Goal: Task Accomplishment & Management: Manage account settings

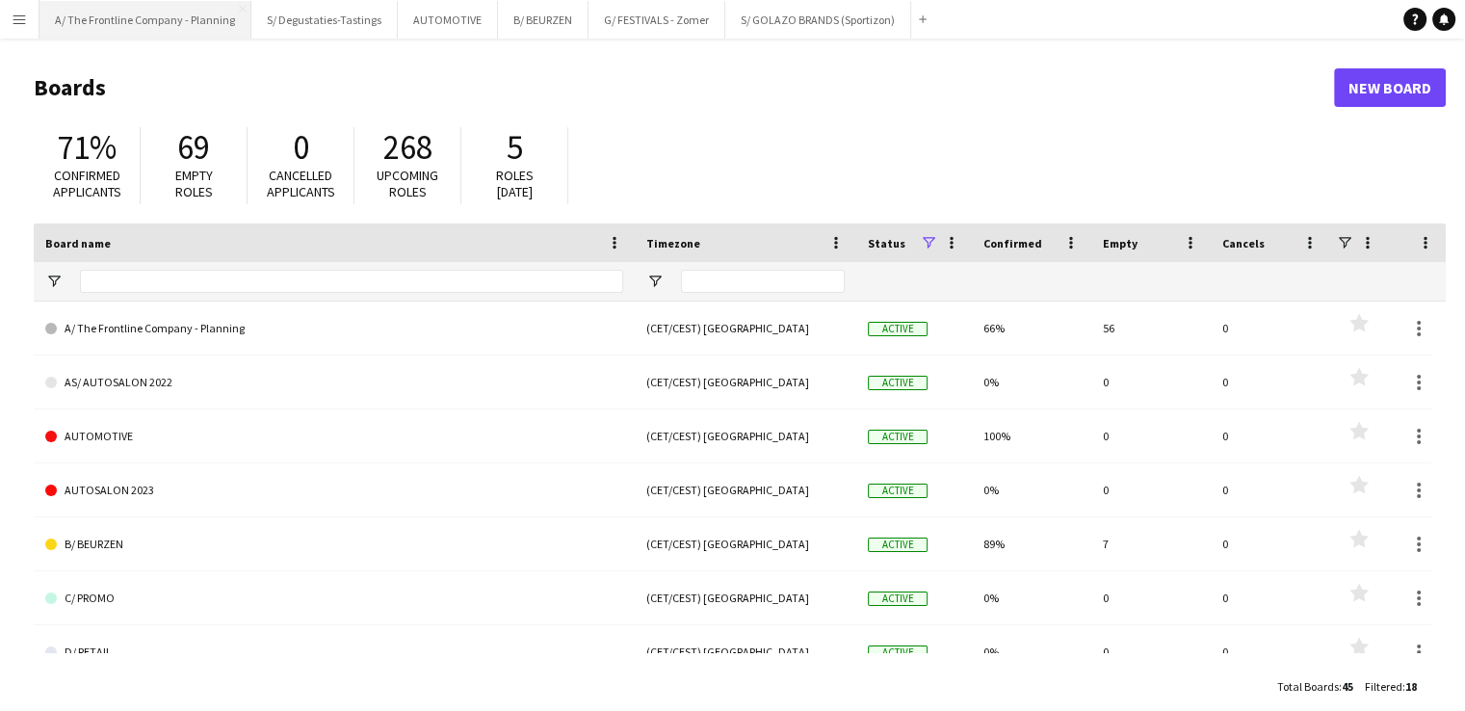
click at [128, 29] on button "A/ The Frontline Company - Planning Close" at bounding box center [145, 20] width 212 height 38
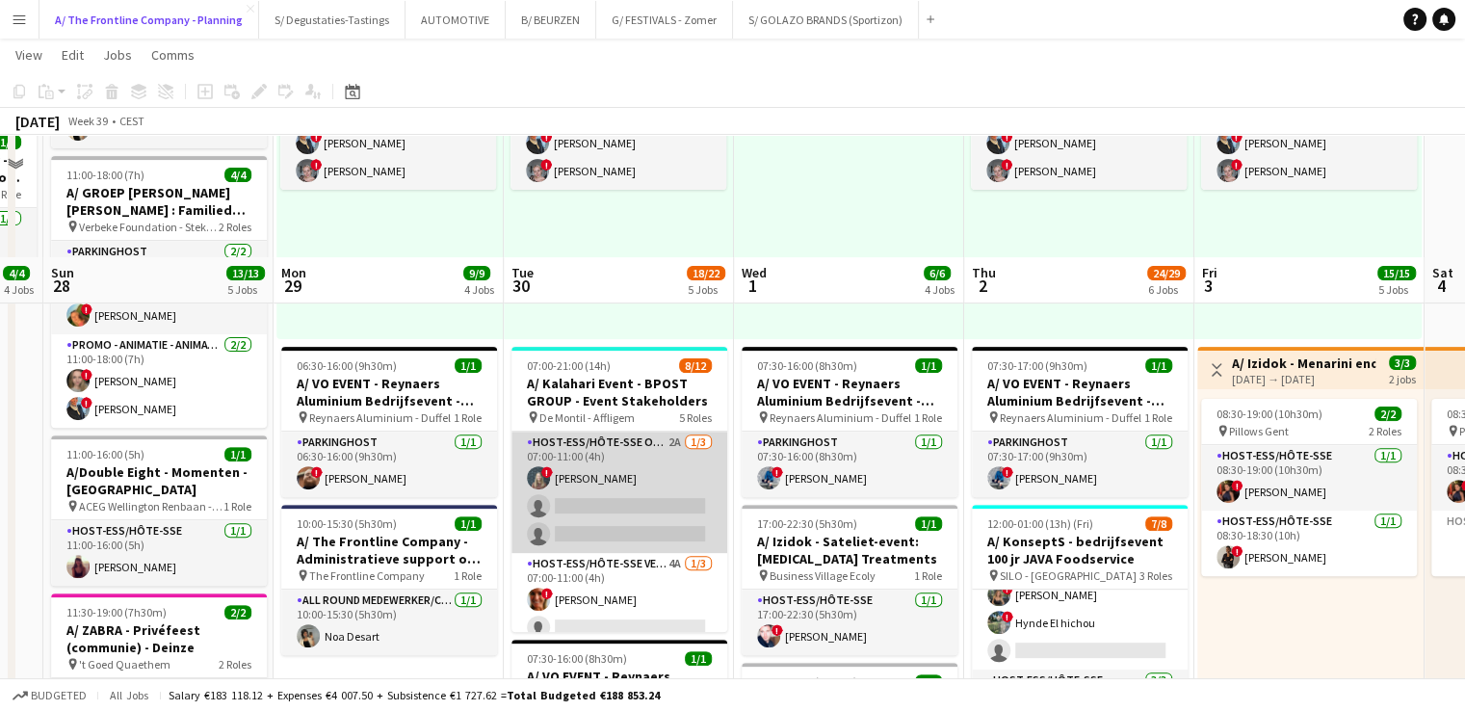
scroll to position [704, 0]
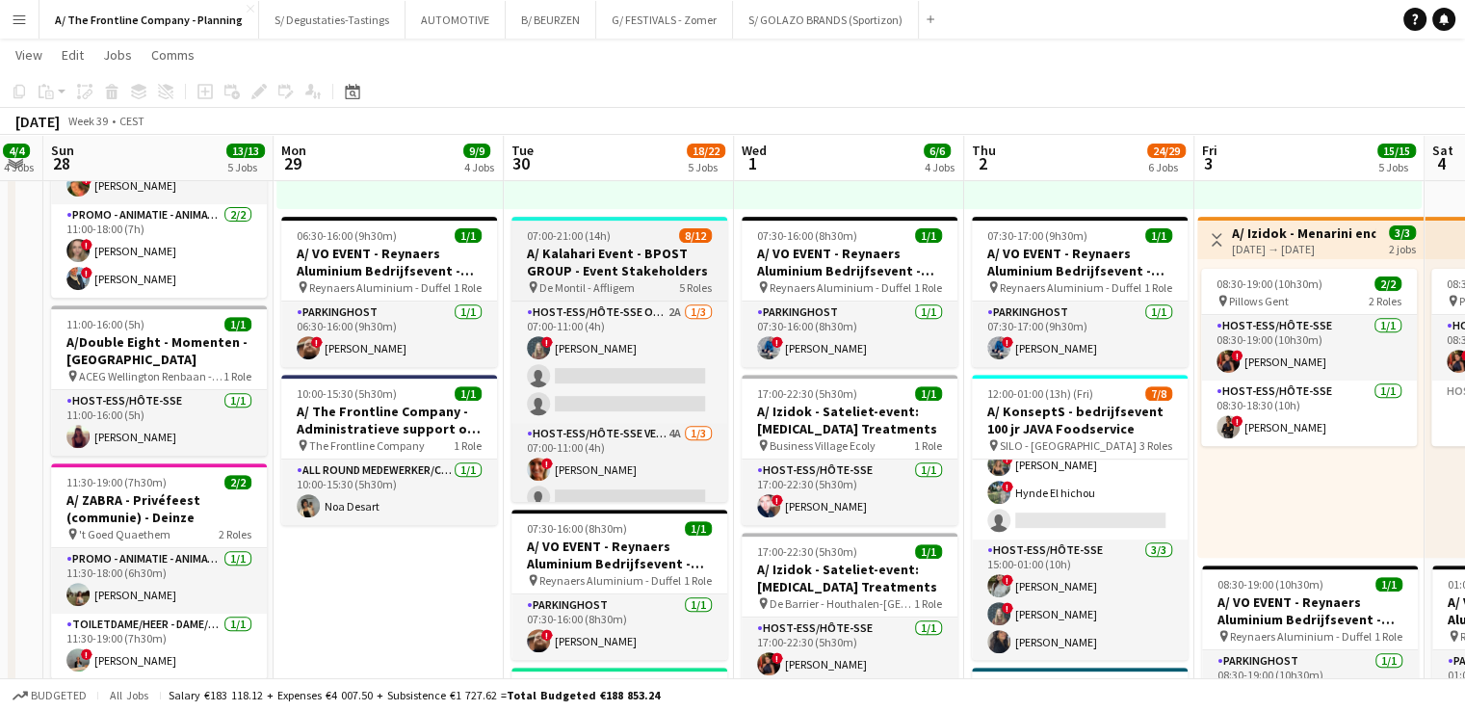
click at [710, 286] on span "5 Roles" at bounding box center [695, 287] width 33 height 14
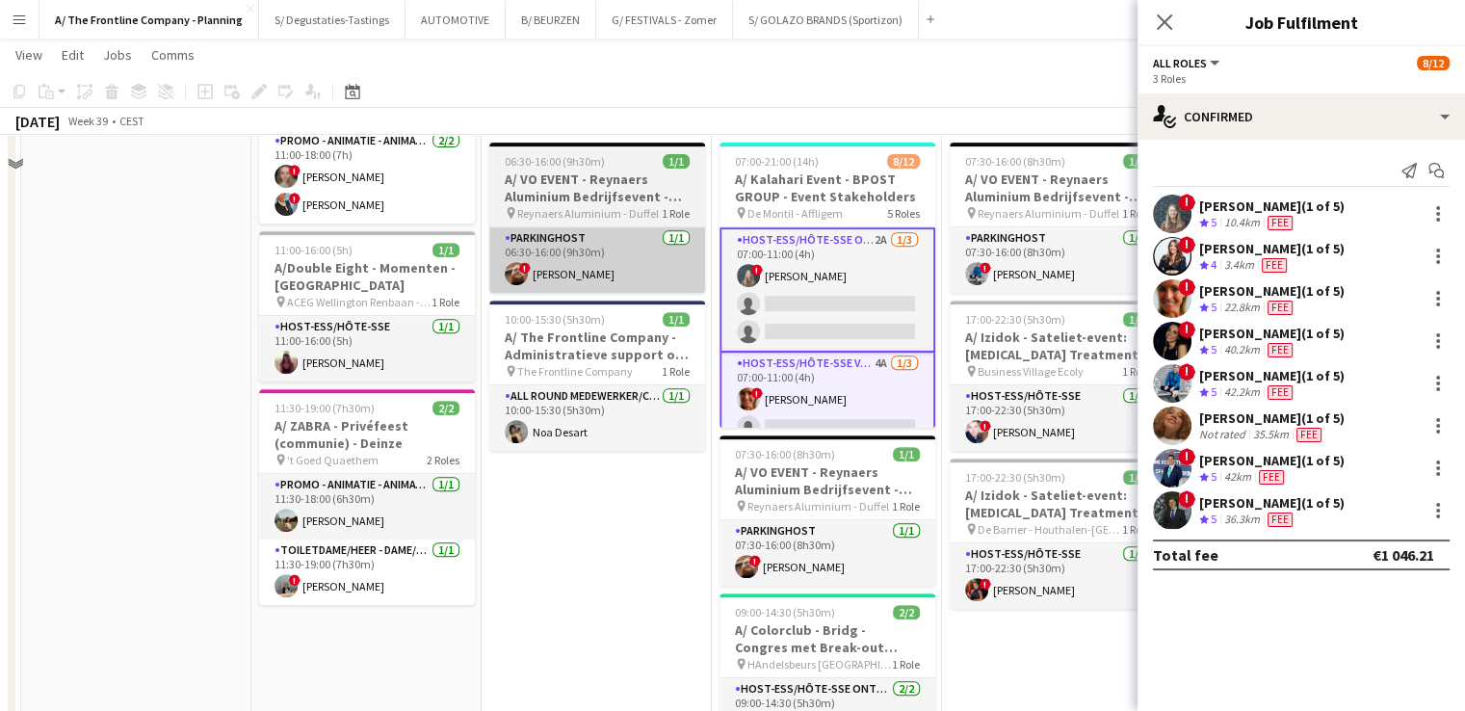
scroll to position [655, 0]
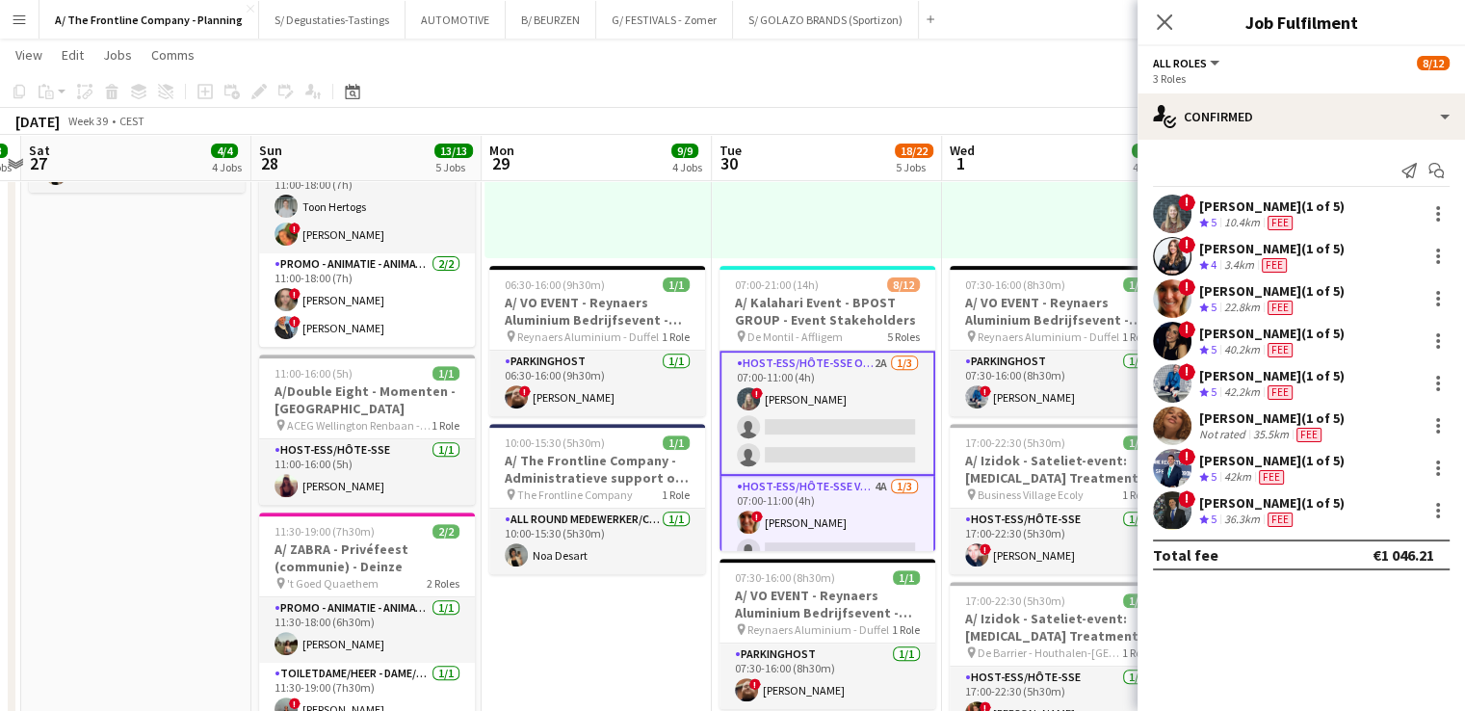
click at [16, 19] on app-icon "Menu" at bounding box center [19, 19] width 15 height 15
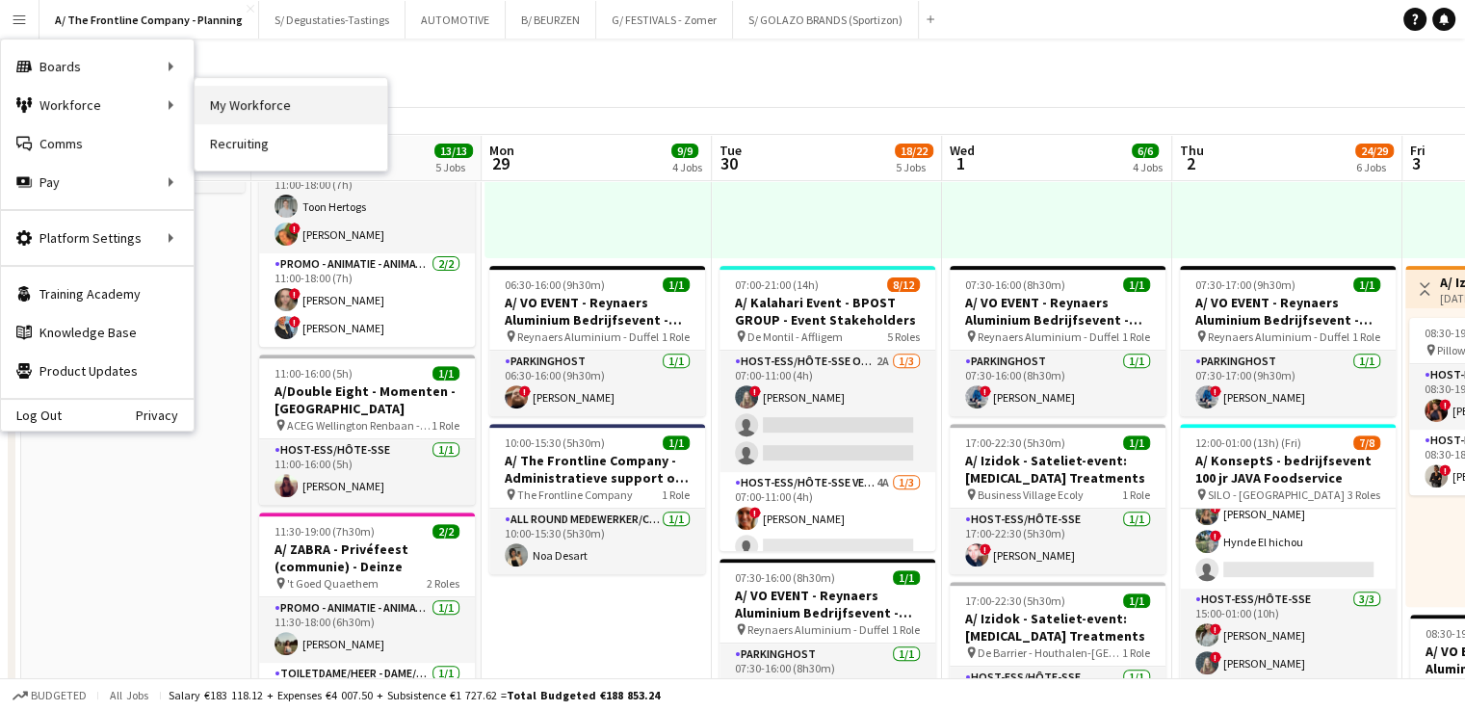
click at [247, 106] on link "My Workforce" at bounding box center [291, 105] width 193 height 39
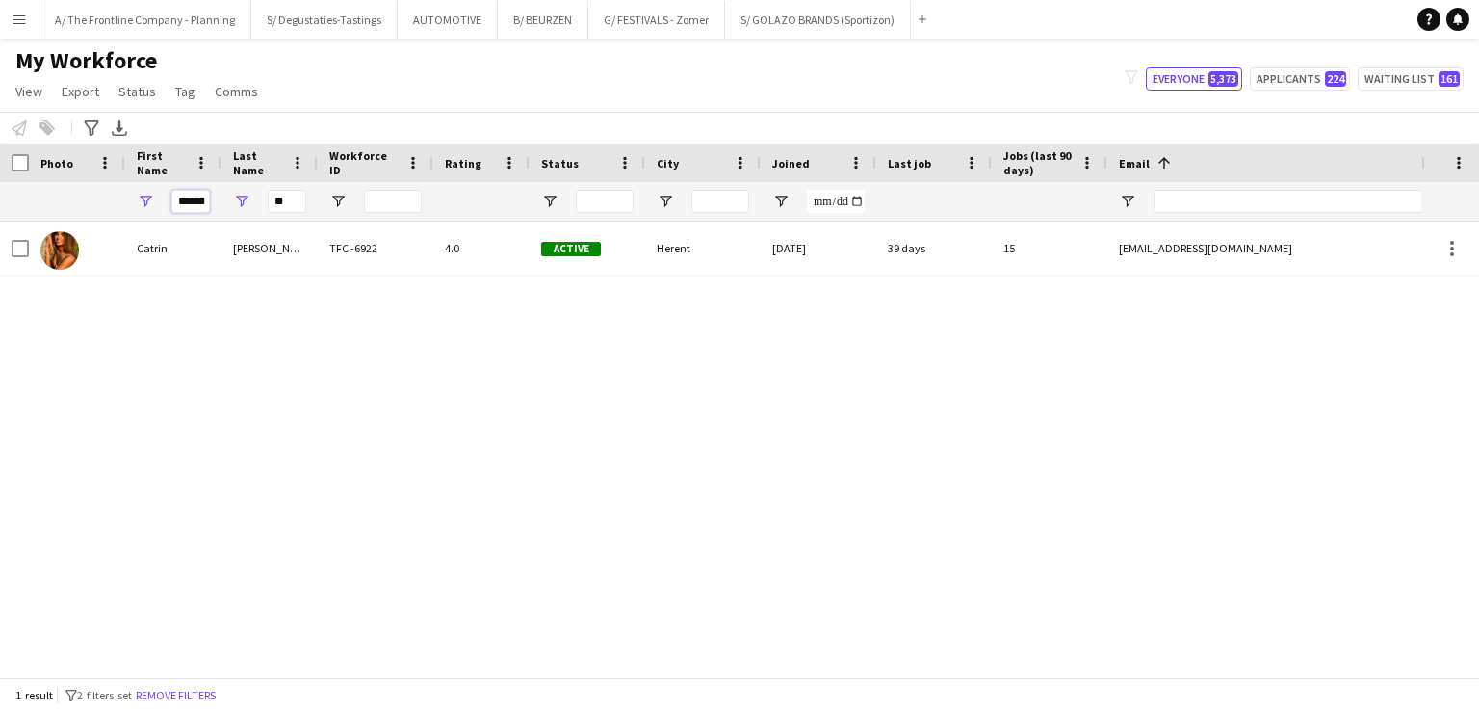
click at [187, 198] on input "******" at bounding box center [190, 201] width 39 height 23
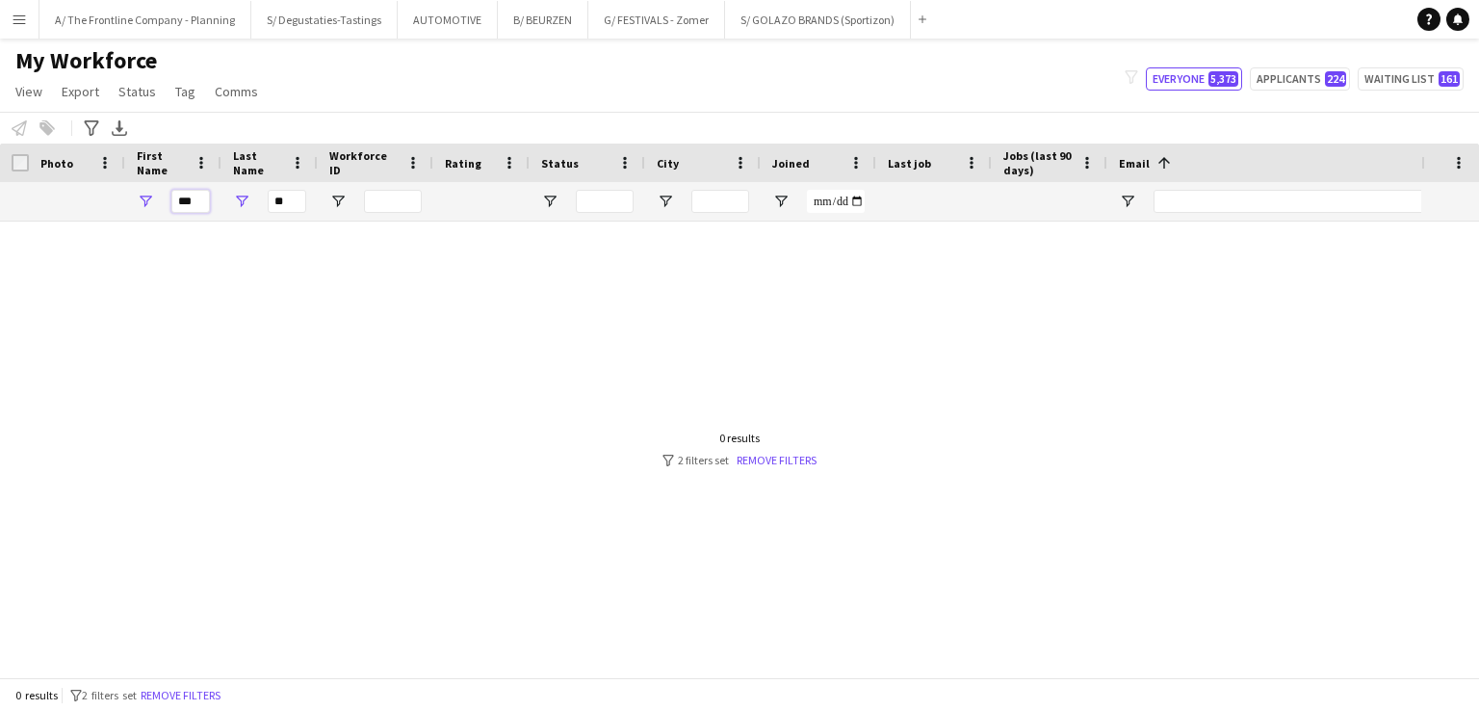
type input "***"
drag, startPoint x: 293, startPoint y: 204, endPoint x: 274, endPoint y: 205, distance: 18.3
click at [274, 205] on input "**" at bounding box center [287, 201] width 39 height 23
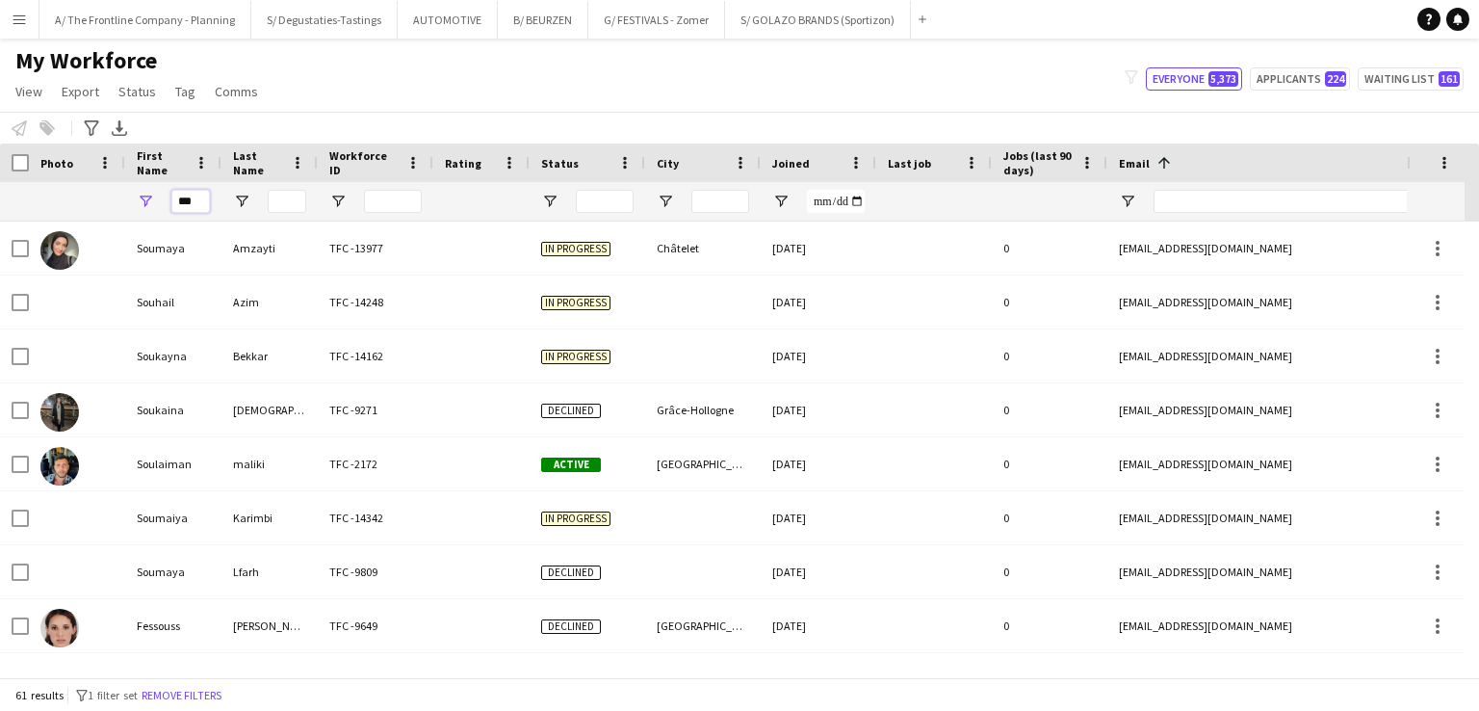
click at [198, 207] on input "***" at bounding box center [190, 201] width 39 height 23
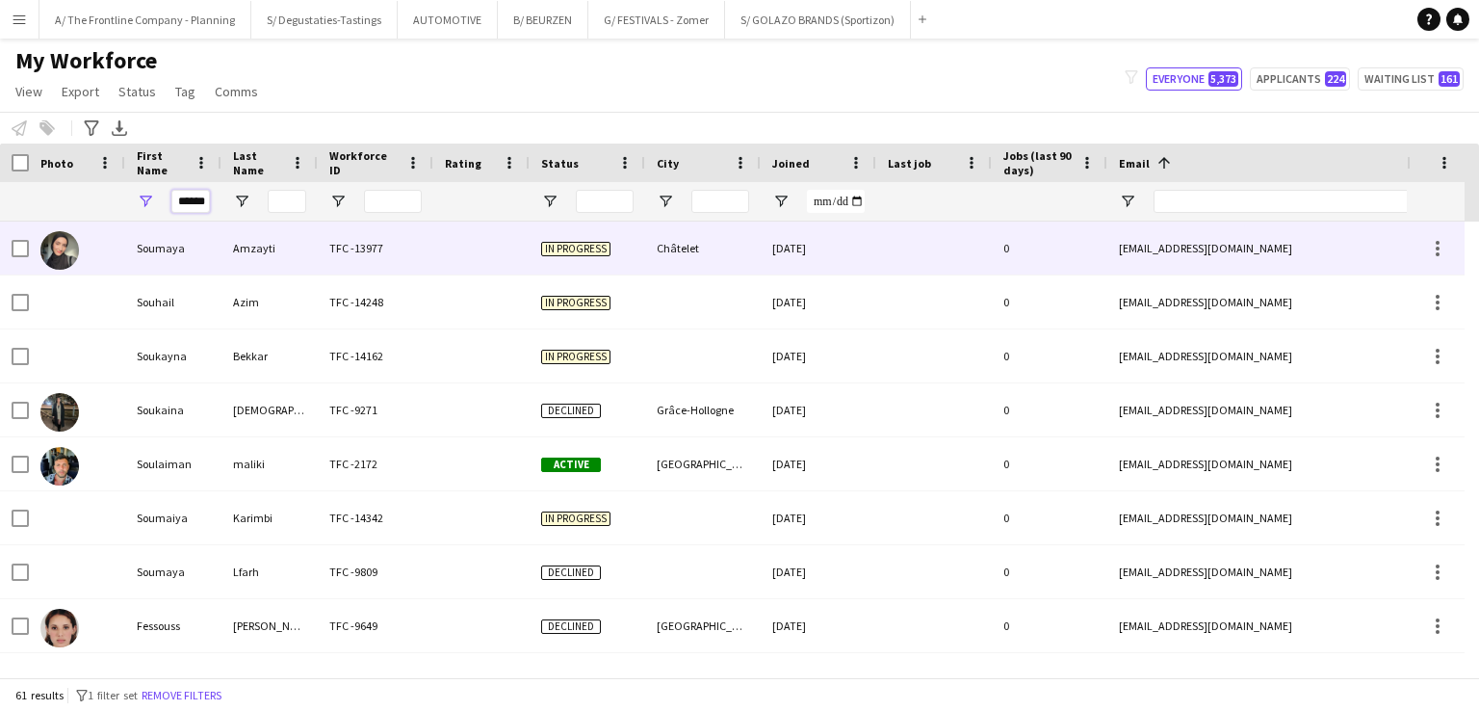
scroll to position [0, 2]
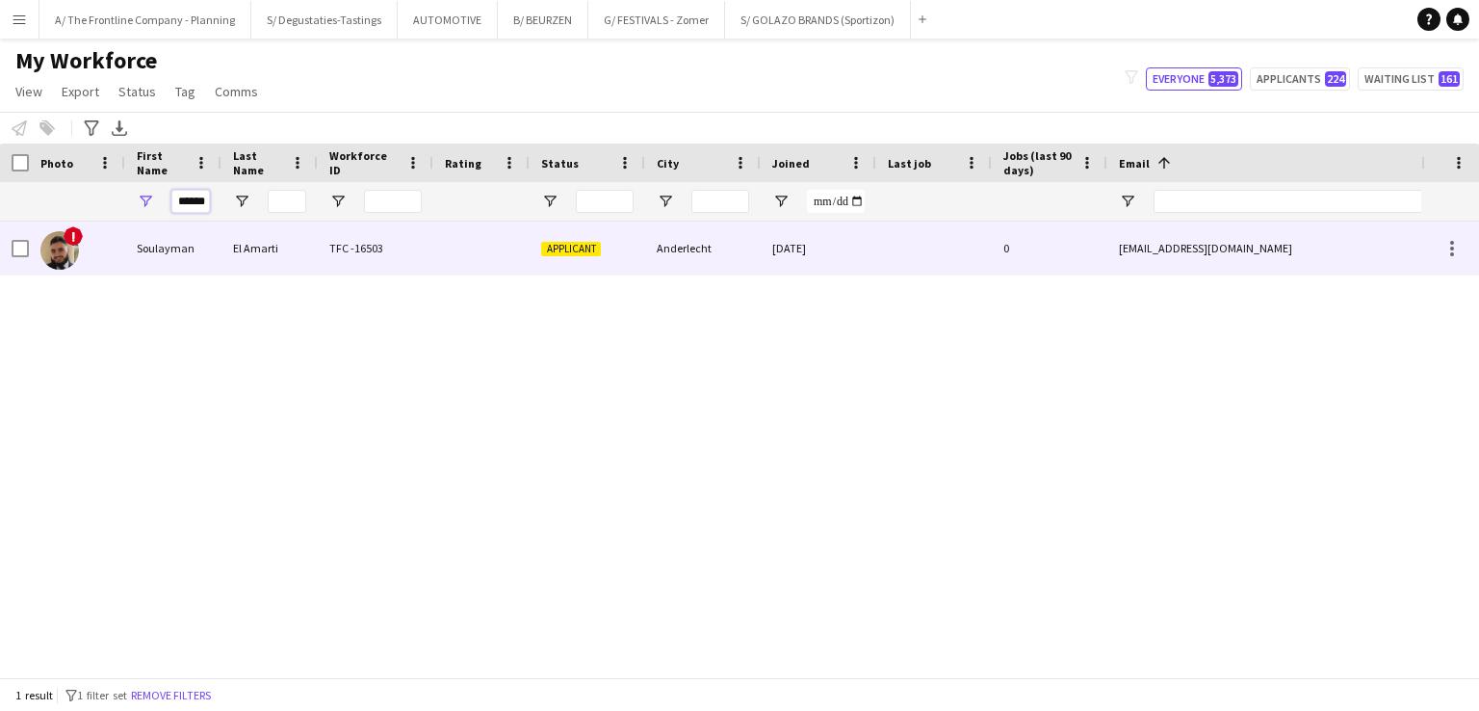
type input "******"
click at [297, 253] on div "El Amarti" at bounding box center [269, 247] width 96 height 53
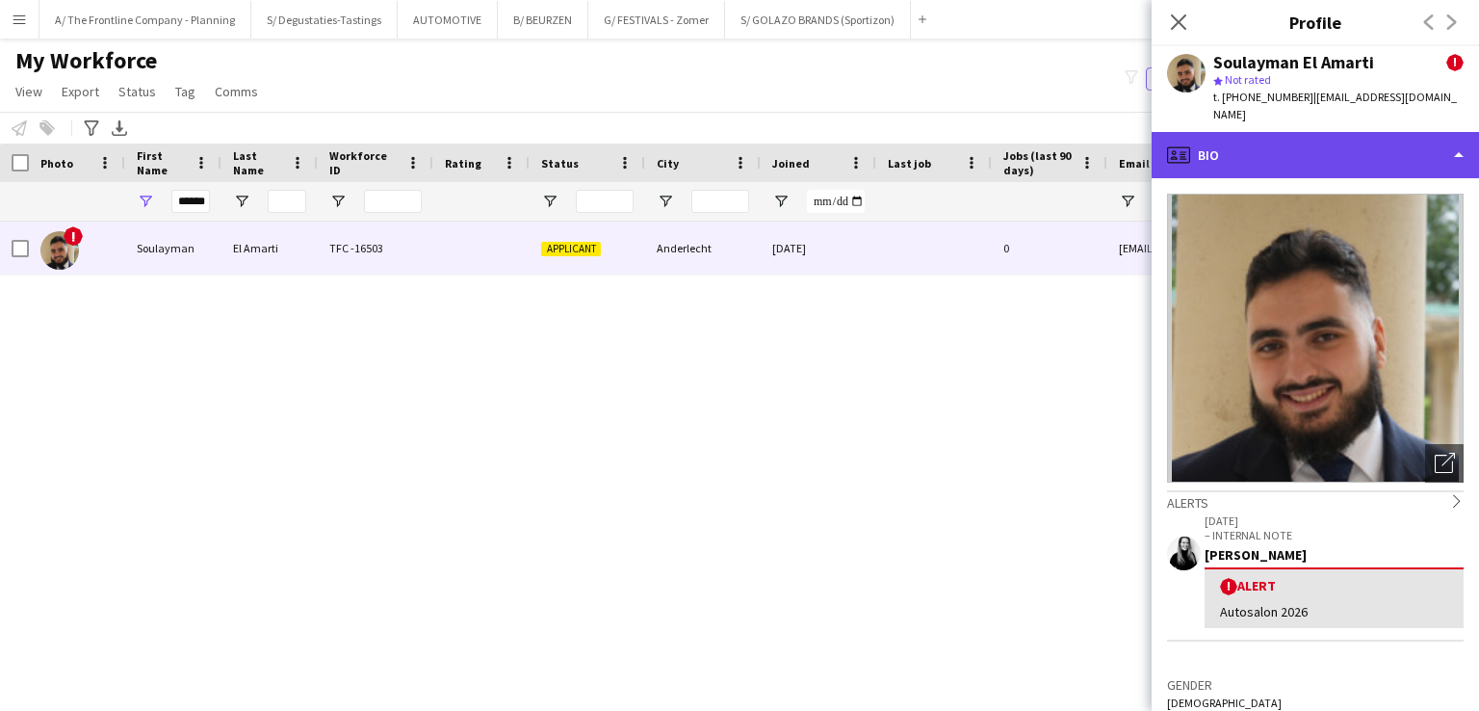
click at [1275, 143] on div "profile Bio" at bounding box center [1315, 155] width 327 height 46
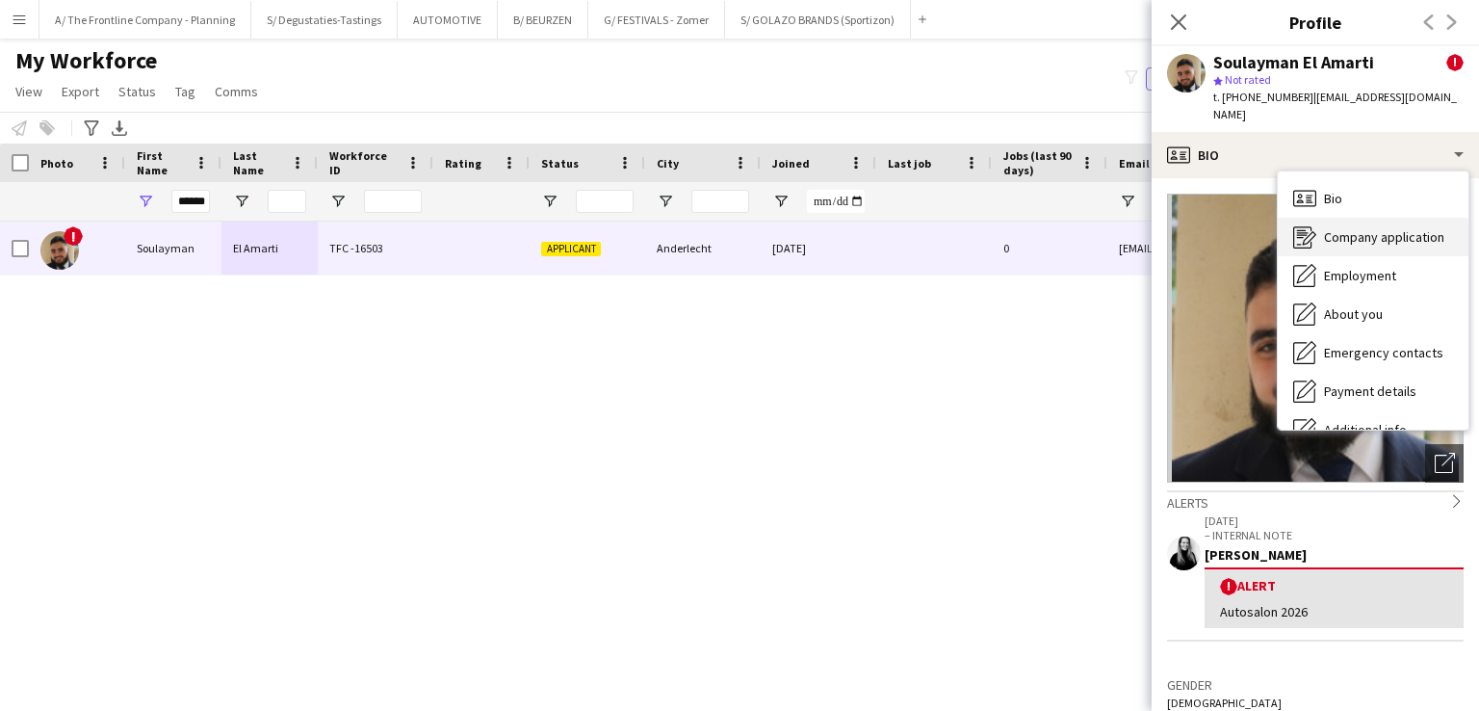
click at [1328, 236] on span "Company application" at bounding box center [1384, 236] width 120 height 17
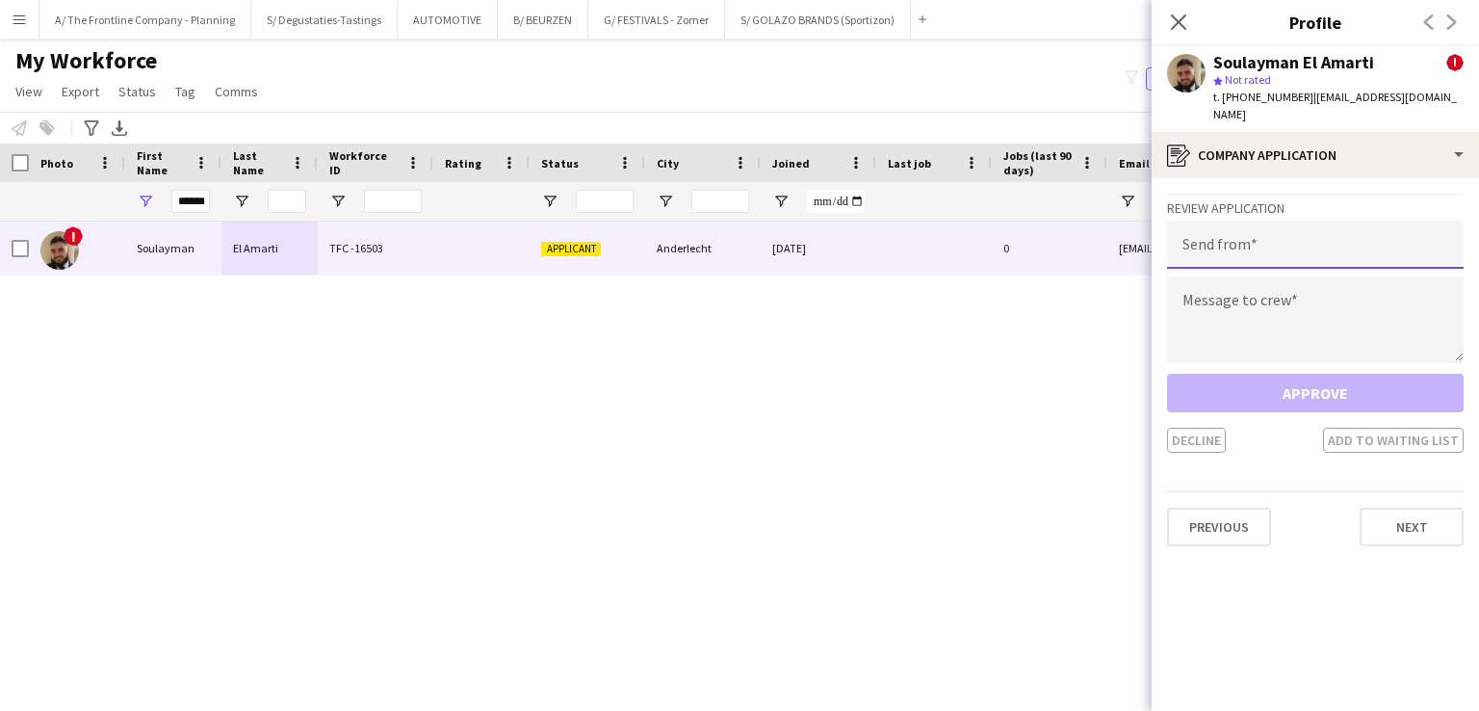
click at [1298, 244] on input "email" at bounding box center [1315, 245] width 297 height 48
type input "**********"
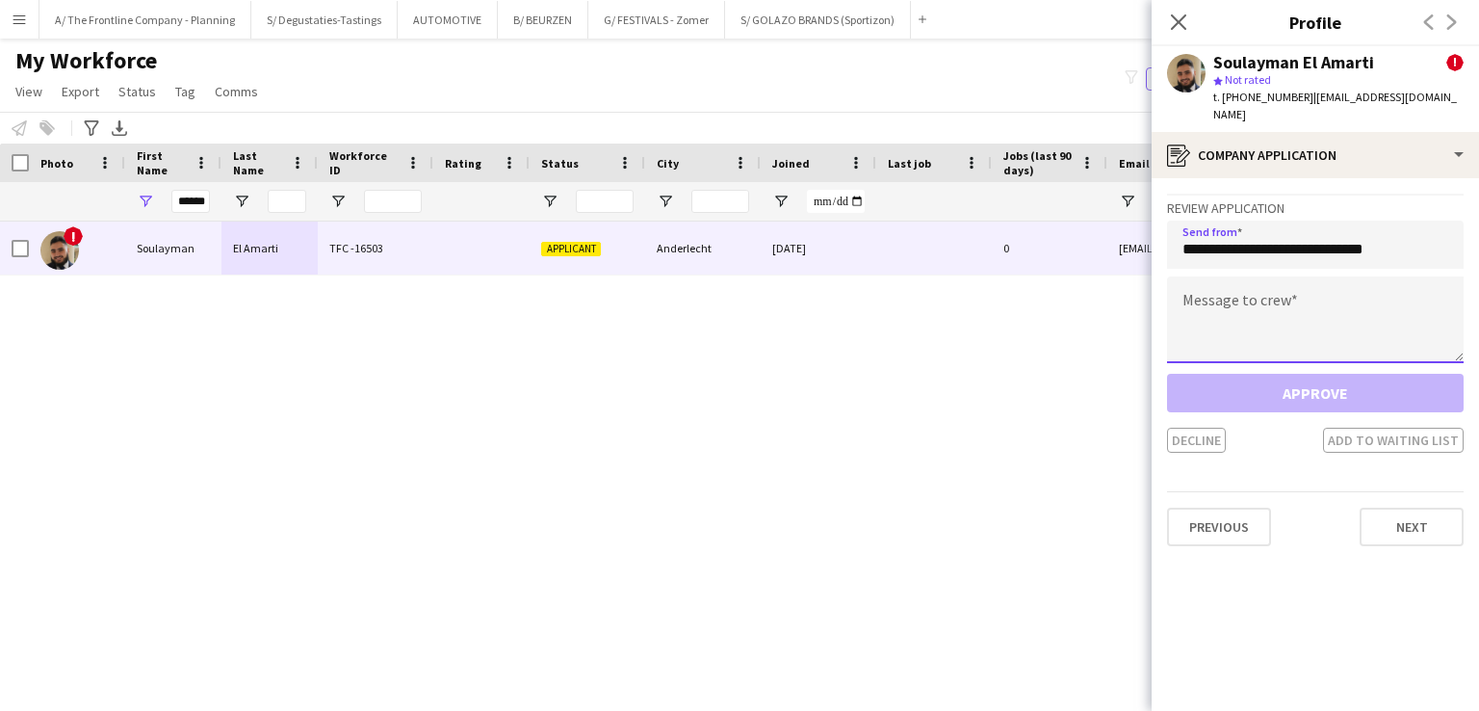
click at [1226, 323] on textarea at bounding box center [1315, 319] width 297 height 87
paste textarea "**********"
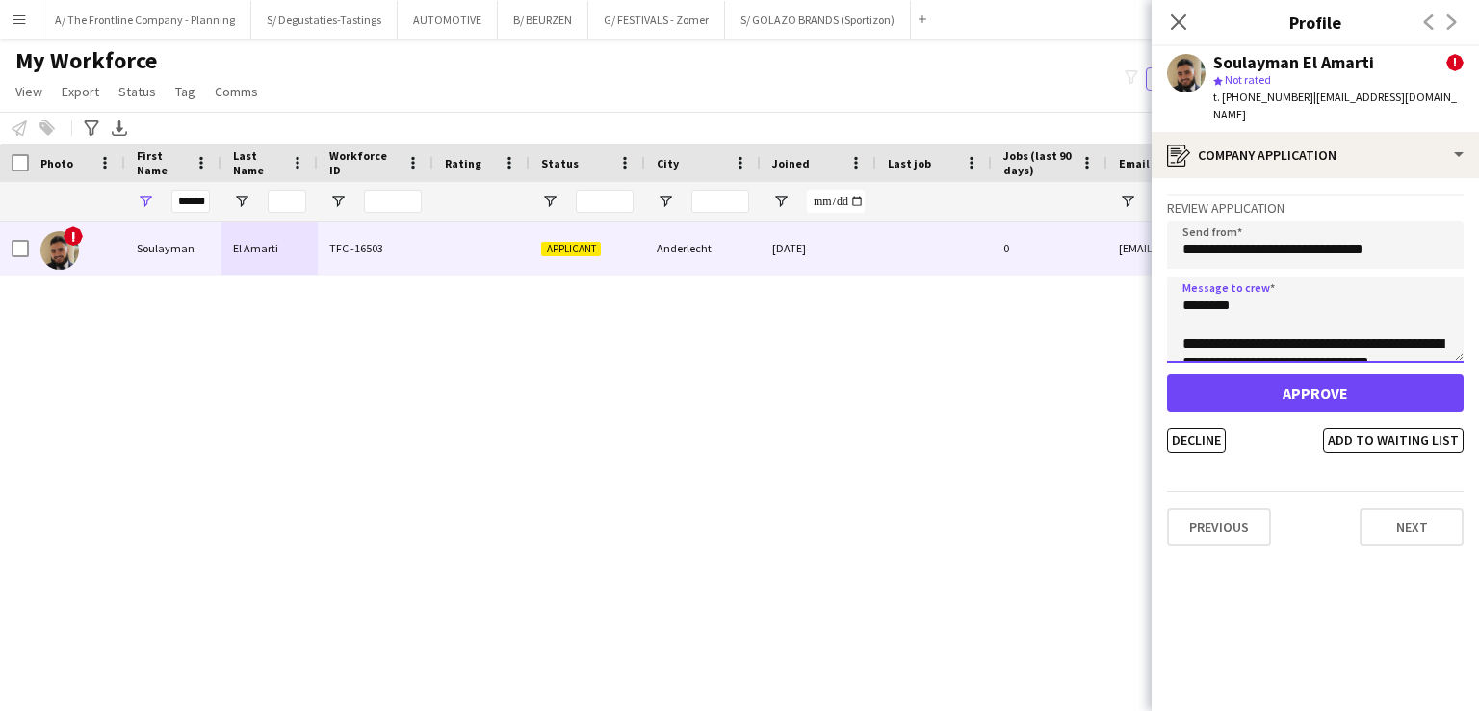
click at [1215, 310] on textarea at bounding box center [1315, 319] width 297 height 87
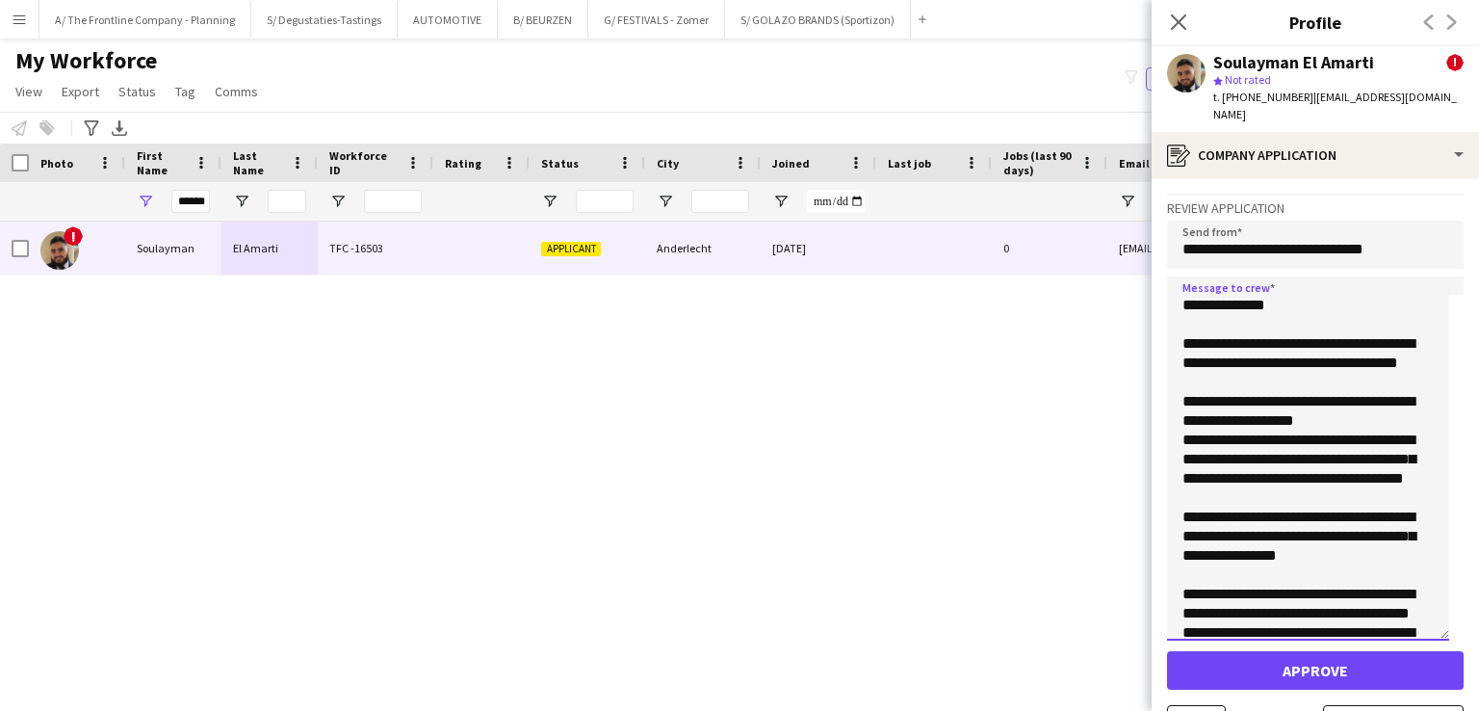
drag, startPoint x: 1455, startPoint y: 355, endPoint x: 1423, endPoint y: 642, distance: 288.7
click at [1423, 640] on textarea at bounding box center [1308, 458] width 282 height 364
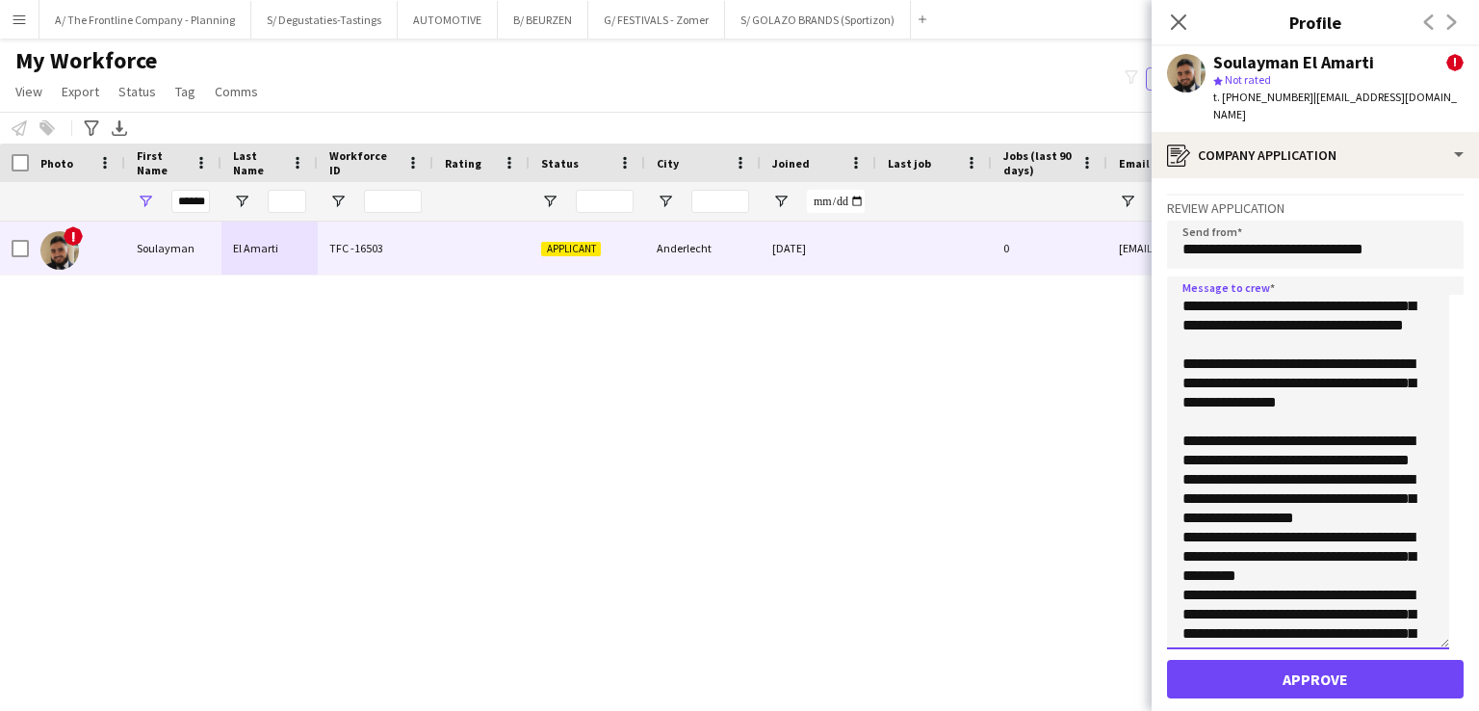
scroll to position [154, 0]
drag, startPoint x: 1356, startPoint y: 432, endPoint x: 1155, endPoint y: 394, distance: 204.0
click at [1155, 394] on app-crew-profile-application "**********" at bounding box center [1315, 444] width 327 height 532
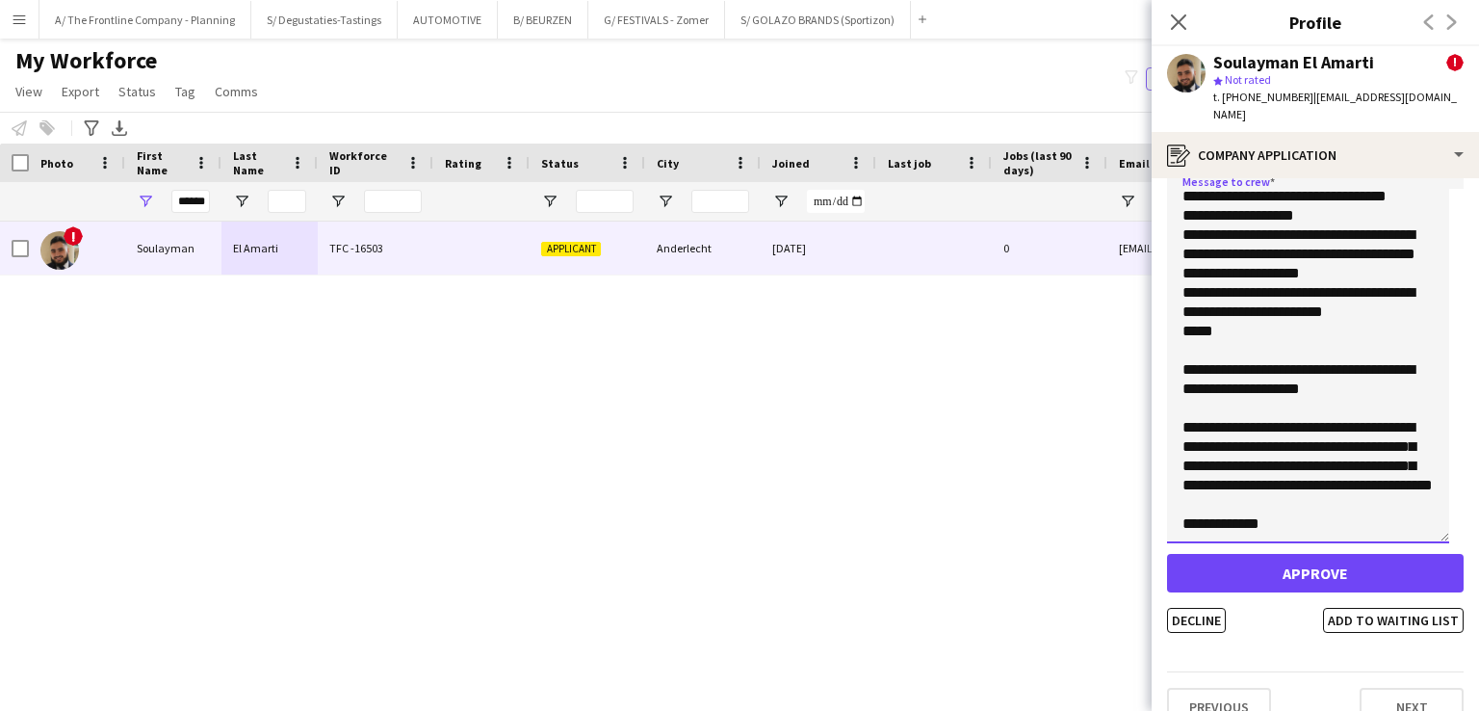
scroll to position [135, 0]
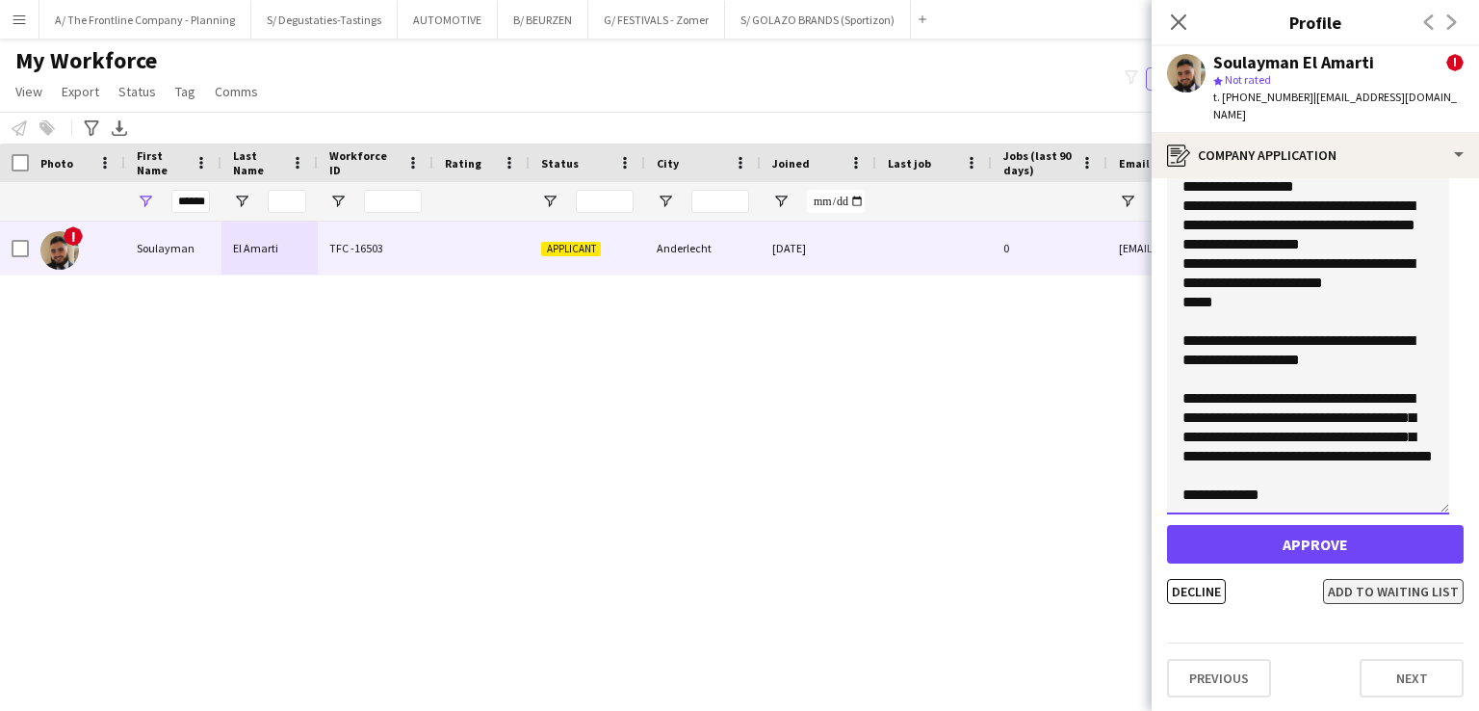
type textarea "**********"
click at [1358, 595] on button "Add to waiting list" at bounding box center [1393, 591] width 141 height 25
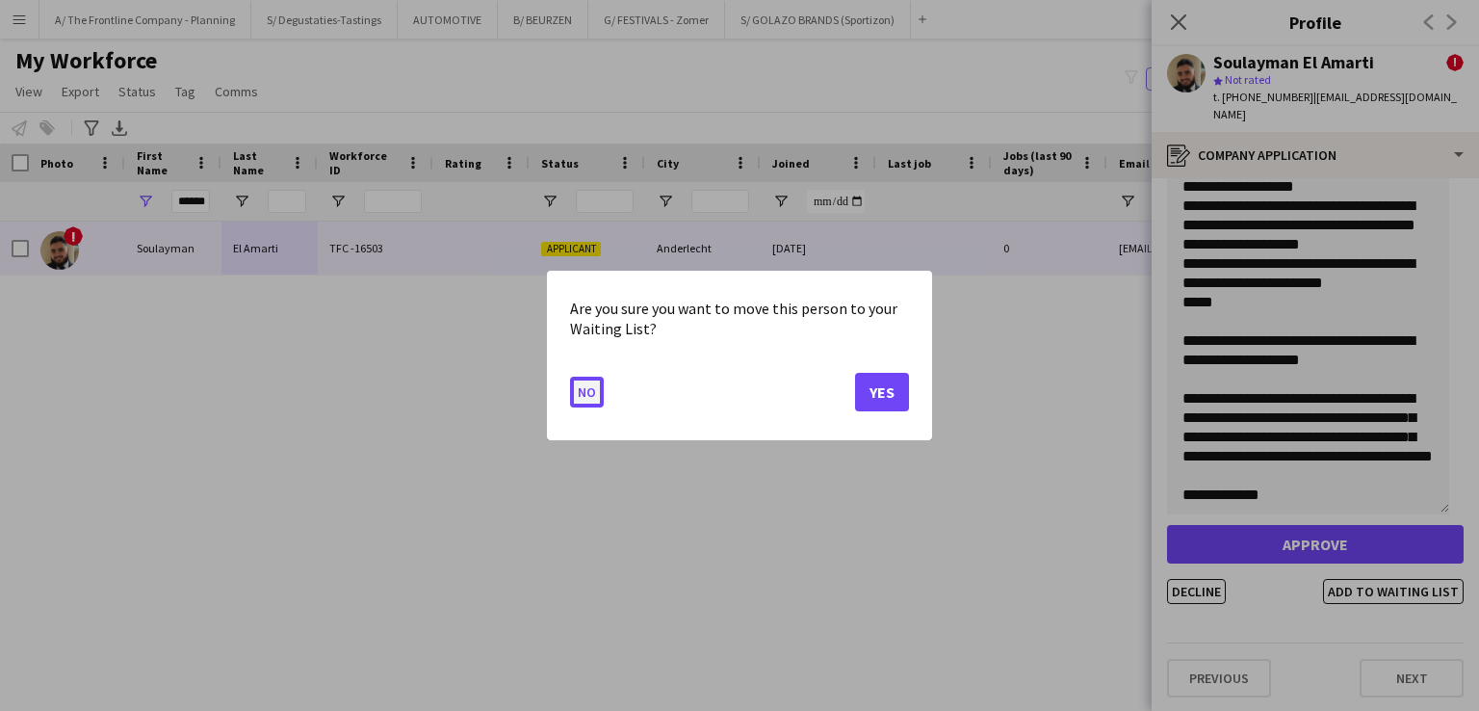
click at [589, 398] on button "No" at bounding box center [587, 391] width 34 height 31
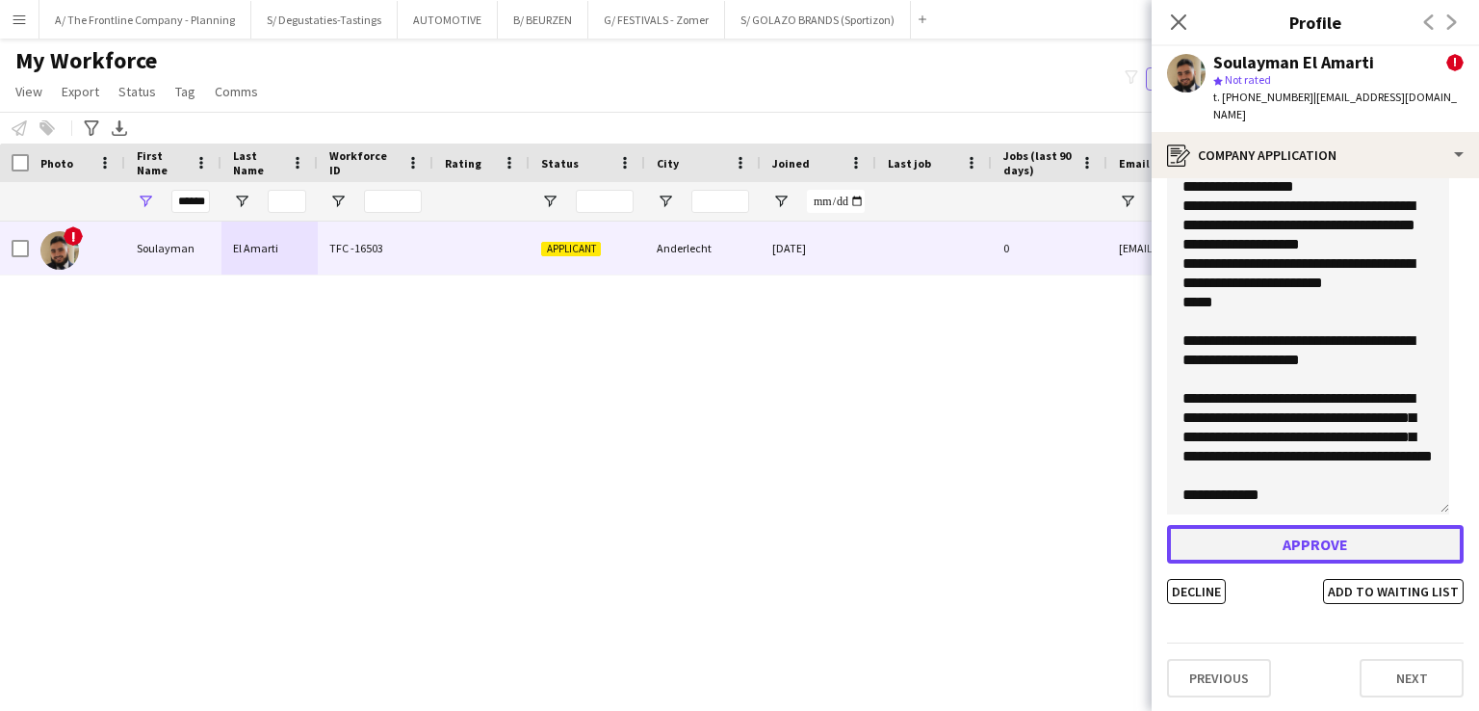
click at [1284, 544] on button "Approve" at bounding box center [1315, 544] width 297 height 39
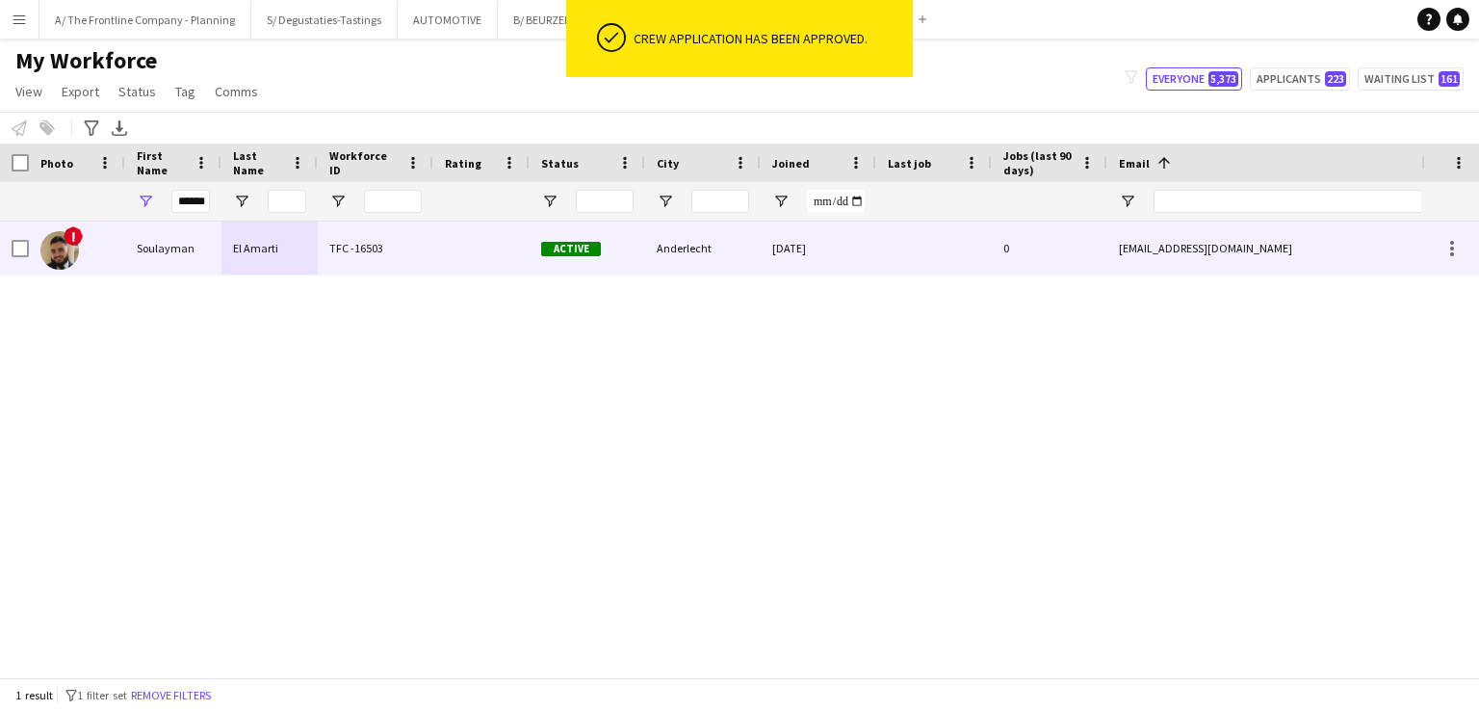
click at [713, 246] on div "Anderlecht" at bounding box center [703, 247] width 116 height 53
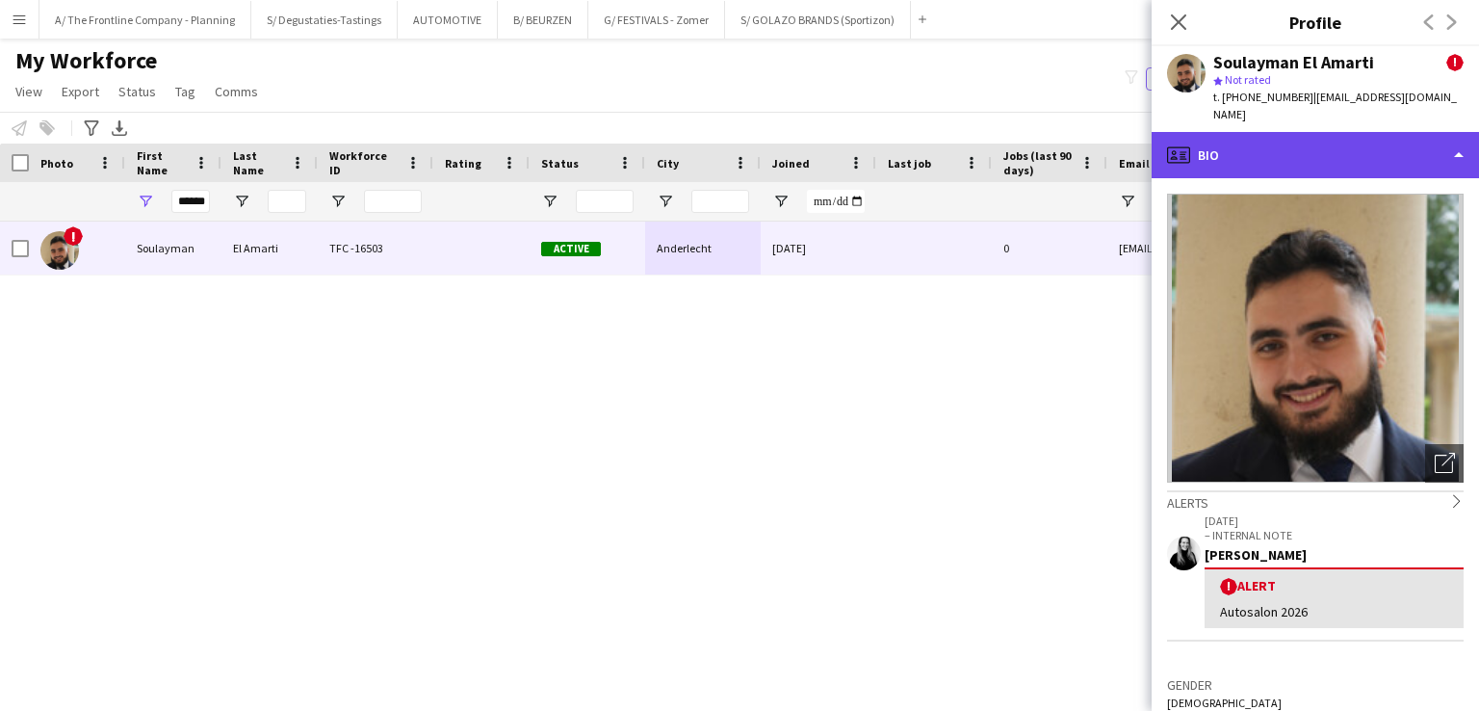
click at [1295, 140] on div "profile Bio" at bounding box center [1315, 155] width 327 height 46
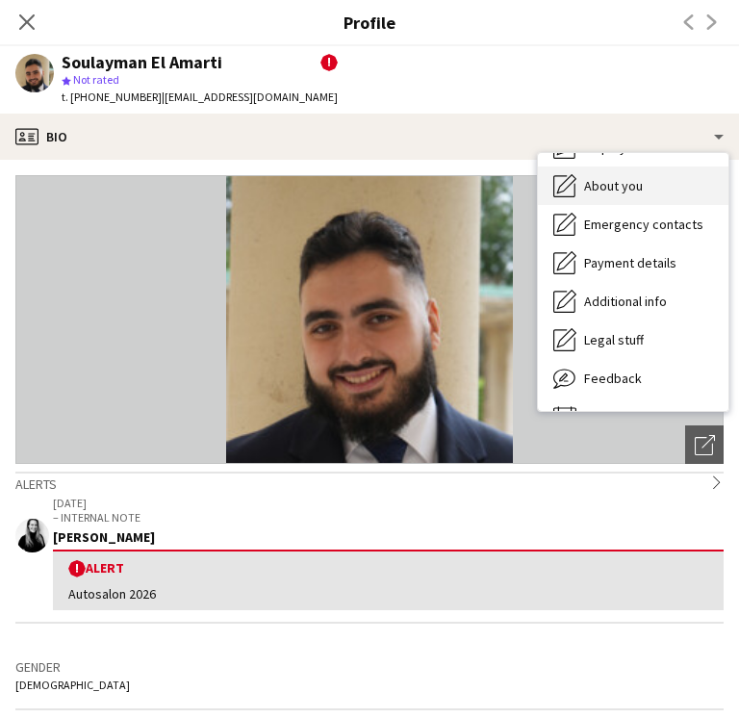
scroll to position [0, 0]
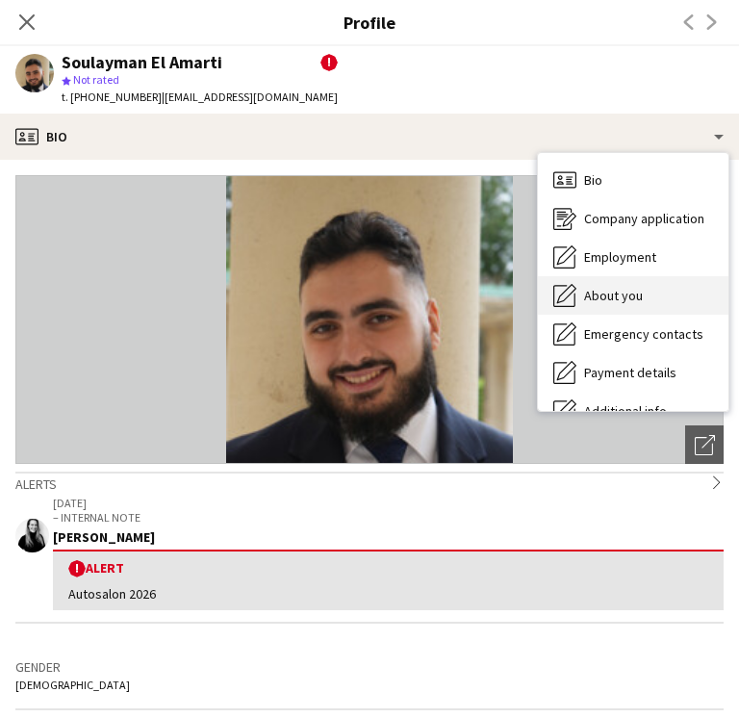
click at [611, 293] on span "About you" at bounding box center [613, 295] width 59 height 17
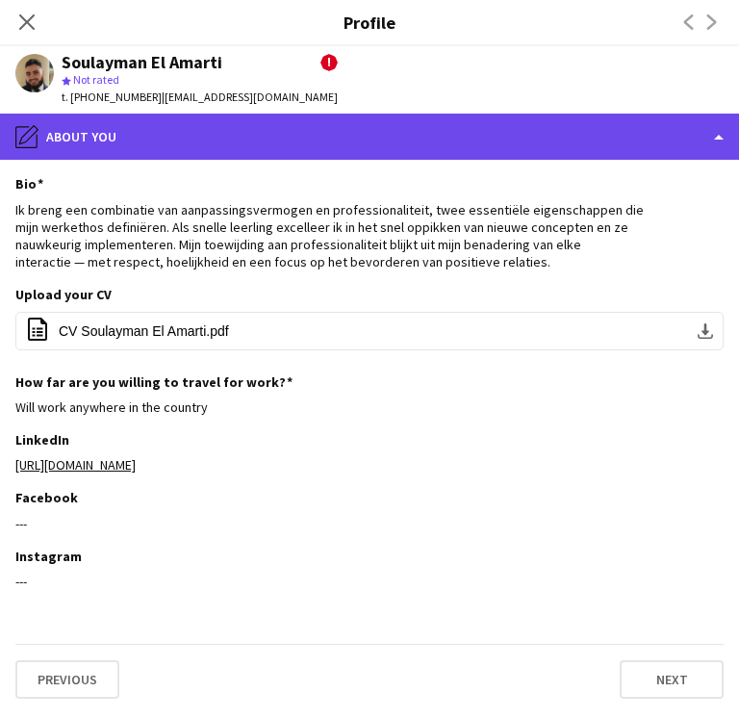
click at [562, 148] on div "pencil4 About you" at bounding box center [369, 137] width 739 height 46
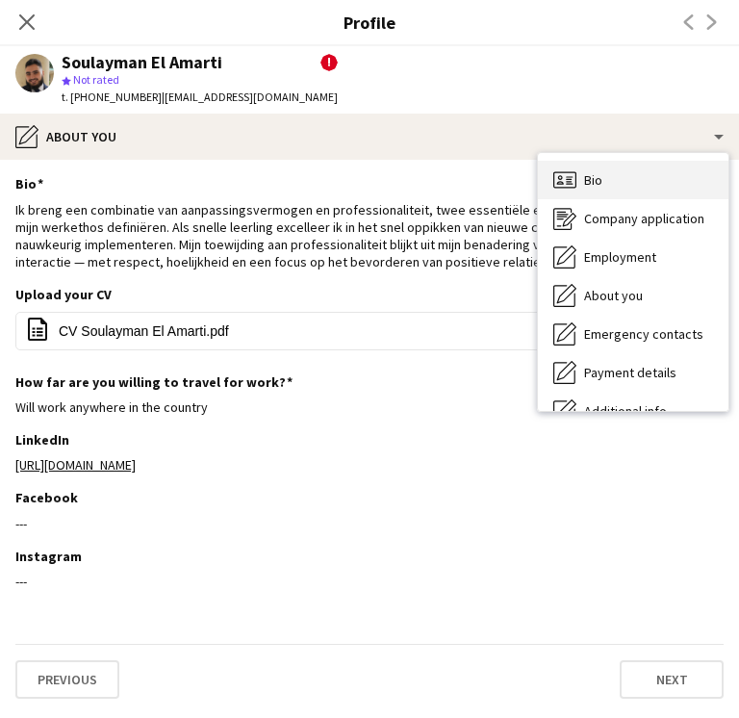
click at [621, 183] on div "Bio Bio" at bounding box center [633, 180] width 191 height 39
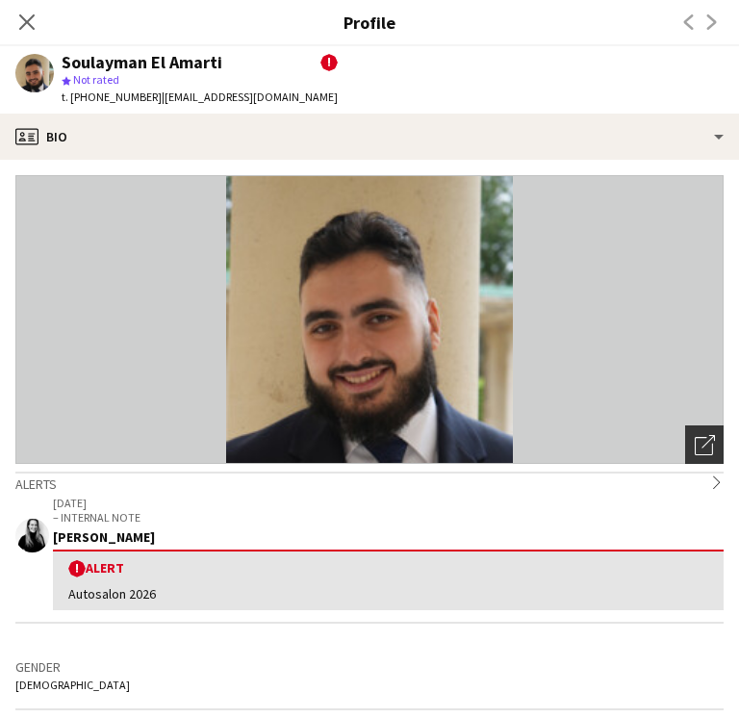
click at [695, 454] on icon "Open photos pop-in" at bounding box center [705, 445] width 20 height 20
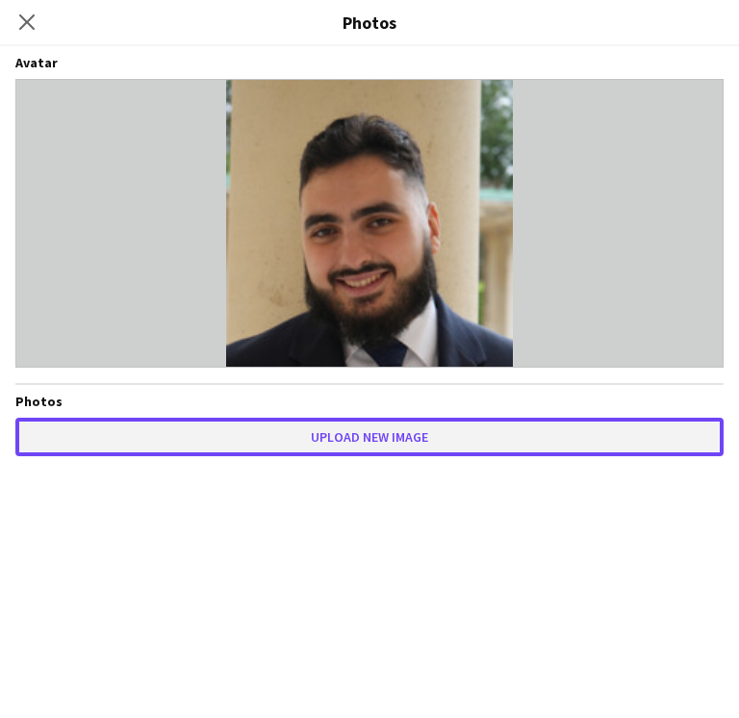
click at [438, 431] on button "Upload new image" at bounding box center [369, 437] width 709 height 39
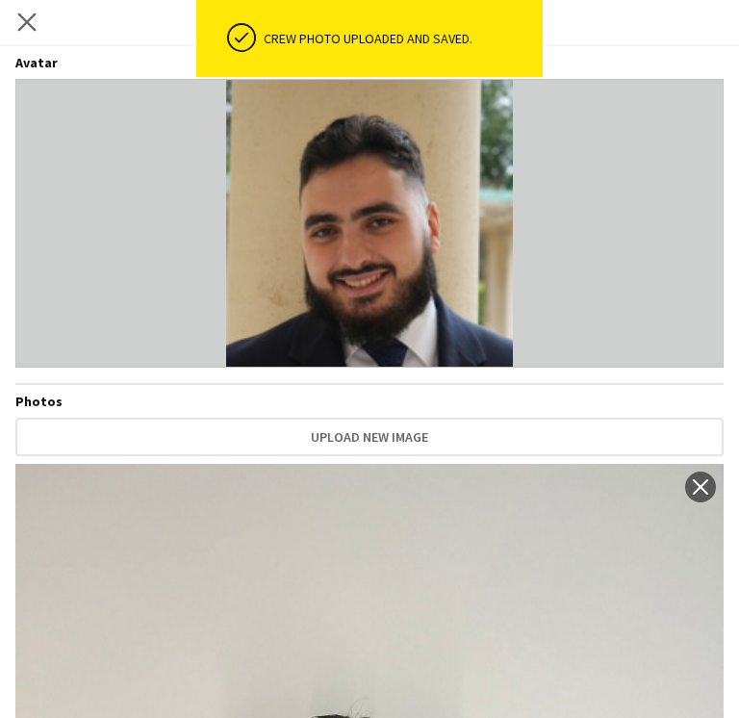
click at [27, 32] on app-icon "Close pop-in" at bounding box center [27, 23] width 28 height 28
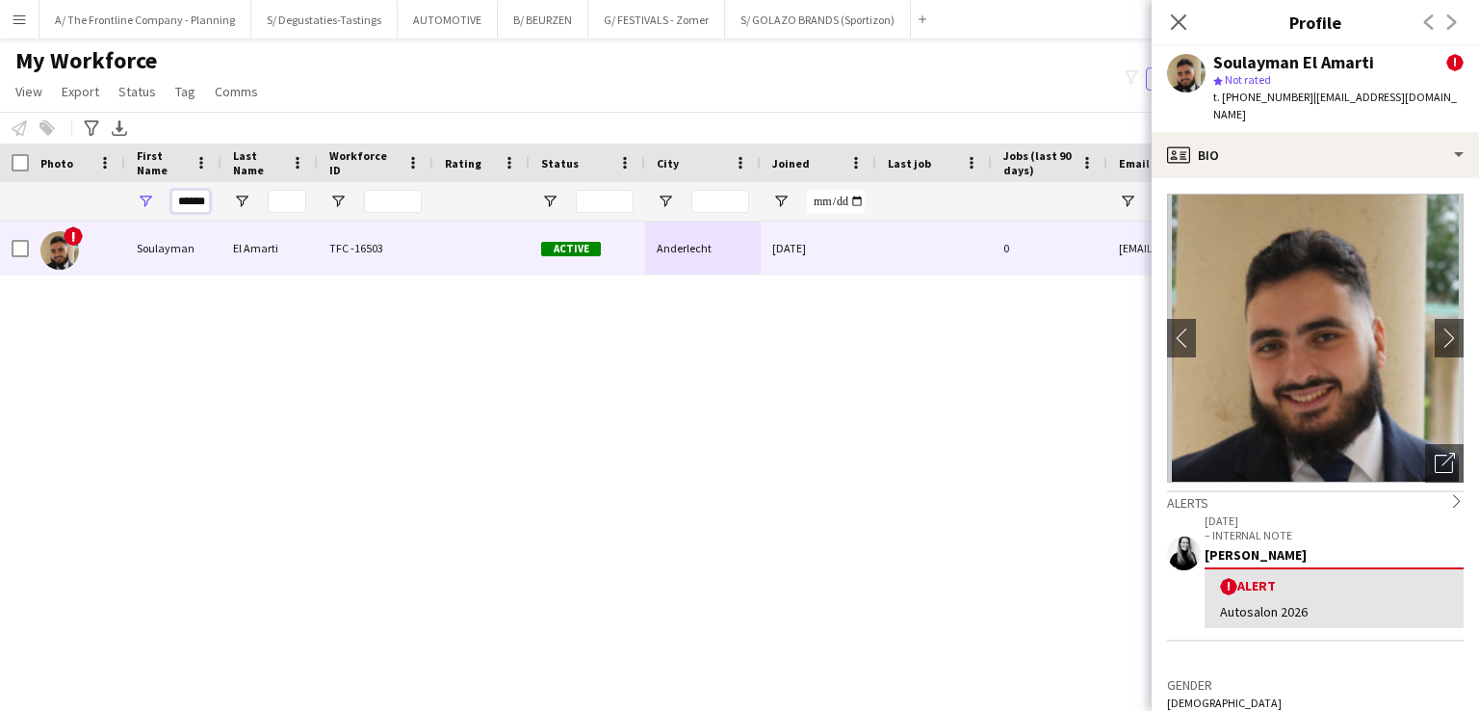
click at [185, 199] on input "******" at bounding box center [190, 201] width 39 height 23
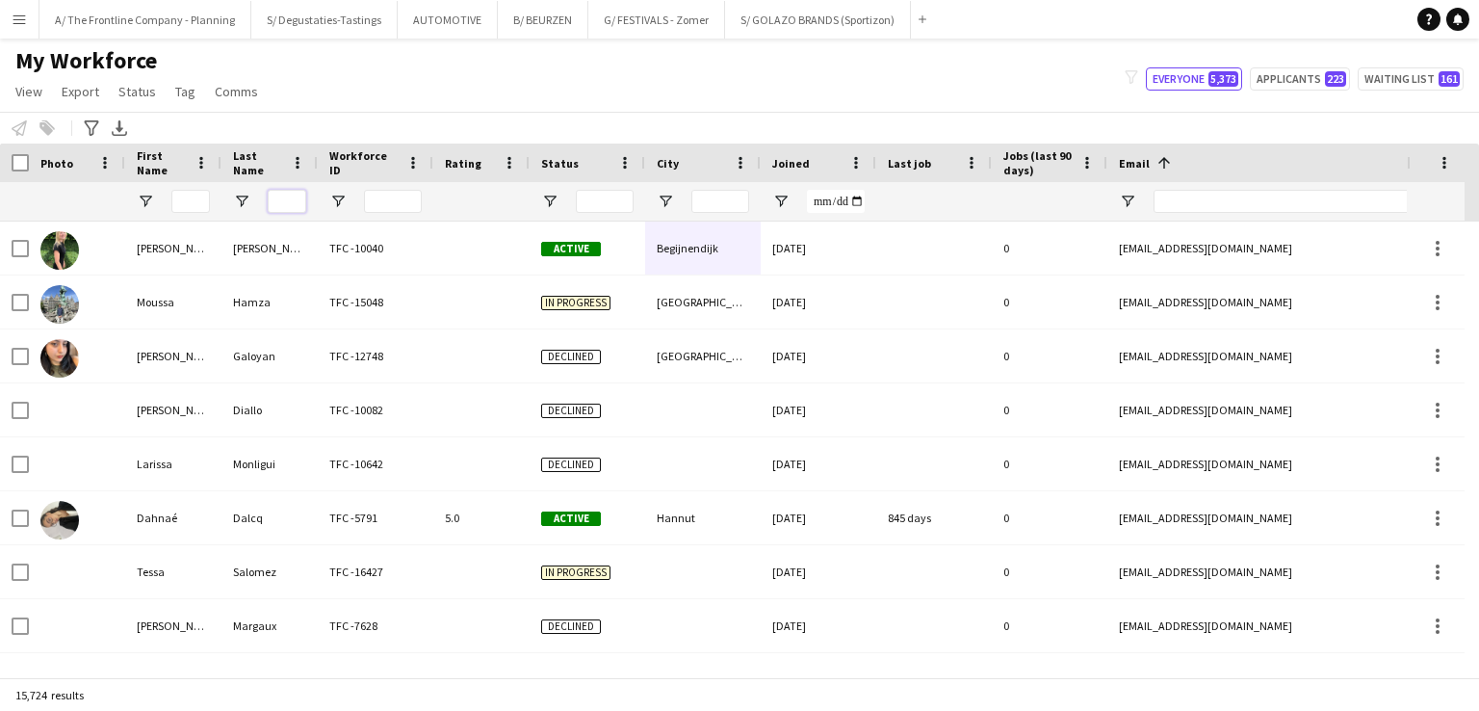
click at [293, 195] on input "Last Name Filter Input" at bounding box center [287, 201] width 39 height 23
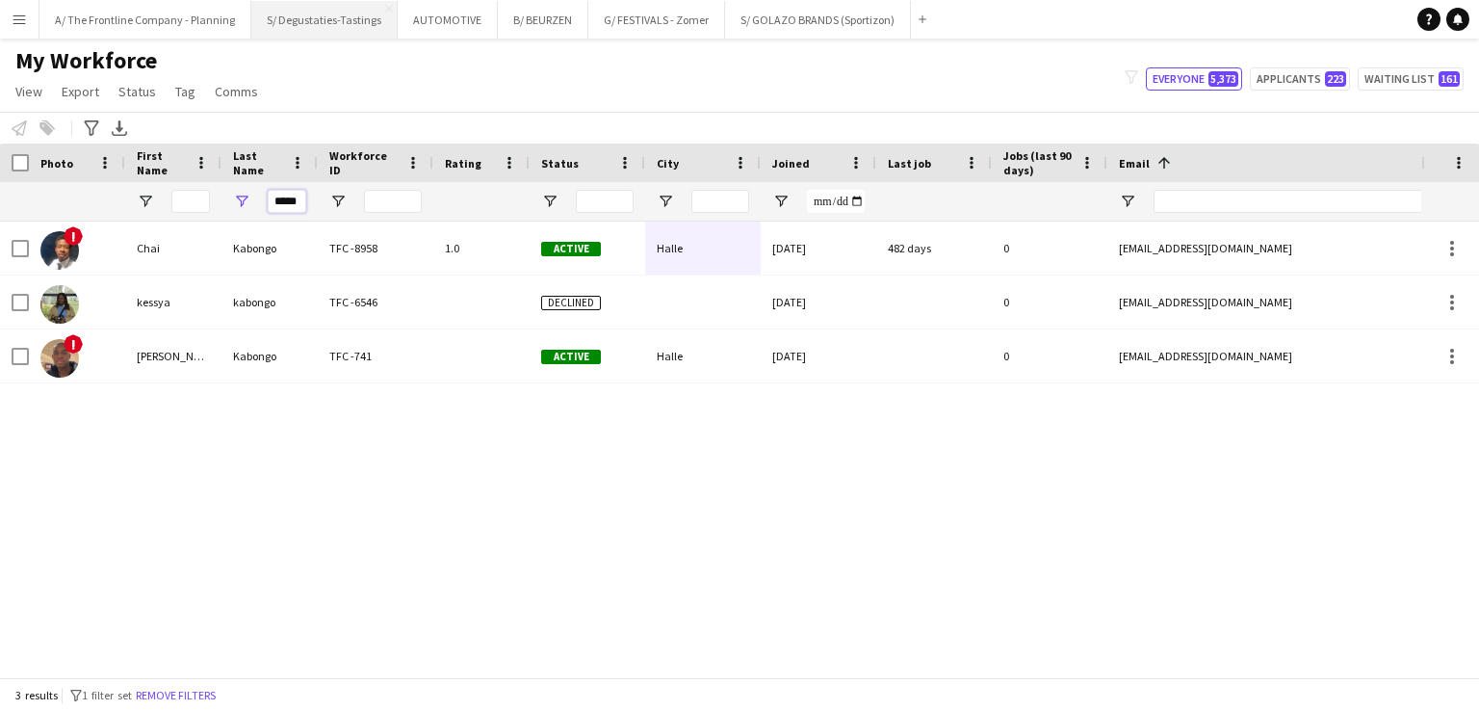
type input "*****"
click at [289, 206] on input "*****" at bounding box center [287, 201] width 39 height 23
click at [289, 207] on input "*****" at bounding box center [287, 201] width 39 height 23
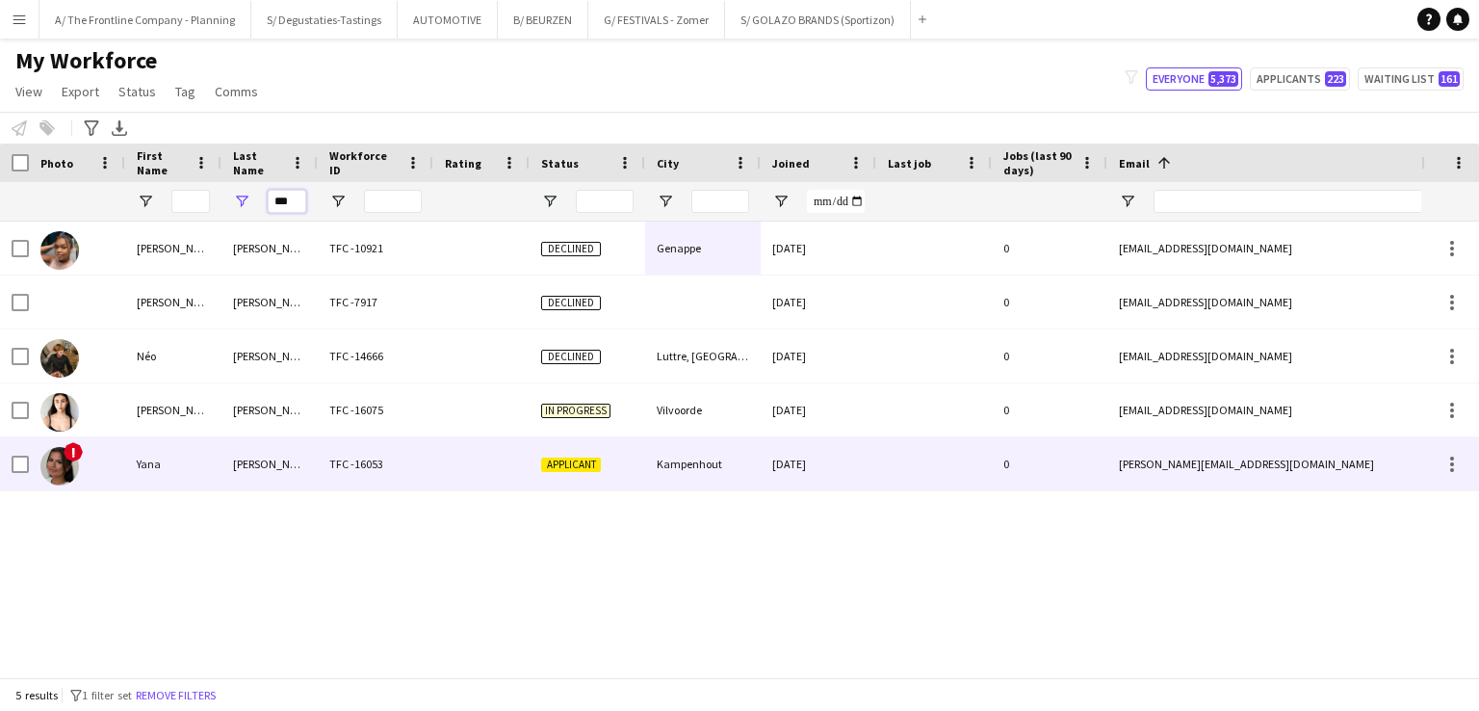
type input "***"
click at [304, 456] on div "[PERSON_NAME]" at bounding box center [269, 463] width 96 height 53
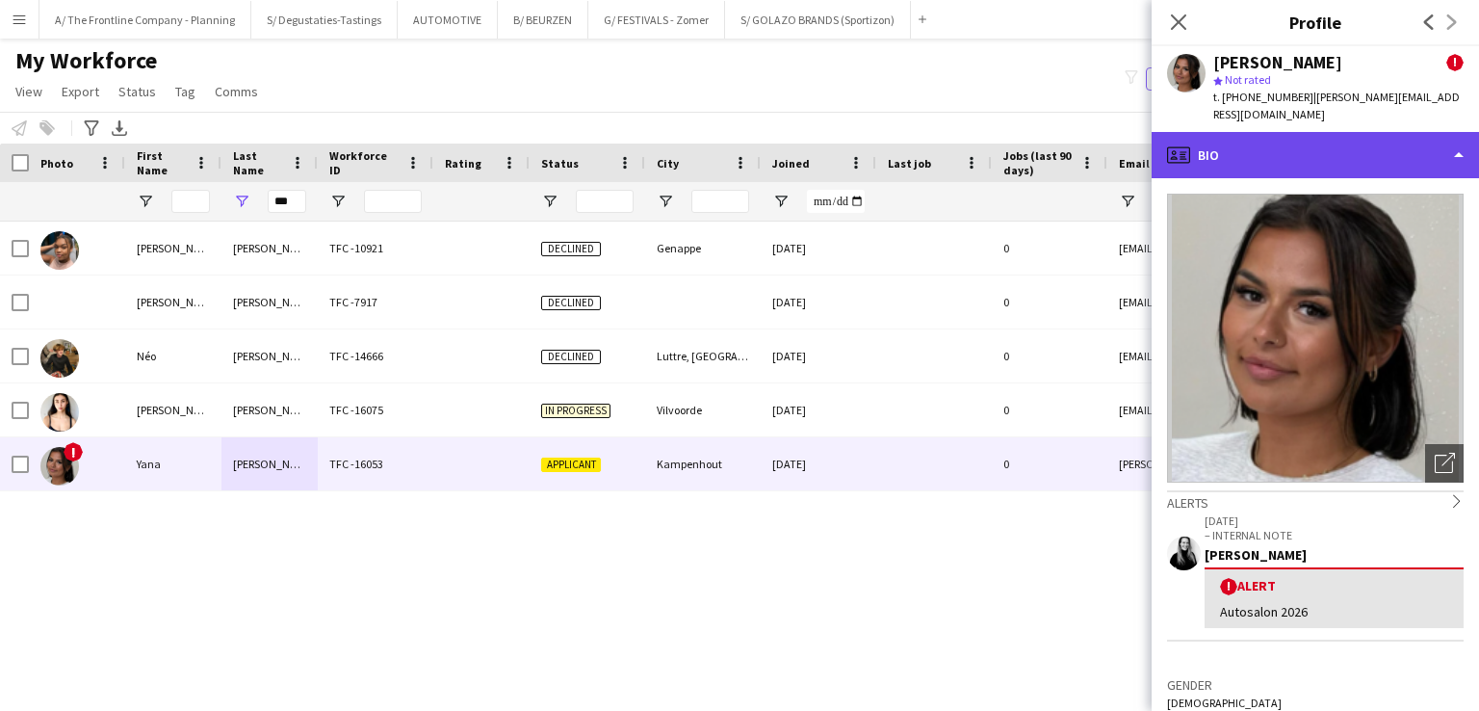
click at [1244, 134] on div "profile Bio" at bounding box center [1315, 155] width 327 height 46
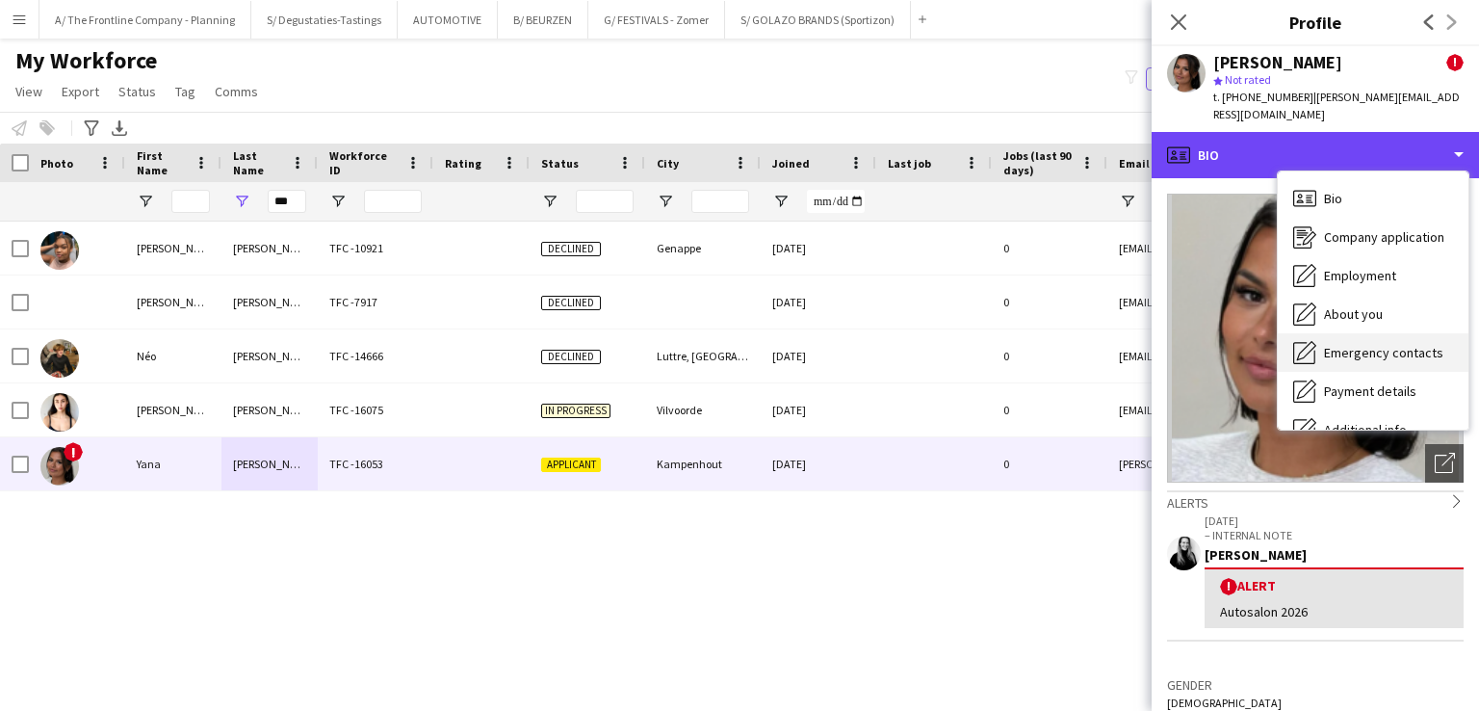
scroll to position [143, 0]
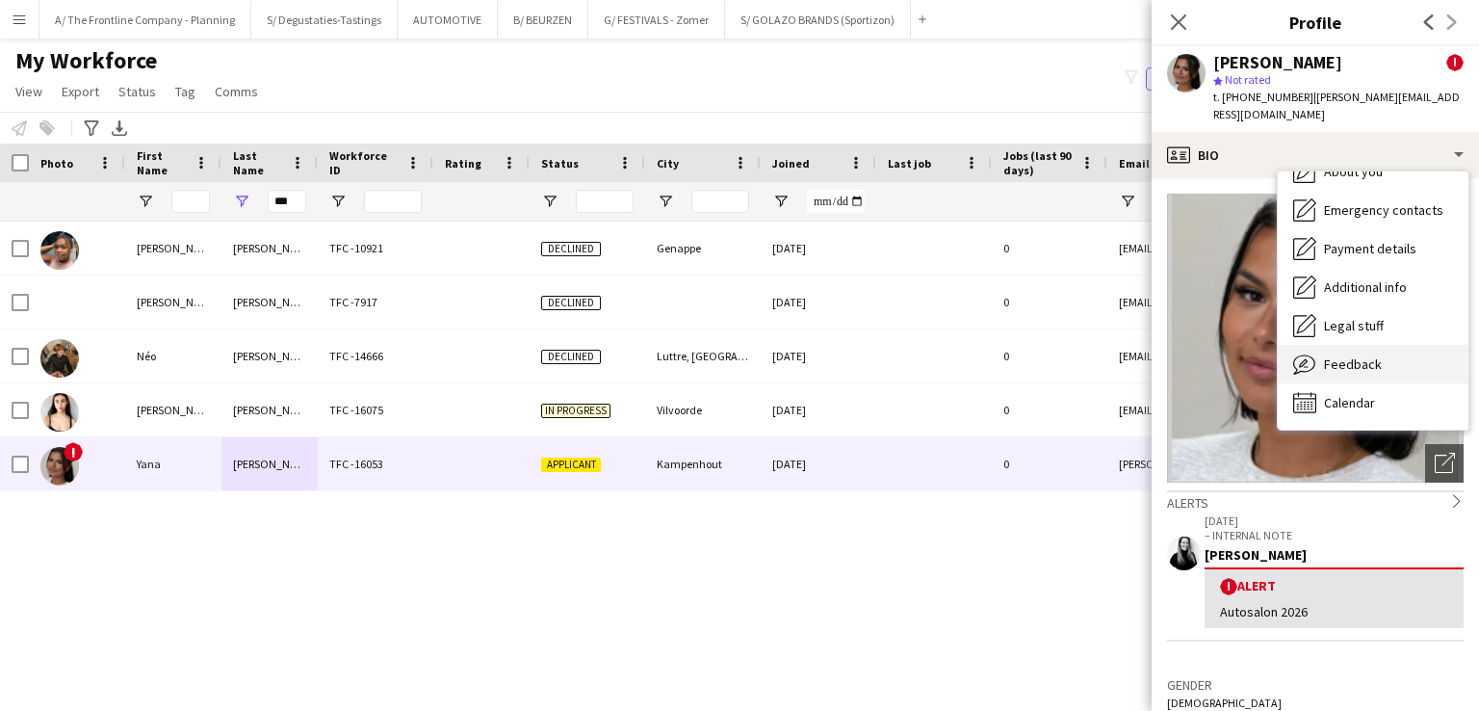
click at [1389, 345] on div "Feedback Feedback" at bounding box center [1373, 364] width 191 height 39
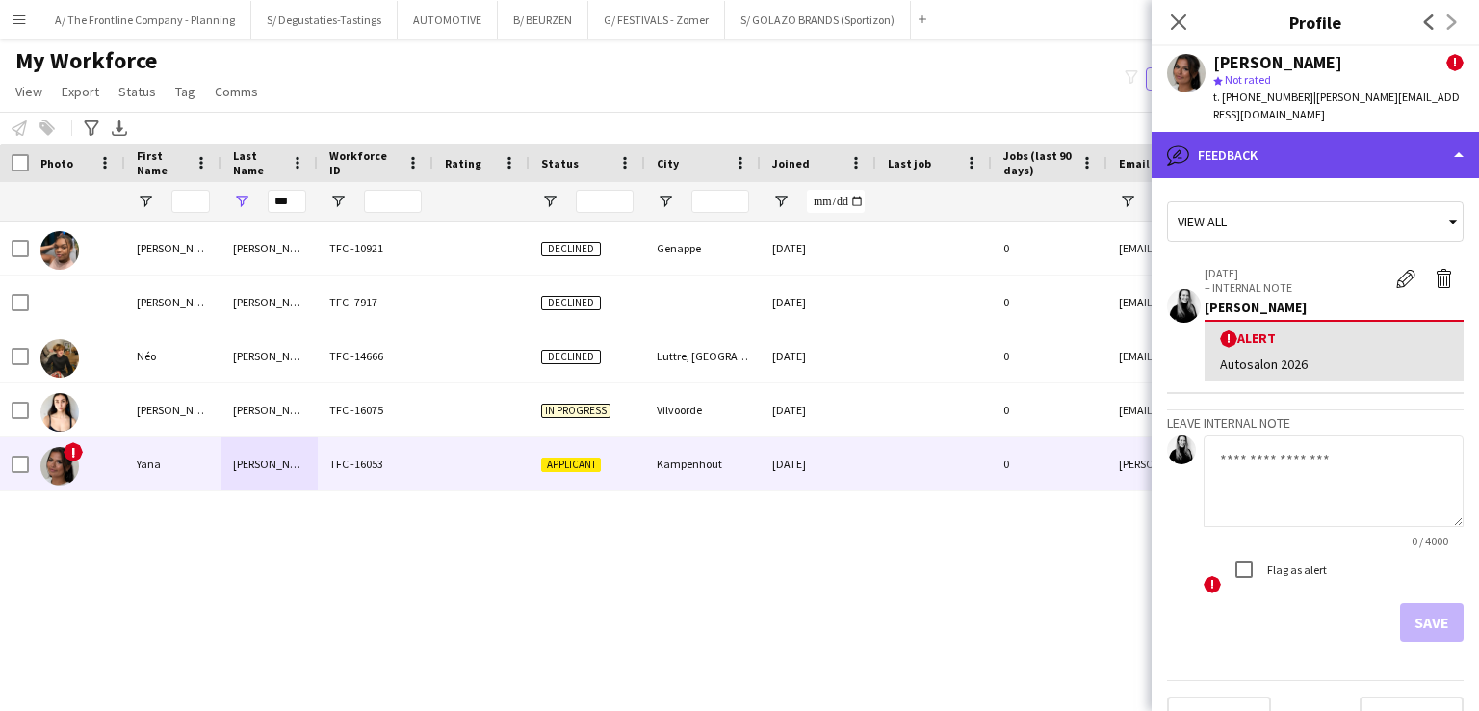
click at [1287, 132] on div "bubble-pencil Feedback" at bounding box center [1315, 155] width 327 height 46
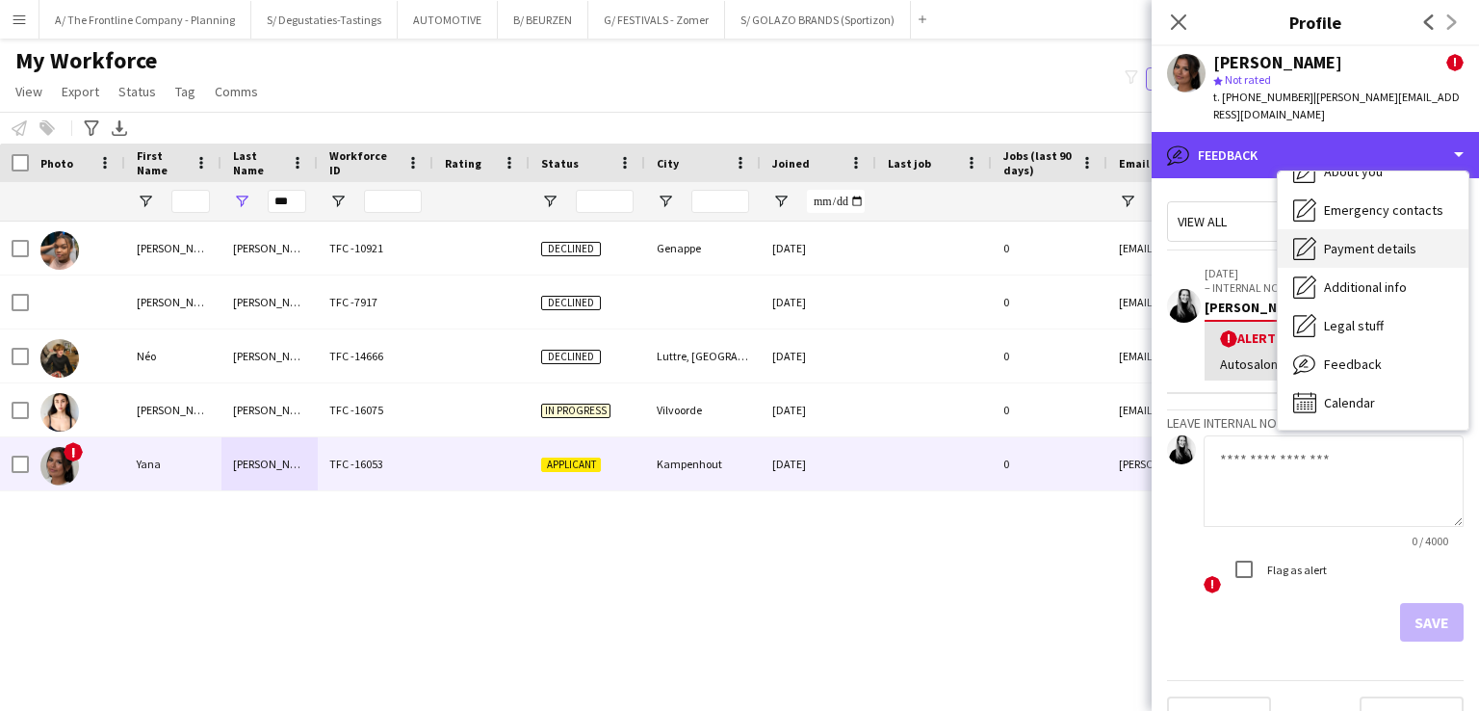
scroll to position [0, 0]
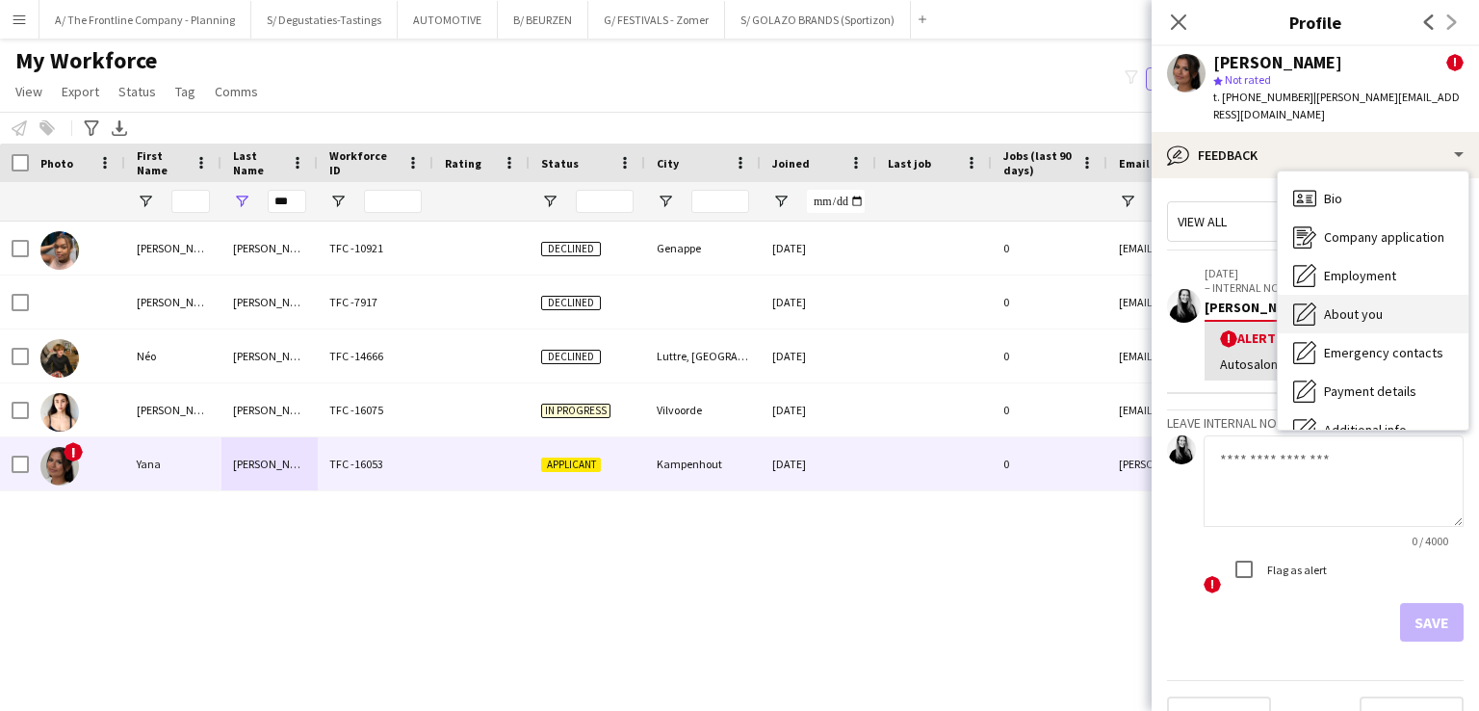
click at [1370, 305] on span "About you" at bounding box center [1353, 313] width 59 height 17
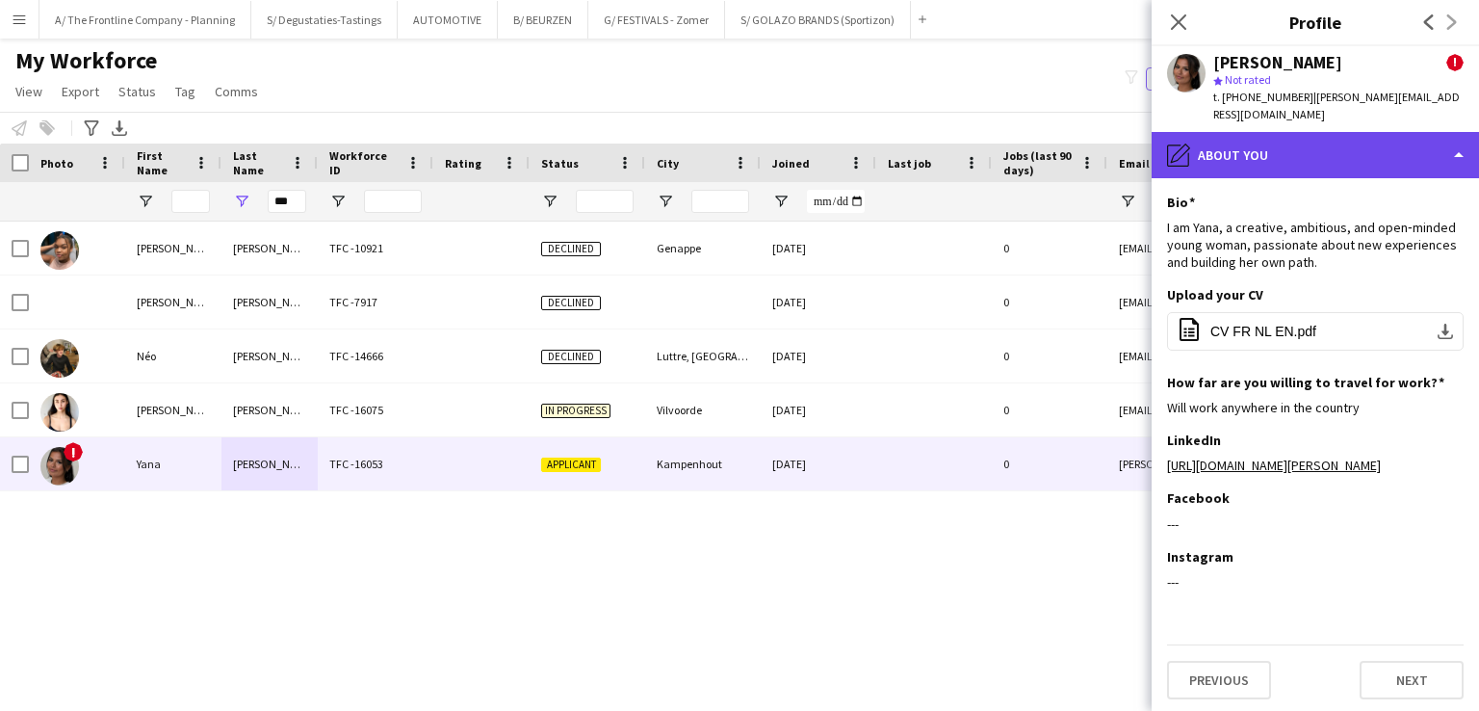
click at [1340, 132] on div "pencil4 About you" at bounding box center [1315, 155] width 327 height 46
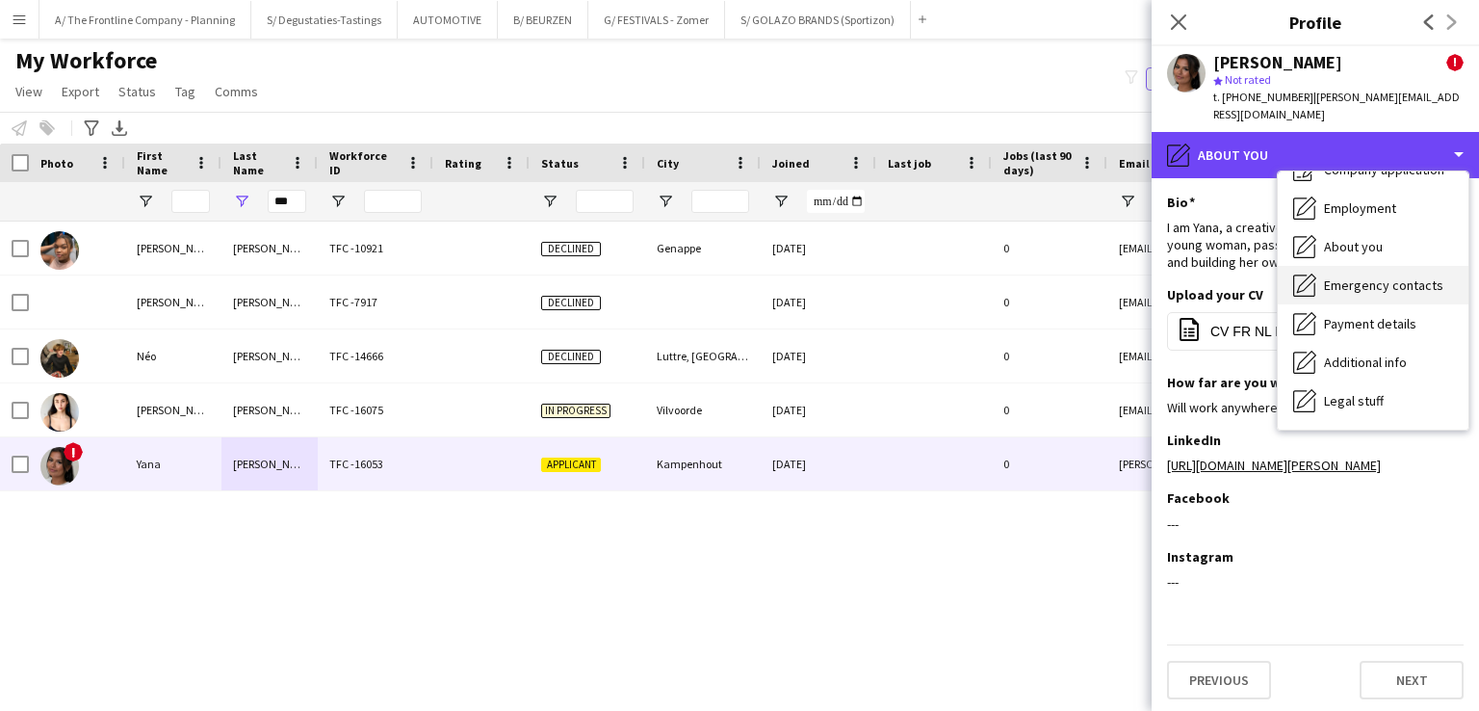
scroll to position [69, 0]
drag, startPoint x: 1358, startPoint y: 318, endPoint x: 1345, endPoint y: 119, distance: 198.7
click at [1345, 132] on div "pencil4 About you" at bounding box center [1315, 155] width 327 height 46
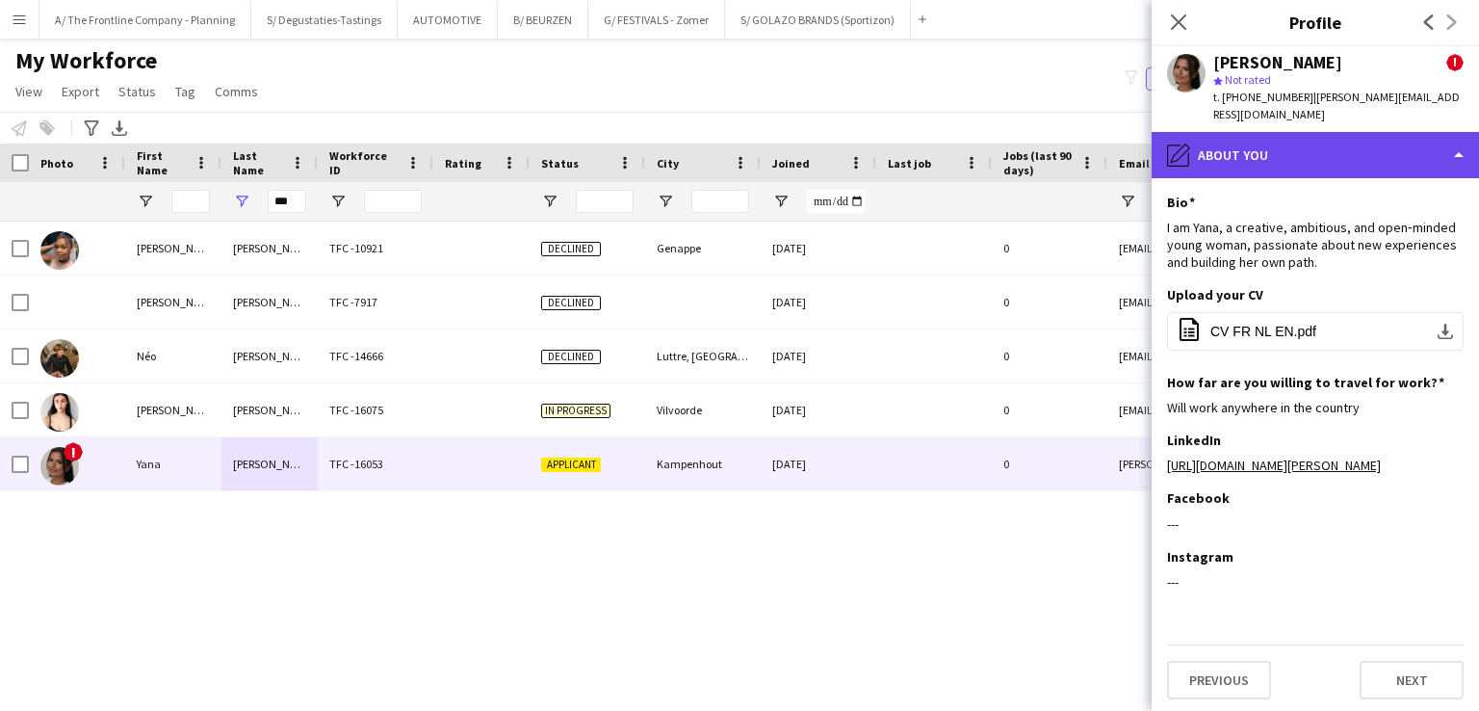
click at [1310, 152] on div "pencil4 About you" at bounding box center [1315, 155] width 327 height 46
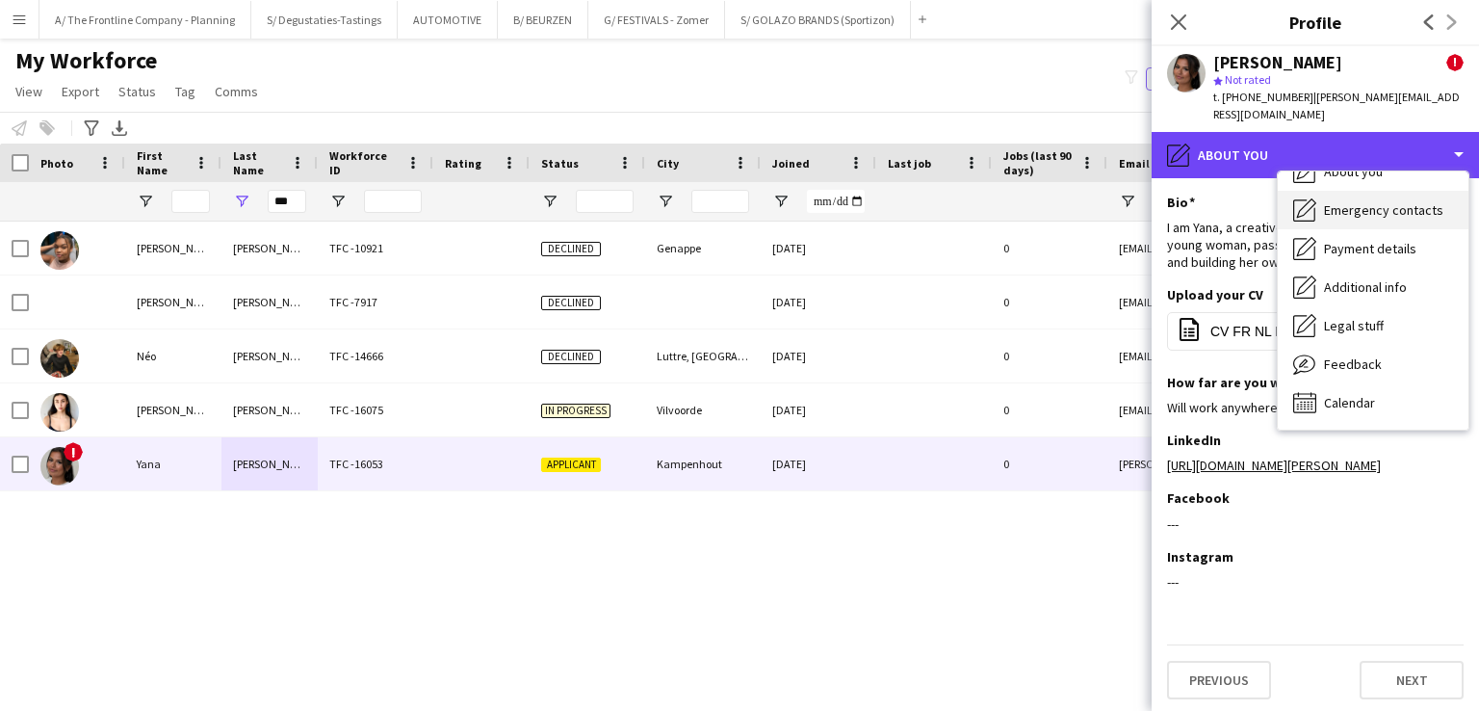
scroll to position [0, 0]
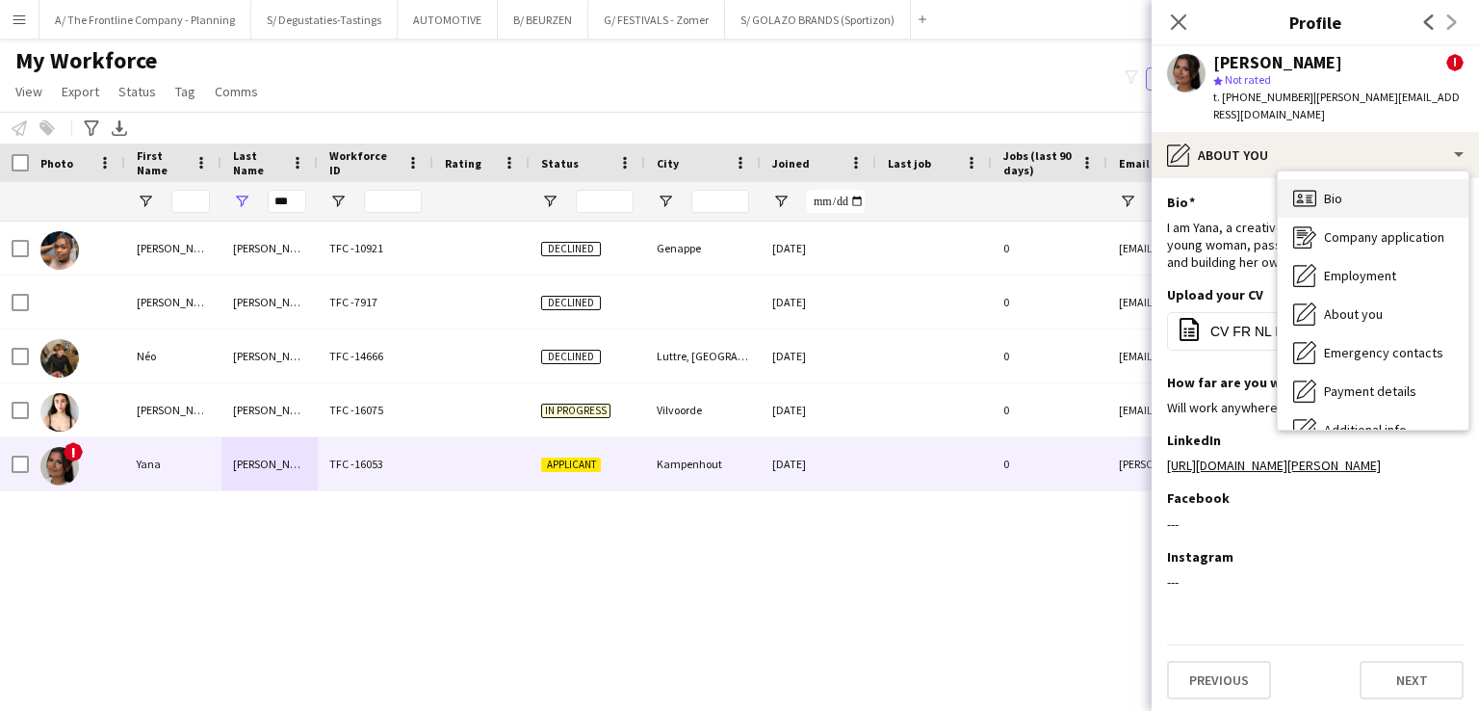
drag, startPoint x: 1351, startPoint y: 211, endPoint x: 1325, endPoint y: 195, distance: 30.7
click at [1325, 195] on div "Bio Bio" at bounding box center [1373, 198] width 191 height 39
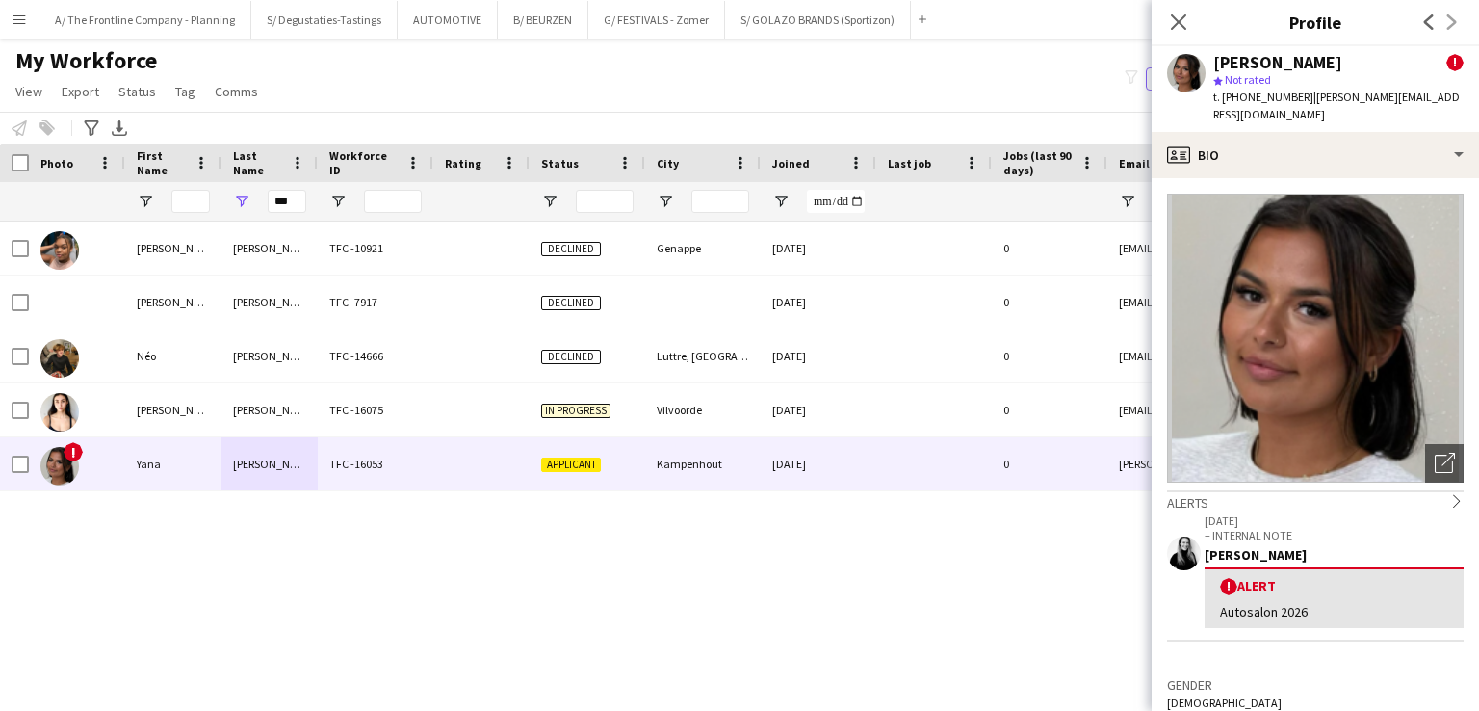
click at [1322, 194] on img at bounding box center [1315, 338] width 297 height 289
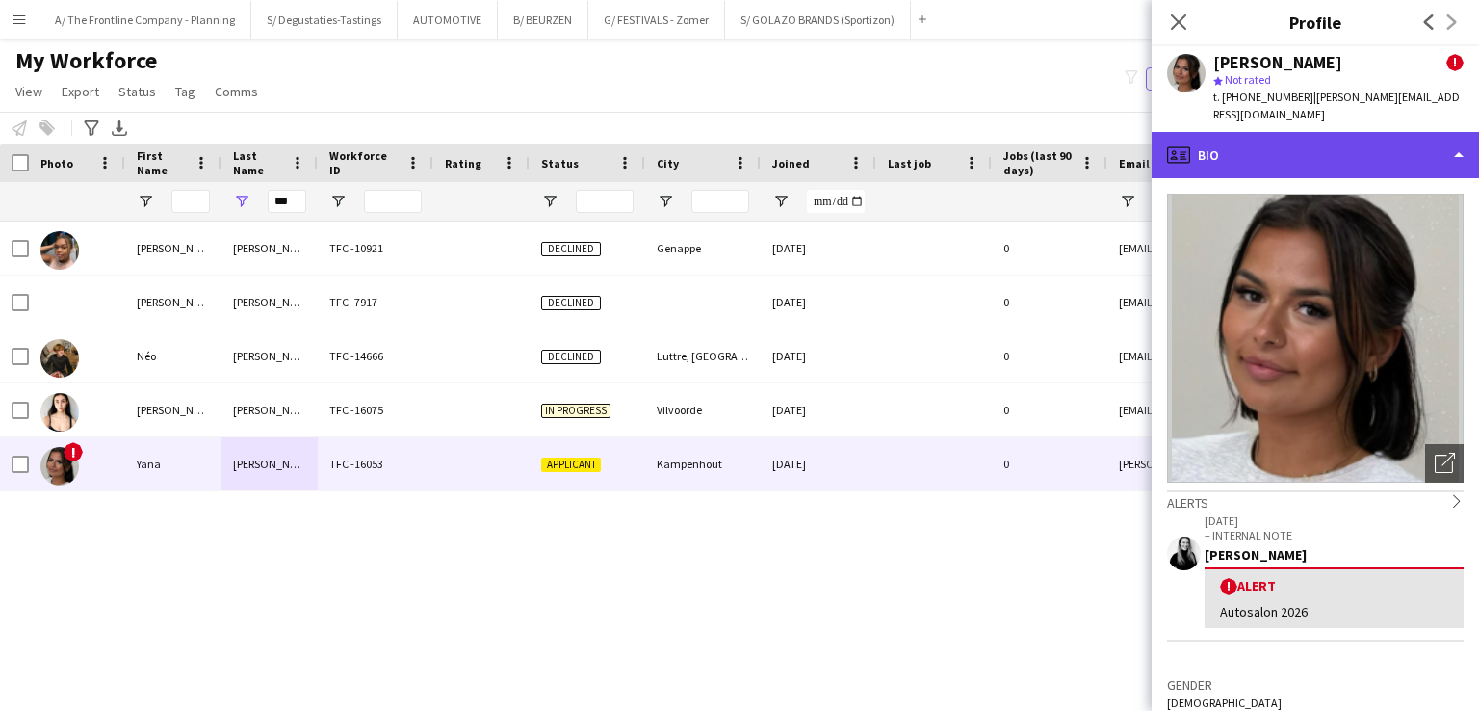
click at [1313, 155] on div "profile Bio" at bounding box center [1315, 155] width 327 height 46
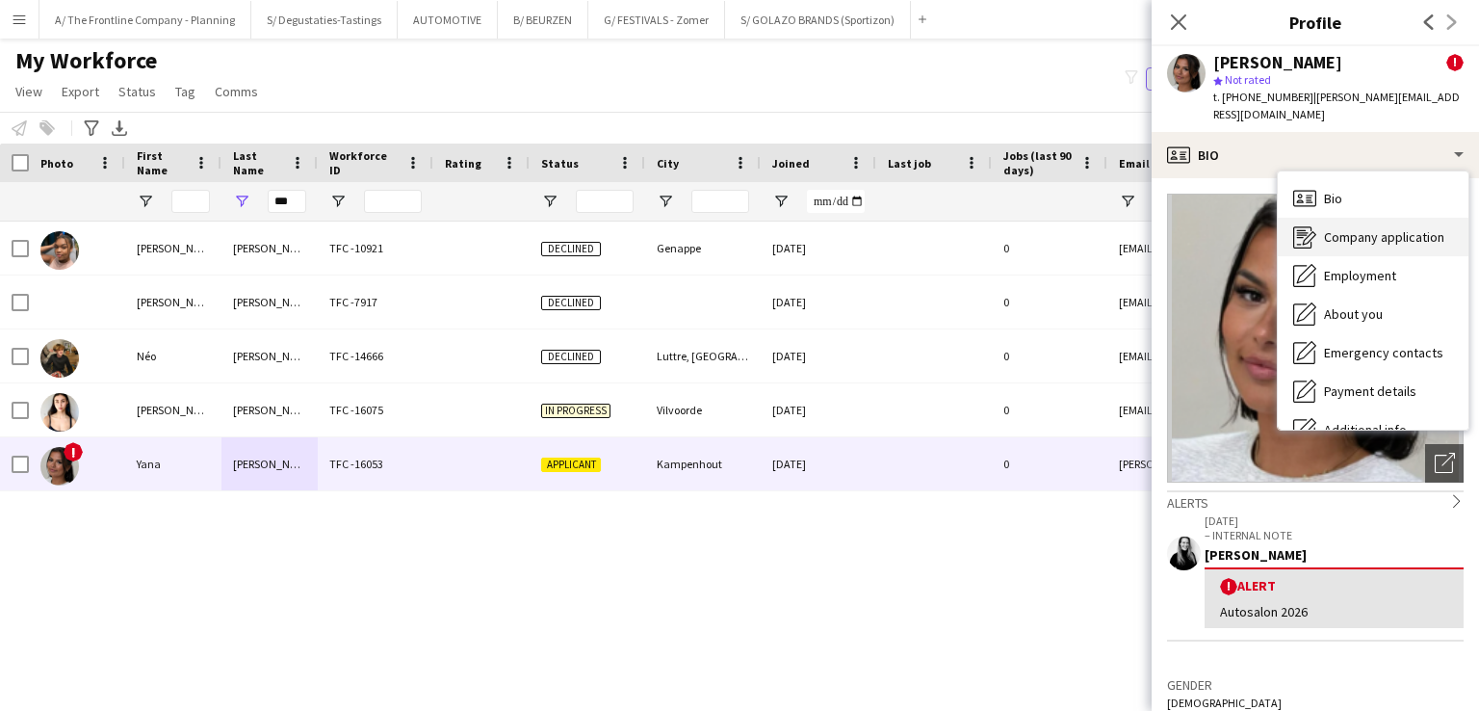
click at [1375, 228] on span "Company application" at bounding box center [1384, 236] width 120 height 17
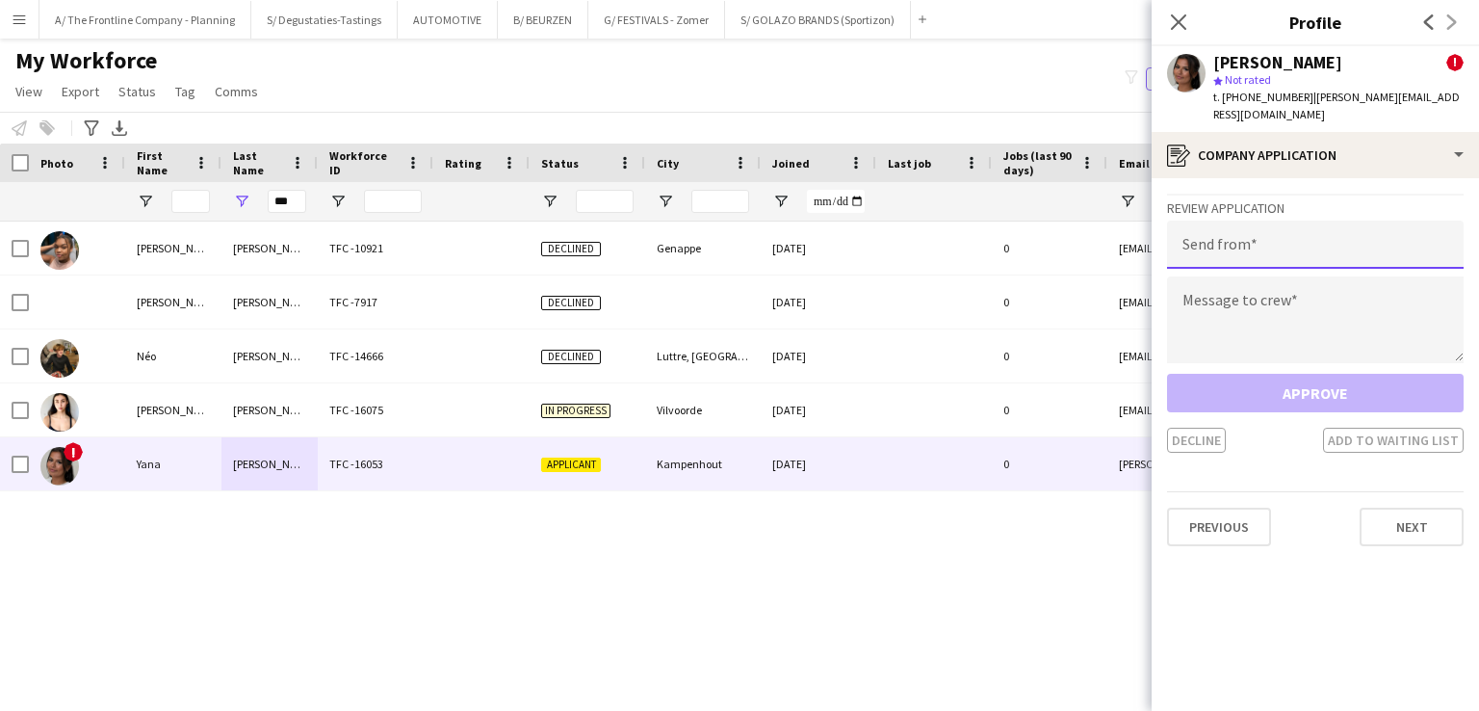
click at [1378, 238] on input "email" at bounding box center [1315, 245] width 297 height 48
type input "**********"
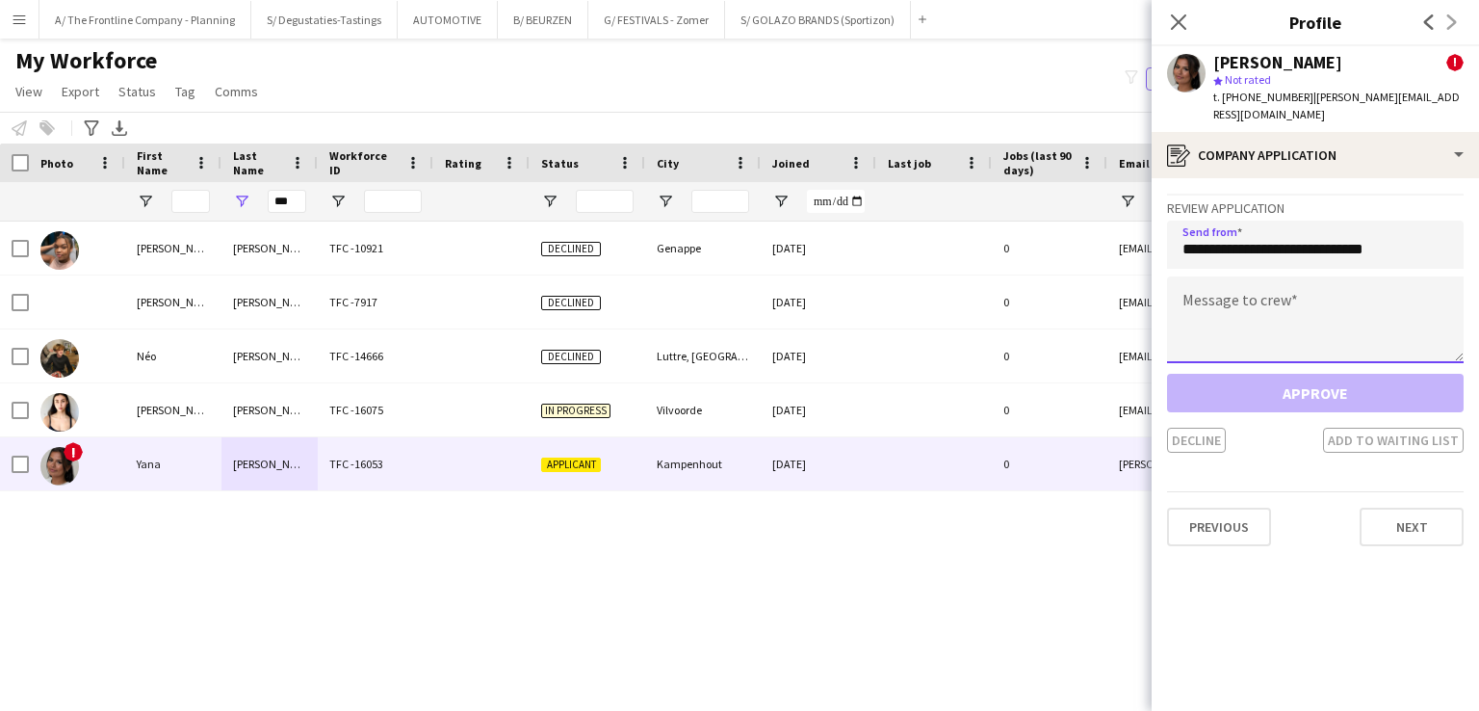
click at [1362, 276] on textarea at bounding box center [1315, 319] width 297 height 87
paste textarea "**********"
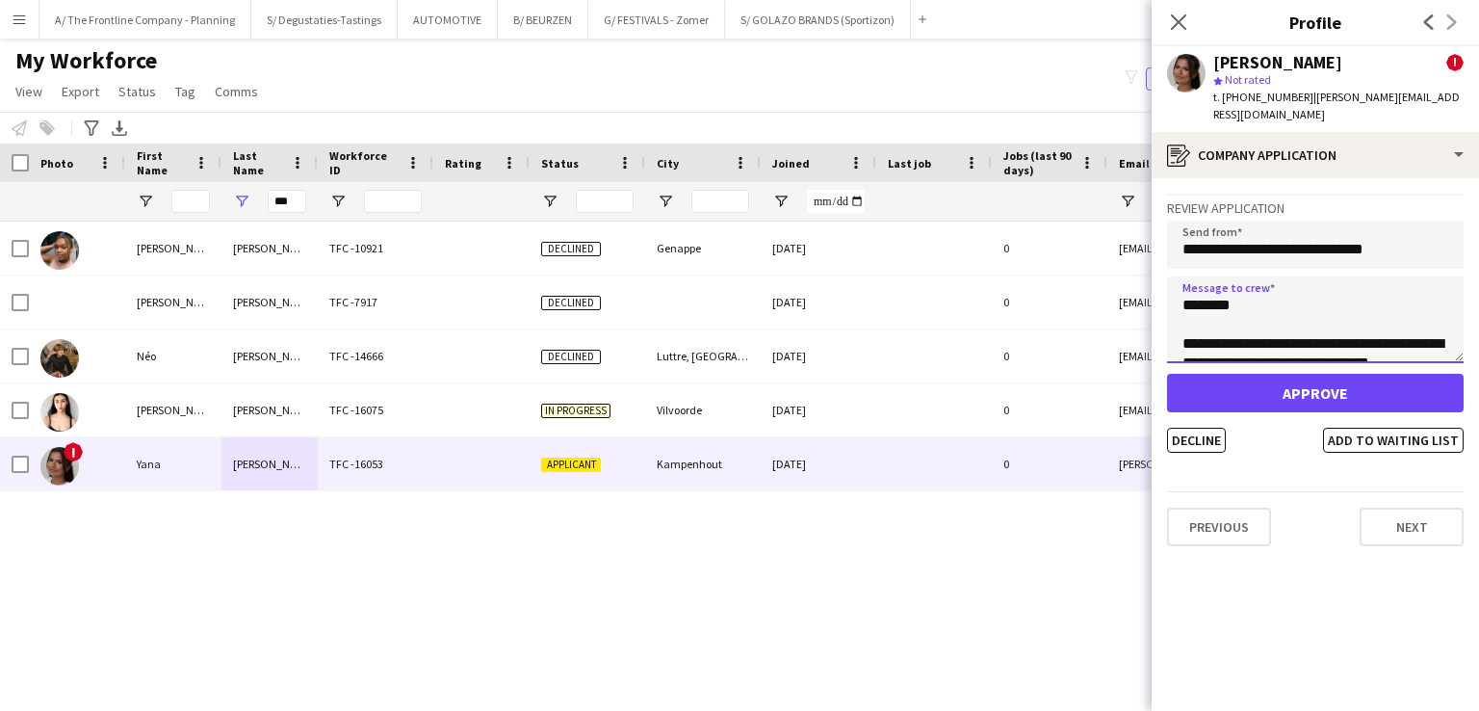
click at [1222, 294] on textarea at bounding box center [1315, 319] width 297 height 87
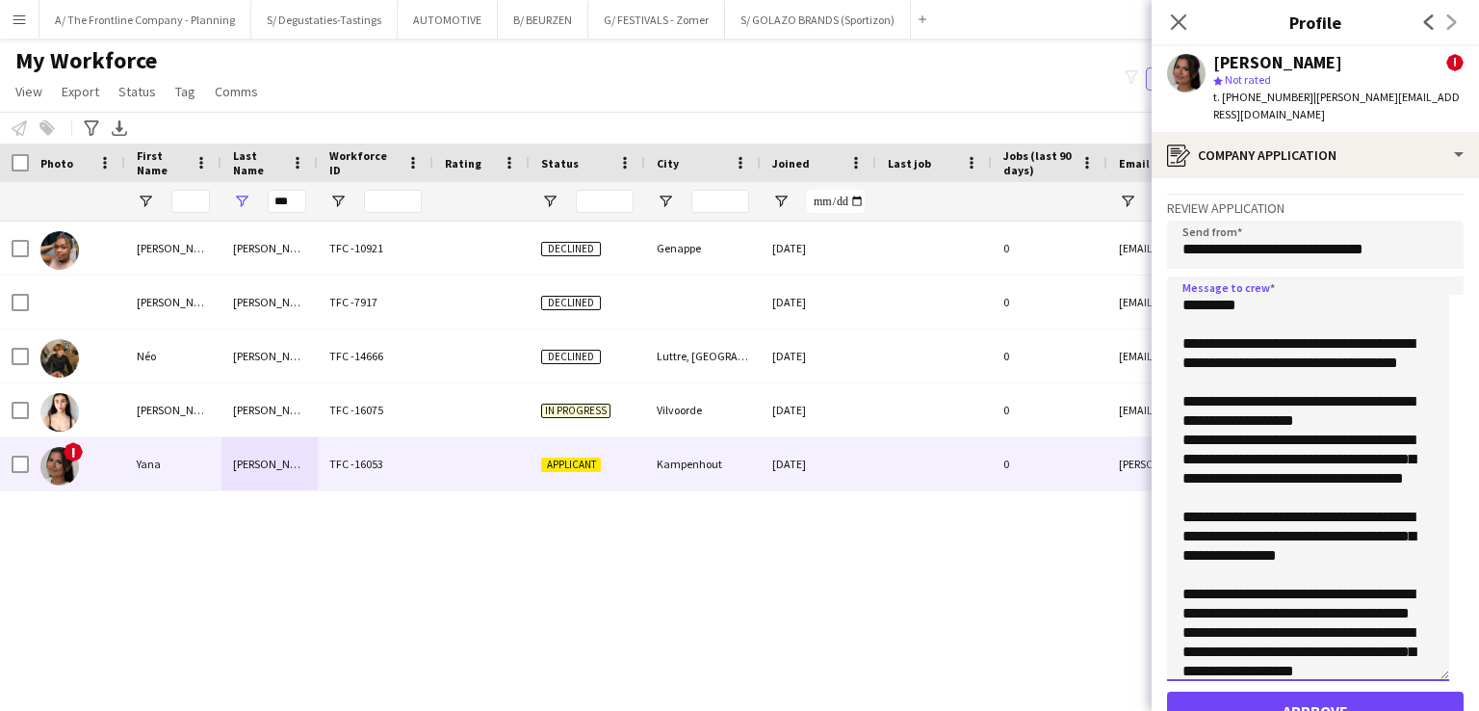
drag, startPoint x: 1454, startPoint y: 338, endPoint x: 1444, endPoint y: 665, distance: 327.5
click at [1444, 665] on textarea at bounding box center [1308, 478] width 282 height 404
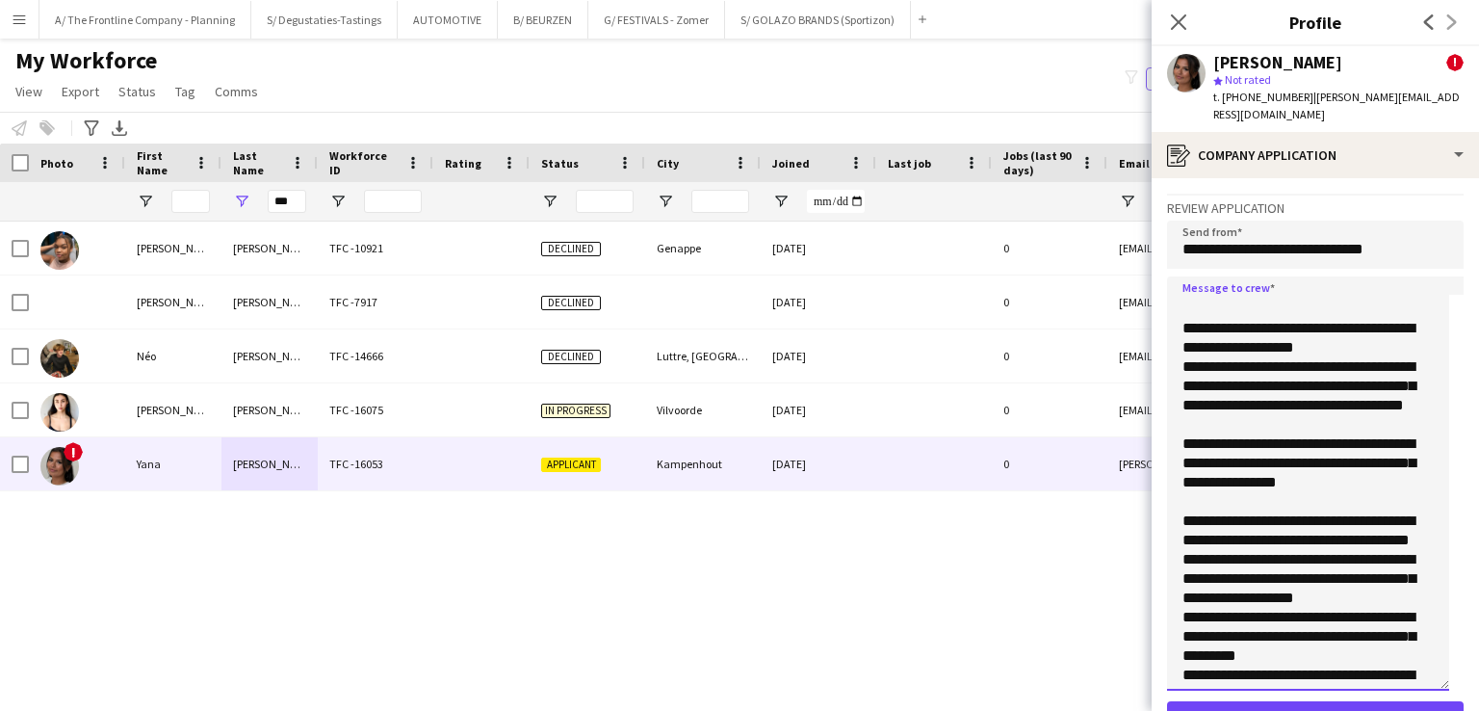
scroll to position [76, 0]
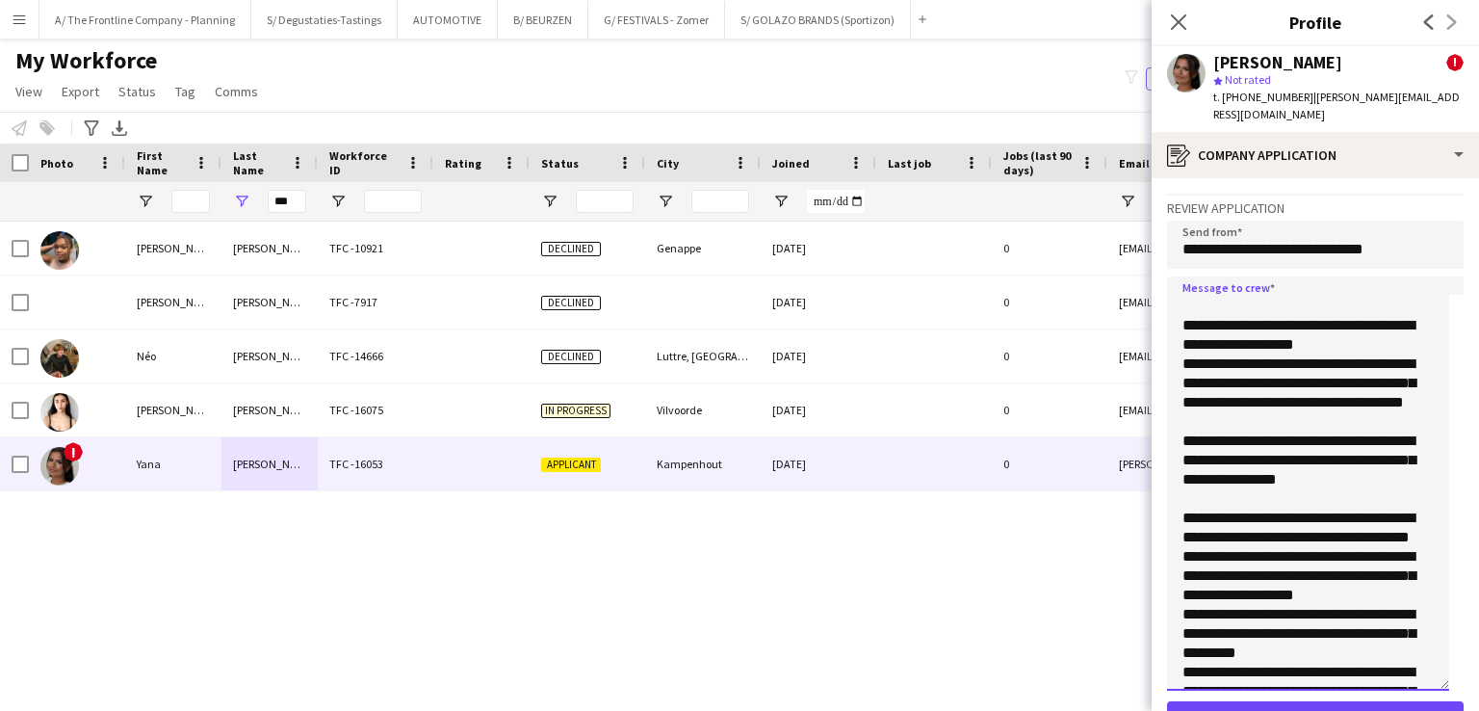
drag, startPoint x: 1356, startPoint y: 500, endPoint x: 1155, endPoint y: 468, distance: 202.8
click at [1155, 468] on app-crew-profile-application "**********" at bounding box center [1315, 444] width 327 height 532
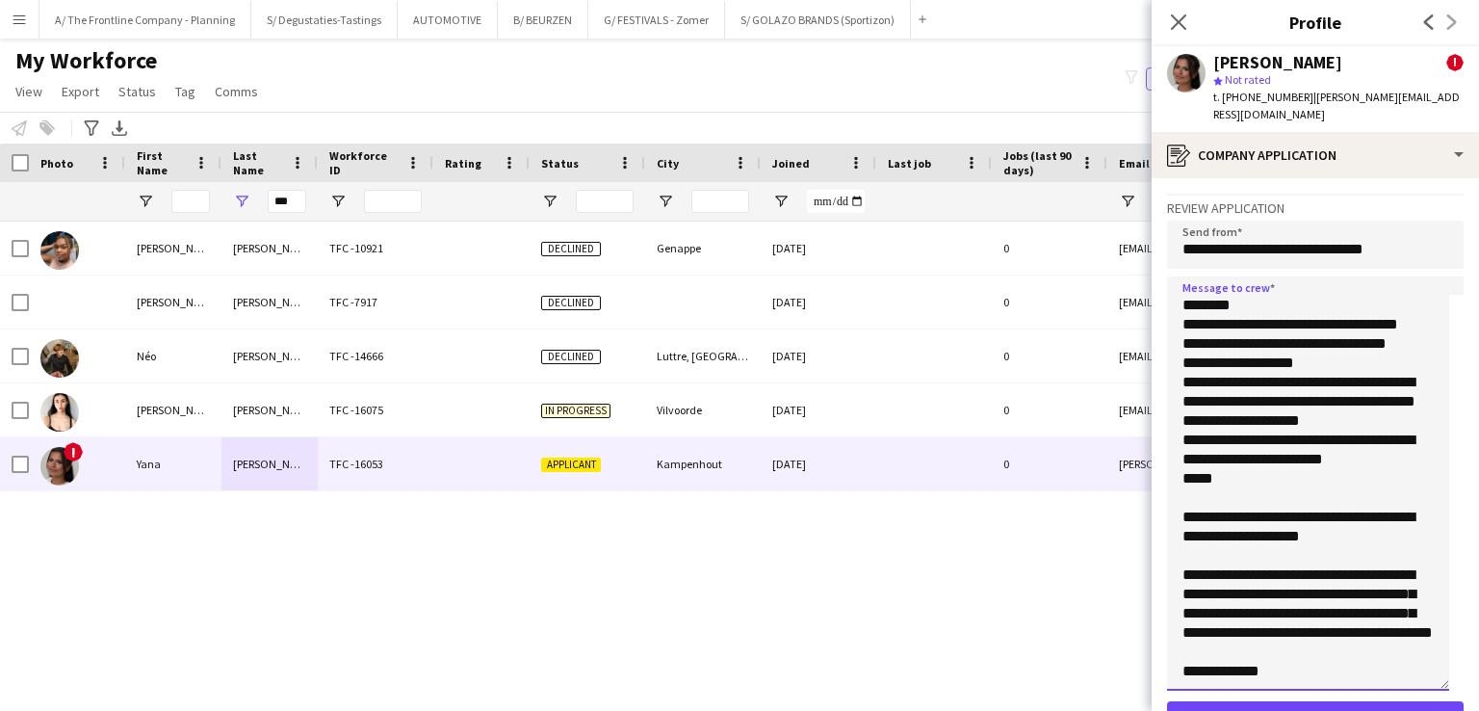
scroll to position [159, 0]
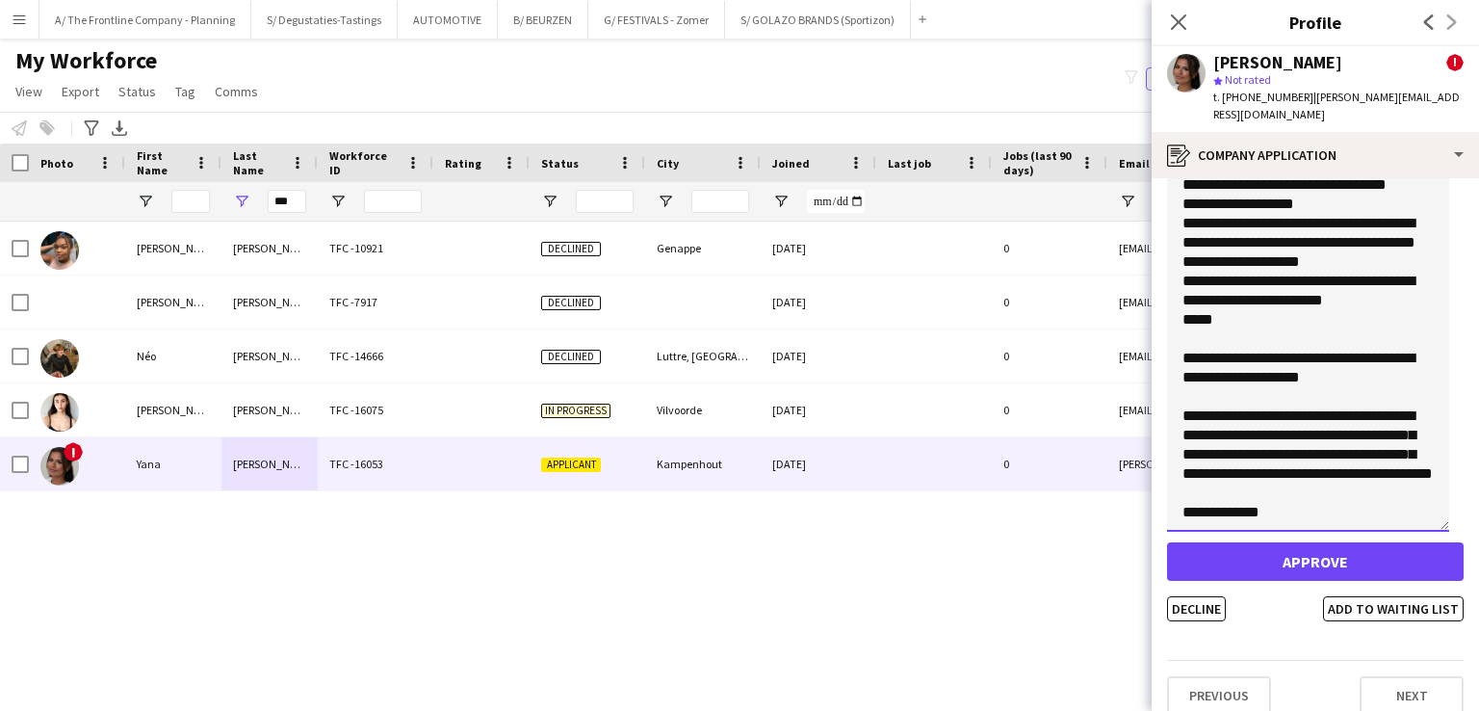
type textarea "**********"
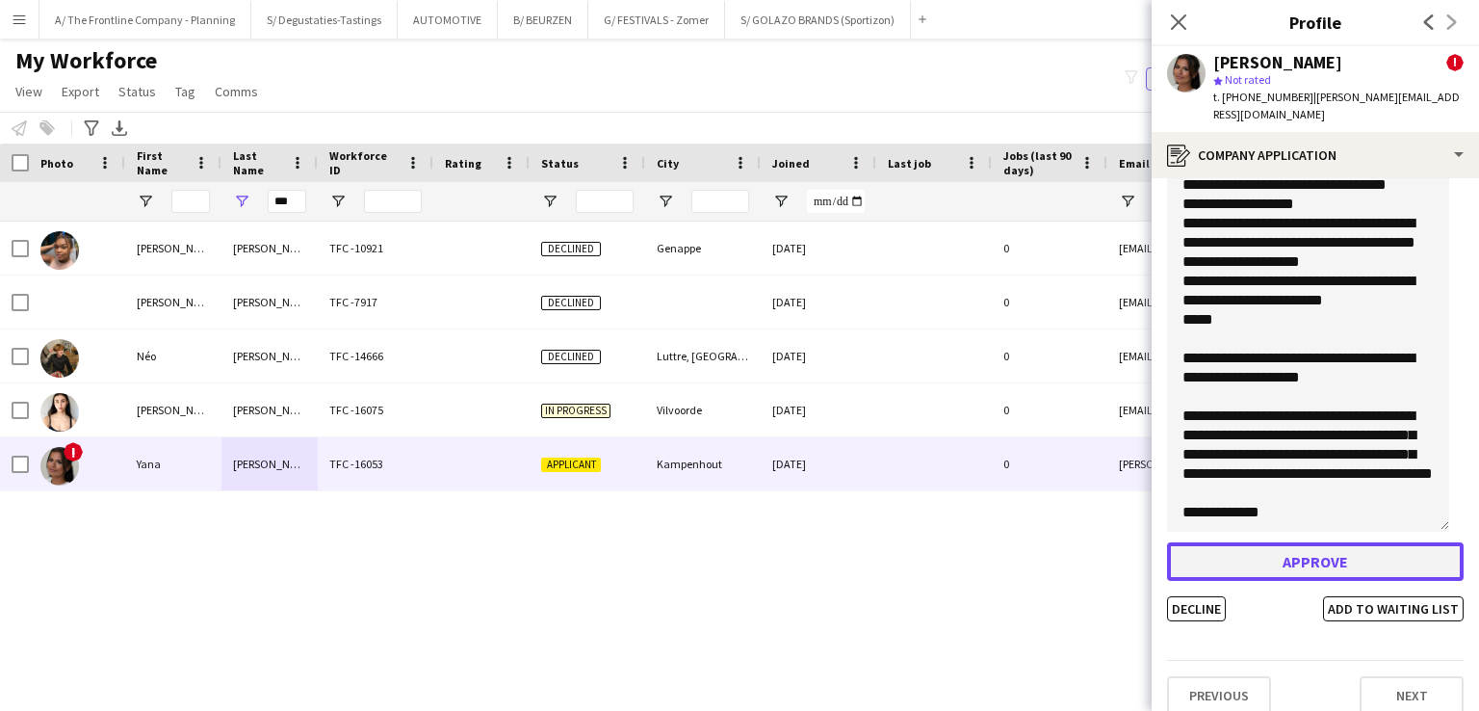
click at [1287, 542] on button "Approve" at bounding box center [1315, 561] width 297 height 39
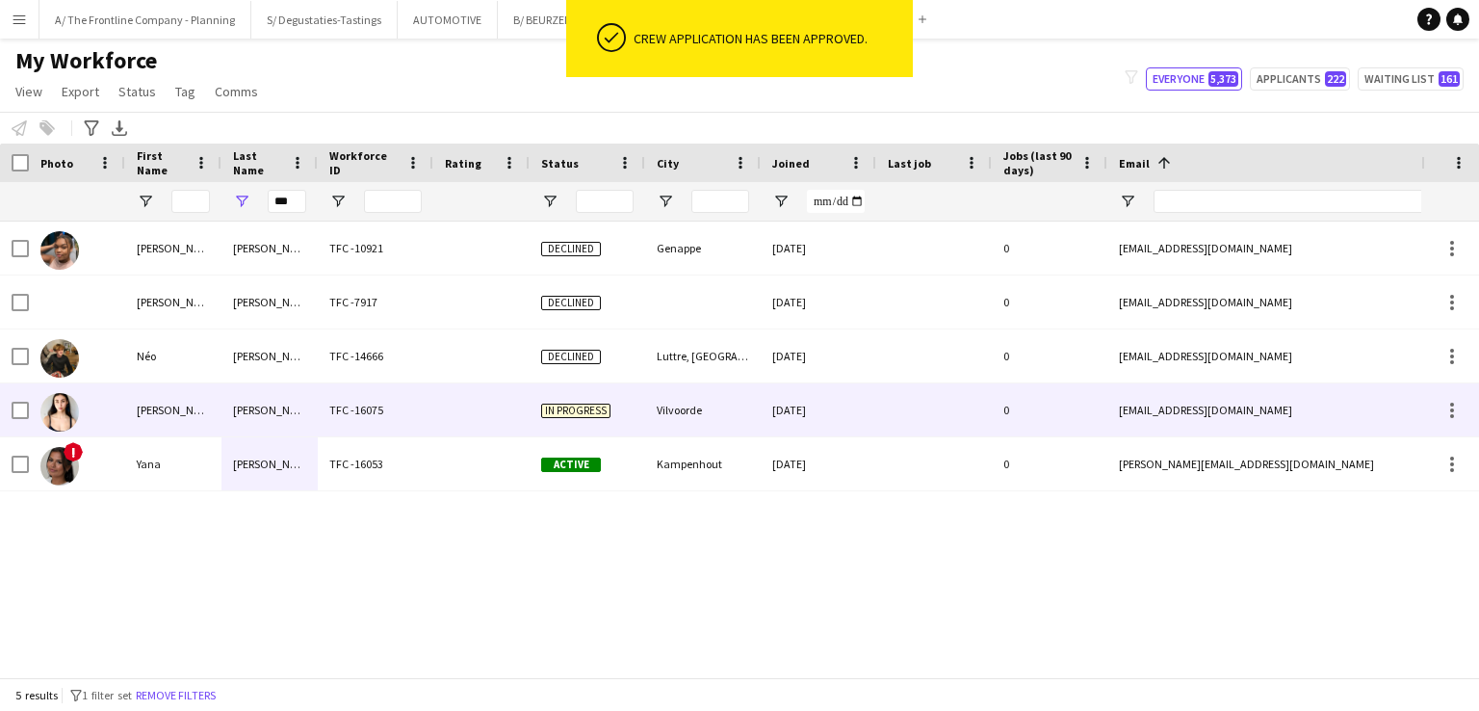
click at [583, 390] on div "In progress" at bounding box center [588, 409] width 116 height 53
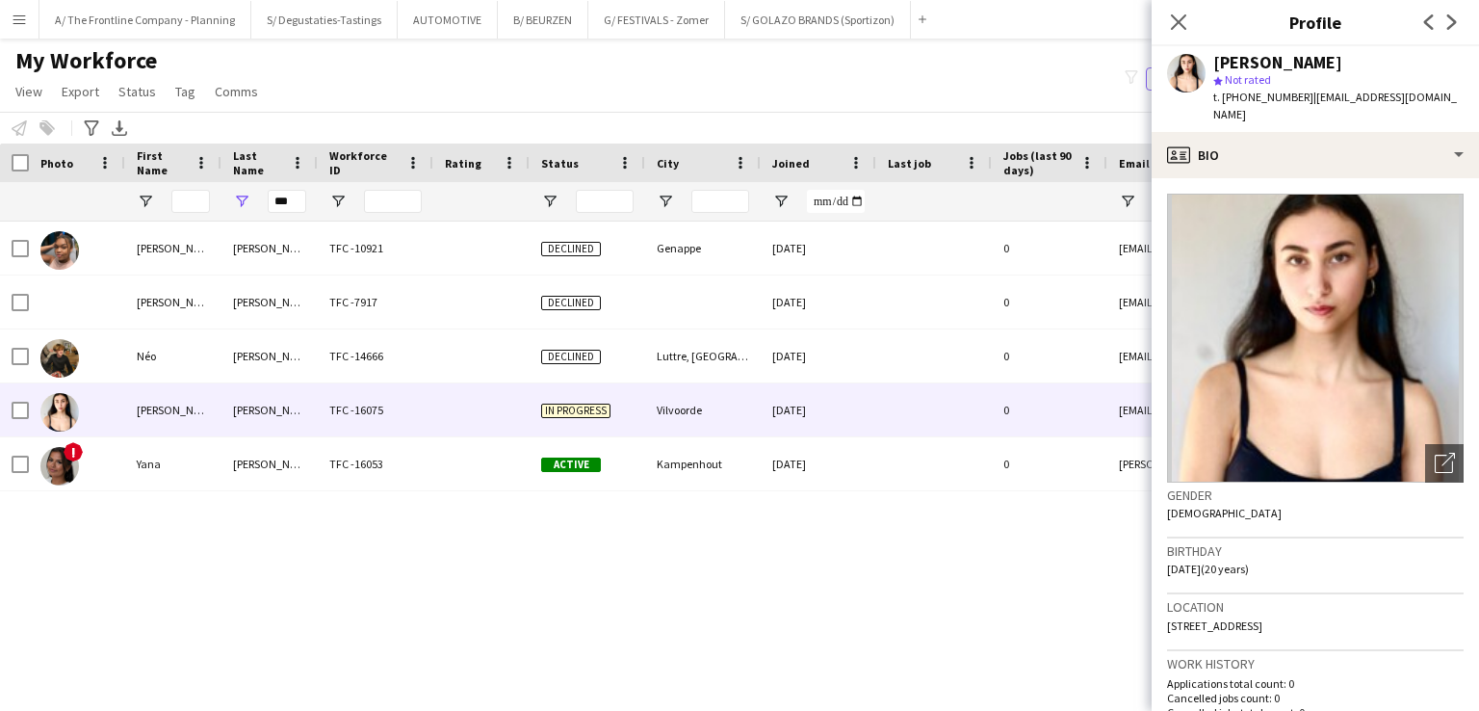
click at [979, 97] on div "My Workforce View Views Default view New view Update view Delete view Edit name…" at bounding box center [739, 78] width 1479 height 65
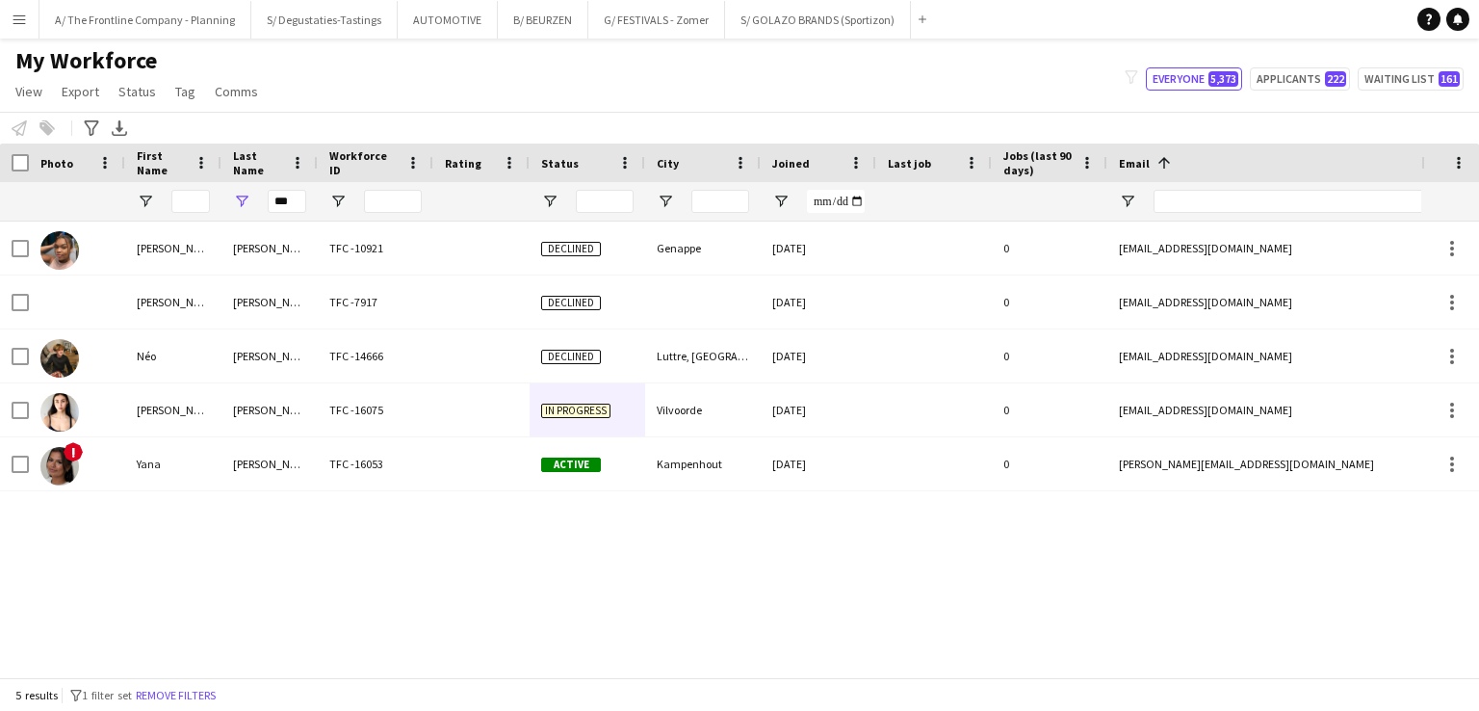
click at [1353, 76] on div "filter-1 Everyone 5,373 Applicants 222 Waiting list 161" at bounding box center [1294, 78] width 370 height 23
click at [1317, 77] on button "Applicants 222" at bounding box center [1300, 78] width 100 height 23
type input "**********"
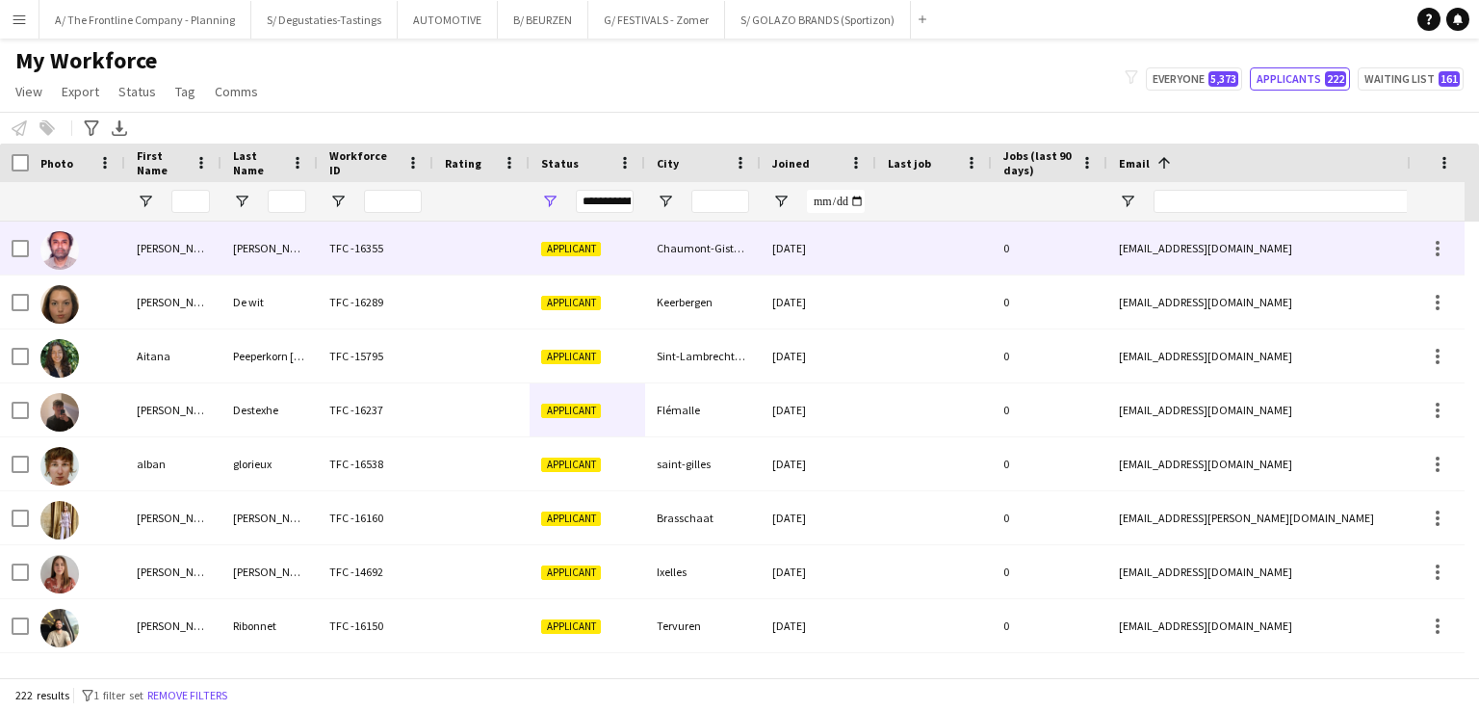
click at [353, 263] on div "TFC -16355" at bounding box center [376, 247] width 116 height 53
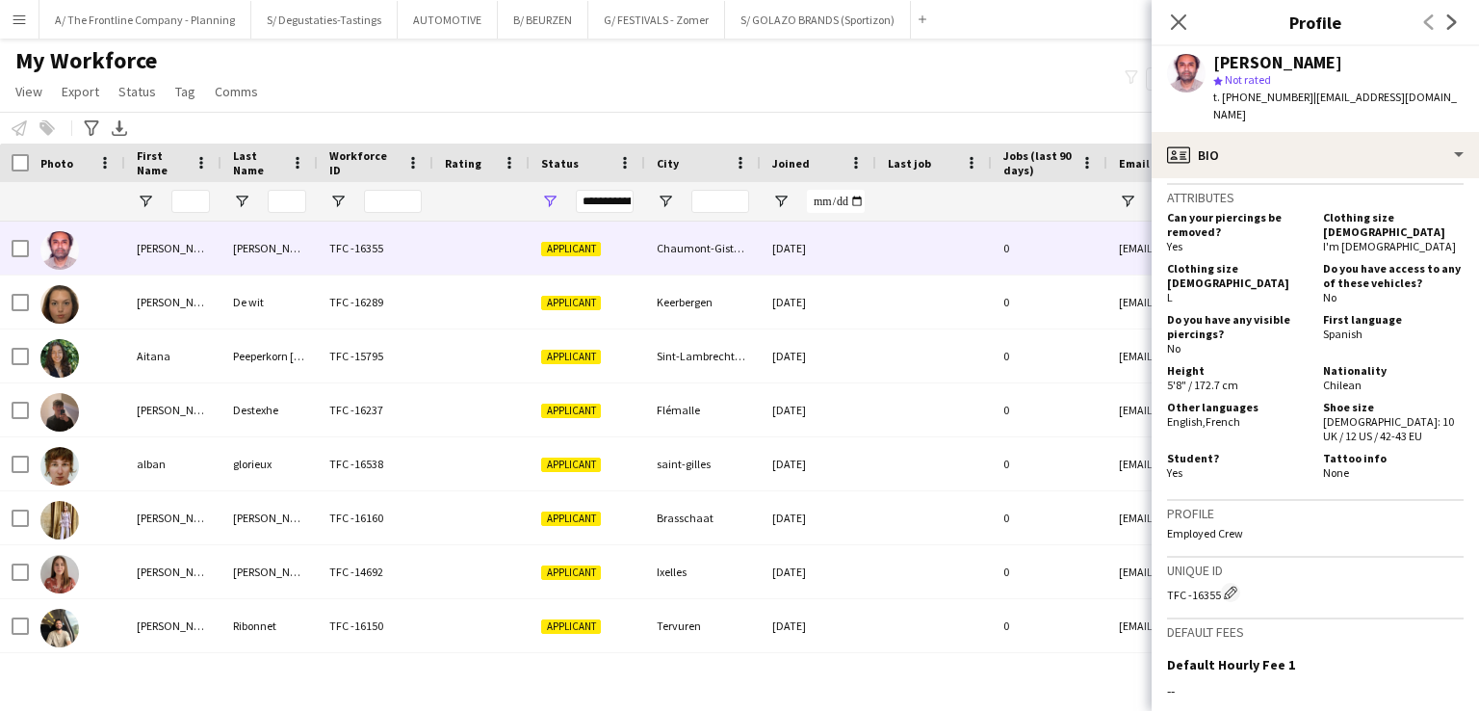
scroll to position [849, 0]
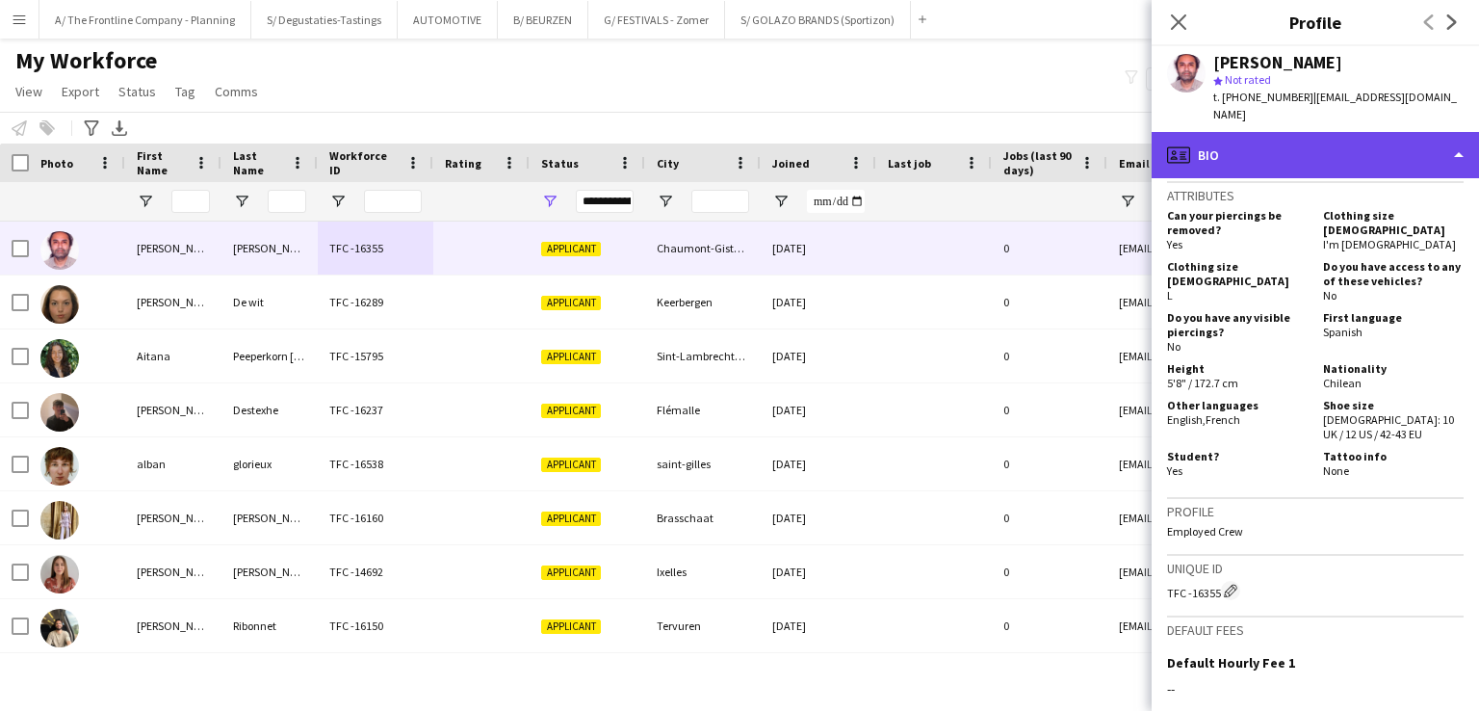
click at [1248, 143] on div "profile Bio" at bounding box center [1315, 155] width 327 height 46
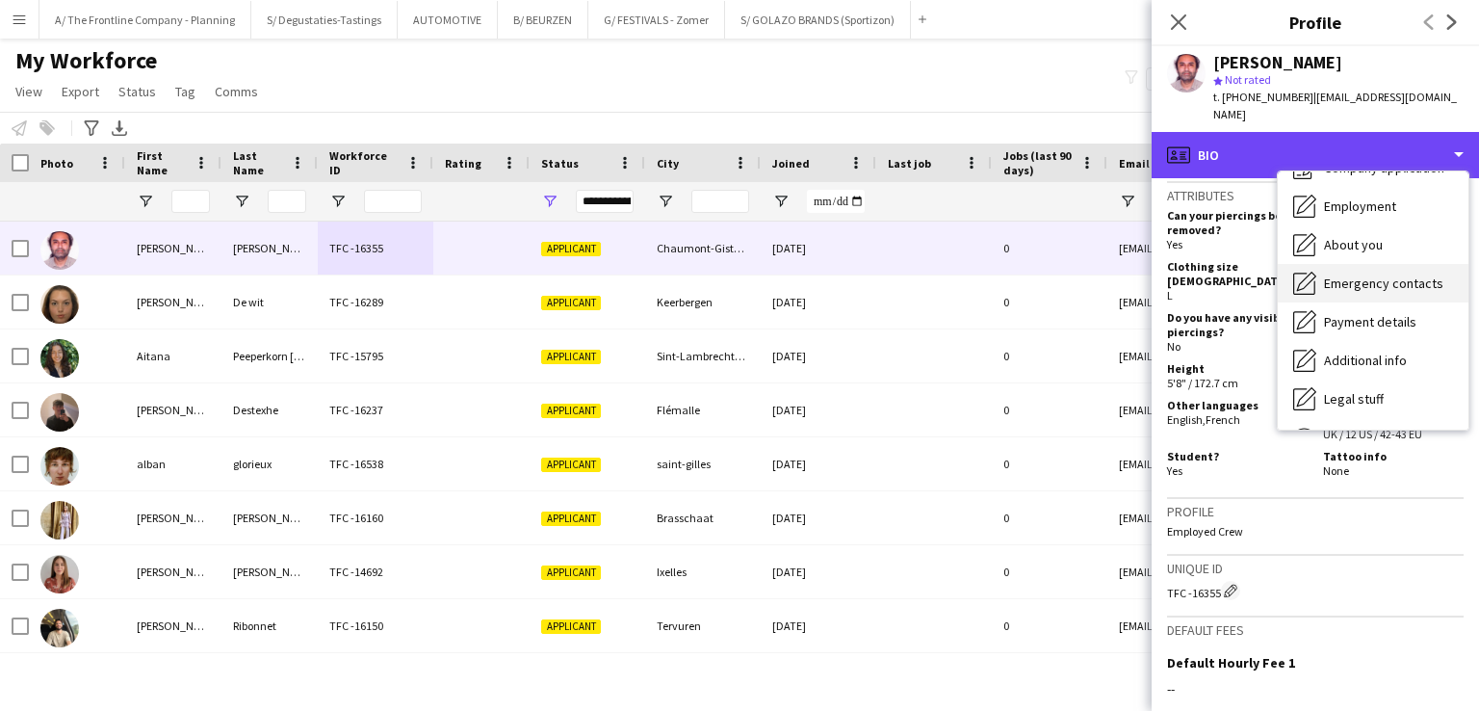
scroll to position [0, 0]
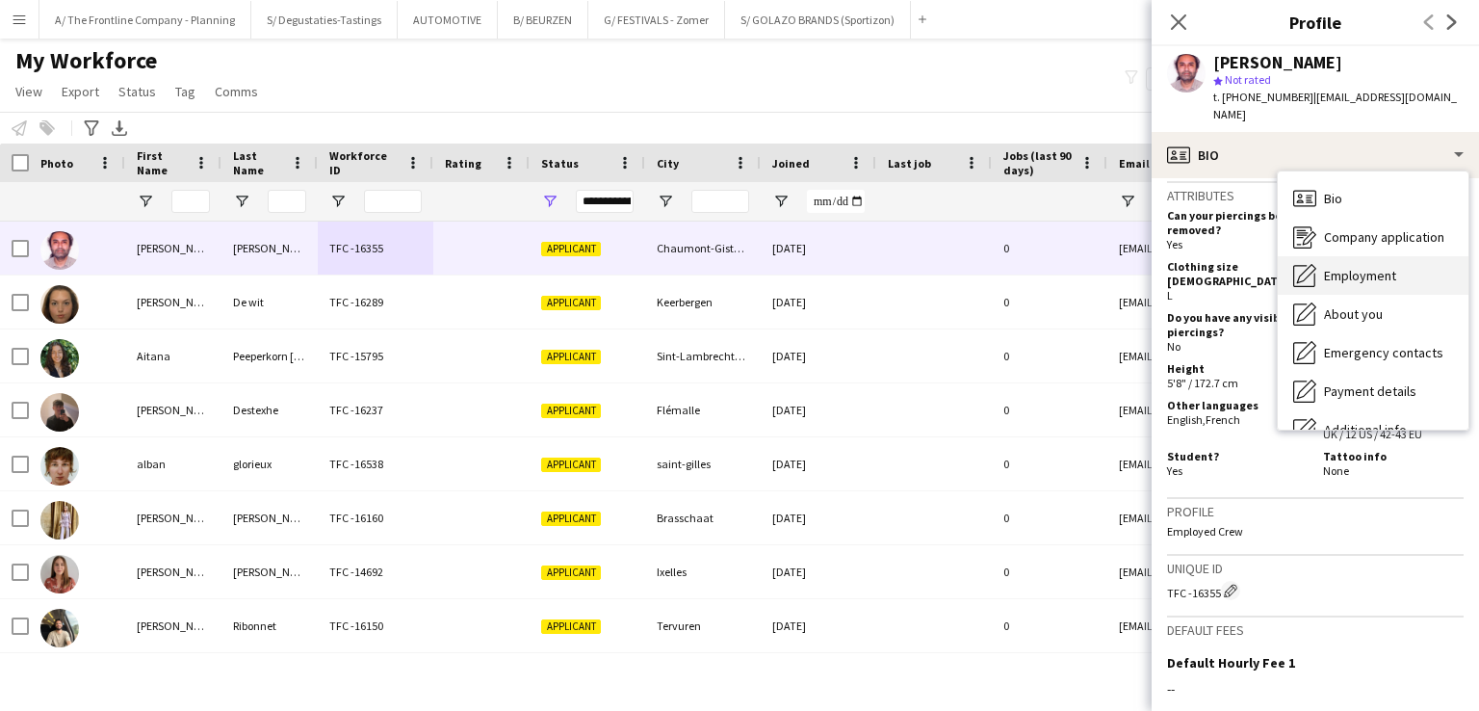
click at [1344, 256] on div "Employment Employment" at bounding box center [1373, 275] width 191 height 39
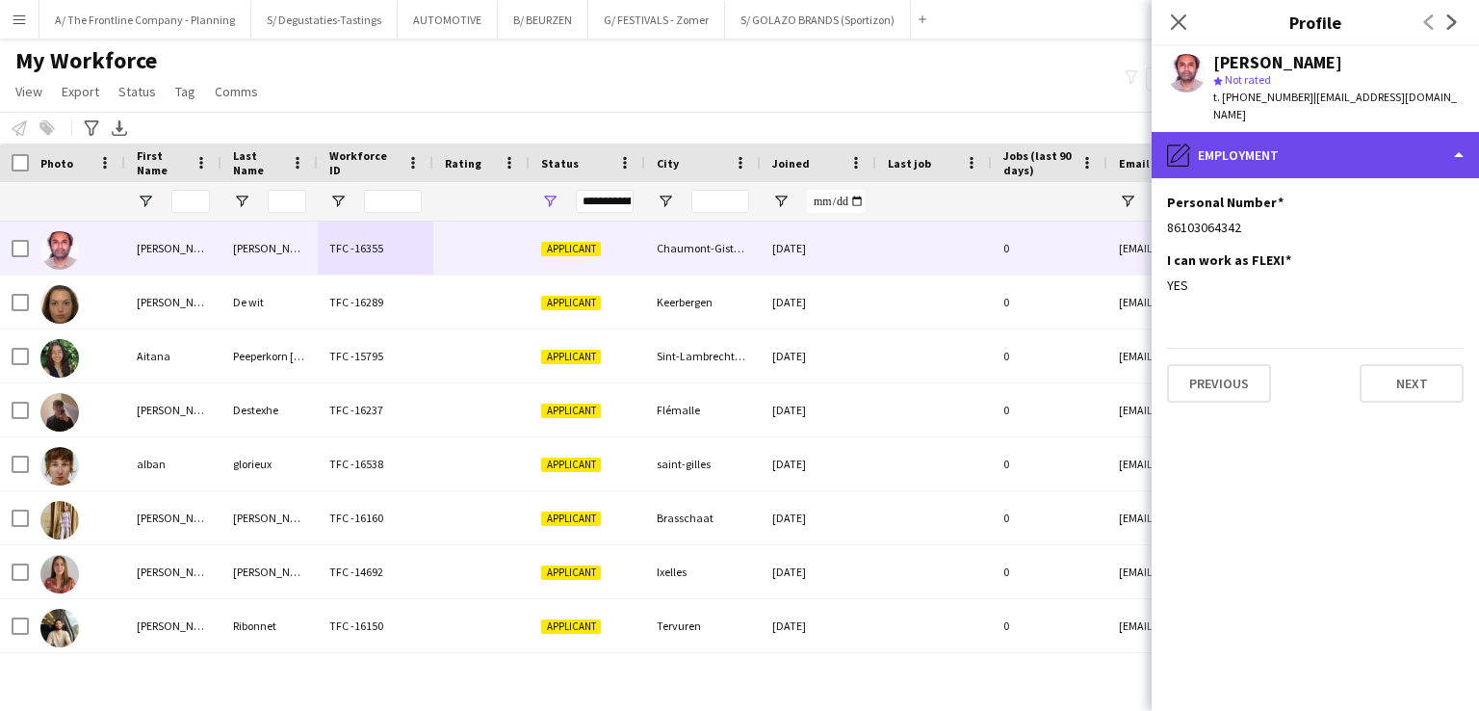
click at [1318, 132] on div "pencil4 Employment" at bounding box center [1315, 155] width 327 height 46
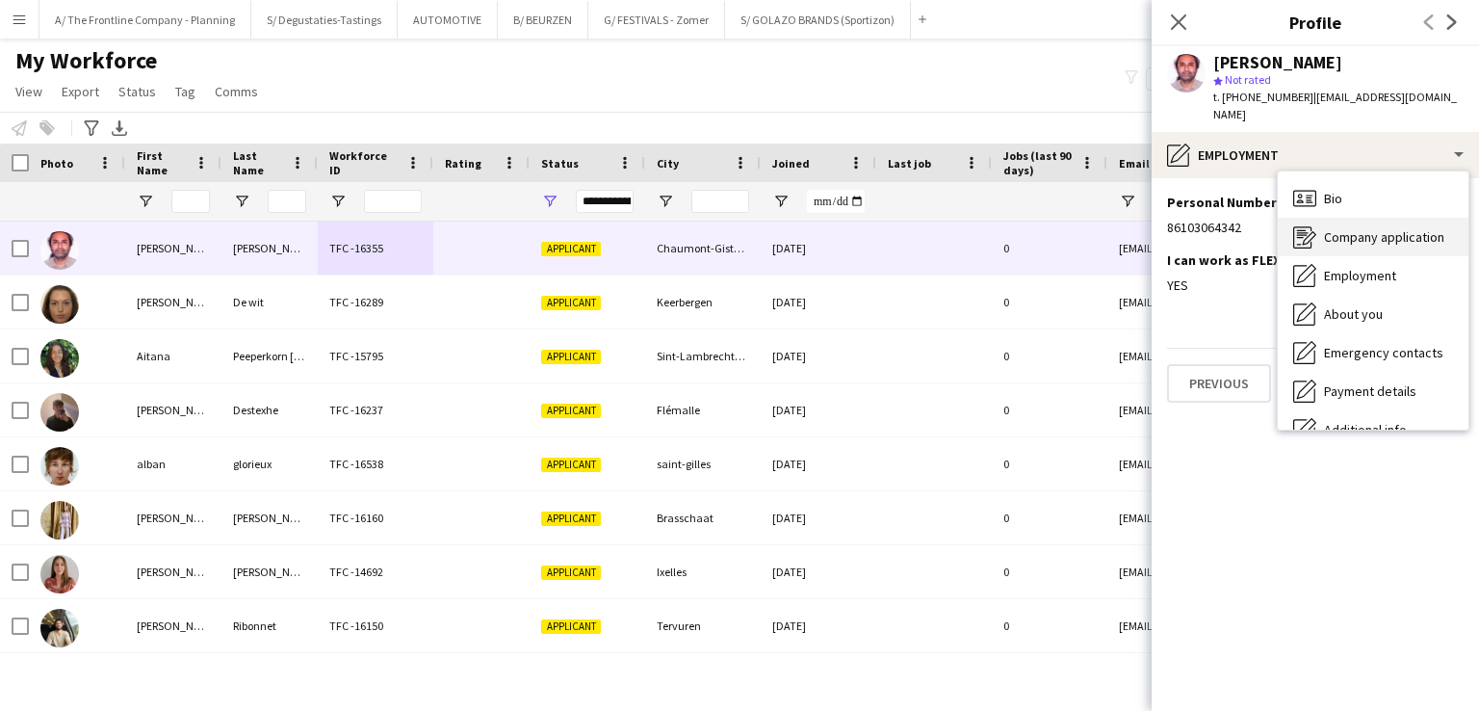
click at [1382, 228] on span "Company application" at bounding box center [1384, 236] width 120 height 17
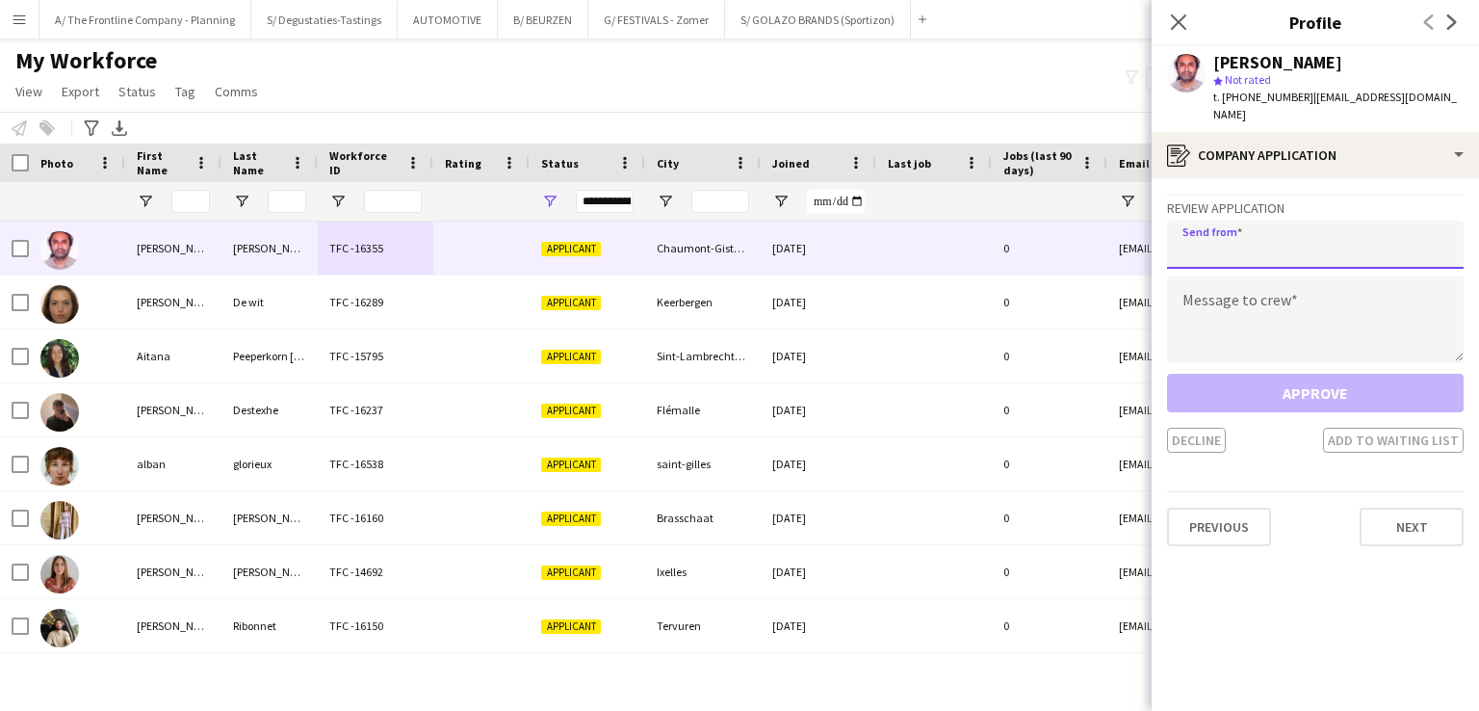
click at [1384, 221] on input "email" at bounding box center [1315, 245] width 297 height 48
type input "**********"
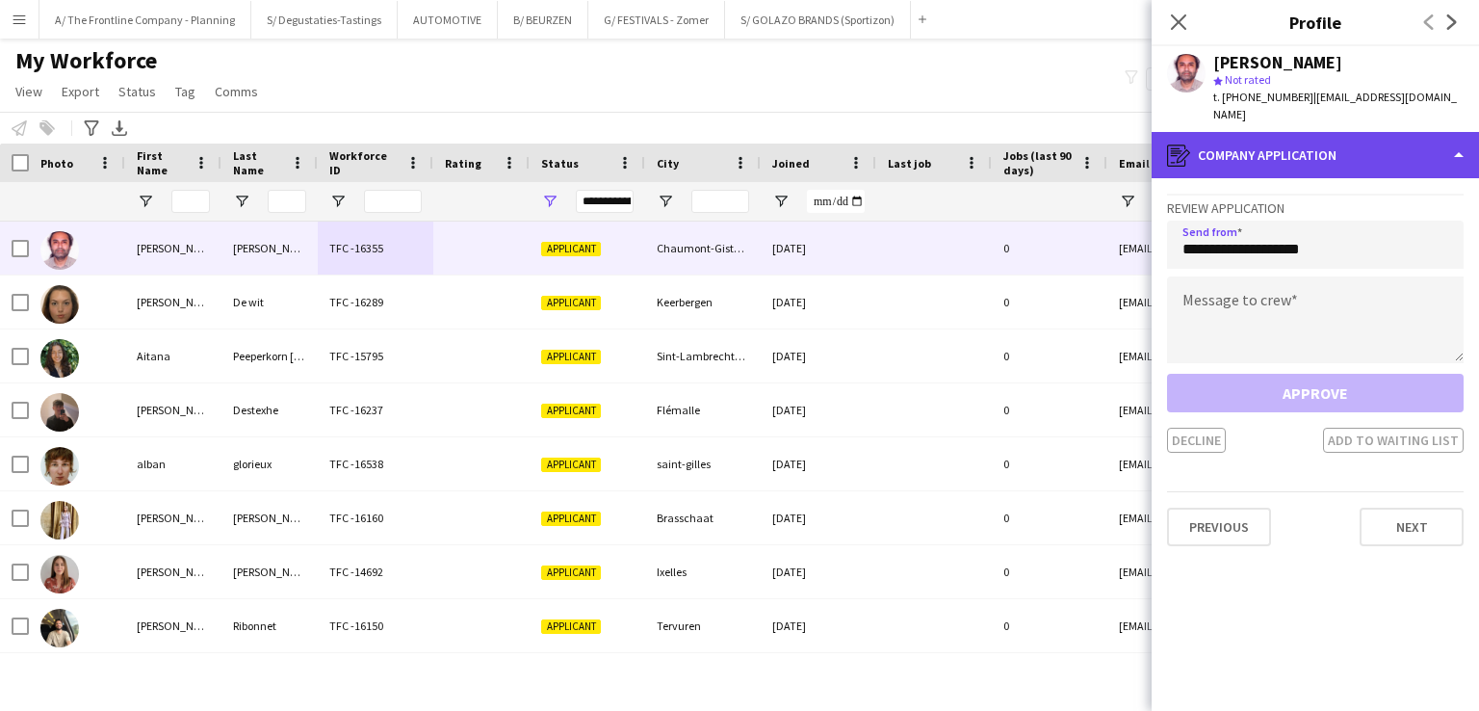
click at [1333, 137] on div "register Company application" at bounding box center [1315, 155] width 327 height 46
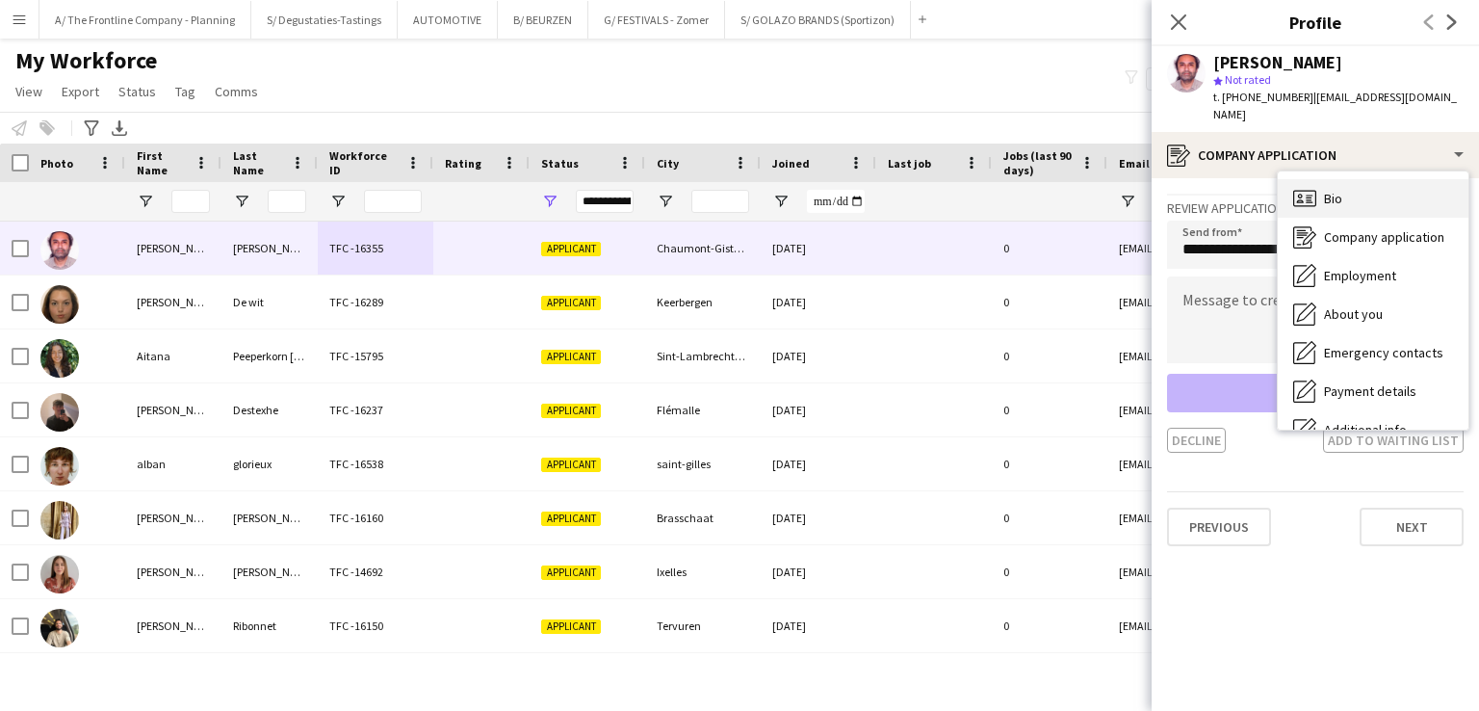
click at [1358, 179] on div "Bio Bio" at bounding box center [1373, 198] width 191 height 39
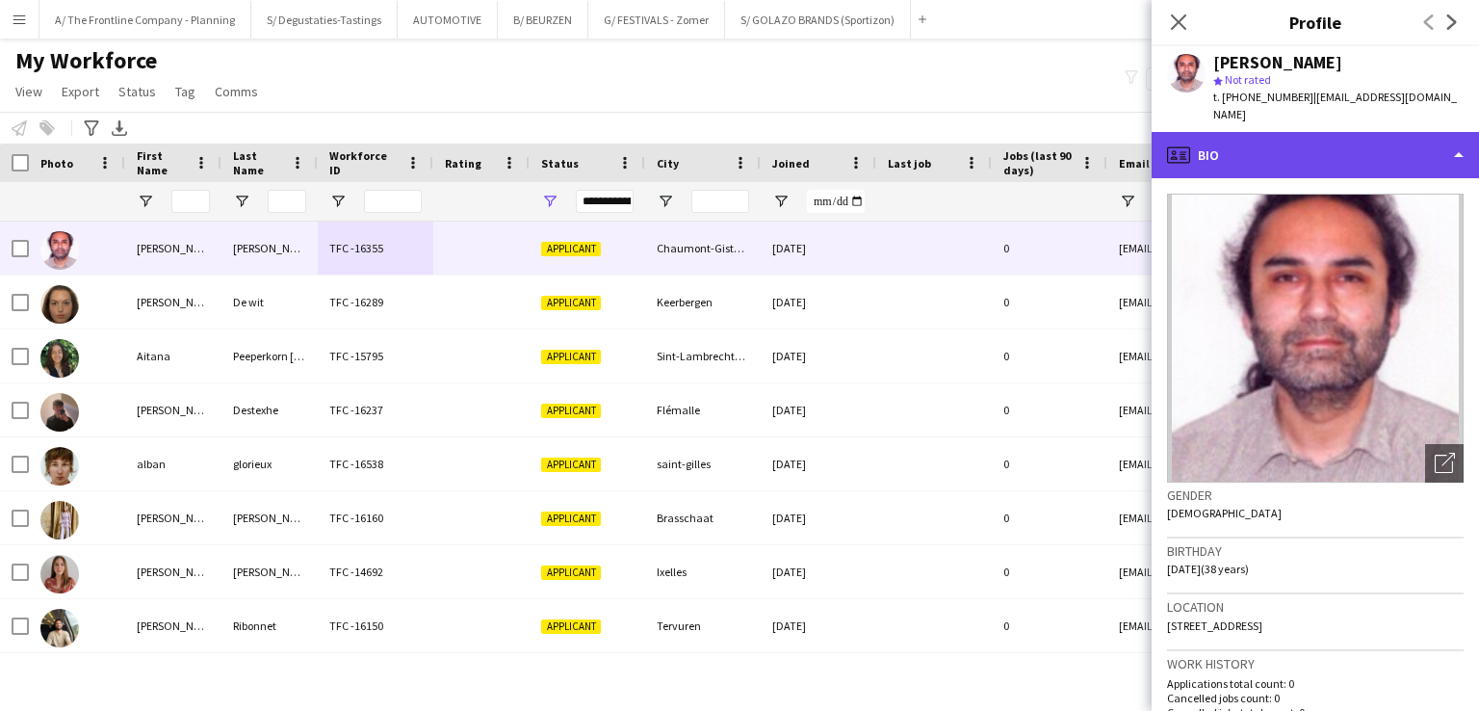
click at [1340, 139] on div "profile Bio" at bounding box center [1315, 155] width 327 height 46
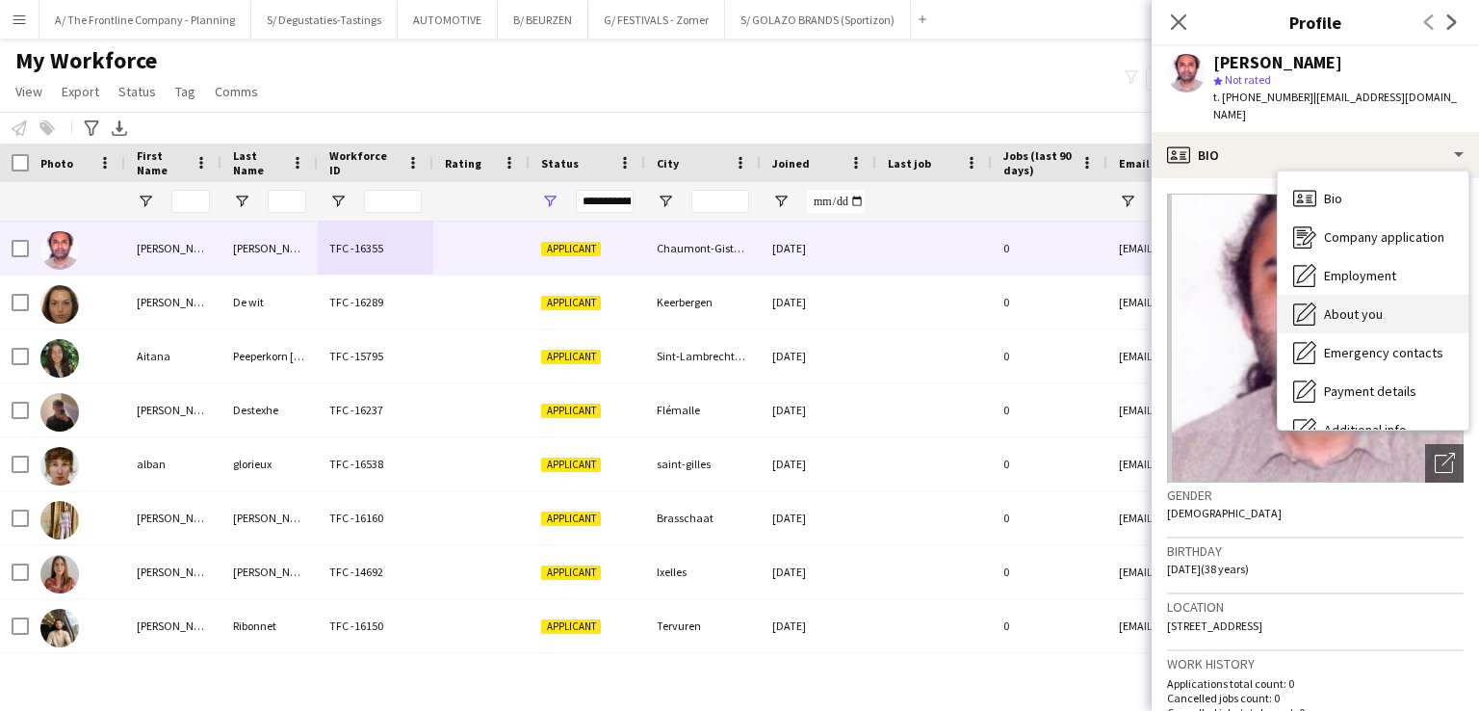
click at [1390, 295] on div "About you About you" at bounding box center [1373, 314] width 191 height 39
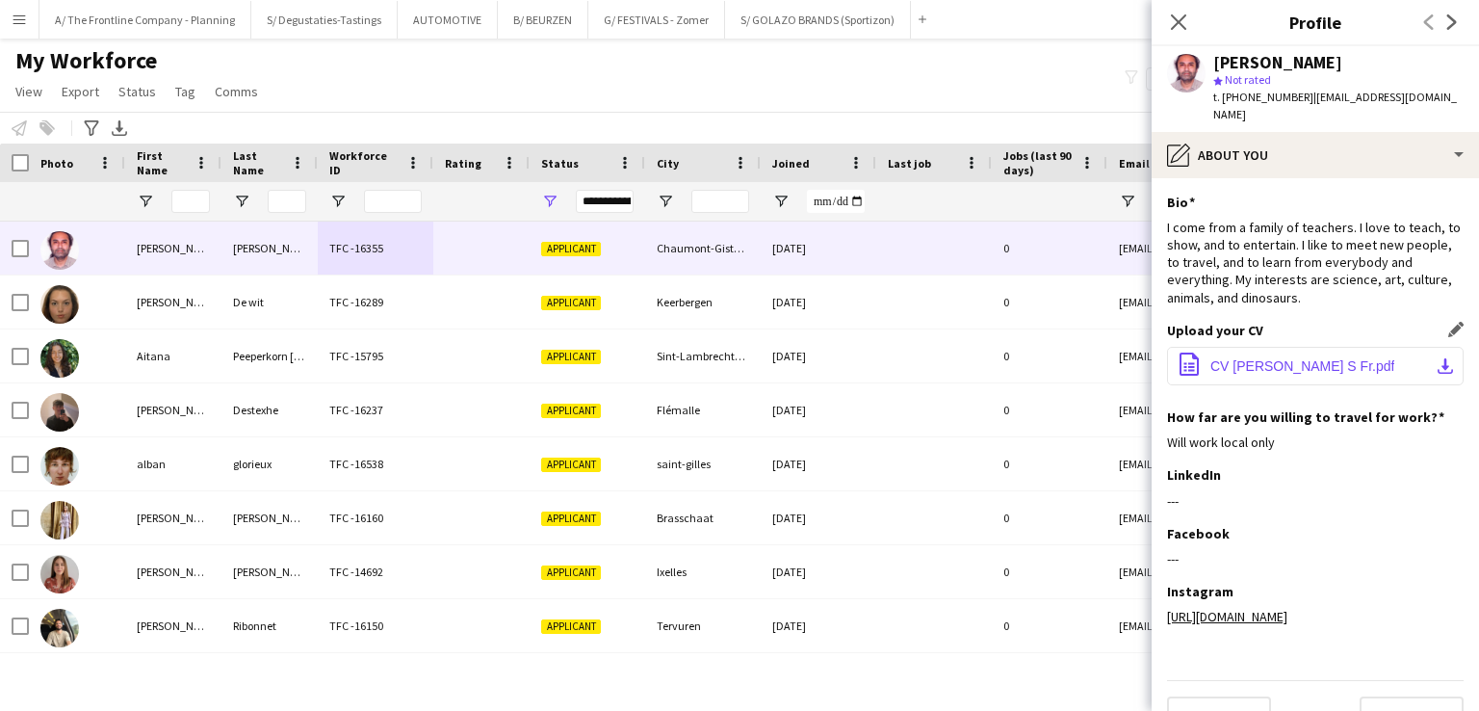
click at [1294, 358] on span "CV Álvaro I Garcia S Fr.pdf" at bounding box center [1302, 365] width 184 height 15
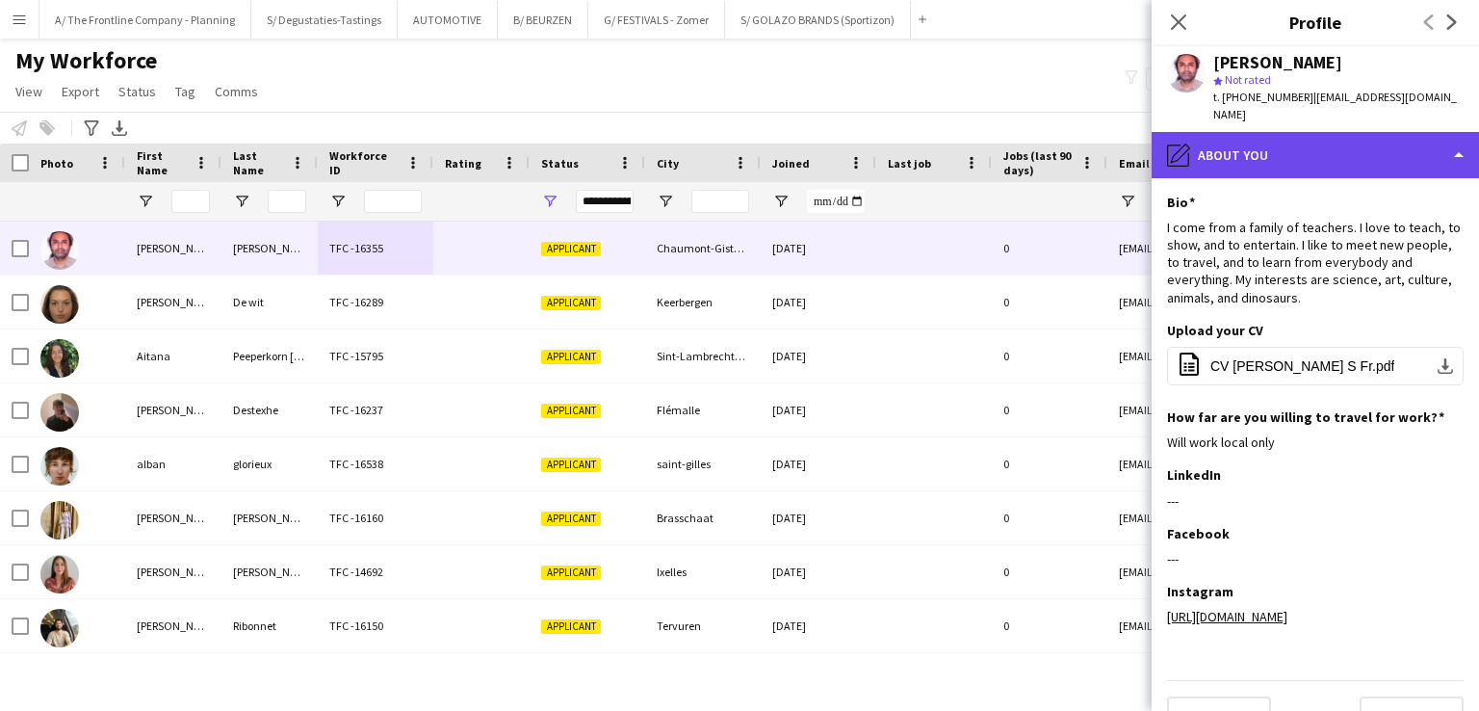
click at [1336, 154] on div "pencil4 About you" at bounding box center [1315, 155] width 327 height 46
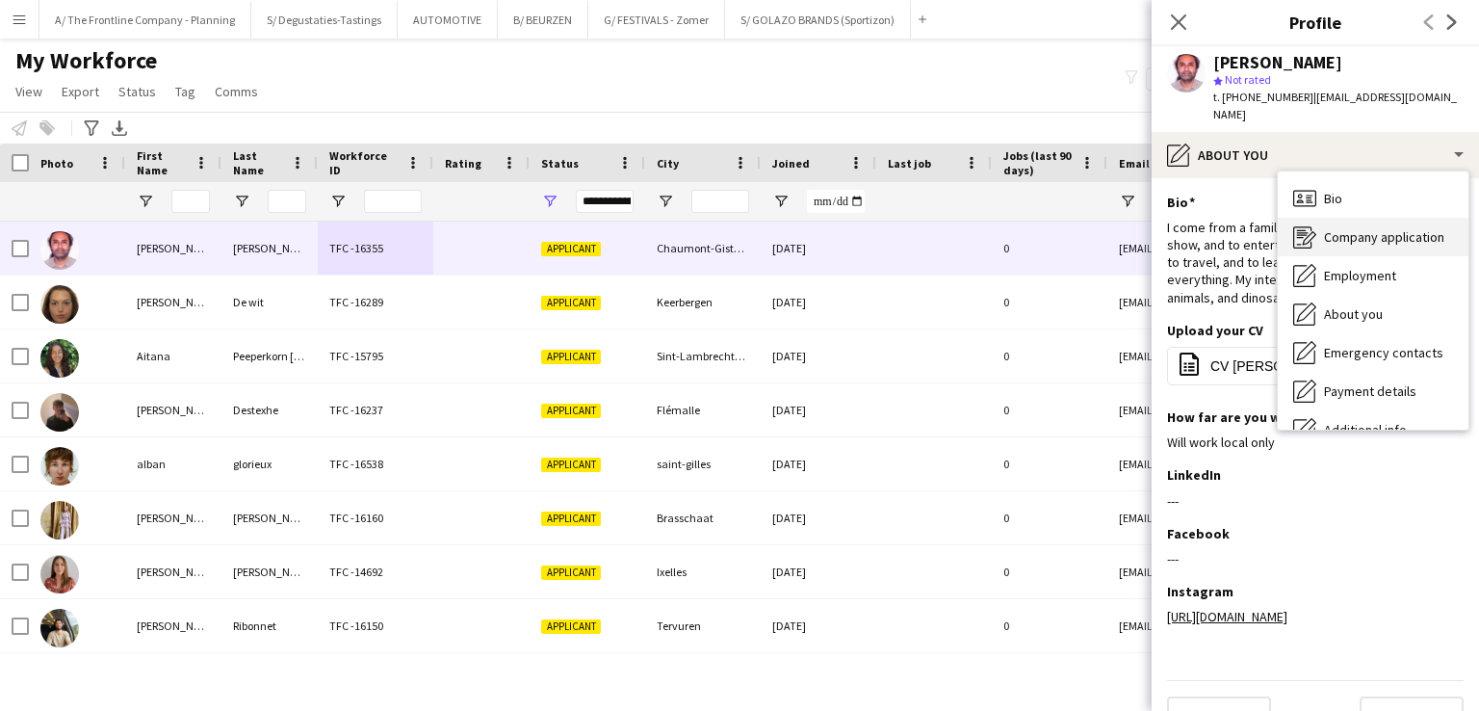
click at [1340, 228] on div "Company application Company application" at bounding box center [1373, 237] width 191 height 39
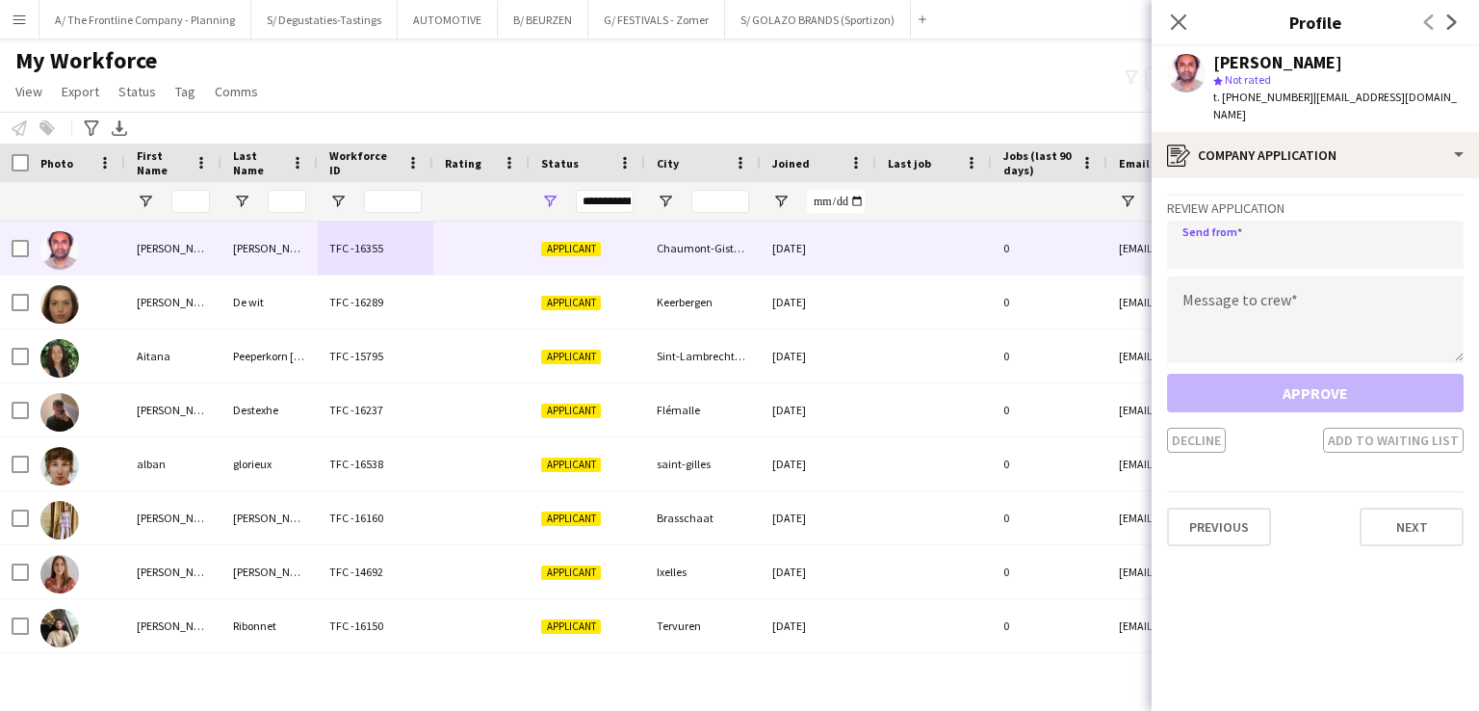
click at [1340, 228] on input "email" at bounding box center [1315, 245] width 297 height 48
type input "**********"
paste textarea "**********"
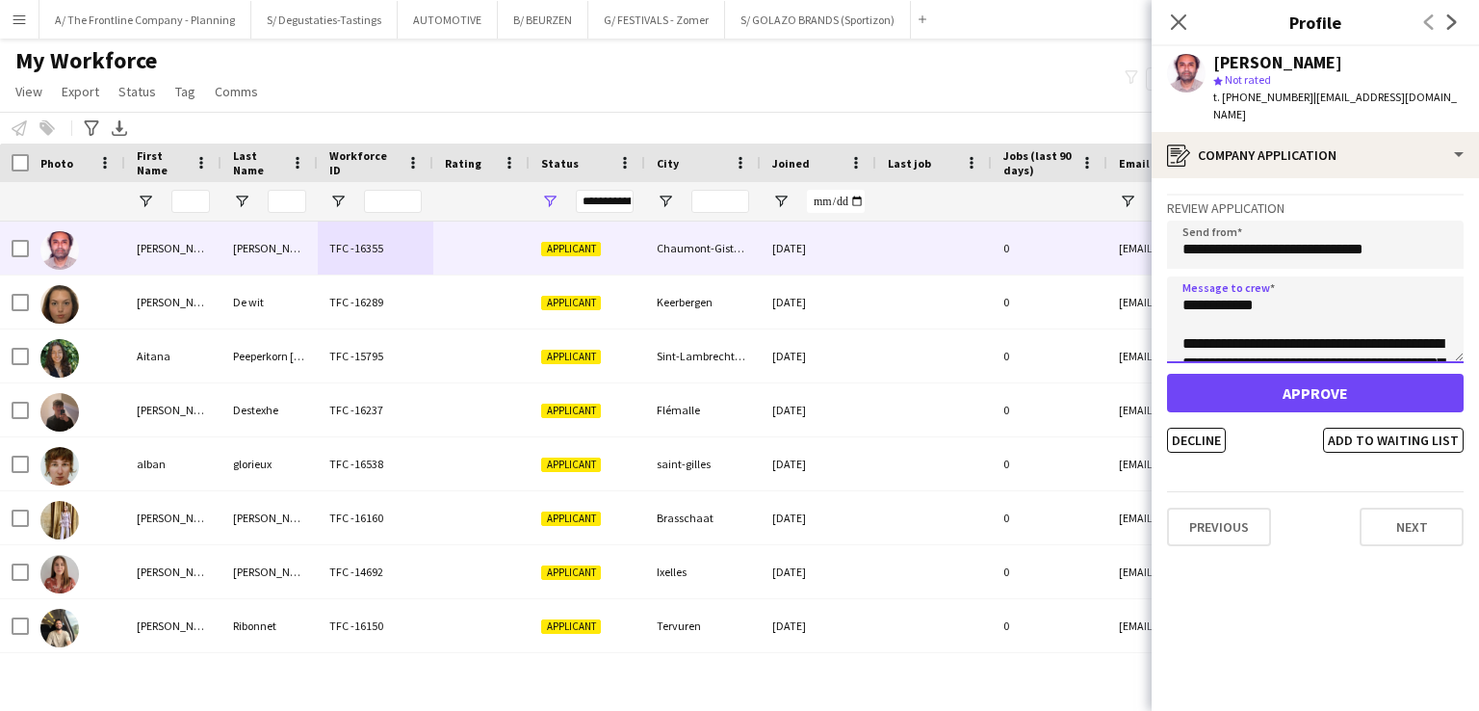
click at [1243, 286] on textarea "**********" at bounding box center [1315, 319] width 297 height 87
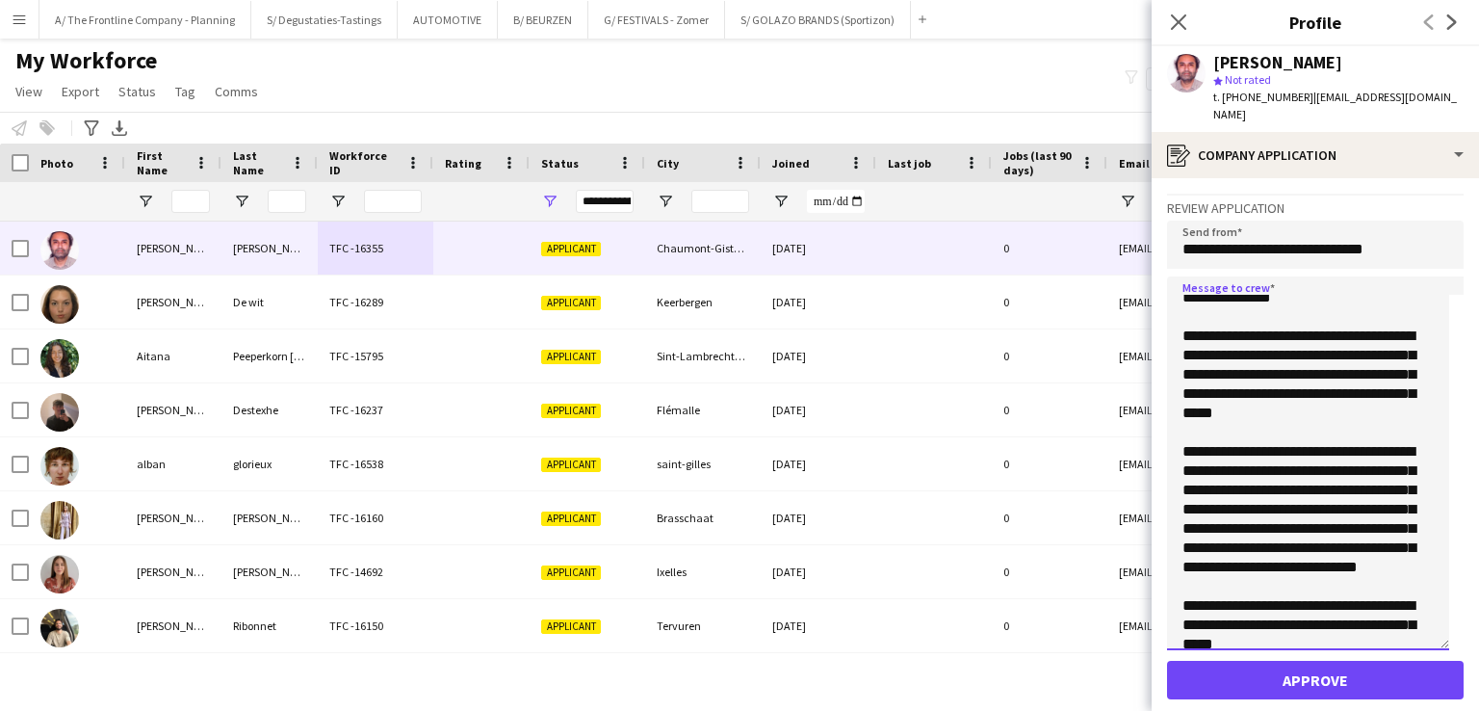
drag, startPoint x: 1460, startPoint y: 337, endPoint x: 1436, endPoint y: 628, distance: 291.8
click at [1436, 628] on textarea "**********" at bounding box center [1308, 463] width 282 height 374
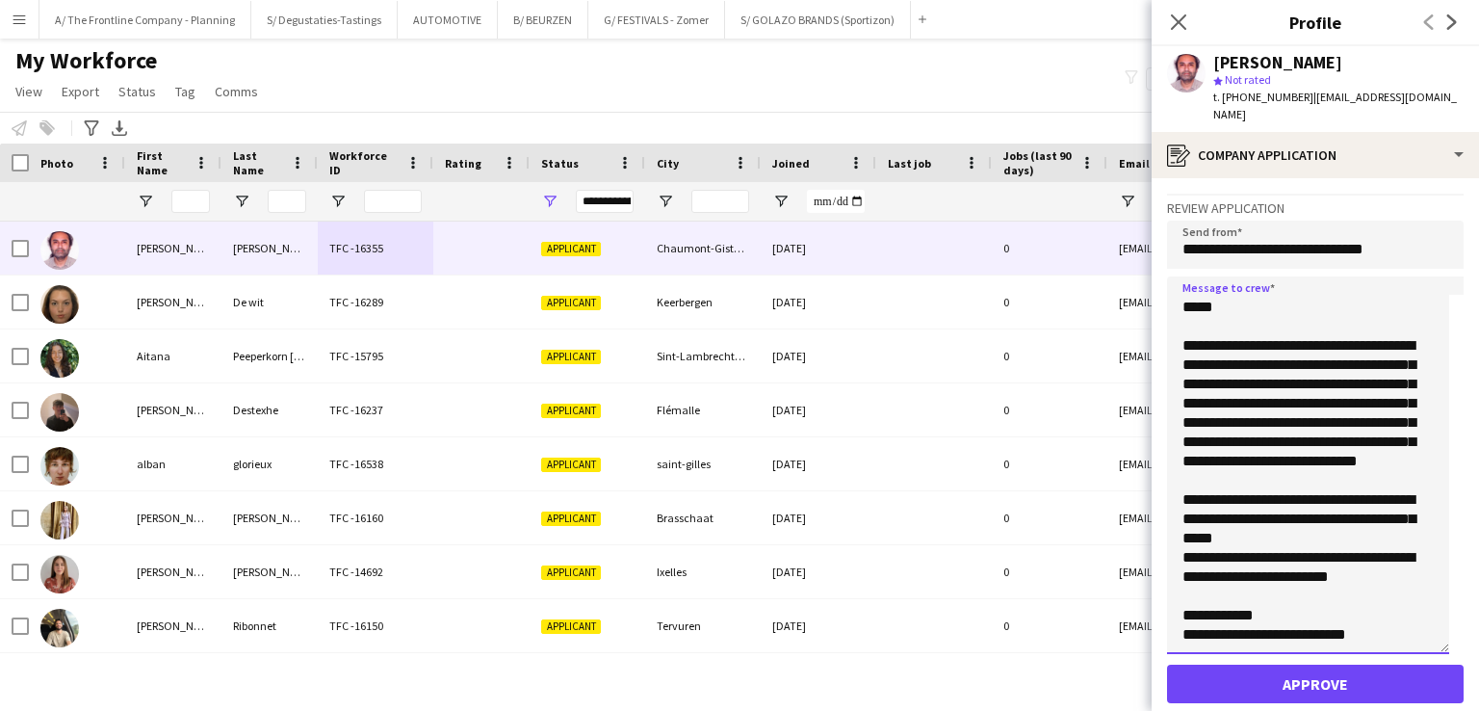
scroll to position [108, 0]
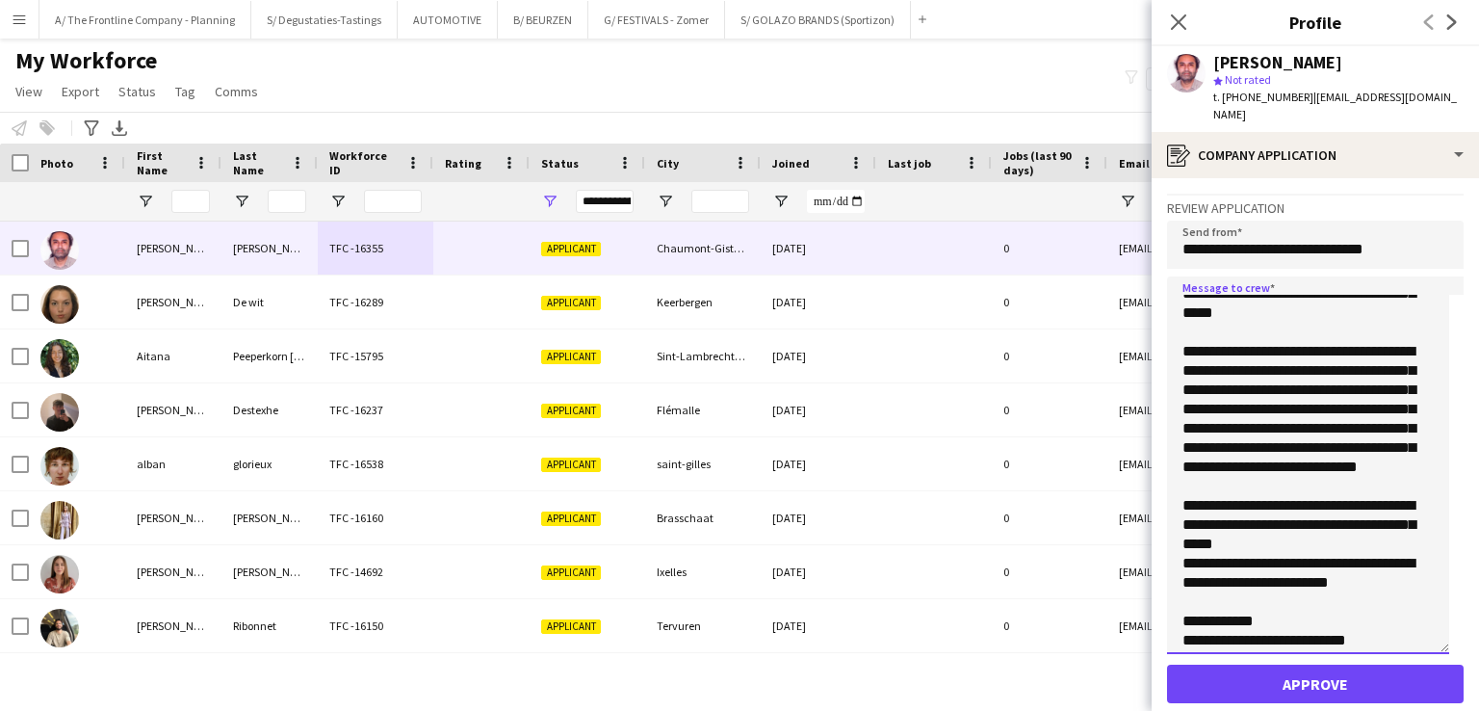
drag, startPoint x: 1178, startPoint y: 442, endPoint x: 1211, endPoint y: 474, distance: 46.3
click at [1211, 474] on textarea "**********" at bounding box center [1308, 464] width 282 height 377
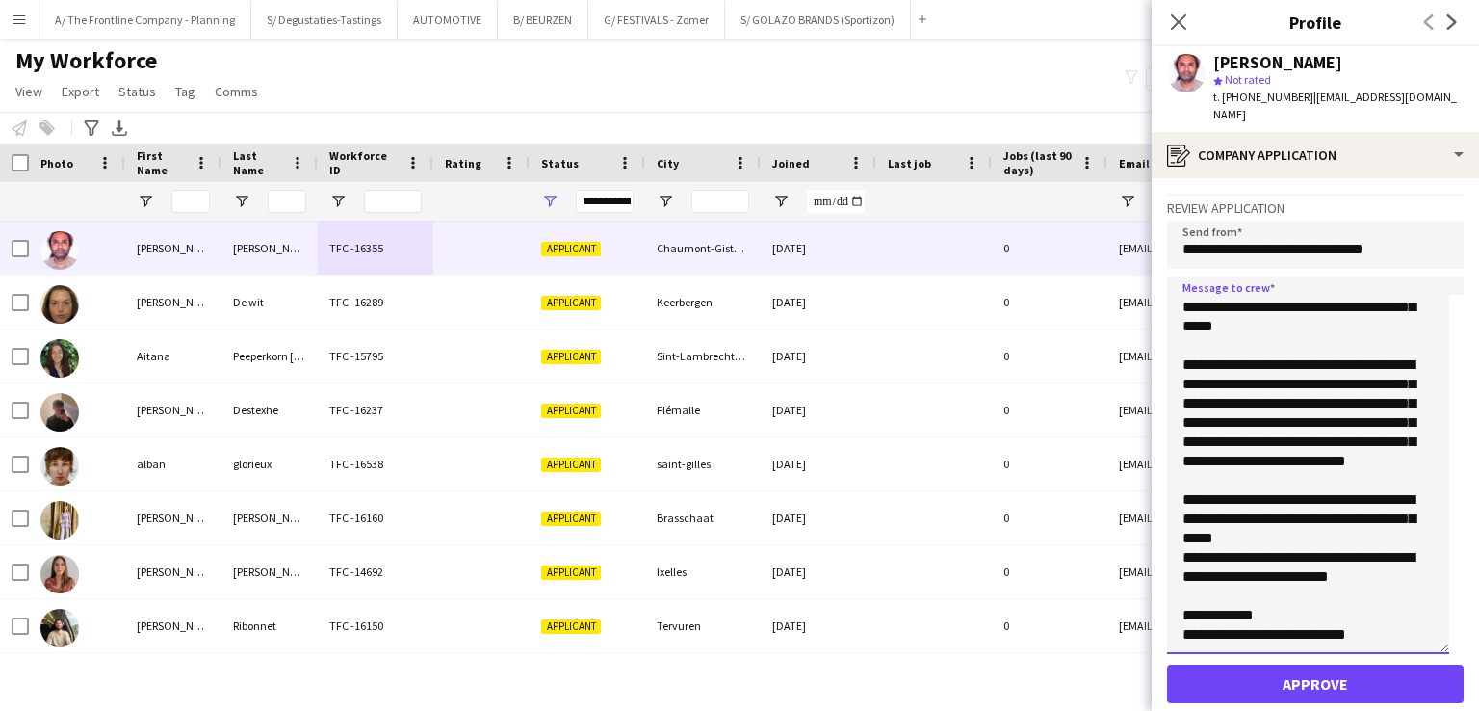
scroll to position [123, 0]
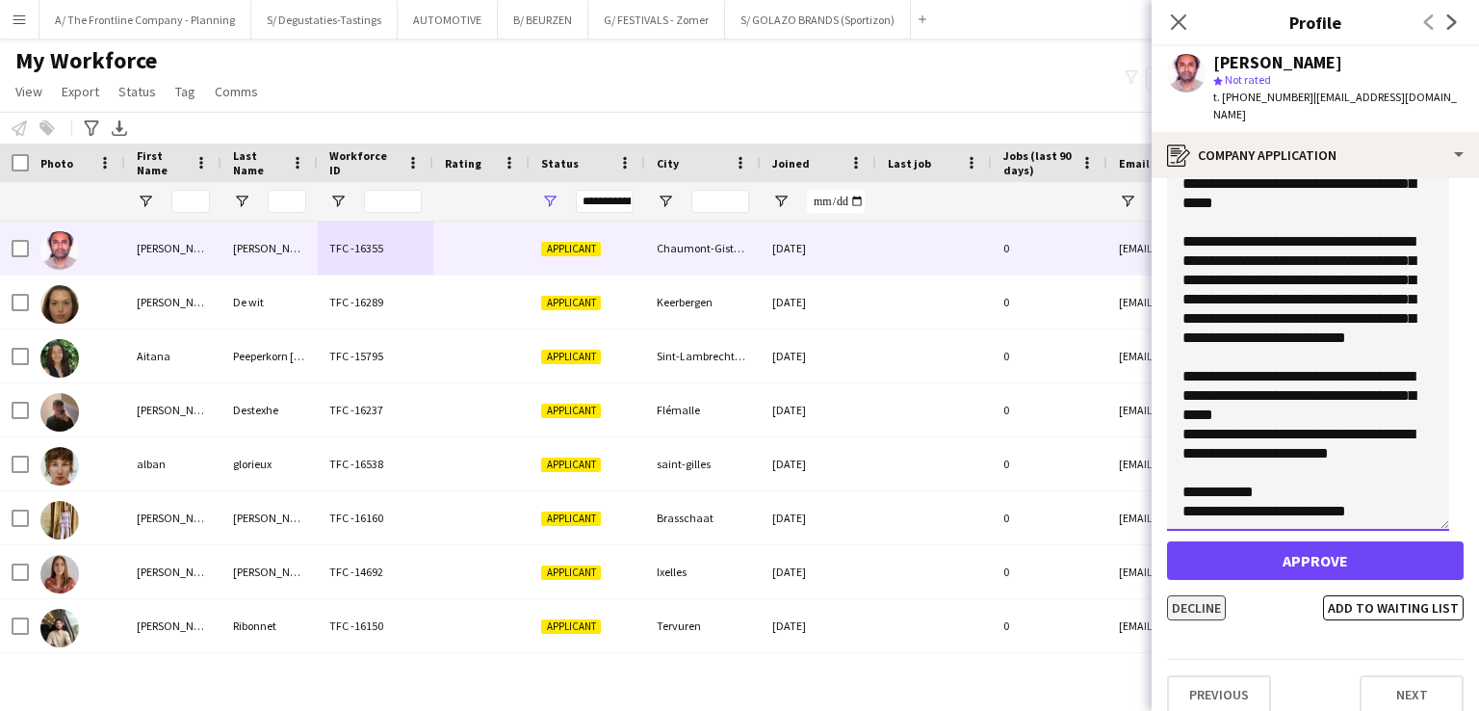
type textarea "**********"
click at [1195, 597] on button "Decline" at bounding box center [1196, 607] width 59 height 25
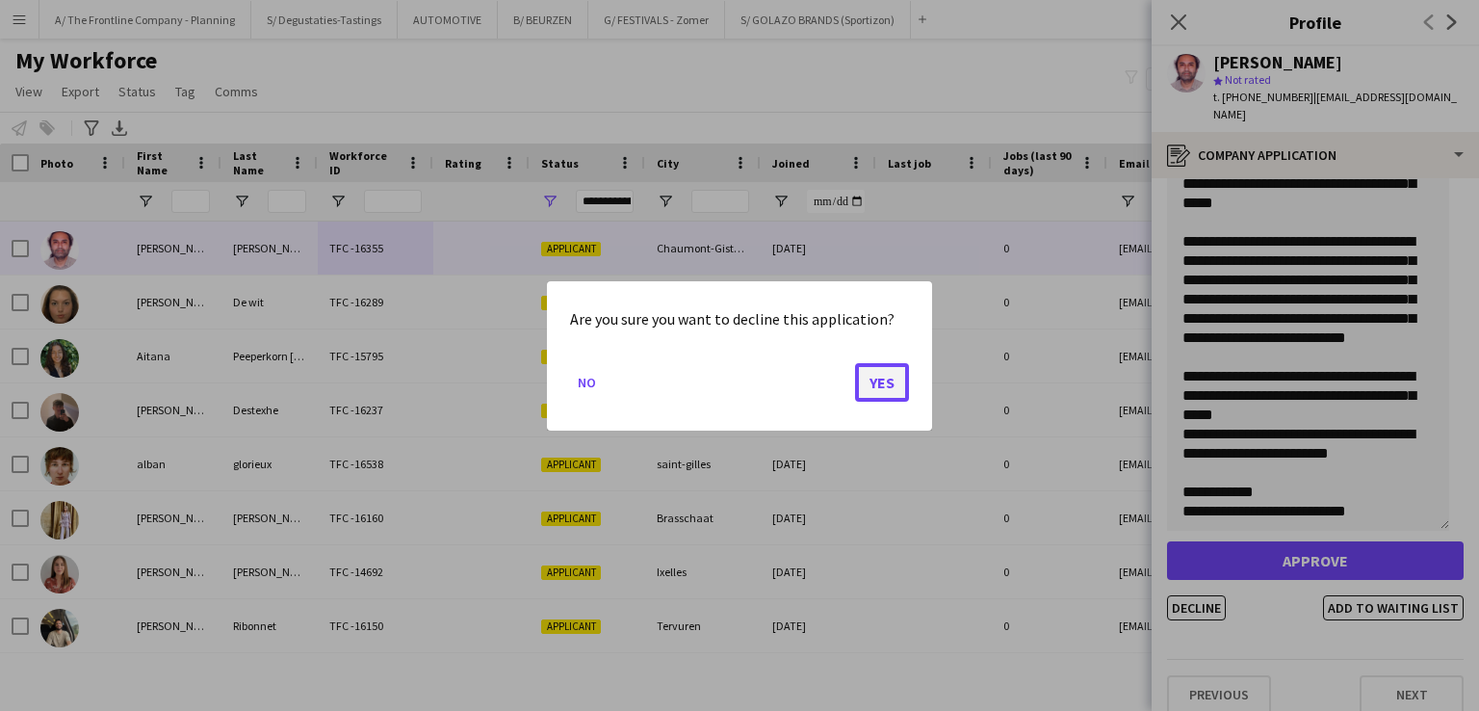
click at [878, 375] on button "Yes" at bounding box center [882, 381] width 54 height 39
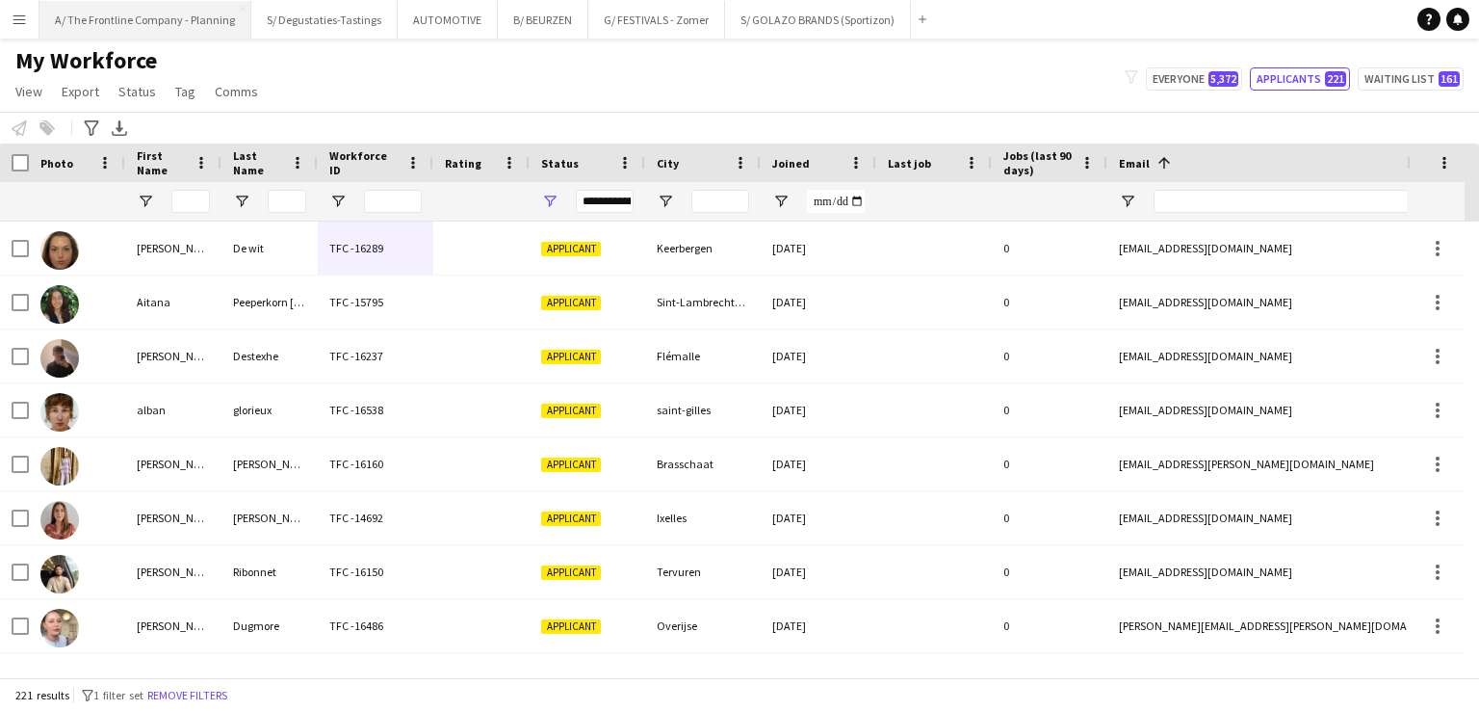
click at [133, 25] on button "A/ The Frontline Company - Planning Close" at bounding box center [145, 20] width 212 height 38
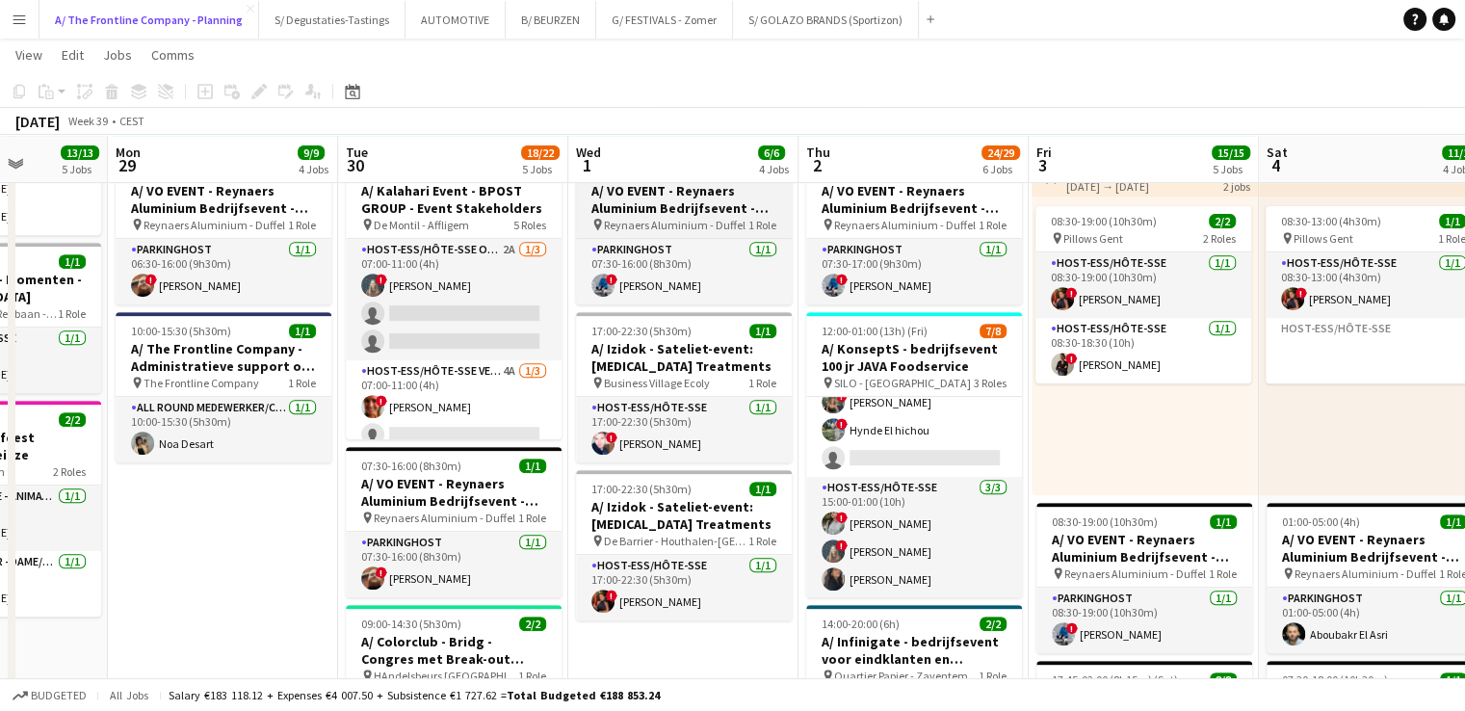
scroll to position [768, 0]
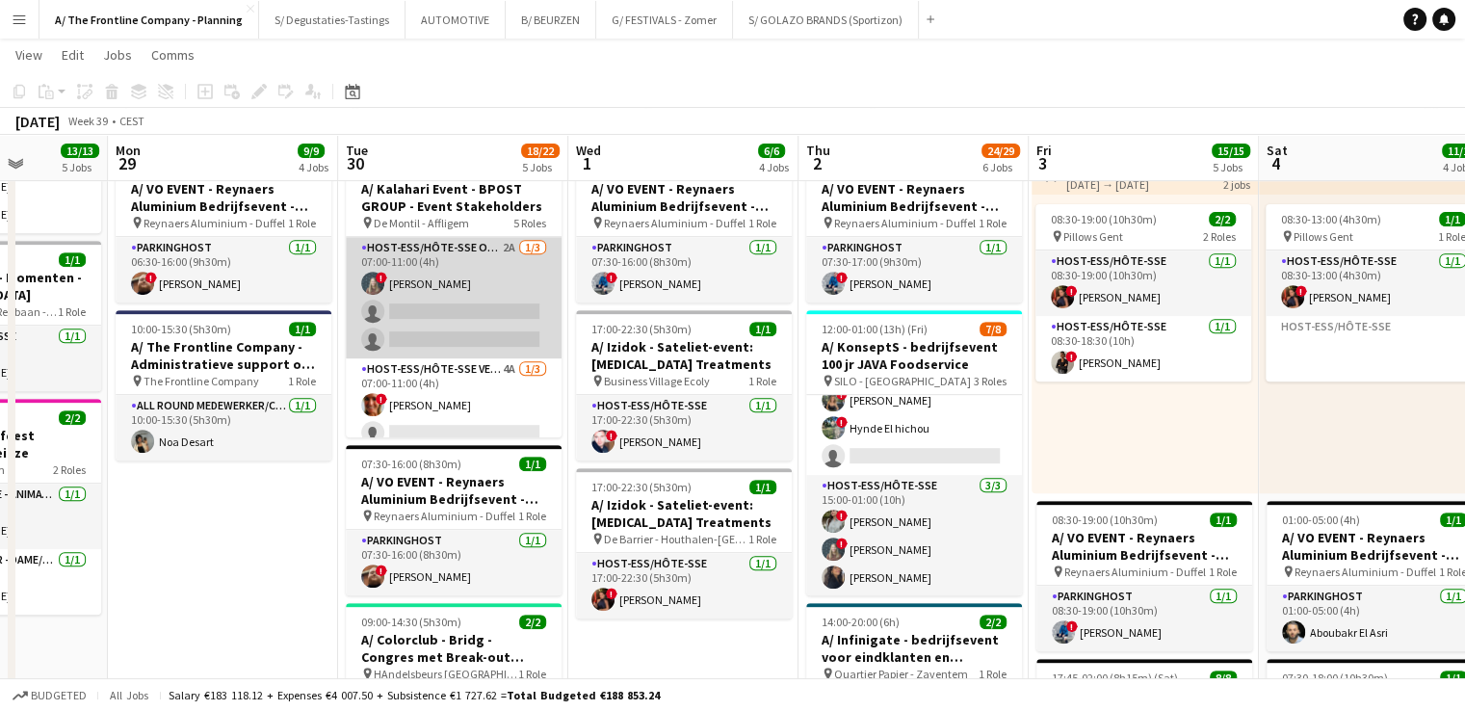
click at [459, 307] on app-card-role "Host-ess/Hôte-sse Onthaal-Accueill 2A 1/3 07:00-11:00 (4h) ! Laurien Verheyen s…" at bounding box center [454, 297] width 216 height 121
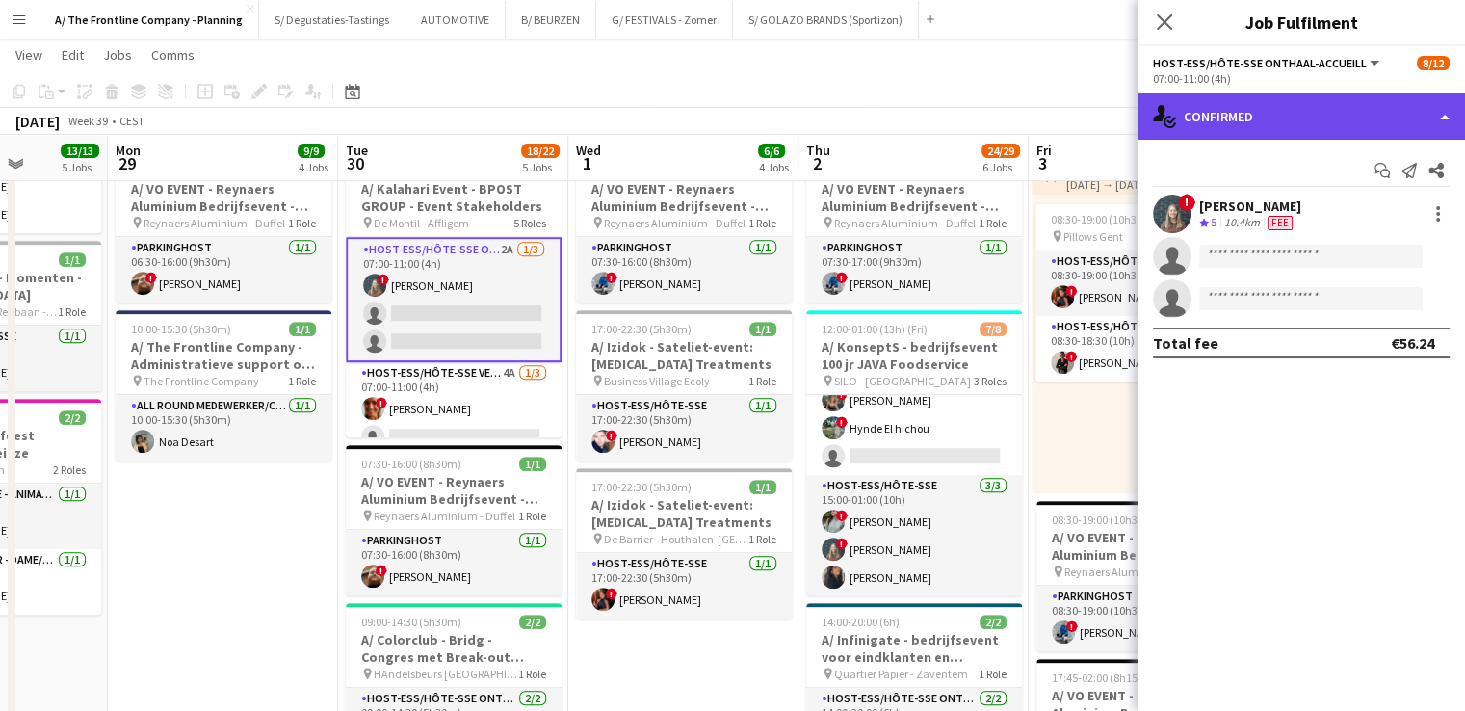
click at [1189, 123] on div "single-neutral-actions-check-2 Confirmed" at bounding box center [1300, 116] width 327 height 46
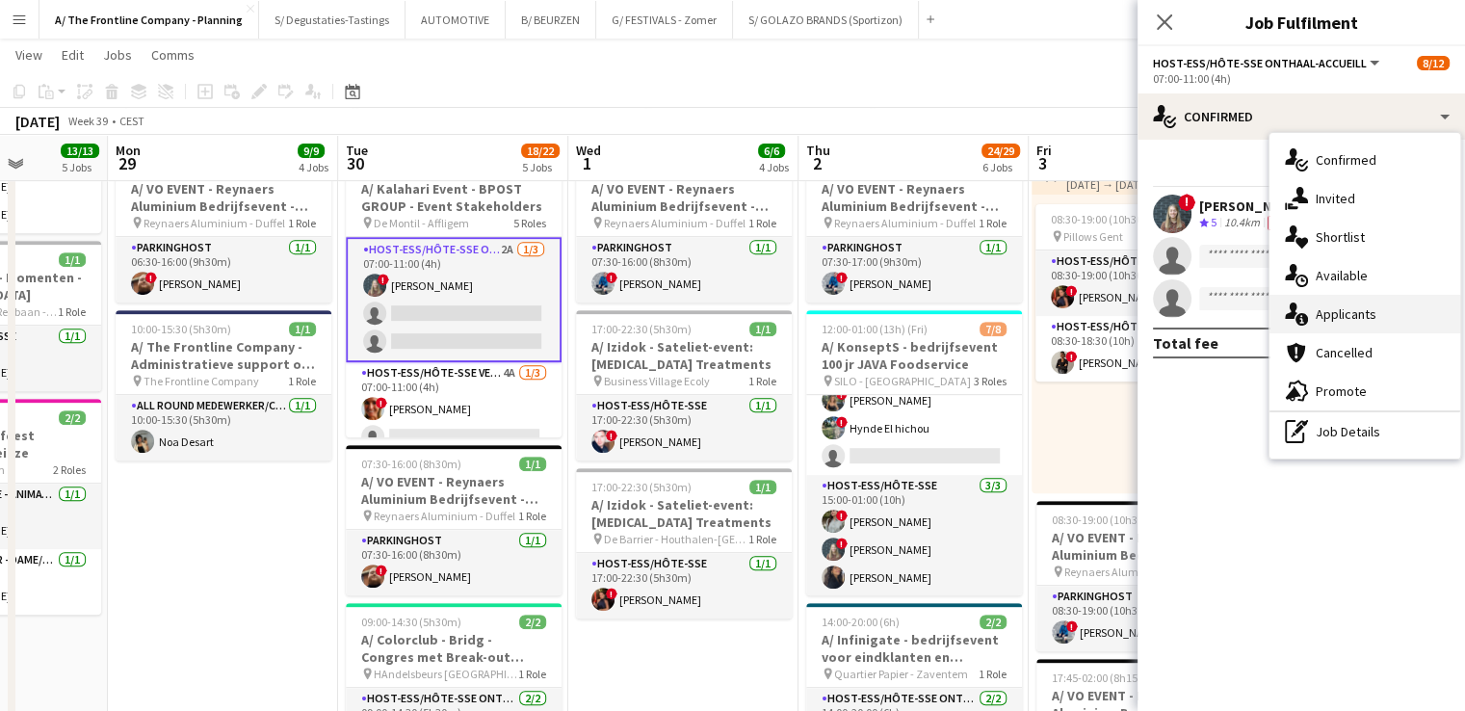
click at [1325, 312] on span "Applicants" at bounding box center [1345, 313] width 61 height 17
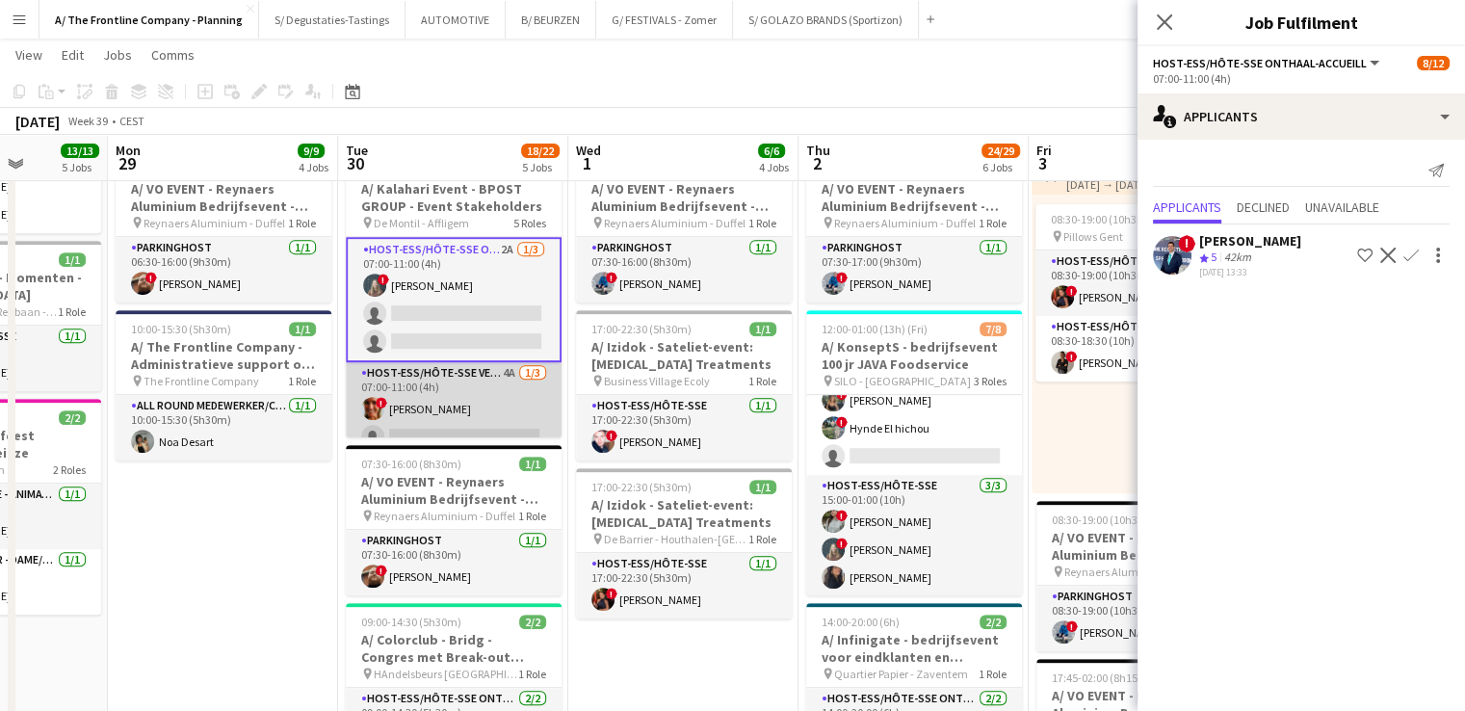
click at [480, 418] on app-card-role "Host-ess/Hôte-sse Vestiaire 4A 1/3 07:00-11:00 (4h) ! Isabelle de Bock single-n…" at bounding box center [454, 422] width 216 height 121
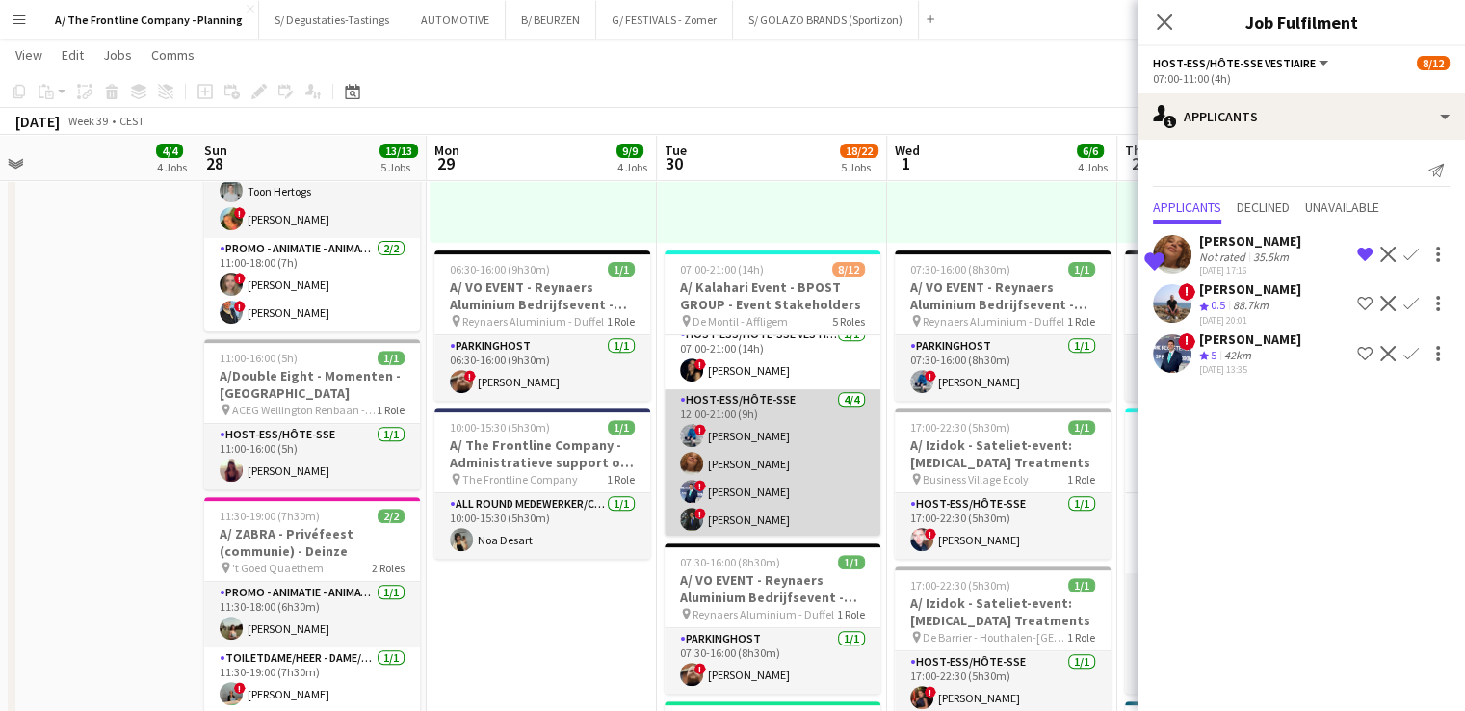
scroll to position [0, 499]
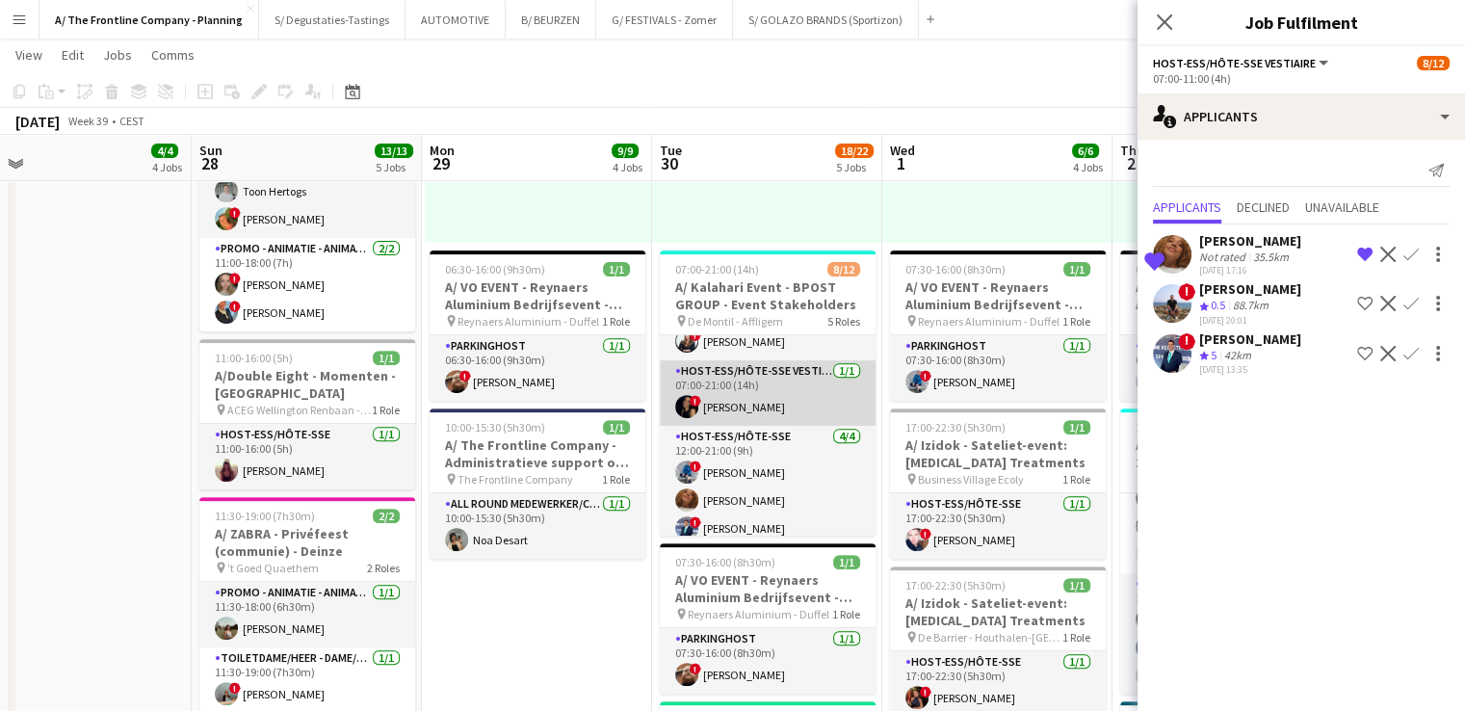
click at [757, 407] on app-card-role "Host-ess/Hôte-sse Vestiaire 1/1 07:00-21:00 (14h) ! Kirsty Gerin" at bounding box center [768, 392] width 216 height 65
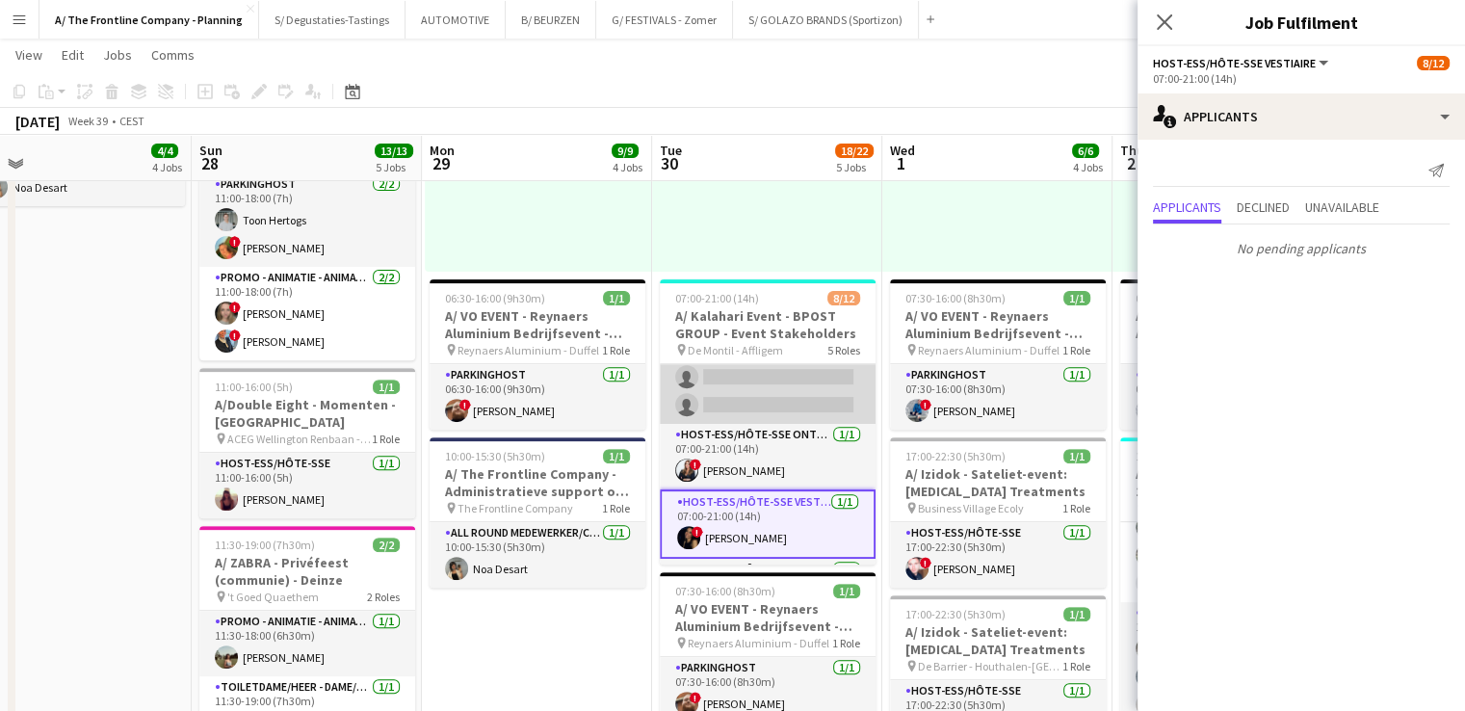
scroll to position [181, 0]
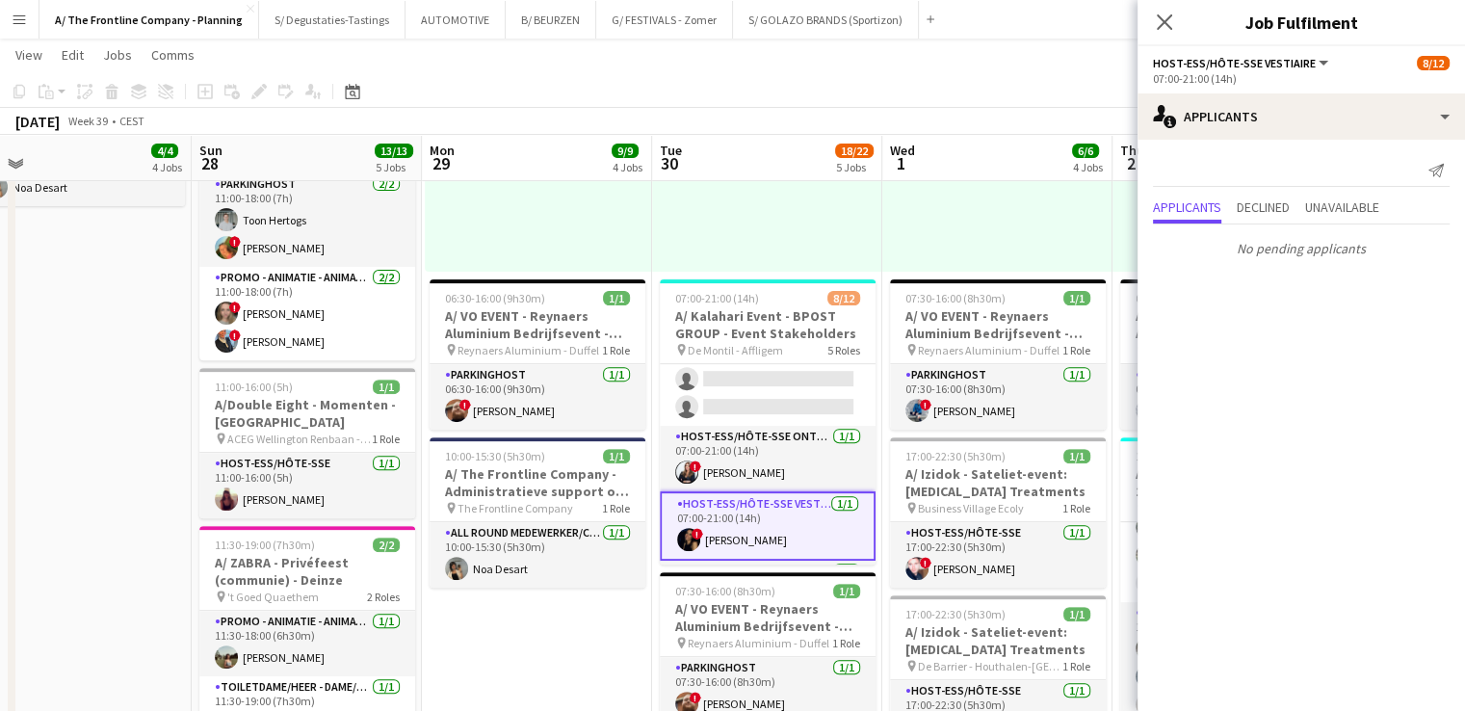
click at [19, 28] on button "Menu" at bounding box center [19, 19] width 39 height 39
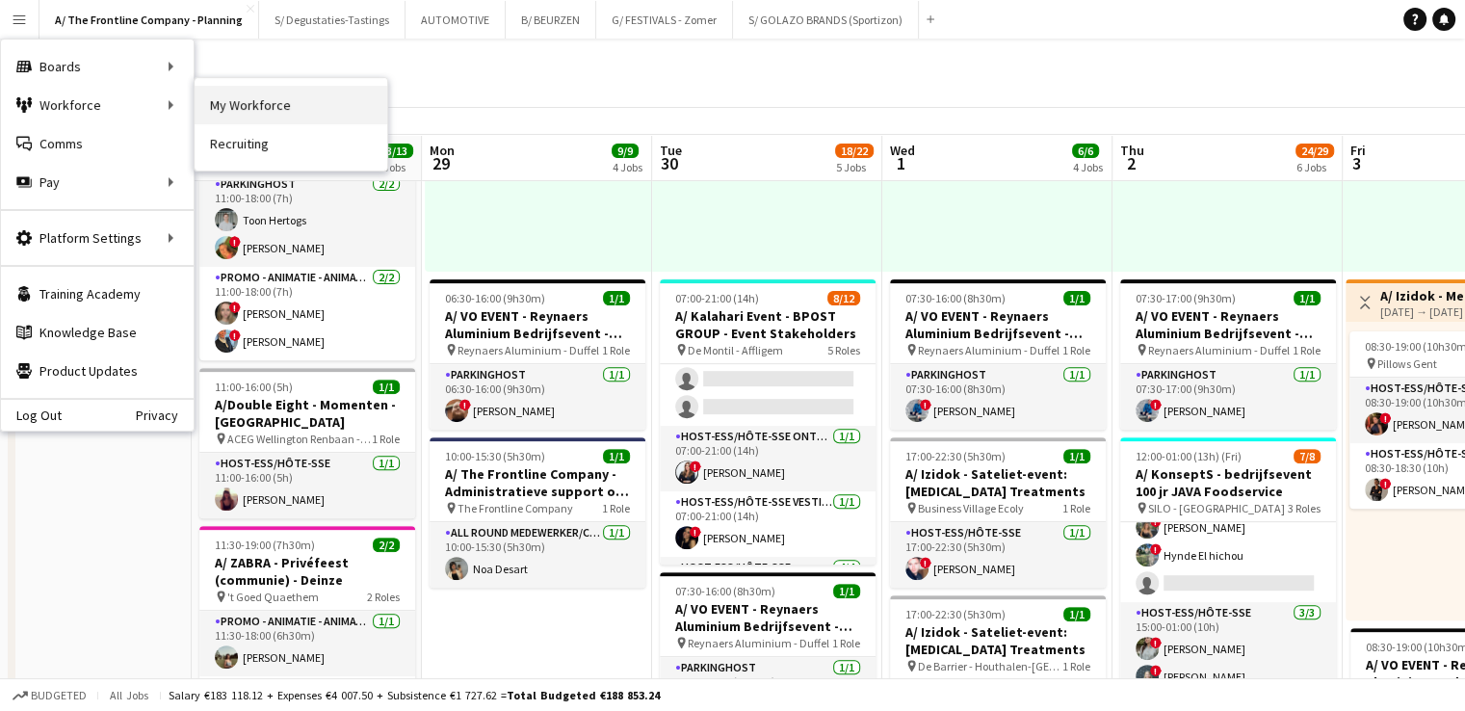
click at [243, 93] on link "My Workforce" at bounding box center [291, 105] width 193 height 39
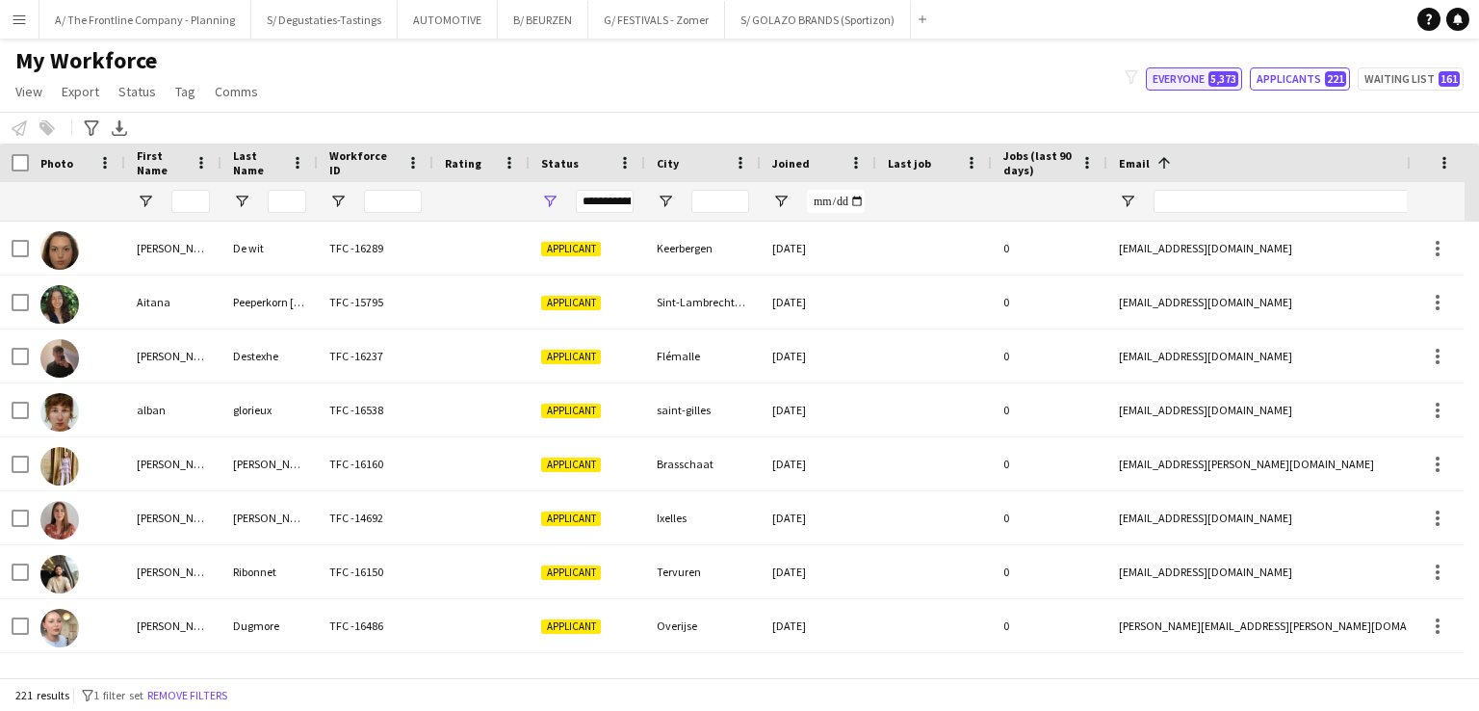
click at [1170, 76] on button "Everyone 5,373" at bounding box center [1194, 78] width 96 height 23
type input "**********"
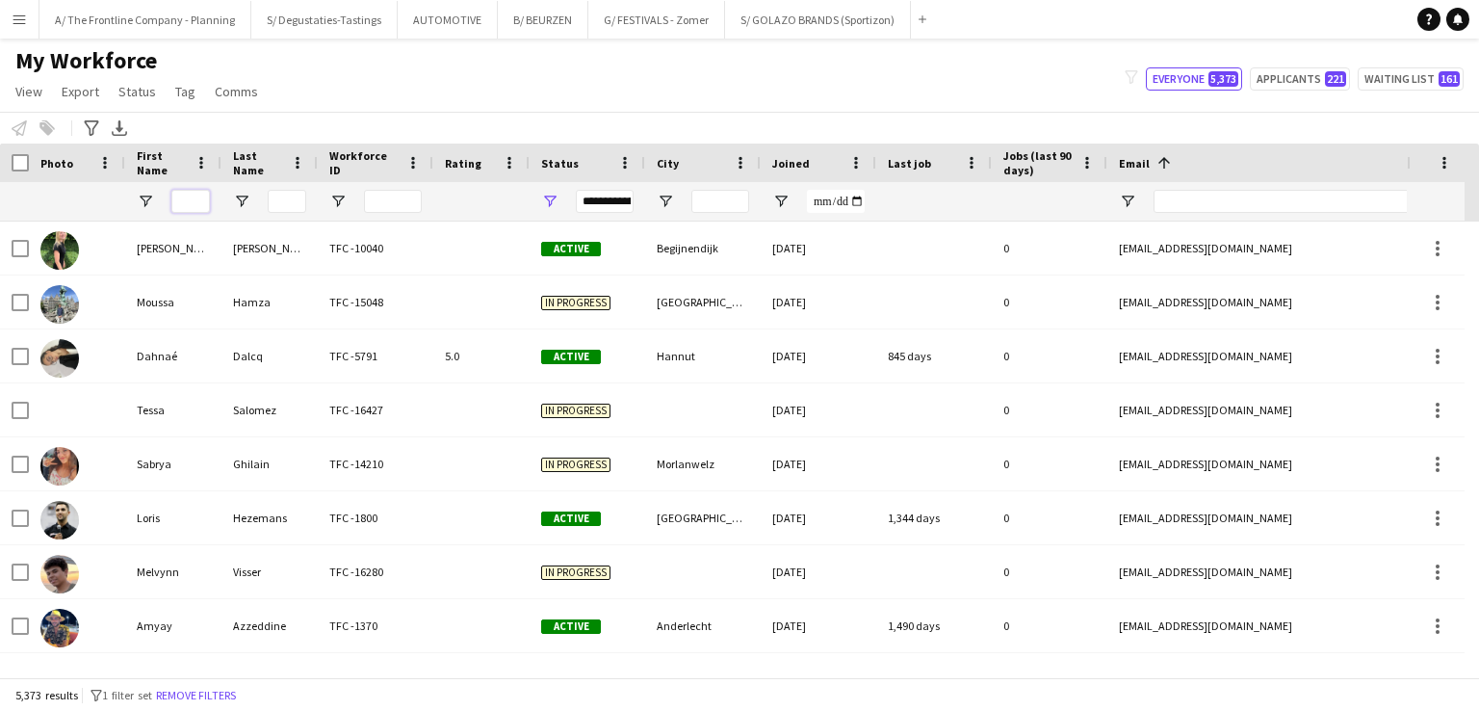
click at [201, 205] on input "First Name Filter Input" at bounding box center [190, 201] width 39 height 23
type input "****"
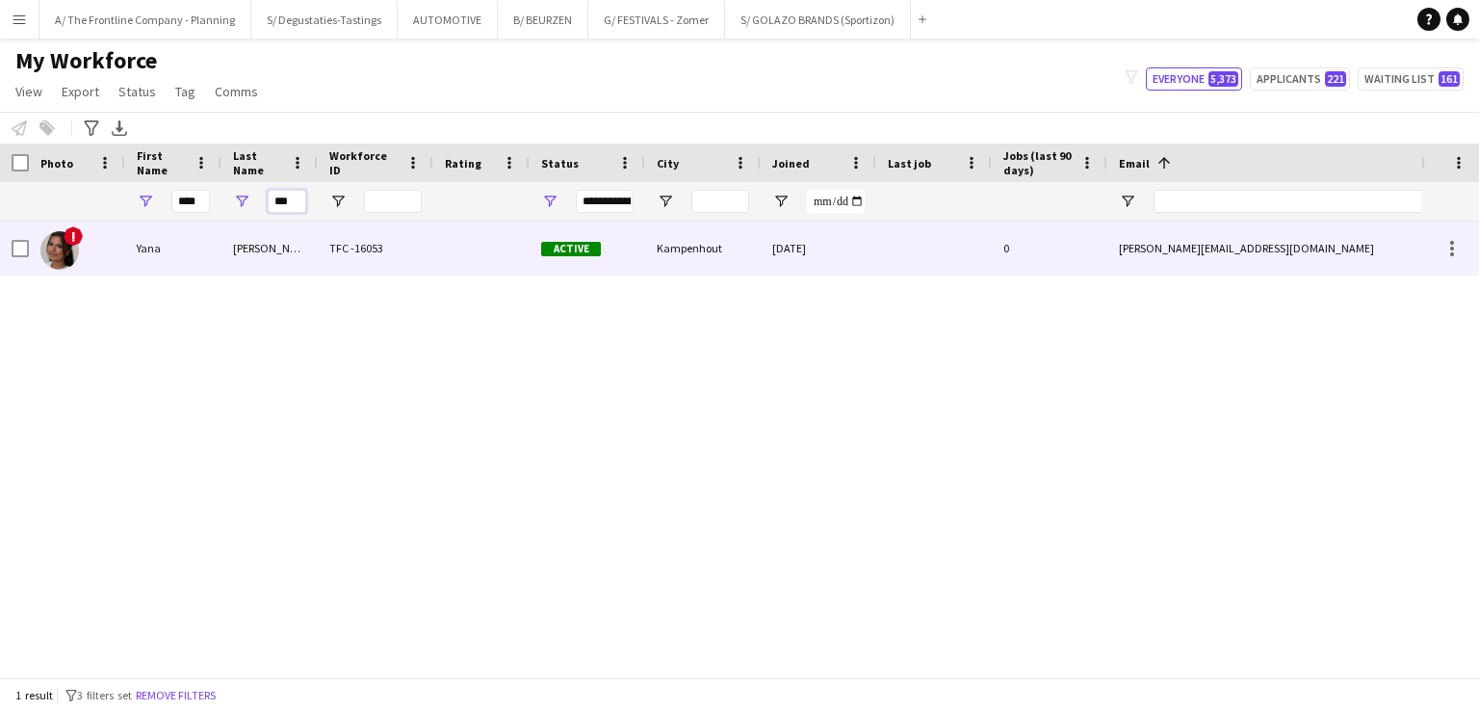
type input "***"
click at [185, 232] on div "Yana" at bounding box center [173, 247] width 96 height 53
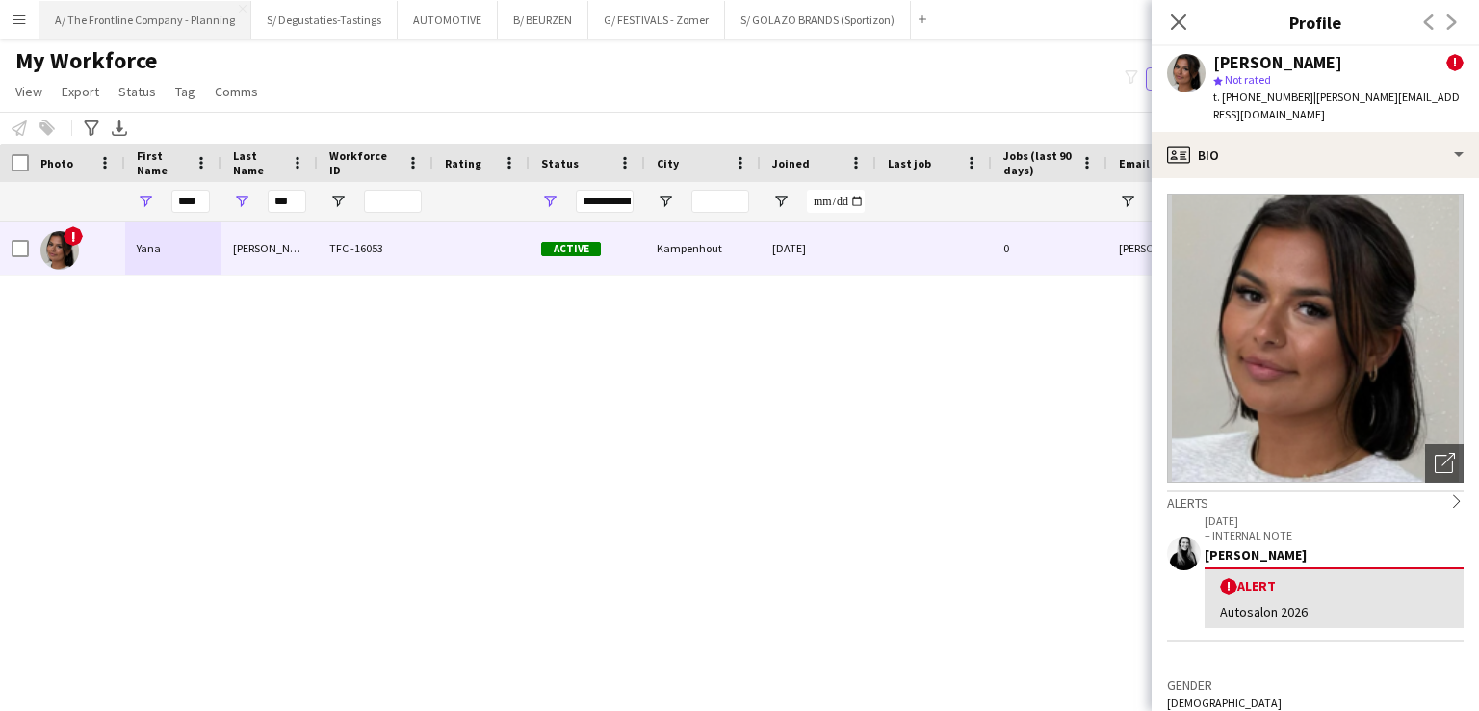
click at [131, 15] on button "A/ The Frontline Company - Planning Close" at bounding box center [145, 20] width 212 height 38
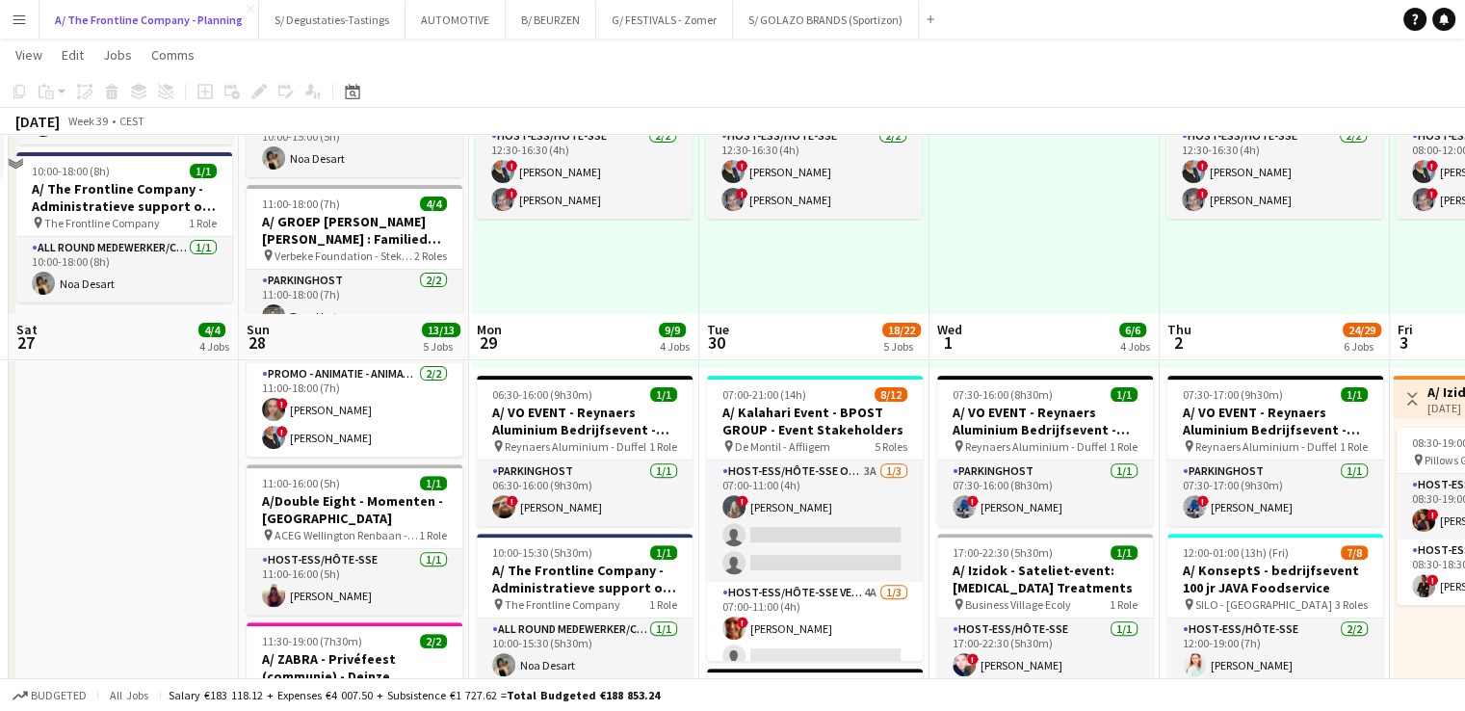
scroll to position [731, 0]
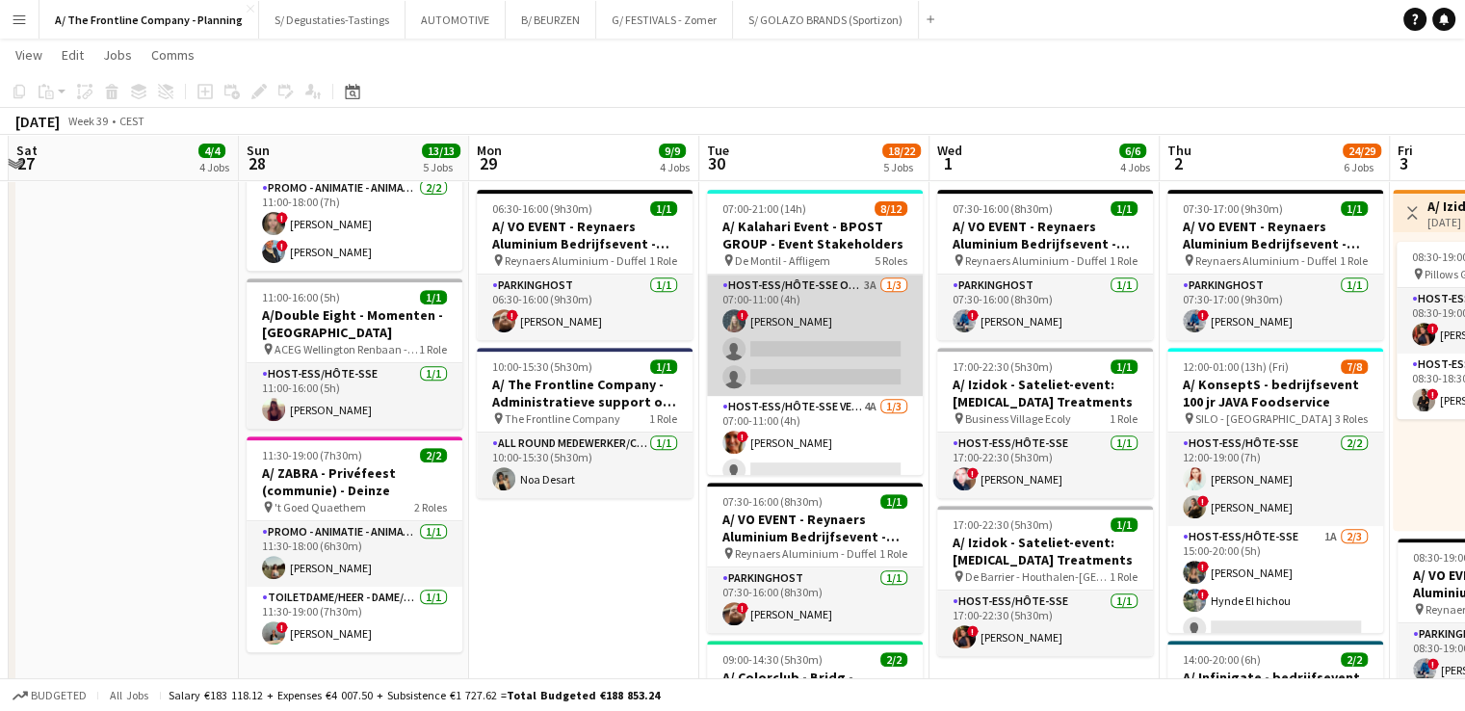
click at [845, 347] on app-card-role "Host-ess/Hôte-sse Onthaal-Accueill 3A 1/3 07:00-11:00 (4h) ! Laurien Verheyen s…" at bounding box center [815, 334] width 216 height 121
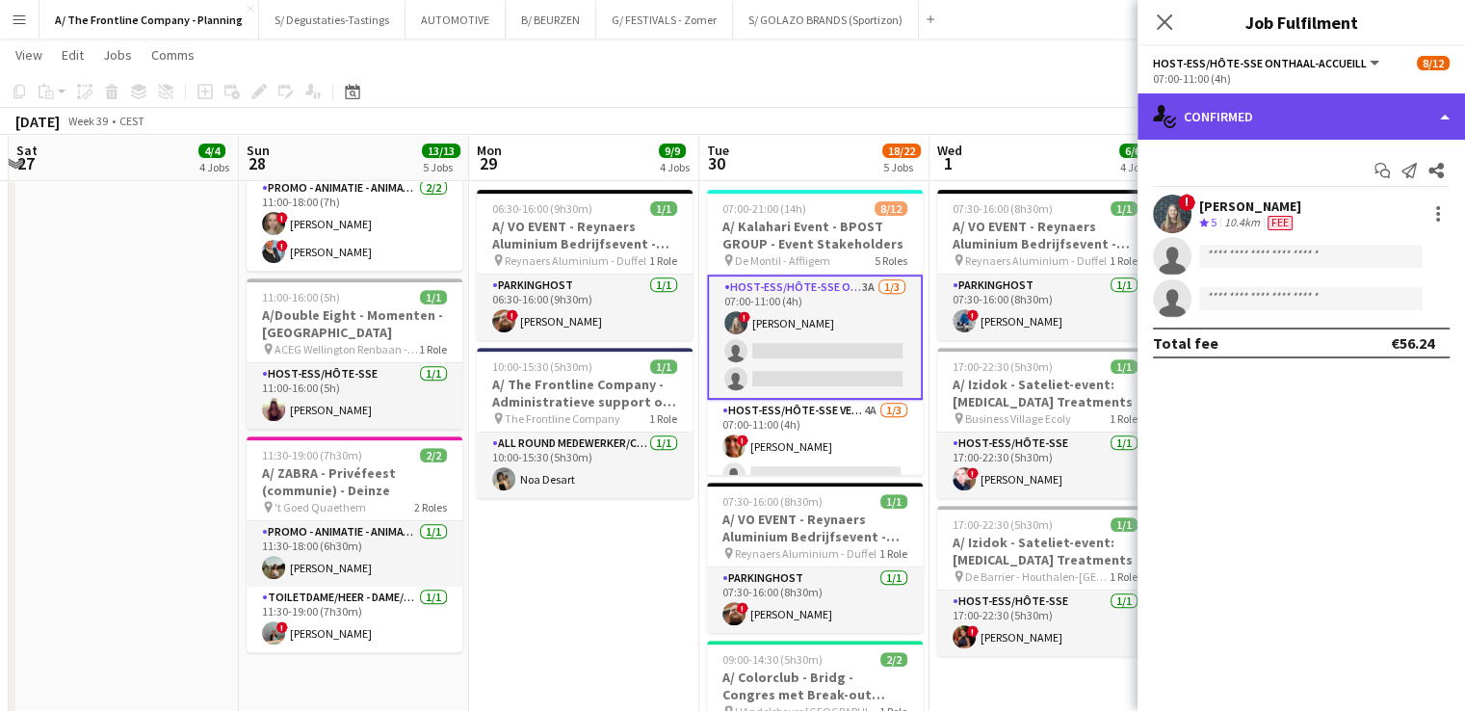
click at [1258, 117] on div "single-neutral-actions-check-2 Confirmed" at bounding box center [1300, 116] width 327 height 46
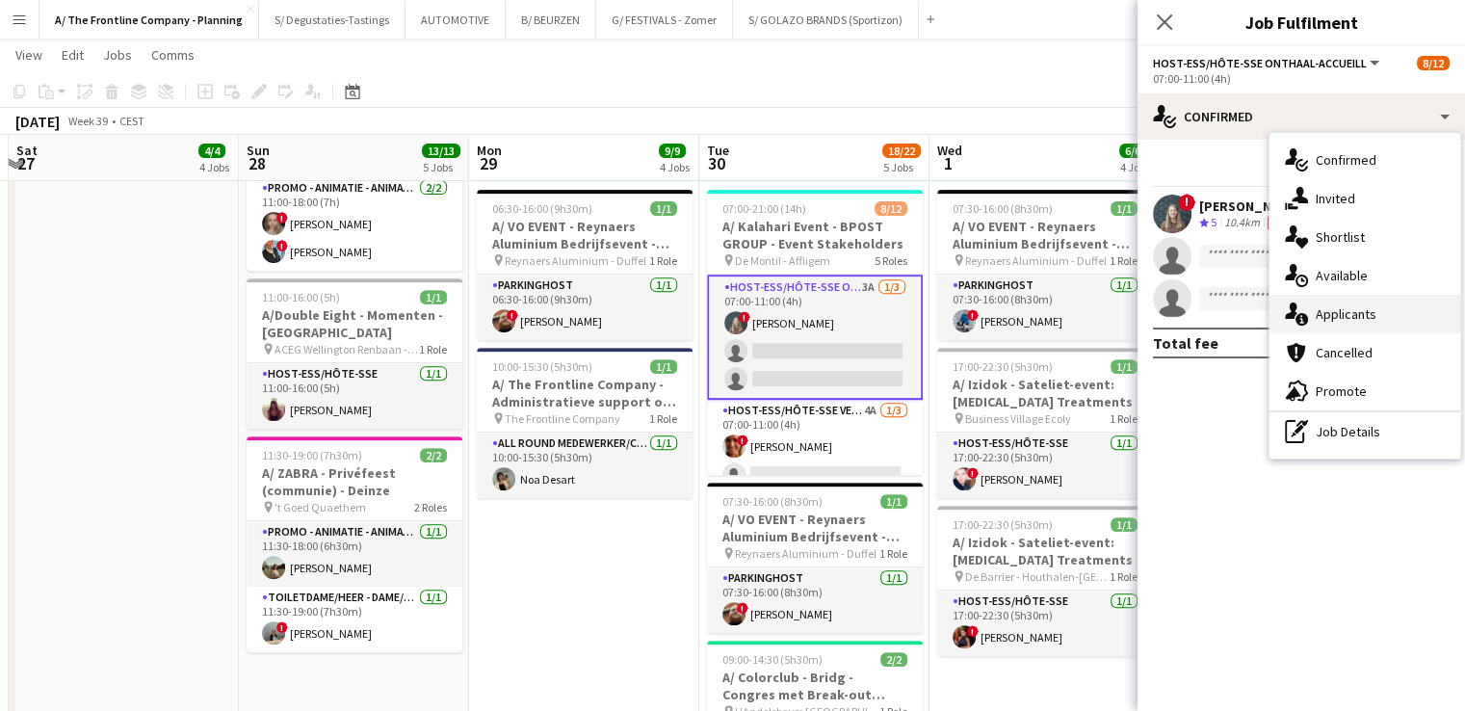
click at [1356, 306] on span "Applicants" at bounding box center [1345, 313] width 61 height 17
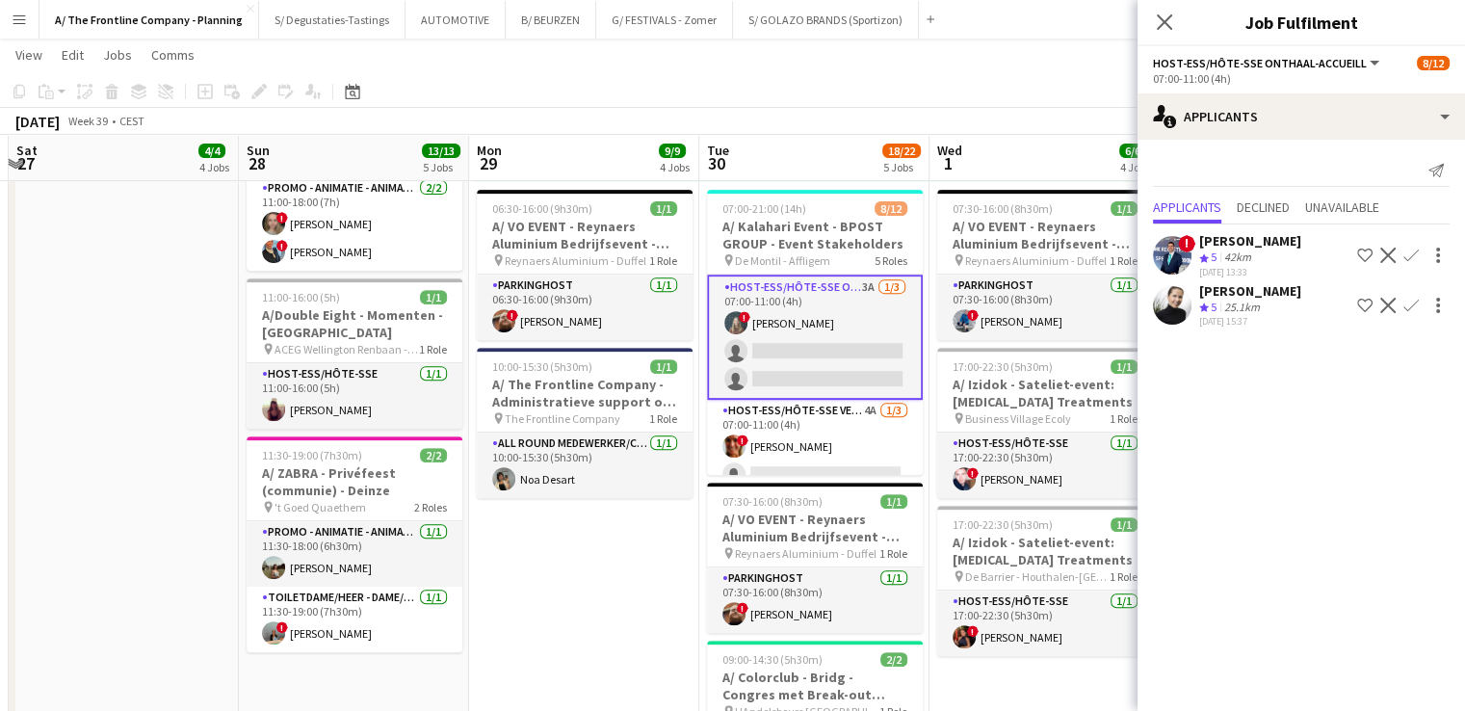
click at [1242, 307] on div "25.1km" at bounding box center [1241, 307] width 43 height 16
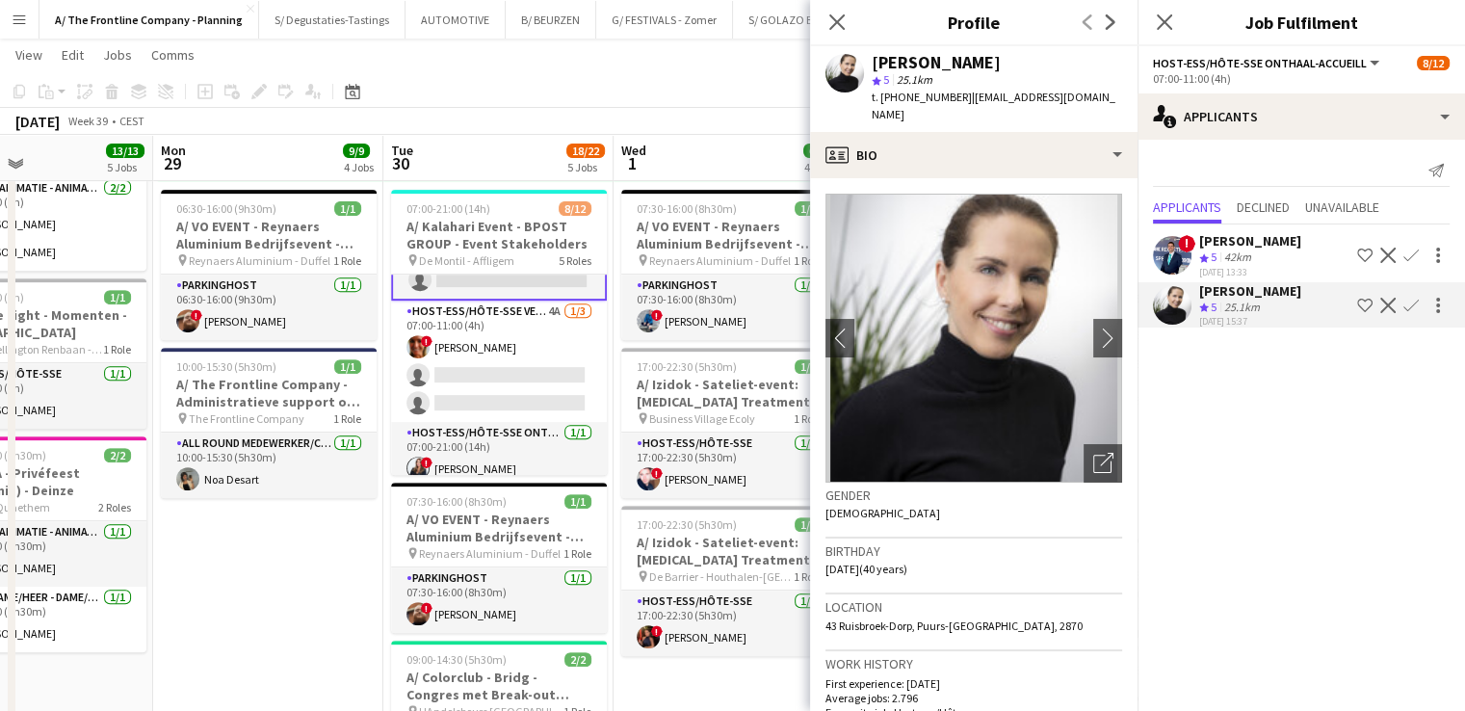
scroll to position [99, 0]
click at [995, 618] on span "43 Ruisbroek-Dorp, Puurs-Sint-Amands, 2870" at bounding box center [953, 625] width 257 height 14
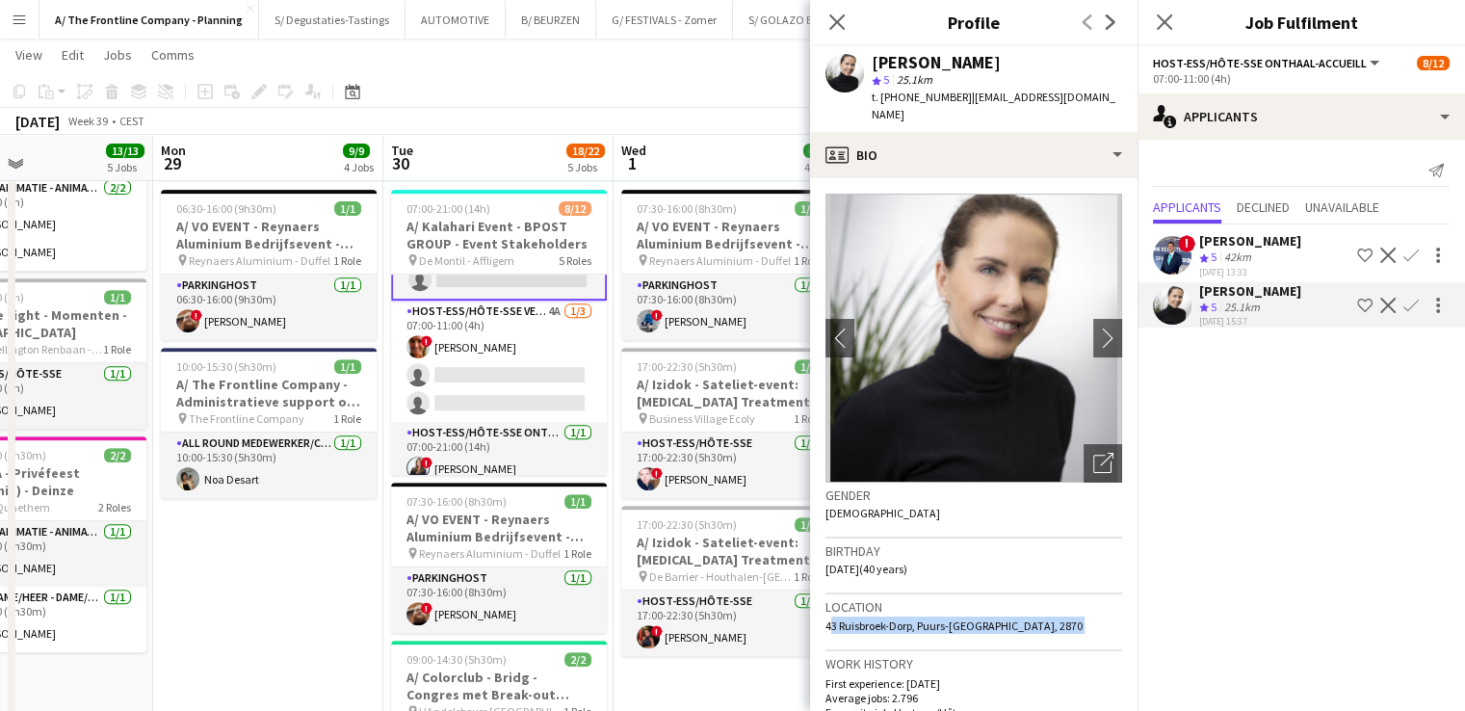
copy span "43 Ruisbroek-Dorp, Puurs-Sint-Amands, 2870"
click at [1405, 300] on app-icon "Confirm" at bounding box center [1410, 305] width 15 height 15
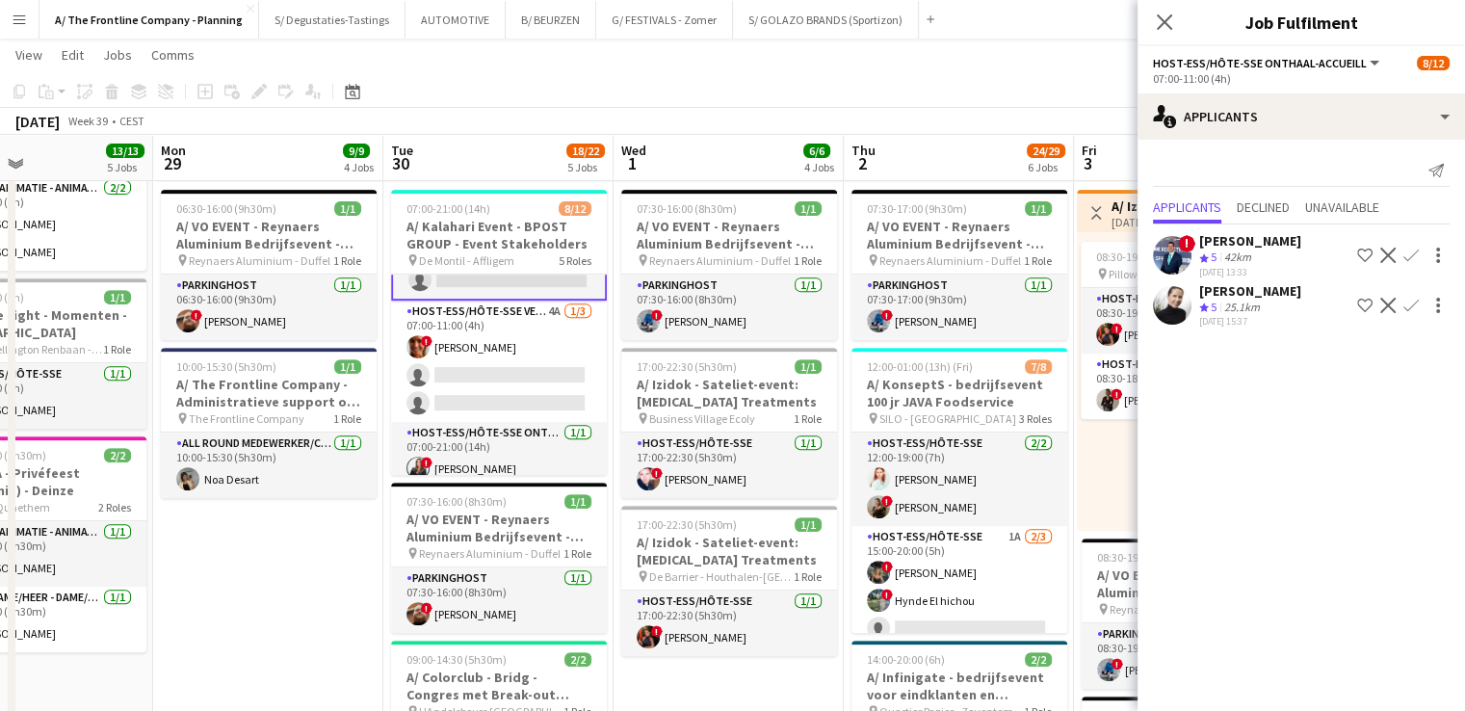
click at [1405, 300] on app-icon "Confirm" at bounding box center [1410, 305] width 15 height 15
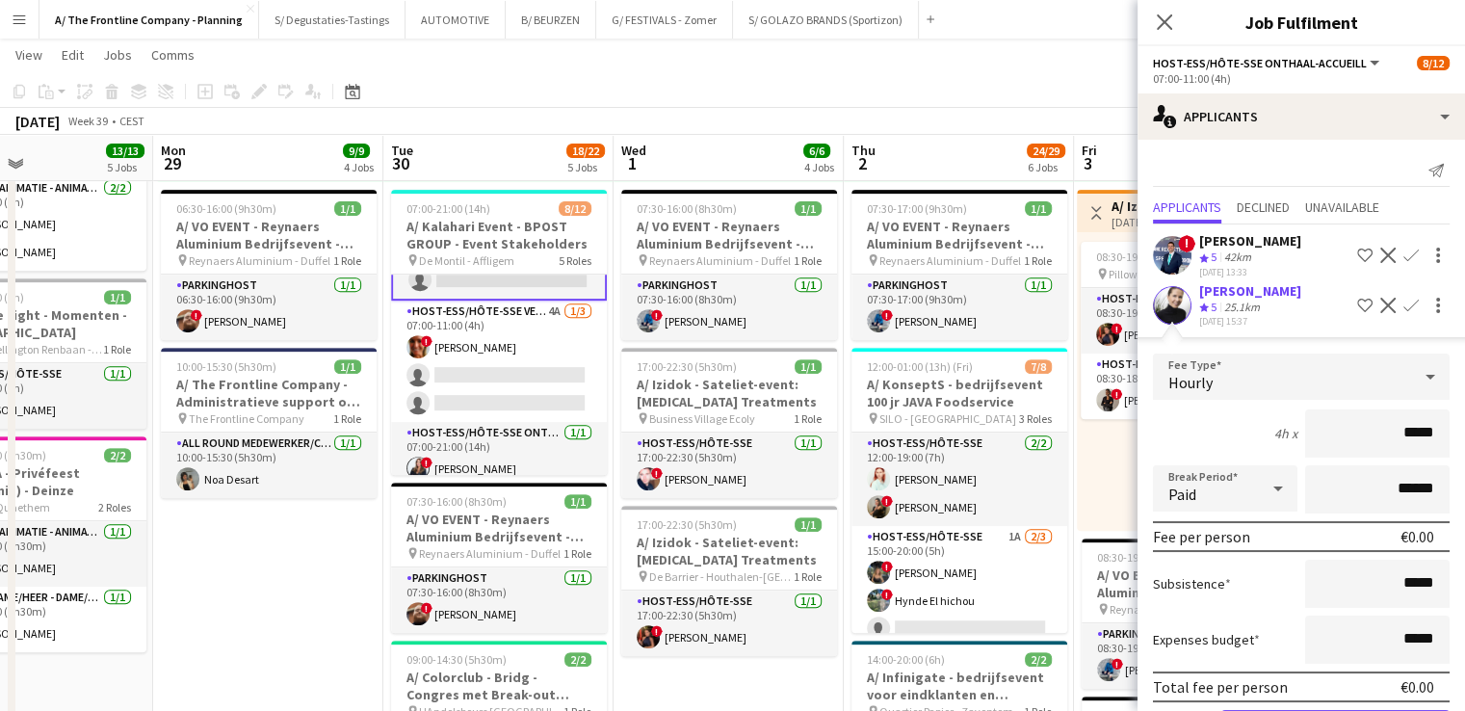
click at [1233, 292] on div "Delphine Van Snick" at bounding box center [1250, 290] width 102 height 17
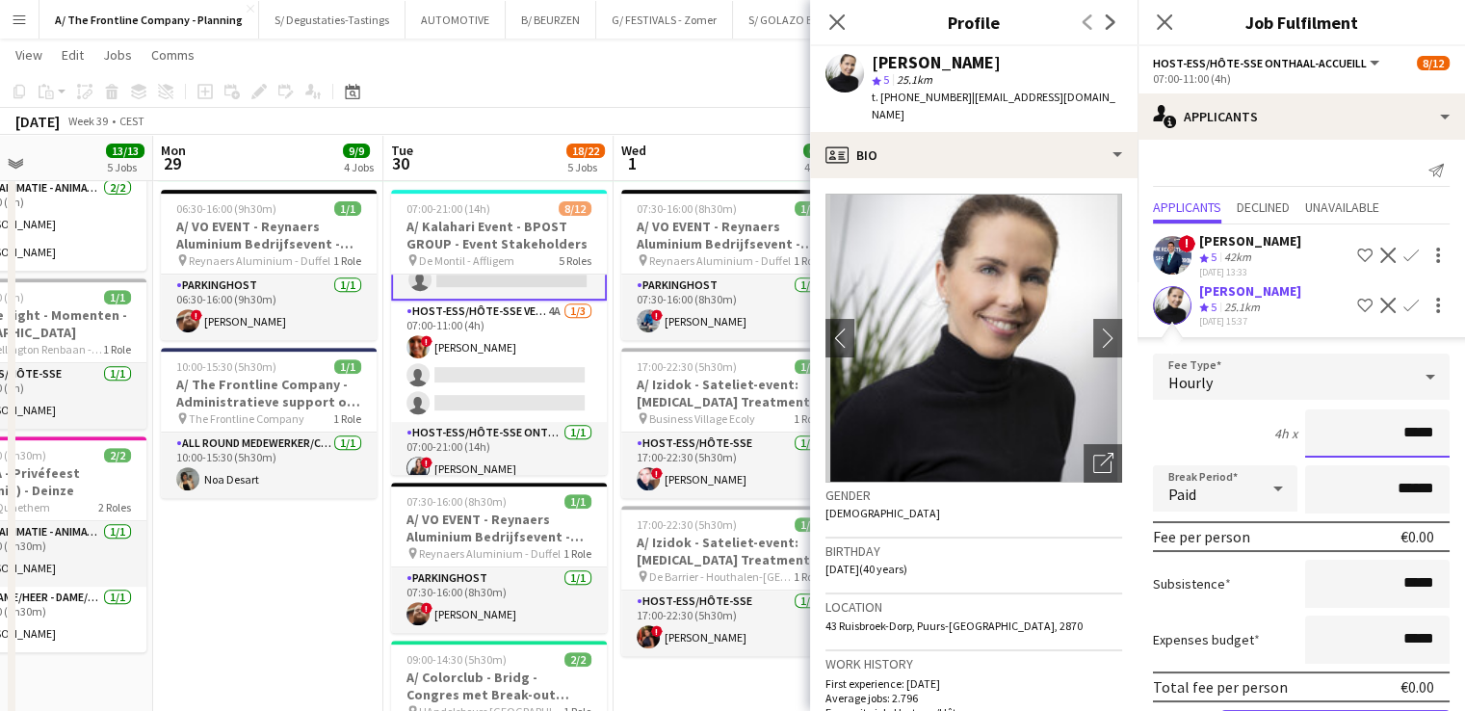
drag, startPoint x: 1391, startPoint y: 430, endPoint x: 1478, endPoint y: 440, distance: 87.2
click at [1465, 440] on html "Menu Boards Boards Boards All jobs Status Workforce Workforce My Workforce Recr…" at bounding box center [732, 329] width 1465 height 2121
type input "******"
click at [1232, 471] on div "Paid" at bounding box center [1206, 488] width 106 height 46
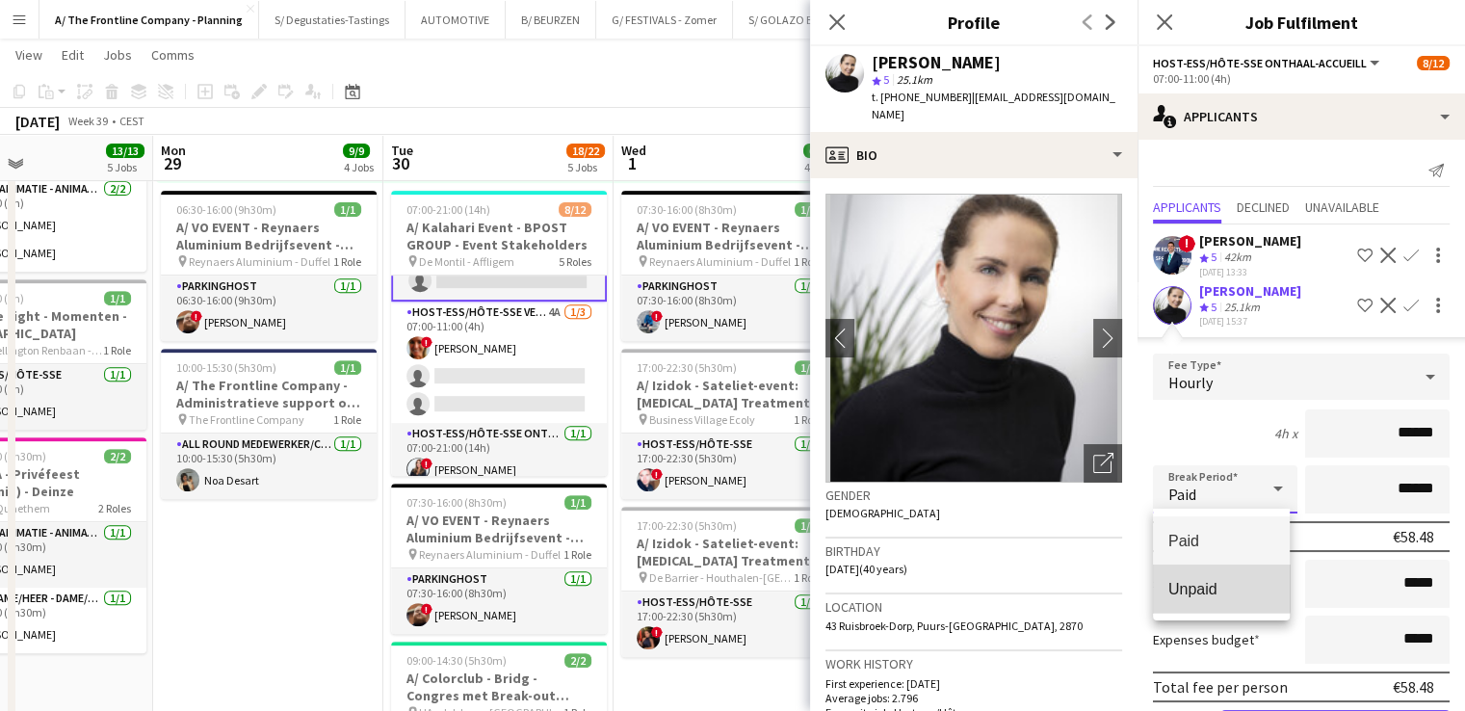
click at [1201, 584] on span "Unpaid" at bounding box center [1221, 589] width 106 height 18
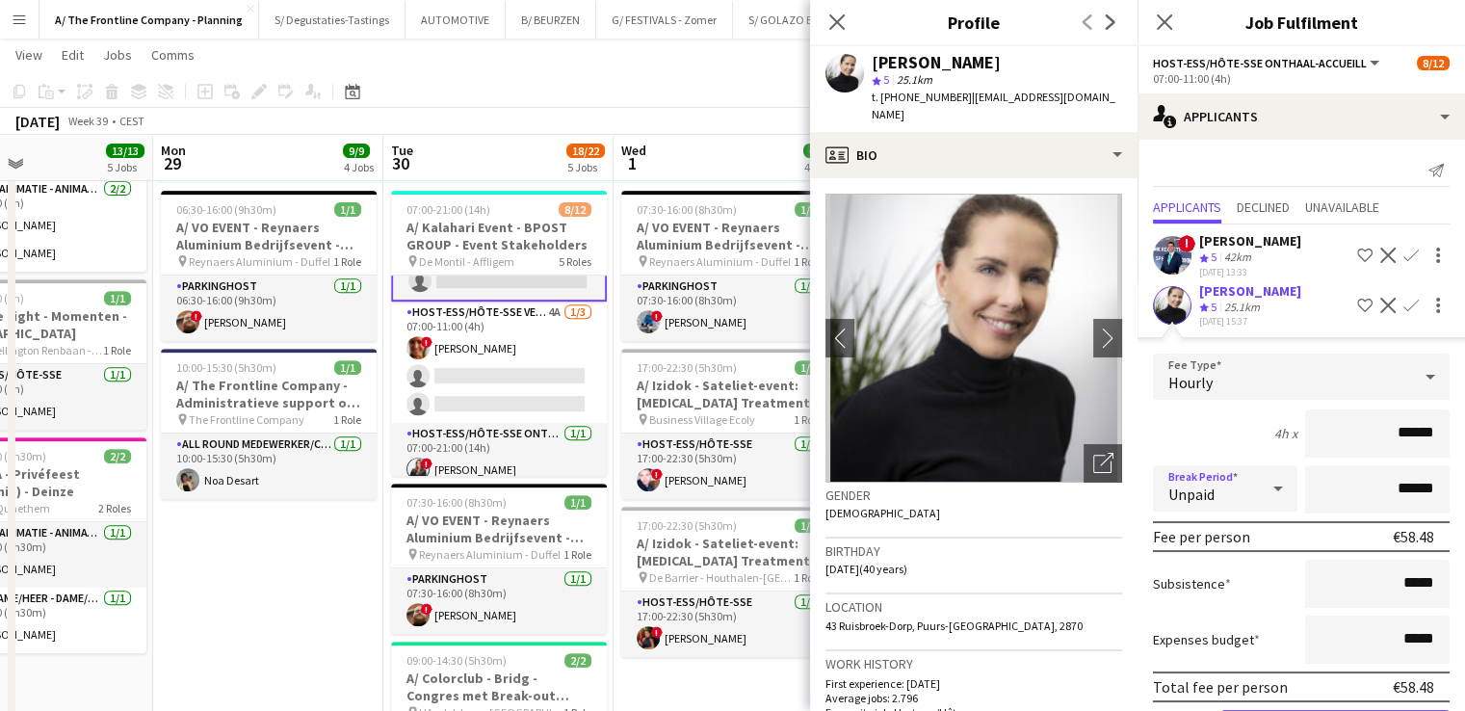
scroll to position [69, 0]
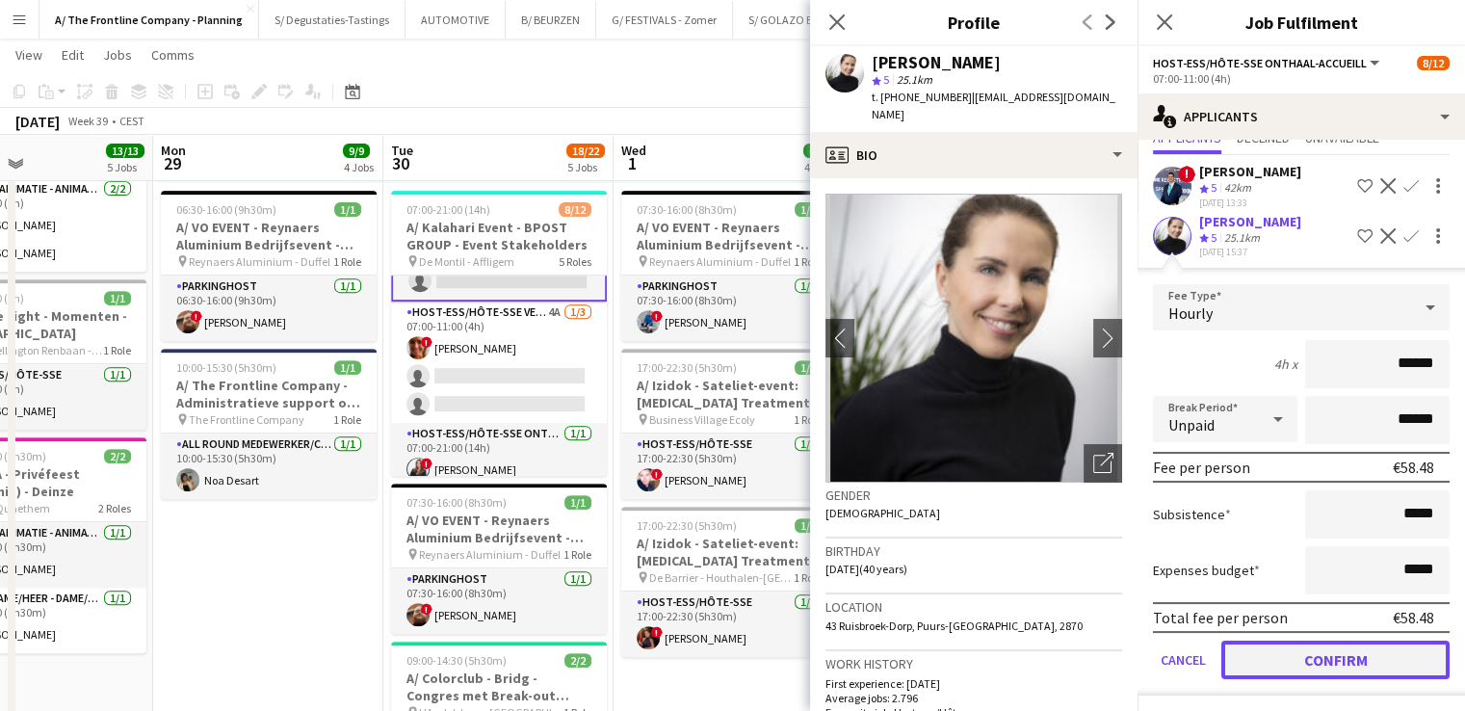
click at [1317, 647] on button "Confirm" at bounding box center [1335, 659] width 228 height 39
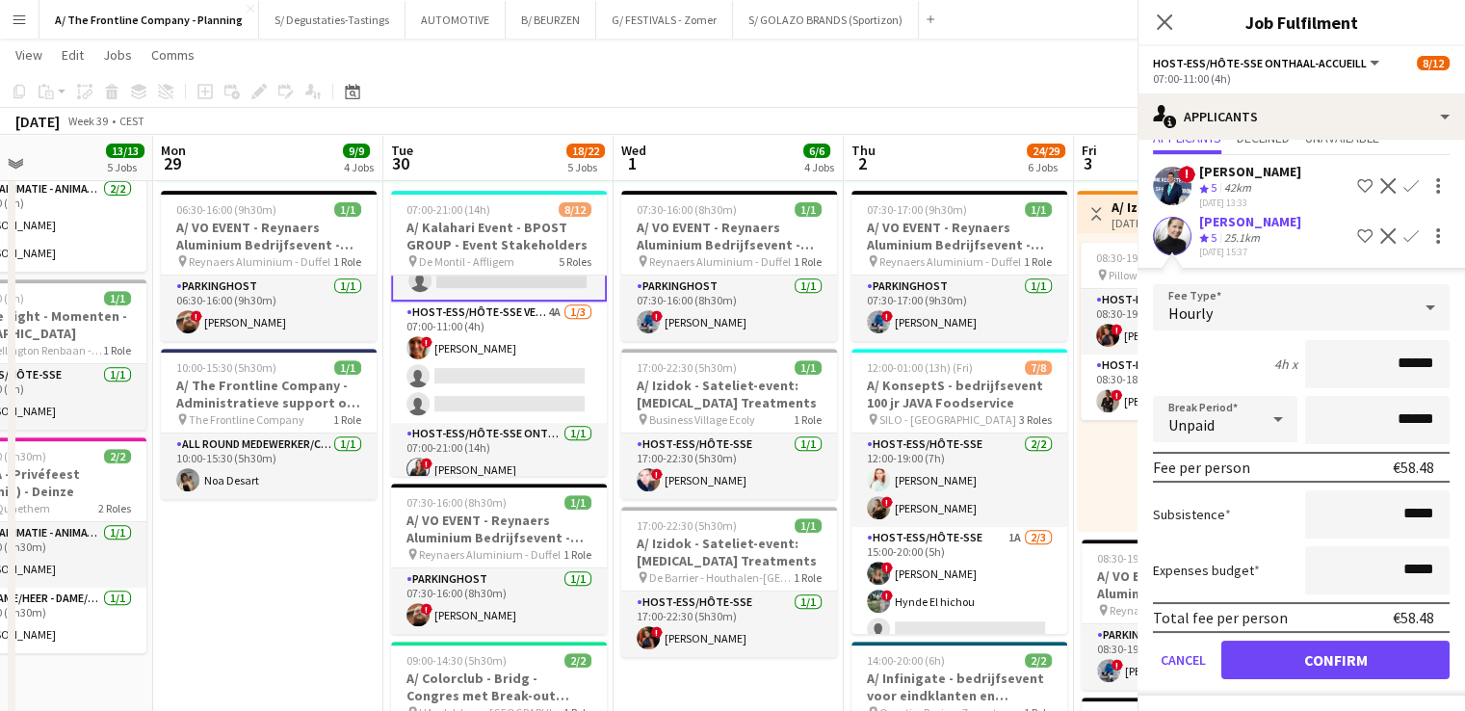
scroll to position [0, 0]
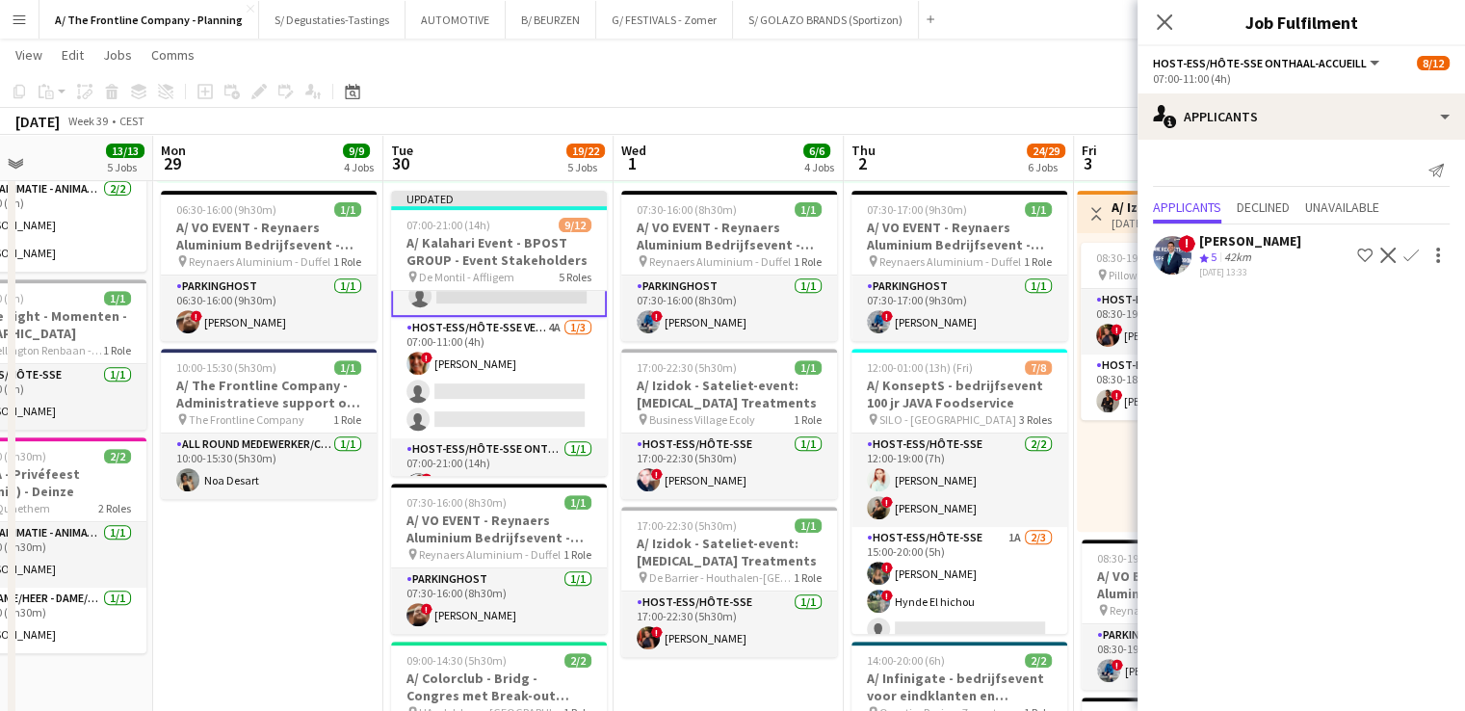
click at [905, 149] on app-board-header-date "Thu 2 24/29 6 Jobs" at bounding box center [958, 158] width 230 height 46
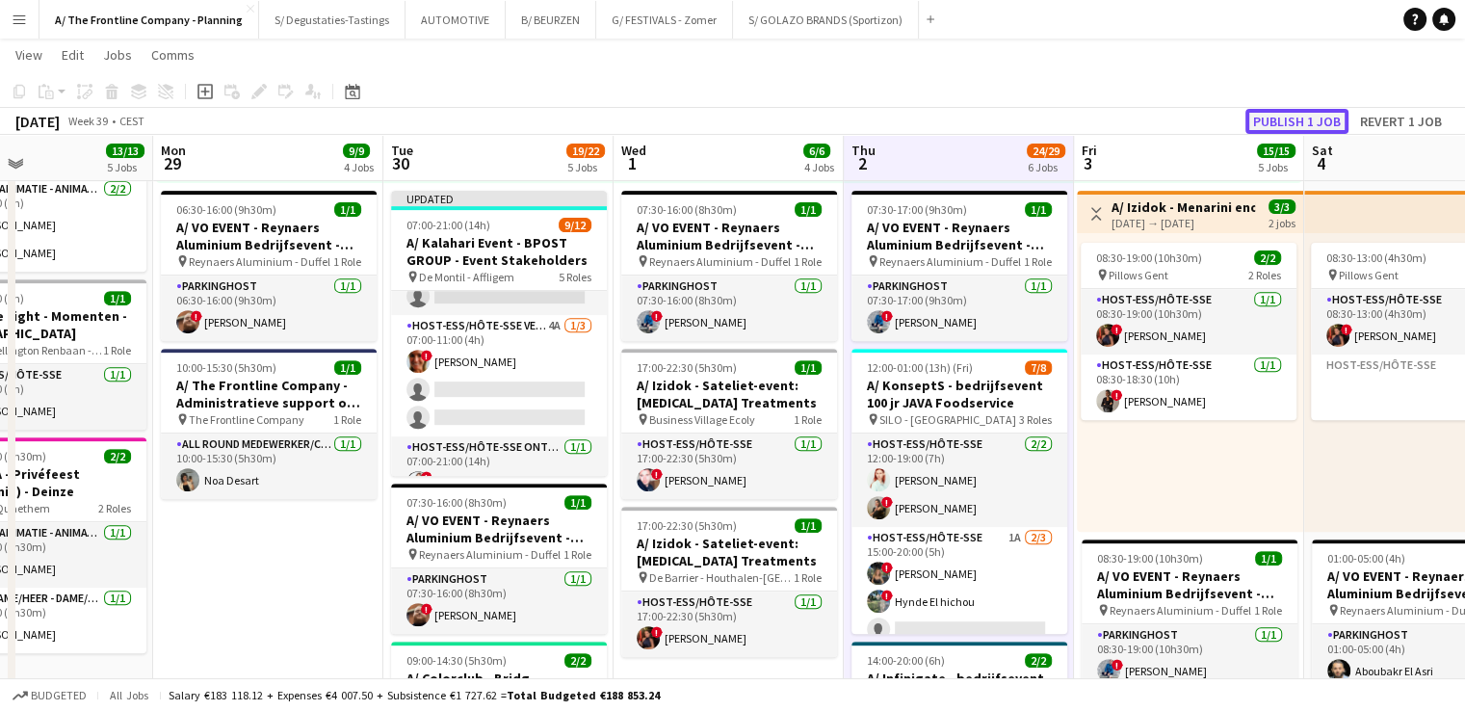
click at [1265, 116] on button "Publish 1 job" at bounding box center [1296, 121] width 103 height 25
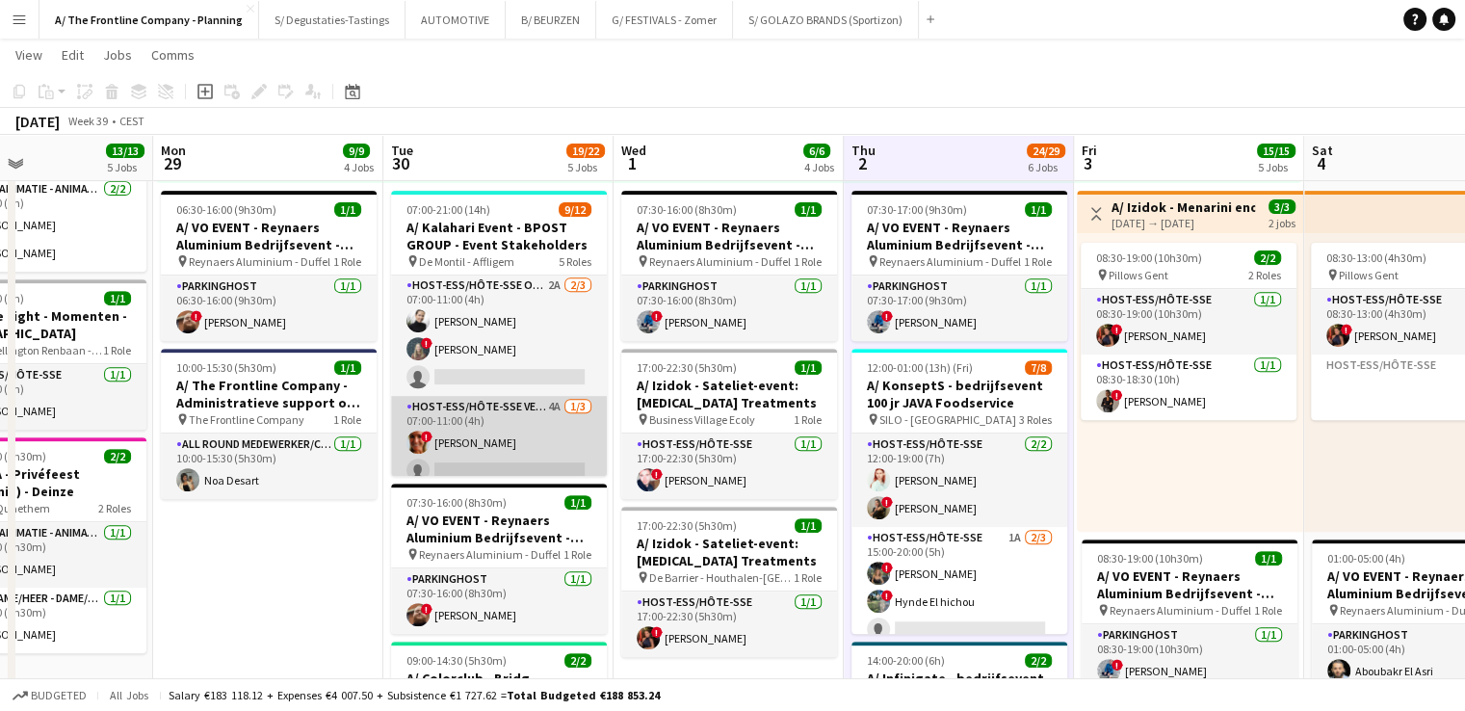
scroll to position [0, 0]
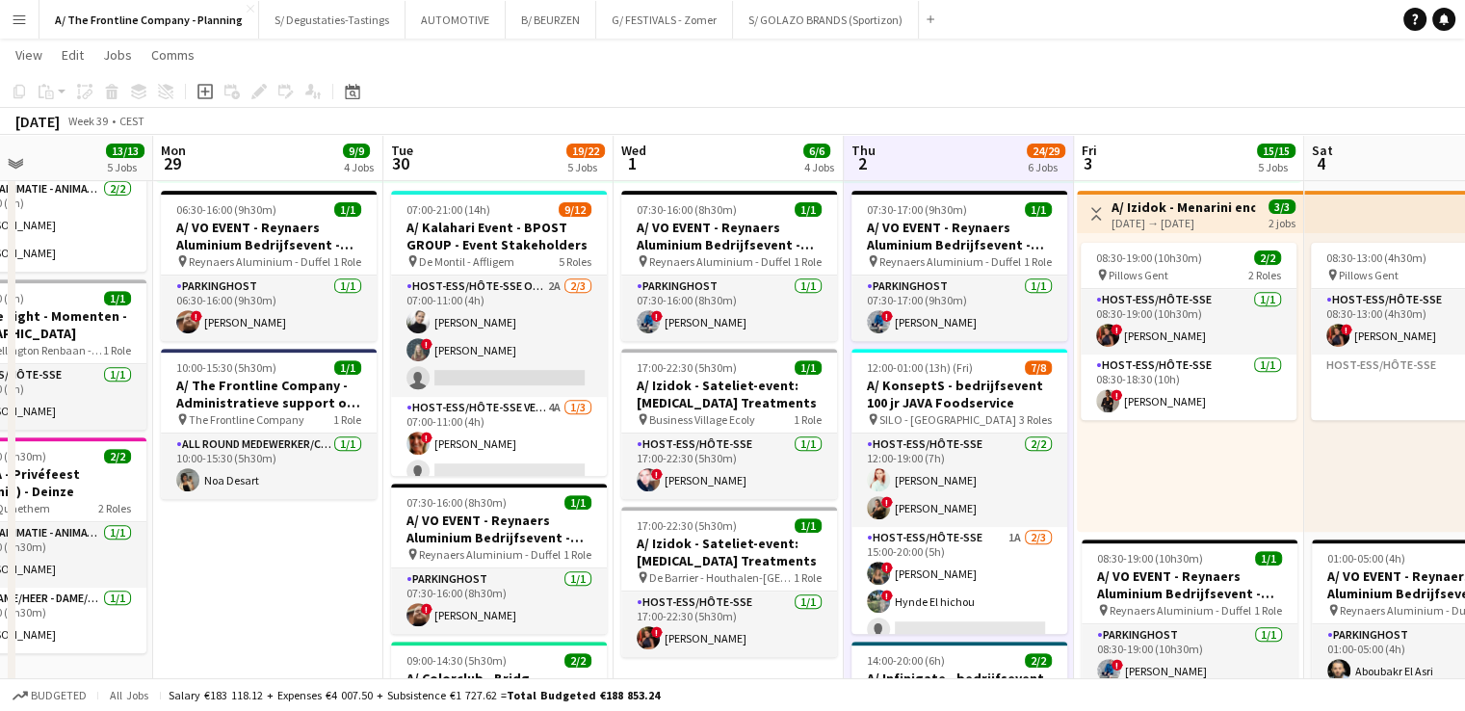
click at [8, 24] on button "Menu" at bounding box center [19, 19] width 39 height 39
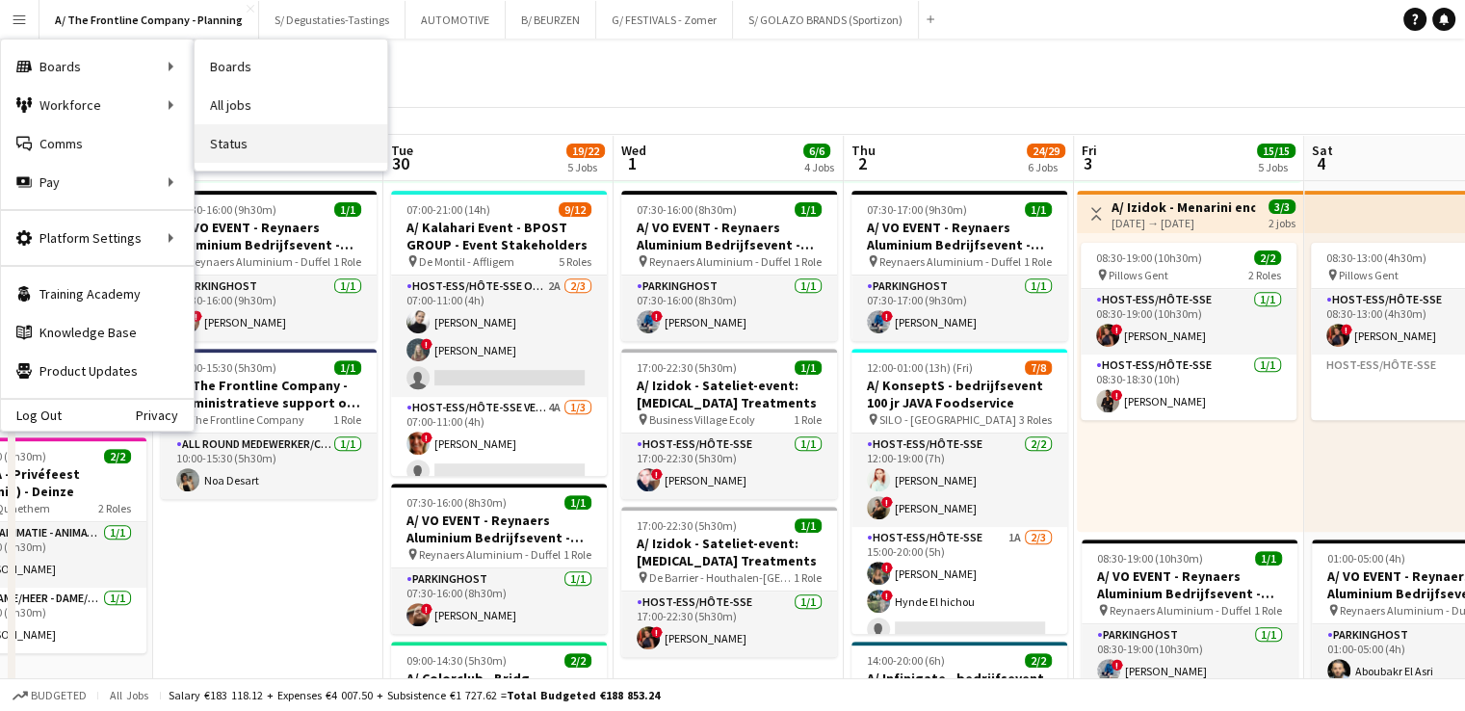
click at [273, 151] on link "Status" at bounding box center [291, 143] width 193 height 39
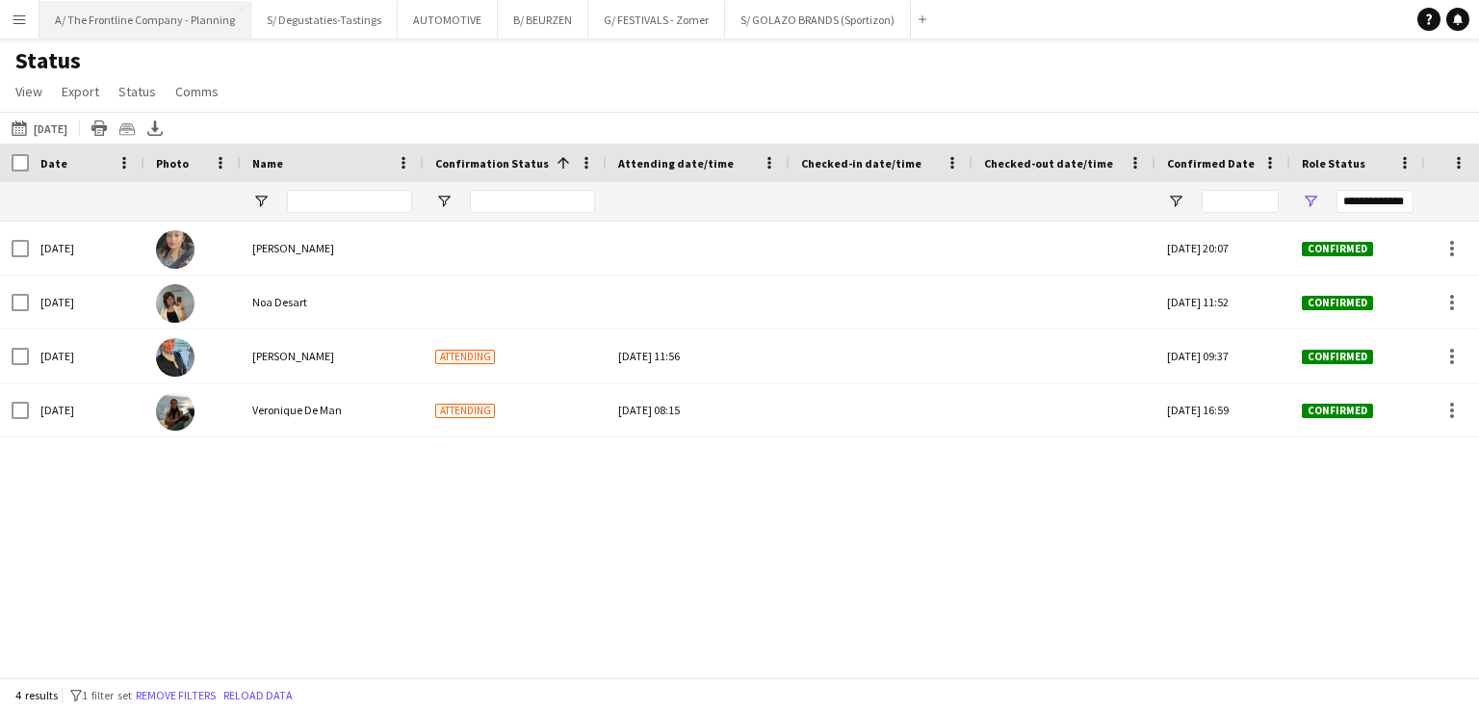
click at [153, 16] on button "A/ The Frontline Company - Planning Close" at bounding box center [145, 20] width 212 height 38
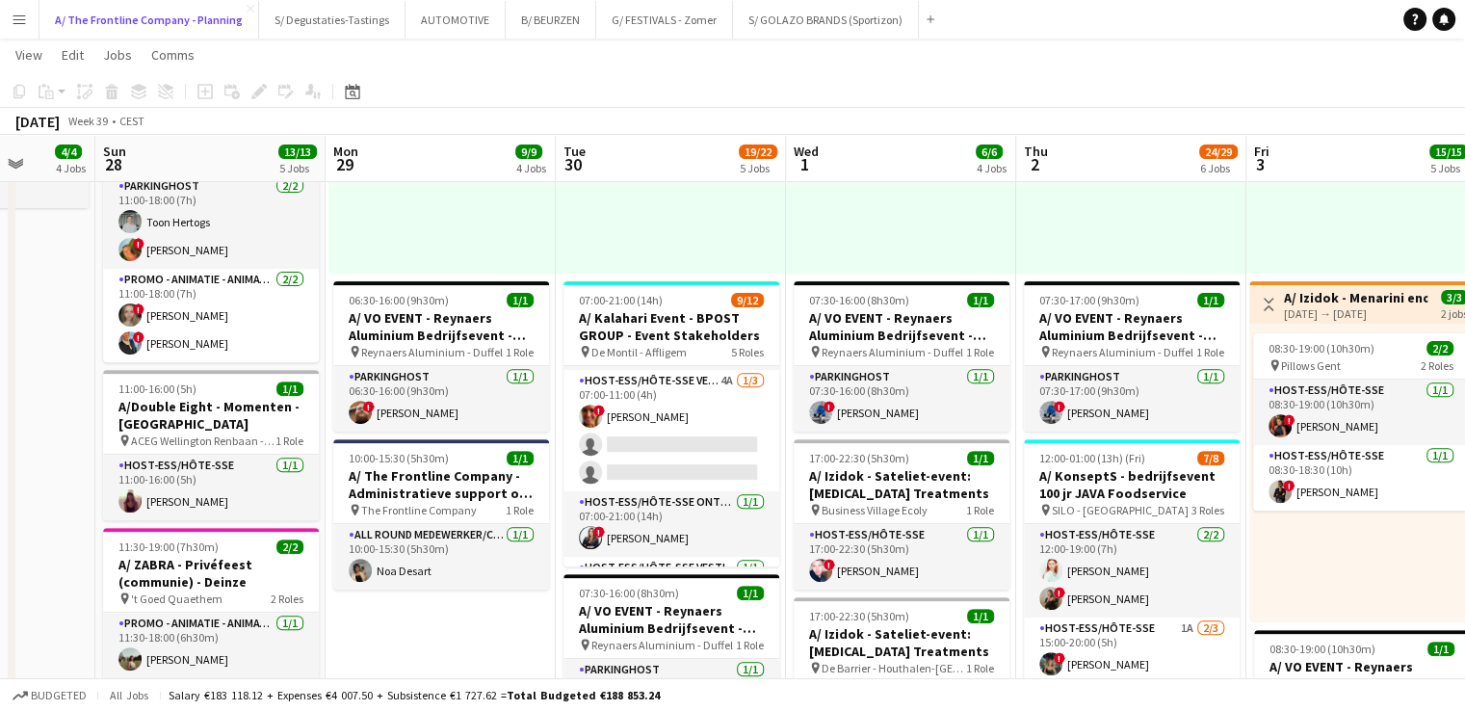
scroll to position [119, 0]
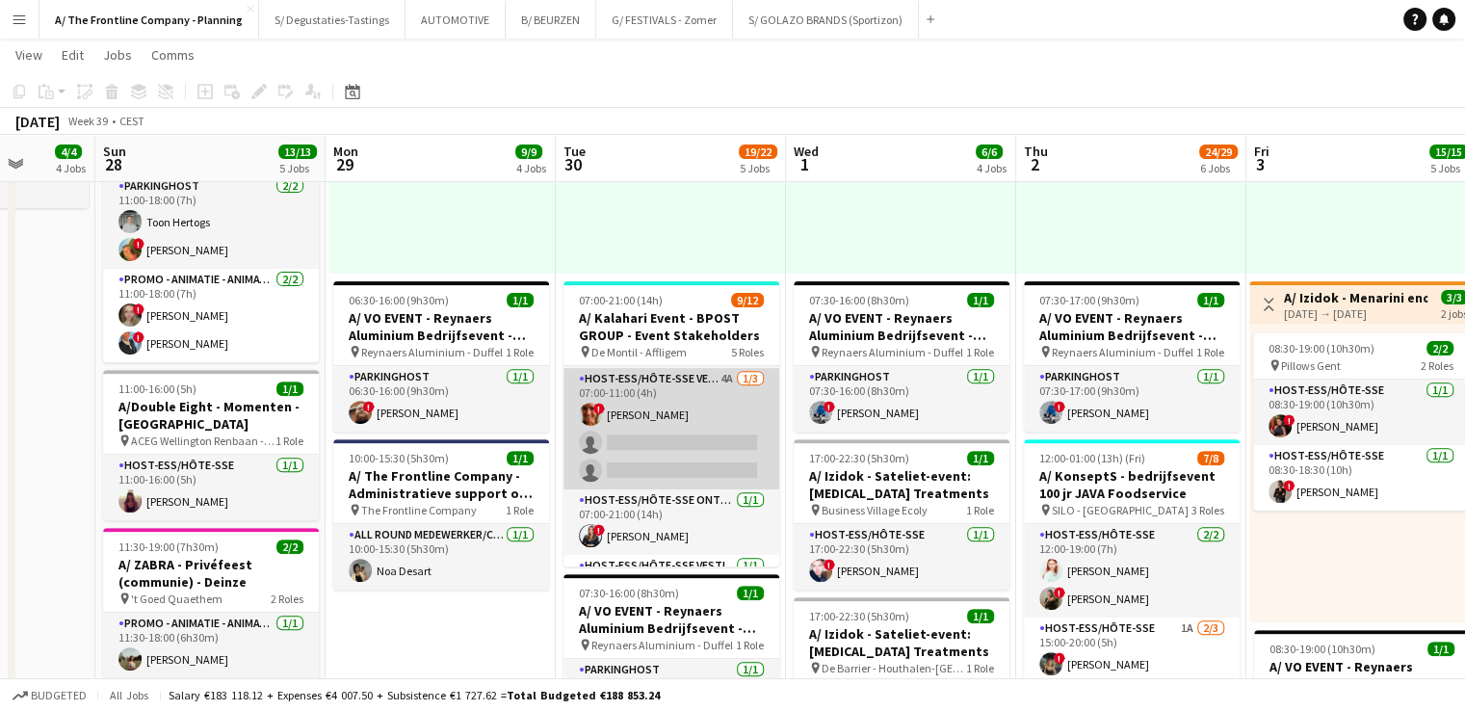
click at [679, 427] on app-card-role "Host-ess/Hôte-sse Vestiaire 4A 1/3 07:00-11:00 (4h) ! Isabelle de Bock single-n…" at bounding box center [671, 428] width 216 height 121
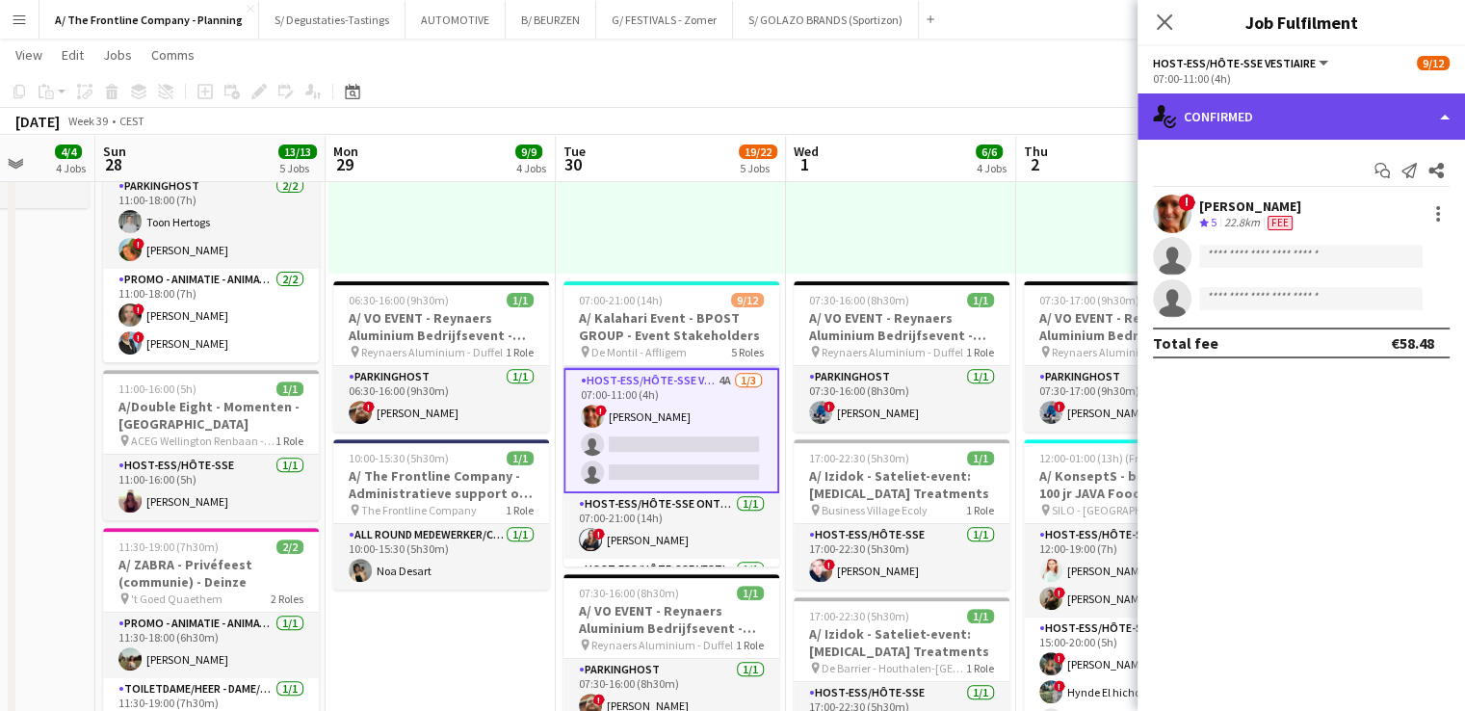
click at [1297, 123] on div "single-neutral-actions-check-2 Confirmed" at bounding box center [1300, 116] width 327 height 46
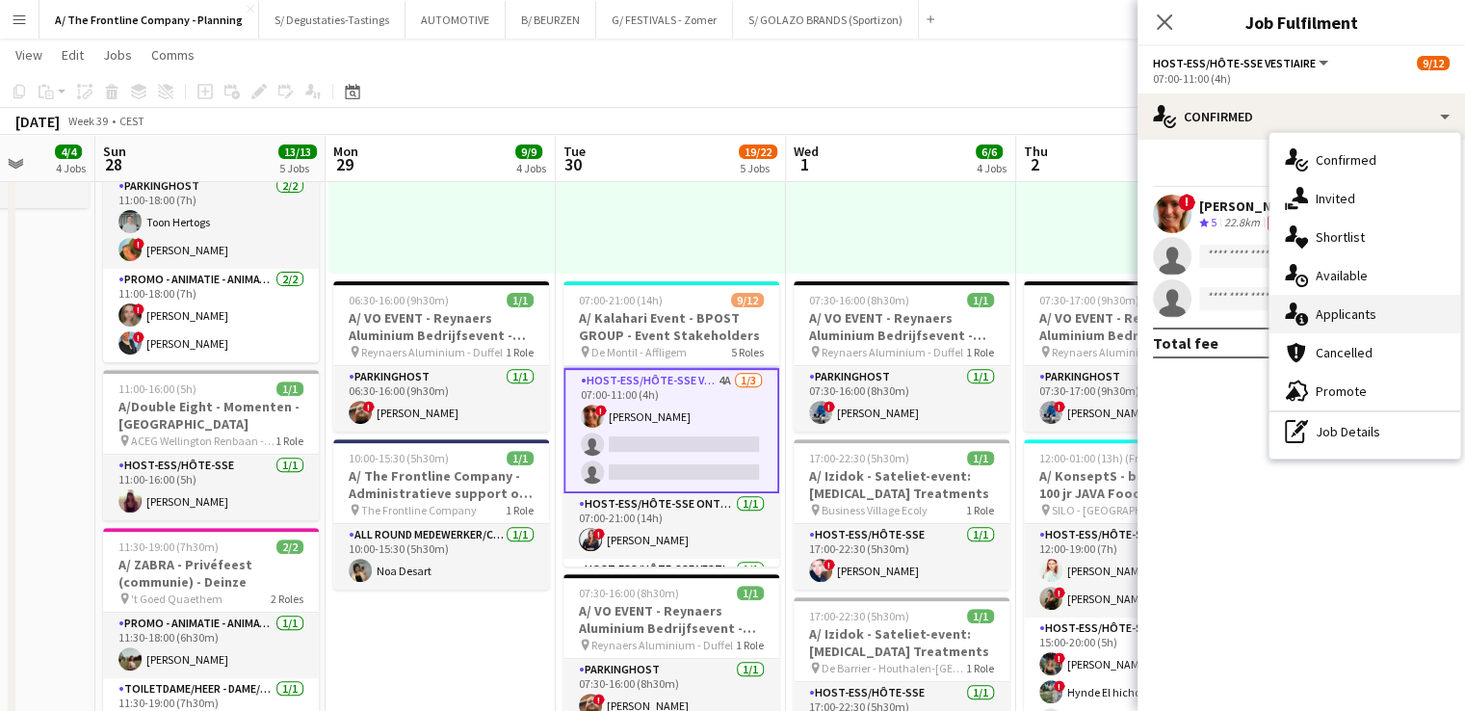
click at [1365, 313] on span "Applicants" at bounding box center [1345, 313] width 61 height 17
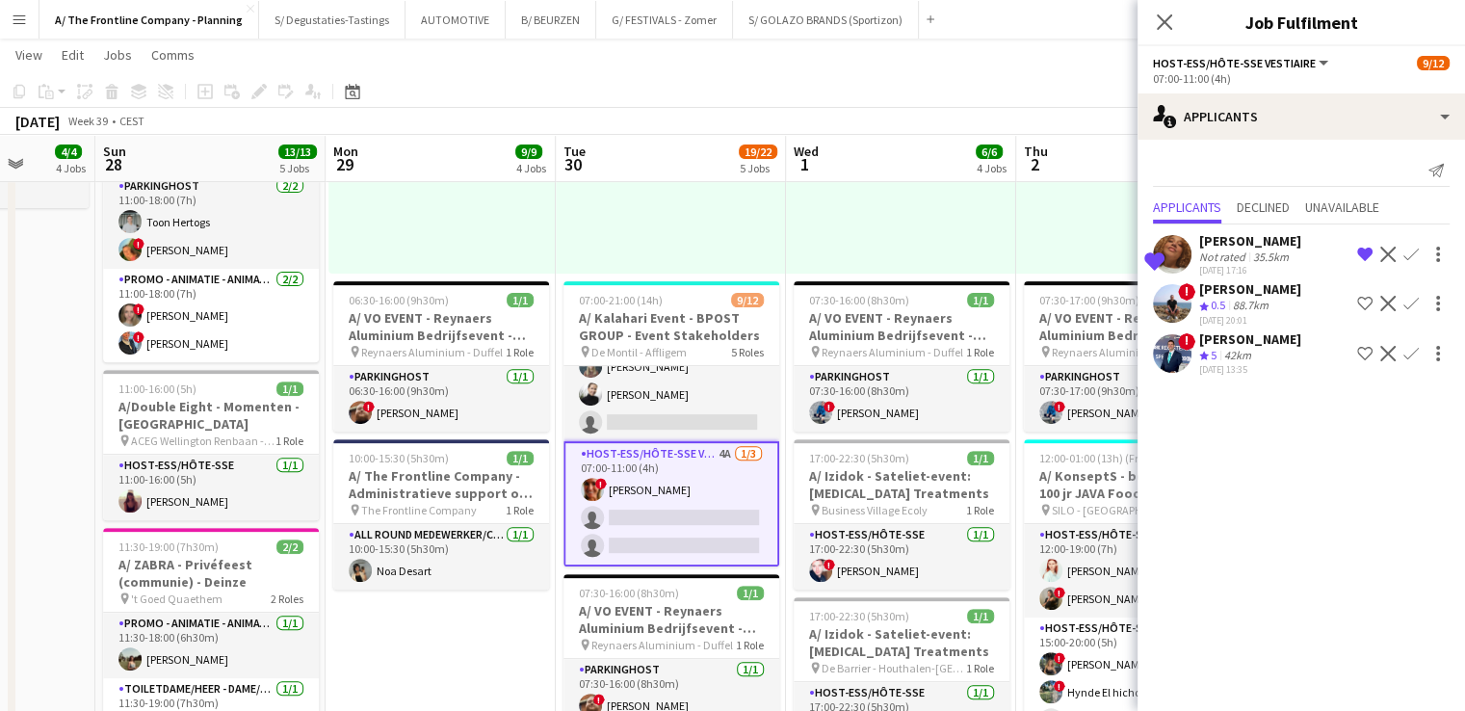
scroll to position [0, 0]
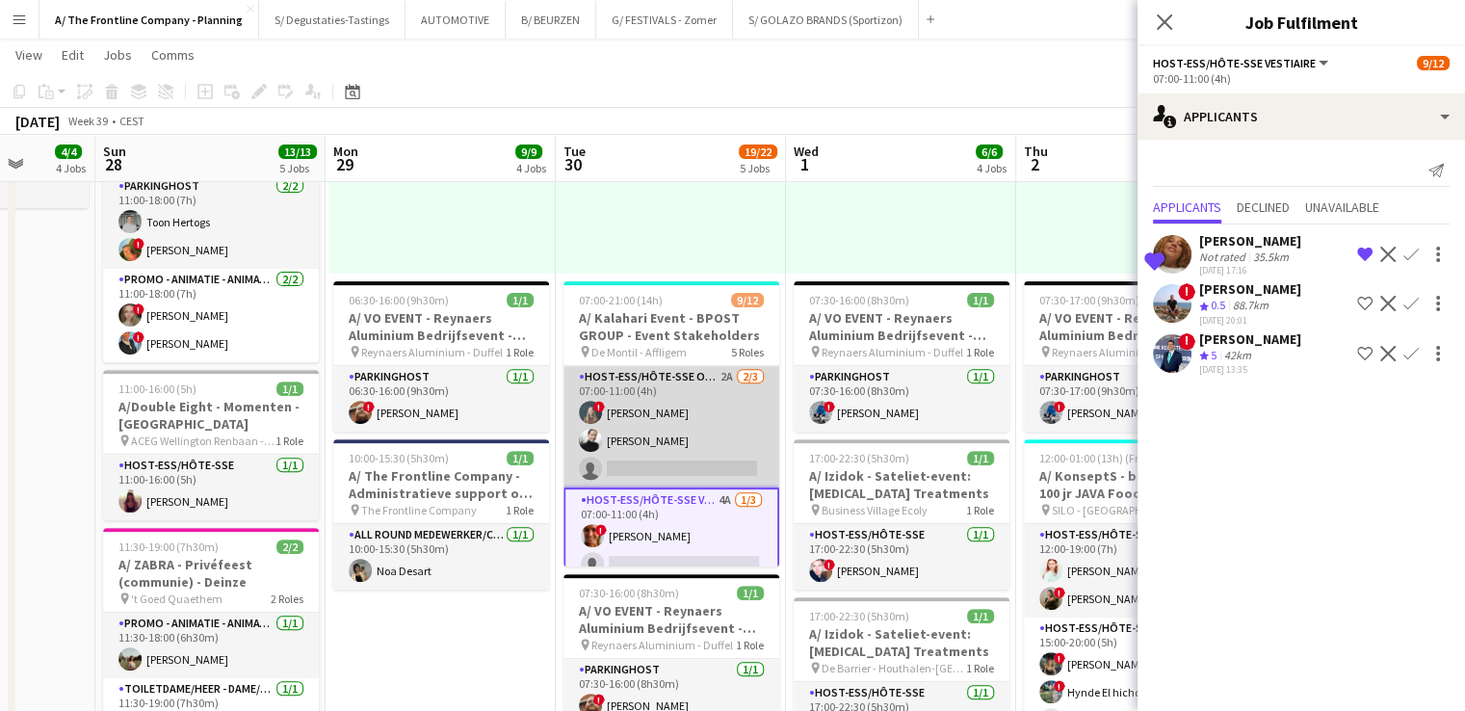
click at [628, 427] on app-card-role "Host-ess/Hôte-sse Onthaal-Accueill 2A 2/3 07:00-11:00 (4h) ! Laurien Verheyen D…" at bounding box center [671, 426] width 216 height 121
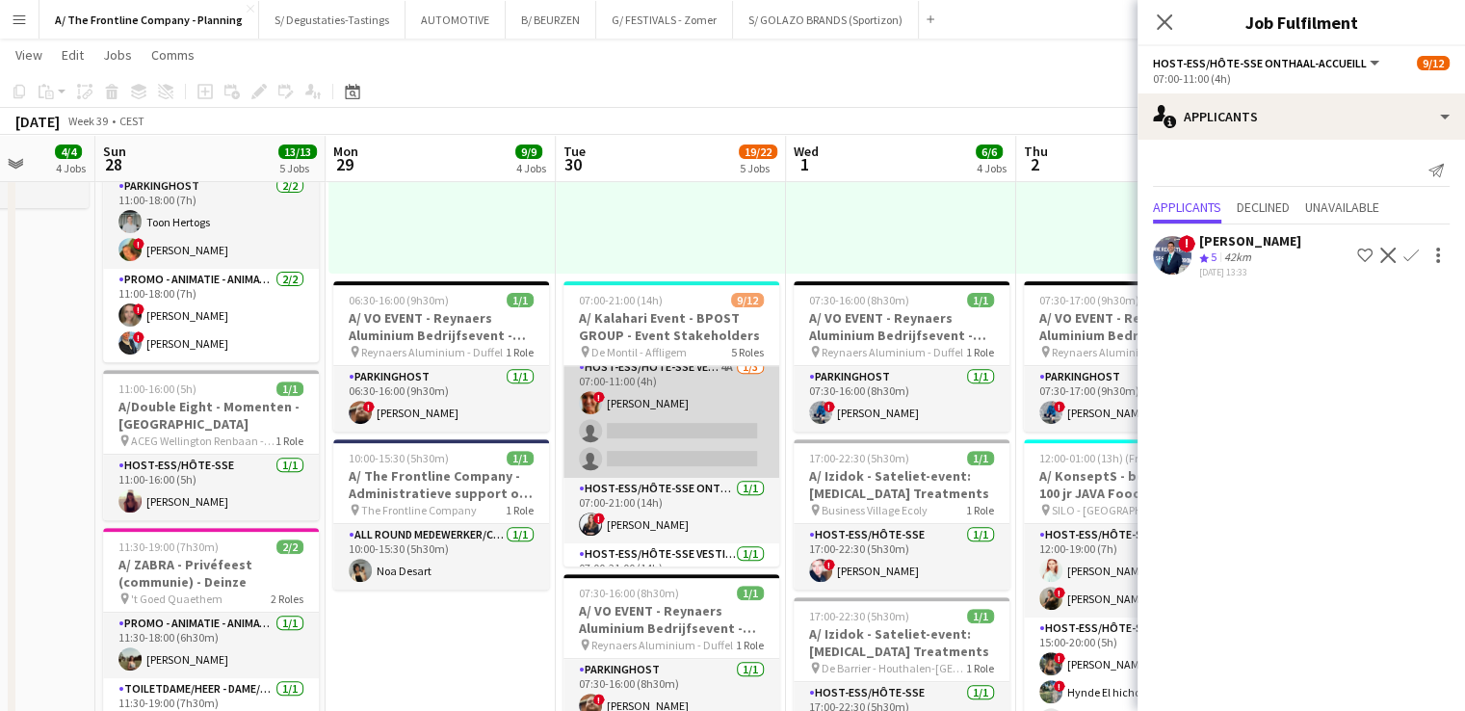
click at [671, 455] on app-card-role "Host-ess/Hôte-sse Vestiaire 4A 1/3 07:00-11:00 (4h) ! Isabelle de Bock single-n…" at bounding box center [671, 416] width 216 height 121
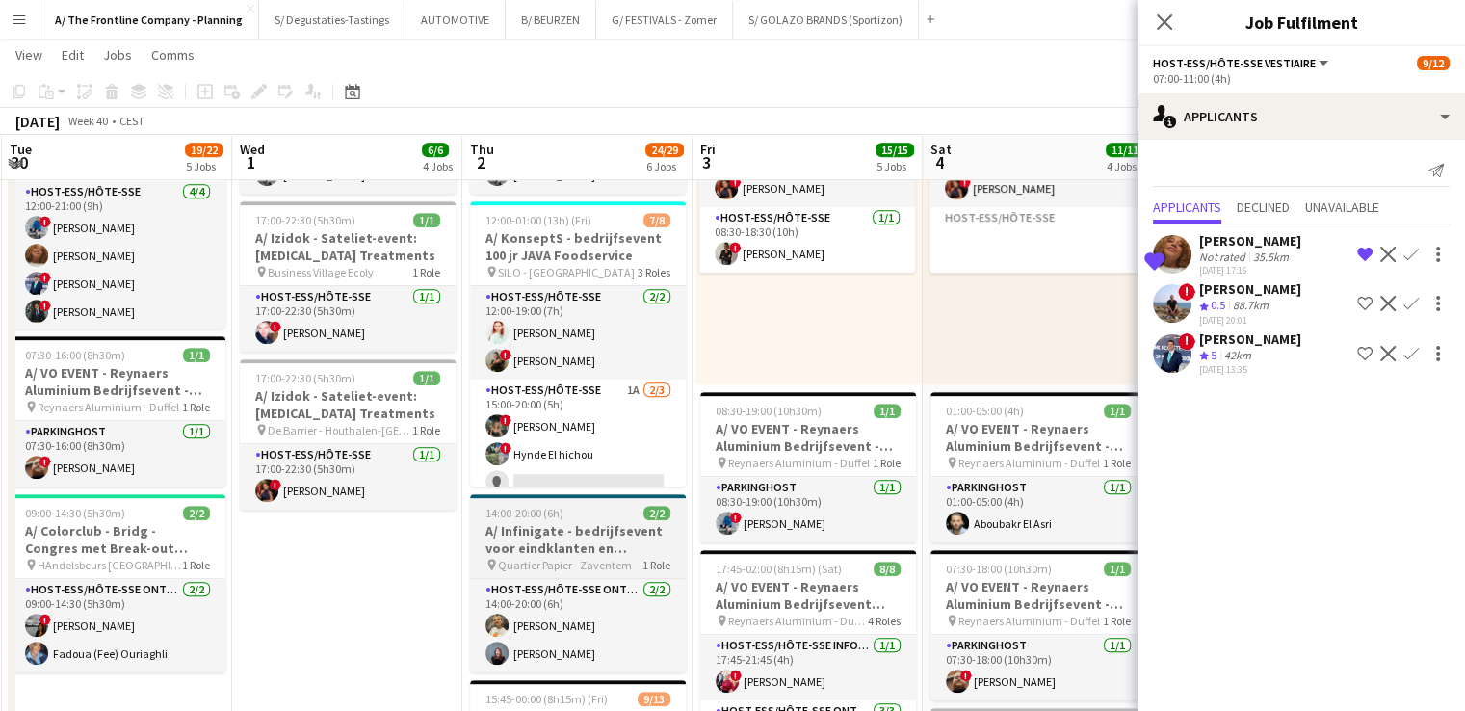
scroll to position [876, 0]
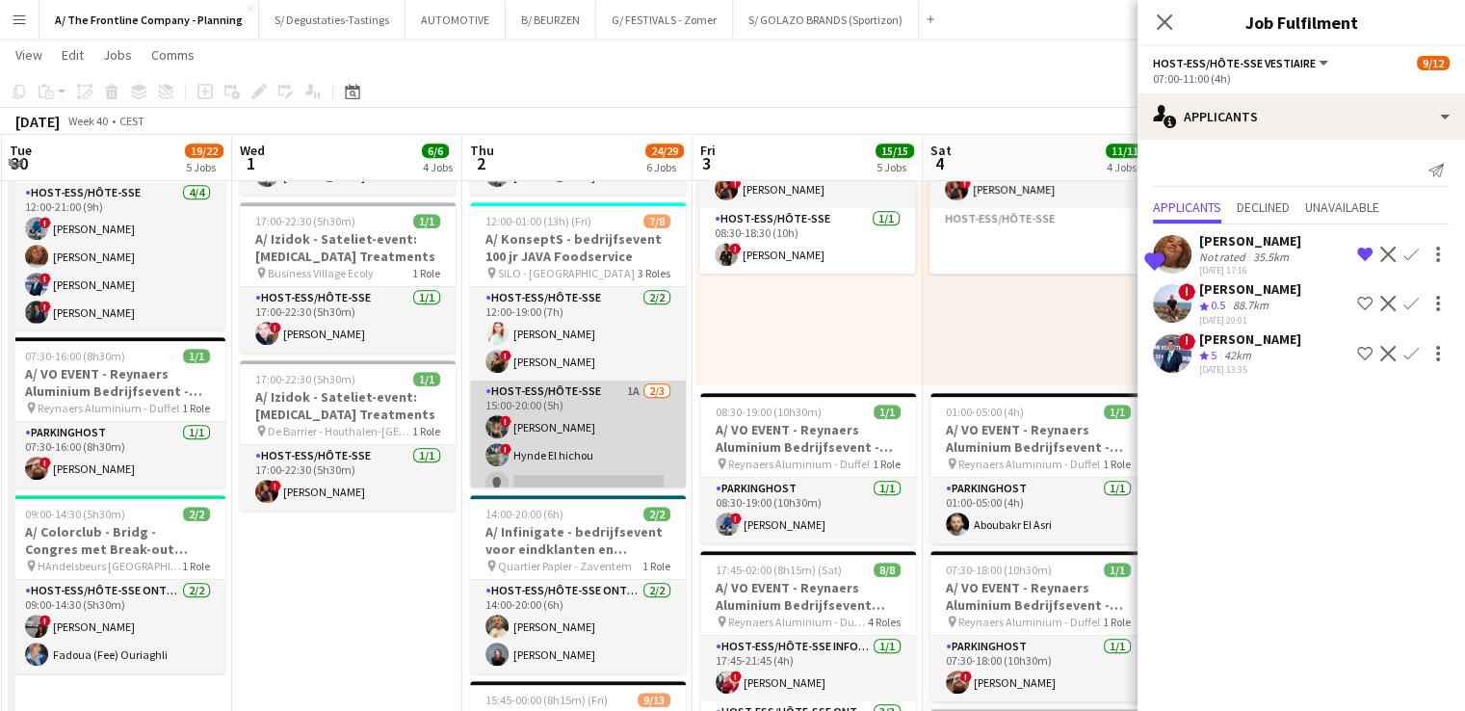
click at [605, 413] on app-card-role "Host-ess/Hôte-sse 1A 2/3 15:00-20:00 (5h) ! Marie Debièvre ! Hynde El hichou si…" at bounding box center [578, 440] width 216 height 121
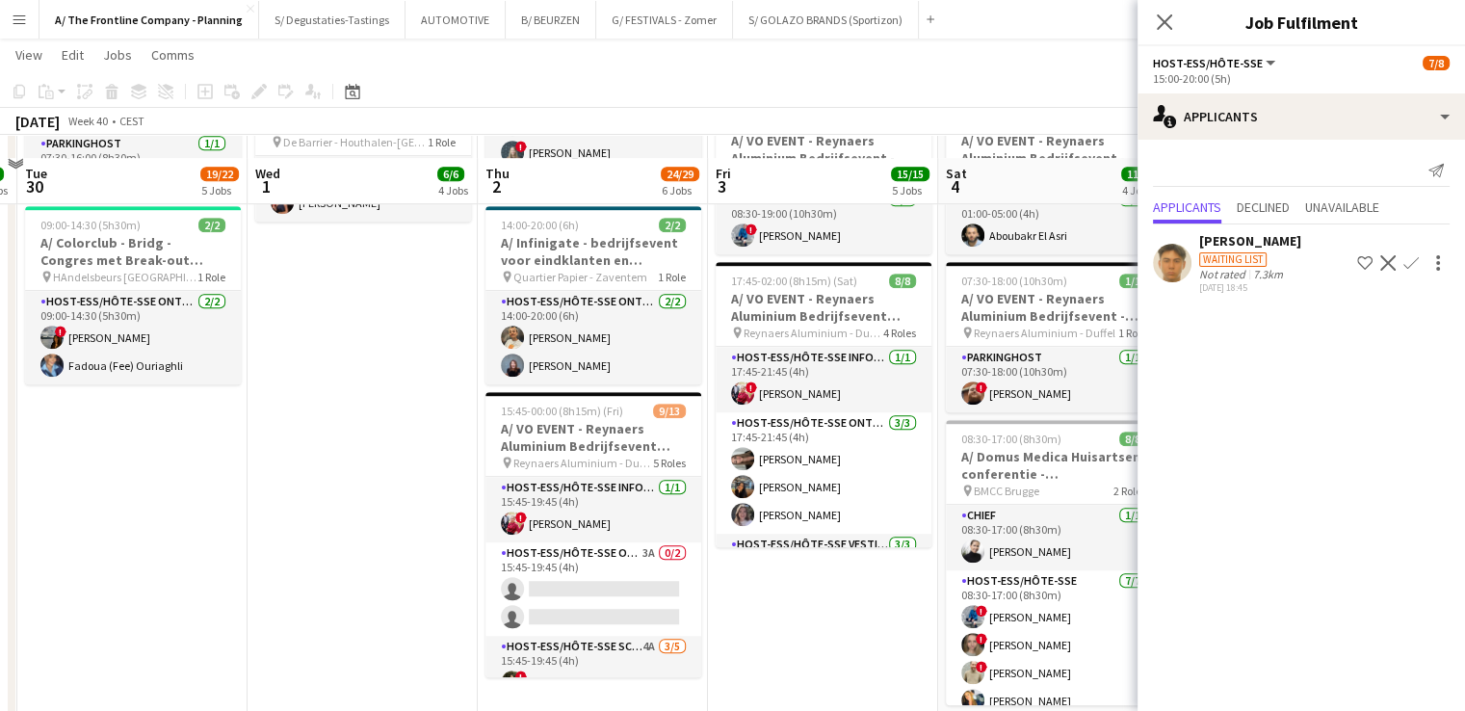
scroll to position [1192, 0]
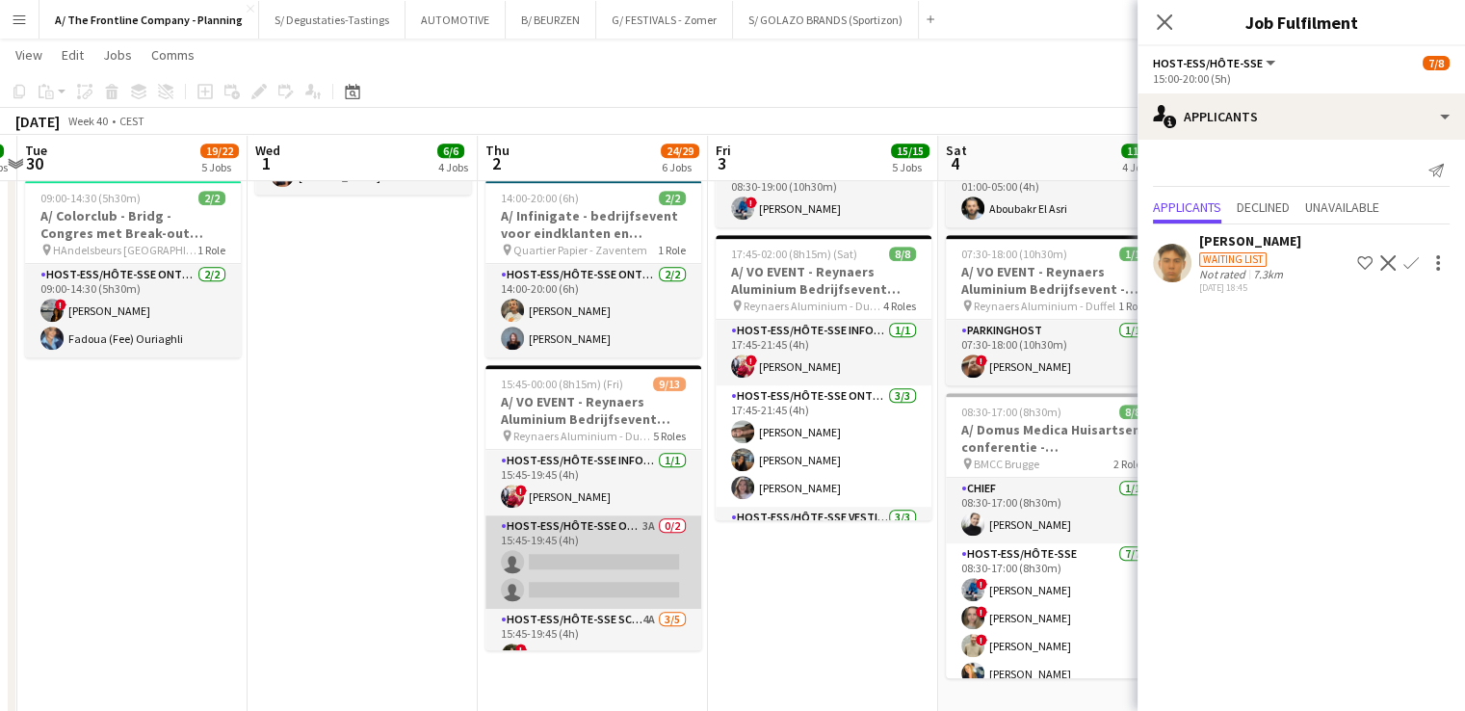
click at [610, 560] on app-card-role "Host-ess/Hôte-sse Onthaal-Accueill 3A 0/2 15:45-19:45 (4h) single-neutral-actio…" at bounding box center [593, 561] width 216 height 93
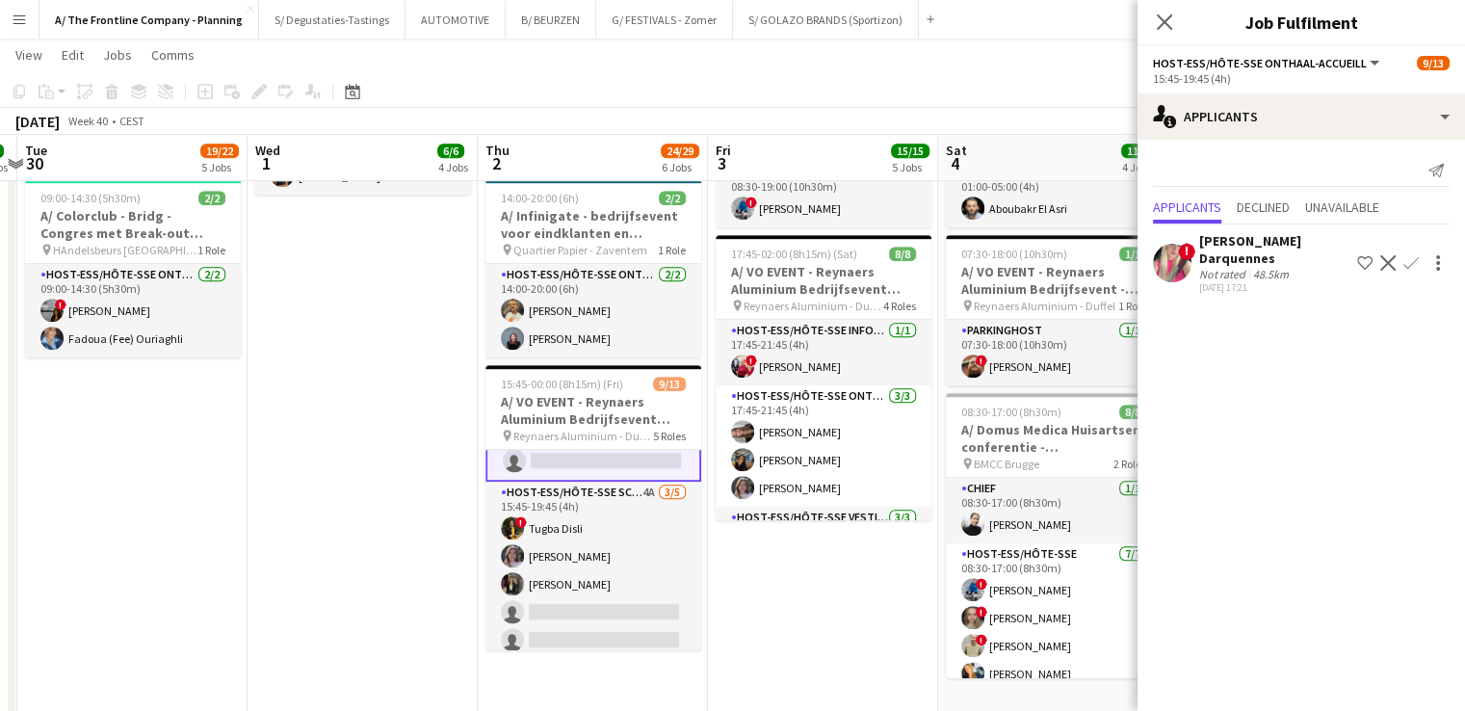
scroll to position [133, 0]
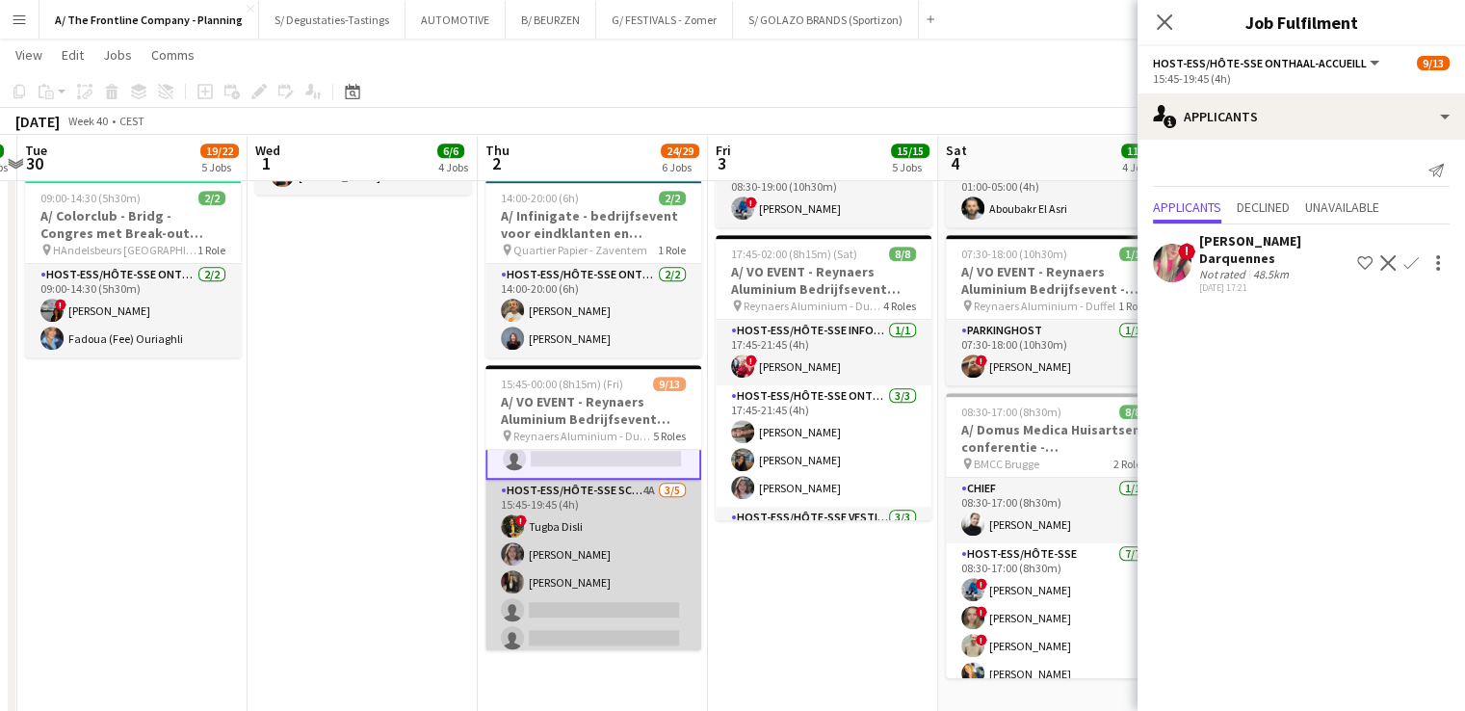
drag, startPoint x: 610, startPoint y: 560, endPoint x: 539, endPoint y: 560, distance: 70.3
drag, startPoint x: 539, startPoint y: 560, endPoint x: 518, endPoint y: 590, distance: 36.6
click at [518, 590] on app-user-avatar at bounding box center [512, 581] width 23 height 23
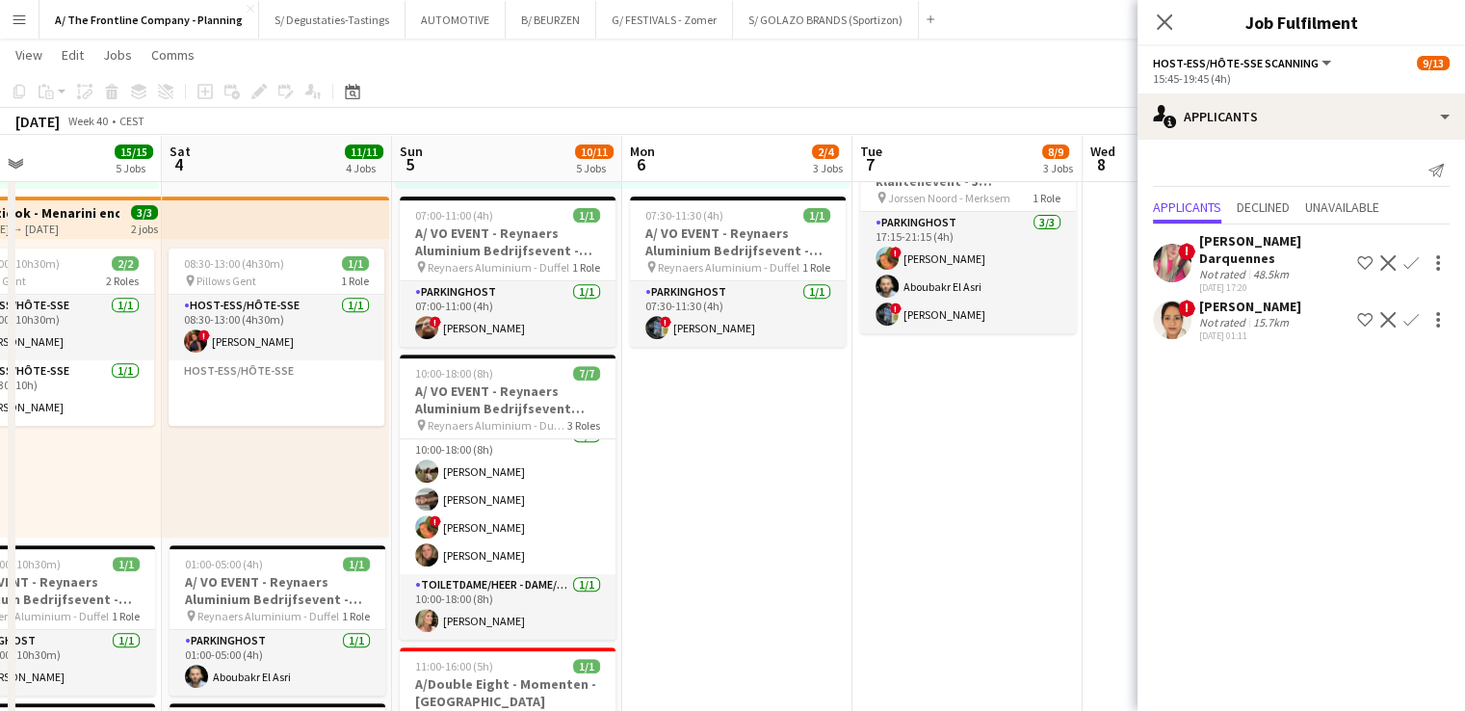
scroll to position [0, 0]
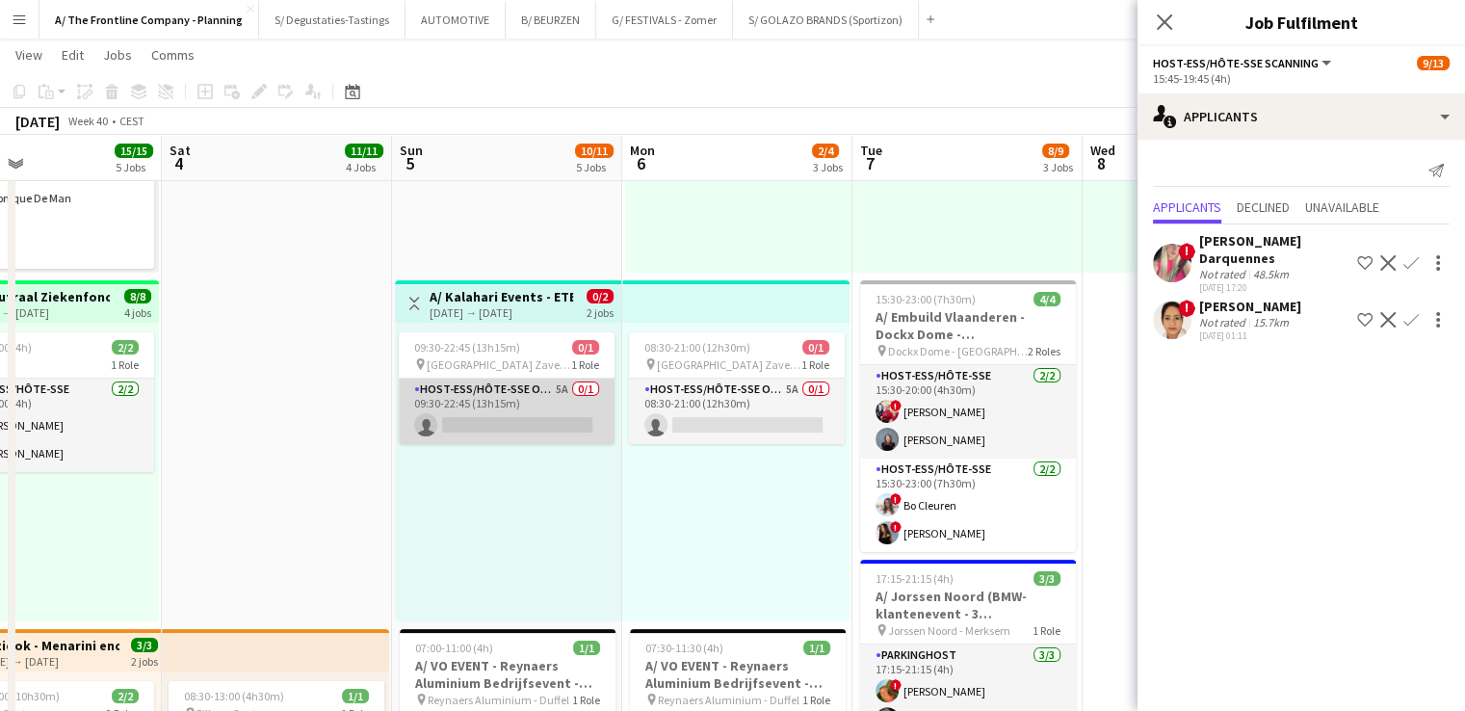
click at [535, 398] on app-card-role "Host-ess/Hôte-sse Onthaal-Accueill 5A 0/1 09:30-22:45 (13h15m) single-neutral-a…" at bounding box center [507, 410] width 216 height 65
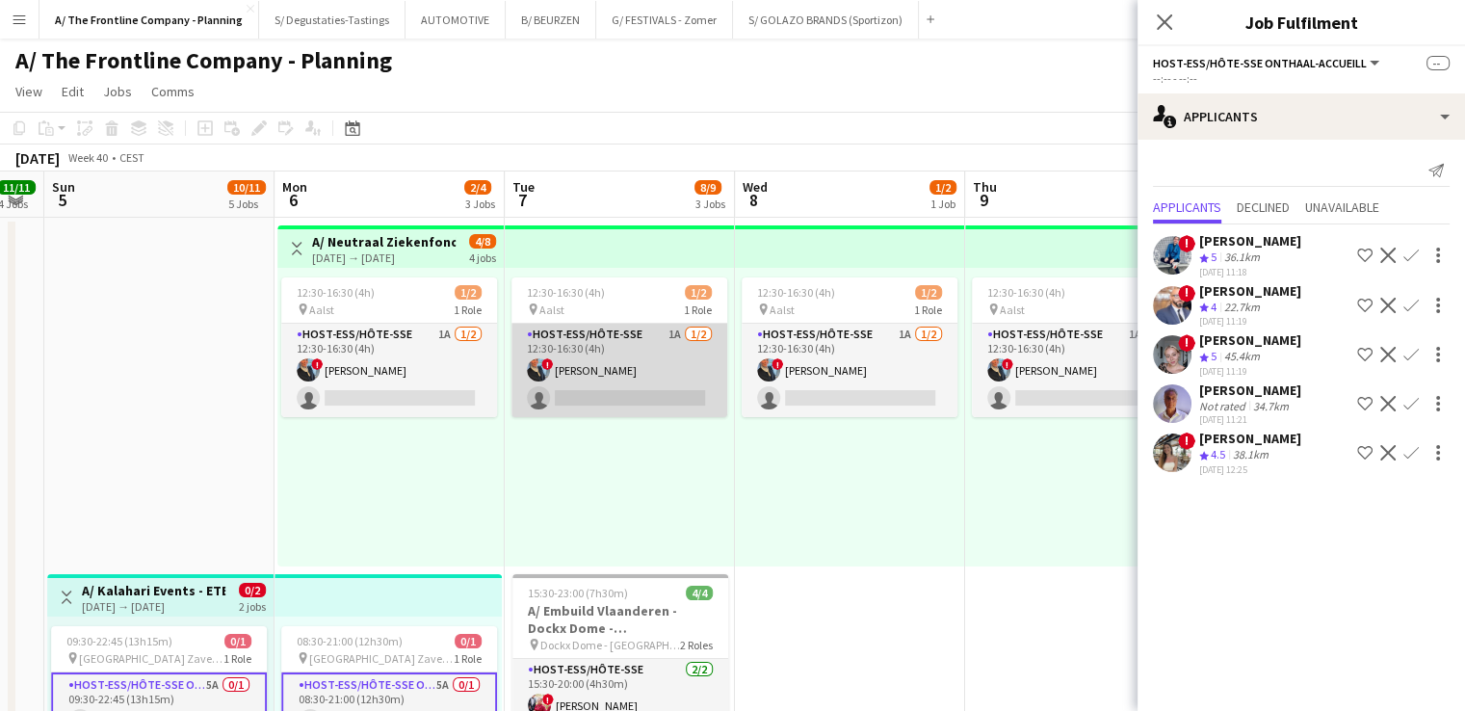
click at [658, 348] on app-card-role "Host-ess/Hôte-sse 1A 1/2 12:30-16:30 (4h) ! Eveline Van Rompaey single-neutral-…" at bounding box center [619, 370] width 216 height 93
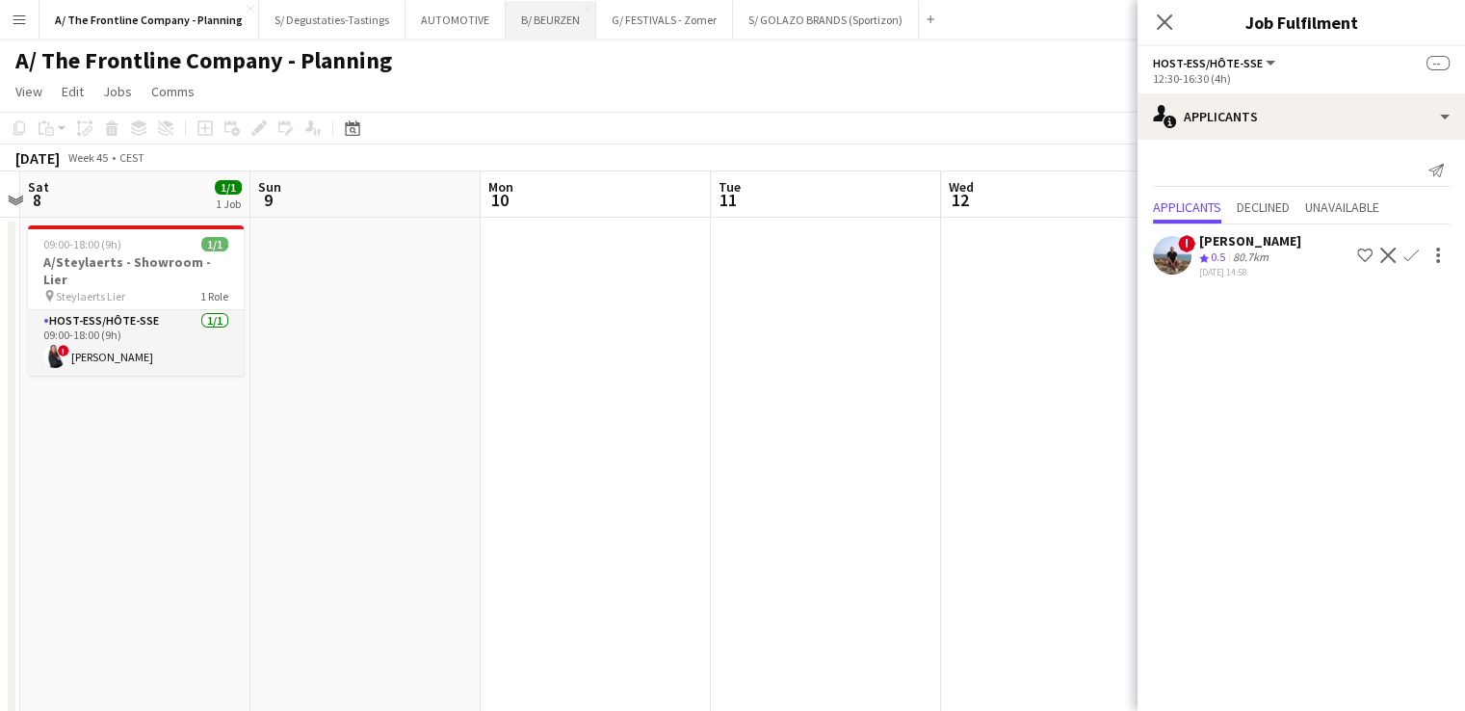
click at [523, 30] on button "B/ BEURZEN Close" at bounding box center [551, 20] width 91 height 38
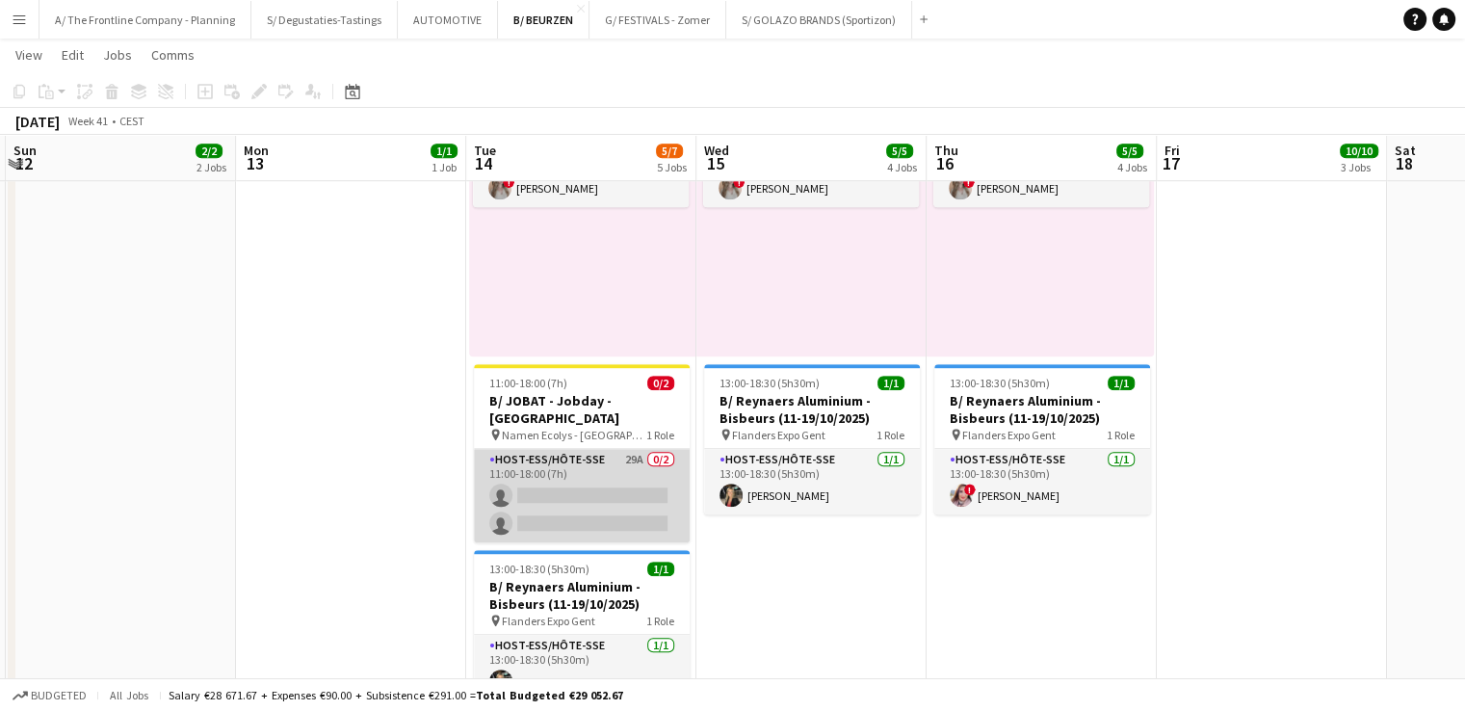
click at [628, 471] on app-card-role "Host-ess/Hôte-sse 29A 0/2 11:00-18:00 (7h) single-neutral-actions single-neutra…" at bounding box center [582, 495] width 216 height 93
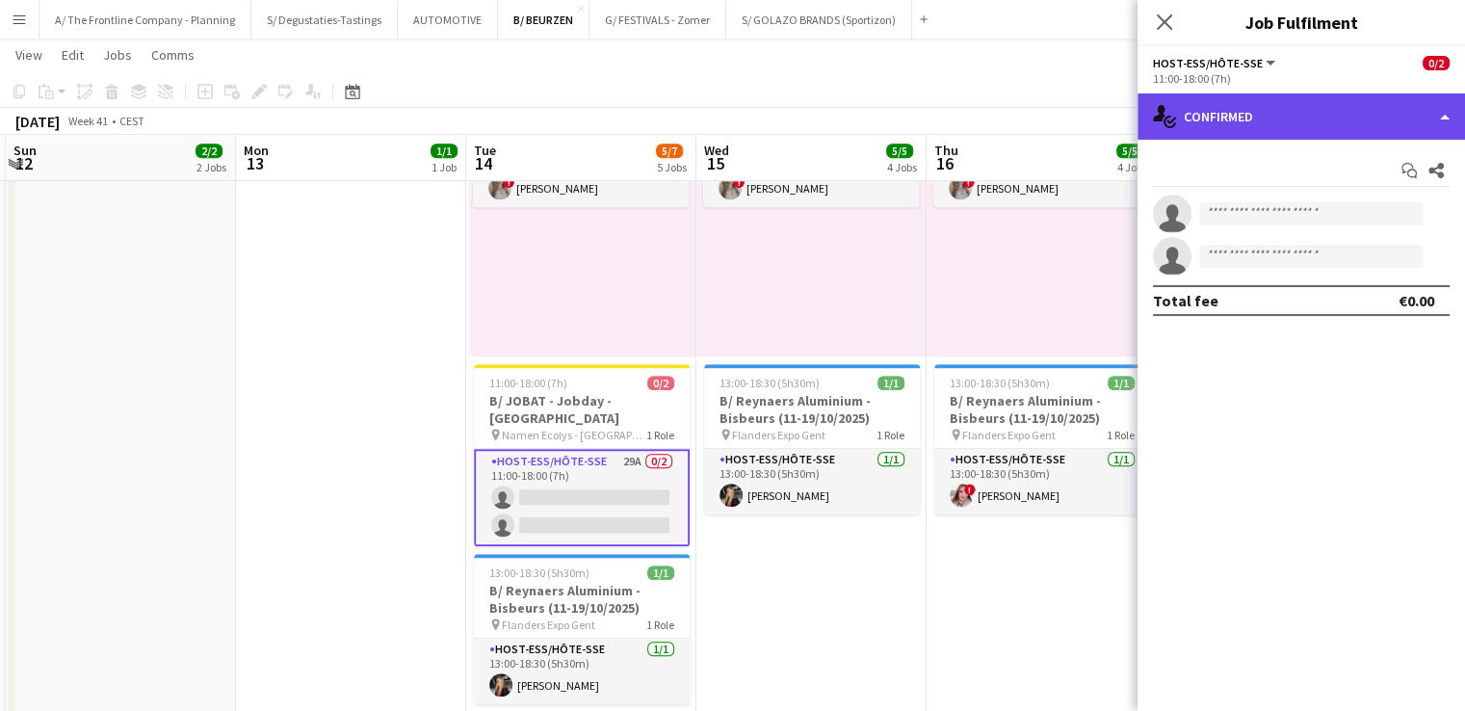
click at [1302, 114] on div "single-neutral-actions-check-2 Confirmed" at bounding box center [1300, 116] width 327 height 46
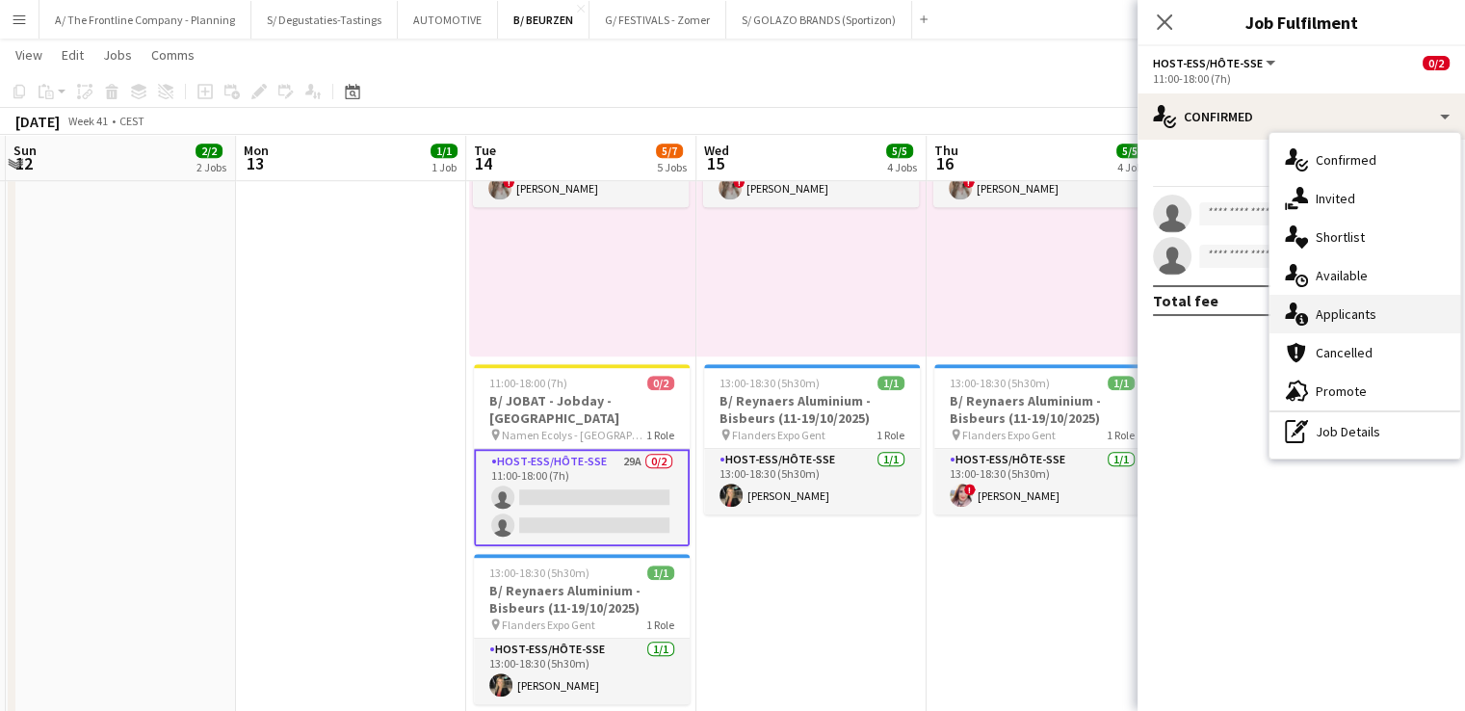
click at [1328, 309] on span "Applicants" at bounding box center [1345, 313] width 61 height 17
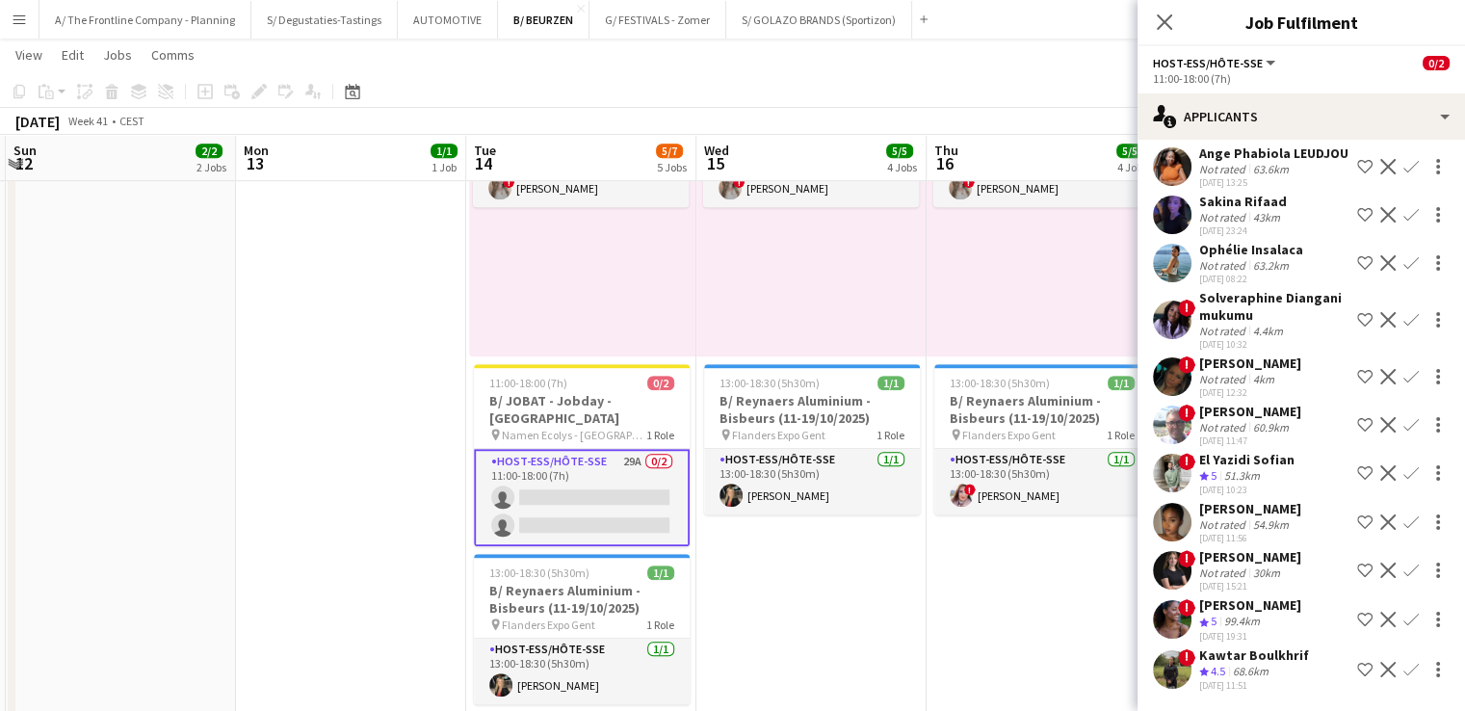
click at [1248, 666] on div "68.6km" at bounding box center [1250, 671] width 43 height 16
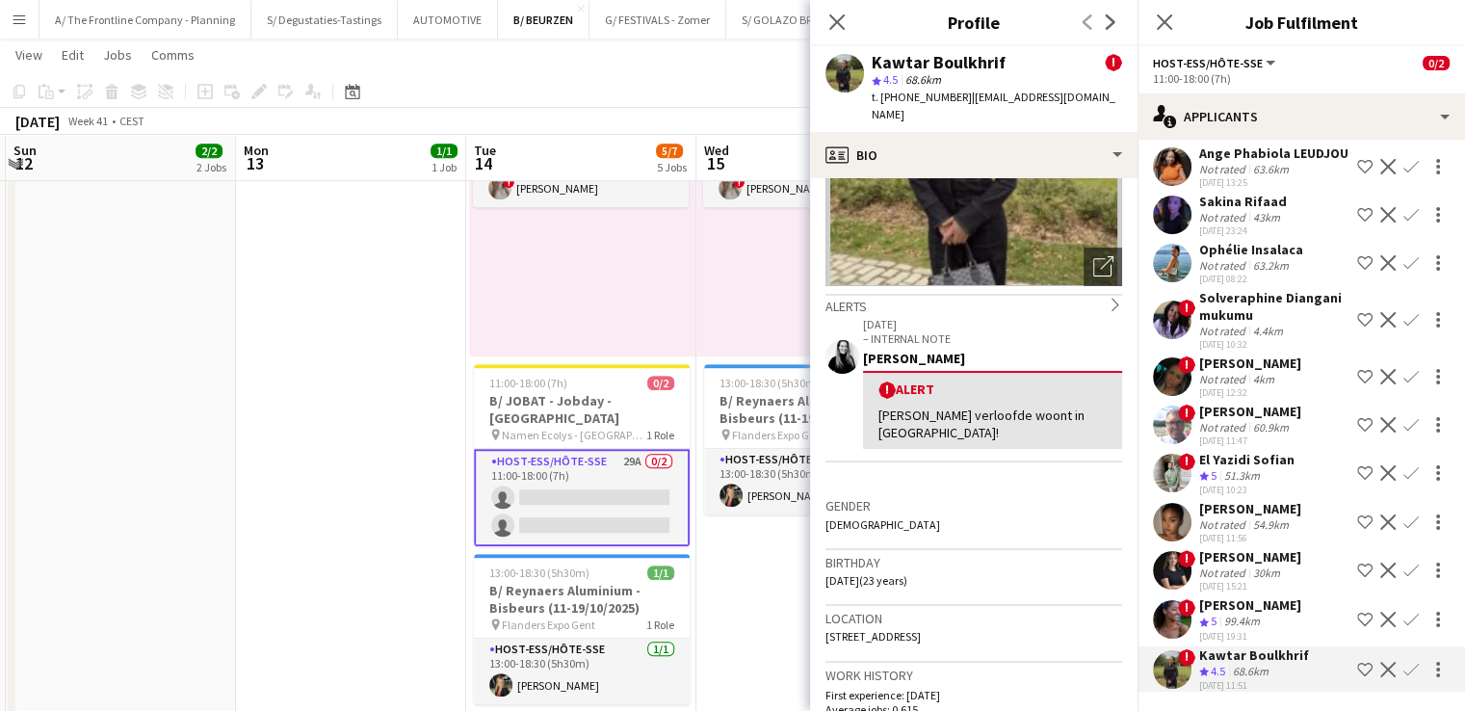
click at [1260, 627] on div "99.4km" at bounding box center [1241, 621] width 43 height 16
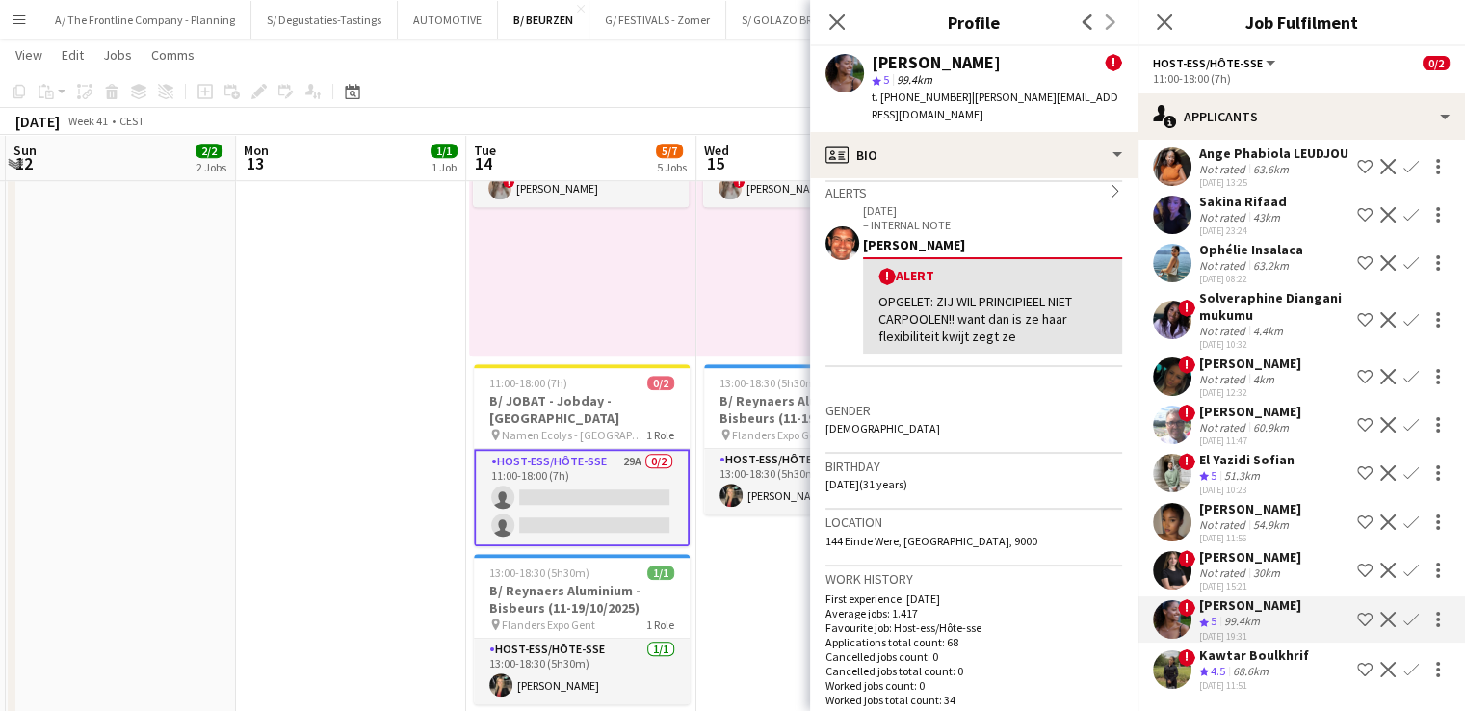
scroll to position [311, 0]
click at [1231, 573] on div "Not rated" at bounding box center [1224, 572] width 50 height 14
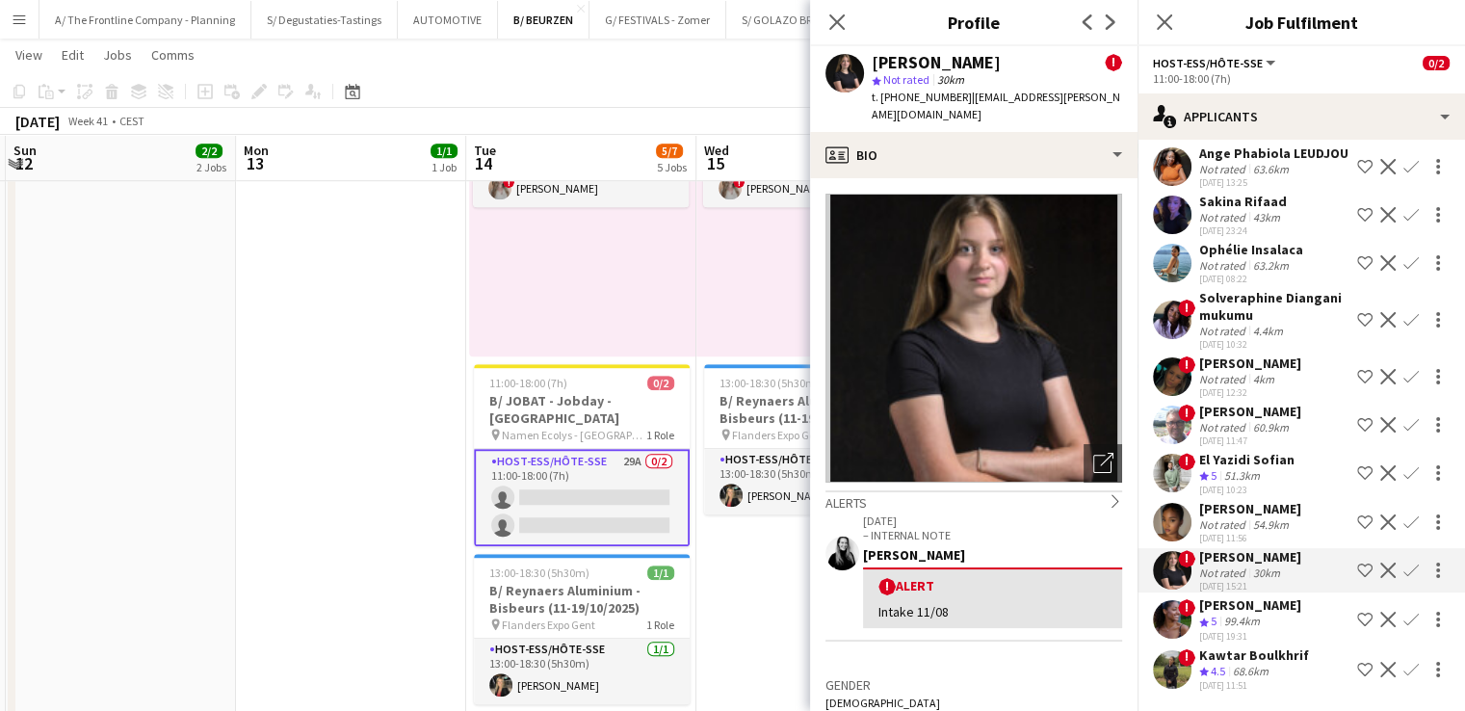
scroll to position [193, 0]
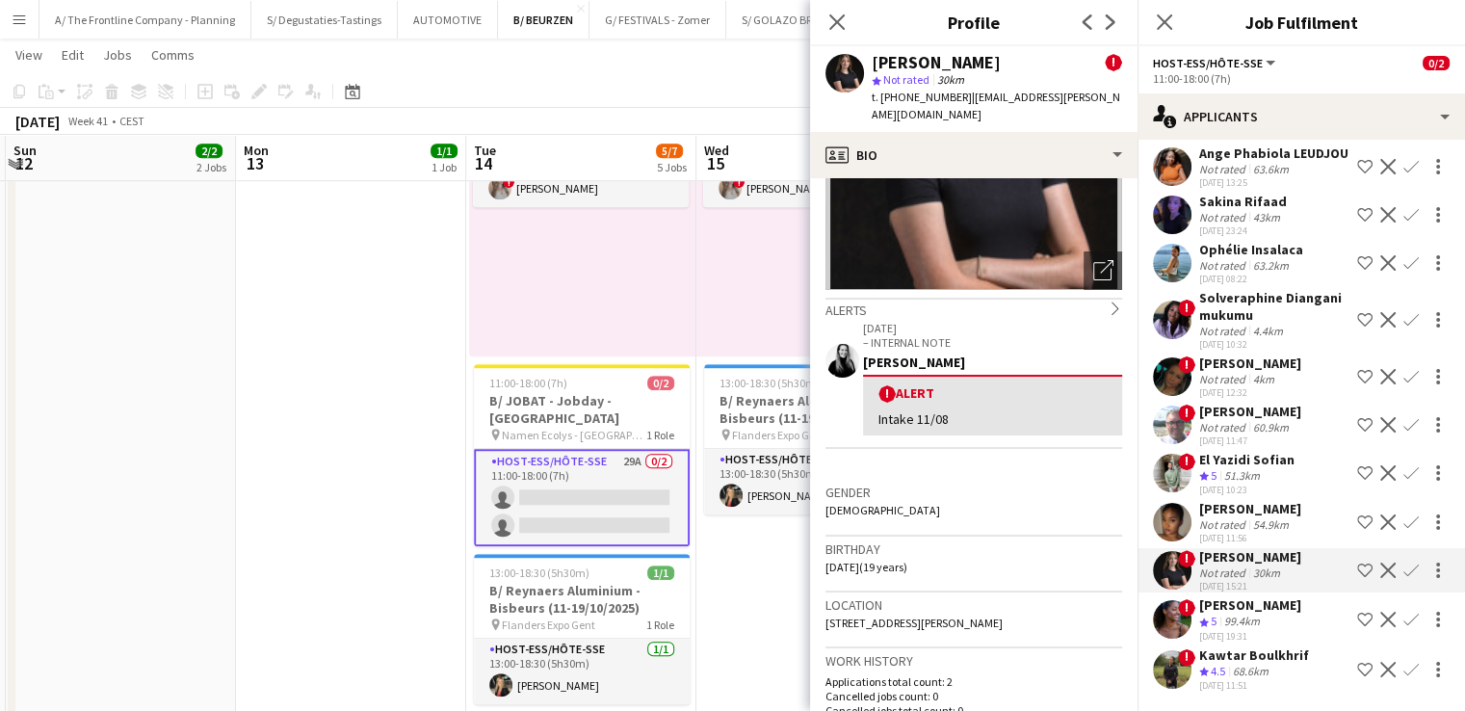
click at [1244, 663] on div "68.6km" at bounding box center [1250, 671] width 43 height 16
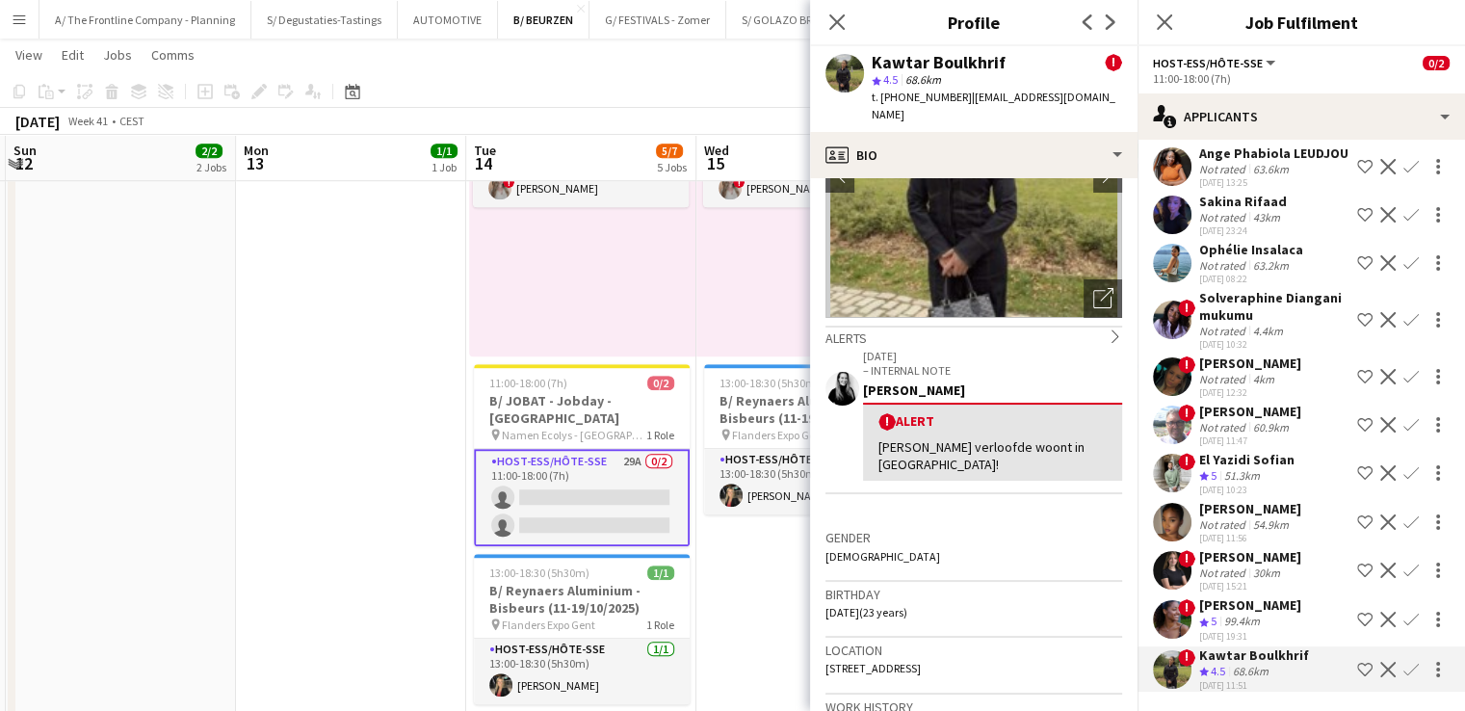
scroll to position [173, 0]
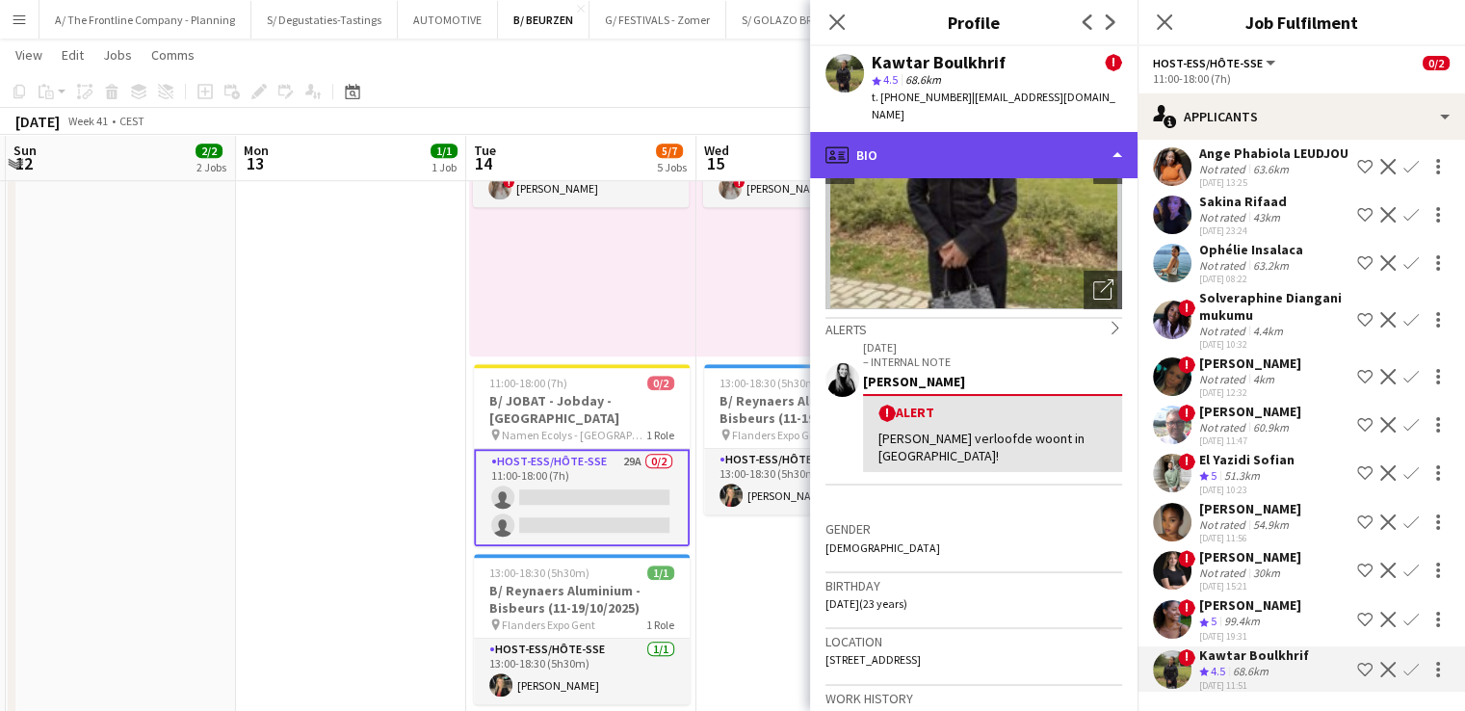
click at [932, 137] on div "profile Bio" at bounding box center [973, 155] width 327 height 46
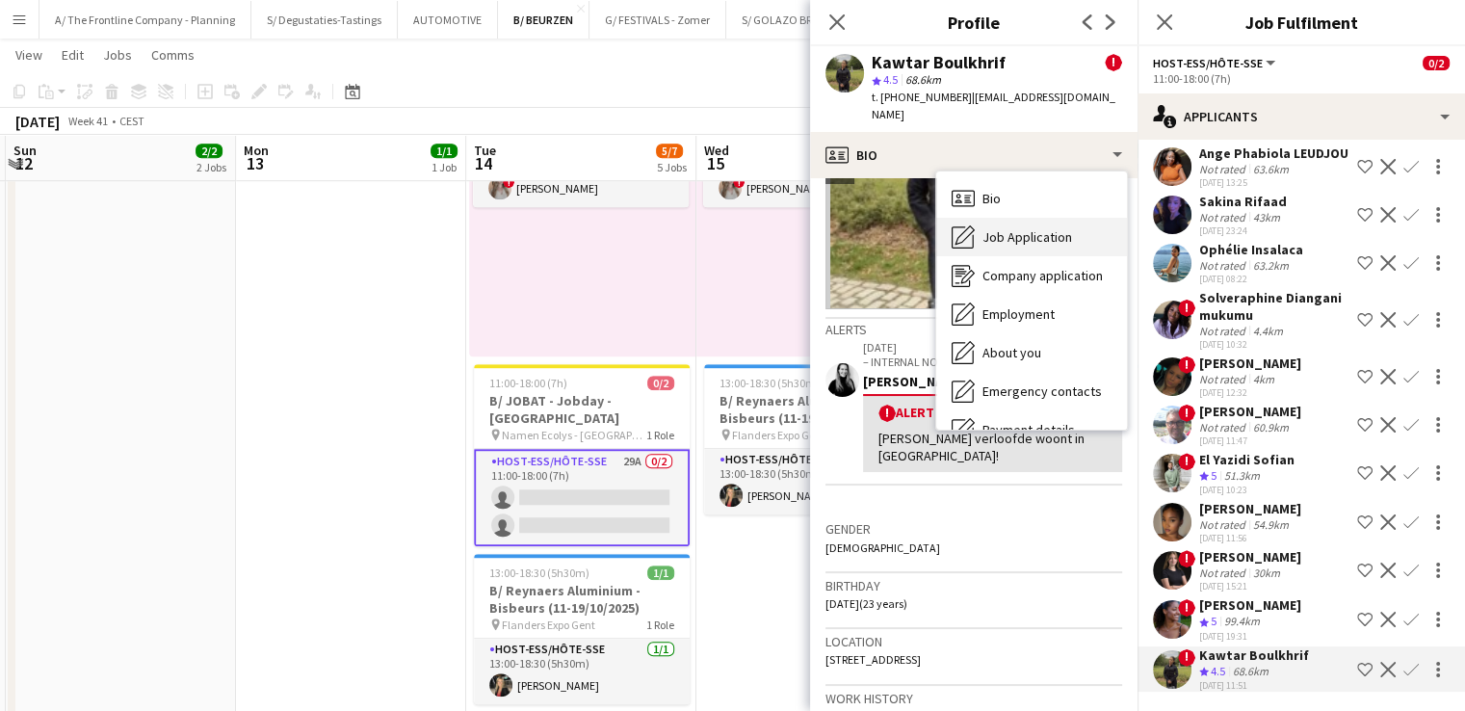
click at [1001, 228] on span "Job Application" at bounding box center [1027, 236] width 90 height 17
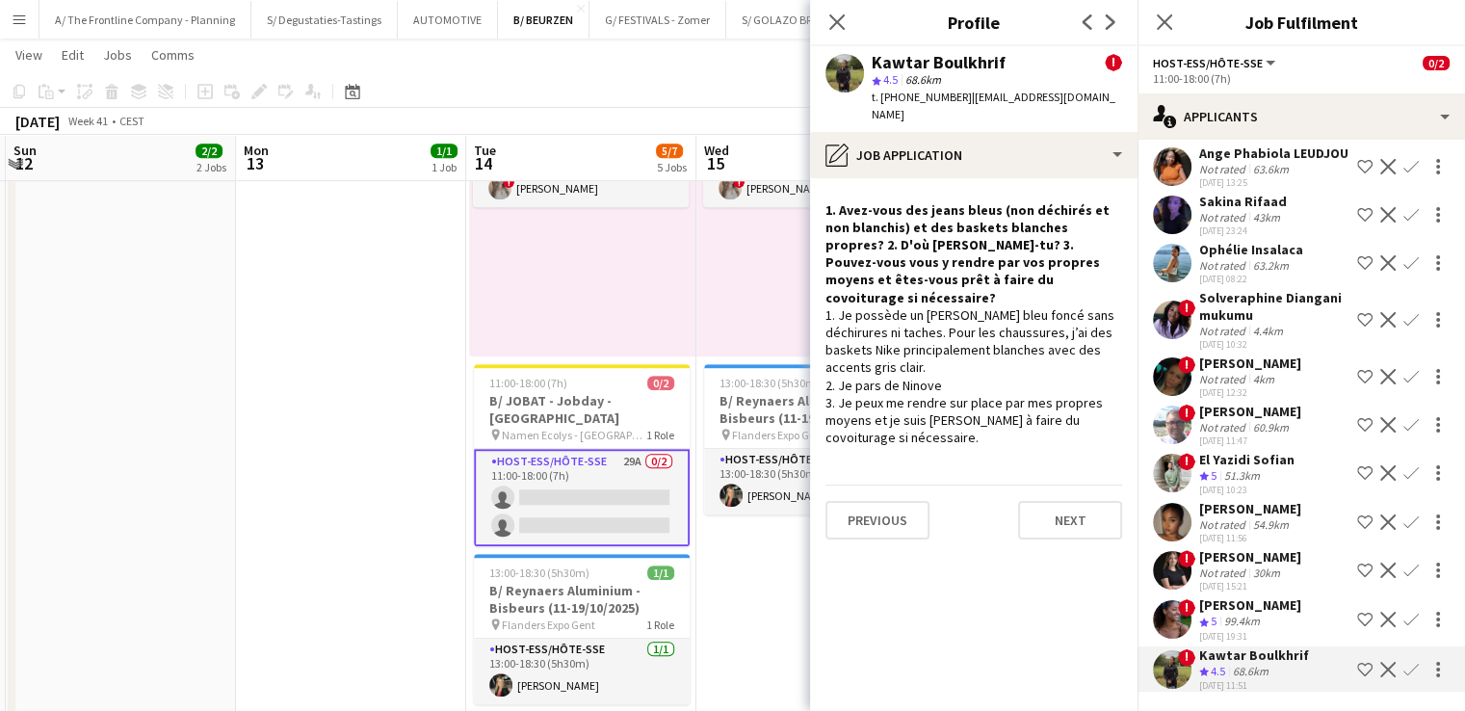
click at [1226, 470] on div "51.3km" at bounding box center [1241, 476] width 43 height 16
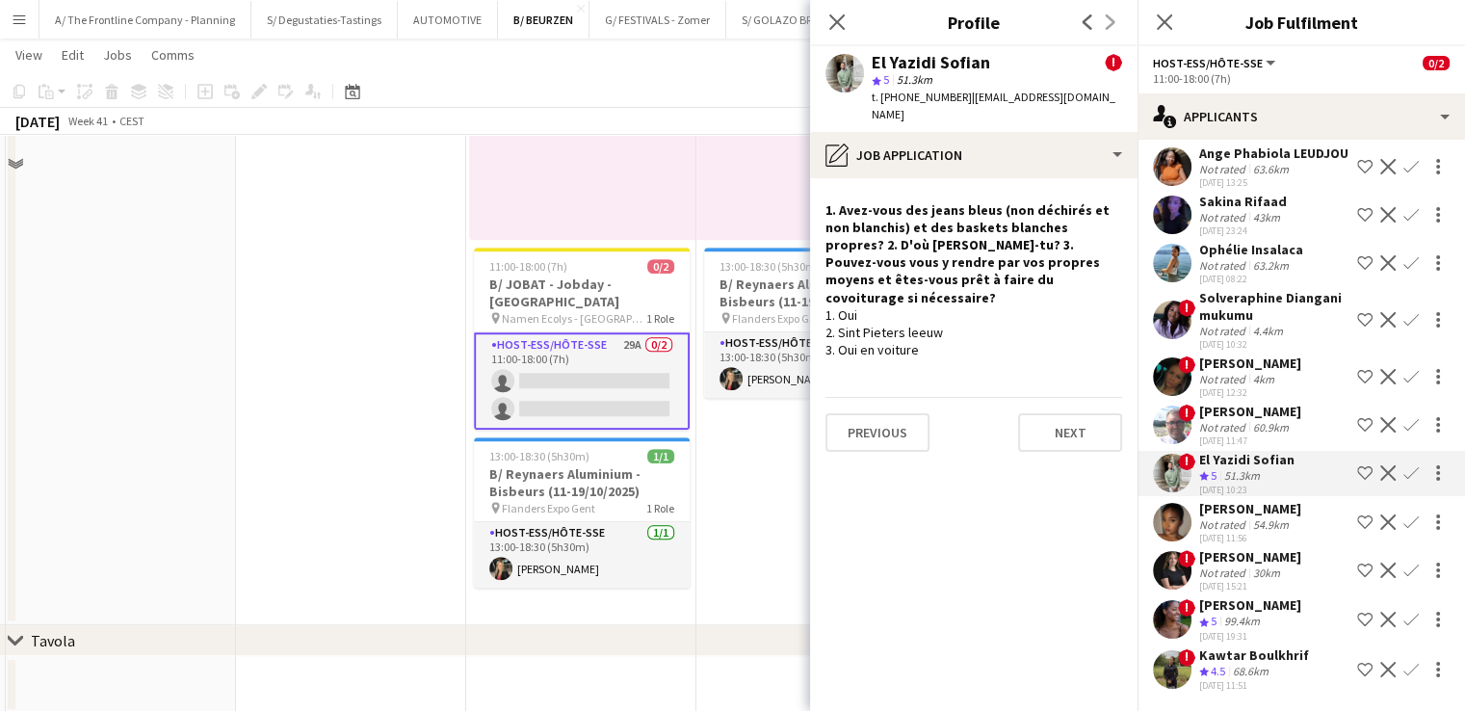
scroll to position [1388, 0]
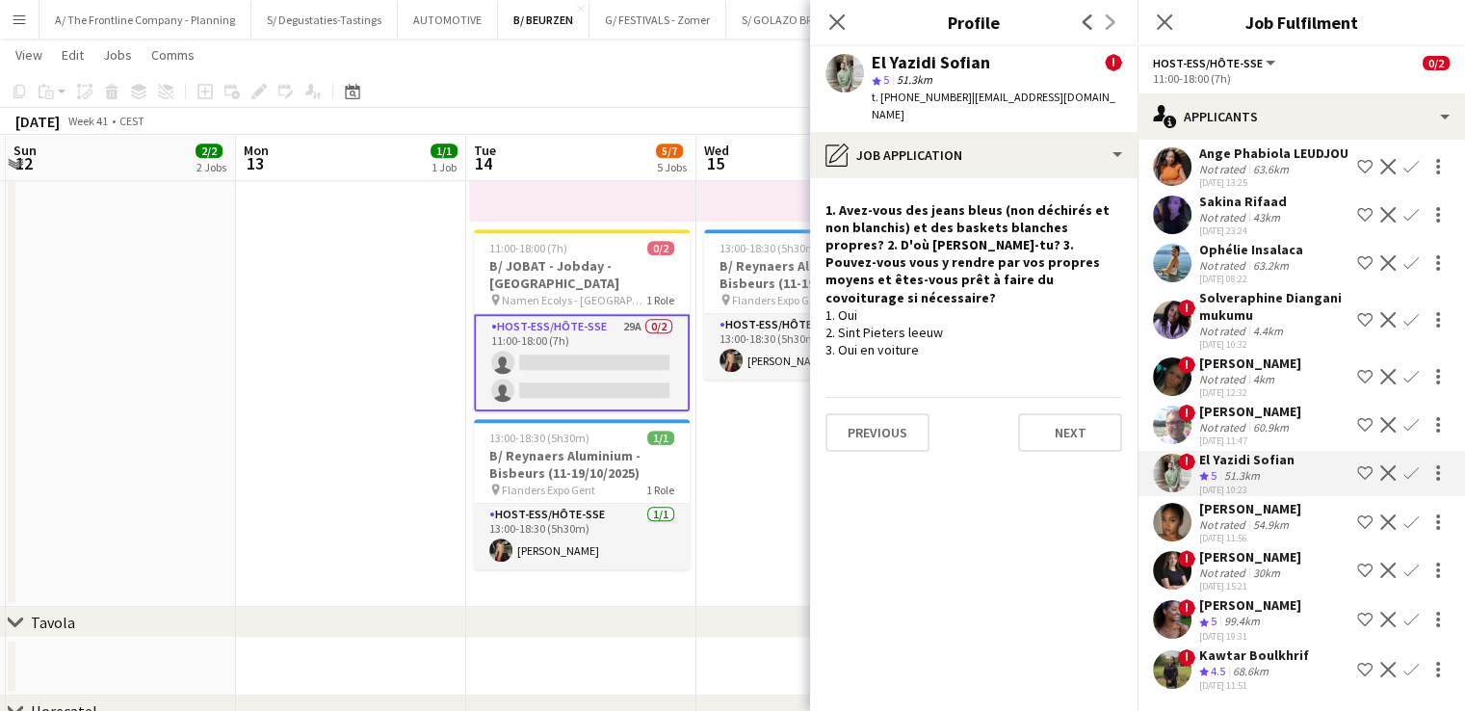
click at [1357, 667] on app-icon "Shortlist crew" at bounding box center [1364, 669] width 15 height 15
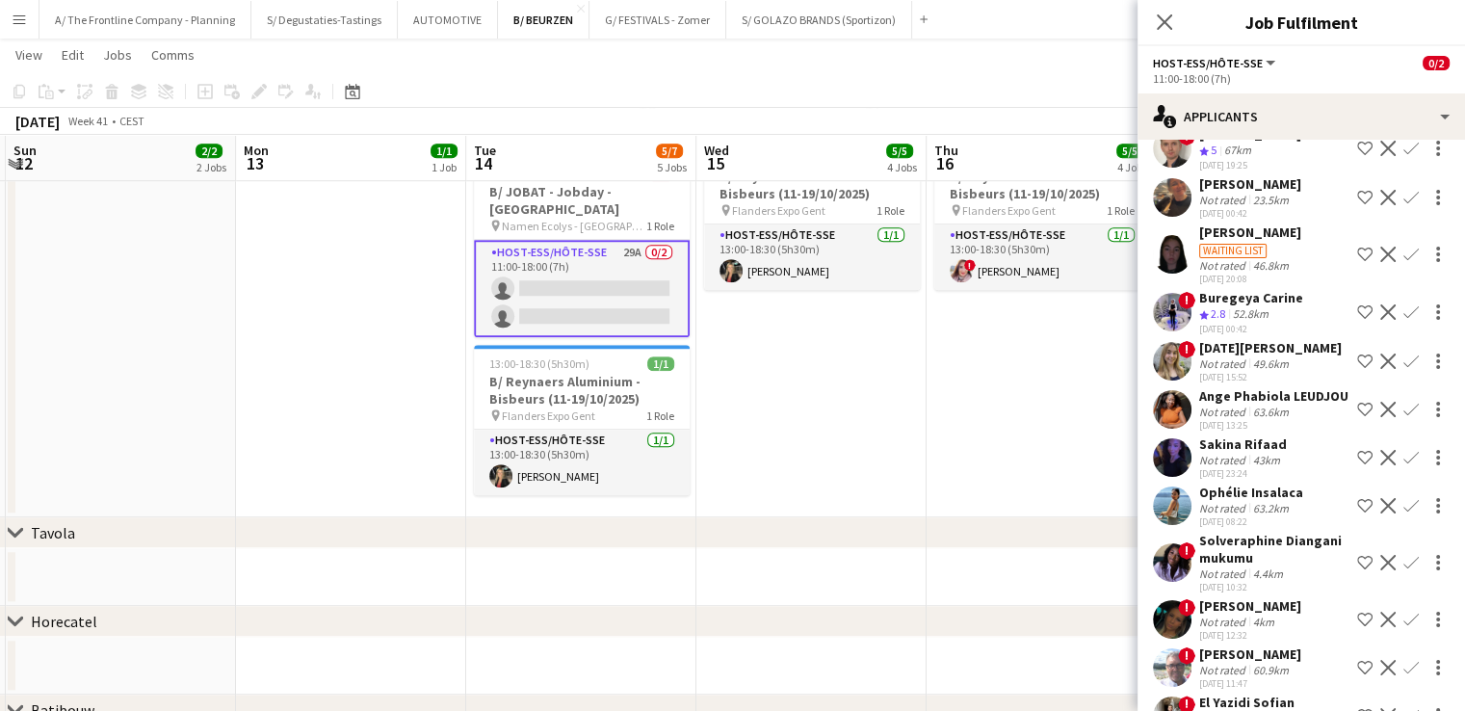
scroll to position [742, 0]
click at [1206, 372] on div "Not rated" at bounding box center [1224, 364] width 50 height 14
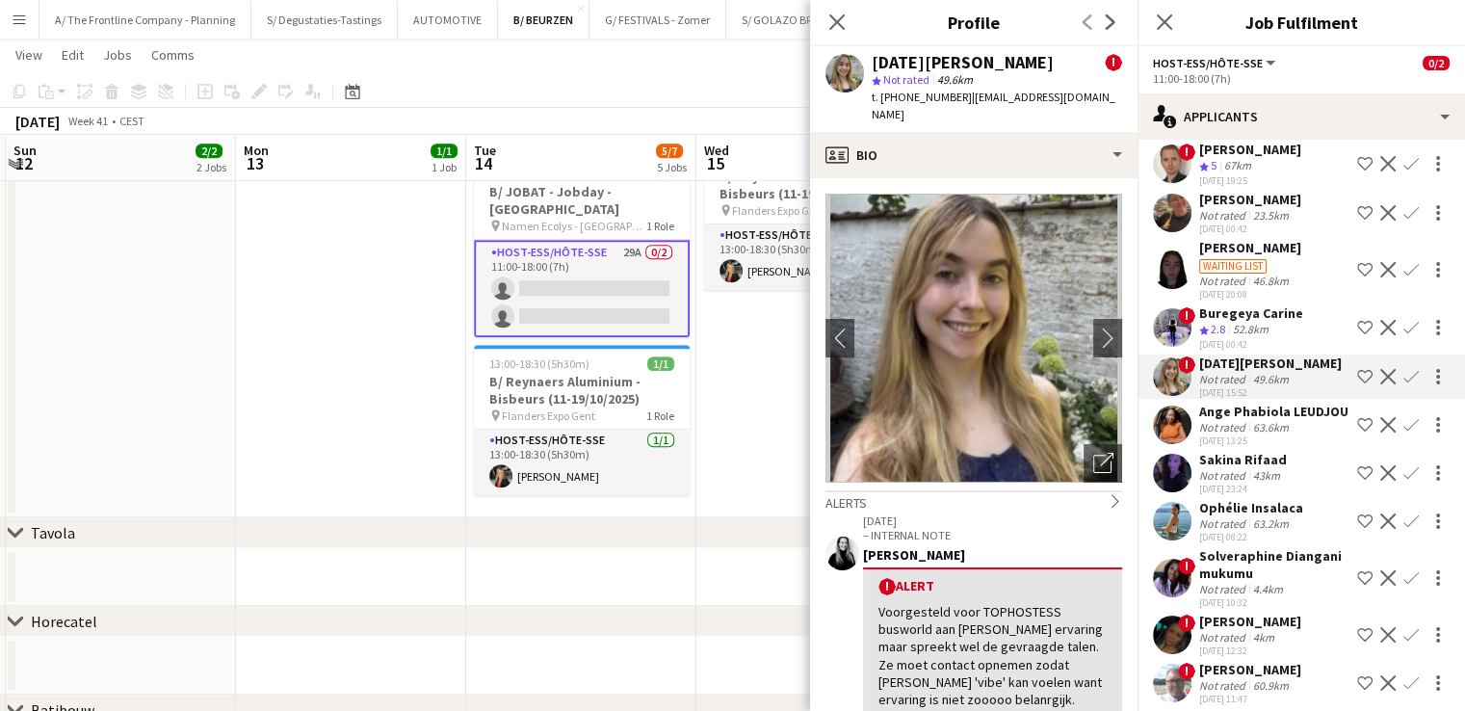
scroll to position [728, 0]
click at [1271, 338] on div "52.8km" at bounding box center [1250, 330] width 43 height 16
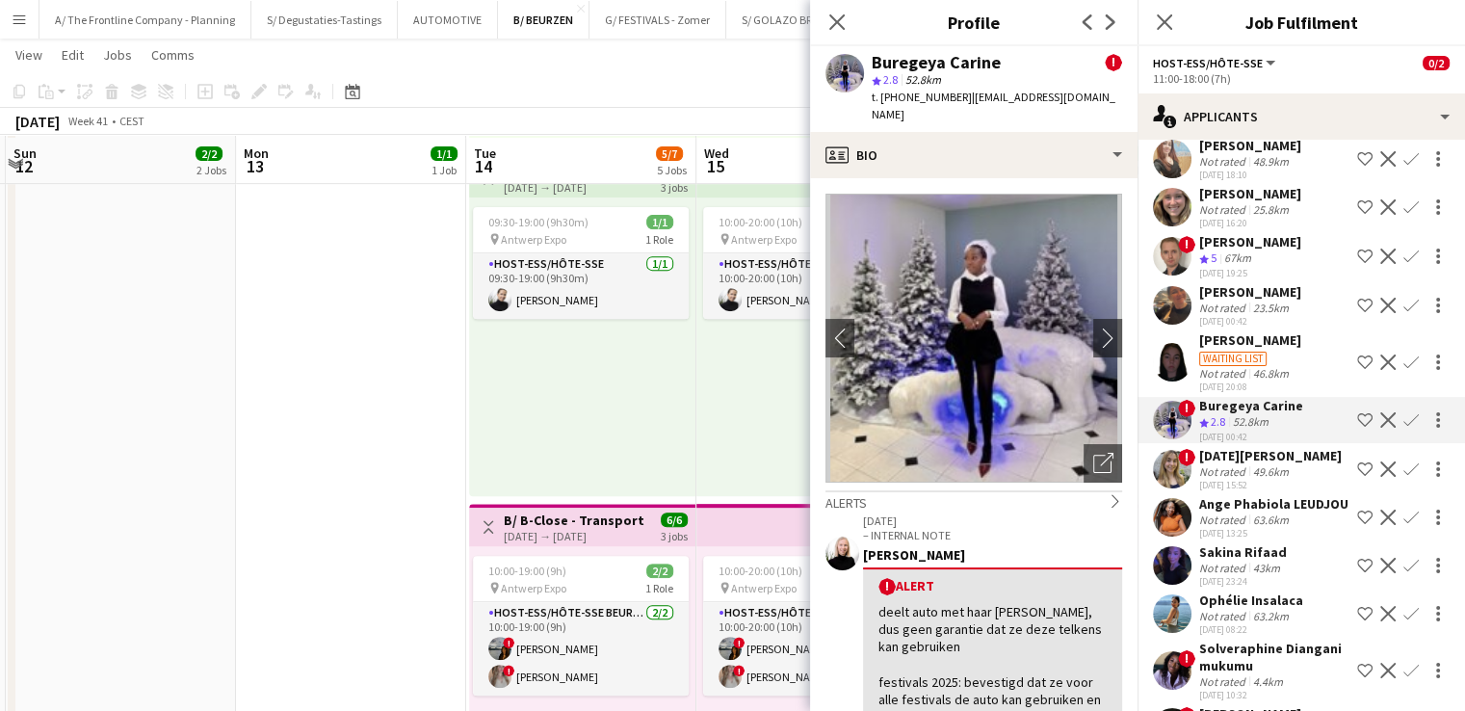
scroll to position [768, 0]
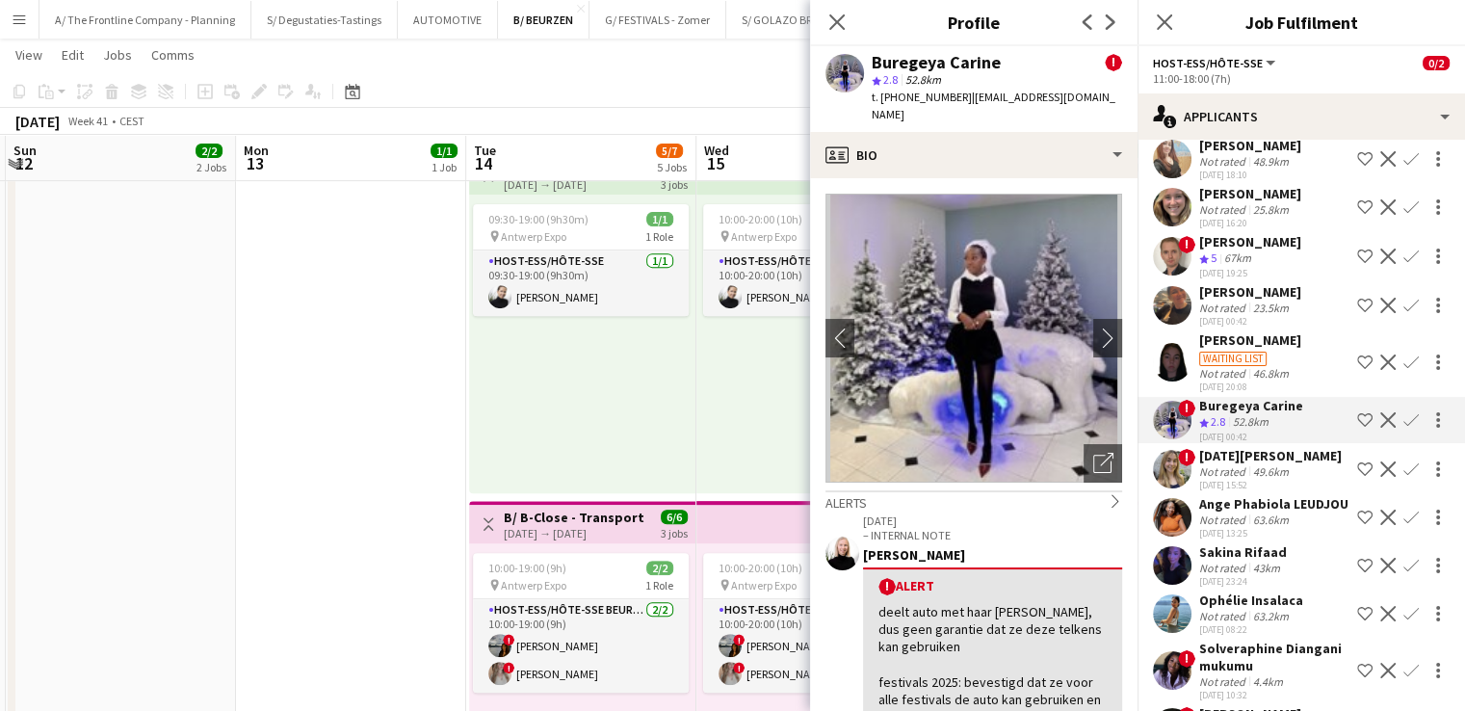
click at [381, 324] on app-date-cell "13:00-18:30 (5h30m) 1/1 B/ Reynaers Aluminium - Bisbeurs (11-19/10/2025) pin Fl…" at bounding box center [351, 336] width 230 height 1779
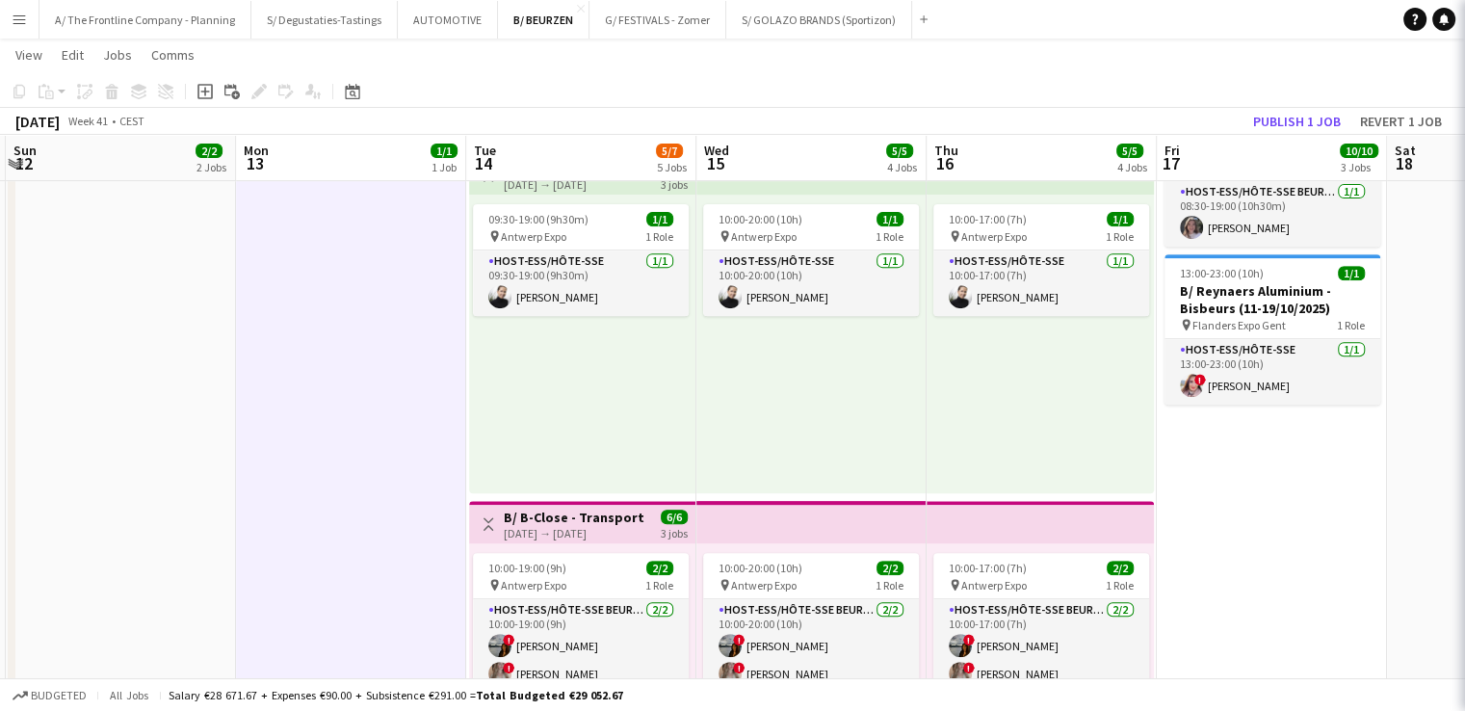
scroll to position [0, 0]
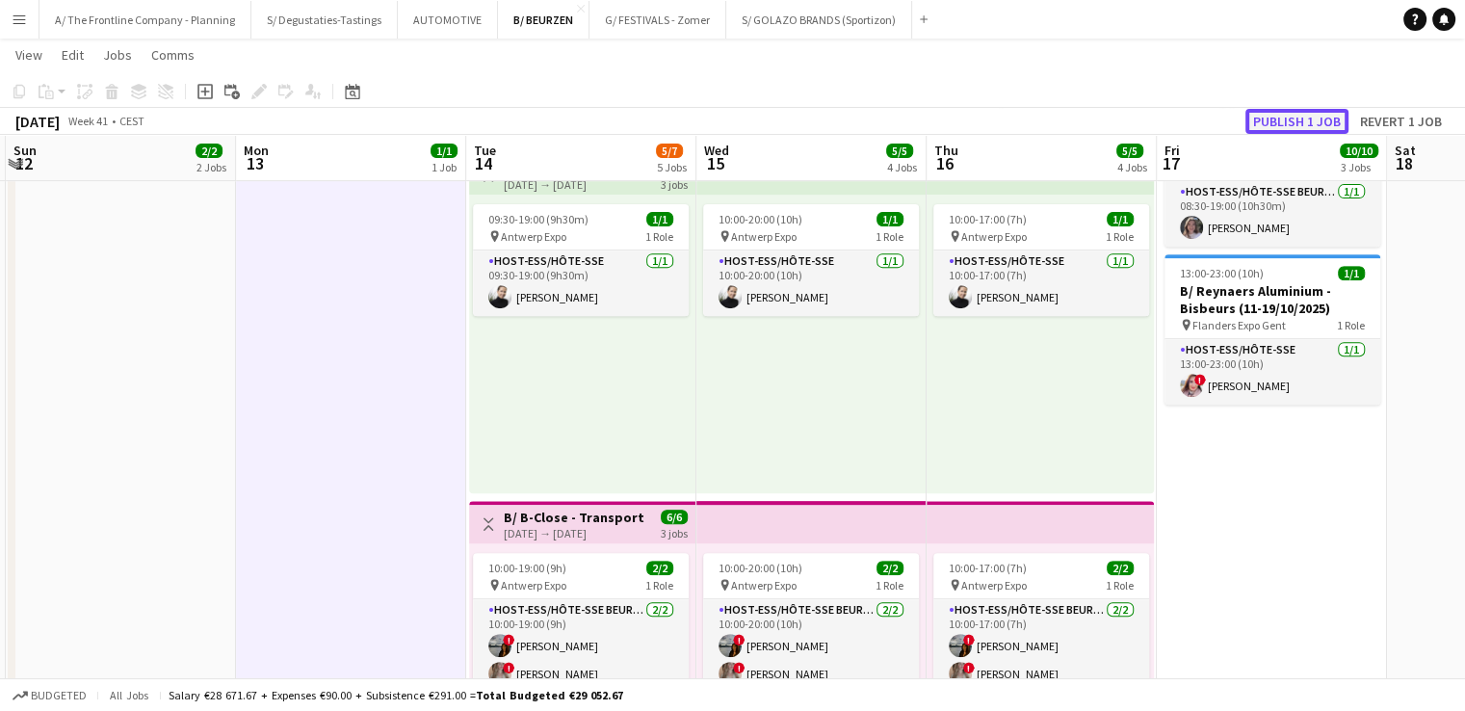
click at [1283, 117] on button "Publish 1 job" at bounding box center [1296, 121] width 103 height 25
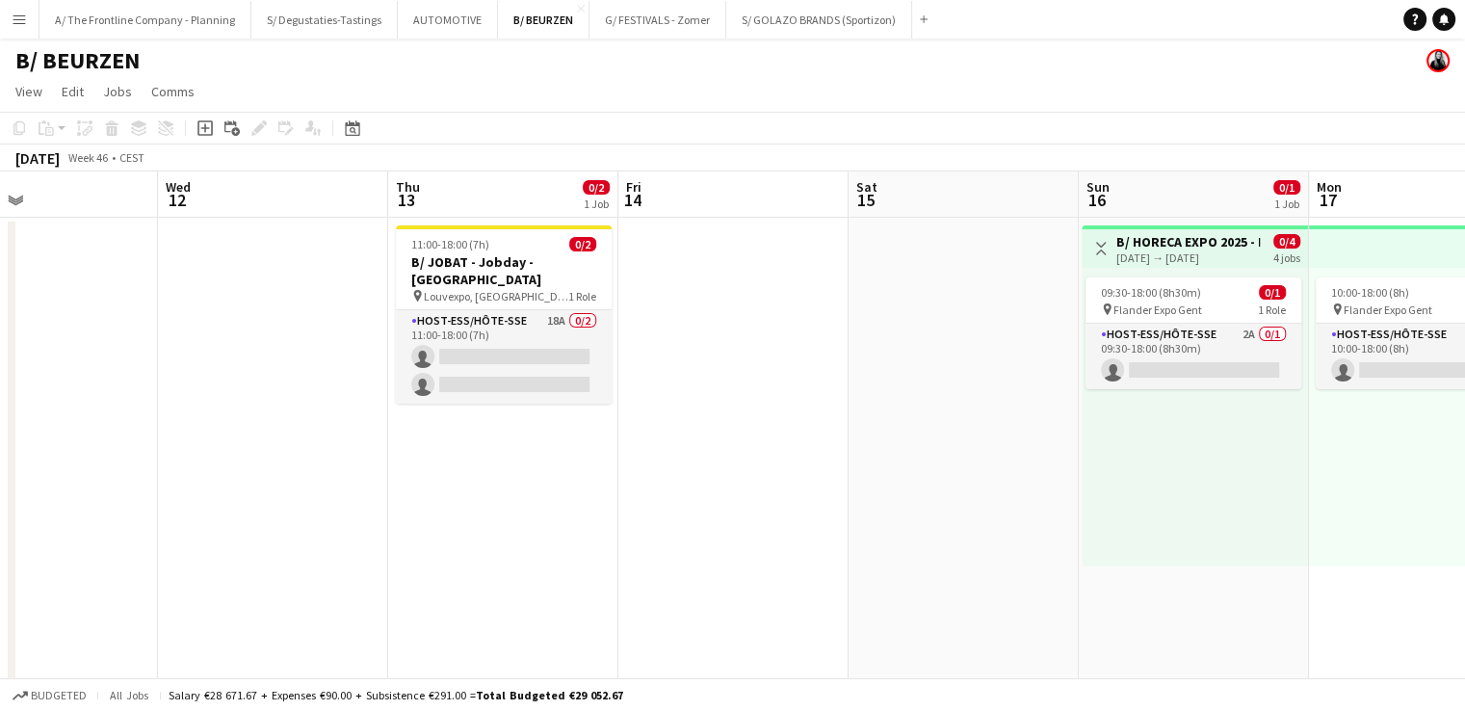
scroll to position [0, 781]
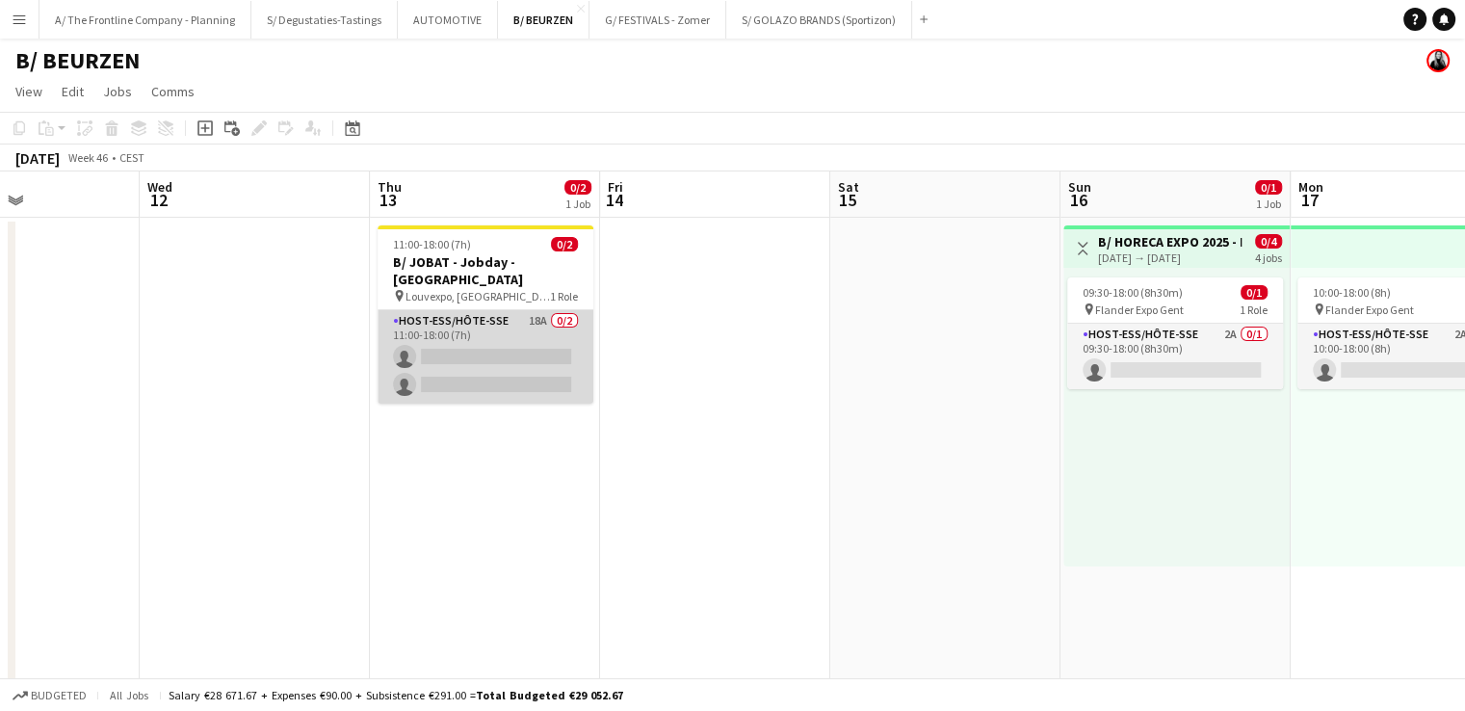
click at [525, 372] on app-card-role "Host-ess/Hôte-sse 18A 0/2 11:00-18:00 (7h) single-neutral-actions single-neutra…" at bounding box center [485, 356] width 216 height 93
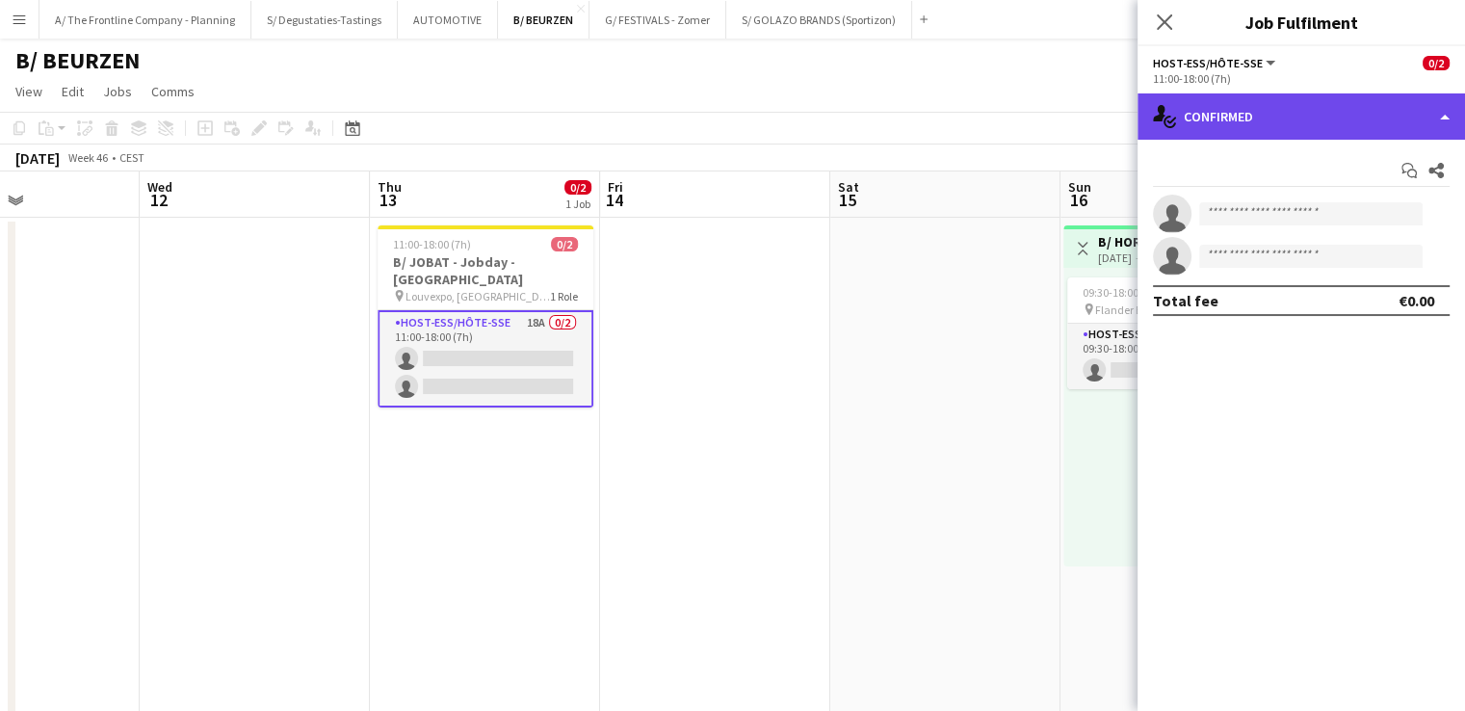
click at [1290, 103] on div "single-neutral-actions-check-2 Confirmed" at bounding box center [1300, 116] width 327 height 46
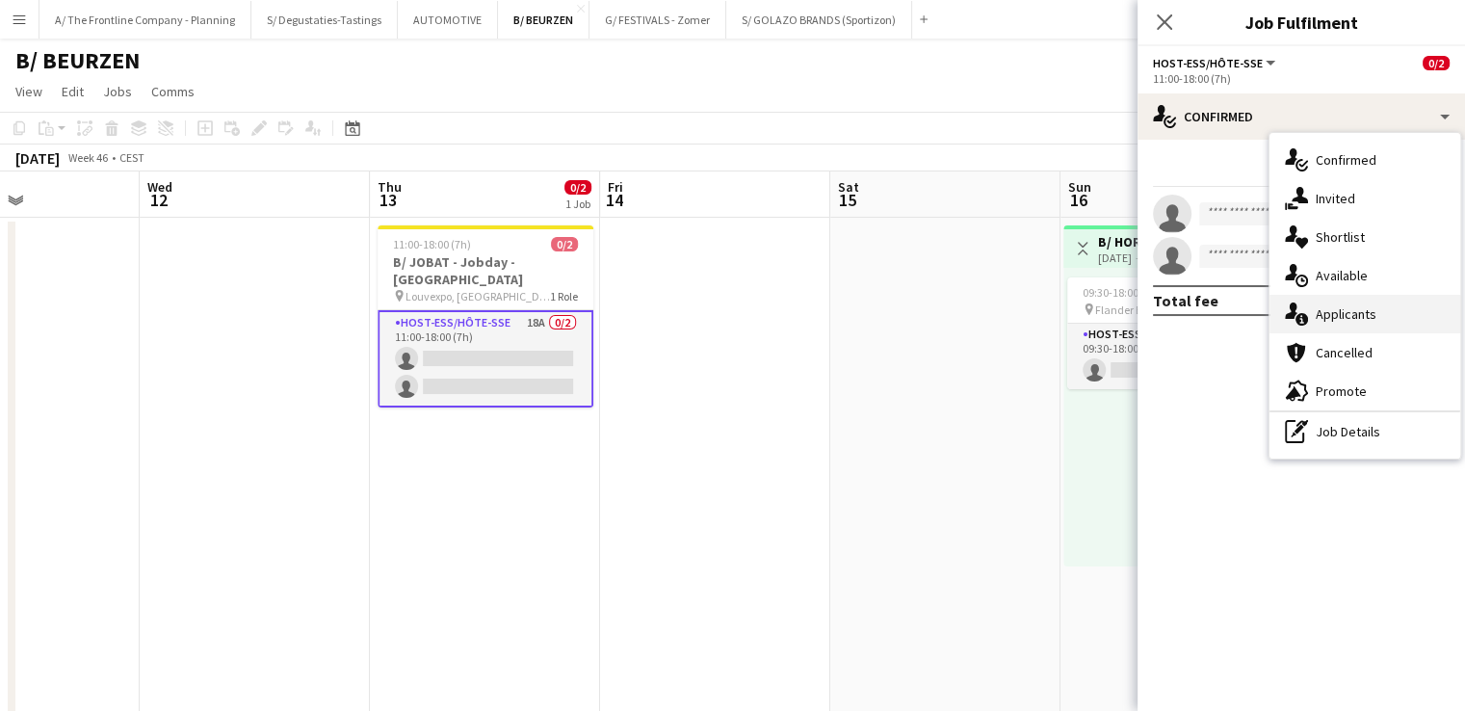
click at [1360, 315] on span "Applicants" at bounding box center [1345, 313] width 61 height 17
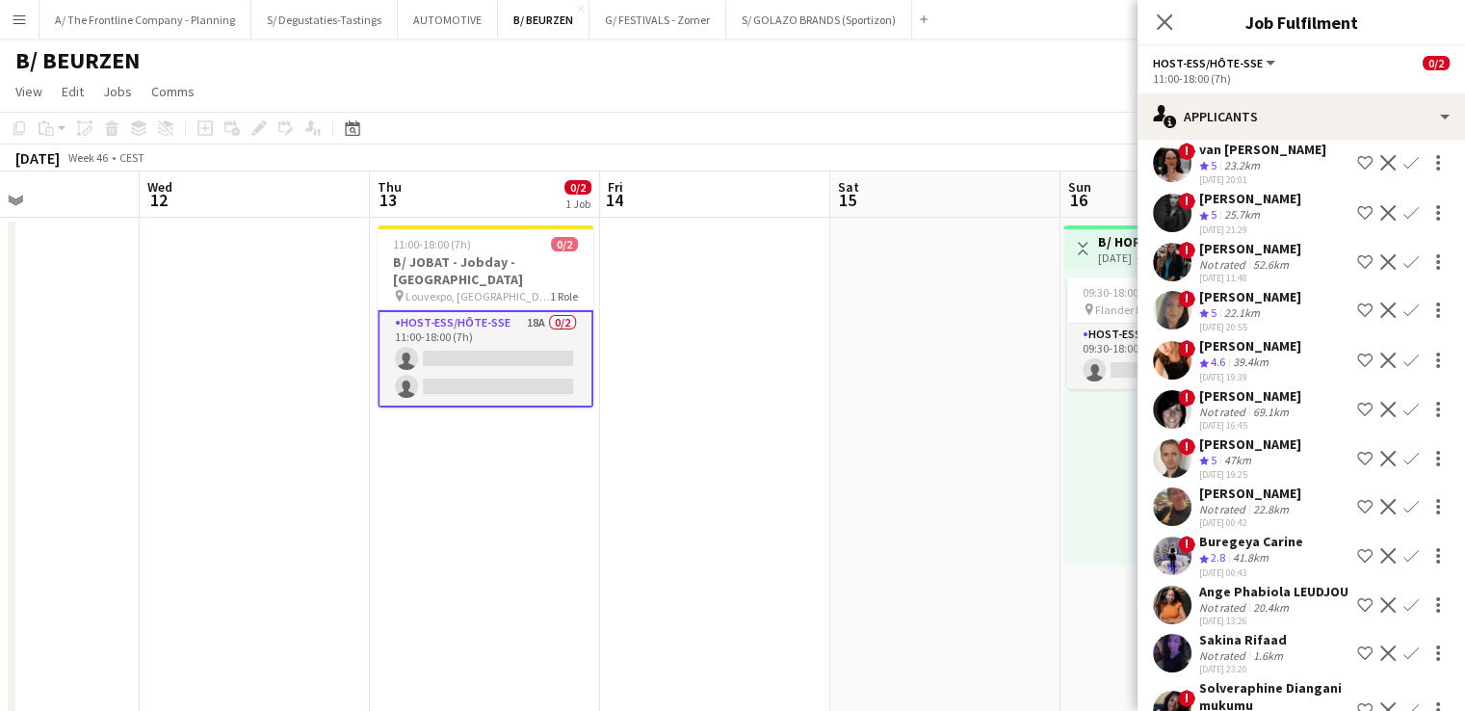
scroll to position [497, 0]
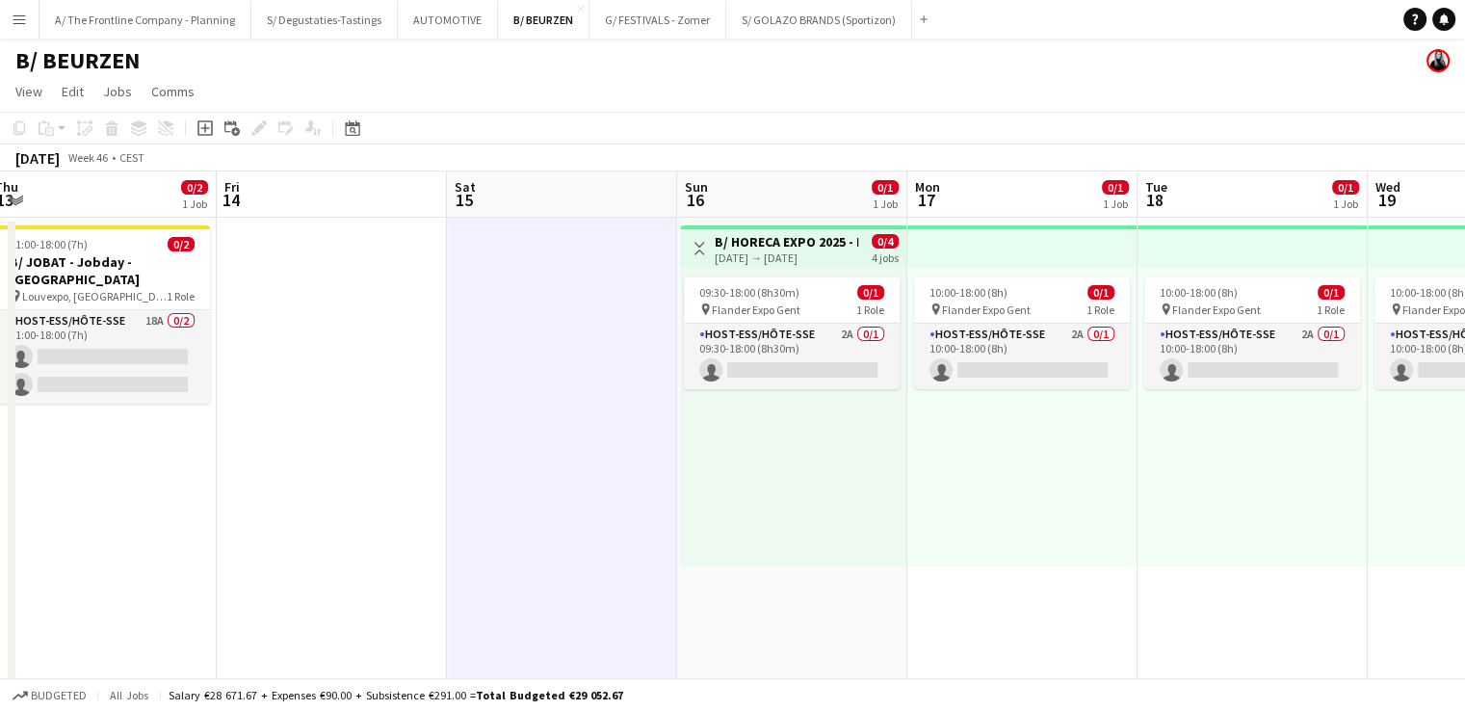
scroll to position [0, 705]
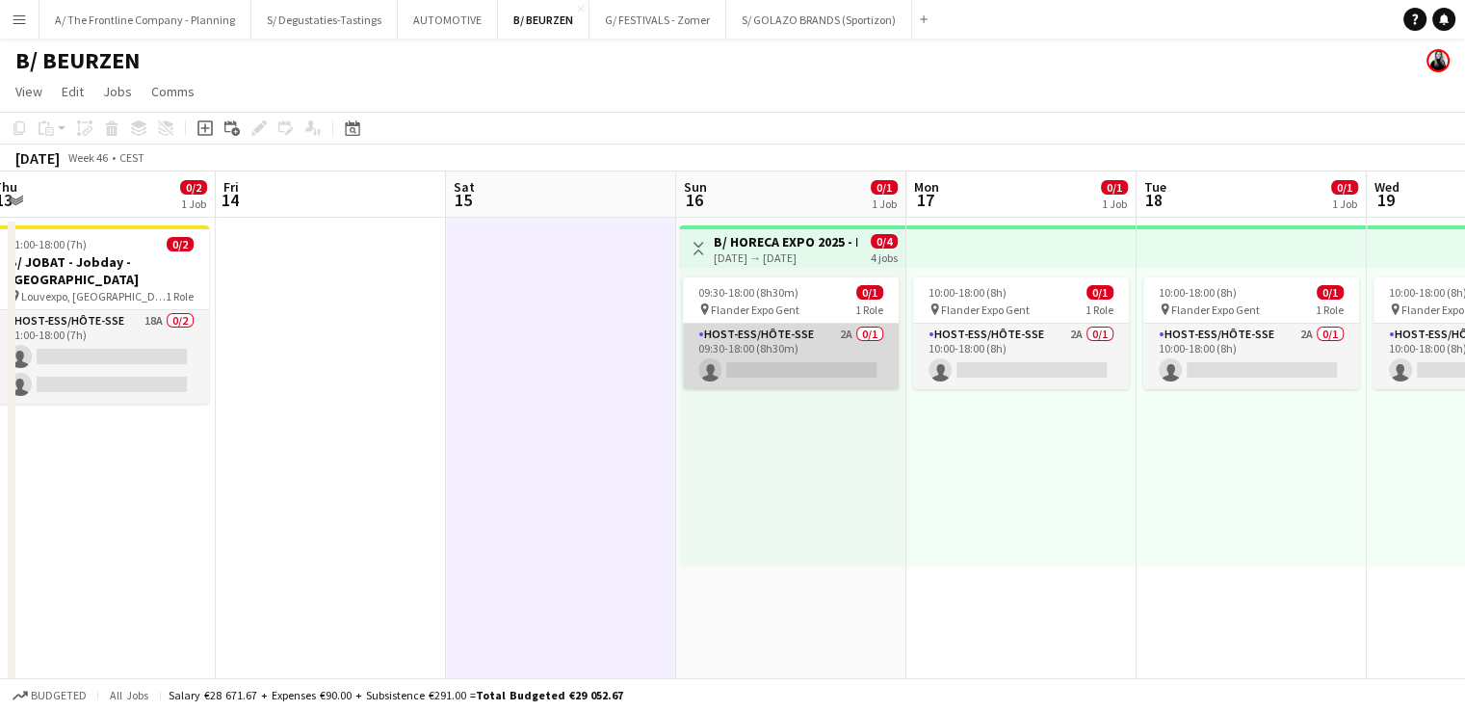
click at [839, 341] on app-card-role "Host-ess/Hôte-sse 2A 0/1 09:30-18:00 (8h30m) single-neutral-actions" at bounding box center [791, 356] width 216 height 65
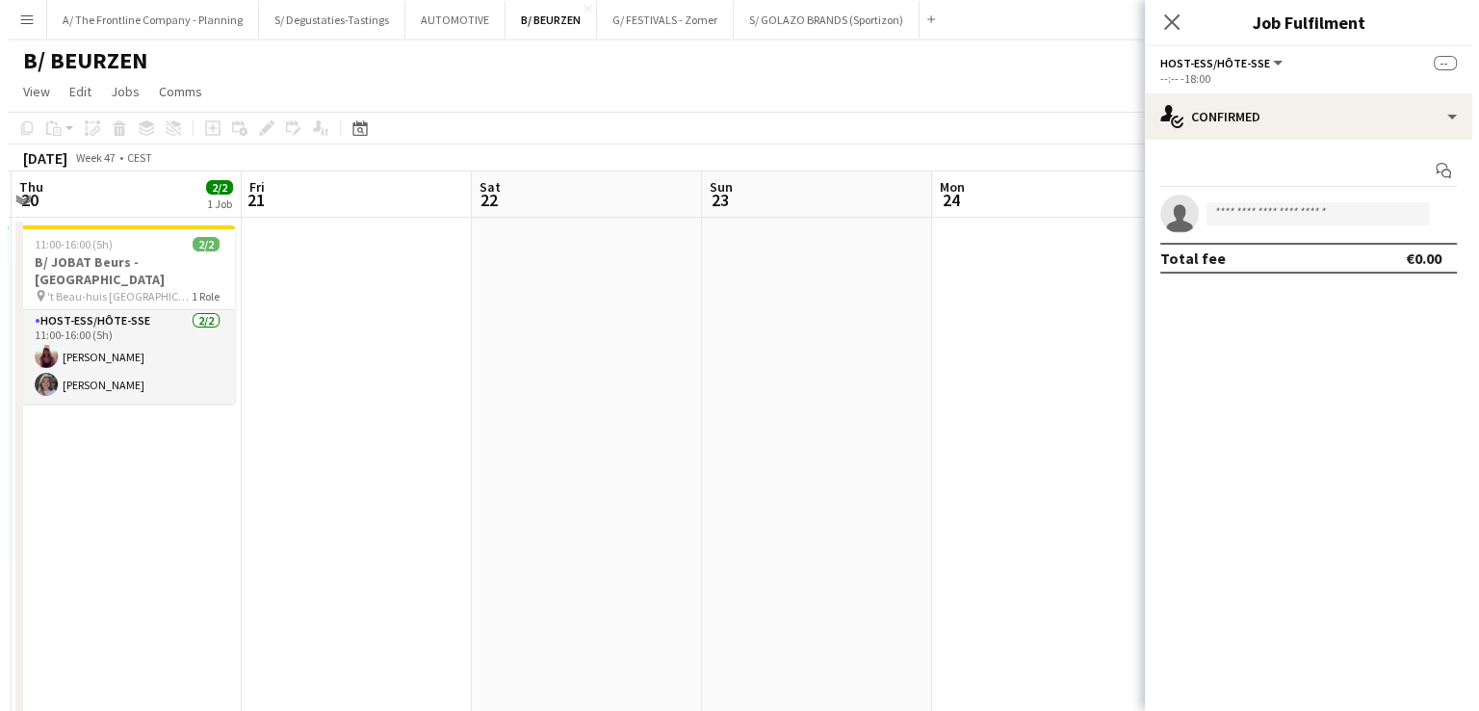
scroll to position [0, 726]
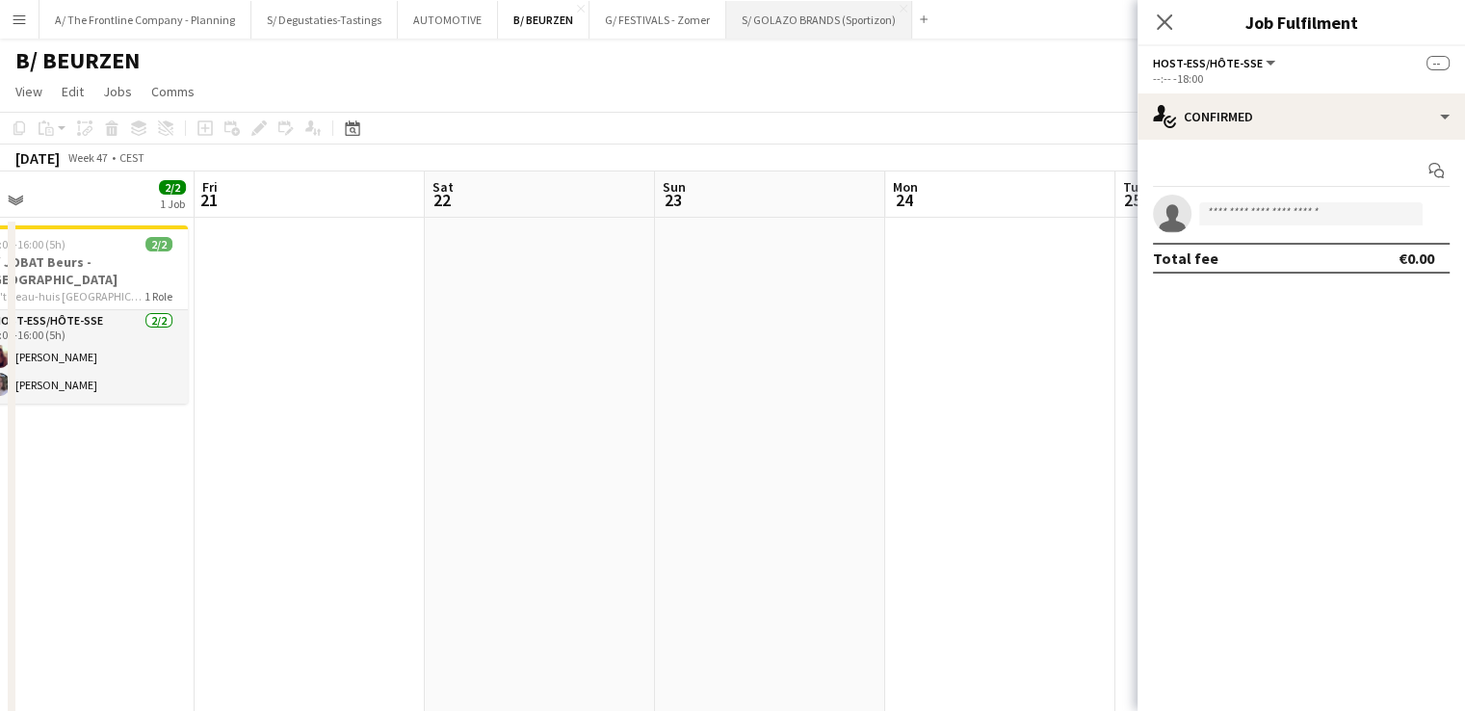
click at [766, 28] on button "S/ GOLAZO BRANDS (Sportizon) Close" at bounding box center [819, 20] width 186 height 38
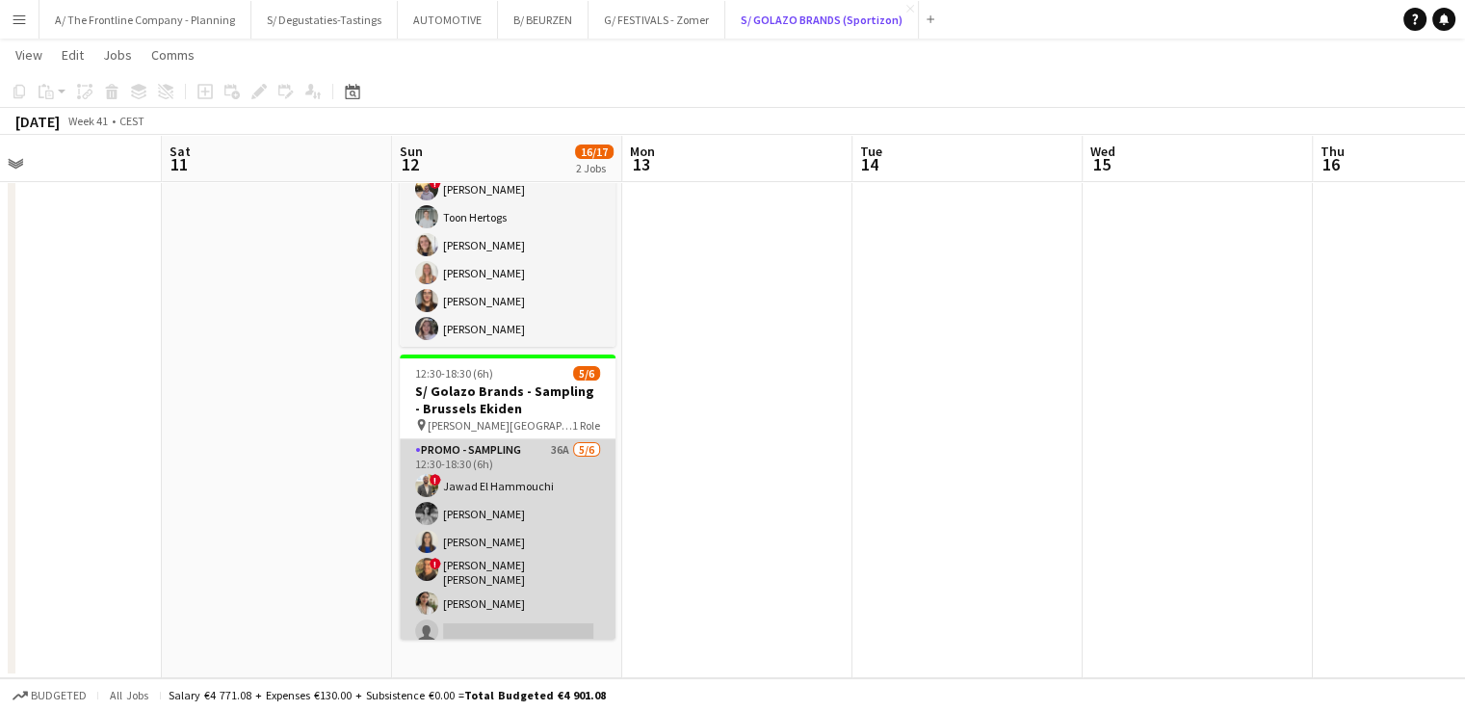
scroll to position [4, 0]
click at [505, 541] on app-card-role "Promo - Sampling 36A 5/6 12:30-18:30 (6h) ! Jawad El Hammouchi Manon Leurquin A…" at bounding box center [508, 540] width 216 height 211
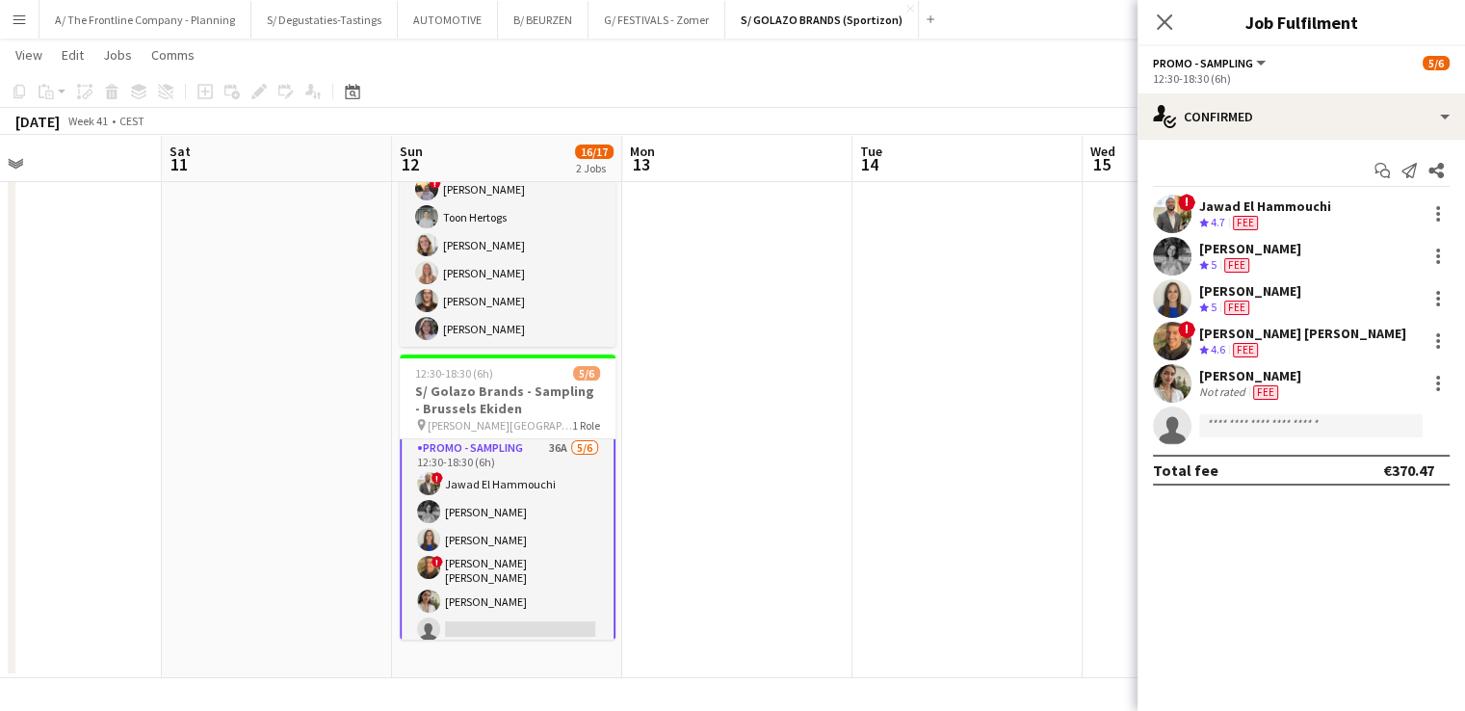
scroll to position [6, 0]
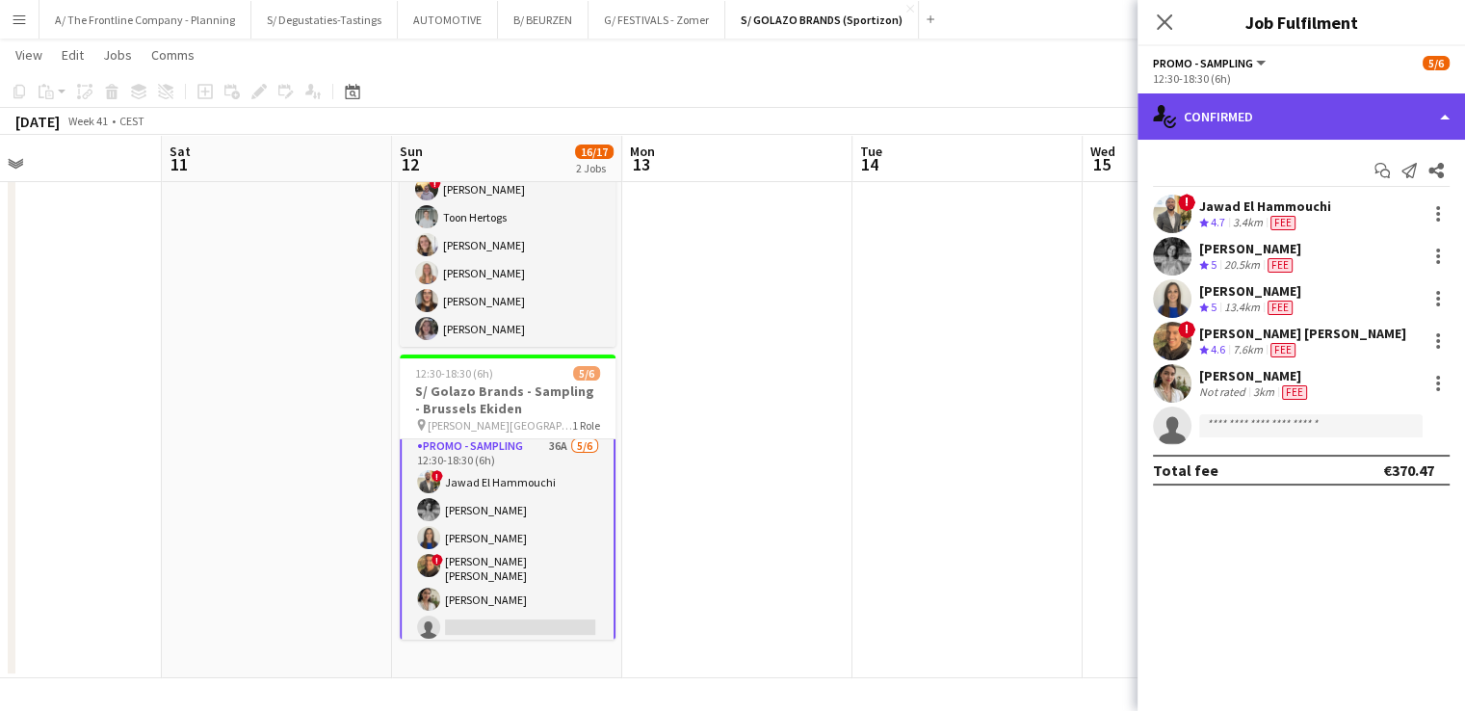
click at [1231, 131] on div "single-neutral-actions-check-2 Confirmed" at bounding box center [1300, 116] width 327 height 46
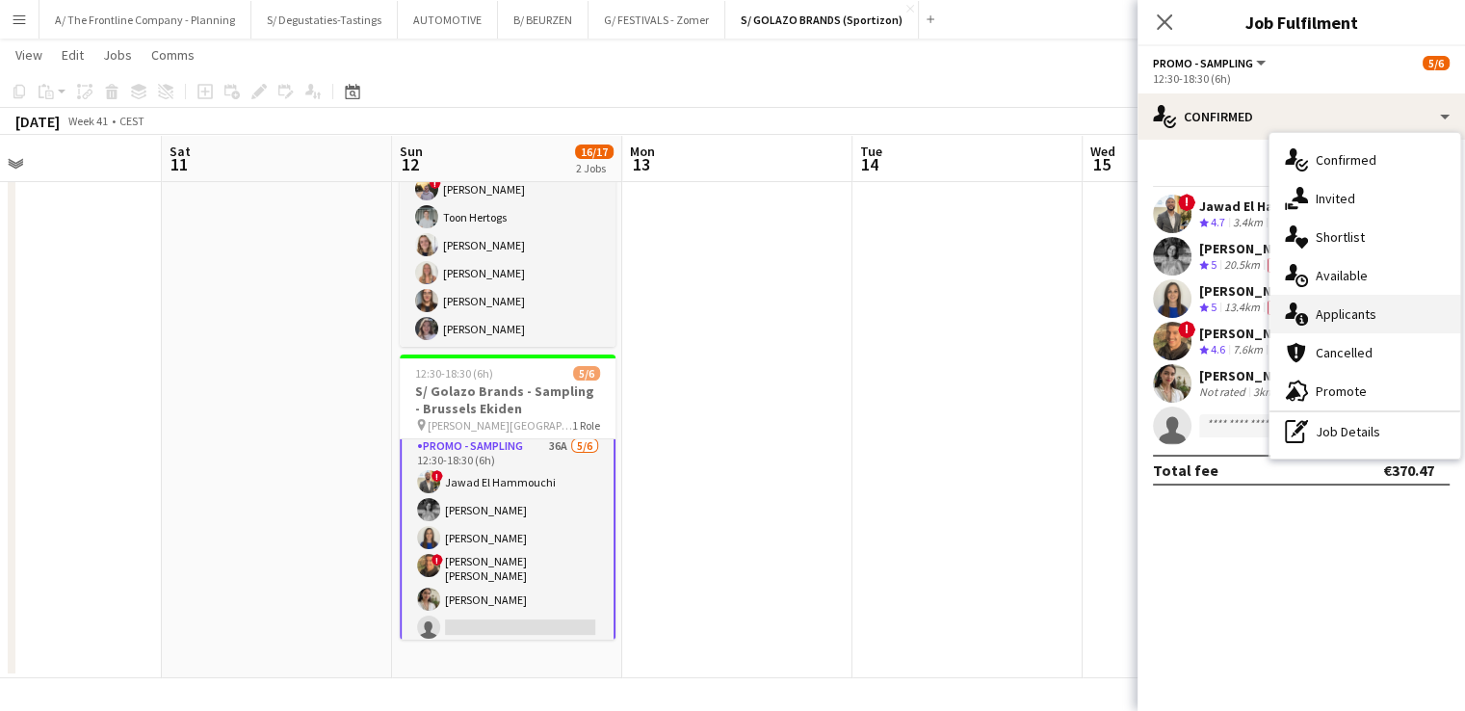
click at [1320, 317] on span "Applicants" at bounding box center [1345, 313] width 61 height 17
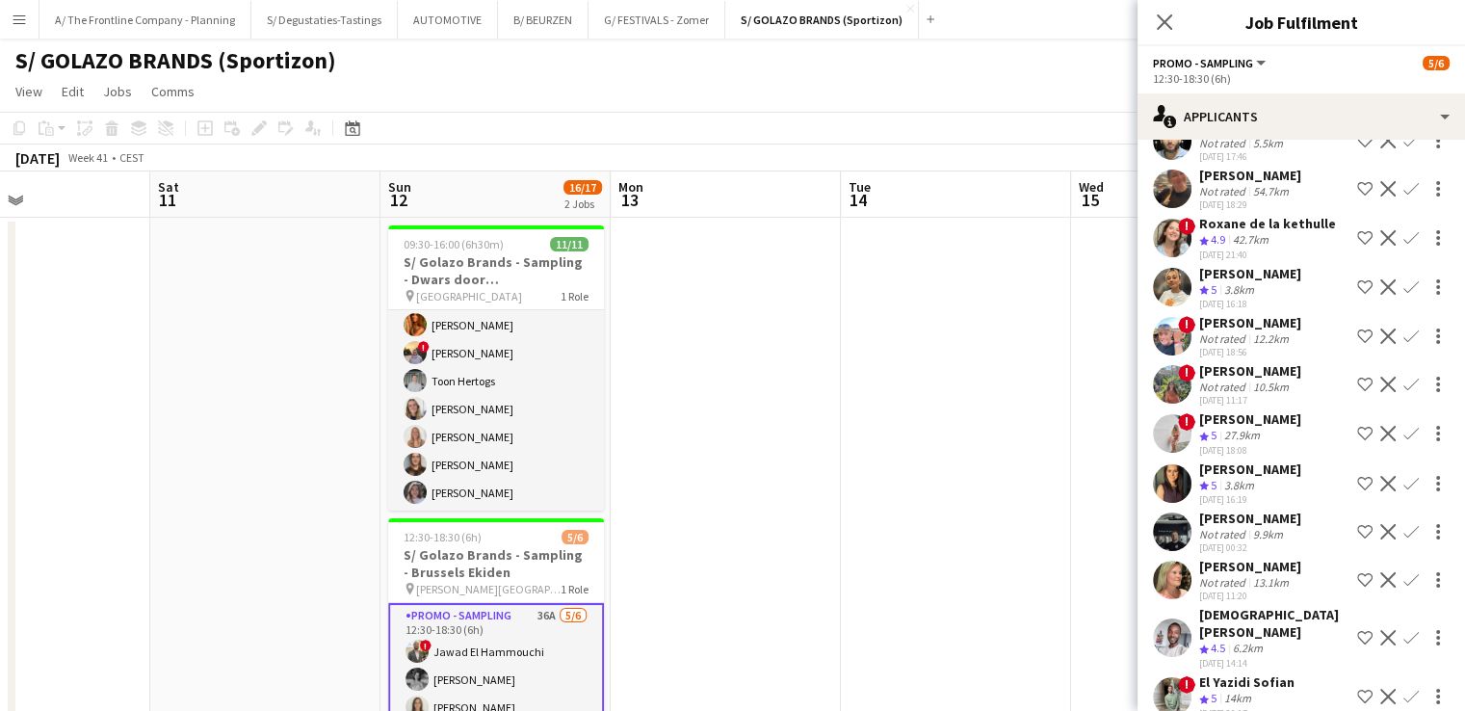
scroll to position [604, 0]
click at [1243, 264] on div "[PERSON_NAME]" at bounding box center [1250, 272] width 102 height 17
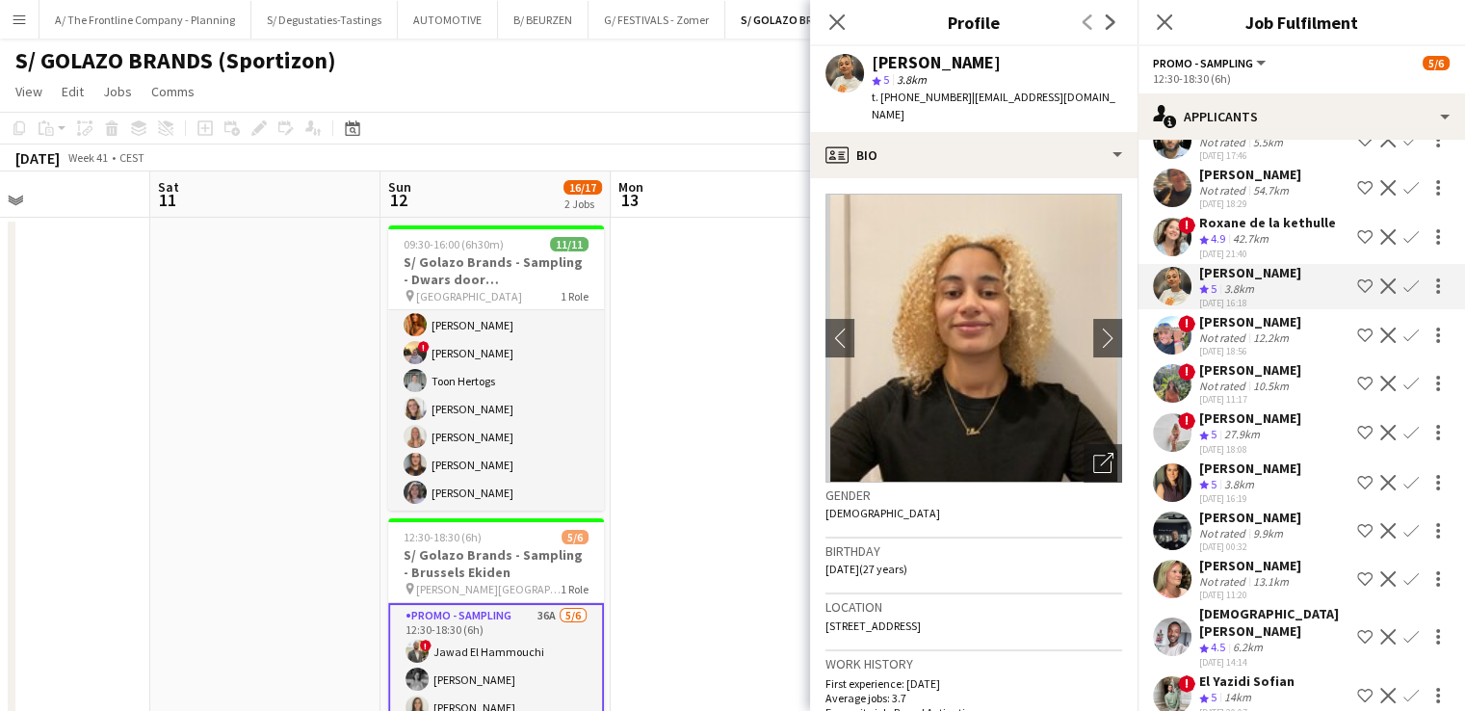
click at [1357, 278] on app-icon "Shortlist crew" at bounding box center [1364, 285] width 15 height 15
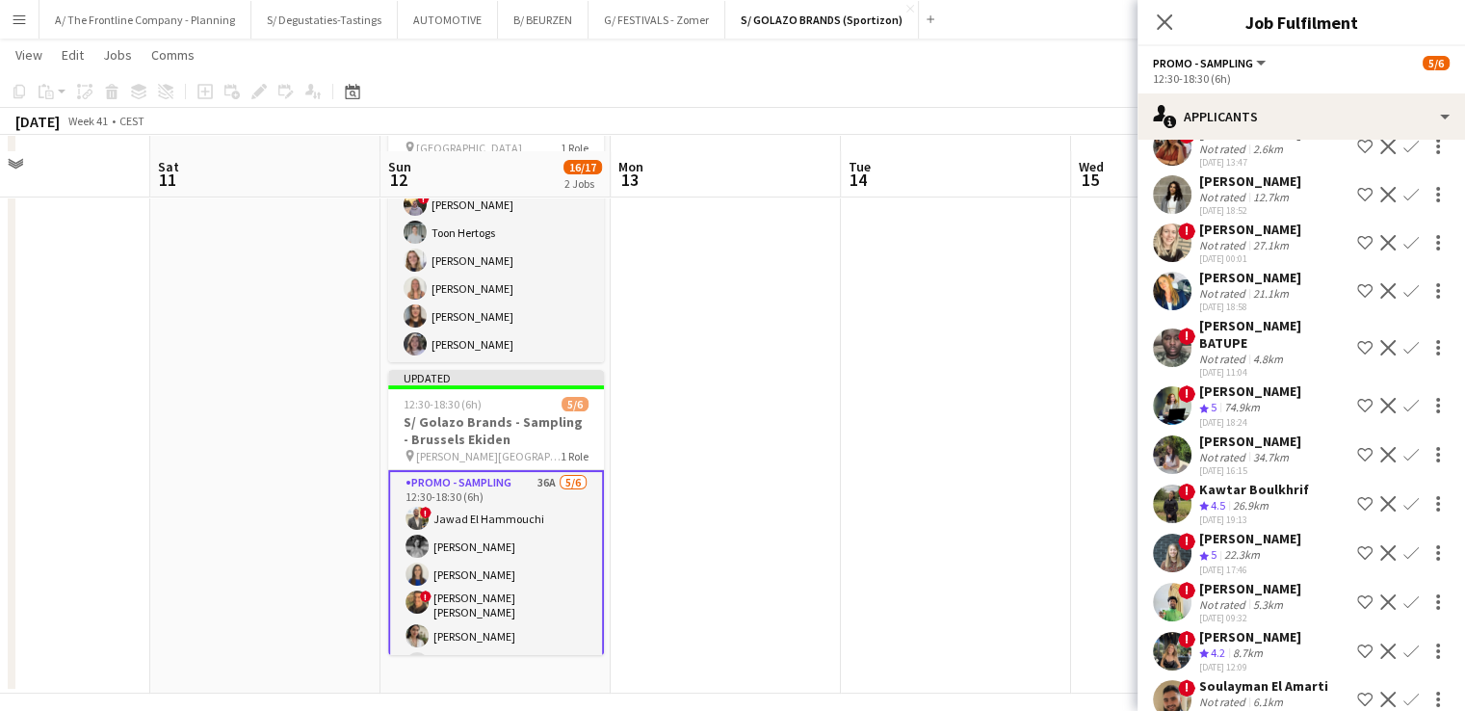
scroll to position [162, 0]
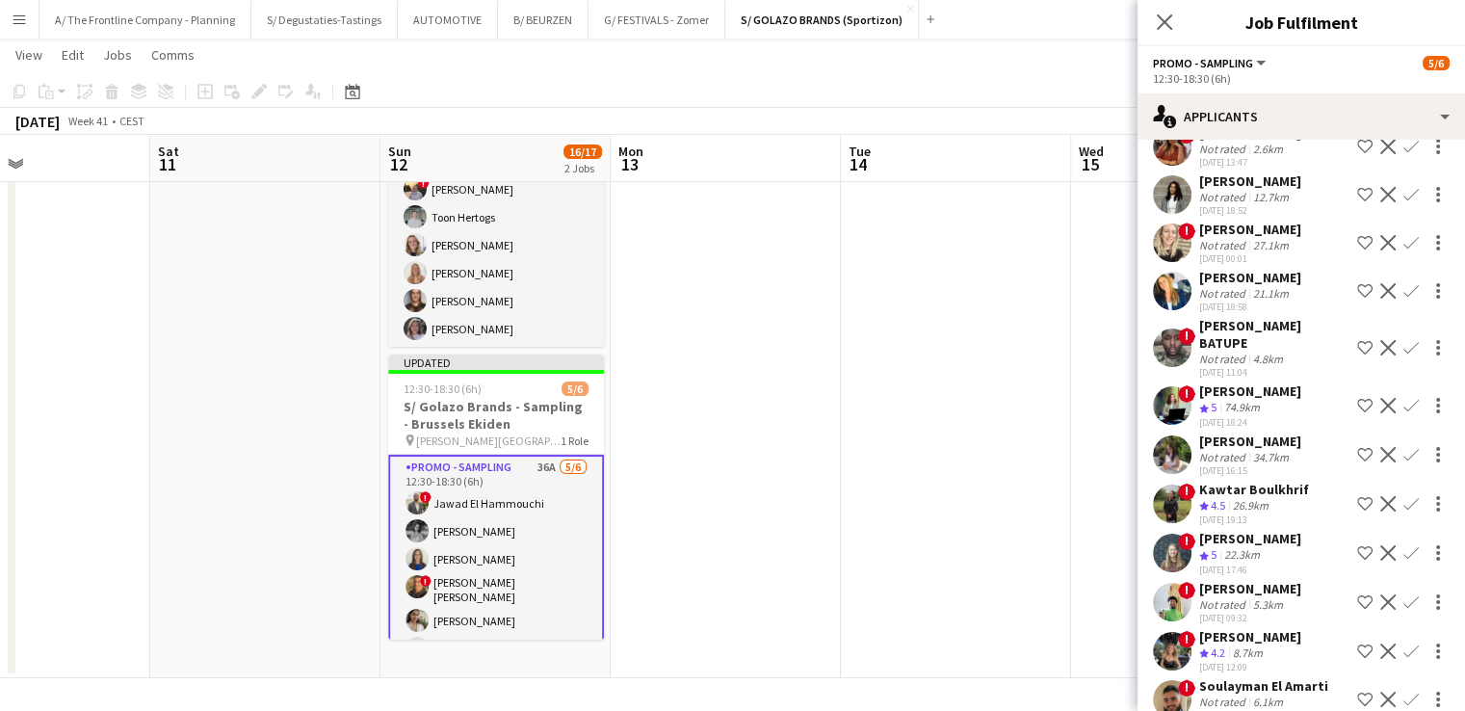
click at [1238, 645] on div "8.7km" at bounding box center [1248, 653] width 38 height 16
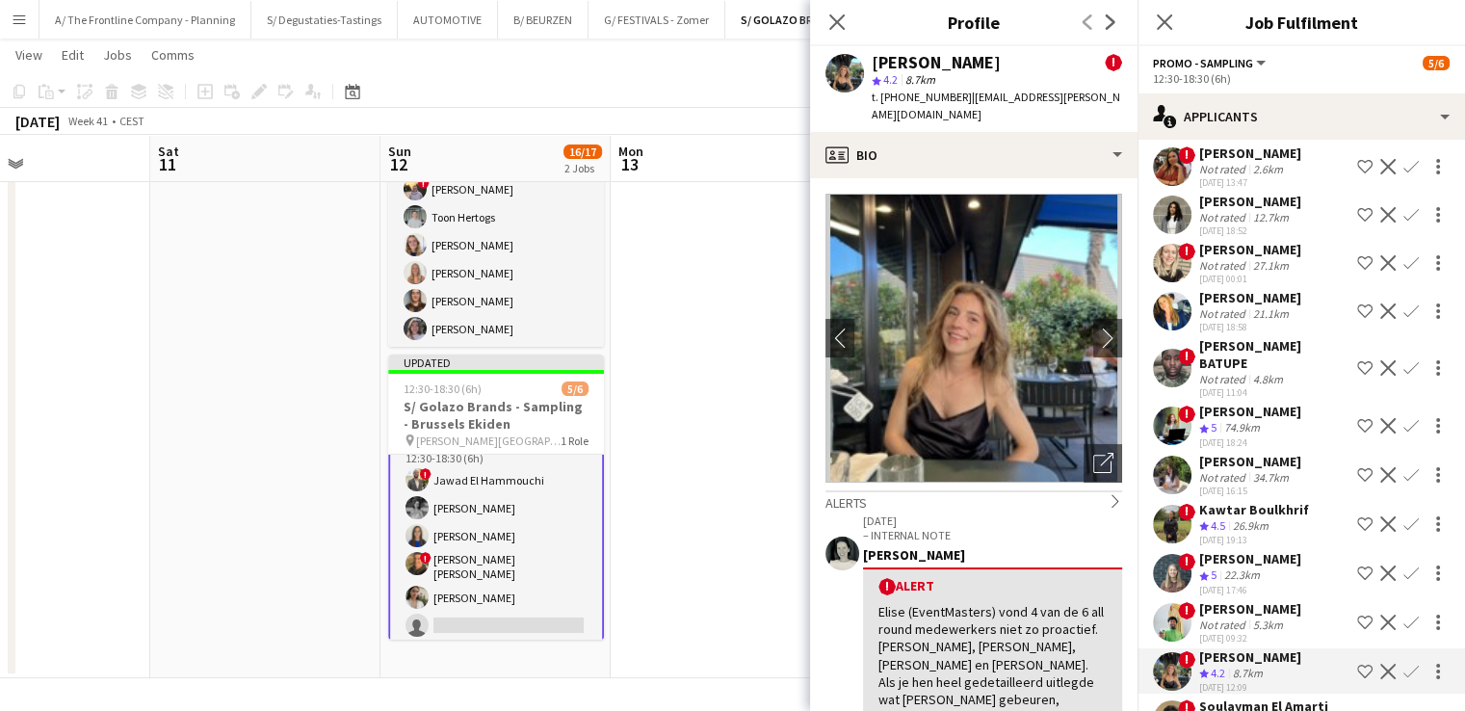
scroll to position [1229, 0]
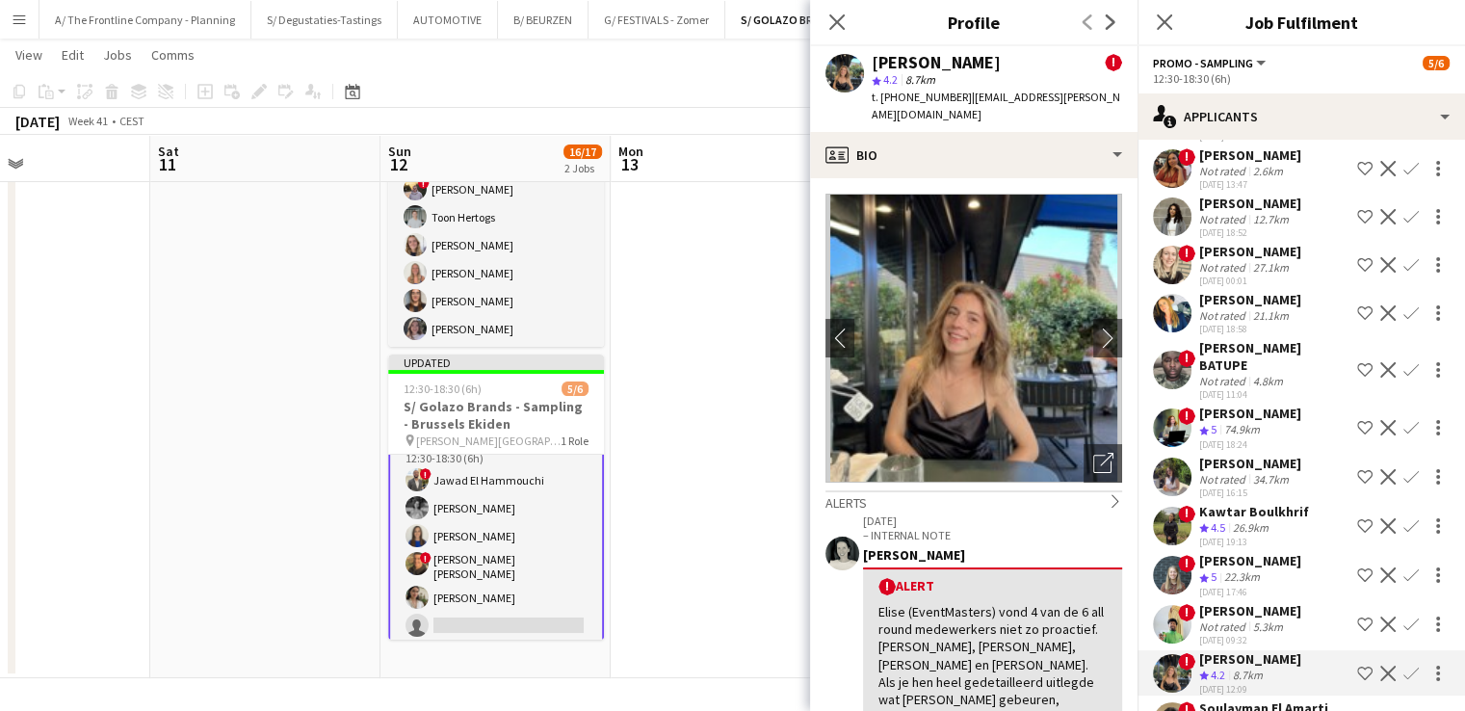
click at [1180, 555] on span "!" at bounding box center [1186, 563] width 17 height 17
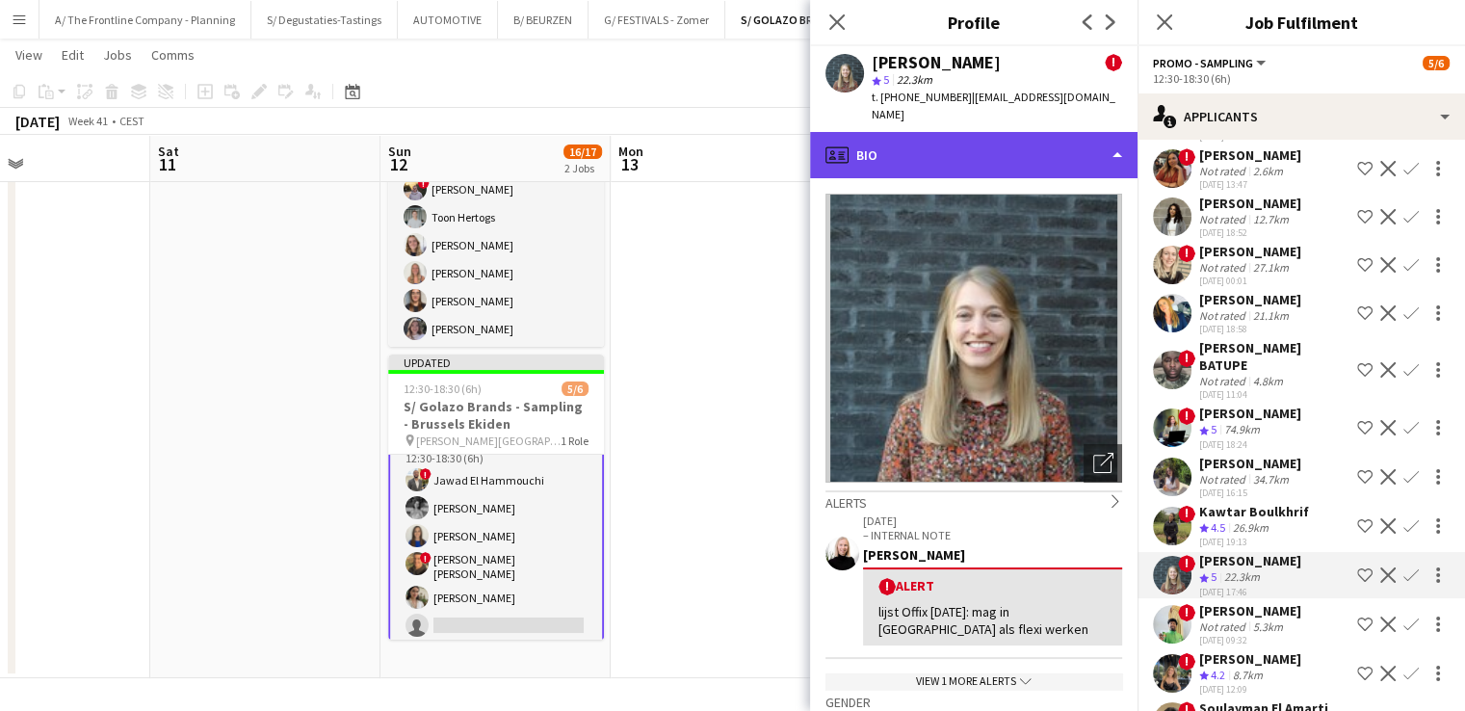
click at [909, 143] on div "profile Bio" at bounding box center [973, 155] width 327 height 46
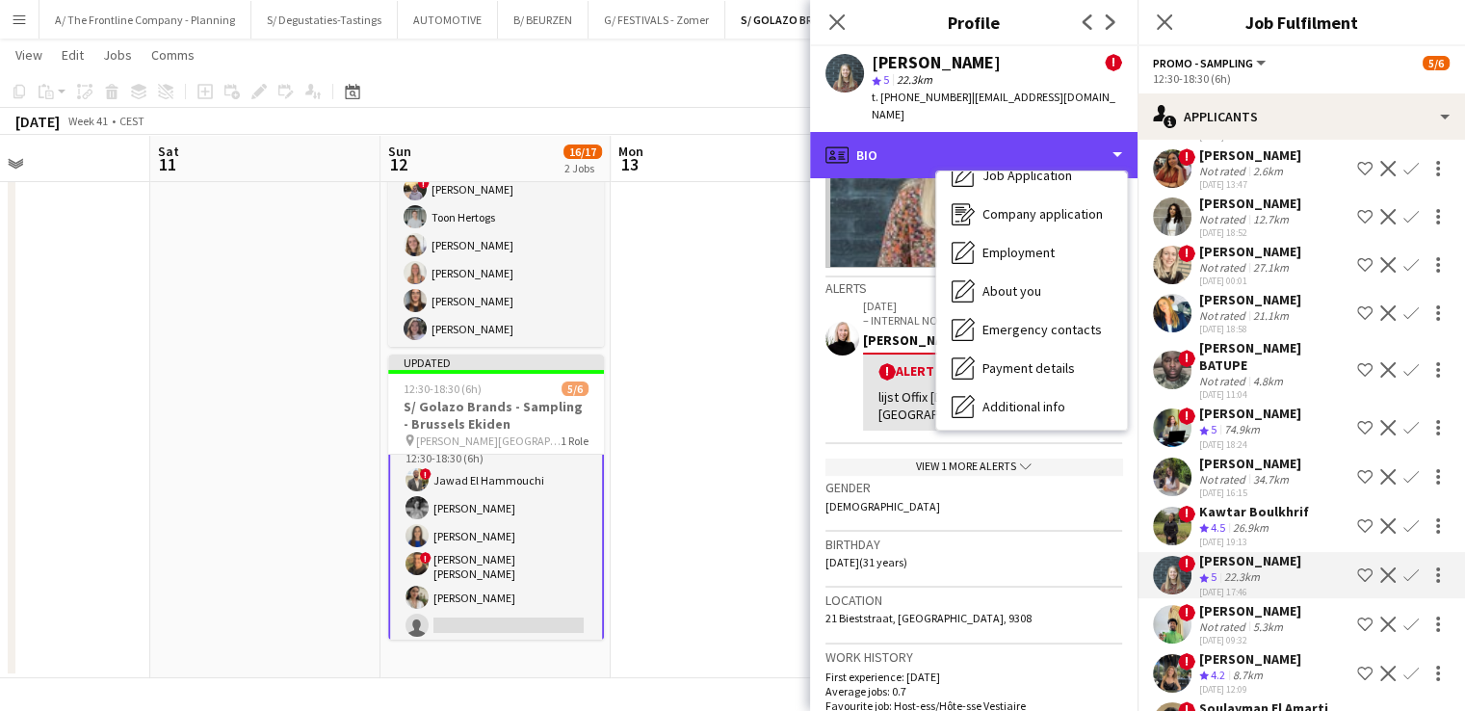
scroll to position [216, 0]
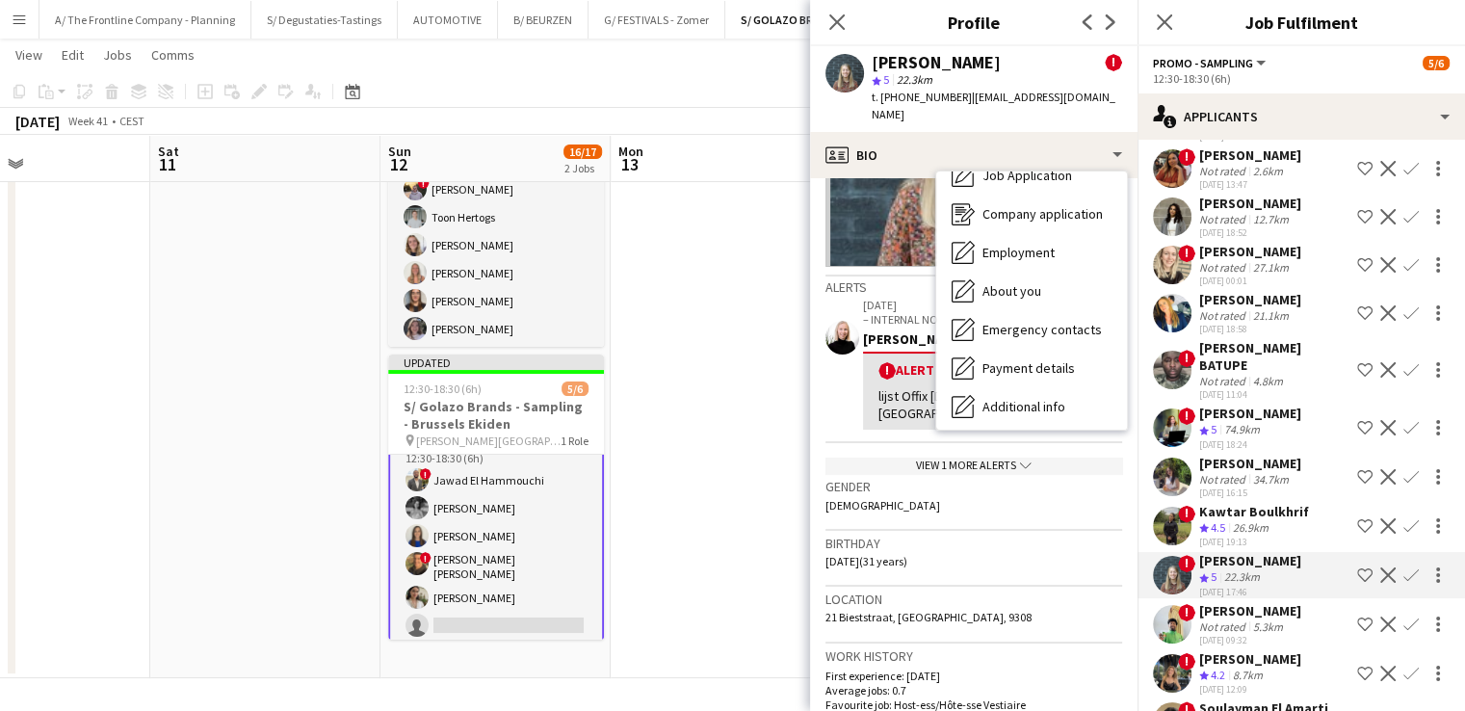
click at [718, 448] on app-date-cell at bounding box center [725, 366] width 230 height 624
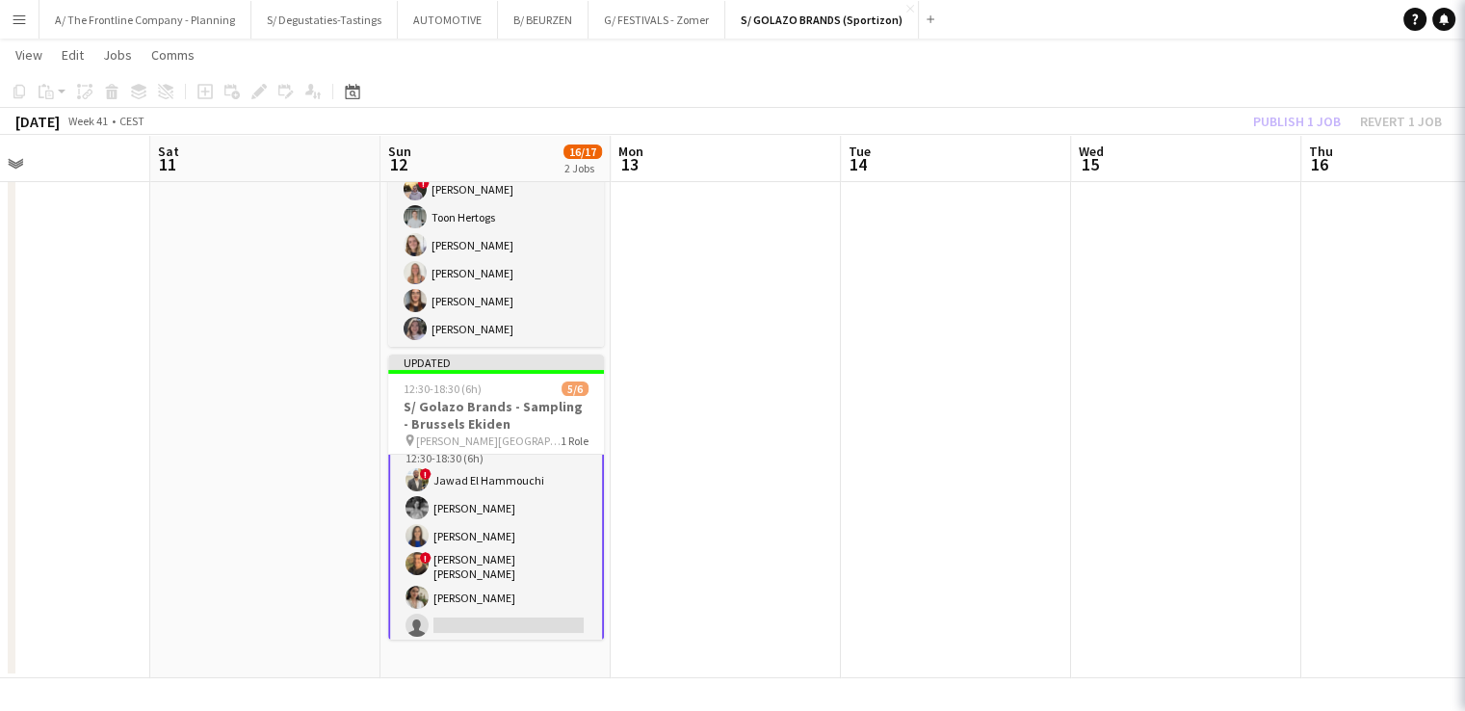
scroll to position [19, 0]
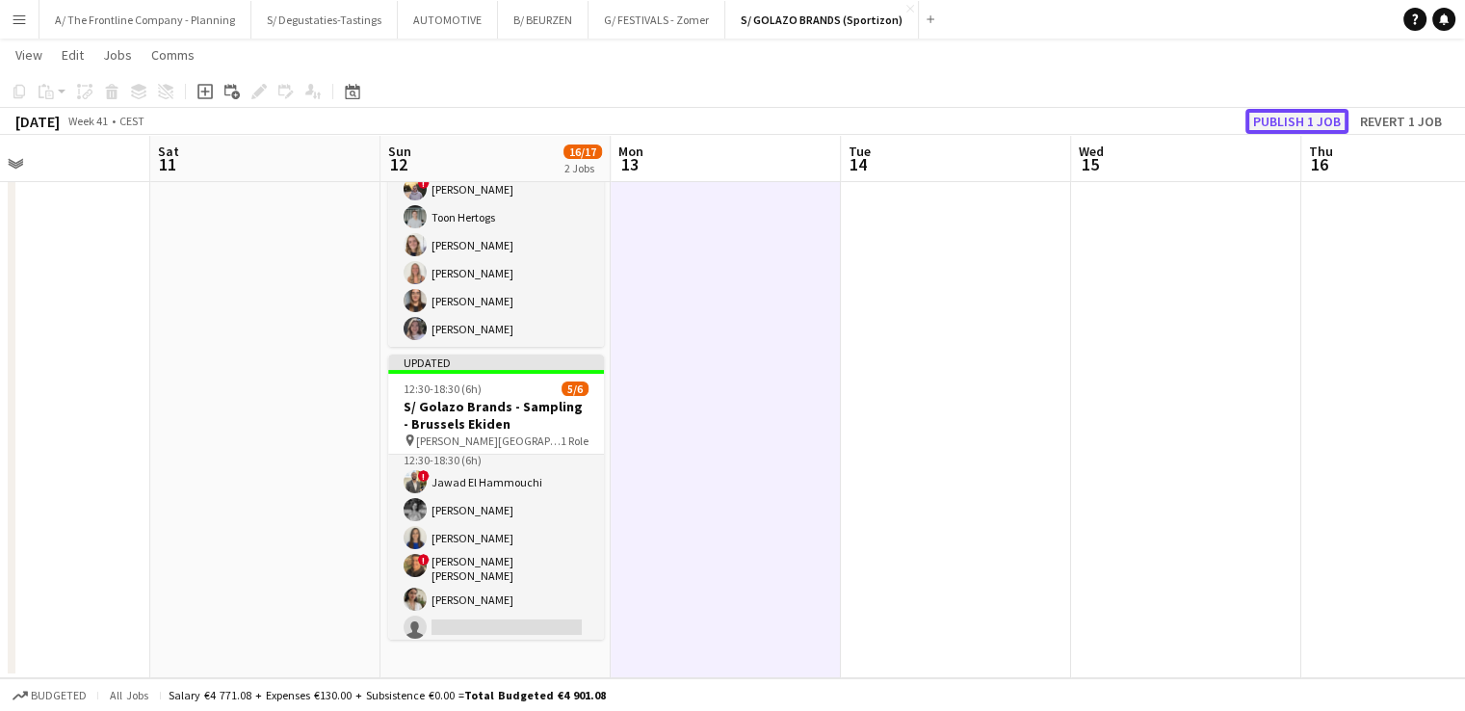
click at [1294, 120] on button "Publish 1 job" at bounding box center [1296, 121] width 103 height 25
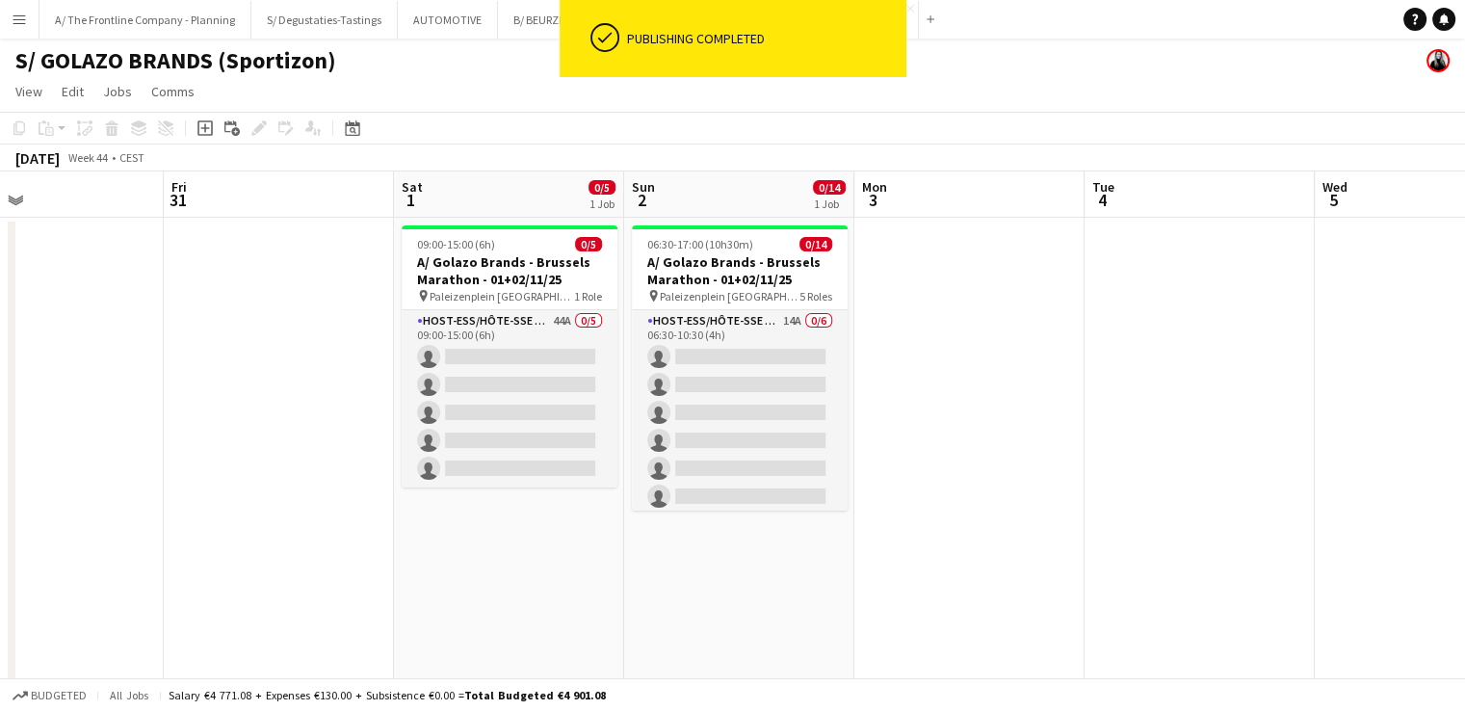
scroll to position [0, 761]
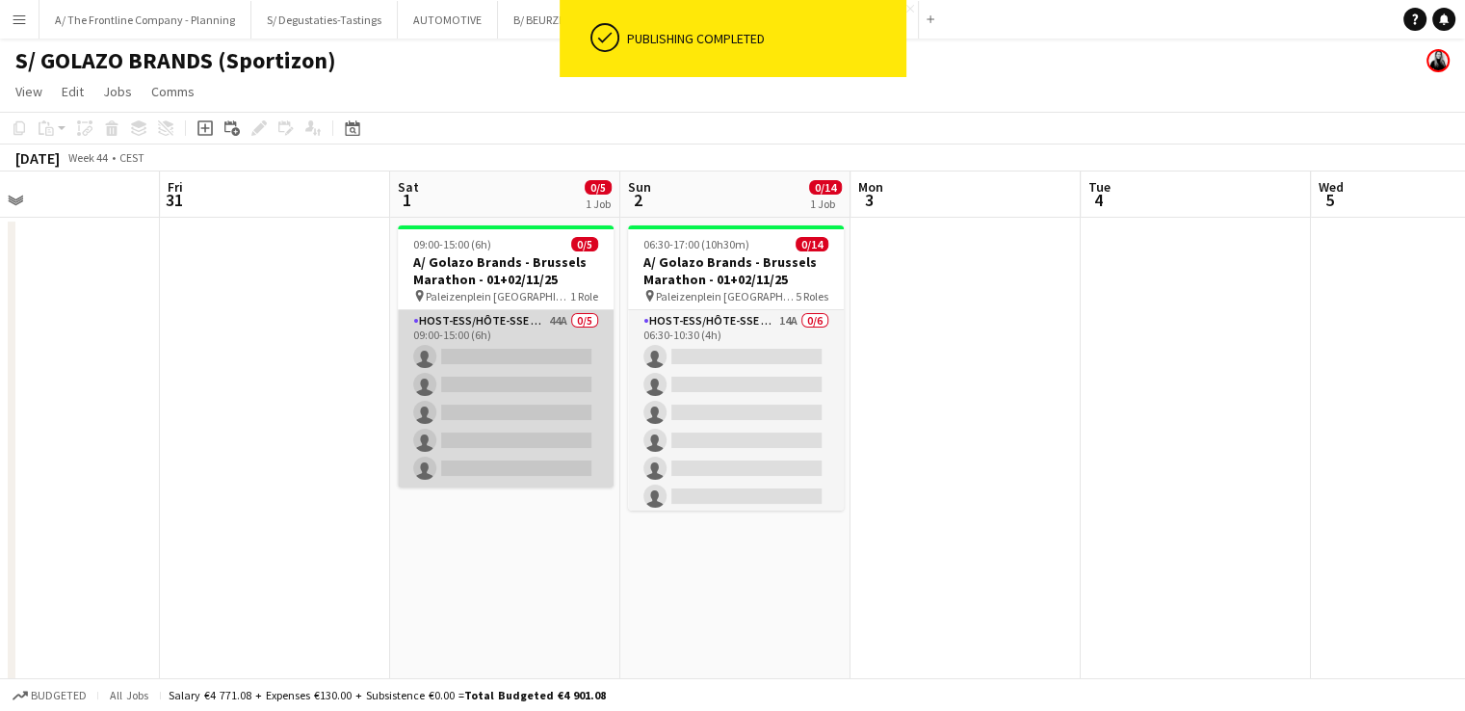
click at [525, 403] on app-card-role "Host-ess/Hôte-sse Onthaal-Accueill 44A 0/5 09:00-15:00 (6h) single-neutral-acti…" at bounding box center [506, 398] width 216 height 177
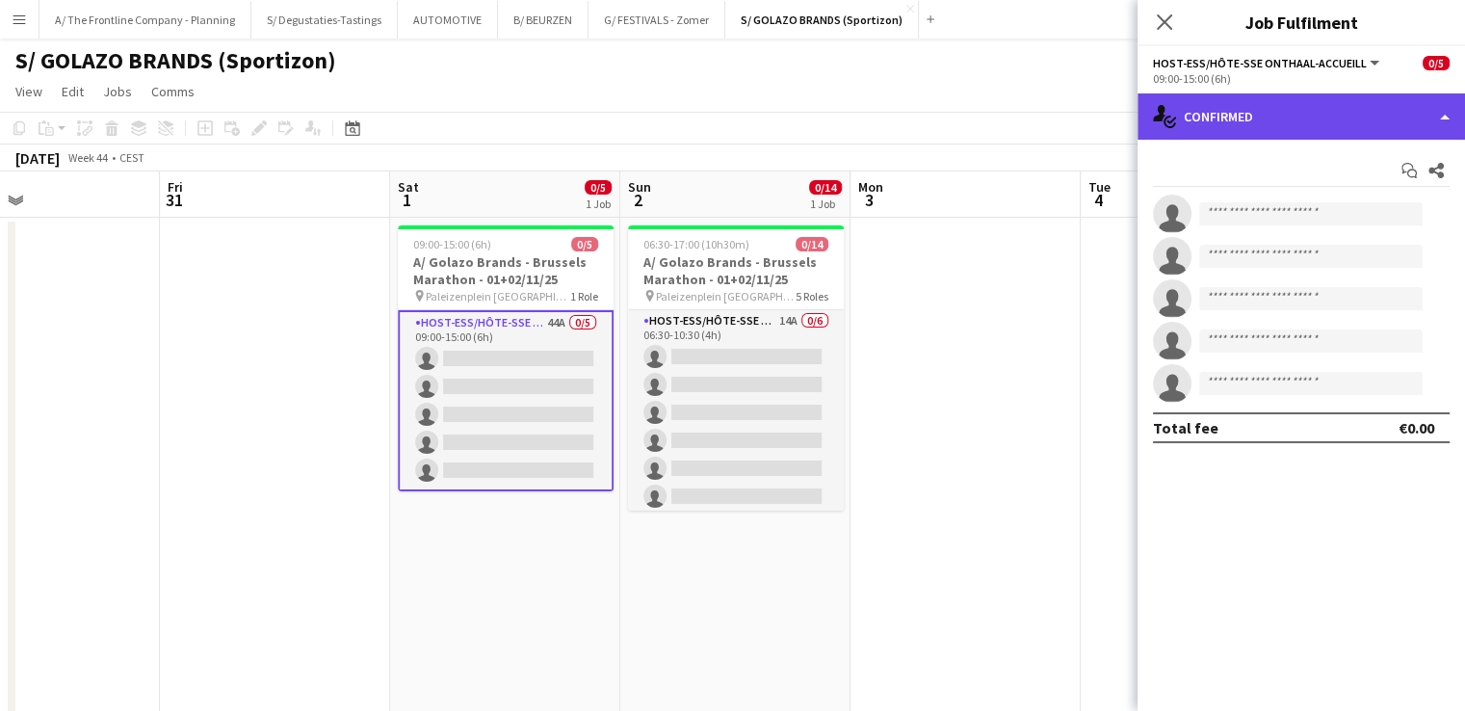
click at [1323, 124] on div "single-neutral-actions-check-2 Confirmed" at bounding box center [1300, 116] width 327 height 46
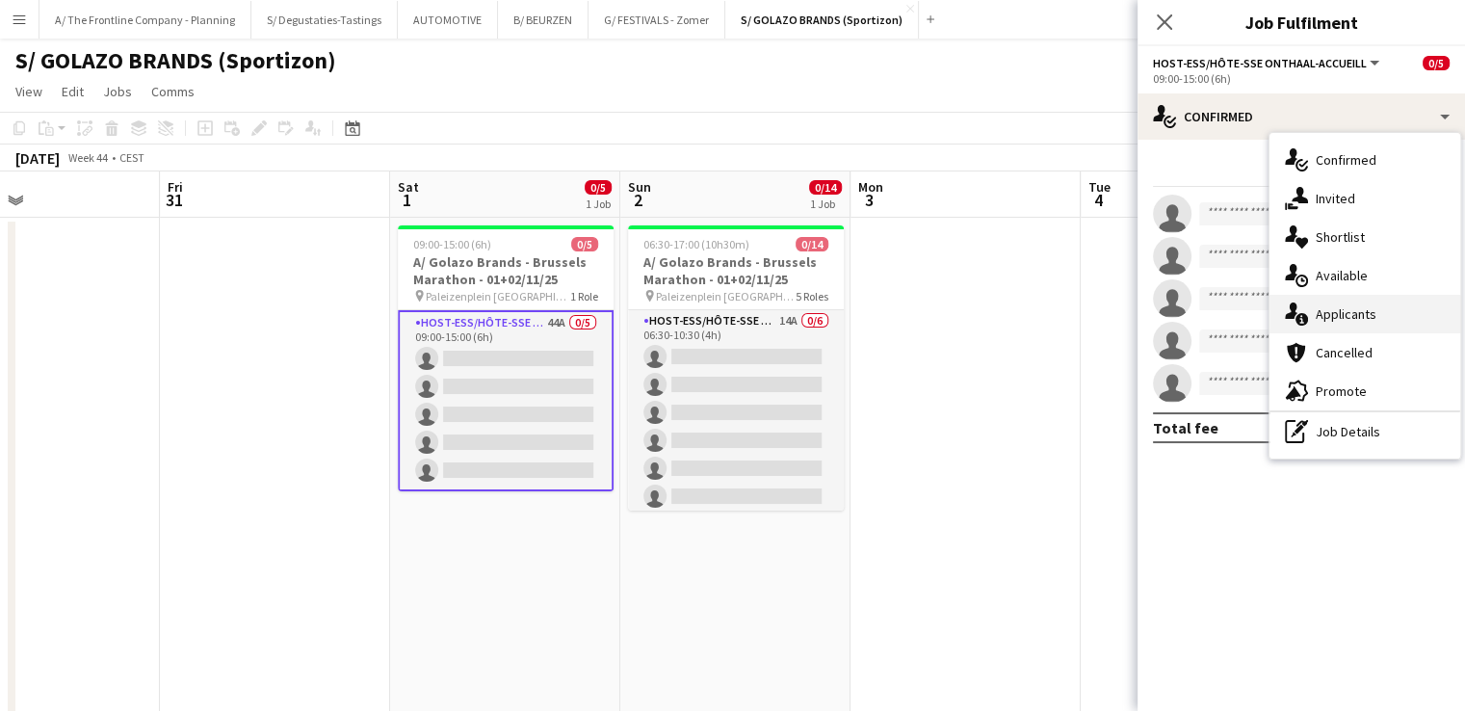
click at [1369, 303] on div "single-neutral-actions-information Applicants" at bounding box center [1364, 314] width 191 height 39
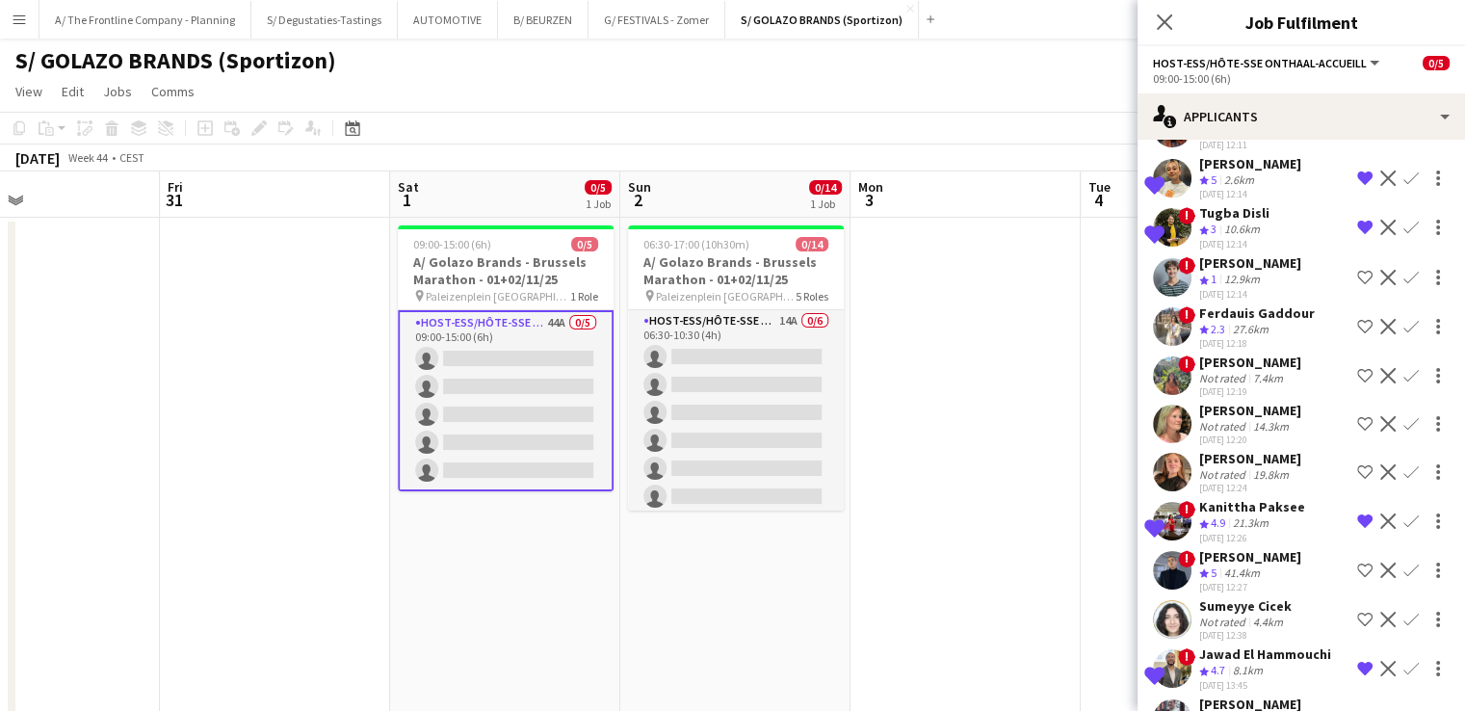
scroll to position [126, 0]
click at [1357, 515] on app-icon "Remove crew from shortlist" at bounding box center [1364, 521] width 15 height 15
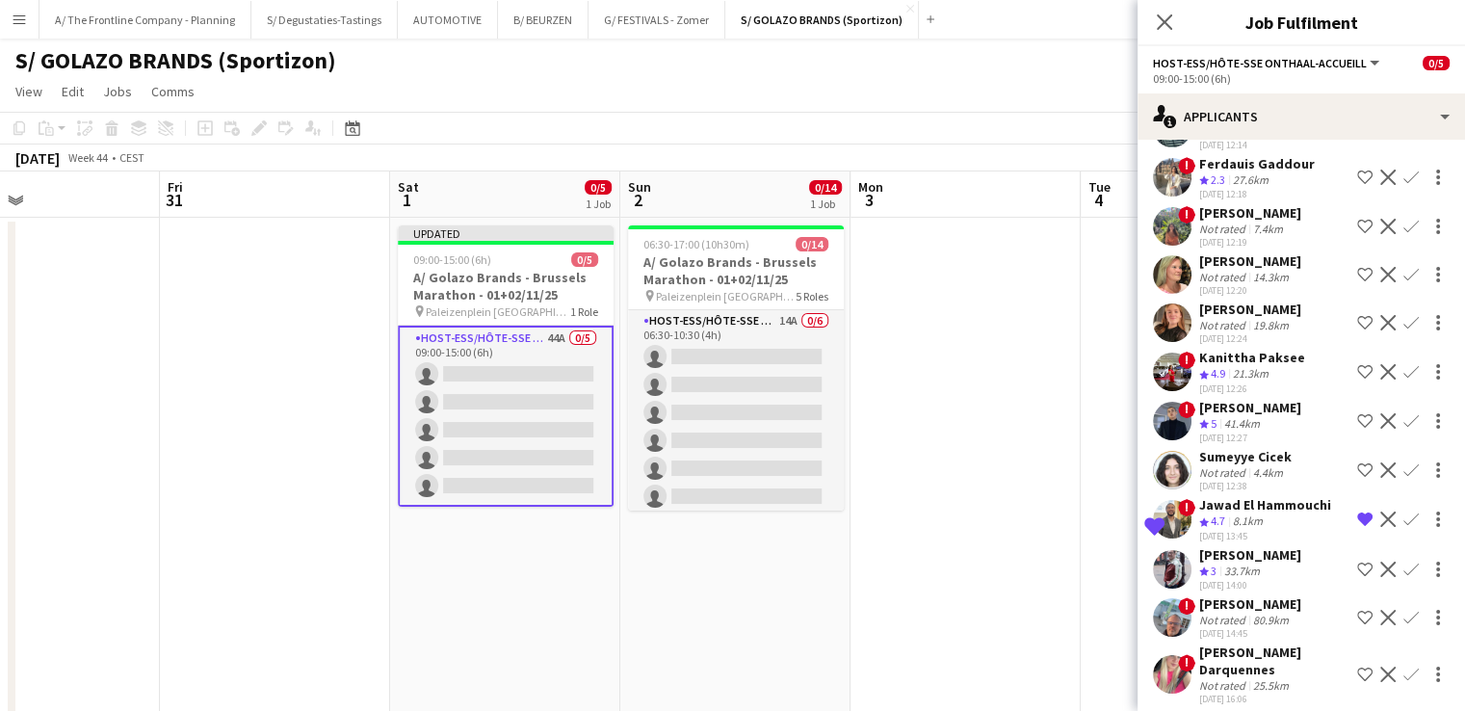
scroll to position [0, 0]
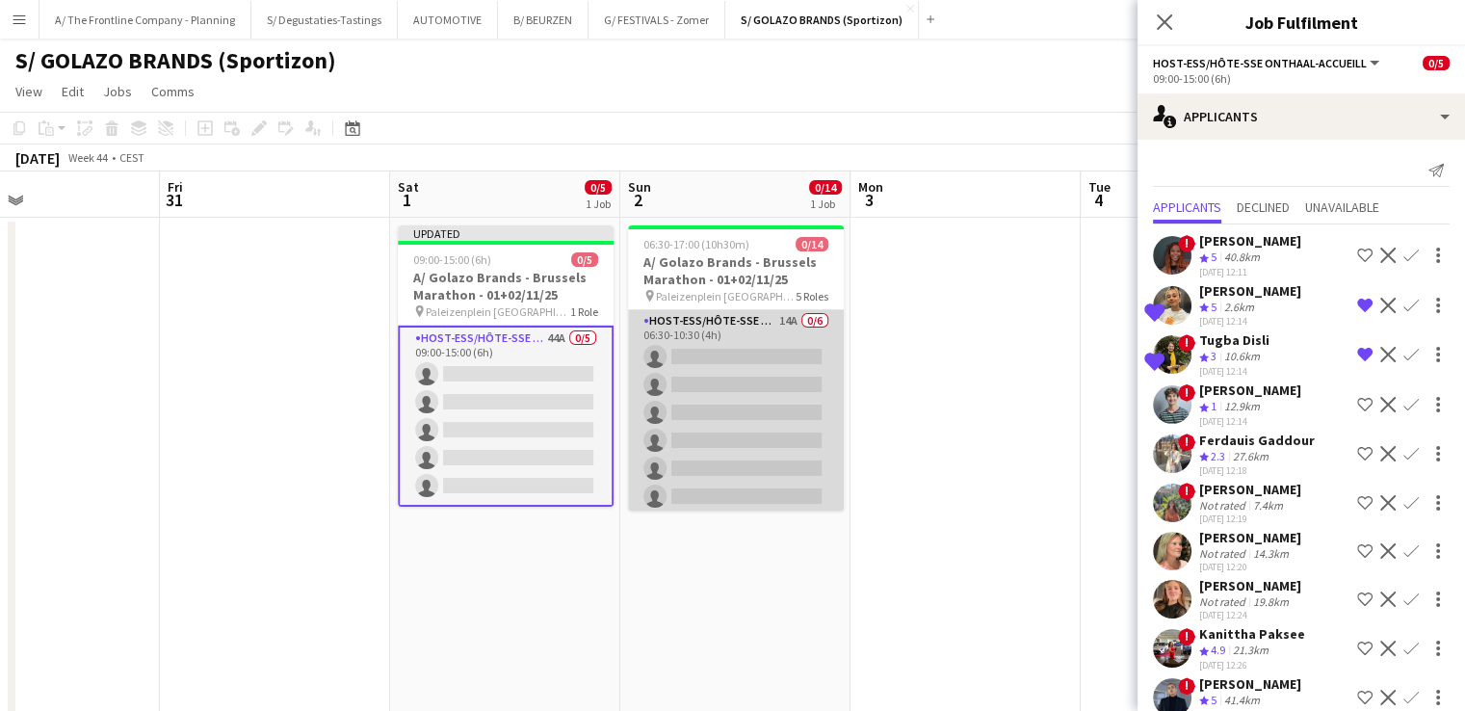
click at [746, 394] on app-card-role "Host-ess/Hôte-sse Onthaal-Accueill 14A 0/6 06:30-10:30 (4h) single-neutral-acti…" at bounding box center [736, 412] width 216 height 205
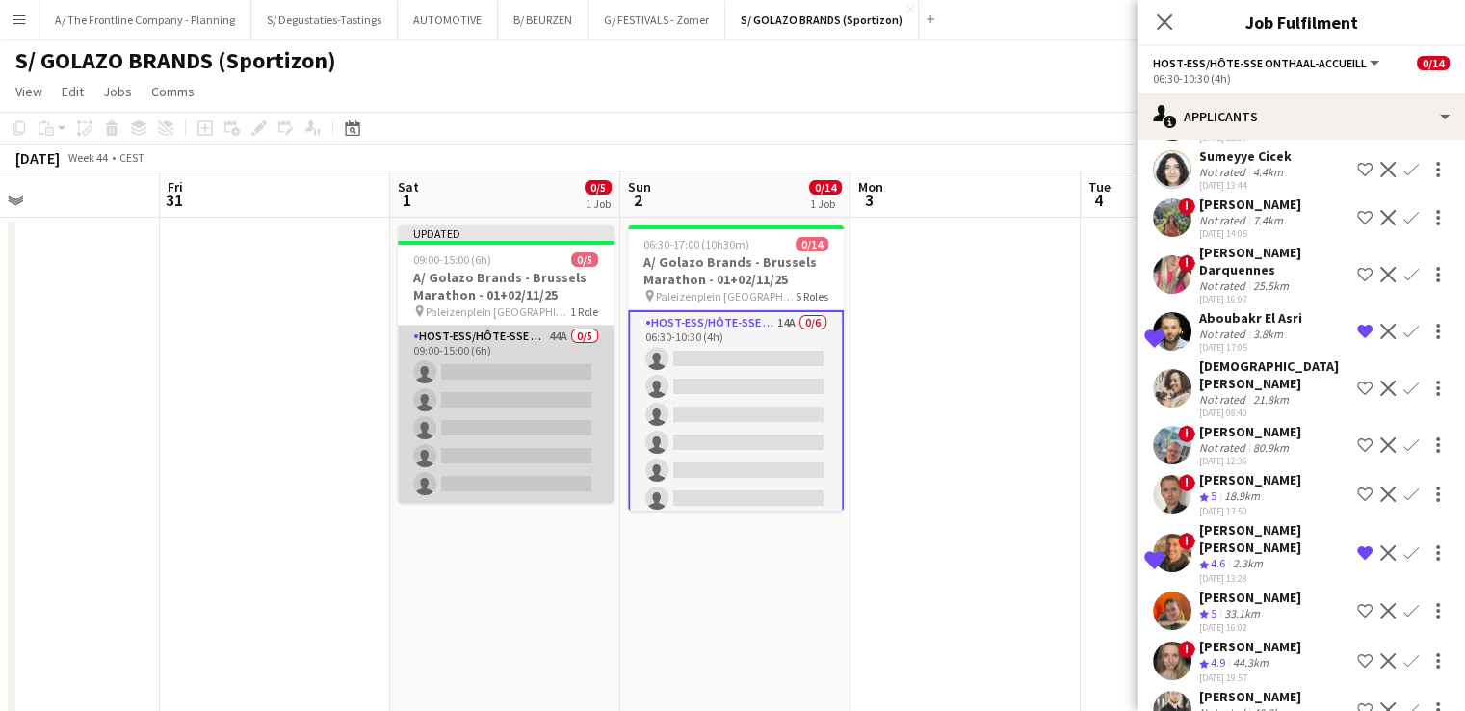
click at [530, 412] on app-card-role "Host-ess/Hôte-sse Onthaal-Accueill 44A 0/5 09:00-15:00 (6h) single-neutral-acti…" at bounding box center [506, 413] width 216 height 177
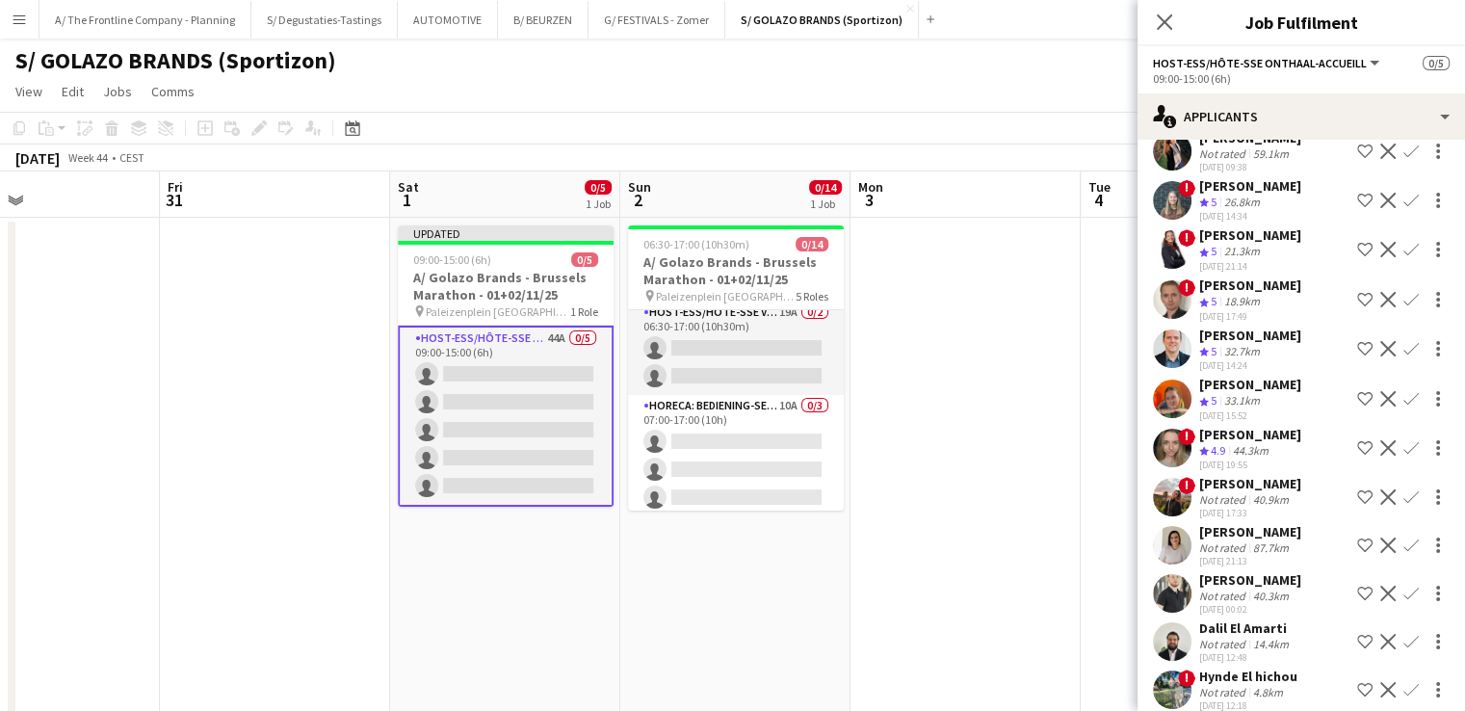
scroll to position [276, 0]
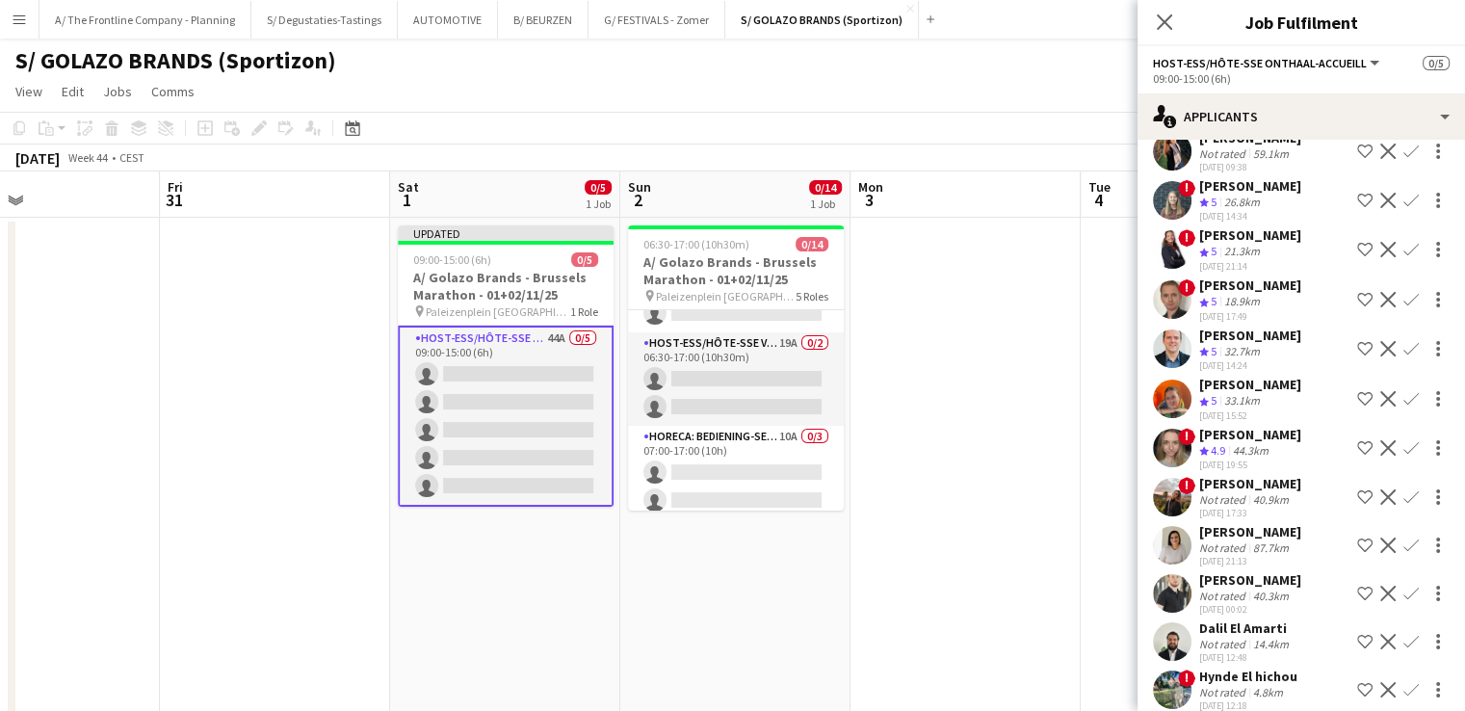
click at [763, 376] on app-card-role "Host-ess/Hôte-sse Vestiaire 19A 0/2 06:30-17:00 (10h30m) single-neutral-actions…" at bounding box center [736, 378] width 216 height 93
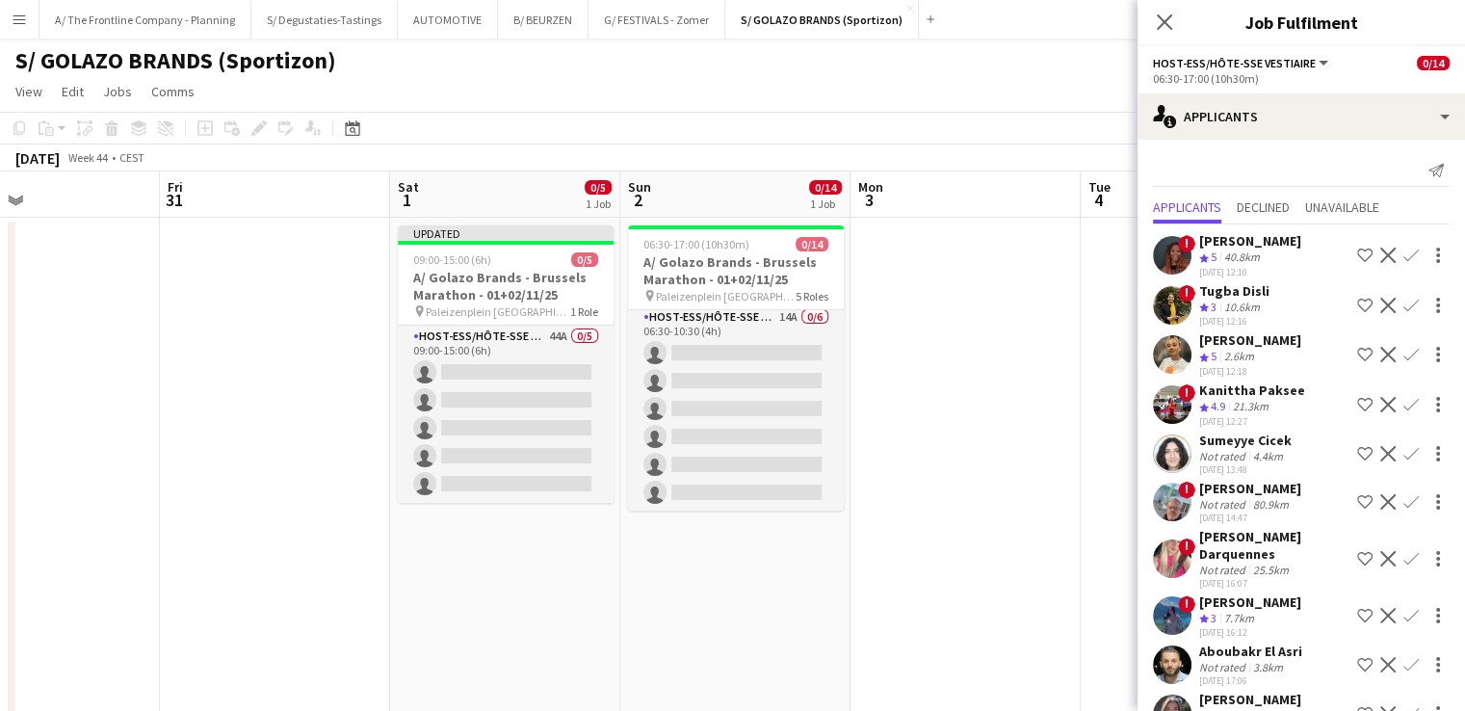
scroll to position [0, 0]
click at [768, 444] on app-card-role "Host-ess/Hôte-sse Onthaal-Accueill 14A 0/6 06:30-10:30 (4h) single-neutral-acti…" at bounding box center [736, 412] width 216 height 205
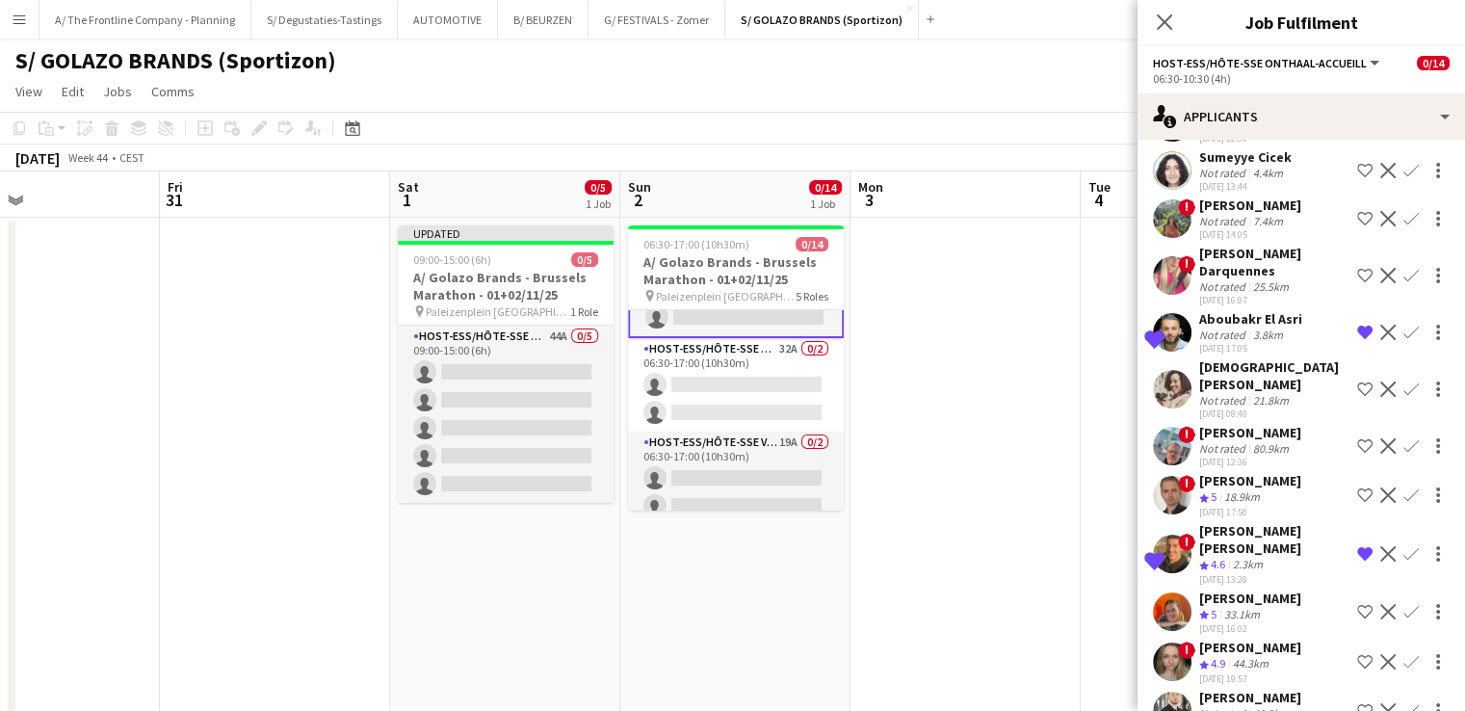
scroll to position [189, 0]
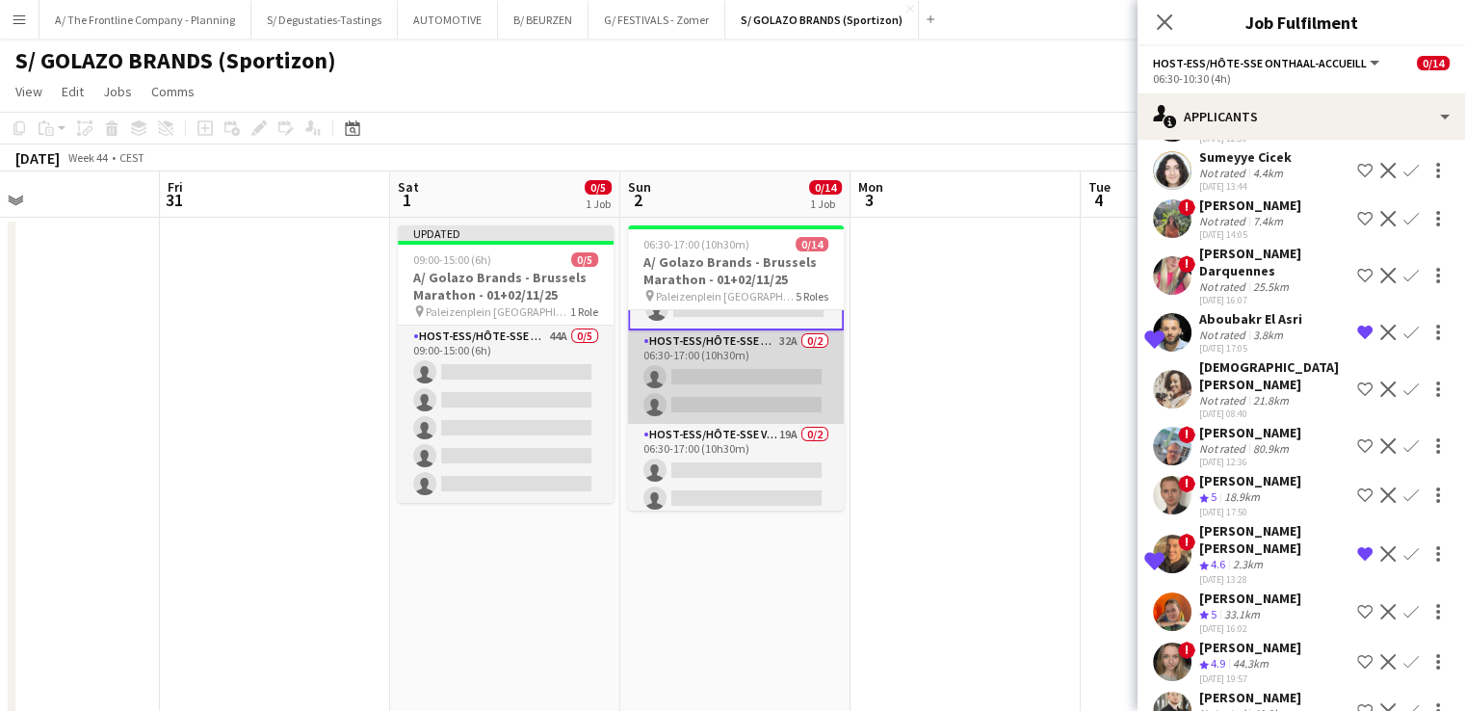
click at [720, 390] on app-card-role "Host-ess/Hôte-sse Onthaal-Accueill 32A 0/2 06:30-17:00 (10h30m) single-neutral-…" at bounding box center [736, 376] width 216 height 93
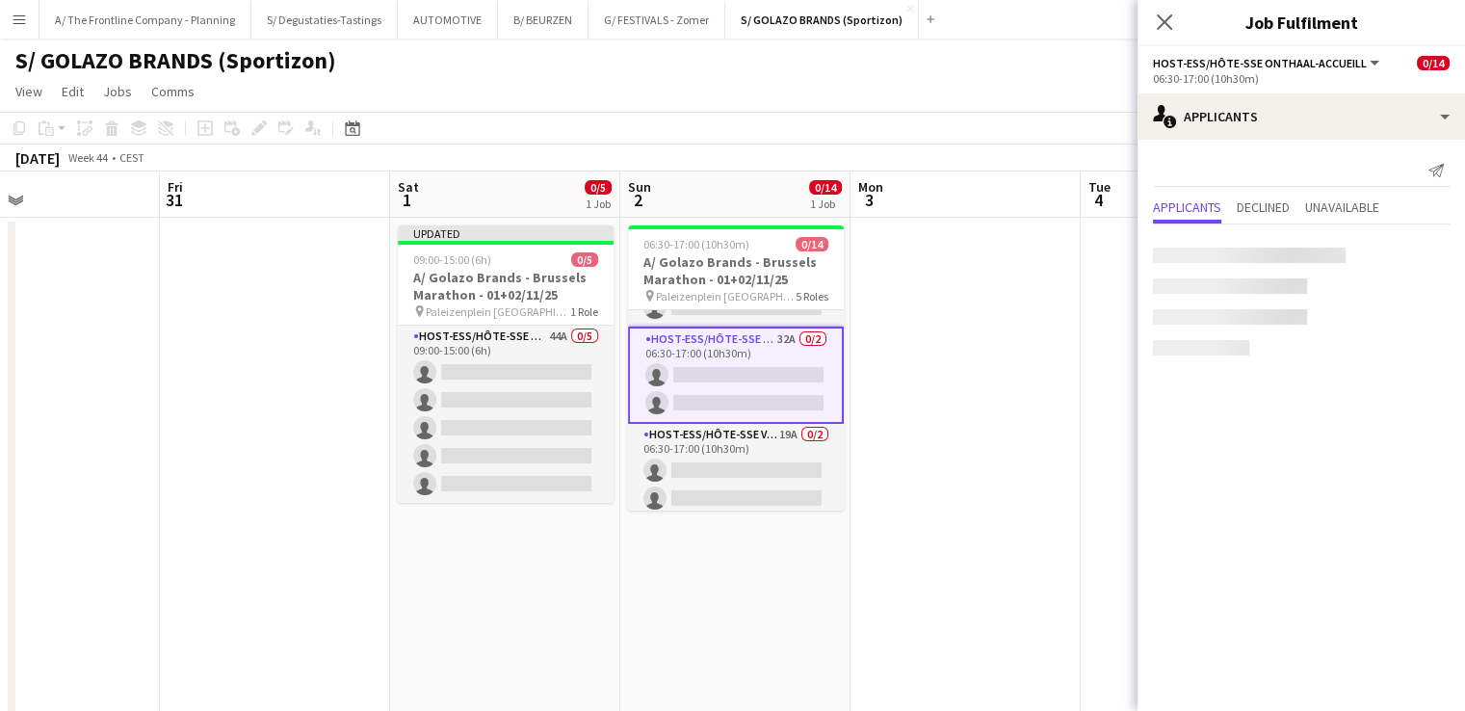
scroll to position [187, 0]
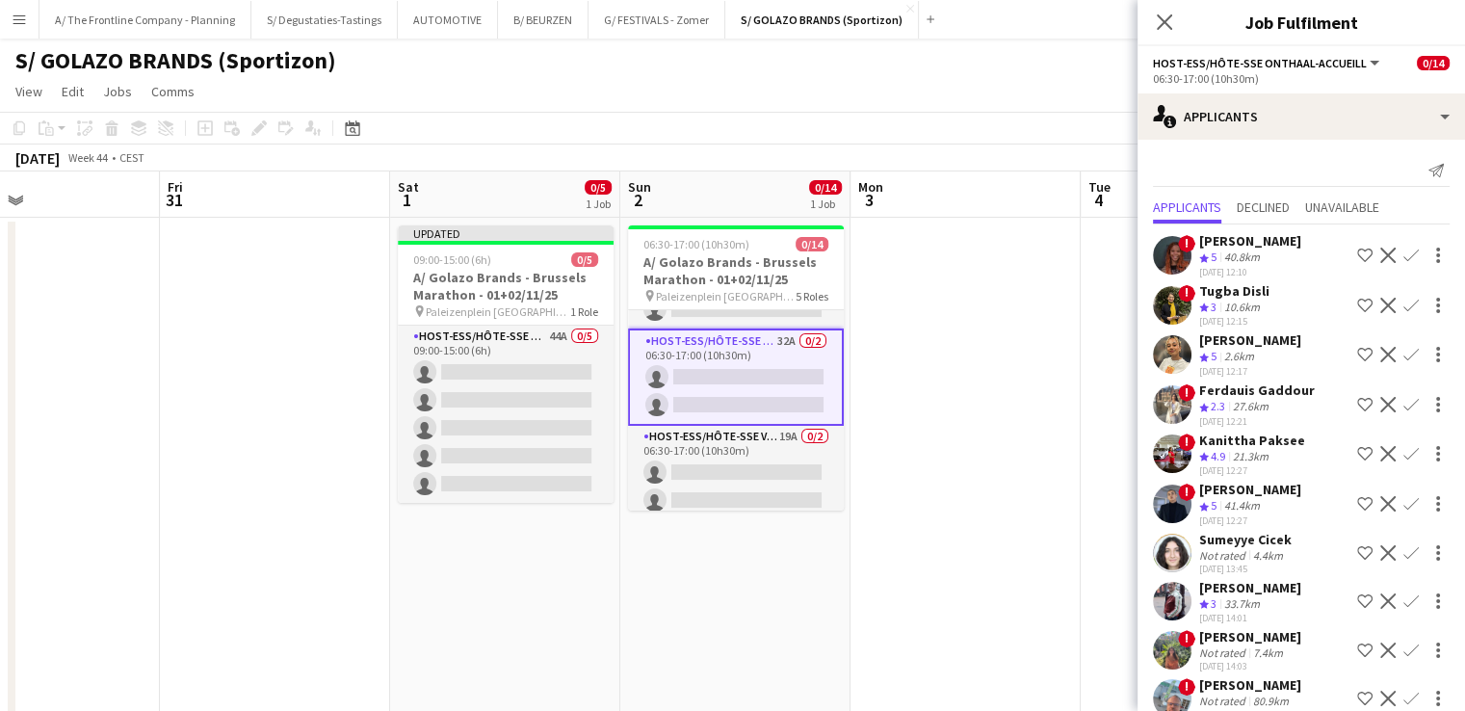
click at [1357, 300] on app-icon "Shortlist crew" at bounding box center [1364, 305] width 15 height 15
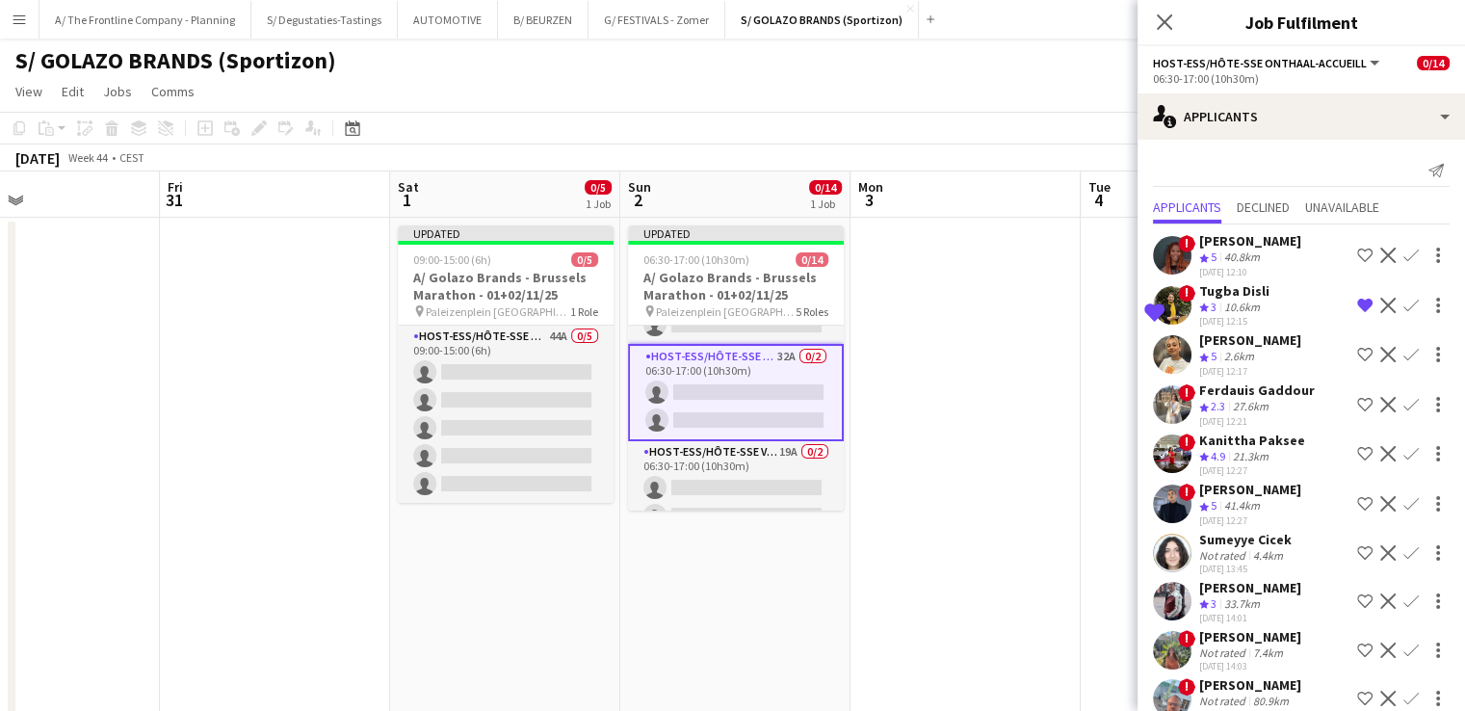
click at [1357, 359] on app-icon "Shortlist crew" at bounding box center [1364, 354] width 15 height 15
click at [1357, 447] on app-icon "Shortlist crew" at bounding box center [1364, 453] width 15 height 15
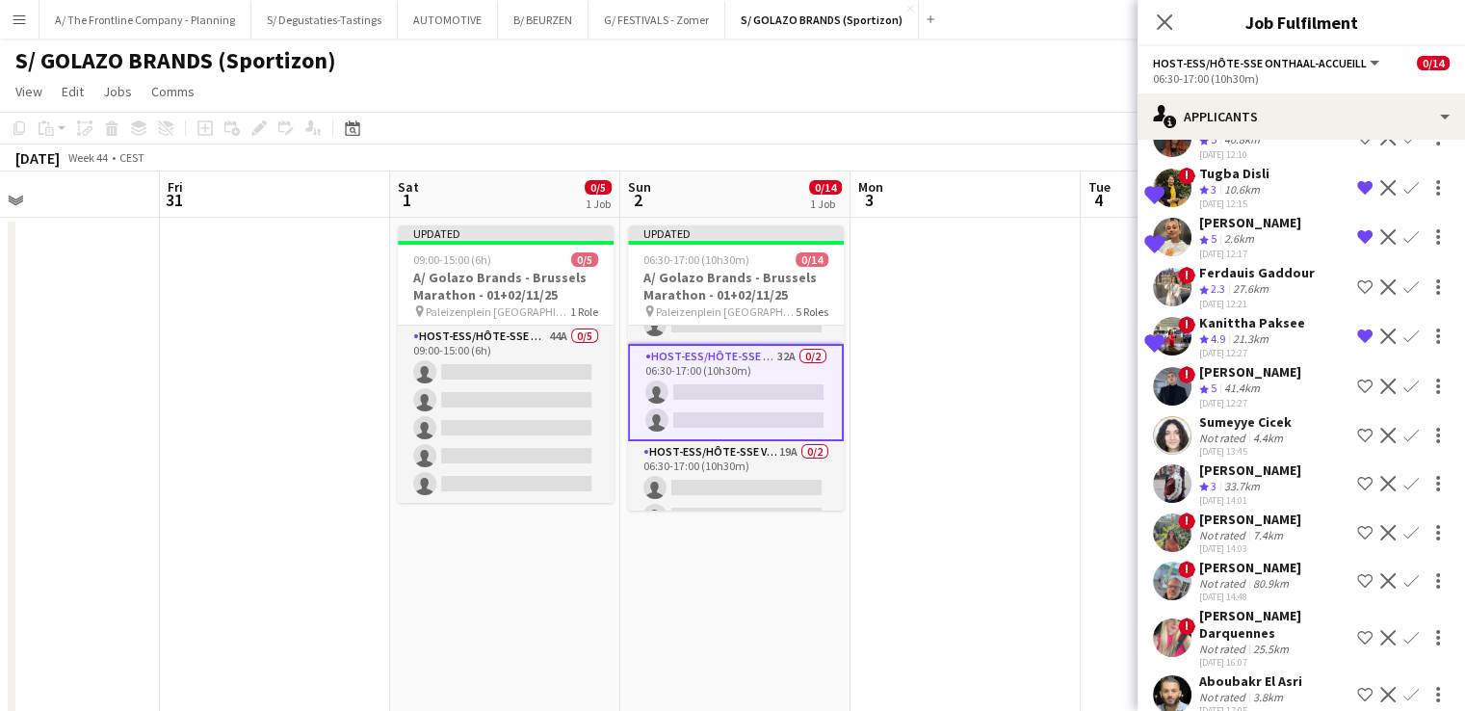
scroll to position [121, 0]
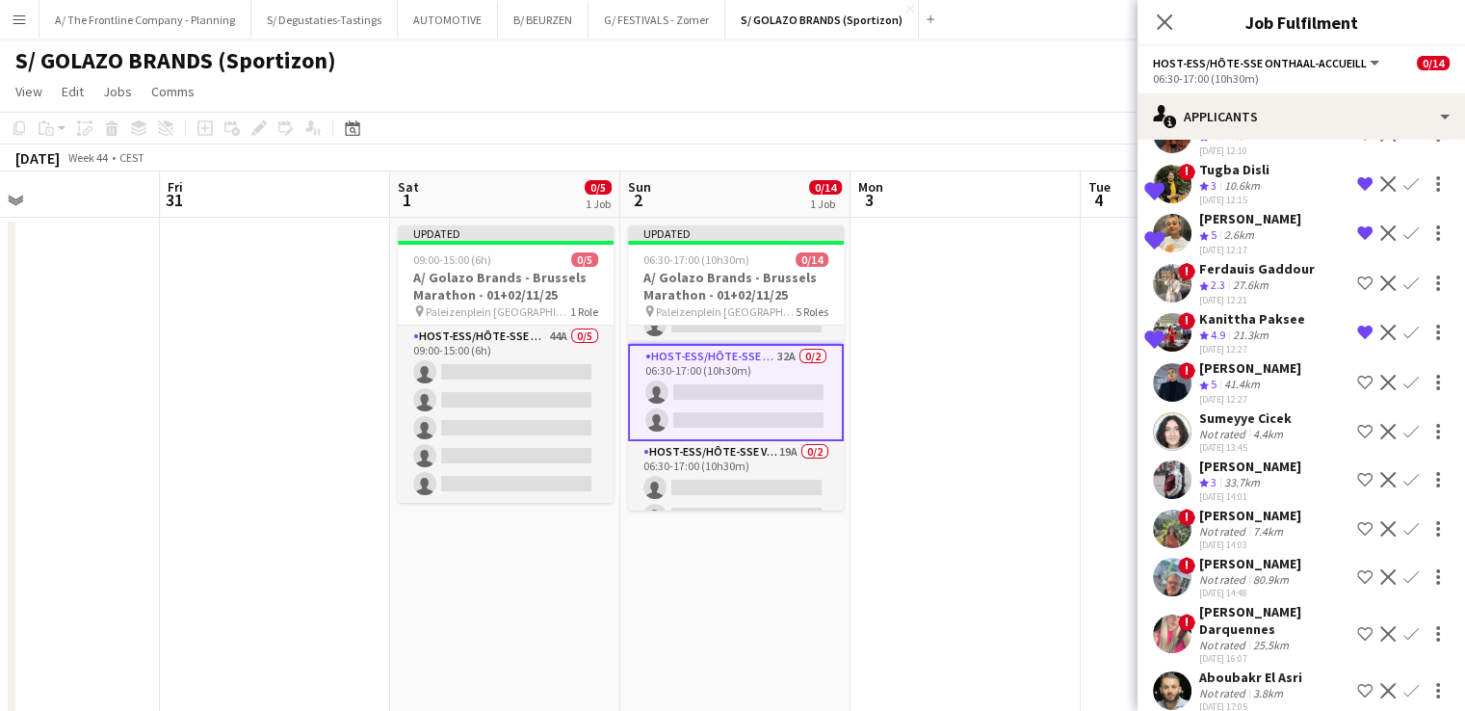
click at [1220, 384] on div "Crew rating 5" at bounding box center [1209, 384] width 21 height 16
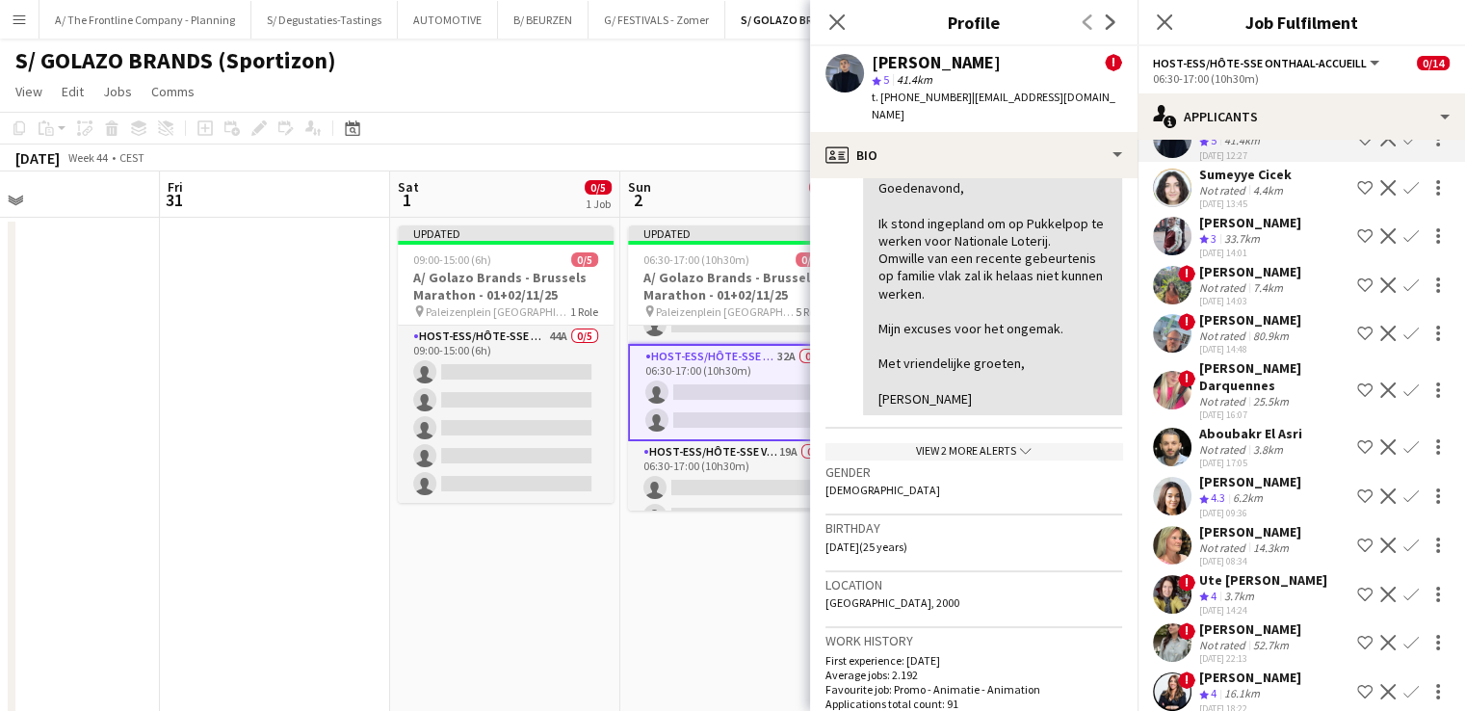
scroll to position [366, 0]
click at [1357, 487] on app-icon "Shortlist crew" at bounding box center [1364, 494] width 15 height 15
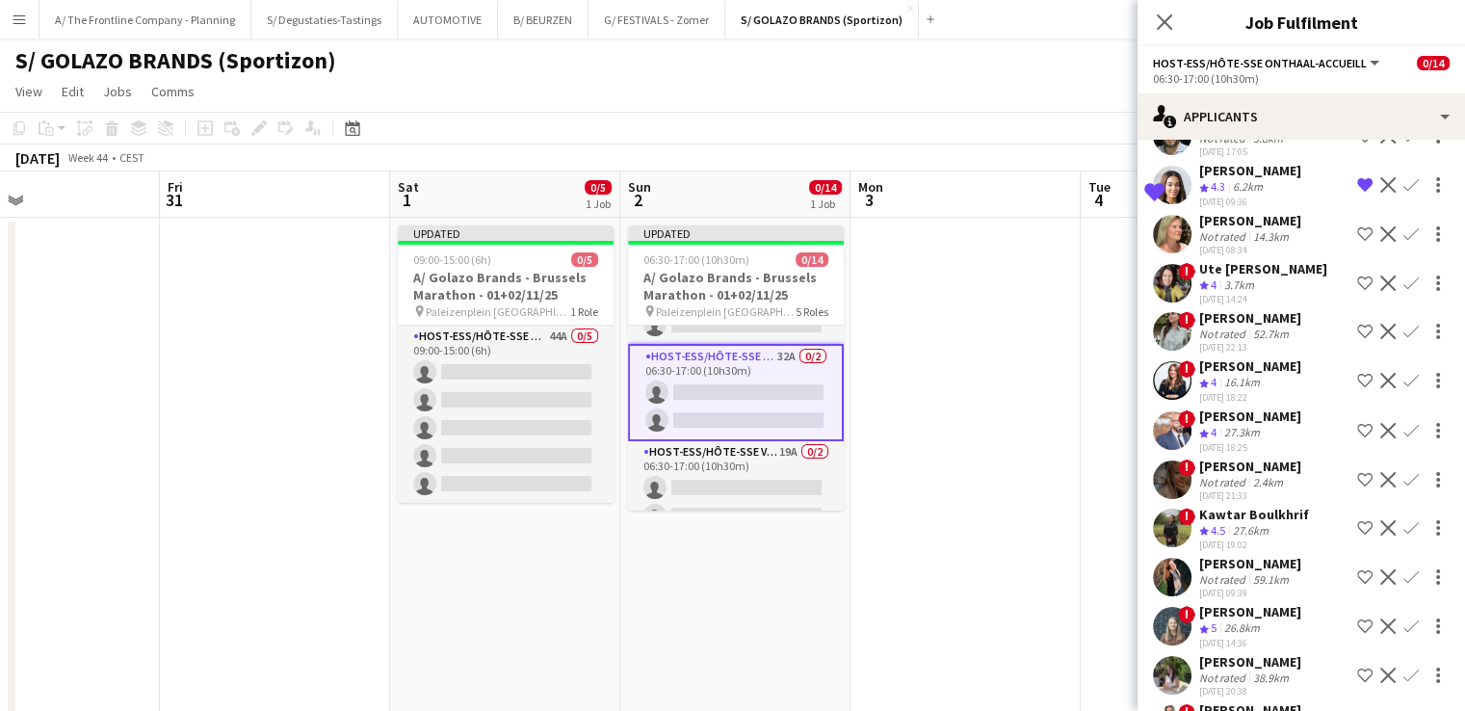
scroll to position [678, 0]
click at [1357, 482] on app-icon "Shortlist crew" at bounding box center [1364, 477] width 15 height 15
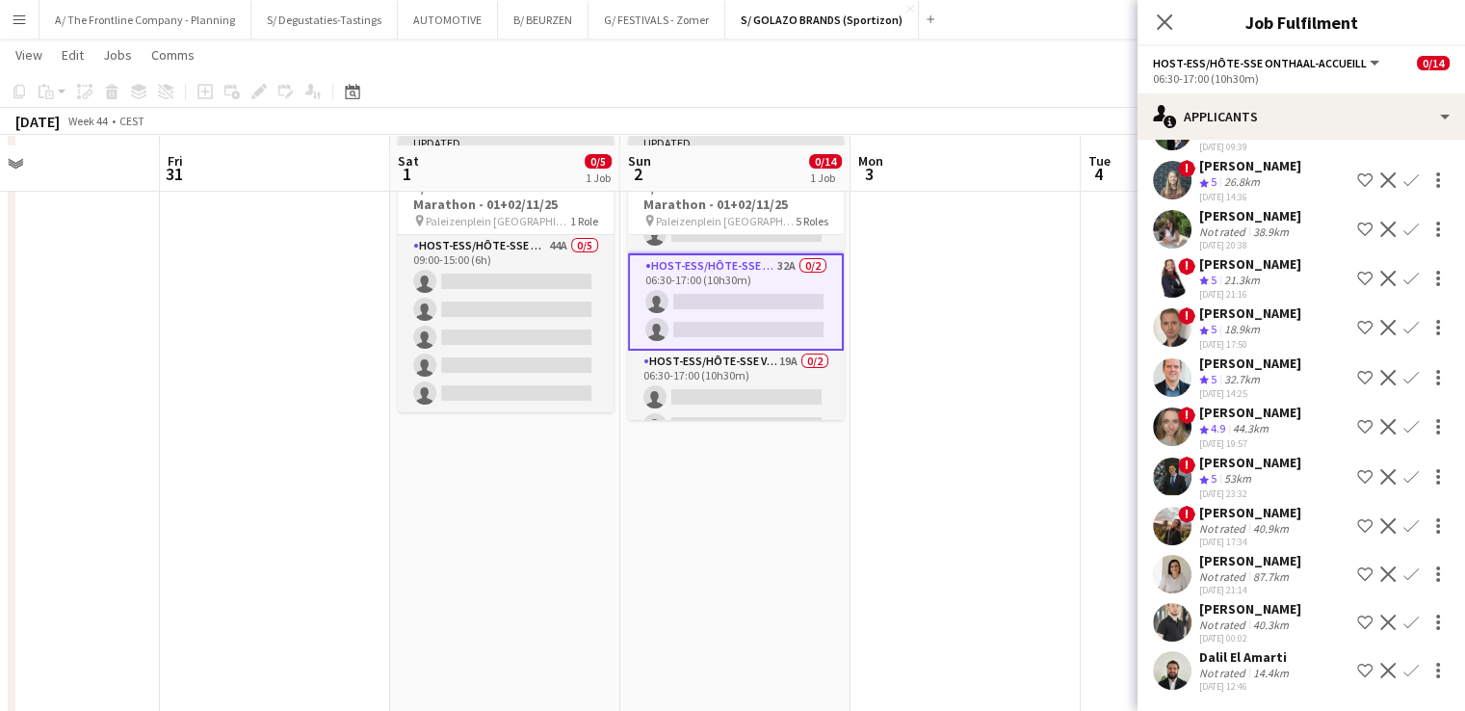
scroll to position [100, 0]
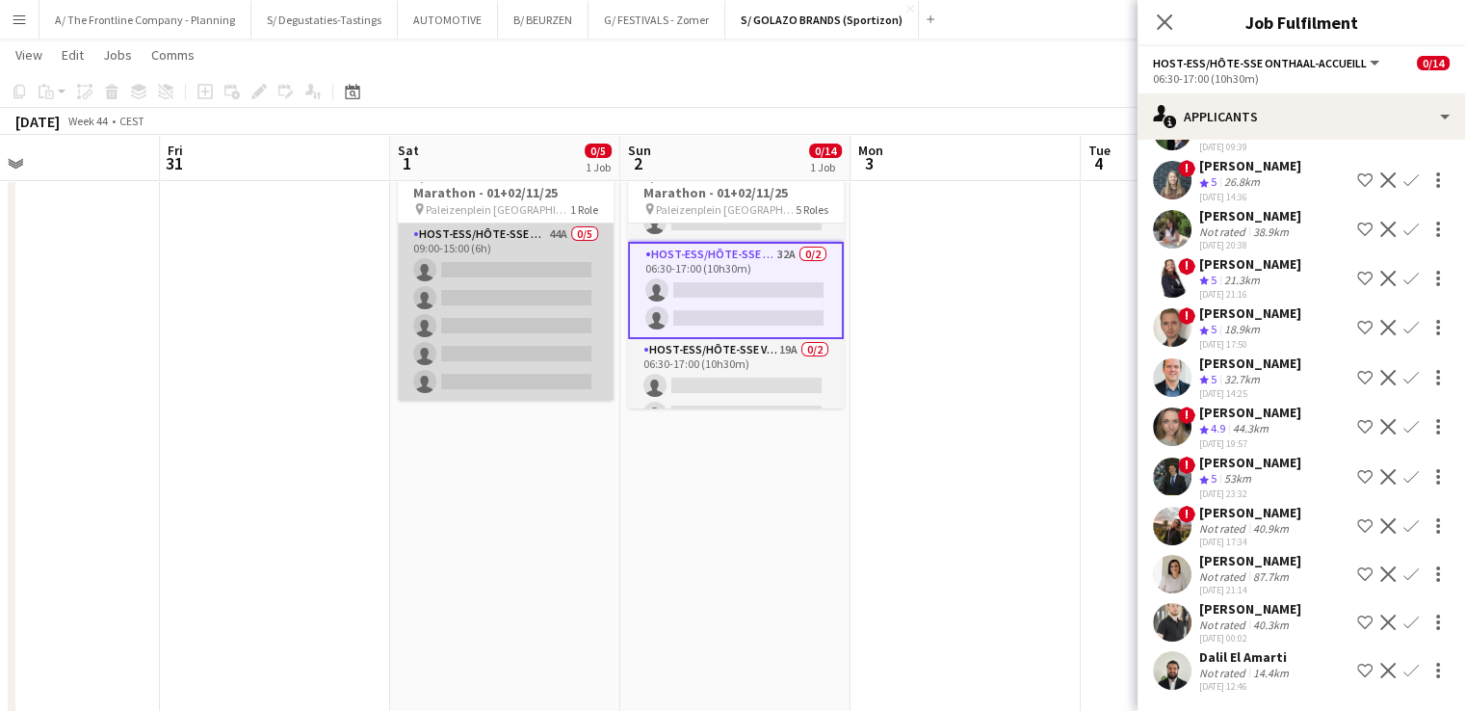
click at [536, 357] on app-card-role "Host-ess/Hôte-sse Onthaal-Accueill 44A 0/5 09:00-15:00 (6h) single-neutral-acti…" at bounding box center [506, 311] width 216 height 177
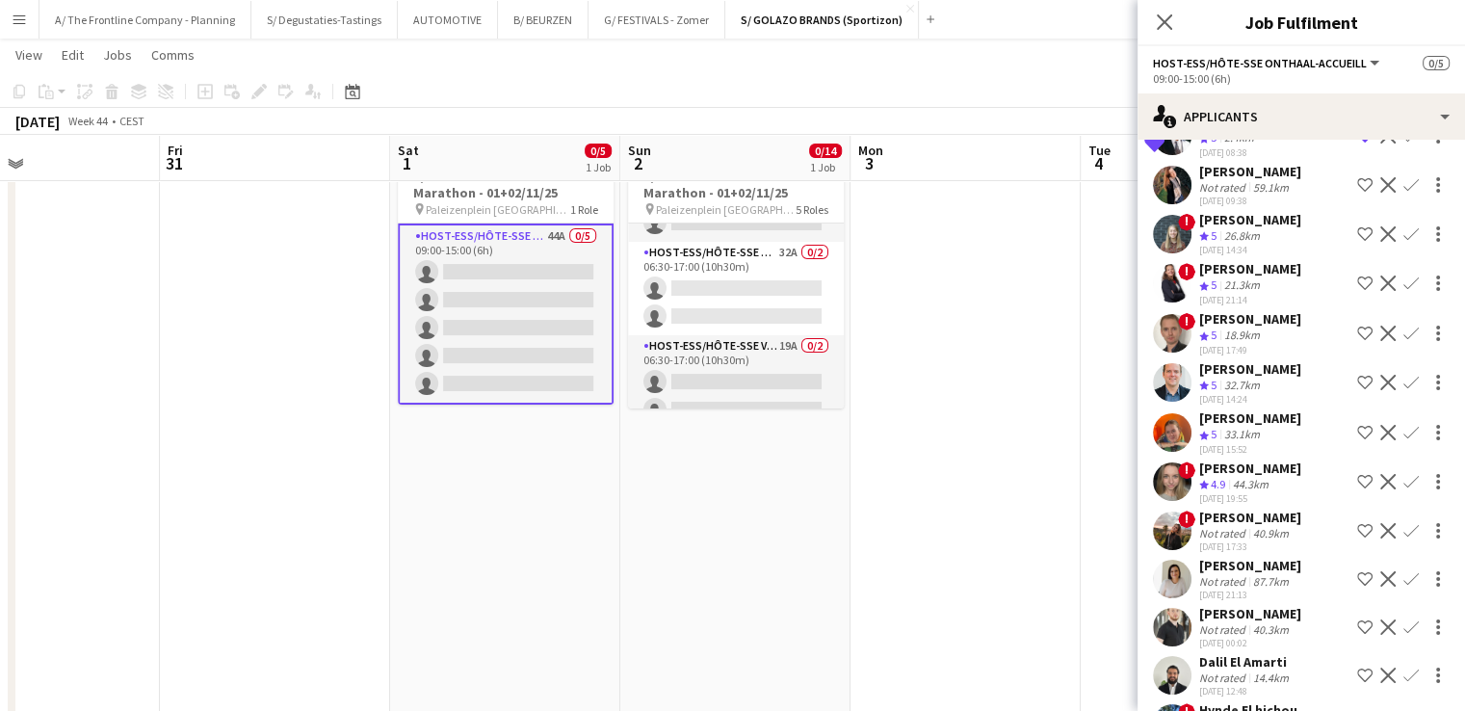
scroll to position [1709, 0]
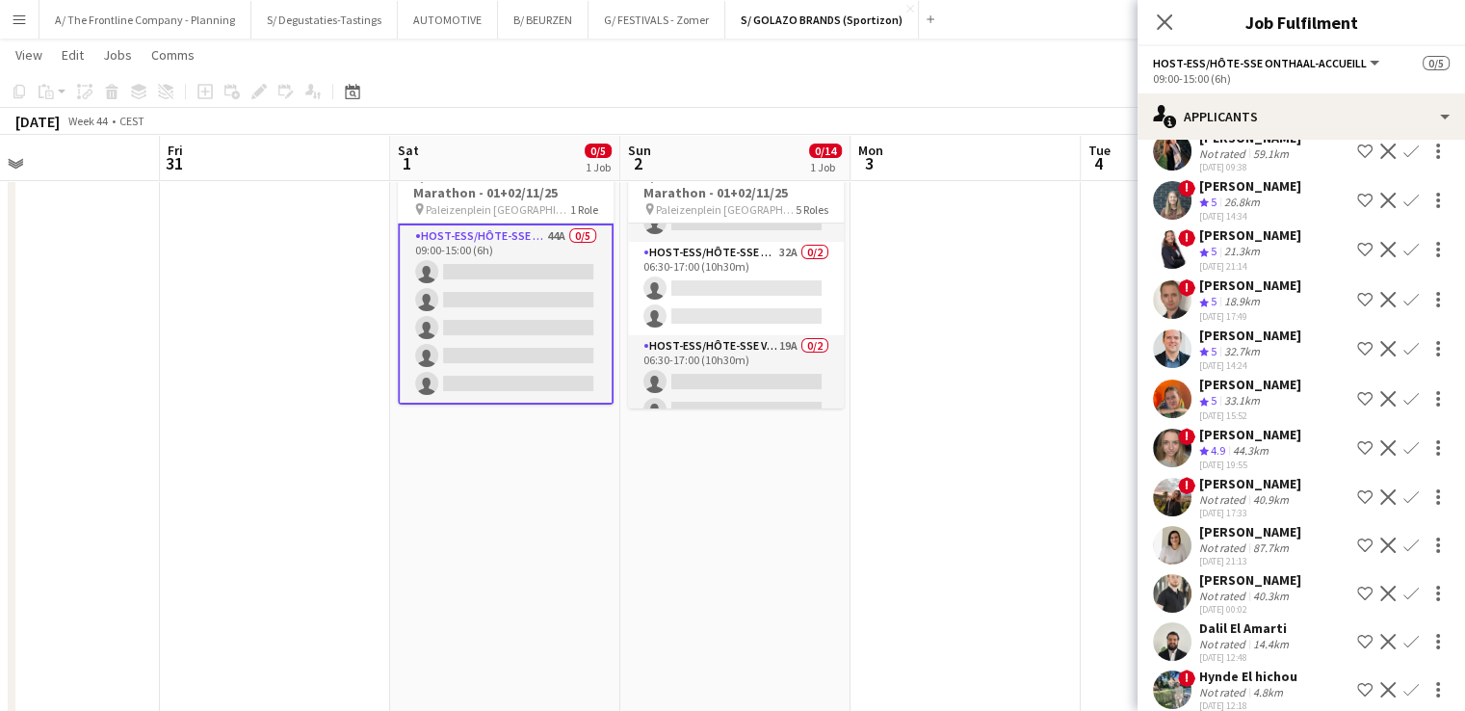
click at [1357, 440] on app-icon "Shortlist crew" at bounding box center [1364, 447] width 15 height 15
click at [1262, 443] on div "44.3km" at bounding box center [1250, 451] width 43 height 16
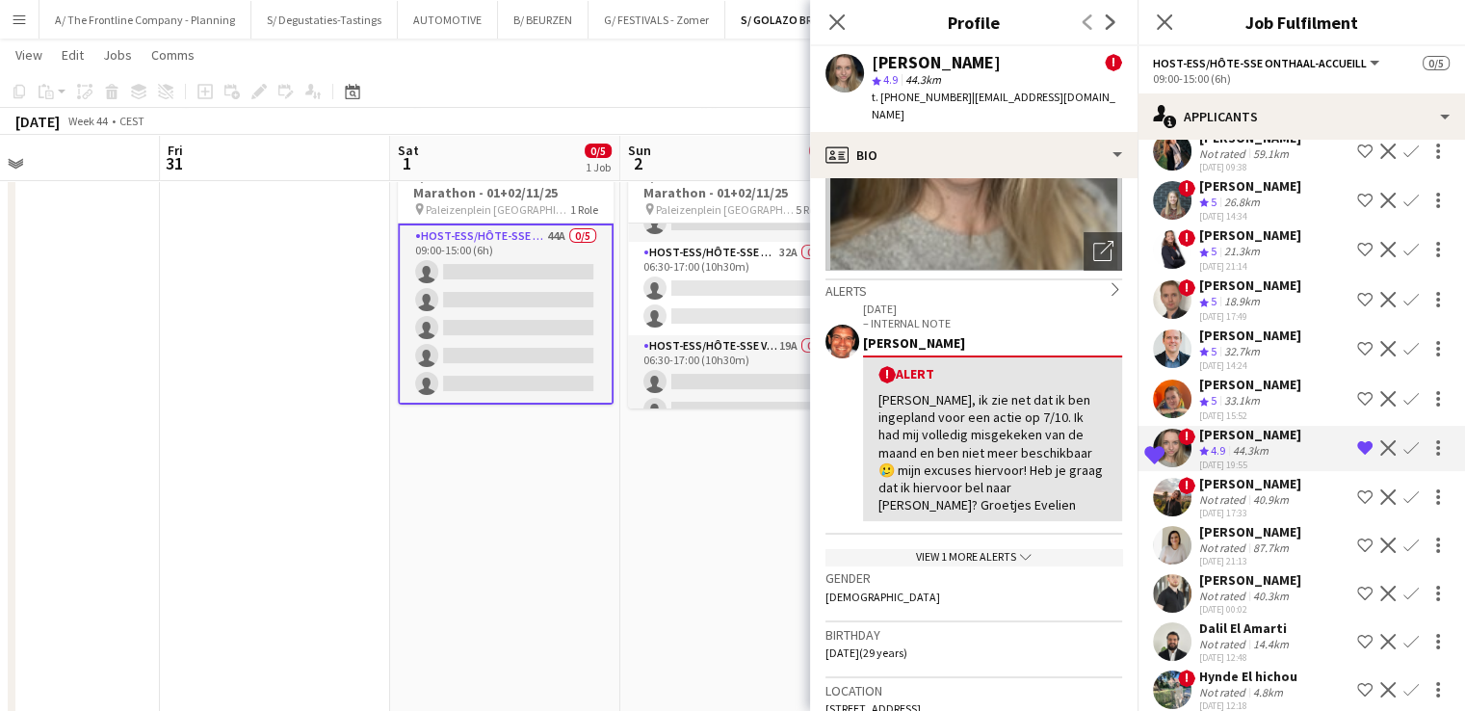
scroll to position [229, 0]
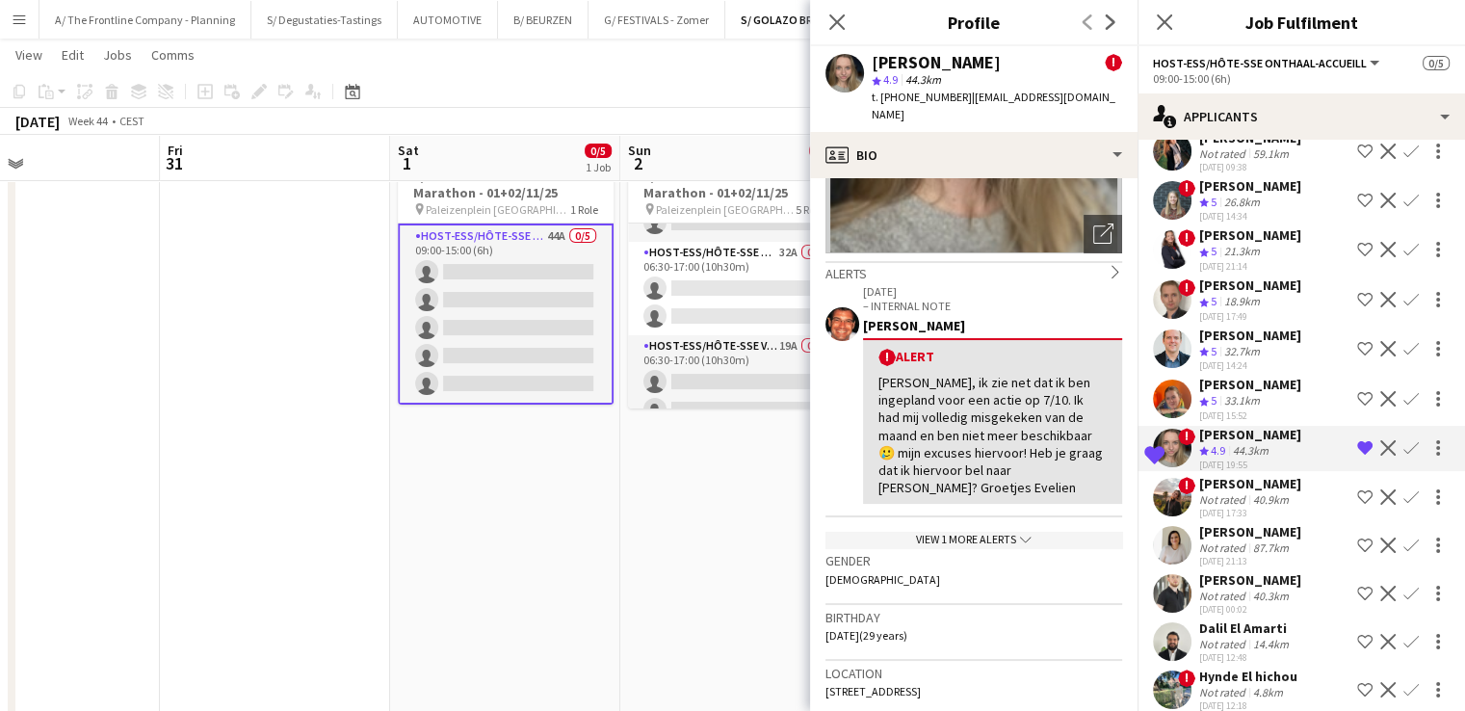
click at [981, 532] on div "View 1 more alerts chevron-down" at bounding box center [973, 540] width 297 height 16
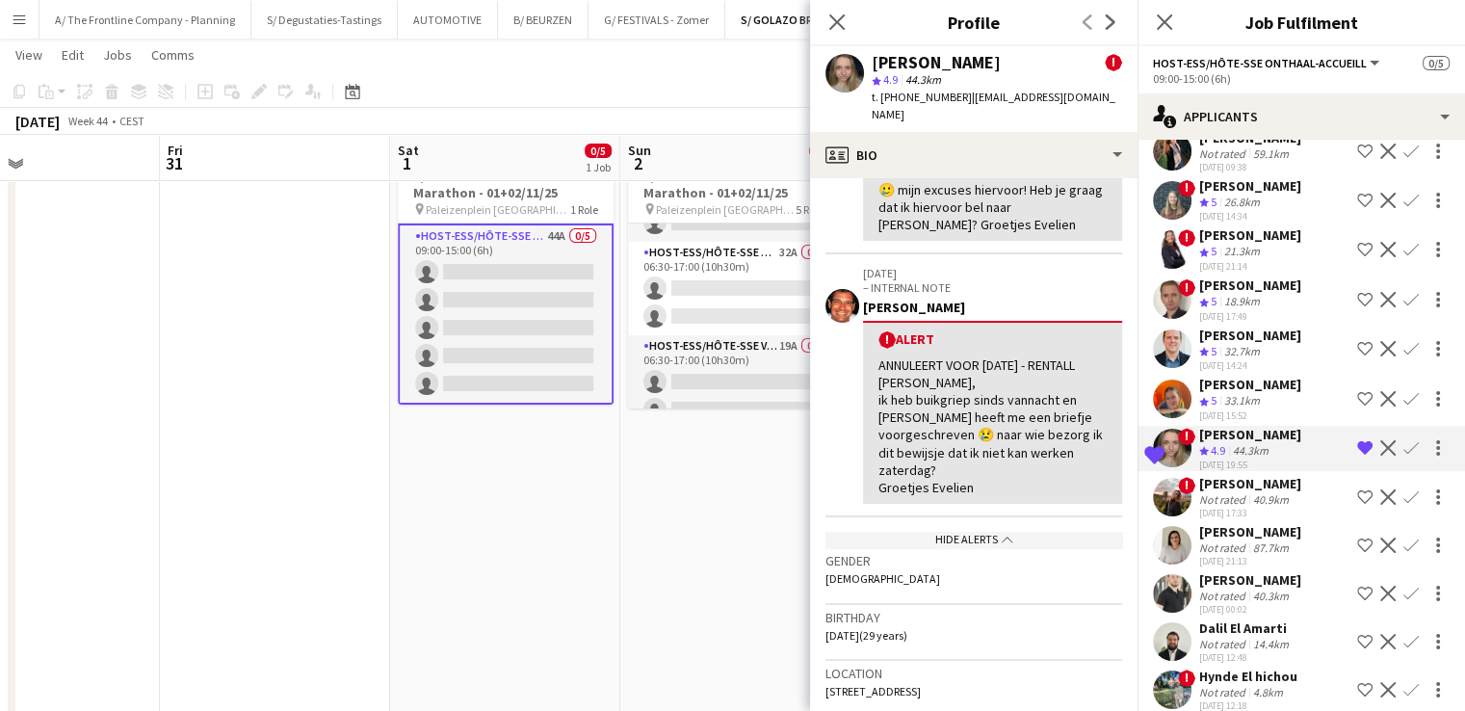
scroll to position [491, 0]
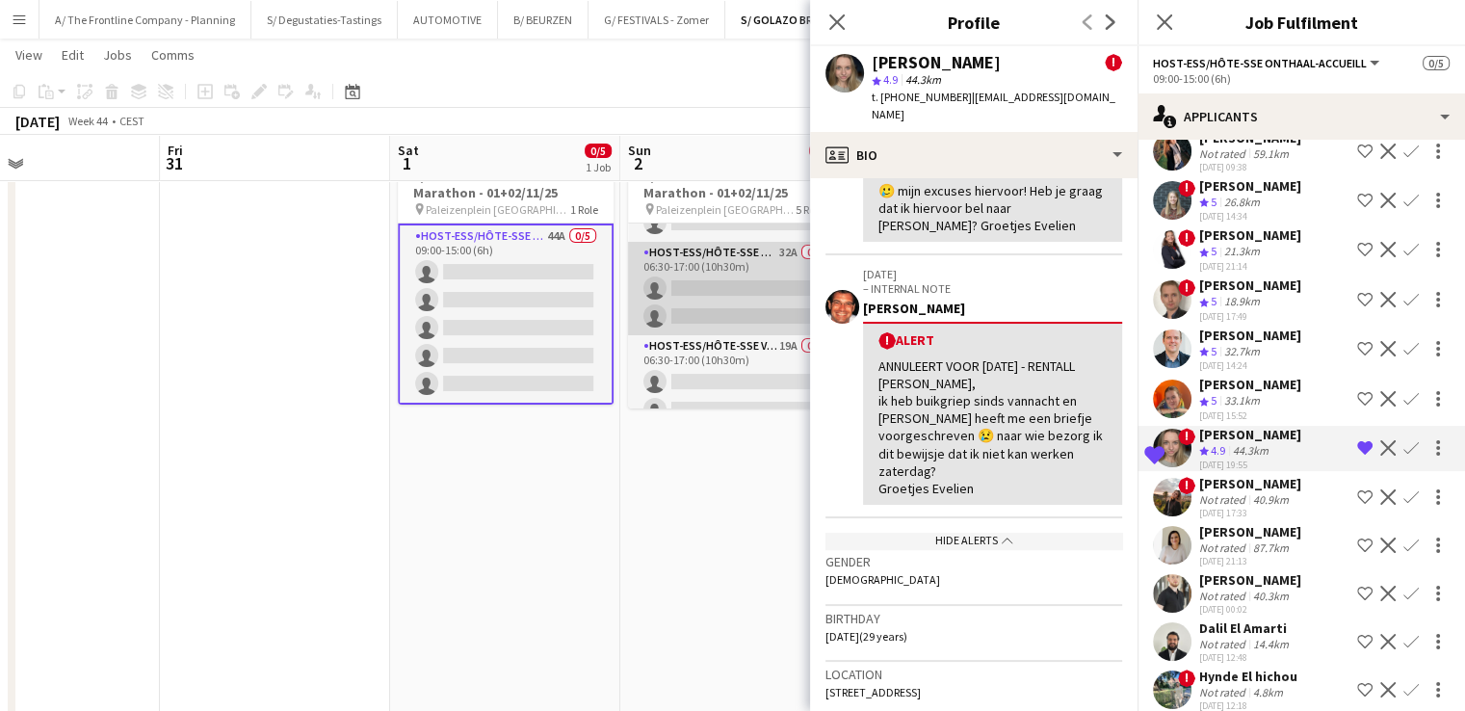
click at [728, 322] on app-card-role "Host-ess/Hôte-sse Onthaal-Accueill 32A 0/2 06:30-17:00 (10h30m) single-neutral-…" at bounding box center [736, 288] width 216 height 93
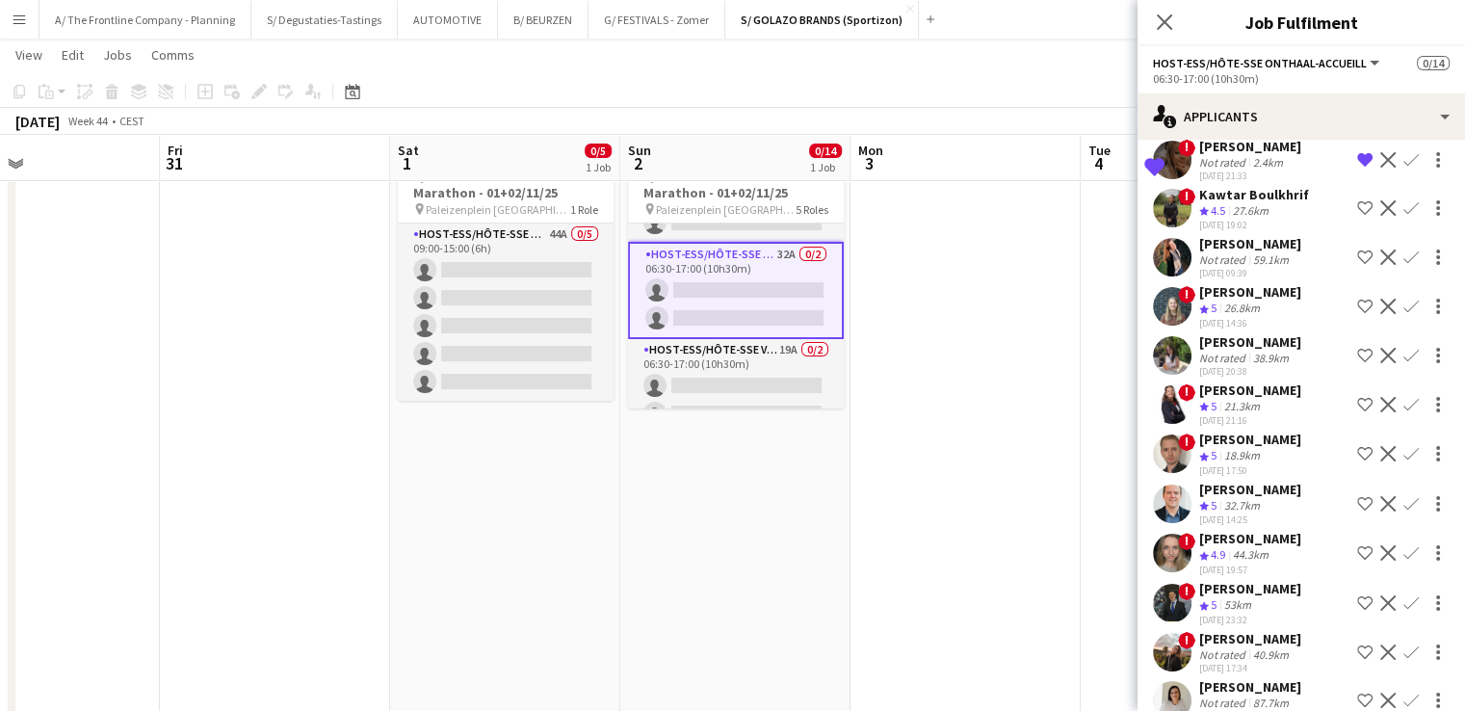
scroll to position [1125, 0]
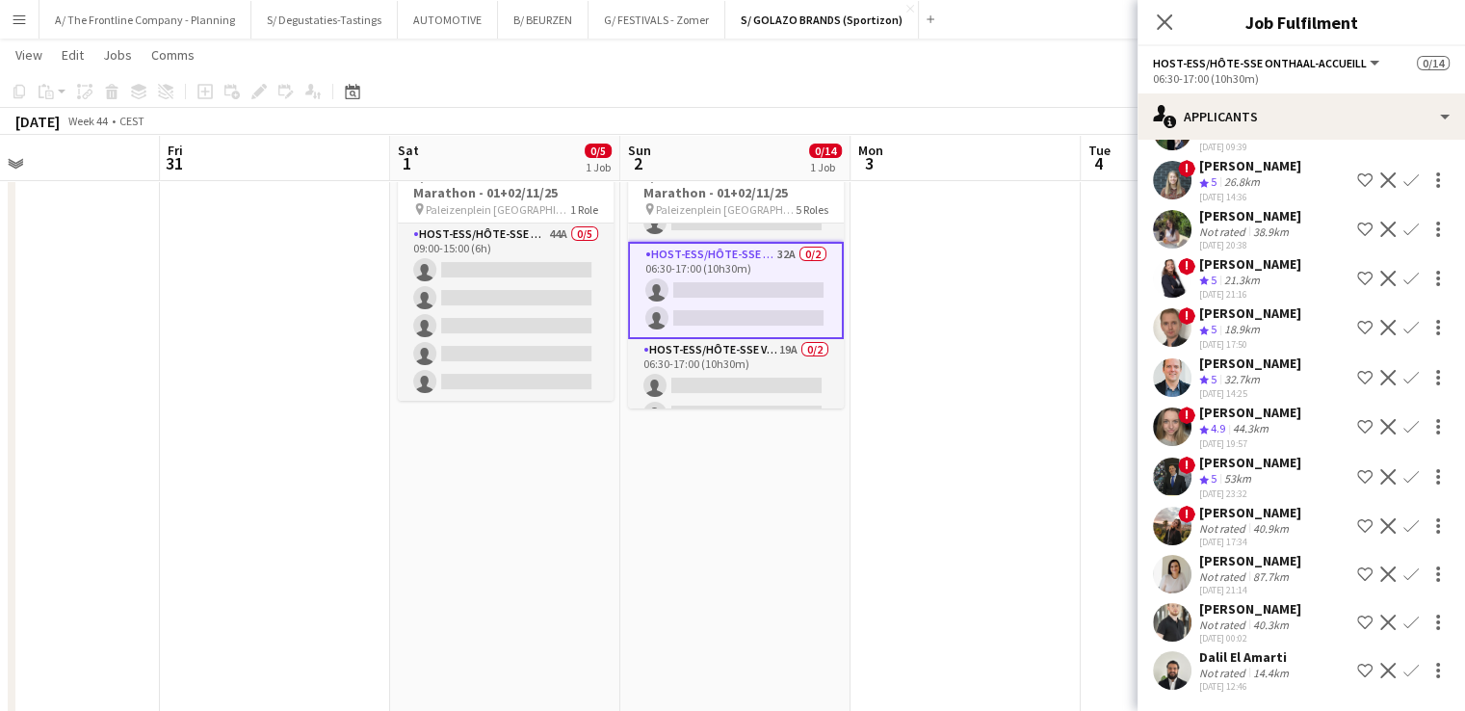
click at [1357, 424] on app-icon "Shortlist crew" at bounding box center [1364, 426] width 15 height 15
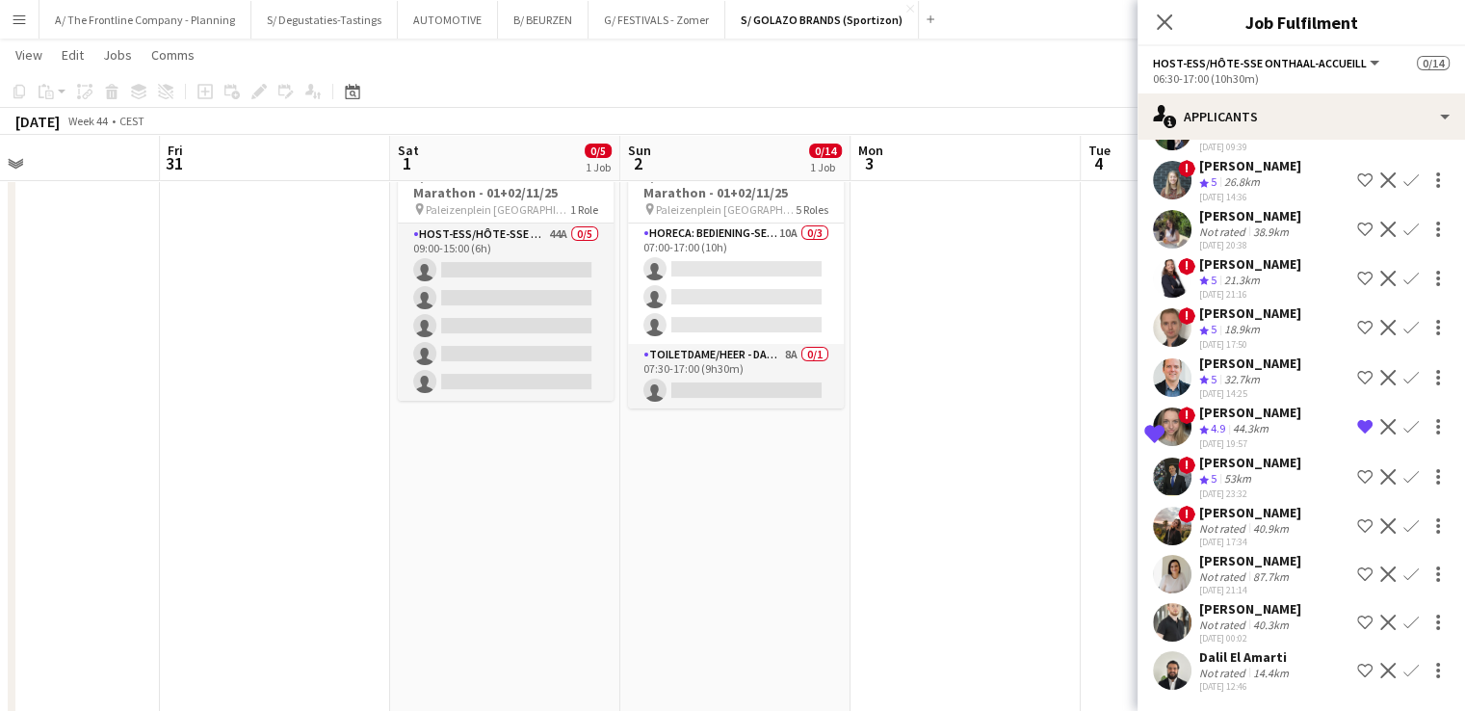
scroll to position [276, 0]
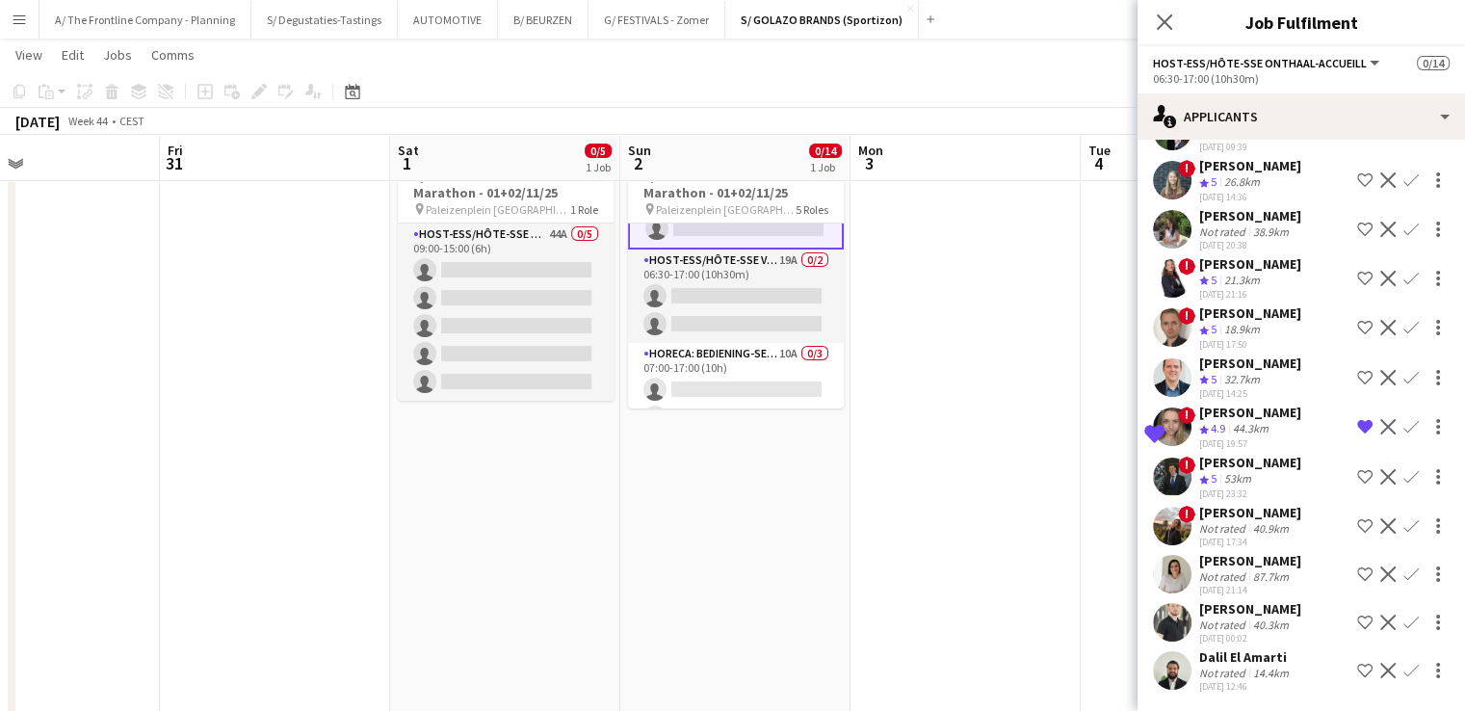
click at [765, 309] on app-card-role "Host-ess/Hôte-sse Vestiaire 19A 0/2 06:30-17:00 (10h30m) single-neutral-actions…" at bounding box center [736, 295] width 216 height 93
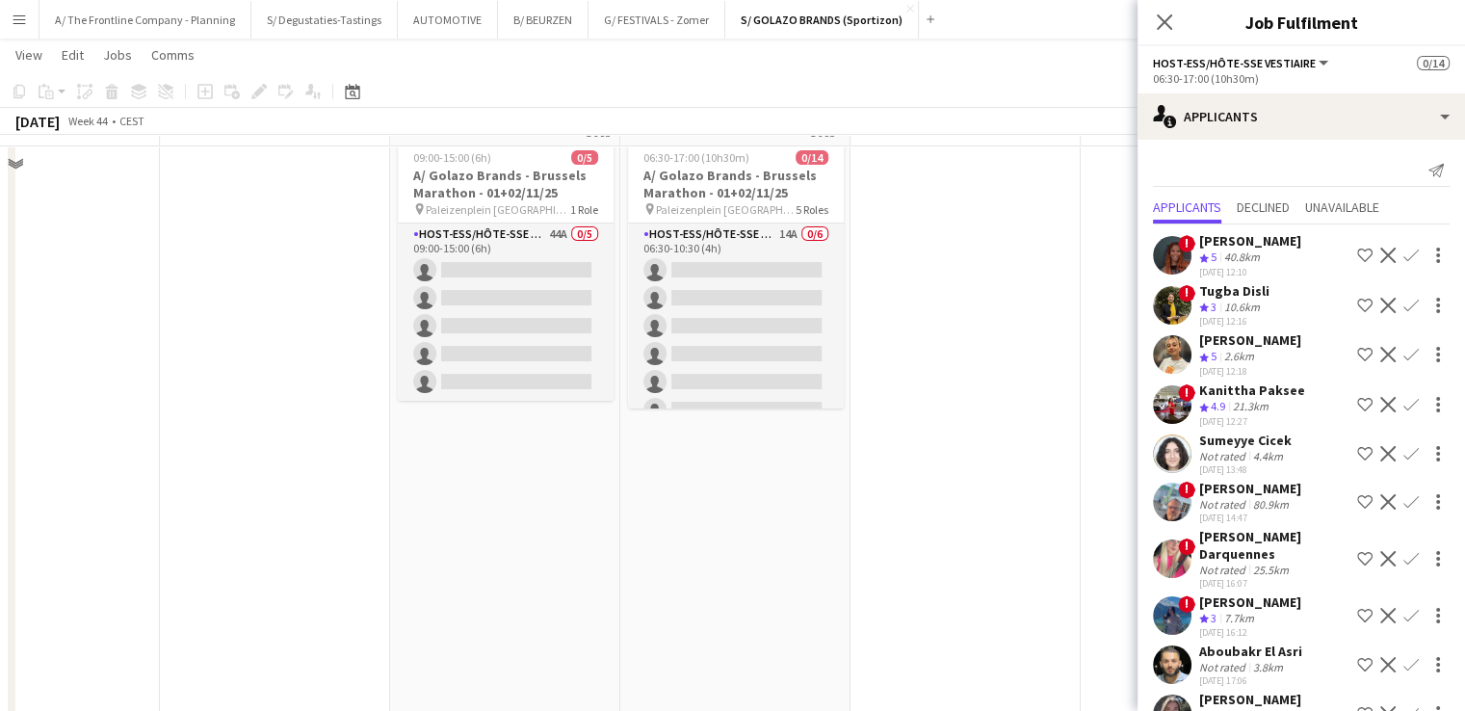
scroll to position [0, 0]
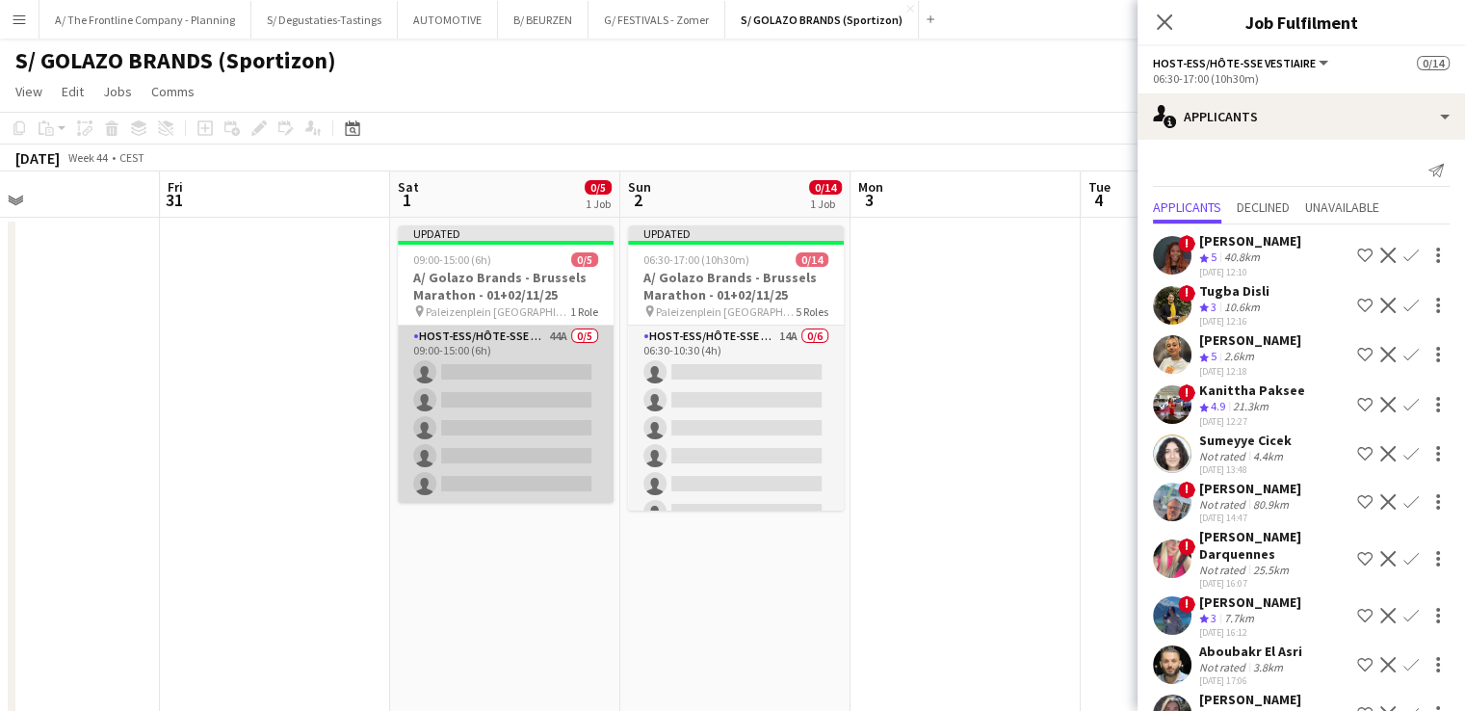
click at [528, 378] on app-card-role "Host-ess/Hôte-sse Onthaal-Accueill 44A 0/5 09:00-15:00 (6h) single-neutral-acti…" at bounding box center [506, 413] width 216 height 177
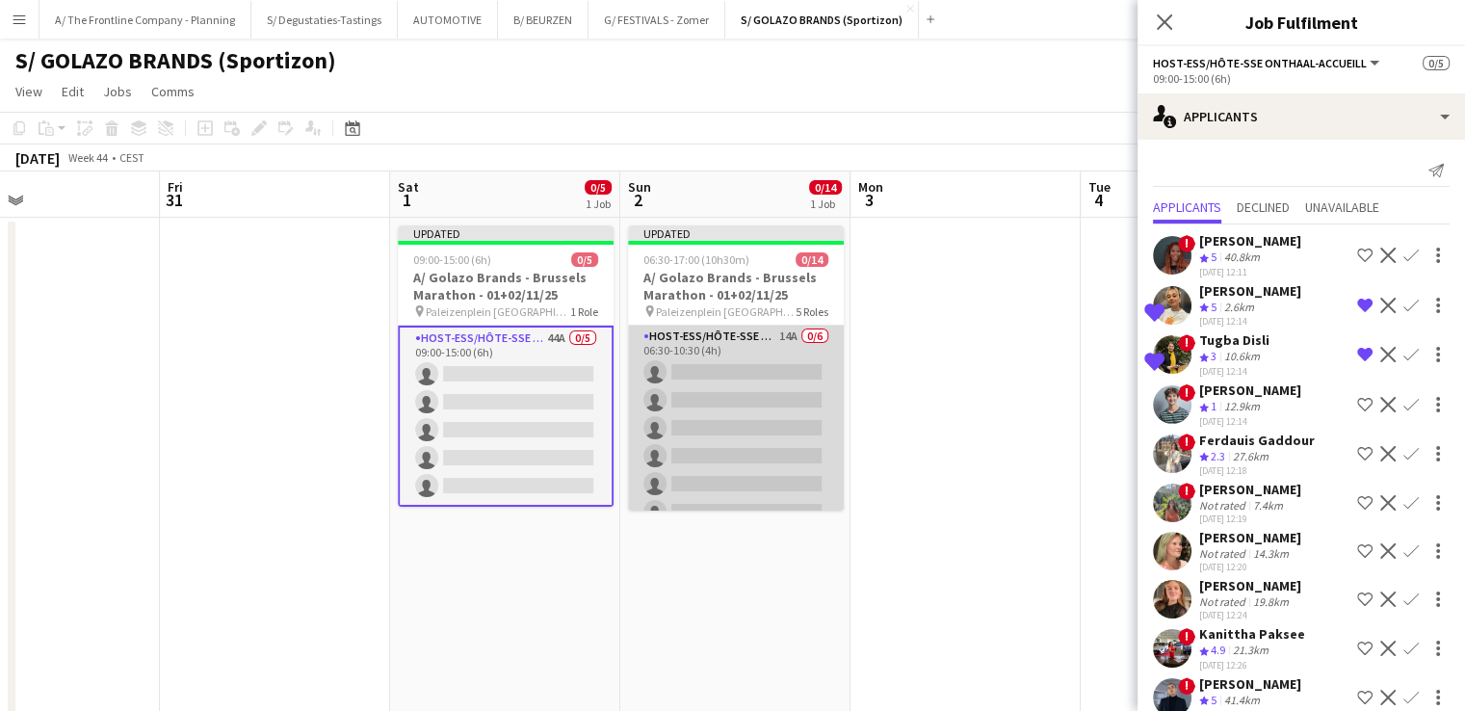
click at [768, 405] on app-card-role "Host-ess/Hôte-sse Onthaal-Accueill 14A 0/6 06:30-10:30 (4h) single-neutral-acti…" at bounding box center [736, 427] width 216 height 205
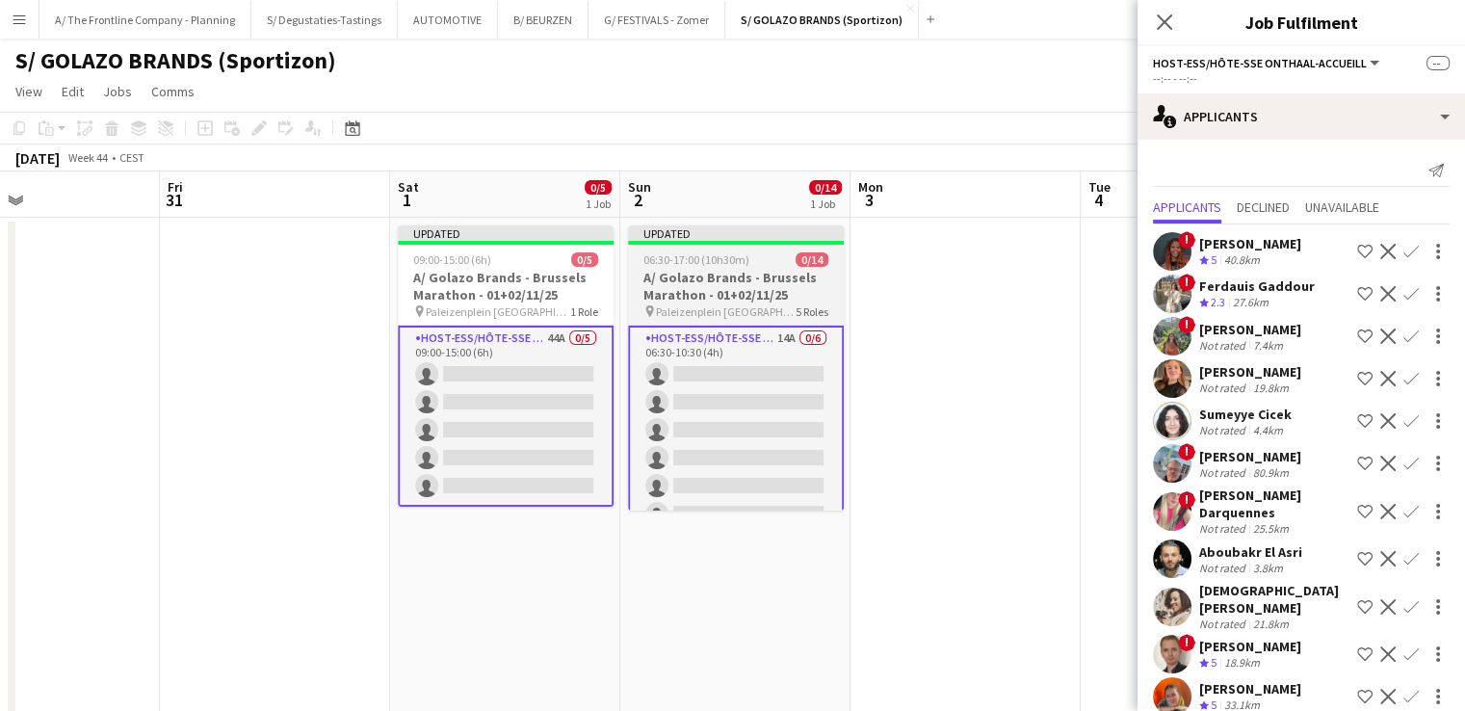
click at [732, 288] on h3 "A/ Golazo Brands - Brussels Marathon - 01+02/11/25" at bounding box center [736, 286] width 216 height 35
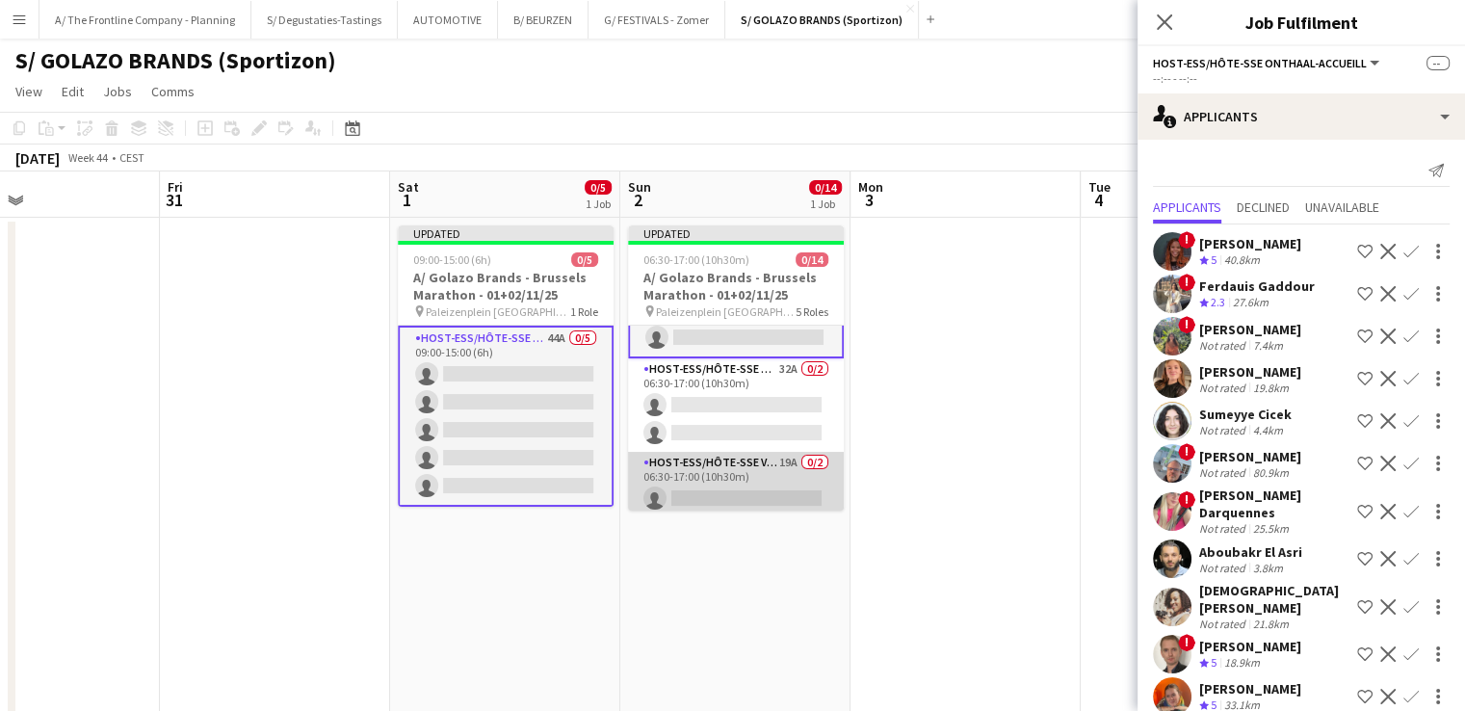
scroll to position [172, 0]
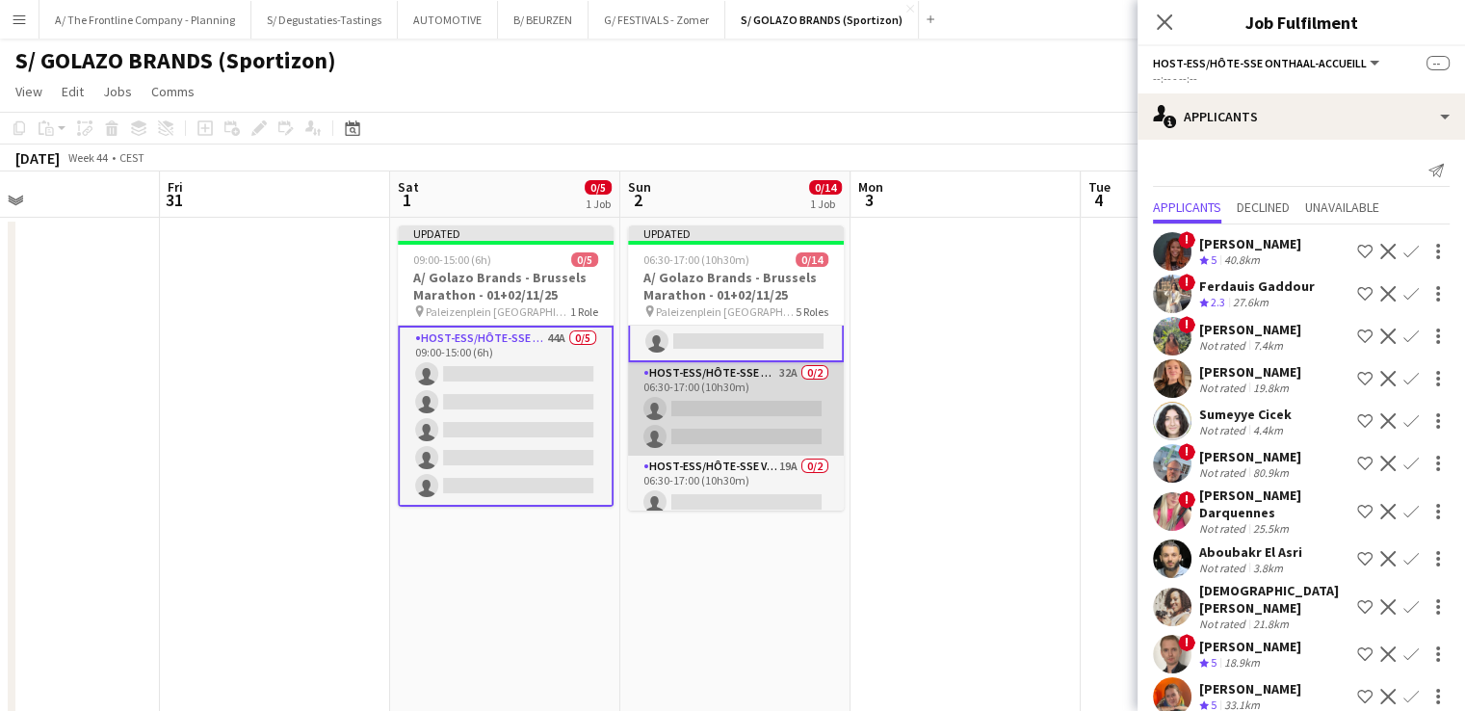
click at [727, 425] on app-card-role "Host-ess/Hôte-sse Onthaal-Accueill 32A 0/2 06:30-17:00 (10h30m) single-neutral-…" at bounding box center [736, 408] width 216 height 93
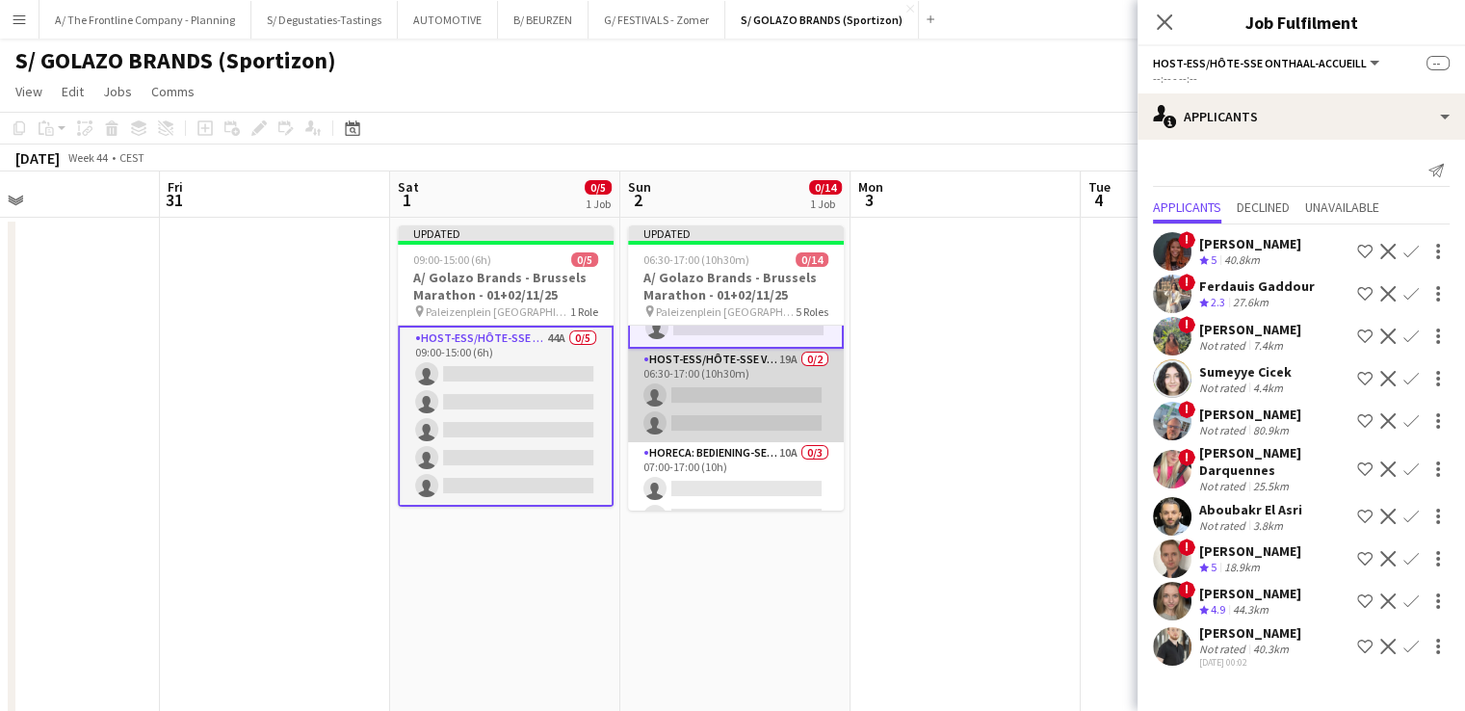
scroll to position [280, 0]
click at [727, 428] on app-card-role "Host-ess/Hôte-sse Vestiaire 19A 0/2 06:30-17:00 (10h30m) single-neutral-actions…" at bounding box center [736, 396] width 216 height 93
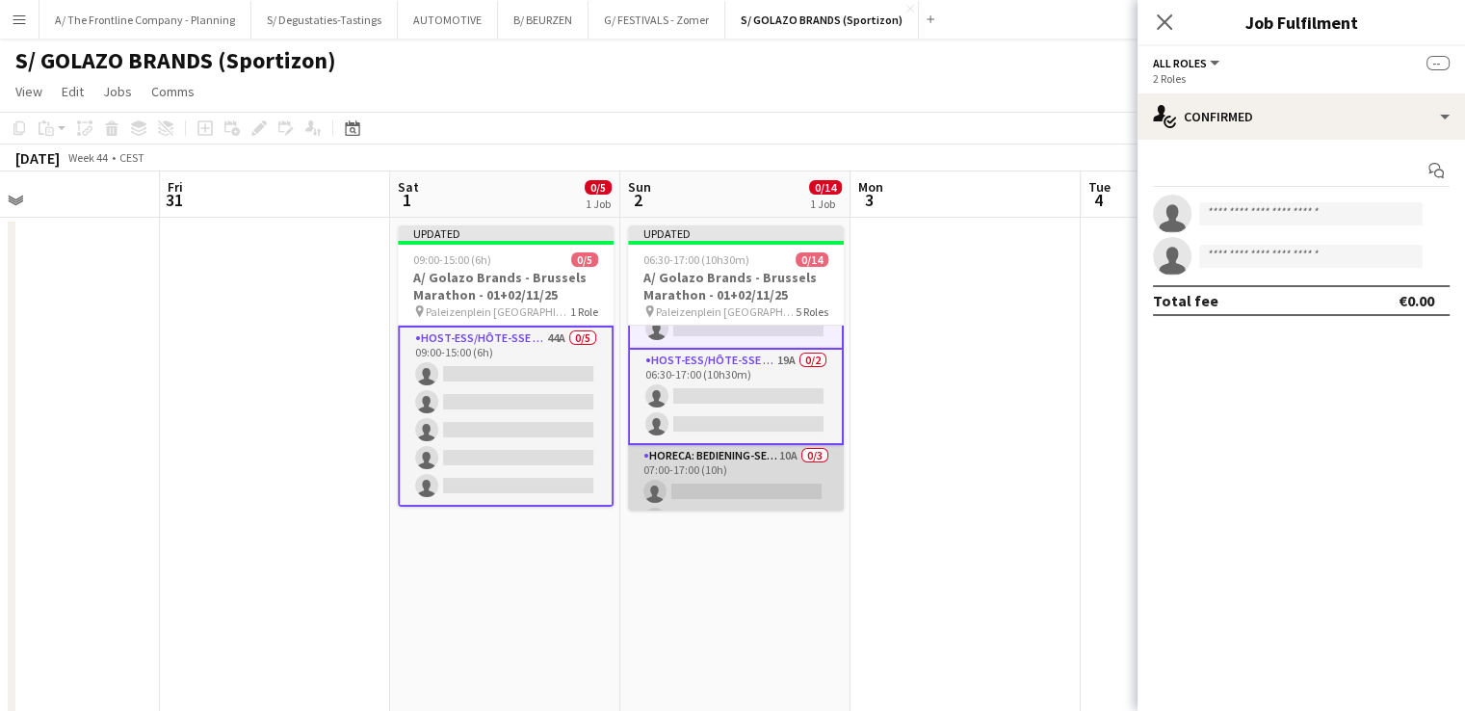
click at [742, 477] on app-card-role "Horeca: Bediening-Service 10A 0/3 07:00-17:00 (10h) single-neutral-actions sing…" at bounding box center [736, 505] width 216 height 121
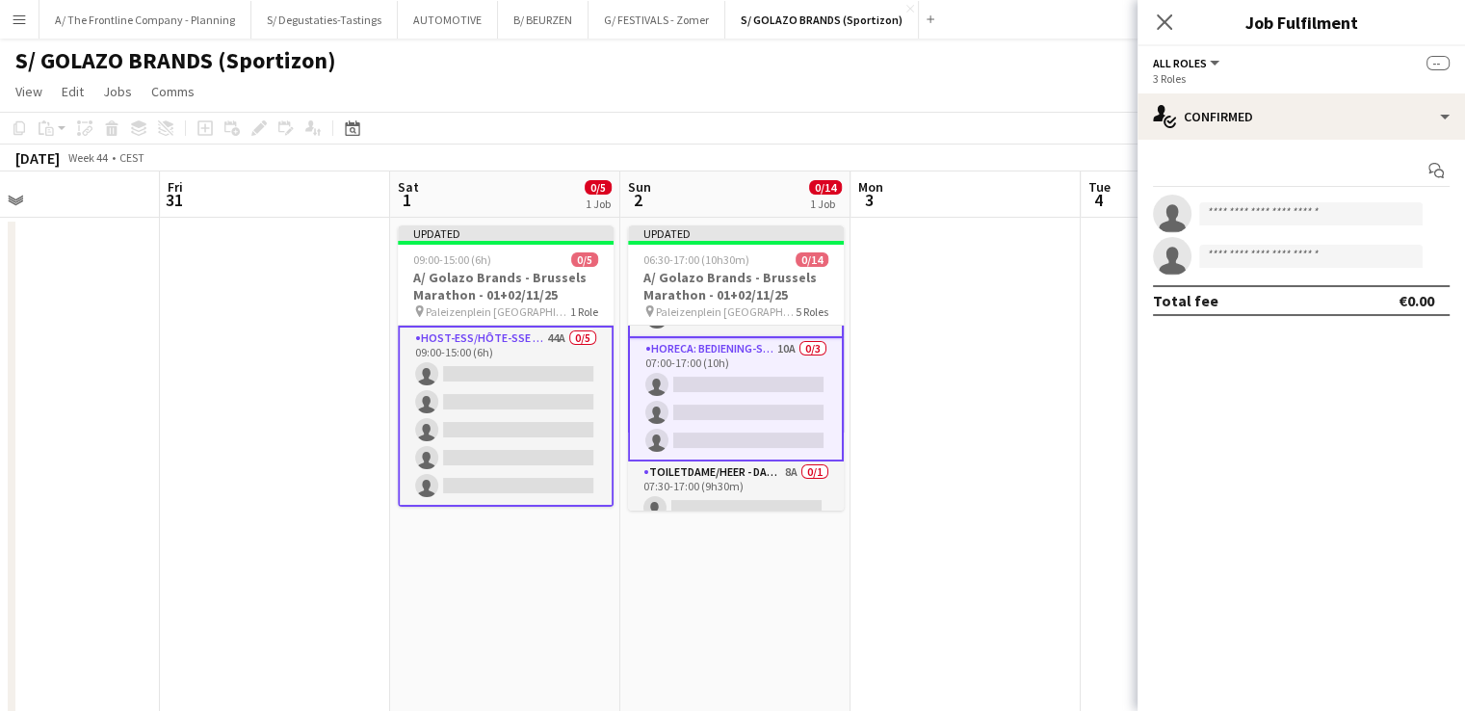
scroll to position [401, 0]
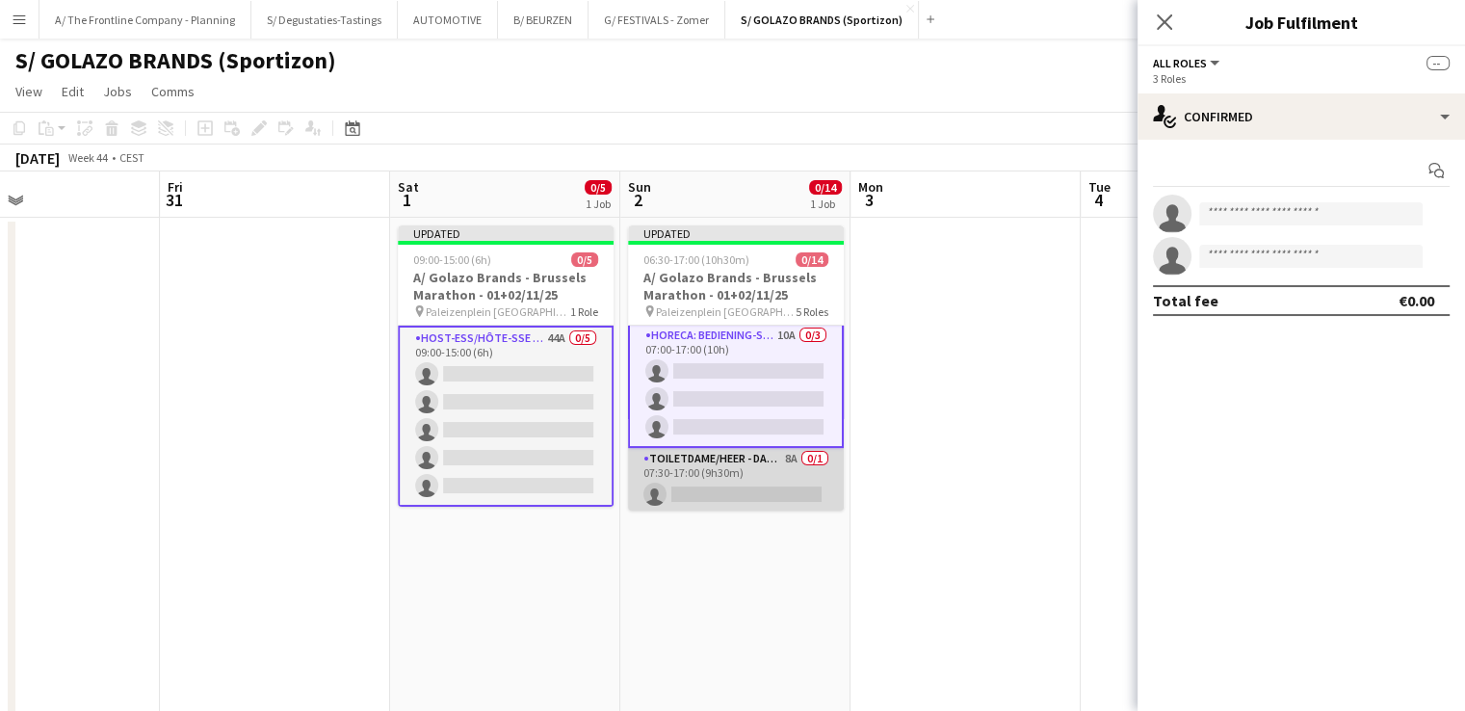
click at [746, 468] on app-card-role "Toiletdame/heer - dame/monsieur des toilettes 8A 0/1 07:30-17:00 (9h30m) single…" at bounding box center [736, 480] width 216 height 65
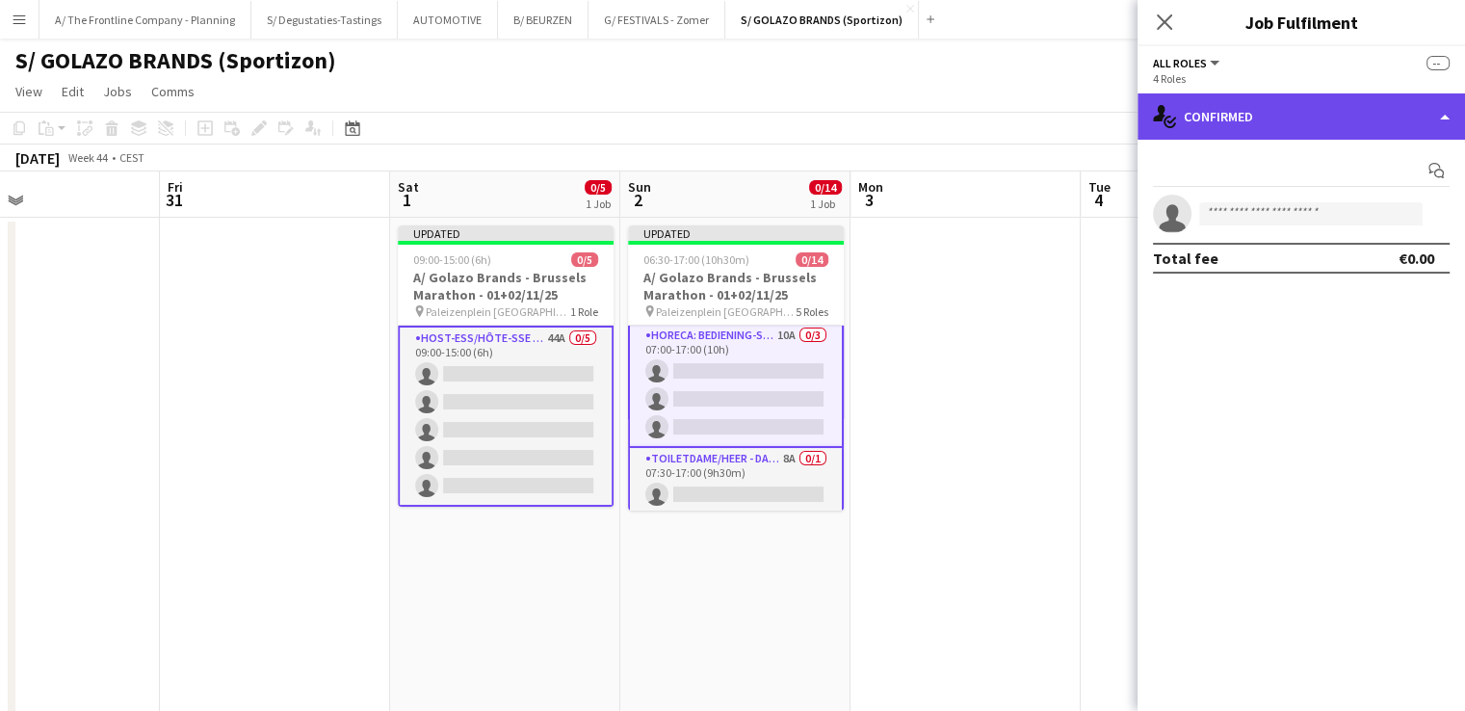
click at [1225, 125] on div "single-neutral-actions-check-2 Confirmed" at bounding box center [1300, 116] width 327 height 46
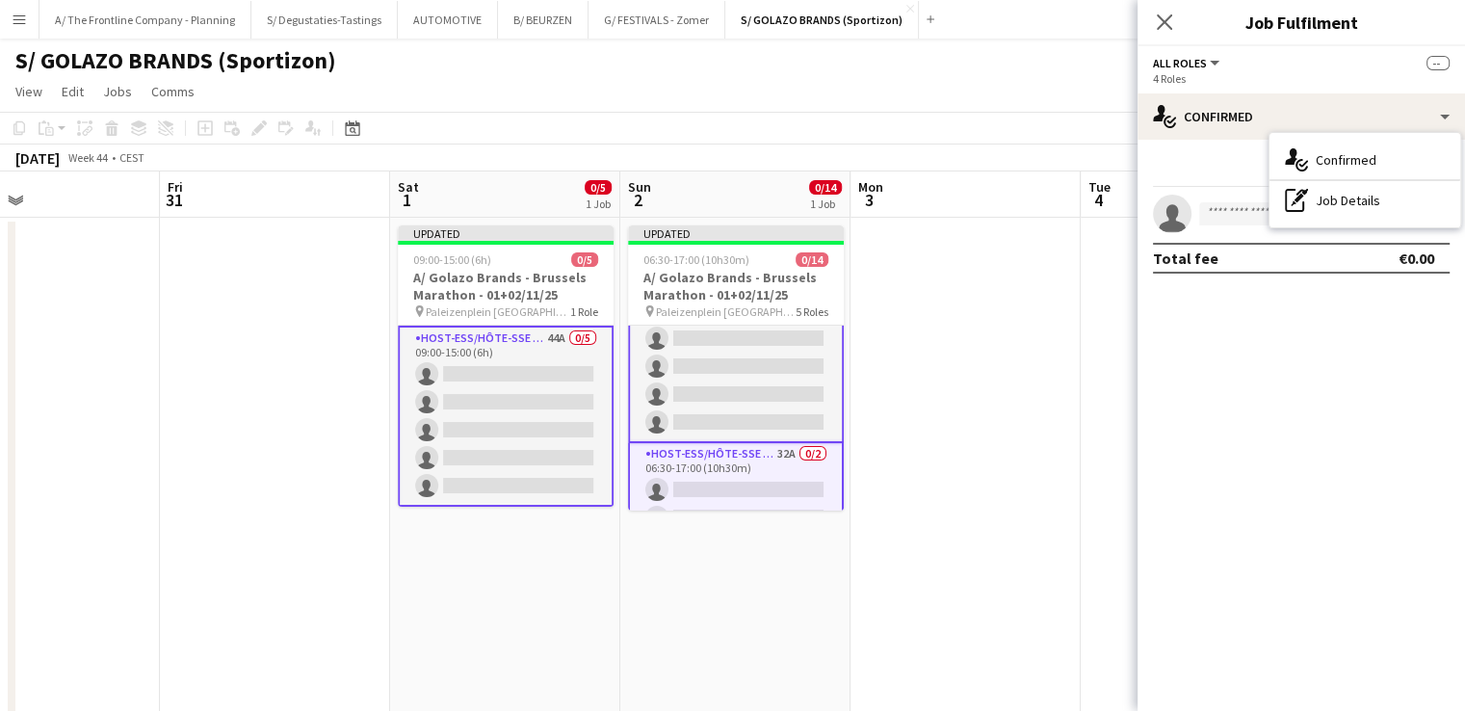
click at [530, 403] on app-card-role "Host-ess/Hôte-sse Onthaal-Accueill 44A 0/5 09:00-15:00 (6h) single-neutral-acti…" at bounding box center [506, 415] width 216 height 181
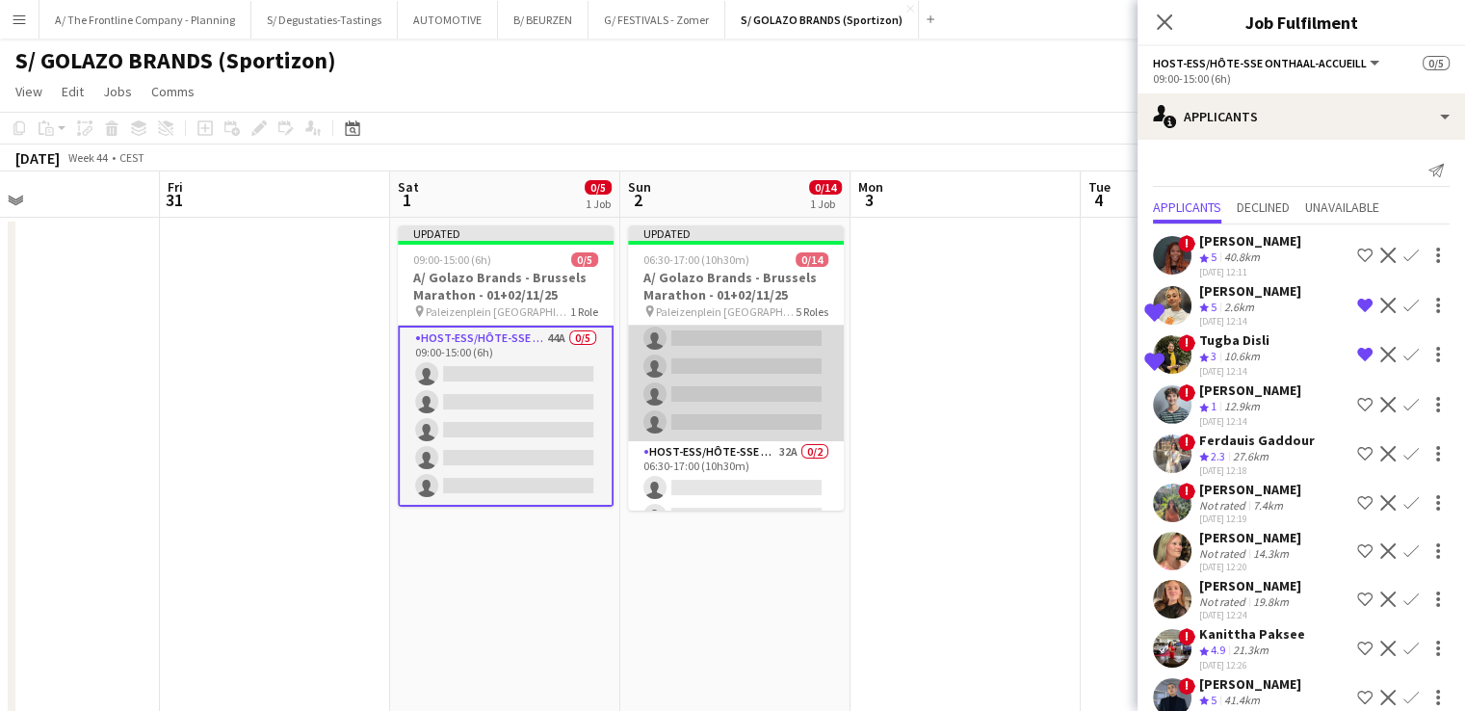
scroll to position [0, 0]
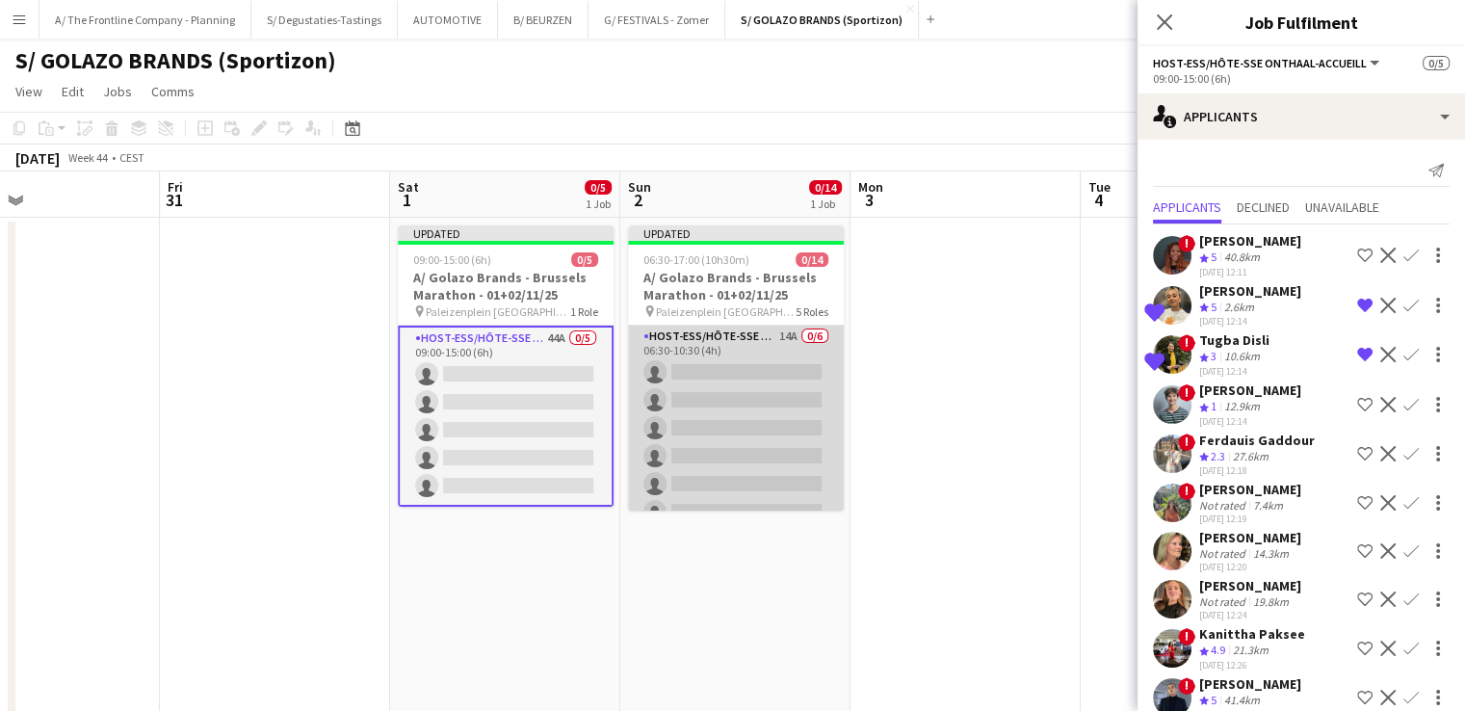
drag, startPoint x: 730, startPoint y: 406, endPoint x: 707, endPoint y: 433, distance: 35.5
click at [707, 433] on app-card-role "Host-ess/Hôte-sse Onthaal-Accueill 14A 0/6 06:30-10:30 (4h) single-neutral-acti…" at bounding box center [737, 427] width 216 height 205
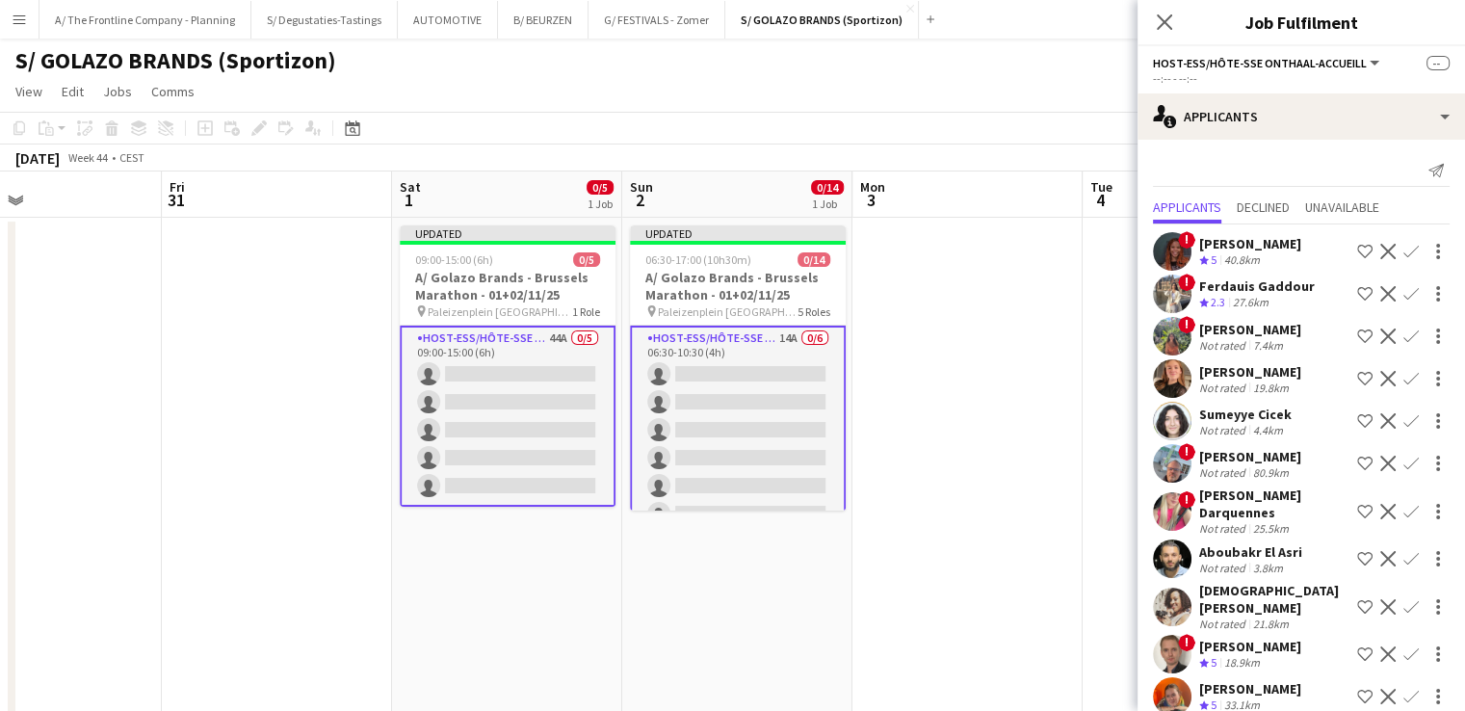
click at [532, 345] on app-card-role "Host-ess/Hôte-sse Onthaal-Accueill 44A 0/5 09:00-15:00 (6h) single-neutral-acti…" at bounding box center [508, 415] width 216 height 181
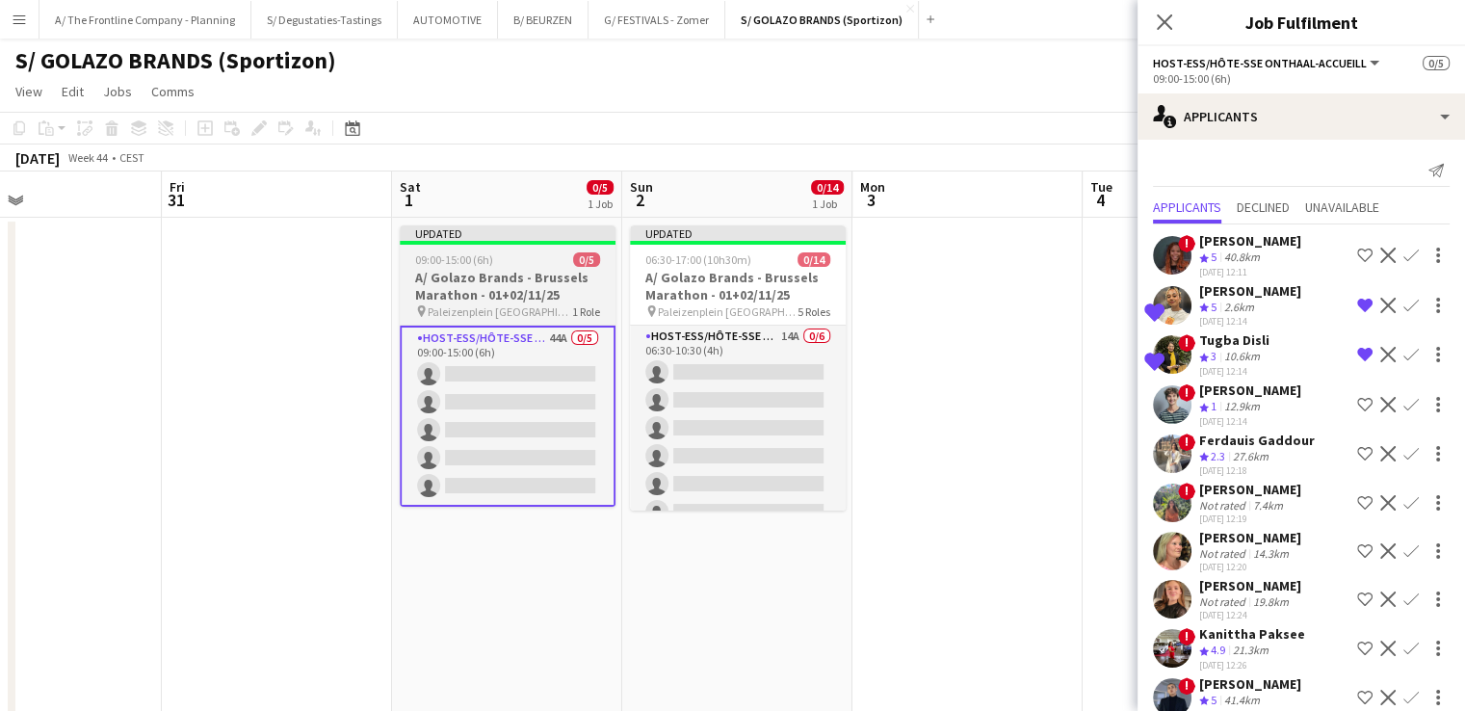
click at [490, 293] on h3 "A/ Golazo Brands - Brussels Marathon - 01+02/11/25" at bounding box center [508, 286] width 216 height 35
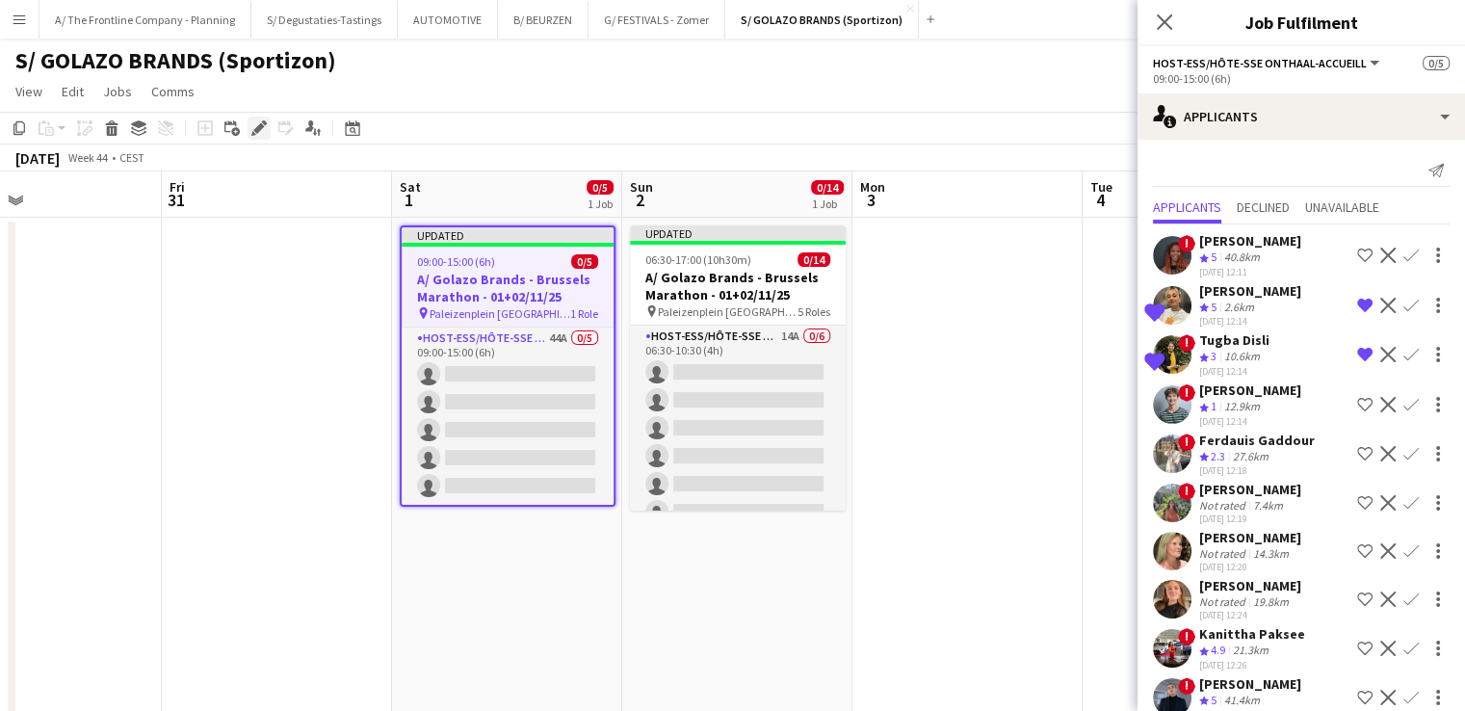
click at [255, 127] on icon "Edit" at bounding box center [258, 127] width 15 height 15
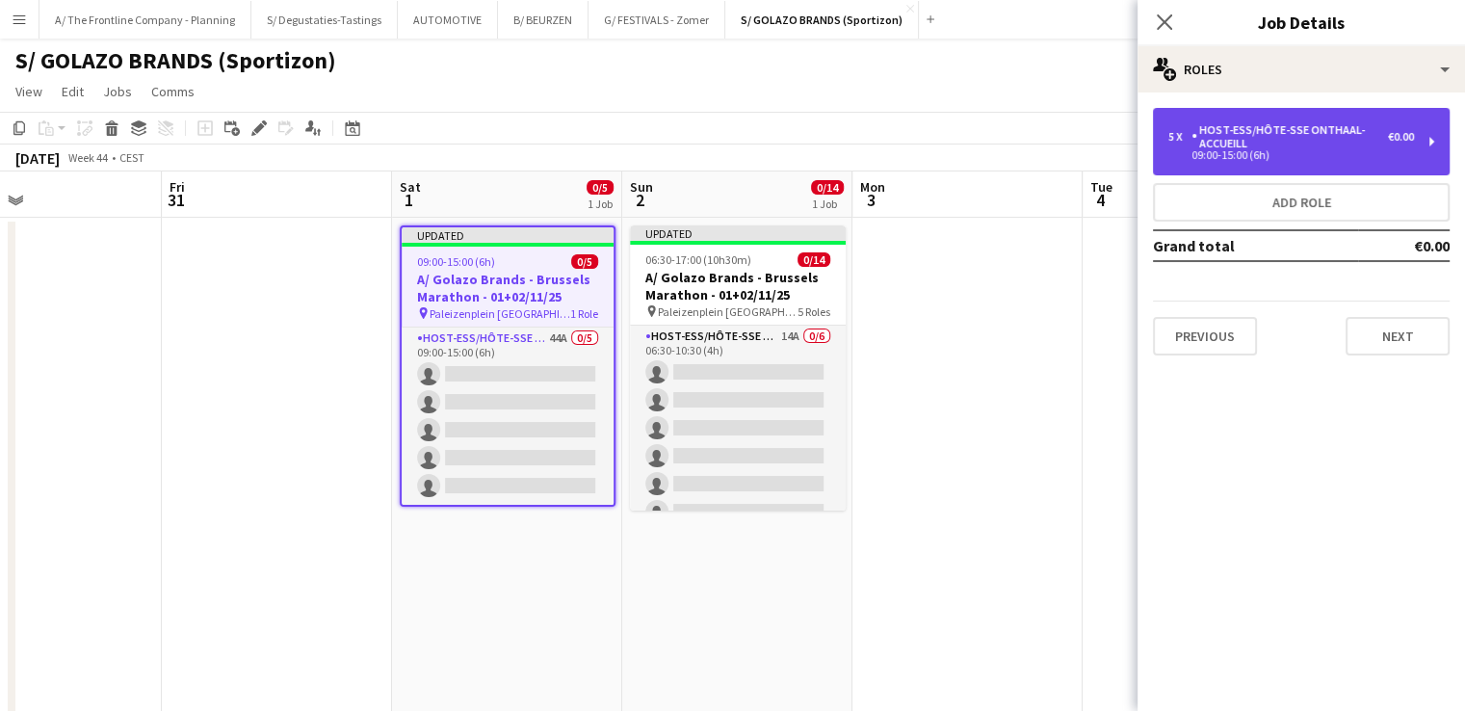
click at [1281, 124] on div "Host-ess/Hôte-sse Onthaal-Accueill" at bounding box center [1289, 136] width 196 height 27
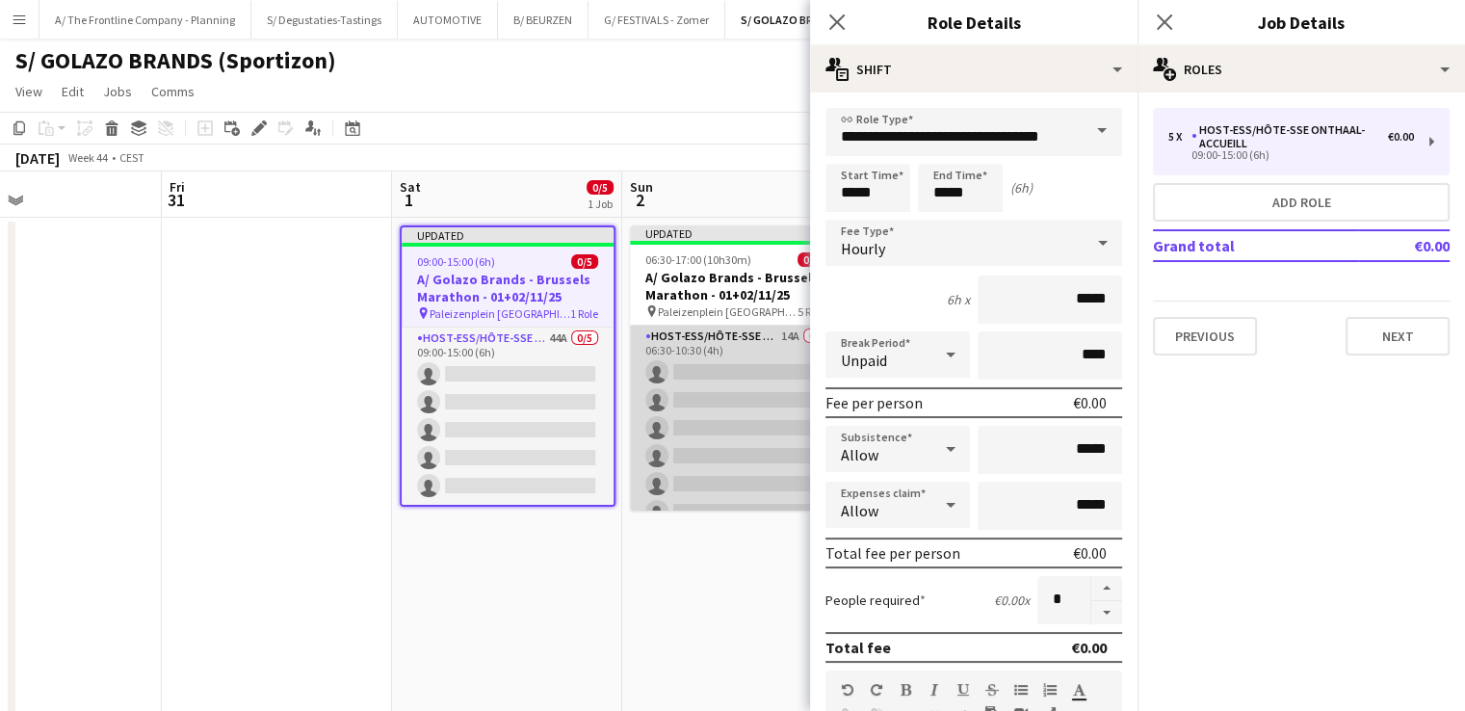
click at [727, 417] on app-card-role "Host-ess/Hôte-sse Onthaal-Accueill 14A 0/6 06:30-10:30 (4h) single-neutral-acti…" at bounding box center [738, 427] width 216 height 205
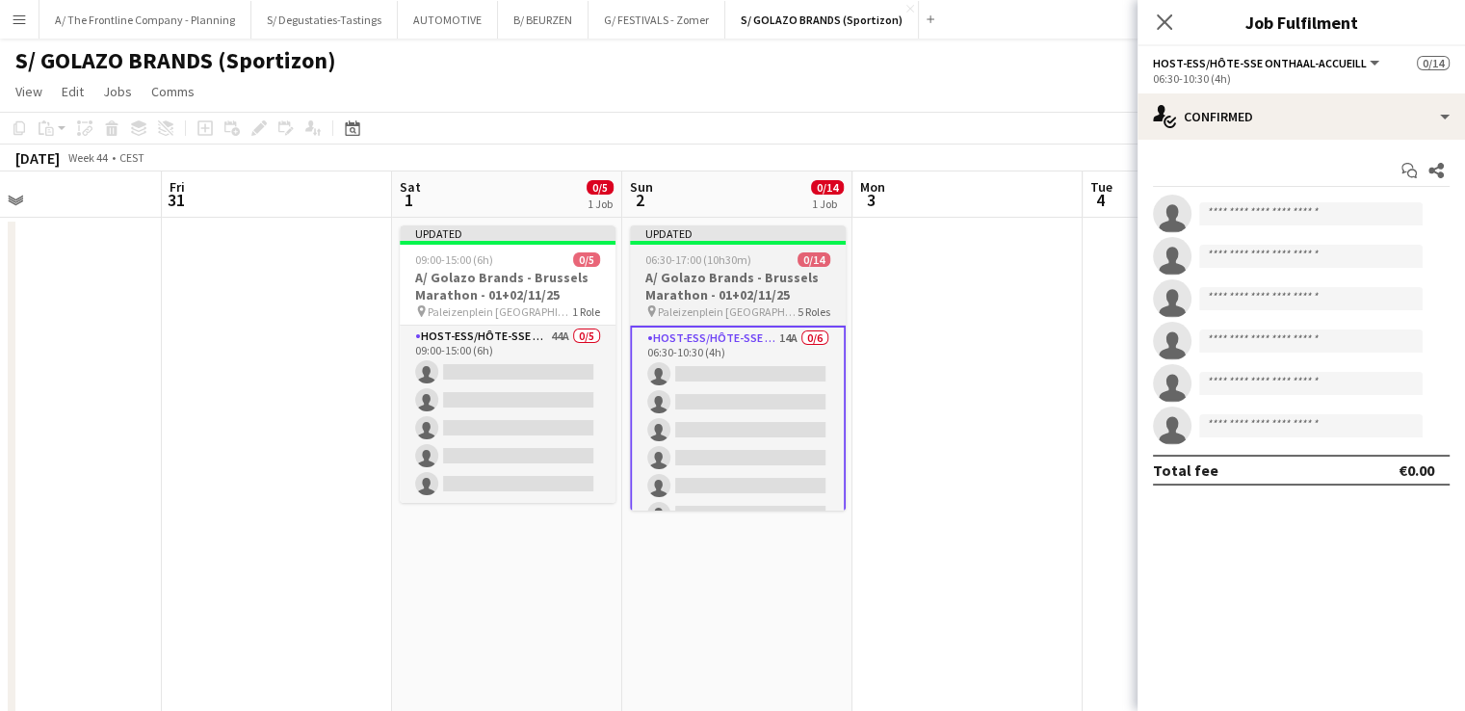
click at [751, 281] on h3 "A/ Golazo Brands - Brussels Marathon - 01+02/11/25" at bounding box center [738, 286] width 216 height 35
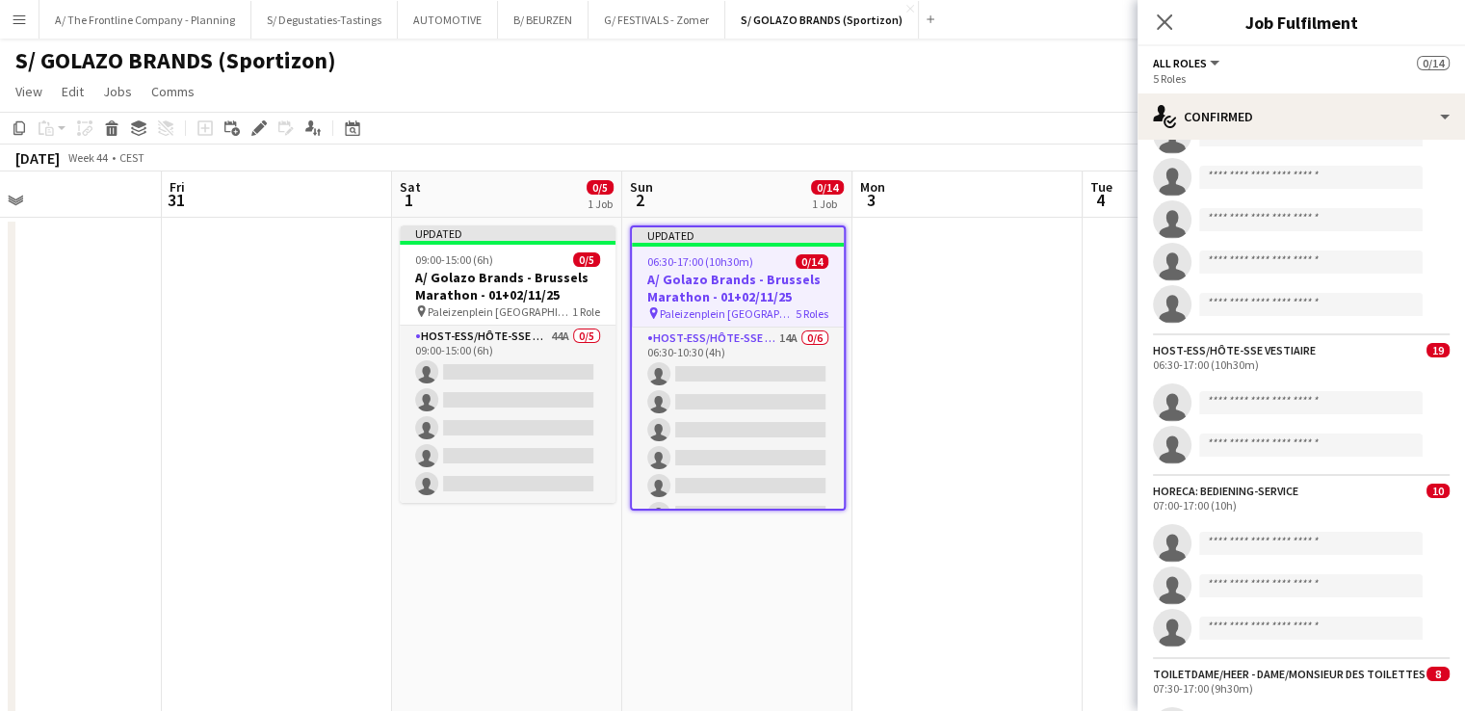
scroll to position [404, 0]
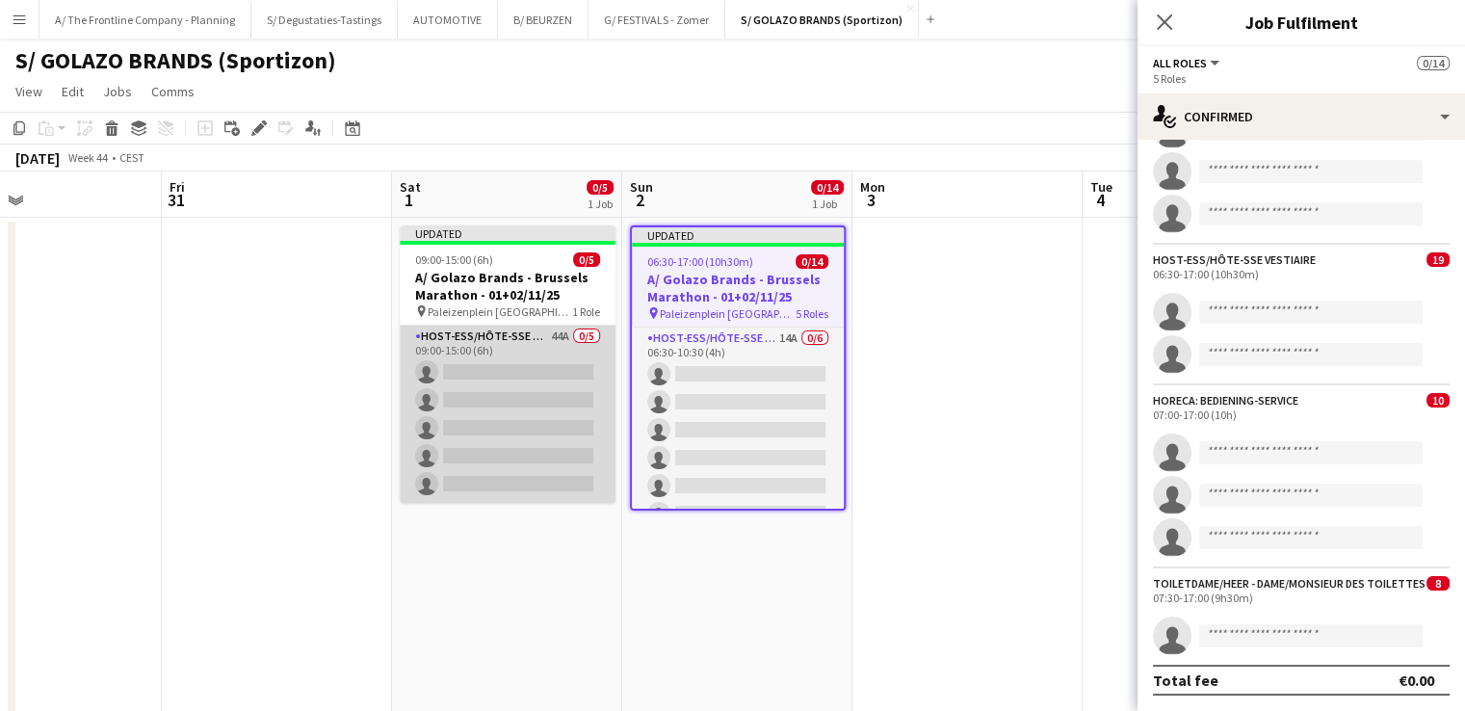
click at [525, 436] on app-card-role "Host-ess/Hôte-sse Onthaal-Accueill 44A 0/5 09:00-15:00 (6h) single-neutral-acti…" at bounding box center [508, 413] width 216 height 177
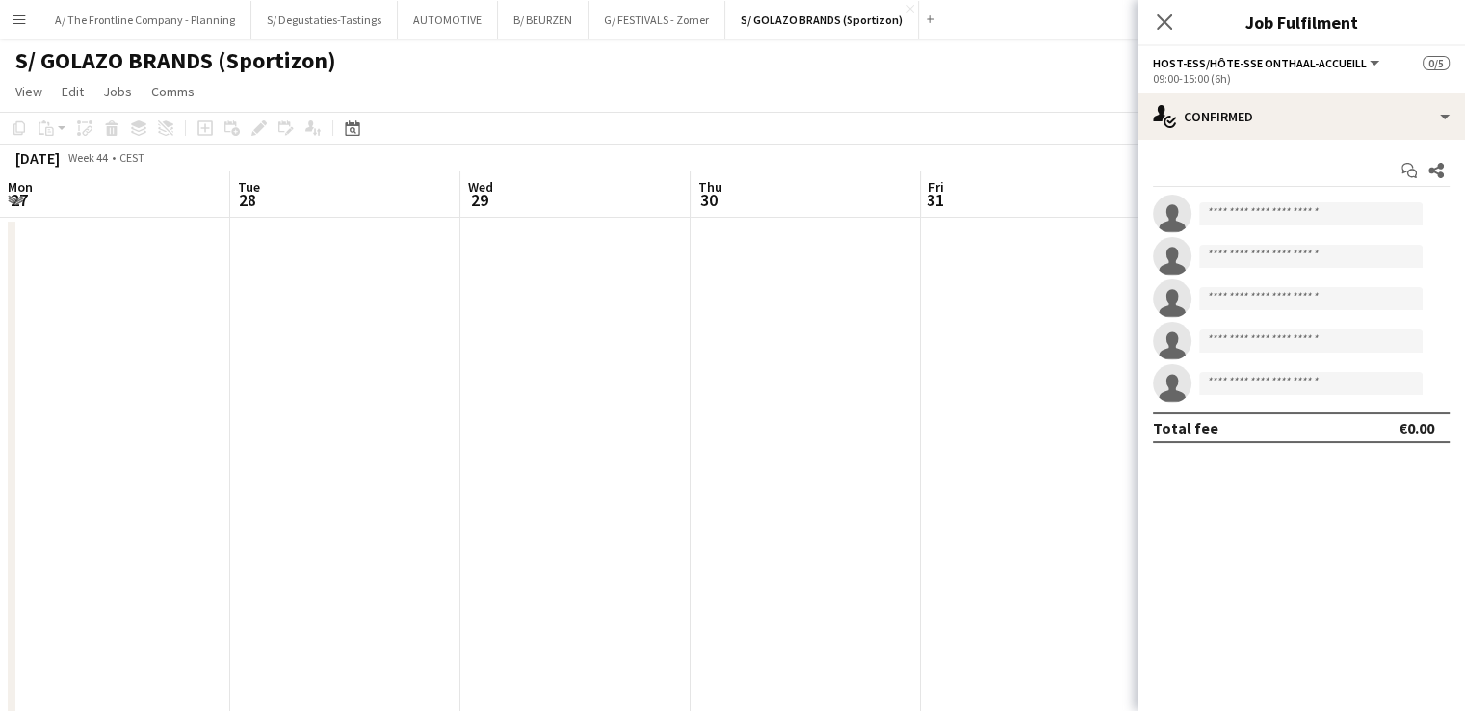
scroll to position [0, 759]
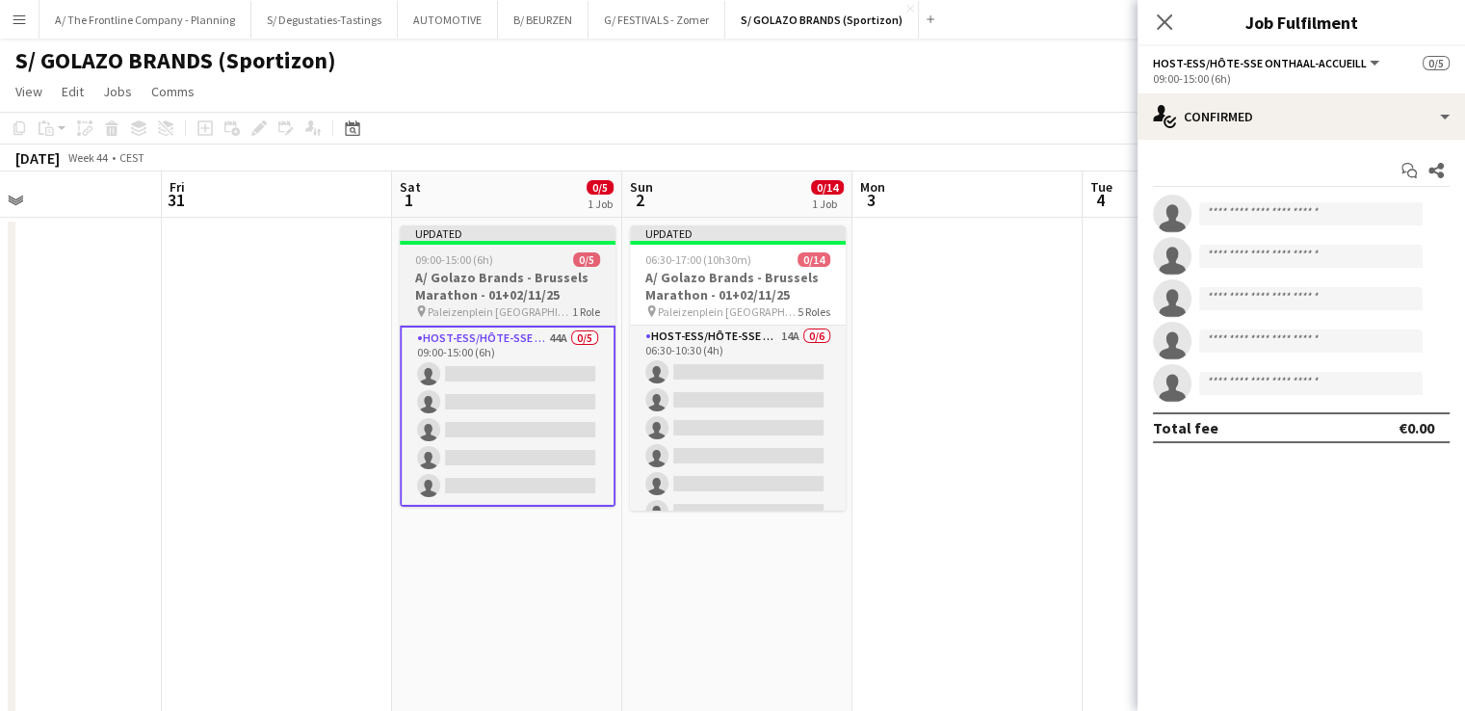
click at [527, 275] on h3 "A/ Golazo Brands - Brussels Marathon - 01+02/11/25" at bounding box center [508, 286] width 216 height 35
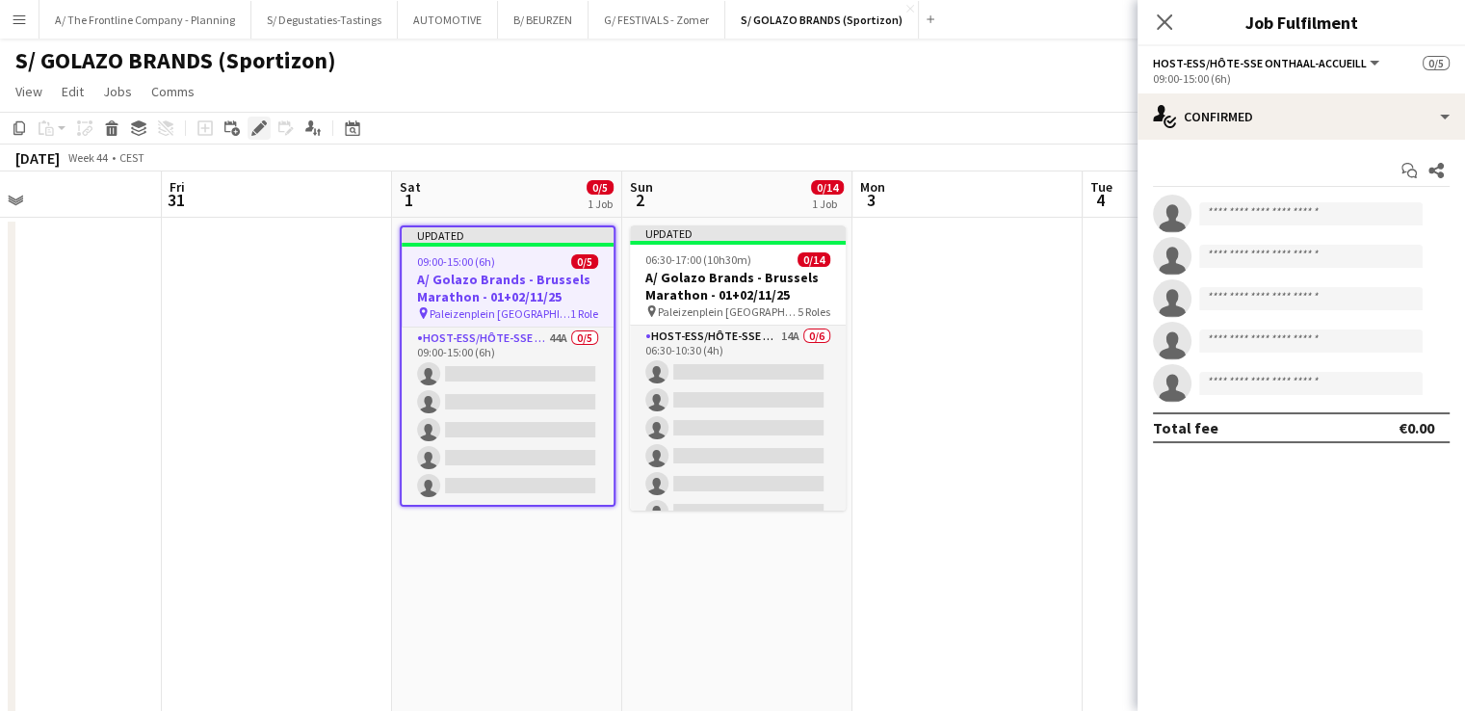
click at [267, 120] on div "Edit" at bounding box center [258, 128] width 23 height 23
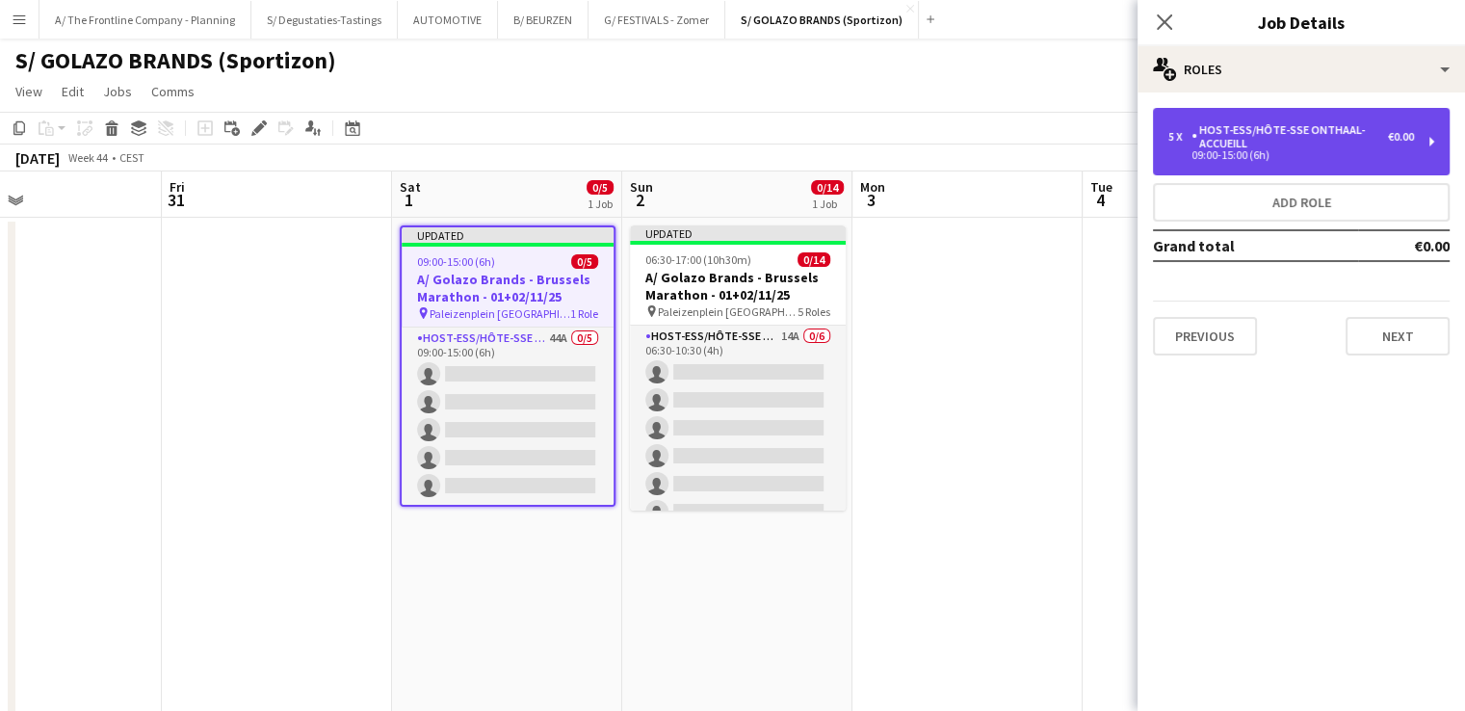
click at [1275, 123] on div "Host-ess/Hôte-sse Onthaal-Accueill" at bounding box center [1289, 136] width 196 height 27
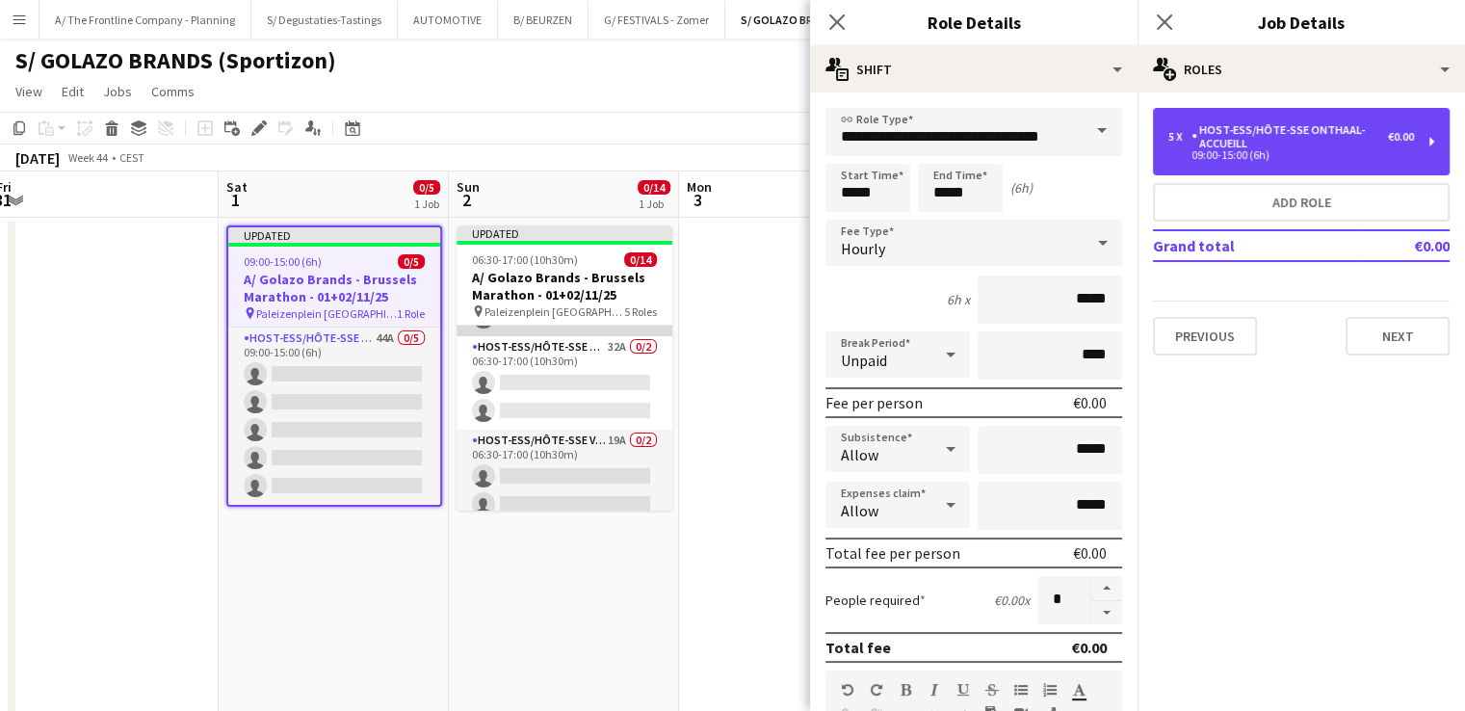
scroll to position [192, 0]
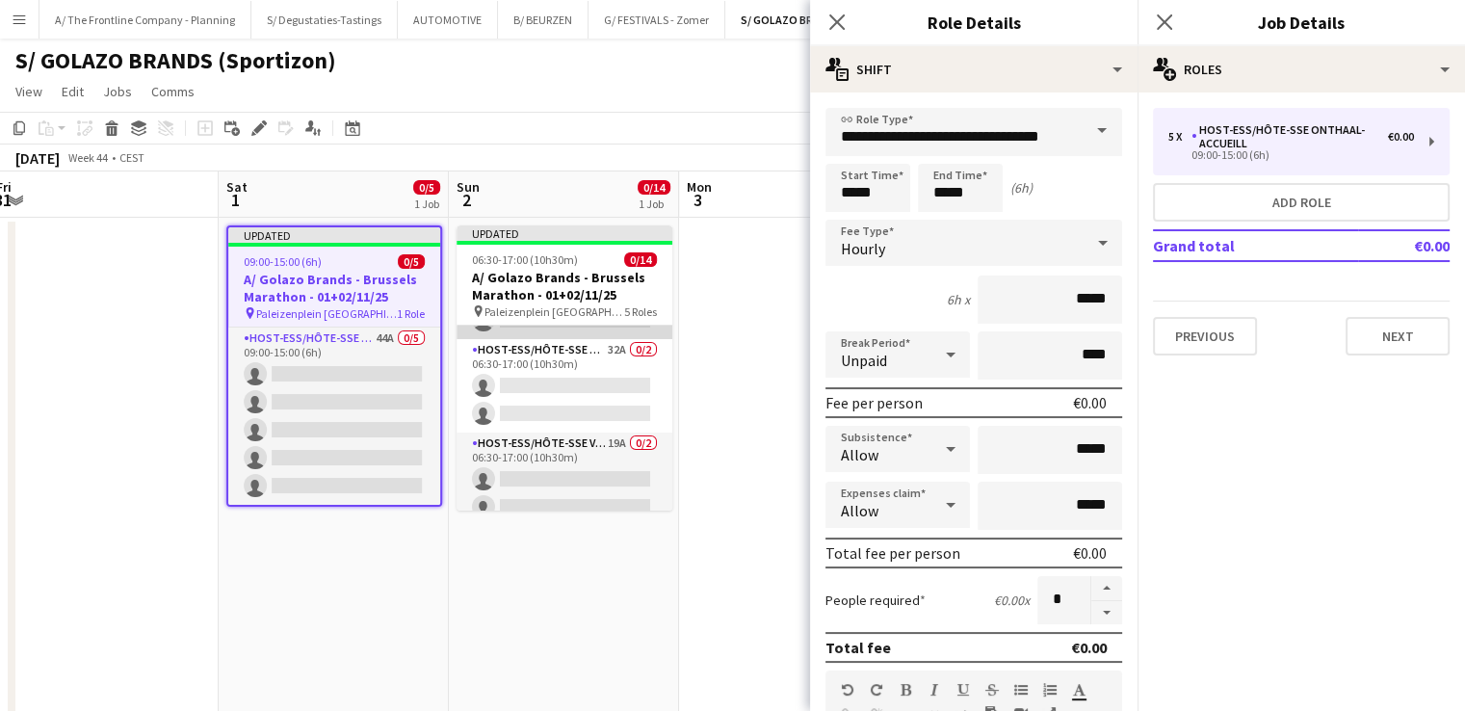
click at [593, 405] on app-card-role "Host-ess/Hôte-sse Onthaal-Accueill 32A 0/2 06:30-17:00 (10h30m) single-neutral-…" at bounding box center [564, 385] width 216 height 93
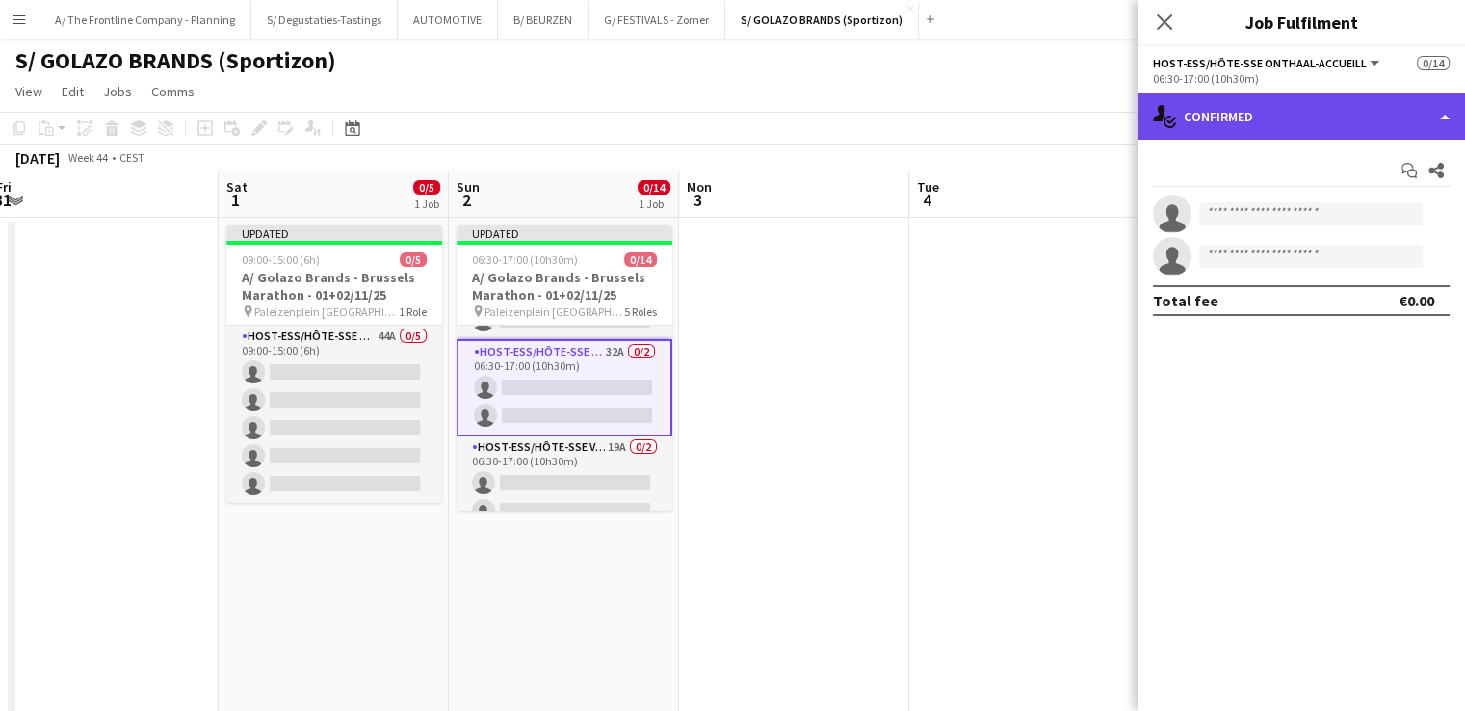
click at [1165, 113] on icon "single-neutral-actions-check-2" at bounding box center [1164, 116] width 23 height 23
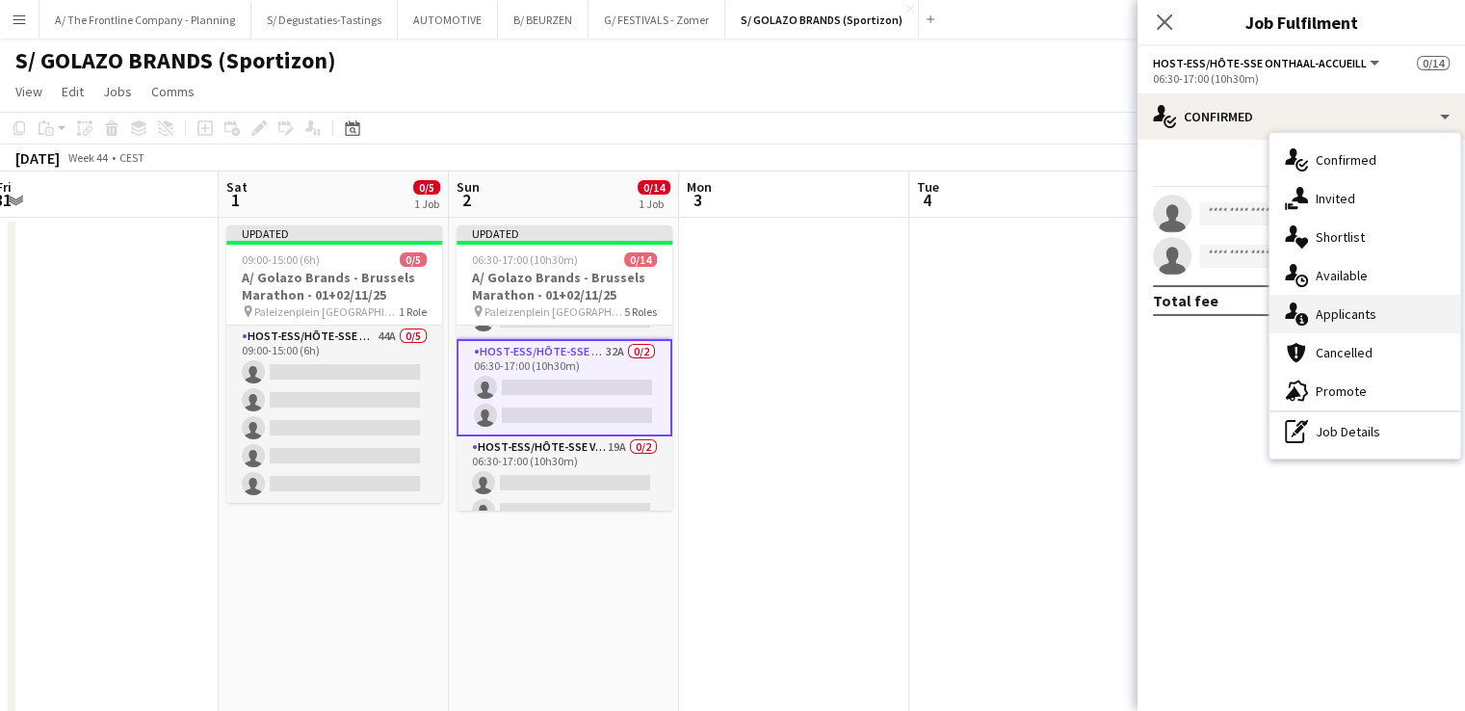
click at [1336, 305] on span "Applicants" at bounding box center [1345, 313] width 61 height 17
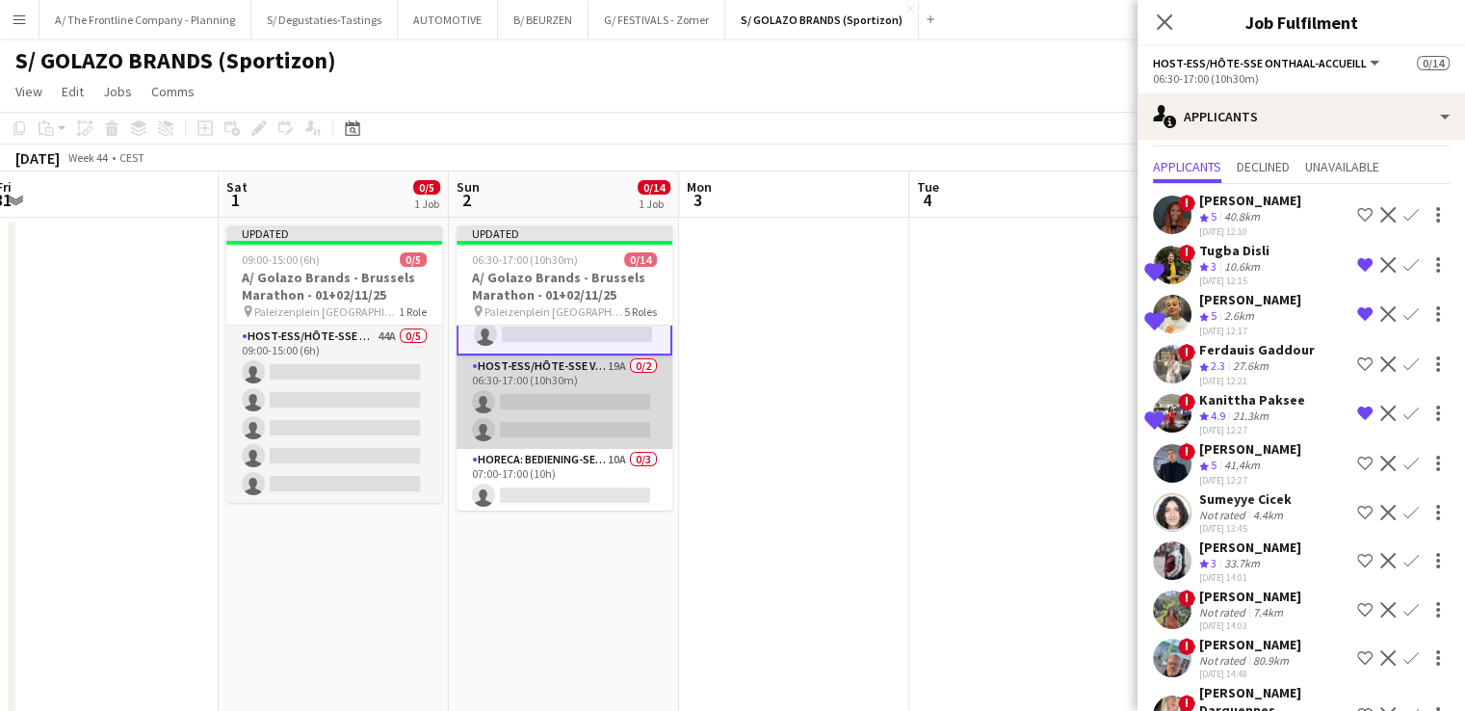
scroll to position [0, 701]
drag, startPoint x: 549, startPoint y: 413, endPoint x: 512, endPoint y: 413, distance: 36.6
click at [512, 413] on app-card-role "Host-ess/Hôte-sse Vestiaire 19A 0/2 06:30-17:00 (10h30m) single-neutral-actions…" at bounding box center [565, 401] width 216 height 93
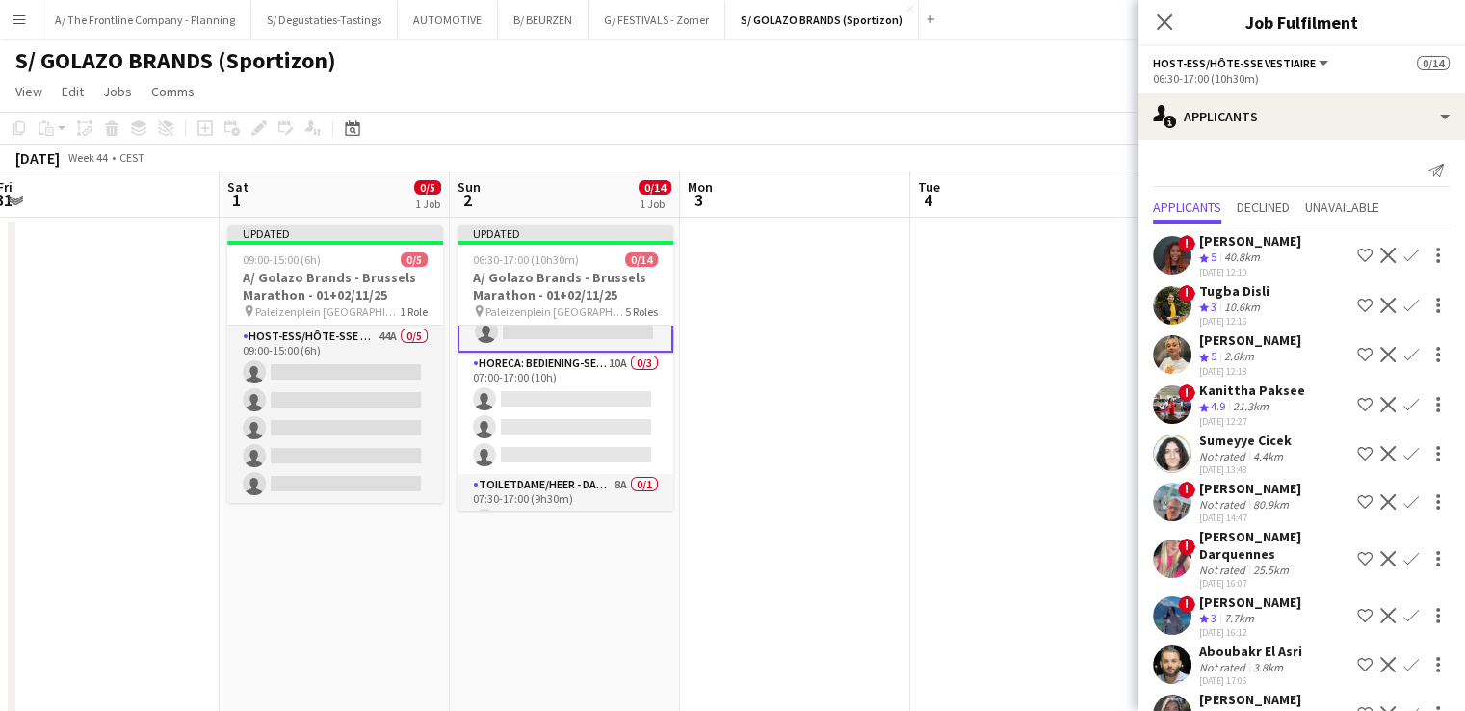
click at [607, 421] on app-card-role "Horeca: Bediening-Service 10A 0/3 07:00-17:00 (10h) single-neutral-actions sing…" at bounding box center [565, 412] width 216 height 121
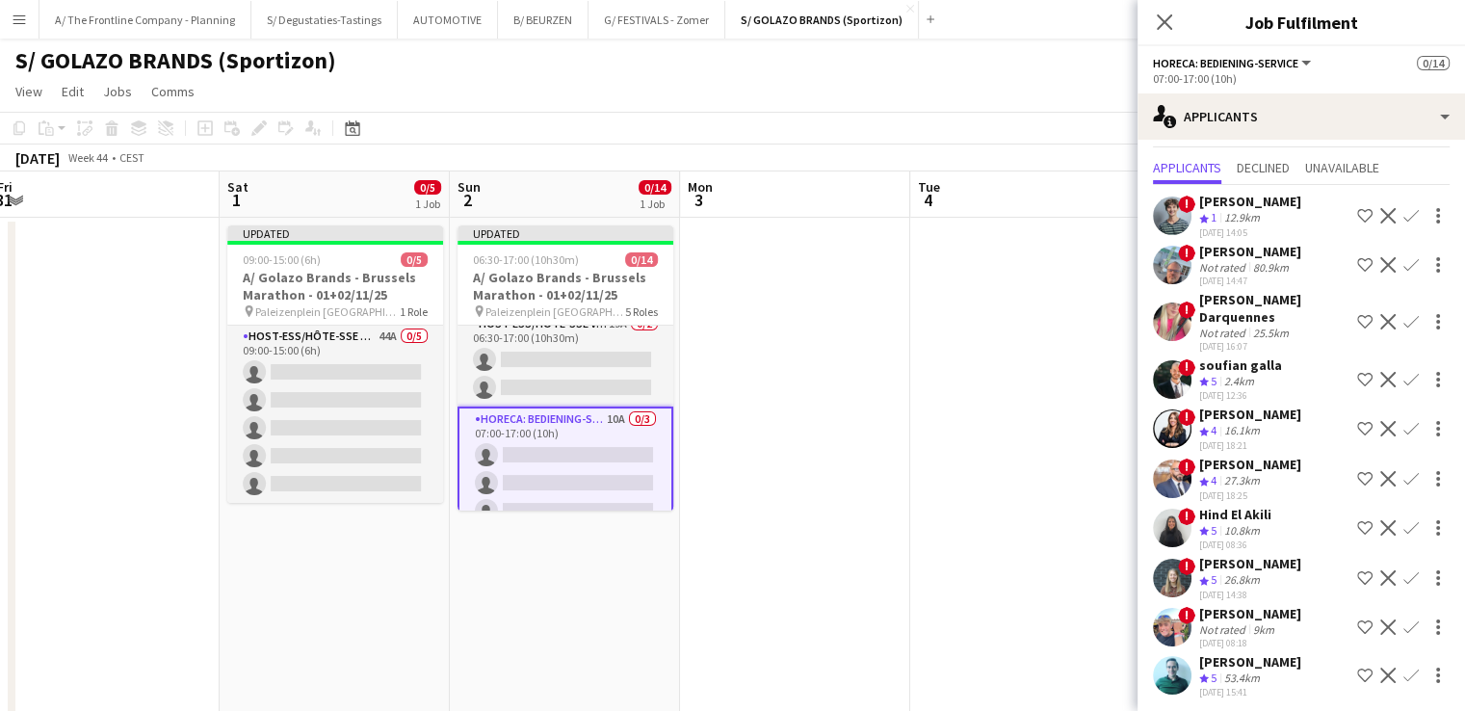
scroll to position [312, 0]
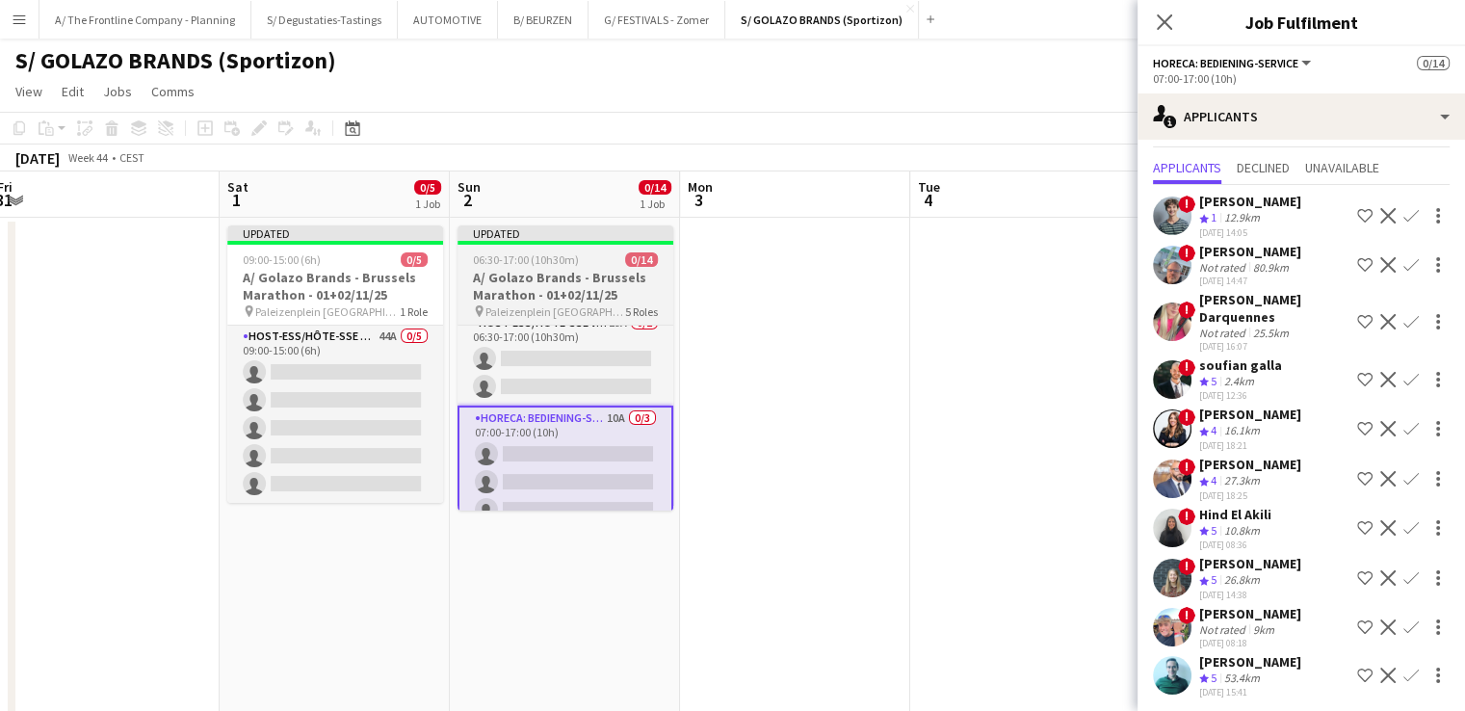
click at [543, 291] on h3 "A/ Golazo Brands - Brussels Marathon - 01+02/11/25" at bounding box center [565, 286] width 216 height 35
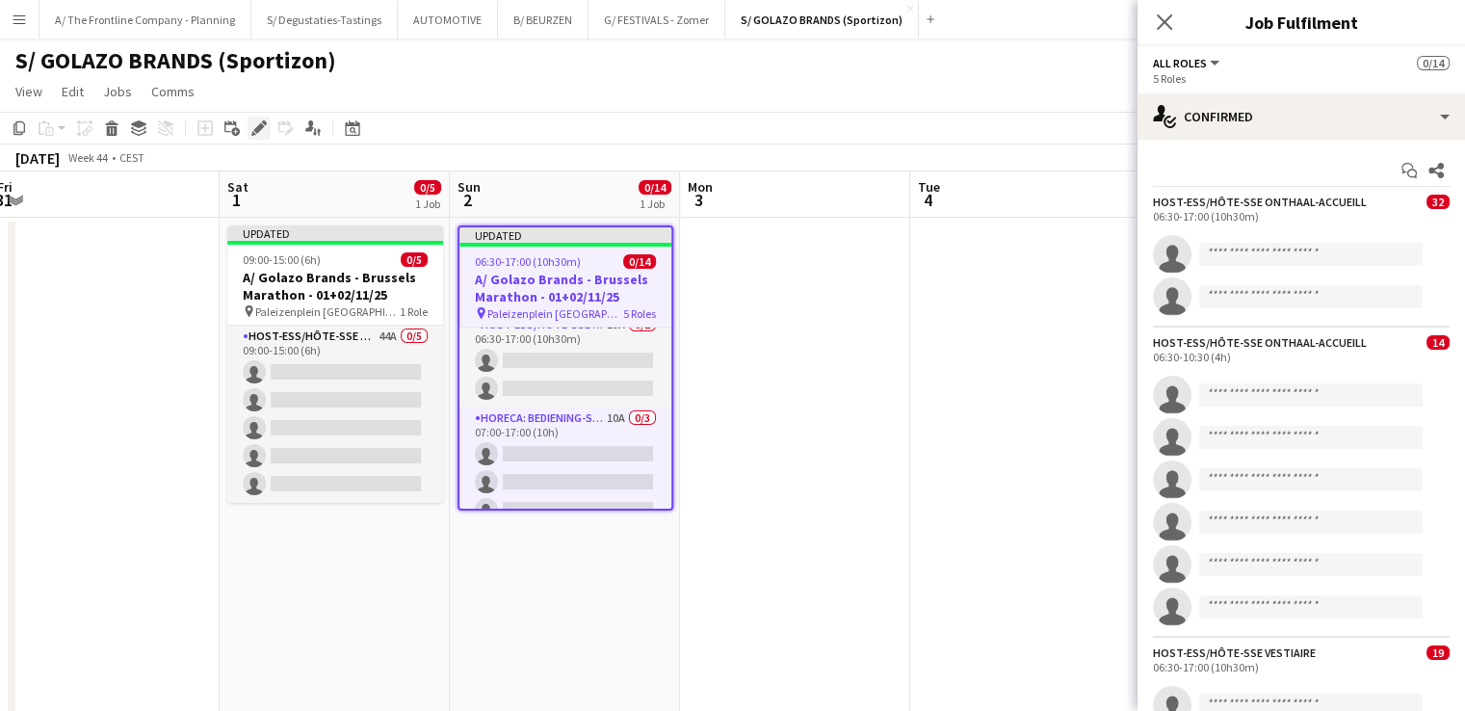
click at [257, 131] on icon at bounding box center [258, 128] width 11 height 11
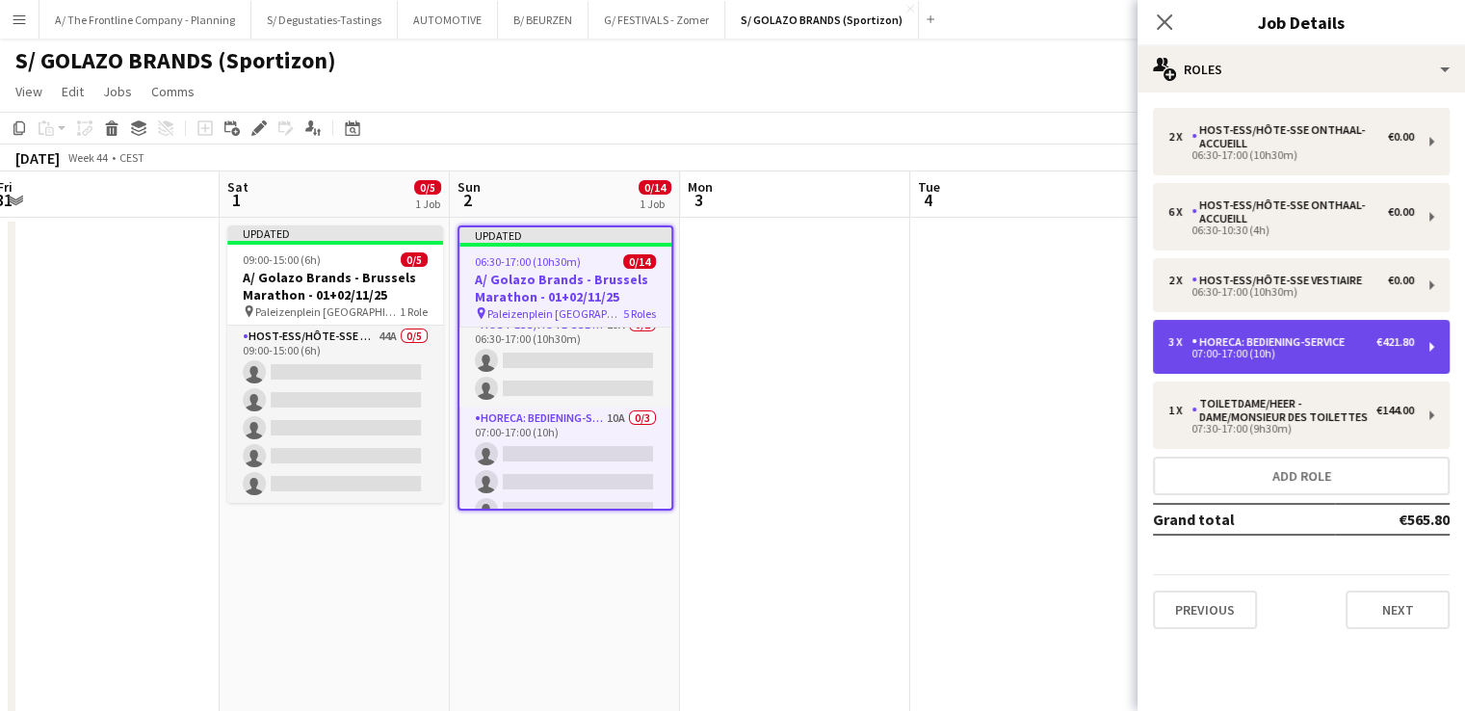
click at [1297, 344] on div "Horeca: Bediening-Service" at bounding box center [1271, 341] width 161 height 13
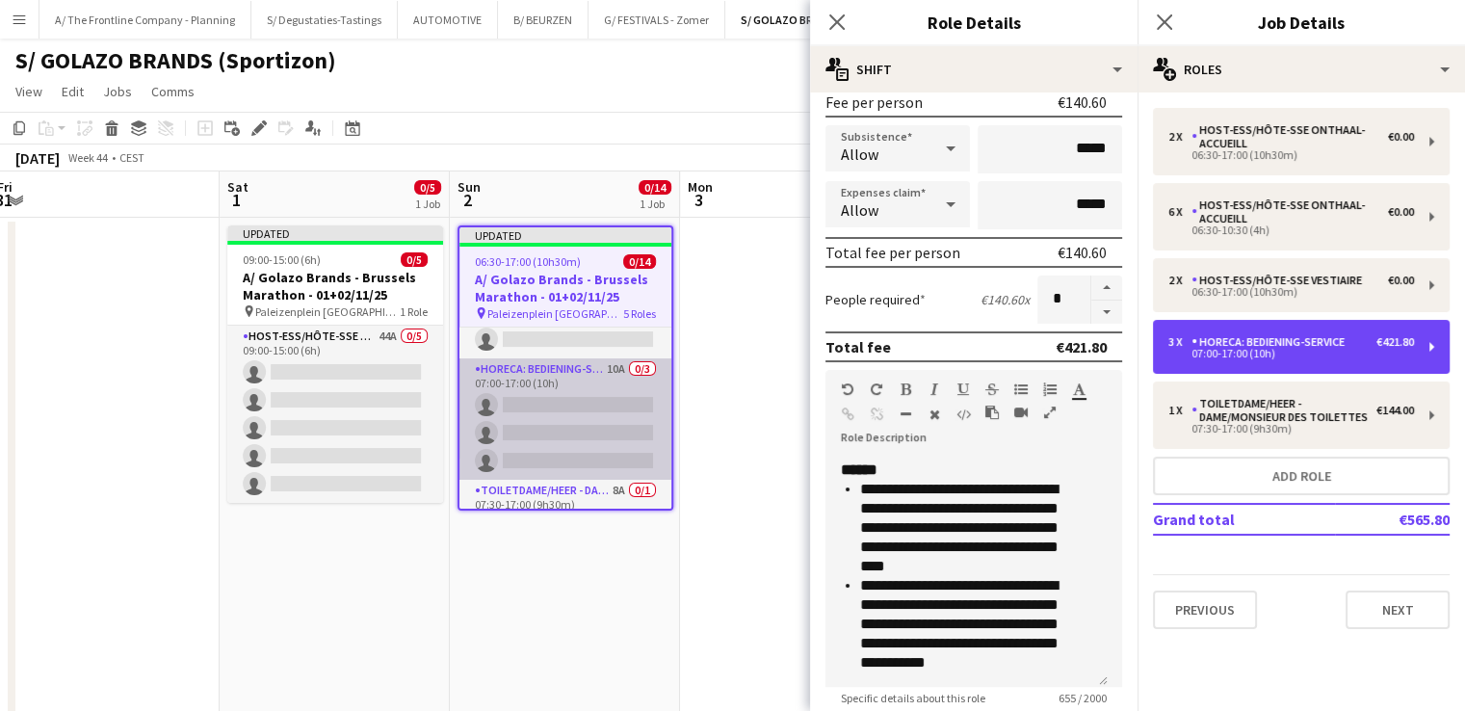
scroll to position [364, 0]
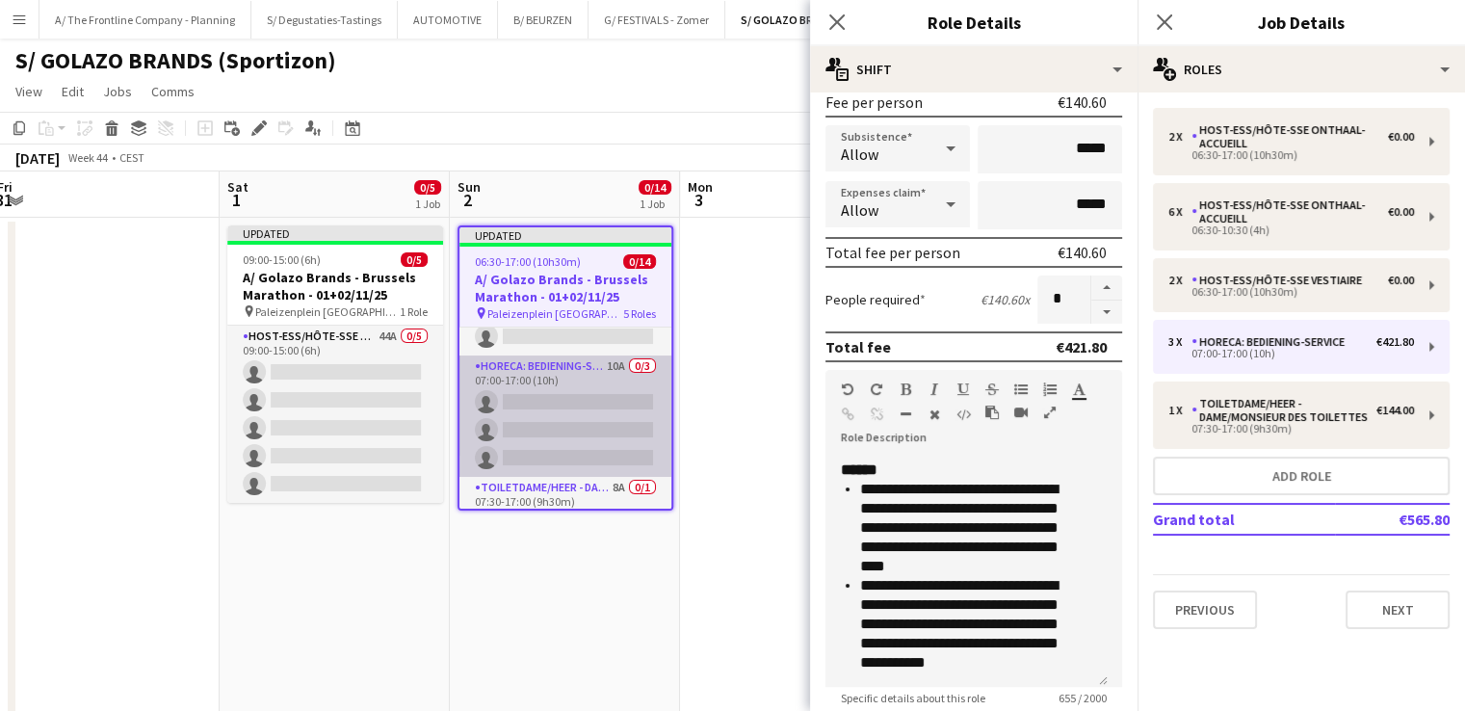
click at [591, 446] on app-card-role "Horeca: Bediening-Service 10A 0/3 07:00-17:00 (10h) single-neutral-actions sing…" at bounding box center [565, 415] width 212 height 121
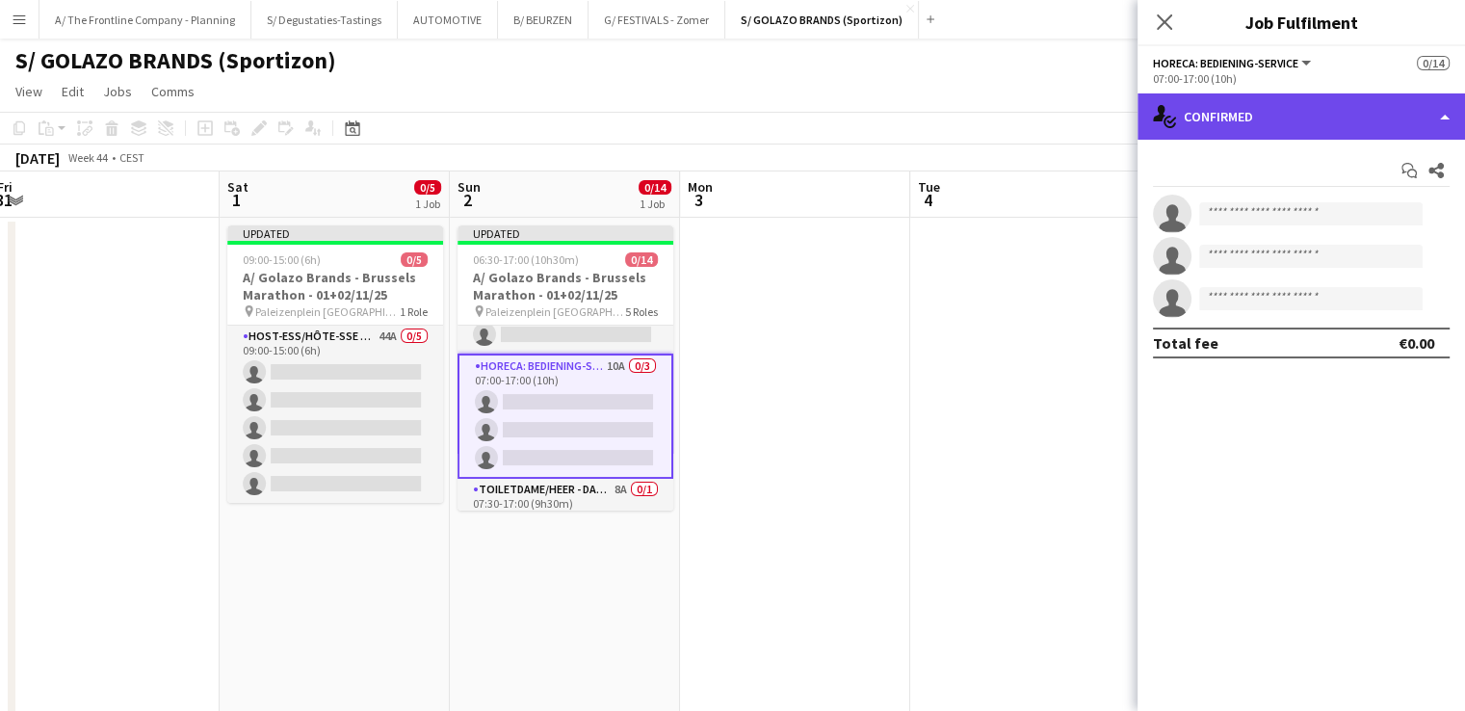
click at [1285, 113] on div "single-neutral-actions-check-2 Confirmed" at bounding box center [1300, 116] width 327 height 46
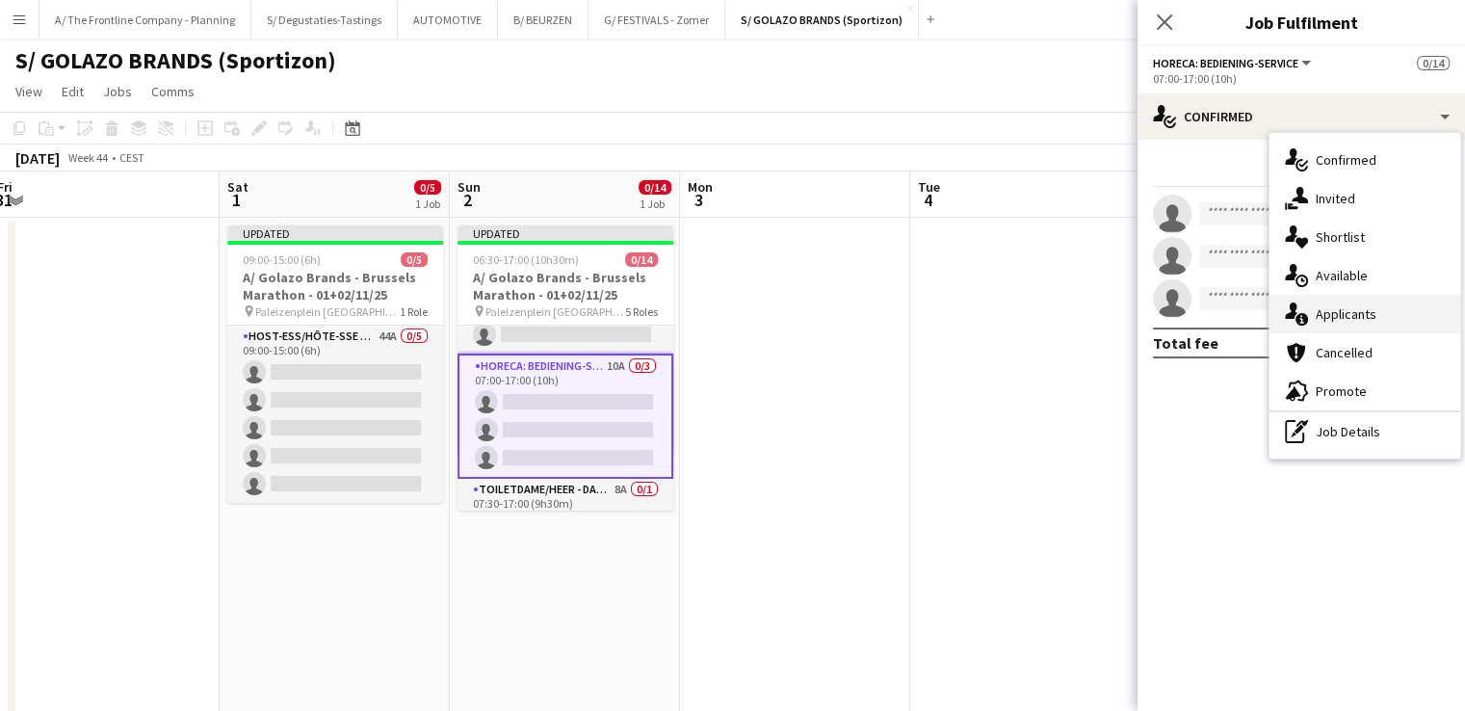
click at [1342, 324] on div "single-neutral-actions-information Applicants" at bounding box center [1364, 314] width 191 height 39
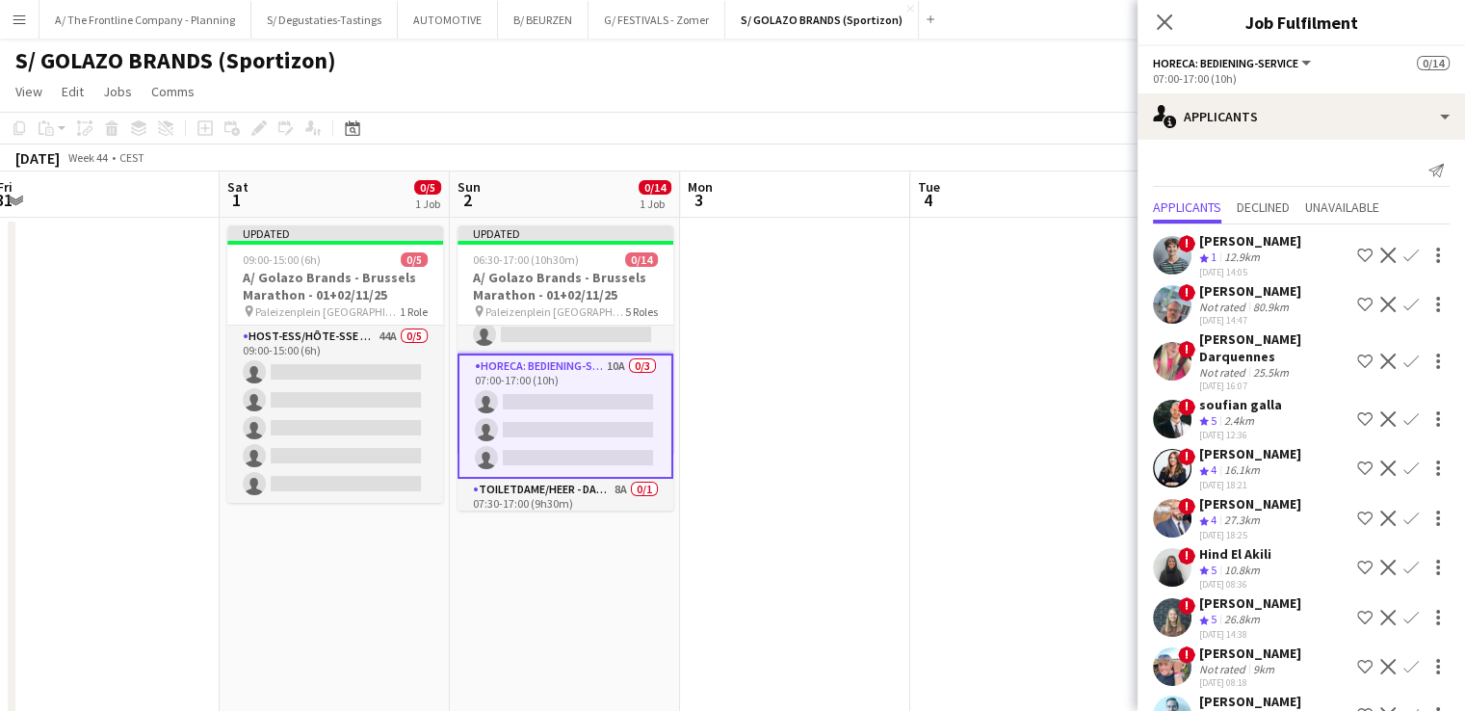
scroll to position [40, 0]
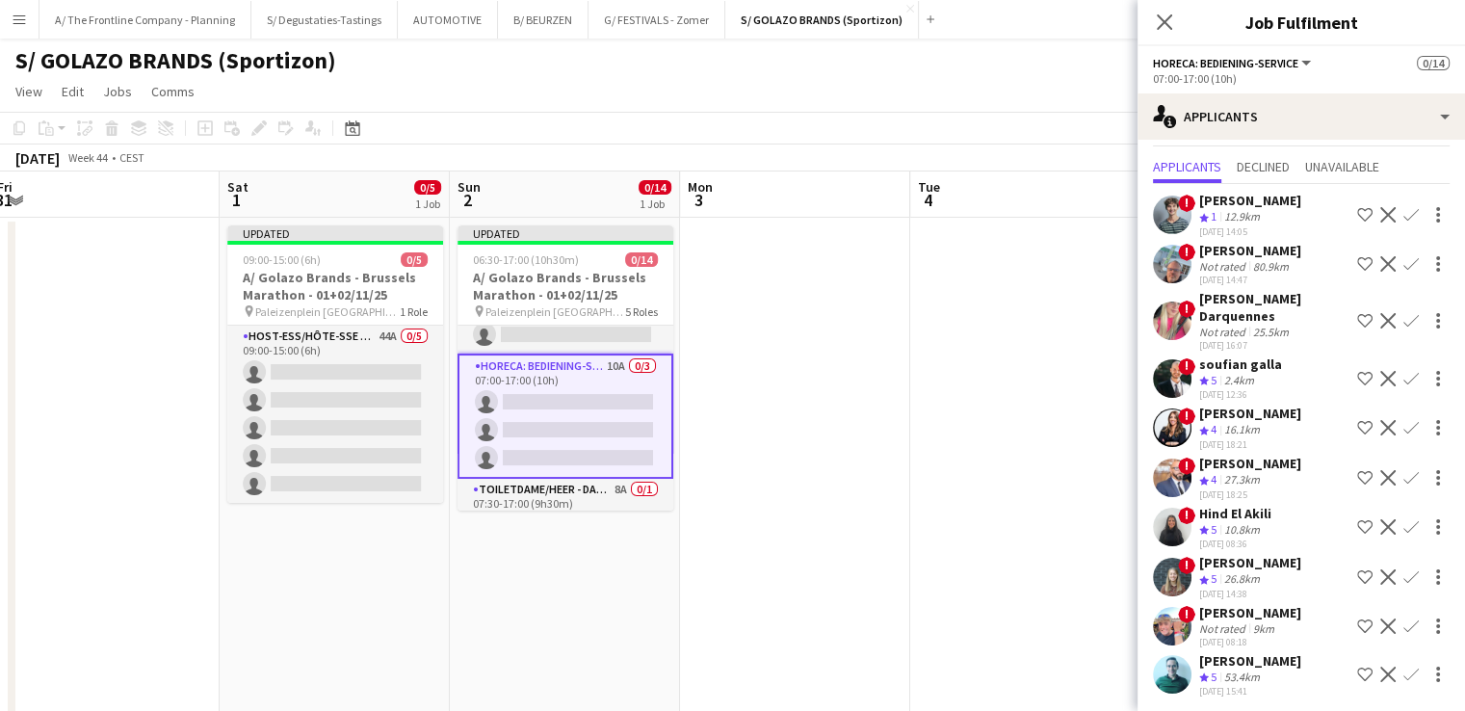
click at [1232, 375] on div "2.4km" at bounding box center [1239, 381] width 38 height 16
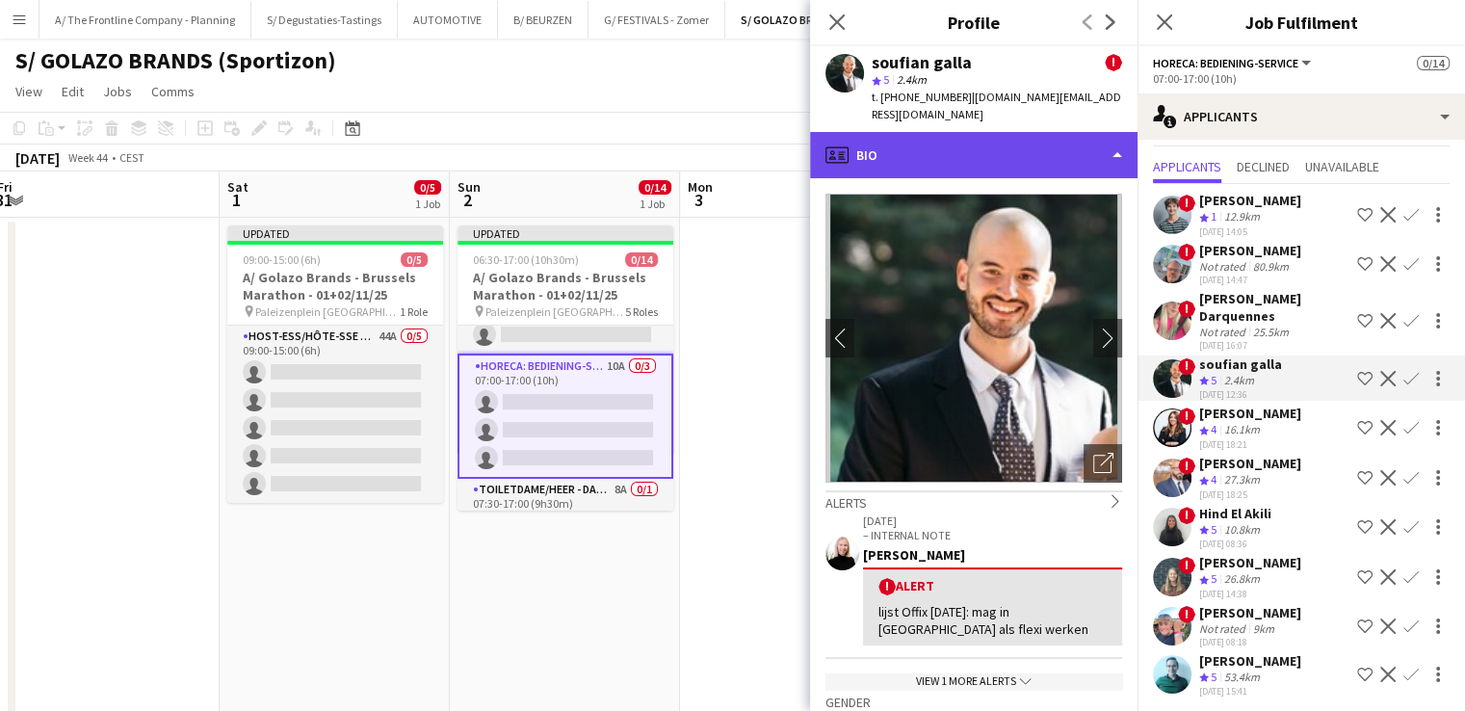
click at [1010, 151] on div "profile Bio" at bounding box center [973, 155] width 327 height 46
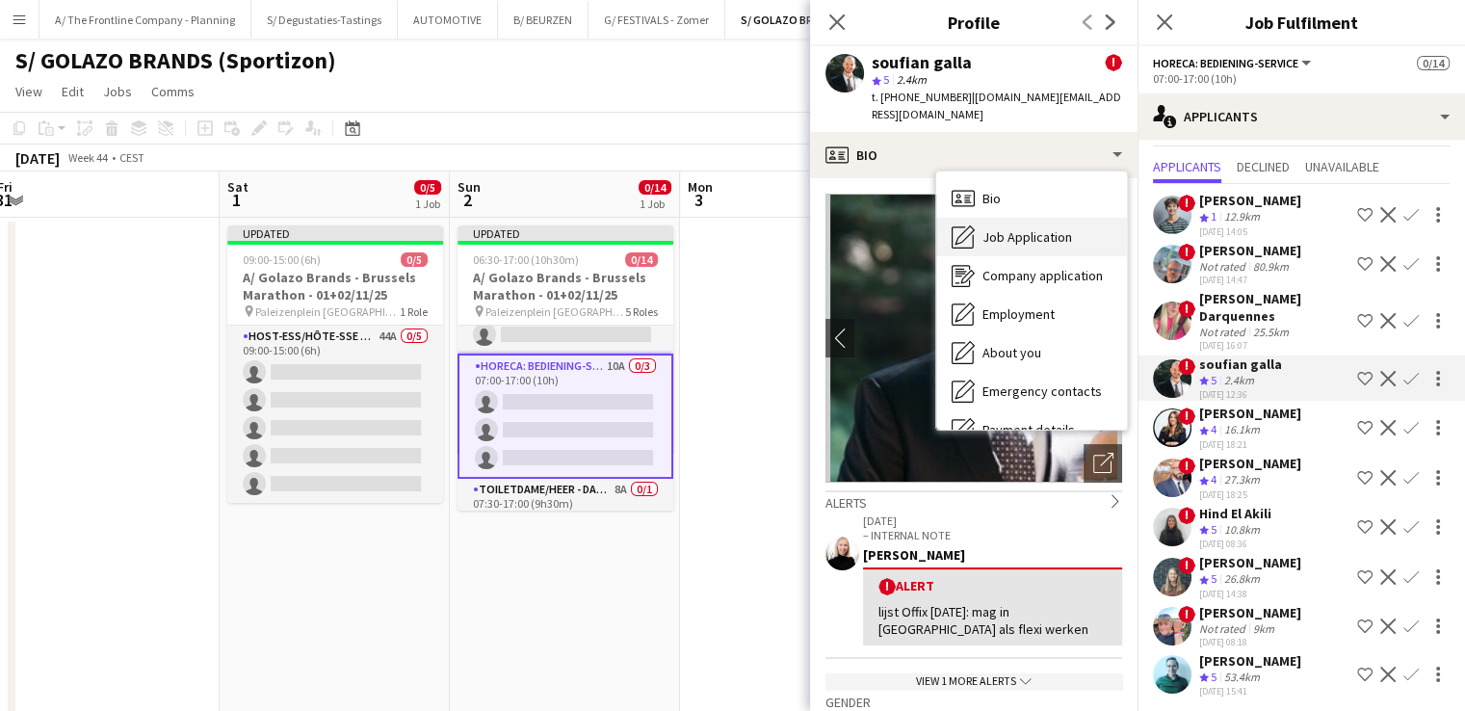
click at [1025, 228] on span "Job Application" at bounding box center [1027, 236] width 90 height 17
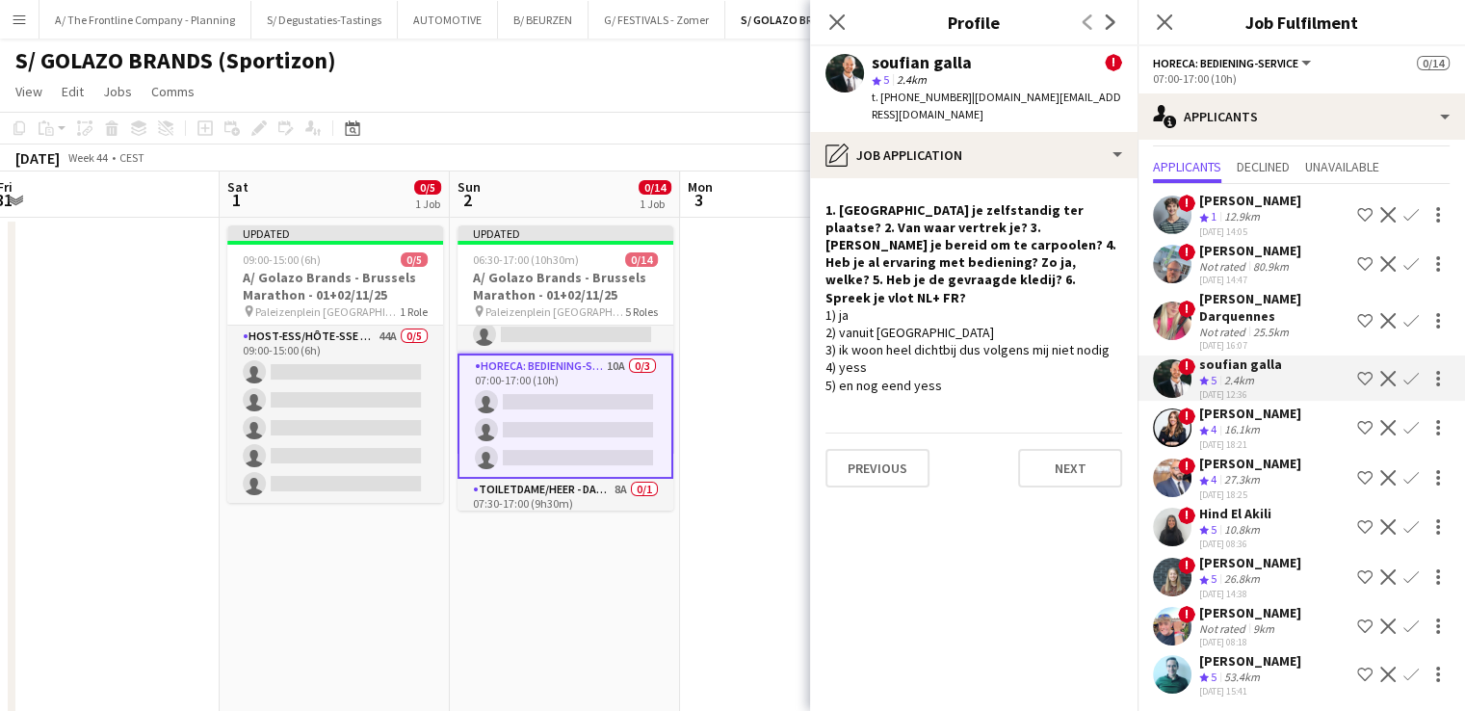
click at [1403, 381] on app-icon "Confirm" at bounding box center [1410, 378] width 15 height 15
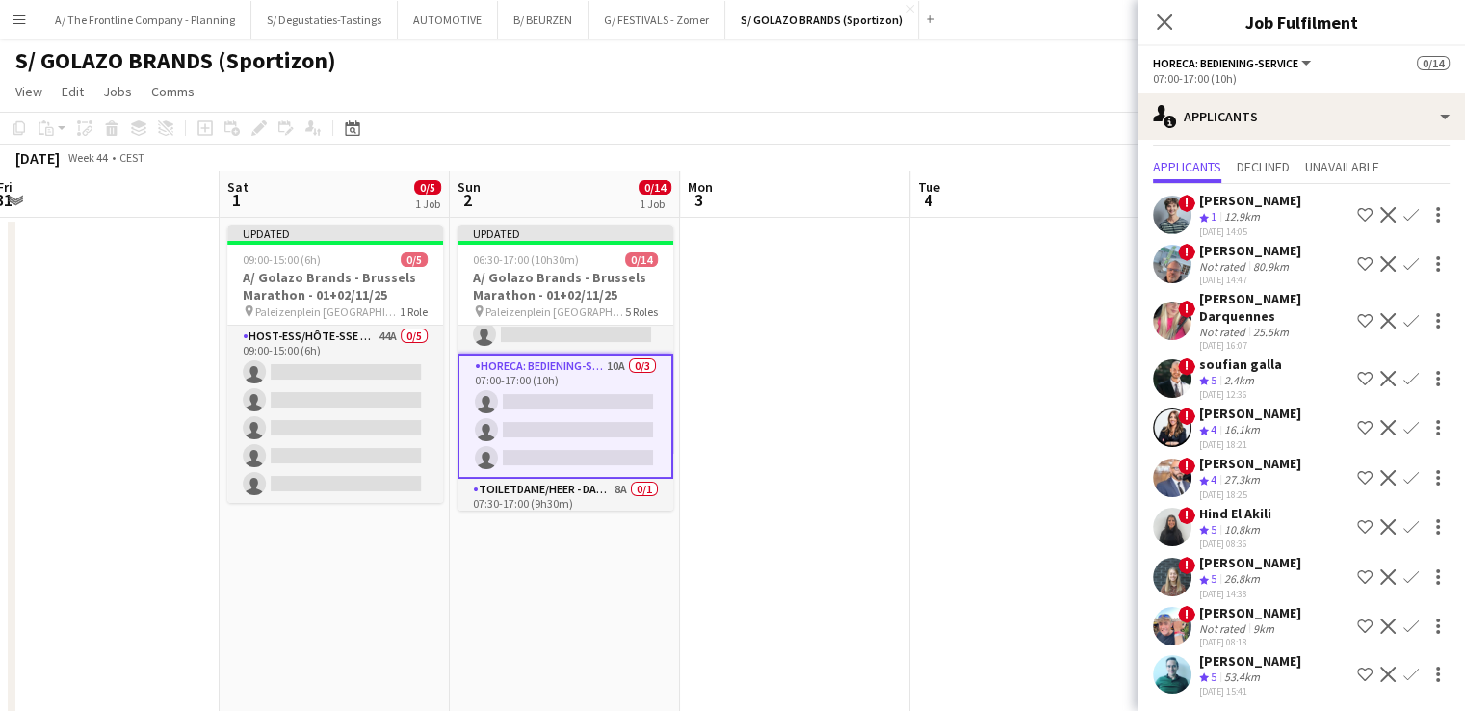
click at [1403, 380] on app-icon "Confirm" at bounding box center [1410, 378] width 15 height 15
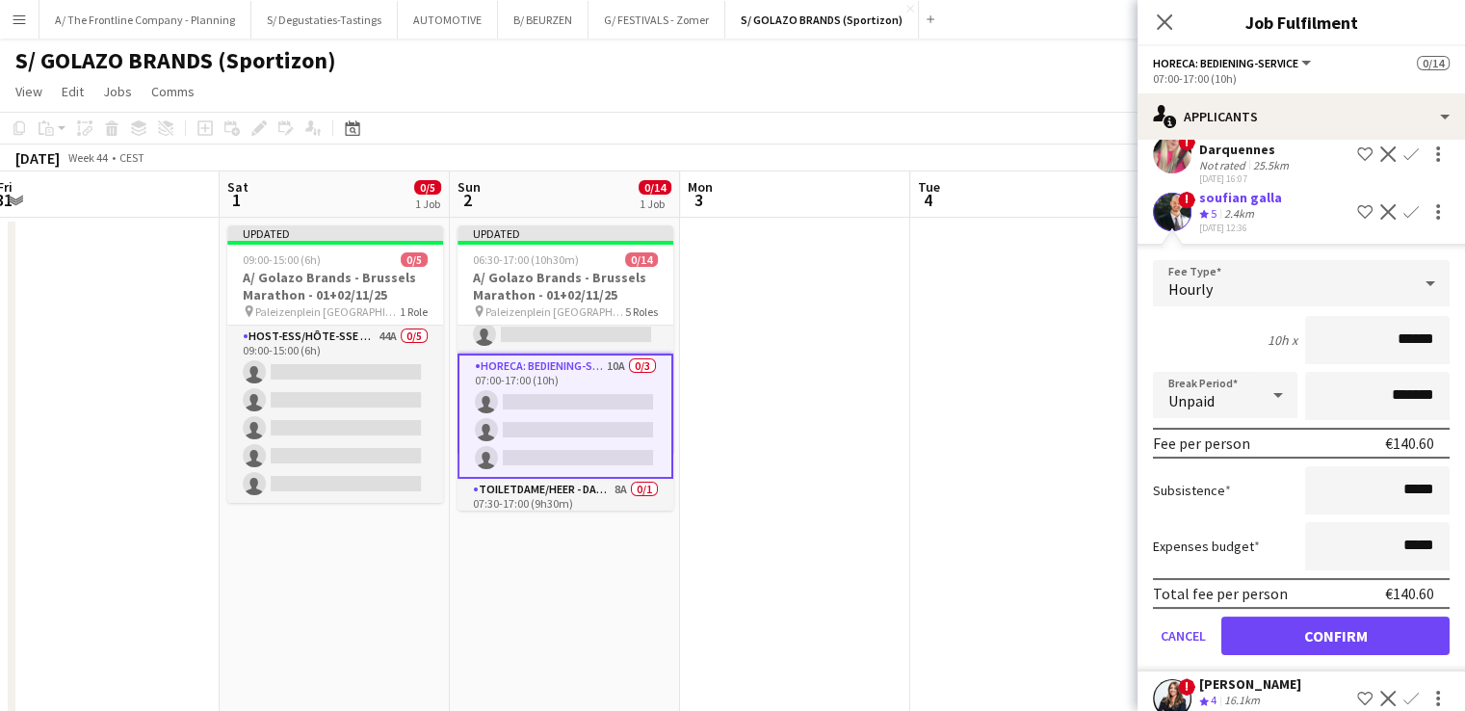
scroll to position [214, 0]
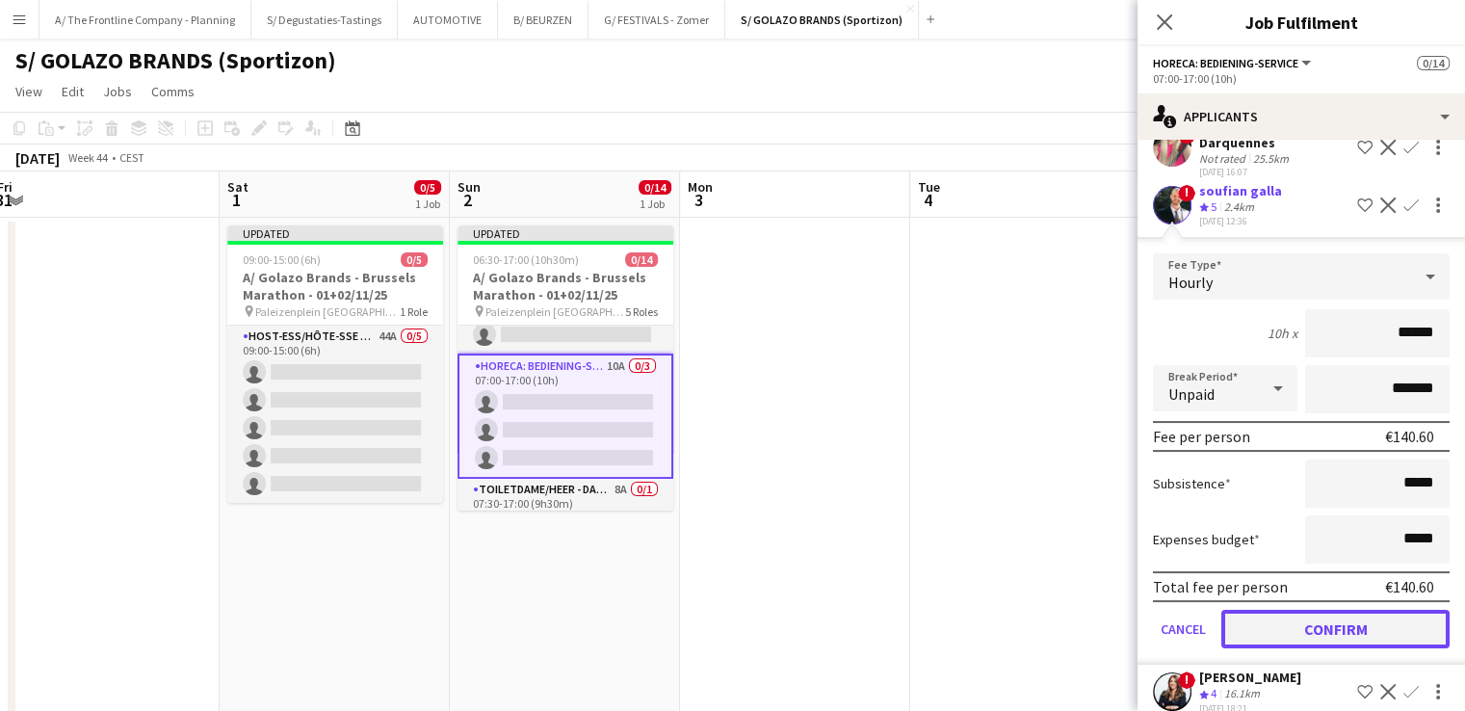
click at [1321, 630] on button "Confirm" at bounding box center [1335, 629] width 228 height 39
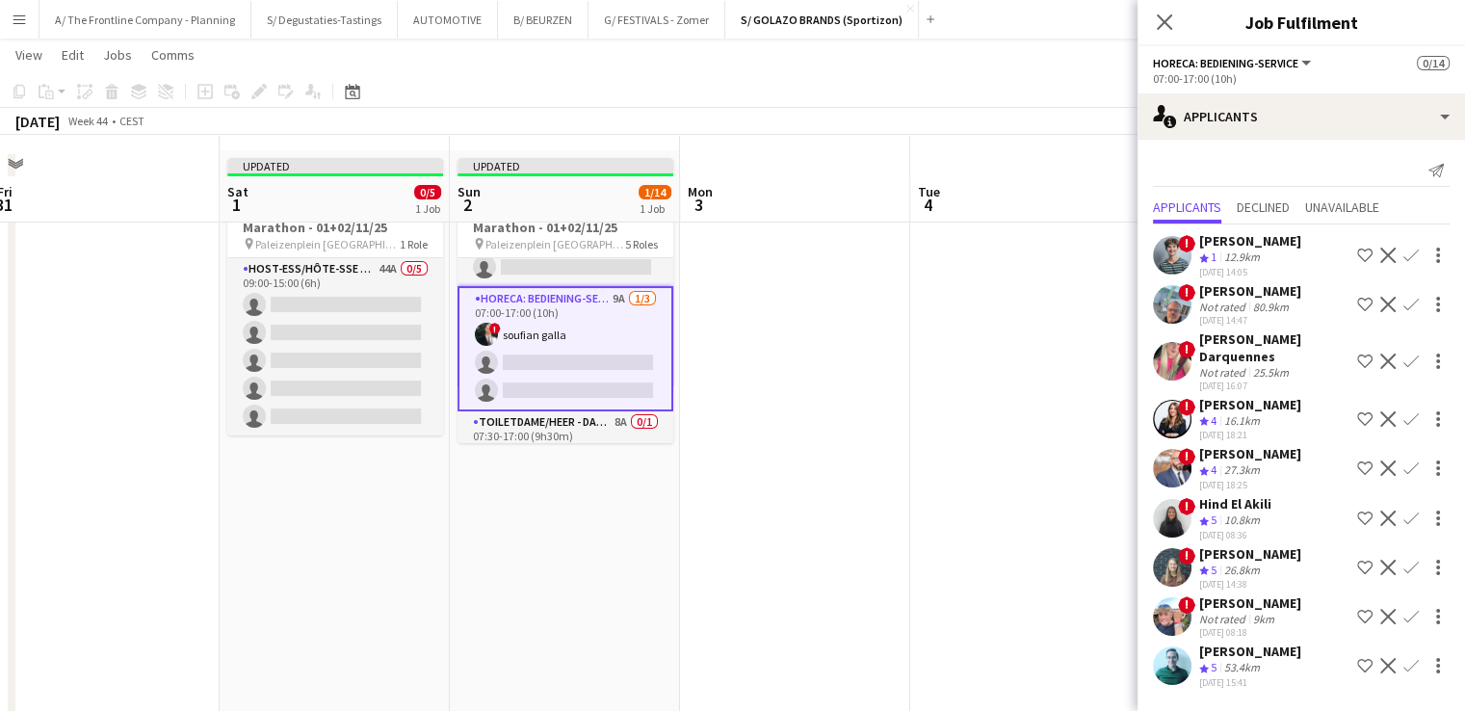
scroll to position [35, 0]
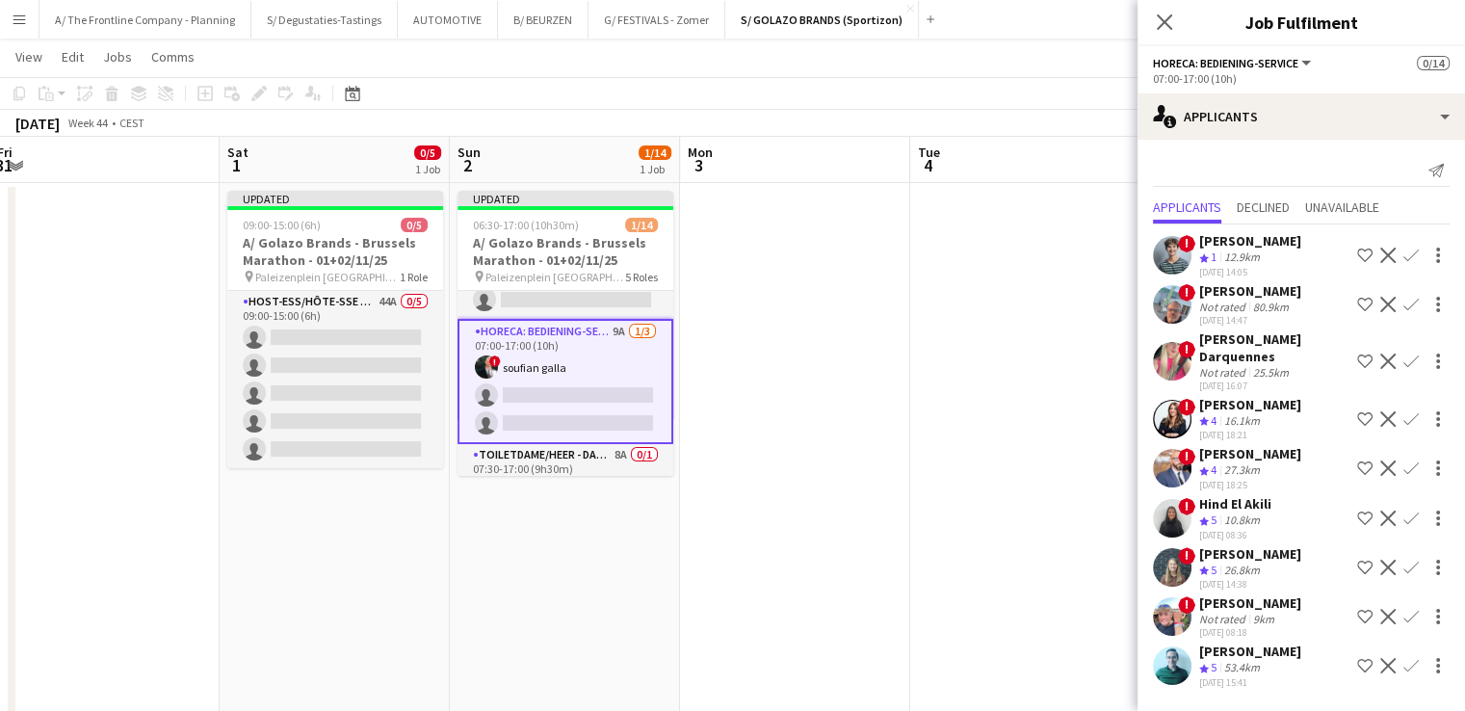
click at [1244, 552] on div "Laurien Verheyen" at bounding box center [1250, 553] width 102 height 17
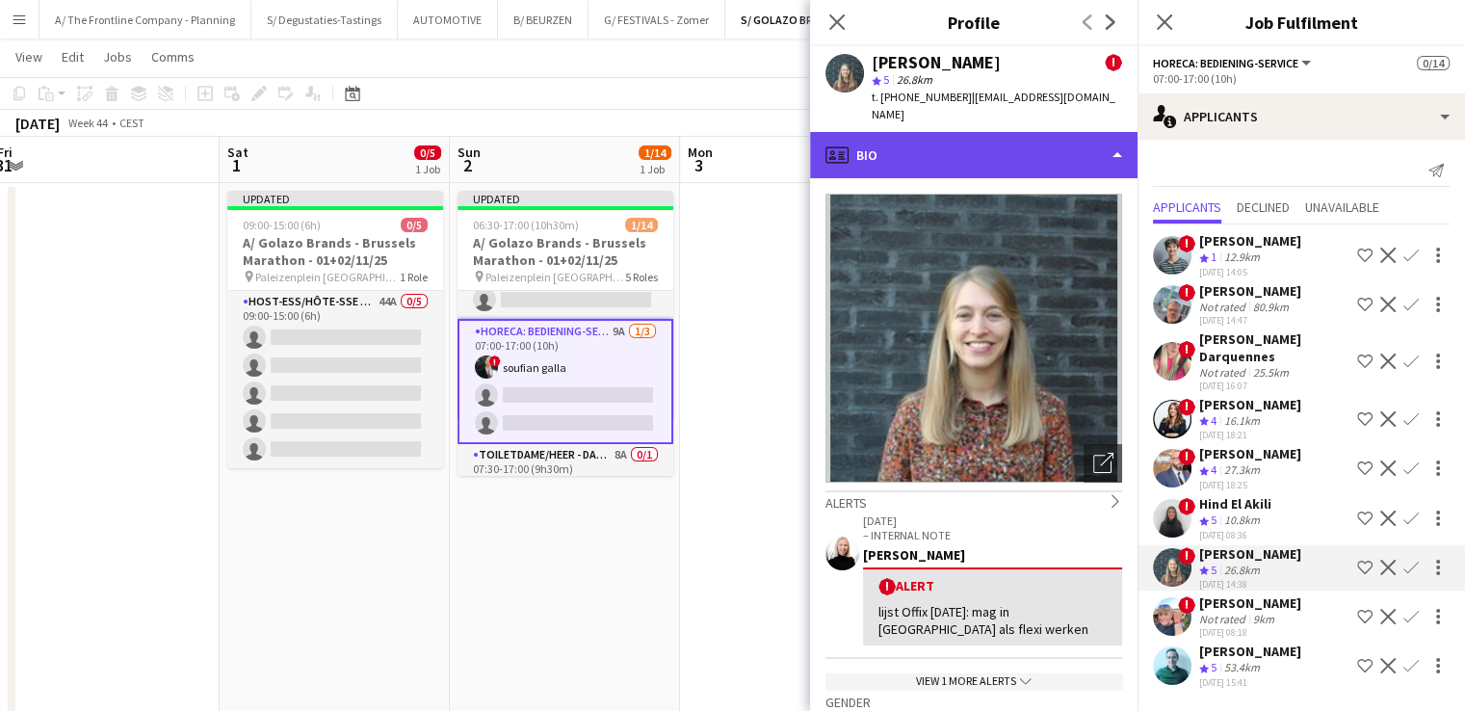
click at [999, 132] on div "profile Bio" at bounding box center [973, 155] width 327 height 46
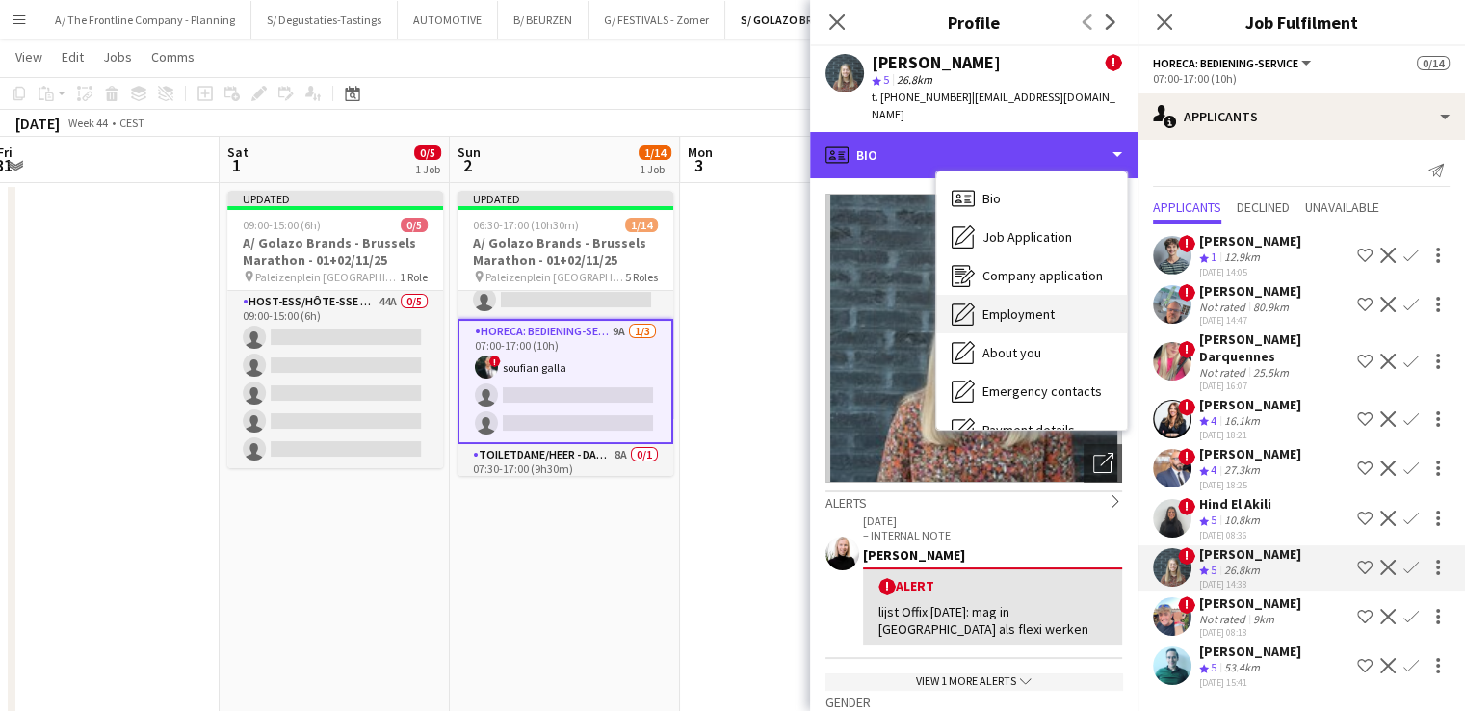
scroll to position [181, 0]
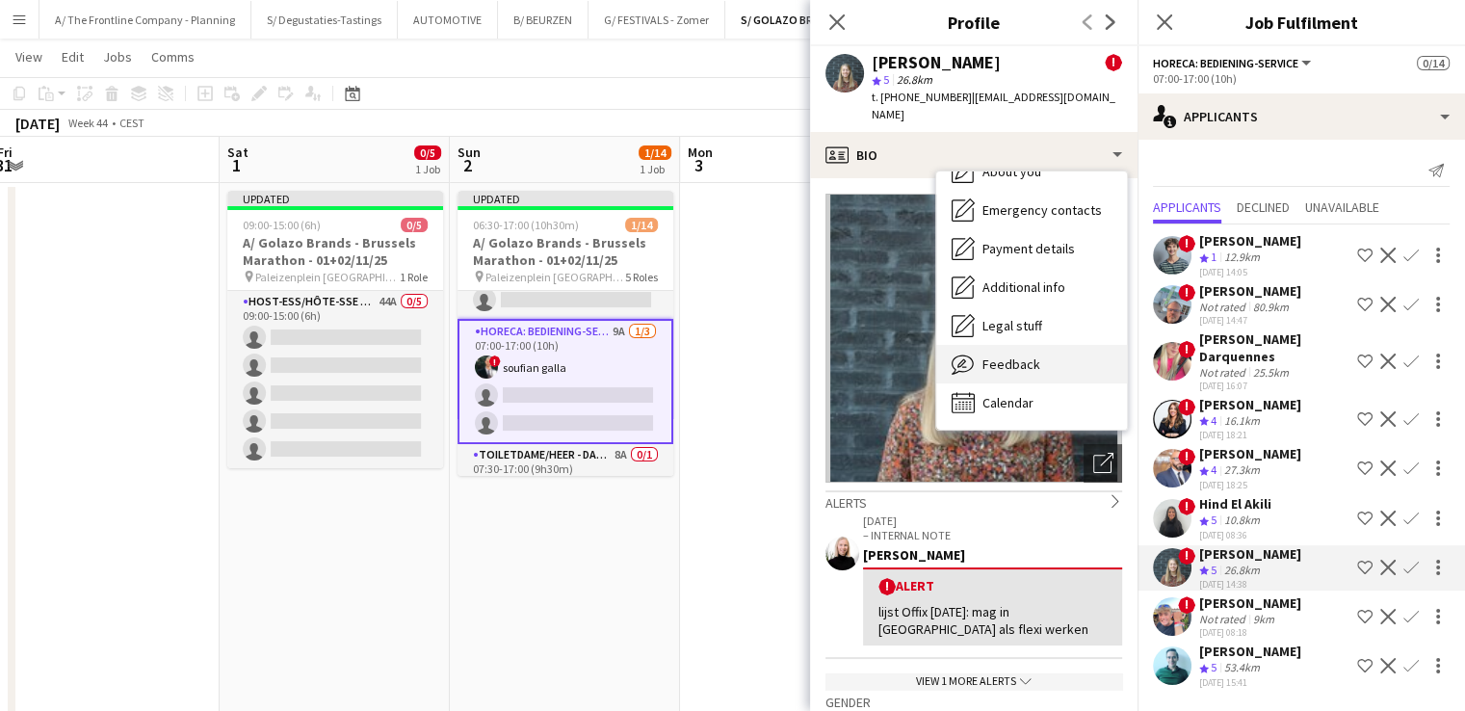
click at [1020, 357] on div "Feedback Feedback" at bounding box center [1031, 364] width 191 height 39
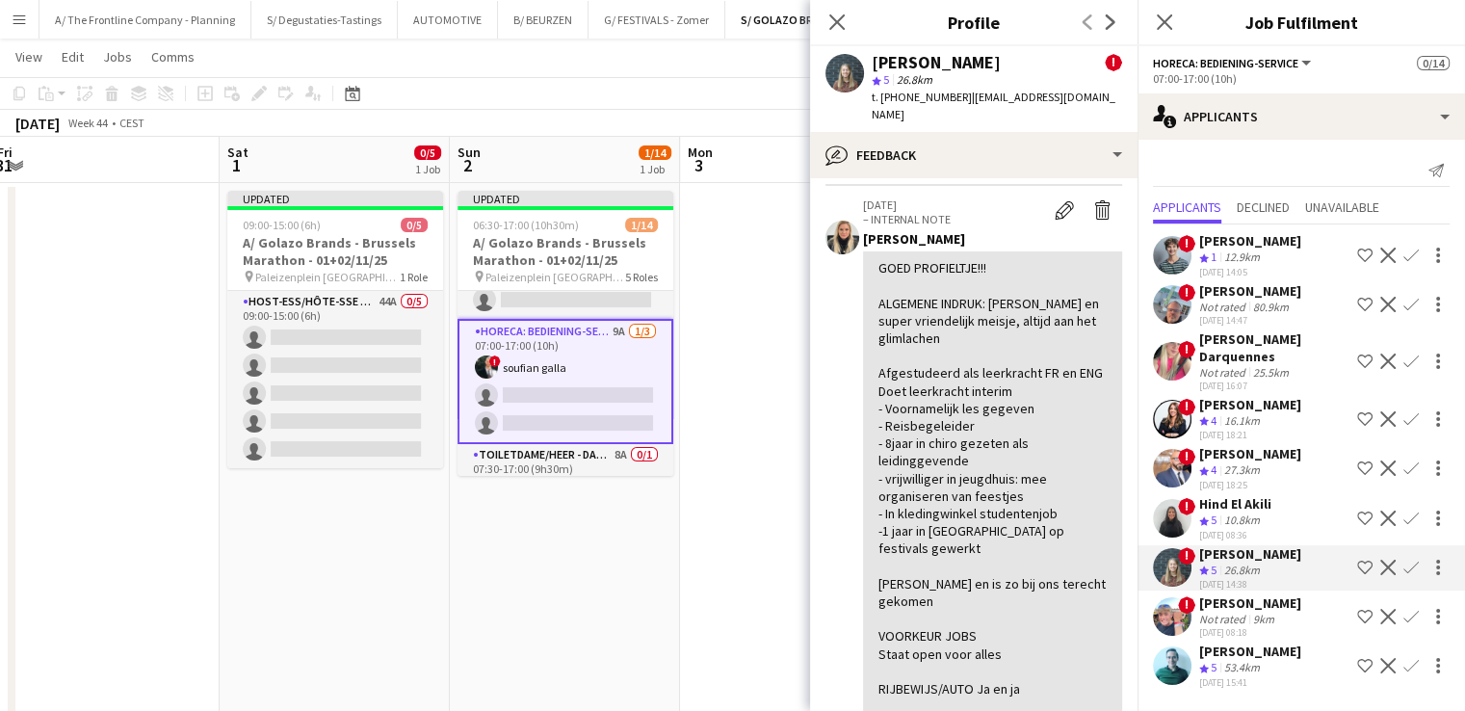
scroll to position [1346, 0]
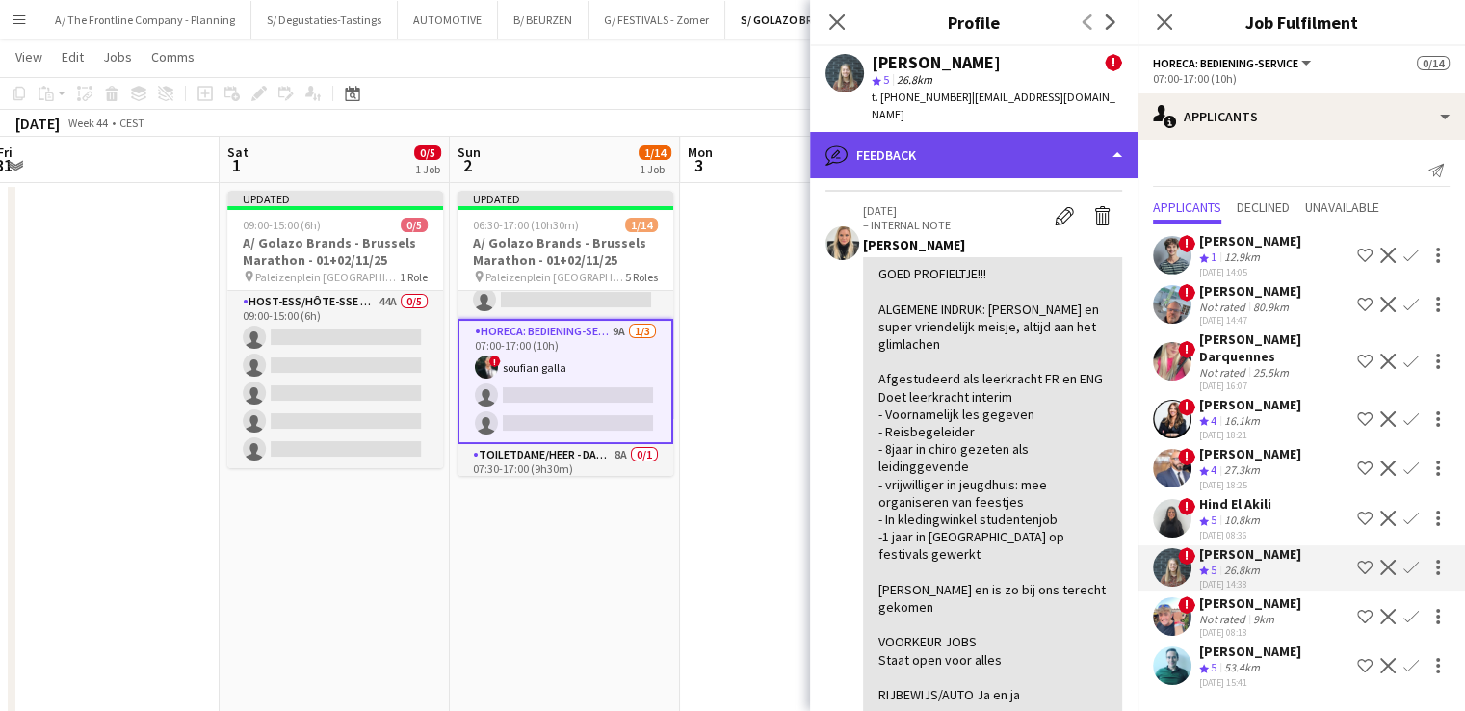
click at [961, 132] on div "bubble-pencil Feedback" at bounding box center [973, 155] width 327 height 46
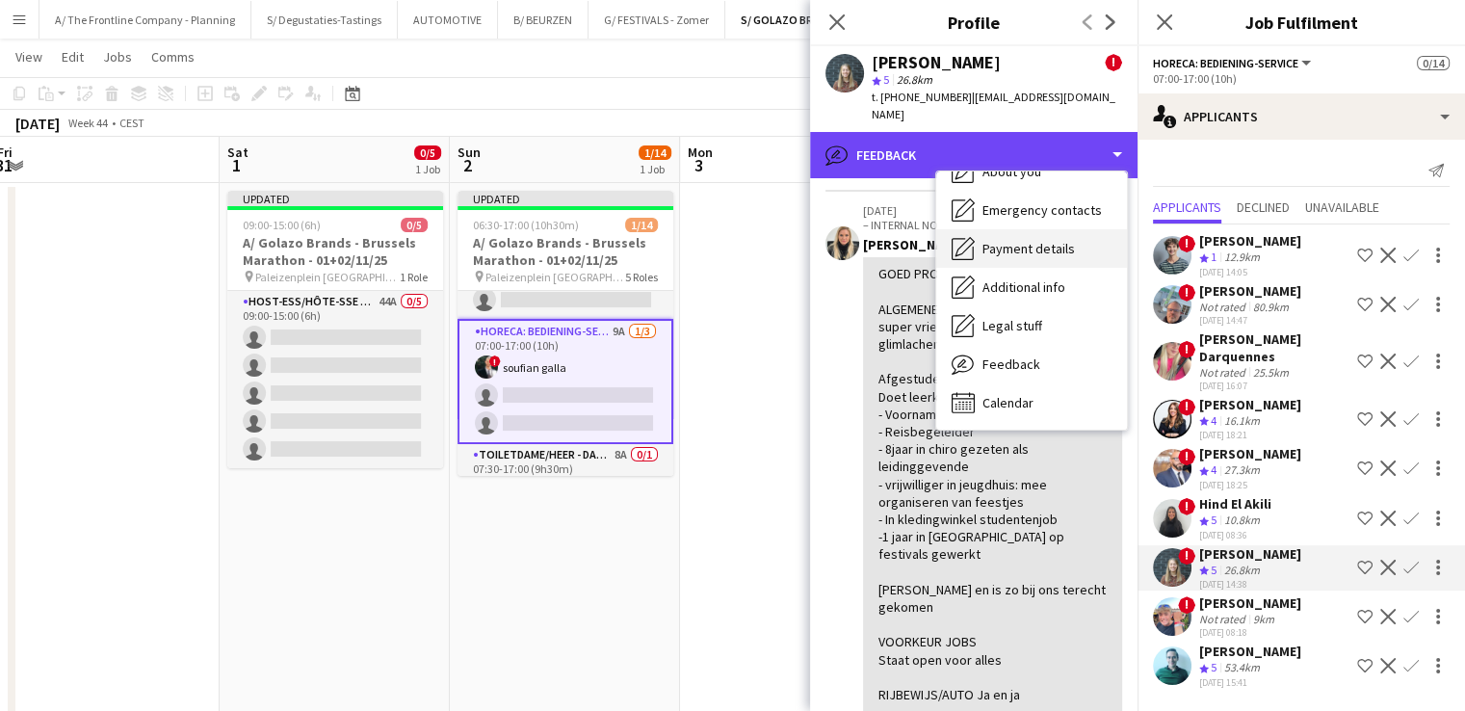
scroll to position [0, 0]
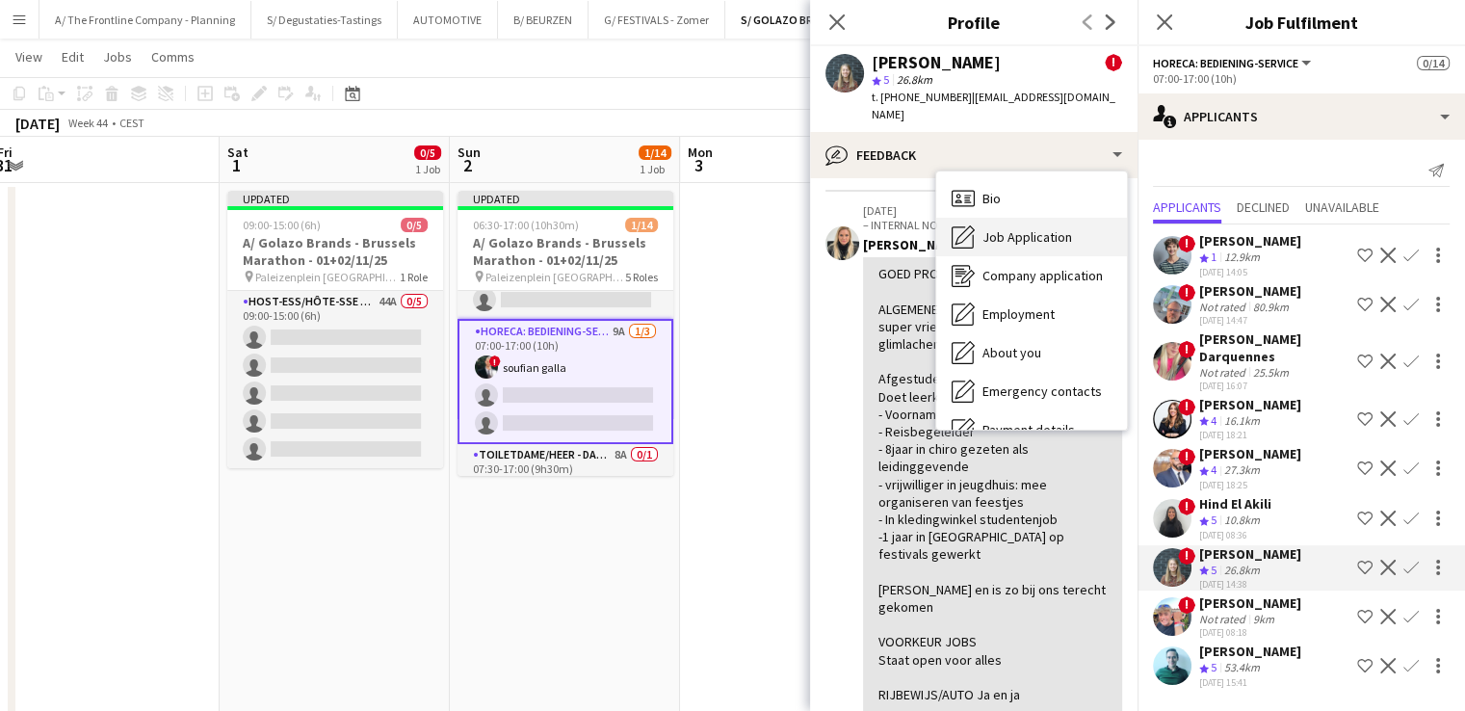
click at [1031, 228] on span "Job Application" at bounding box center [1027, 236] width 90 height 17
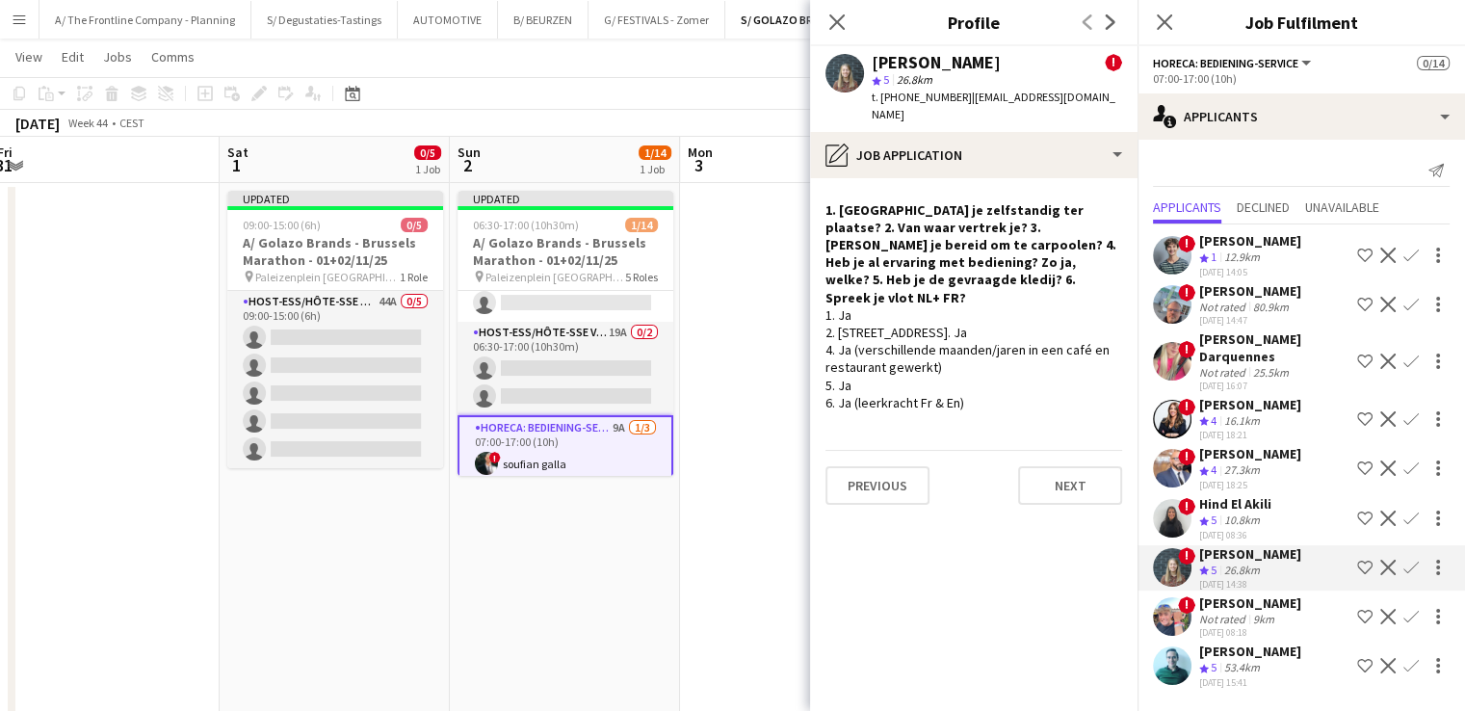
scroll to position [269, 0]
click at [1240, 512] on div "10.8km" at bounding box center [1241, 520] width 43 height 16
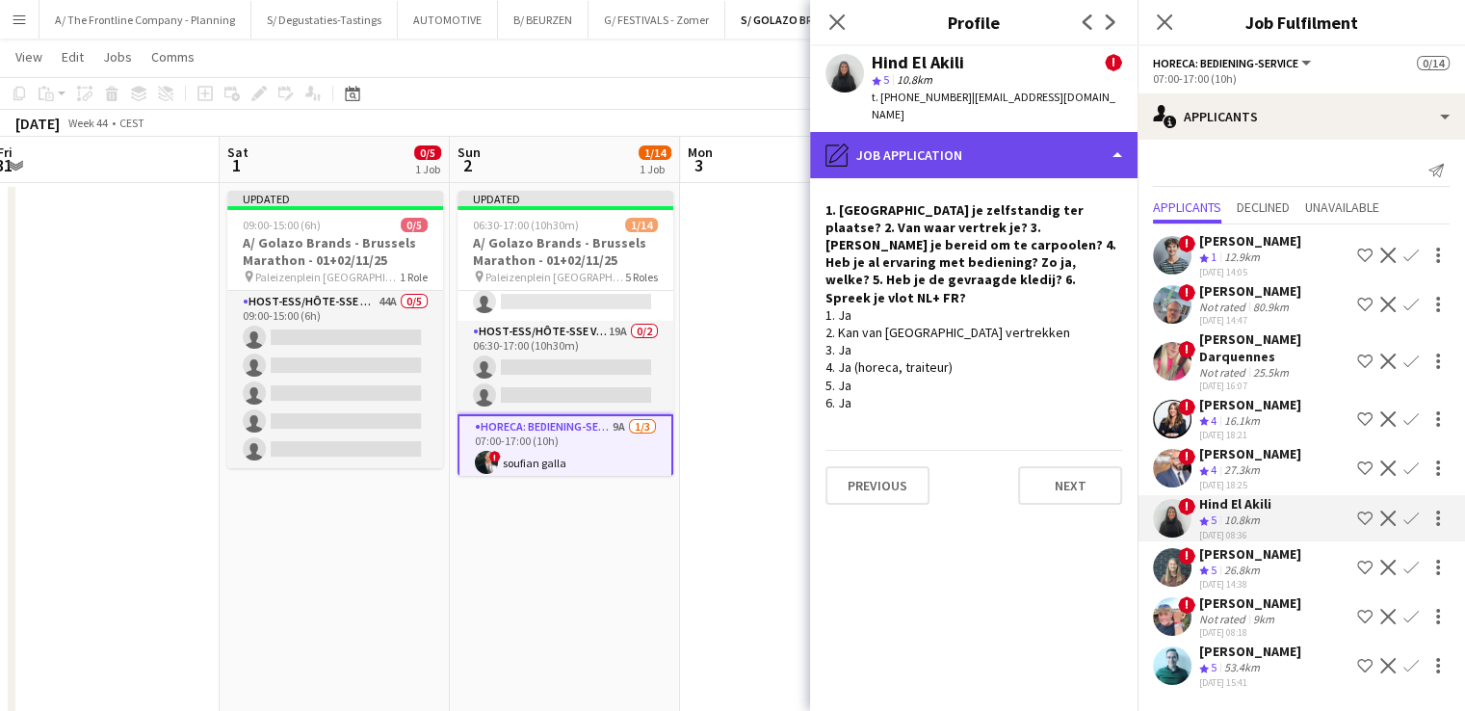
click at [917, 156] on div "pencil4 Job Application" at bounding box center [973, 155] width 327 height 46
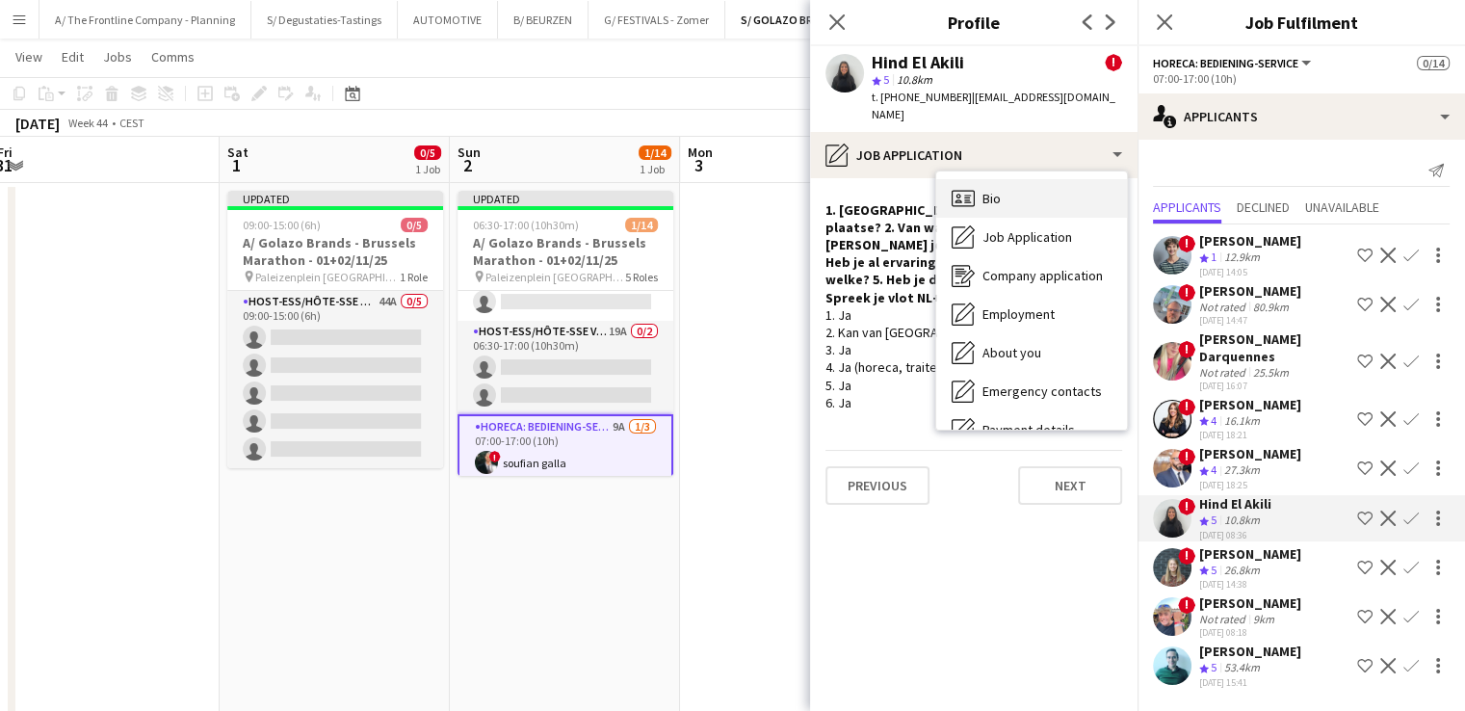
click at [1005, 194] on div "Bio Bio" at bounding box center [1031, 198] width 191 height 39
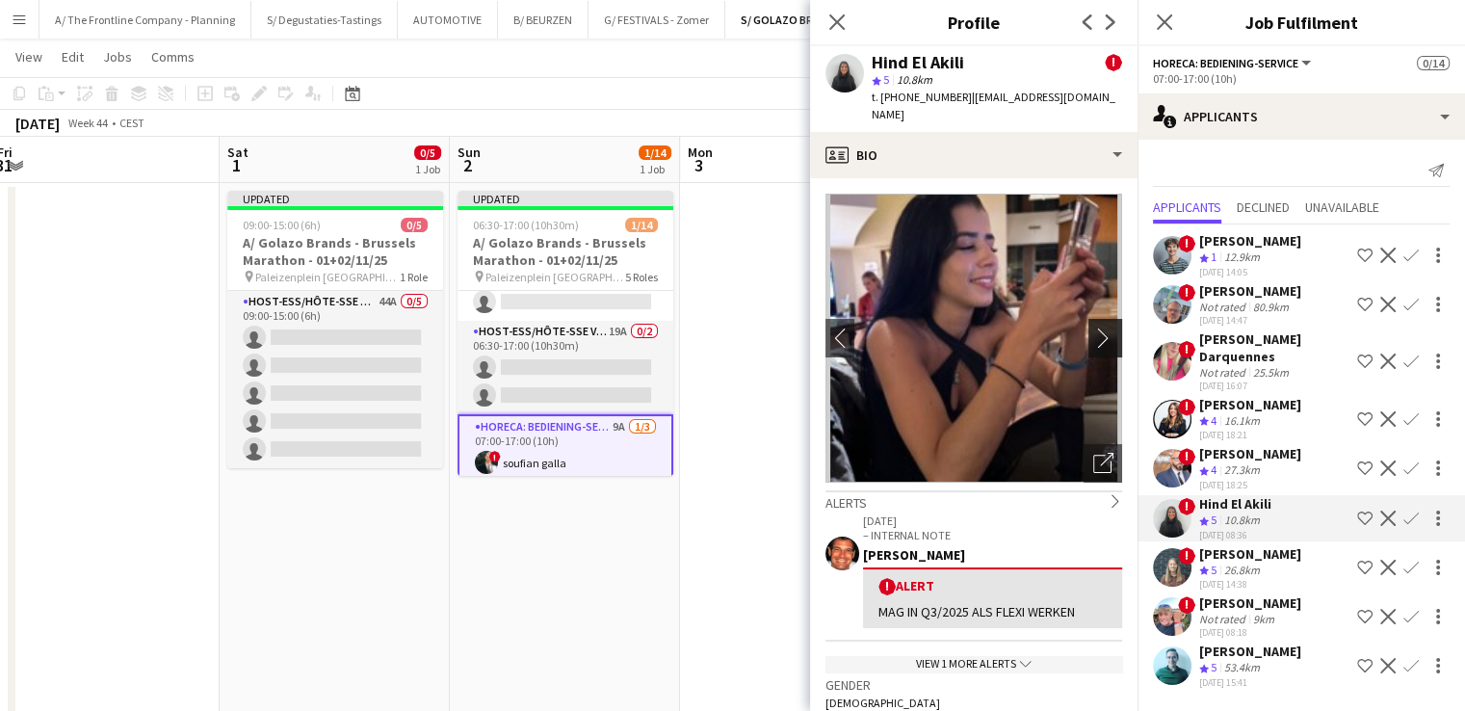
click at [1093, 327] on app-icon "chevron-right" at bounding box center [1108, 337] width 30 height 20
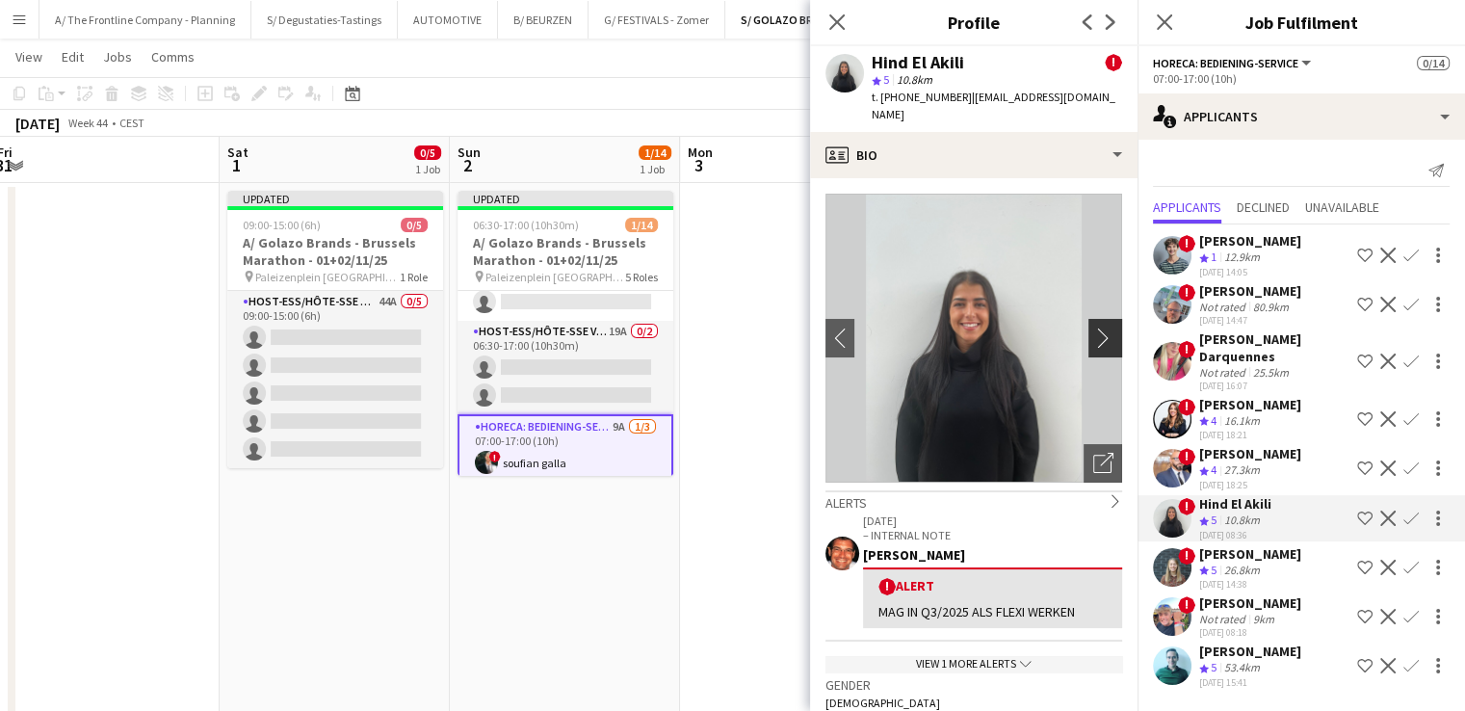
click at [1093, 327] on app-icon "chevron-right" at bounding box center [1108, 337] width 30 height 20
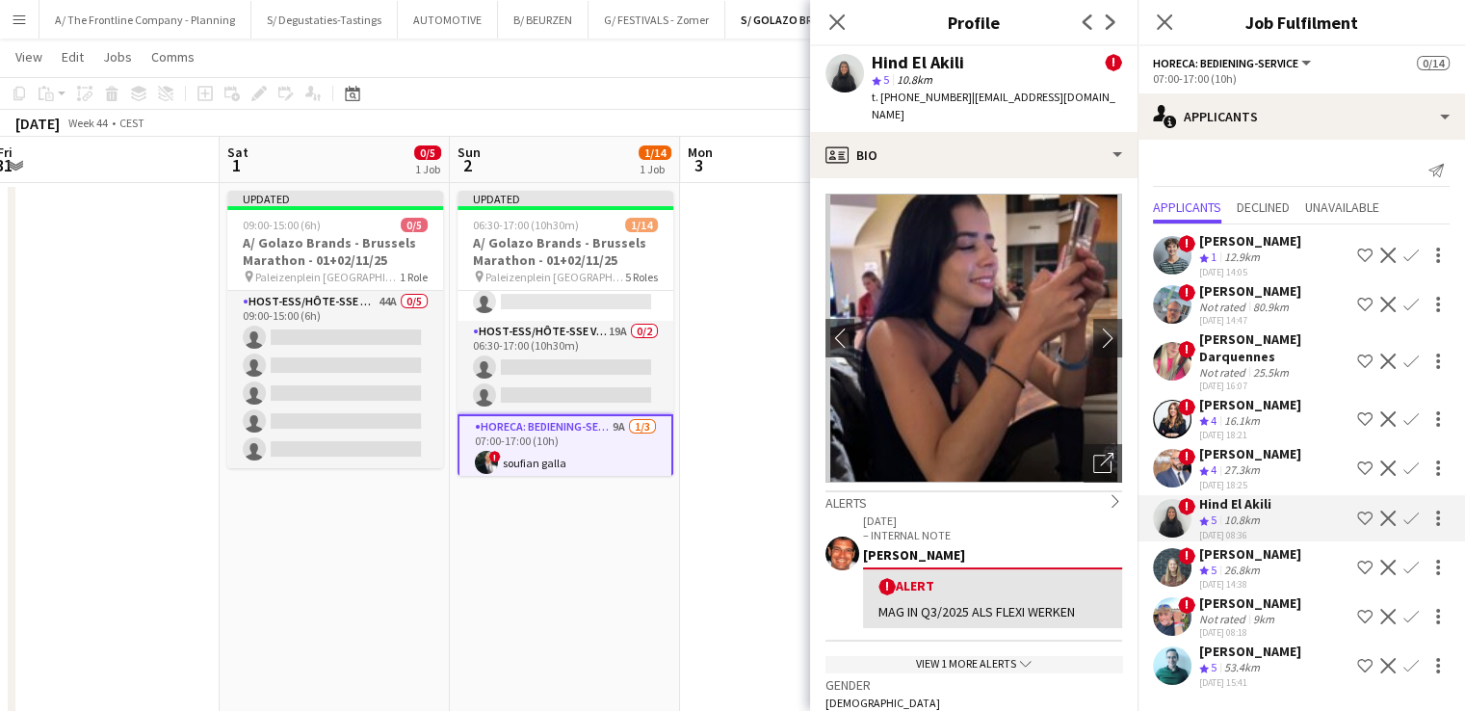
click at [1406, 517] on app-icon "Confirm" at bounding box center [1410, 517] width 15 height 15
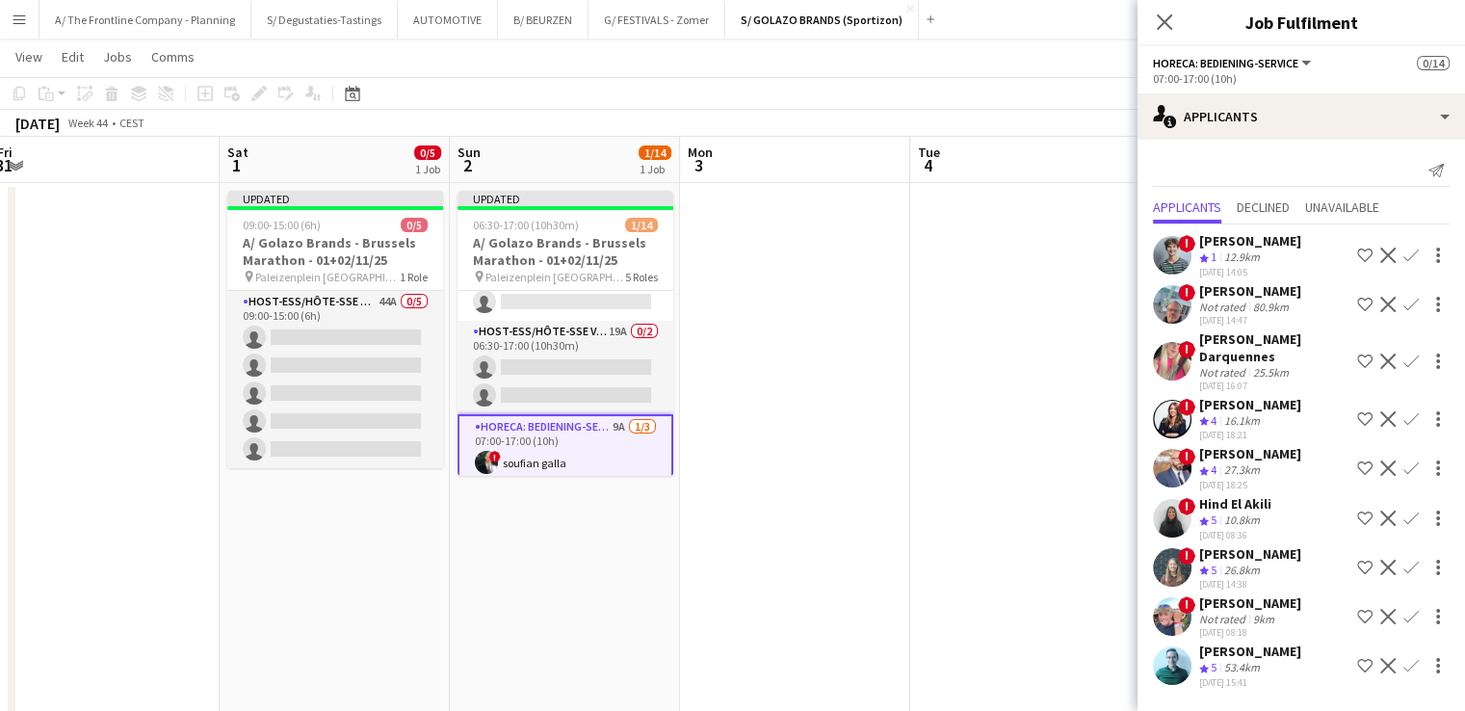
click at [1406, 517] on app-icon "Confirm" at bounding box center [1410, 517] width 15 height 15
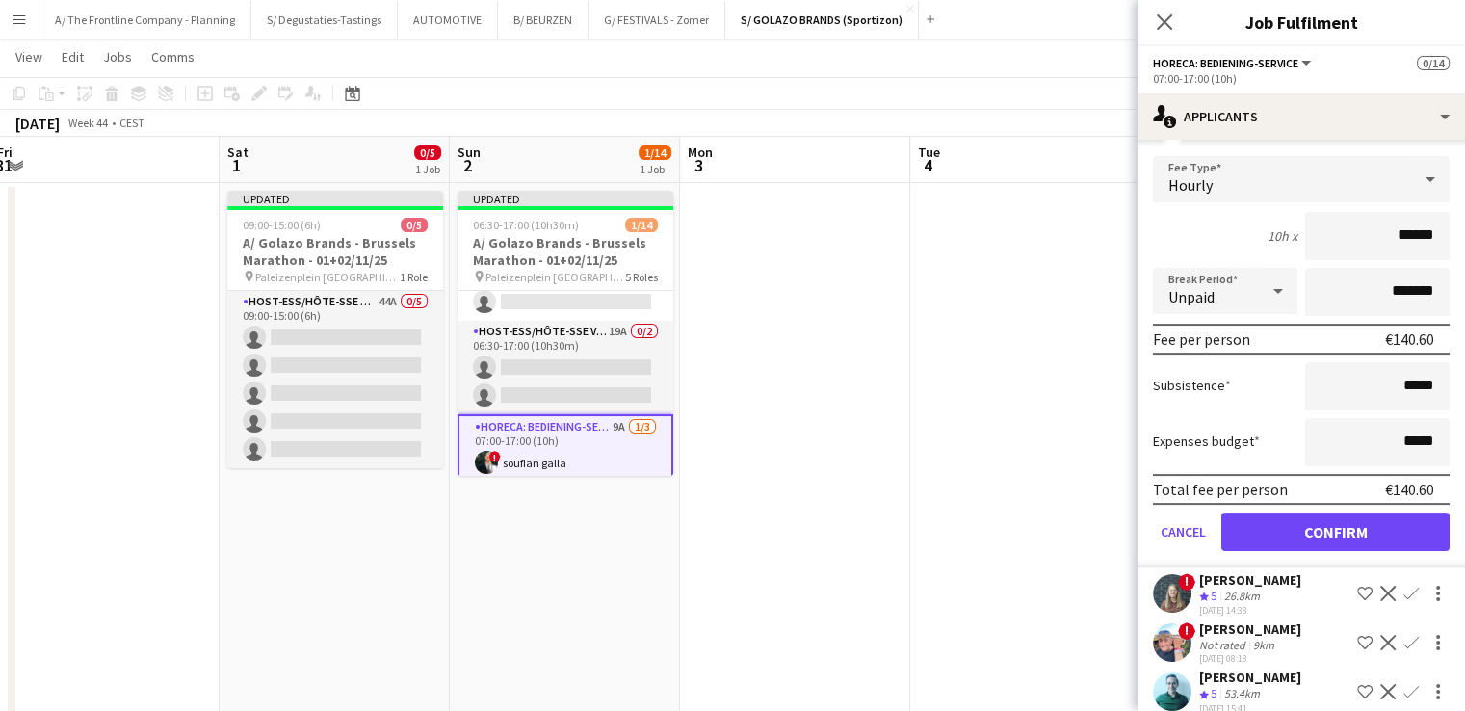
scroll to position [412, 0]
click at [1279, 521] on button "Confirm" at bounding box center [1335, 530] width 228 height 39
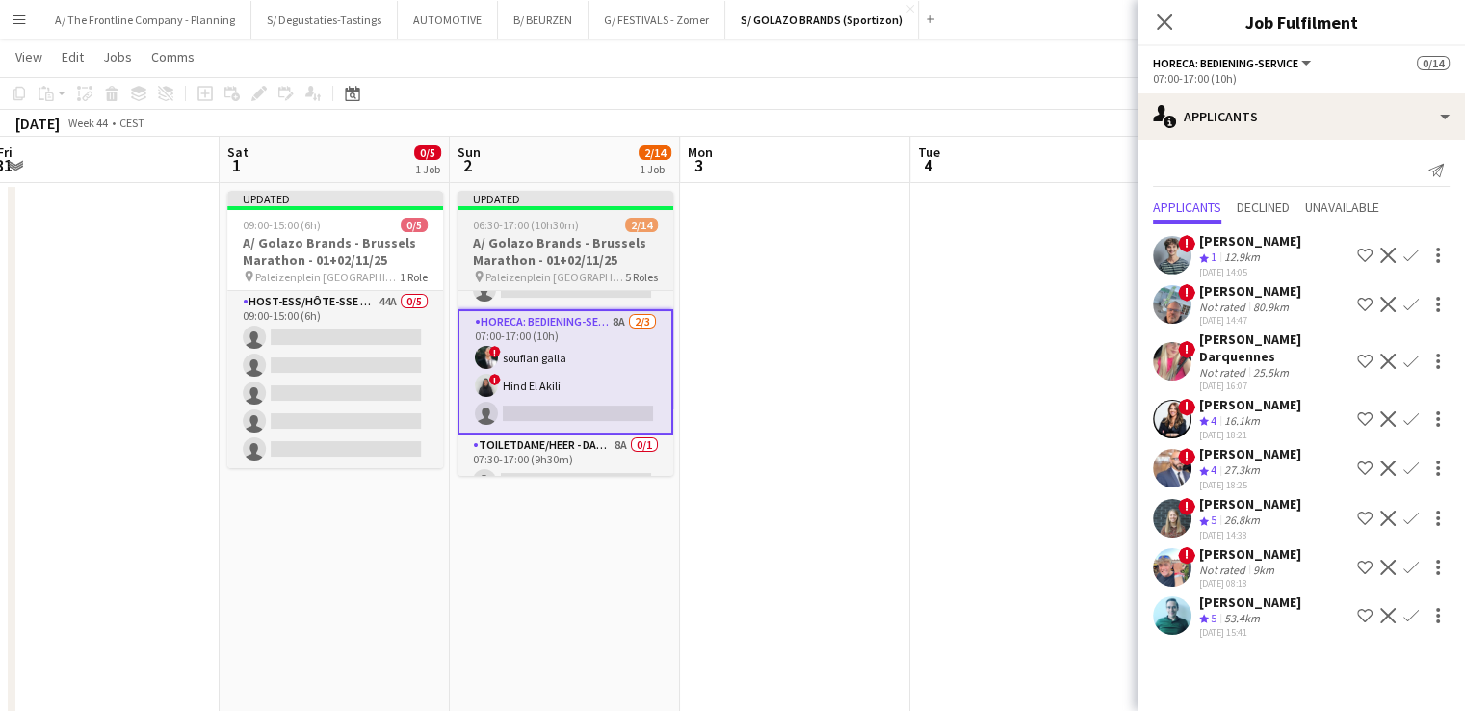
scroll to position [397, 0]
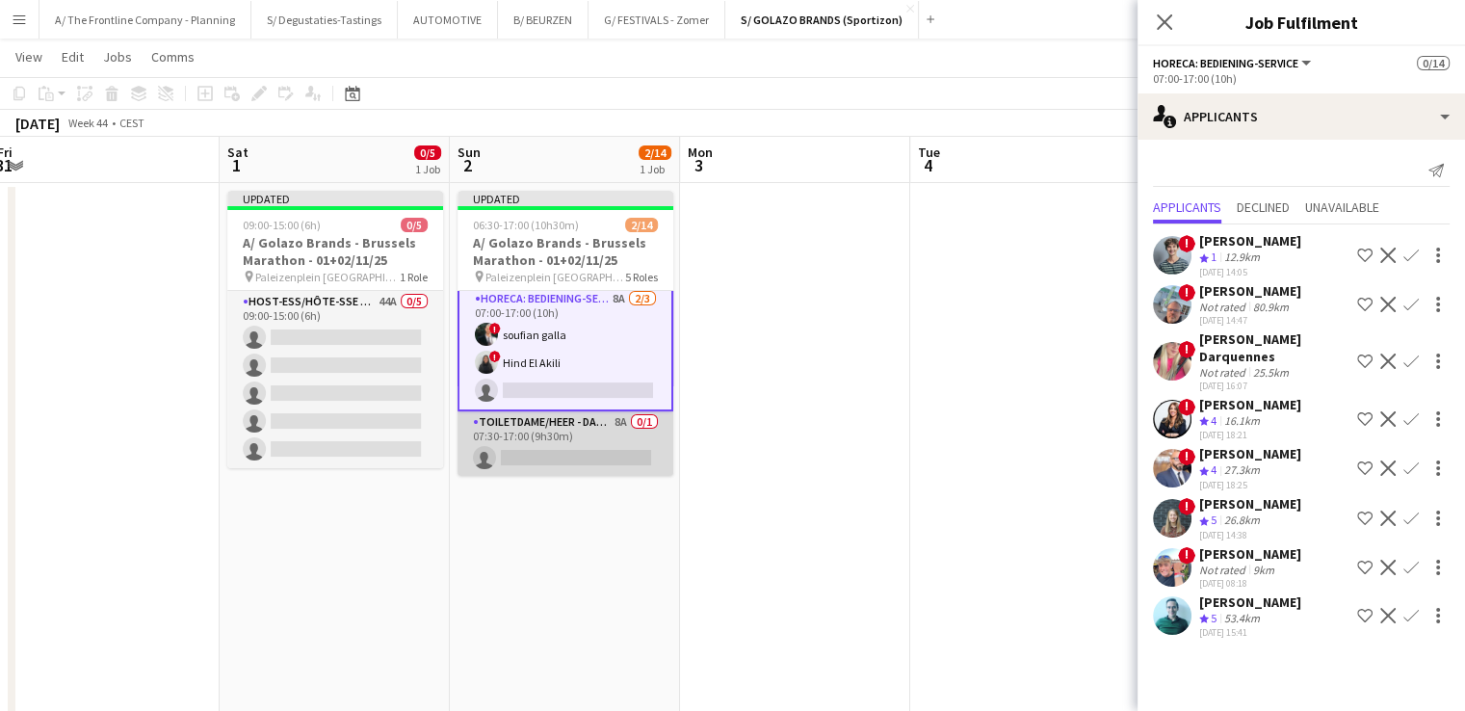
click at [605, 422] on app-card-role "Toiletdame/heer - dame/monsieur des toilettes 8A 0/1 07:30-17:00 (9h30m) single…" at bounding box center [565, 443] width 216 height 65
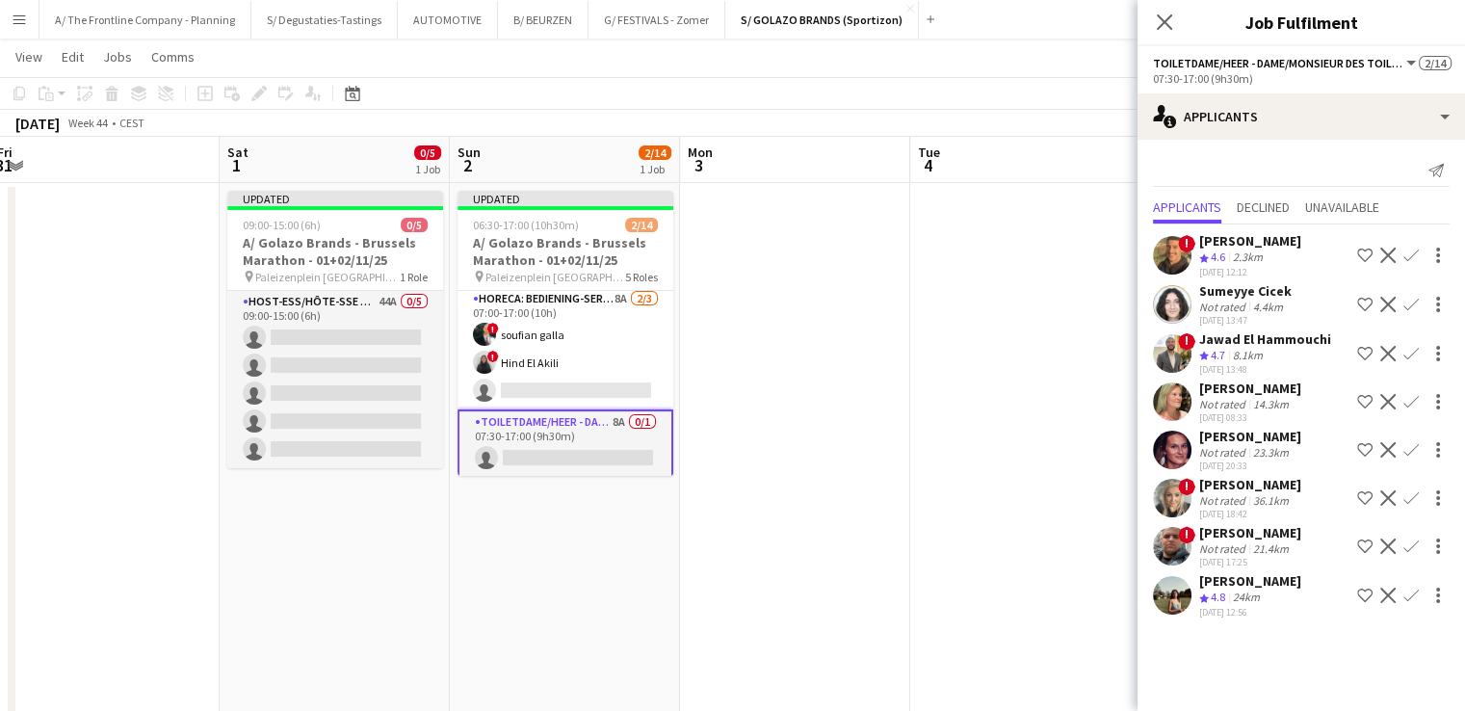
click at [1246, 606] on div "25-09-2025 12:56" at bounding box center [1250, 612] width 102 height 13
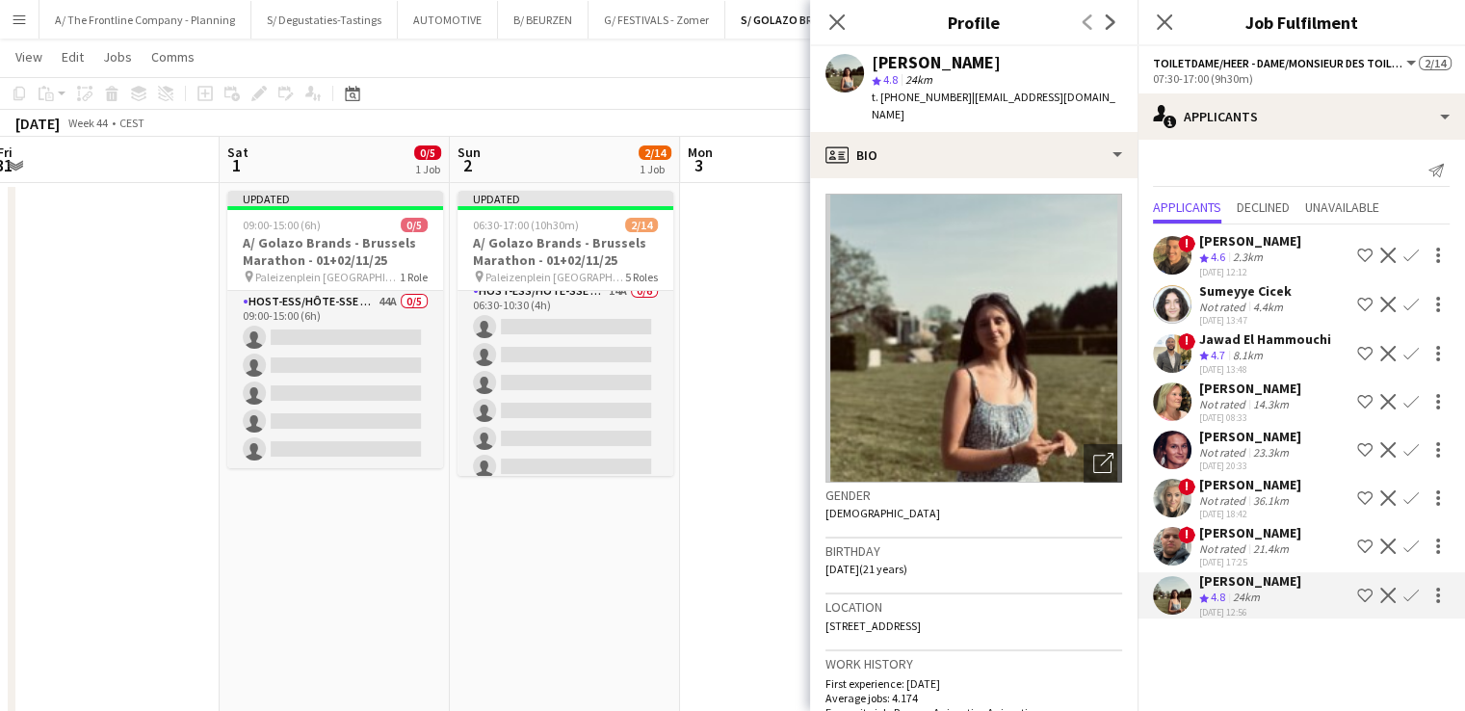
scroll to position [0, 0]
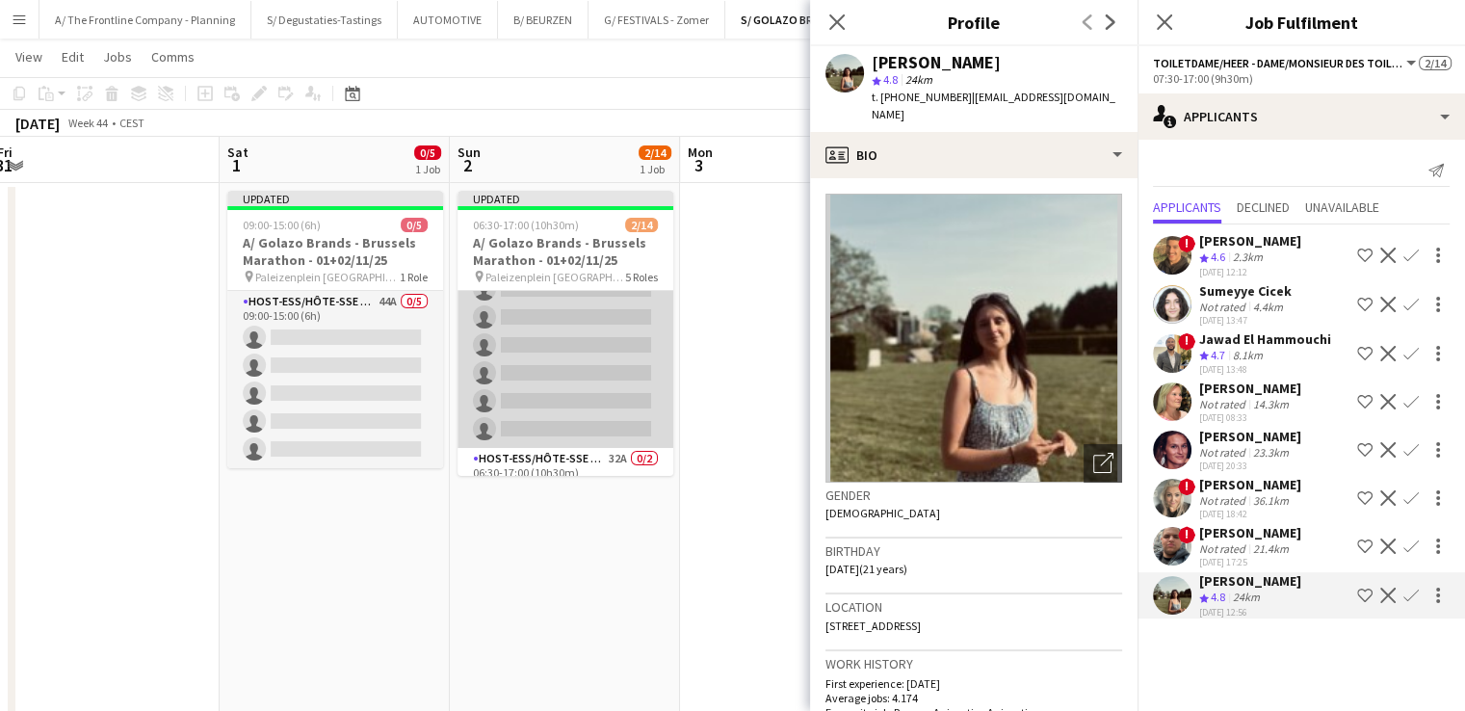
click at [587, 372] on app-card-role "Host-ess/Hôte-sse Onthaal-Accueill 14A 0/6 06:30-10:30 (4h) single-neutral-acti…" at bounding box center [565, 345] width 216 height 205
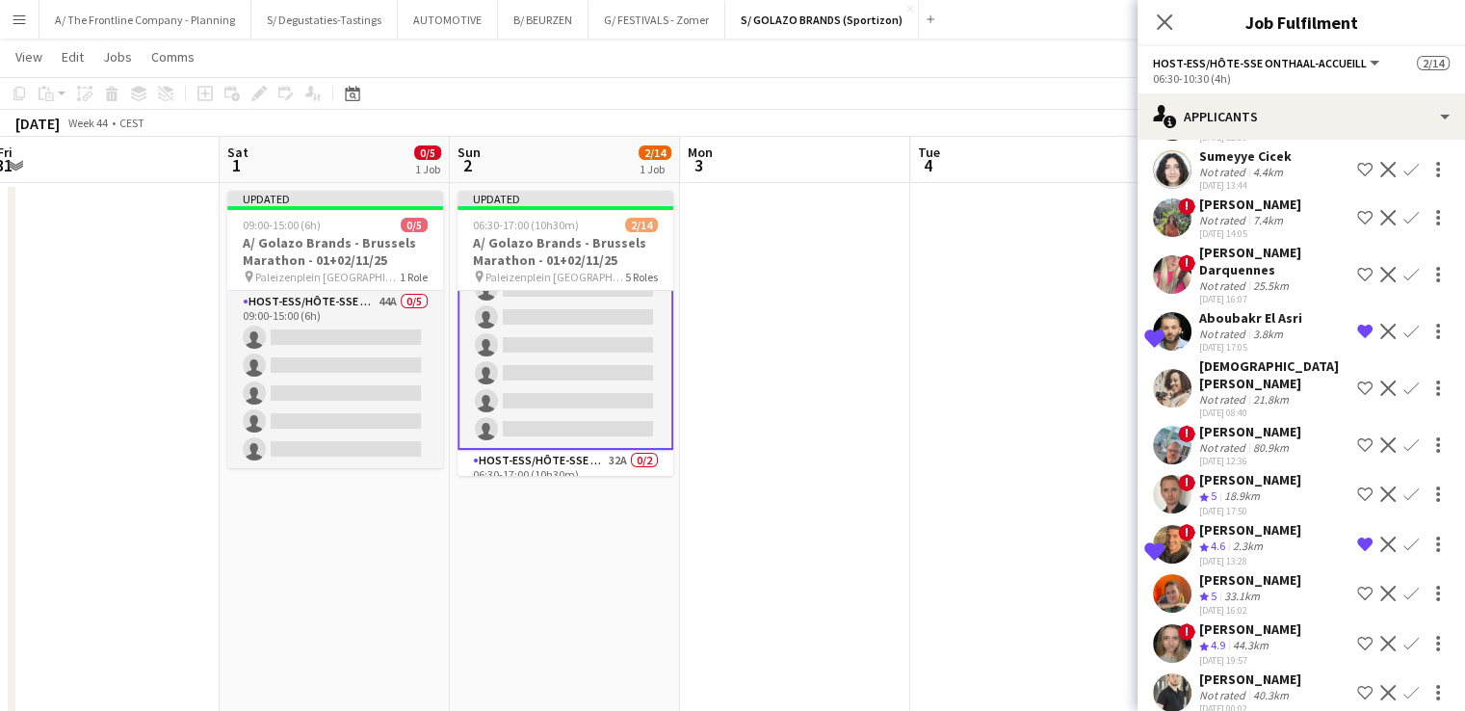
scroll to position [397, 0]
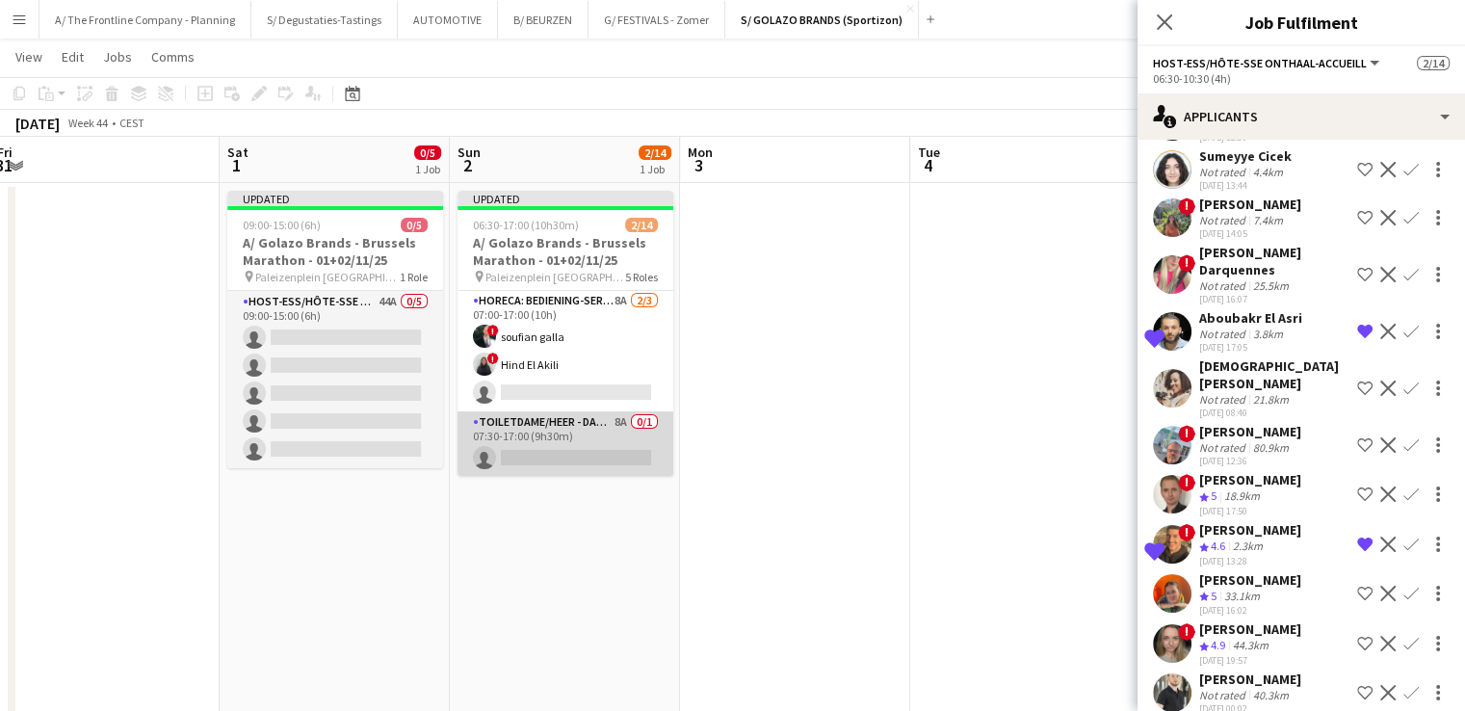
click at [520, 431] on app-card-role "Toiletdame/heer - dame/monsieur des toilettes 8A 0/1 07:30-17:00 (9h30m) single…" at bounding box center [565, 443] width 216 height 65
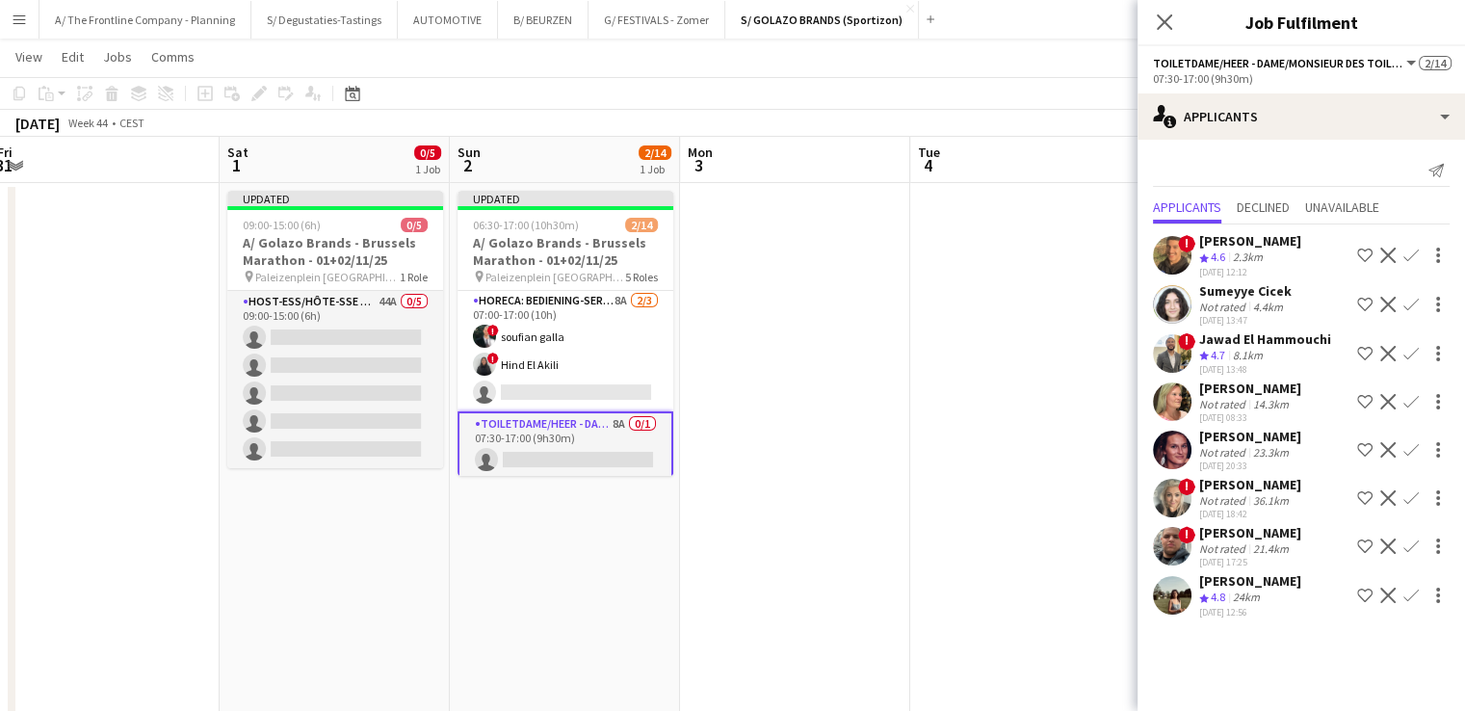
click at [1407, 591] on app-icon "Confirm" at bounding box center [1410, 594] width 15 height 15
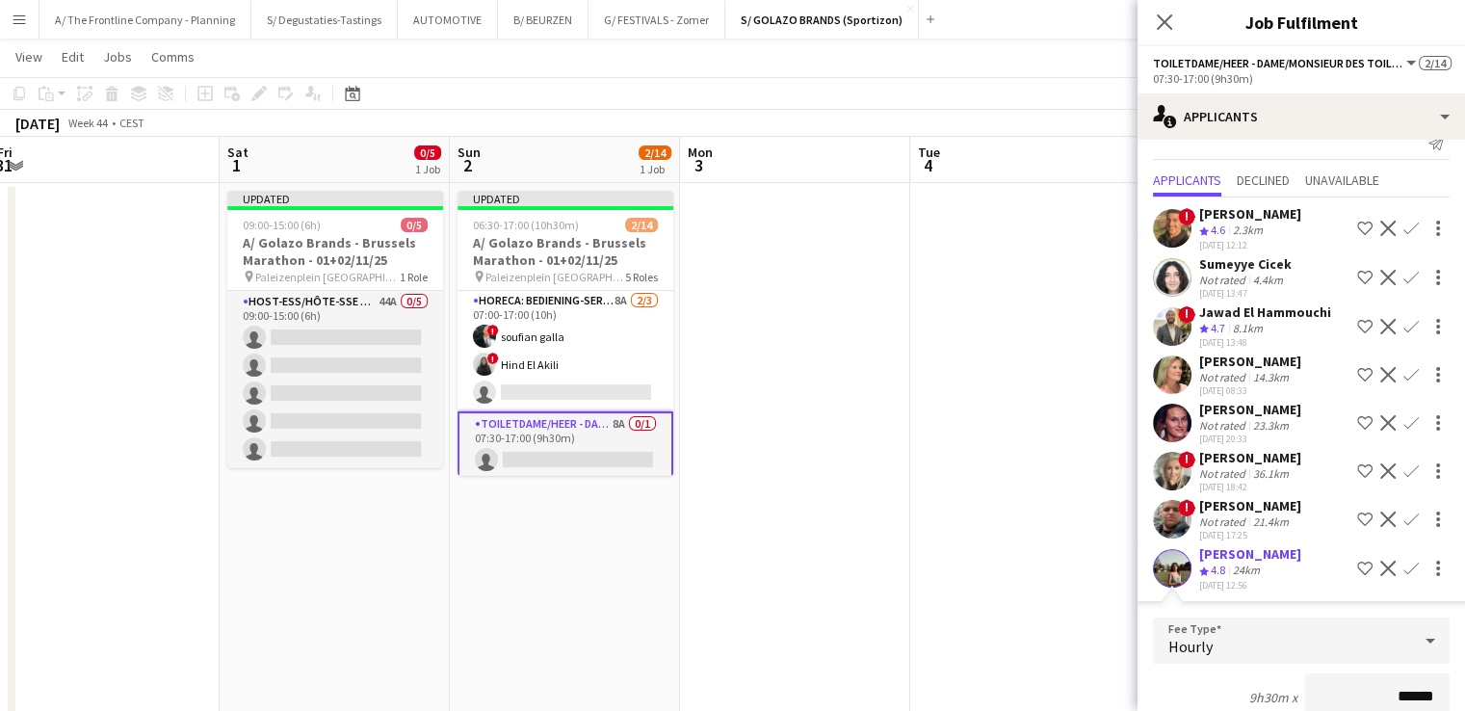
scroll to position [358, 0]
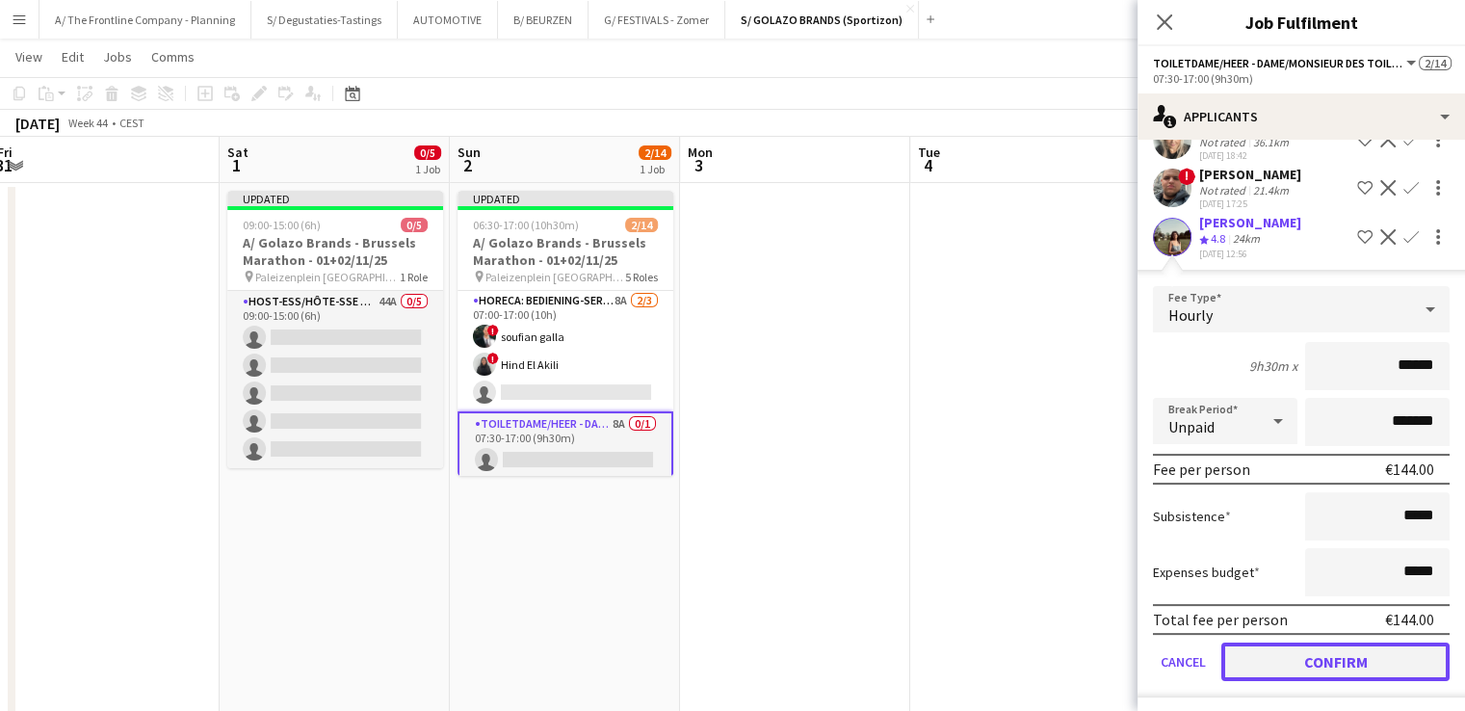
click at [1259, 660] on button "Confirm" at bounding box center [1335, 661] width 228 height 39
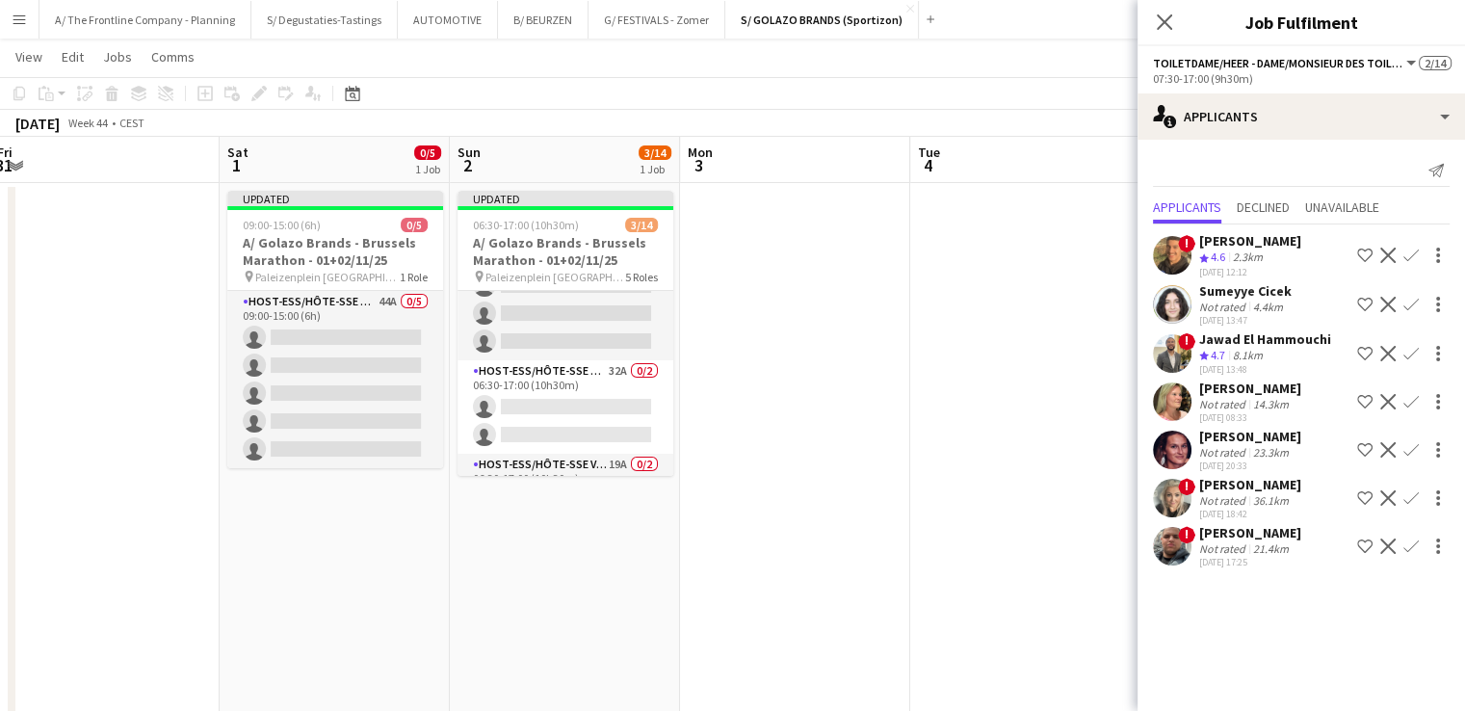
scroll to position [0, 0]
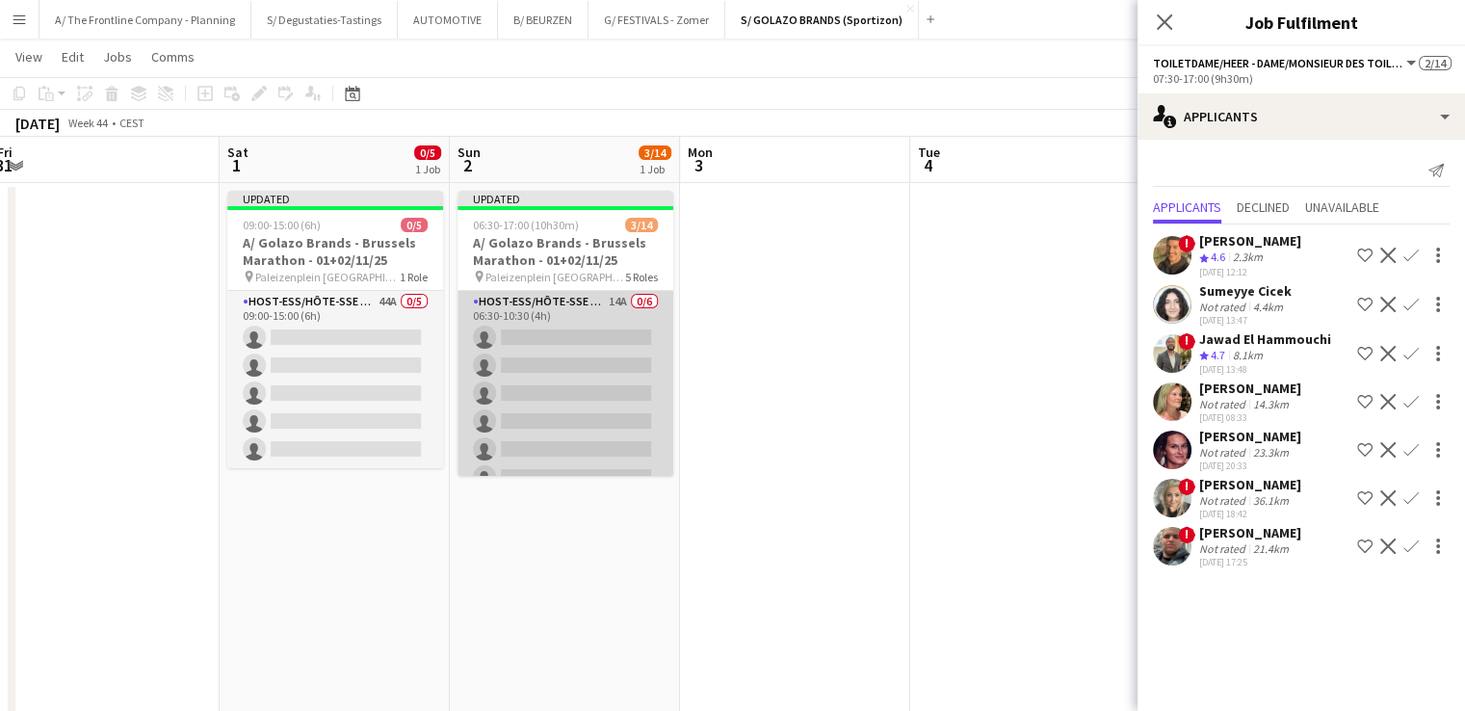
click at [570, 398] on app-card-role "Host-ess/Hôte-sse Onthaal-Accueill 14A 0/6 06:30-10:30 (4h) single-neutral-acti…" at bounding box center [565, 393] width 216 height 205
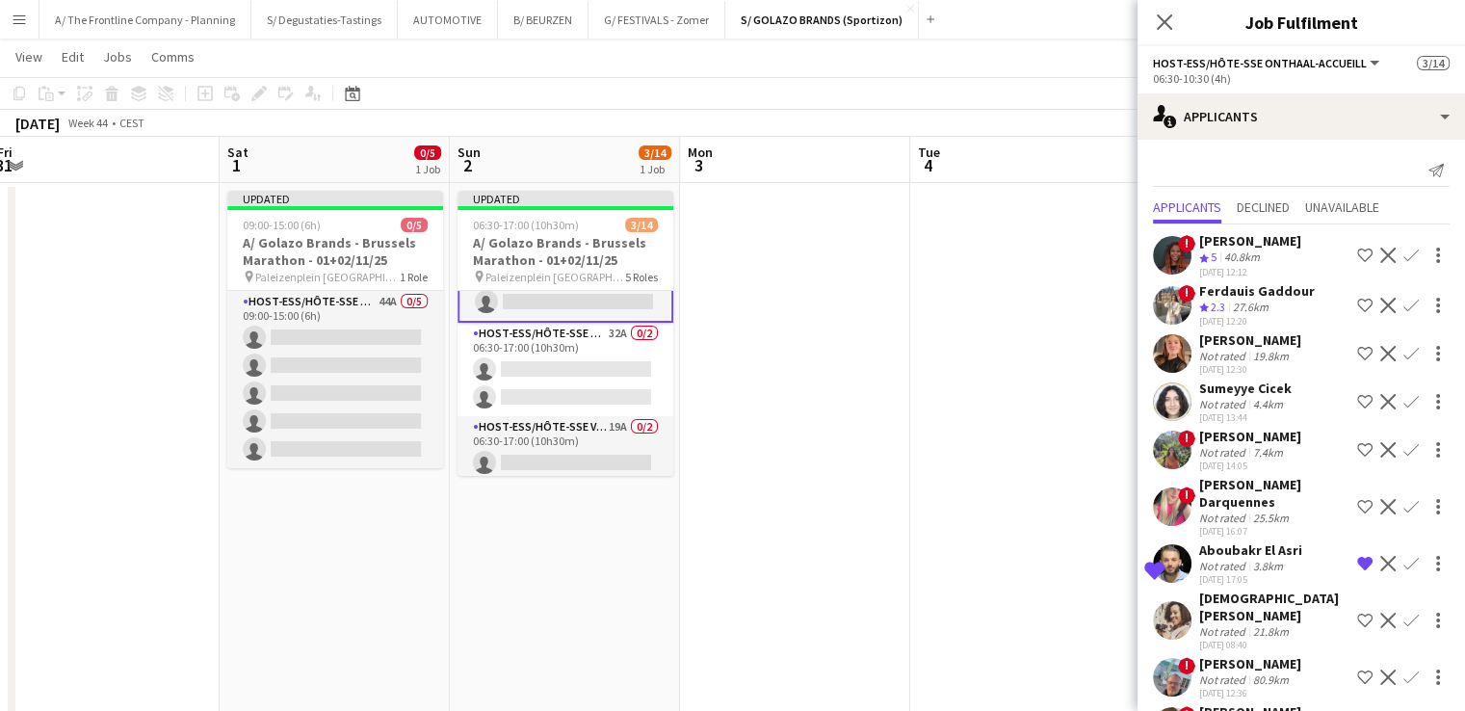
scroll to position [179, 0]
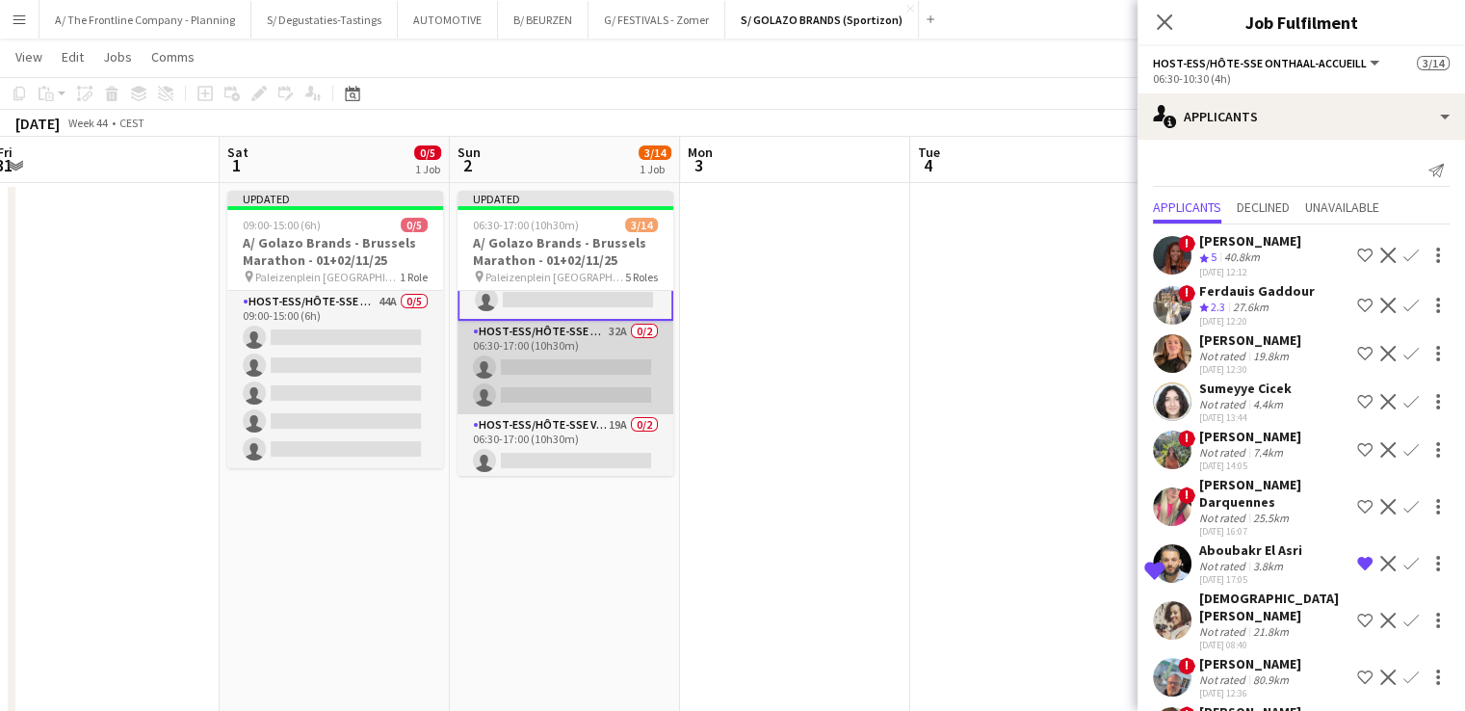
click at [562, 362] on app-card-role "Host-ess/Hôte-sse Onthaal-Accueill 32A 0/2 06:30-17:00 (10h30m) single-neutral-…" at bounding box center [565, 367] width 216 height 93
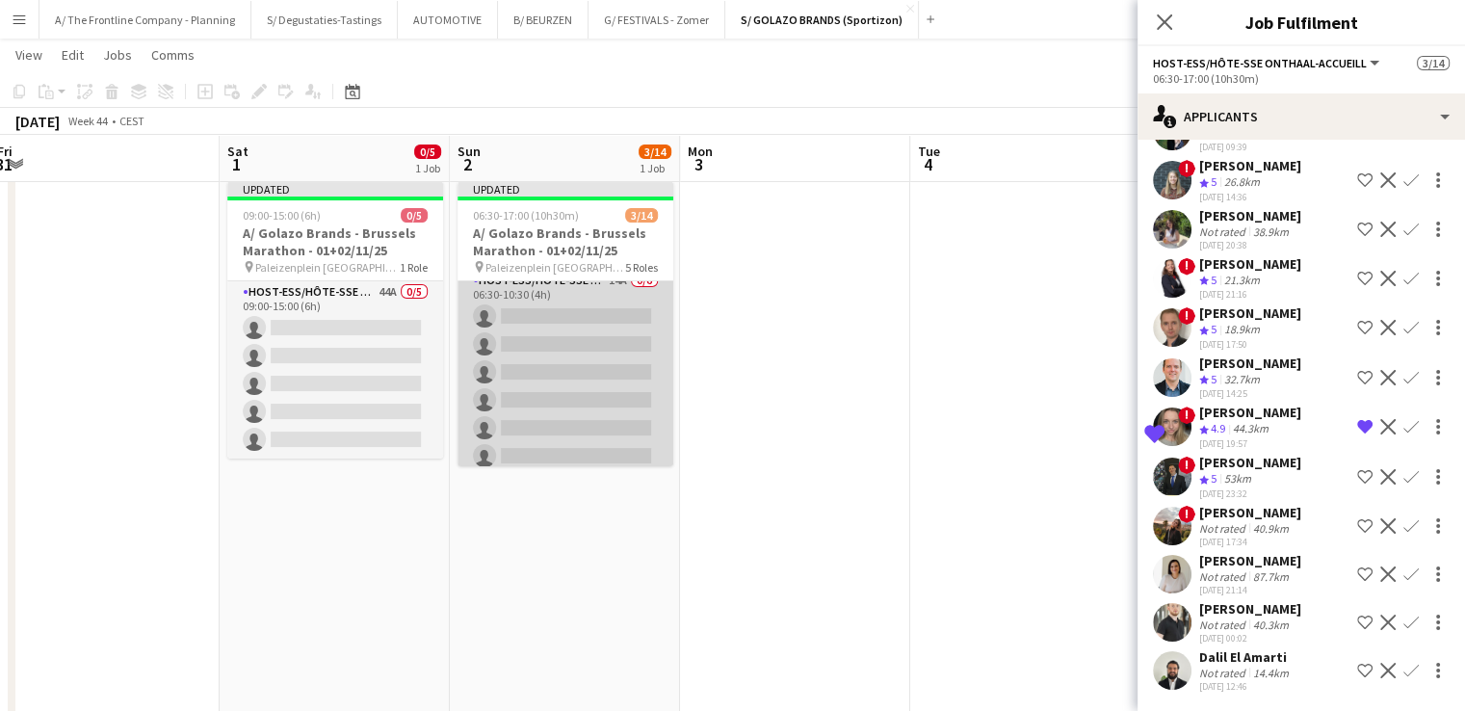
scroll to position [0, 0]
drag, startPoint x: 616, startPoint y: 363, endPoint x: 548, endPoint y: 388, distance: 72.8
click at [548, 388] on app-card-role "Host-ess/Hôte-sse Onthaal-Accueill 14A 0/6 06:30-10:30 (4h) single-neutral-acti…" at bounding box center [565, 383] width 216 height 205
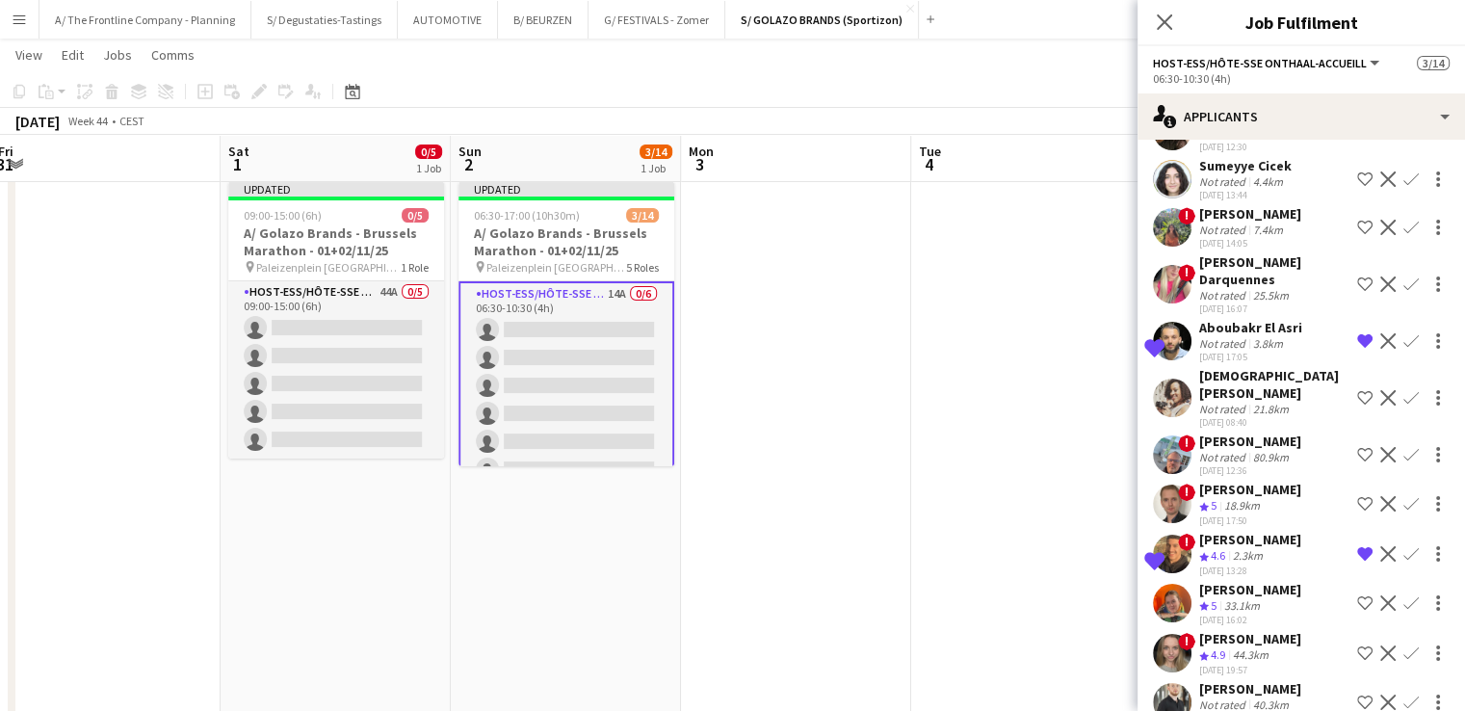
scroll to position [232, 0]
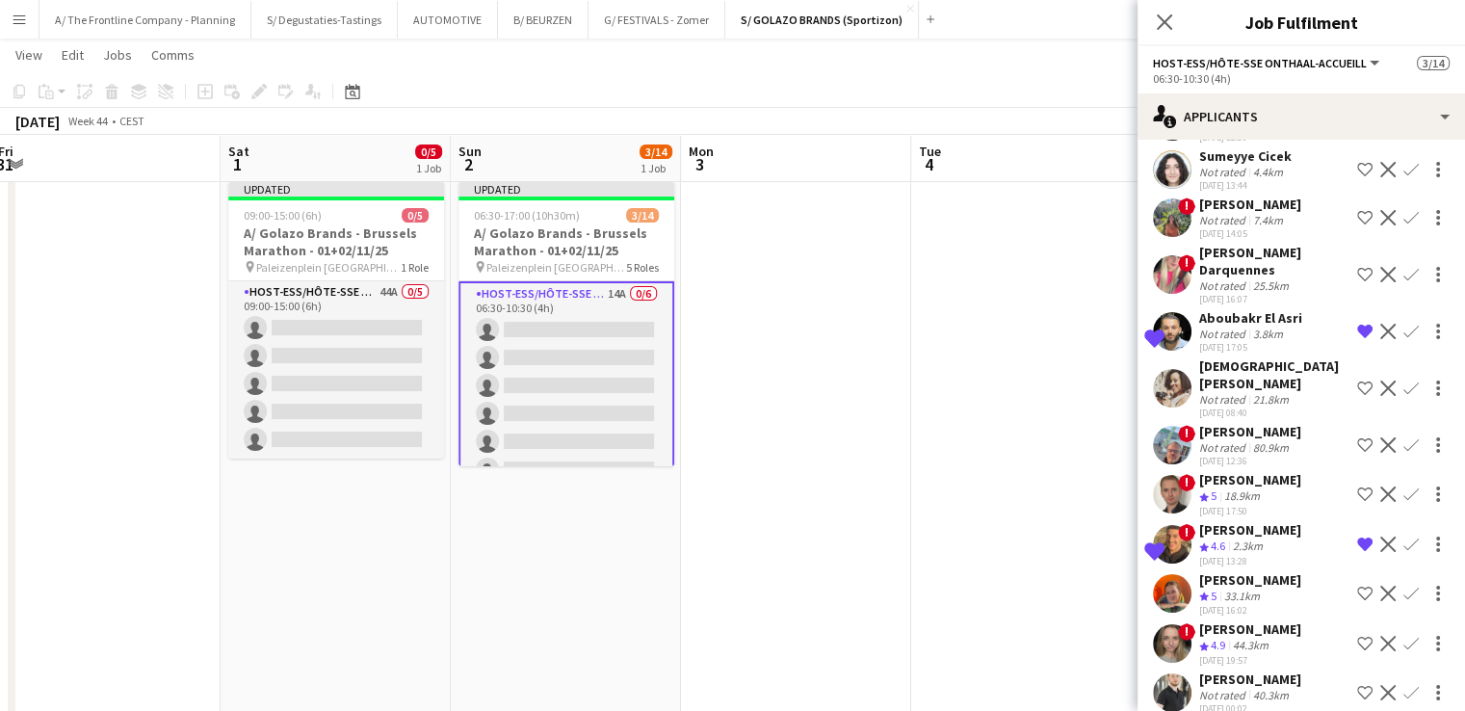
click at [1229, 637] on div "Crew rating 4.9" at bounding box center [1214, 645] width 30 height 16
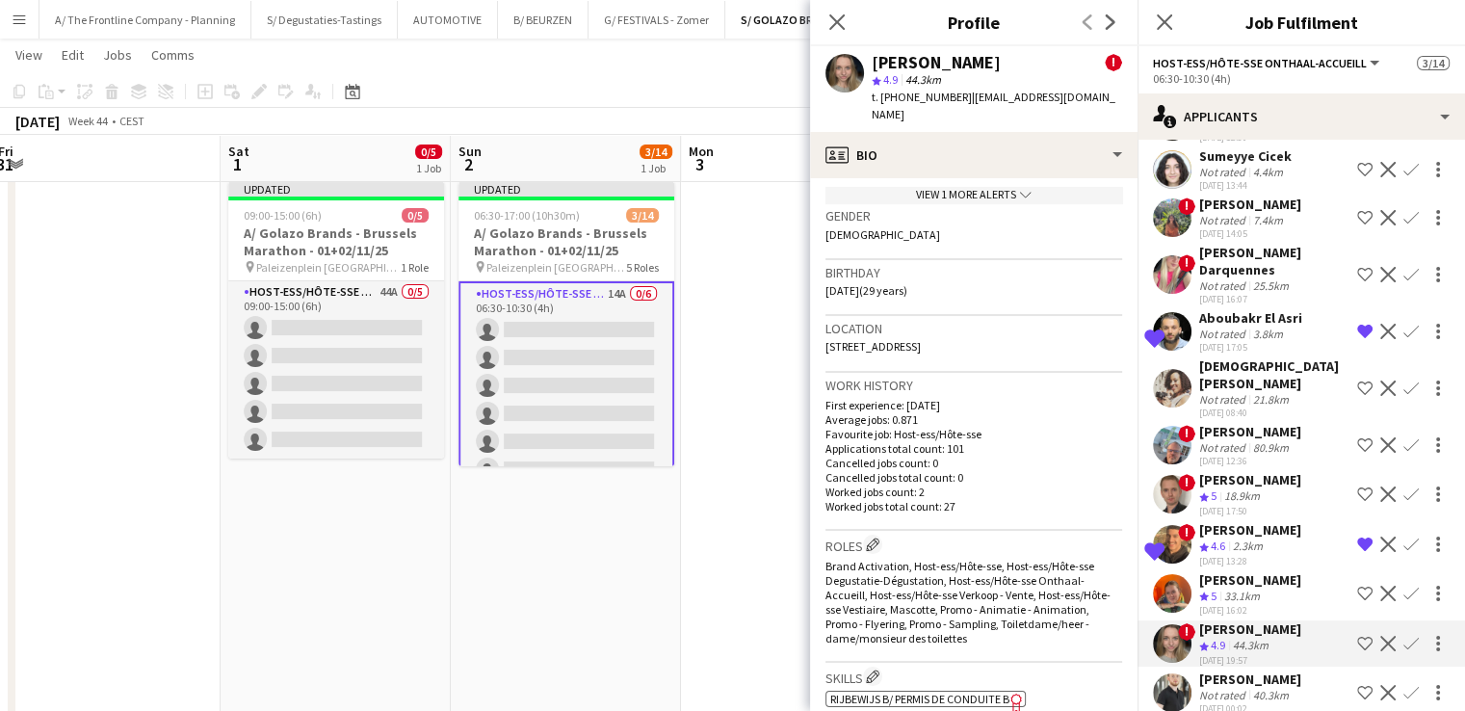
scroll to position [636, 0]
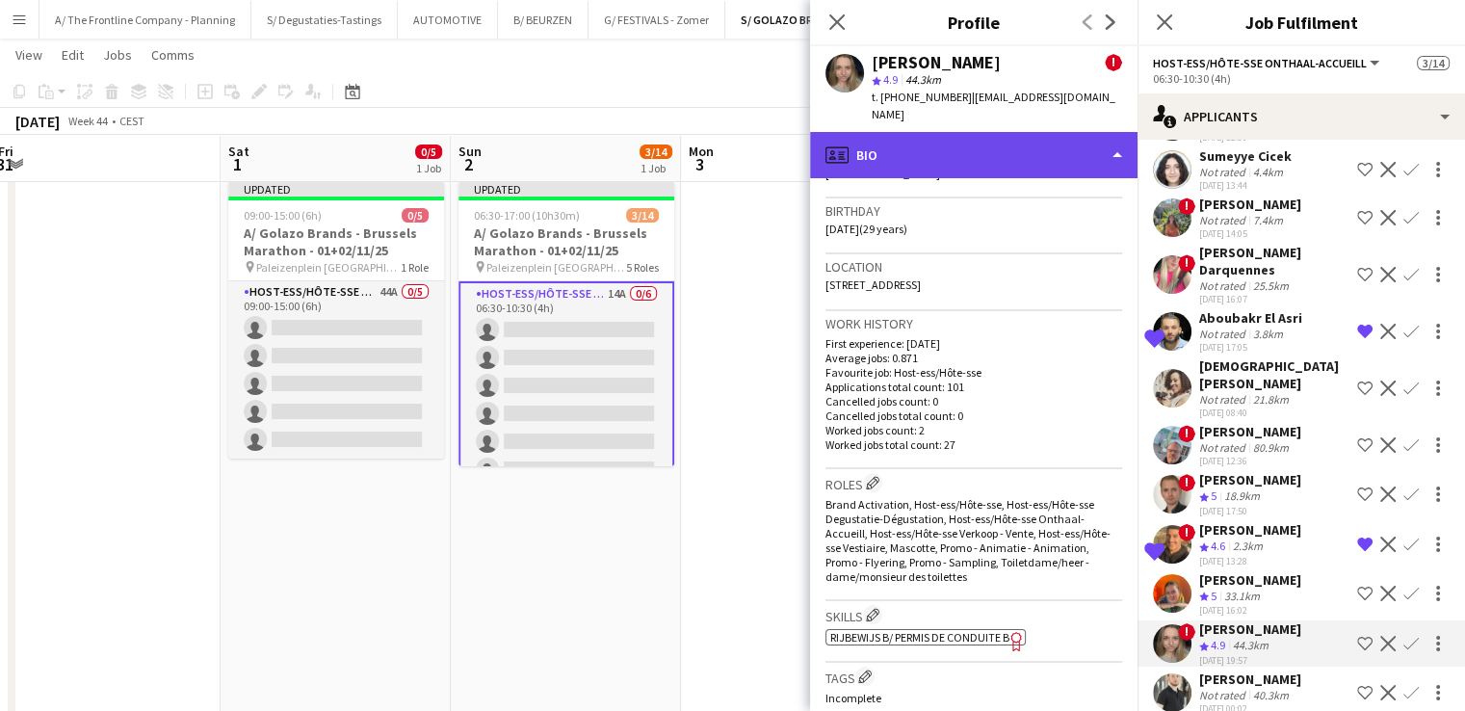
click at [938, 146] on div "profile Bio" at bounding box center [973, 155] width 327 height 46
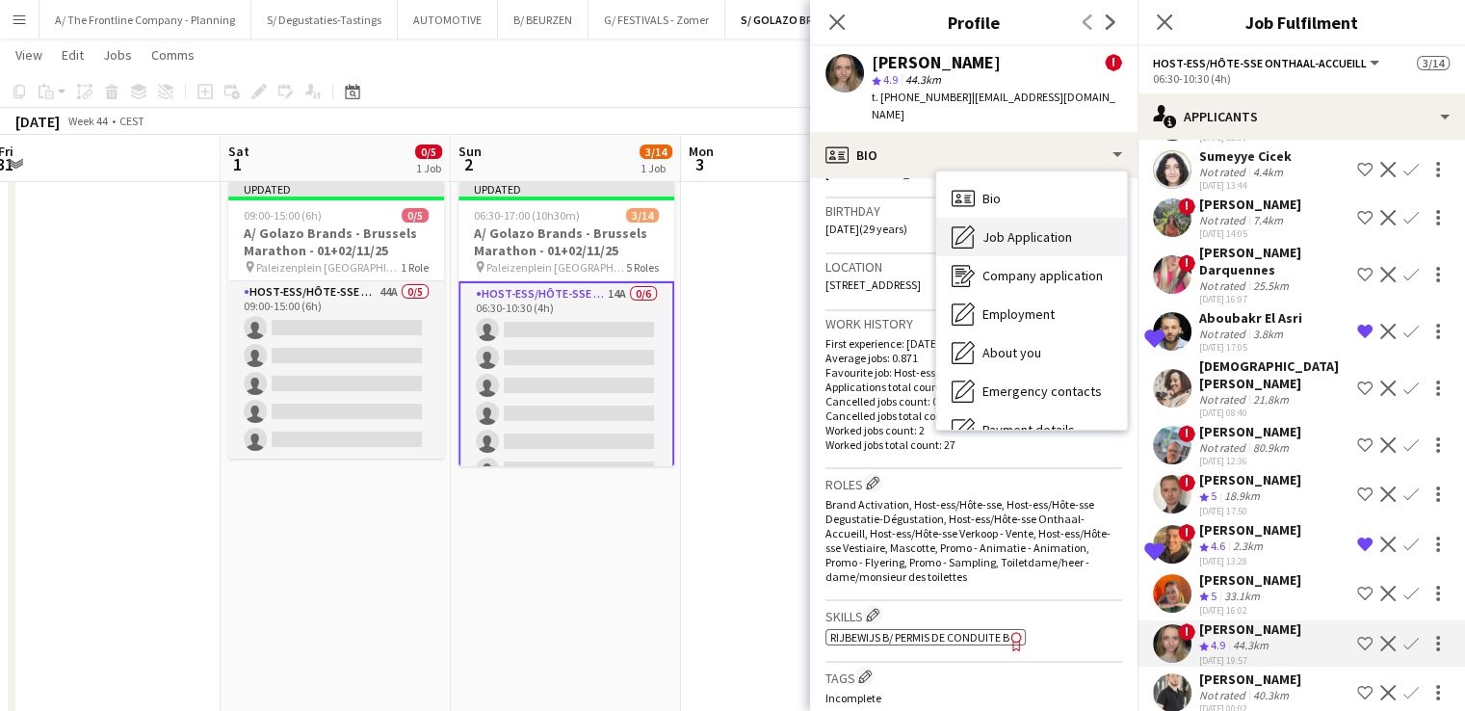
click at [1009, 228] on span "Job Application" at bounding box center [1027, 236] width 90 height 17
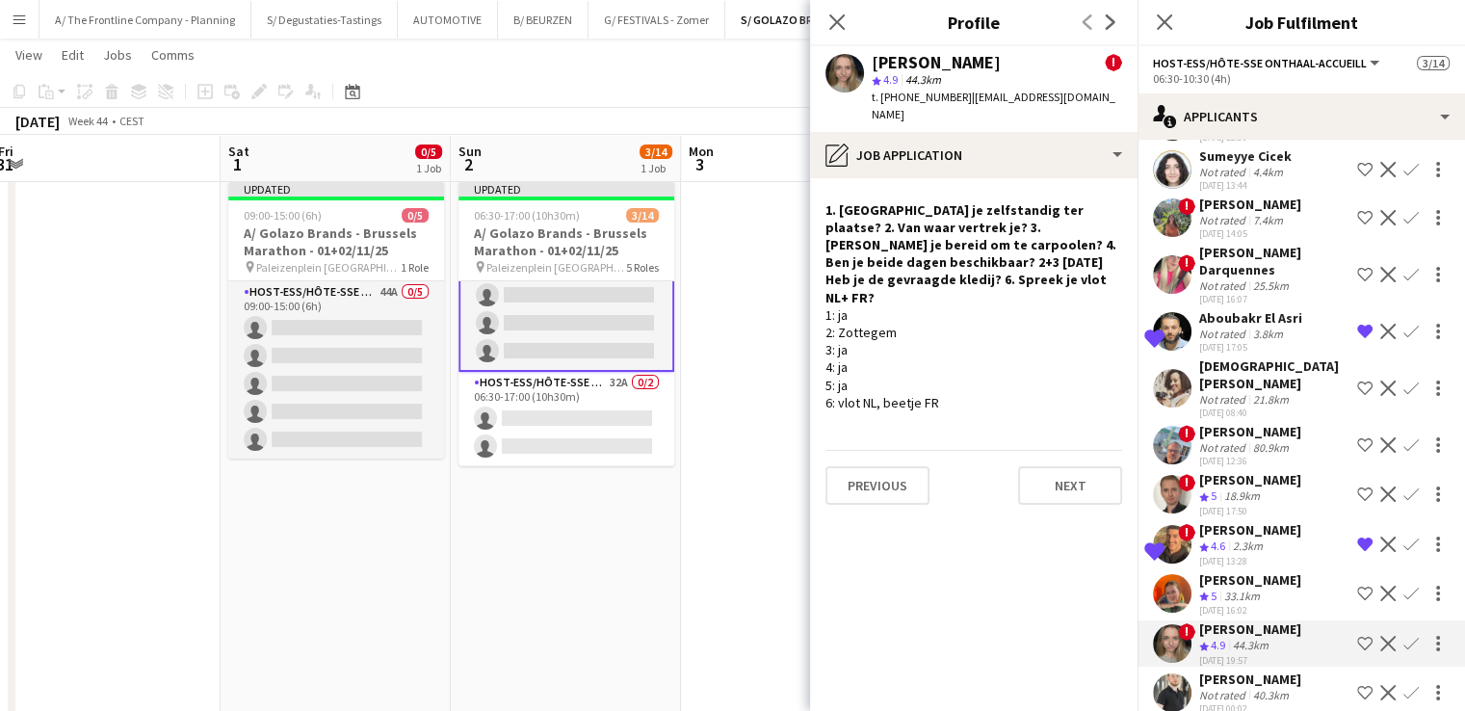
scroll to position [117, 0]
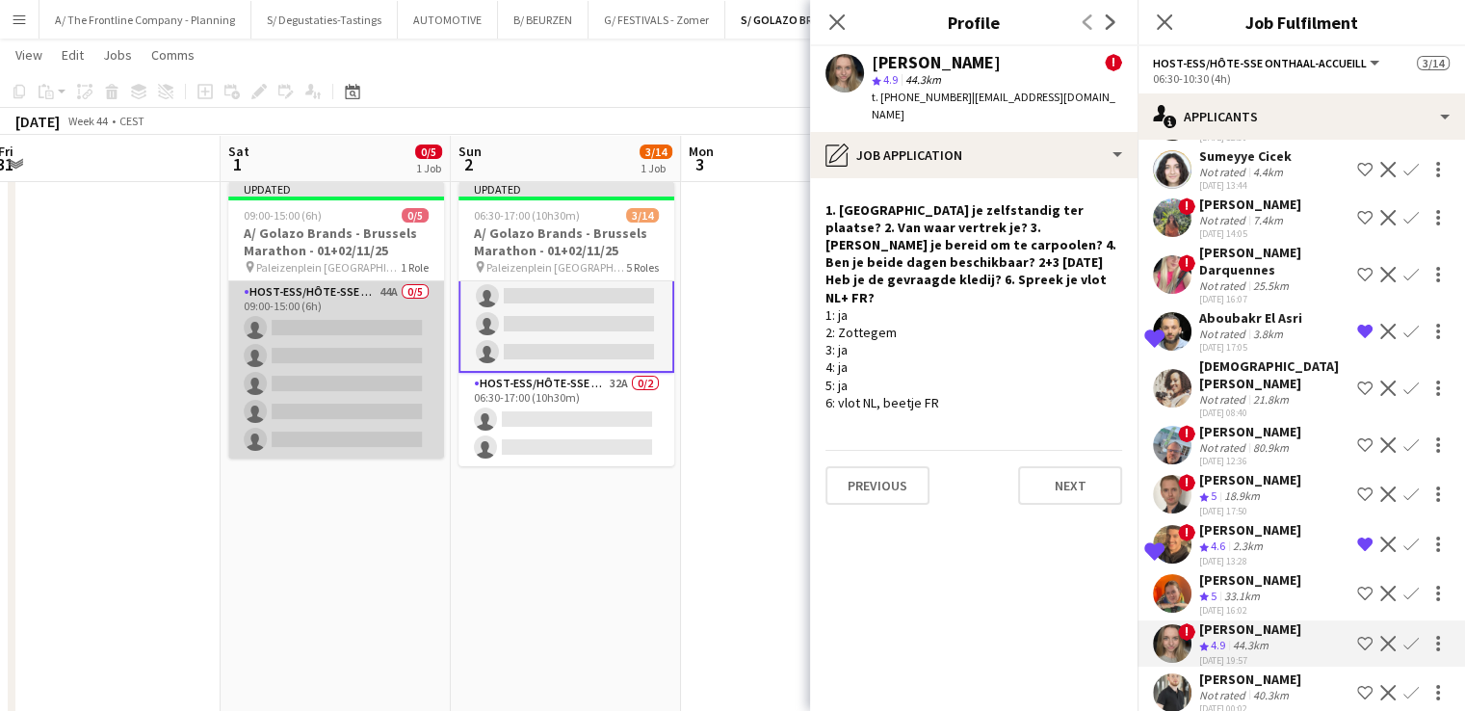
click at [329, 432] on app-card-role "Host-ess/Hôte-sse Onthaal-Accueill 44A 0/5 09:00-15:00 (6h) single-neutral-acti…" at bounding box center [336, 369] width 216 height 177
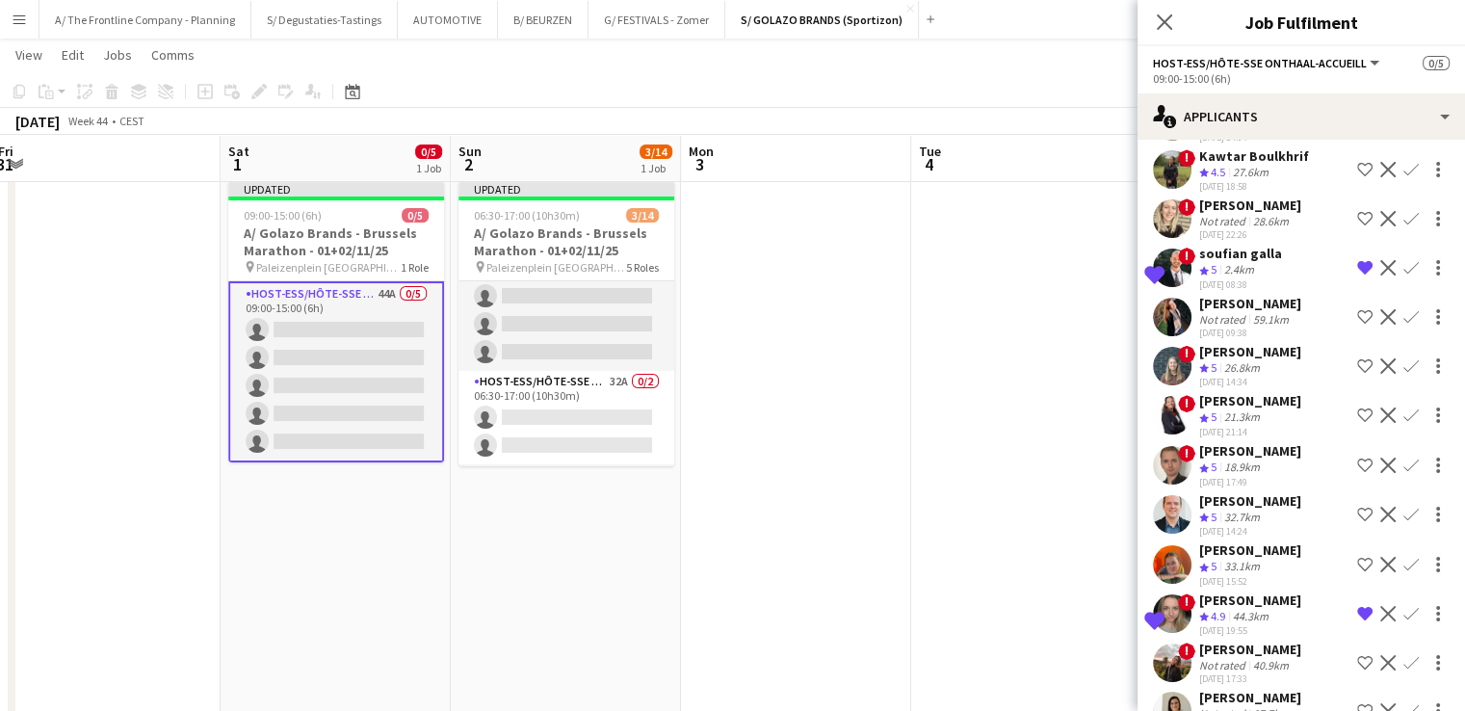
scroll to position [1709, 0]
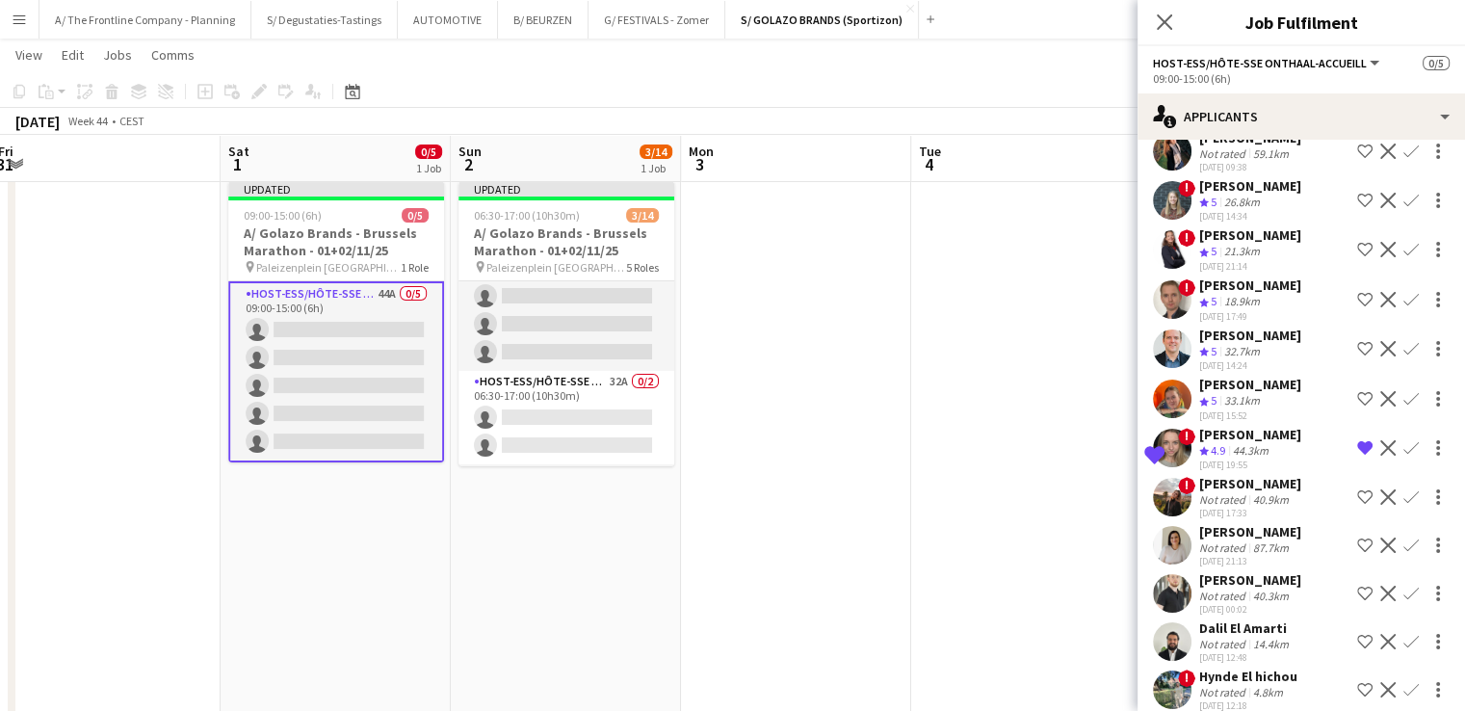
click at [1357, 440] on app-icon "Remove crew from shortlist" at bounding box center [1364, 447] width 15 height 15
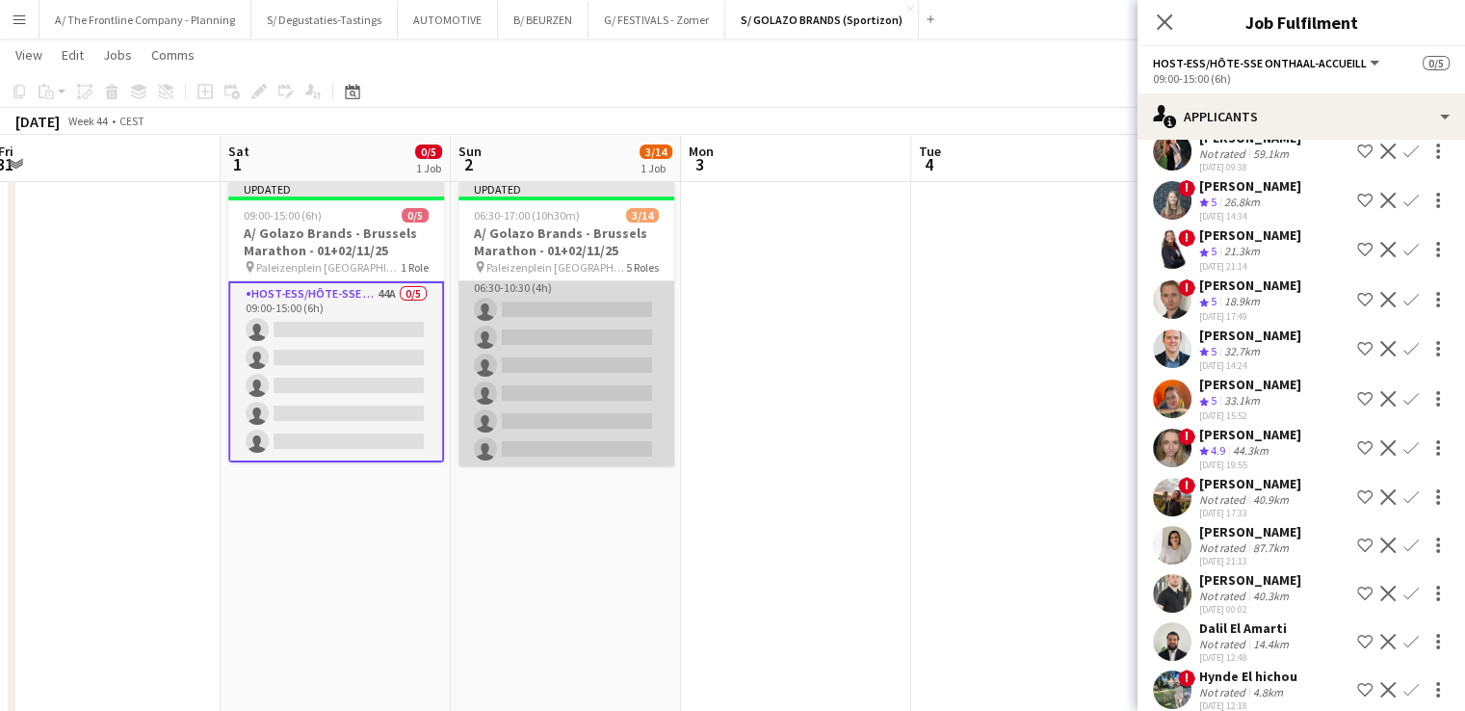
scroll to position [16, 0]
click at [601, 341] on app-card-role "Host-ess/Hôte-sse Onthaal-Accueill 14A 0/6 06:30-10:30 (4h) single-neutral-acti…" at bounding box center [566, 367] width 216 height 205
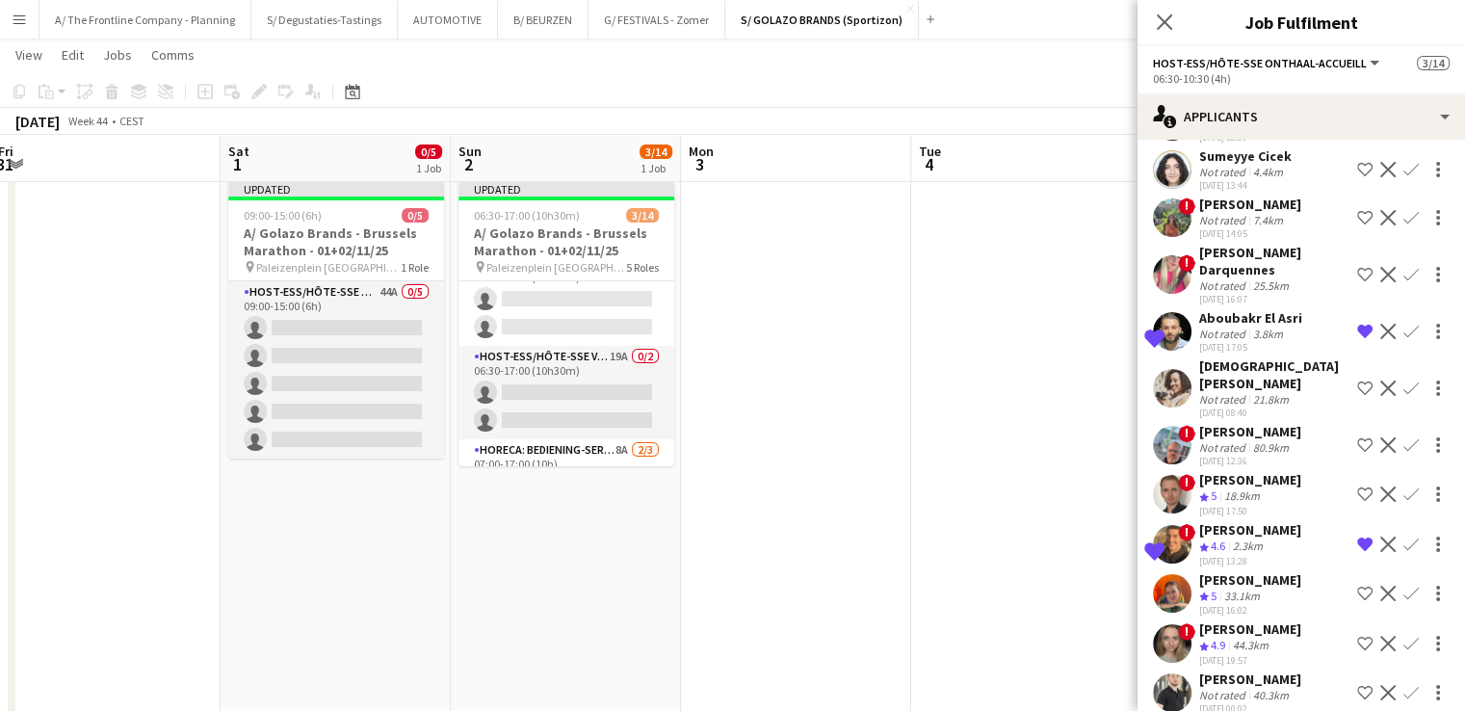
scroll to position [239, 0]
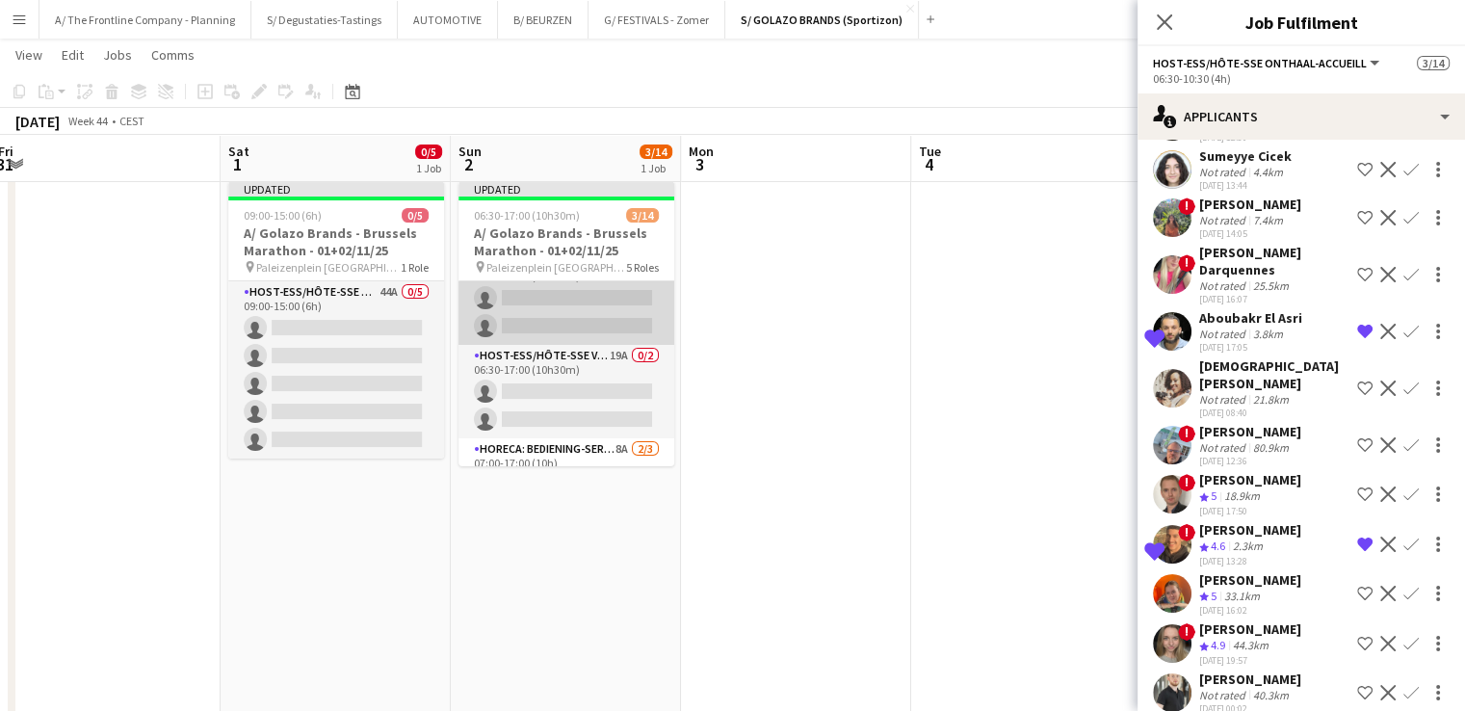
click at [559, 318] on app-card-role "Host-ess/Hôte-sse Onthaal-Accueill 32A 0/2 06:30-17:00 (10h30m) single-neutral-…" at bounding box center [566, 297] width 216 height 93
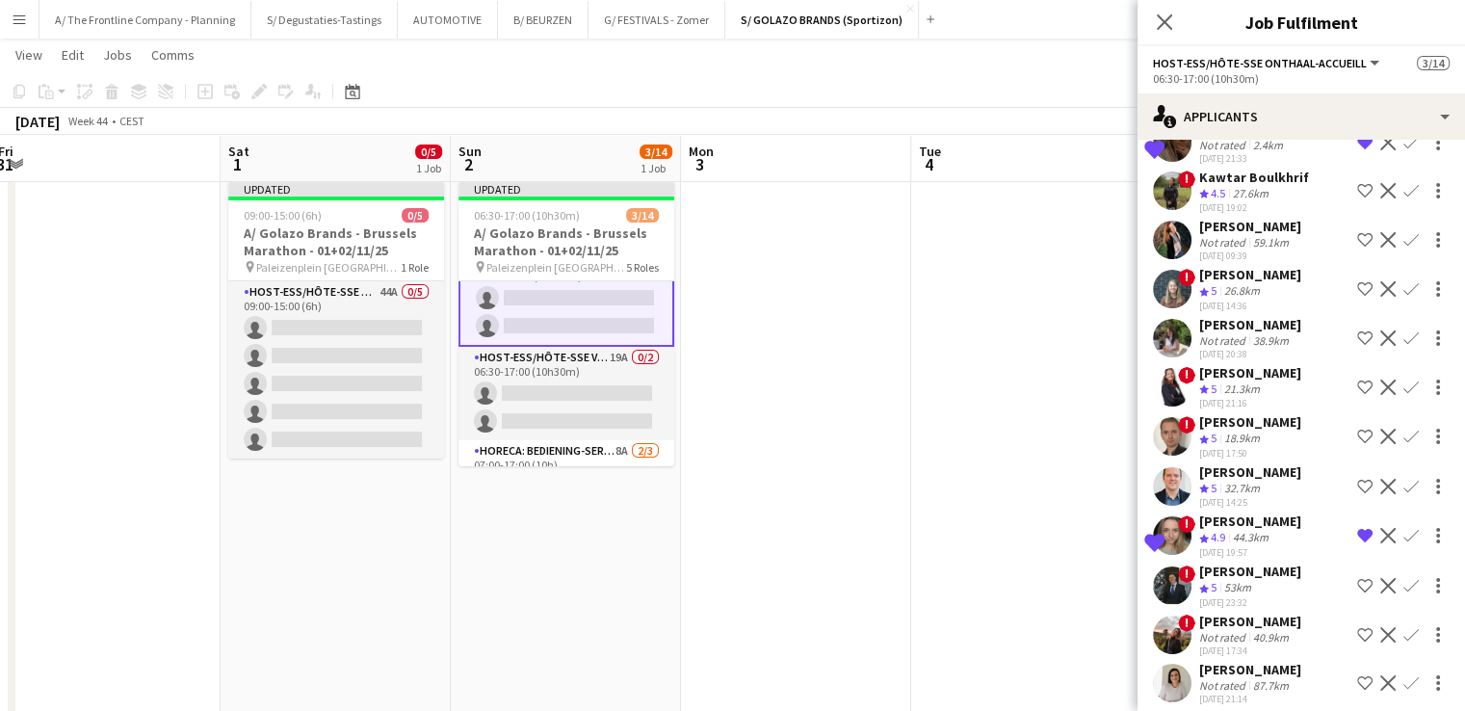
scroll to position [1077, 0]
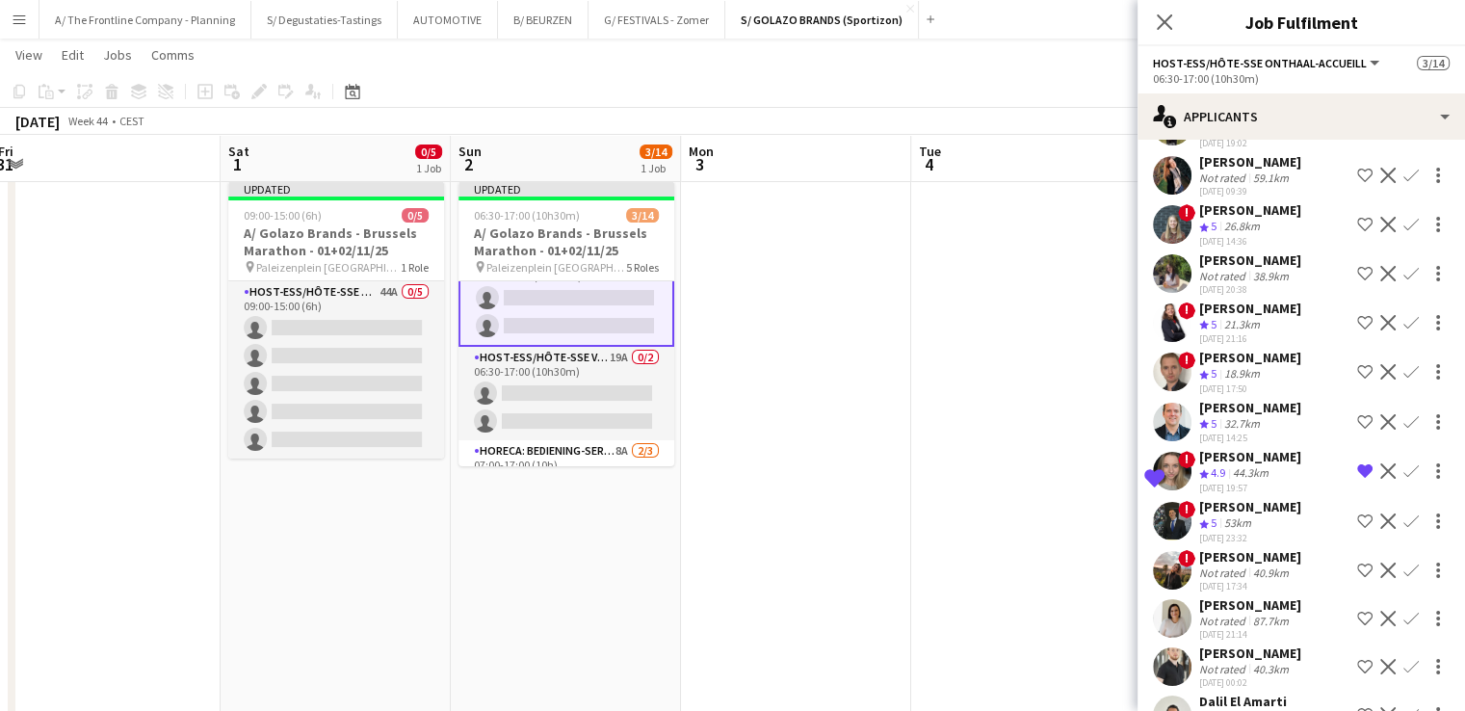
click at [1357, 477] on app-icon "Remove crew from shortlist" at bounding box center [1364, 470] width 15 height 15
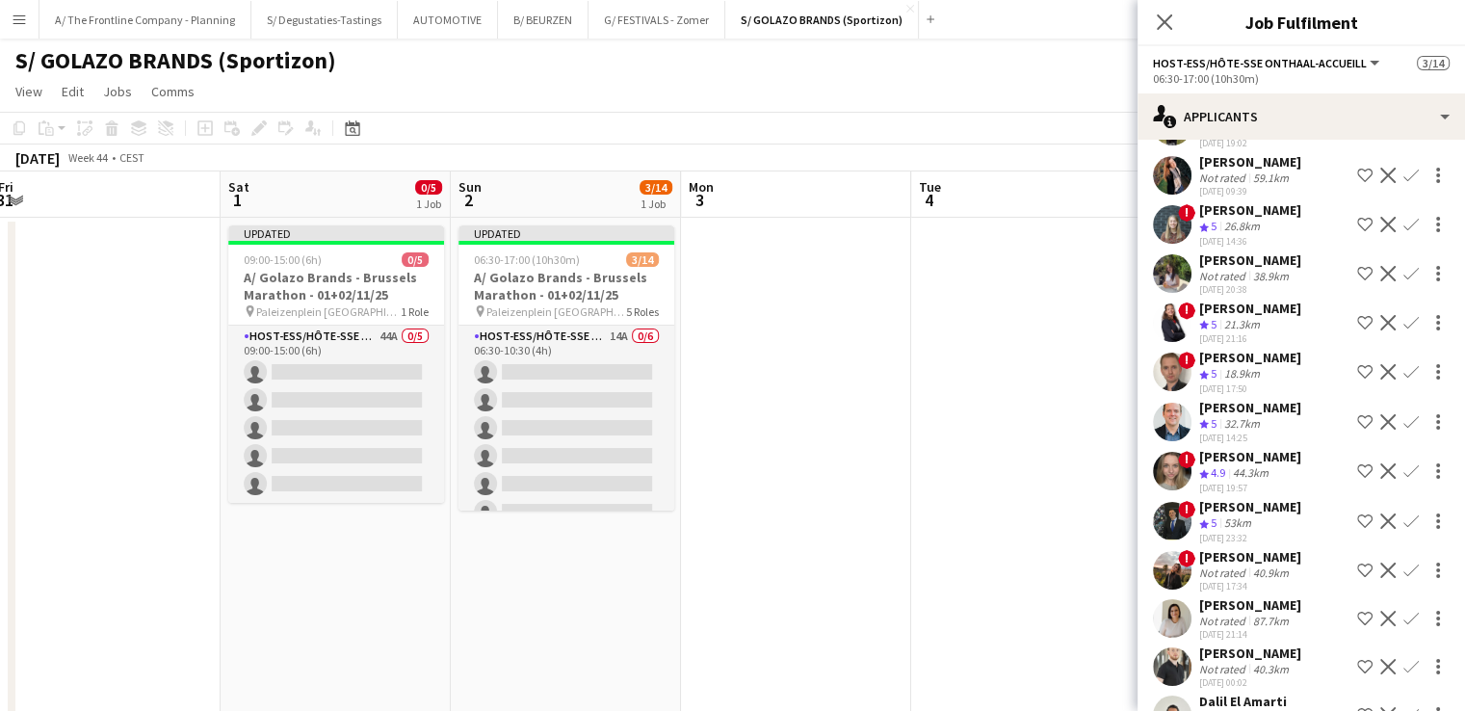
scroll to position [1125, 0]
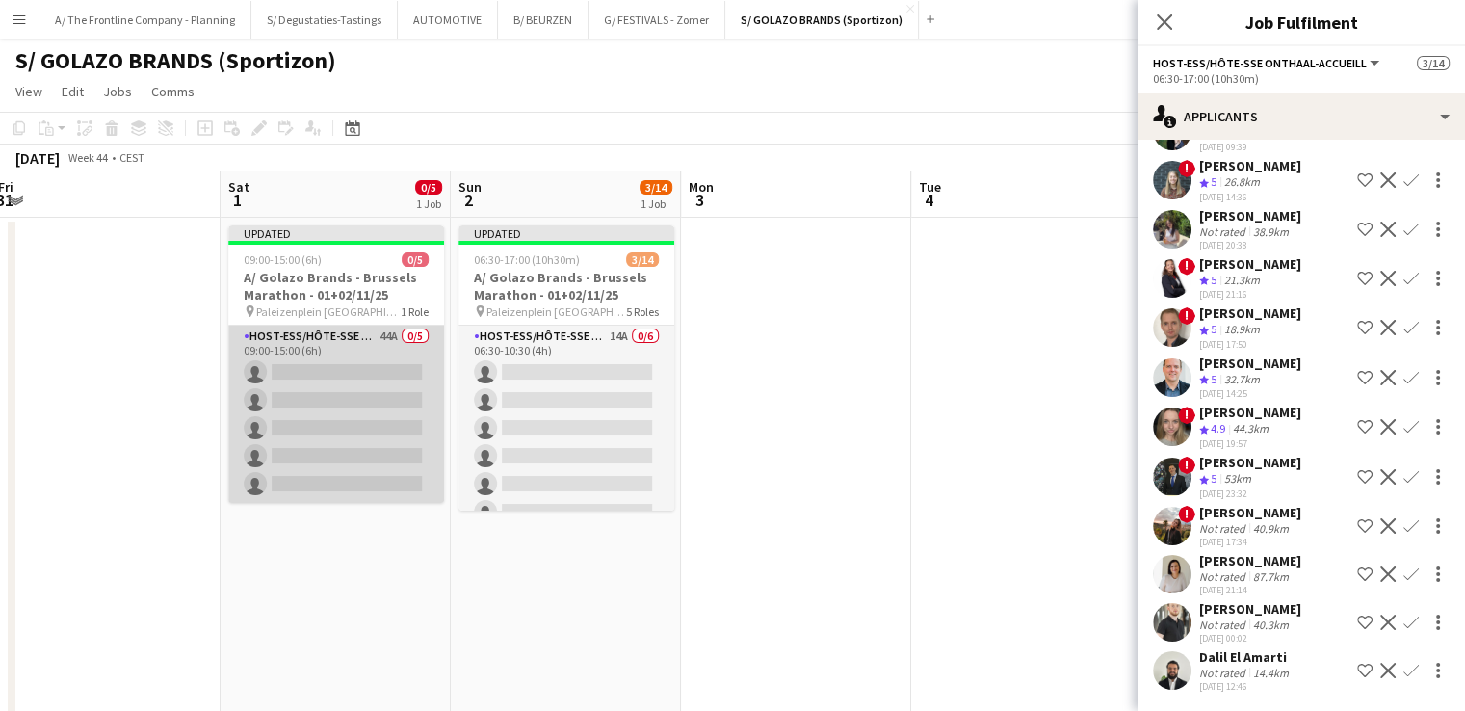
click at [344, 429] on app-card-role "Host-ess/Hôte-sse Onthaal-Accueill 44A 0/5 09:00-15:00 (6h) single-neutral-acti…" at bounding box center [336, 413] width 216 height 177
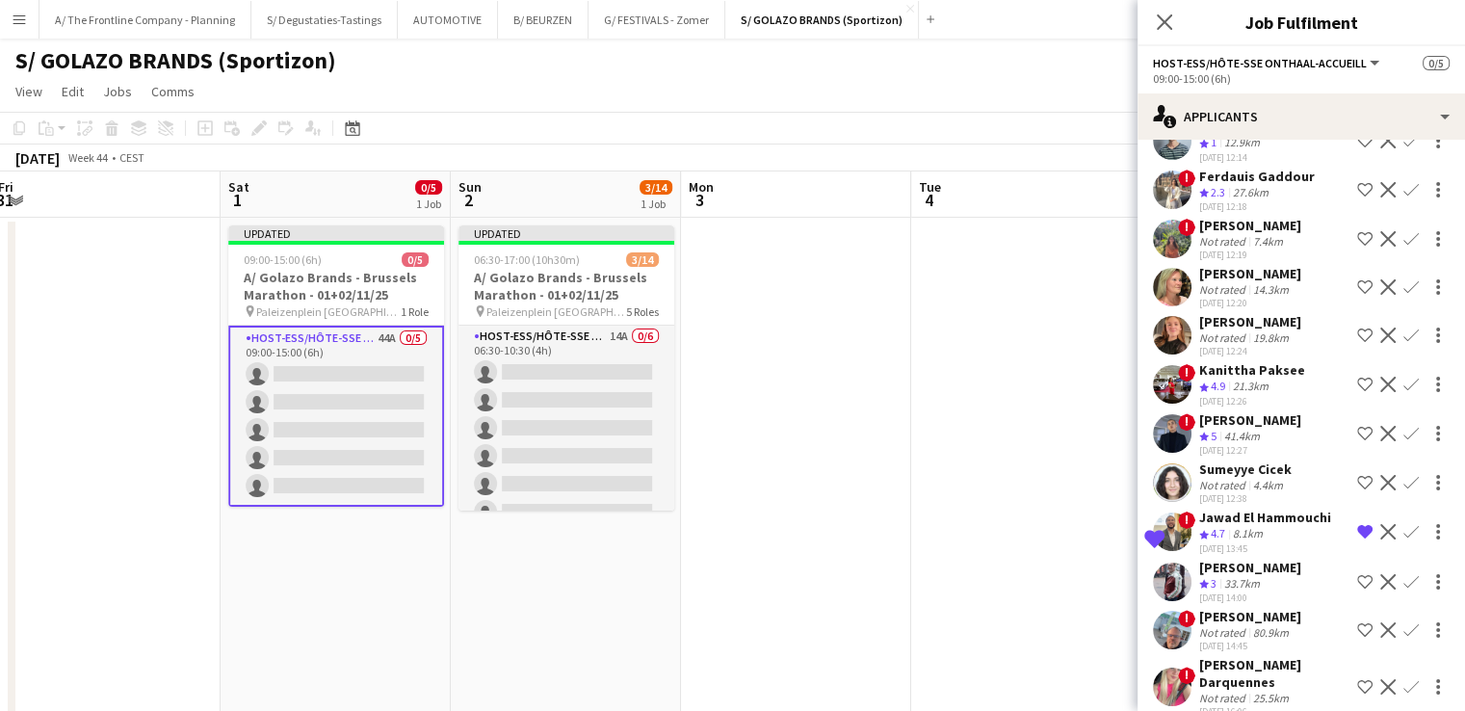
scroll to position [0, 0]
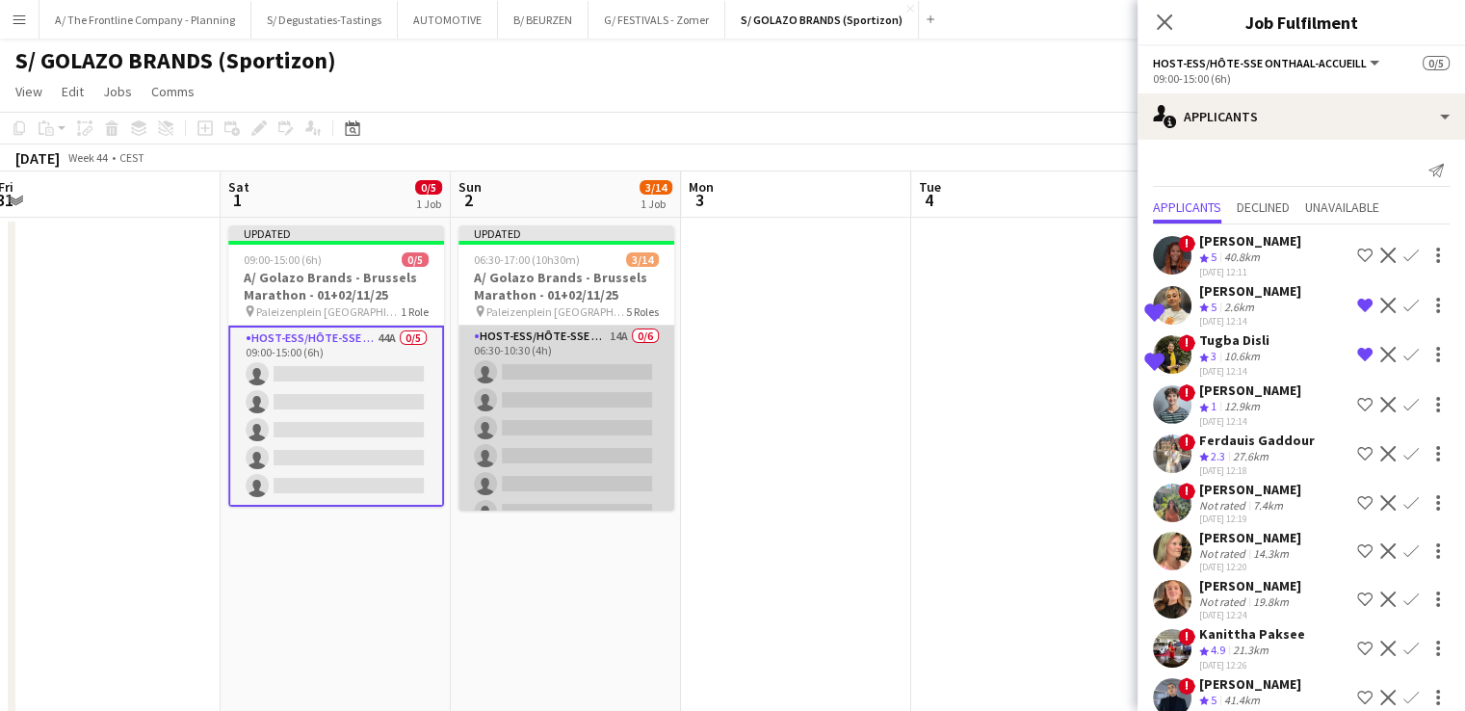
click at [577, 378] on app-card-role "Host-ess/Hôte-sse Onthaal-Accueill 14A 0/6 06:30-10:30 (4h) single-neutral-acti…" at bounding box center [566, 427] width 216 height 205
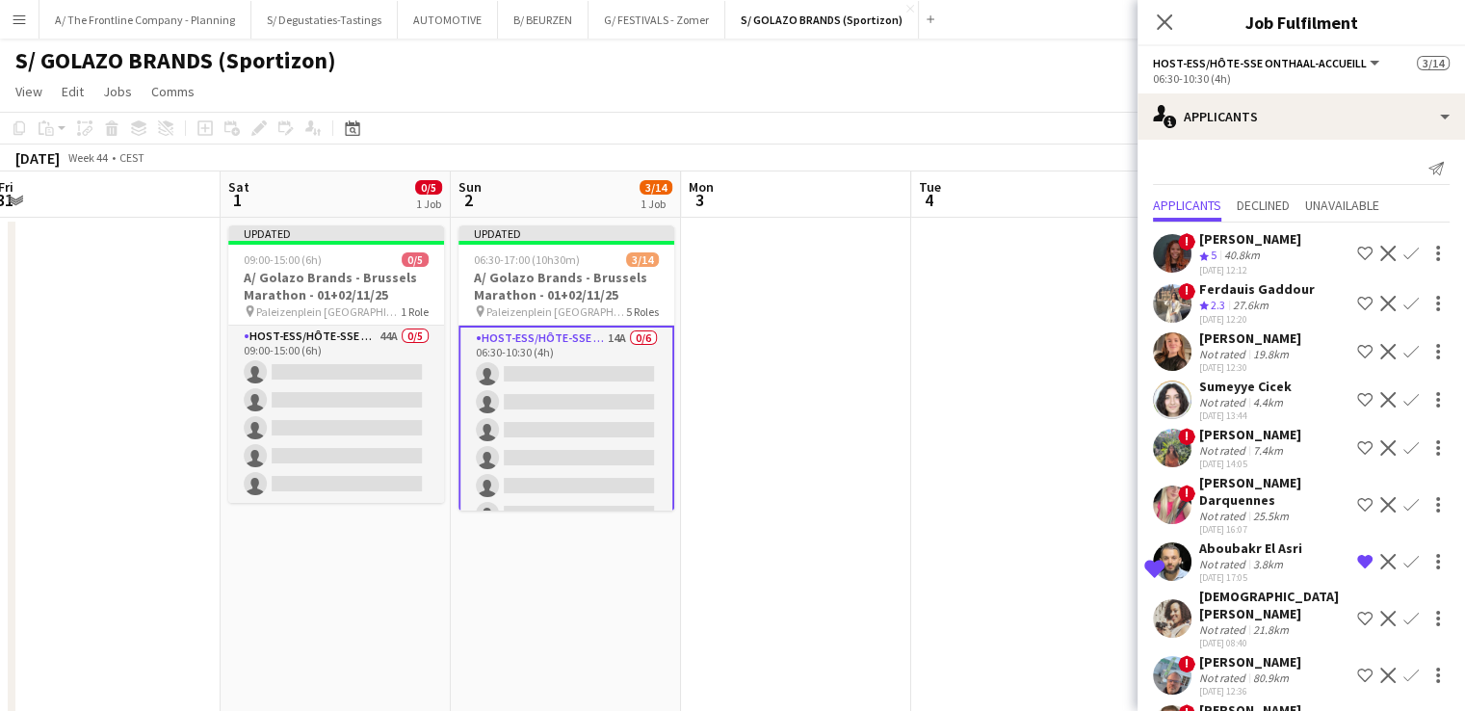
scroll to position [232, 0]
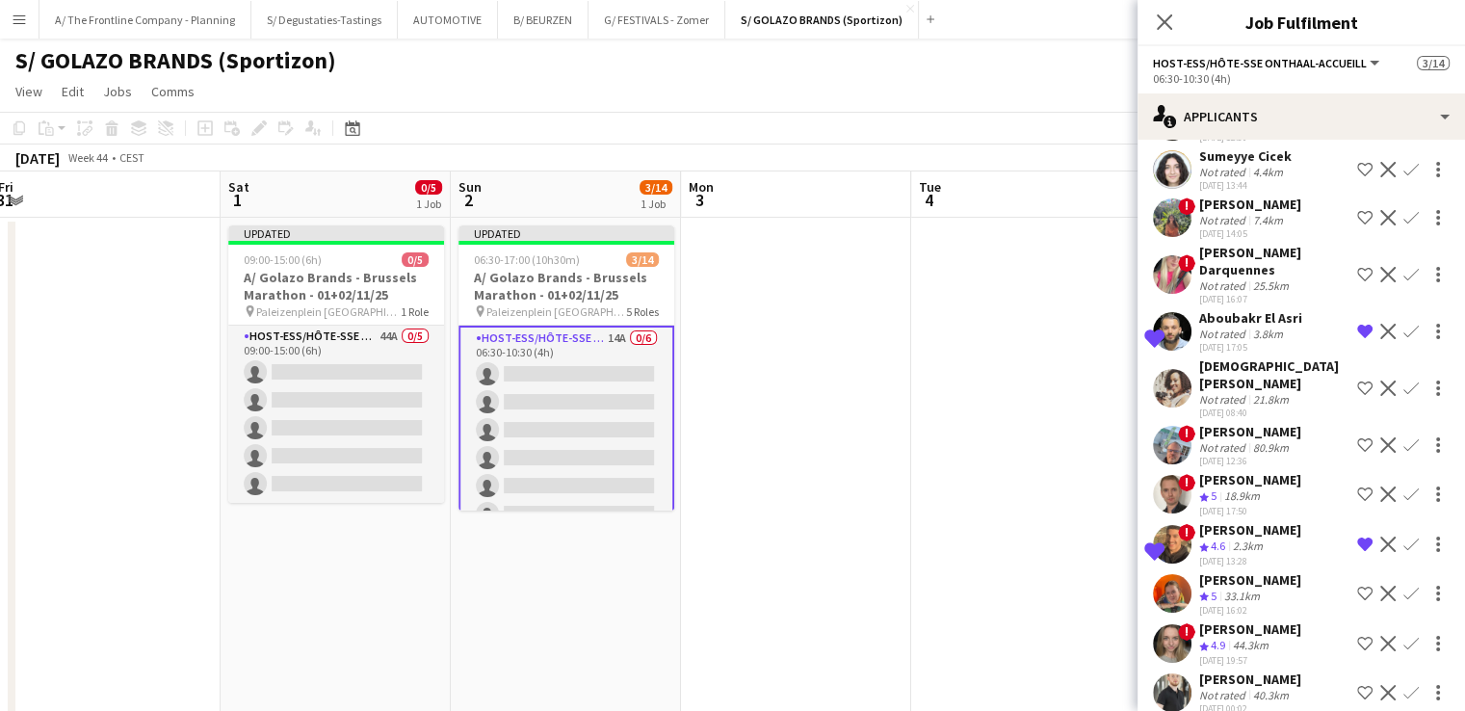
click at [1247, 588] on div "33.1km" at bounding box center [1241, 596] width 43 height 16
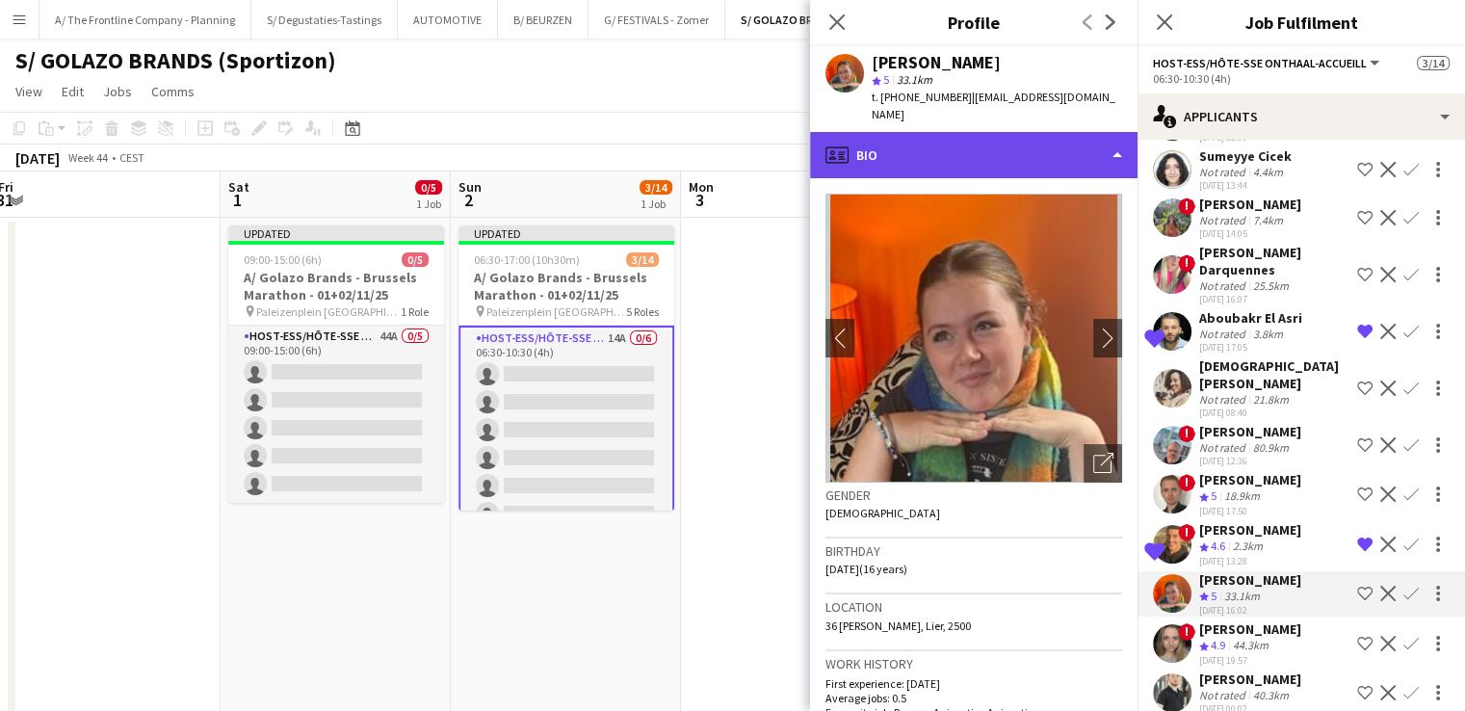
click at [992, 148] on div "profile Bio" at bounding box center [973, 155] width 327 height 46
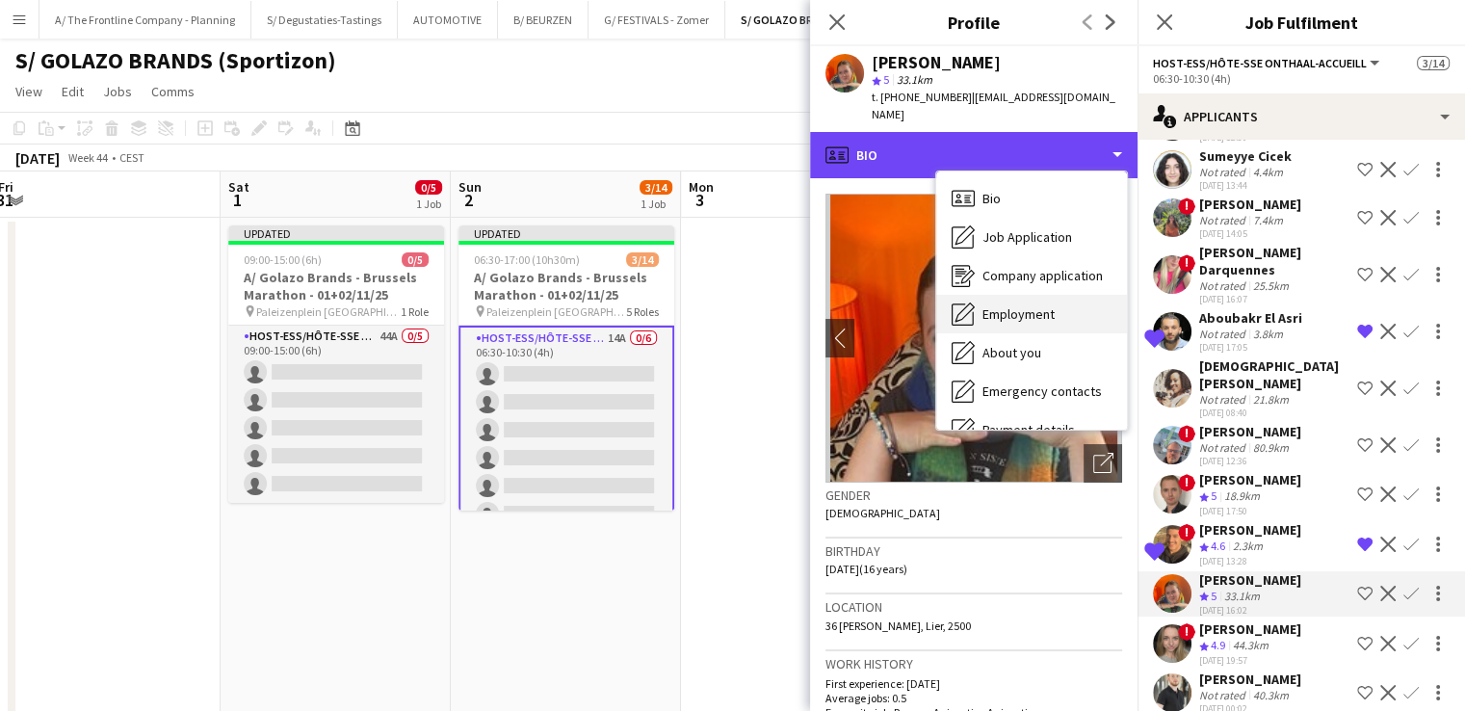
scroll to position [181, 0]
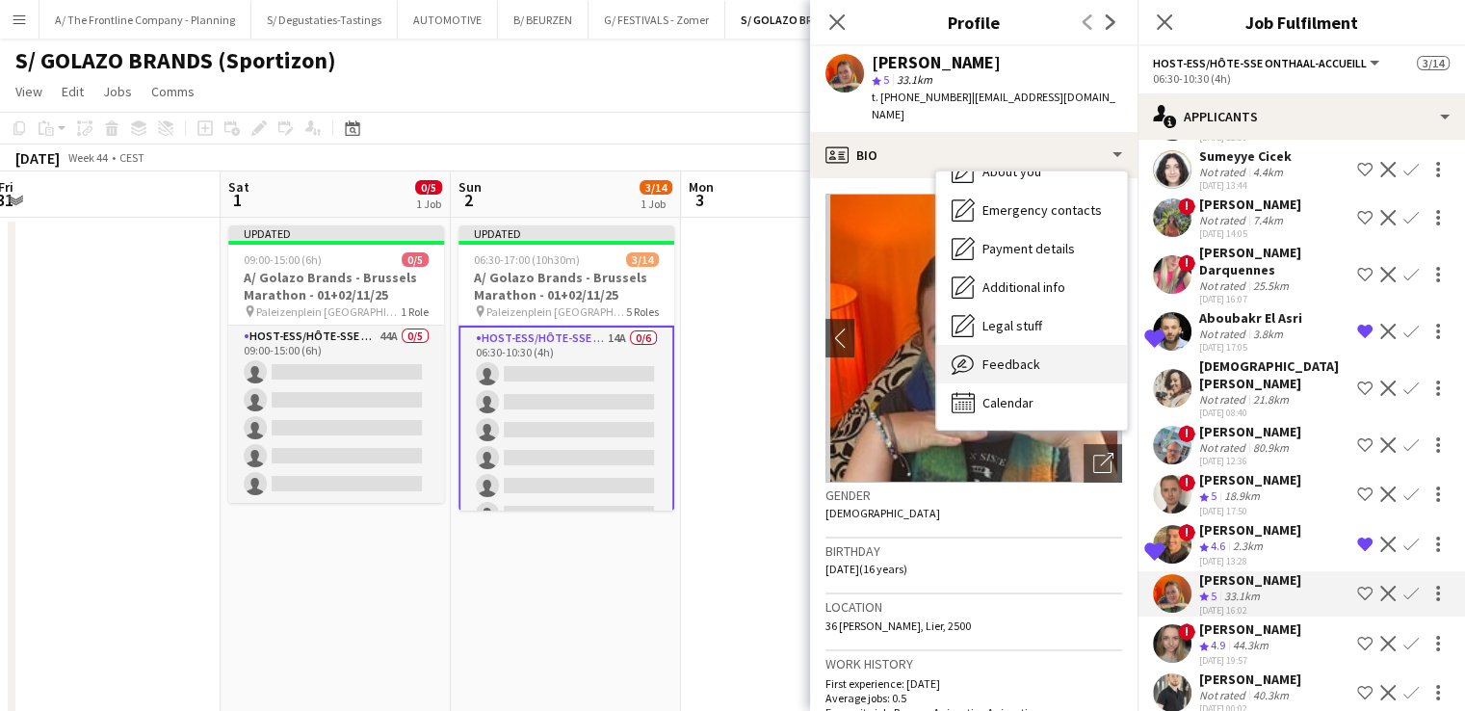
click at [1041, 345] on div "Feedback Feedback" at bounding box center [1031, 364] width 191 height 39
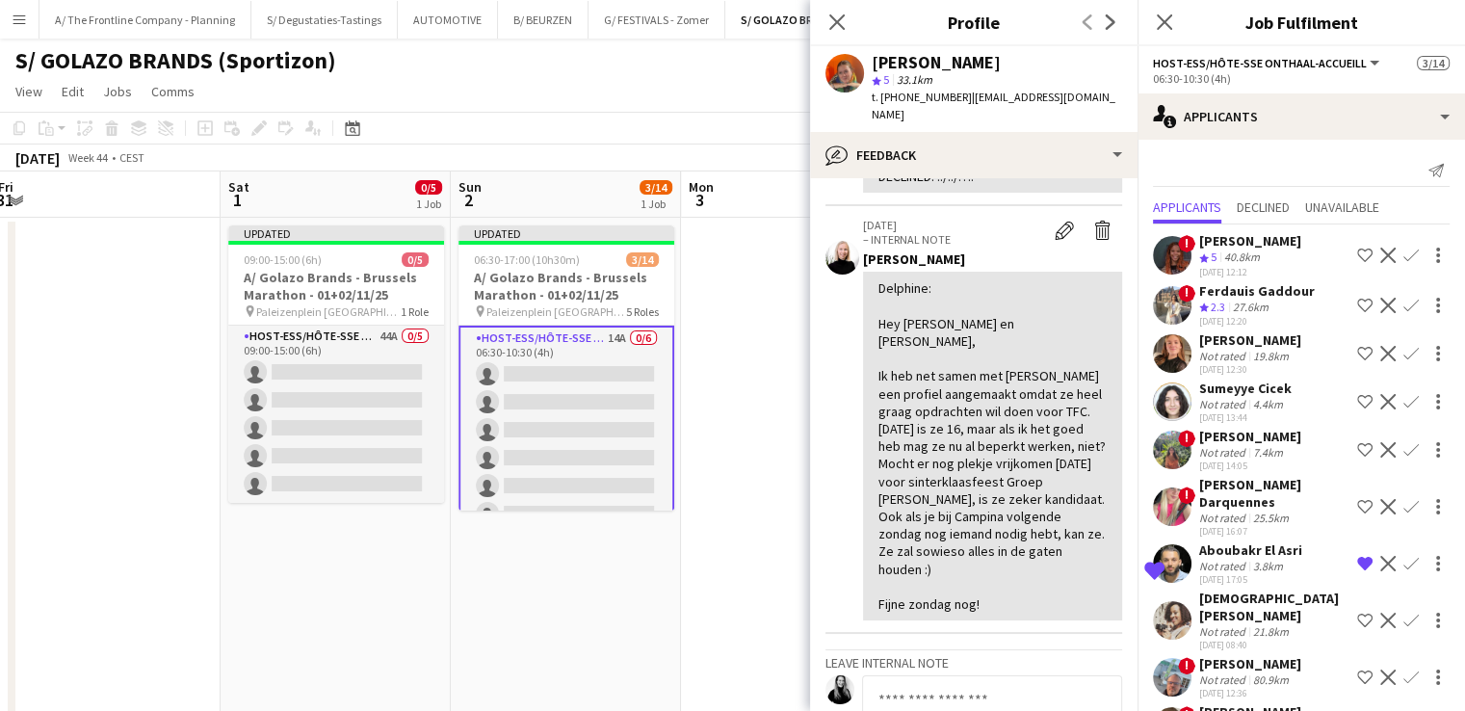
scroll to position [0, 0]
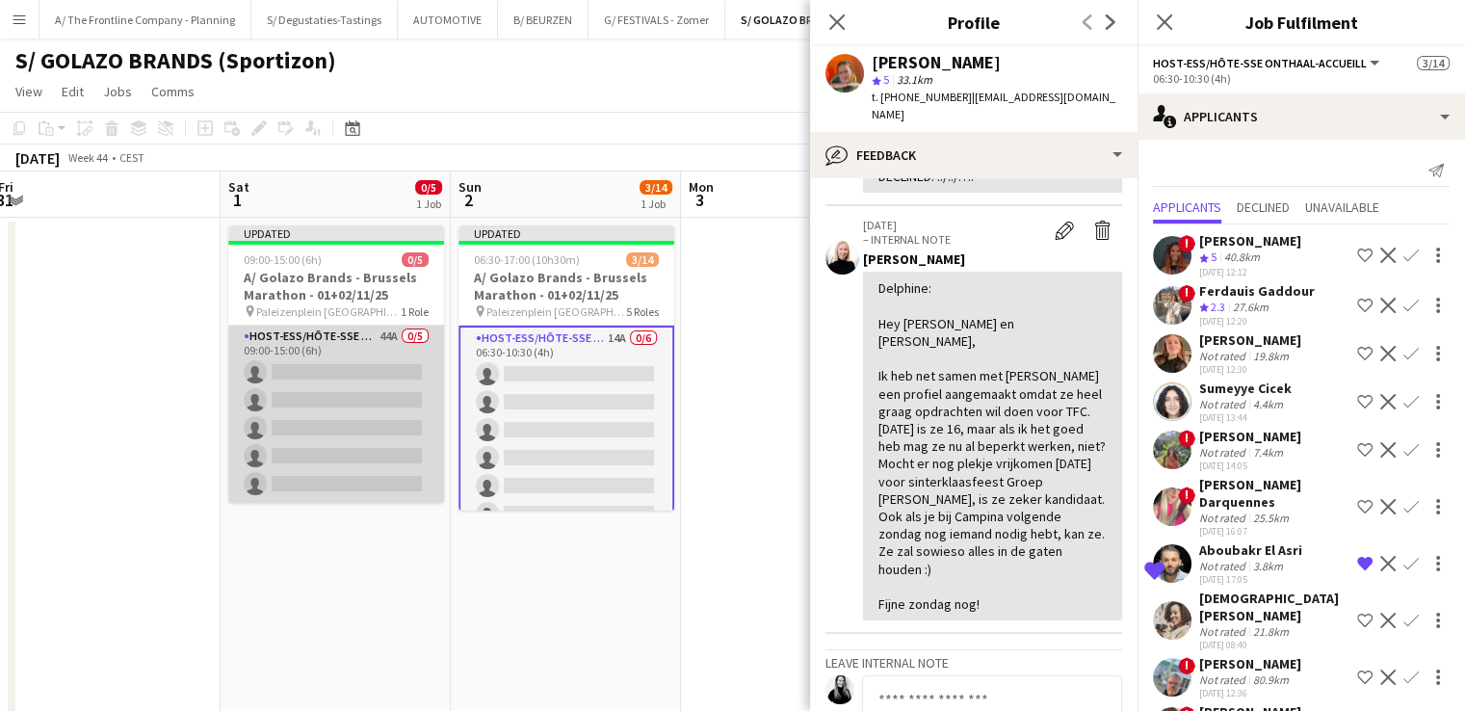
click at [324, 438] on app-card-role "Host-ess/Hôte-sse Onthaal-Accueill 44A 0/5 09:00-15:00 (6h) single-neutral-acti…" at bounding box center [336, 413] width 216 height 177
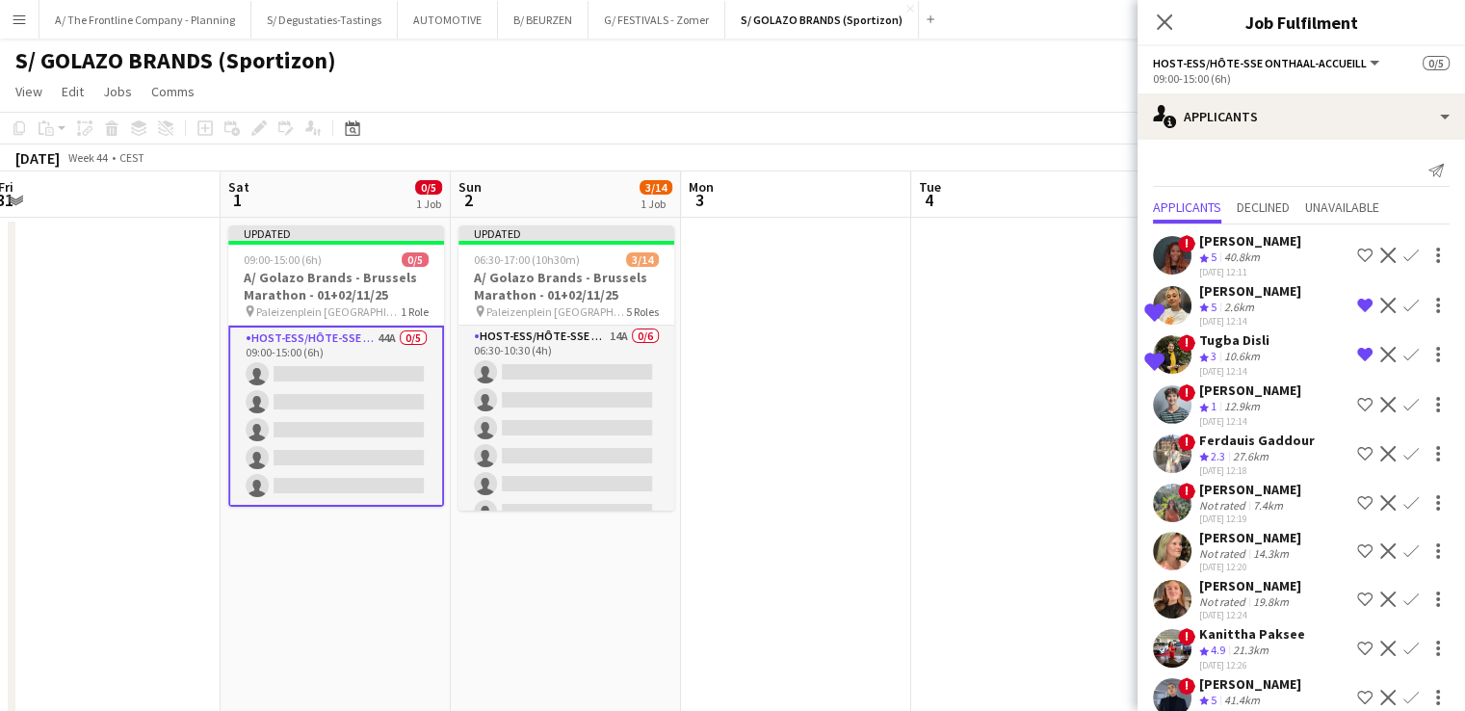
click at [1403, 302] on app-icon "Confirm" at bounding box center [1410, 305] width 15 height 15
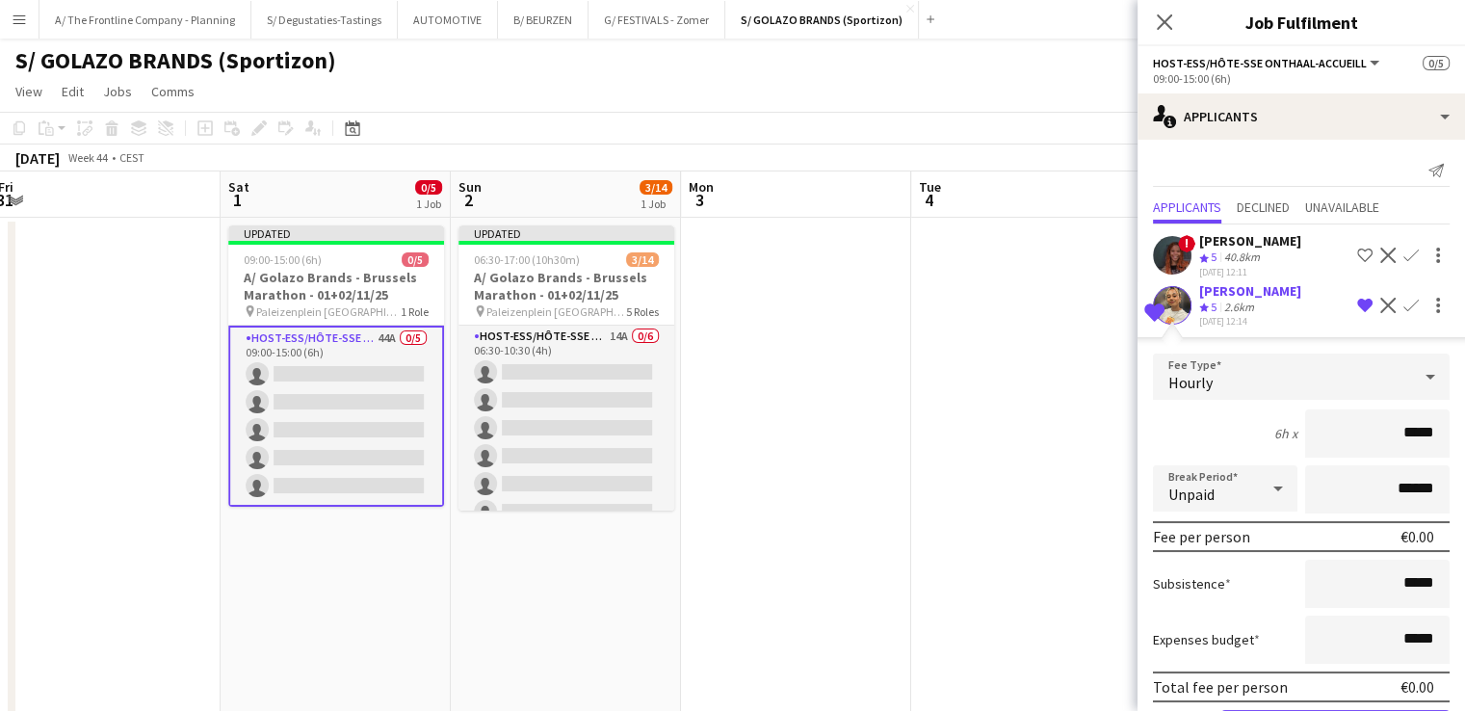
click at [1181, 298] on app-user-avatar at bounding box center [1172, 305] width 39 height 39
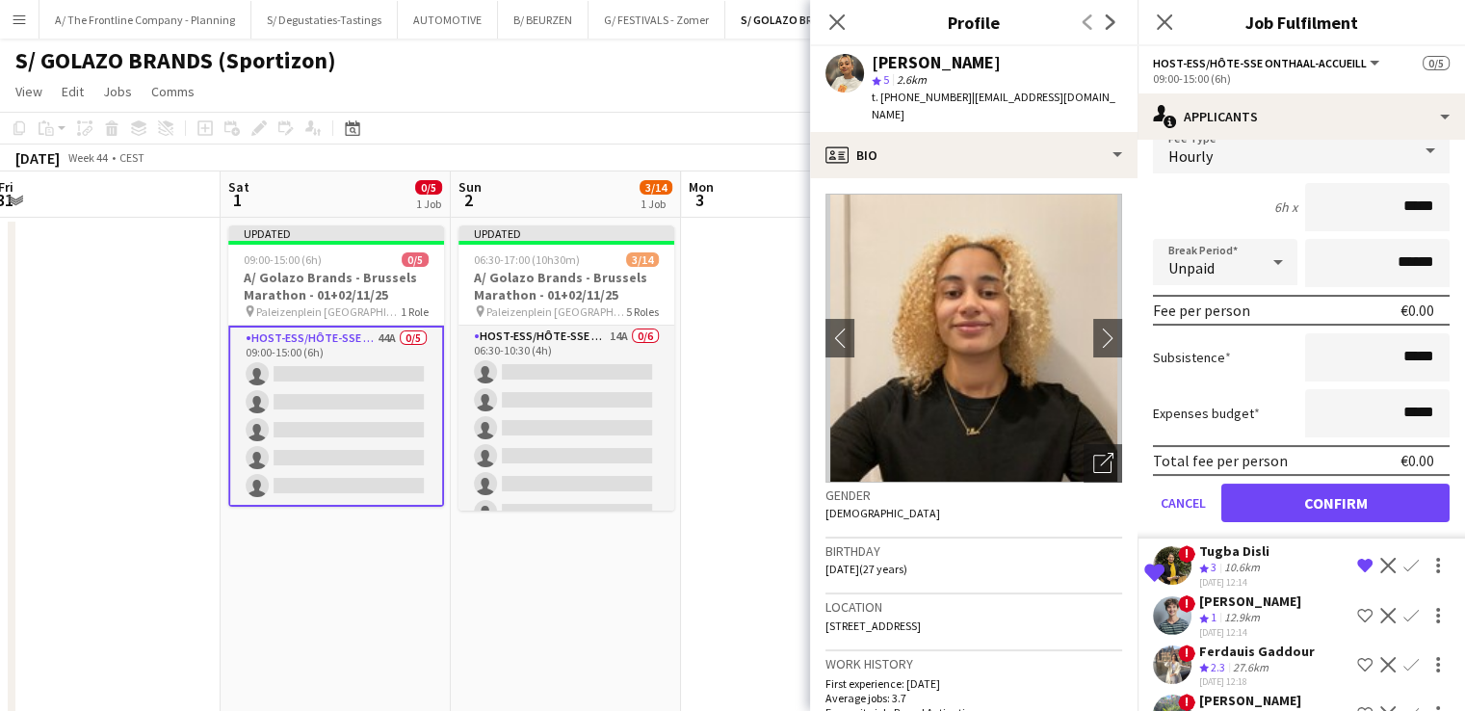
scroll to position [227, 0]
drag, startPoint x: 1391, startPoint y: 210, endPoint x: 1433, endPoint y: 209, distance: 41.4
click at [1433, 209] on input "*****" at bounding box center [1377, 206] width 144 height 48
type input "******"
click at [1208, 381] on form "Fee Type Hourly 6h x ****** Break Period Unpaid ****** Fee per person €81.90 Su…" at bounding box center [1300, 331] width 327 height 411
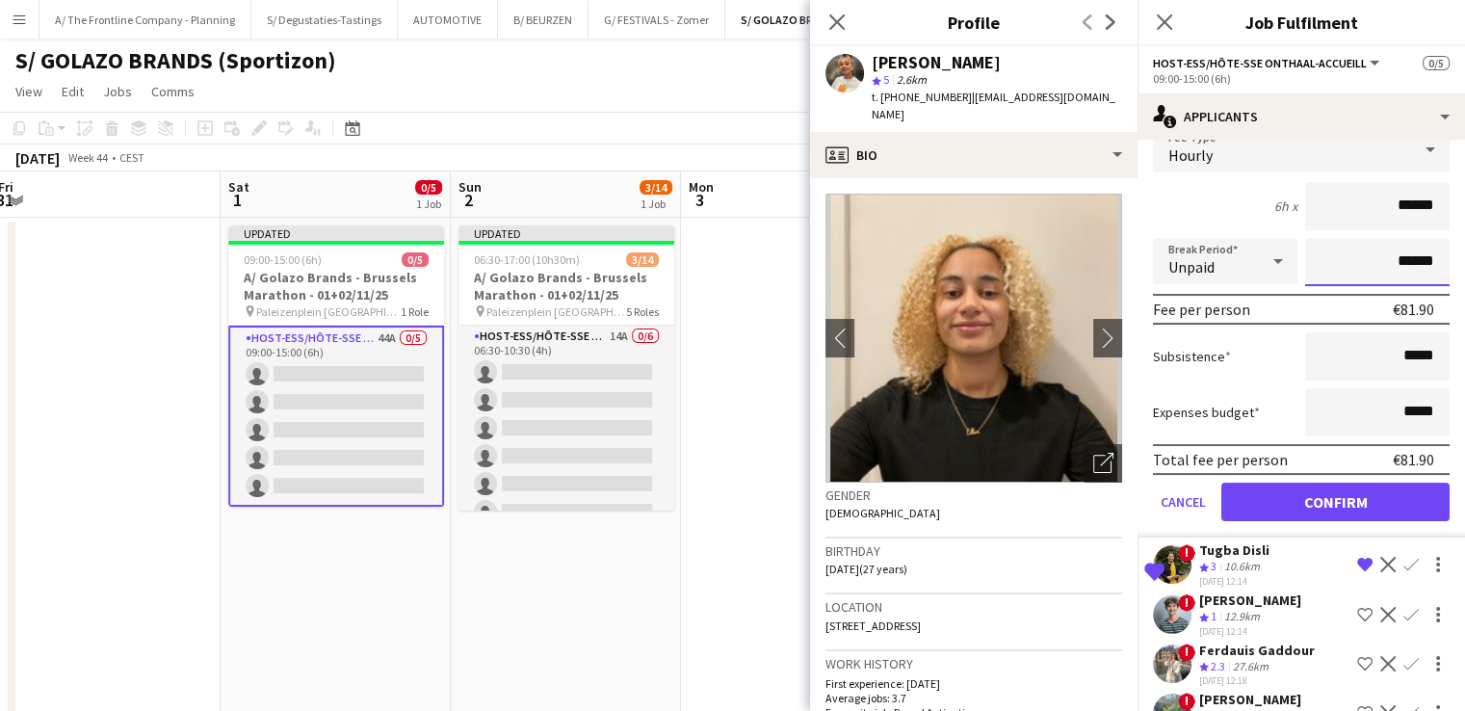
drag, startPoint x: 1384, startPoint y: 261, endPoint x: 1374, endPoint y: 257, distance: 10.4
click at [1374, 257] on input "******" at bounding box center [1377, 262] width 144 height 48
type input "*******"
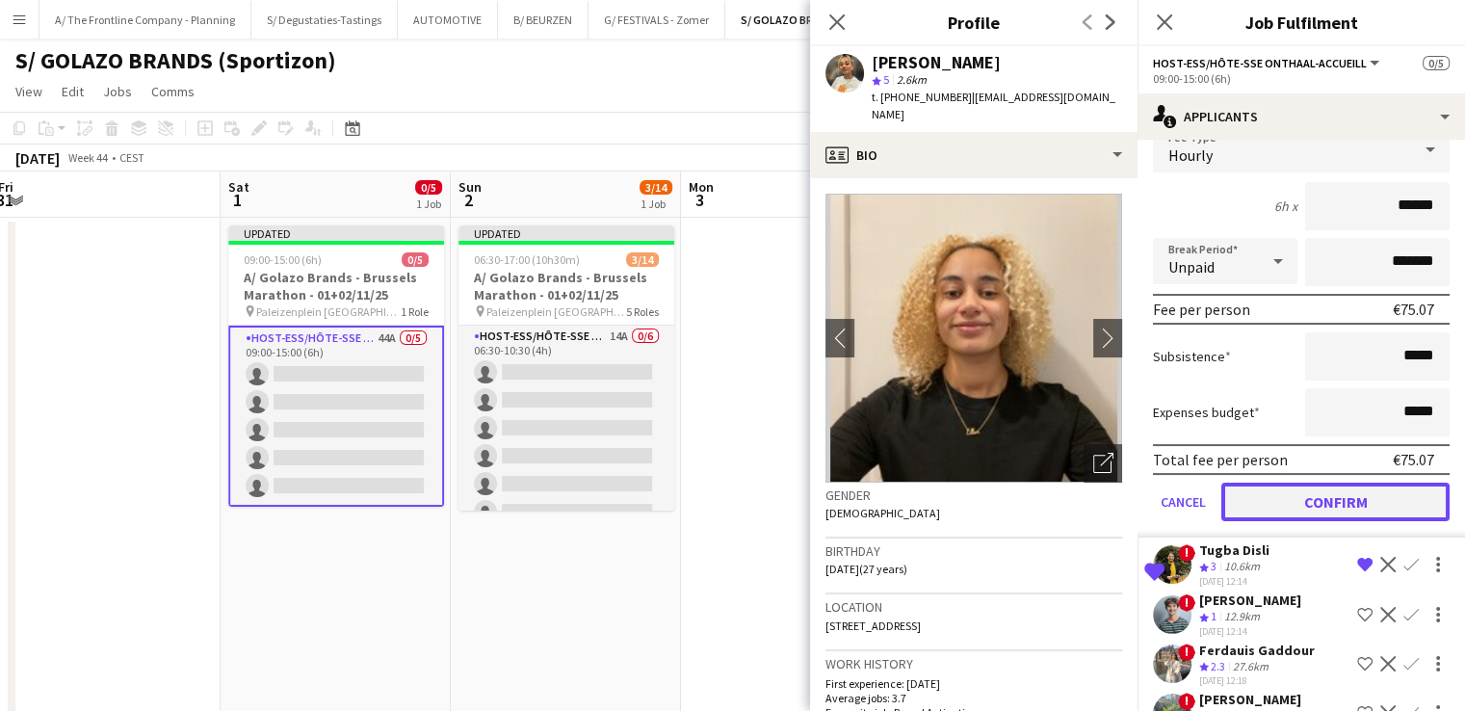
click at [1336, 490] on button "Confirm" at bounding box center [1335, 501] width 228 height 39
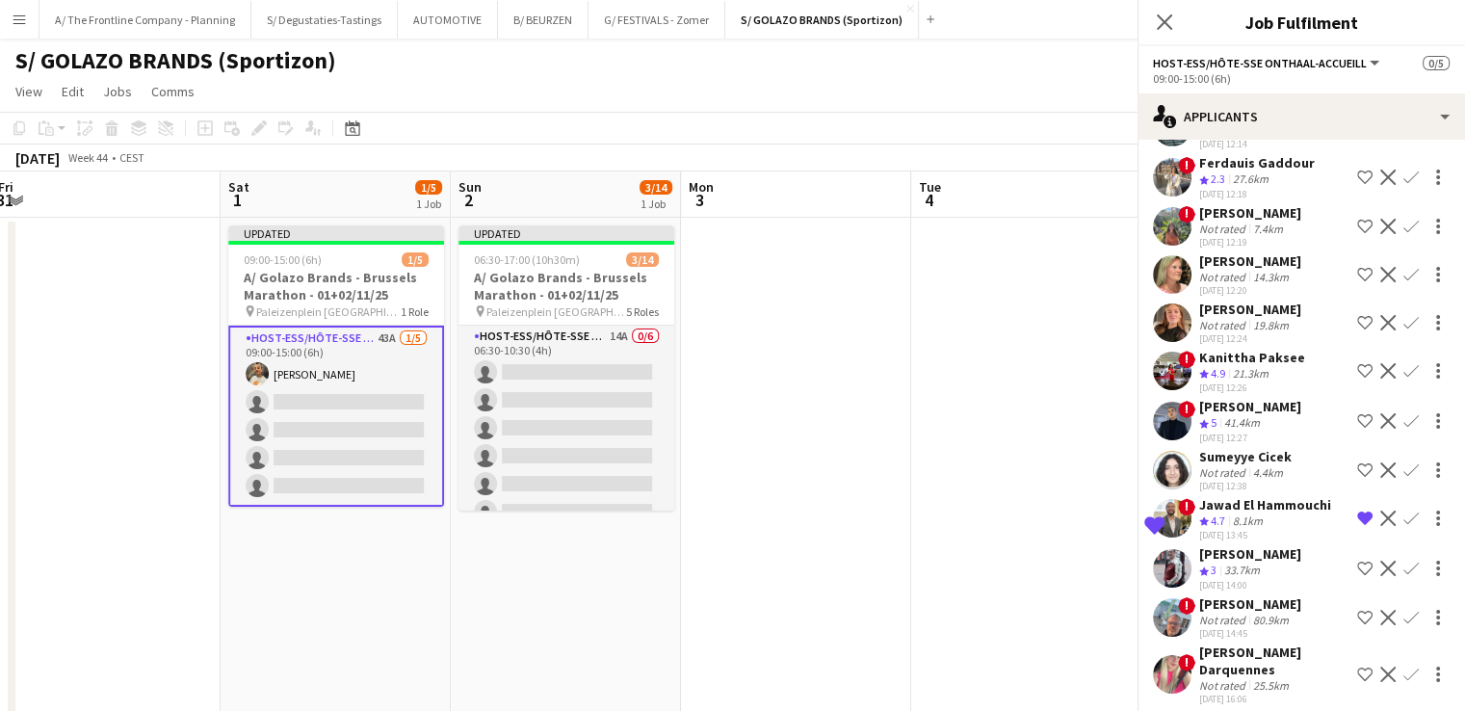
scroll to position [0, 0]
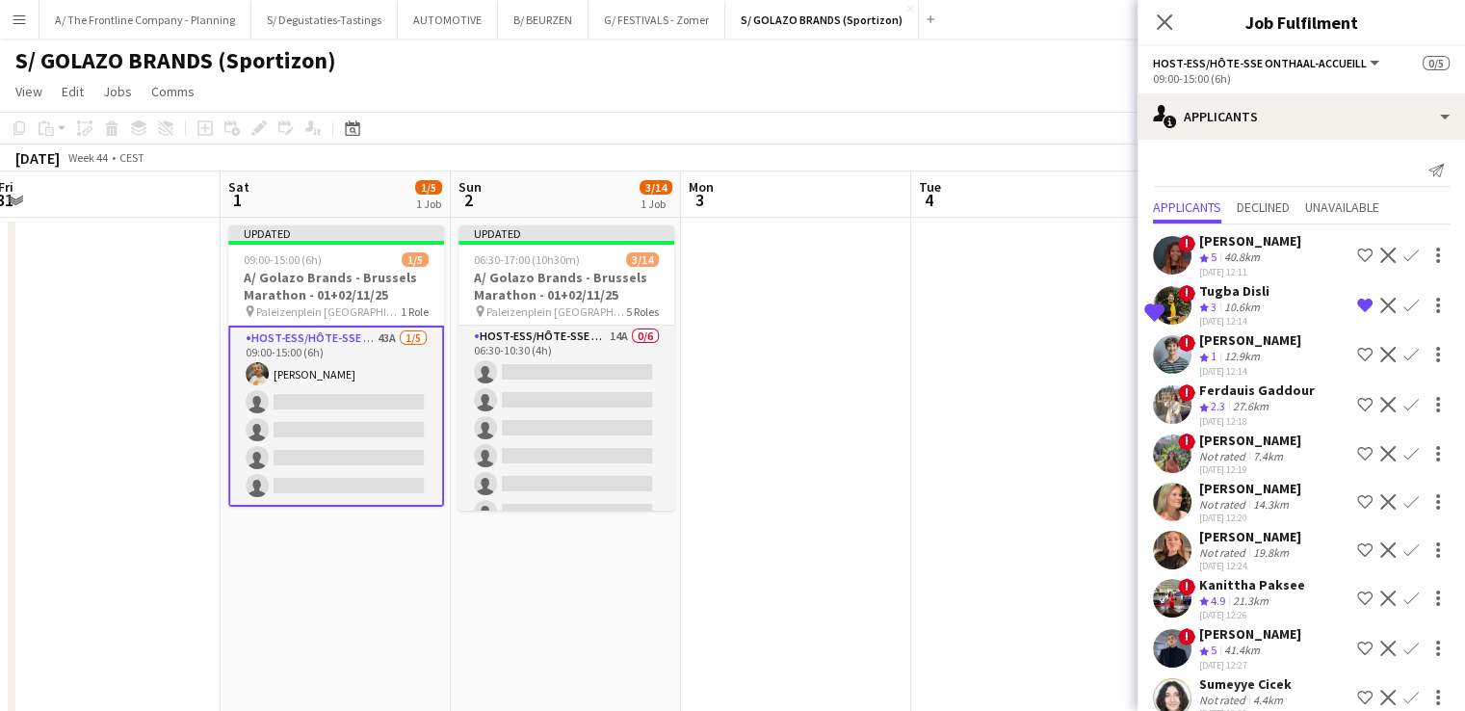
click at [1403, 309] on app-icon "Confirm" at bounding box center [1410, 305] width 15 height 15
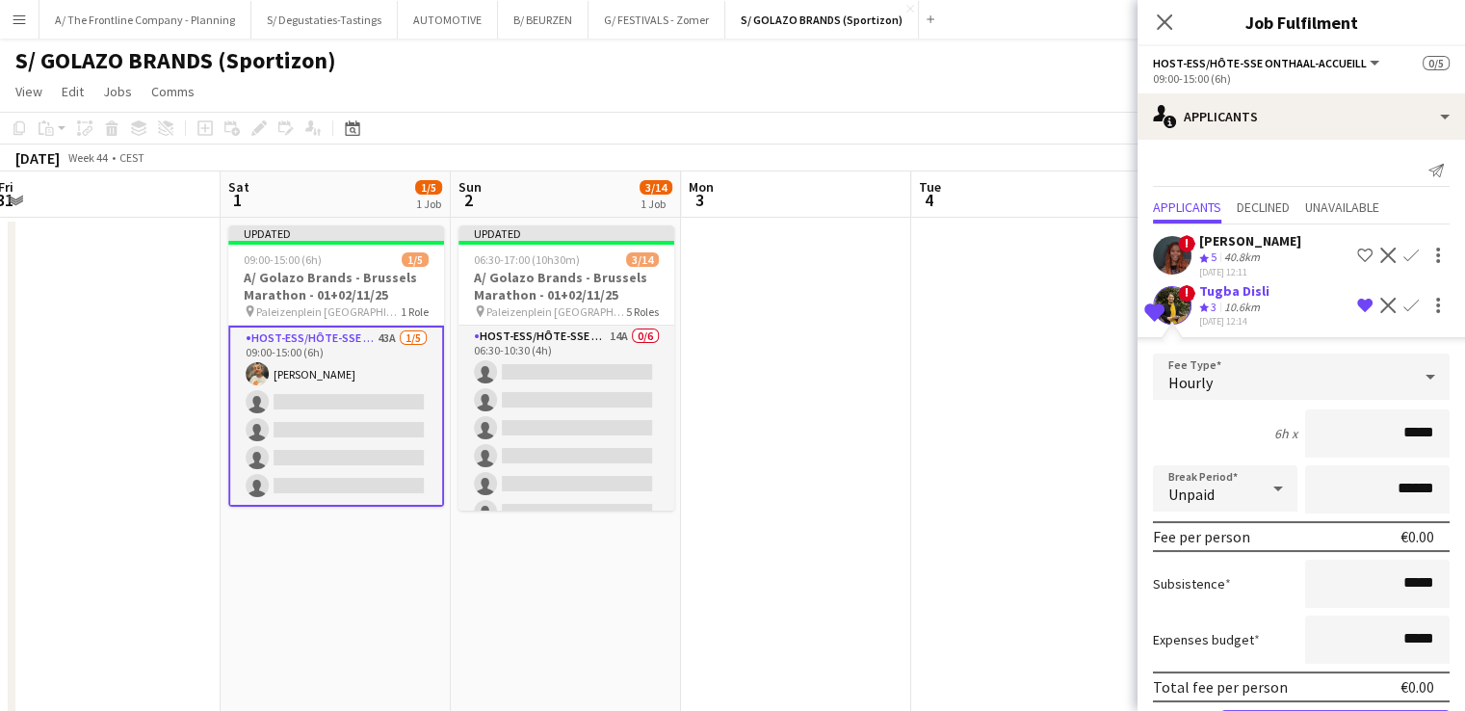
click at [1203, 302] on icon "Crew rating" at bounding box center [1204, 307] width 10 height 10
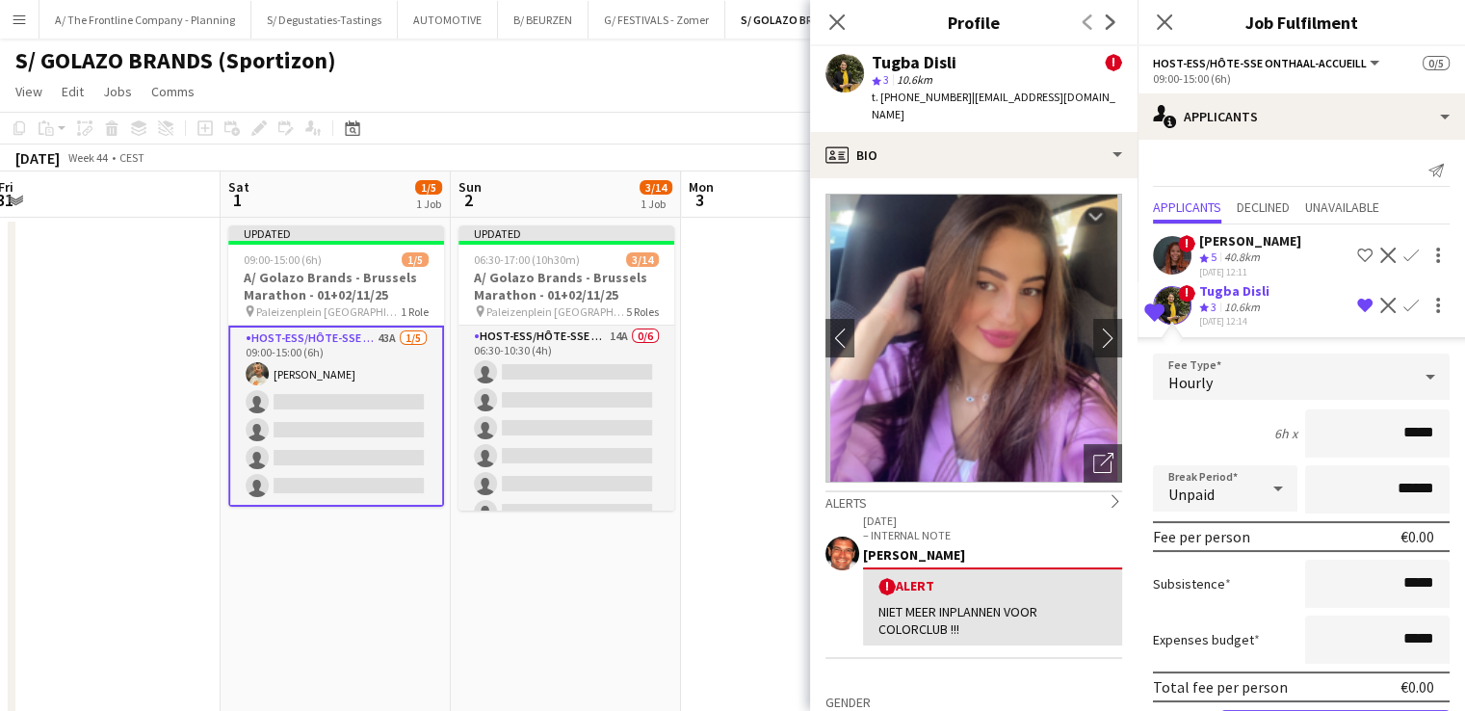
scroll to position [248, 0]
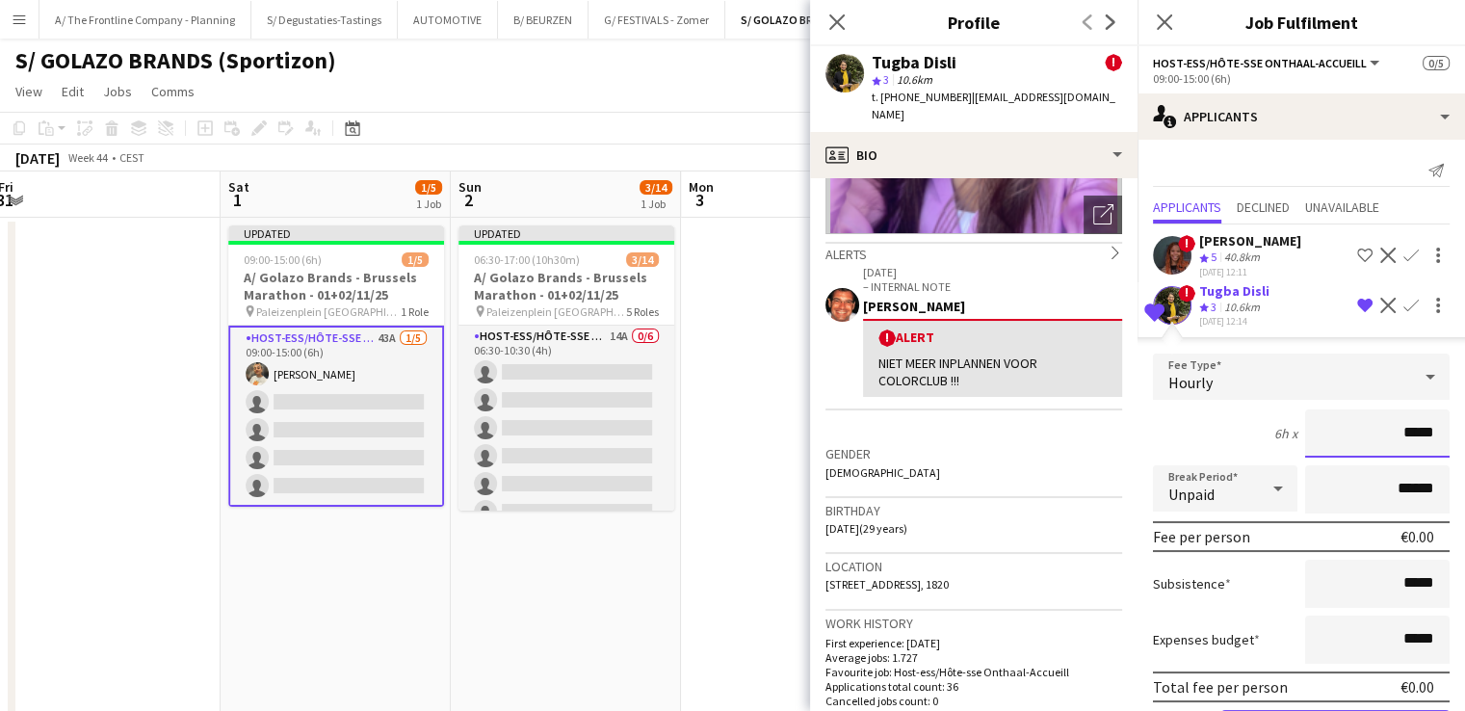
drag, startPoint x: 1393, startPoint y: 428, endPoint x: 1425, endPoint y: 428, distance: 31.8
click at [1425, 428] on input "*****" at bounding box center [1377, 433] width 144 height 48
type input "******"
click at [1217, 428] on div "6h x ******" at bounding box center [1301, 433] width 297 height 48
drag, startPoint x: 1217, startPoint y: 428, endPoint x: 1367, endPoint y: 486, distance: 161.3
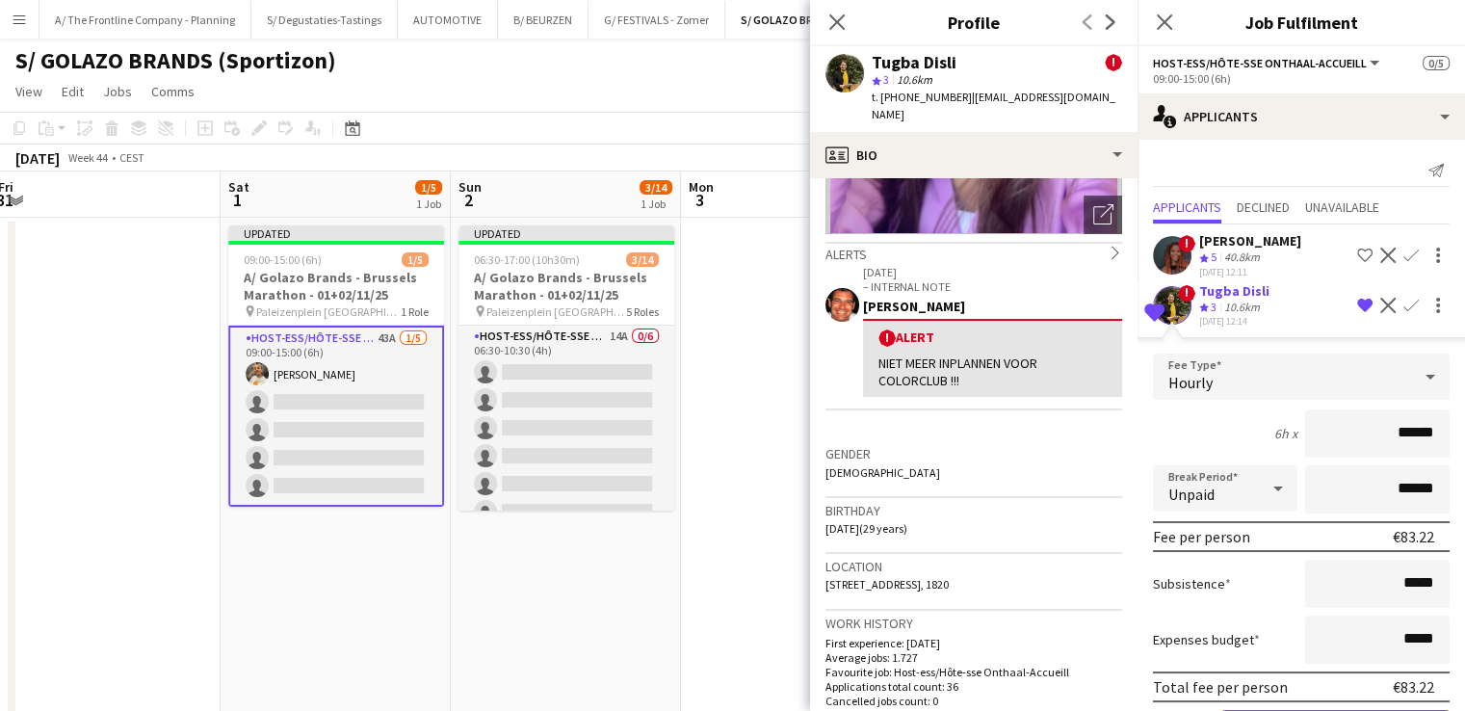
click at [1367, 486] on form "Fee Type Hourly 6h x ****** Break Period Unpaid ****** Fee per person €83.22 Su…" at bounding box center [1300, 558] width 327 height 411
click at [1367, 486] on input "******" at bounding box center [1377, 489] width 144 height 48
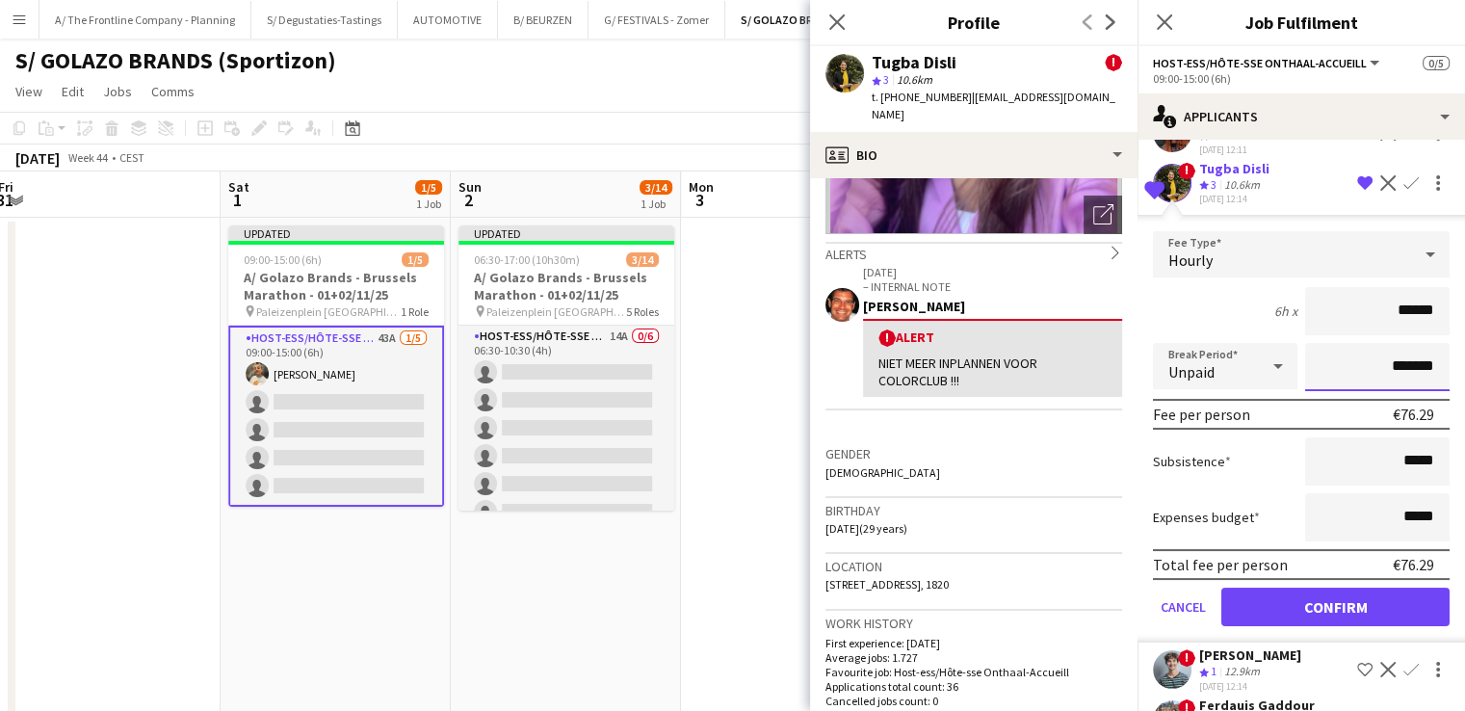
scroll to position [123, 0]
type input "*******"
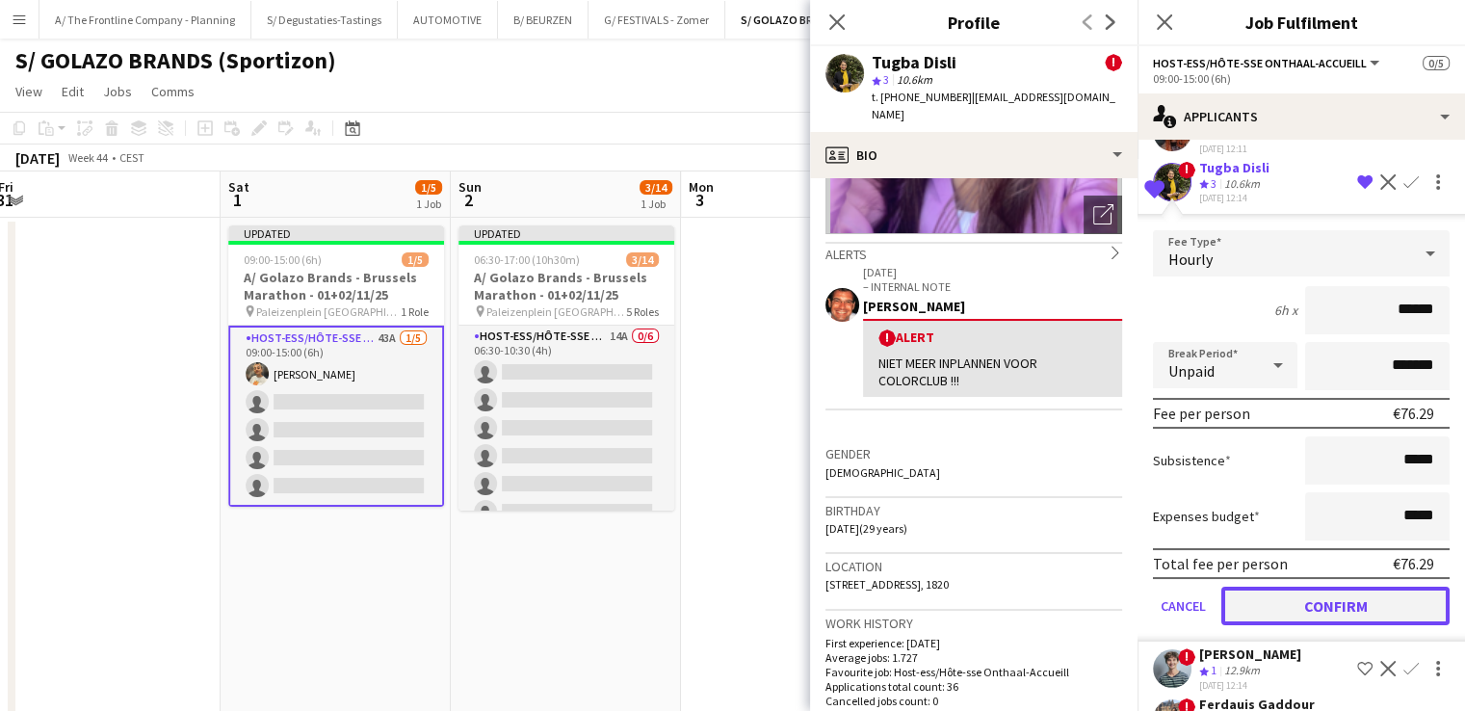
click at [1352, 599] on button "Confirm" at bounding box center [1335, 605] width 228 height 39
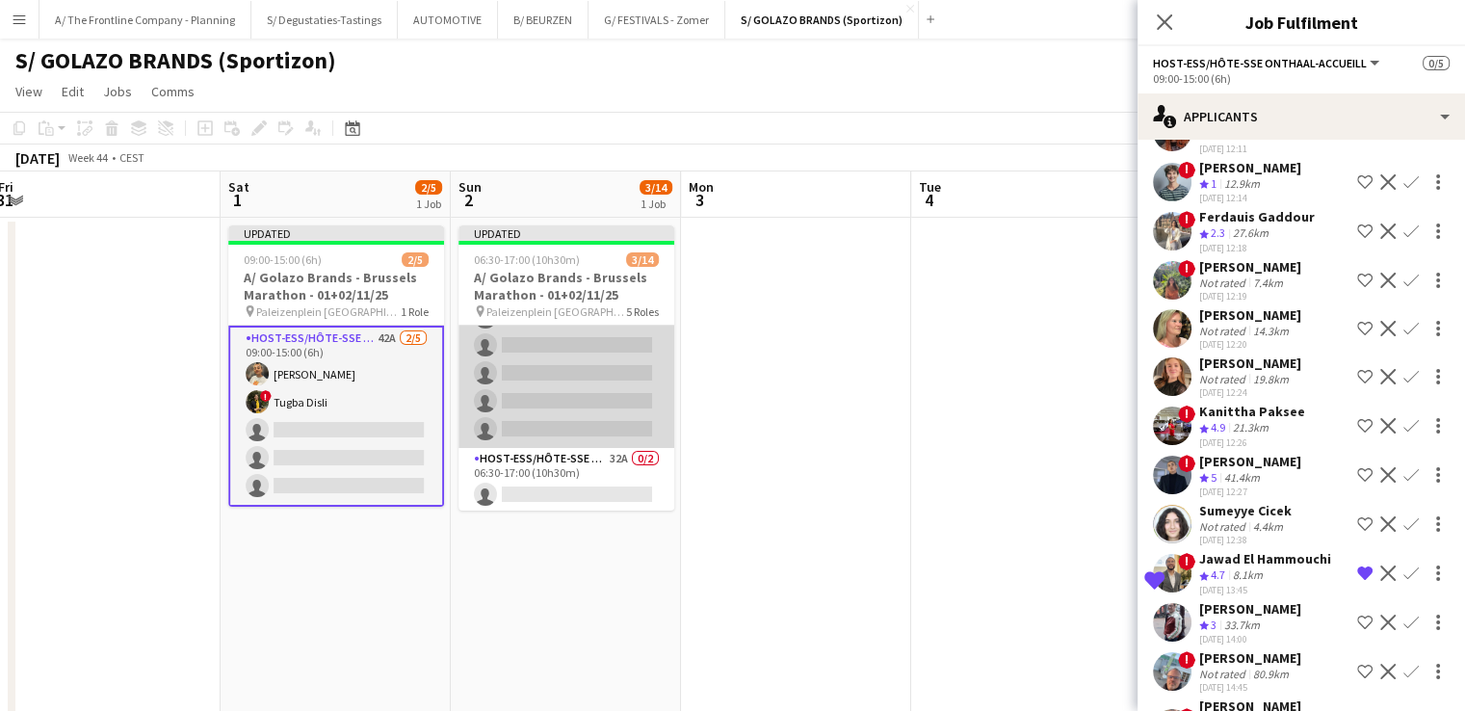
scroll to position [0, 0]
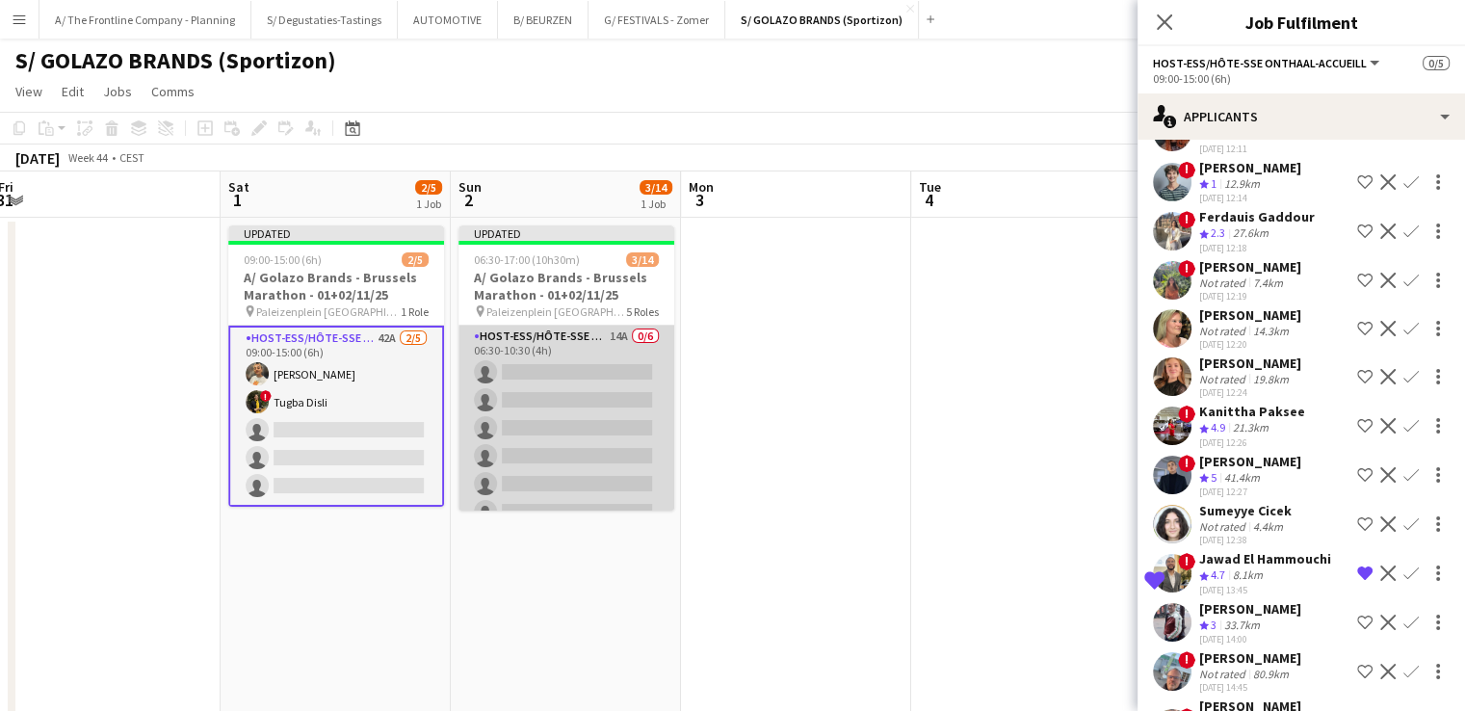
click at [556, 413] on app-card-role "Host-ess/Hôte-sse Onthaal-Accueill 14A 0/6 06:30-10:30 (4h) single-neutral-acti…" at bounding box center [566, 427] width 216 height 205
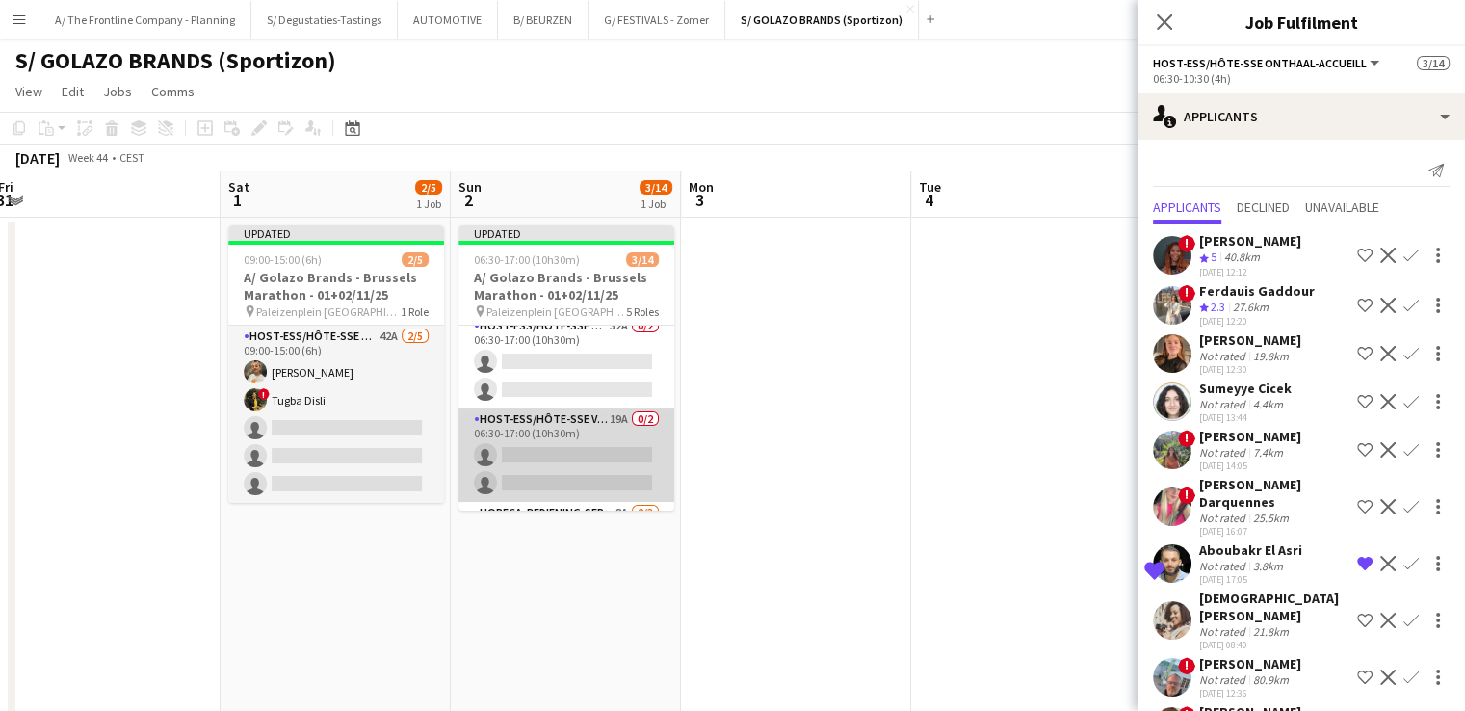
click at [569, 446] on app-card-role "Host-ess/Hôte-sse Vestiaire 19A 0/2 06:30-17:00 (10h30m) single-neutral-actions…" at bounding box center [566, 454] width 216 height 93
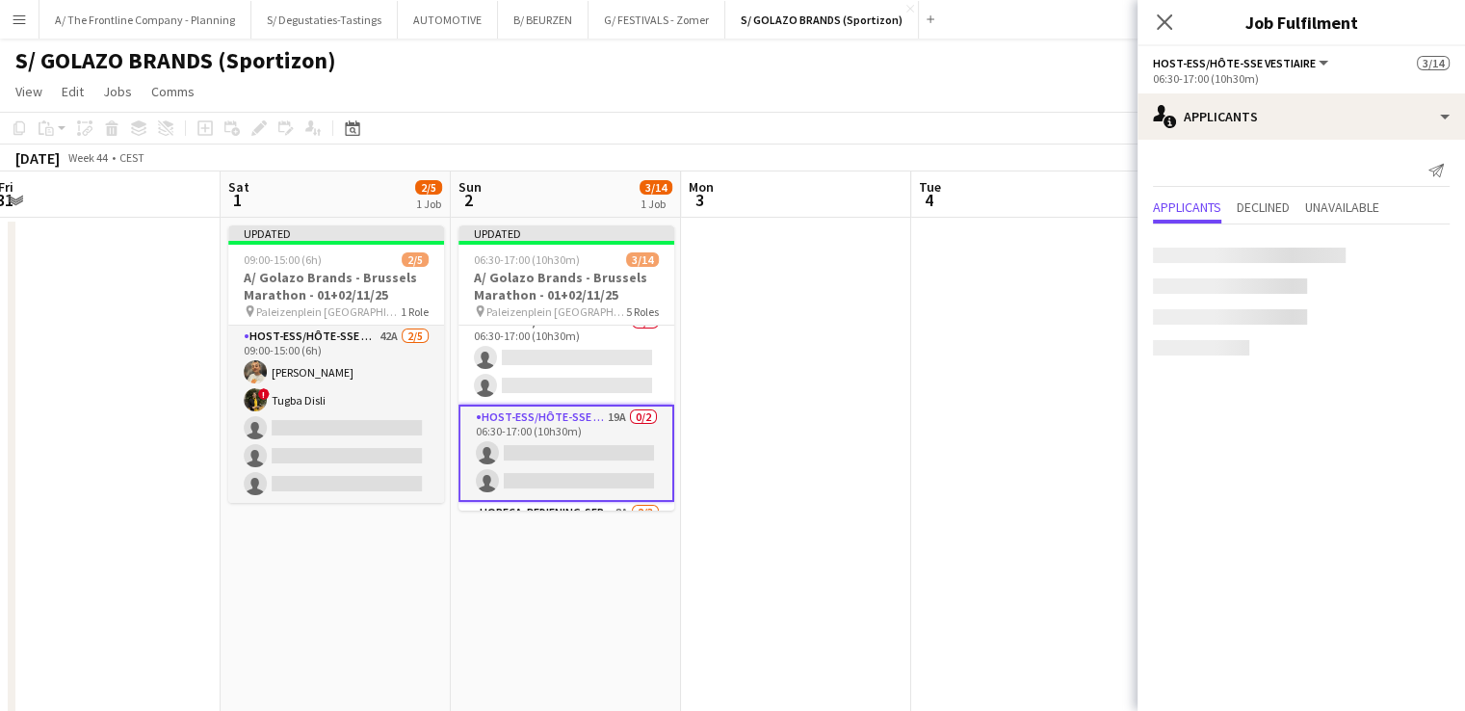
scroll to position [216, 0]
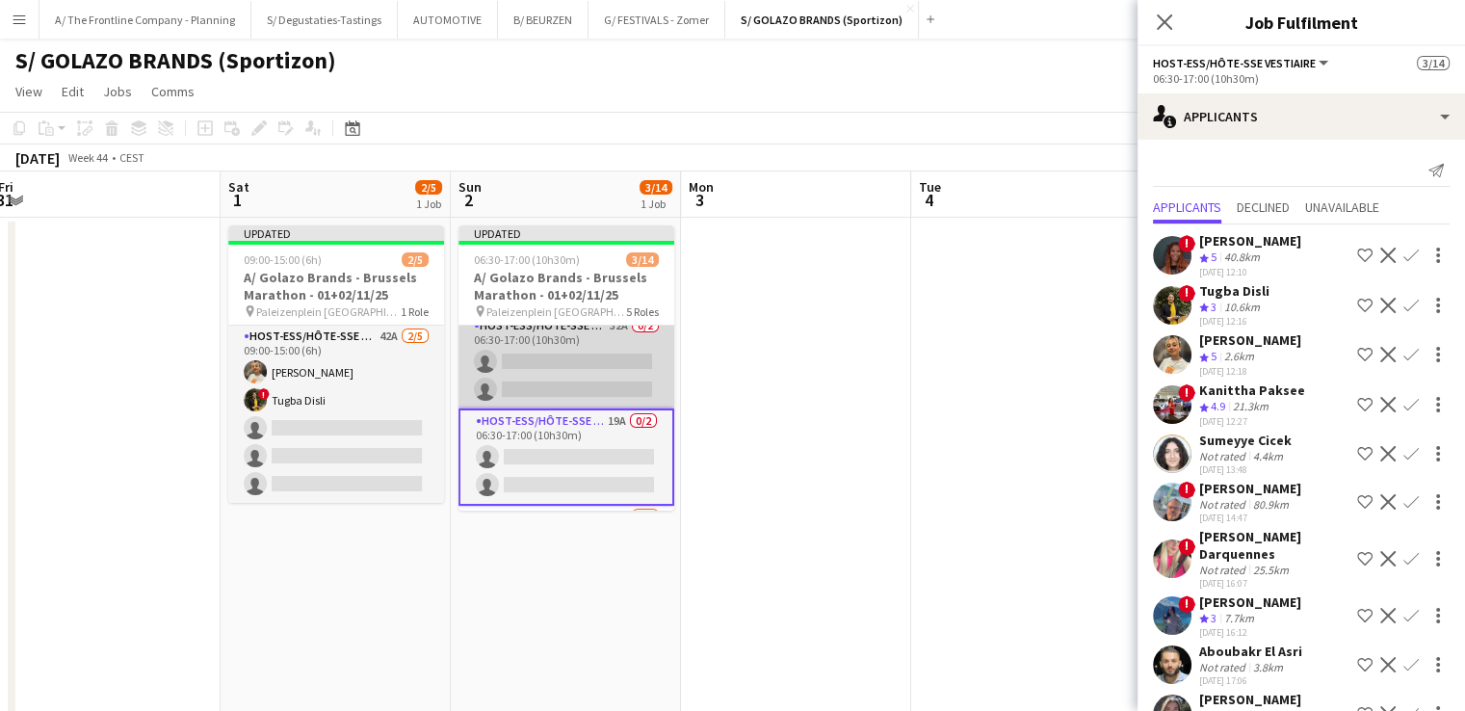
click at [561, 367] on app-card-role "Host-ess/Hôte-sse Onthaal-Accueill 32A 0/2 06:30-17:00 (10h30m) single-neutral-…" at bounding box center [566, 361] width 216 height 93
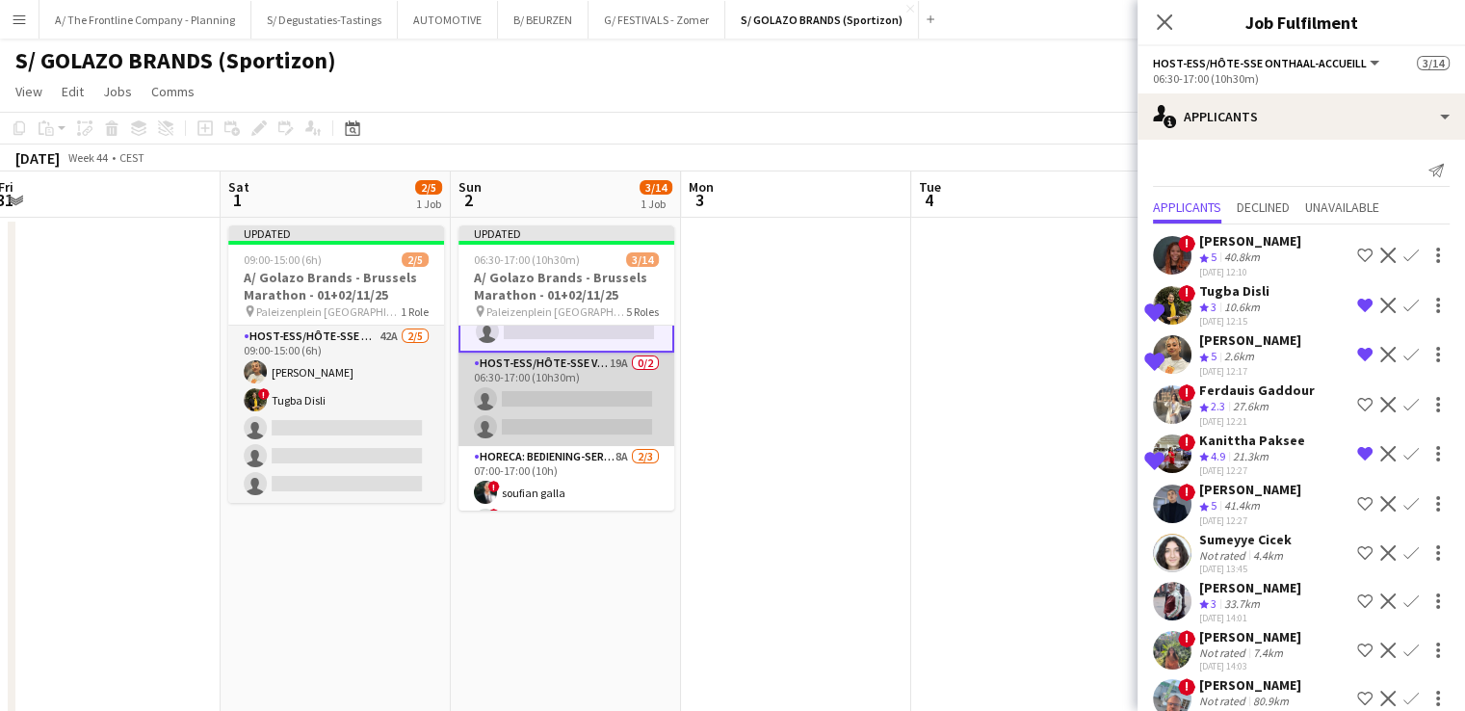
click at [566, 417] on app-card-role "Host-ess/Hôte-sse Vestiaire 19A 0/2 06:30-17:00 (10h30m) single-neutral-actions…" at bounding box center [566, 398] width 216 height 93
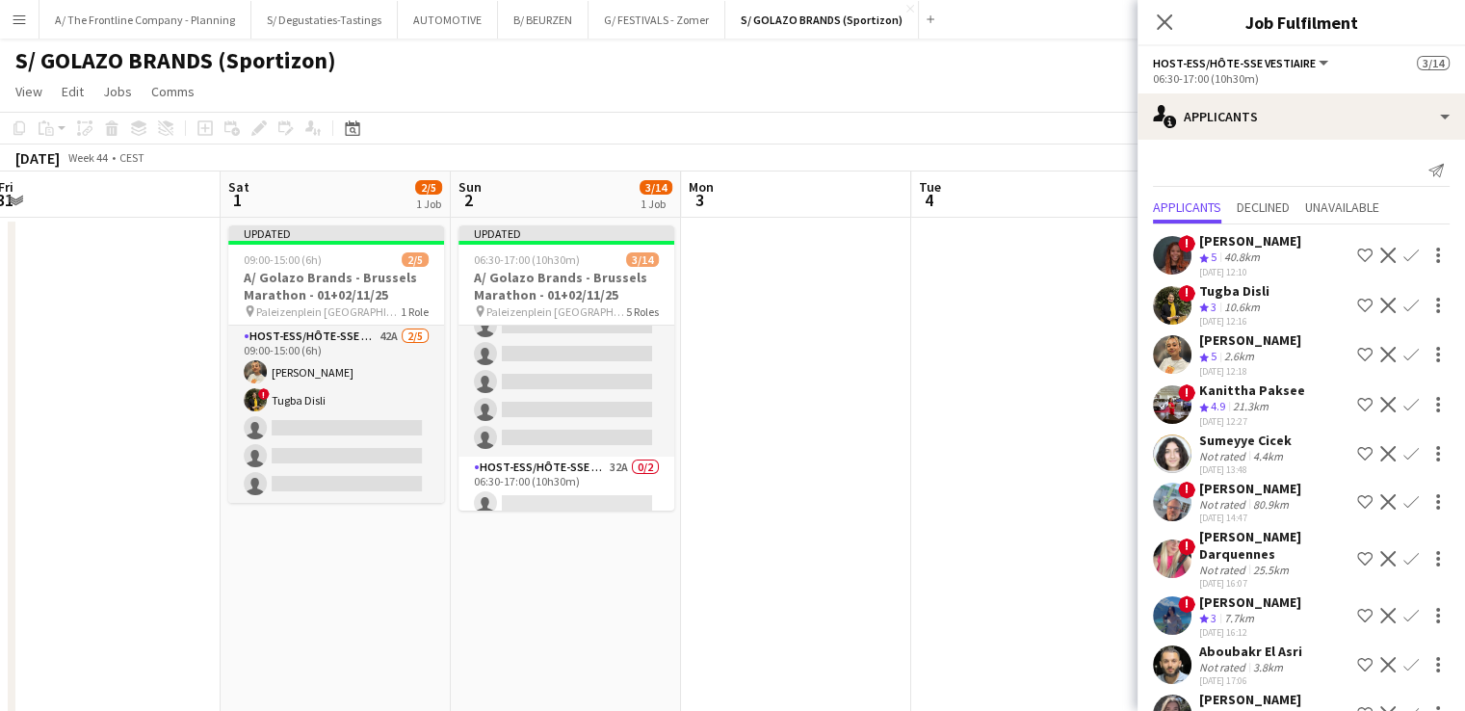
scroll to position [0, 0]
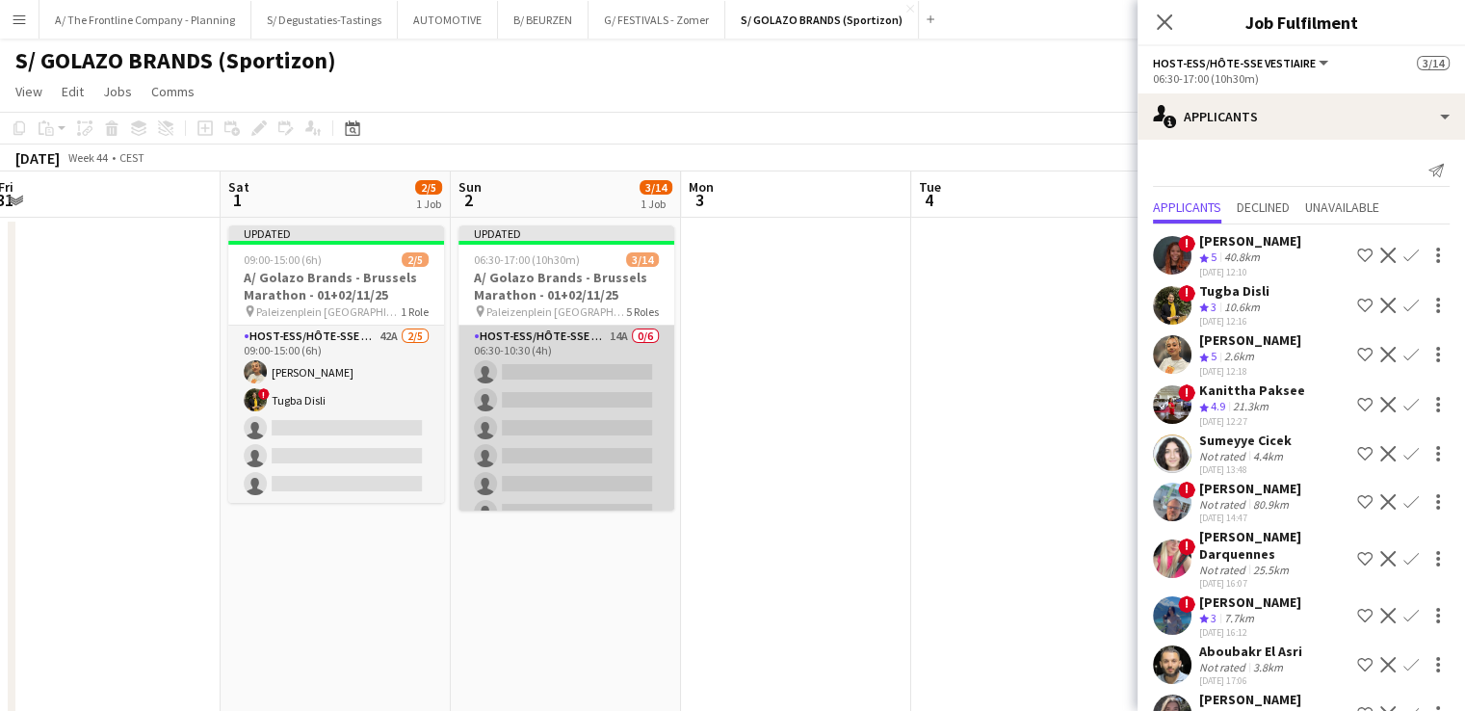
drag, startPoint x: 566, startPoint y: 416, endPoint x: 524, endPoint y: 433, distance: 45.8
click at [524, 433] on app-card-role "Host-ess/Hôte-sse Onthaal-Accueill 14A 0/6 06:30-10:30 (4h) single-neutral-acti…" at bounding box center [566, 427] width 216 height 205
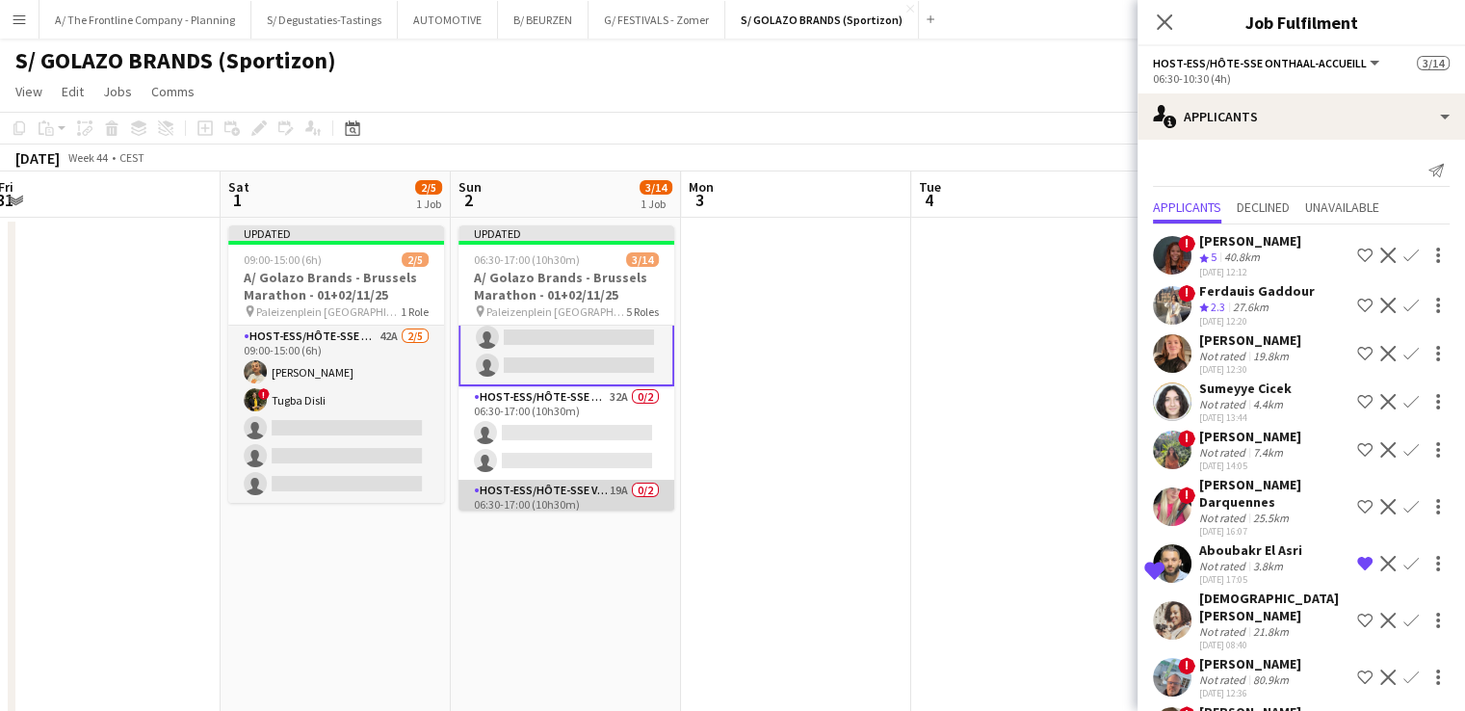
click at [582, 421] on app-card-role "Host-ess/Hôte-sse Onthaal-Accueill 32A 0/2 06:30-17:00 (10h30m) single-neutral-…" at bounding box center [566, 432] width 216 height 93
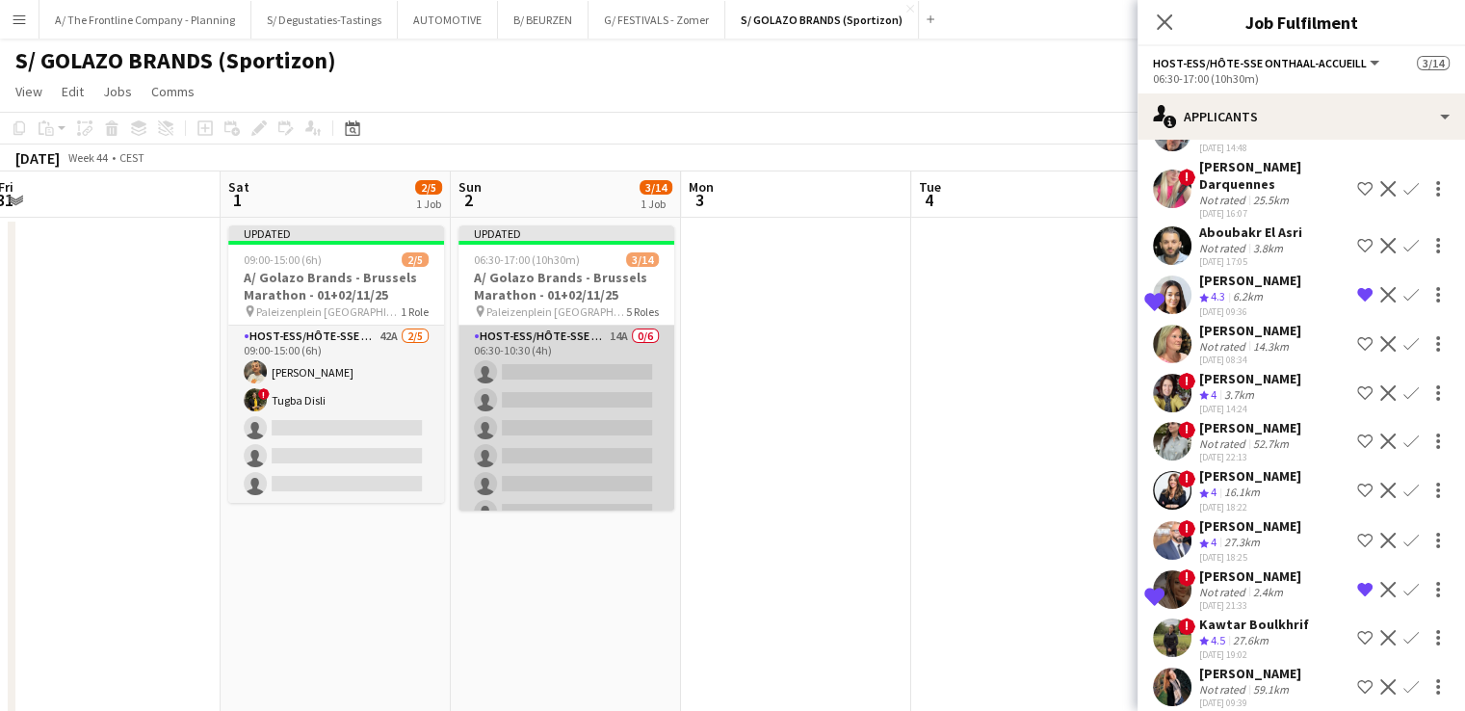
click at [530, 423] on app-card-role "Host-ess/Hôte-sse Onthaal-Accueill 14A 0/6 06:30-10:30 (4h) single-neutral-acti…" at bounding box center [566, 427] width 216 height 205
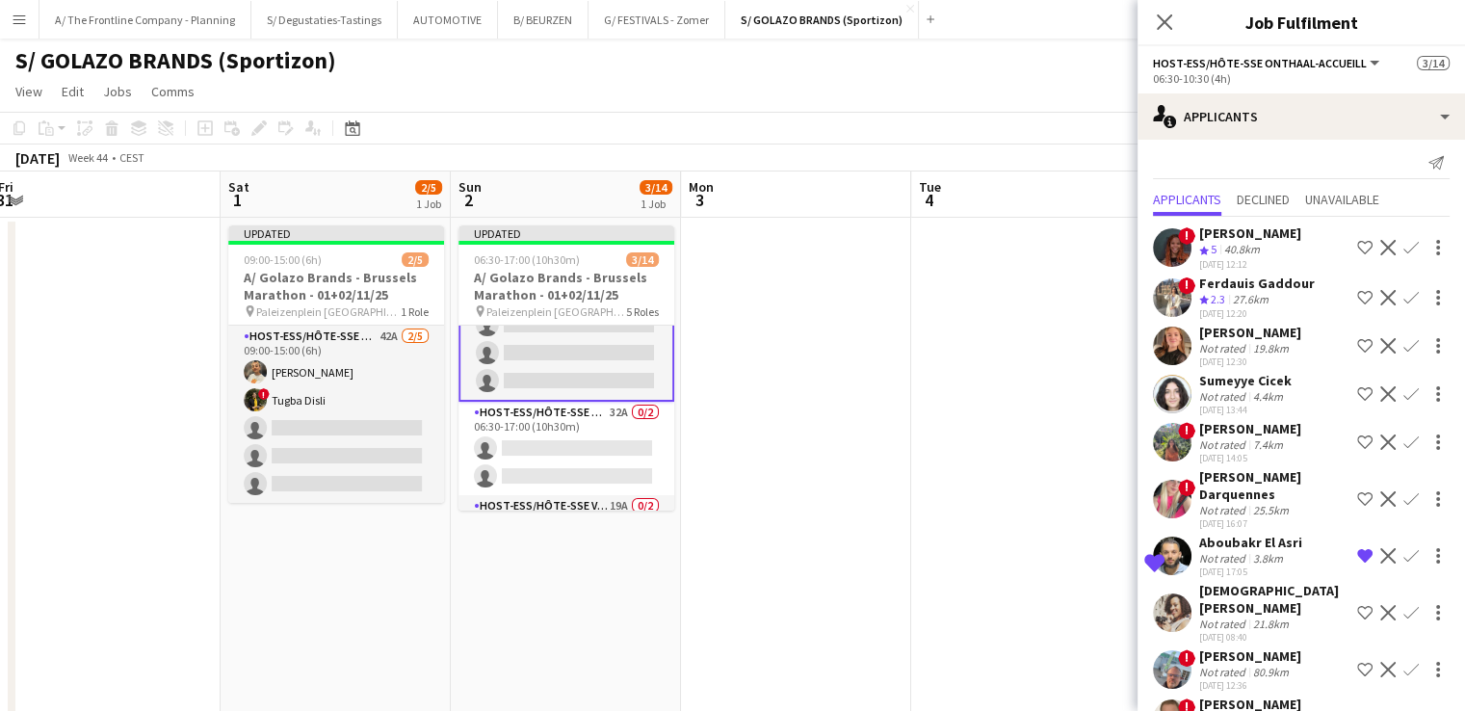
scroll to position [137, 0]
click at [537, 439] on app-card-role "Host-ess/Hôte-sse Onthaal-Accueill 32A 0/2 06:30-17:00 (10h30m) single-neutral-…" at bounding box center [566, 444] width 216 height 93
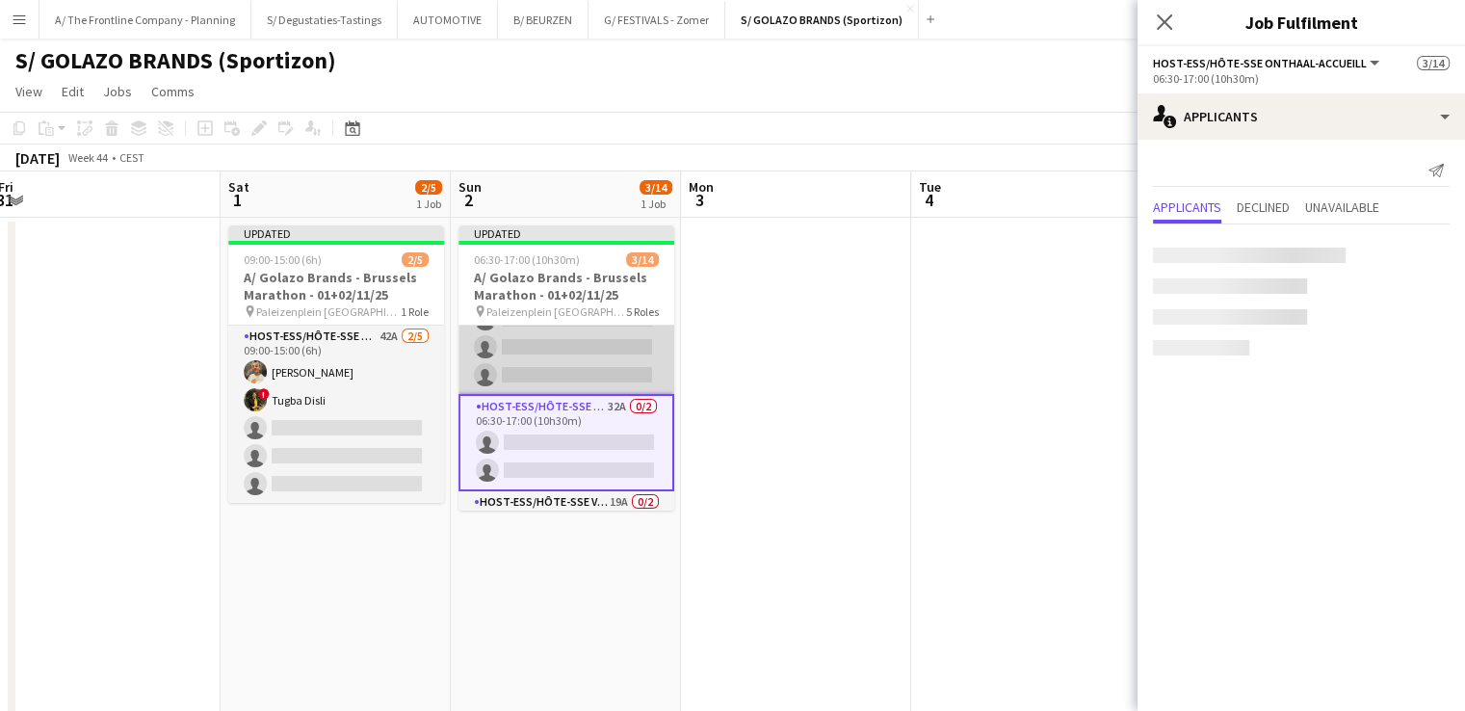
scroll to position [0, 0]
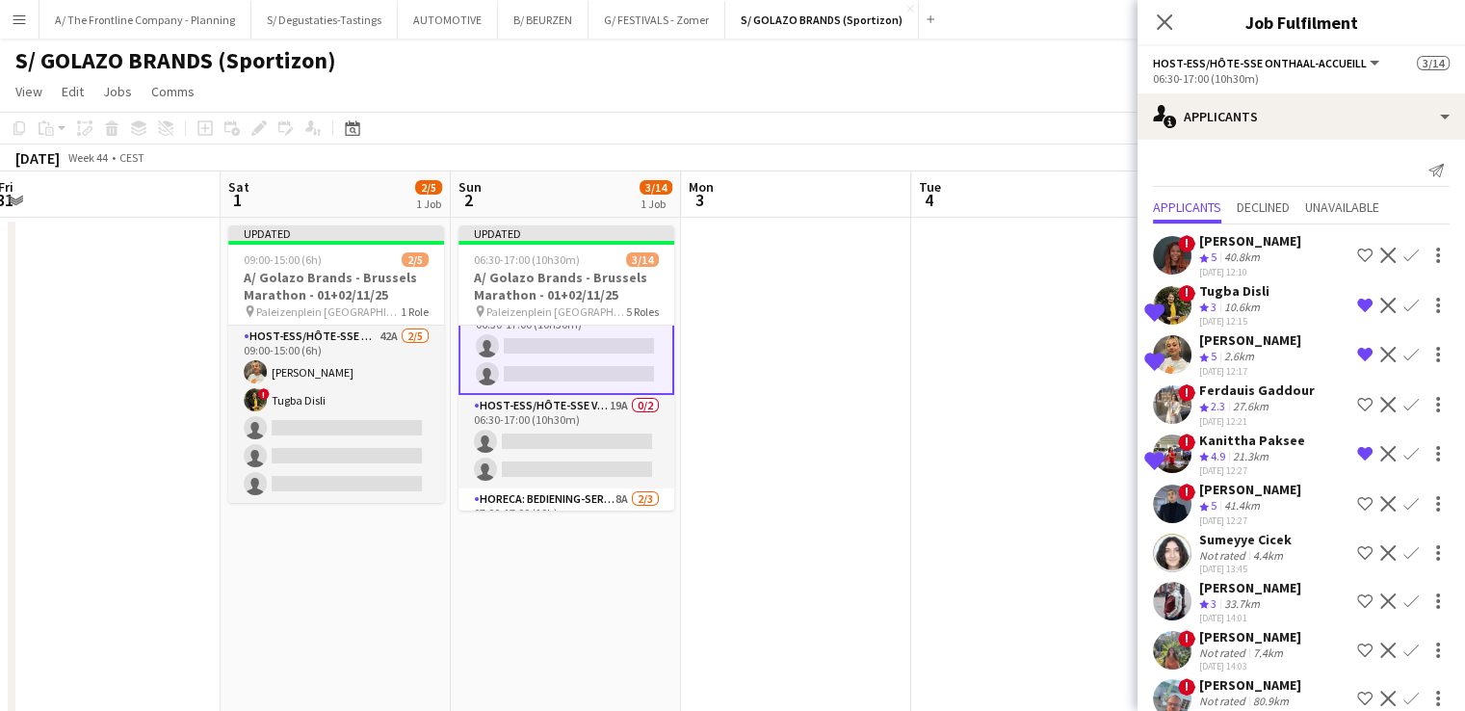
click at [537, 439] on app-card-role "Host-ess/Hôte-sse Vestiaire 19A 0/2 06:30-17:00 (10h30m) single-neutral-actions…" at bounding box center [566, 441] width 216 height 93
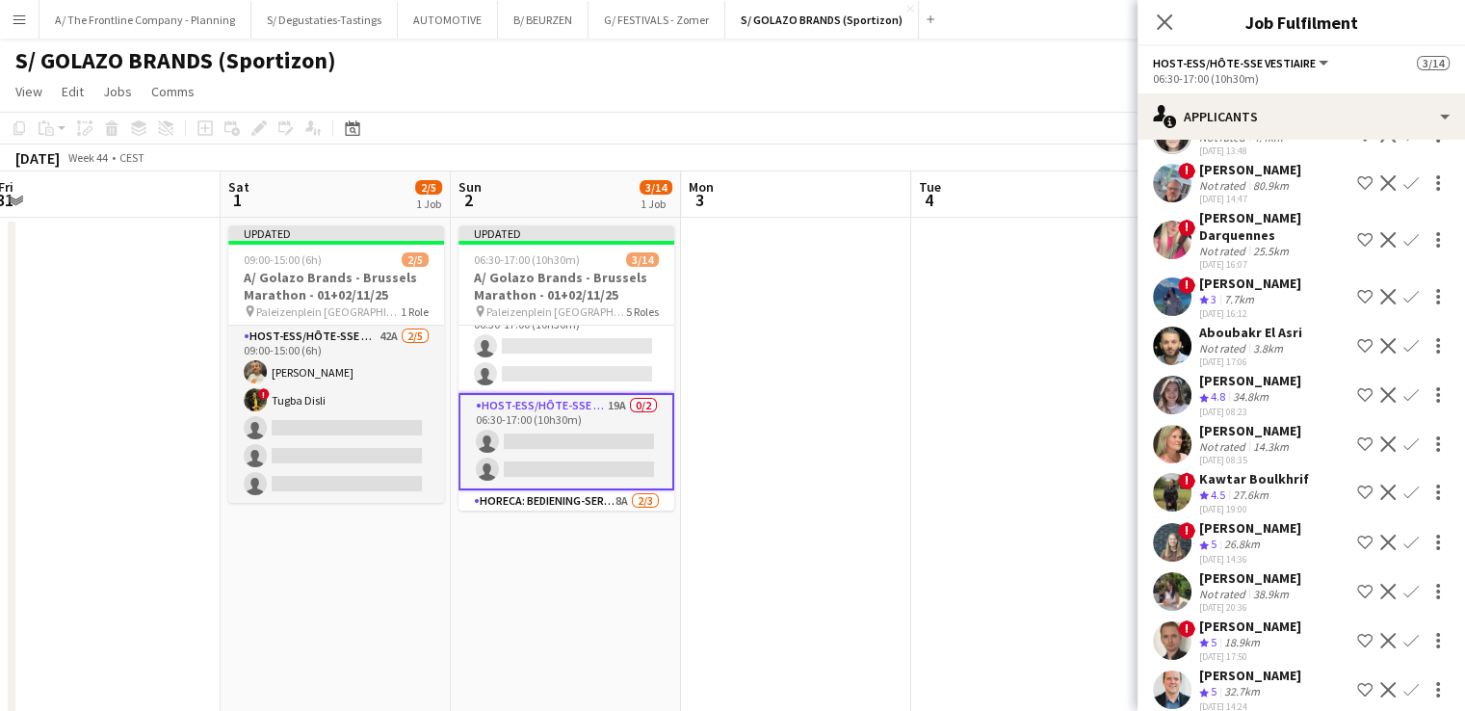
scroll to position [320, 0]
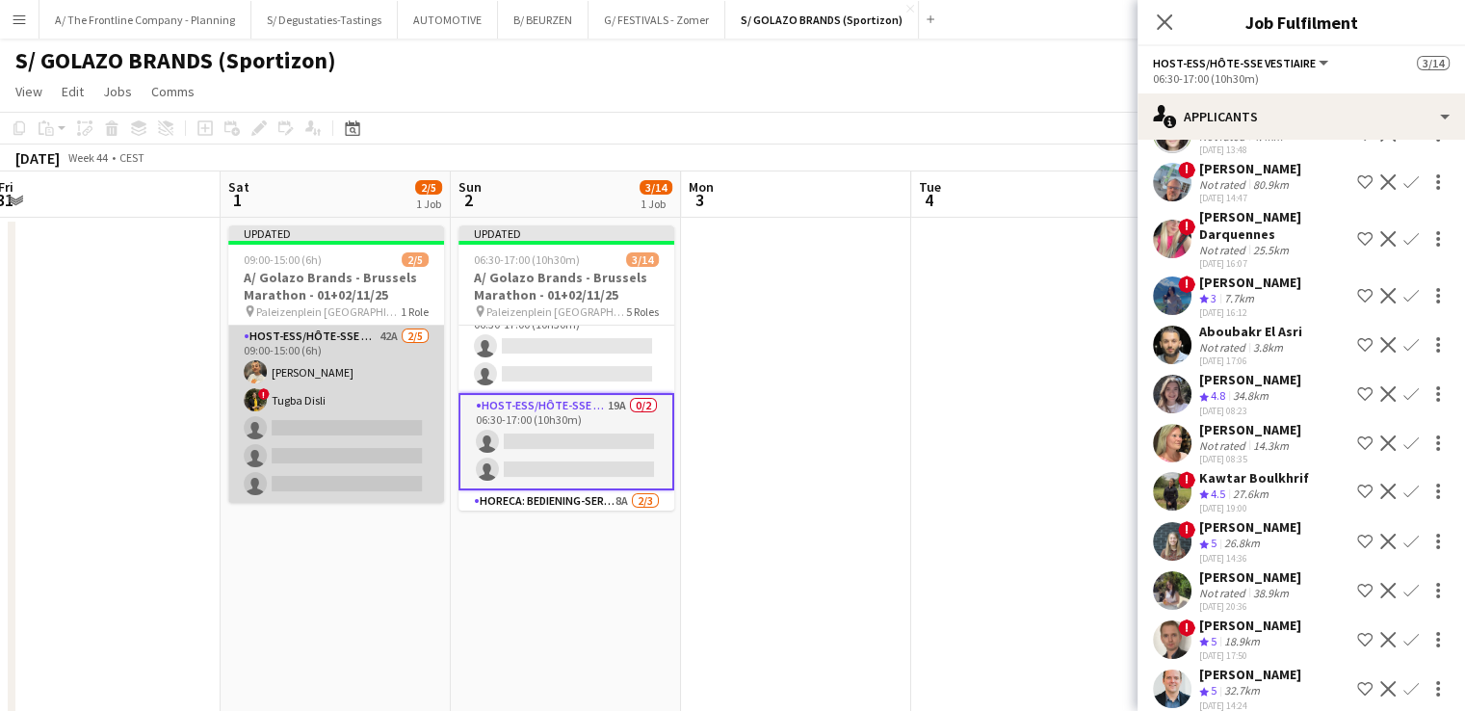
click at [321, 444] on app-card-role "Host-ess/Hôte-sse Onthaal-Accueill 42A 2/5 09:00-15:00 (6h) Ellen Watzeels ! Tu…" at bounding box center [336, 413] width 216 height 177
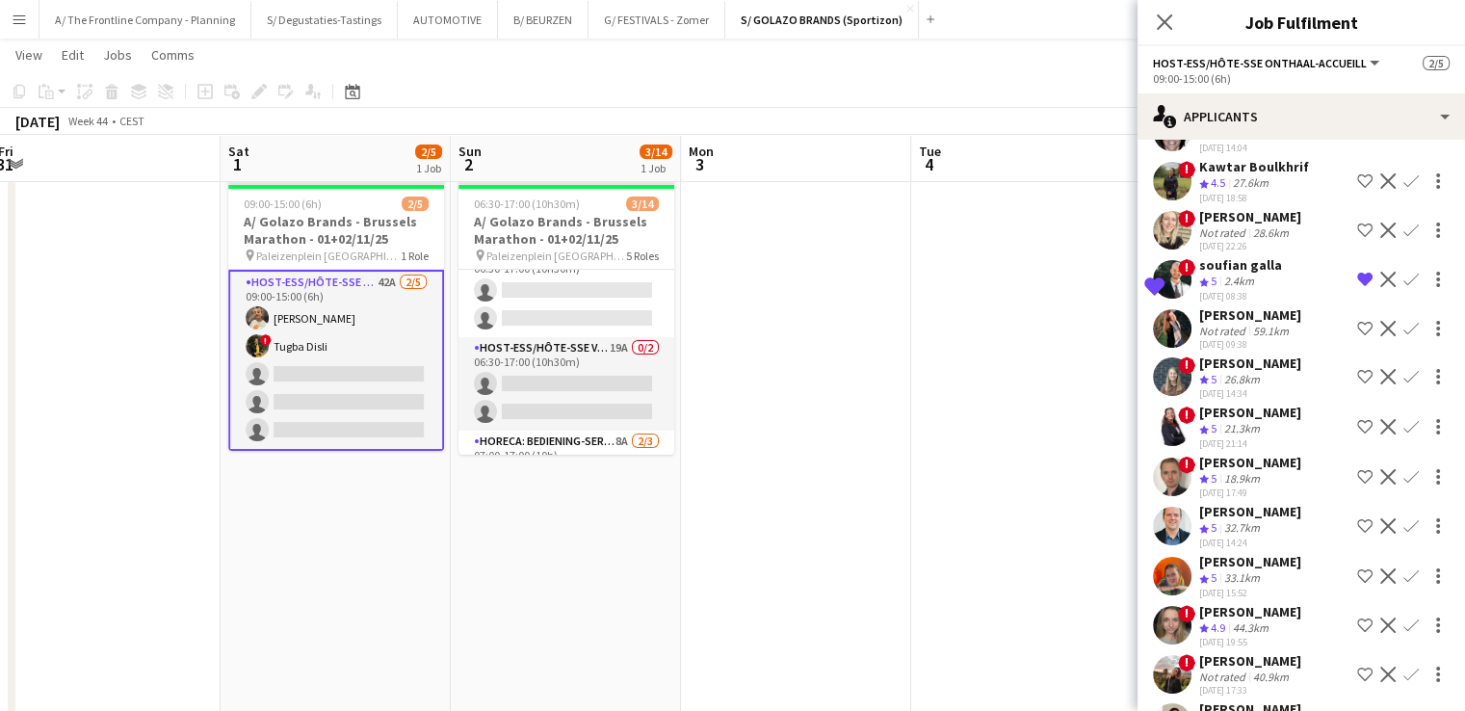
scroll to position [1433, 0]
click at [1259, 372] on div "26.8km" at bounding box center [1241, 380] width 43 height 16
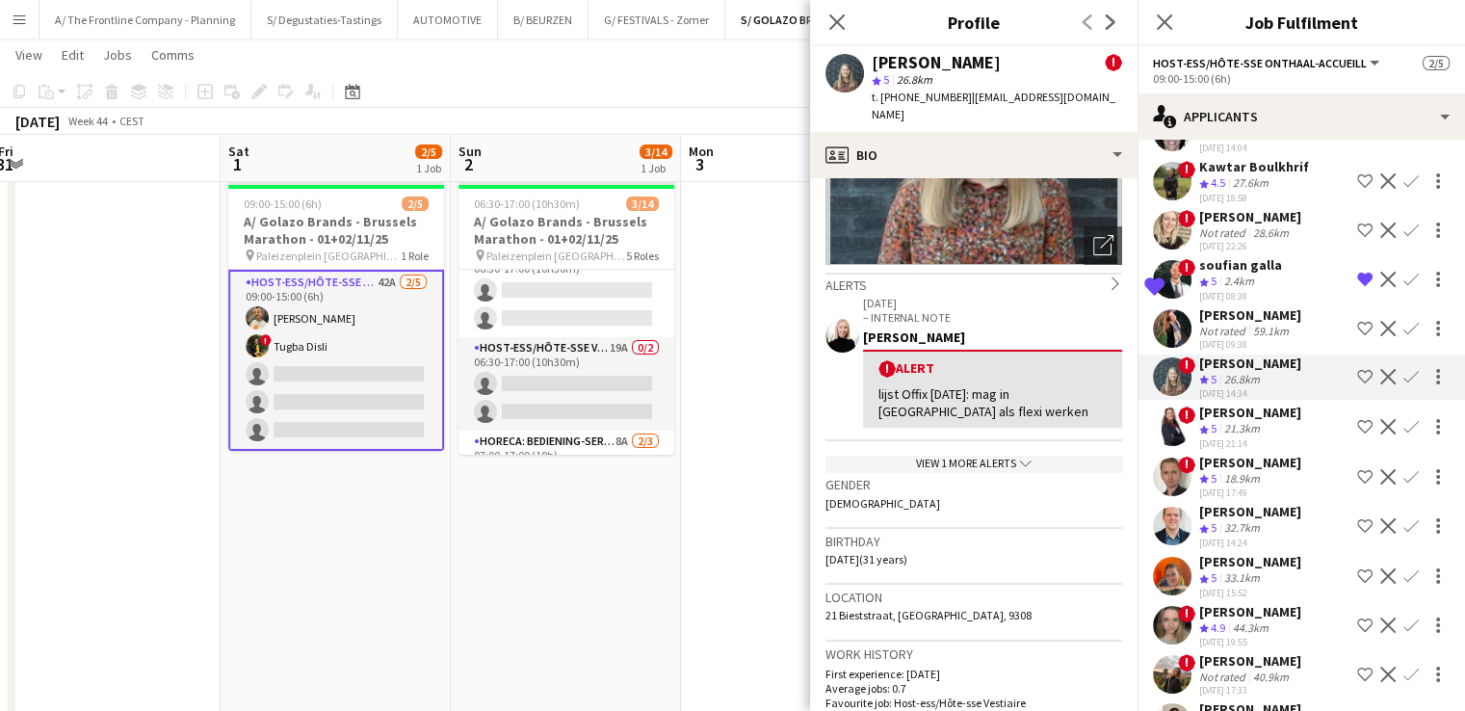
scroll to position [219, 0]
click at [1403, 369] on app-icon "Confirm" at bounding box center [1410, 376] width 15 height 15
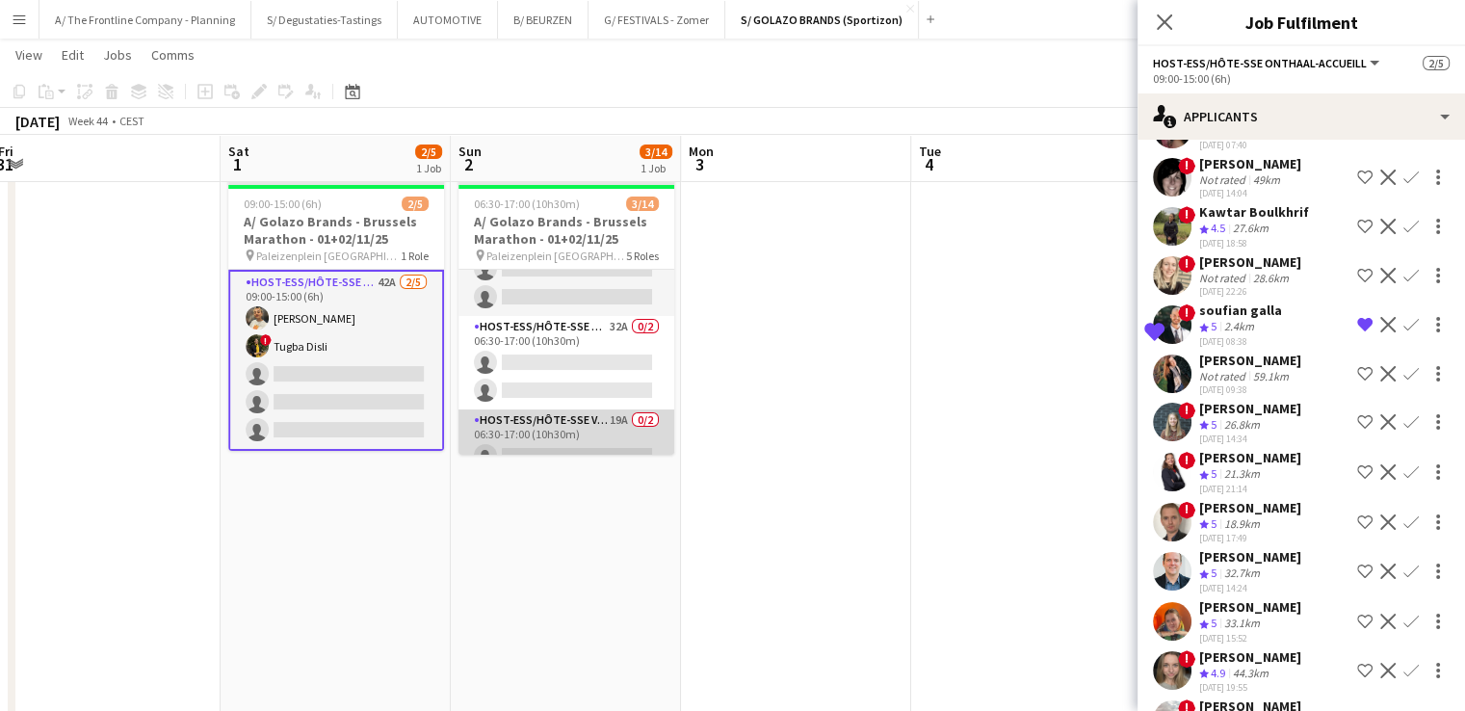
scroll to position [158, 0]
click at [1222, 417] on div "26.8km" at bounding box center [1241, 425] width 43 height 16
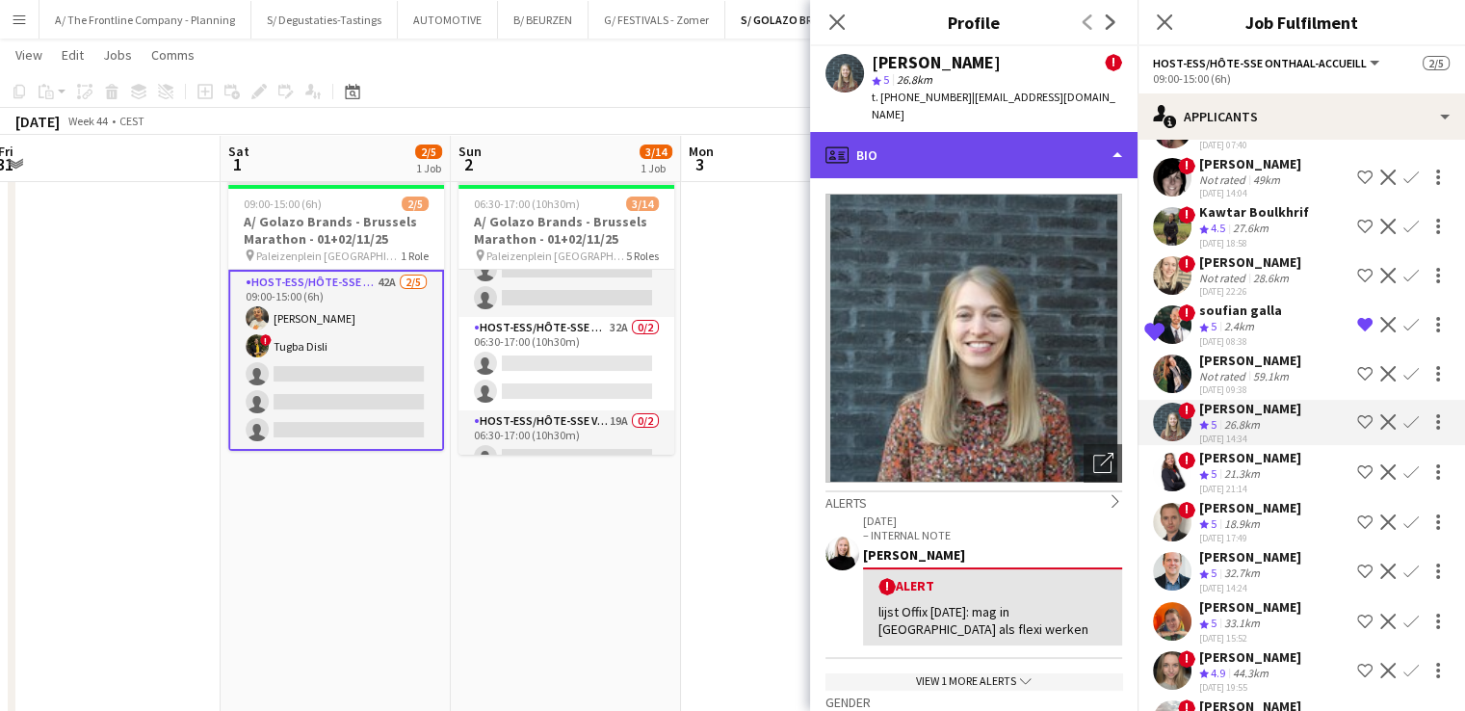
click at [1005, 138] on div "profile Bio" at bounding box center [973, 155] width 327 height 46
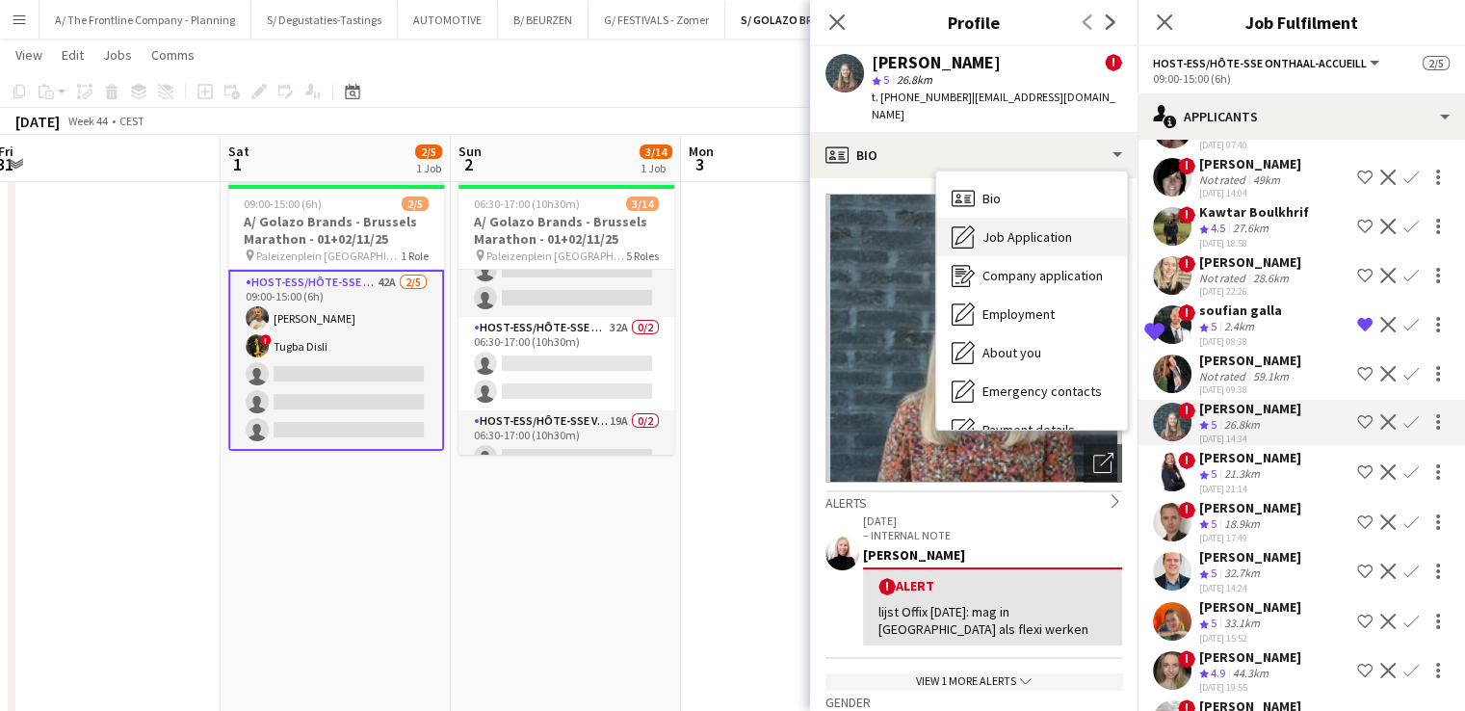
click at [1048, 228] on div "Job Application Job Application" at bounding box center [1031, 237] width 191 height 39
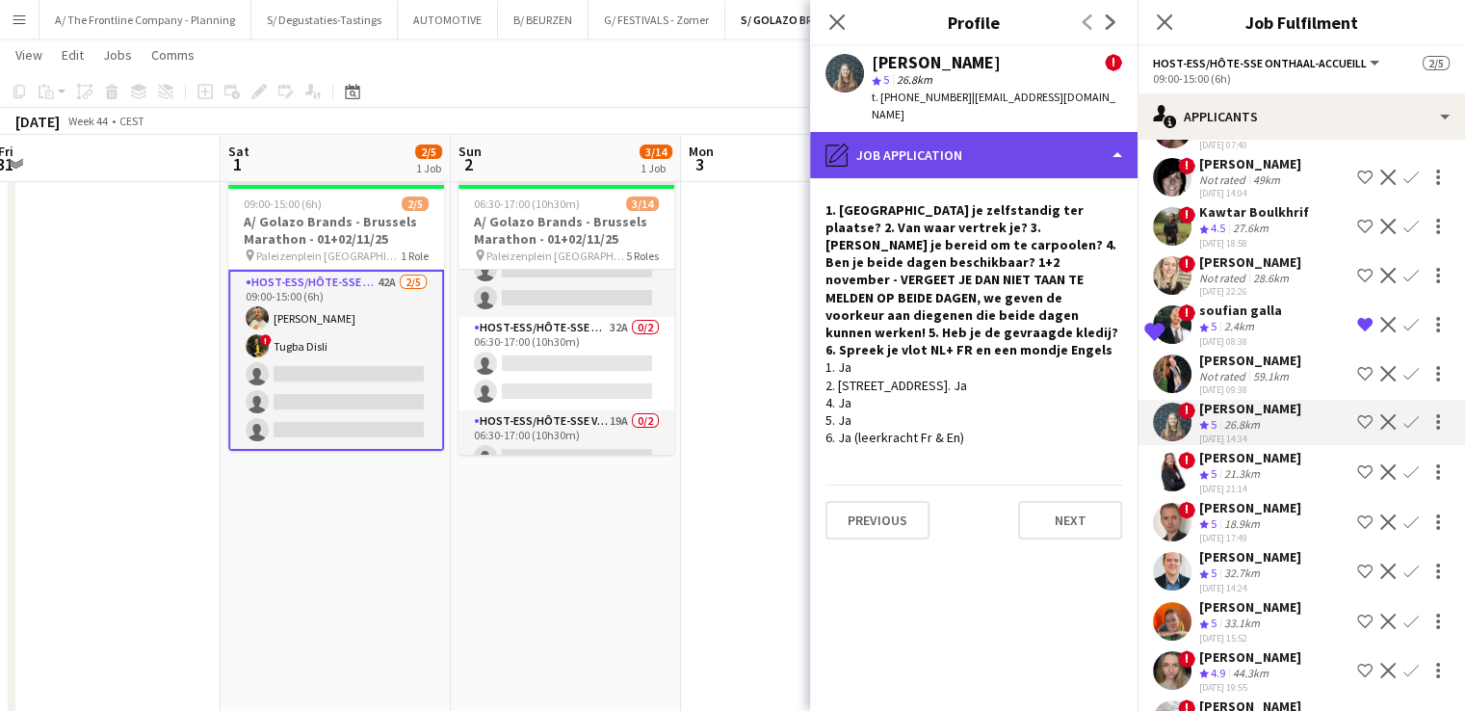
click at [979, 137] on div "pencil4 Job Application" at bounding box center [973, 155] width 327 height 46
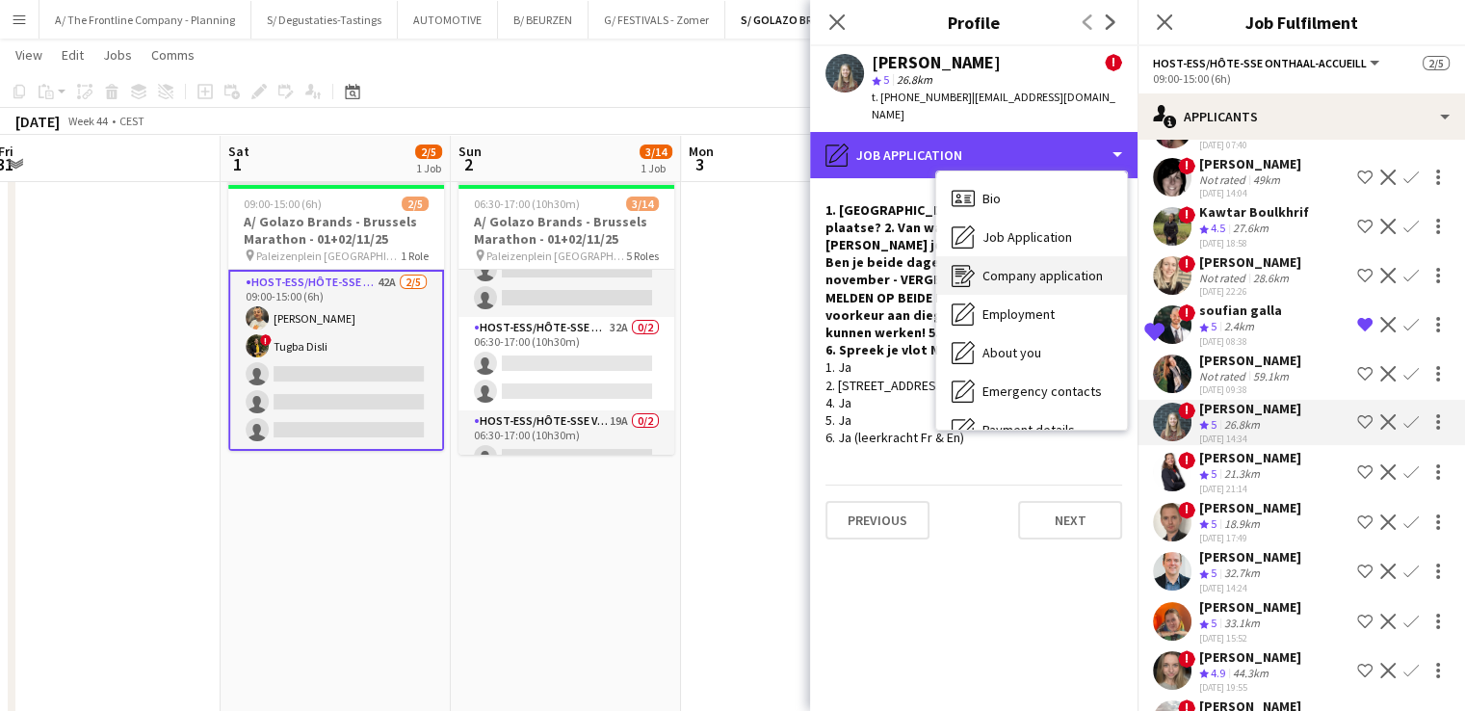
scroll to position [181, 0]
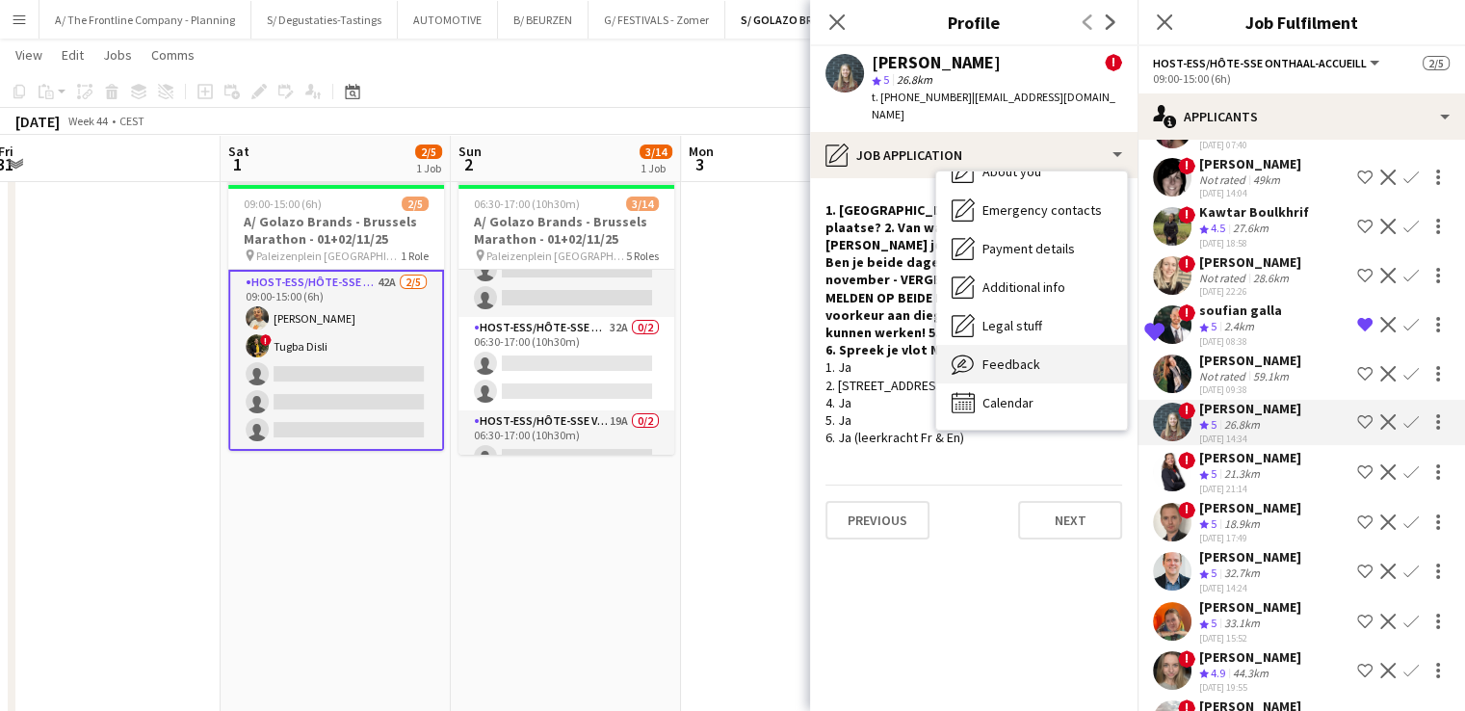
click at [1039, 345] on div "Feedback Feedback" at bounding box center [1031, 364] width 191 height 39
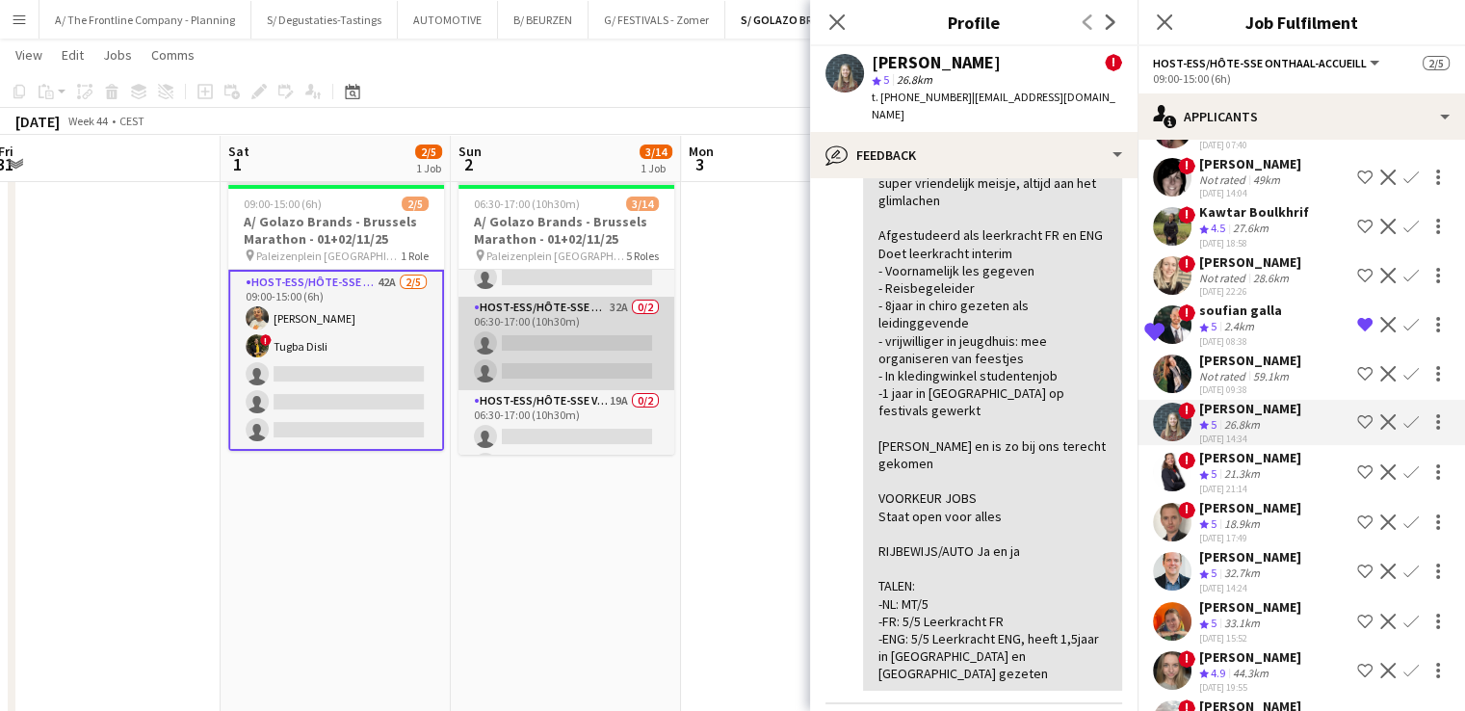
scroll to position [155, 0]
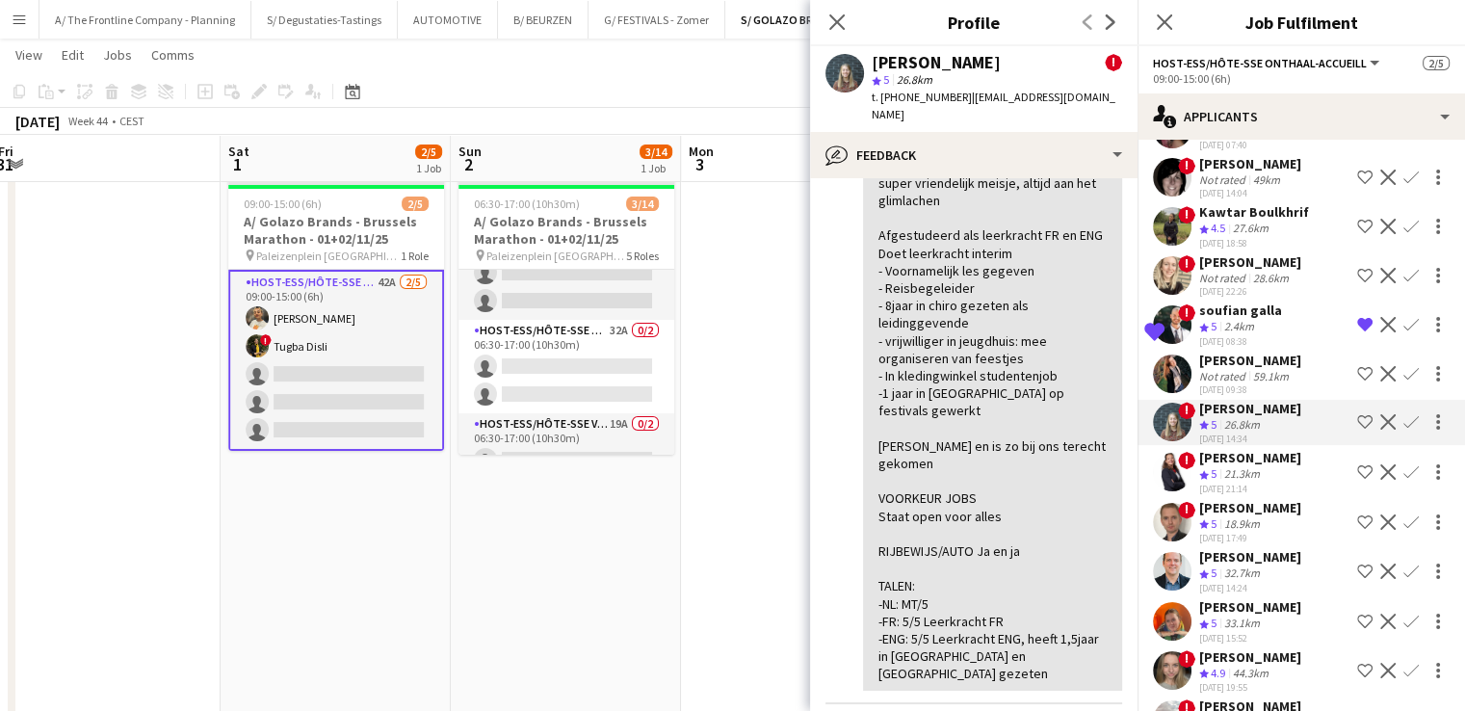
click at [1357, 219] on app-icon "Shortlist crew" at bounding box center [1364, 226] width 15 height 15
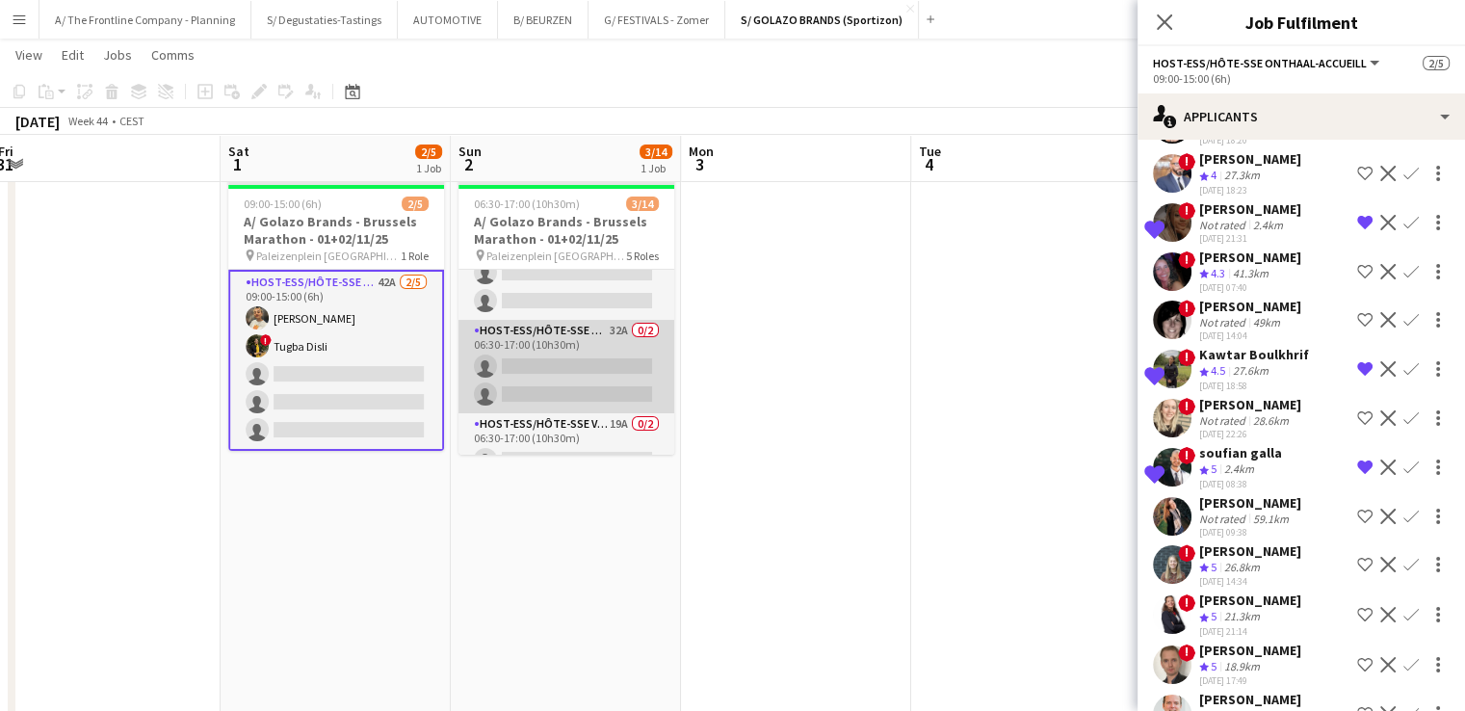
scroll to position [0, 0]
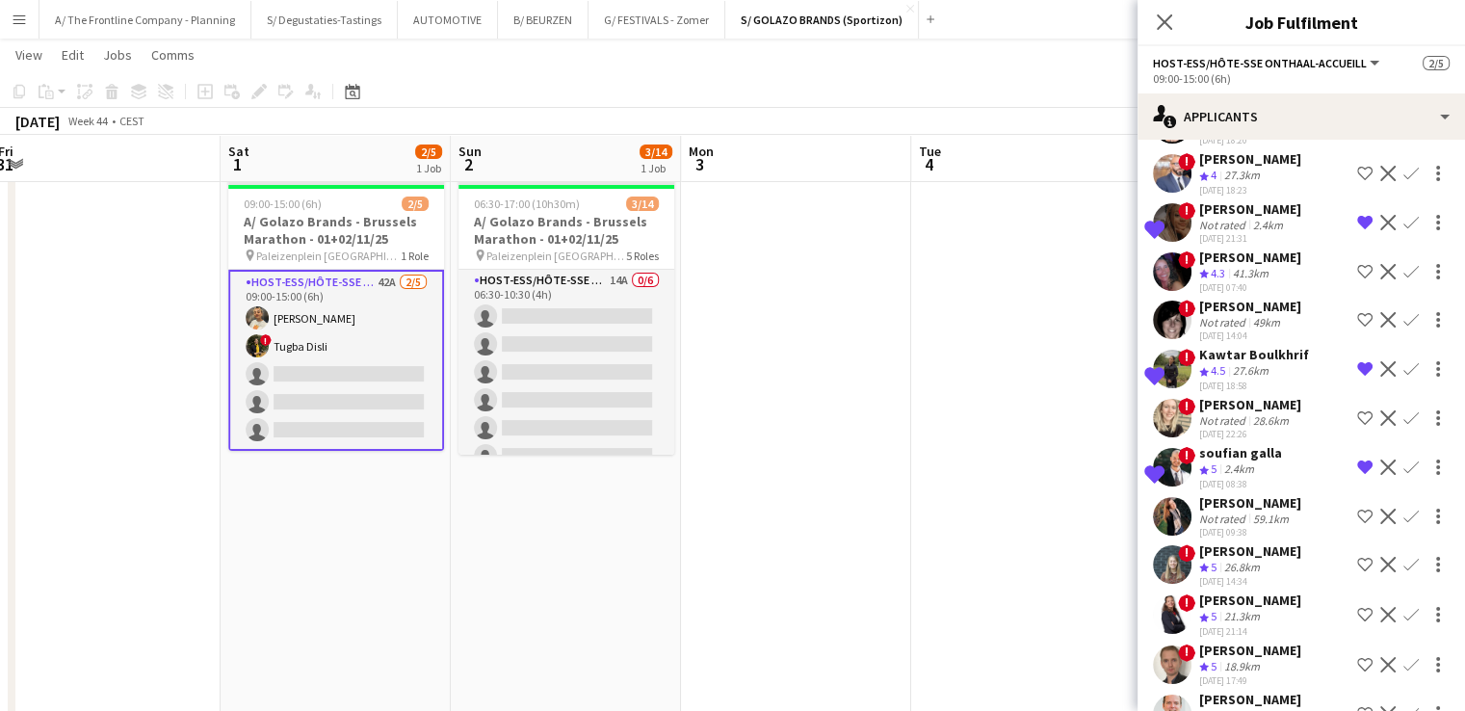
click at [532, 343] on app-card-role "Host-ess/Hôte-sse Onthaal-Accueill 14A 0/6 06:30-10:30 (4h) single-neutral-acti…" at bounding box center [566, 372] width 216 height 205
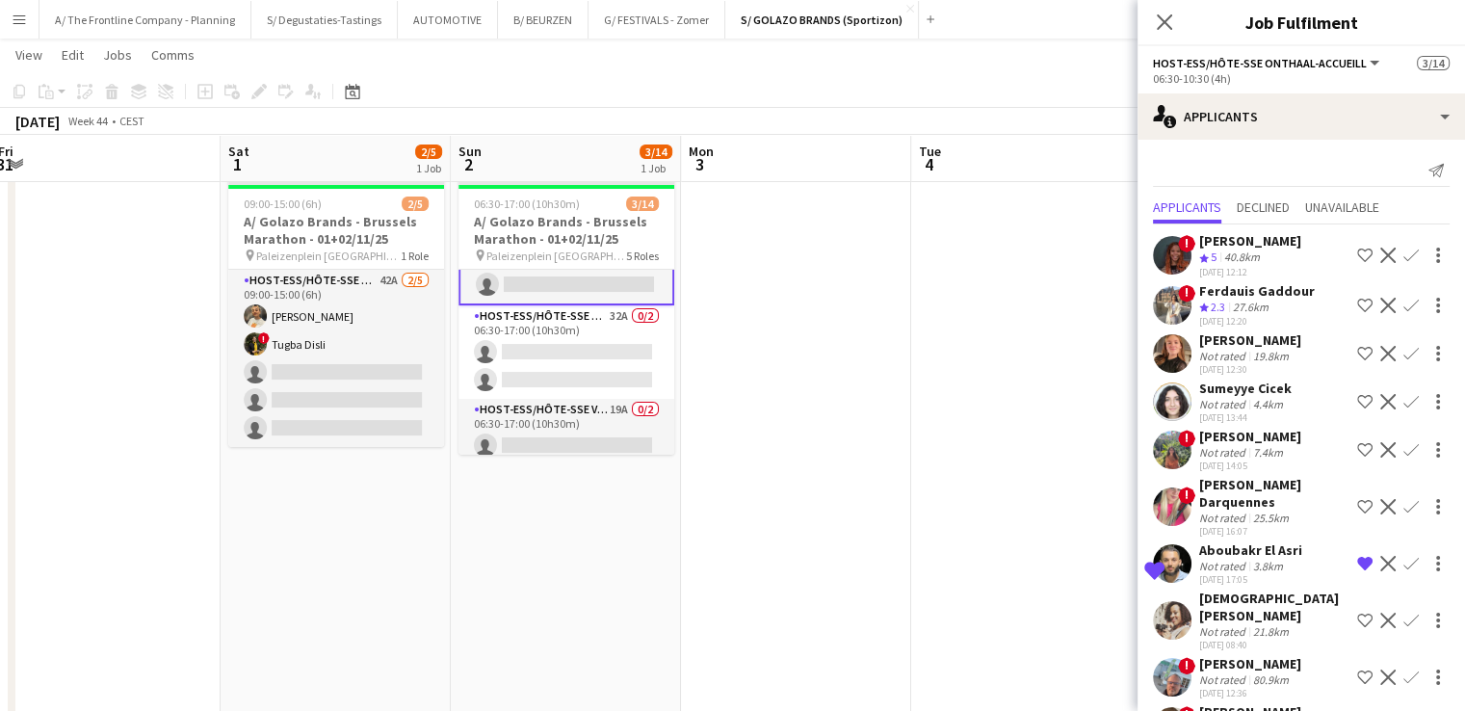
click at [542, 363] on app-card-role "Host-ess/Hôte-sse Onthaal-Accueill 32A 0/2 06:30-17:00 (10h30m) single-neutral-…" at bounding box center [566, 351] width 216 height 93
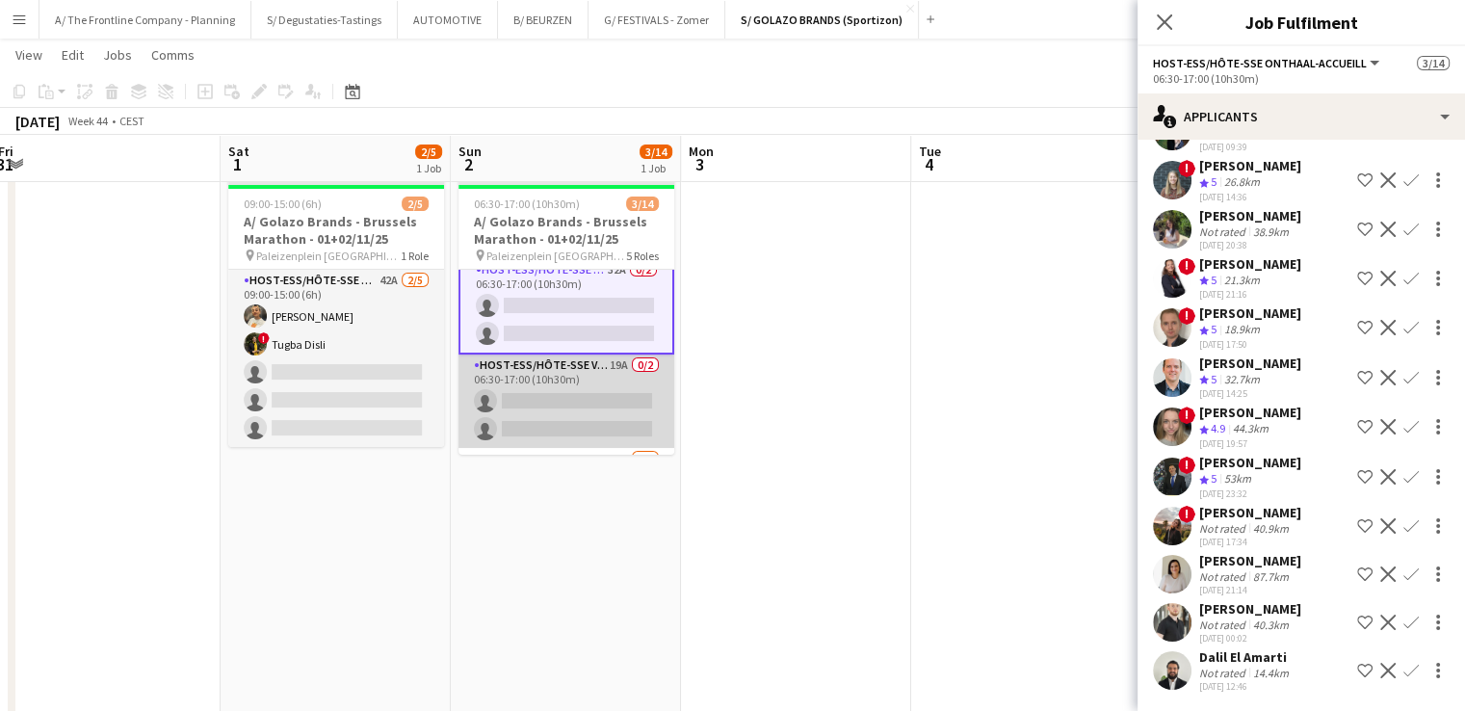
scroll to position [218, 0]
click at [558, 401] on app-card-role "Host-ess/Hôte-sse Vestiaire 19A 0/2 06:30-17:00 (10h30m) single-neutral-actions…" at bounding box center [566, 400] width 216 height 93
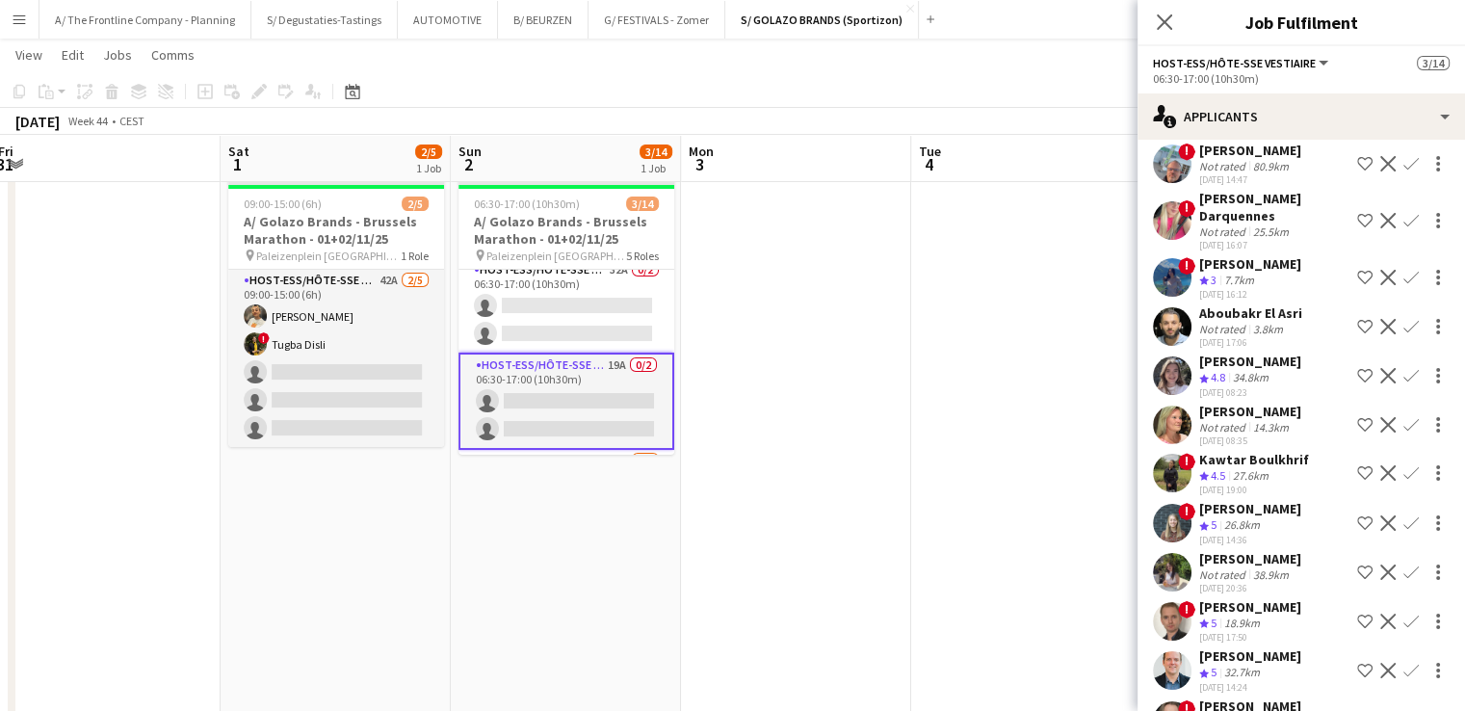
scroll to position [339, 0]
click at [1357, 468] on app-icon "Shortlist crew" at bounding box center [1364, 471] width 15 height 15
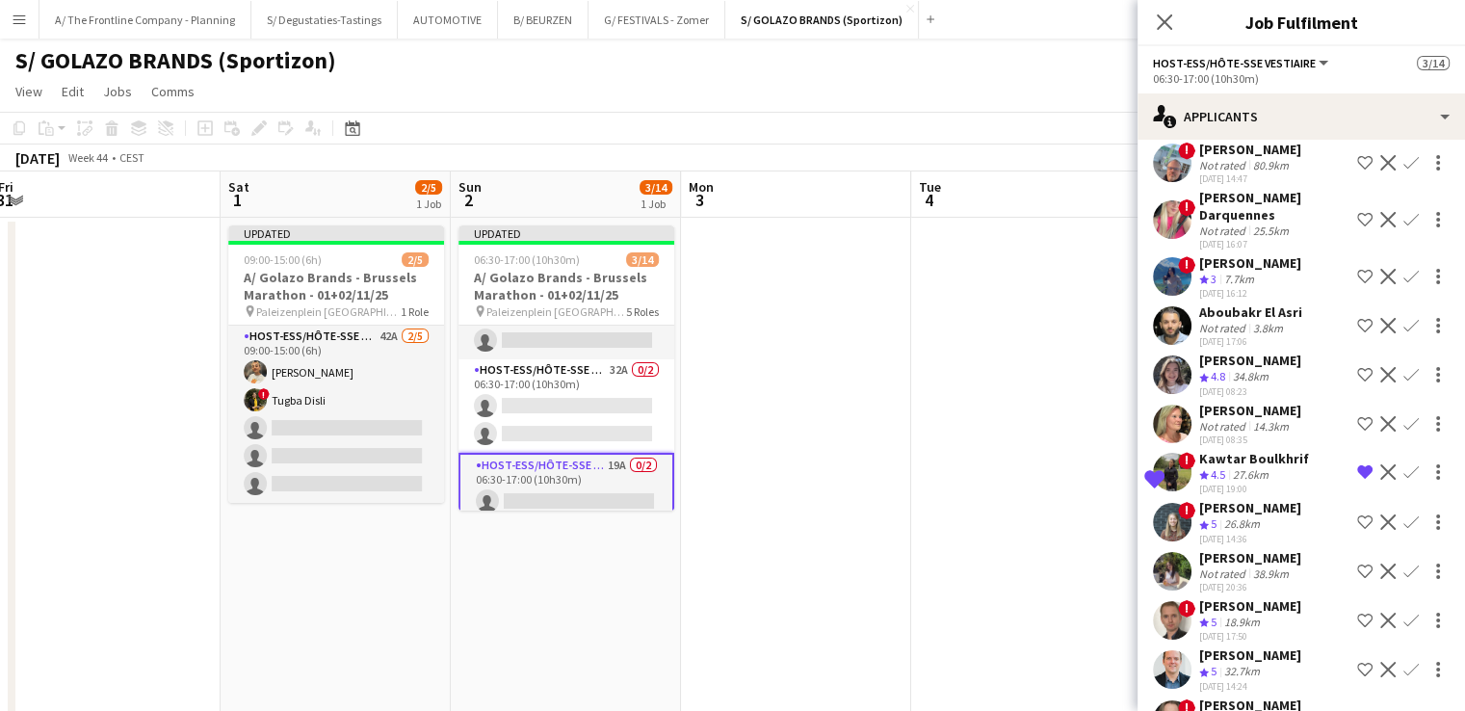
scroll to position [173, 0]
click at [529, 382] on app-card-role "Host-ess/Hôte-sse Onthaal-Accueill 32A 0/2 06:30-17:00 (10h30m) single-neutral-…" at bounding box center [566, 403] width 216 height 93
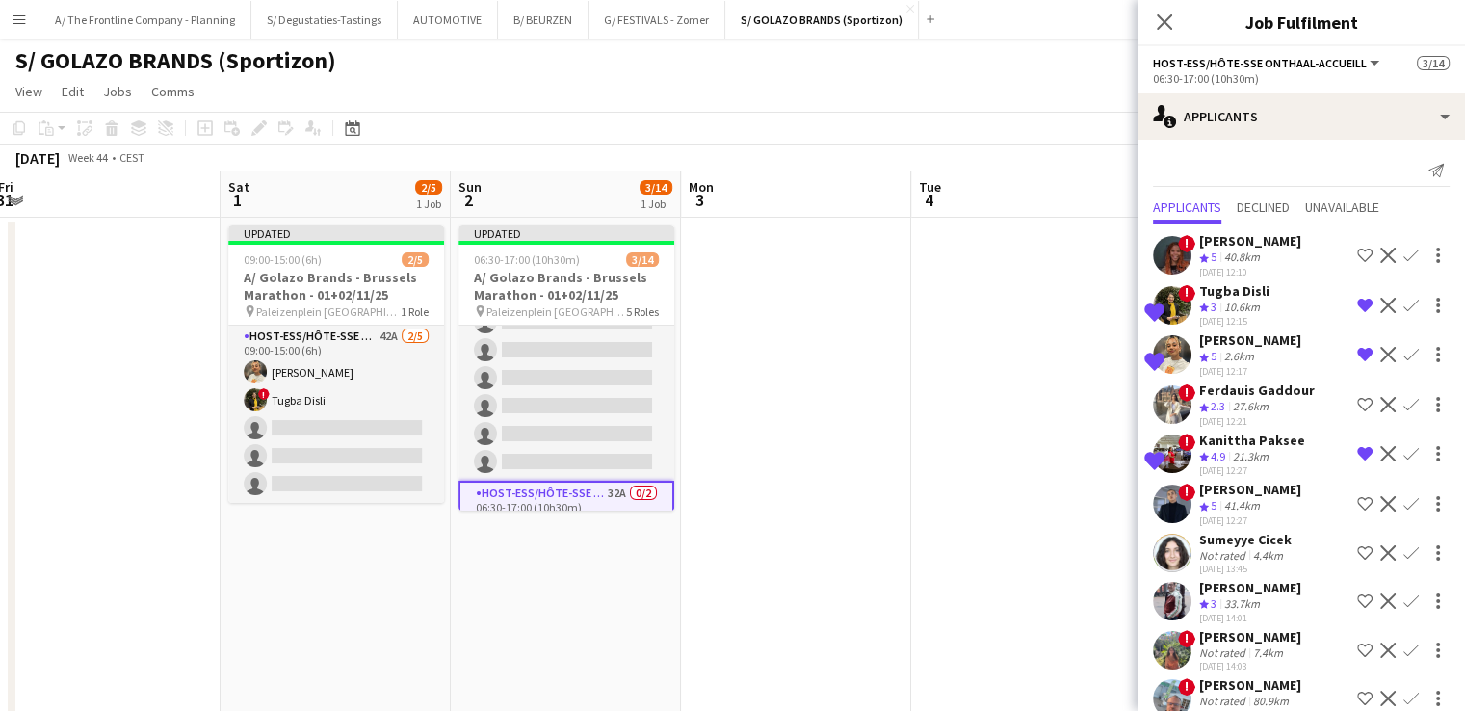
scroll to position [56, 0]
click at [1403, 302] on app-icon "Confirm" at bounding box center [1410, 305] width 15 height 15
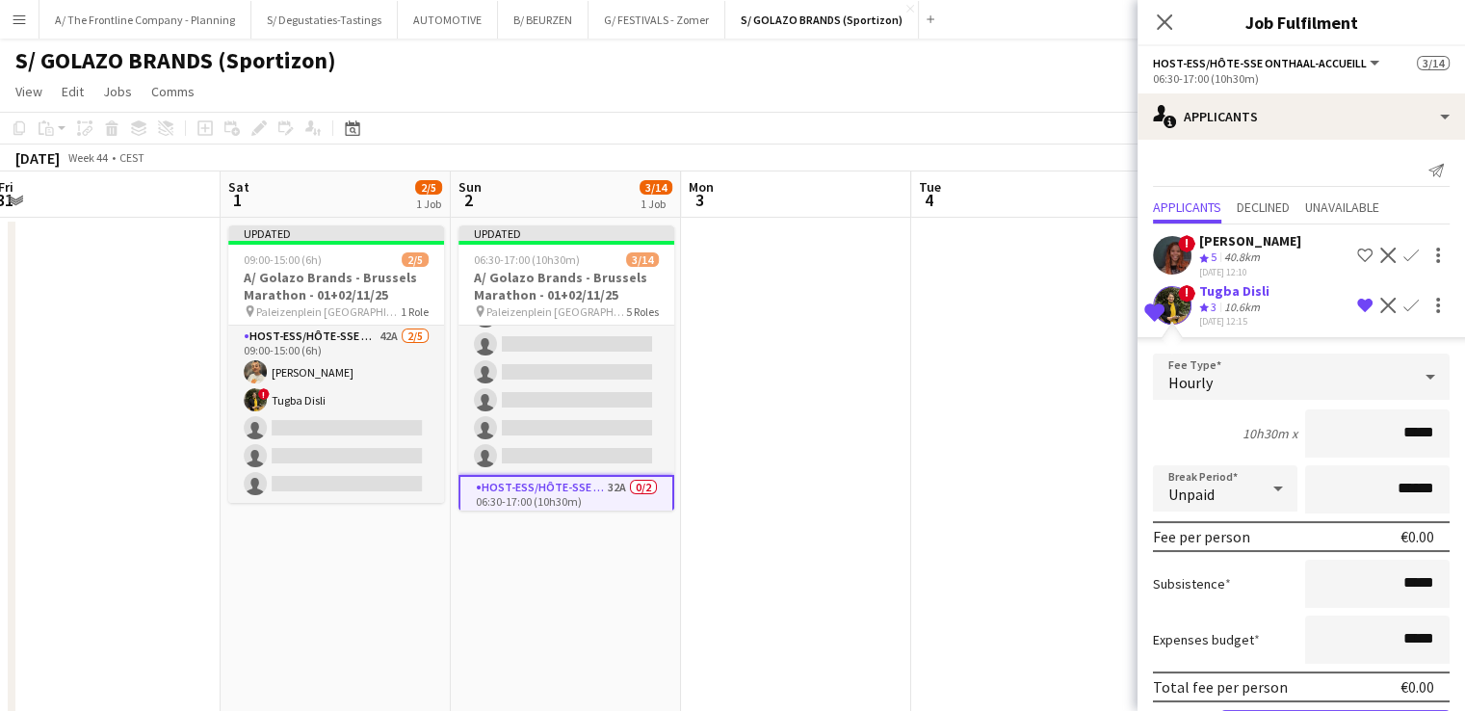
click at [1391, 432] on input "*****" at bounding box center [1377, 433] width 144 height 48
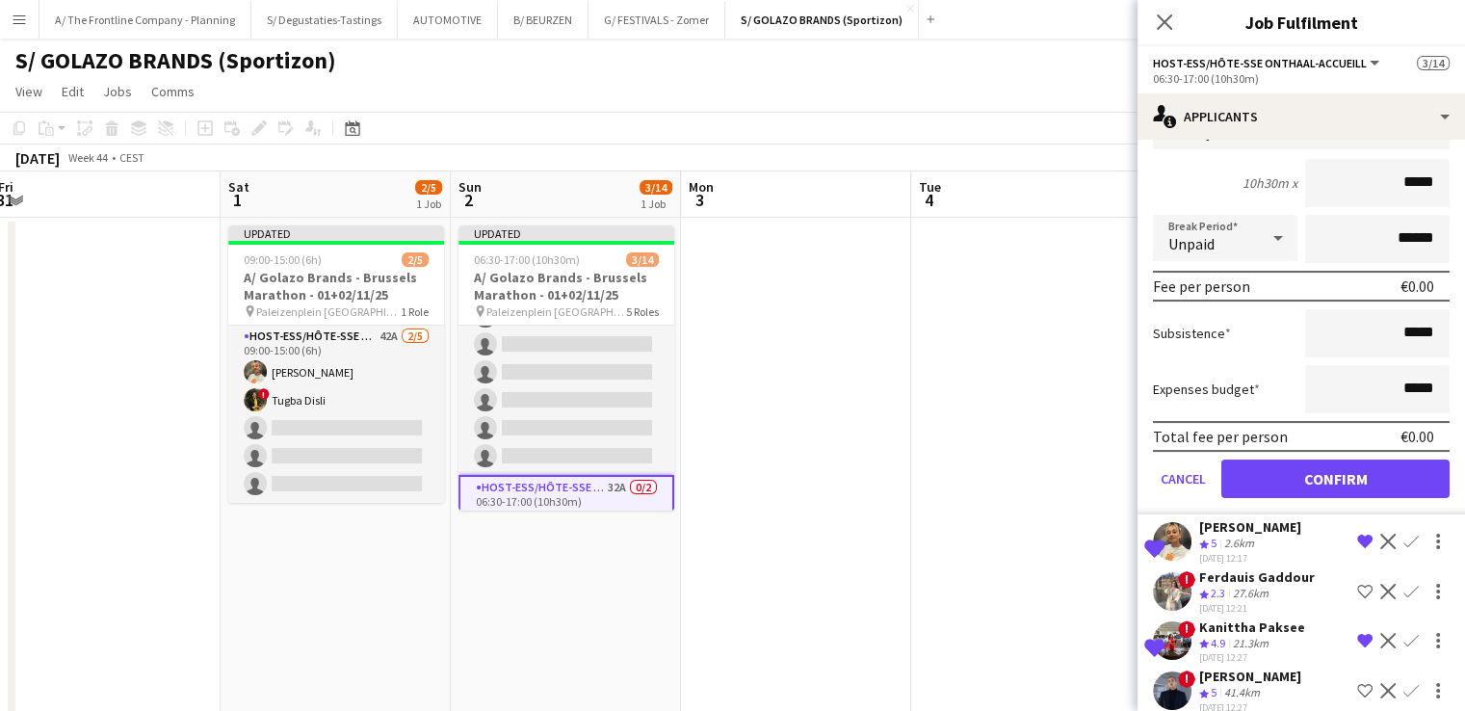
scroll to position [246, 0]
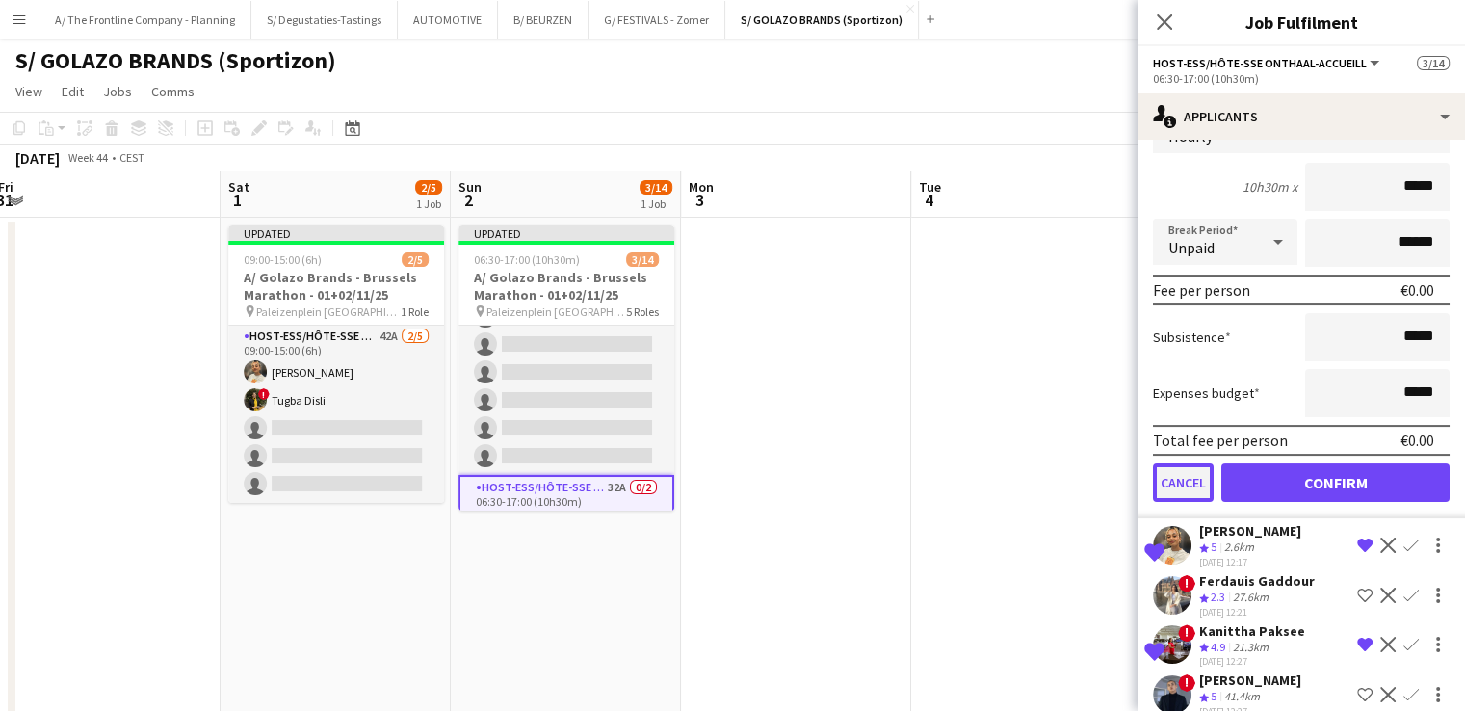
click at [1186, 467] on button "Cancel" at bounding box center [1183, 482] width 61 height 39
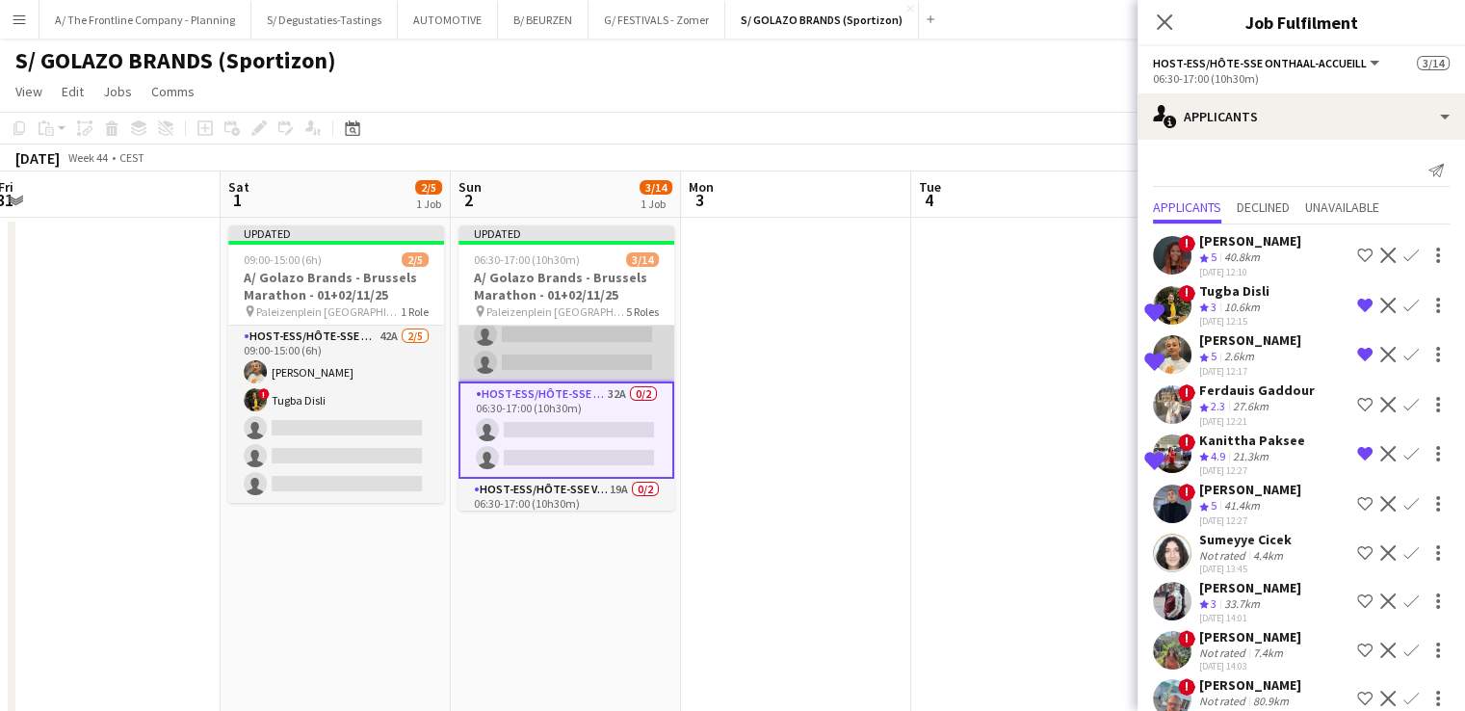
scroll to position [0, 0]
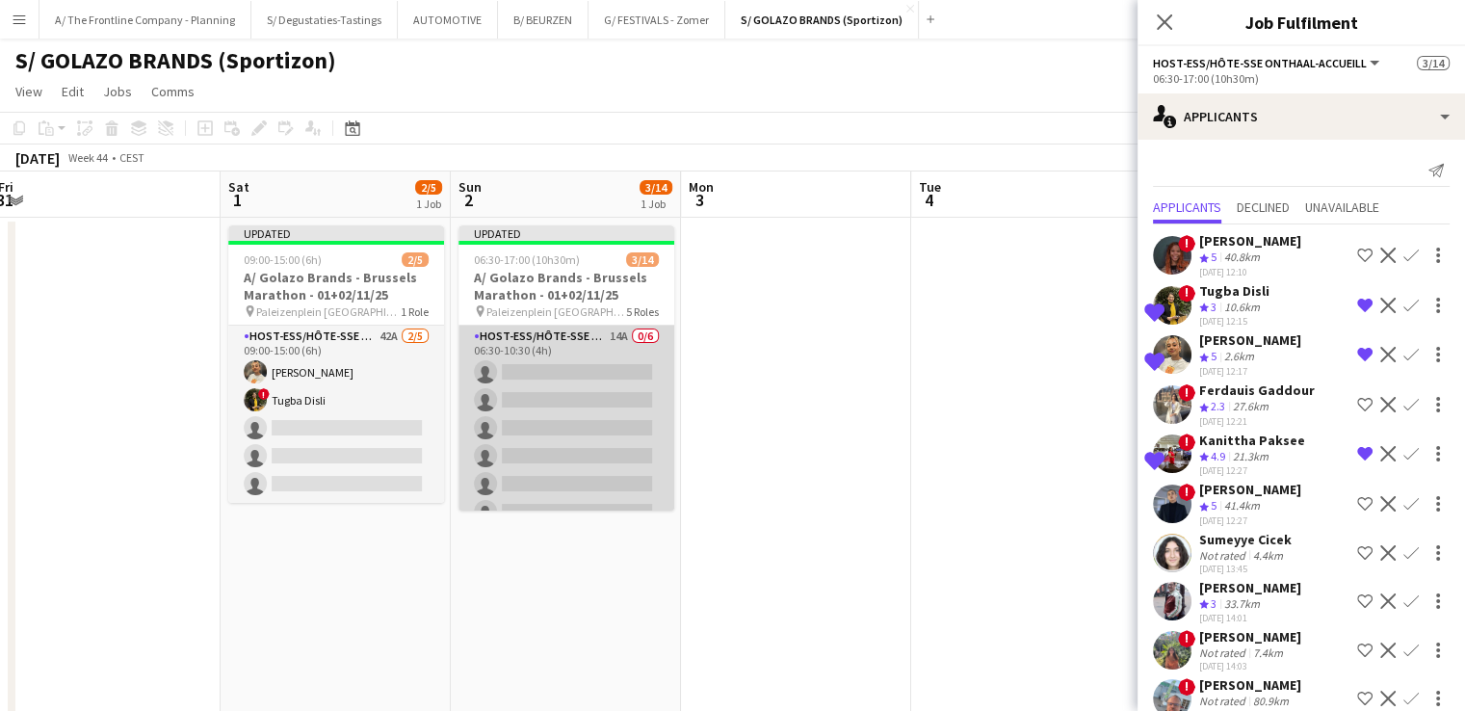
click at [559, 413] on app-card-role "Host-ess/Hôte-sse Onthaal-Accueill 14A 0/6 06:30-10:30 (4h) single-neutral-acti…" at bounding box center [566, 427] width 216 height 205
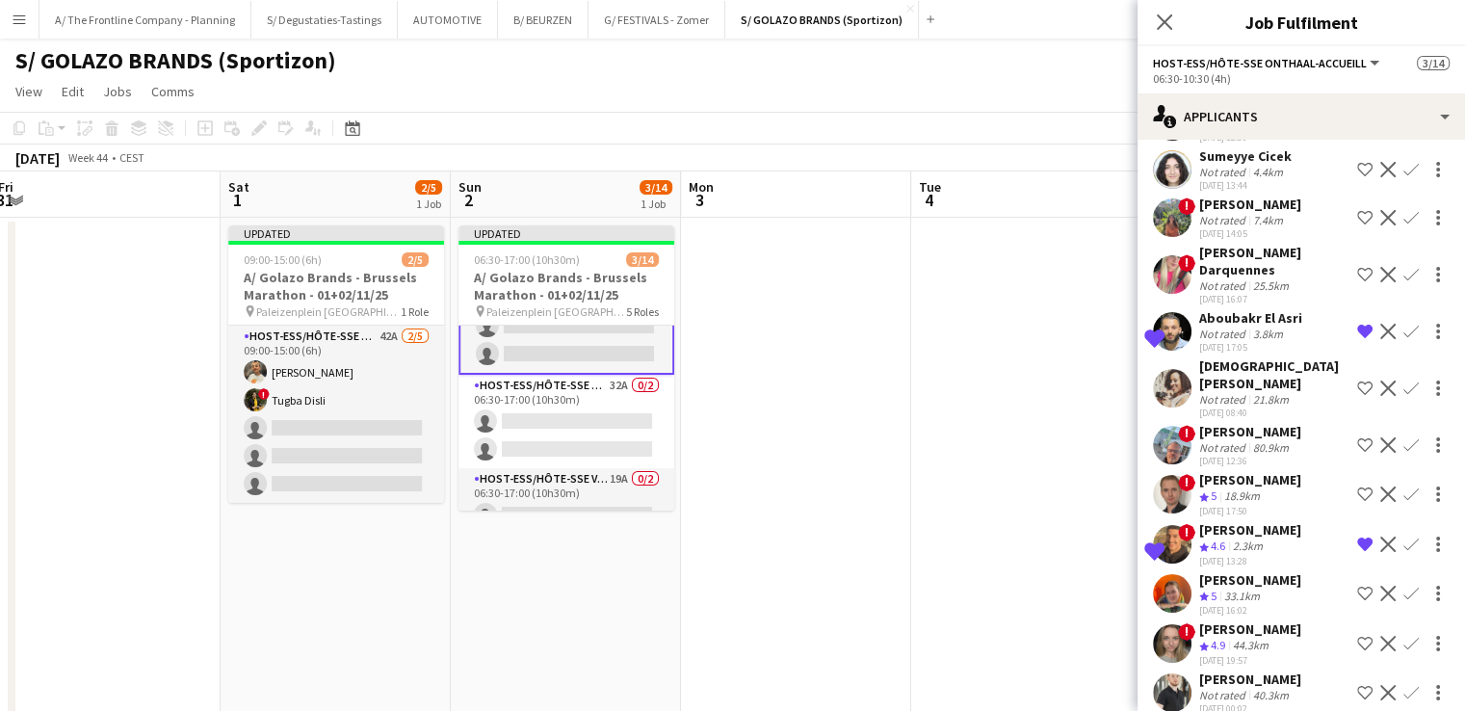
scroll to position [162, 0]
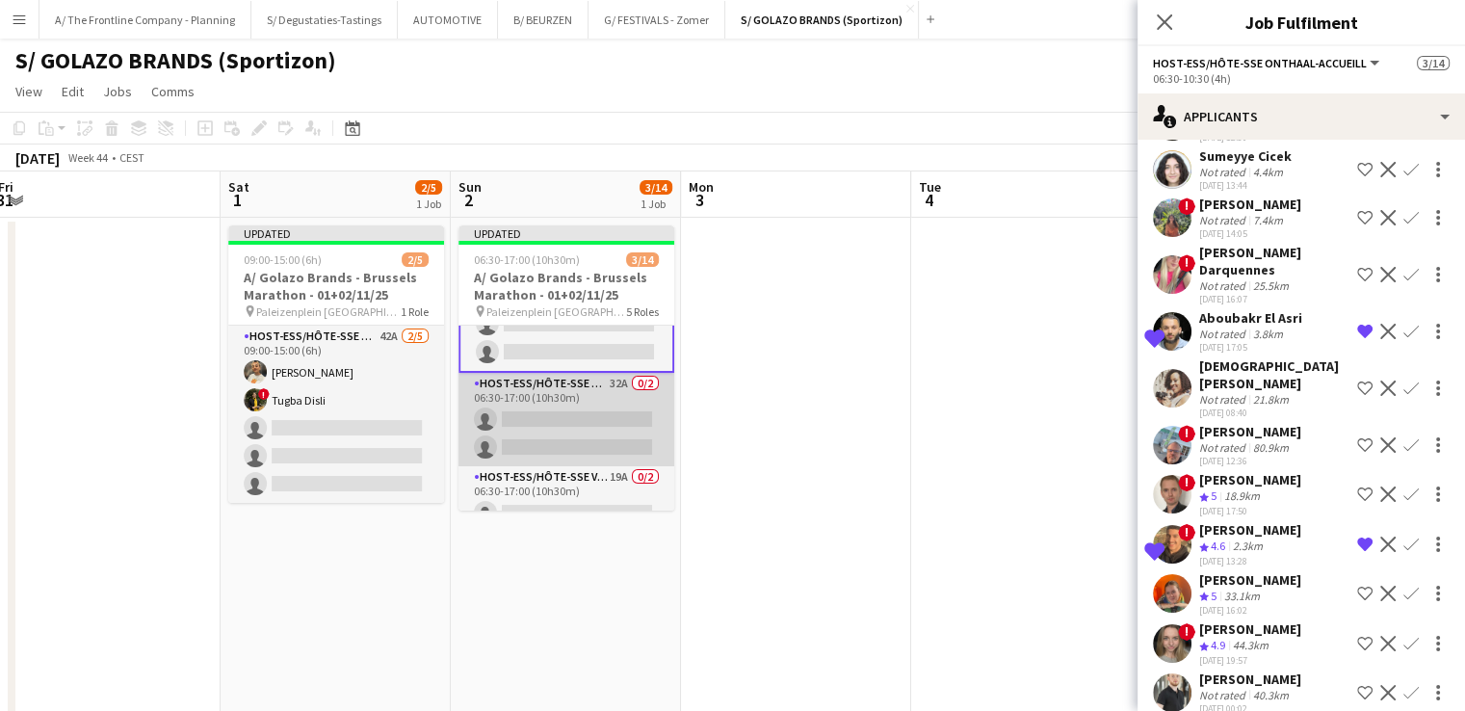
click at [566, 428] on app-card-role "Host-ess/Hôte-sse Onthaal-Accueill 32A 0/2 06:30-17:00 (10h30m) single-neutral-…" at bounding box center [566, 419] width 216 height 93
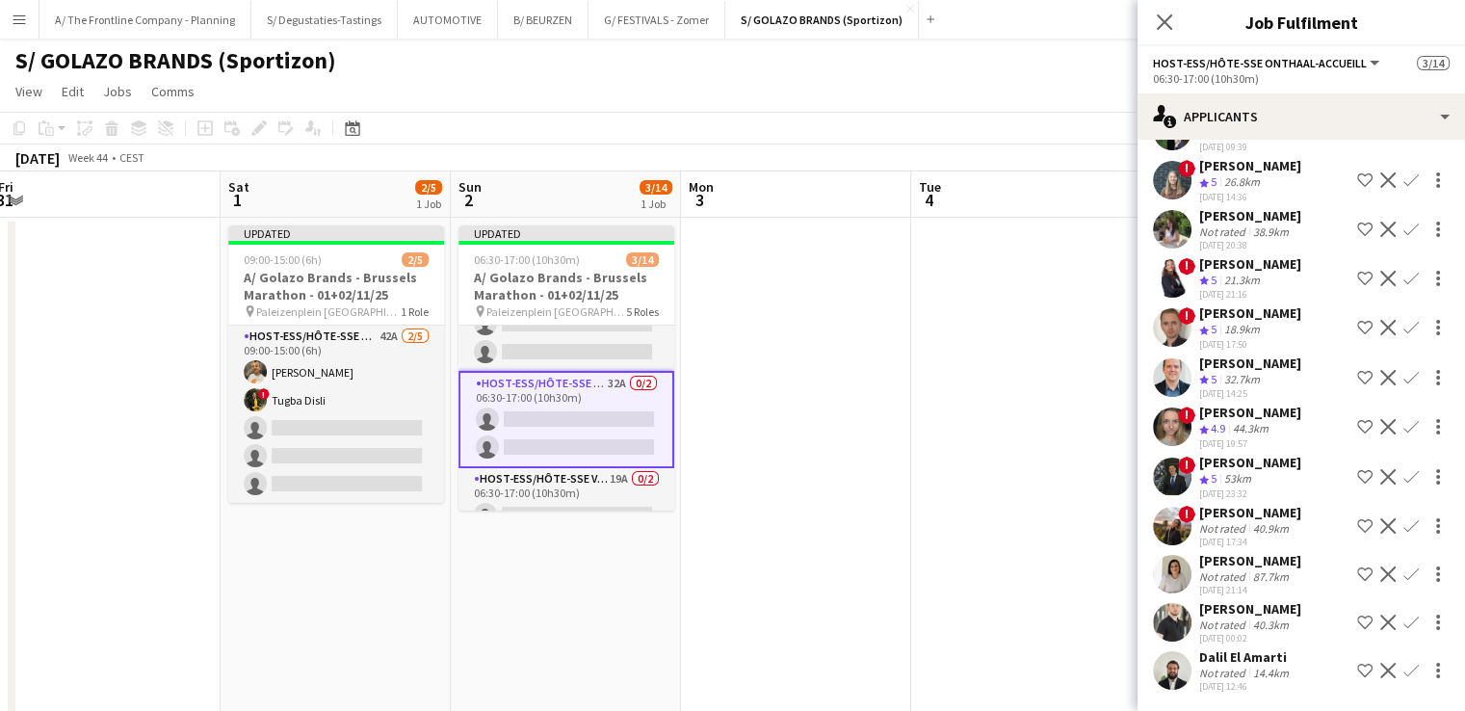
scroll to position [1125, 0]
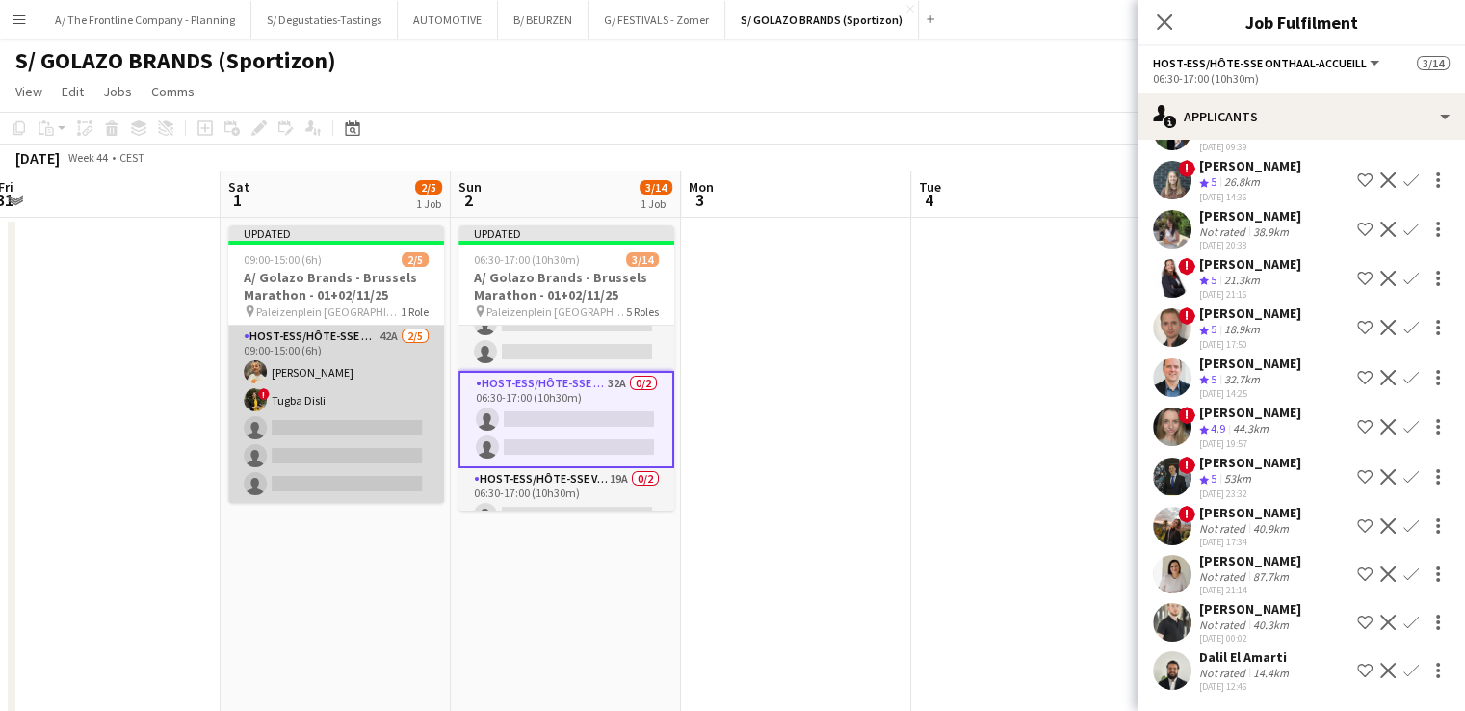
click at [365, 436] on app-card-role "Host-ess/Hôte-sse Onthaal-Accueill 42A 2/5 09:00-15:00 (6h) Ellen Watzeels ! Tu…" at bounding box center [336, 413] width 216 height 177
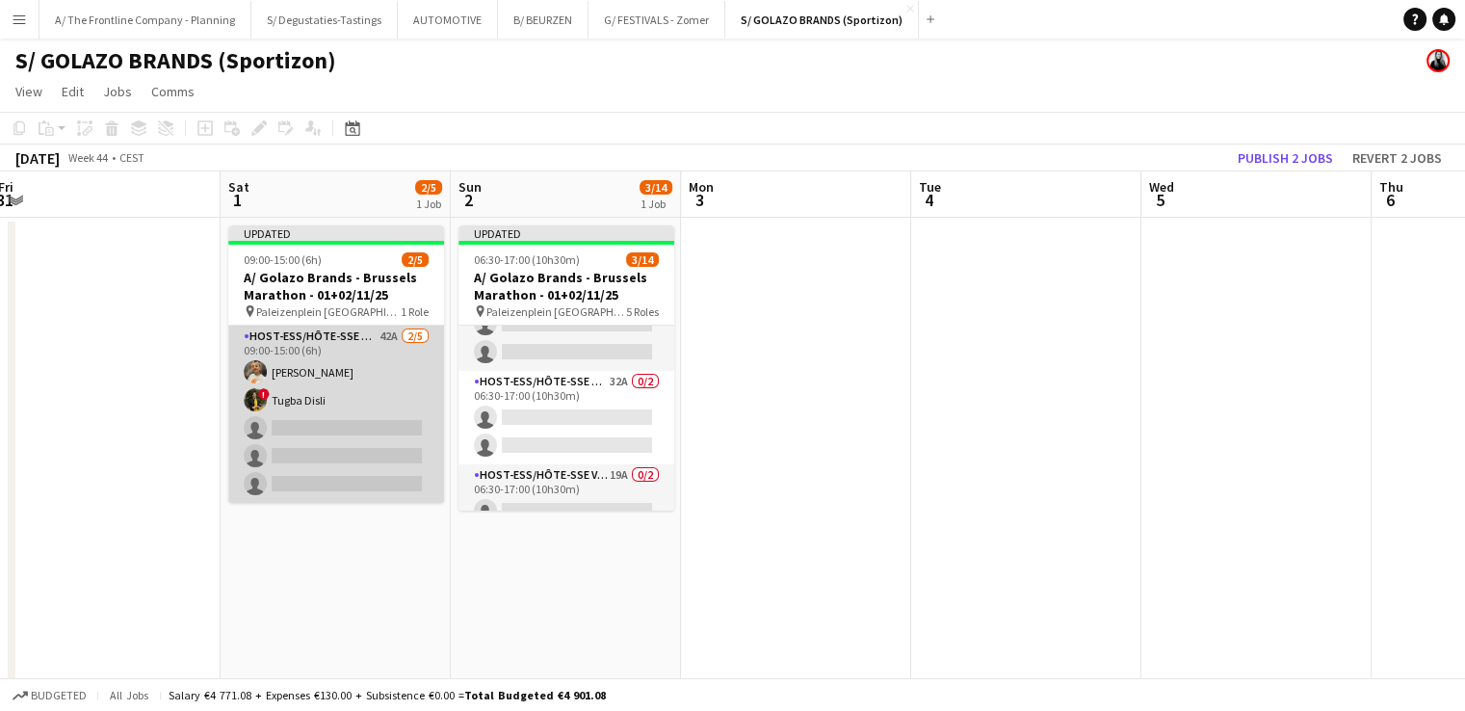
click at [402, 416] on app-card-role "Host-ess/Hôte-sse Onthaal-Accueill 42A 2/5 09:00-15:00 (6h) Ellen Watzeels ! Tu…" at bounding box center [336, 413] width 216 height 177
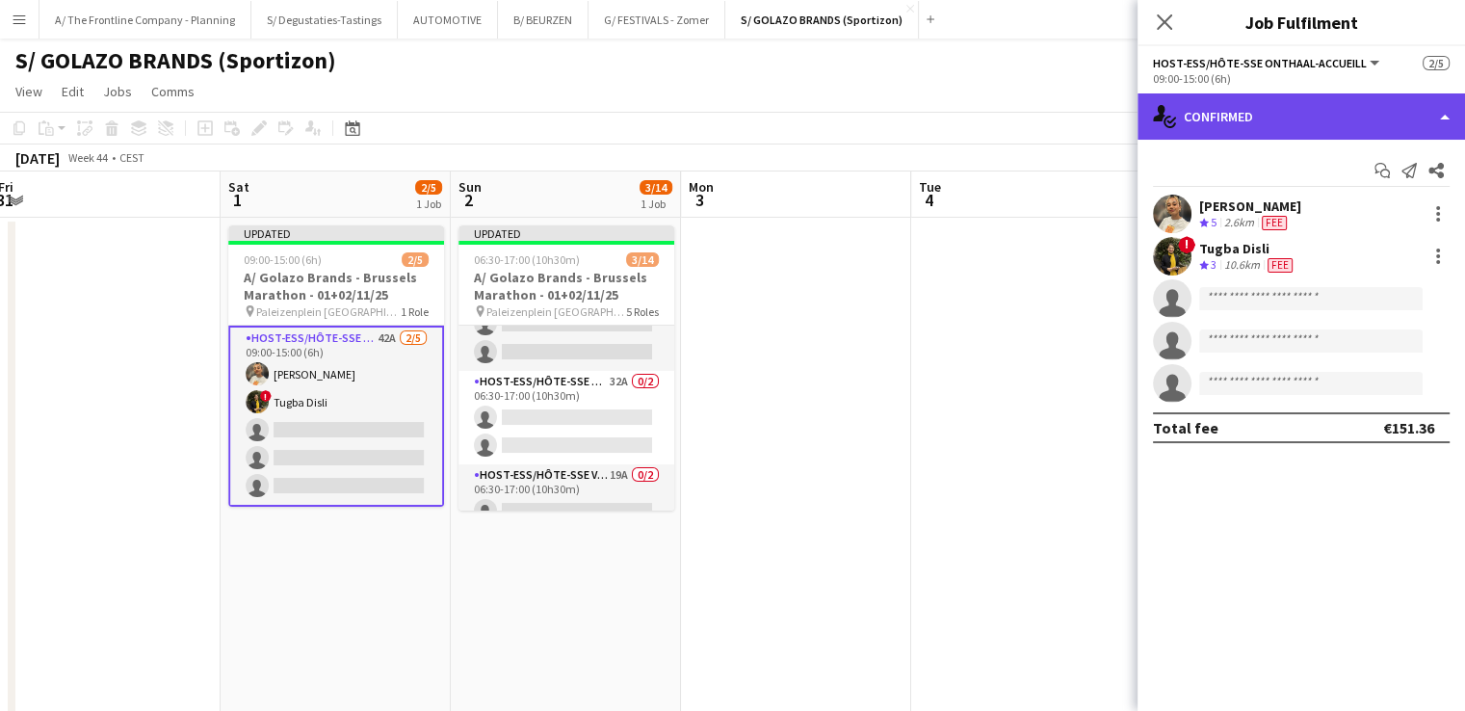
click at [1243, 131] on div "single-neutral-actions-check-2 Confirmed" at bounding box center [1300, 116] width 327 height 46
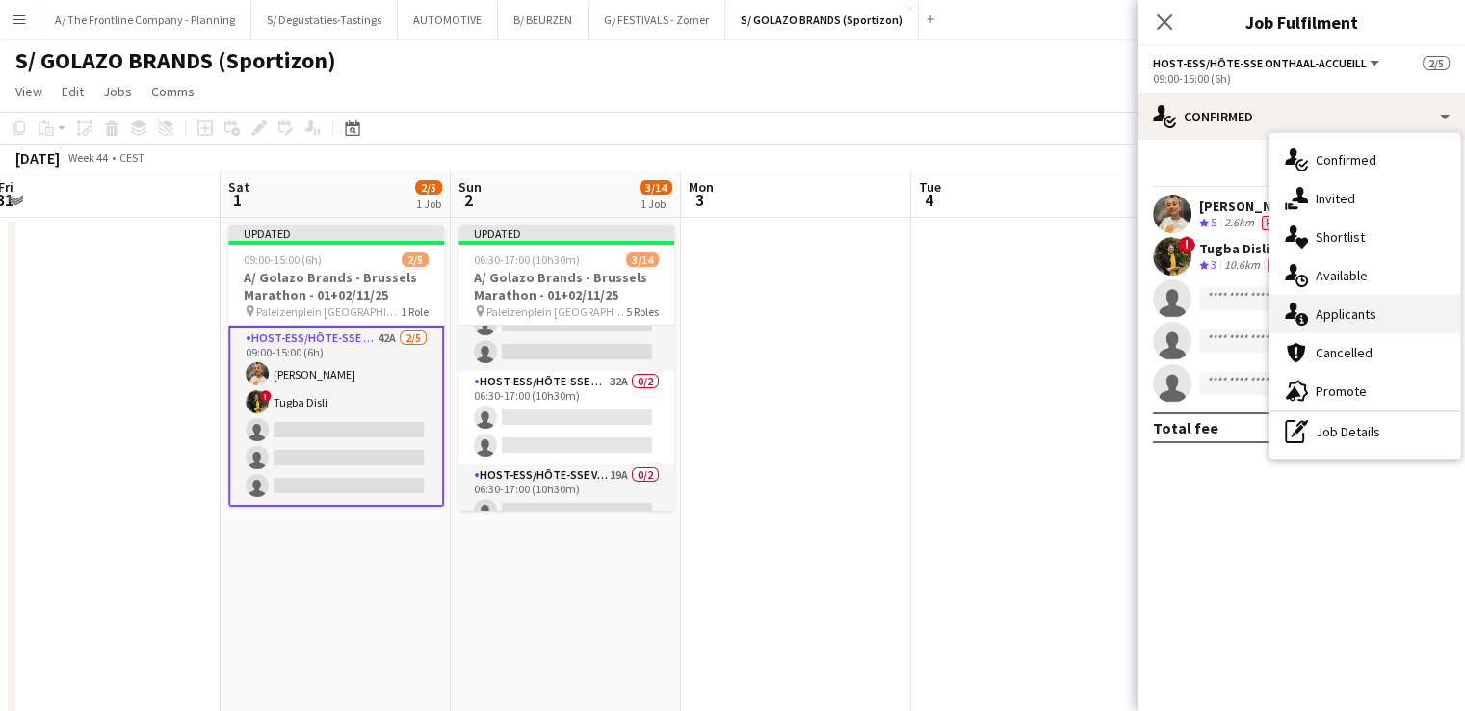
click at [1336, 305] on span "Applicants" at bounding box center [1345, 313] width 61 height 17
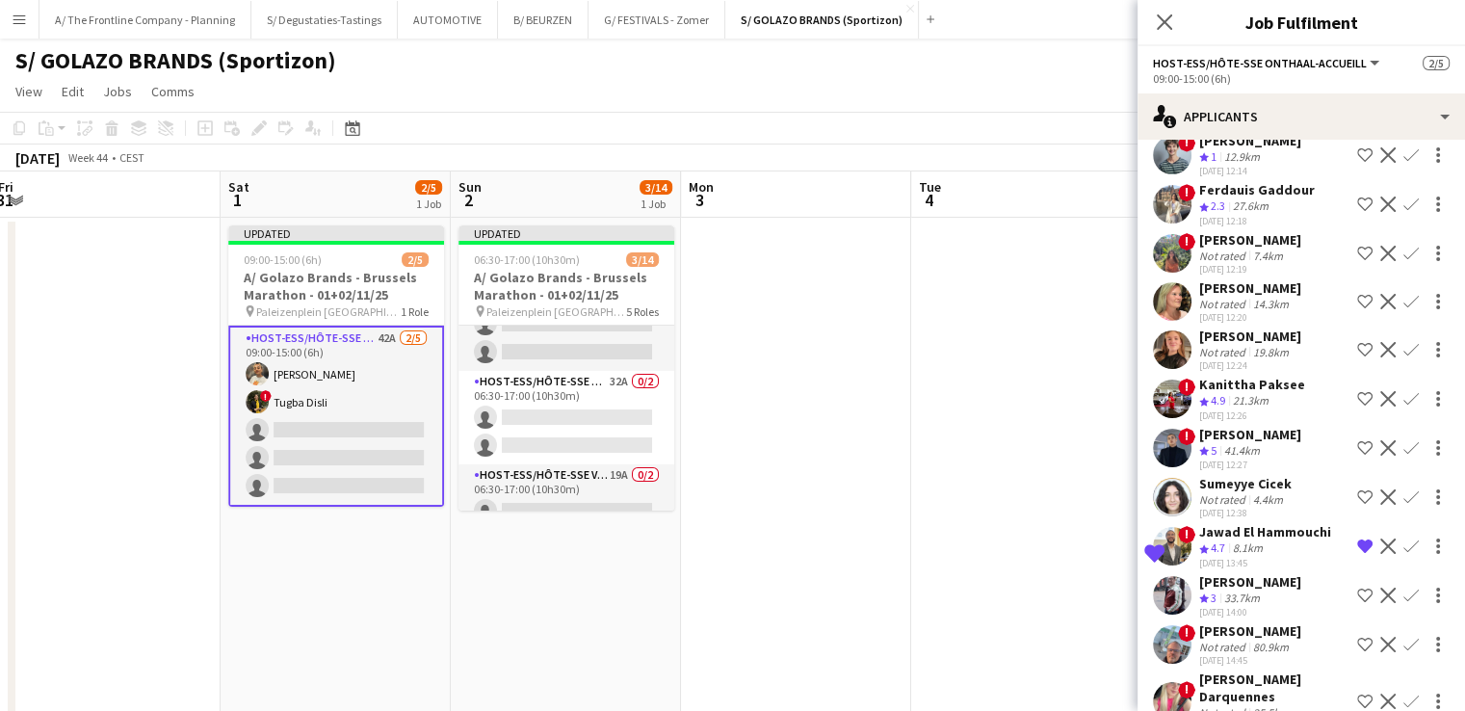
scroll to position [152, 0]
click at [1357, 389] on app-icon "Shortlist crew" at bounding box center [1364, 396] width 15 height 15
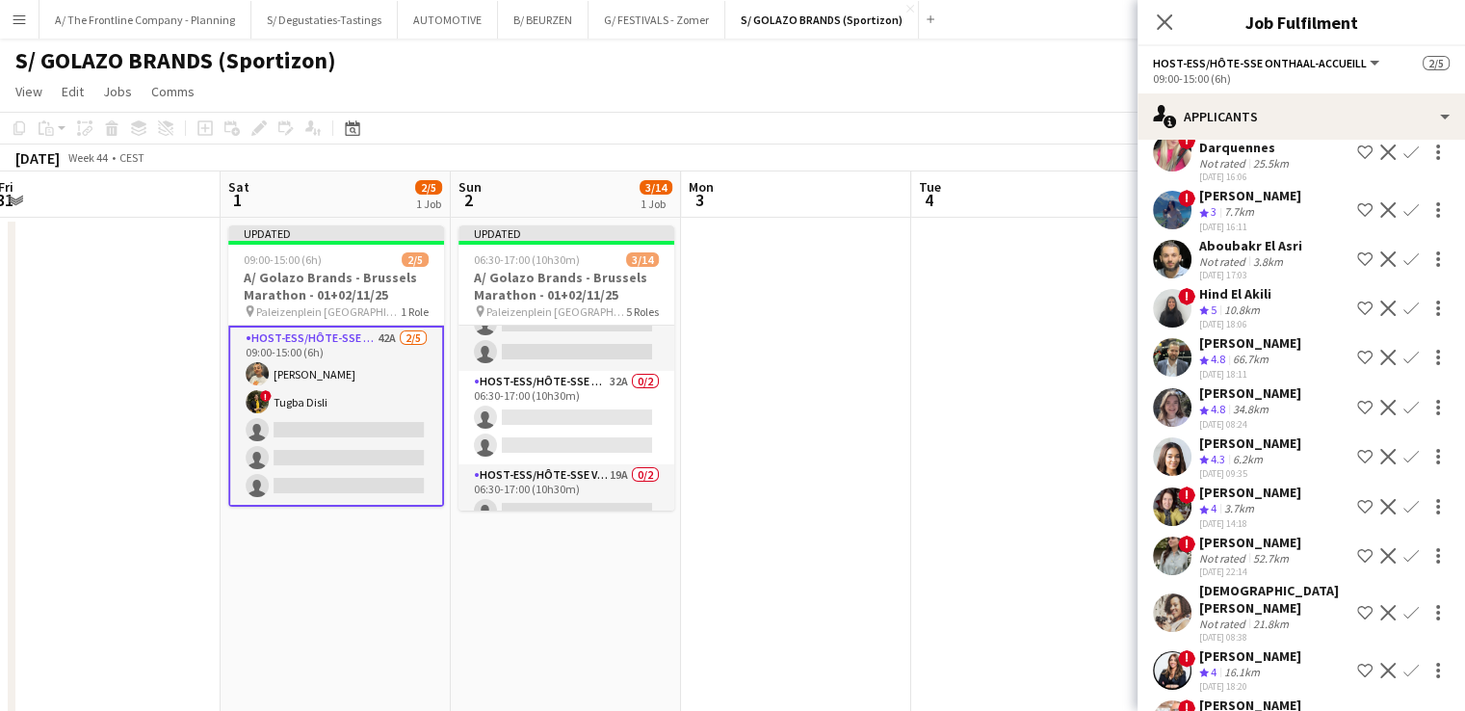
scroll to position [700, 0]
click at [1357, 301] on app-icon "Shortlist crew" at bounding box center [1364, 306] width 15 height 15
click at [1357, 448] on app-icon "Shortlist crew" at bounding box center [1364, 455] width 15 height 15
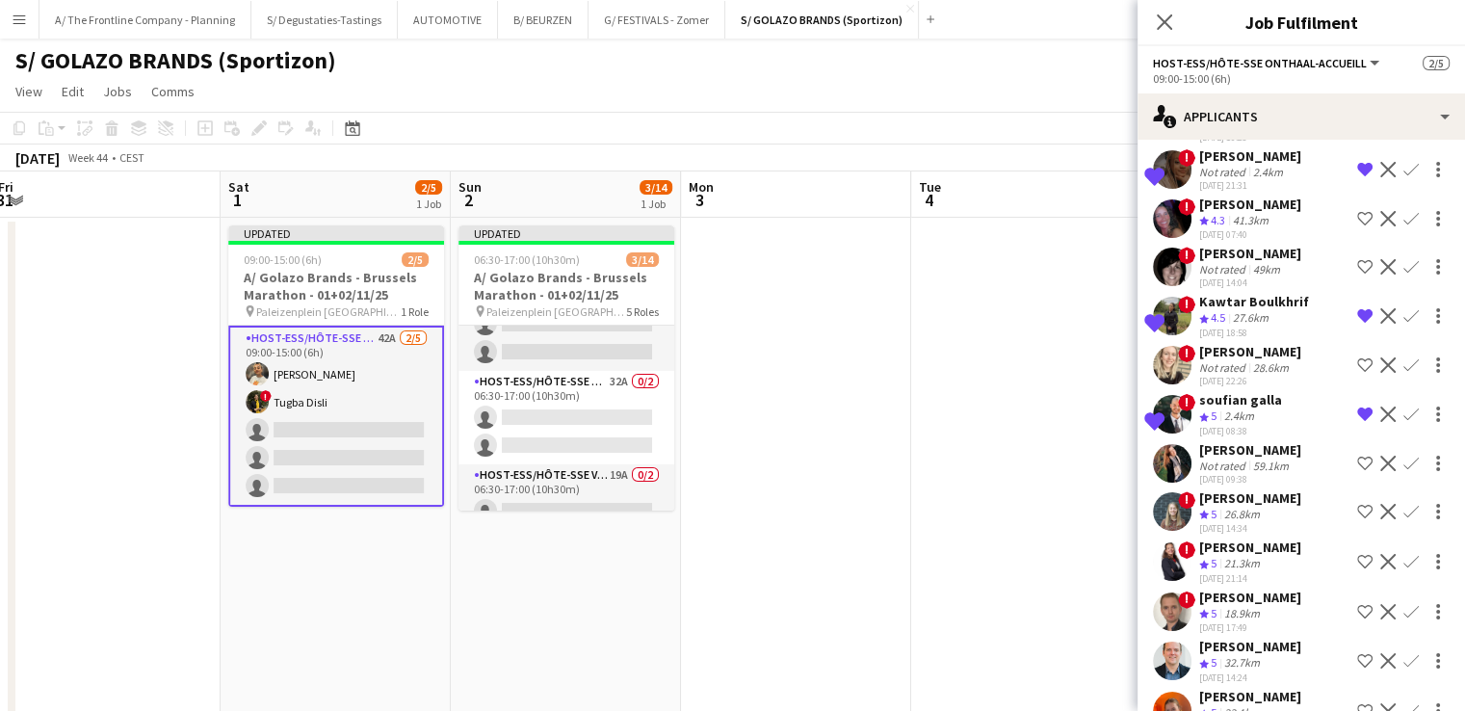
scroll to position [1371, 0]
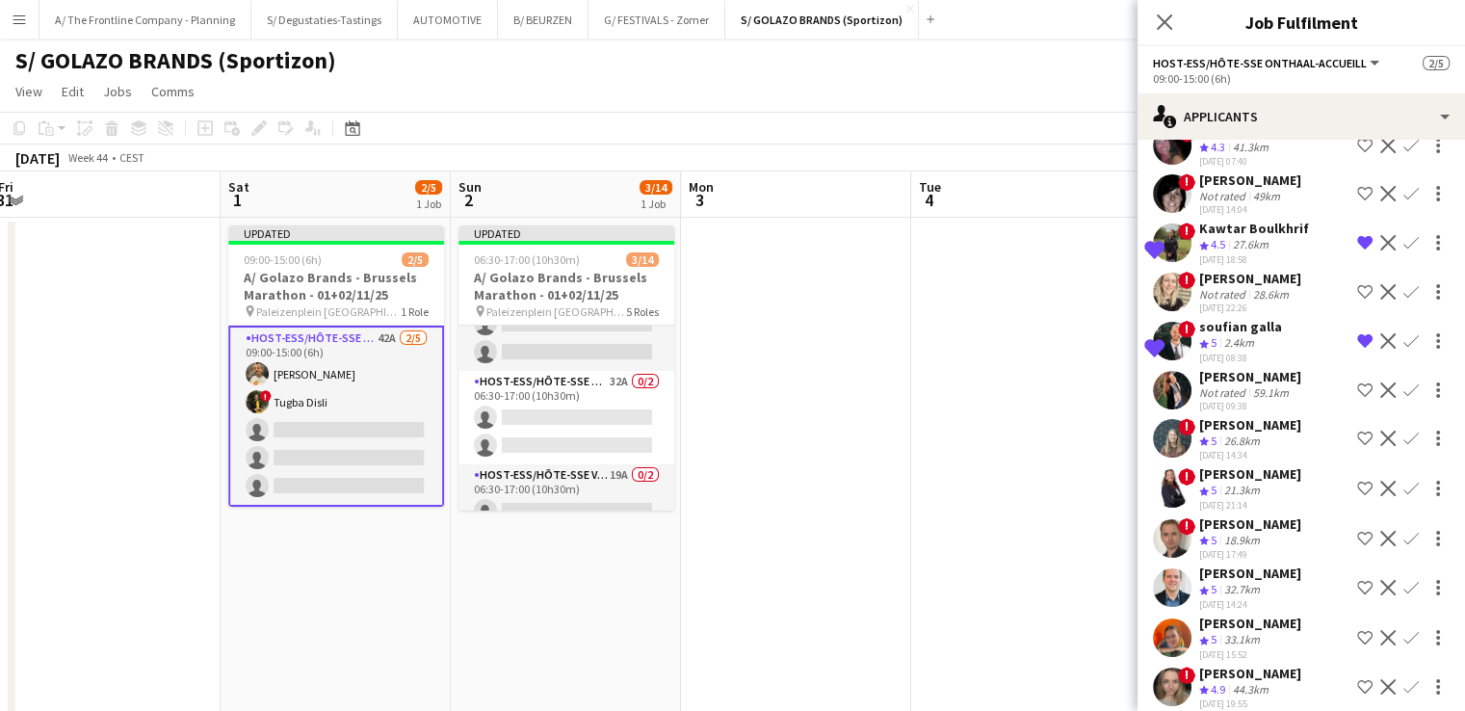
click at [1357, 430] on app-icon "Shortlist crew" at bounding box center [1364, 437] width 15 height 15
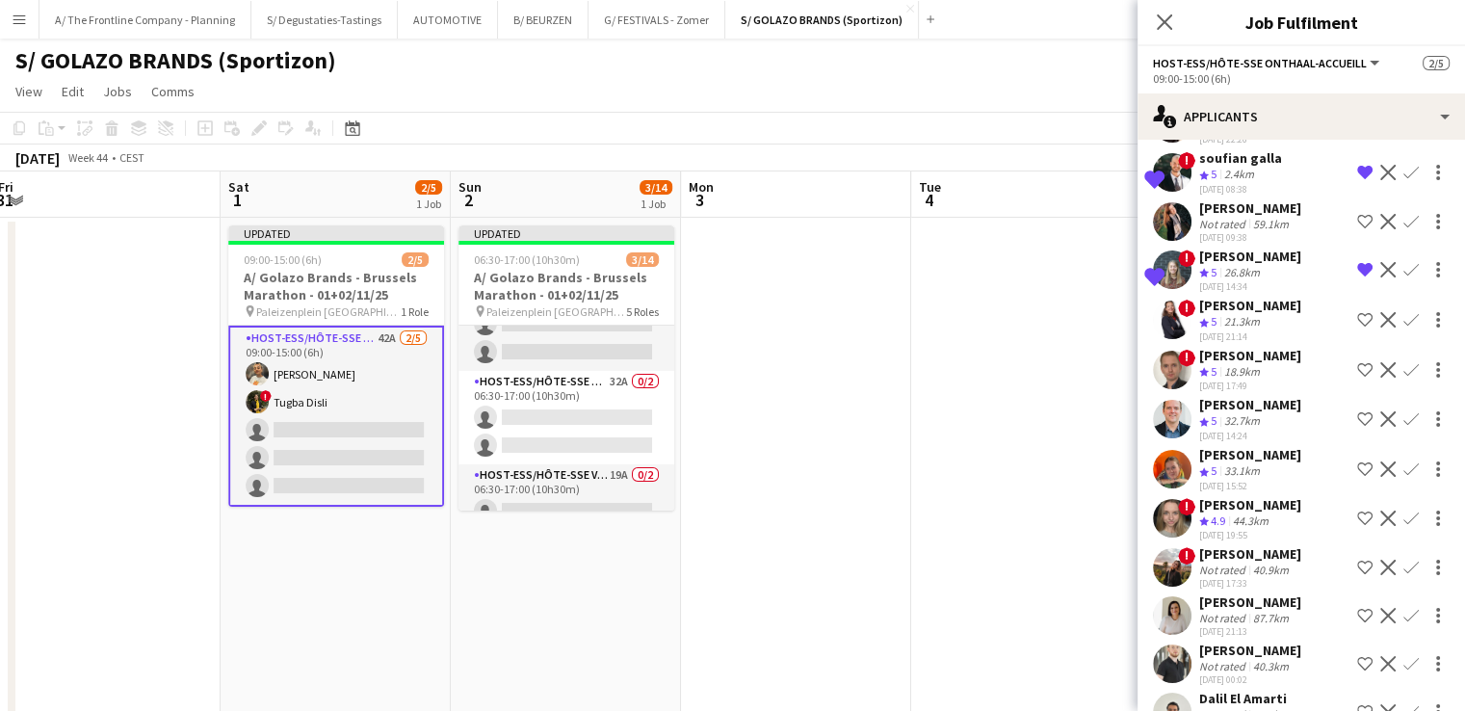
scroll to position [1541, 0]
click at [976, 396] on app-date-cell at bounding box center [1026, 530] width 230 height 624
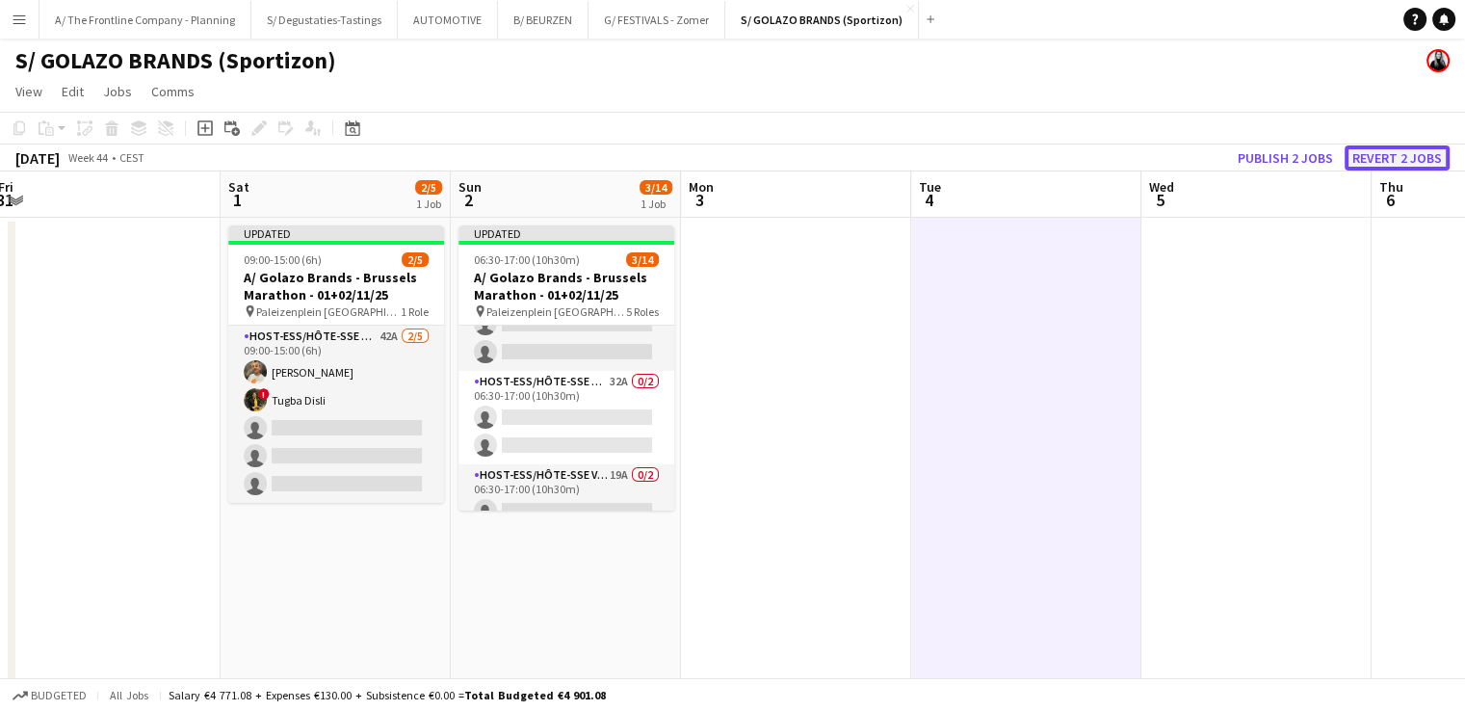
click at [1376, 165] on button "Revert 2 jobs" at bounding box center [1396, 157] width 105 height 25
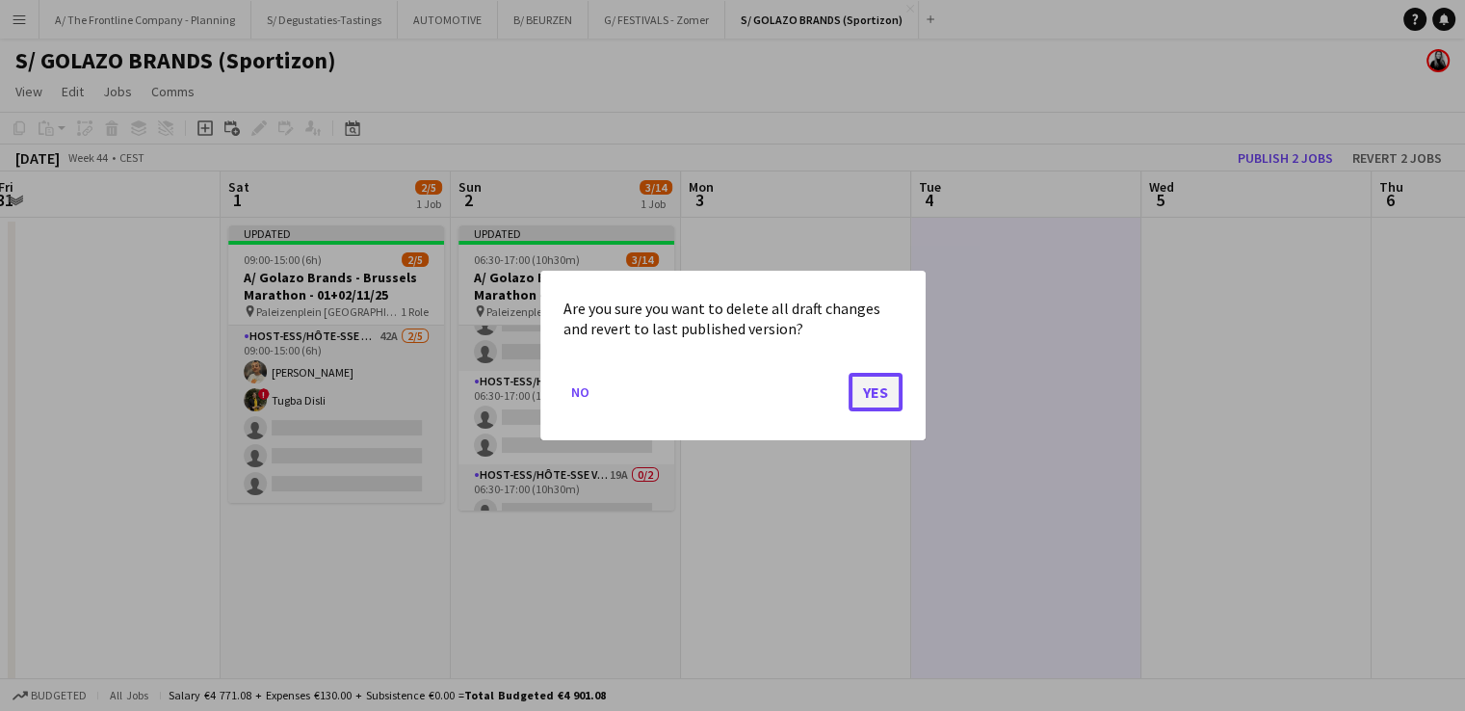
click at [886, 395] on button "Yes" at bounding box center [875, 392] width 54 height 39
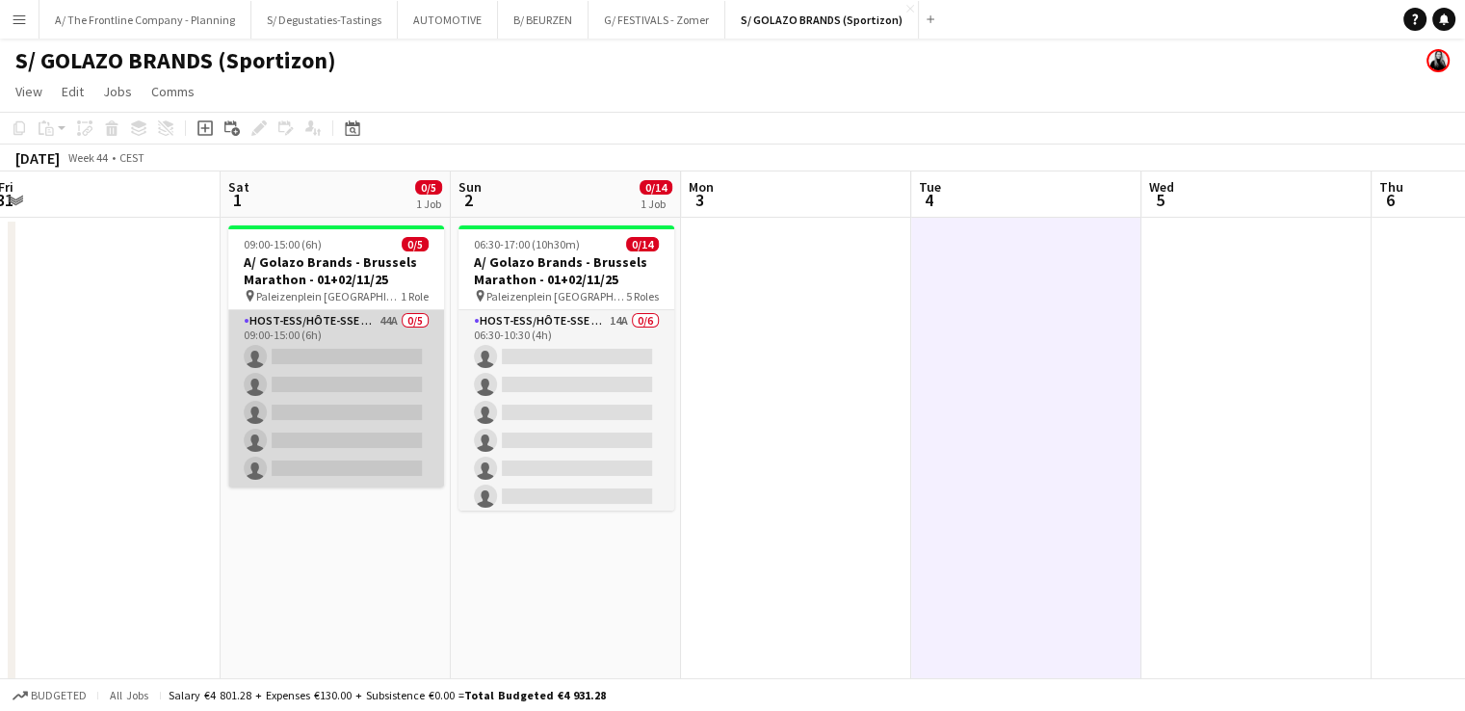
click at [334, 391] on app-card-role "Host-ess/Hôte-sse Onthaal-Accueill 44A 0/5 09:00-15:00 (6h) single-neutral-acti…" at bounding box center [336, 398] width 216 height 177
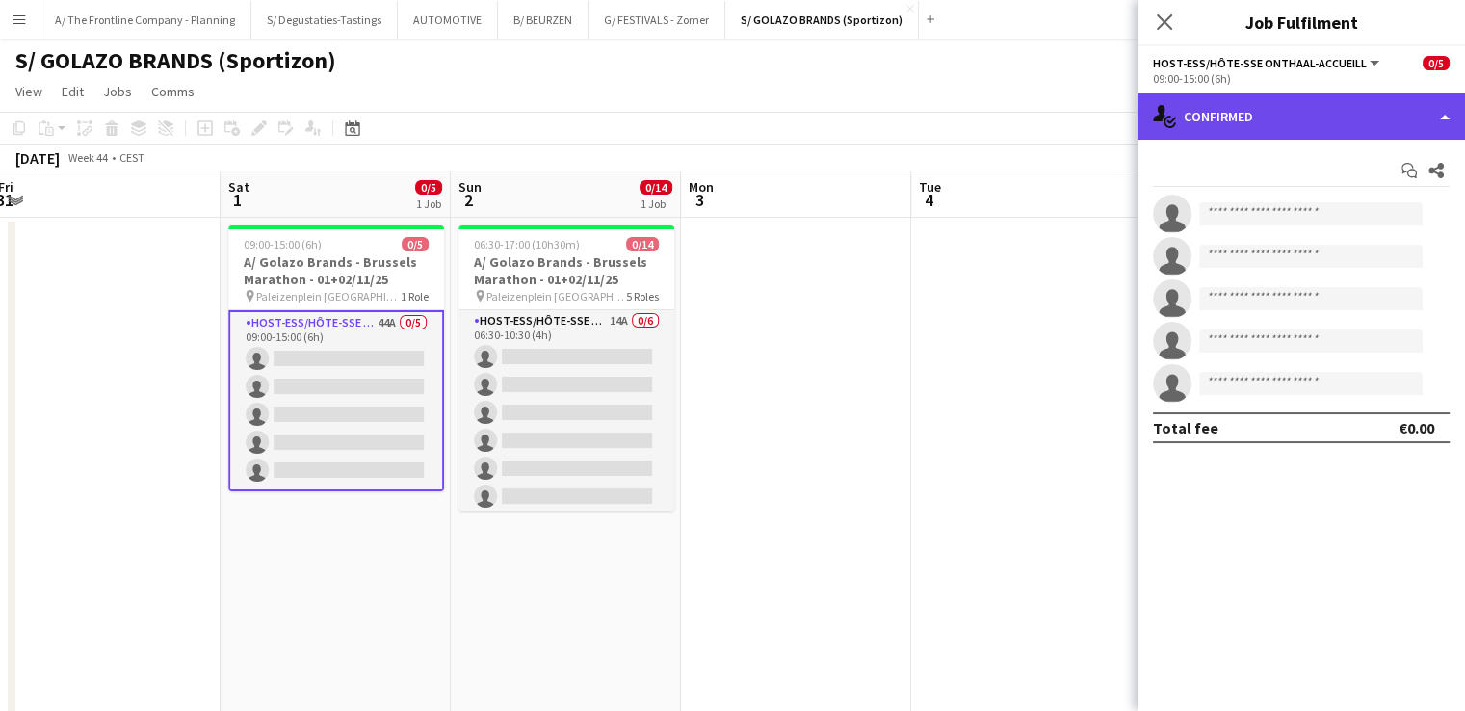
click at [1200, 120] on div "single-neutral-actions-check-2 Confirmed" at bounding box center [1300, 116] width 327 height 46
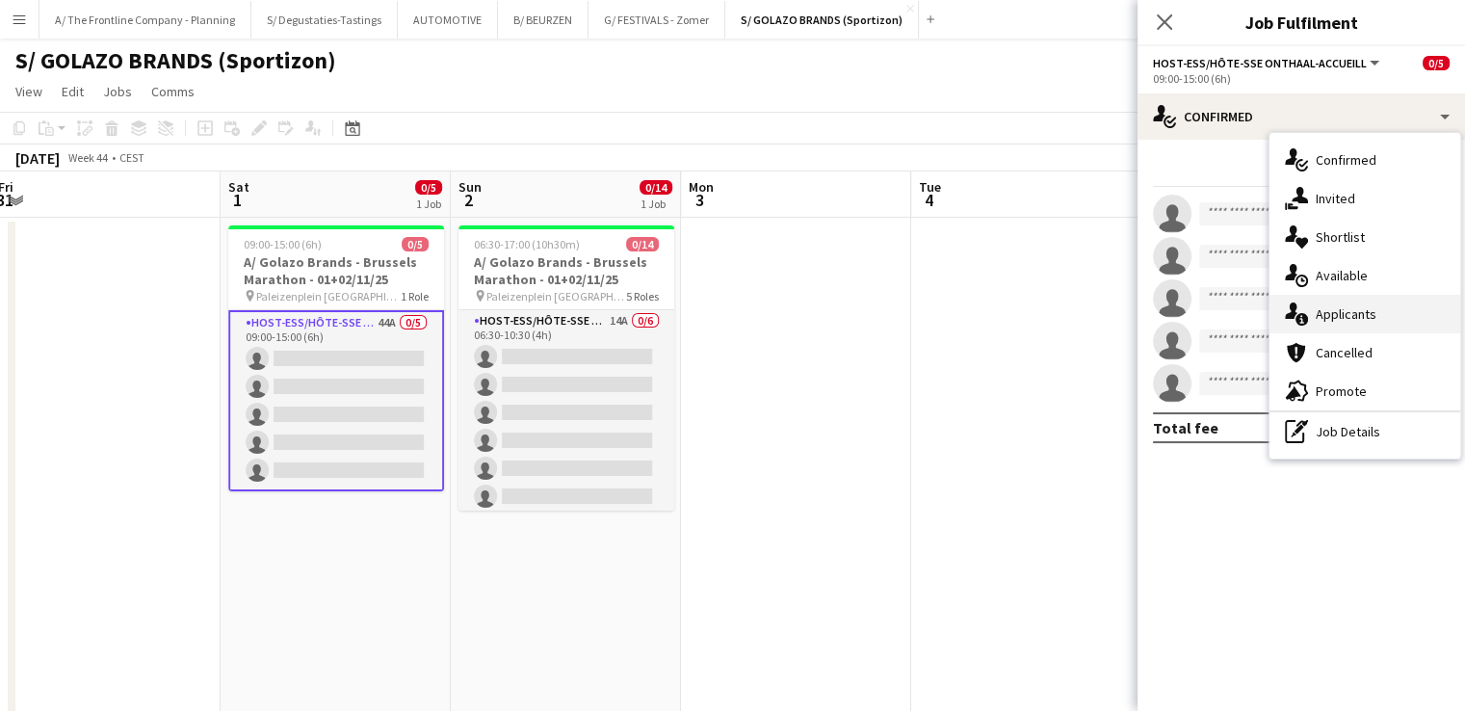
click at [1334, 309] on span "Applicants" at bounding box center [1345, 313] width 61 height 17
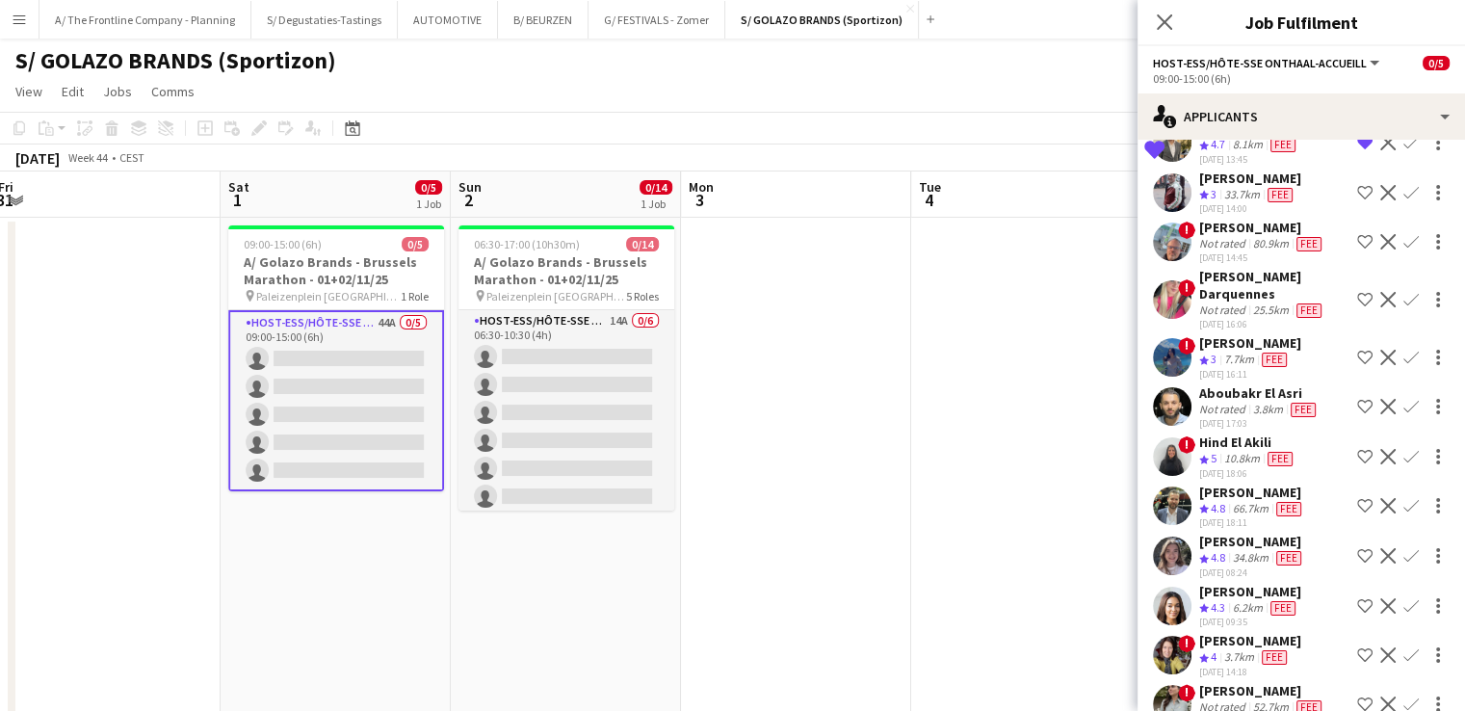
scroll to position [666, 0]
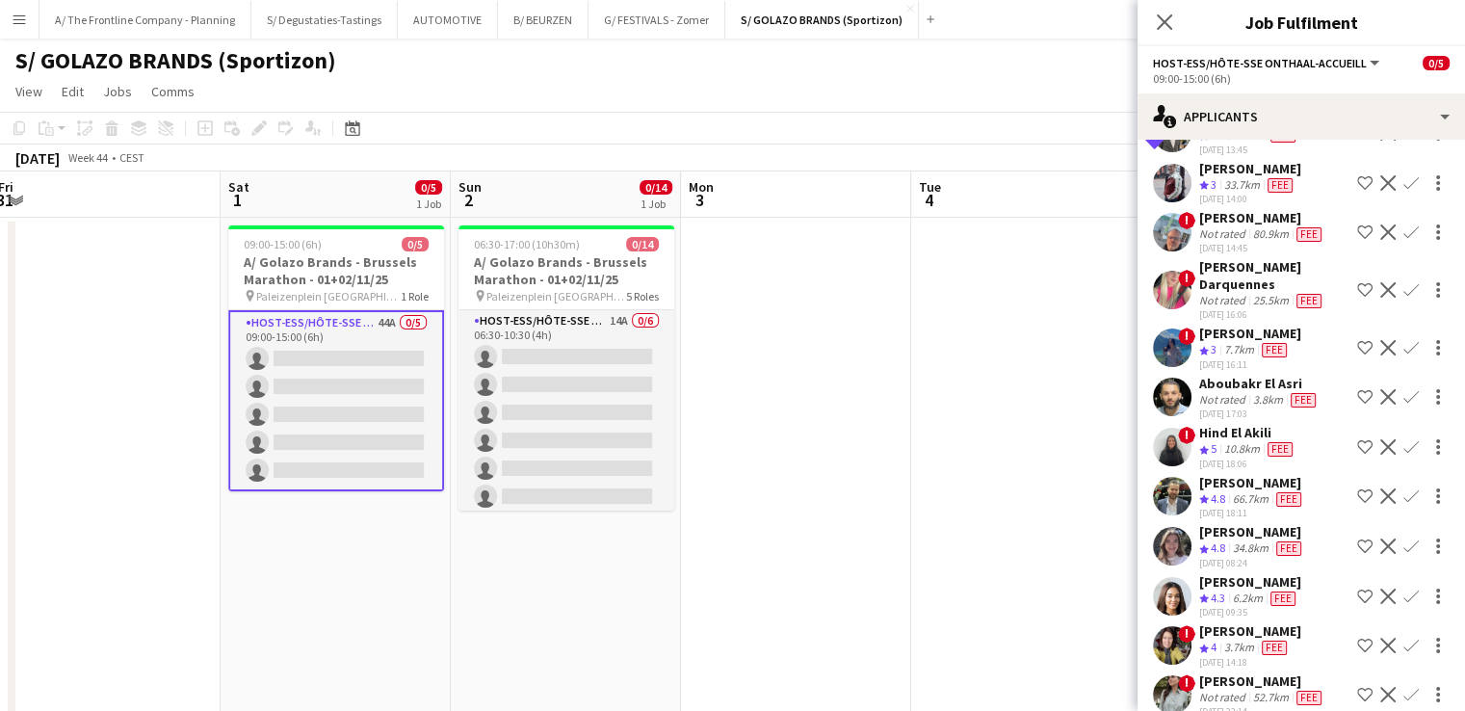
click at [1357, 439] on app-icon "Shortlist crew" at bounding box center [1364, 446] width 15 height 15
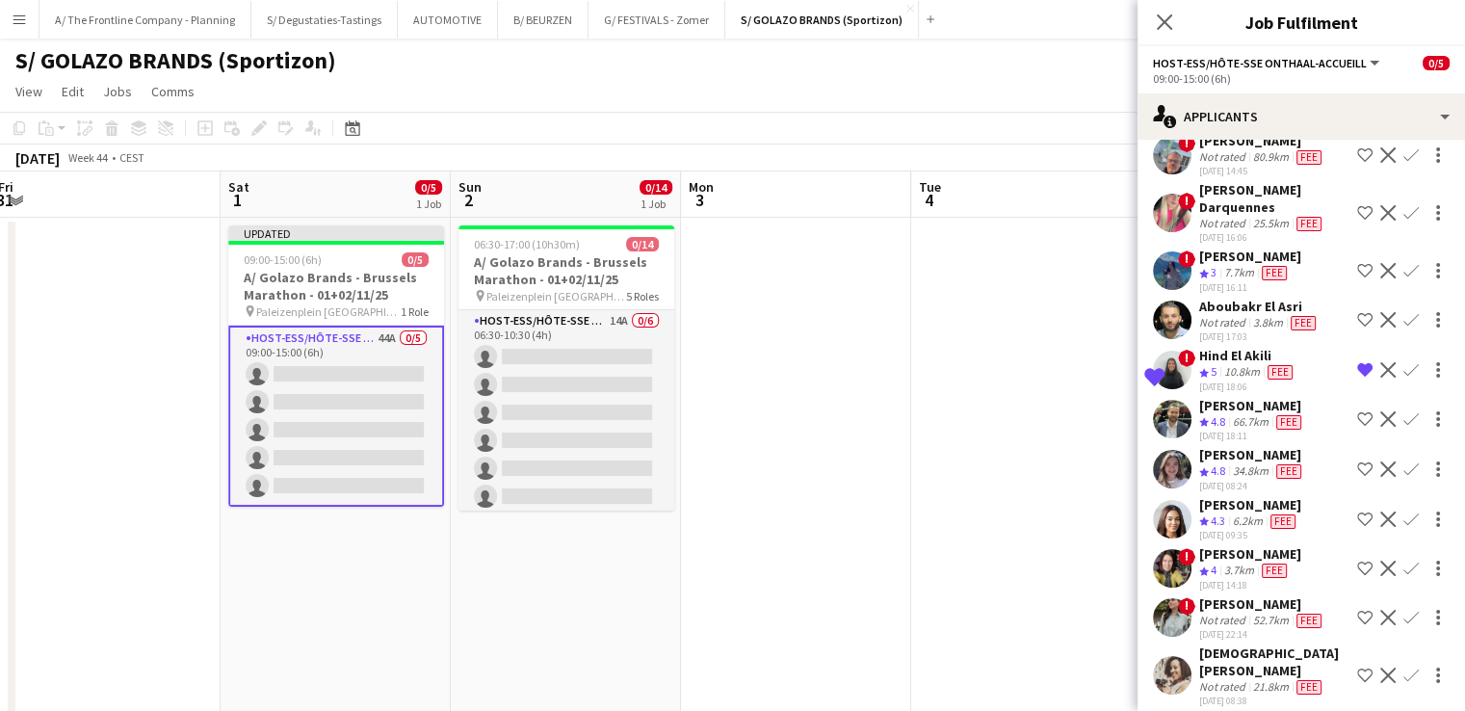
scroll to position [751, 0]
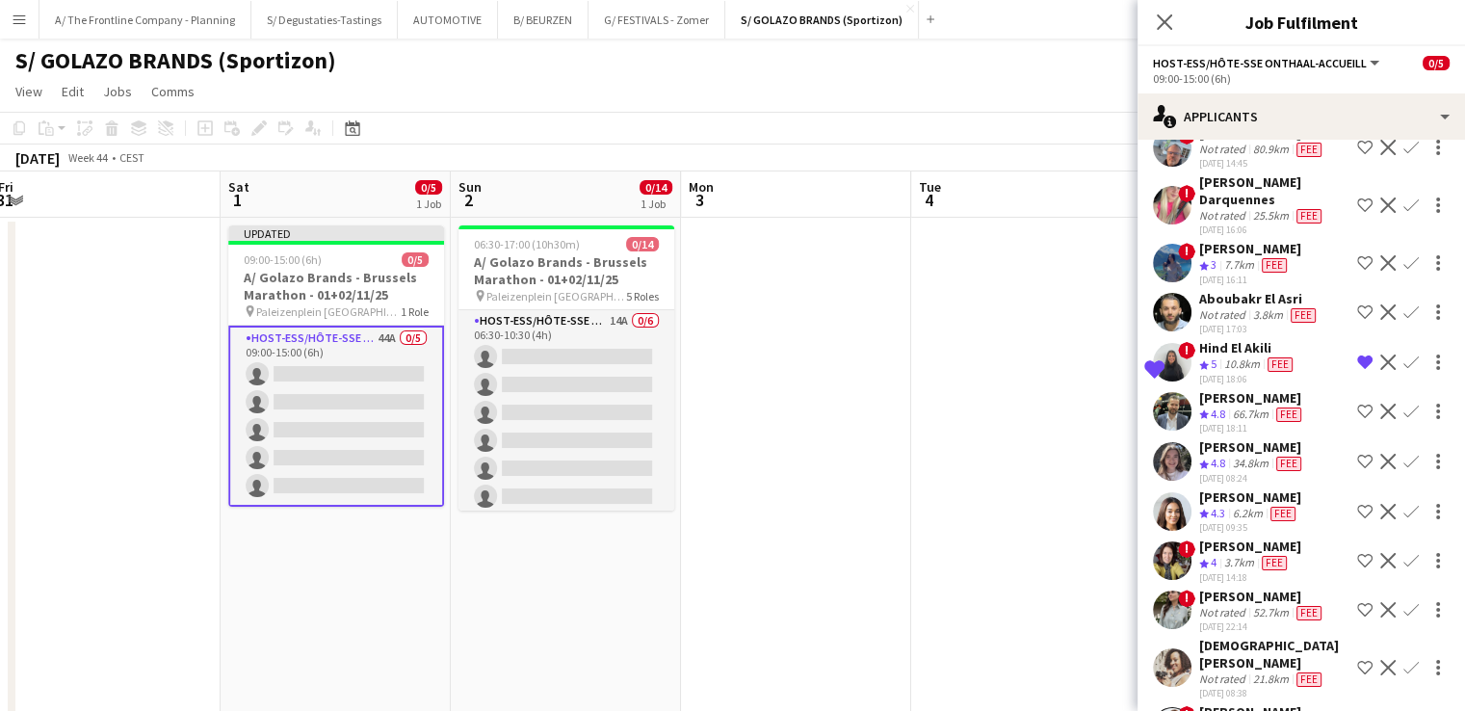
click at [1357, 504] on app-icon "Shortlist crew" at bounding box center [1364, 511] width 15 height 15
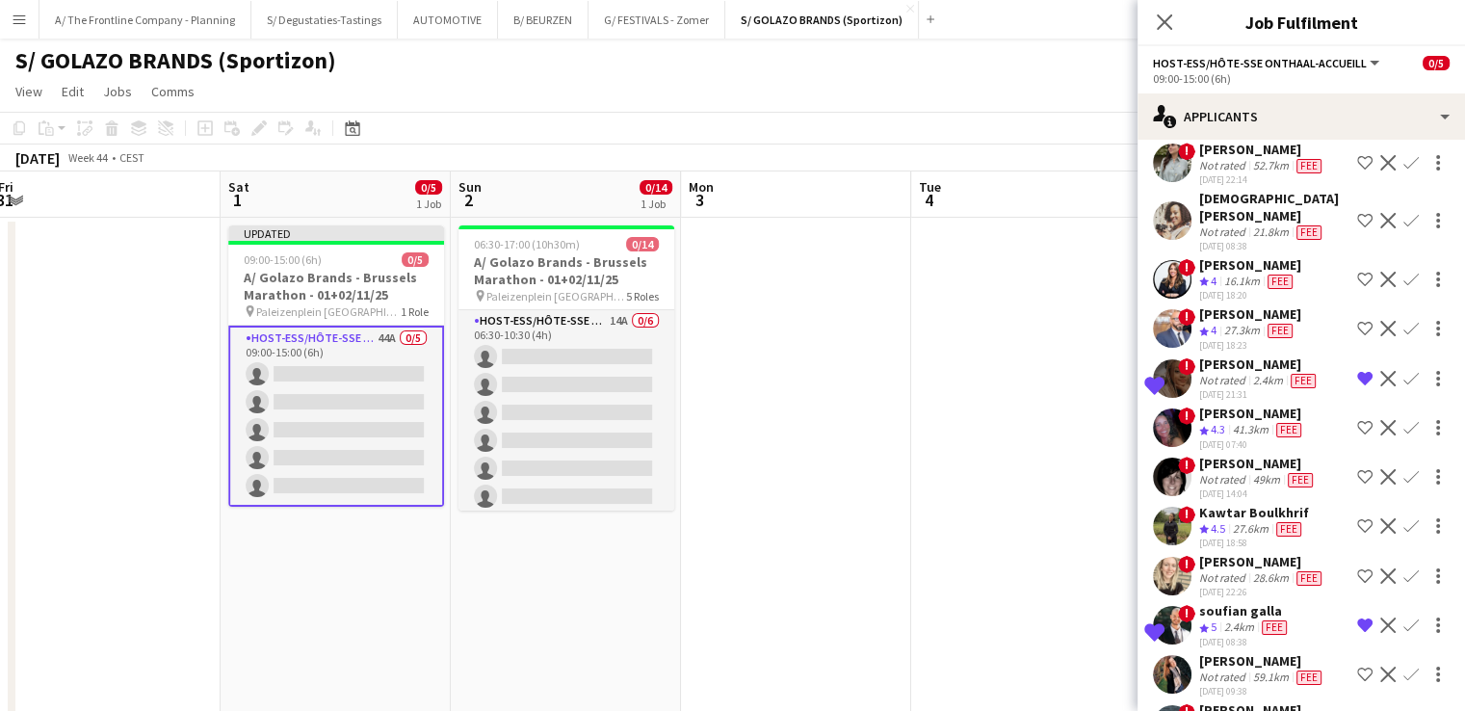
scroll to position [1198, 0]
click at [1357, 518] on app-icon "Shortlist crew" at bounding box center [1364, 525] width 15 height 15
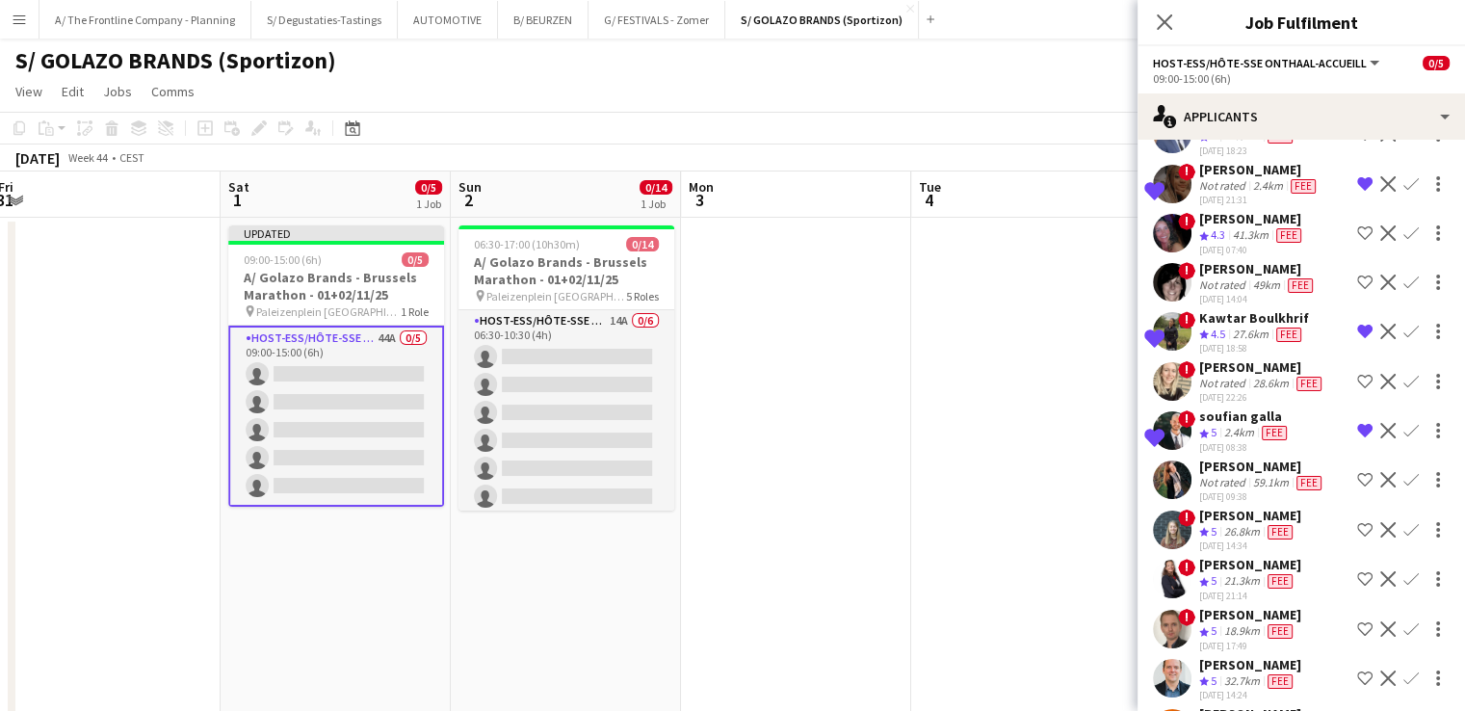
scroll to position [1396, 0]
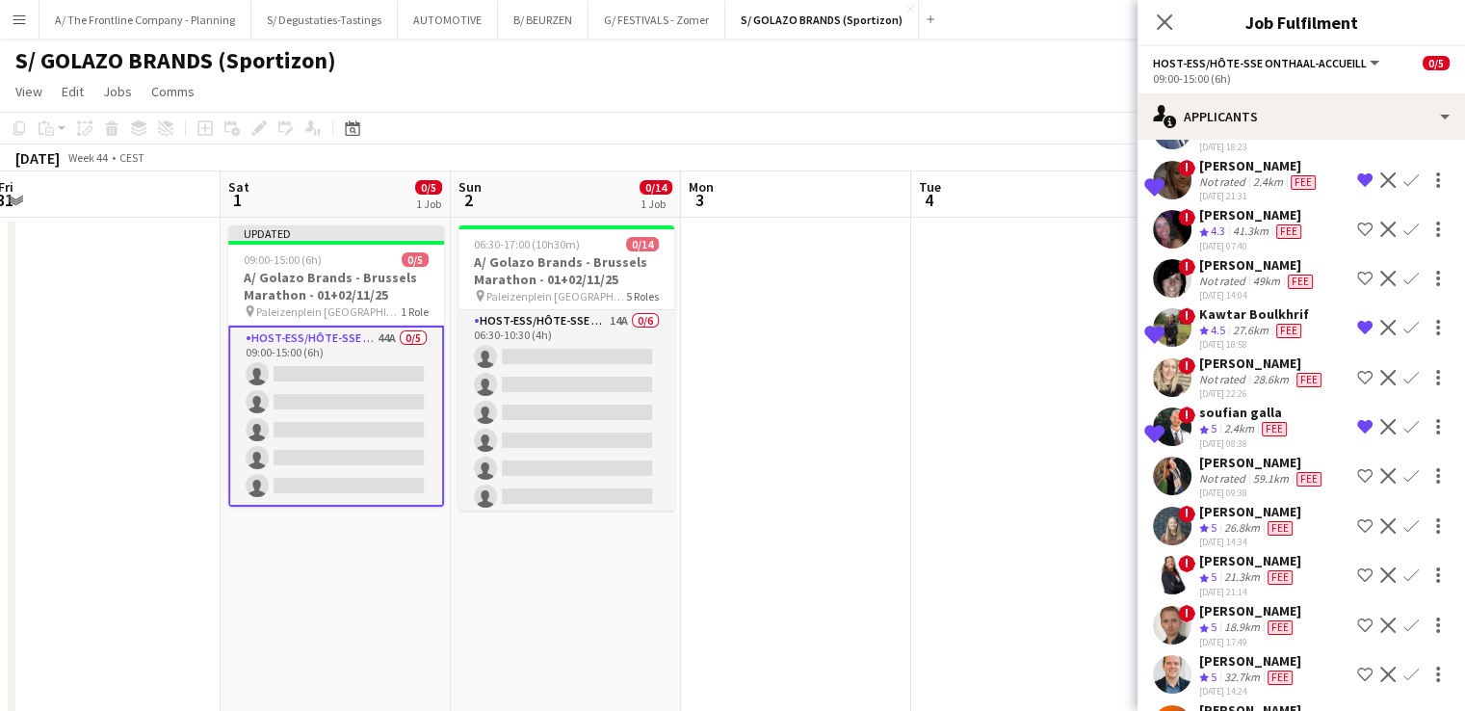
click at [1357, 518] on app-icon "Shortlist crew" at bounding box center [1364, 525] width 15 height 15
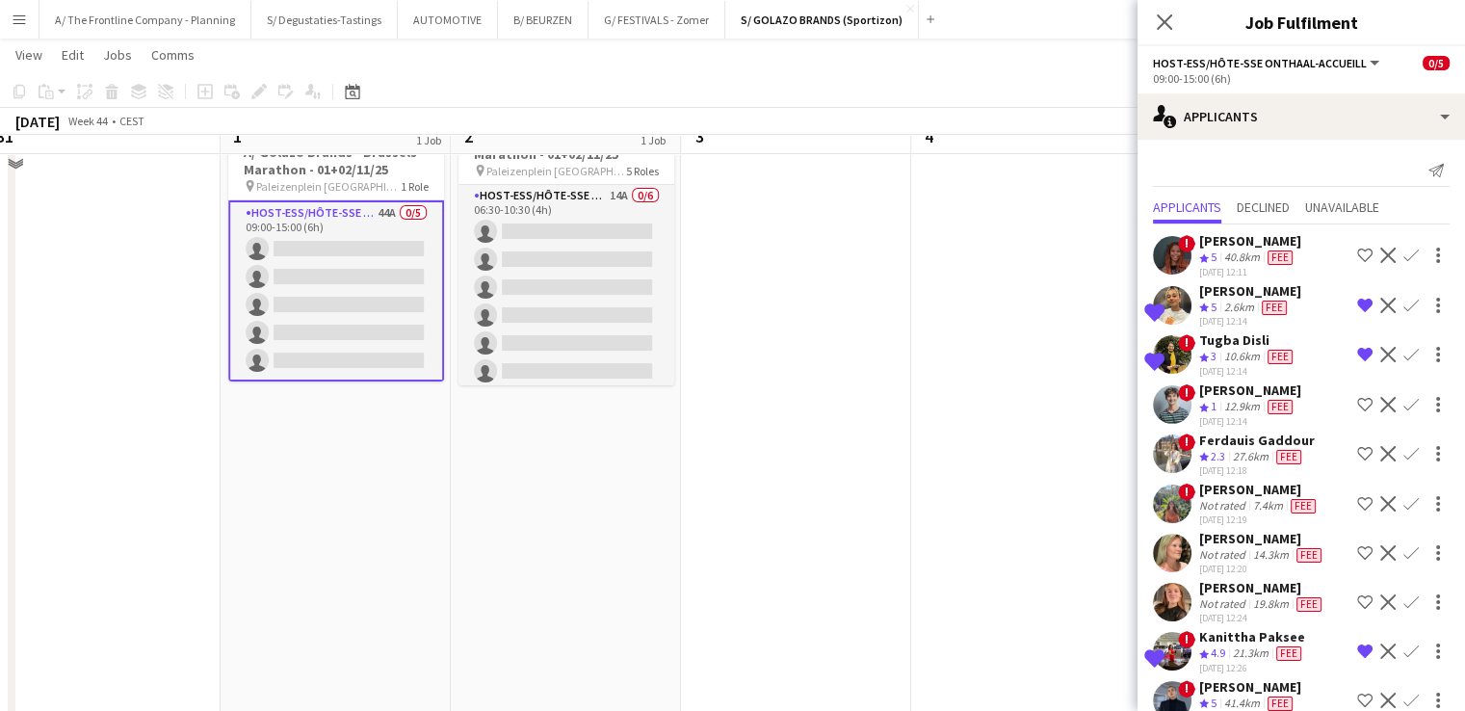
scroll to position [0, 0]
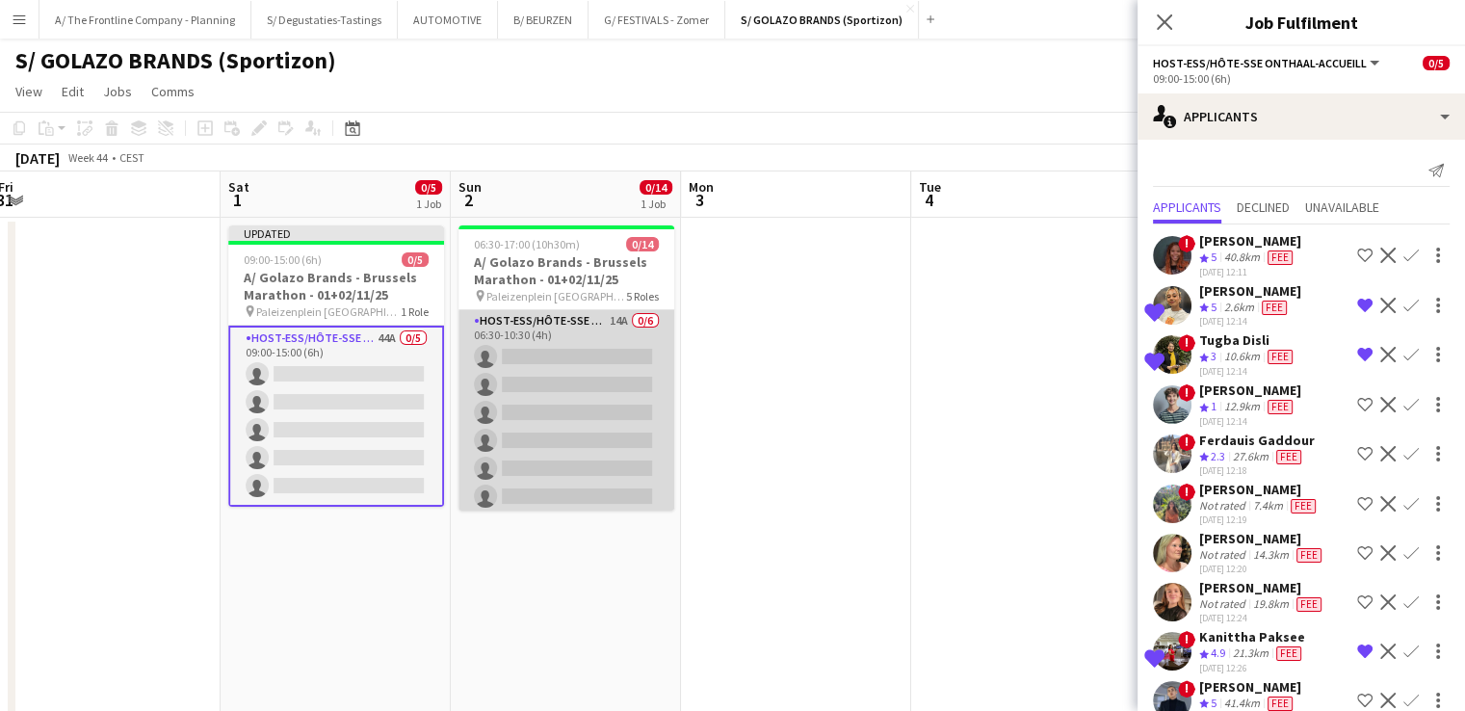
click at [546, 377] on app-card-role "Host-ess/Hôte-sse Onthaal-Accueill 14A 0/6 06:30-10:30 (4h) single-neutral-acti…" at bounding box center [566, 412] width 216 height 205
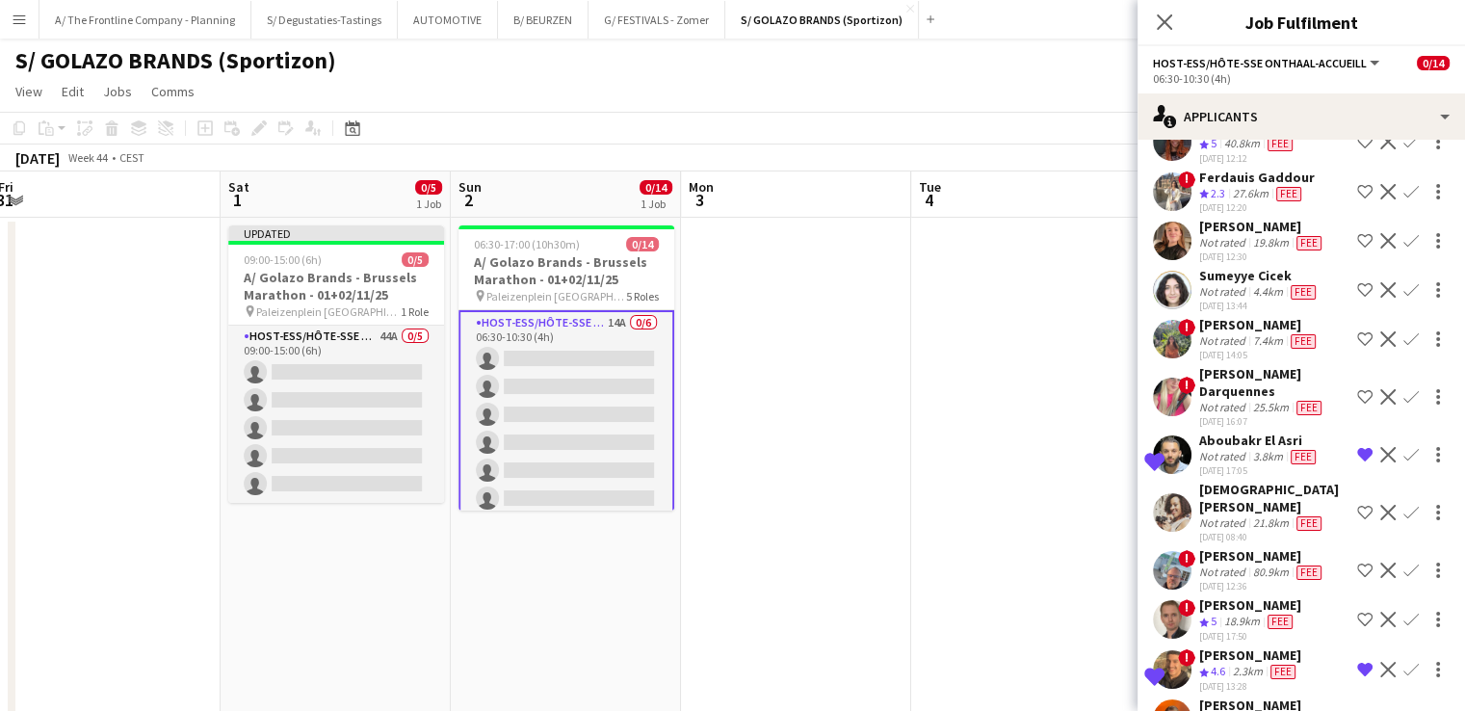
scroll to position [127, 0]
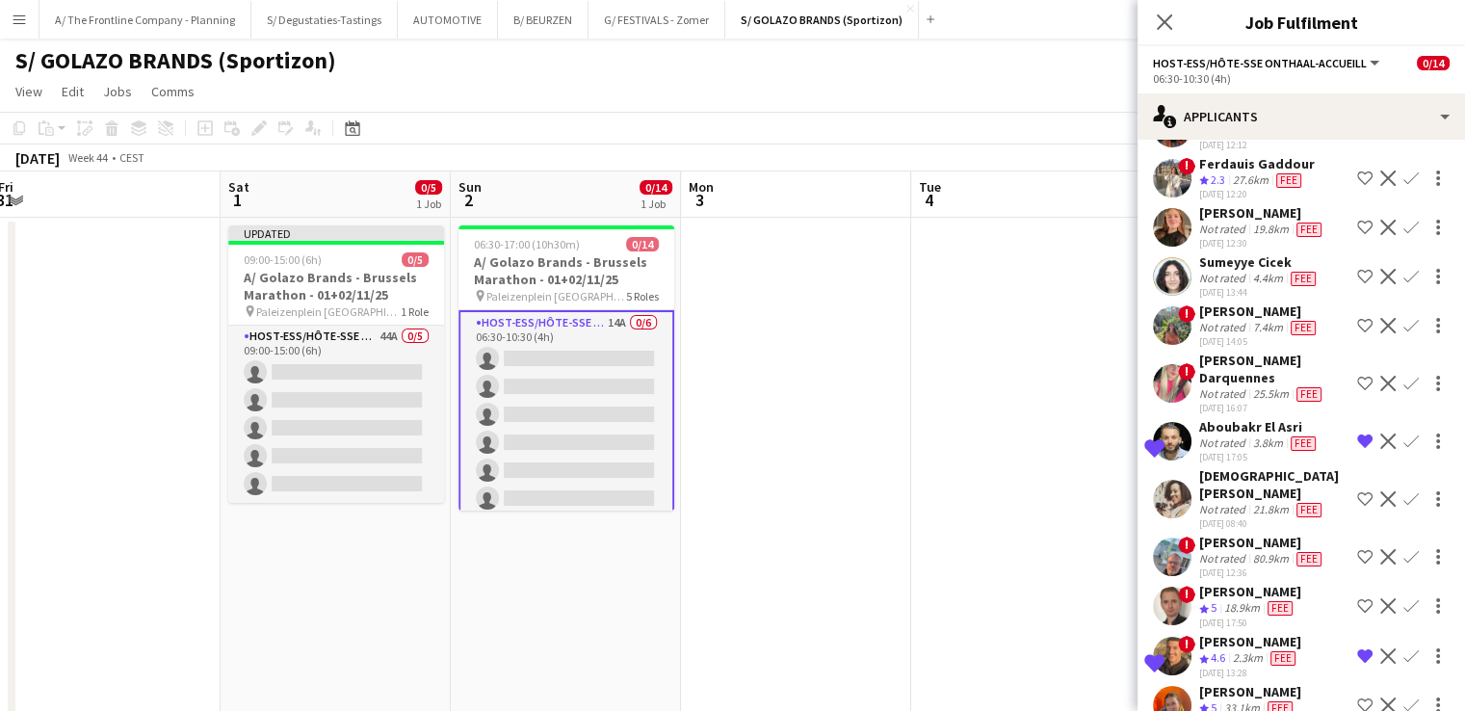
click at [1357, 433] on app-icon "Remove crew from shortlist" at bounding box center [1364, 440] width 15 height 15
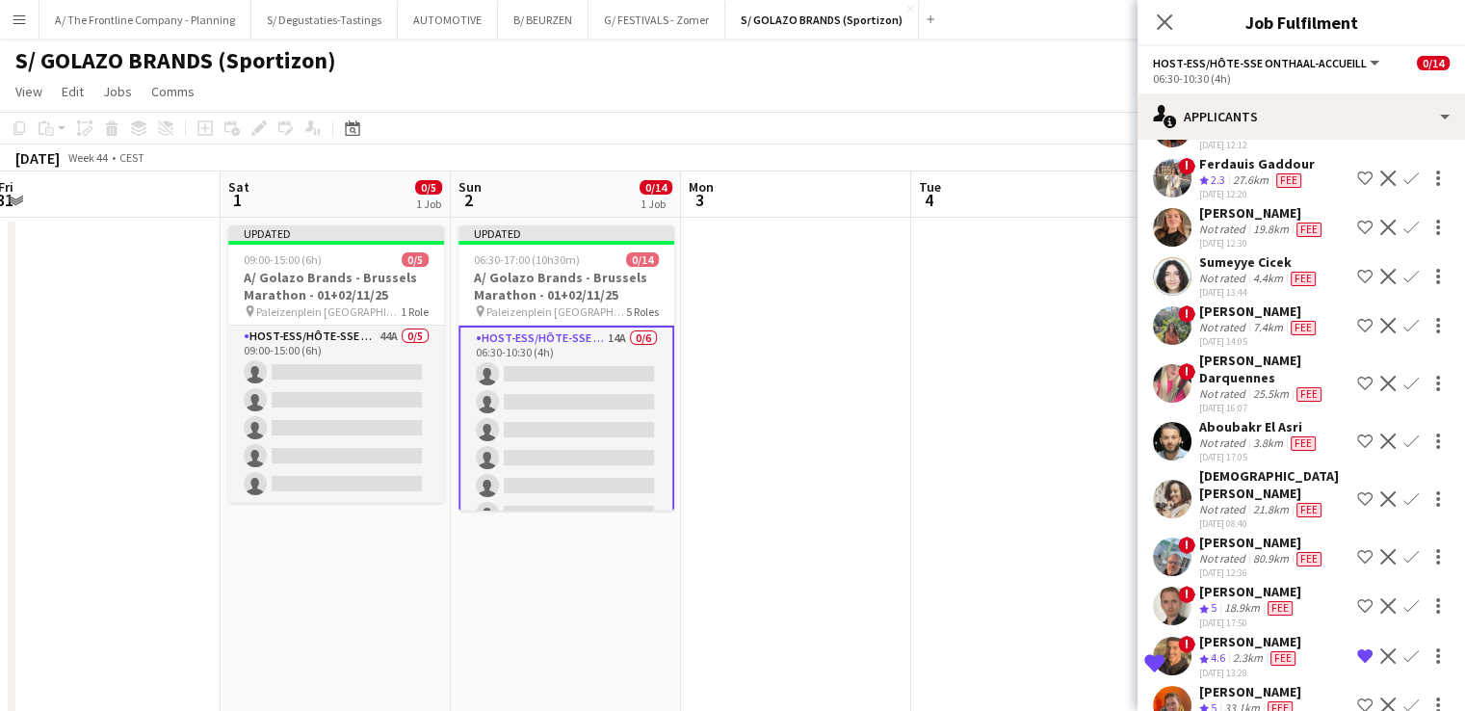
click at [1357, 648] on app-icon "Remove crew from shortlist" at bounding box center [1364, 655] width 15 height 15
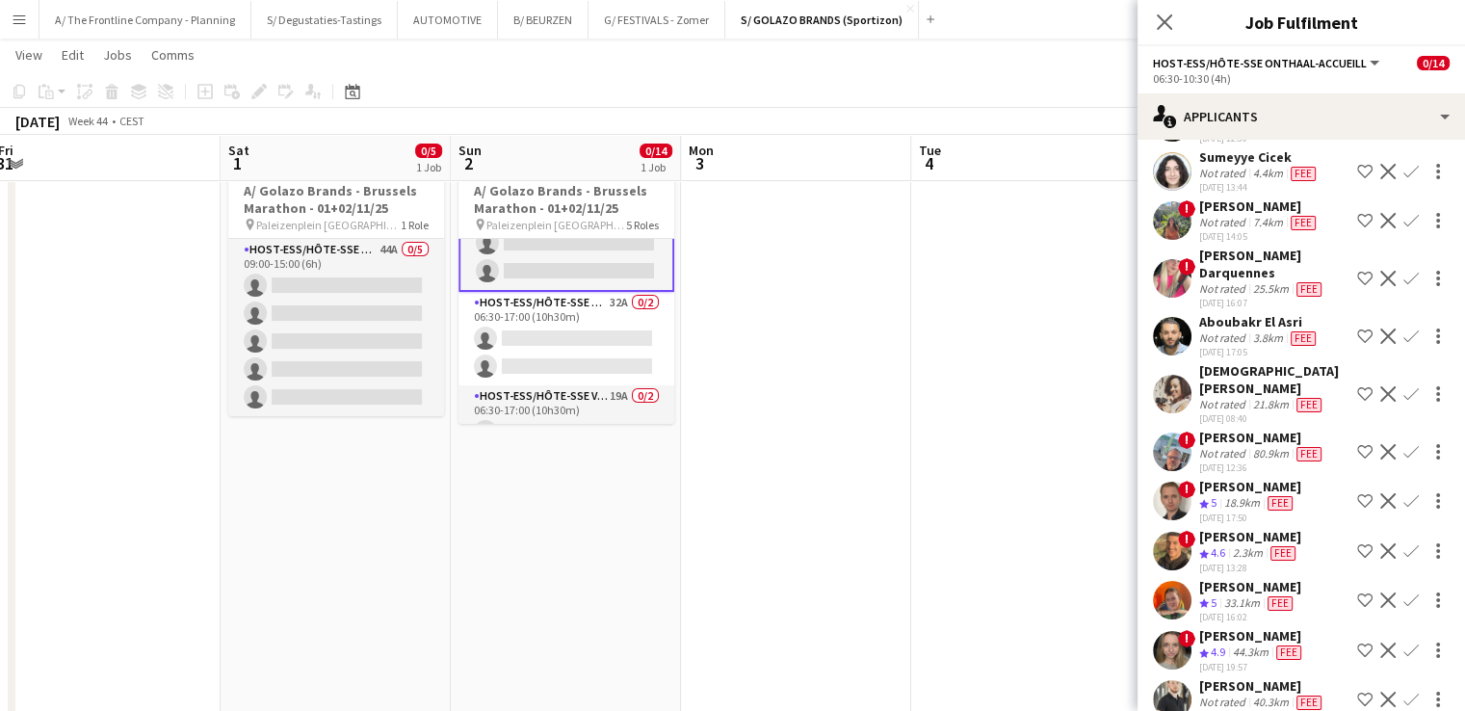
scroll to position [158, 0]
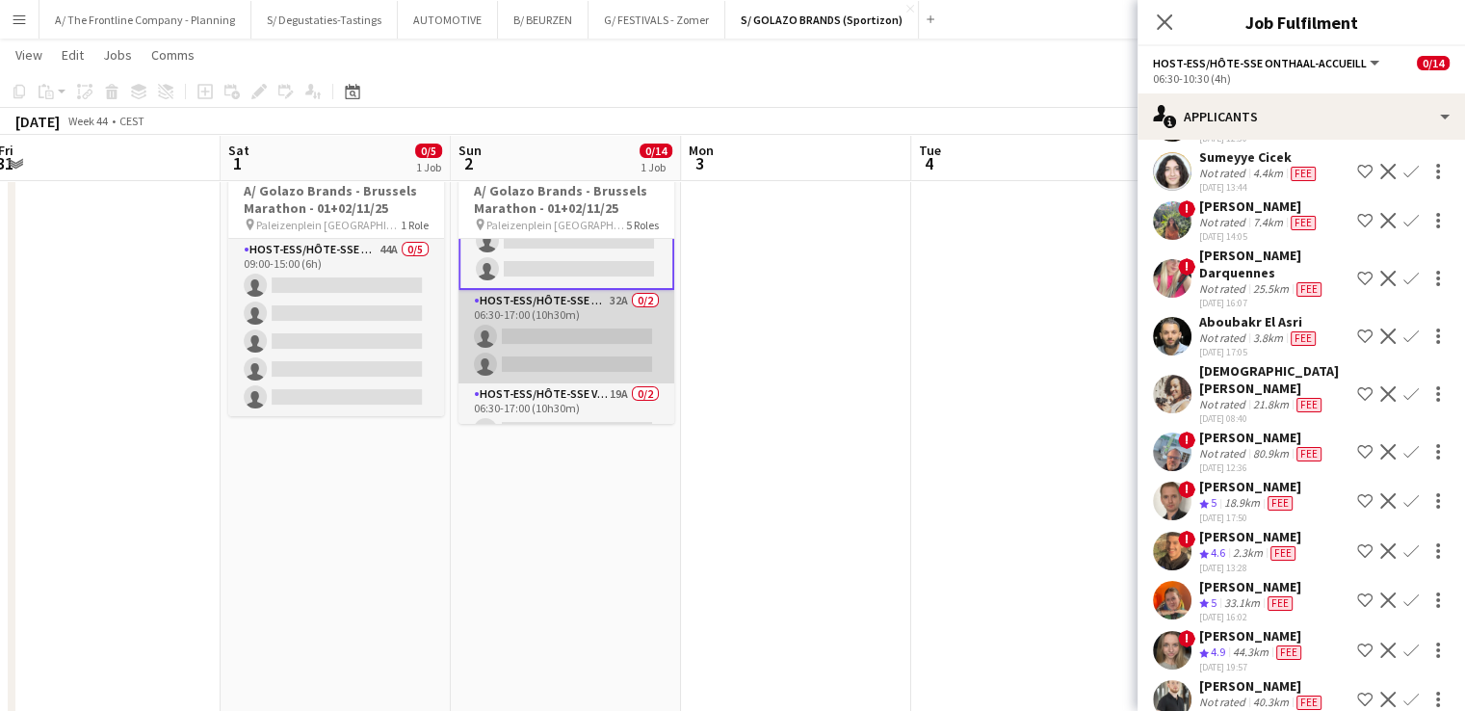
click at [552, 340] on app-card-role "Host-ess/Hôte-sse Onthaal-Accueill 32A 0/2 06:30-17:00 (10h30m) single-neutral-…" at bounding box center [566, 336] width 216 height 93
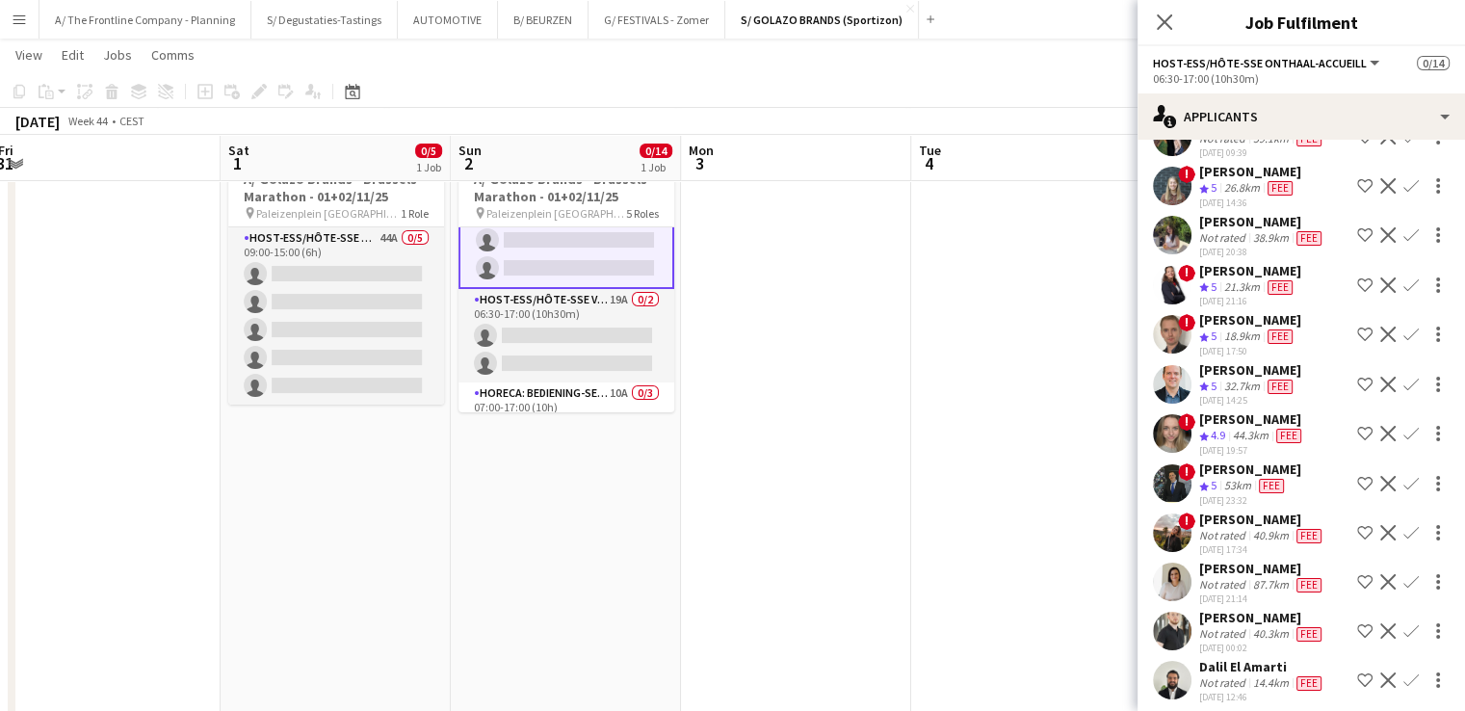
scroll to position [246, 0]
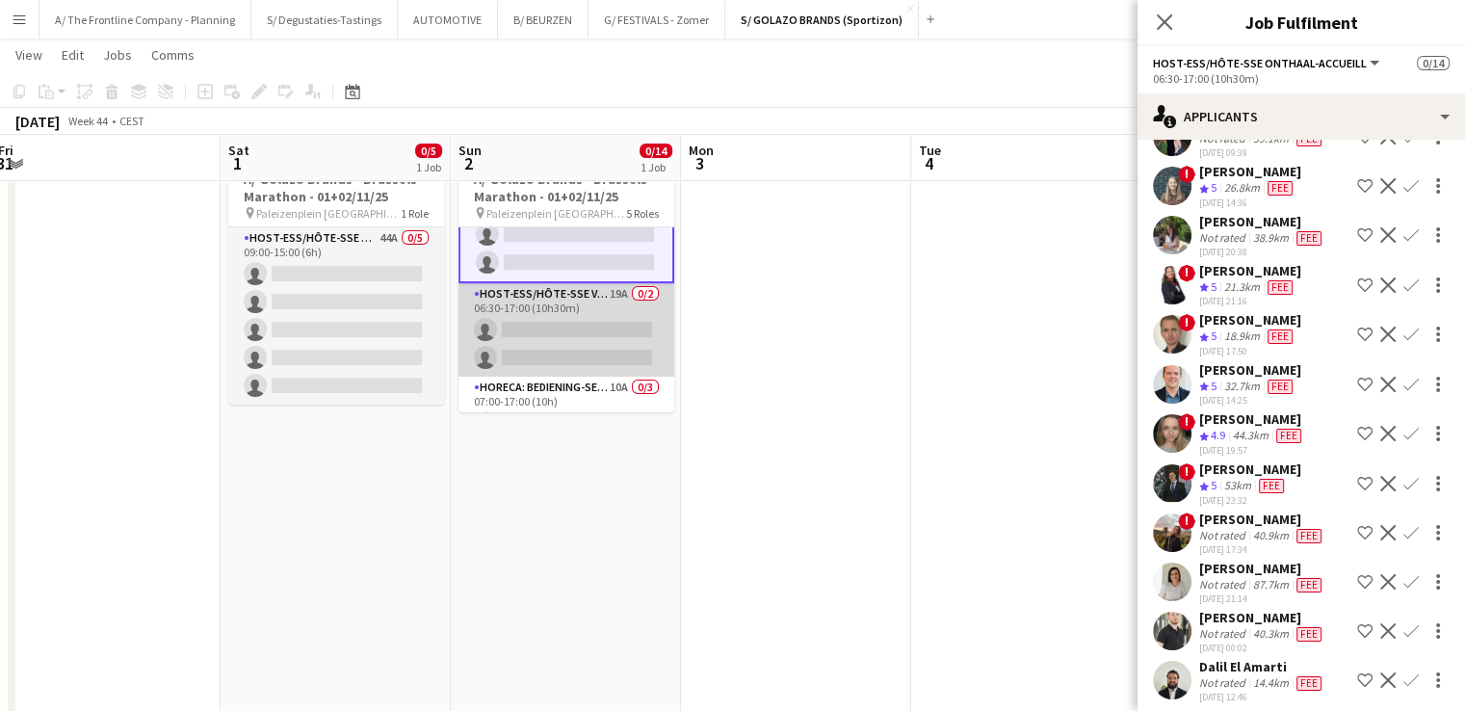
click at [579, 336] on app-card-role "Host-ess/Hôte-sse Vestiaire 19A 0/2 06:30-17:00 (10h30m) single-neutral-actions…" at bounding box center [566, 329] width 216 height 93
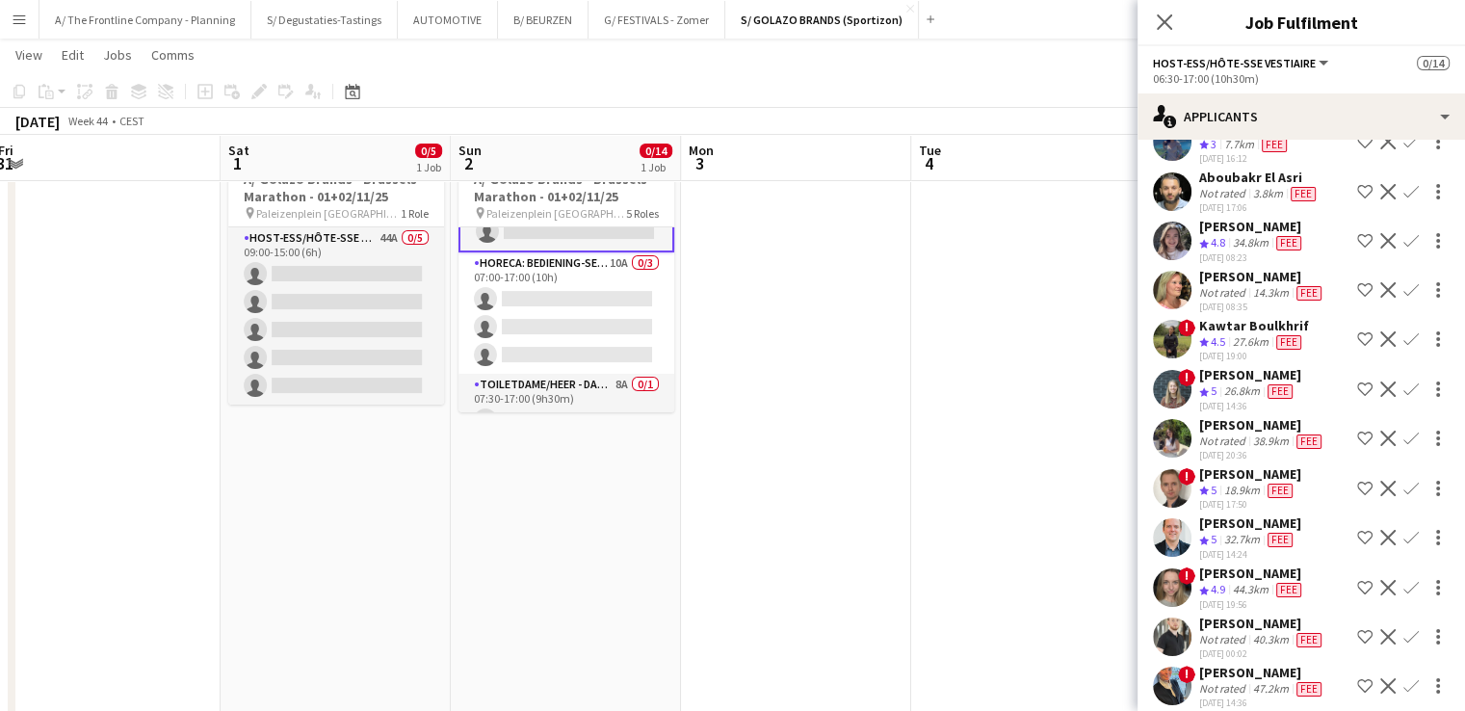
scroll to position [374, 0]
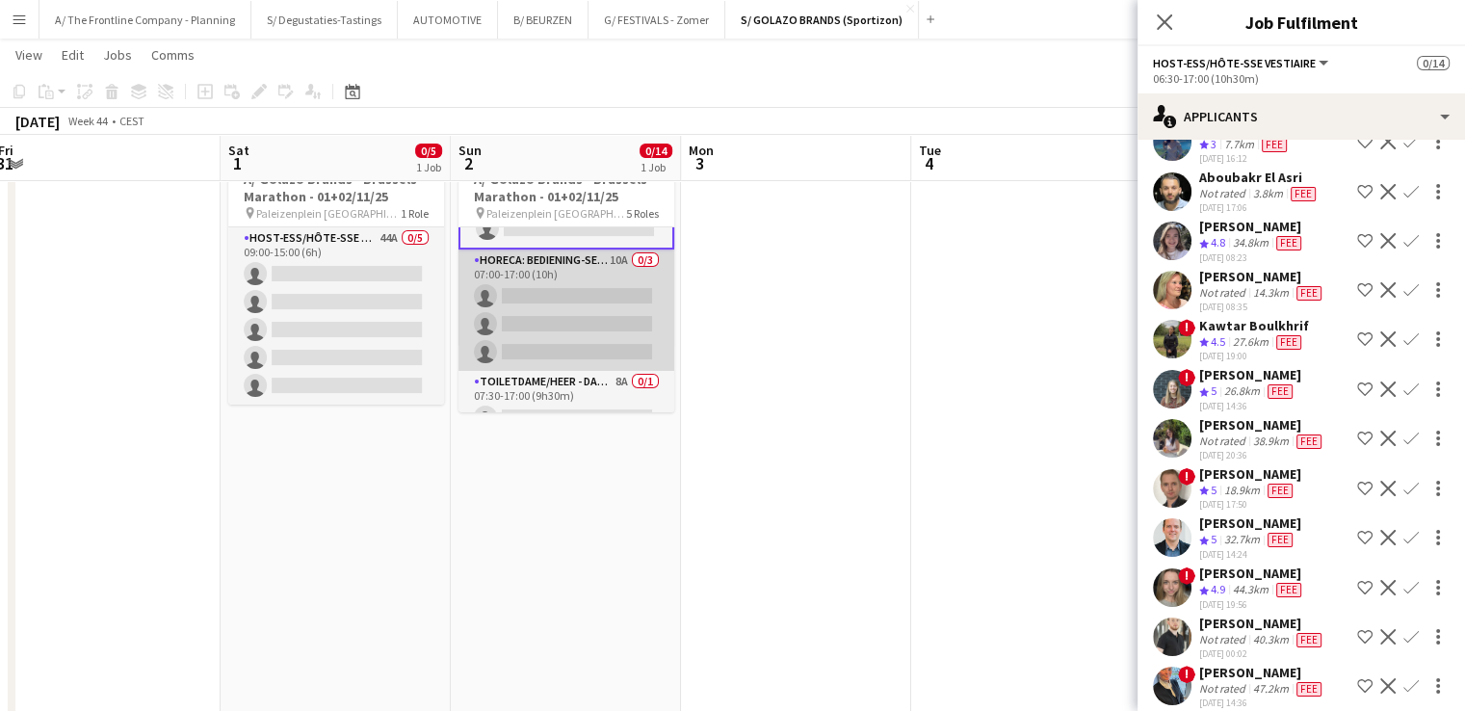
drag, startPoint x: 585, startPoint y: 309, endPoint x: 509, endPoint y: 309, distance: 76.1
click at [509, 309] on app-card-role "Horeca: Bediening-Service 10A 0/3 07:00-17:00 (10h) single-neutral-actions sing…" at bounding box center [566, 309] width 216 height 121
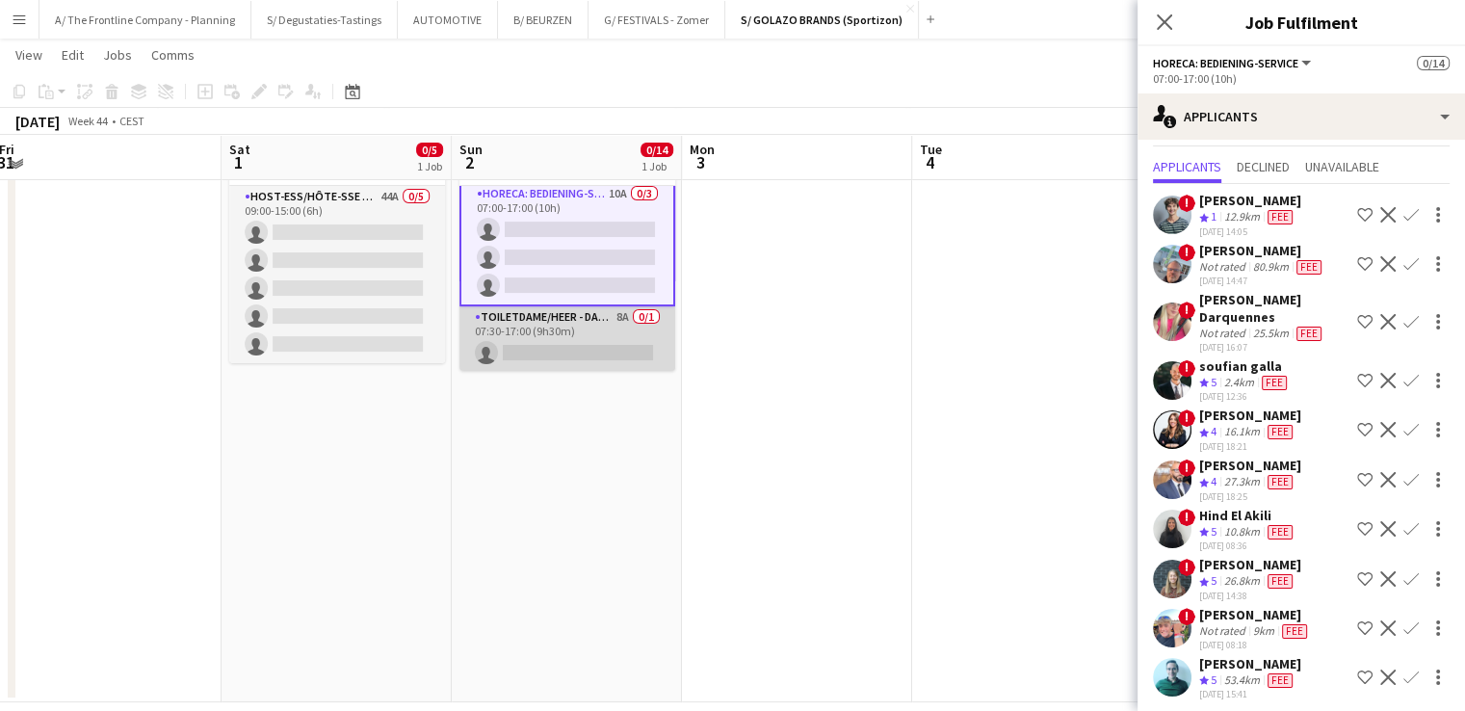
scroll to position [139, 0]
click at [545, 341] on app-card-role "Toiletdame/heer - dame/monsieur des toilettes 8A 0/1 07:30-17:00 (9h30m) single…" at bounding box center [567, 337] width 216 height 65
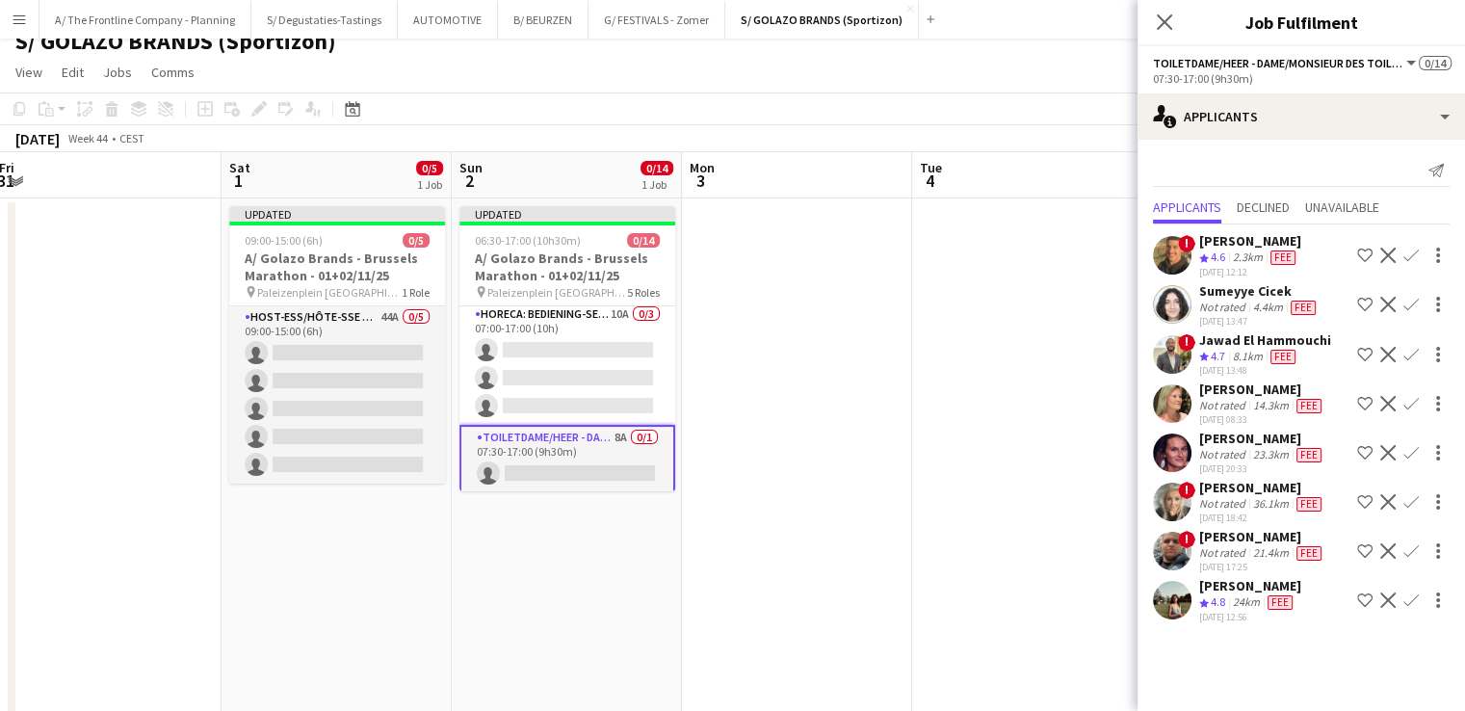
scroll to position [18, 0]
click at [1359, 592] on app-icon "Shortlist crew" at bounding box center [1364, 599] width 15 height 15
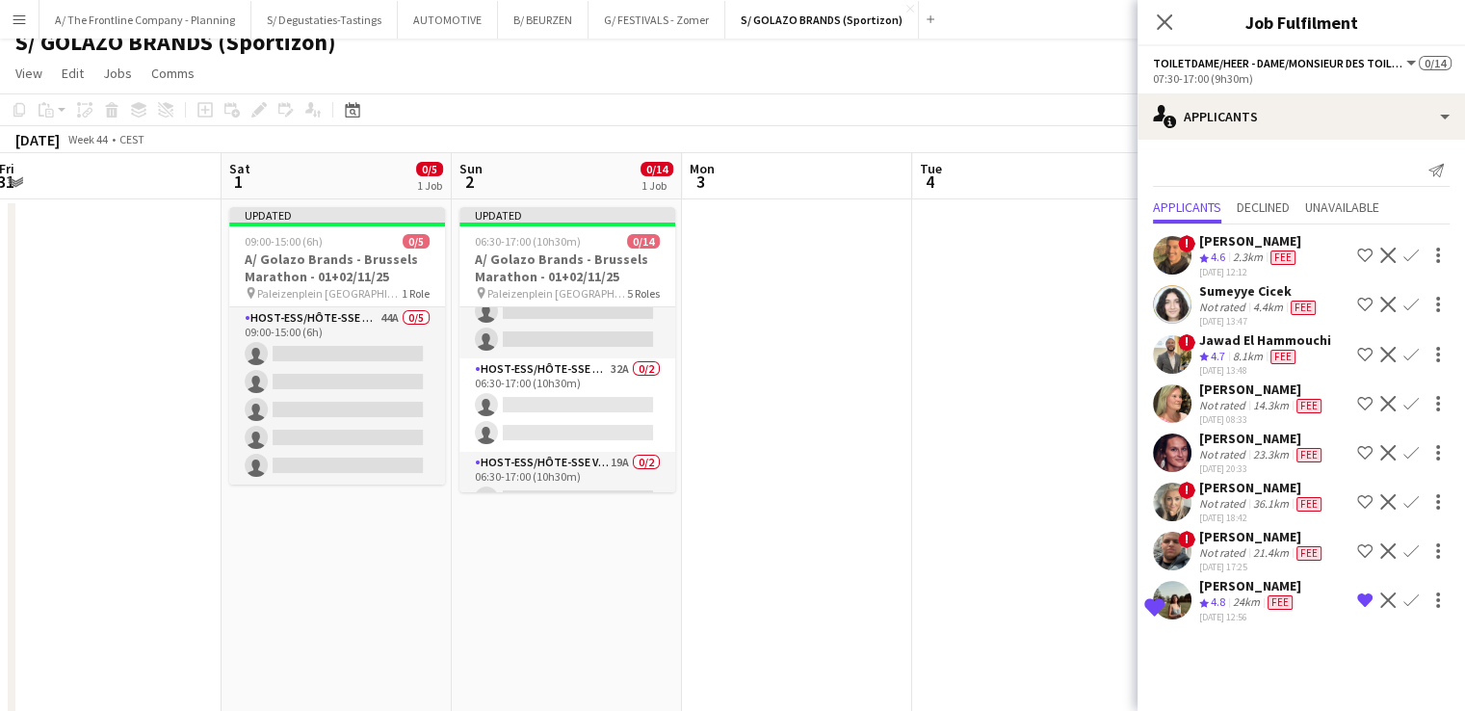
scroll to position [0, 0]
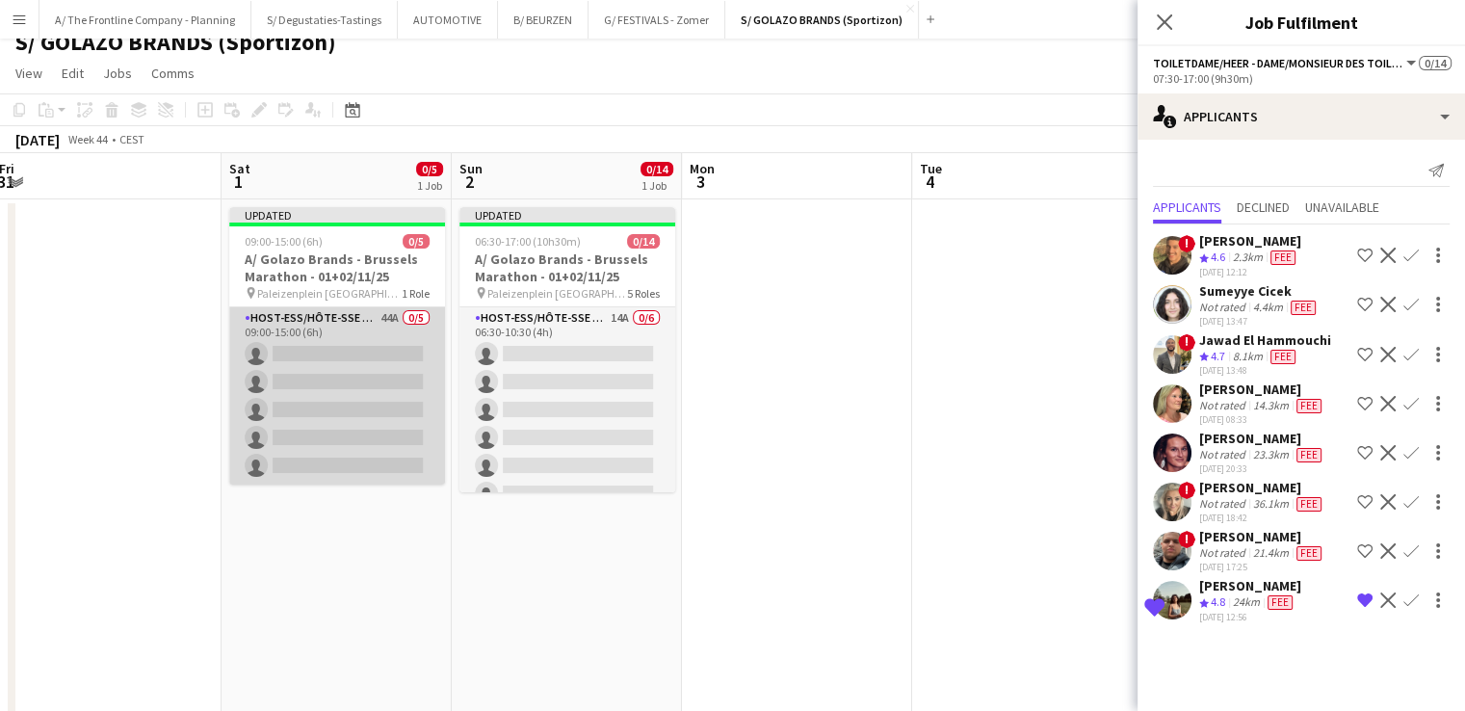
click at [275, 375] on app-card-role "Host-ess/Hôte-sse Onthaal-Accueill 44A 0/5 09:00-15:00 (6h) single-neutral-acti…" at bounding box center [337, 395] width 216 height 177
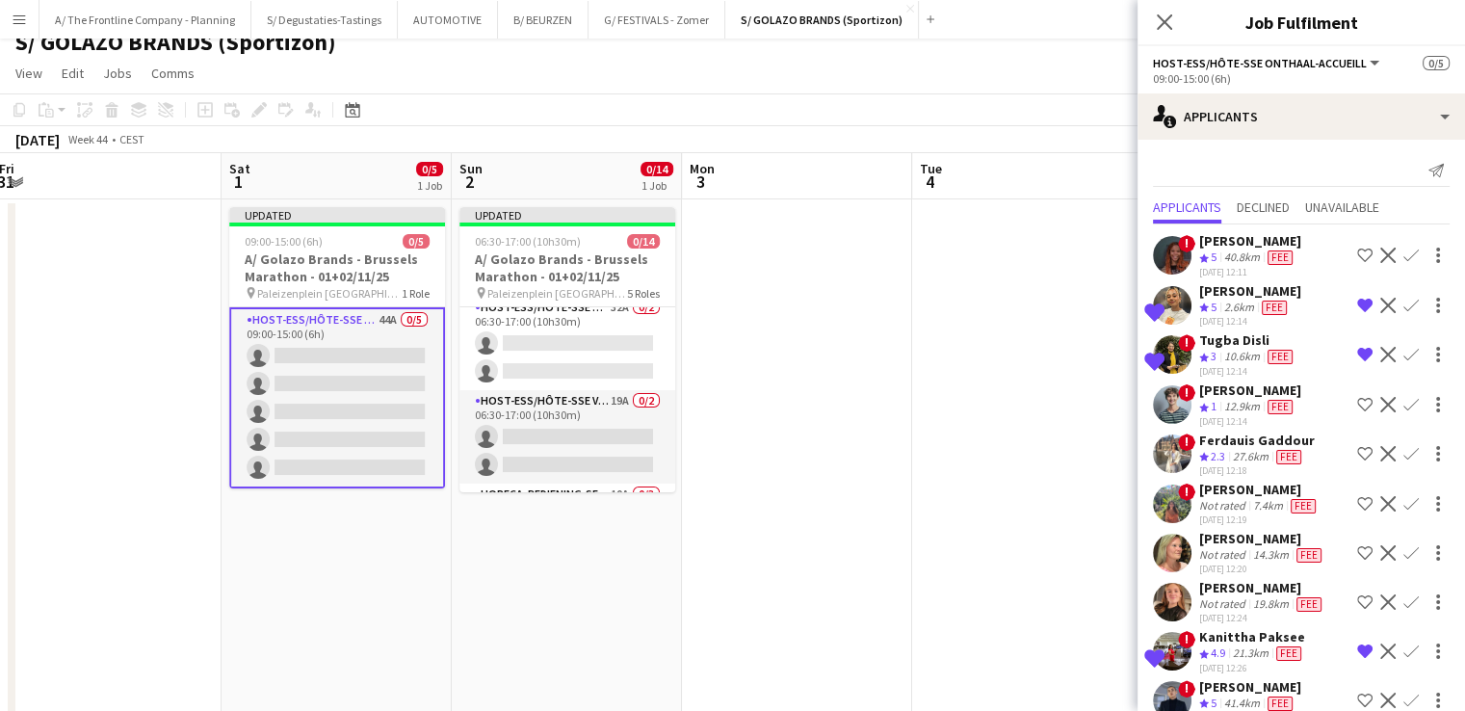
scroll to position [200, 0]
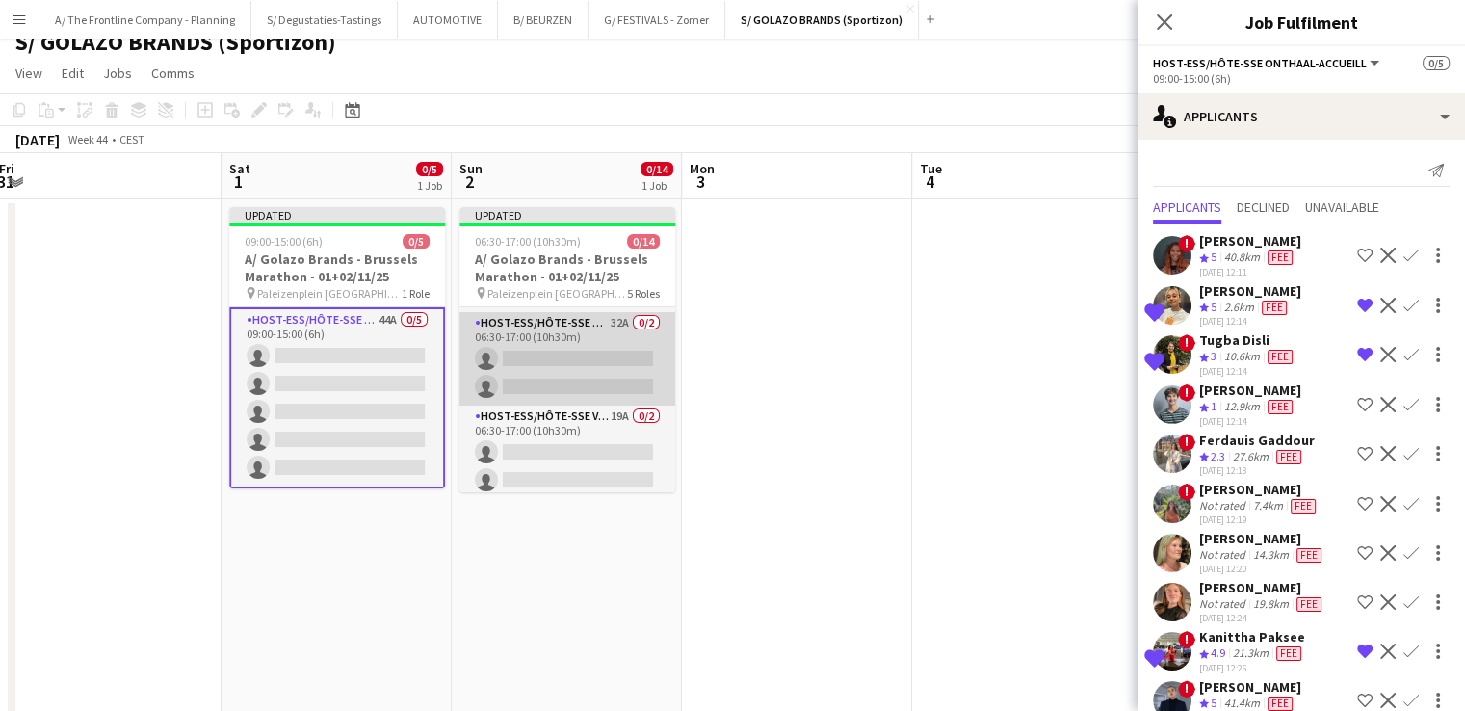
click at [605, 355] on app-card-role "Host-ess/Hôte-sse Onthaal-Accueill 32A 0/2 06:30-17:00 (10h30m) single-neutral-…" at bounding box center [567, 358] width 216 height 93
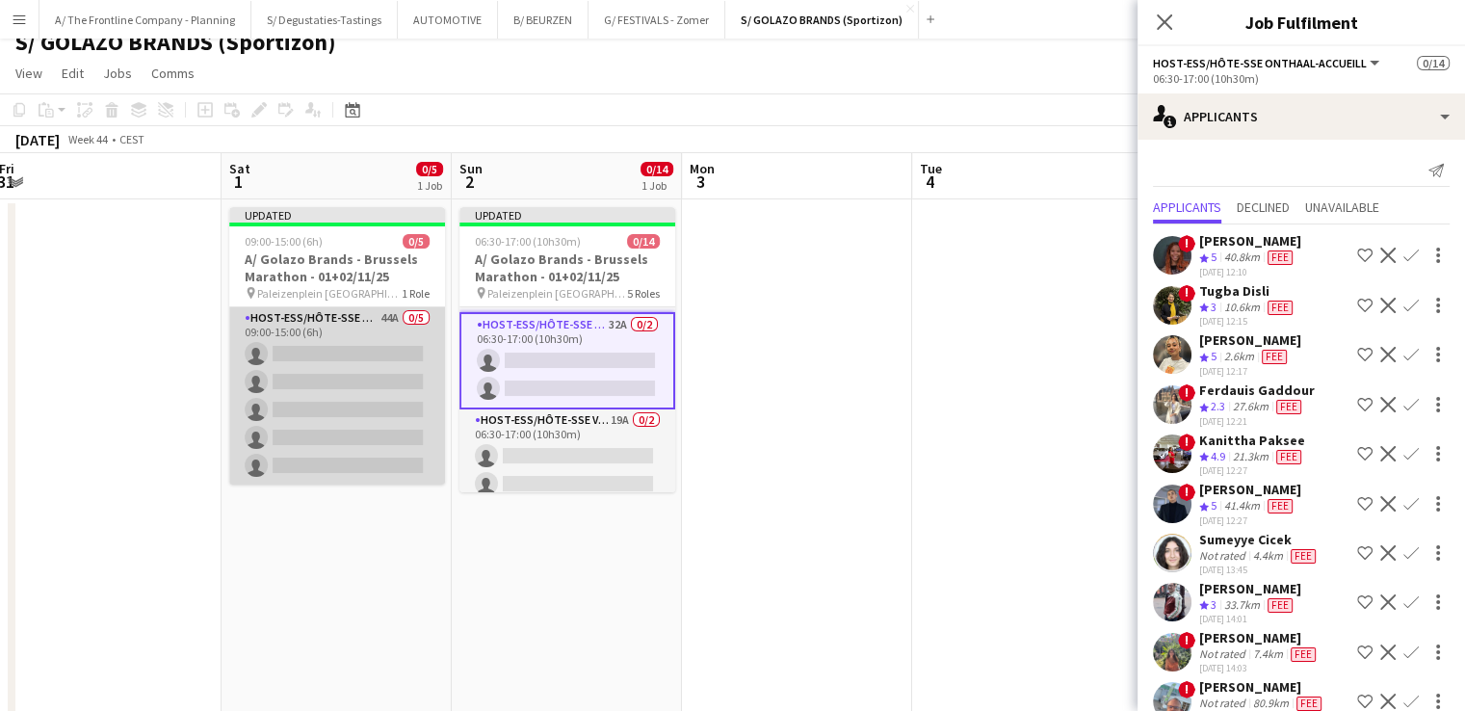
click at [301, 376] on app-card-role "Host-ess/Hôte-sse Onthaal-Accueill 44A 0/5 09:00-15:00 (6h) single-neutral-acti…" at bounding box center [337, 395] width 216 height 177
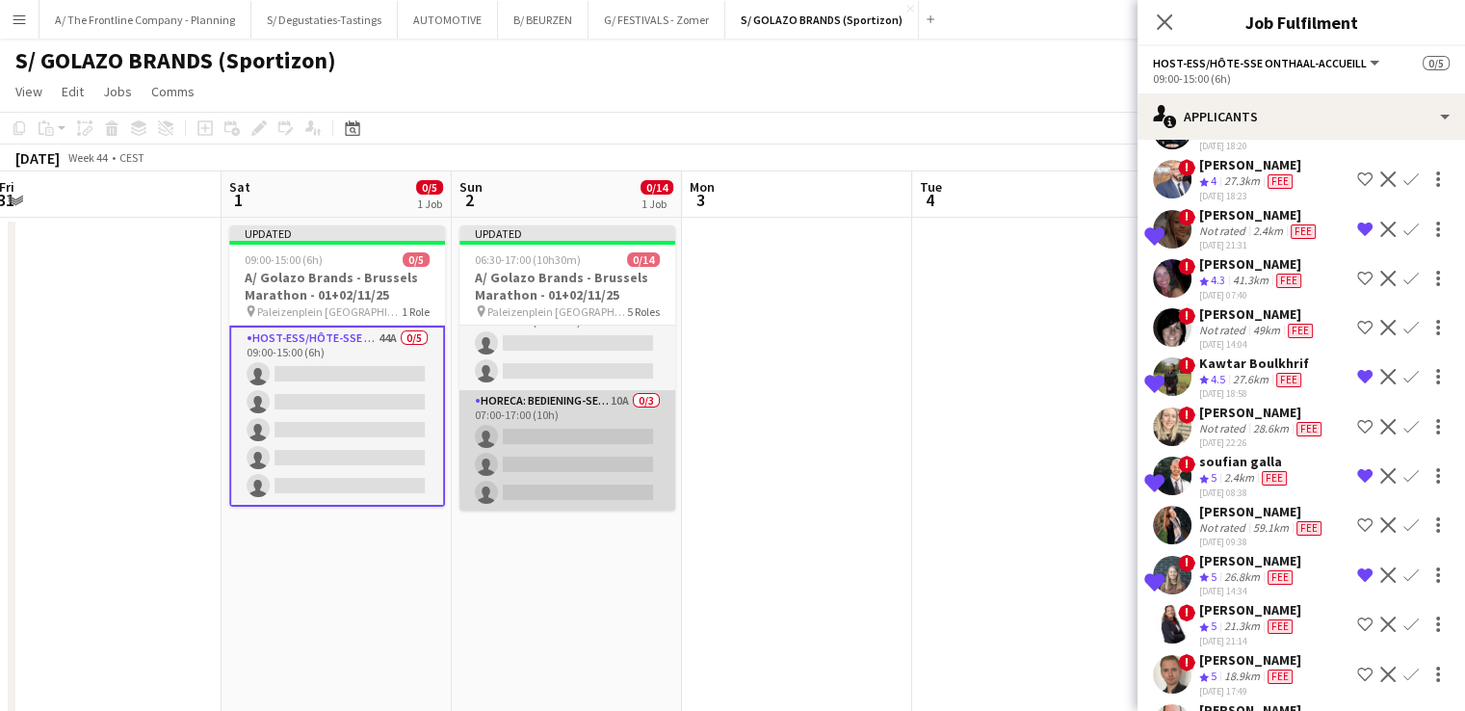
scroll to position [393, 0]
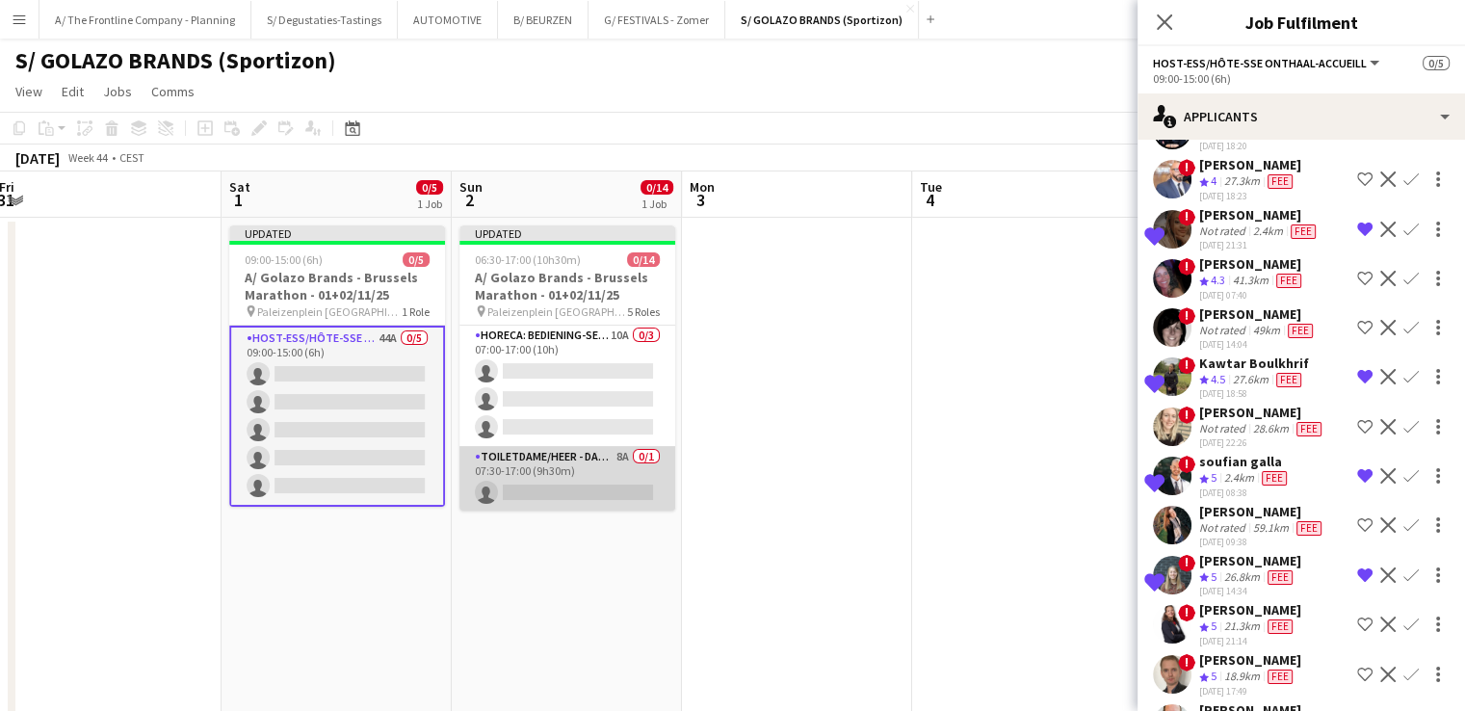
click at [592, 475] on app-card-role "Toiletdame/heer - dame/monsieur des toilettes 8A 0/1 07:30-17:00 (9h30m) single…" at bounding box center [567, 478] width 216 height 65
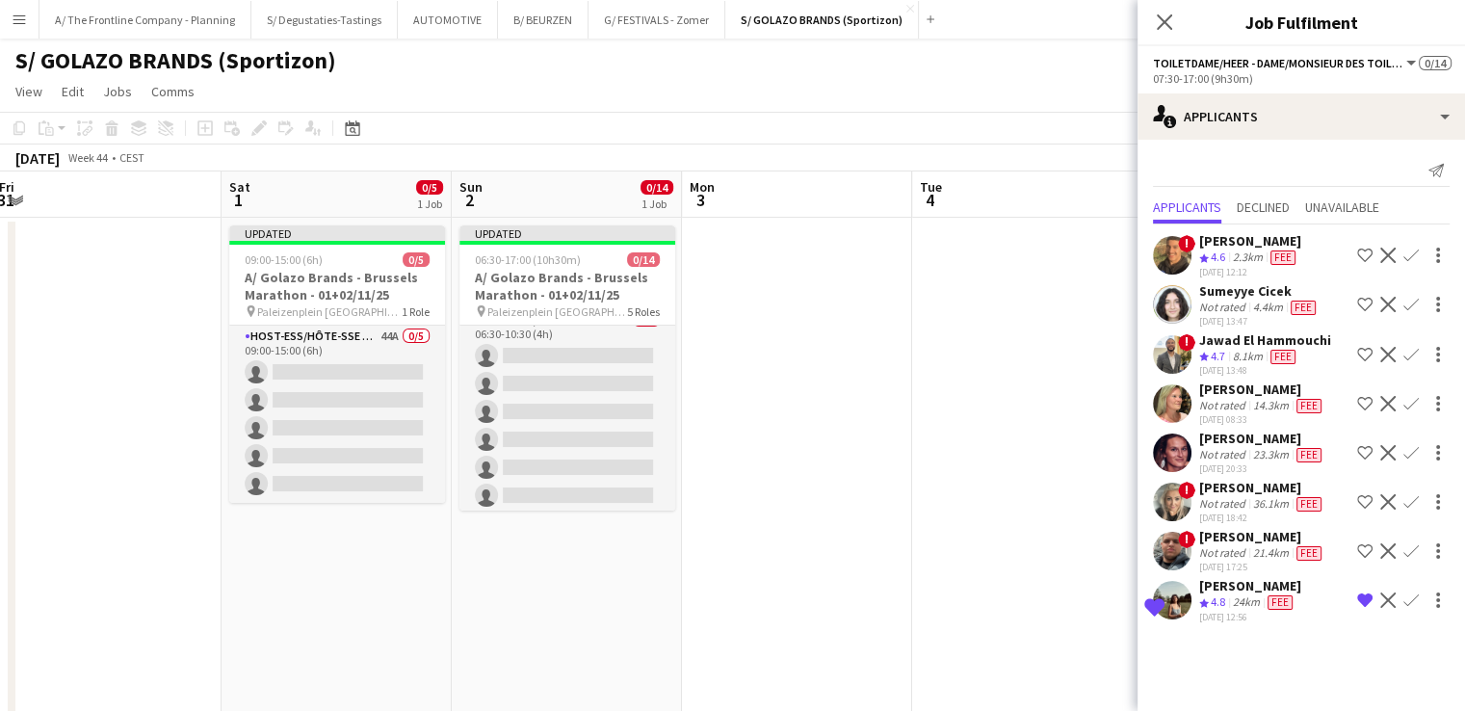
scroll to position [0, 0]
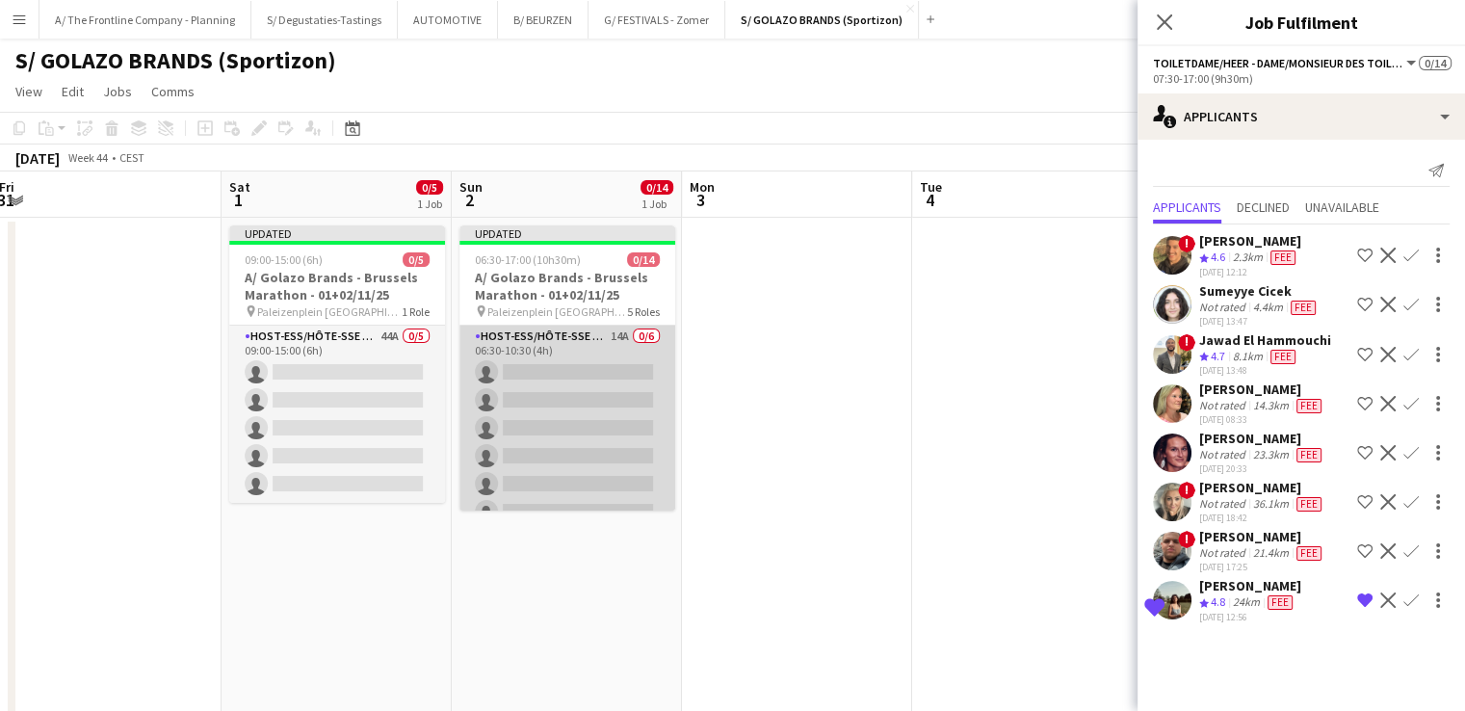
click at [597, 420] on app-card-role "Host-ess/Hôte-sse Onthaal-Accueill 14A 0/6 06:30-10:30 (4h) single-neutral-acti…" at bounding box center [567, 427] width 216 height 205
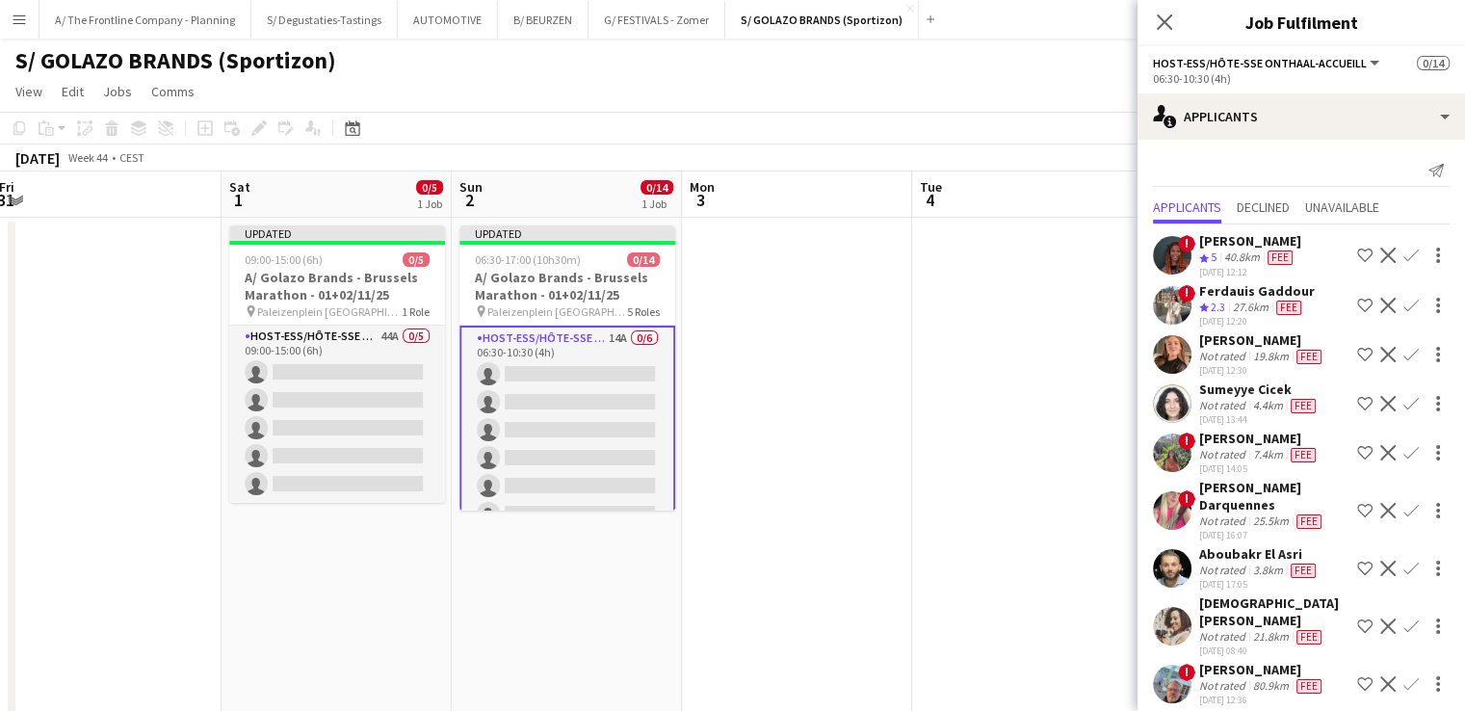
click at [597, 420] on app-card-role "Host-ess/Hôte-sse Onthaal-Accueill 14A 0/6 06:30-10:30 (4h) single-neutral-acti…" at bounding box center [567, 429] width 216 height 209
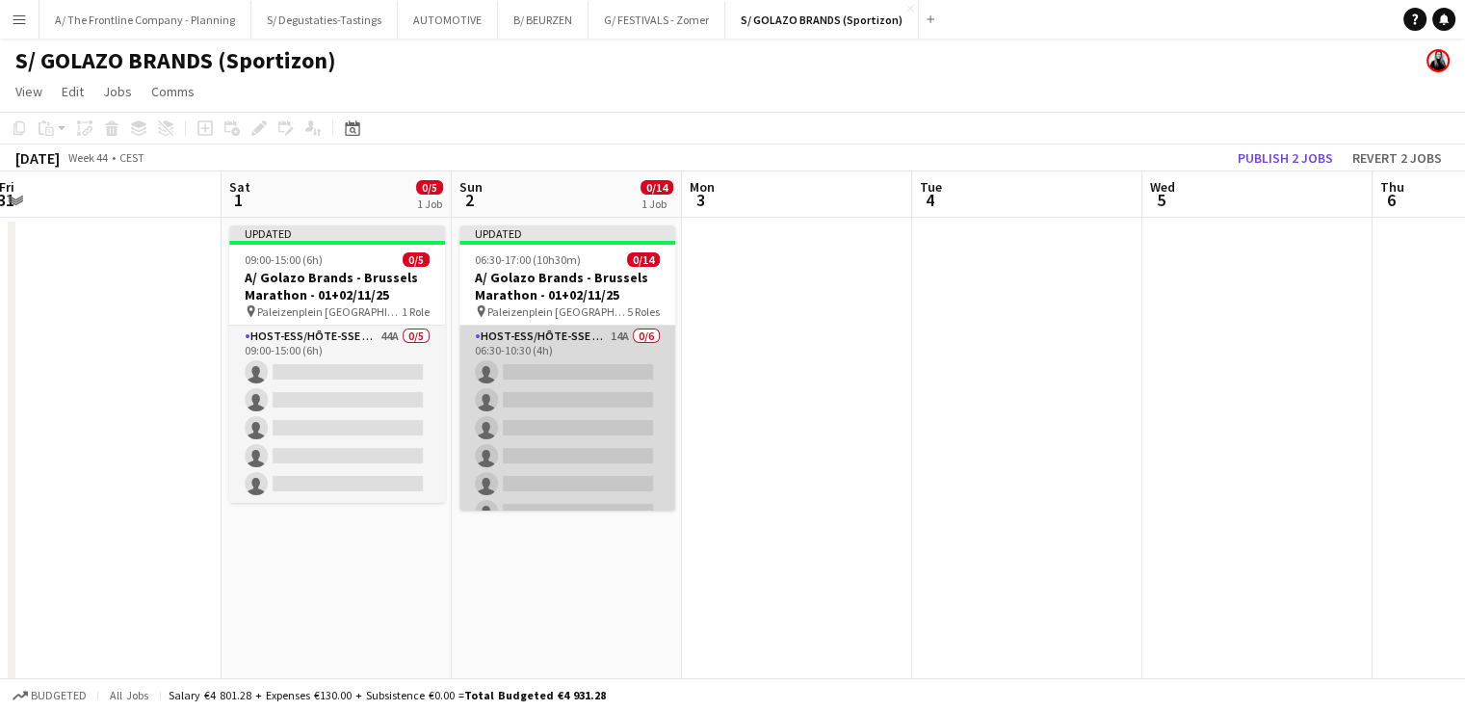
click at [597, 420] on app-card-role "Host-ess/Hôte-sse Onthaal-Accueill 14A 0/6 06:30-10:30 (4h) single-neutral-acti…" at bounding box center [567, 427] width 216 height 205
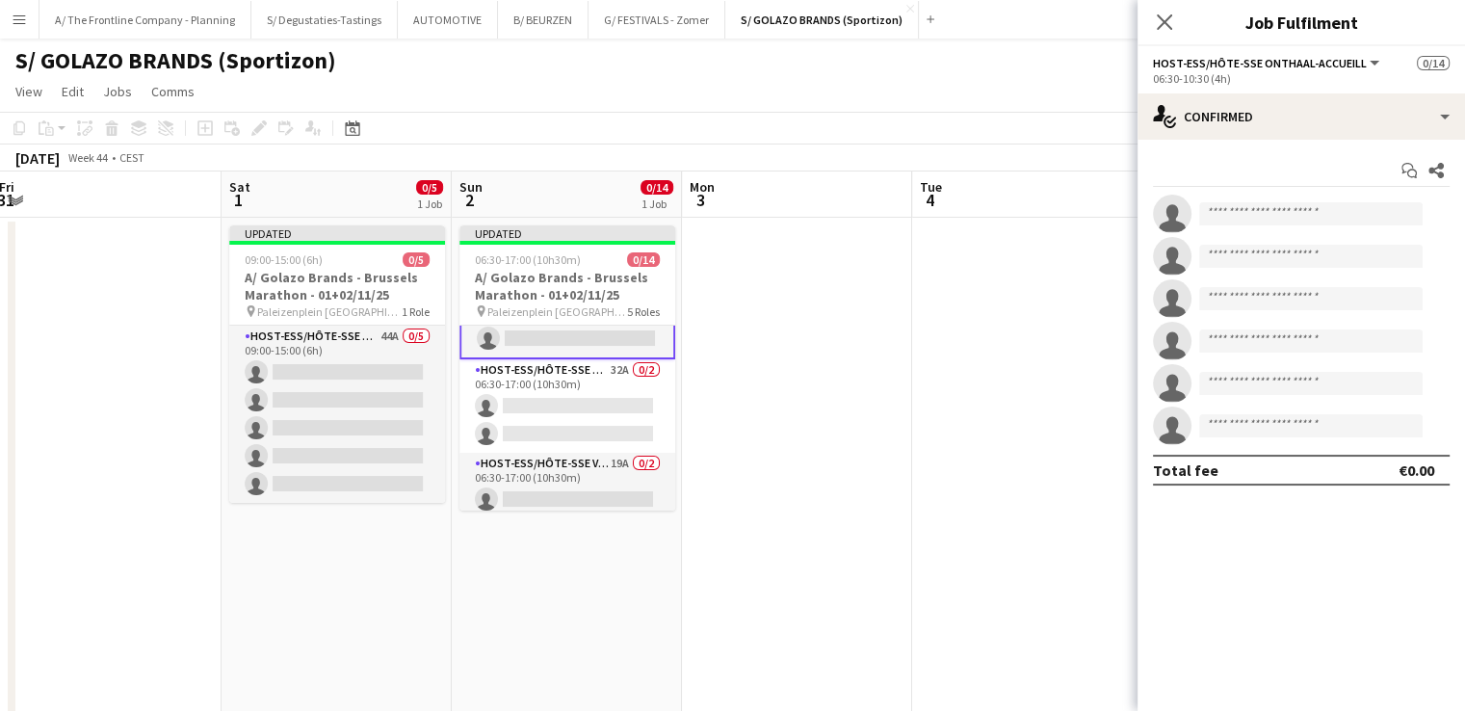
scroll to position [188, 0]
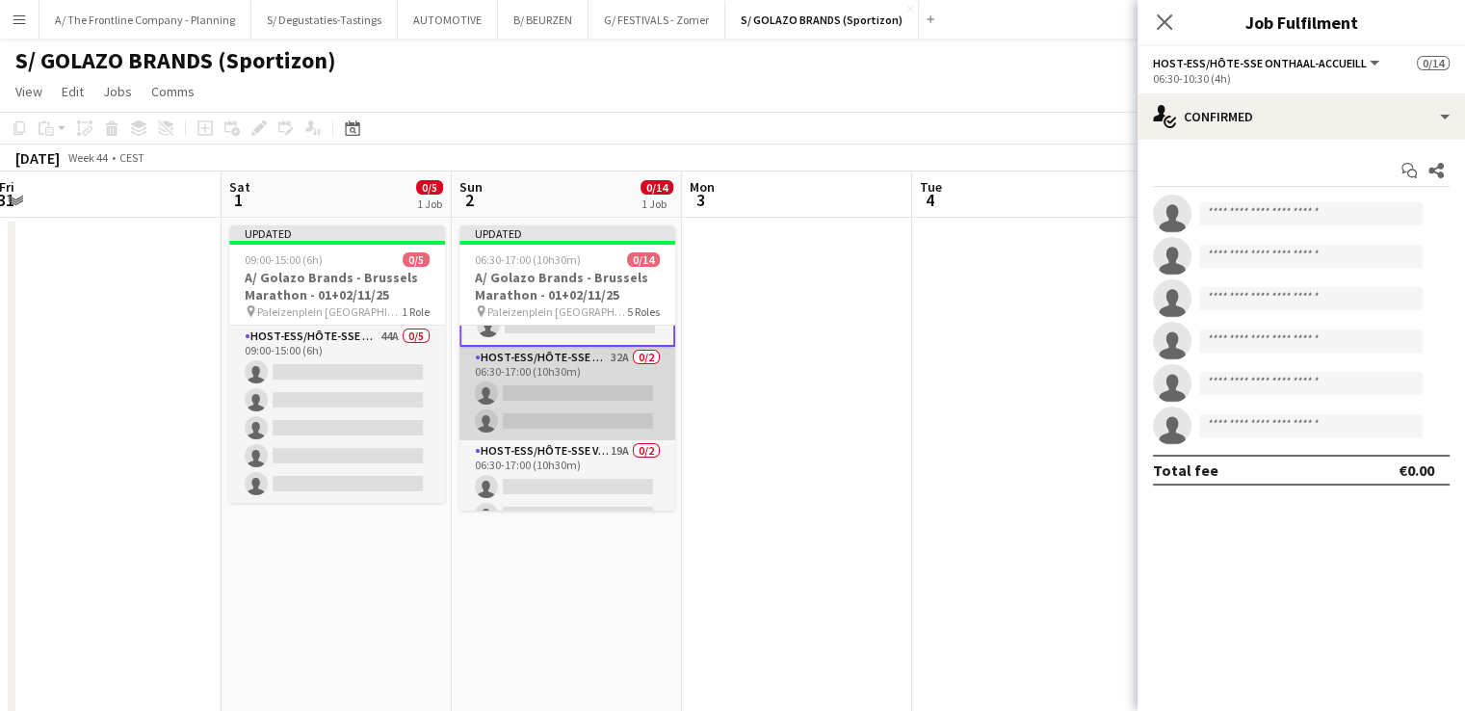
click at [552, 407] on app-card-role "Host-ess/Hôte-sse Onthaal-Accueill 32A 0/2 06:30-17:00 (10h30m) single-neutral-…" at bounding box center [567, 393] width 216 height 93
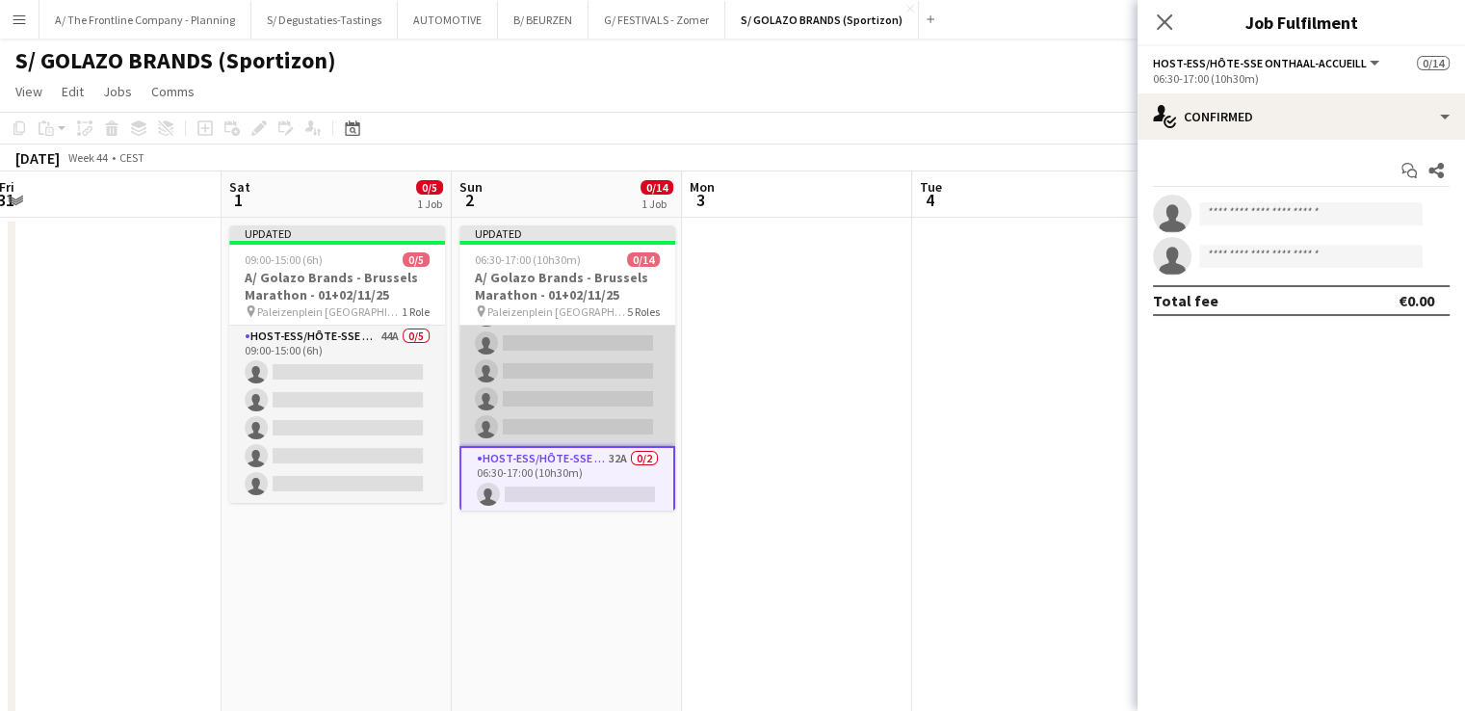
scroll to position [67, 0]
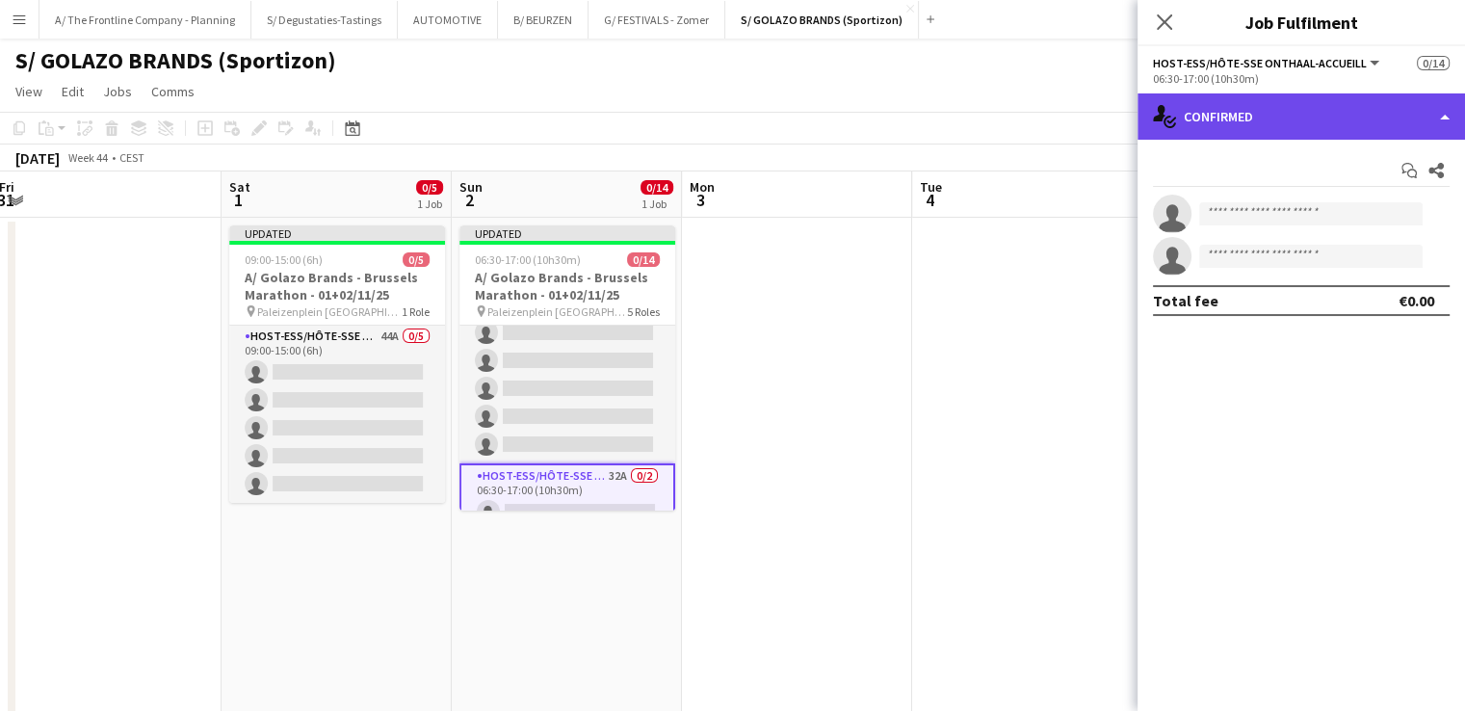
click at [1186, 135] on div "single-neutral-actions-check-2 Confirmed" at bounding box center [1300, 116] width 327 height 46
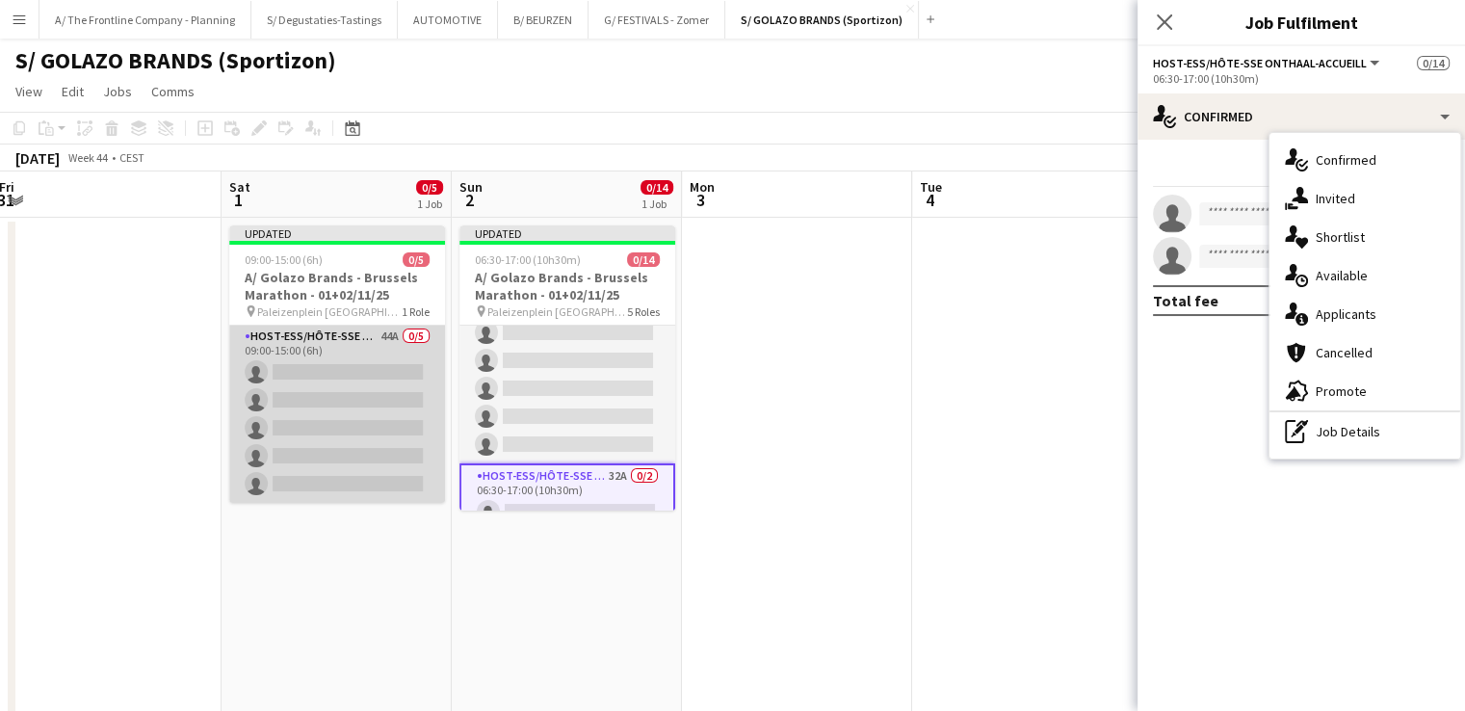
click at [418, 386] on app-card-role "Host-ess/Hôte-sse Onthaal-Accueill 44A 0/5 09:00-15:00 (6h) single-neutral-acti…" at bounding box center [337, 413] width 216 height 177
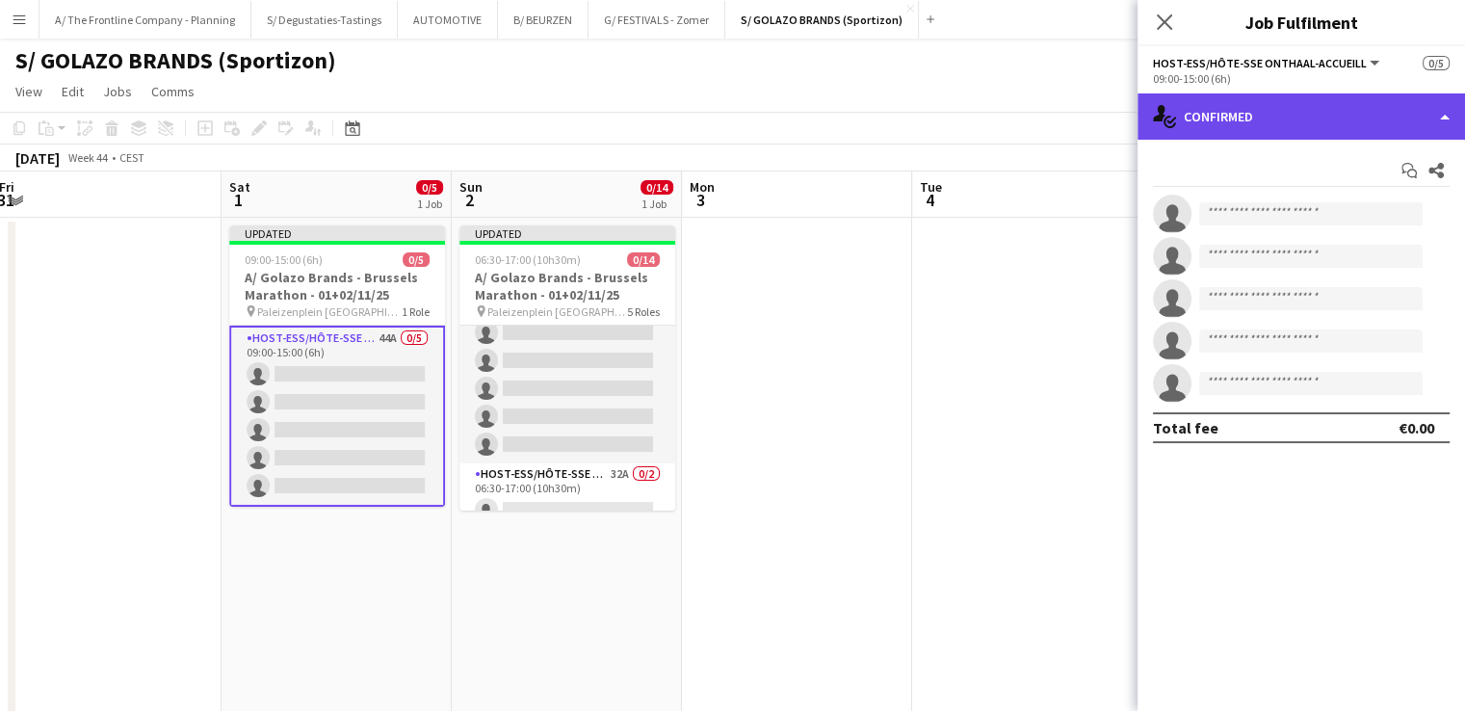
click at [1276, 107] on div "single-neutral-actions-check-2 Confirmed" at bounding box center [1300, 116] width 327 height 46
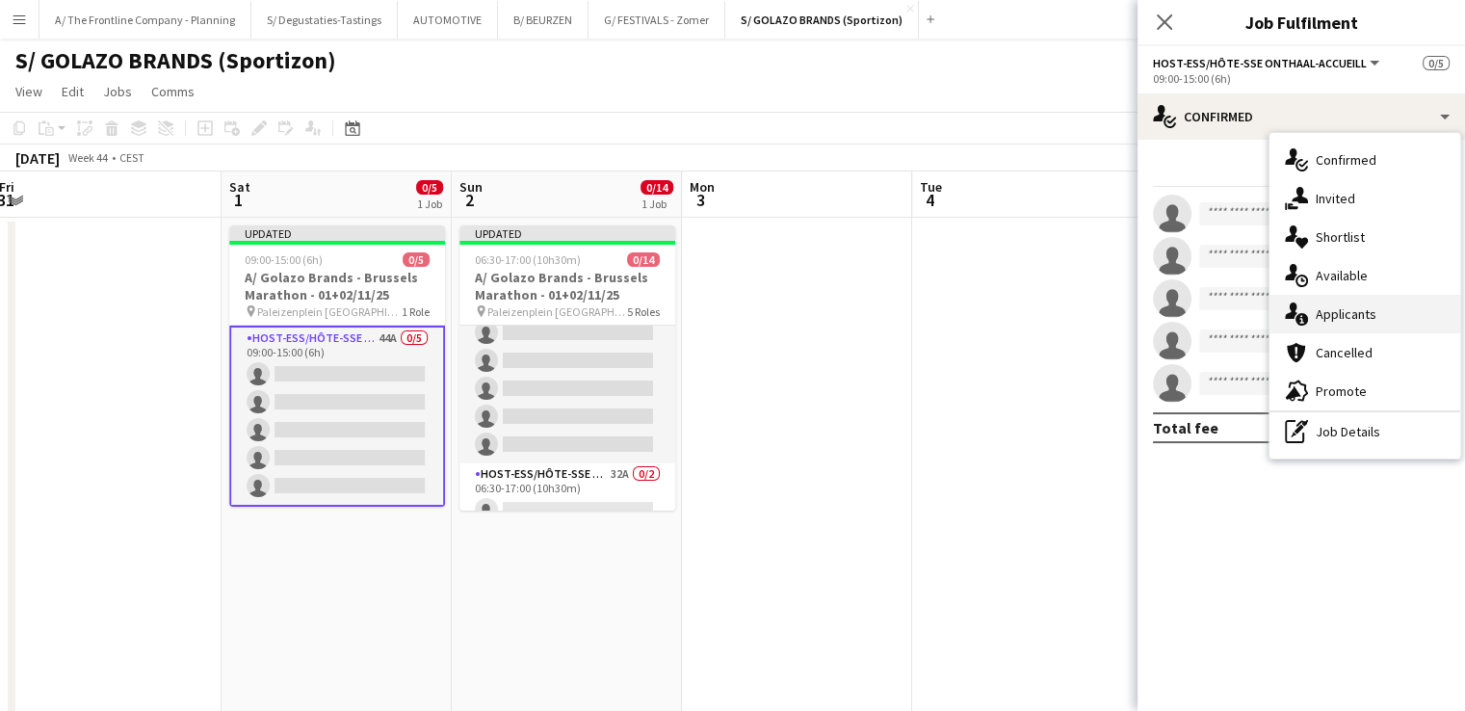
click at [1310, 320] on div "single-neutral-actions-information Applicants" at bounding box center [1364, 314] width 191 height 39
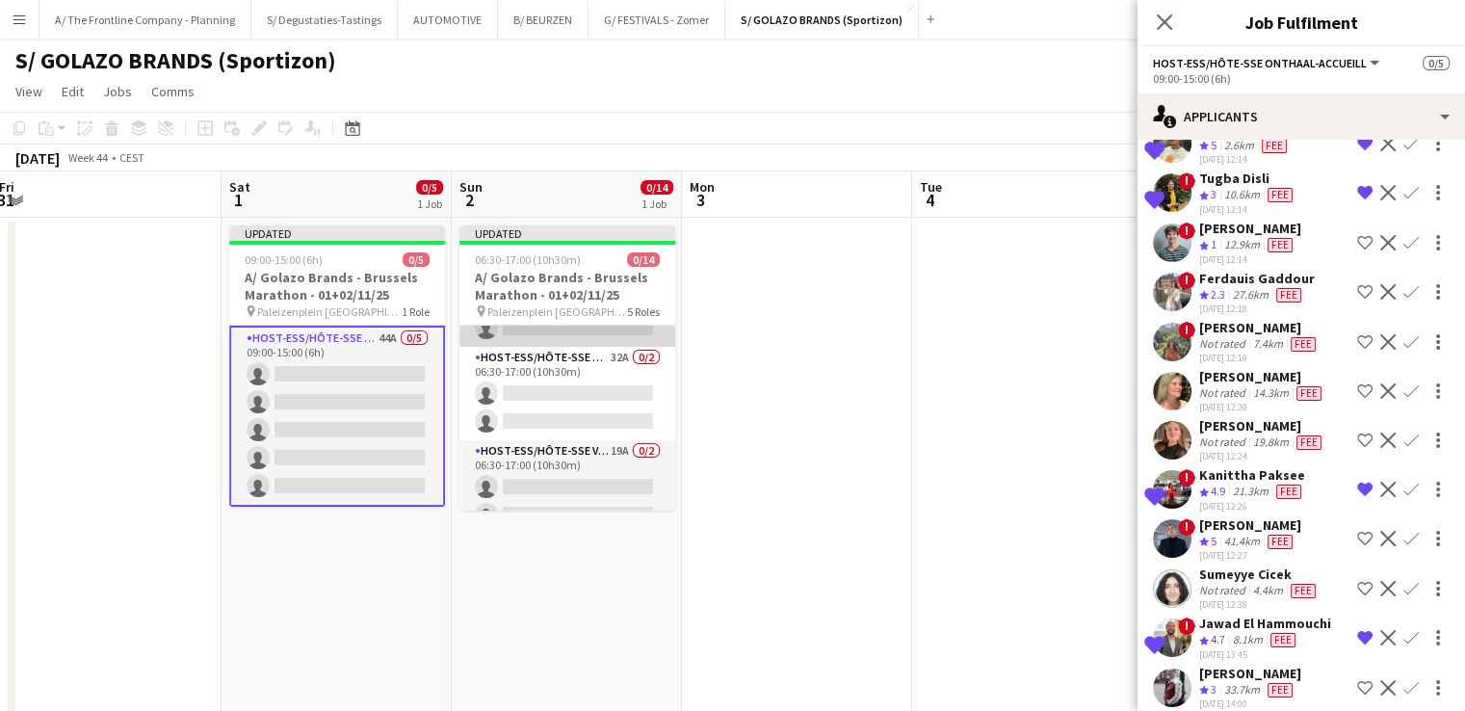
scroll to position [187, 0]
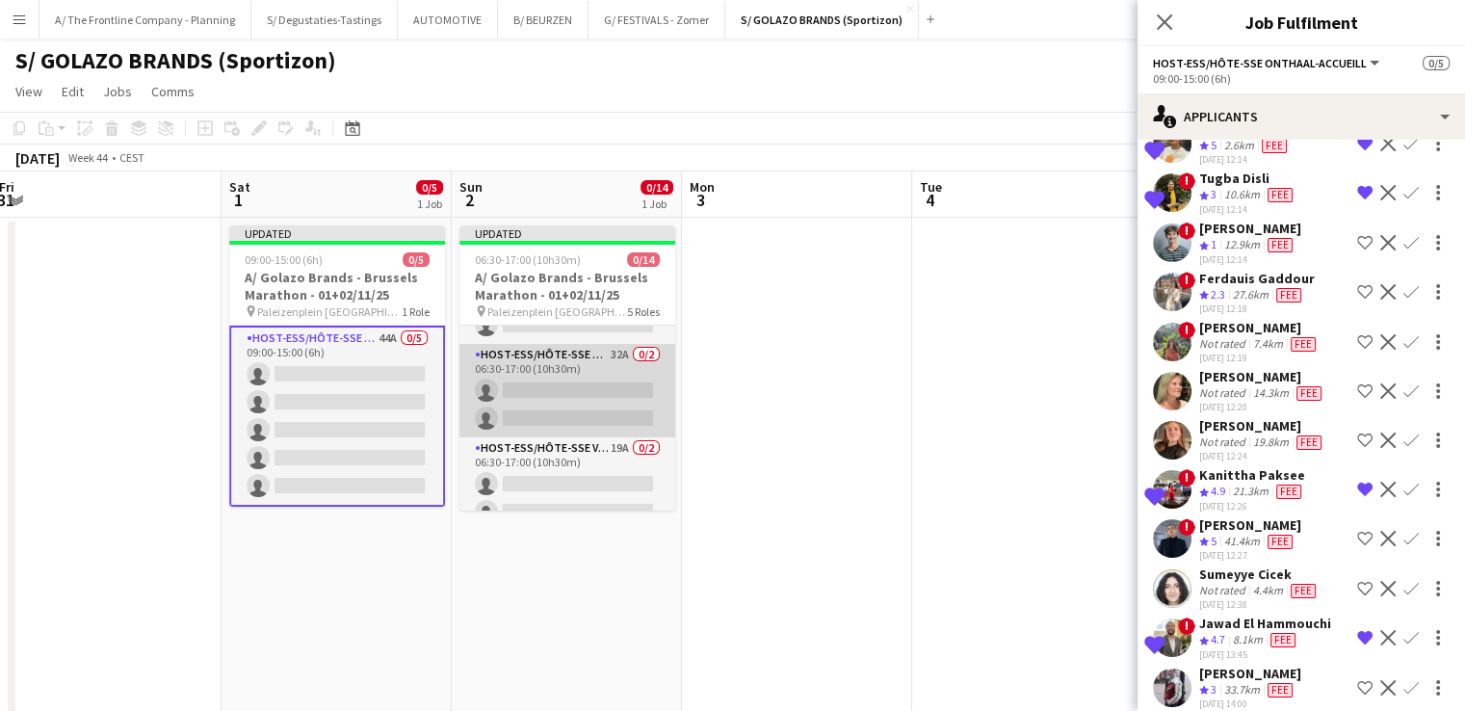
drag, startPoint x: 611, startPoint y: 464, endPoint x: 547, endPoint y: 400, distance: 91.2
click at [547, 400] on app-card-role "Host-ess/Hôte-sse Onthaal-Accueill 32A 0/2 06:30-17:00 (10h30m) single-neutral-…" at bounding box center [567, 390] width 216 height 93
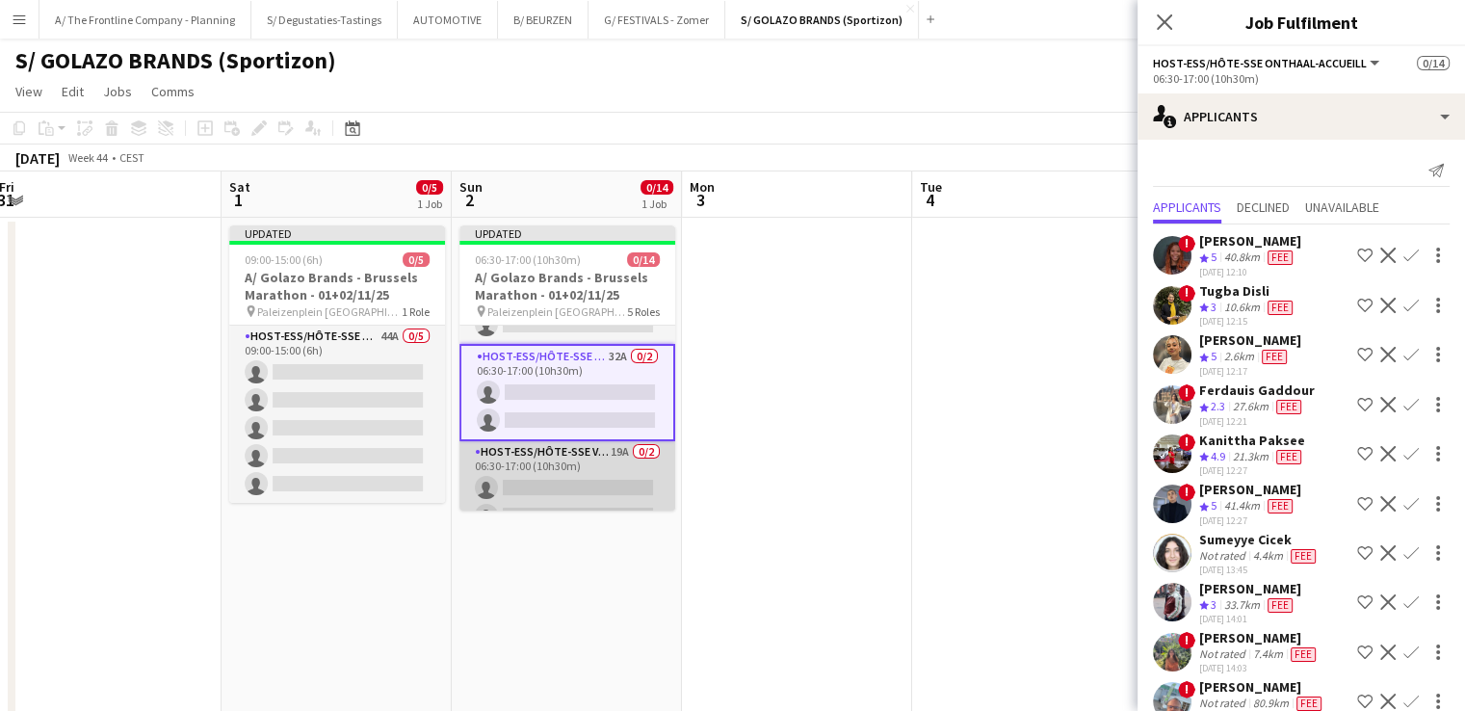
click at [570, 486] on app-card-role "Host-ess/Hôte-sse Vestiaire 19A 0/2 06:30-17:00 (10h30m) single-neutral-actions…" at bounding box center [567, 487] width 216 height 93
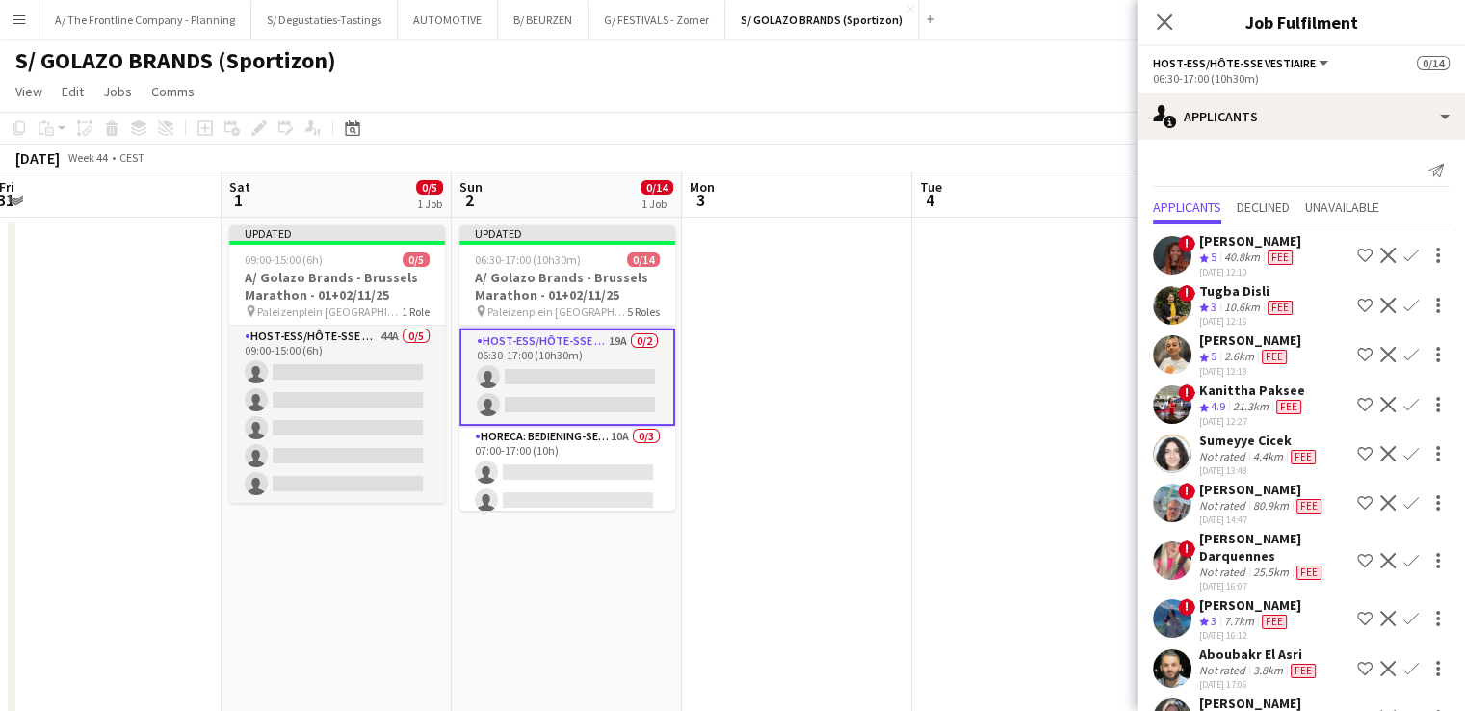
scroll to position [299, 0]
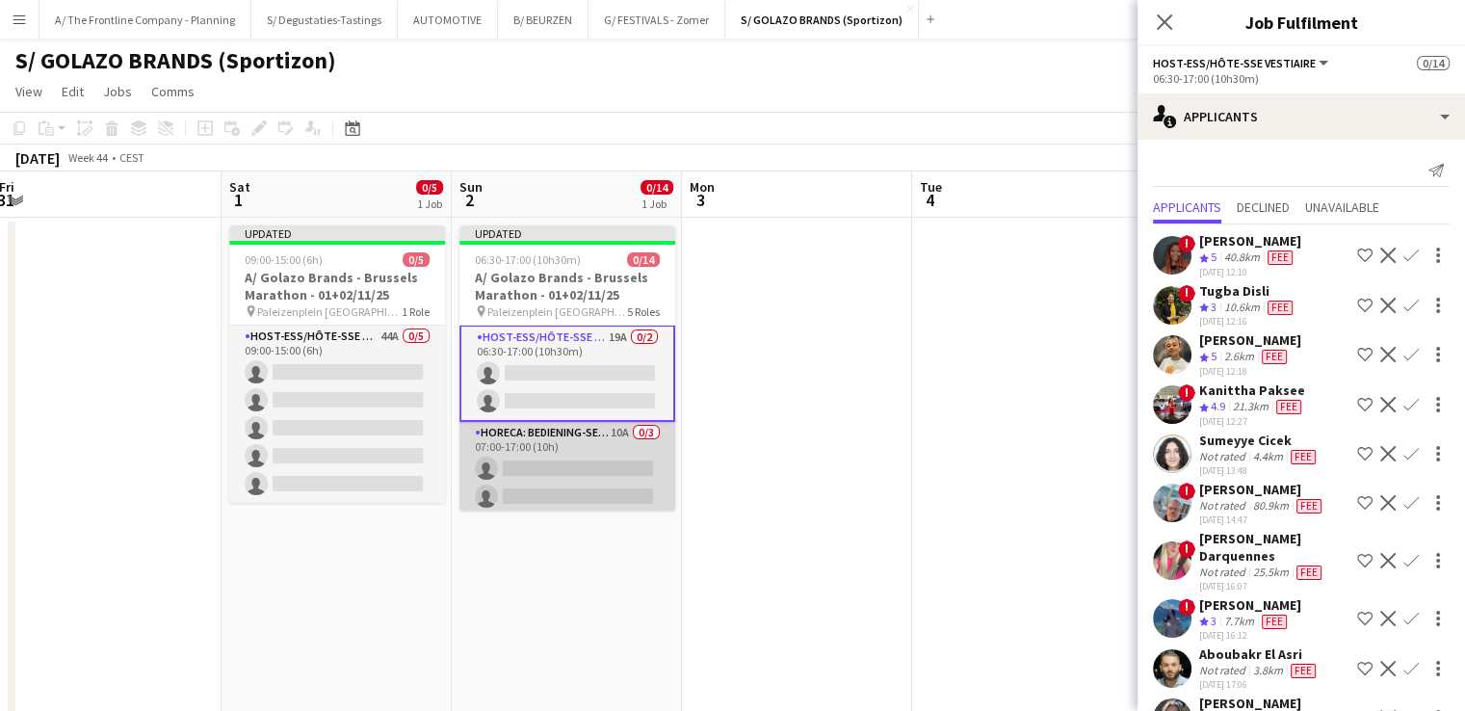
click at [570, 469] on app-card-role "Horeca: Bediening-Service 10A 0/3 07:00-17:00 (10h) single-neutral-actions sing…" at bounding box center [567, 482] width 216 height 121
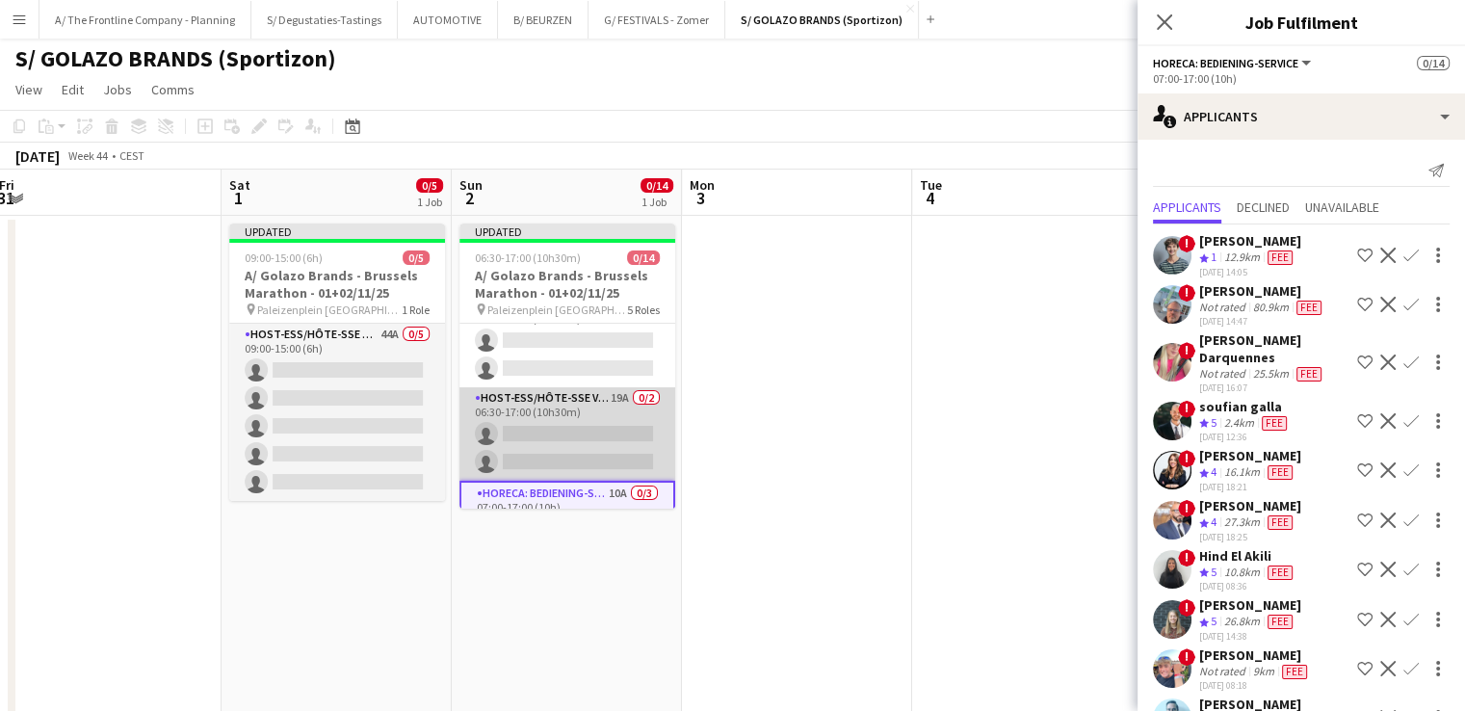
scroll to position [241, 0]
click at [553, 408] on app-card-role "Host-ess/Hôte-sse Vestiaire 19A 0/2 06:30-17:00 (10h30m) single-neutral-actions…" at bounding box center [567, 427] width 216 height 93
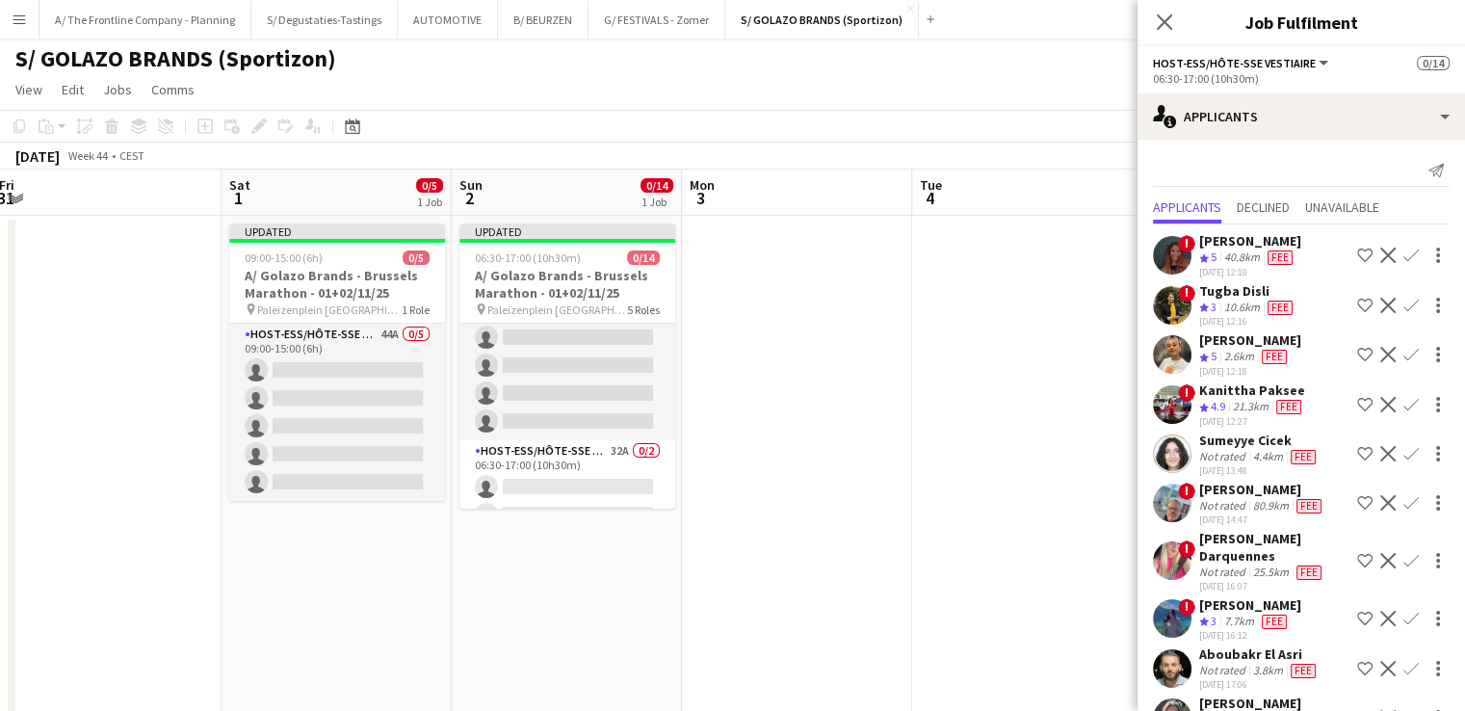
scroll to position [0, 0]
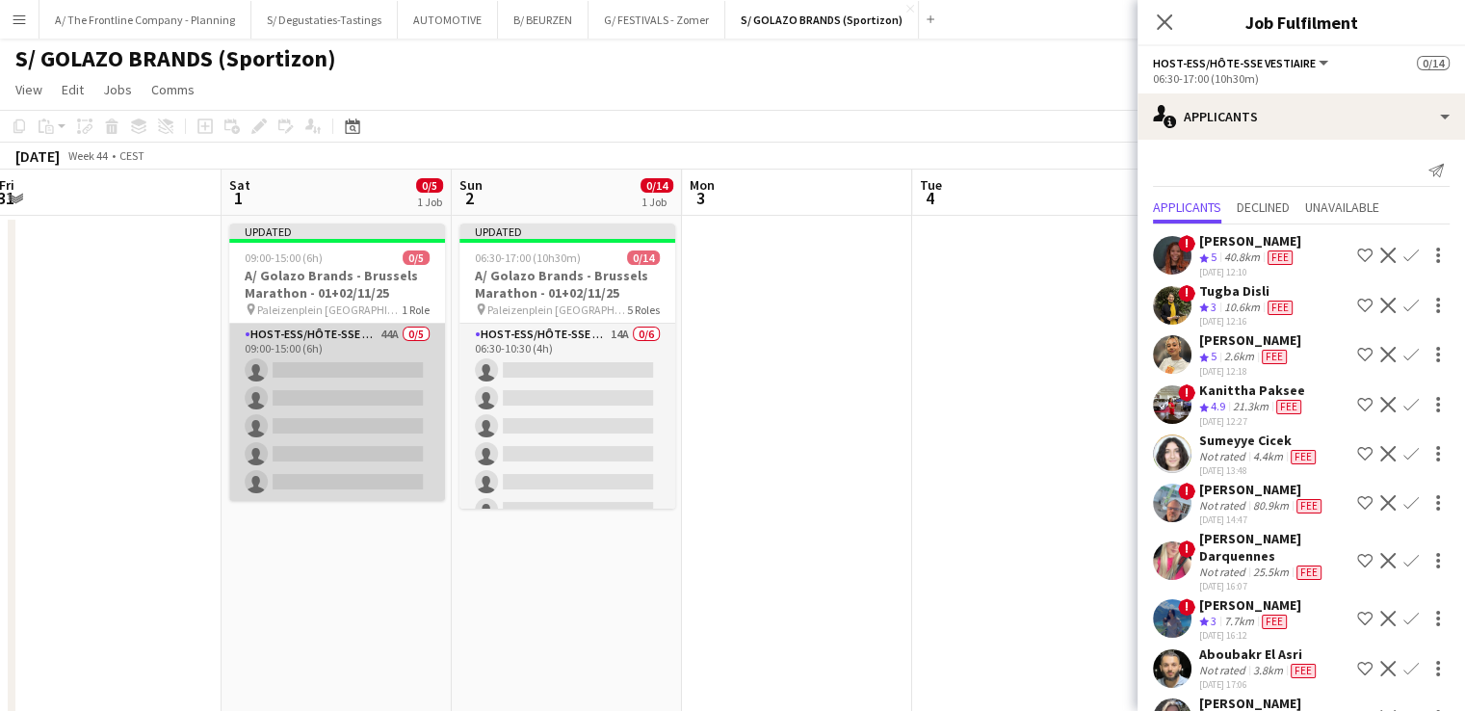
click at [329, 418] on app-card-role "Host-ess/Hôte-sse Onthaal-Accueill 44A 0/5 09:00-15:00 (6h) single-neutral-acti…" at bounding box center [337, 412] width 216 height 177
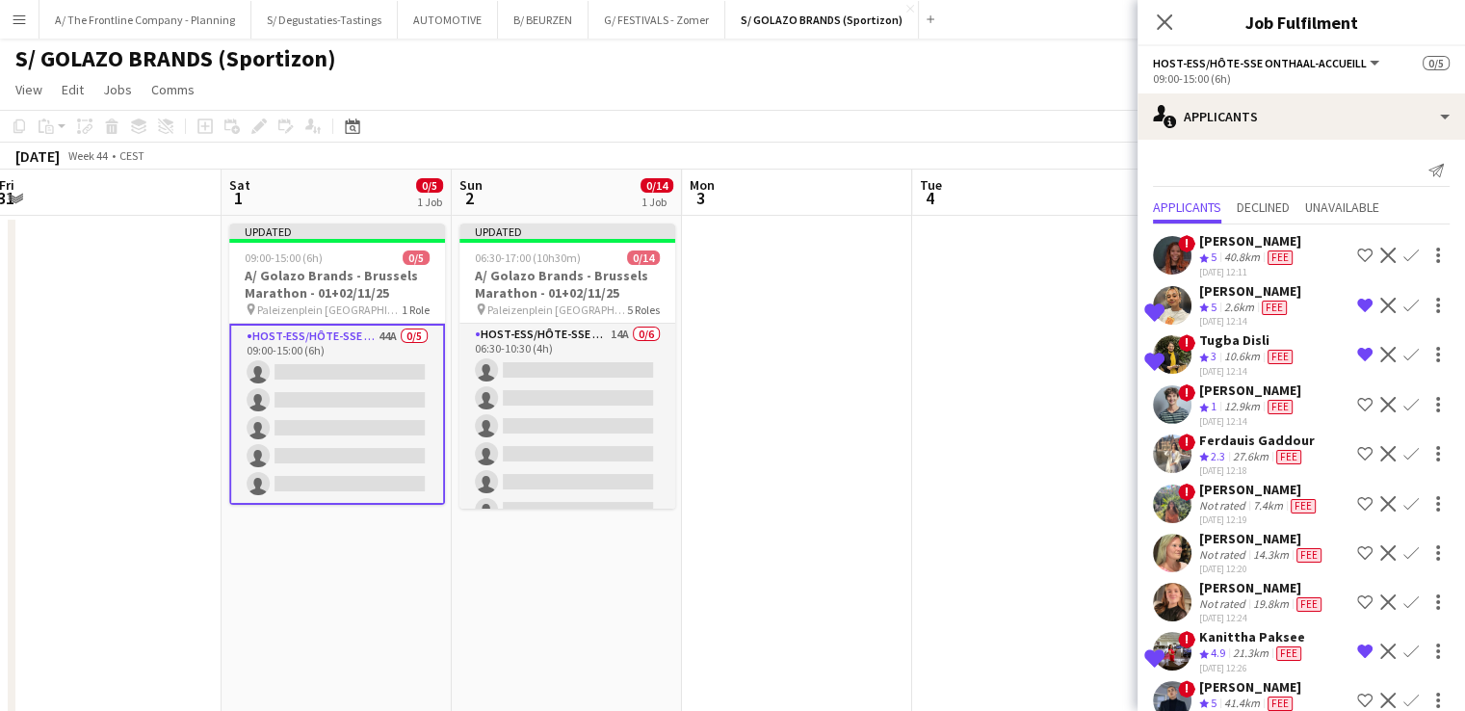
click at [1403, 304] on app-icon "Confirm" at bounding box center [1410, 305] width 15 height 15
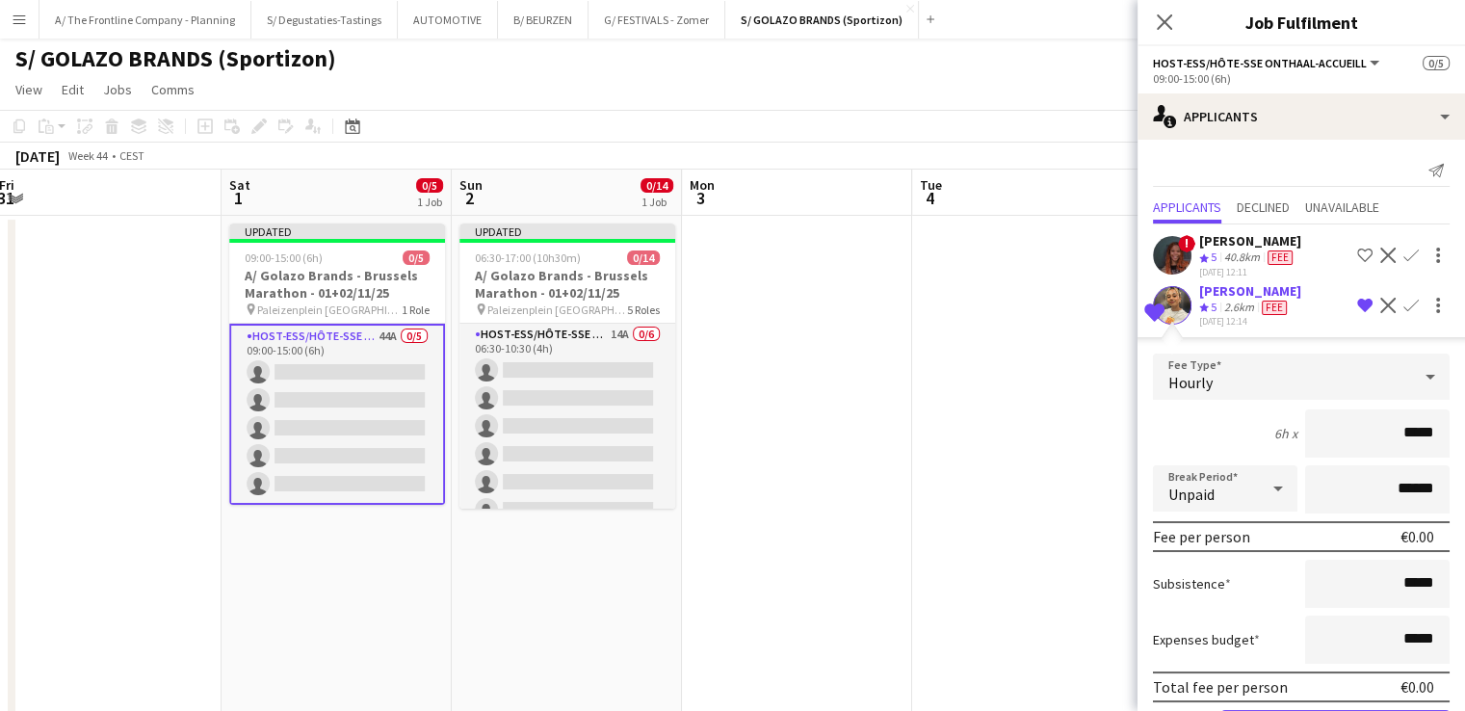
drag, startPoint x: 1391, startPoint y: 432, endPoint x: 1478, endPoint y: 437, distance: 86.8
click at [1464, 437] on html "Menu Boards Boards Boards All jobs Status Workforce Workforce My Workforce Recr…" at bounding box center [732, 435] width 1465 height 874
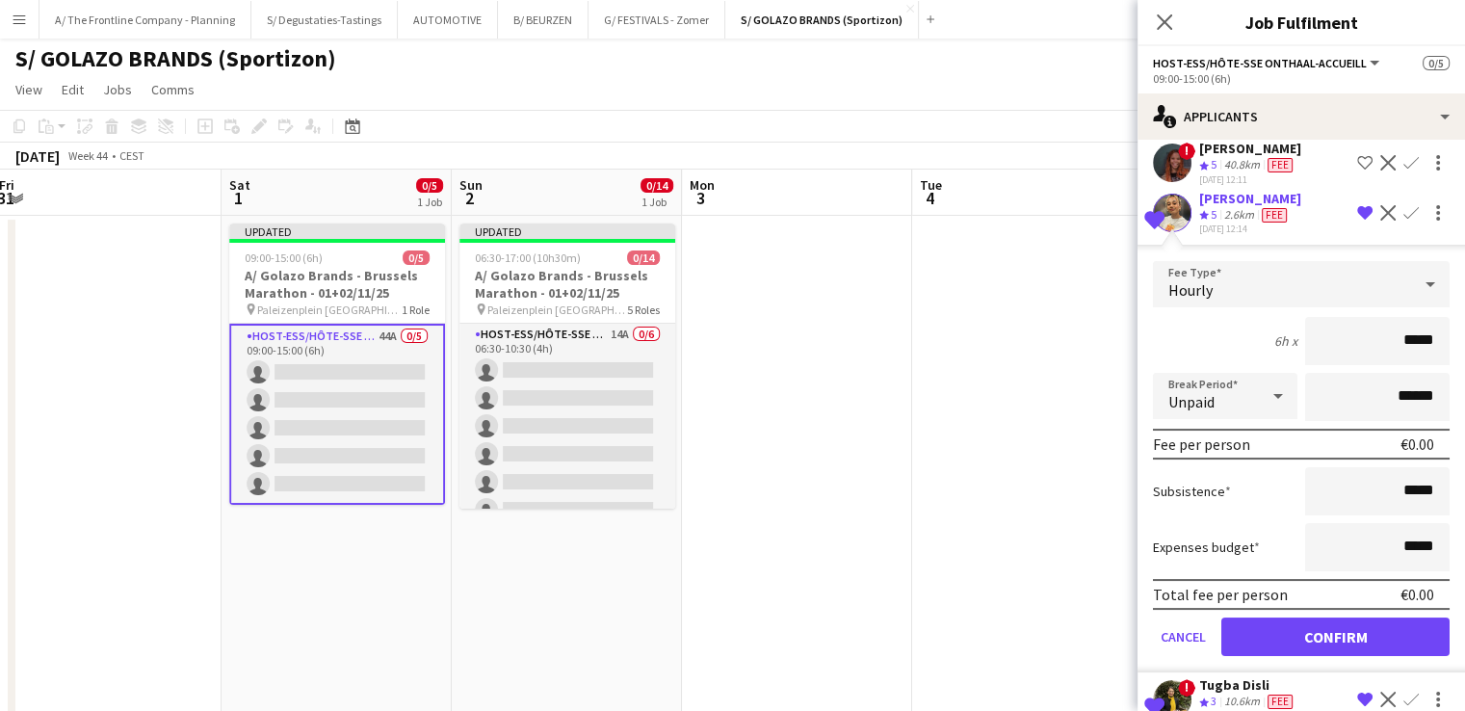
scroll to position [91, 0]
click at [1216, 226] on div "13-09-2025 12:14" at bounding box center [1250, 229] width 102 height 13
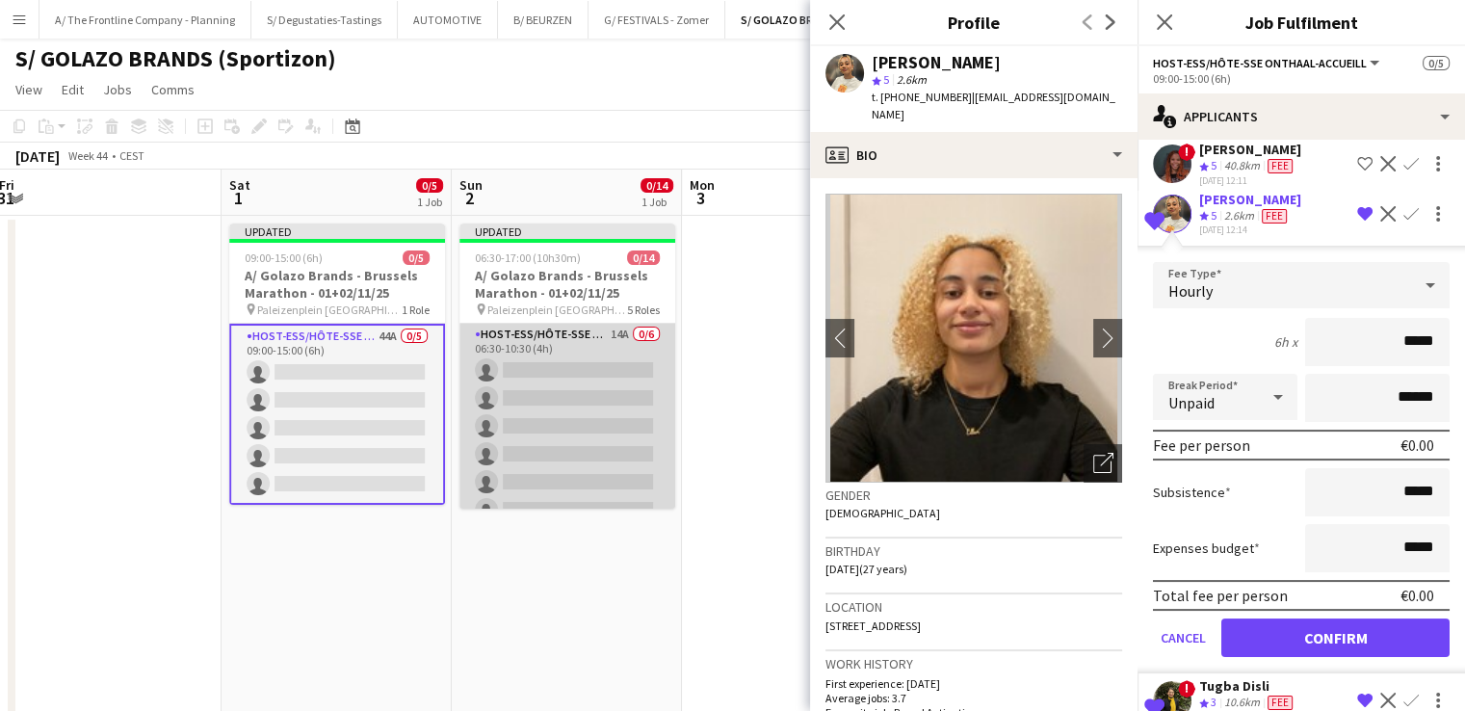
click at [566, 460] on app-card-role "Host-ess/Hôte-sse Onthaal-Accueill 14A 0/6 06:30-10:30 (4h) single-neutral-acti…" at bounding box center [567, 426] width 216 height 205
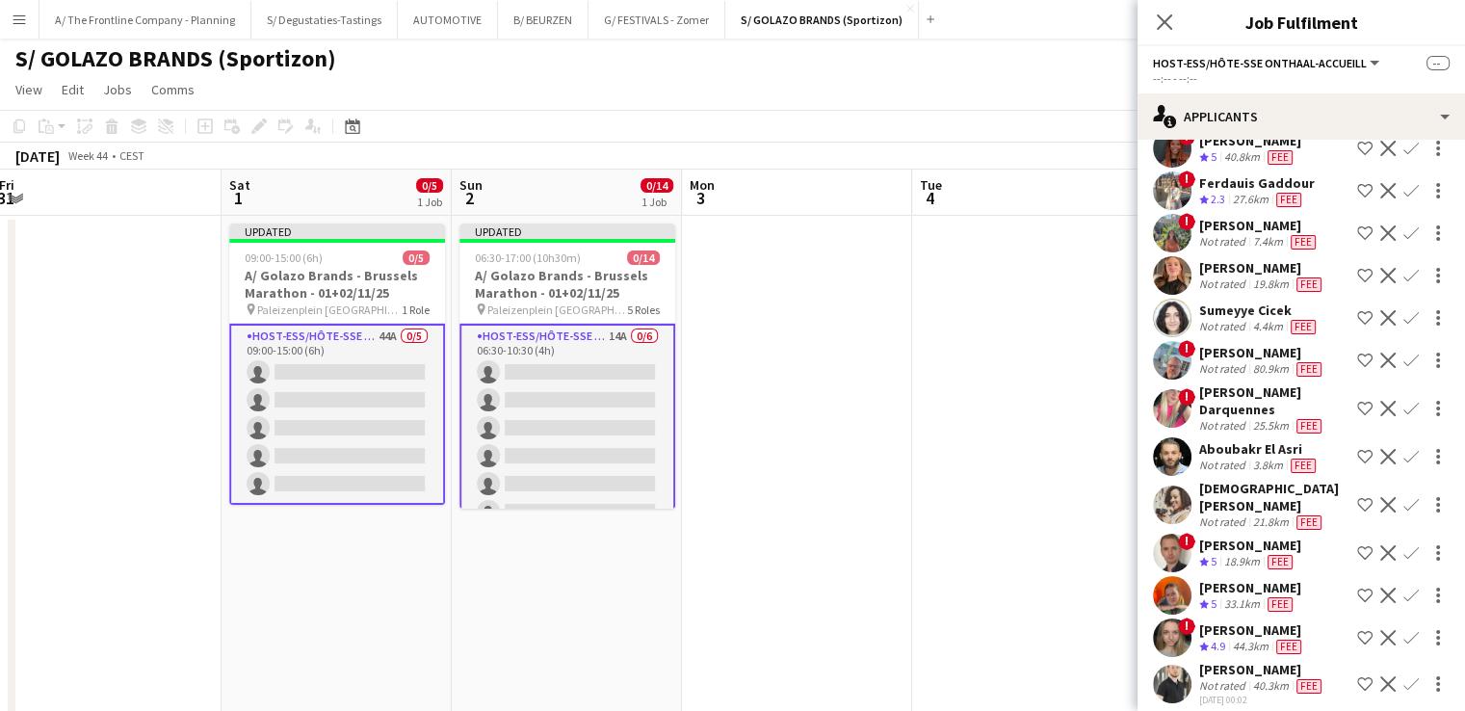
scroll to position [0, 0]
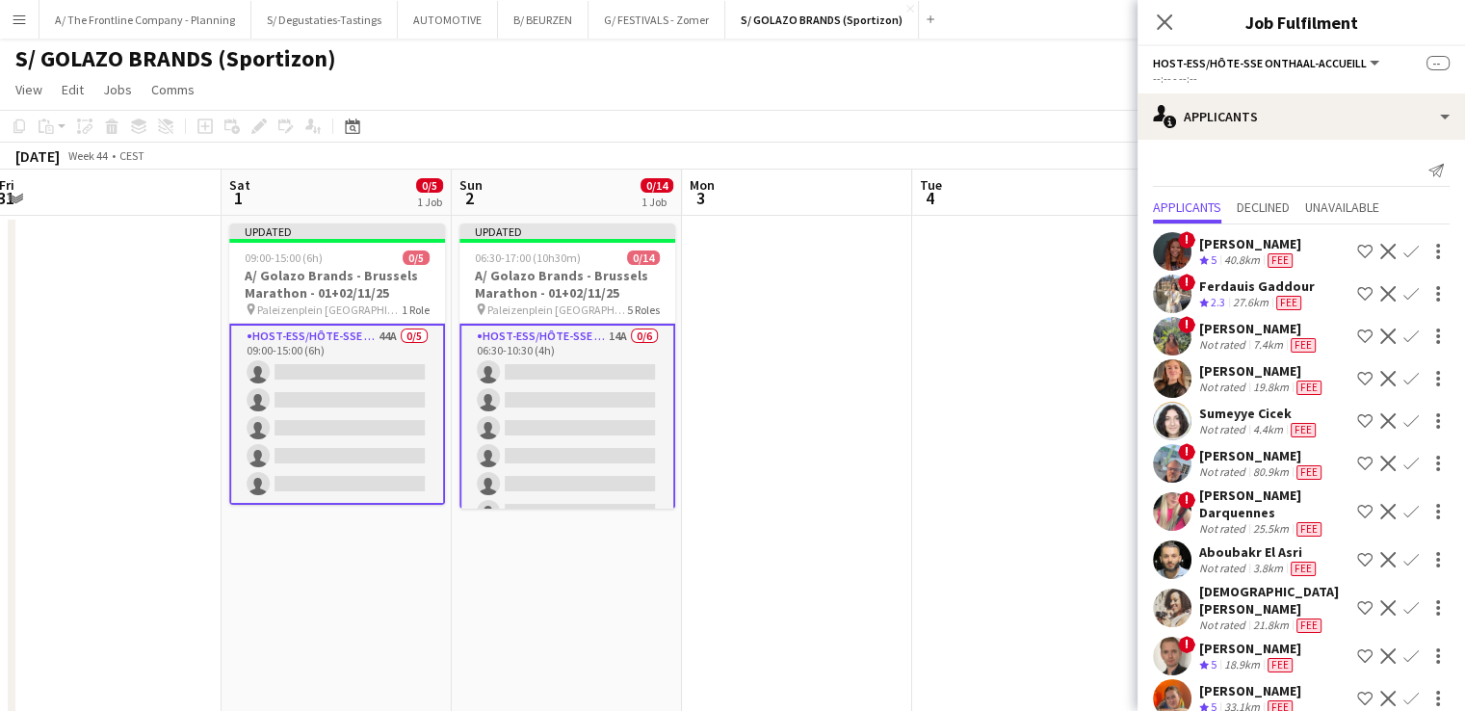
click at [381, 396] on app-card-role "Host-ess/Hôte-sse Onthaal-Accueill 44A 0/5 09:00-15:00 (6h) single-neutral-acti…" at bounding box center [337, 414] width 216 height 181
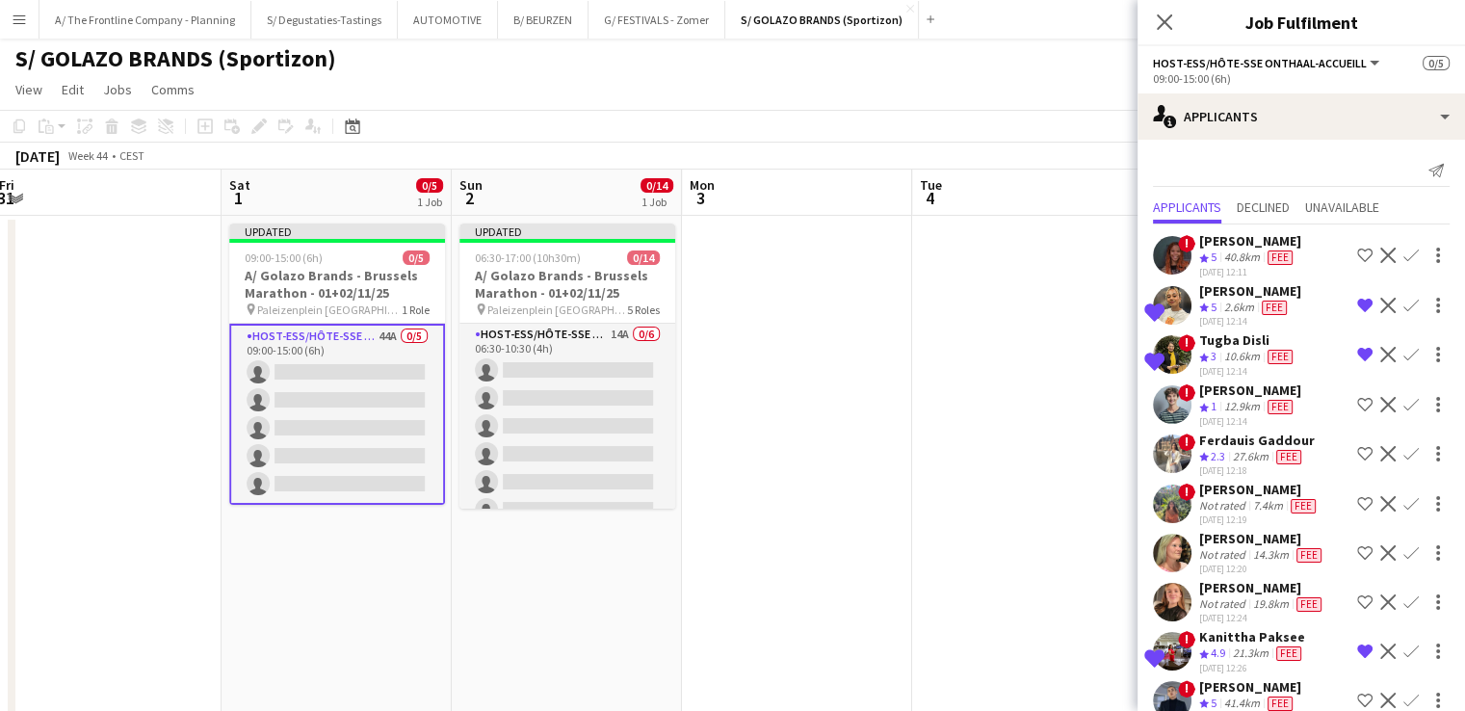
click at [1399, 311] on button "Confirm" at bounding box center [1410, 305] width 23 height 23
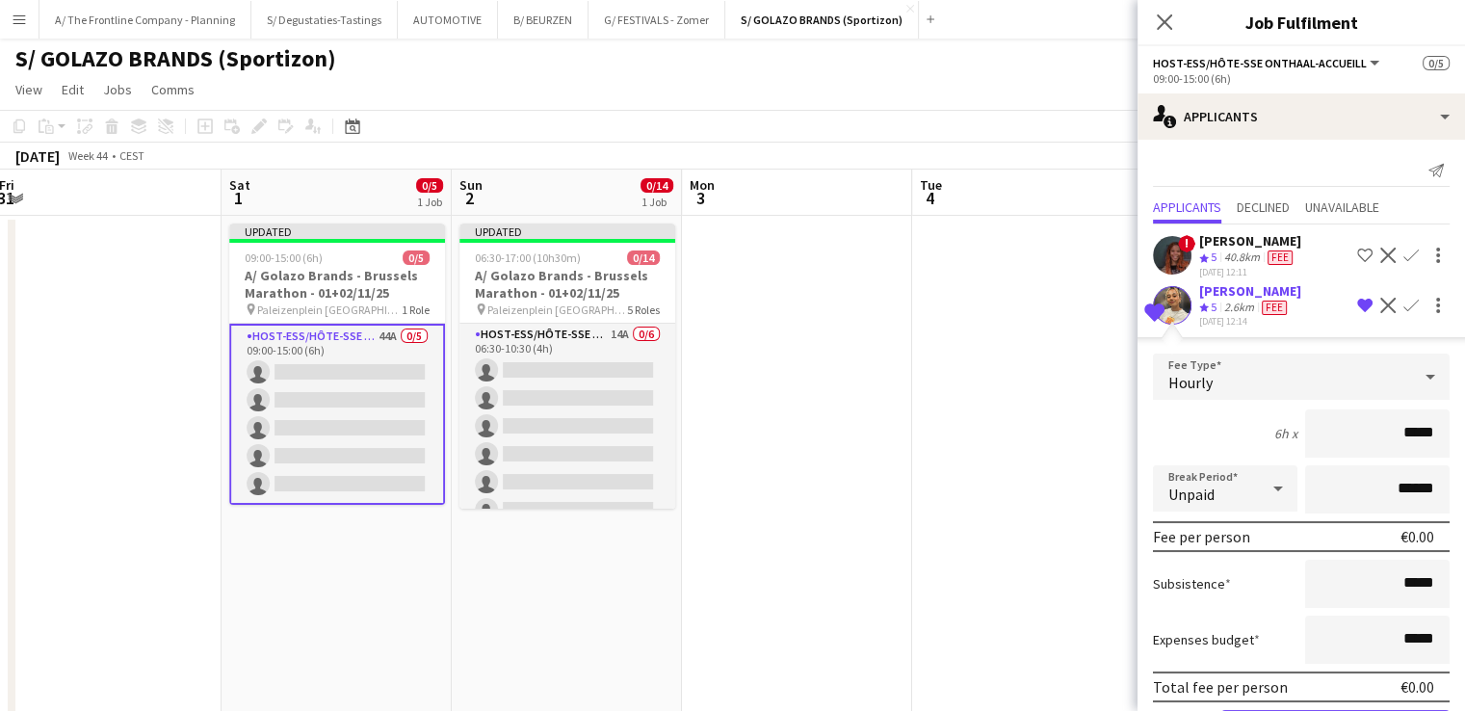
drag, startPoint x: 1391, startPoint y: 436, endPoint x: 1437, endPoint y: 436, distance: 45.3
click at [1437, 436] on form "Fee Type Hourly 6h x ***** Break Period Unpaid ****** Fee per person €0.00 Subs…" at bounding box center [1300, 558] width 327 height 411
click at [1181, 300] on app-user-avatar at bounding box center [1172, 305] width 39 height 39
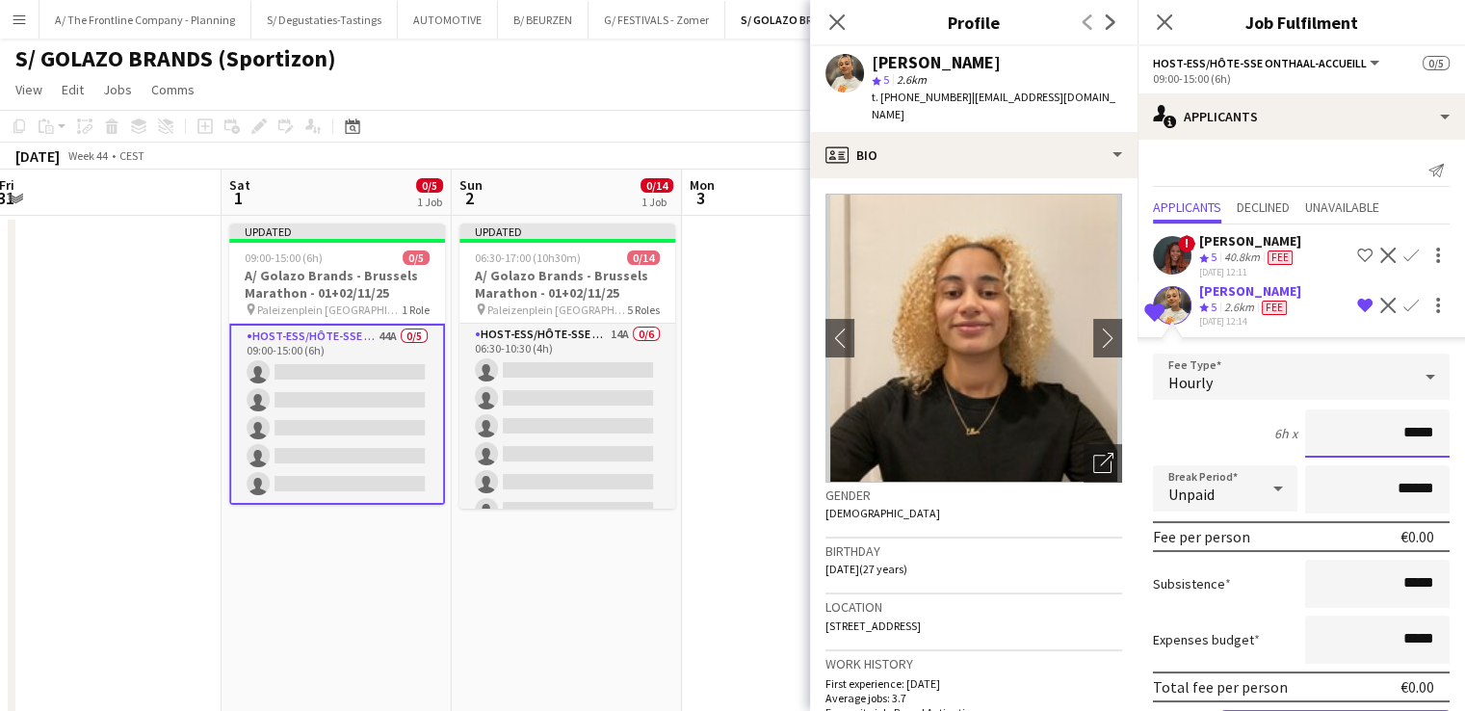
drag, startPoint x: 1388, startPoint y: 428, endPoint x: 1447, endPoint y: 432, distance: 59.8
click at [1447, 432] on form "Fee Type Hourly 6h x ***** Break Period Unpaid ****** Fee per person €0.00 Subs…" at bounding box center [1300, 558] width 327 height 411
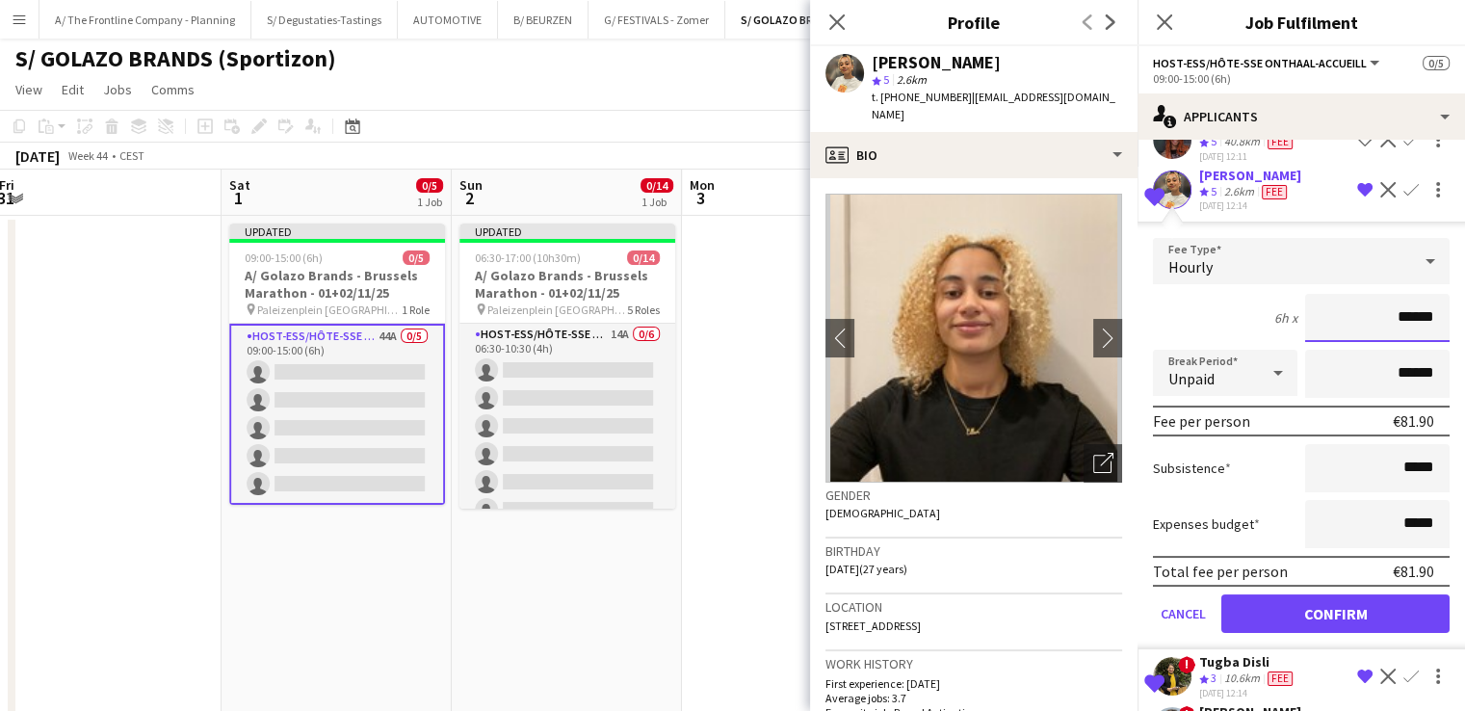
type input "******"
click at [1375, 375] on input "******" at bounding box center [1377, 374] width 144 height 48
type input "*******"
click at [1342, 609] on button "Confirm" at bounding box center [1335, 613] width 228 height 39
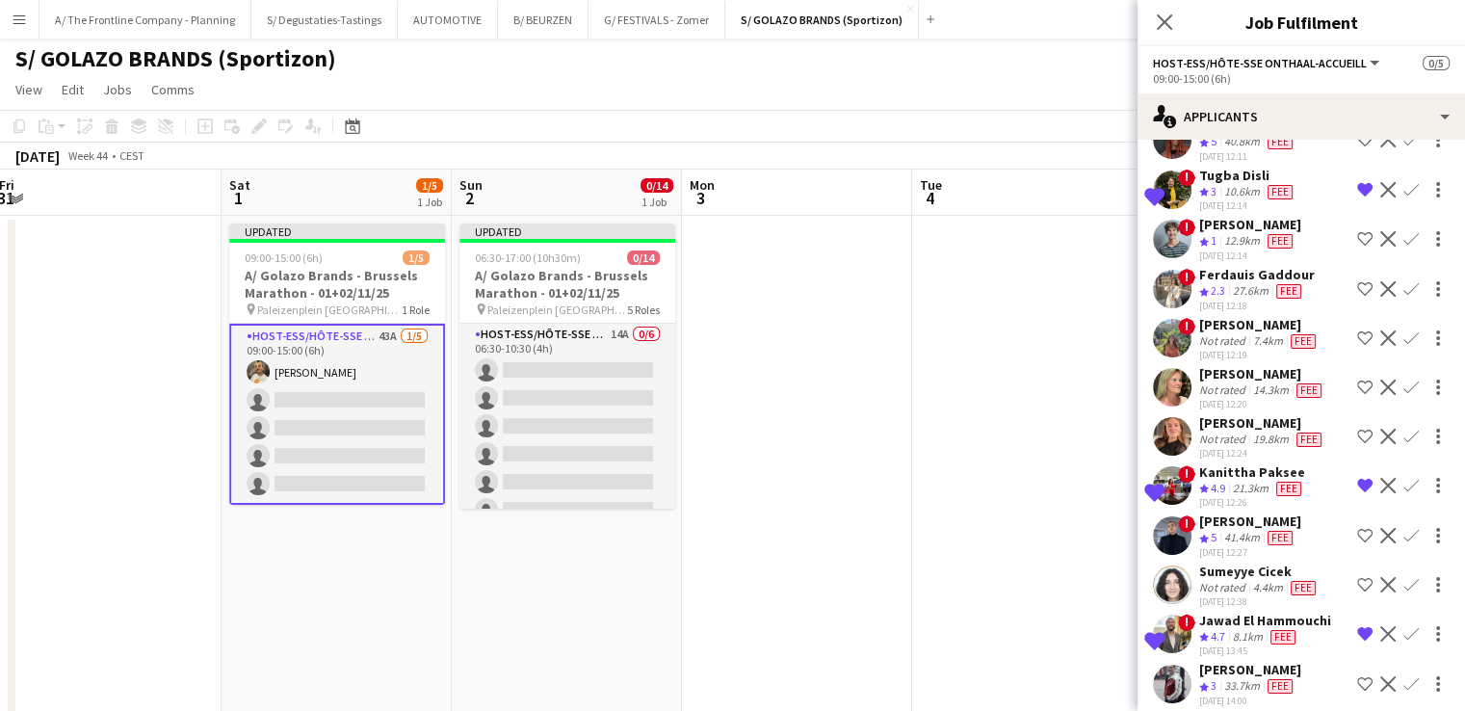
scroll to position [0, 0]
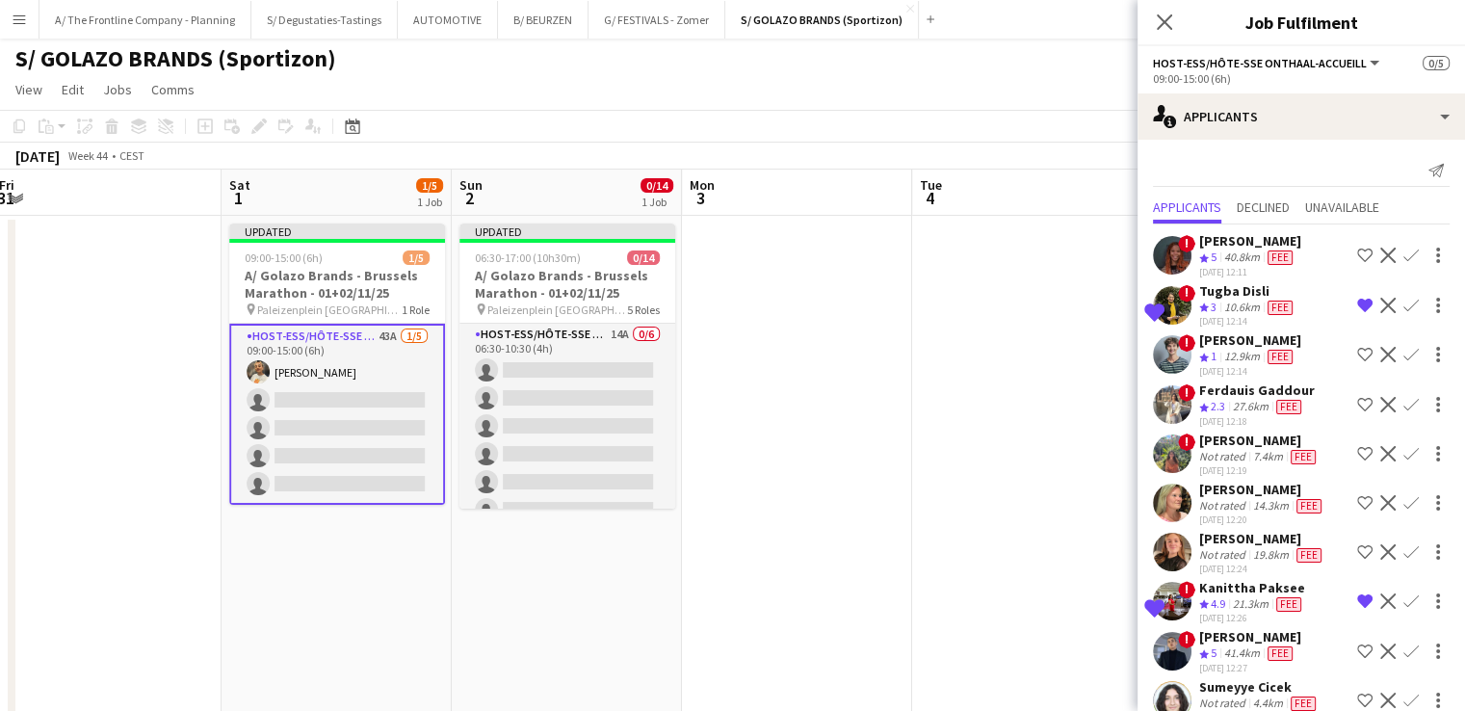
click at [1399, 307] on button "Confirm" at bounding box center [1410, 305] width 23 height 23
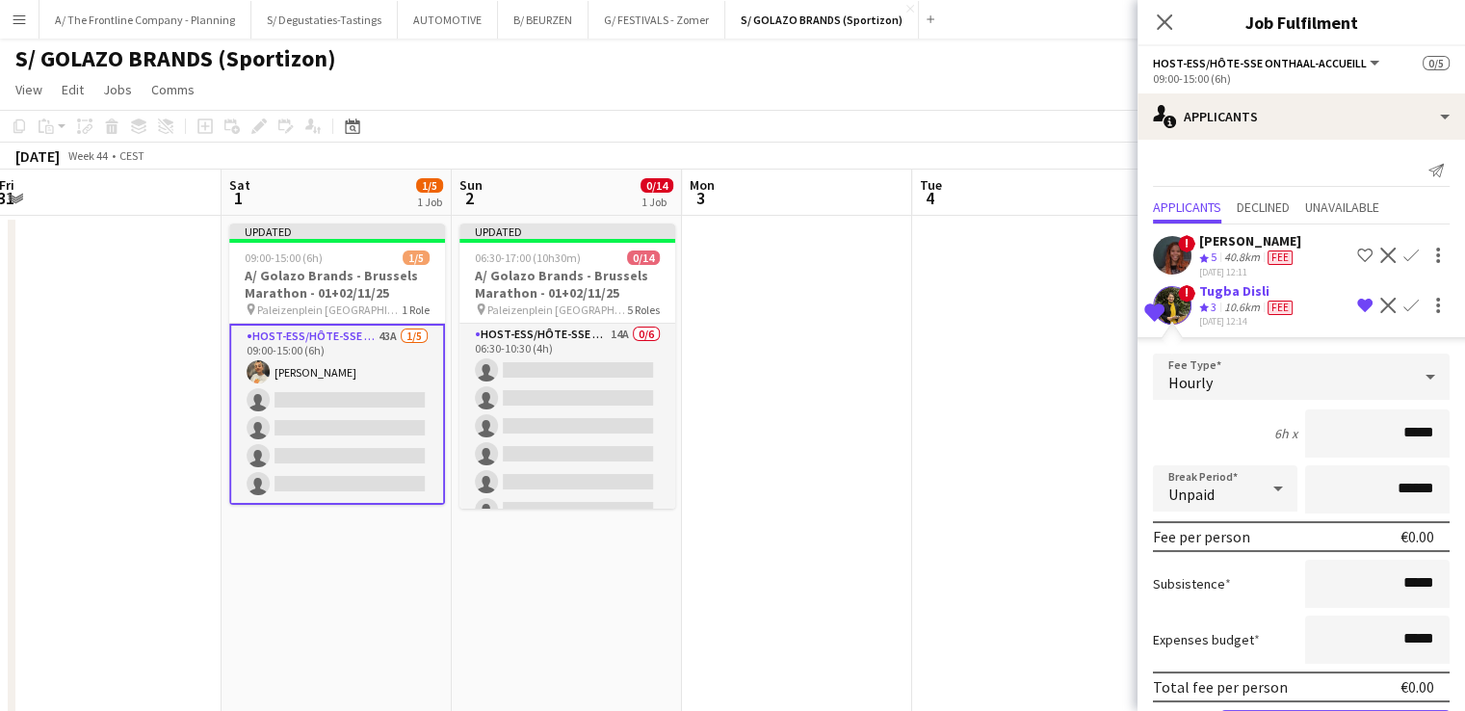
drag, startPoint x: 1390, startPoint y: 432, endPoint x: 1421, endPoint y: 432, distance: 30.8
click at [1421, 432] on input "*****" at bounding box center [1377, 433] width 144 height 48
type input "******"
click at [1353, 502] on input "******" at bounding box center [1377, 489] width 144 height 48
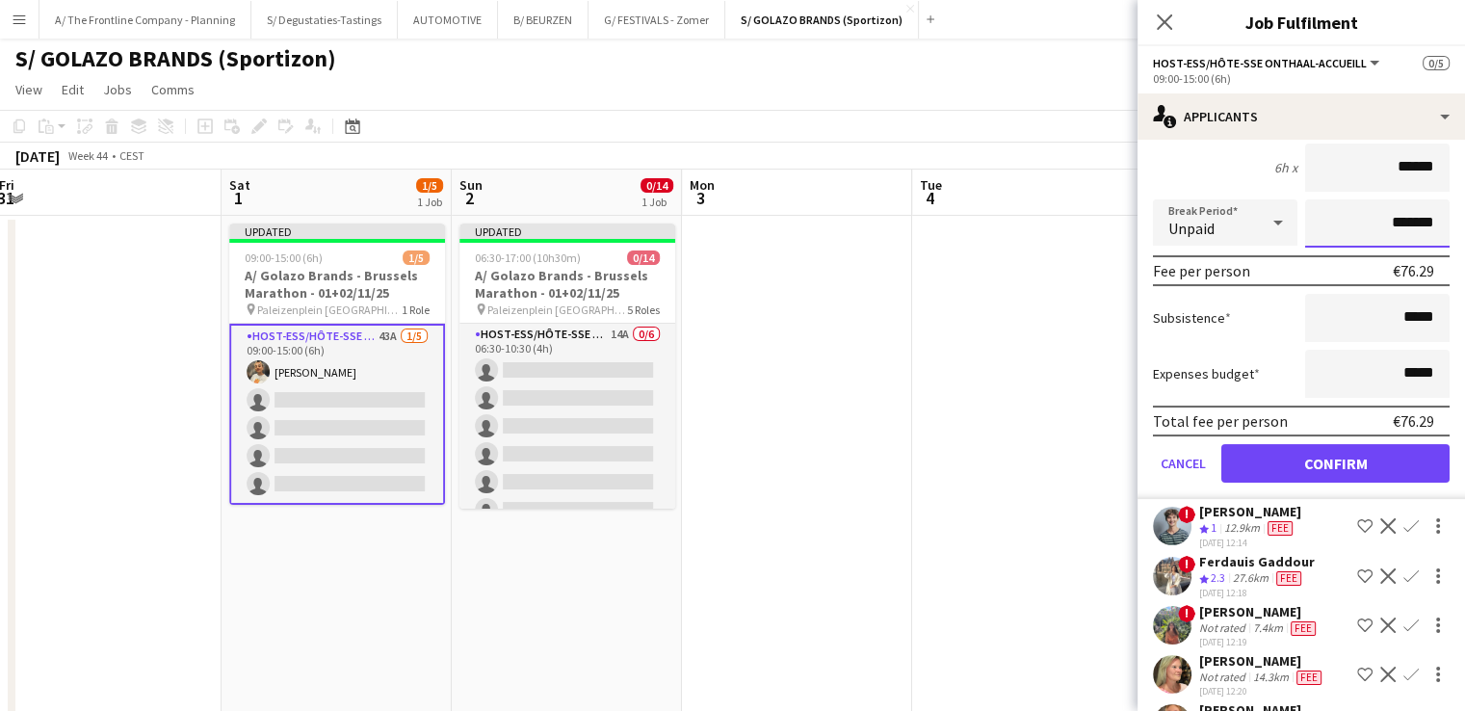
scroll to position [270, 0]
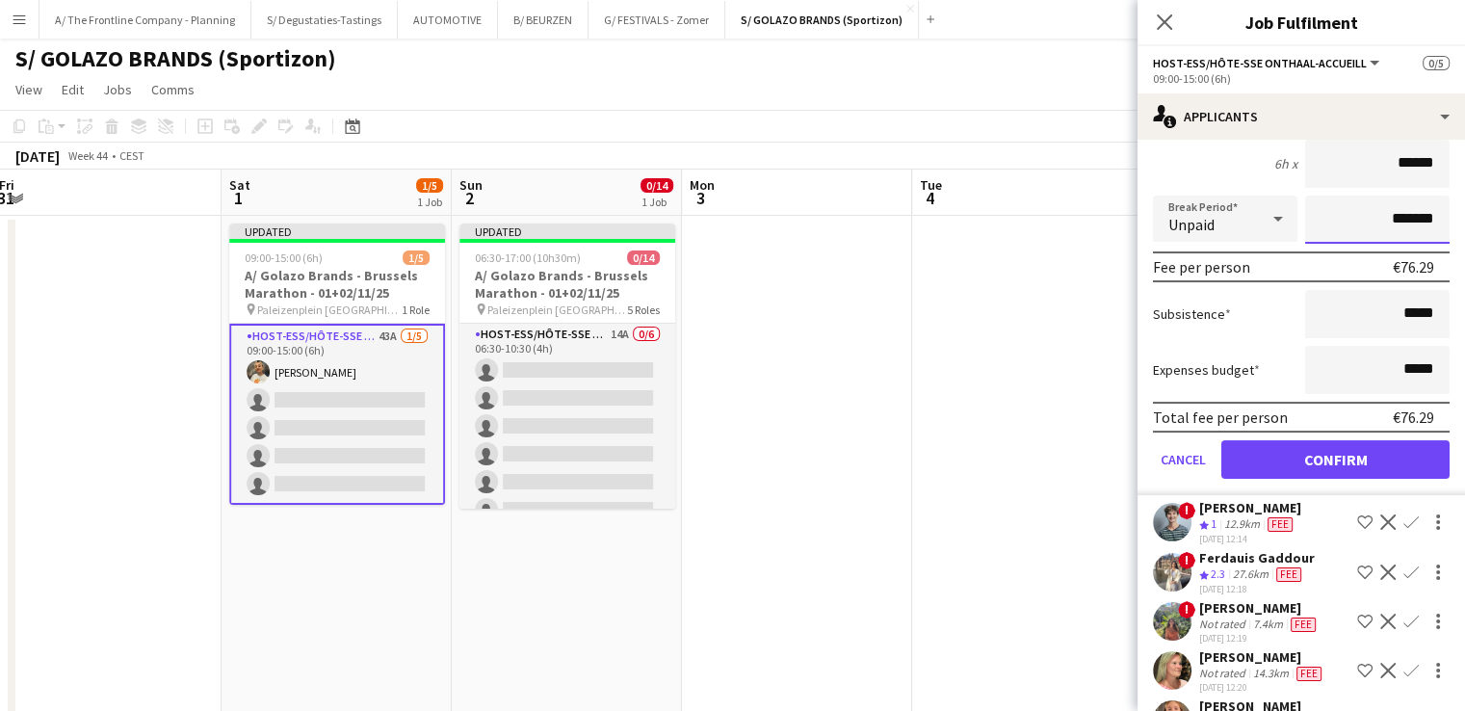
type input "*******"
click at [1305, 452] on button "Confirm" at bounding box center [1335, 459] width 228 height 39
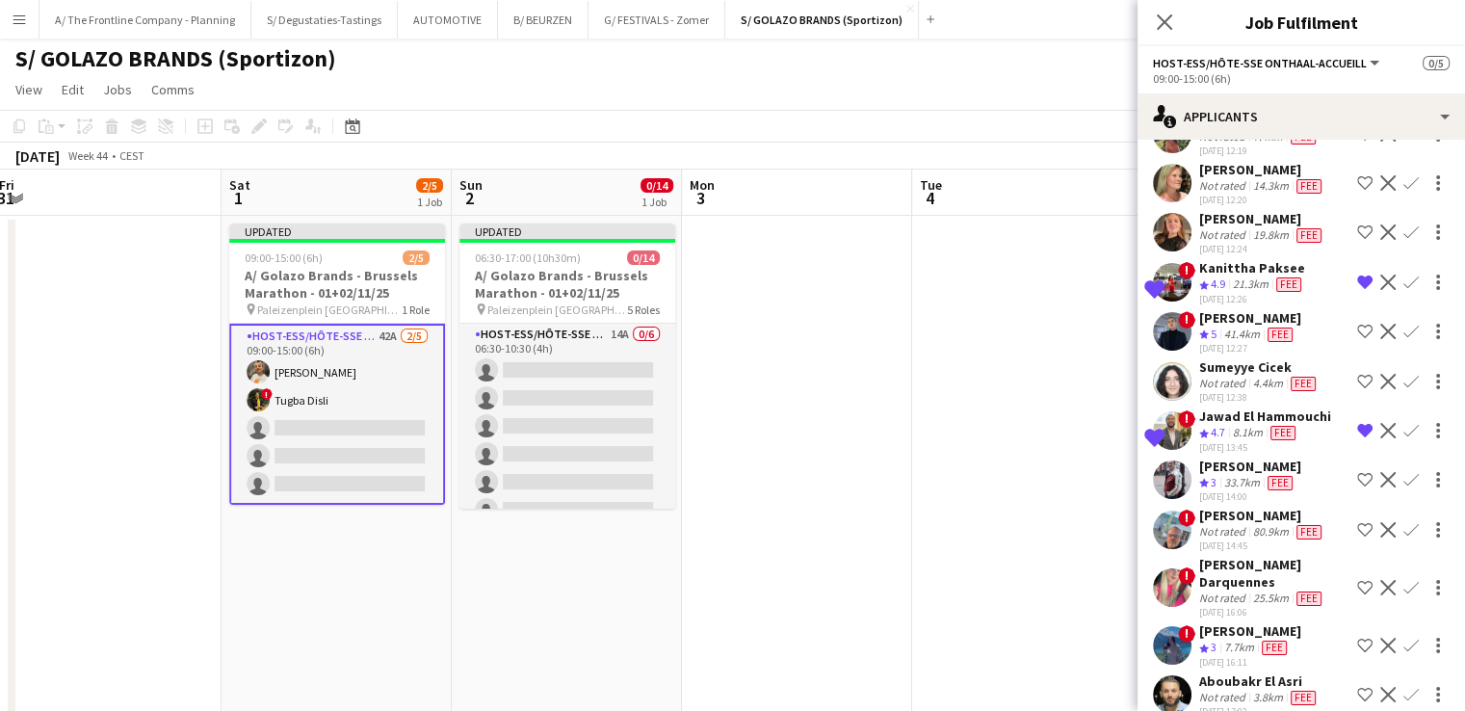
scroll to position [0, 0]
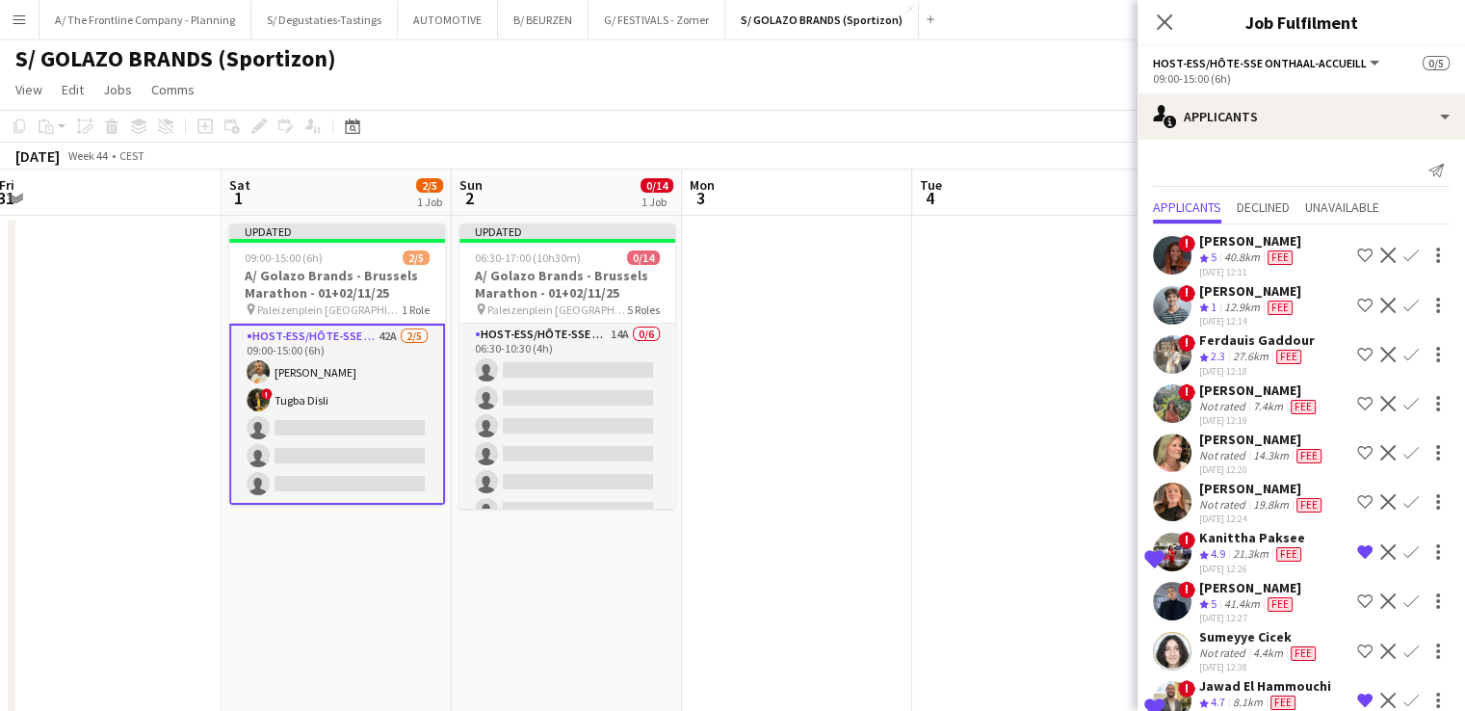
click at [1403, 546] on app-icon "Confirm" at bounding box center [1410, 551] width 15 height 15
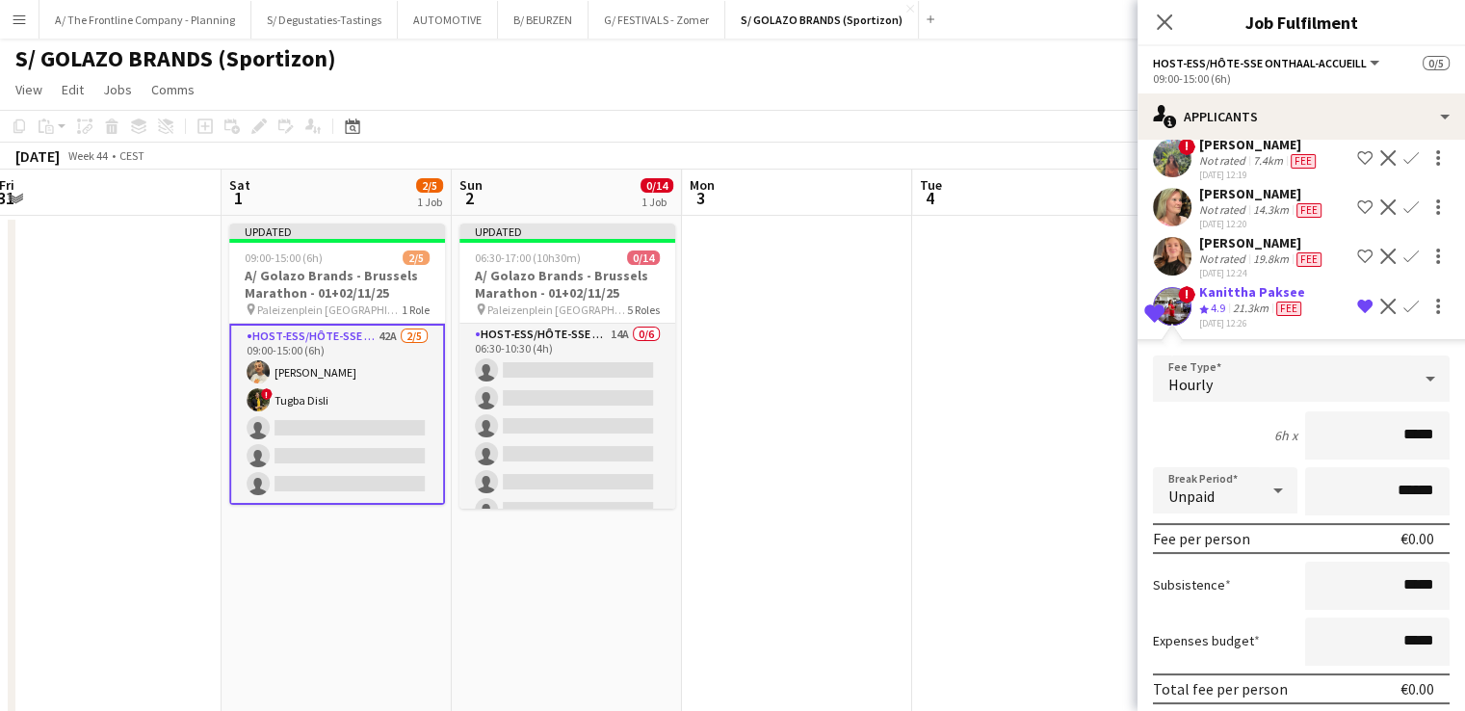
scroll to position [246, 0]
drag, startPoint x: 1391, startPoint y: 421, endPoint x: 1420, endPoint y: 425, distance: 29.1
click at [1420, 425] on input "*****" at bounding box center [1377, 434] width 144 height 48
type input "******"
click at [1341, 489] on input "******" at bounding box center [1377, 490] width 144 height 48
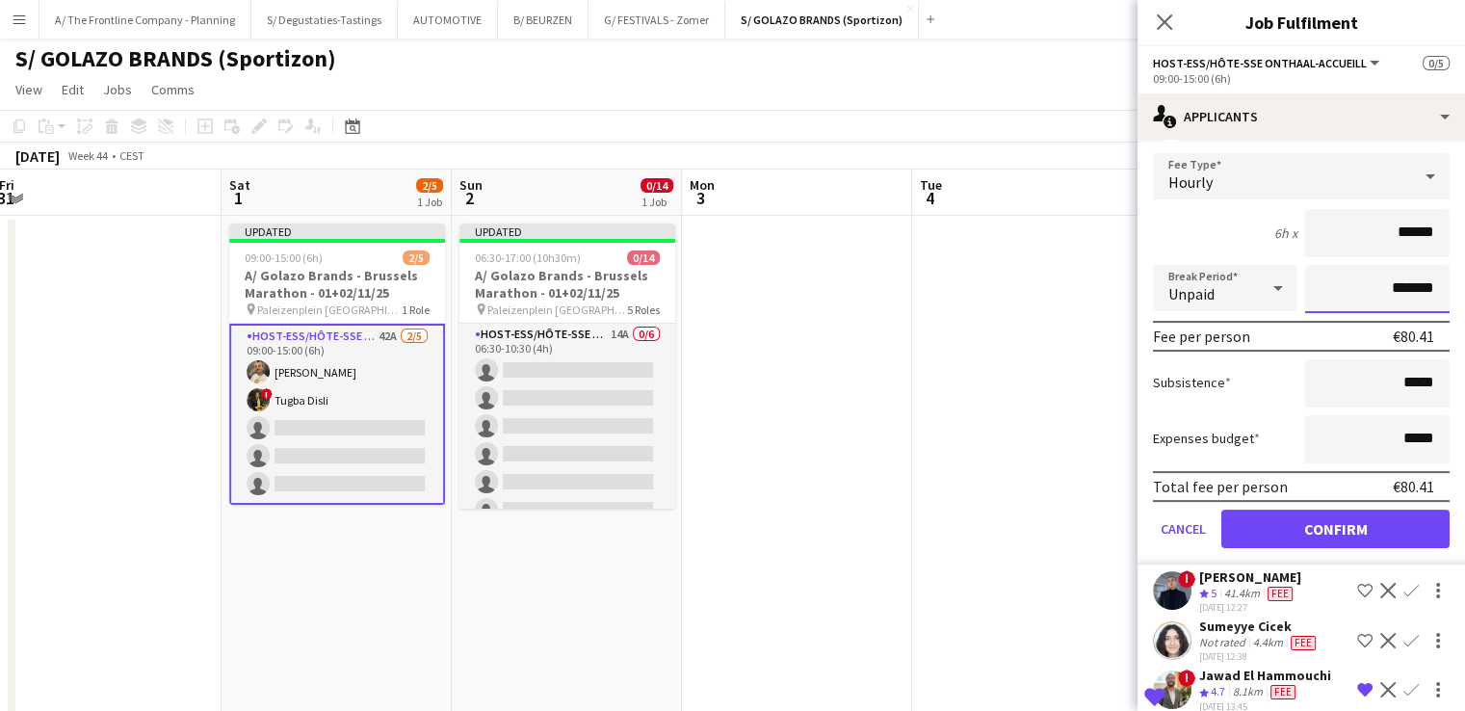
scroll to position [449, 0]
type input "*******"
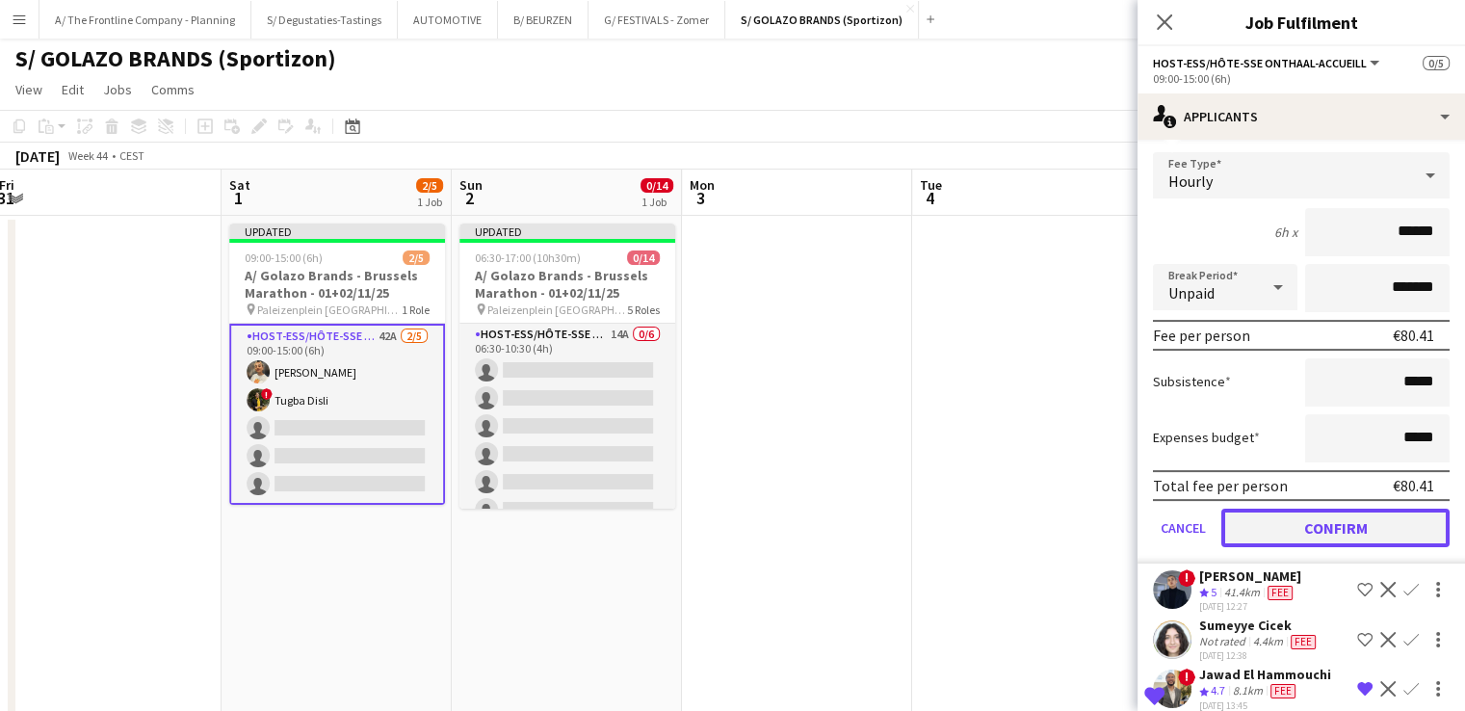
click at [1344, 519] on button "Confirm" at bounding box center [1335, 527] width 228 height 39
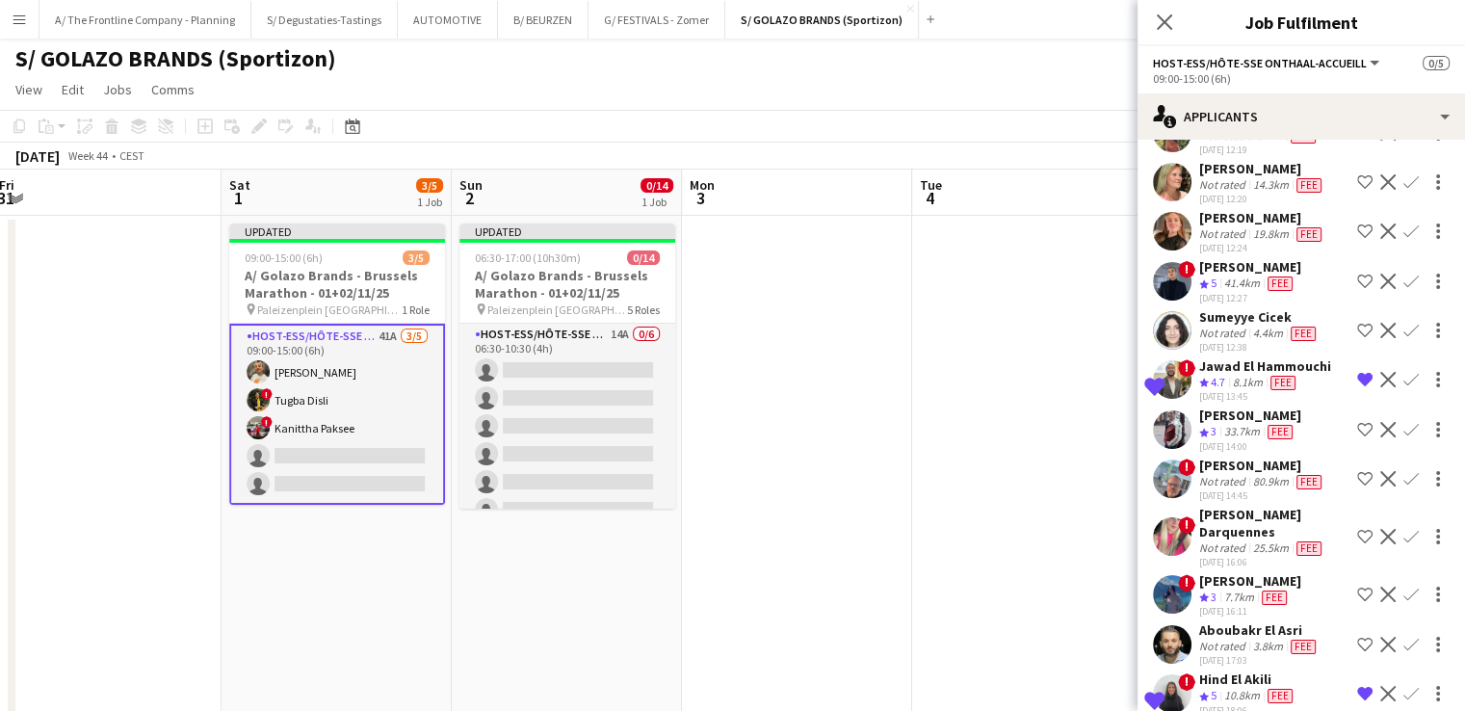
scroll to position [273, 0]
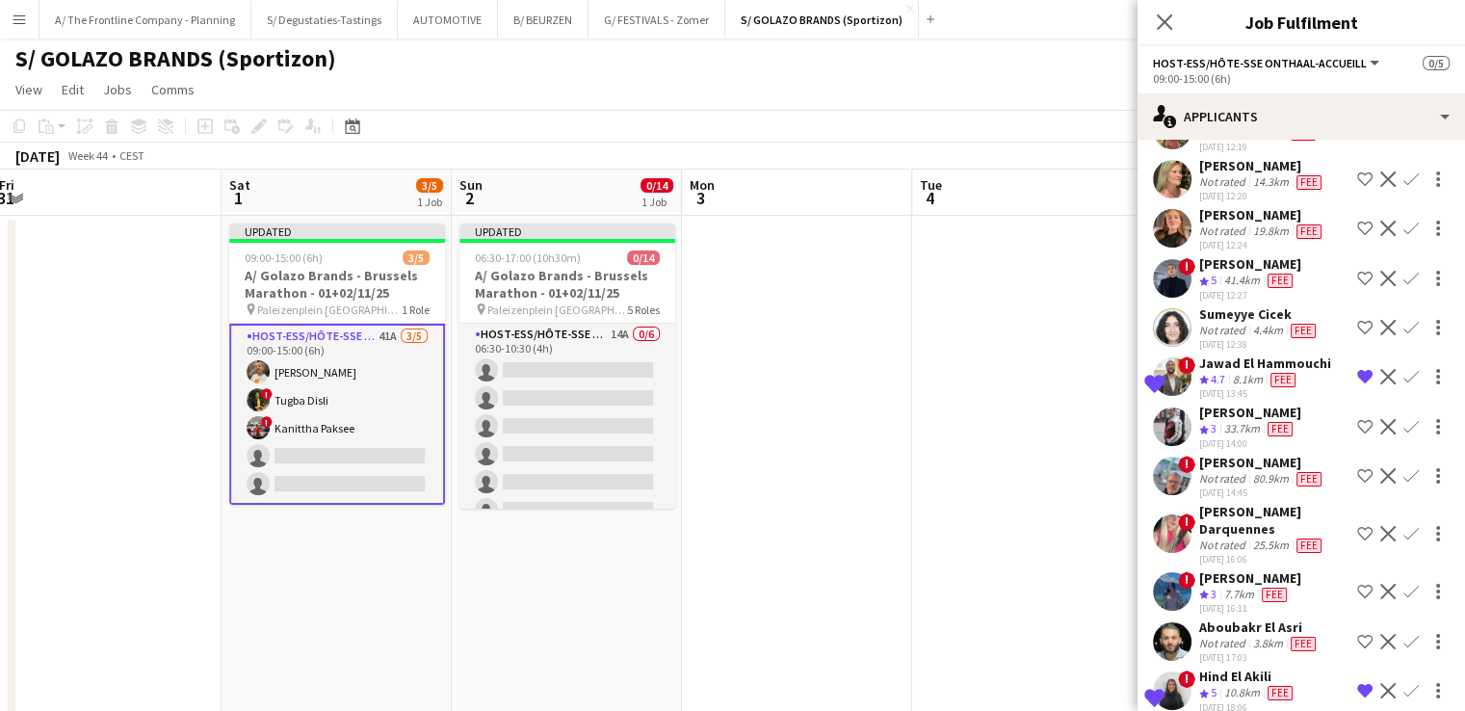
click at [1403, 371] on app-icon "Confirm" at bounding box center [1410, 376] width 15 height 15
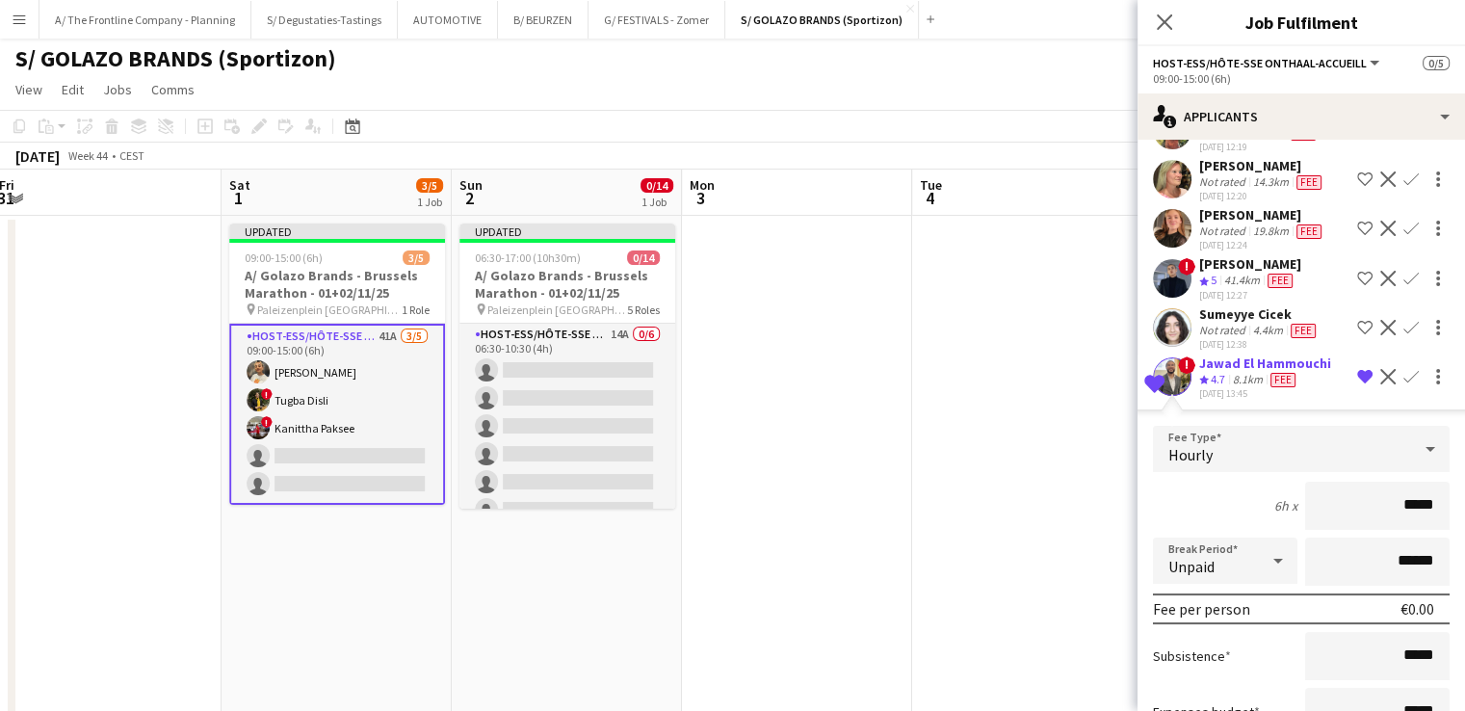
drag, startPoint x: 1393, startPoint y: 494, endPoint x: 1431, endPoint y: 494, distance: 37.6
click at [1431, 494] on input "*****" at bounding box center [1377, 505] width 144 height 48
click at [1240, 372] on div "8.1km" at bounding box center [1248, 380] width 38 height 16
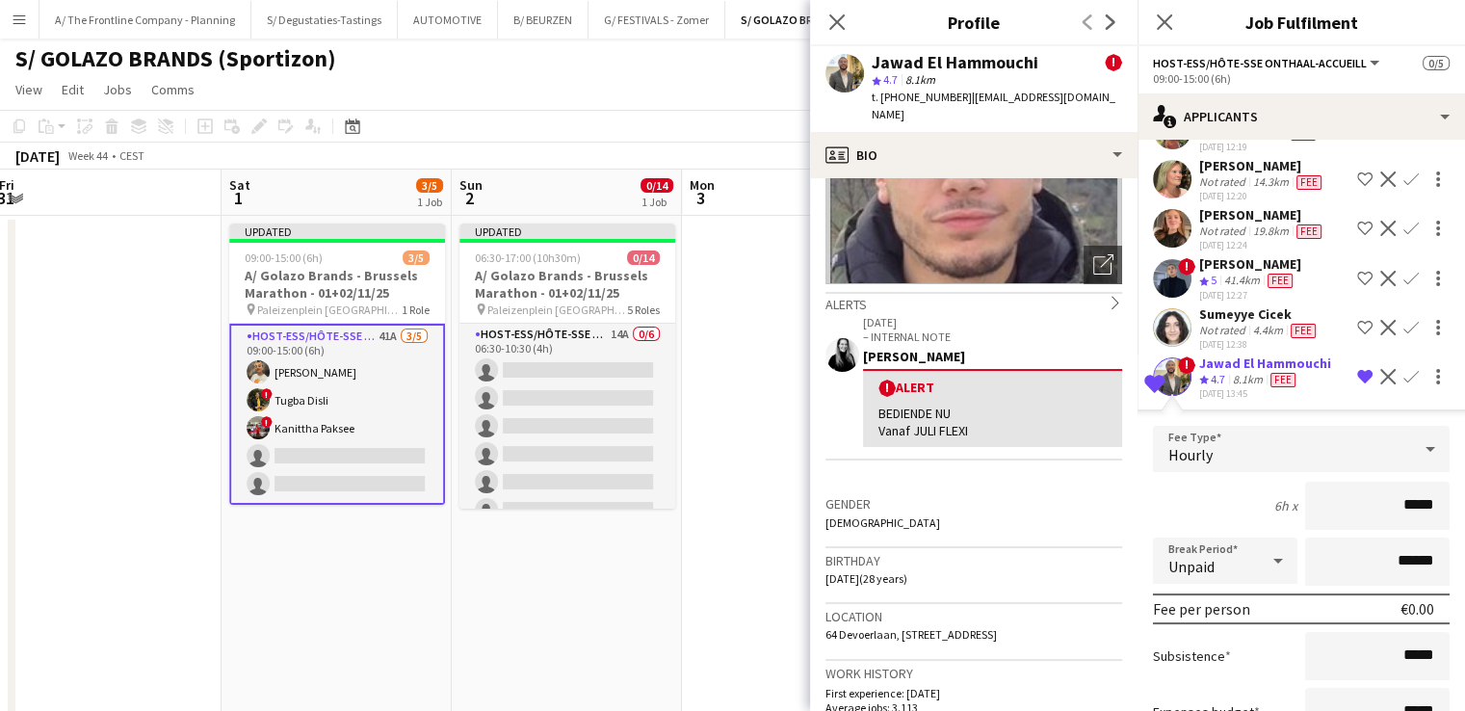
scroll to position [204, 0]
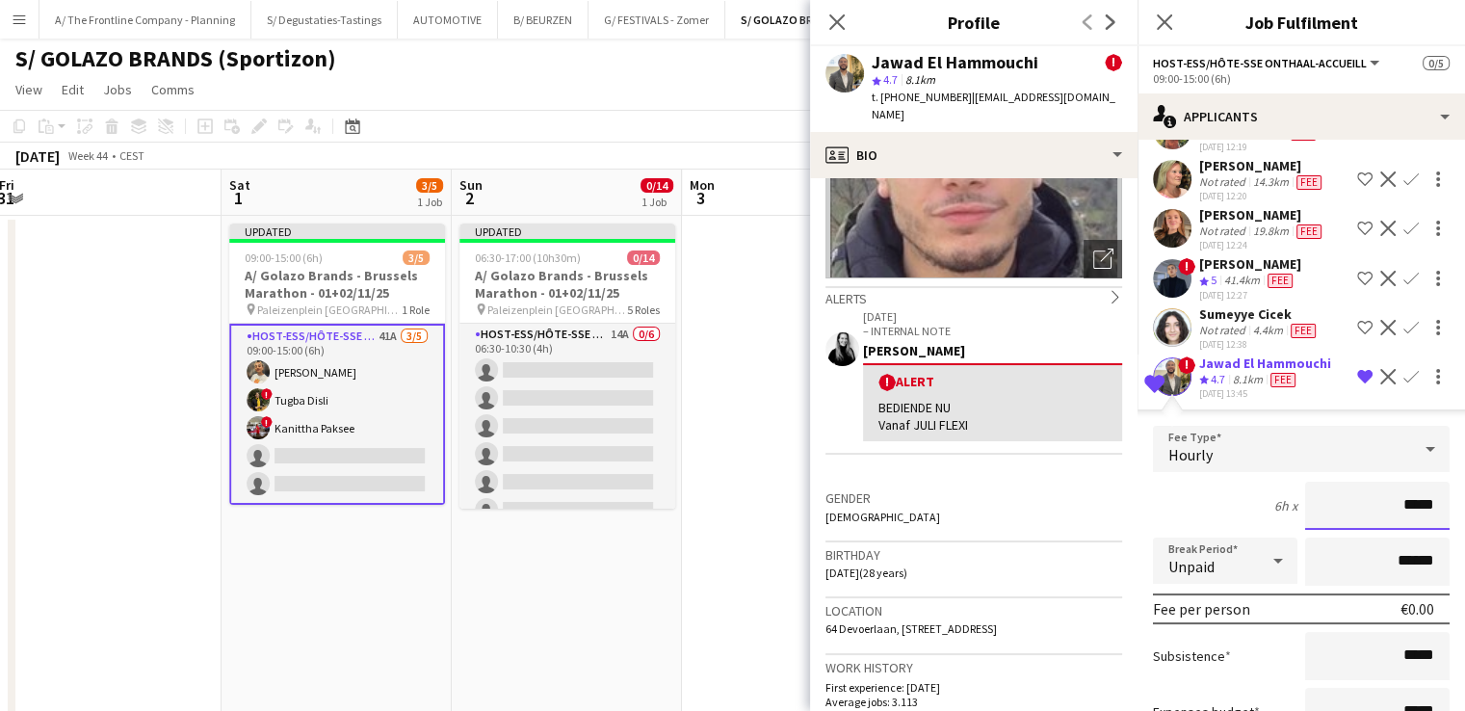
drag, startPoint x: 1393, startPoint y: 494, endPoint x: 1440, endPoint y: 492, distance: 47.2
click at [1440, 492] on form "Fee Type Hourly 6h x ***** Break Period Unpaid ****** Fee per person €0.00 Subs…" at bounding box center [1300, 631] width 327 height 411
type input "******"
click at [1362, 544] on input "******" at bounding box center [1377, 561] width 144 height 48
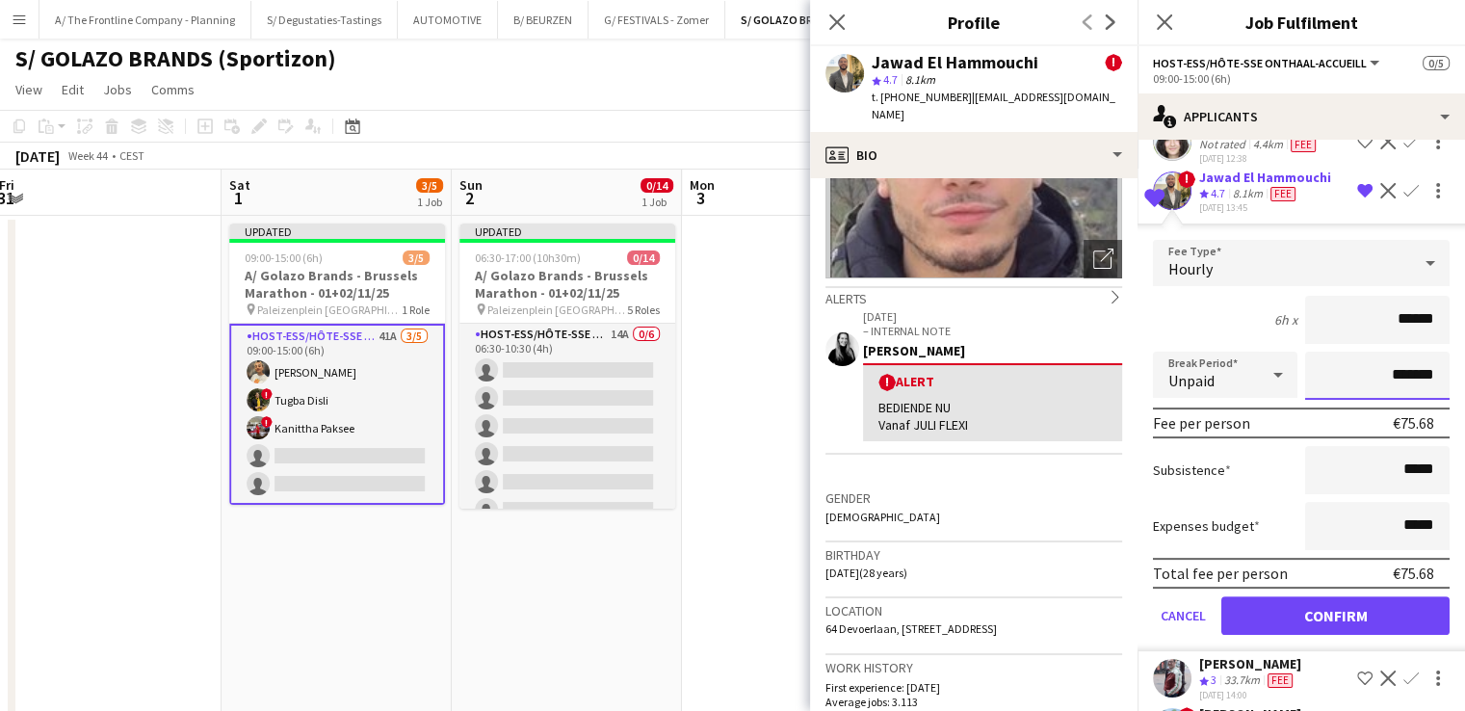
type input "*******"
click at [1363, 616] on button "Confirm" at bounding box center [1335, 615] width 228 height 39
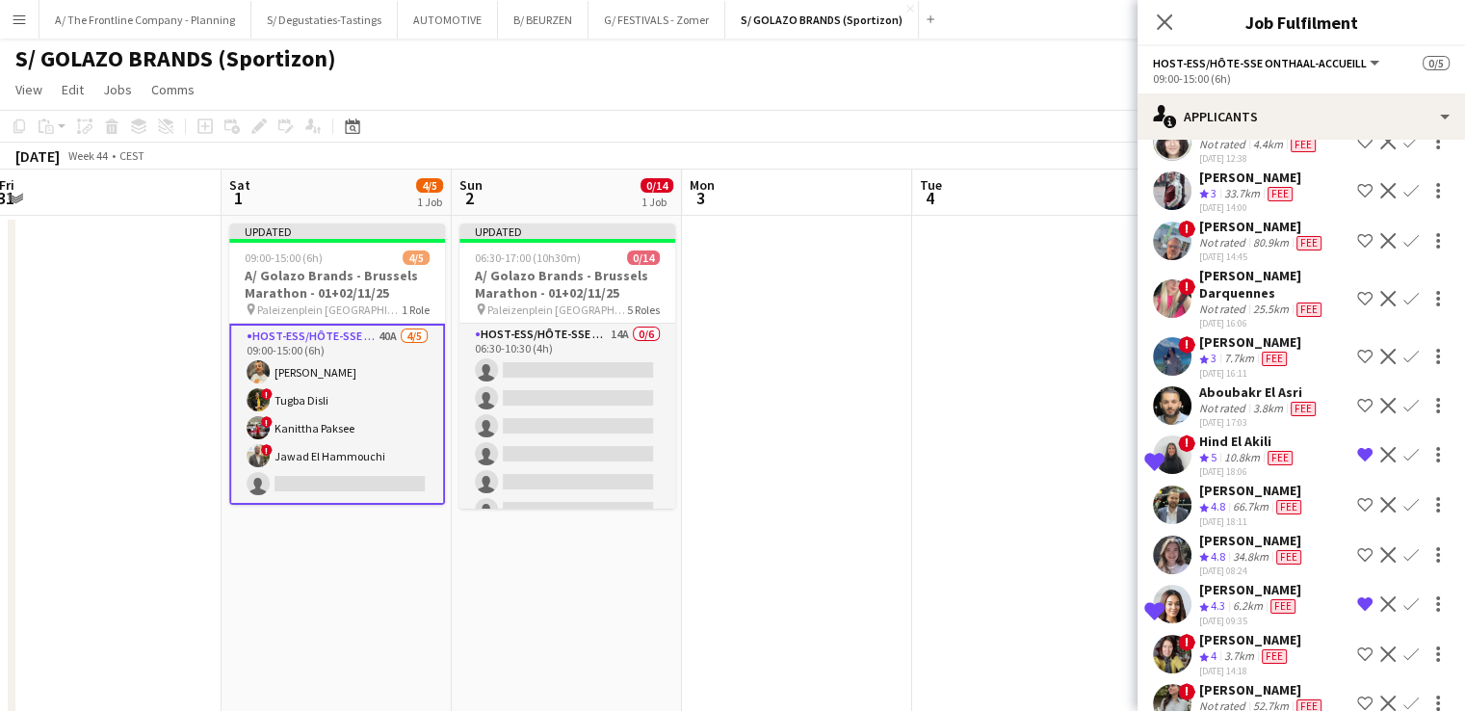
click at [1403, 447] on app-icon "Confirm" at bounding box center [1410, 454] width 15 height 15
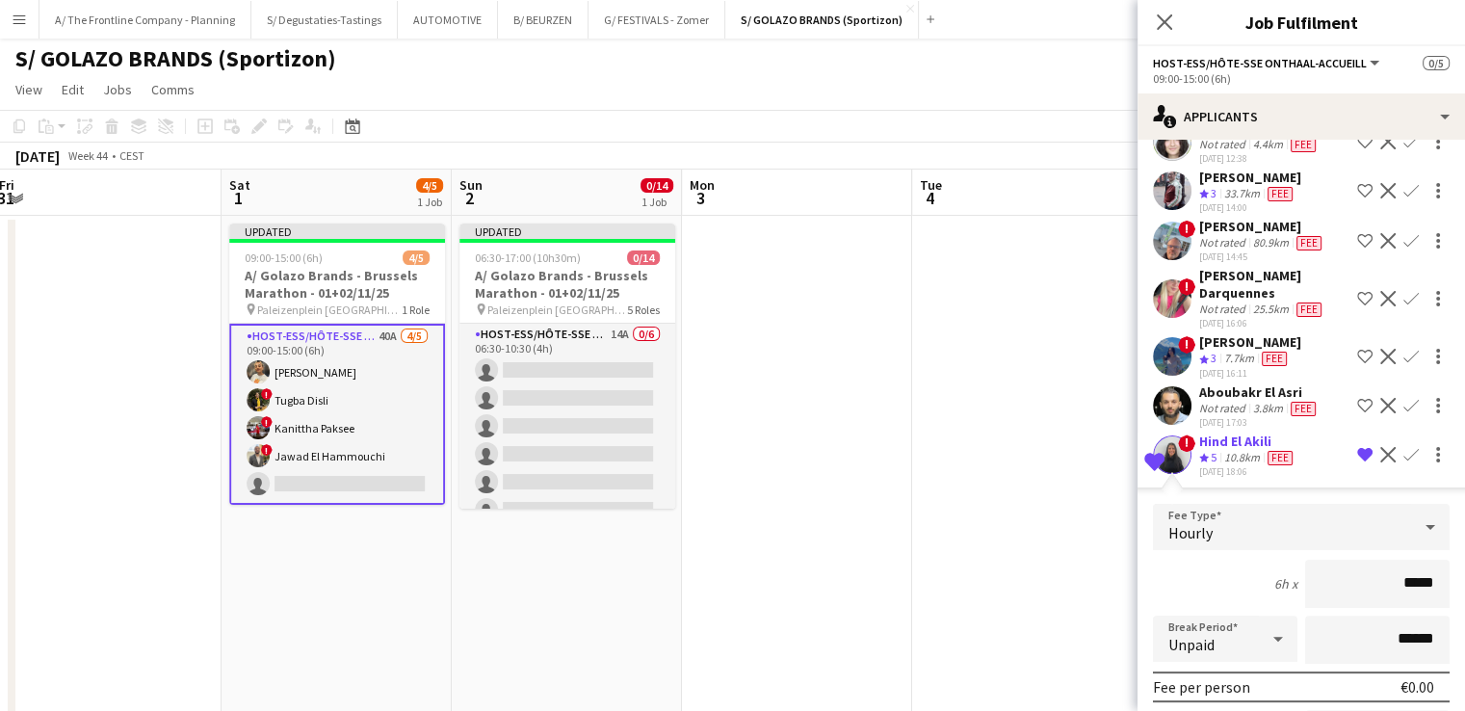
click at [1232, 450] on div "10.8km" at bounding box center [1241, 458] width 43 height 16
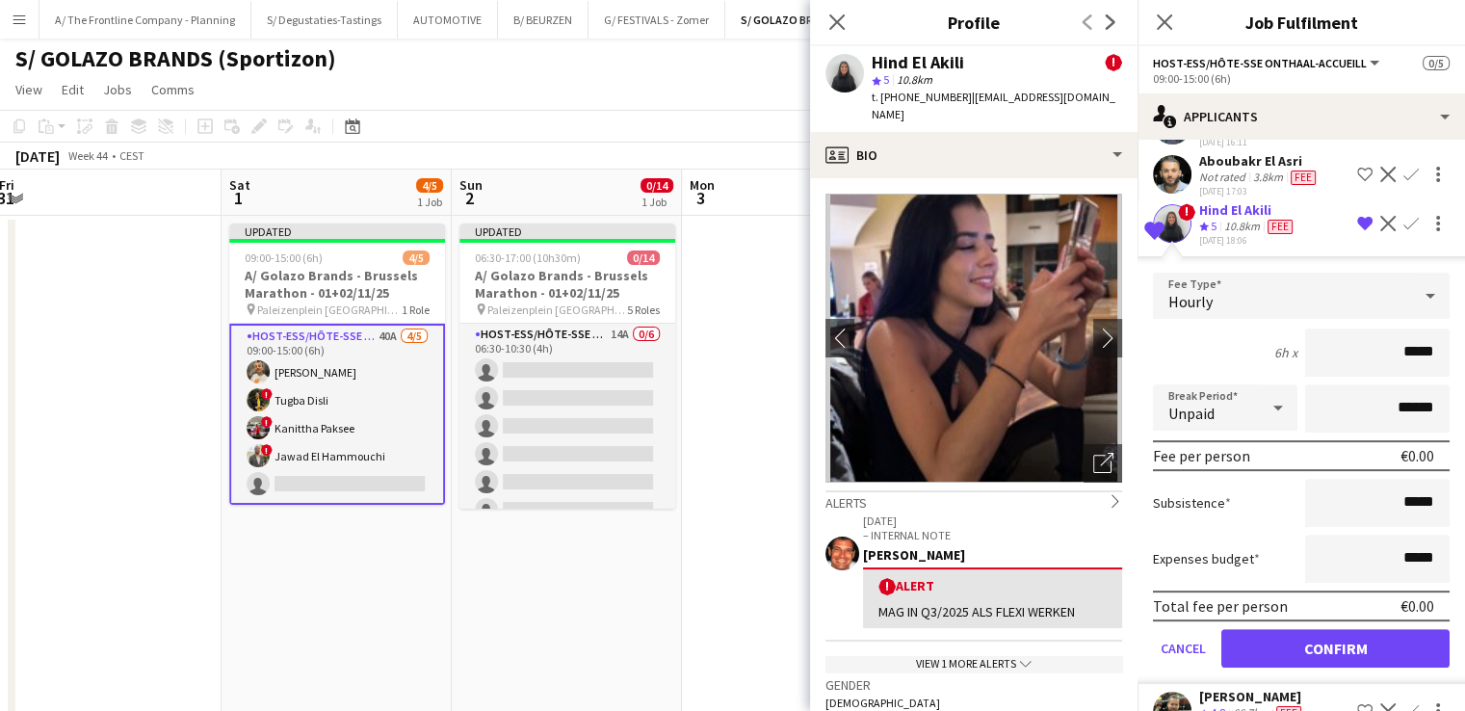
scroll to position [694, 0]
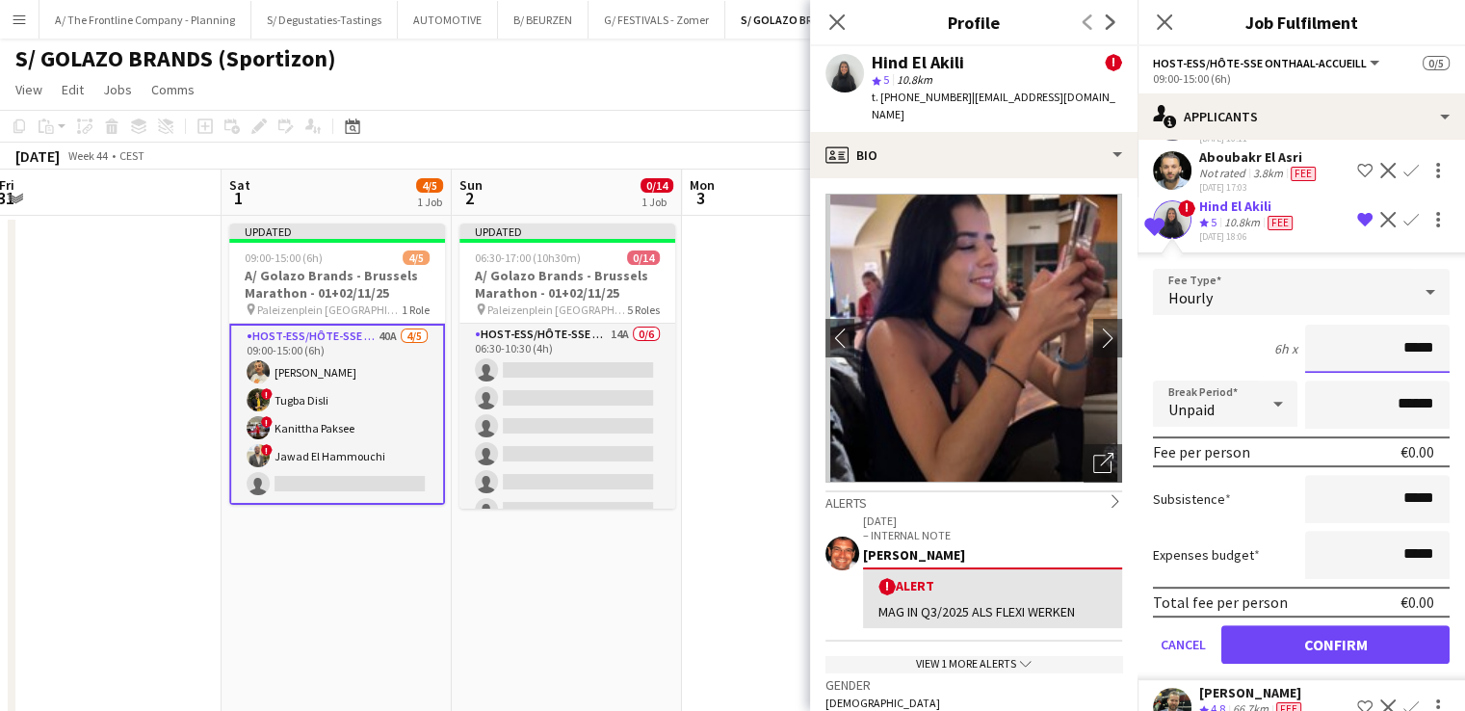
drag, startPoint x: 1389, startPoint y: 334, endPoint x: 1438, endPoint y: 336, distance: 48.2
click at [1438, 336] on form "Fee Type Hourly 6h x ***** Break Period Unpaid ****** Fee per person €0.00 Subs…" at bounding box center [1300, 474] width 327 height 411
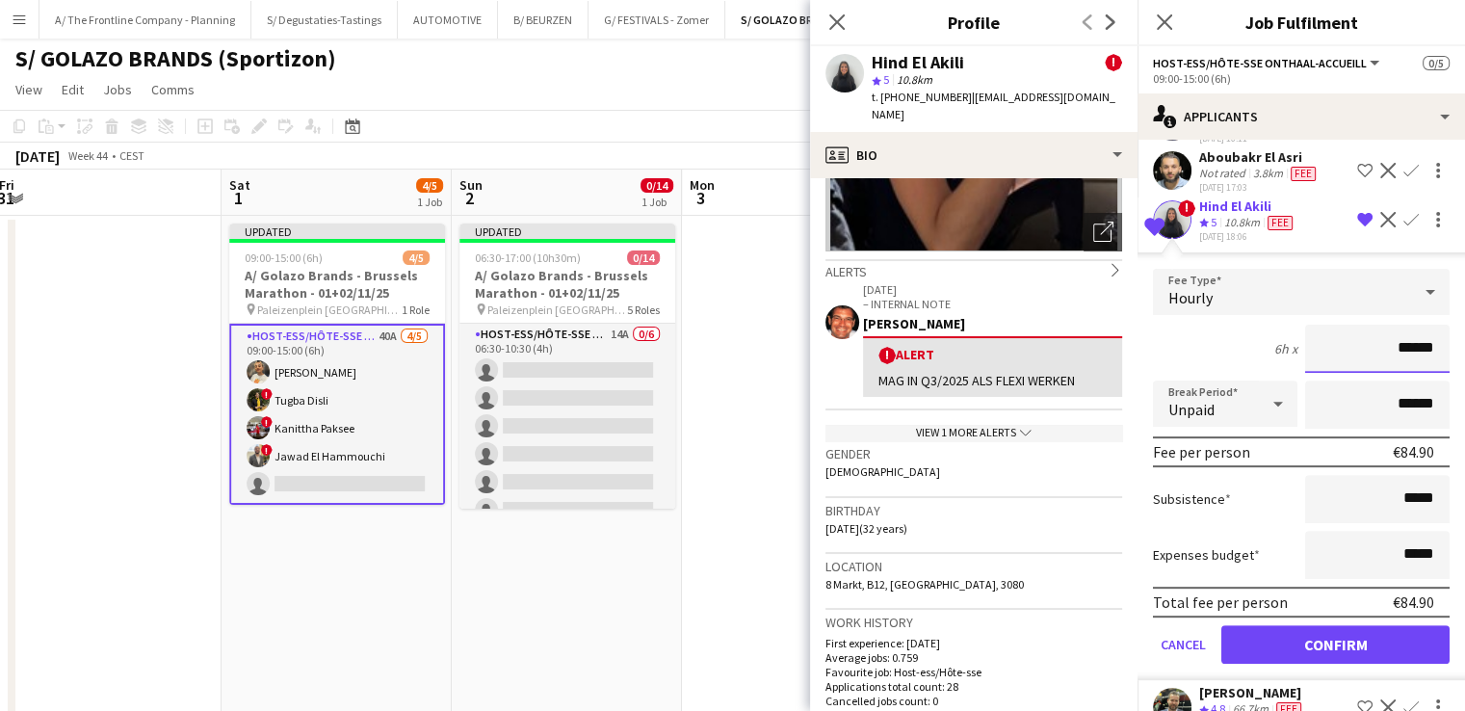
type input "******"
click at [1332, 402] on input "******" at bounding box center [1377, 404] width 144 height 48
type input "*******"
click at [1320, 631] on button "Confirm" at bounding box center [1335, 644] width 228 height 39
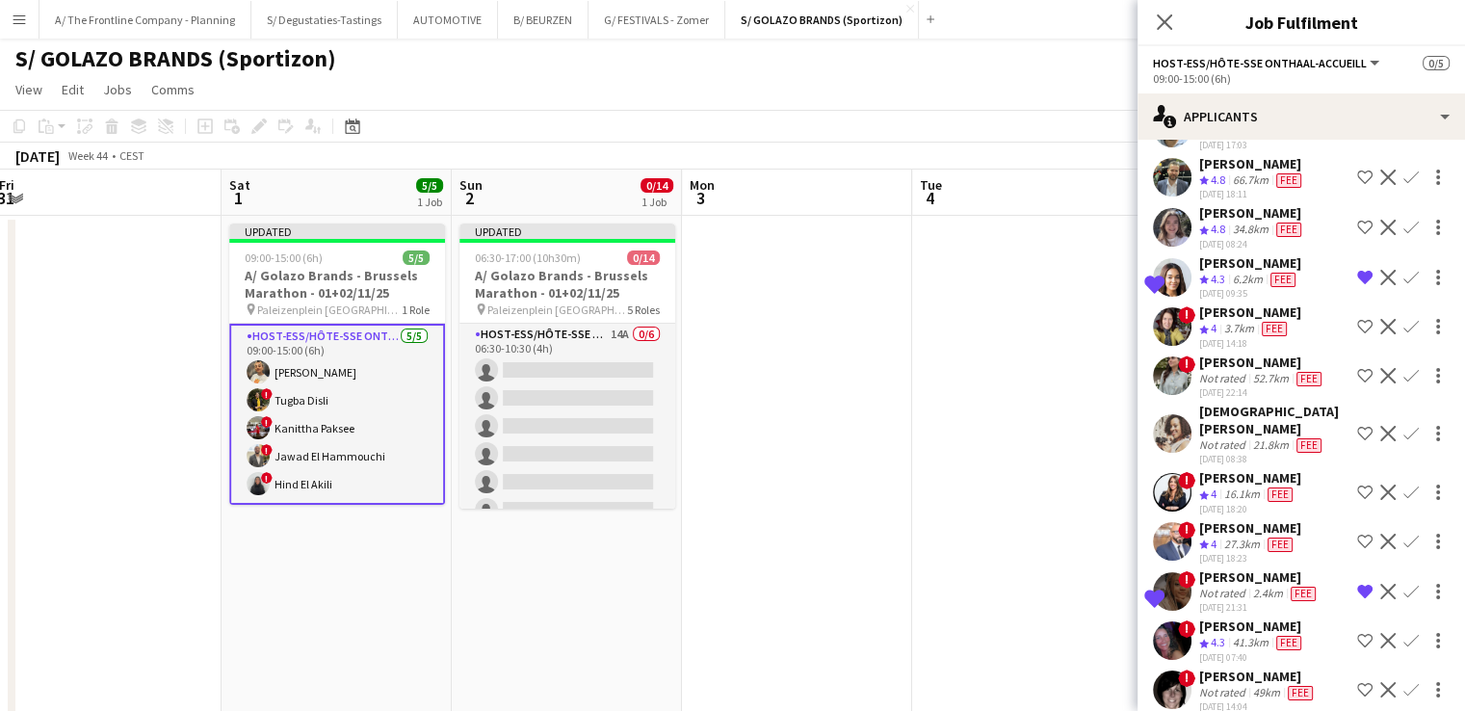
scroll to position [740, 0]
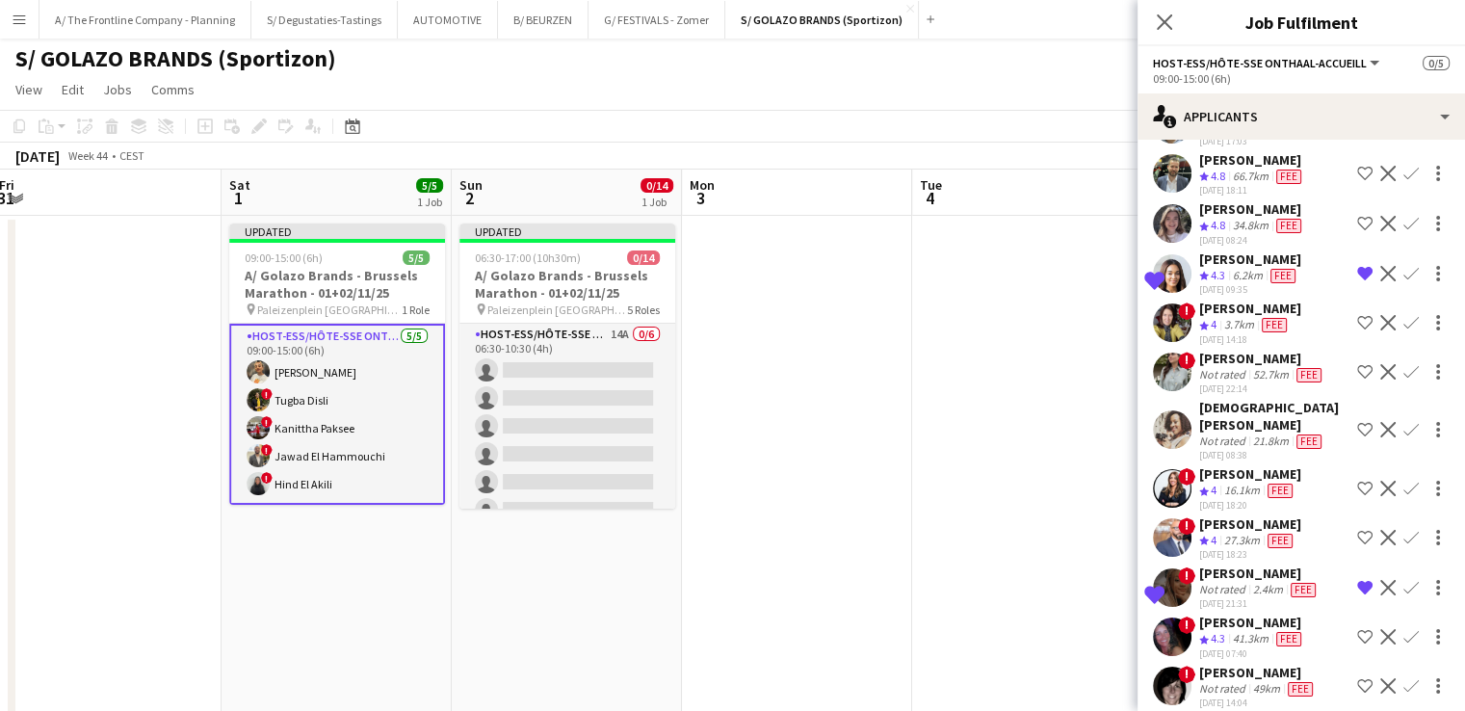
click at [1403, 266] on app-icon "Confirm" at bounding box center [1410, 273] width 15 height 15
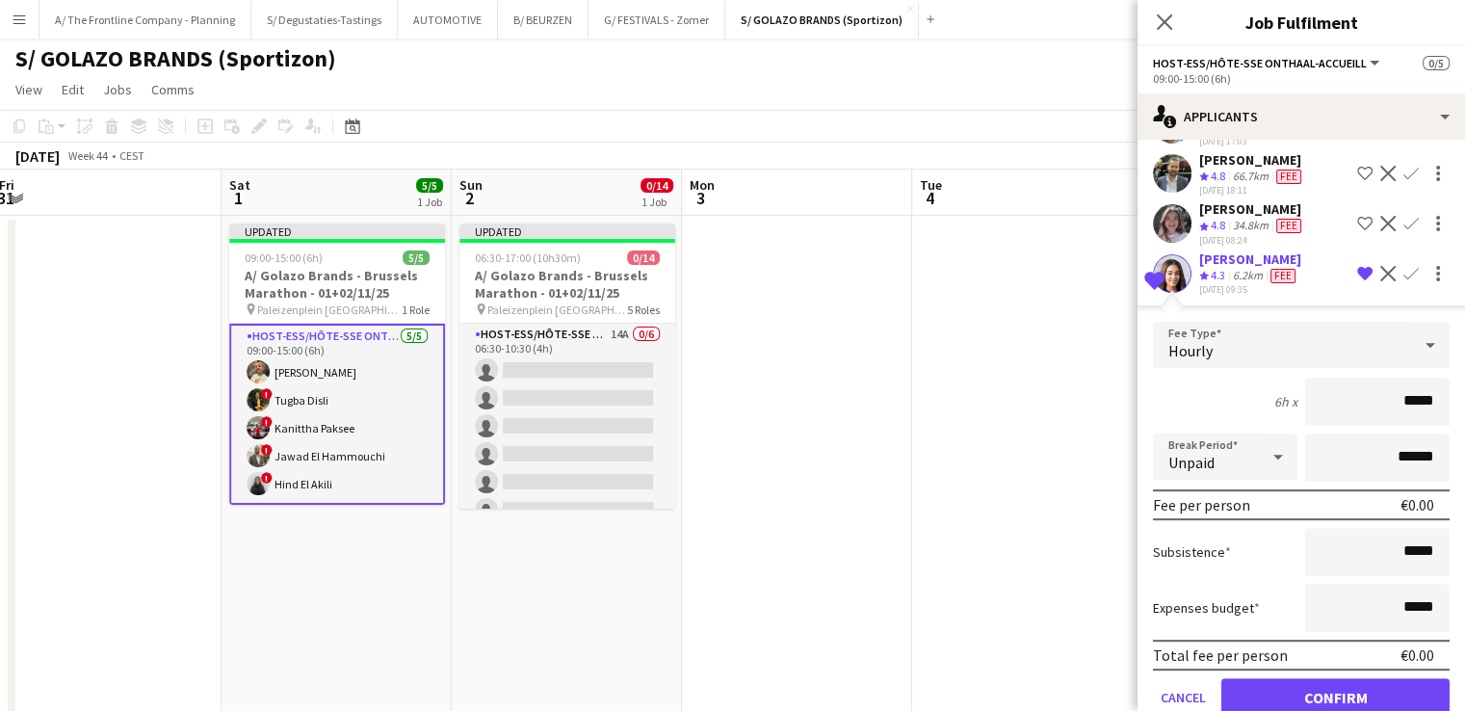
drag, startPoint x: 1393, startPoint y: 384, endPoint x: 1438, endPoint y: 389, distance: 44.6
click at [1438, 389] on form "Fee Type Hourly 6h x ***** Break Period Unpaid ****** Fee per person €0.00 Subs…" at bounding box center [1300, 527] width 327 height 411
click at [1246, 268] on div "6.2km" at bounding box center [1248, 276] width 38 height 16
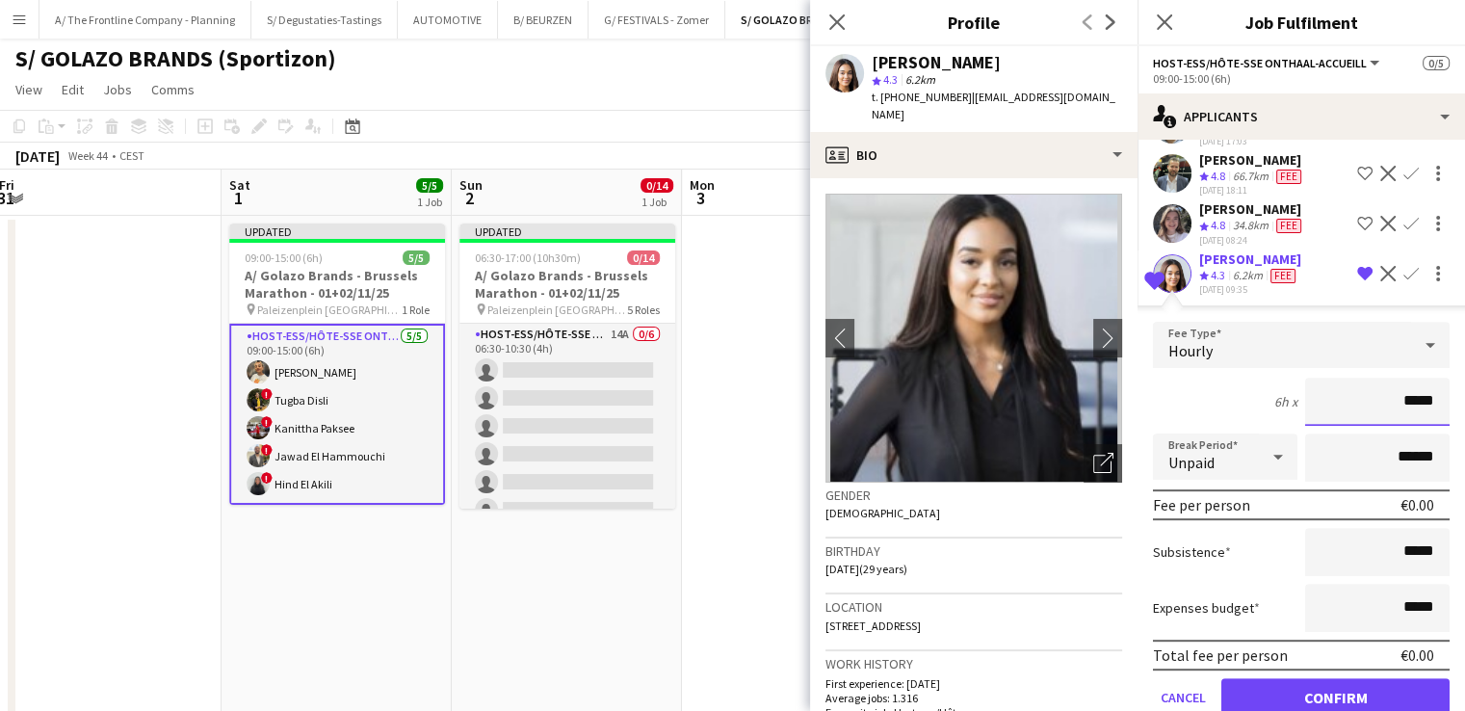
drag, startPoint x: 1384, startPoint y: 384, endPoint x: 1426, endPoint y: 384, distance: 42.4
click at [1426, 384] on input "*****" at bounding box center [1377, 401] width 144 height 48
type input "******"
click at [1220, 398] on div "6h x ******" at bounding box center [1301, 401] width 297 height 48
click at [1375, 448] on input "******" at bounding box center [1377, 457] width 144 height 48
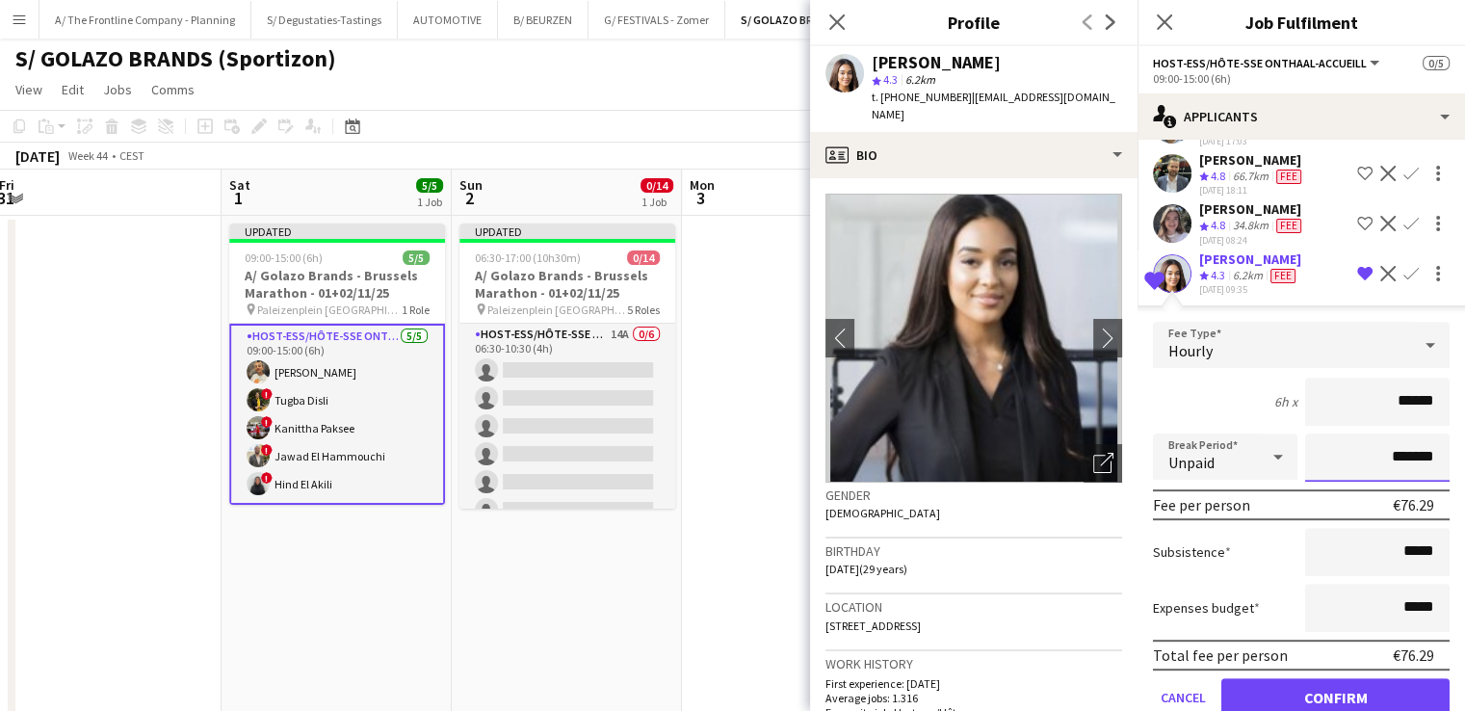
type input "*******"
click at [1317, 678] on button "Confirm" at bounding box center [1335, 697] width 228 height 39
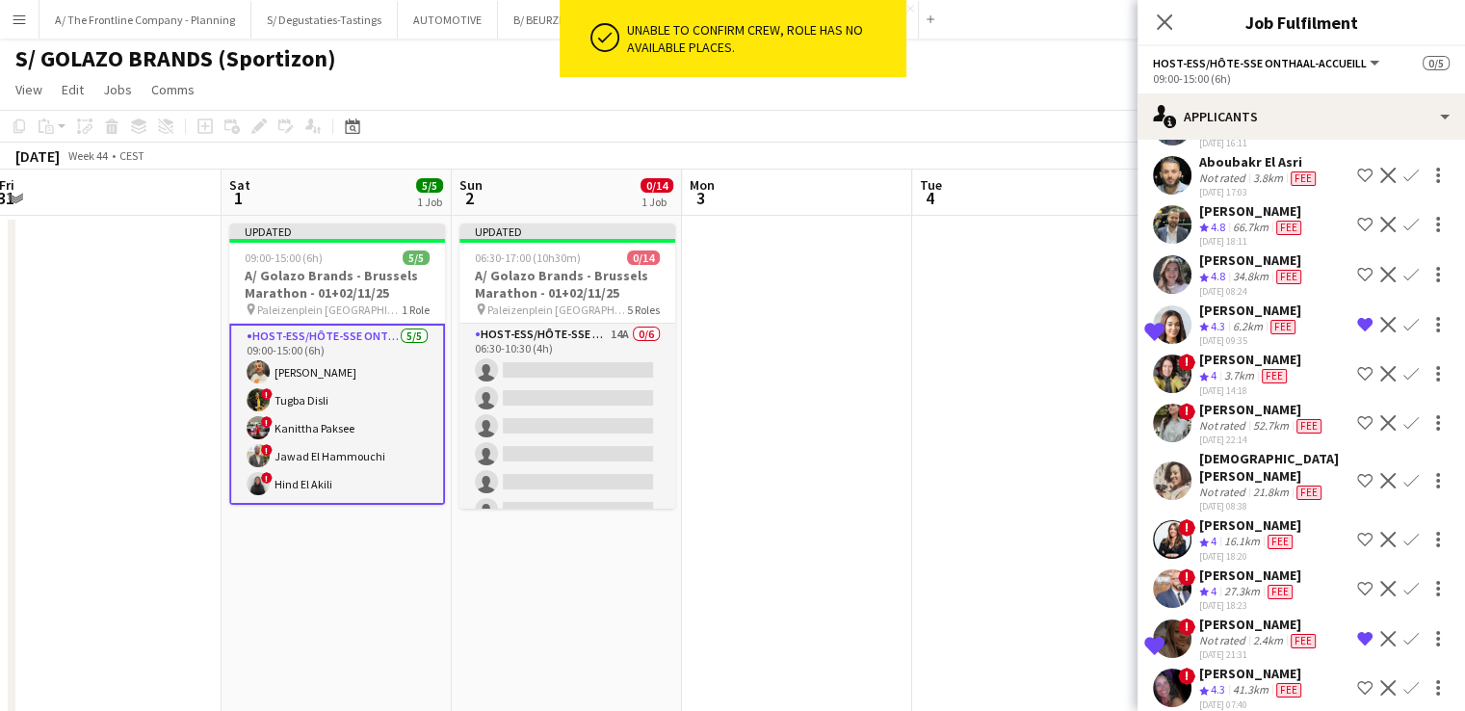
scroll to position [690, 0]
click at [1403, 316] on app-icon "Confirm" at bounding box center [1410, 323] width 15 height 15
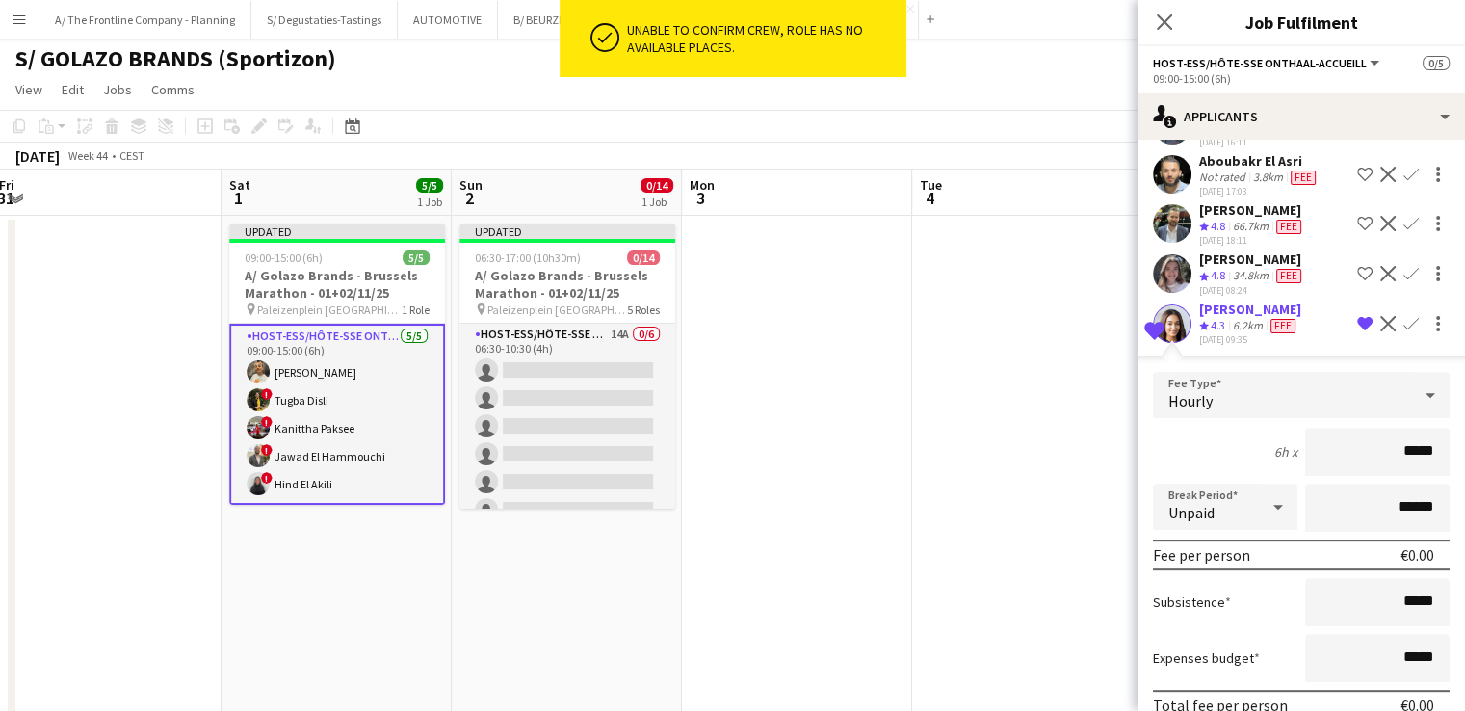
drag, startPoint x: 1394, startPoint y: 434, endPoint x: 1446, endPoint y: 434, distance: 52.0
click at [1446, 434] on form "Fee Type Hourly 6h x ***** Break Period Unpaid ****** Fee per person €0.00 Subs…" at bounding box center [1300, 577] width 327 height 411
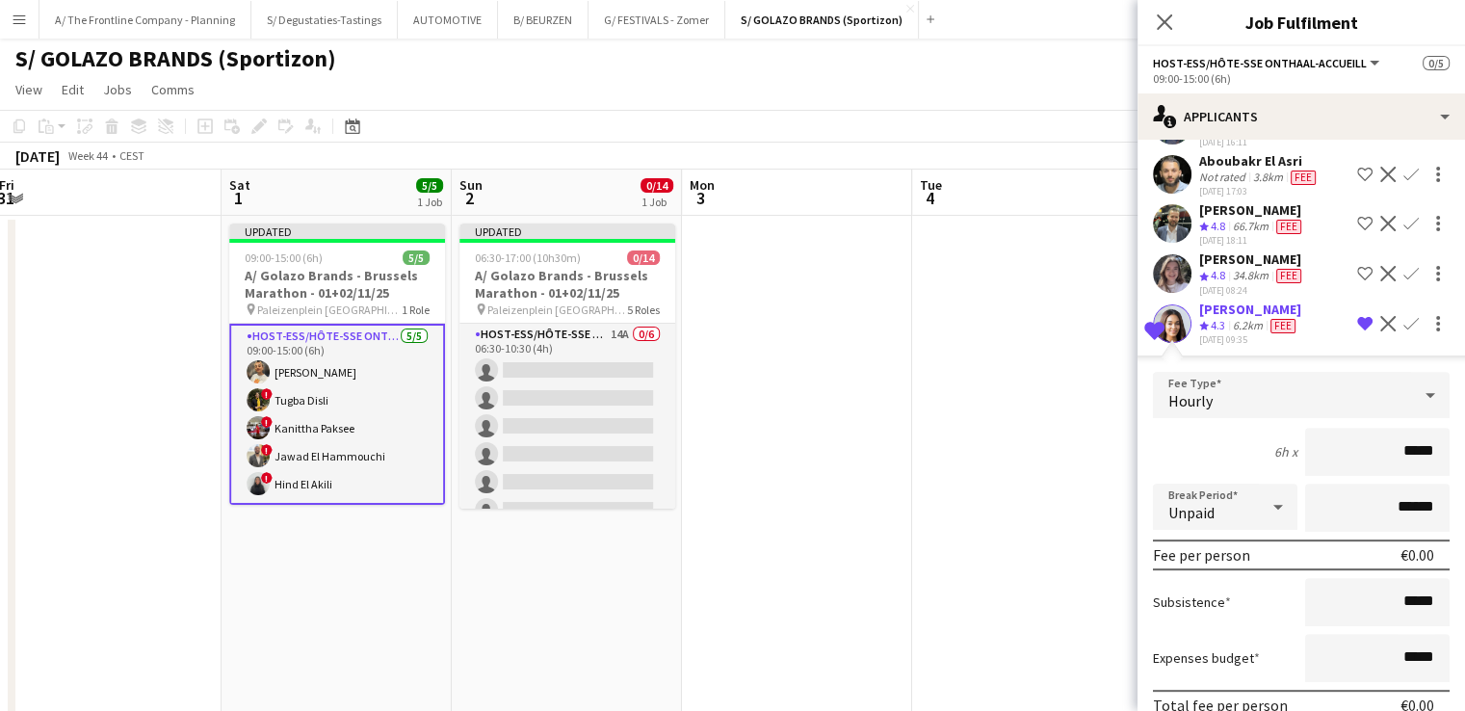
click at [1197, 300] on div "Shortlisted Melissa Ghysels Crew rating 4.3 6.2km Fee 14-09-2025 09:35 Remove c…" at bounding box center [1300, 323] width 327 height 46
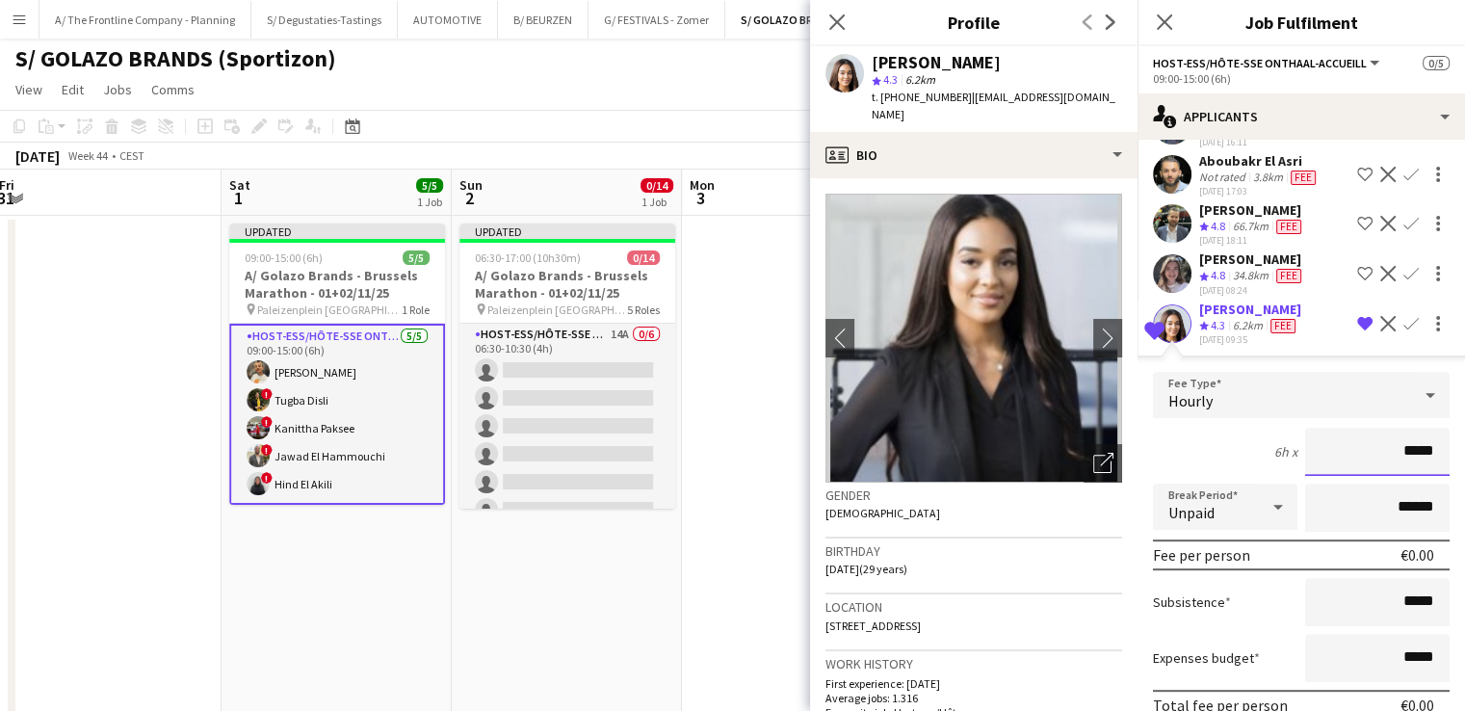
drag, startPoint x: 1388, startPoint y: 433, endPoint x: 1428, endPoint y: 436, distance: 40.5
click at [1428, 436] on input "*****" at bounding box center [1377, 452] width 144 height 48
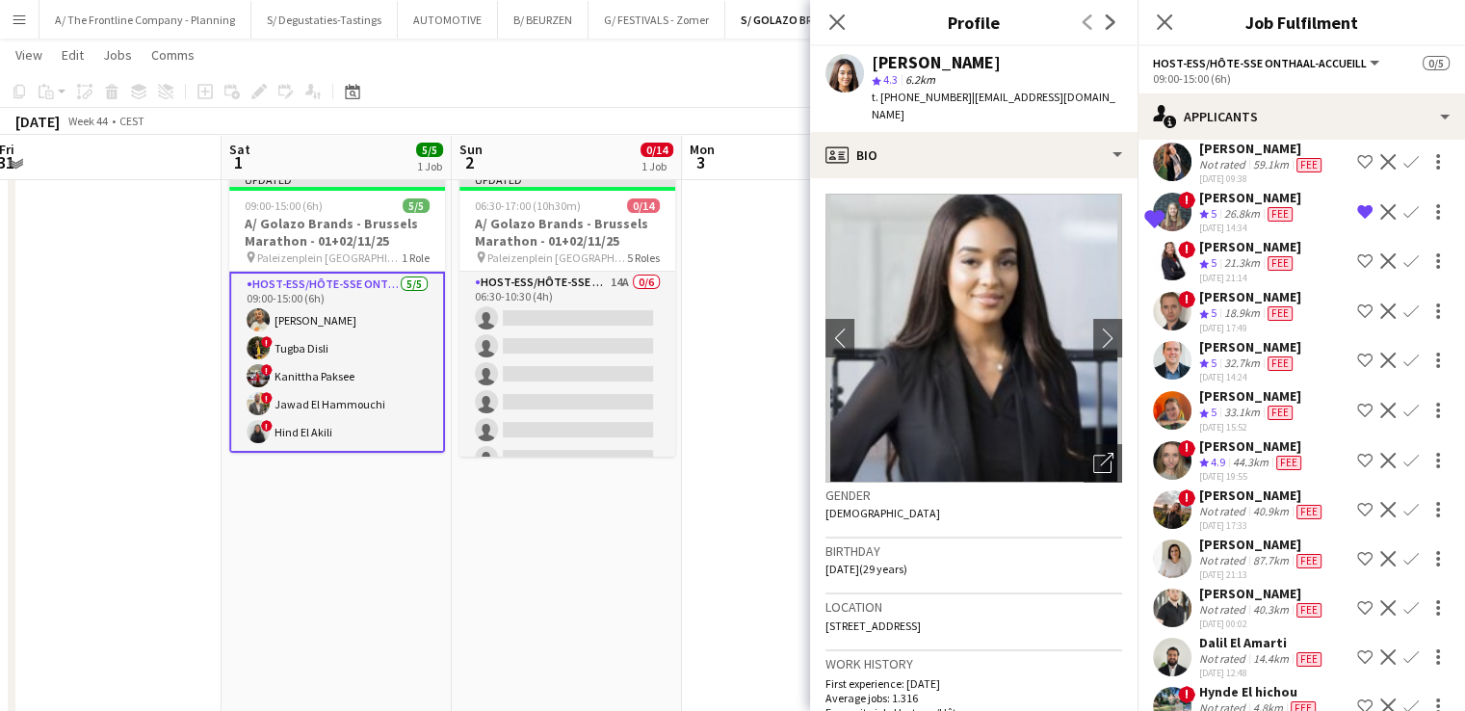
scroll to position [54, 0]
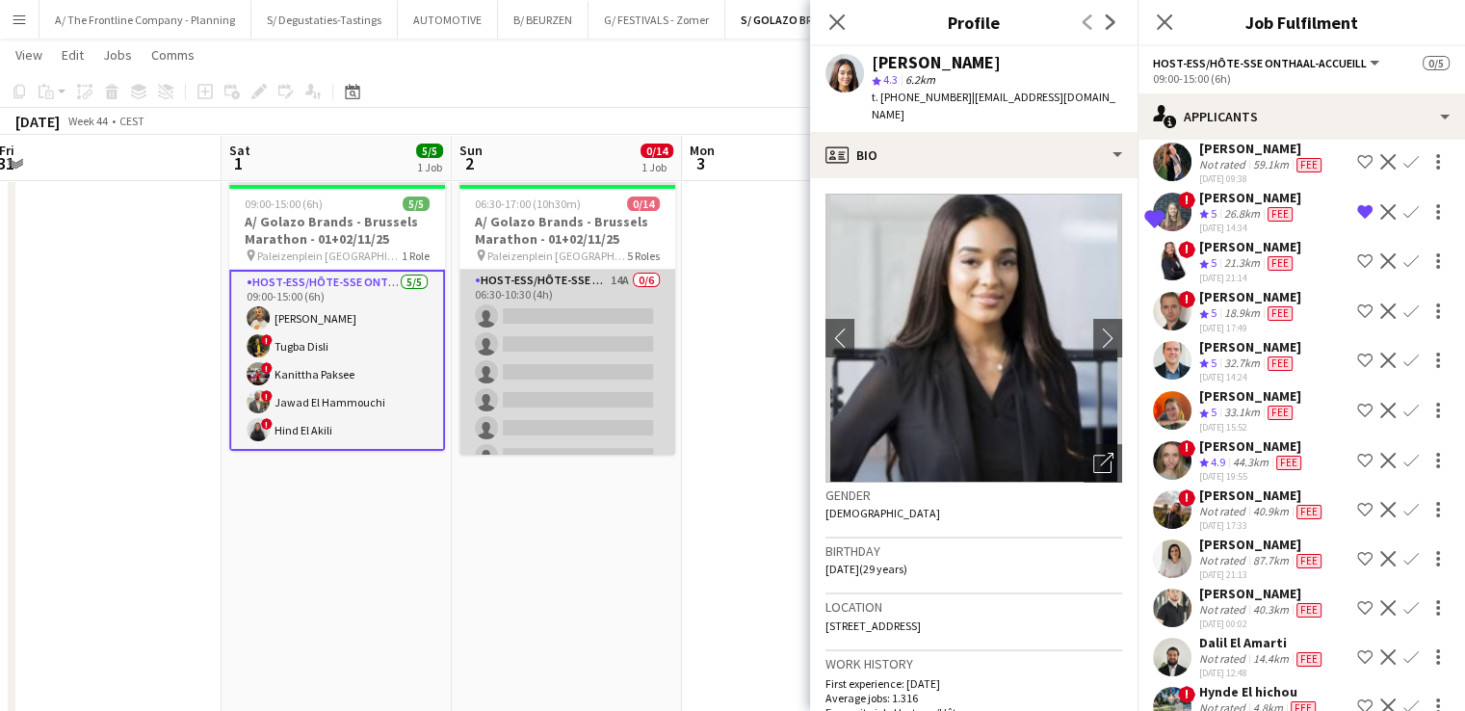
click at [554, 386] on app-card-role "Host-ess/Hôte-sse Onthaal-Accueill 14A 0/6 06:30-10:30 (4h) single-neutral-acti…" at bounding box center [567, 372] width 216 height 205
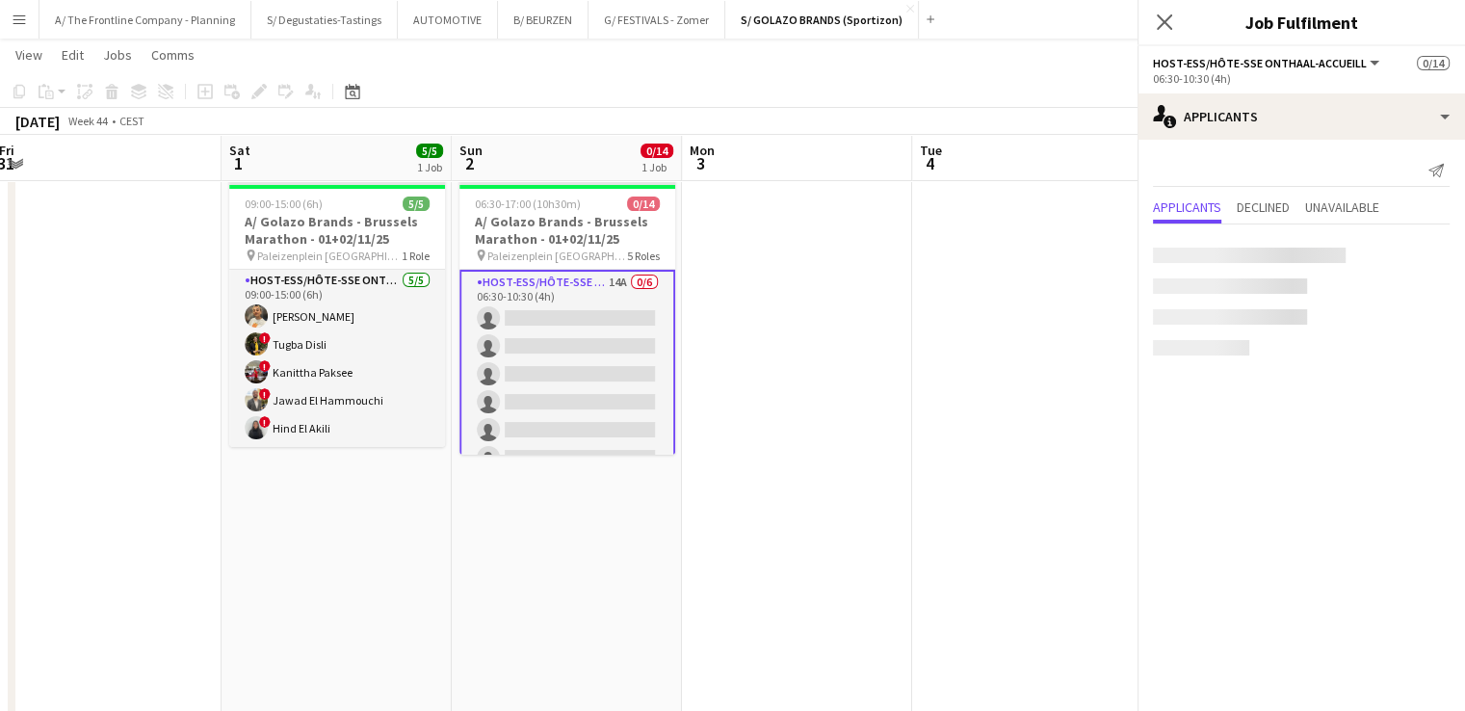
scroll to position [0, 0]
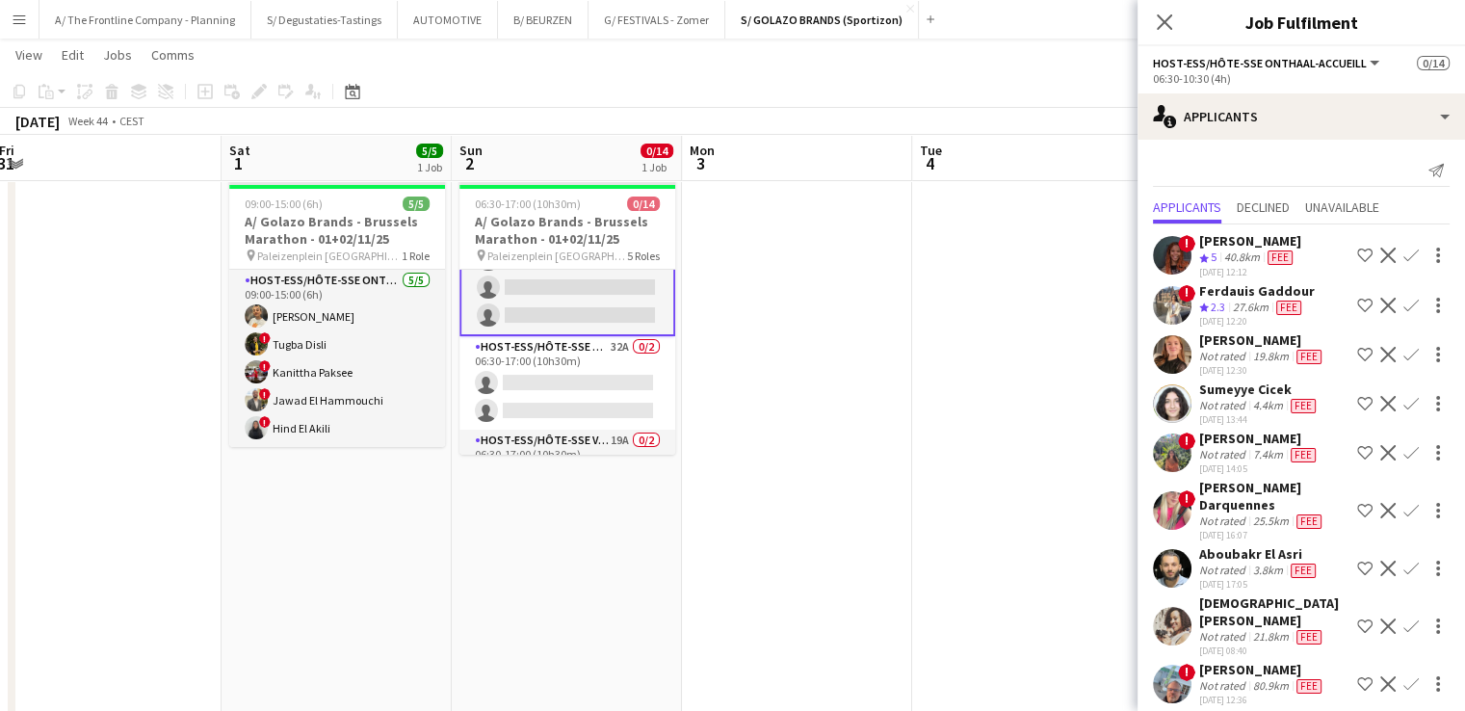
click at [599, 377] on app-card-role "Host-ess/Hôte-sse Onthaal-Accueill 32A 0/2 06:30-17:00 (10h30m) single-neutral-…" at bounding box center [567, 382] width 216 height 93
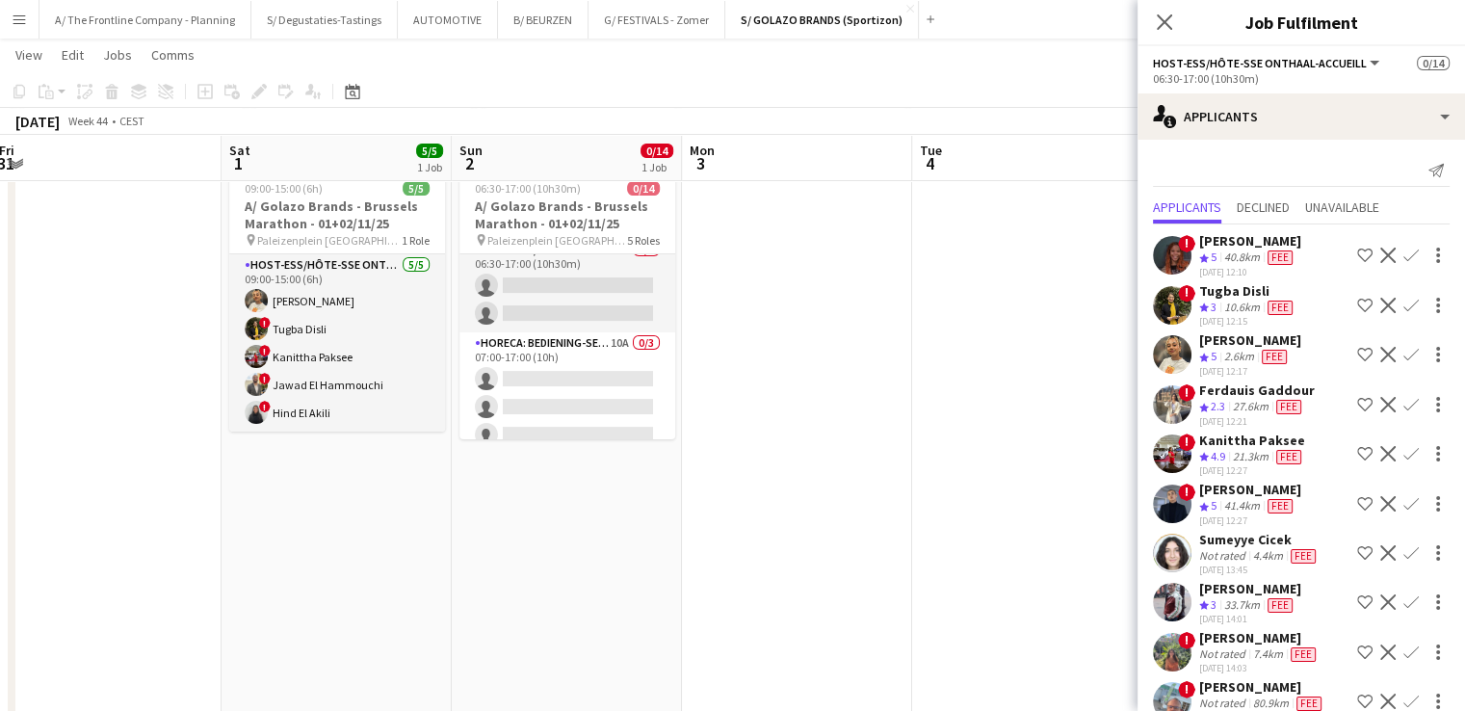
scroll to position [316, 0]
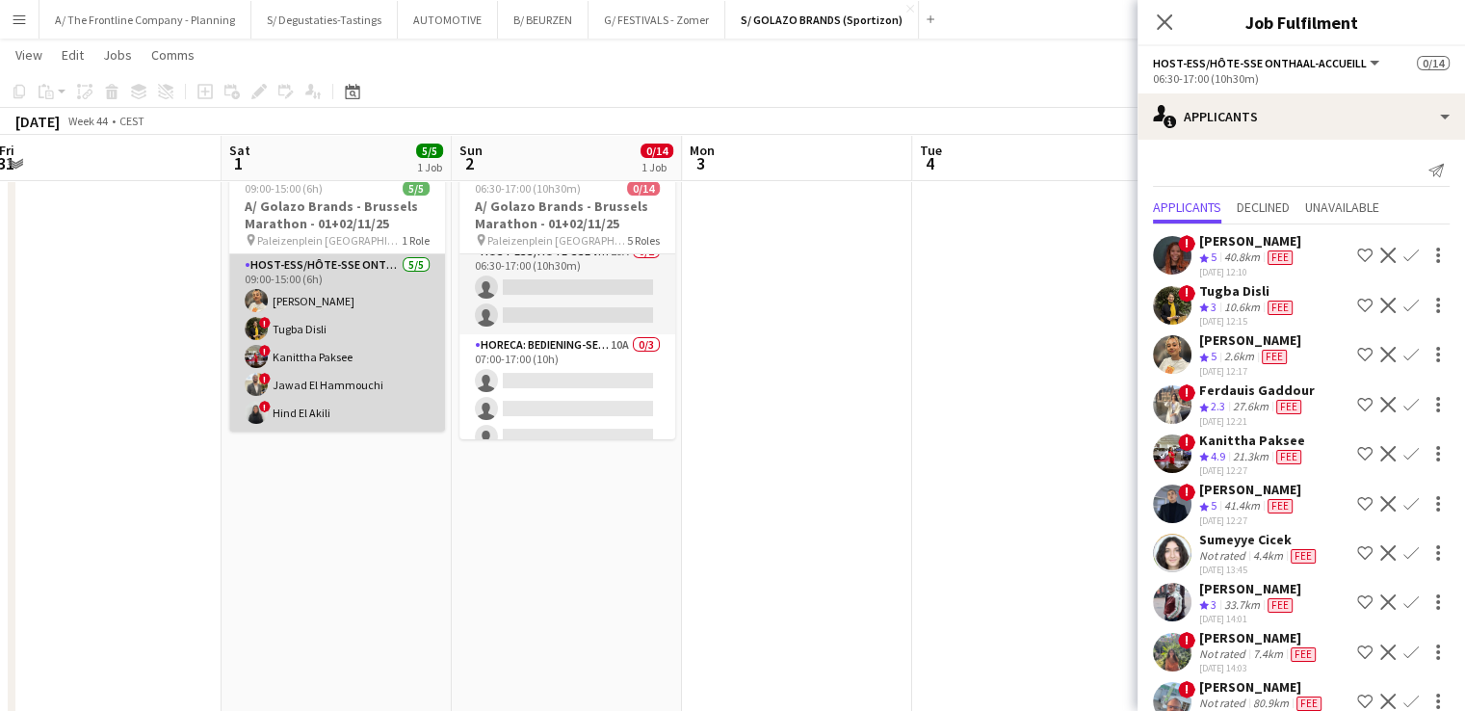
click at [379, 405] on app-card-role "Host-ess/Hôte-sse Onthaal-Accueill 5/5 09:00-15:00 (6h) Ellen Watzeels ! Tugba …" at bounding box center [337, 342] width 216 height 177
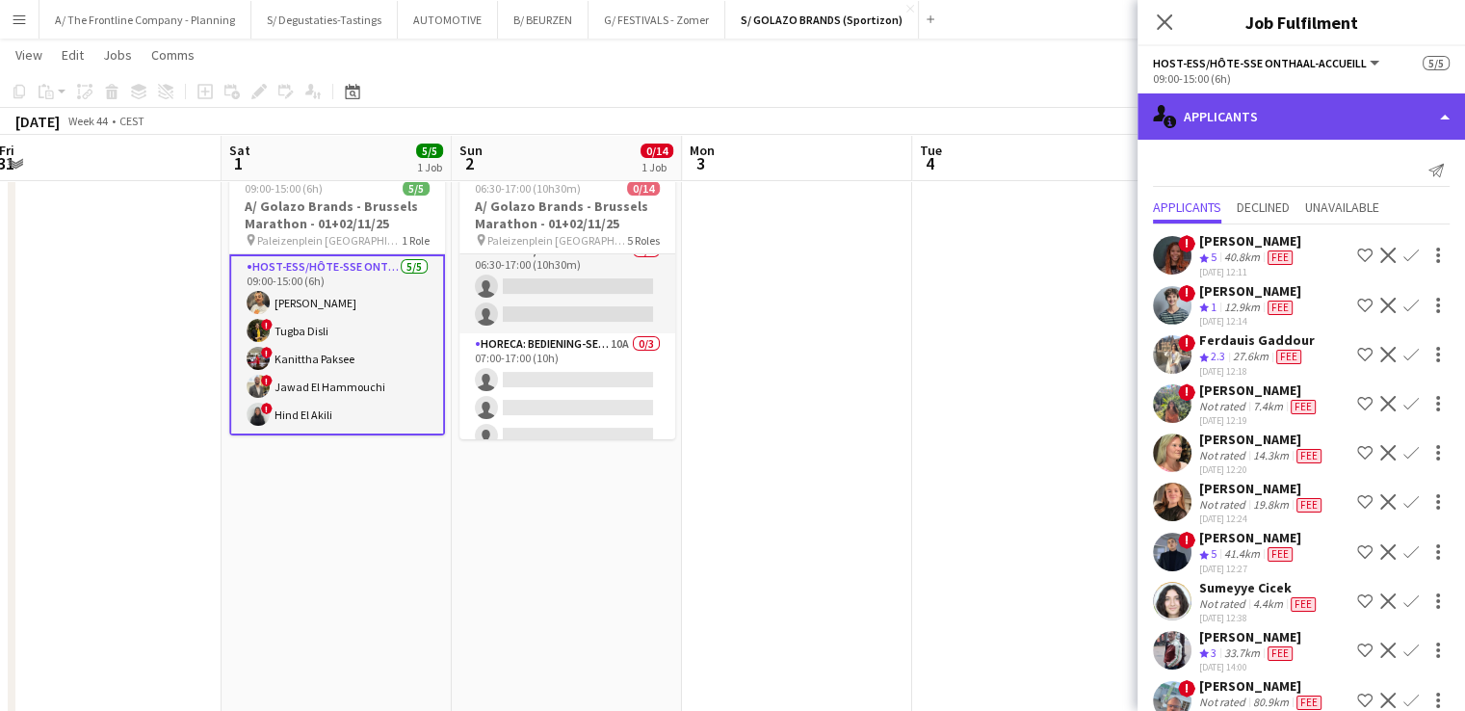
click at [1200, 113] on div "single-neutral-actions-information Applicants" at bounding box center [1300, 116] width 327 height 46
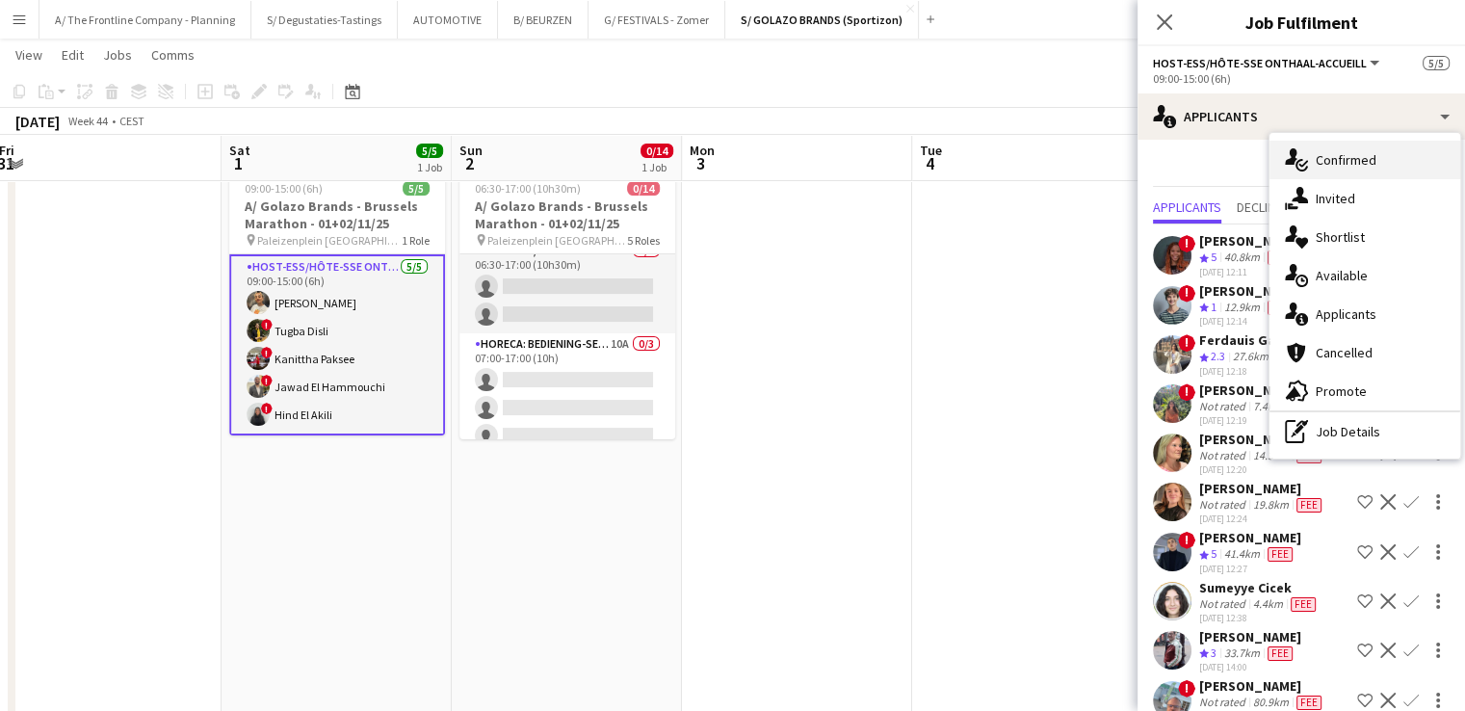
click at [1338, 159] on span "Confirmed" at bounding box center [1345, 159] width 61 height 17
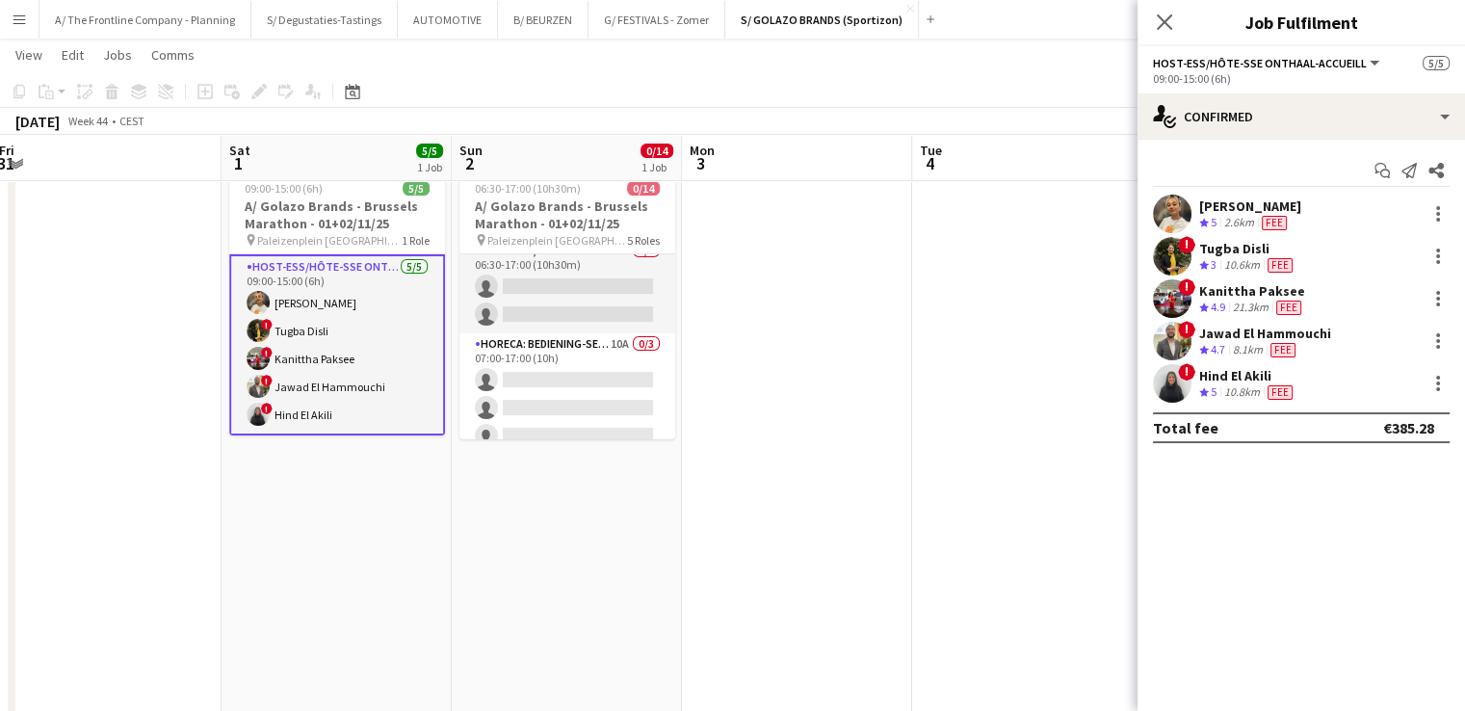
click at [1230, 371] on div "Hind El Akili" at bounding box center [1247, 375] width 97 height 17
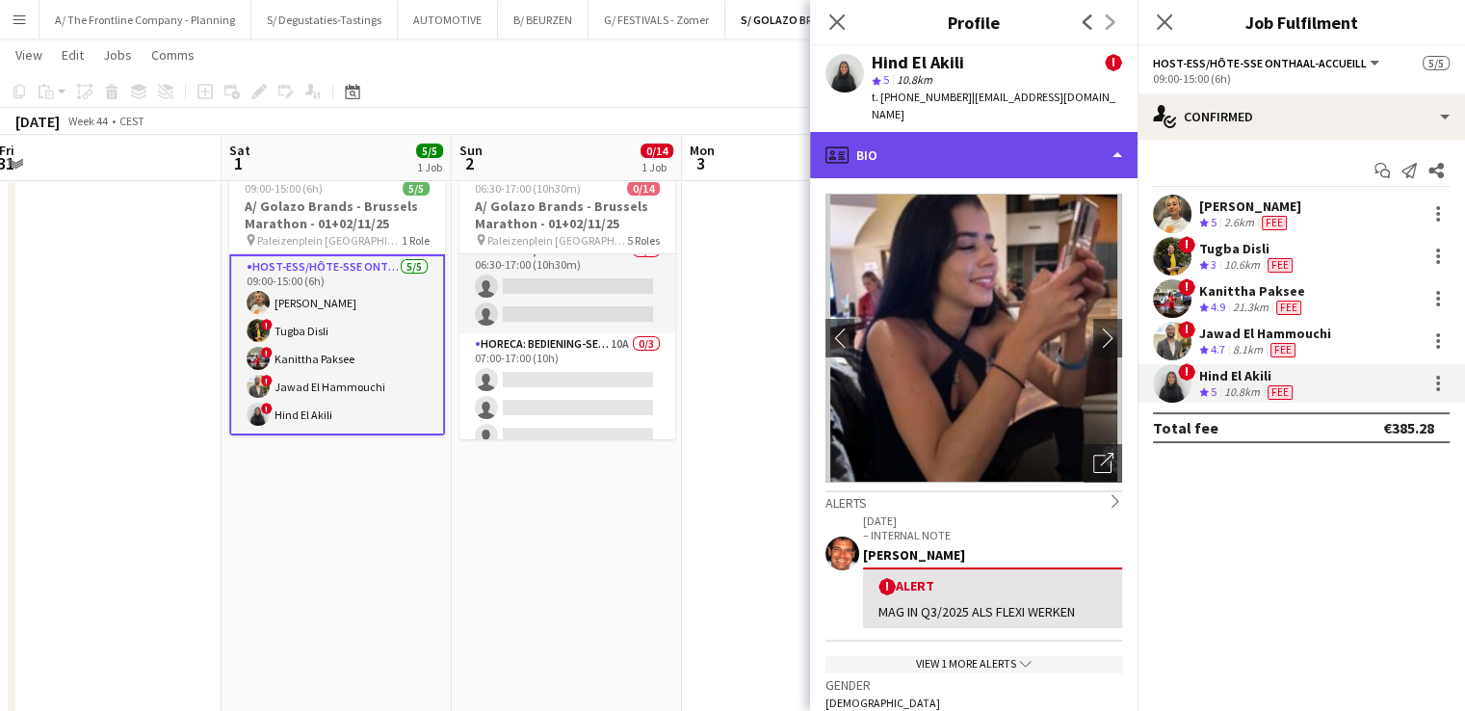
click at [980, 147] on div "profile Bio" at bounding box center [973, 155] width 327 height 46
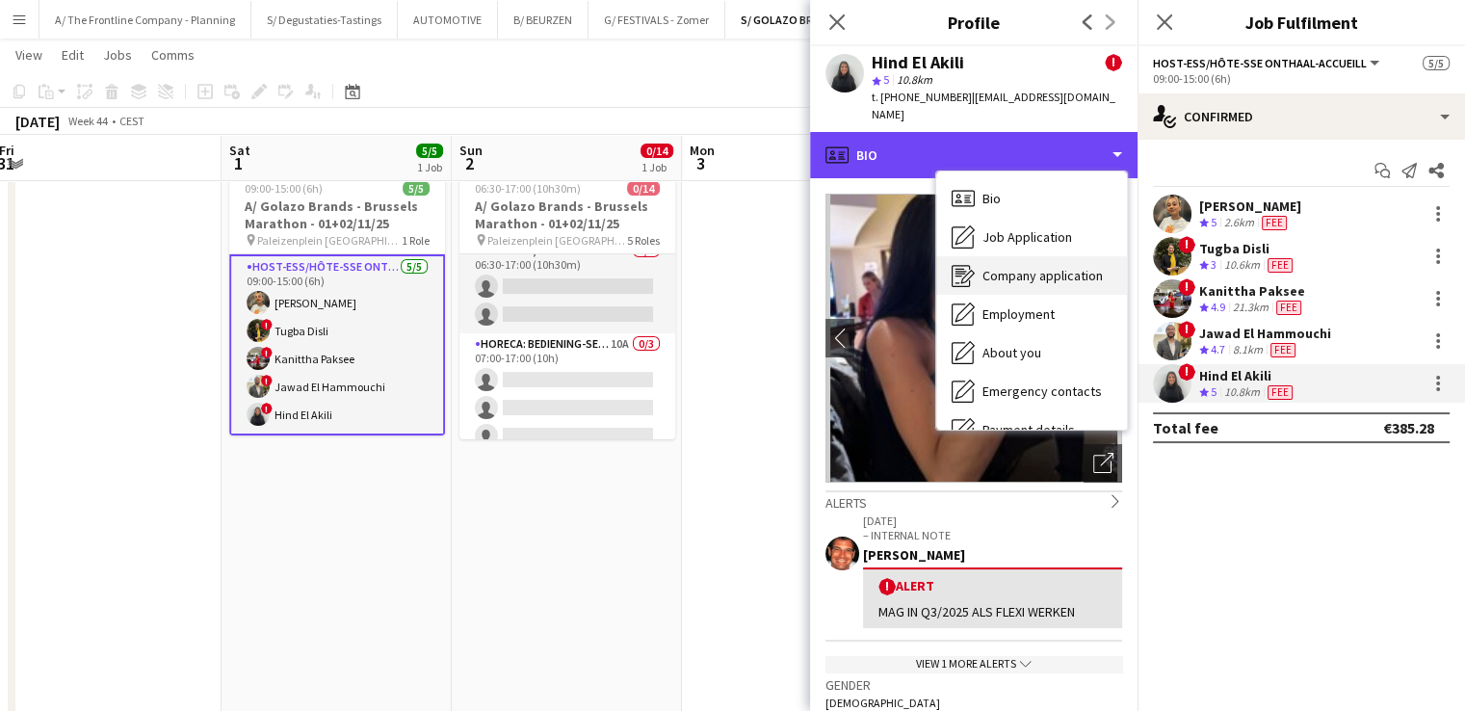
scroll to position [181, 0]
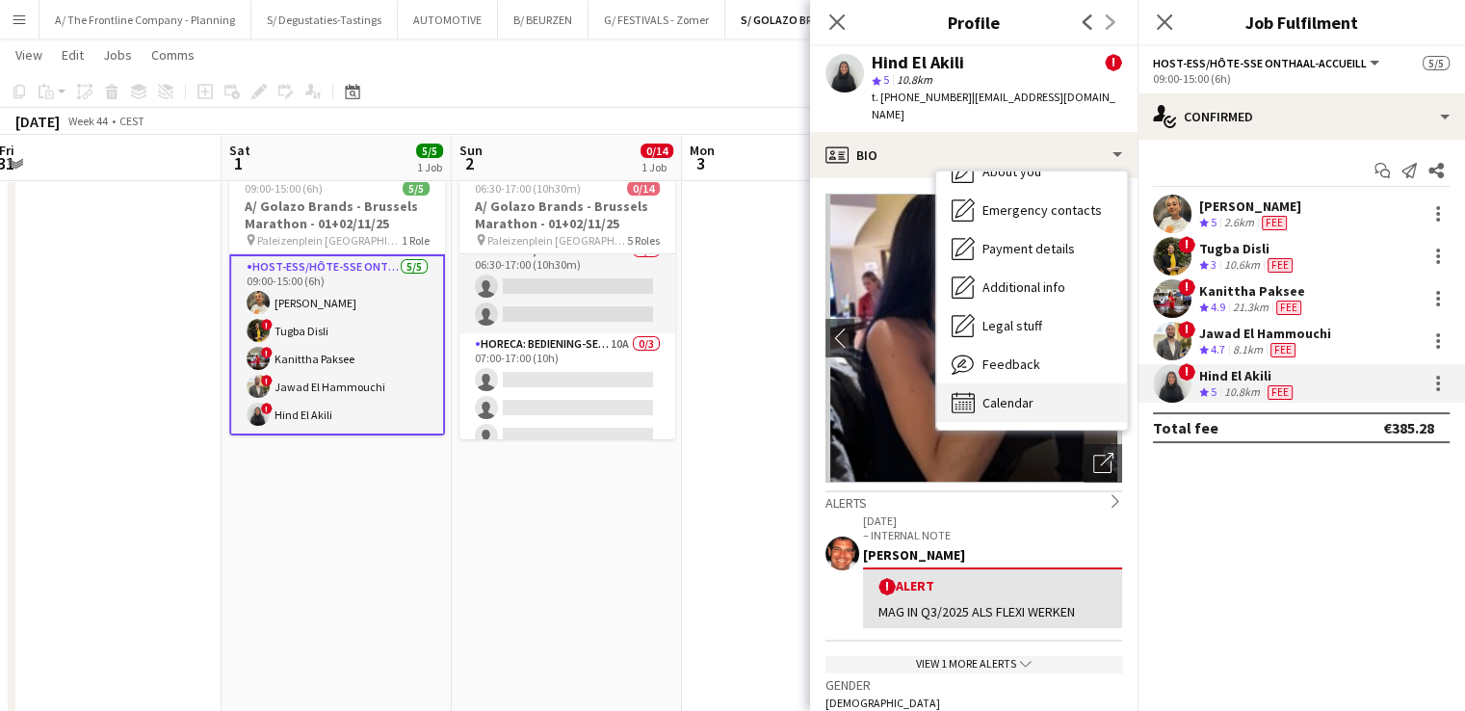
click at [1022, 394] on span "Calendar" at bounding box center [1007, 402] width 51 height 17
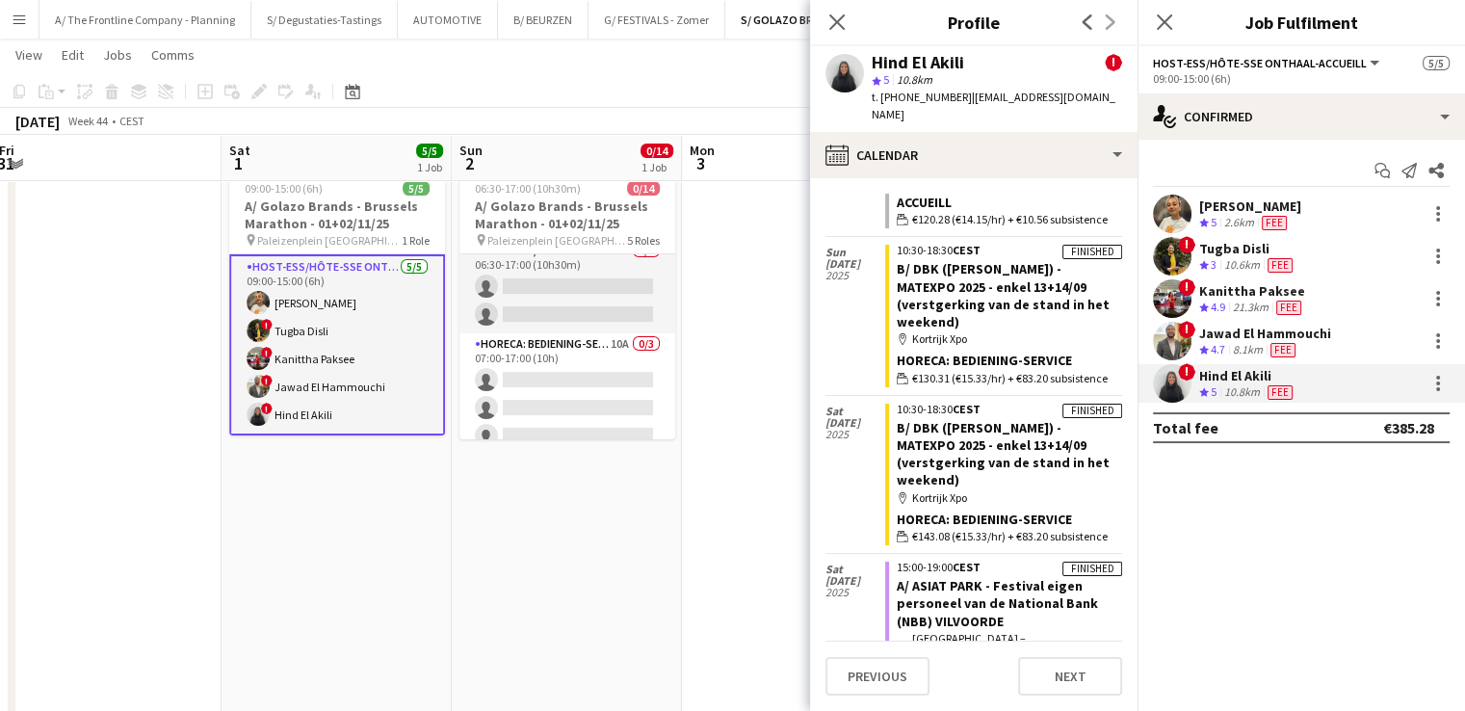
scroll to position [678, 0]
click at [1436, 385] on div at bounding box center [1437, 383] width 23 height 23
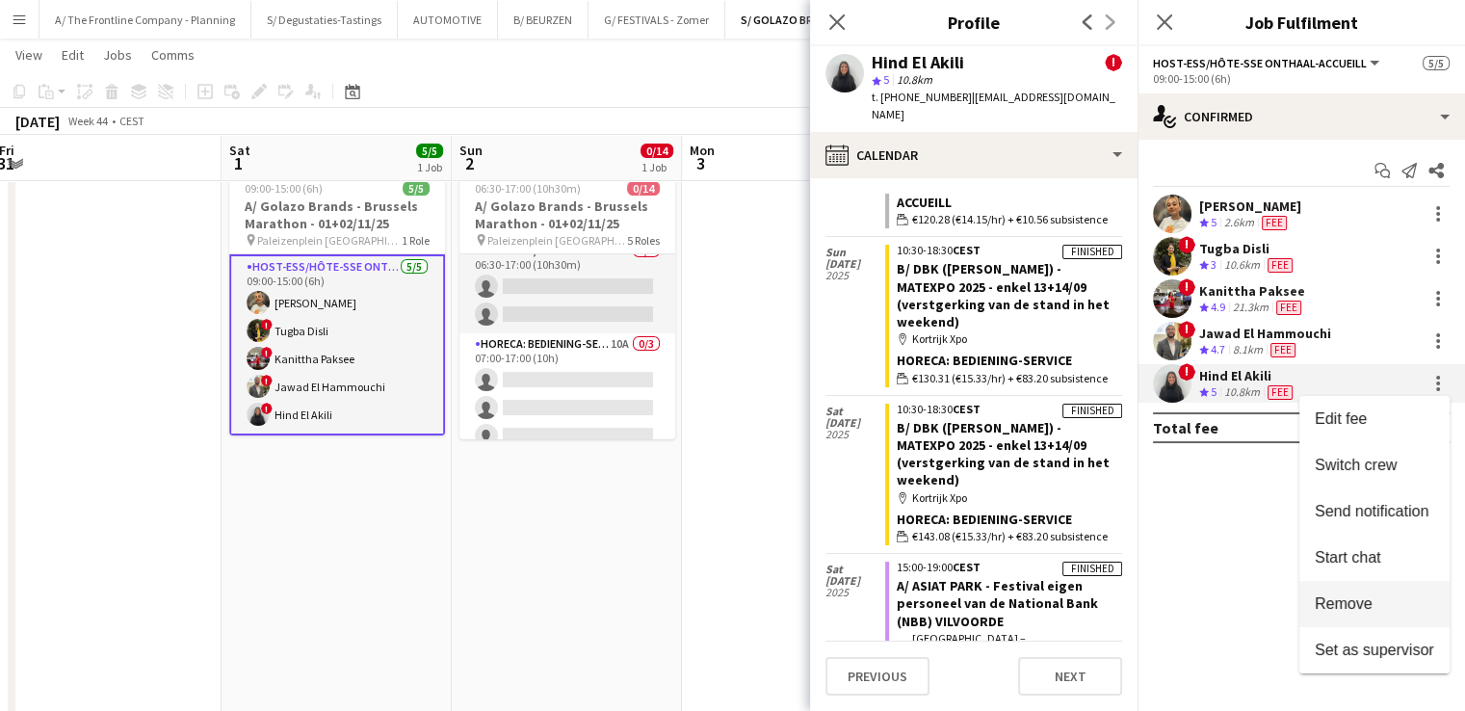
click at [1348, 608] on span "Remove" at bounding box center [1343, 603] width 58 height 16
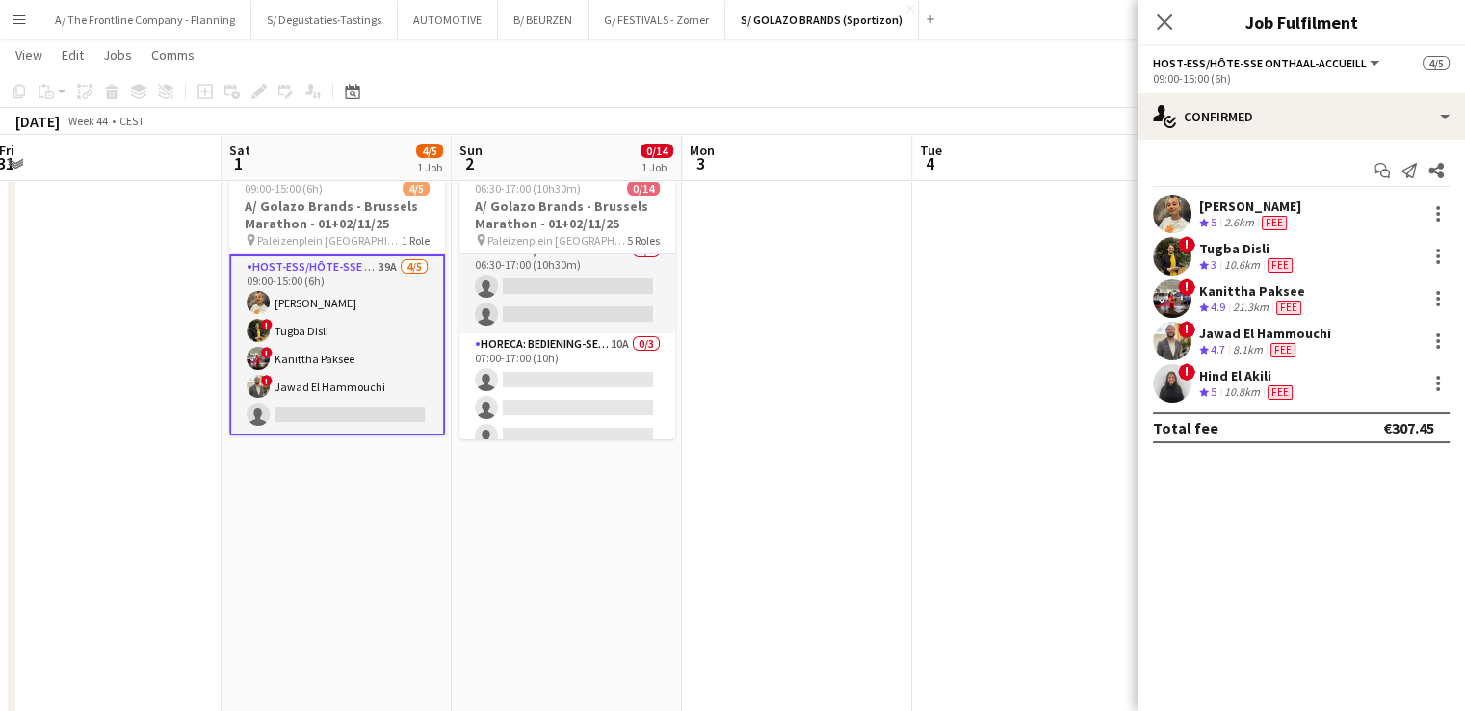
click at [350, 407] on app-card-role "Host-ess/Hôte-sse Onthaal-Accueill 39A 4/5 09:00-15:00 (6h) Ellen Watzeels ! Tu…" at bounding box center [337, 344] width 216 height 181
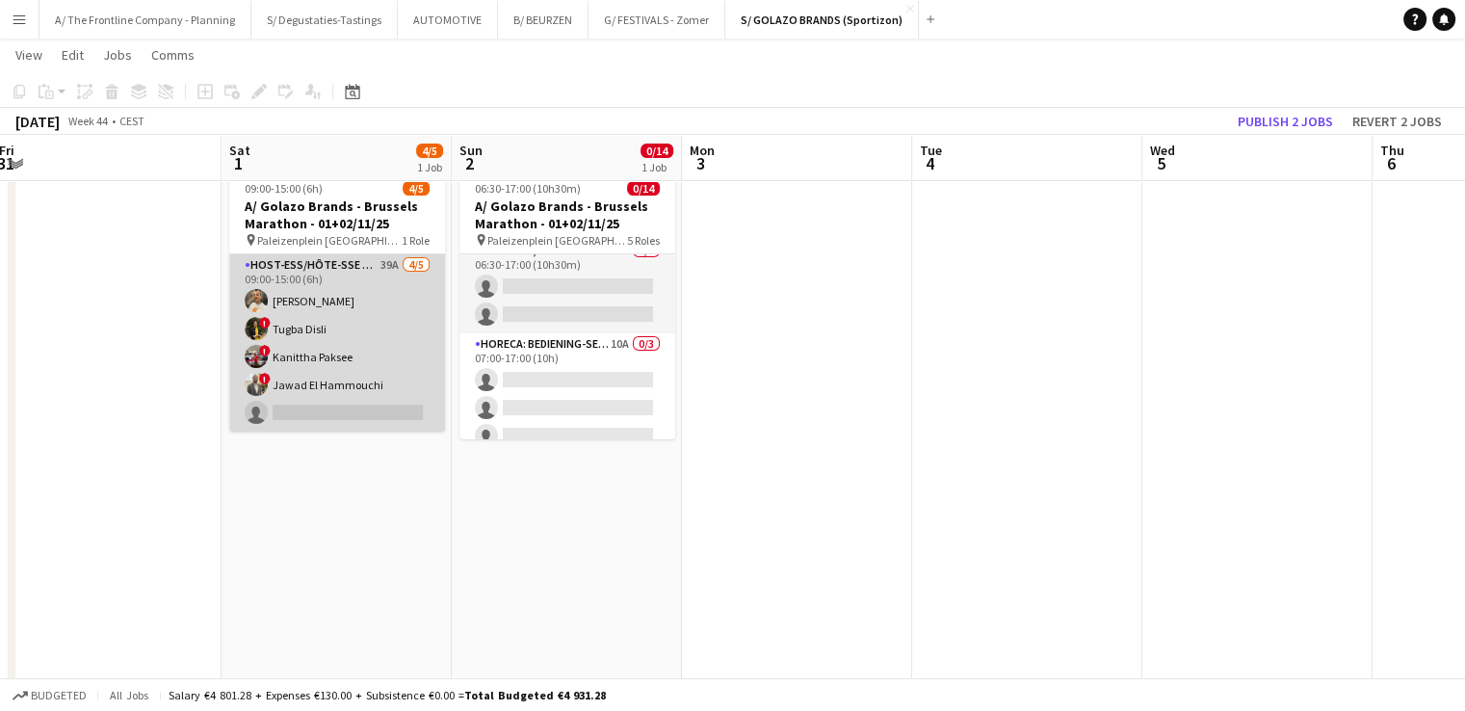
click at [324, 367] on app-card-role "Host-ess/Hôte-sse Onthaal-Accueill 39A 4/5 09:00-15:00 (6h) Ellen Watzeels ! Tu…" at bounding box center [337, 342] width 216 height 177
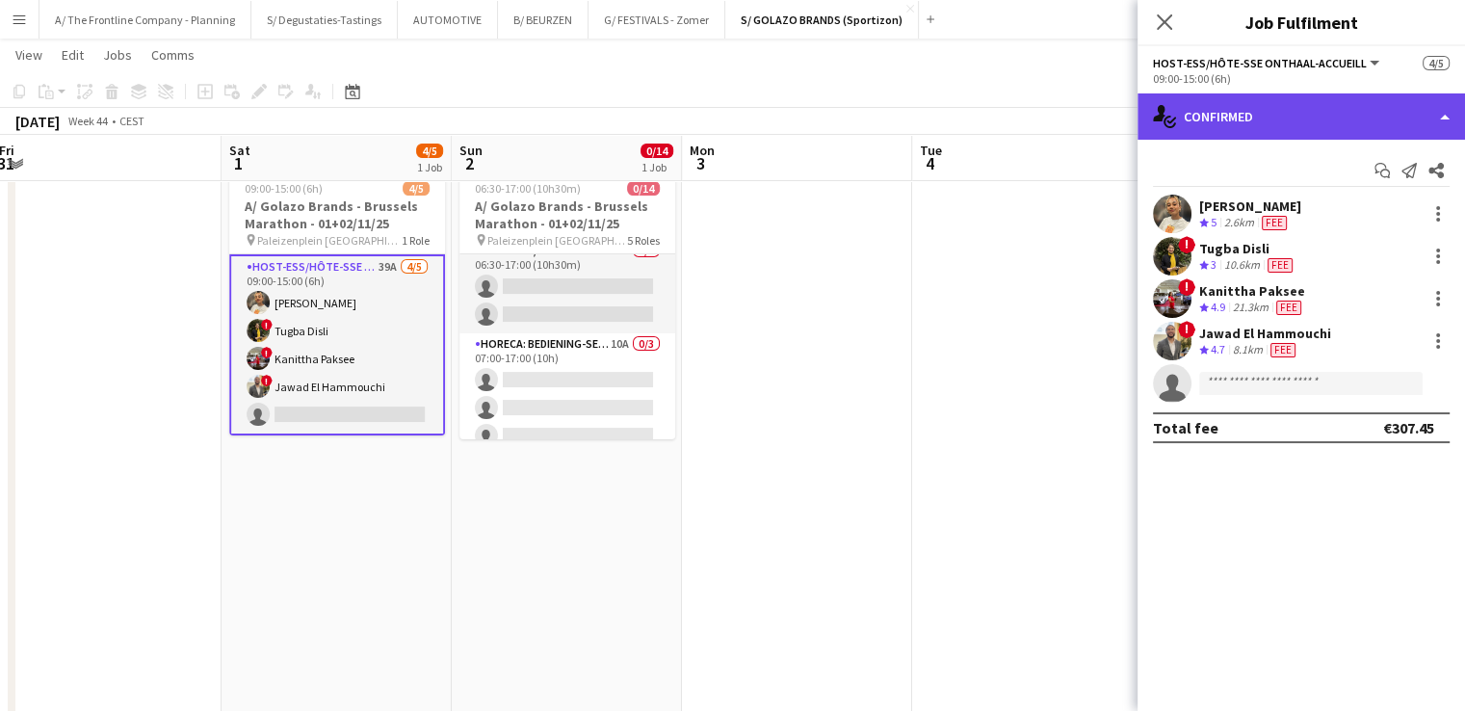
click at [1256, 98] on div "single-neutral-actions-check-2 Confirmed" at bounding box center [1300, 116] width 327 height 46
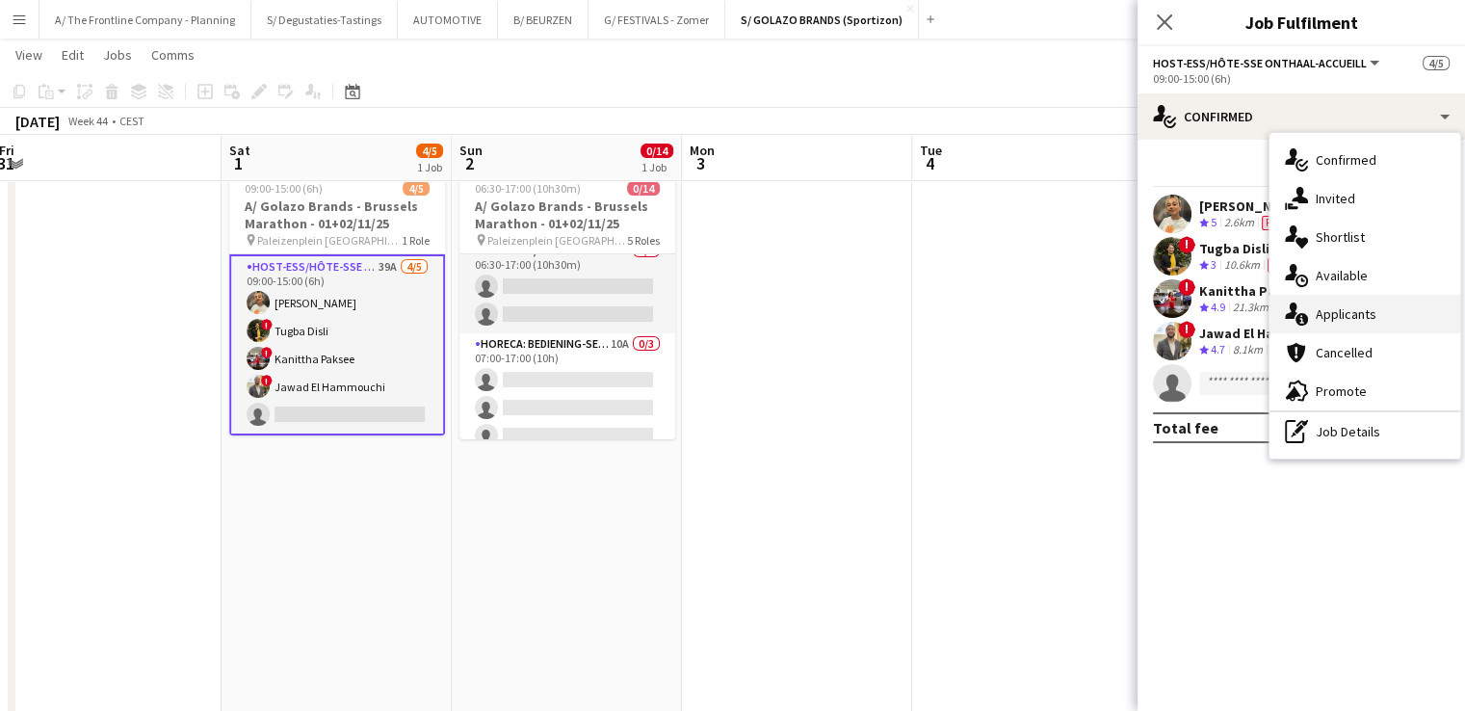
click at [1374, 312] on div "single-neutral-actions-information Applicants" at bounding box center [1364, 314] width 191 height 39
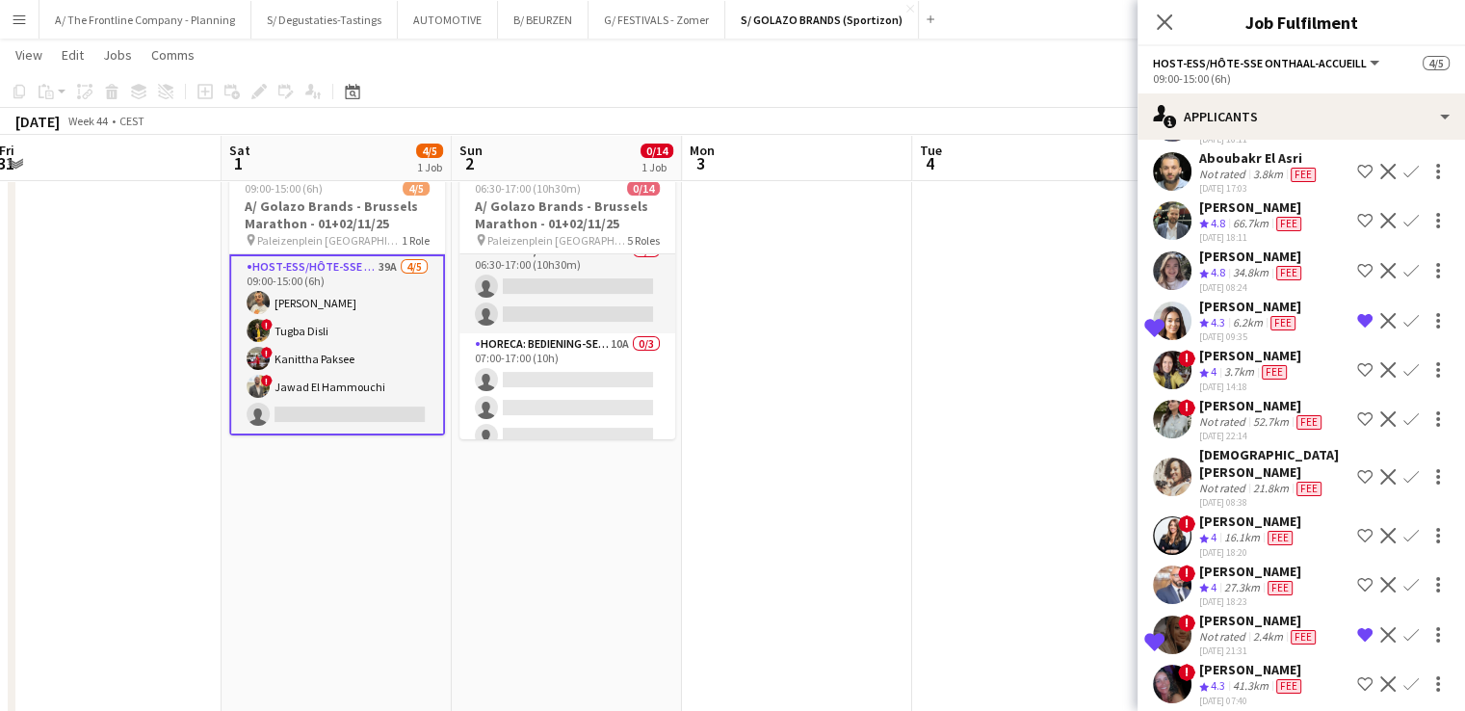
scroll to position [692, 0]
click at [1403, 314] on app-icon "Confirm" at bounding box center [1410, 321] width 15 height 15
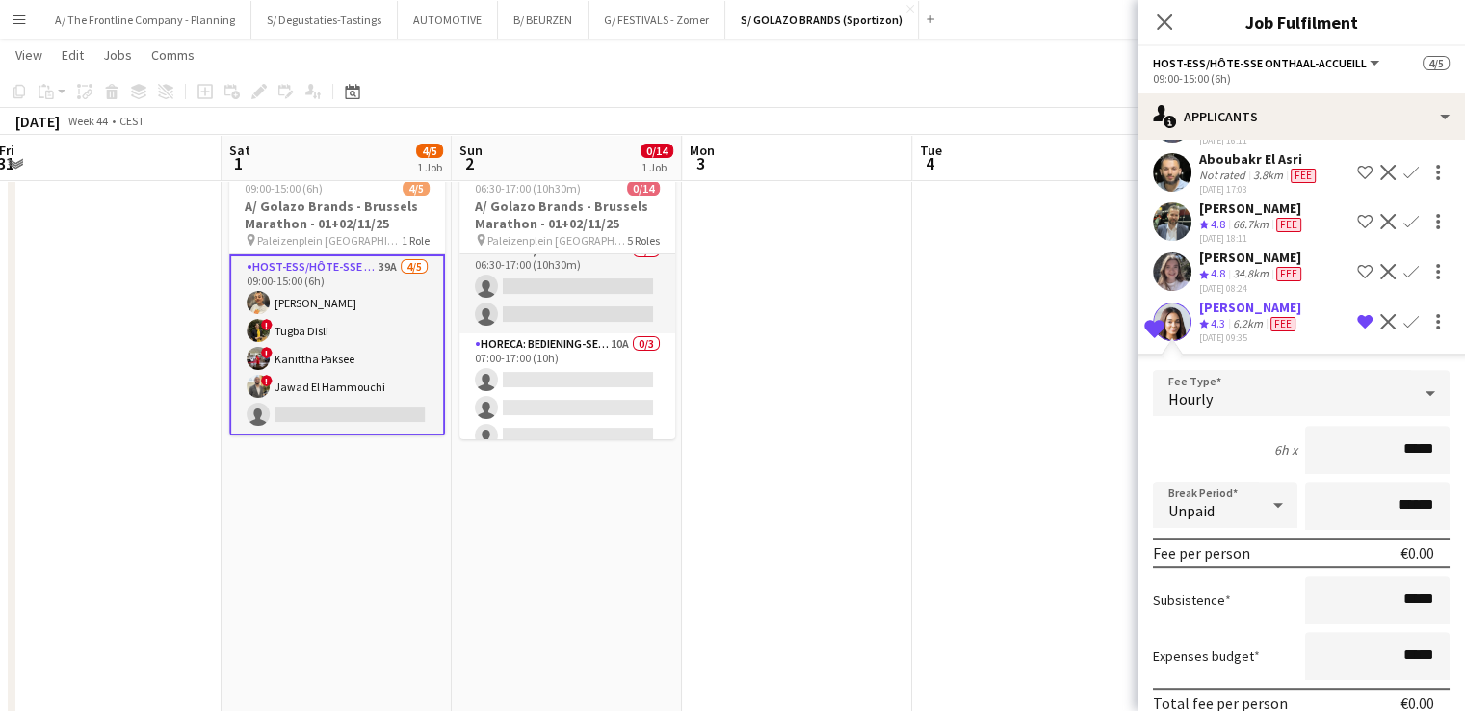
drag, startPoint x: 1392, startPoint y: 429, endPoint x: 1415, endPoint y: 431, distance: 23.2
click at [1415, 431] on input "*****" at bounding box center [1377, 450] width 144 height 48
click at [1258, 316] on div "6.2km" at bounding box center [1248, 324] width 38 height 16
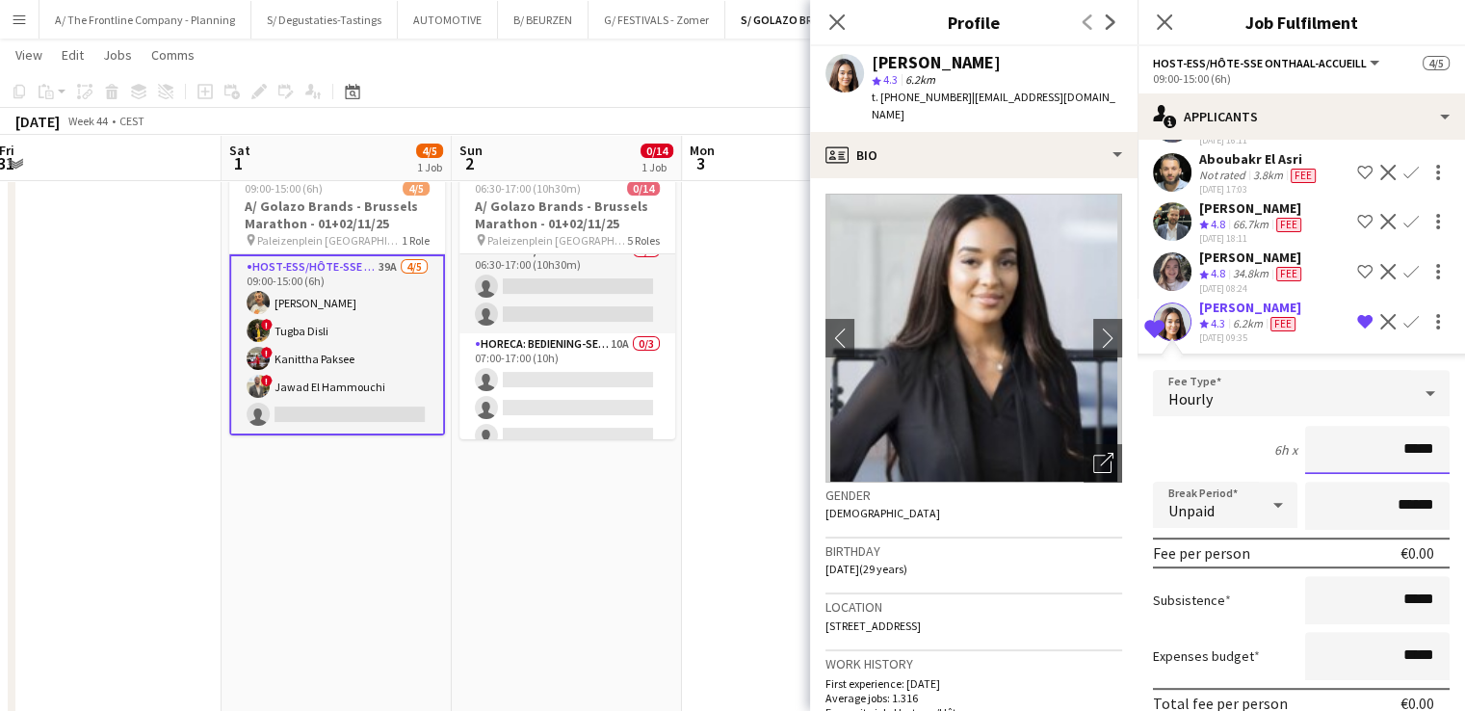
drag, startPoint x: 1389, startPoint y: 436, endPoint x: 1420, endPoint y: 443, distance: 31.5
click at [1420, 443] on input "*****" at bounding box center [1377, 450] width 144 height 48
type input "******"
click at [1375, 493] on input "******" at bounding box center [1377, 505] width 144 height 48
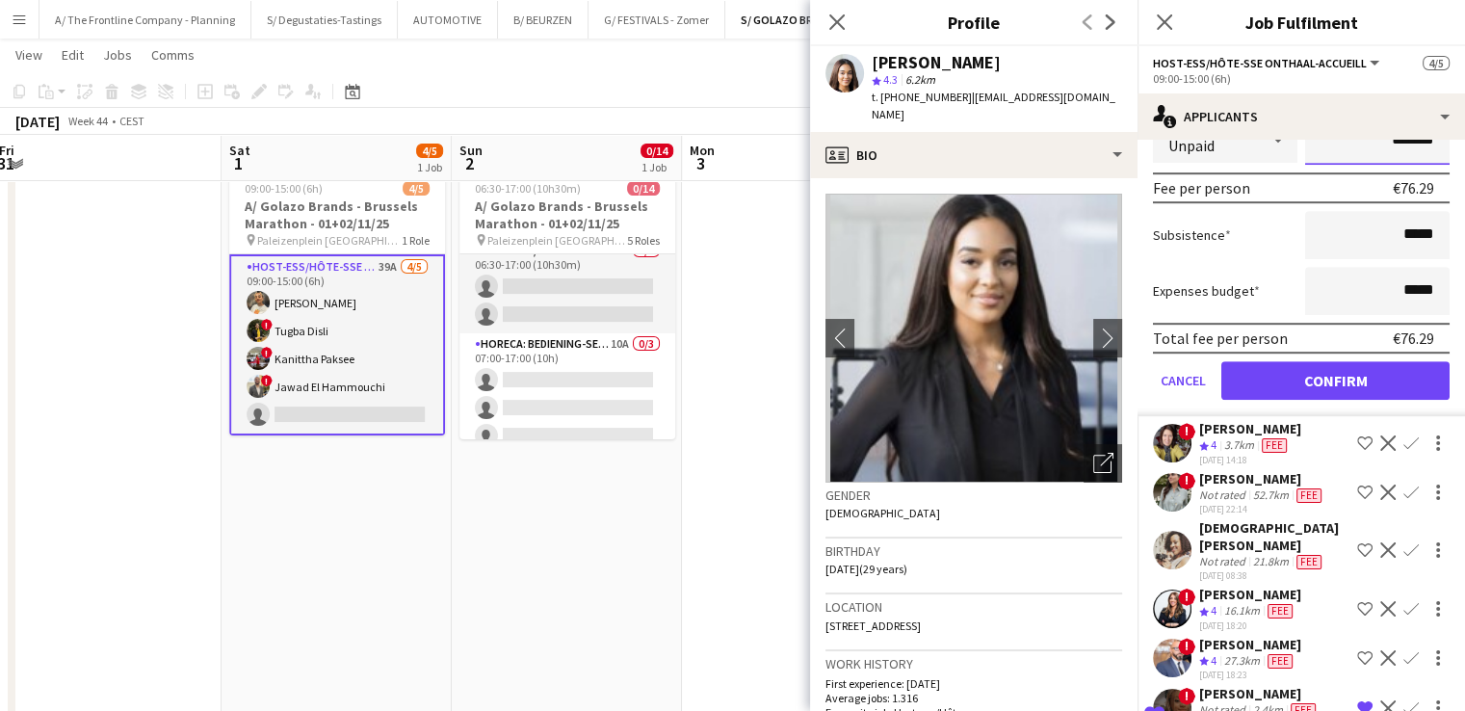
scroll to position [1062, 0]
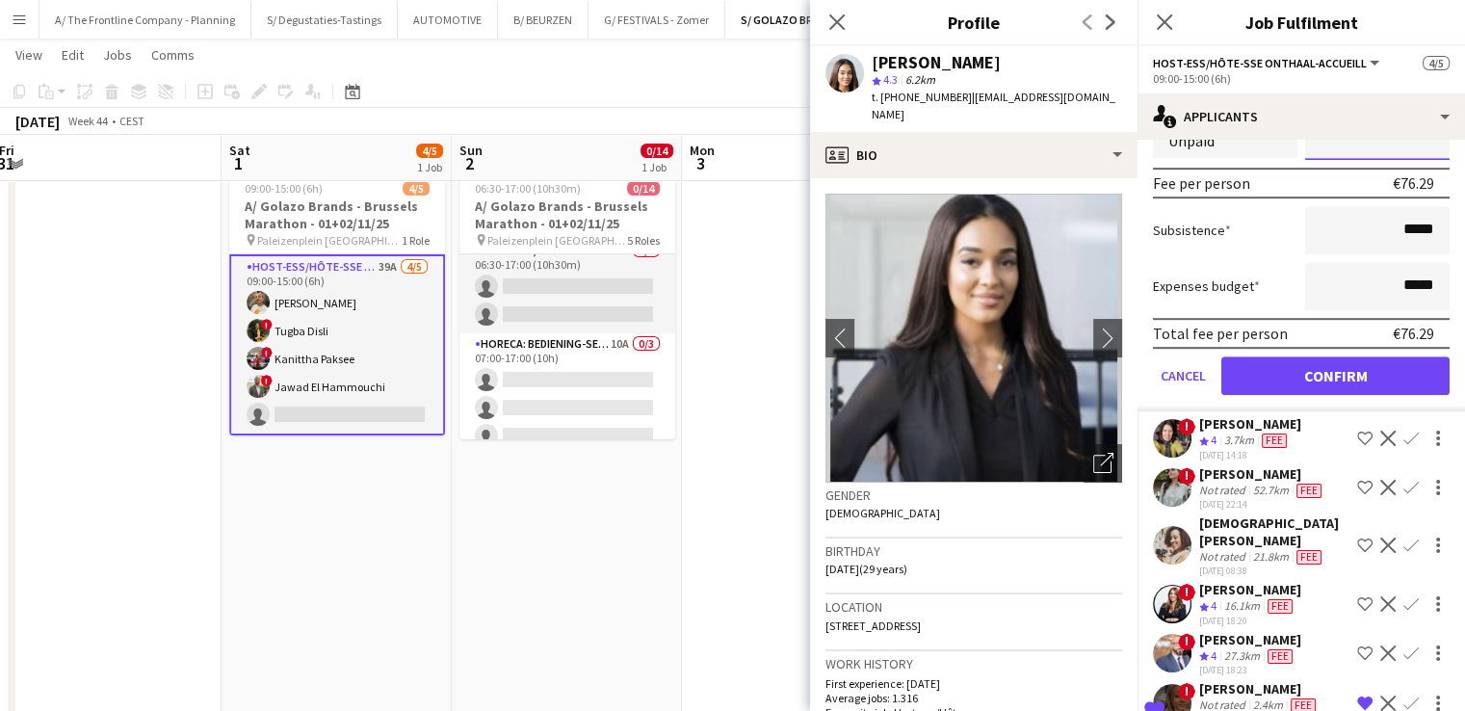
type input "*******"
click at [1321, 356] on button "Confirm" at bounding box center [1335, 375] width 228 height 39
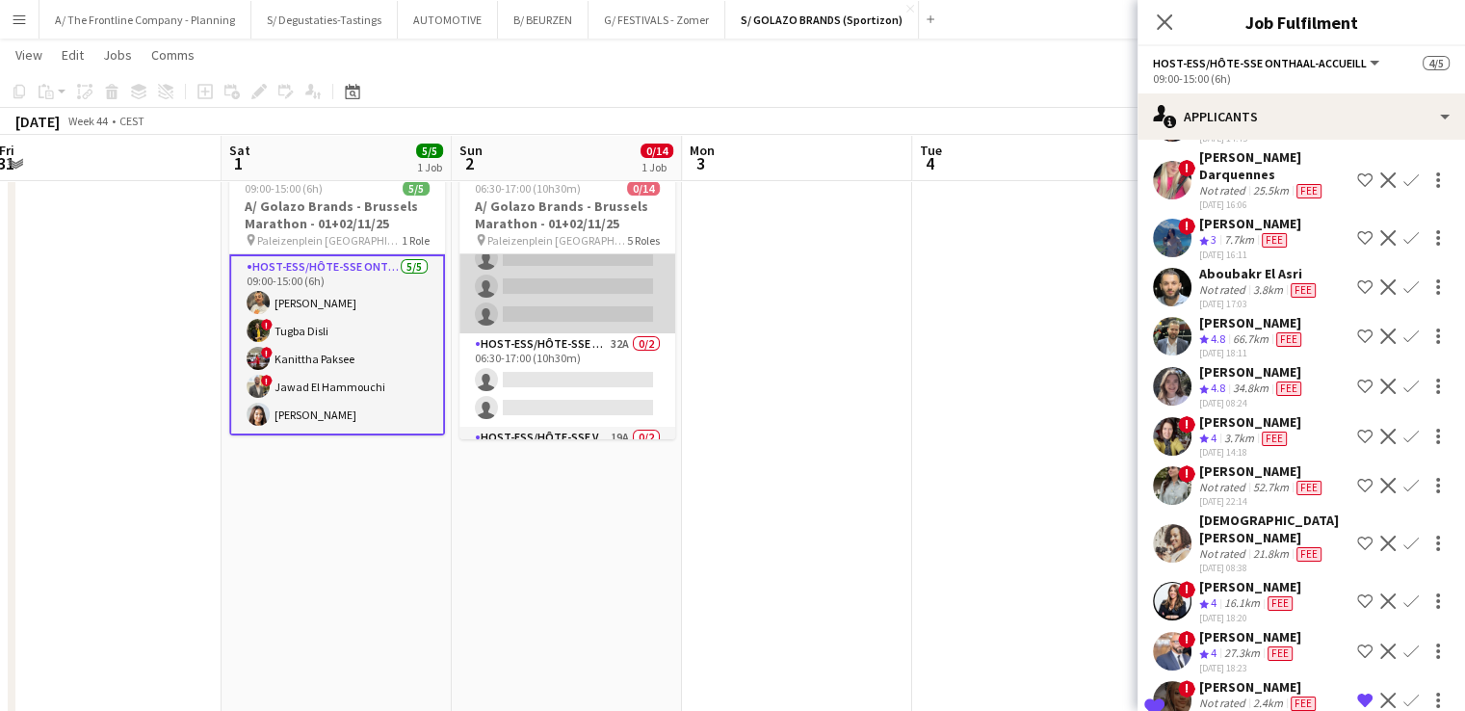
scroll to position [173, 0]
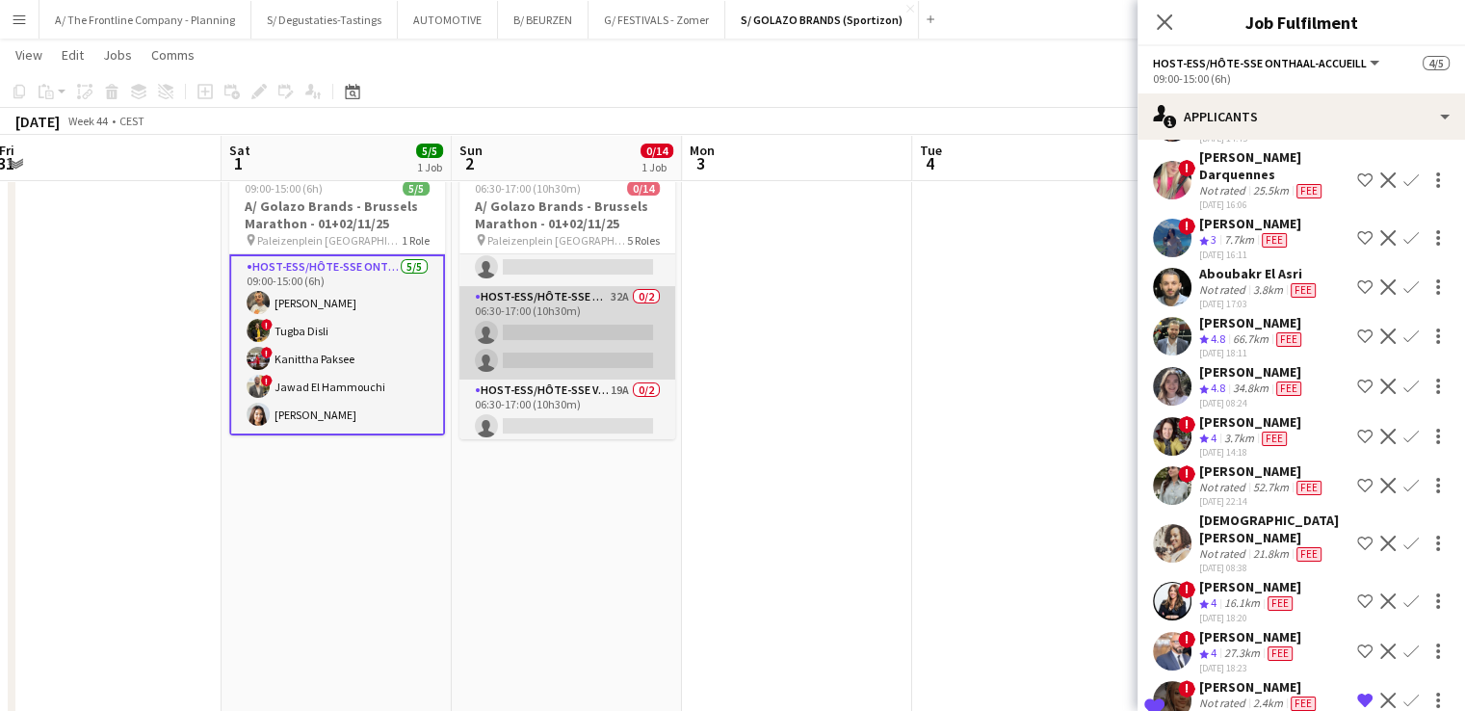
click at [564, 336] on app-card-role "Host-ess/Hôte-sse Onthaal-Accueill 32A 0/2 06:30-17:00 (10h30m) single-neutral-…" at bounding box center [567, 332] width 216 height 93
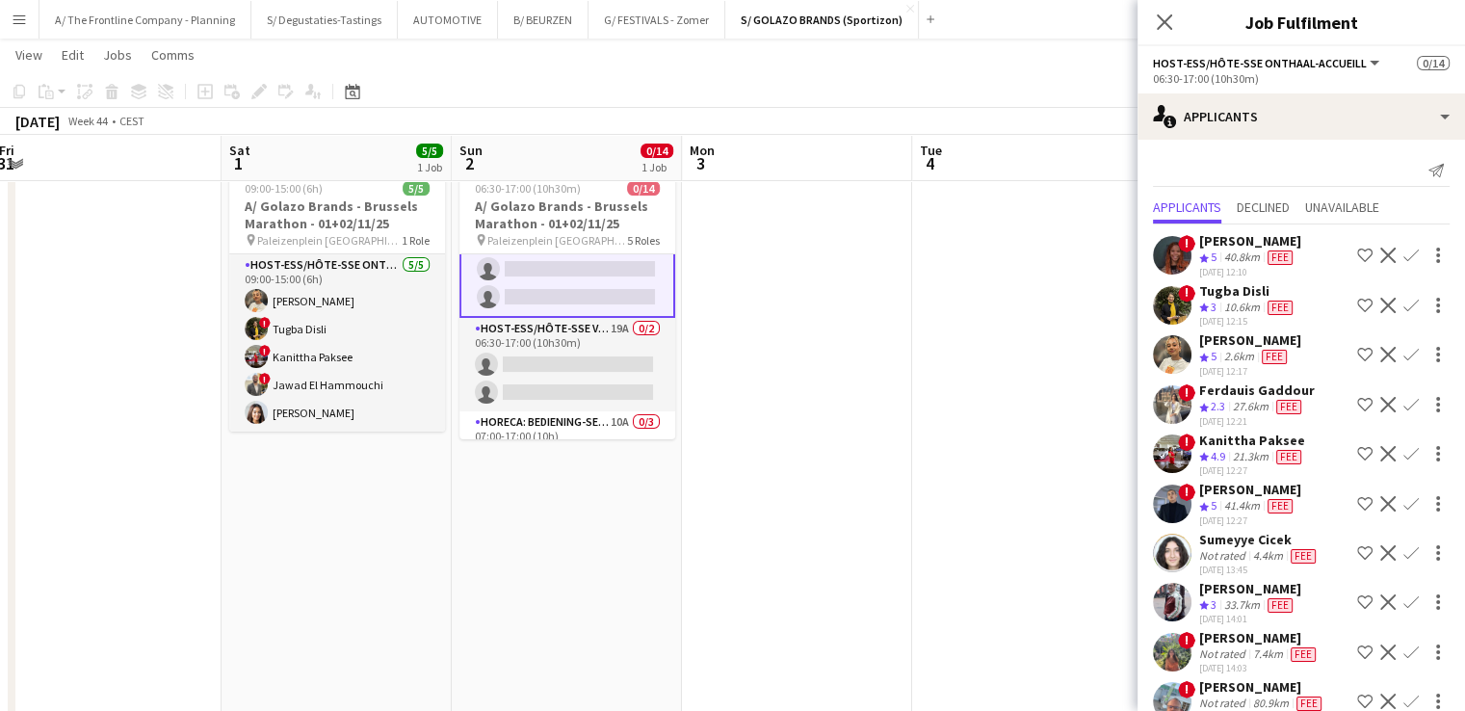
scroll to position [235, 0]
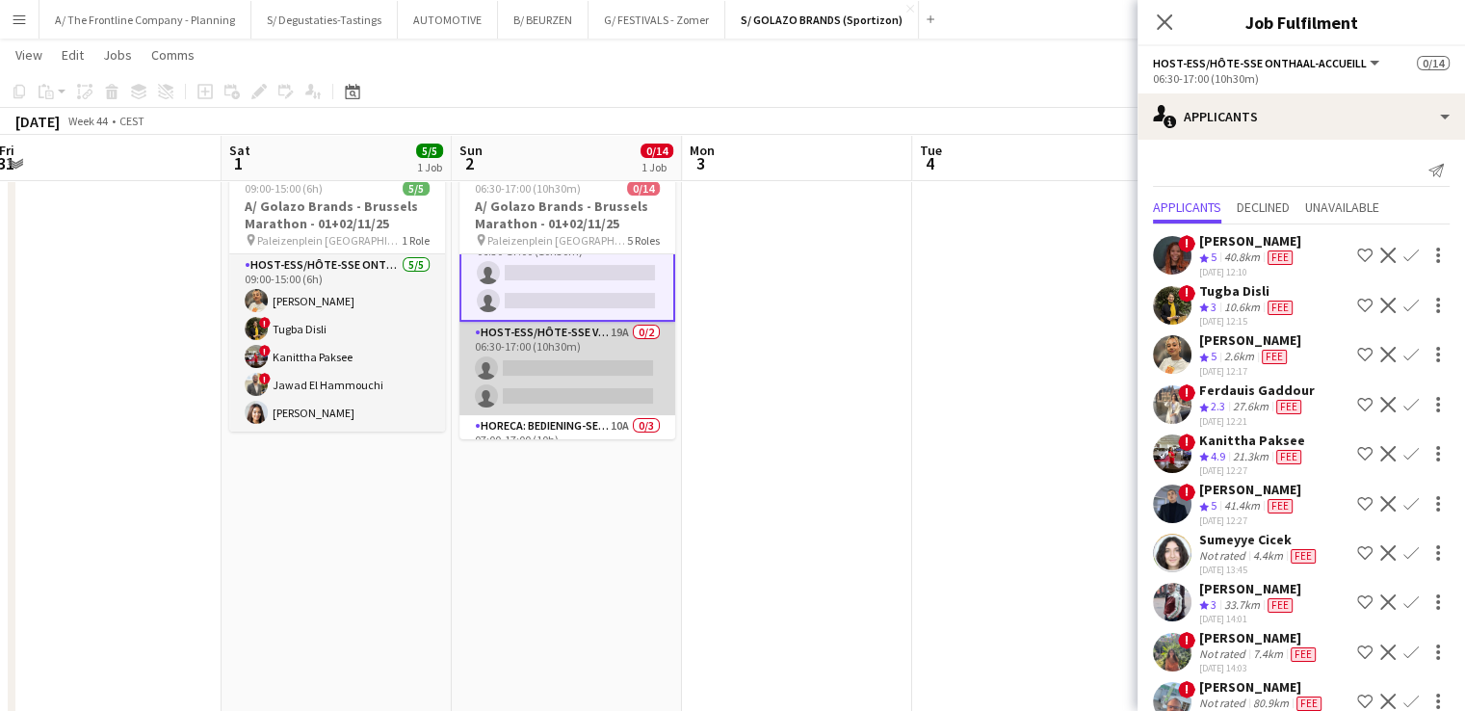
click at [535, 397] on app-card-role "Host-ess/Hôte-sse Vestiaire 19A 0/2 06:30-17:00 (10h30m) single-neutral-actions…" at bounding box center [567, 368] width 216 height 93
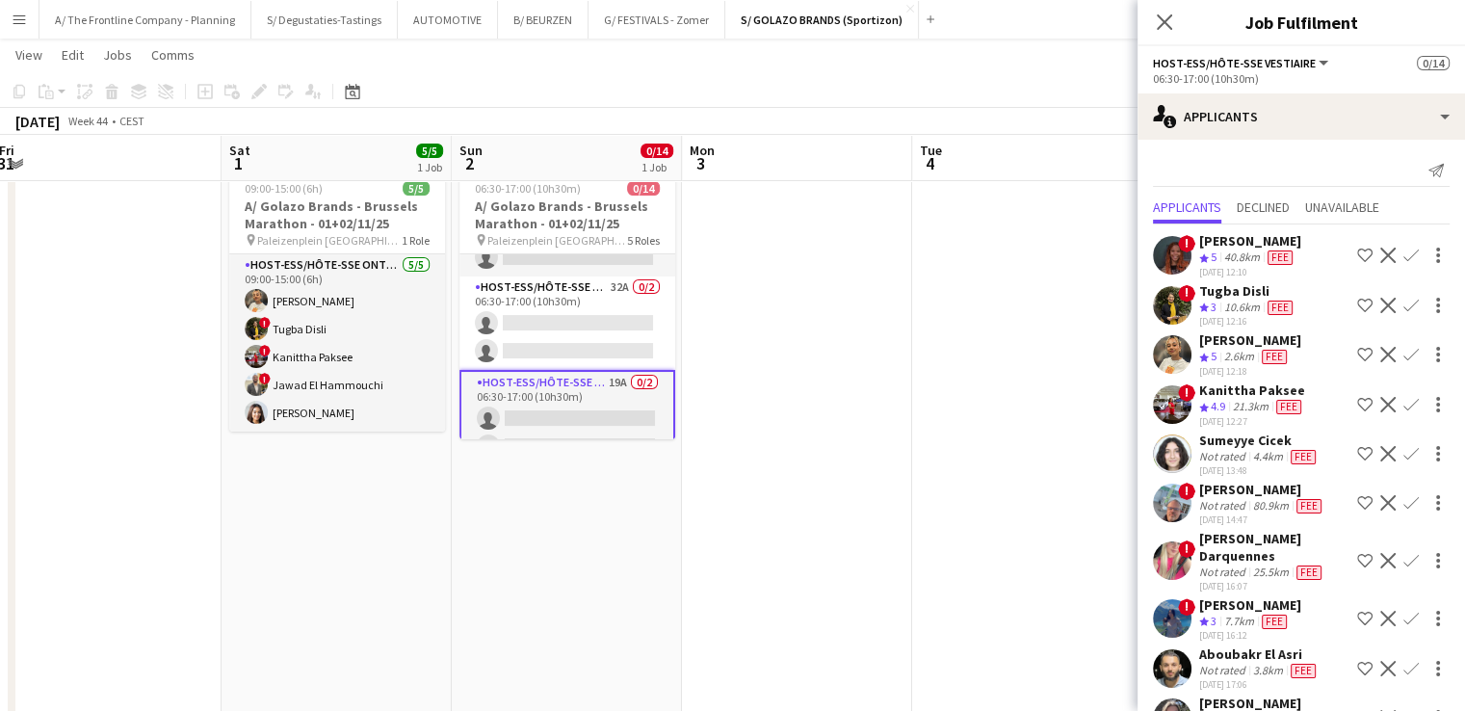
scroll to position [181, 0]
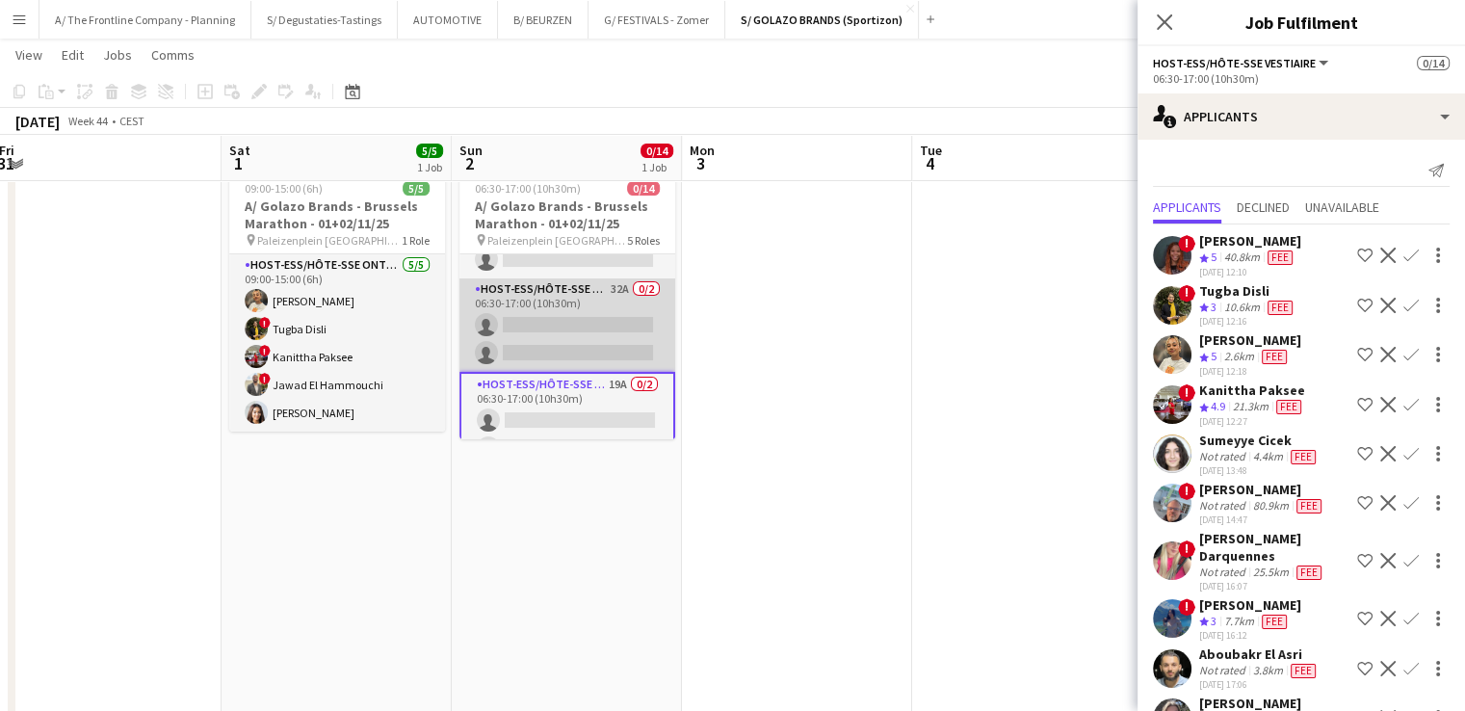
click at [539, 336] on app-card-role "Host-ess/Hôte-sse Onthaal-Accueill 32A 0/2 06:30-17:00 (10h30m) single-neutral-…" at bounding box center [567, 324] width 216 height 93
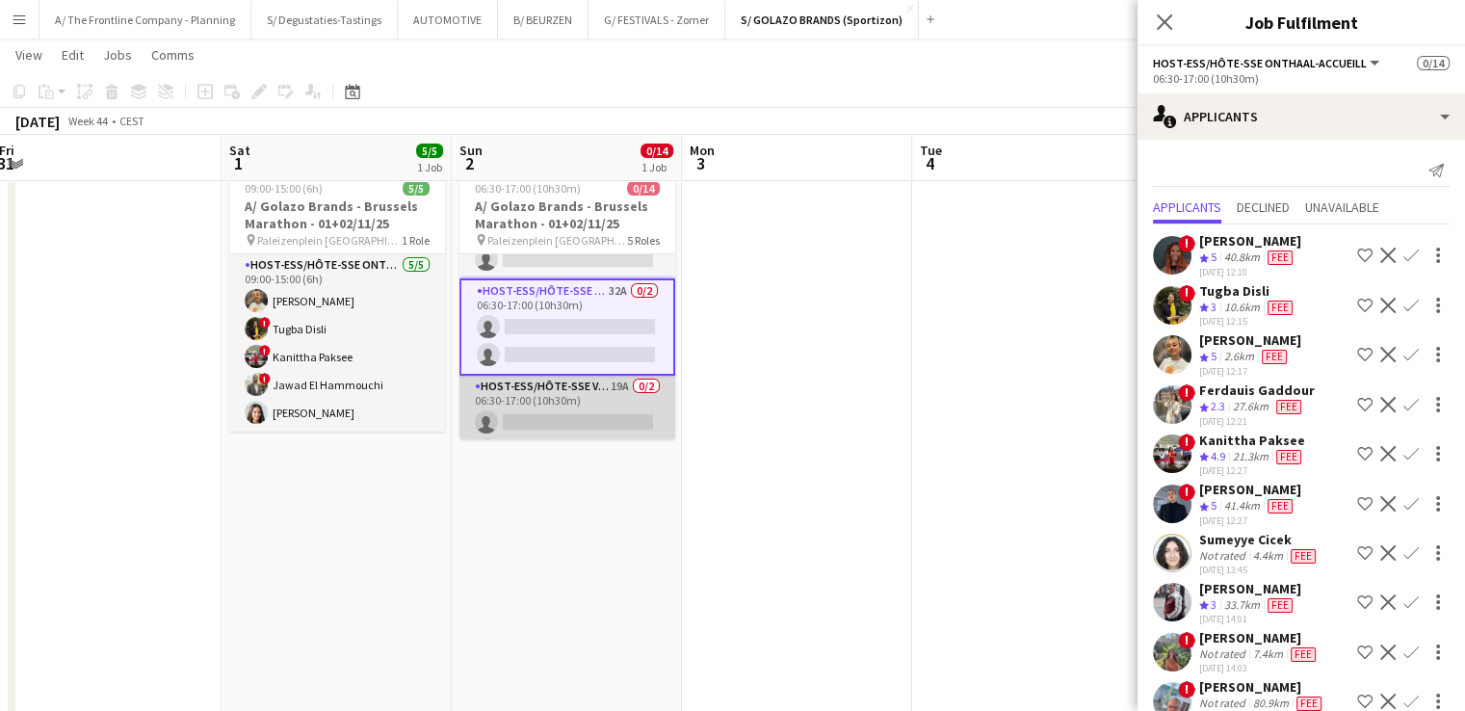
click at [570, 415] on app-card-role "Host-ess/Hôte-sse Vestiaire 19A 0/2 06:30-17:00 (10h30m) single-neutral-actions…" at bounding box center [567, 422] width 216 height 93
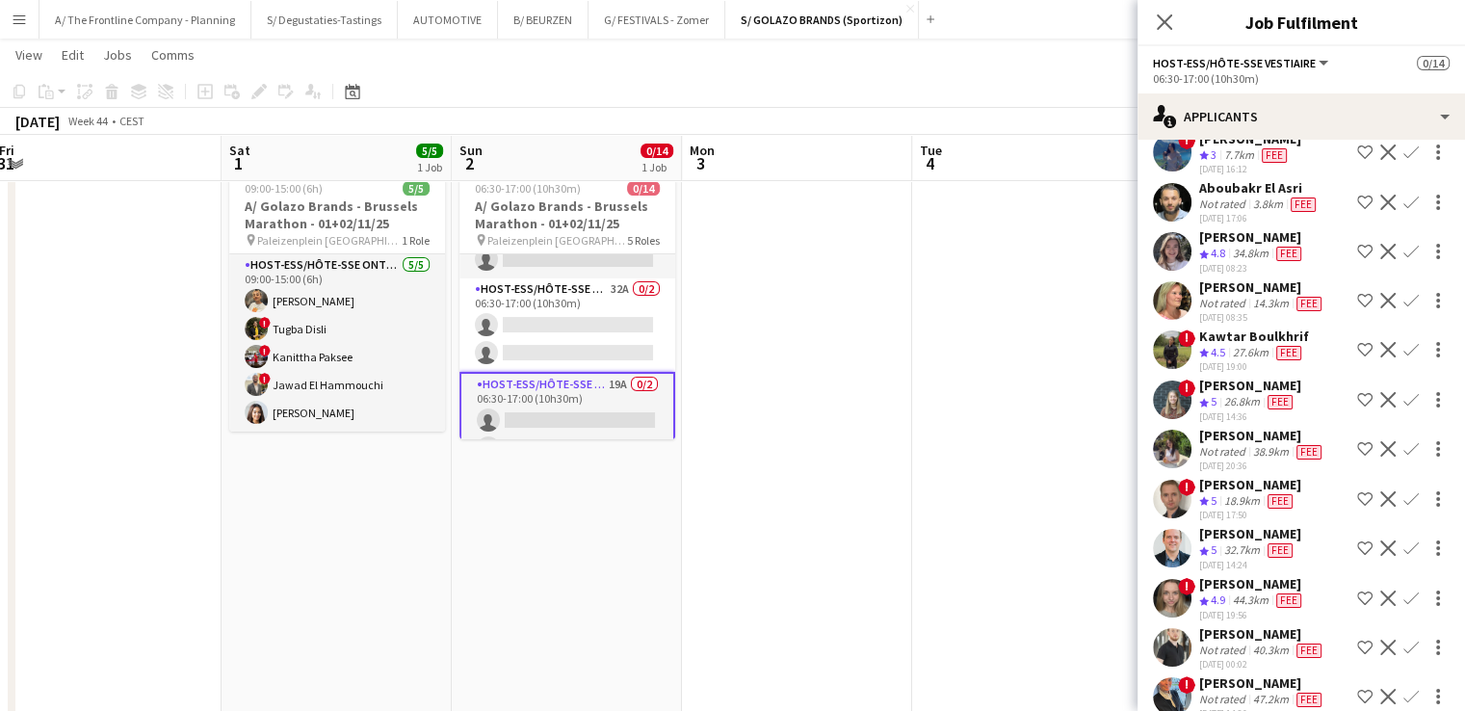
scroll to position [477, 0]
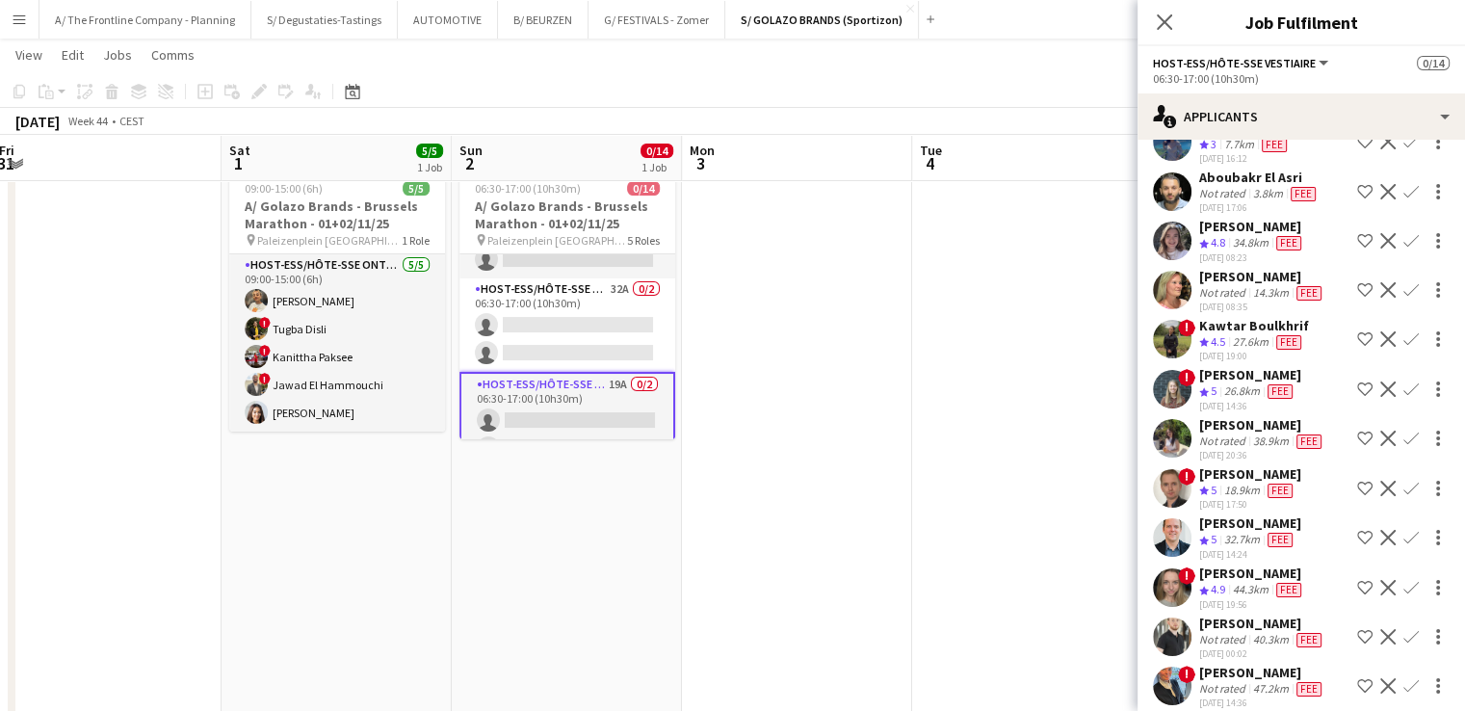
click at [1403, 331] on app-icon "Confirm" at bounding box center [1410, 338] width 15 height 15
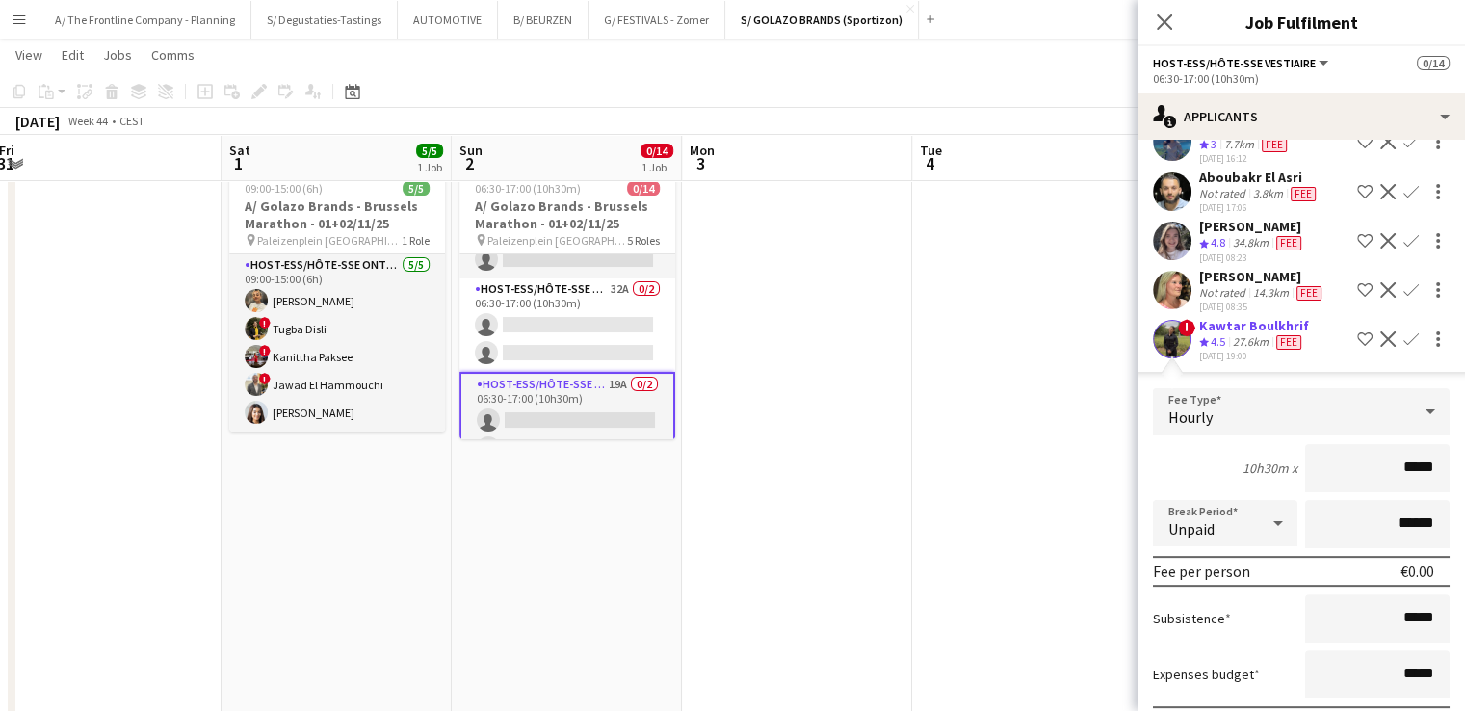
drag, startPoint x: 1396, startPoint y: 453, endPoint x: 1448, endPoint y: 452, distance: 52.0
click at [1448, 452] on form "Fee Type Hourly 10h30m x ***** Break Period Unpaid ****** Fee per person €0.00 …" at bounding box center [1300, 593] width 327 height 411
click at [1231, 334] on div "27.6km" at bounding box center [1250, 342] width 43 height 16
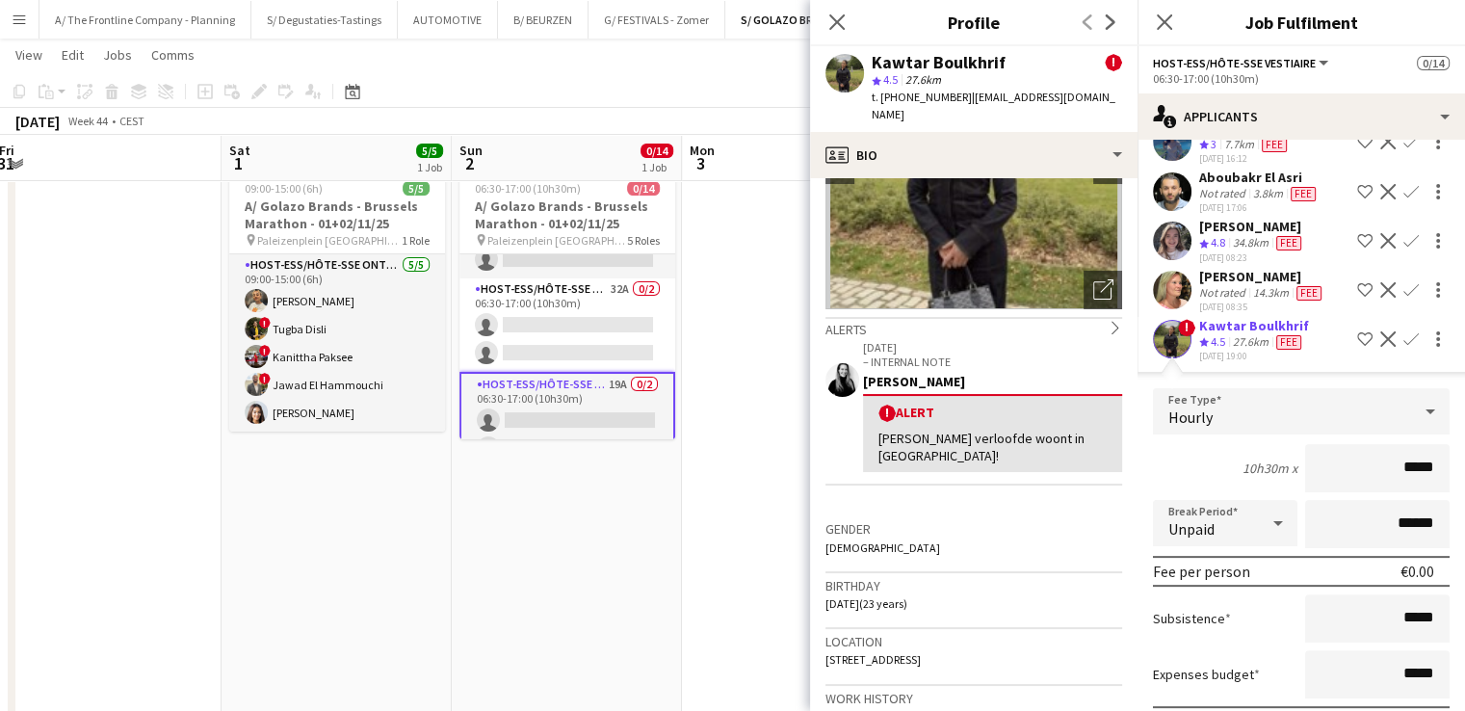
scroll to position [176, 0]
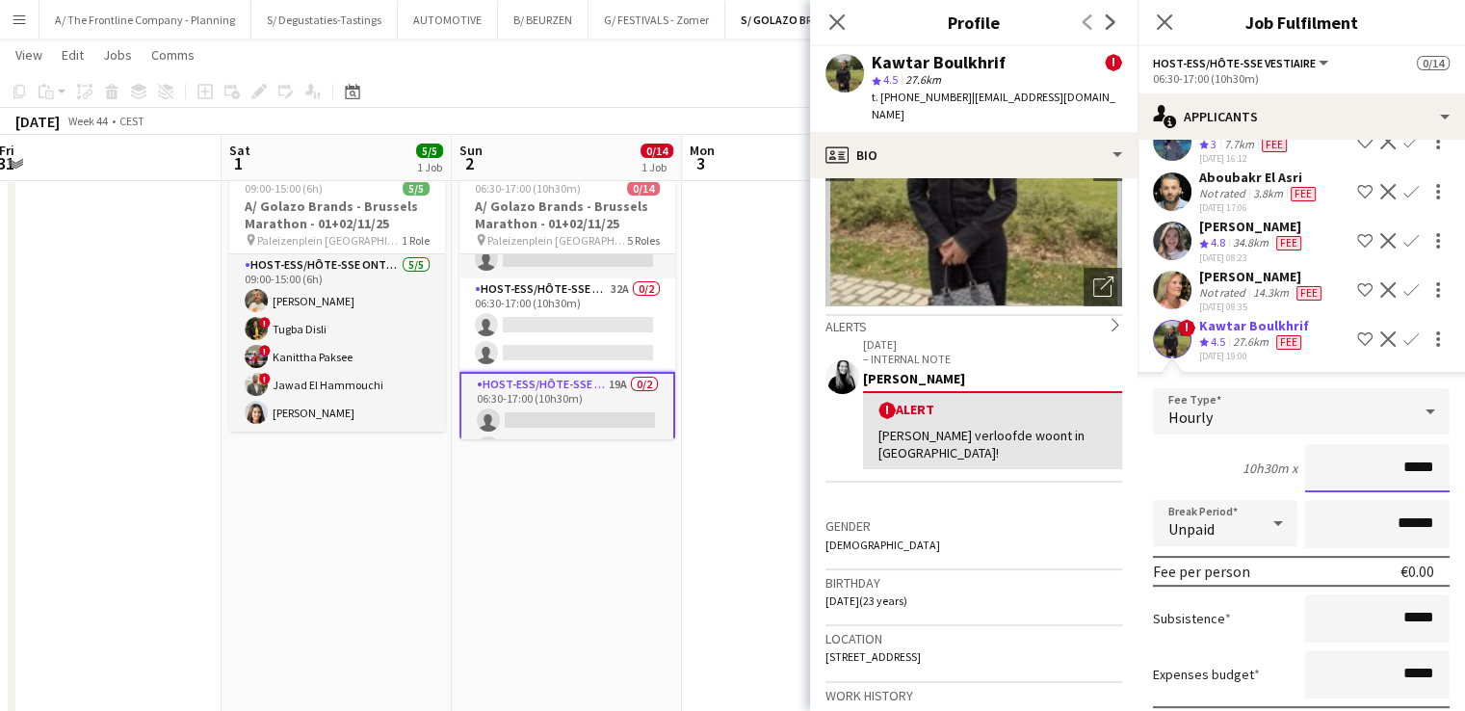
drag, startPoint x: 1394, startPoint y: 454, endPoint x: 1439, endPoint y: 454, distance: 44.3
click at [1439, 454] on form "Fee Type Hourly 10h30m x ***** Break Period Unpaid ****** Fee per person €0.00 …" at bounding box center [1300, 593] width 327 height 411
type input "**"
type input "******"
click at [1363, 521] on input "******" at bounding box center [1377, 524] width 144 height 48
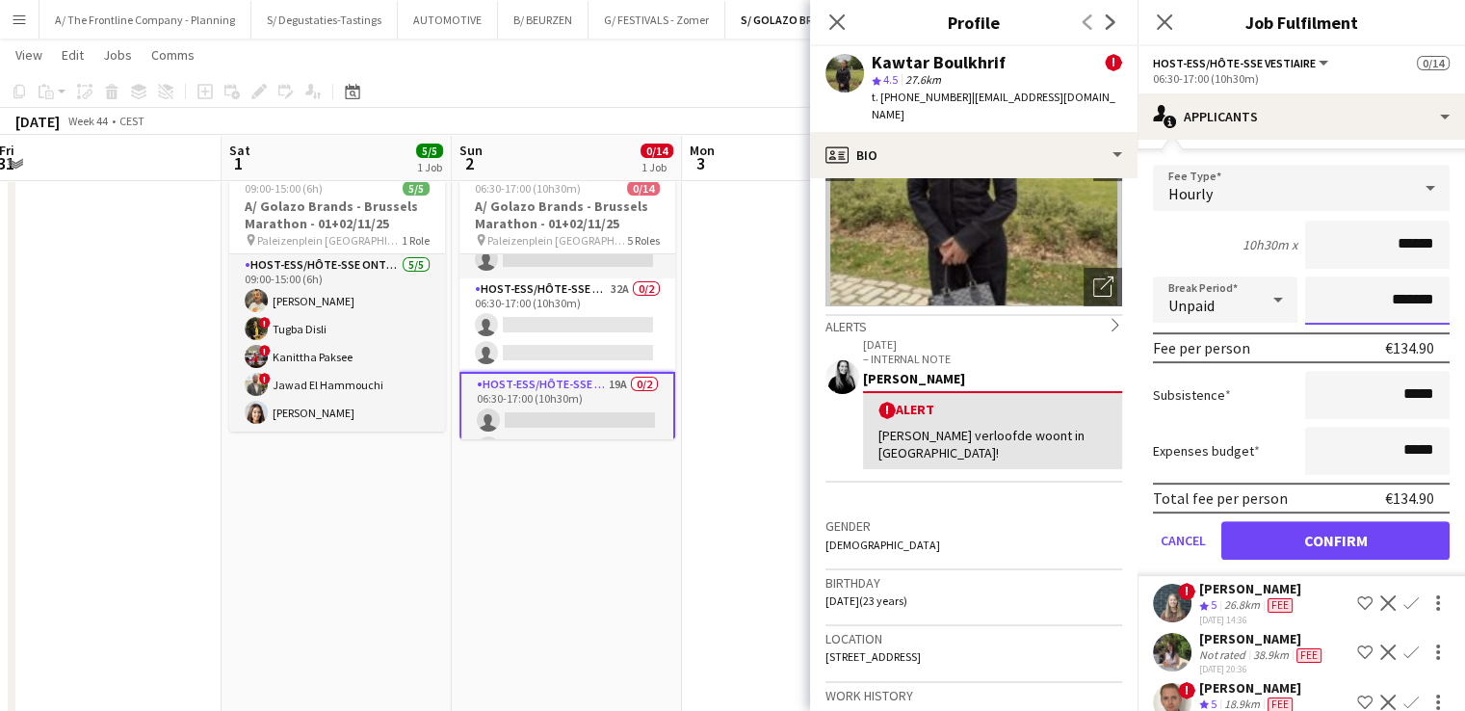
type input "*******"
click at [1336, 531] on button "Confirm" at bounding box center [1335, 540] width 228 height 39
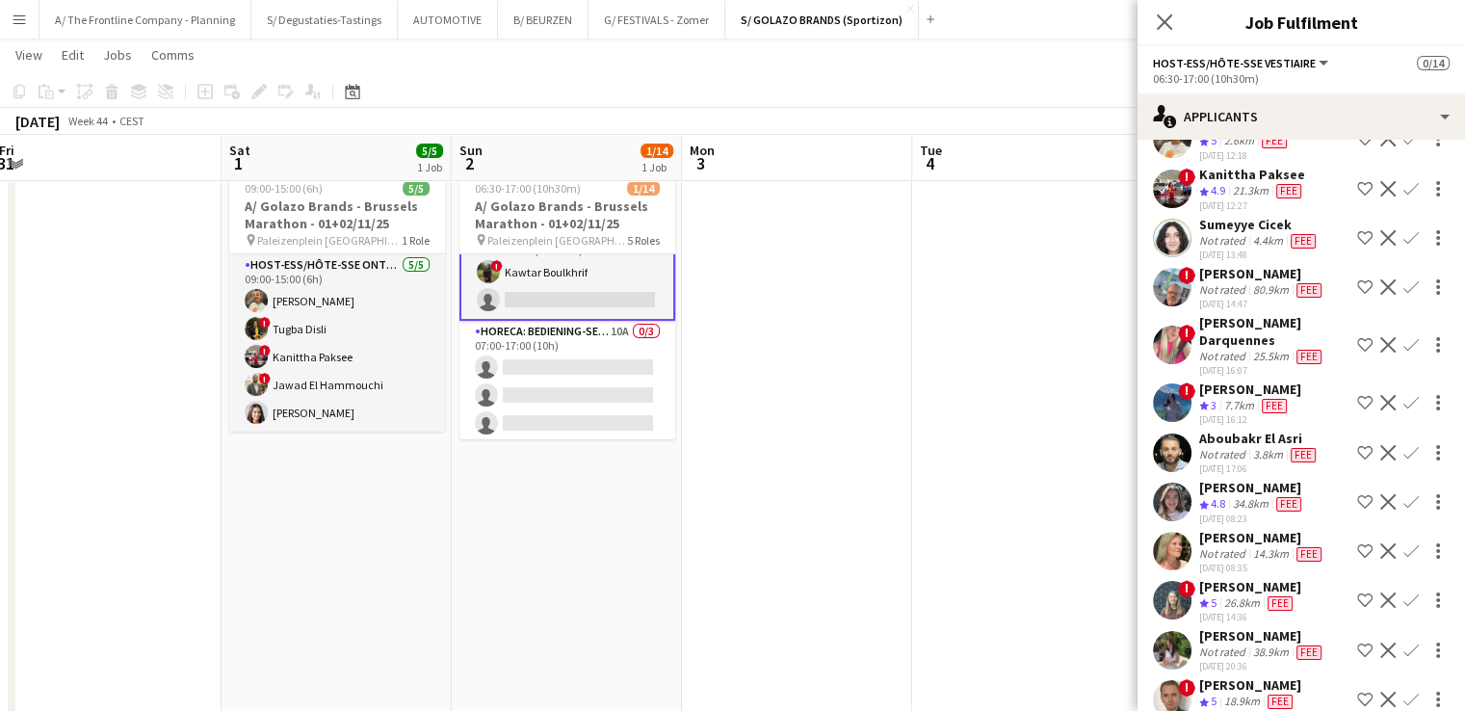
scroll to position [330, 0]
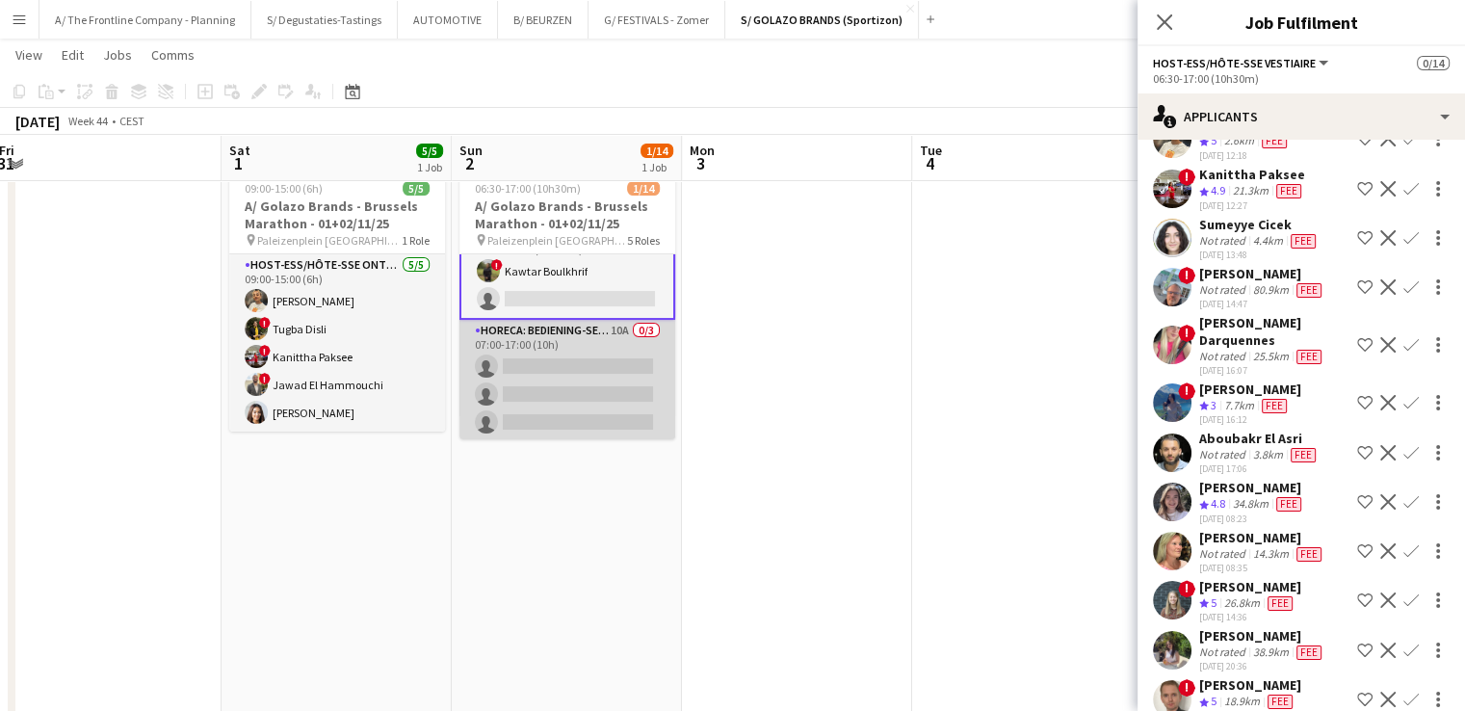
click at [579, 379] on app-card-role "Horeca: Bediening-Service 10A 0/3 07:00-17:00 (10h) single-neutral-actions sing…" at bounding box center [567, 380] width 216 height 121
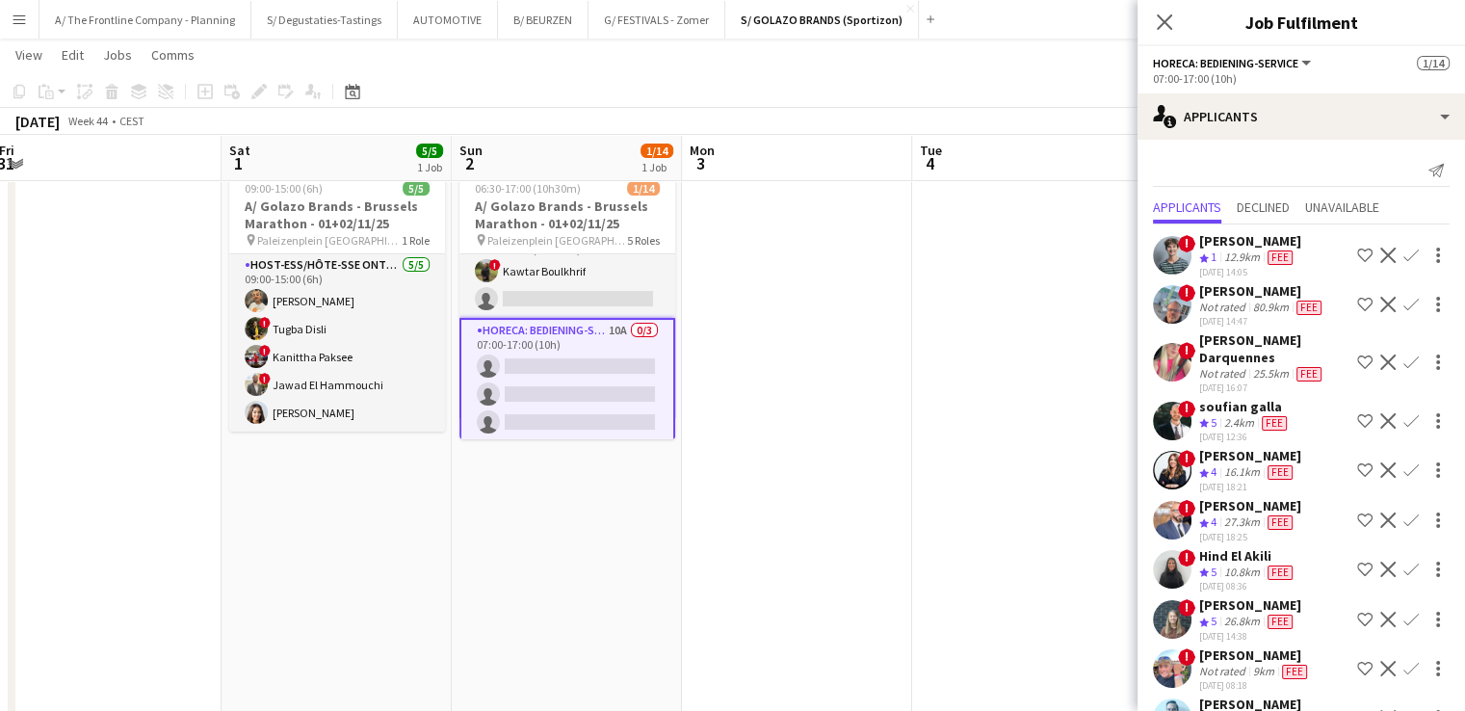
scroll to position [40, 0]
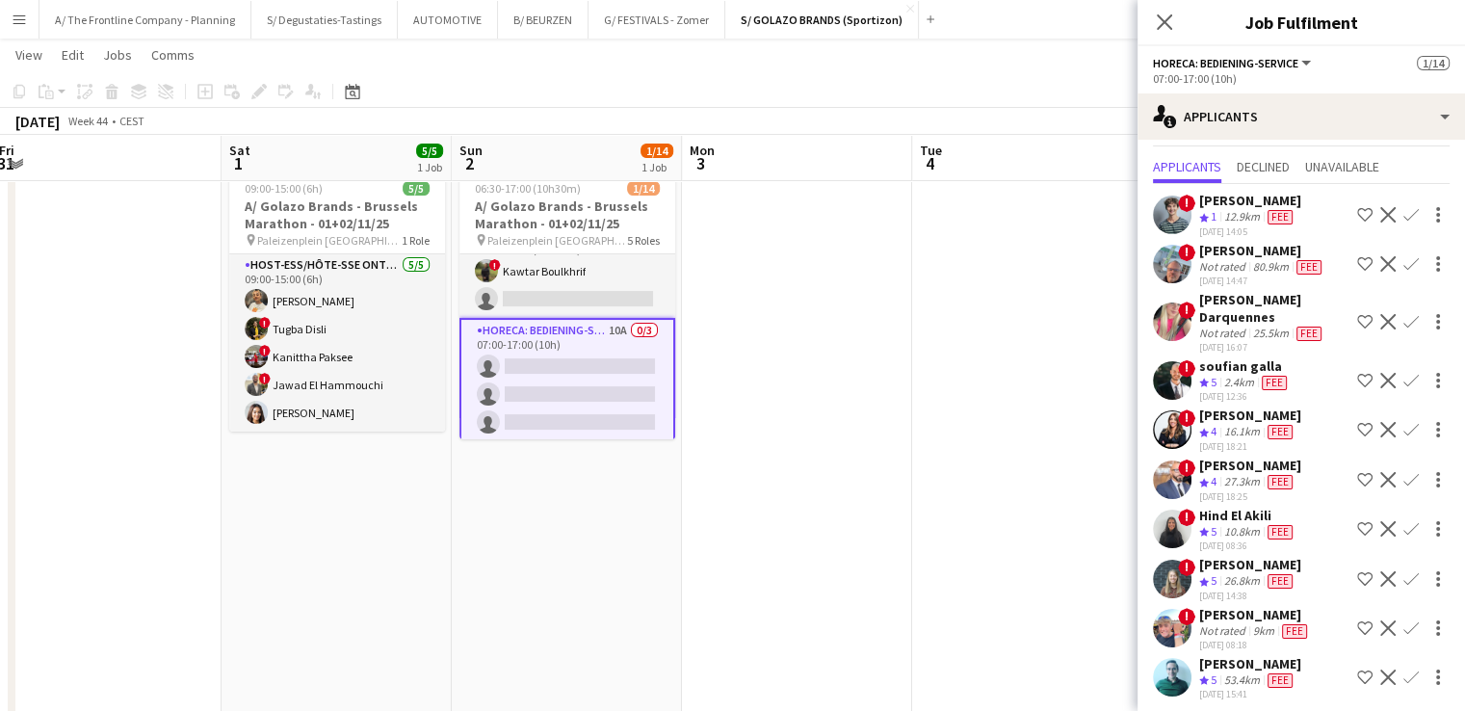
click at [1403, 571] on app-icon "Confirm" at bounding box center [1410, 578] width 15 height 15
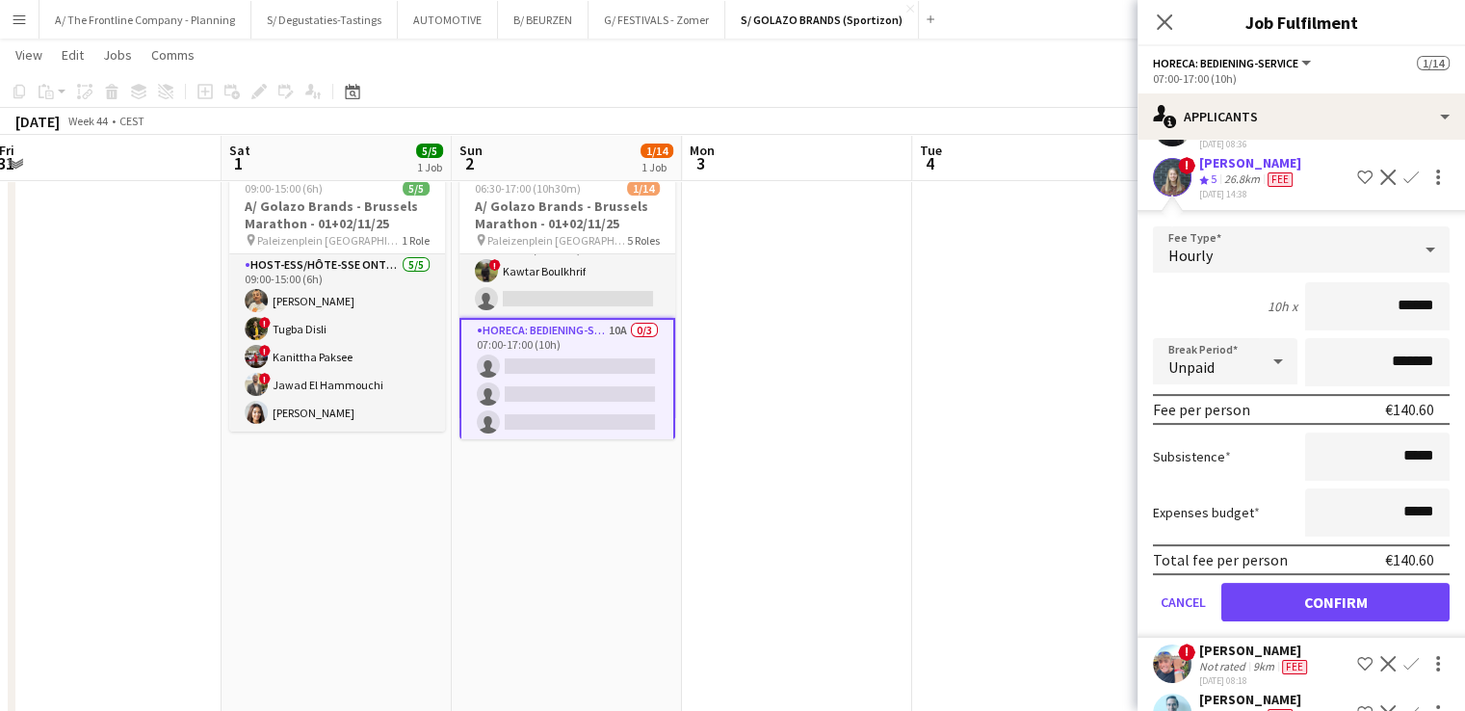
scroll to position [443, 0]
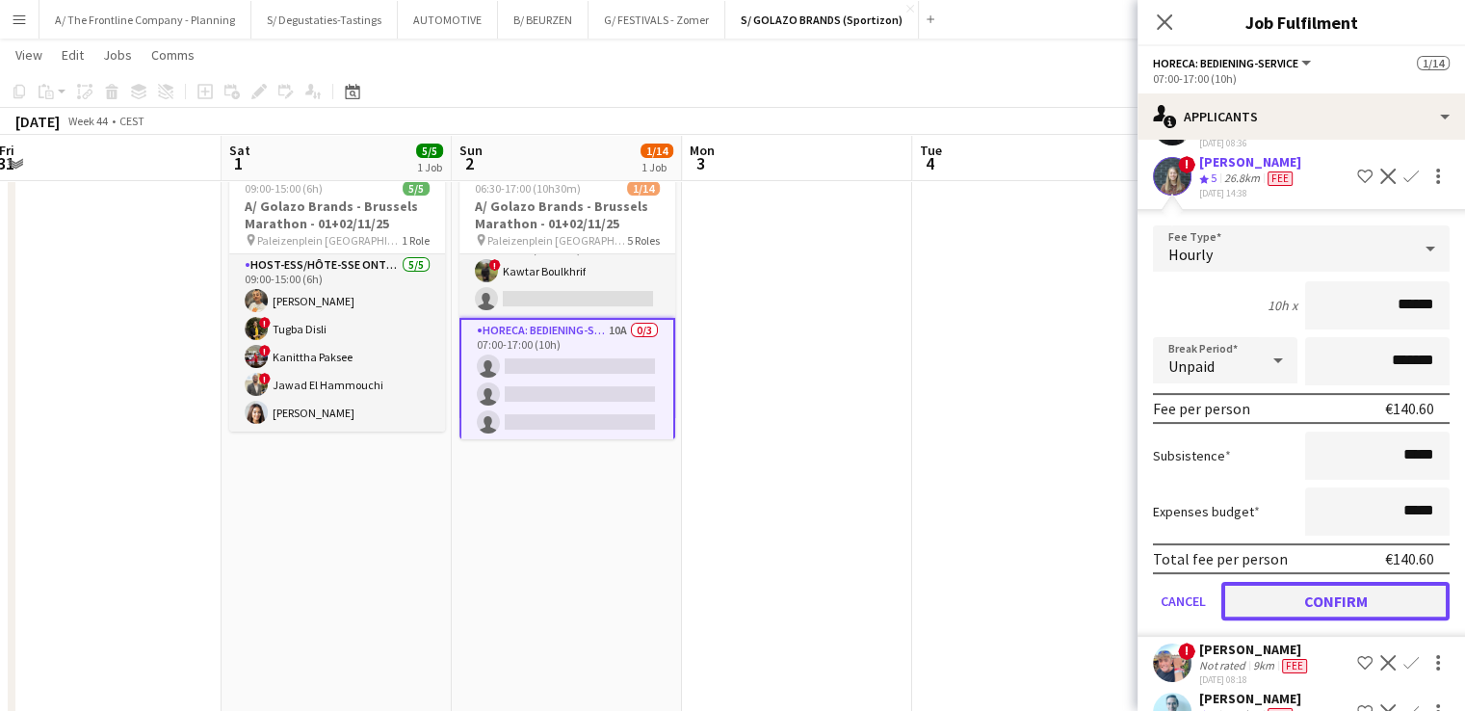
click at [1336, 597] on button "Confirm" at bounding box center [1335, 601] width 228 height 39
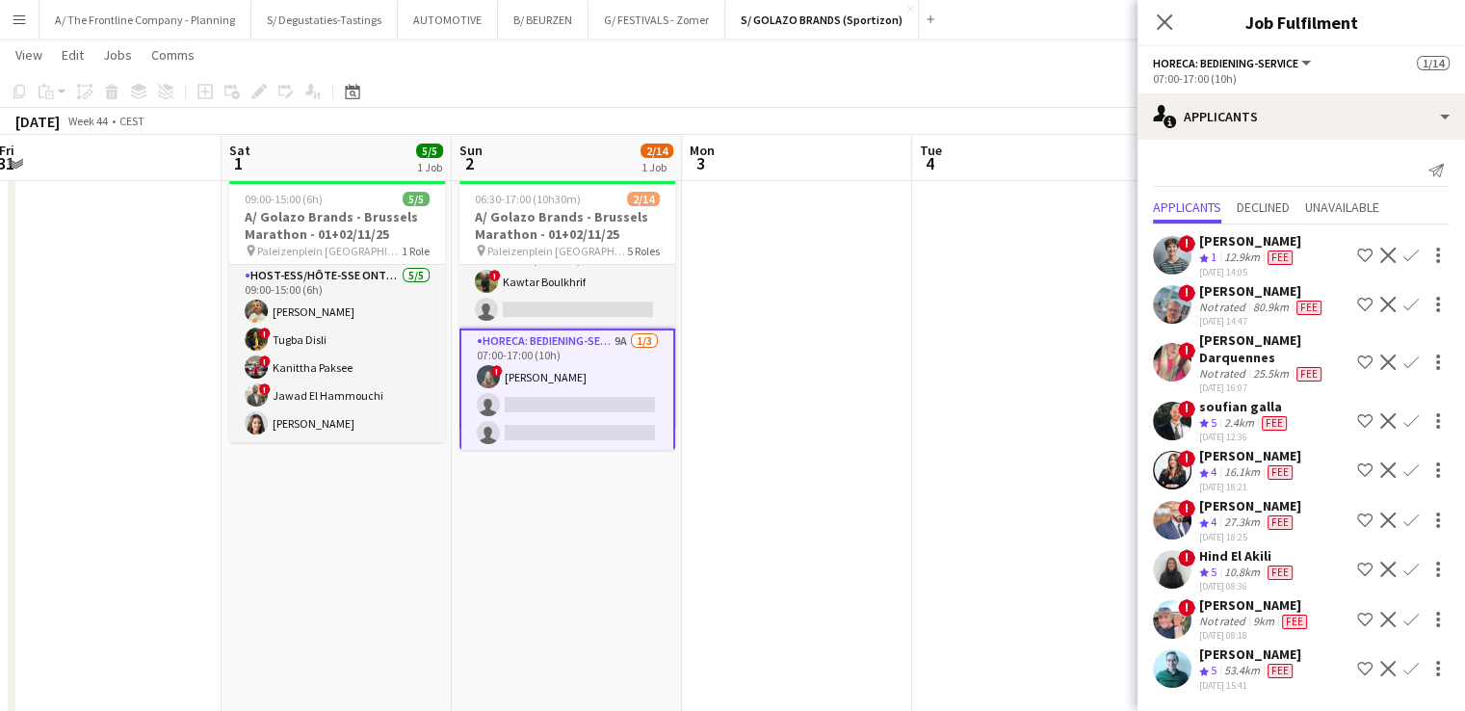
scroll to position [58, 0]
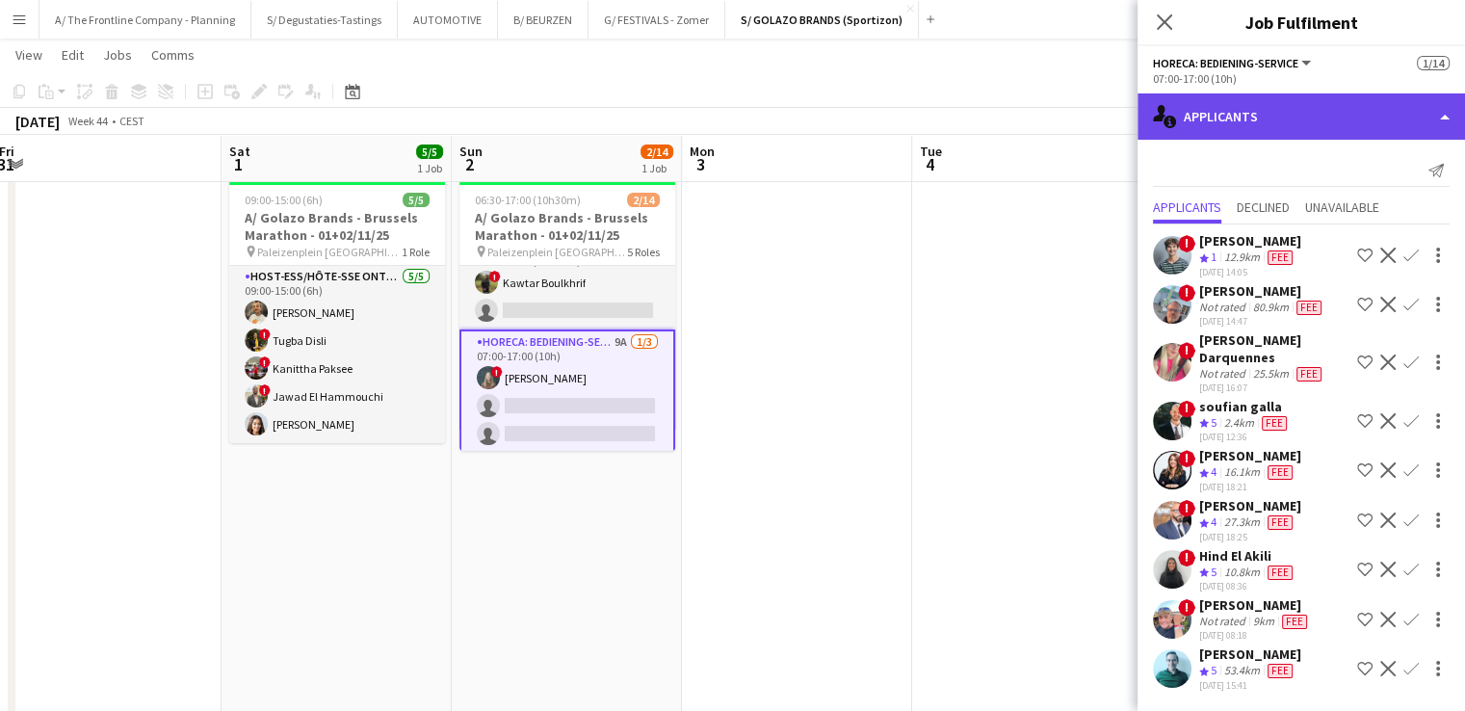
click at [1275, 112] on div "single-neutral-actions-information Applicants" at bounding box center [1300, 116] width 327 height 46
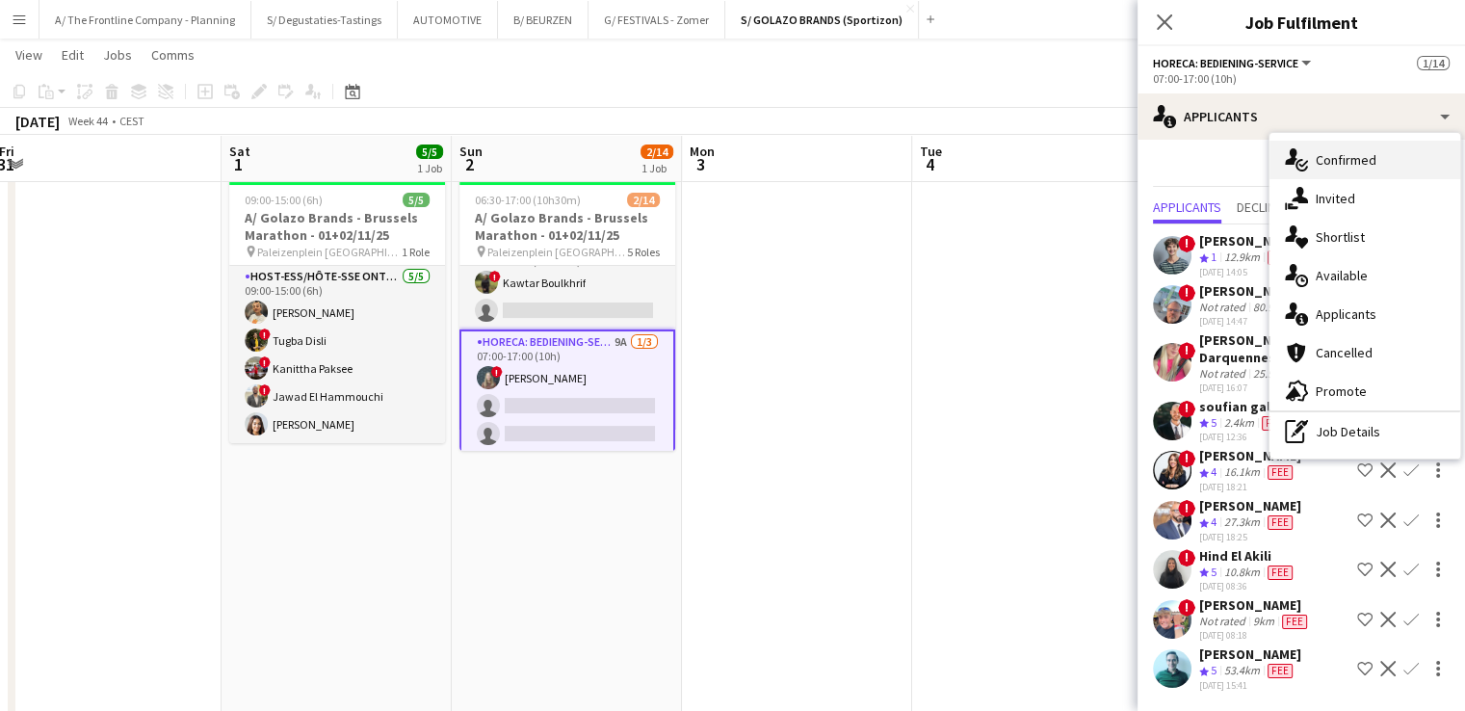
click at [1315, 151] on span "Confirmed" at bounding box center [1345, 159] width 61 height 17
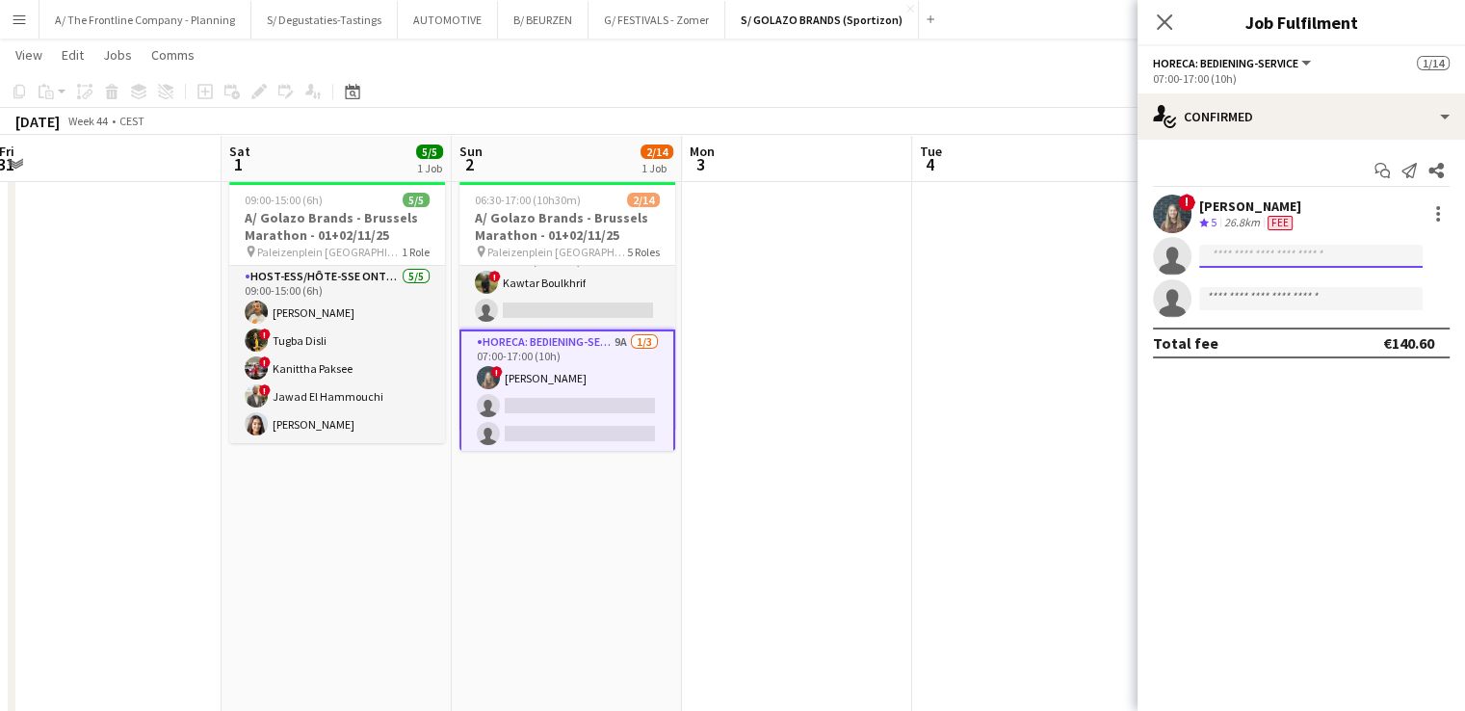
click at [1275, 253] on input at bounding box center [1310, 256] width 223 height 23
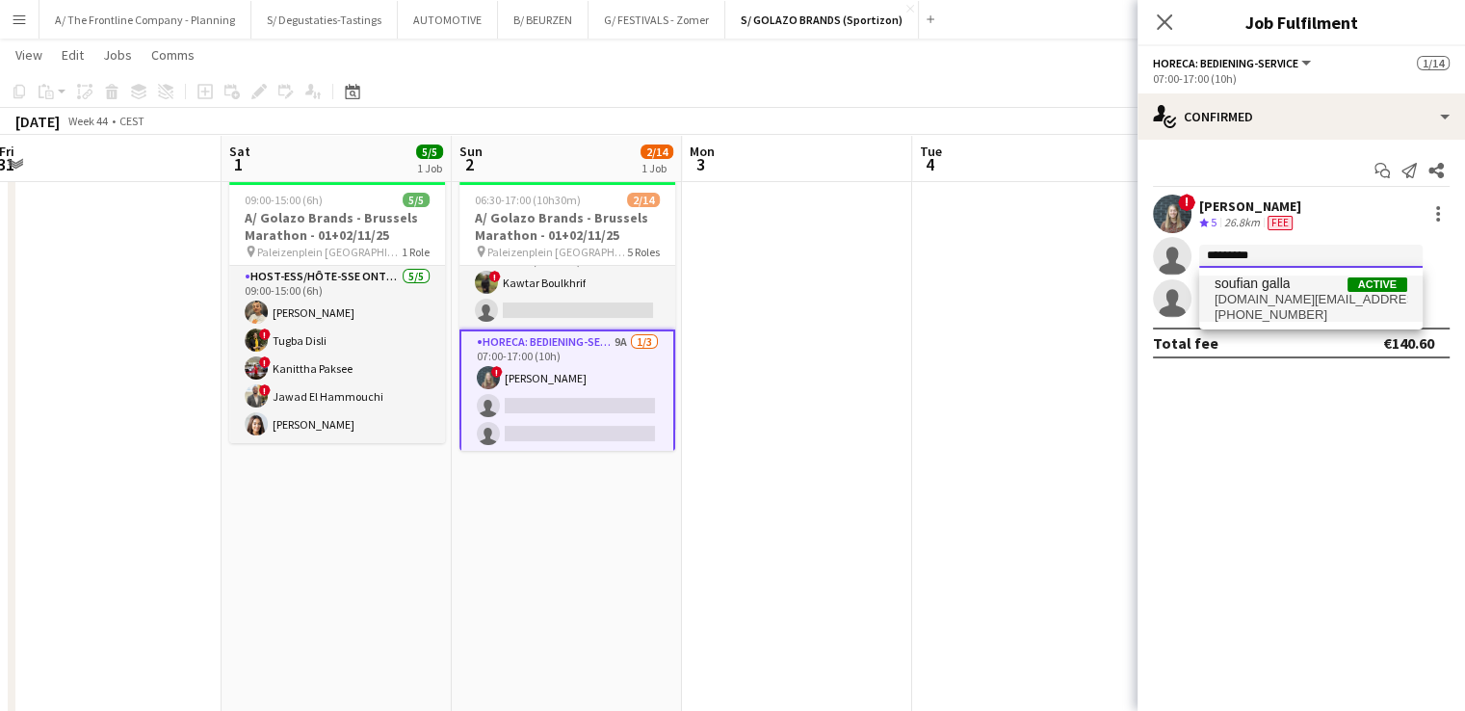
type input "*********"
click at [1274, 312] on span "+32499824561" at bounding box center [1310, 314] width 193 height 15
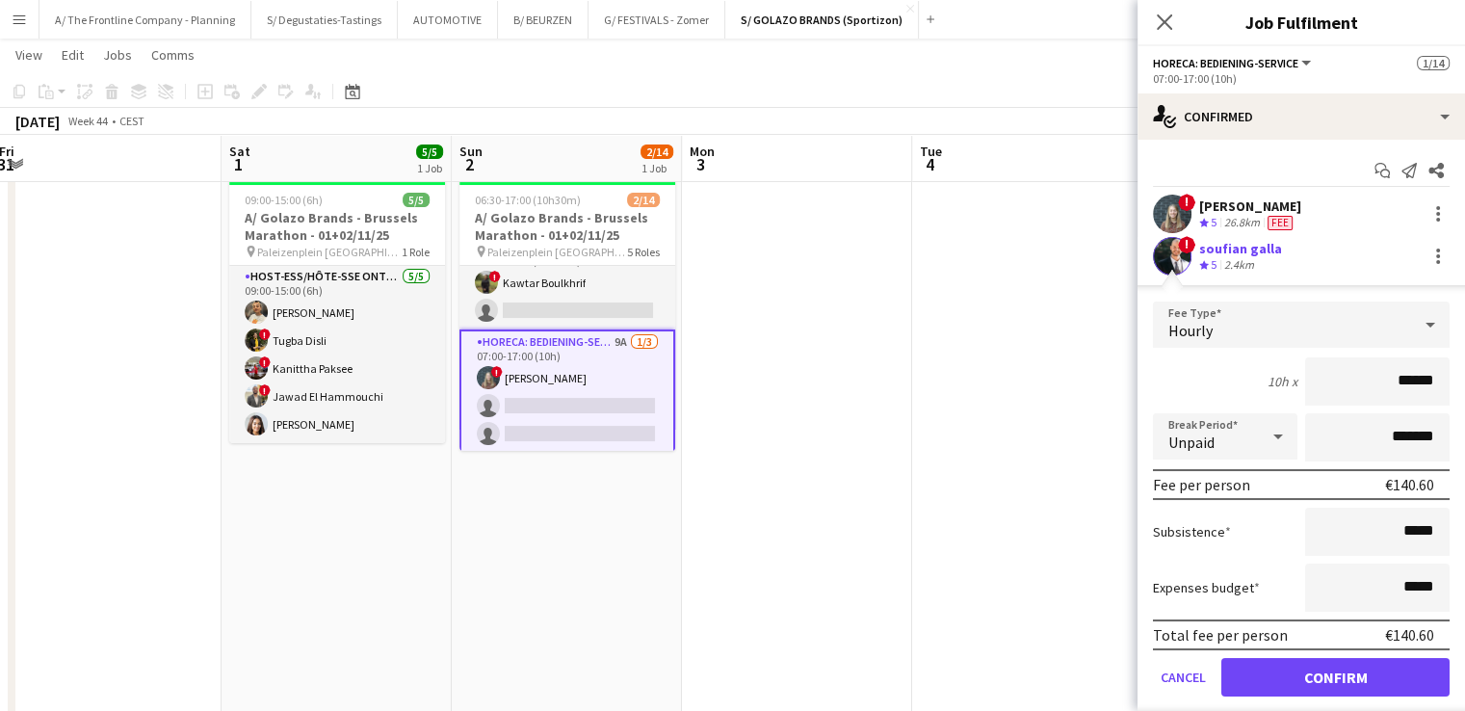
scroll to position [97, 0]
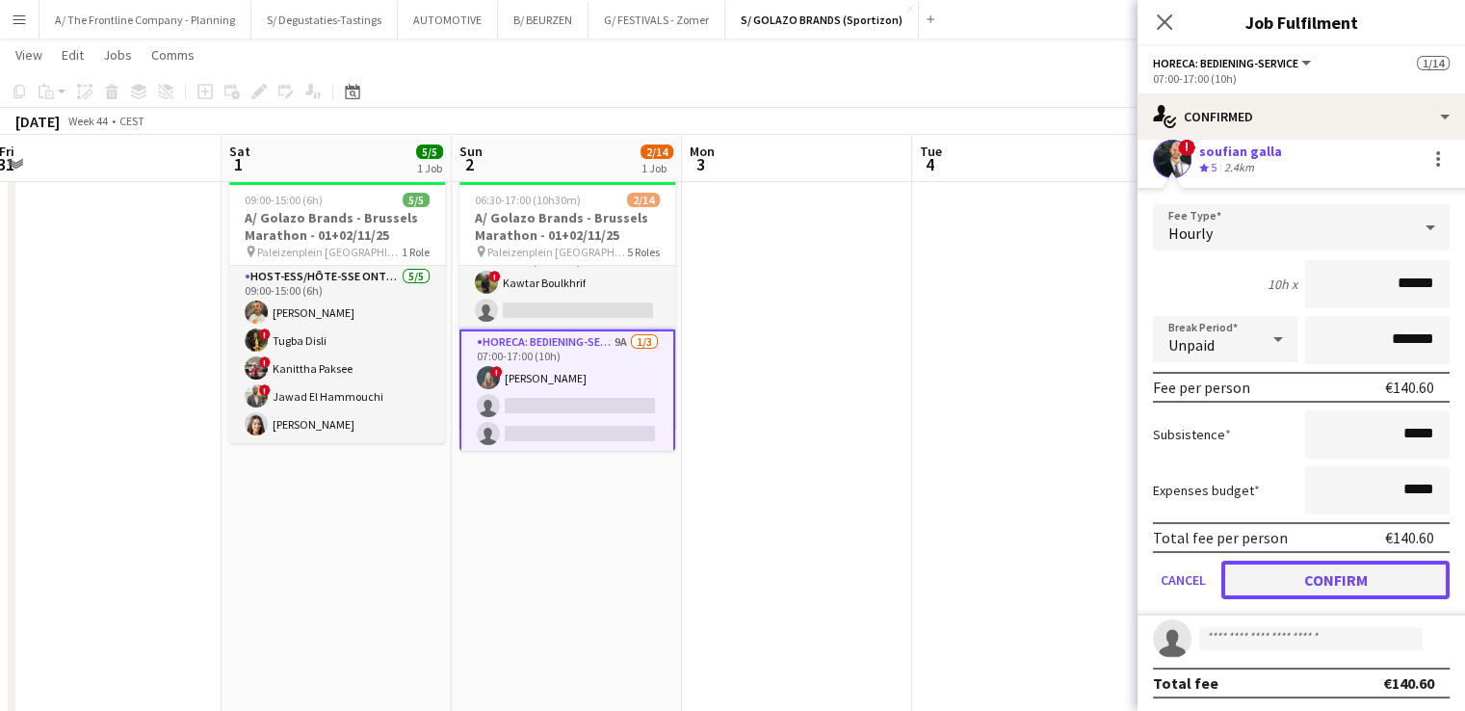
click at [1337, 567] on button "Confirm" at bounding box center [1335, 579] width 228 height 39
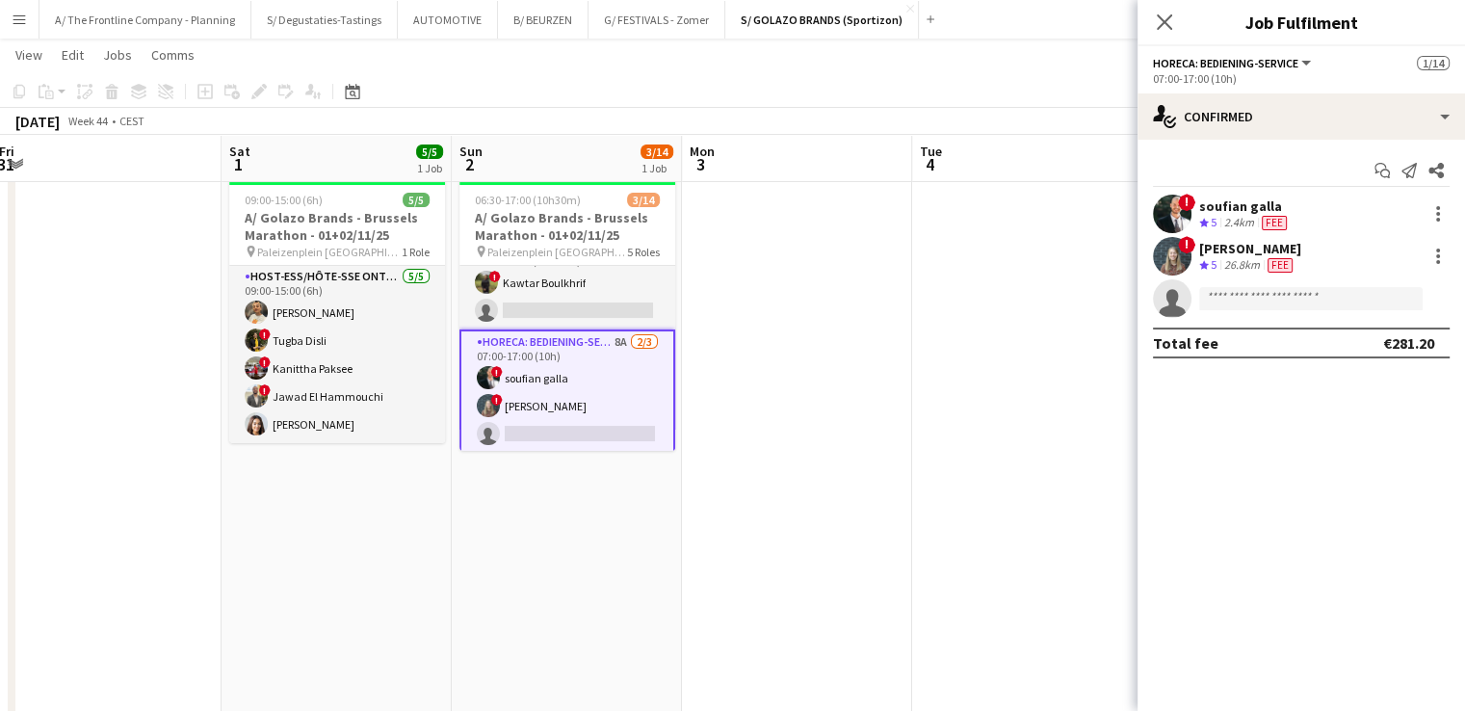
scroll to position [0, 0]
click at [1252, 296] on input at bounding box center [1310, 298] width 223 height 23
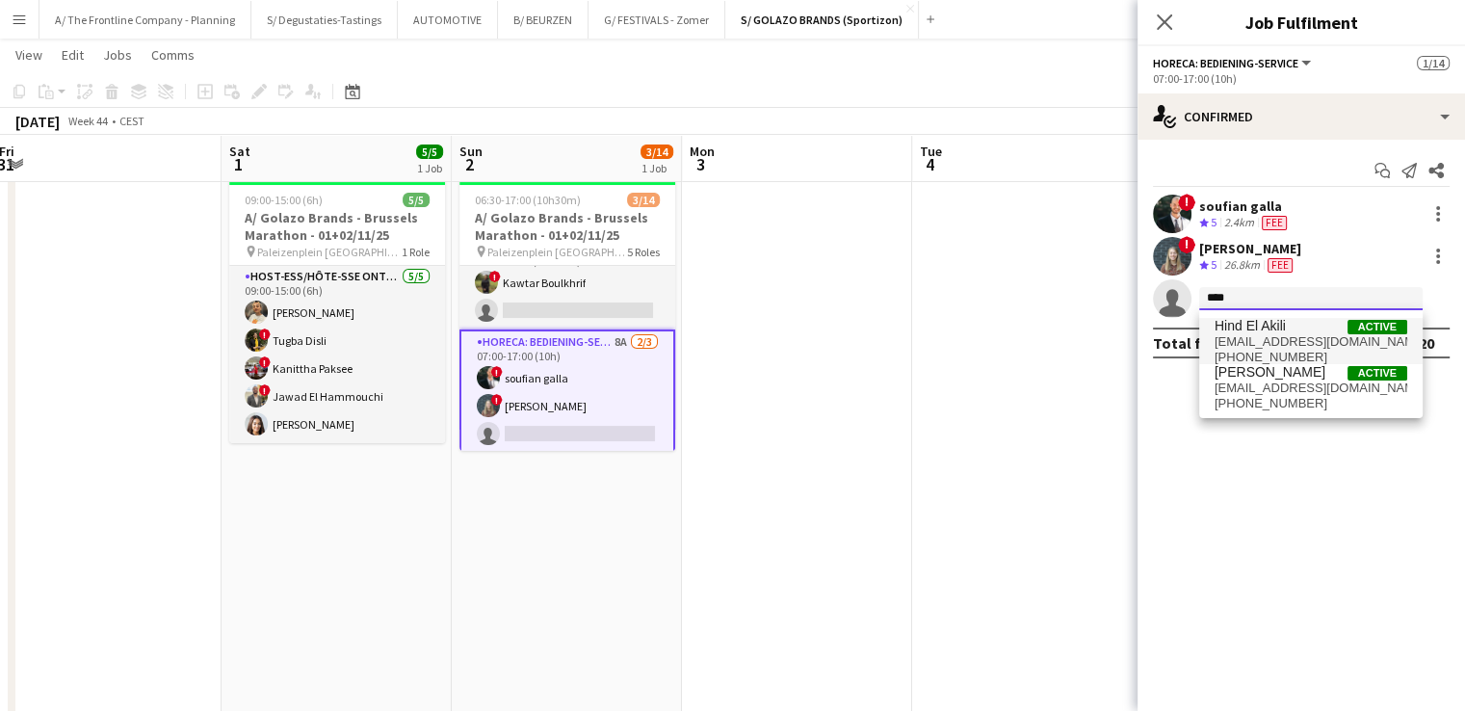
type input "****"
click at [1275, 334] on span "hind.sejari@hotmail.com" at bounding box center [1310, 341] width 193 height 15
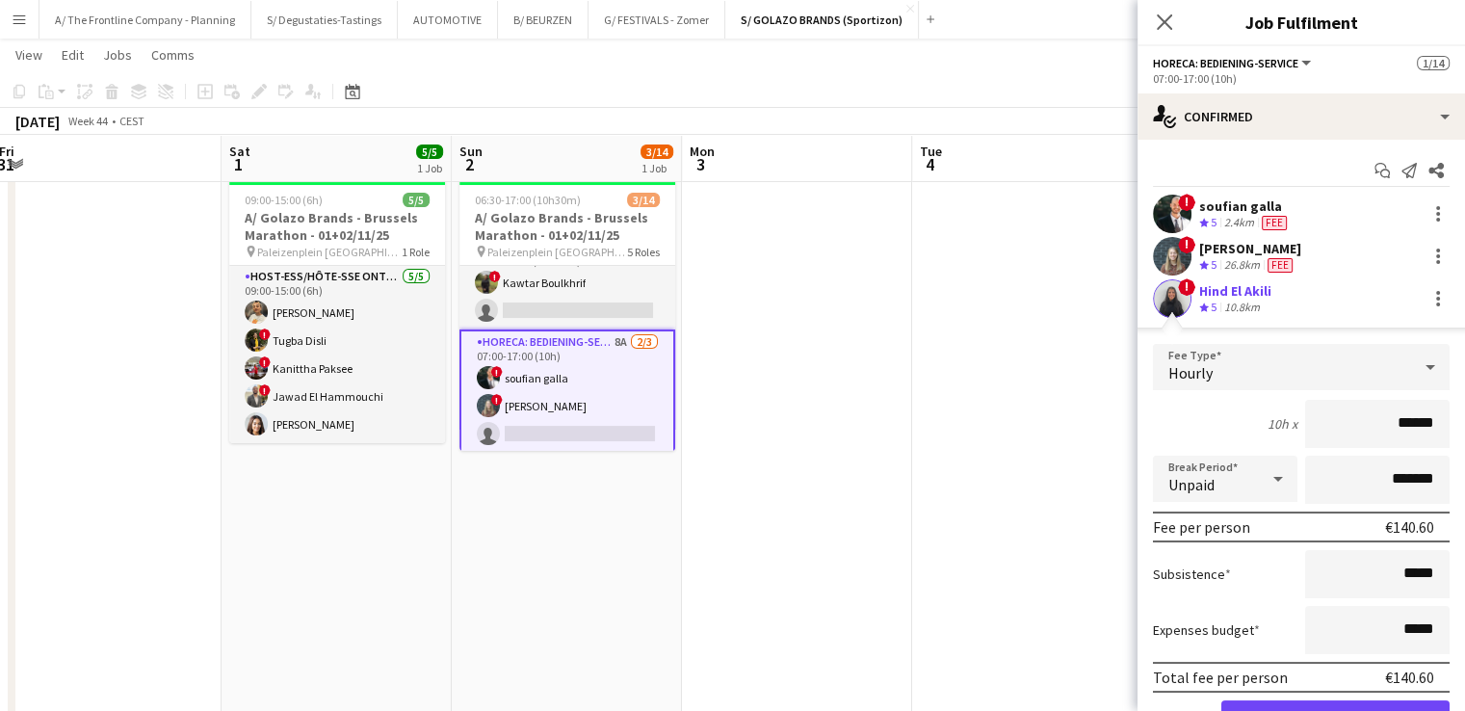
scroll to position [97, 0]
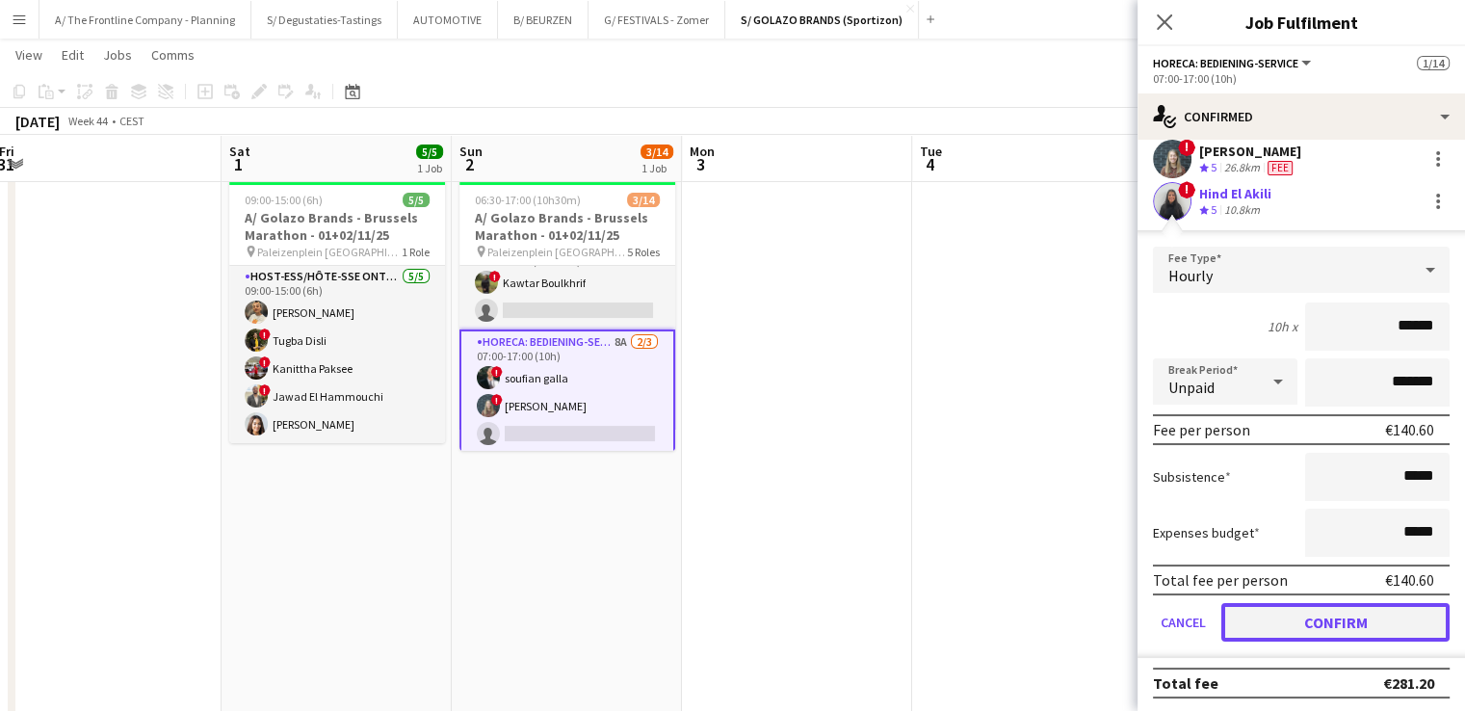
click at [1346, 628] on button "Confirm" at bounding box center [1335, 622] width 228 height 39
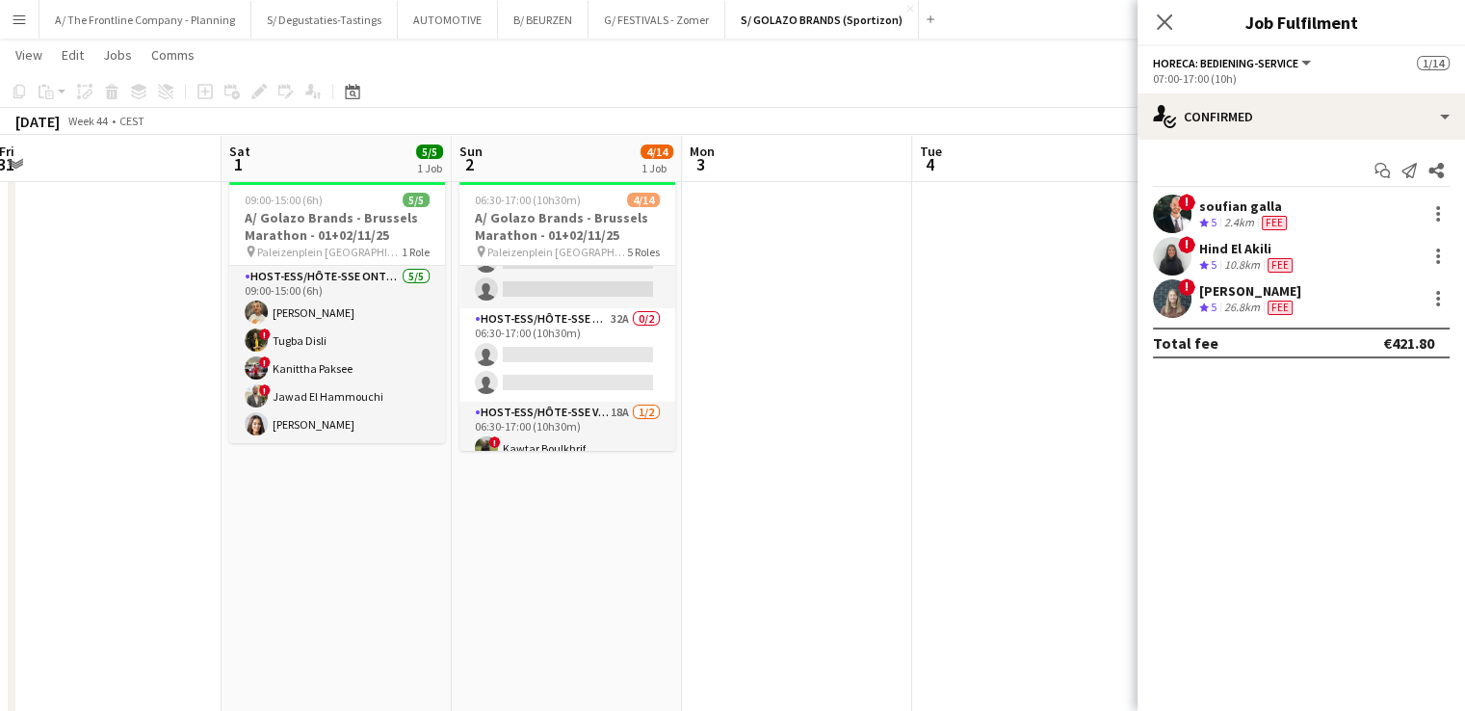
scroll to position [159, 0]
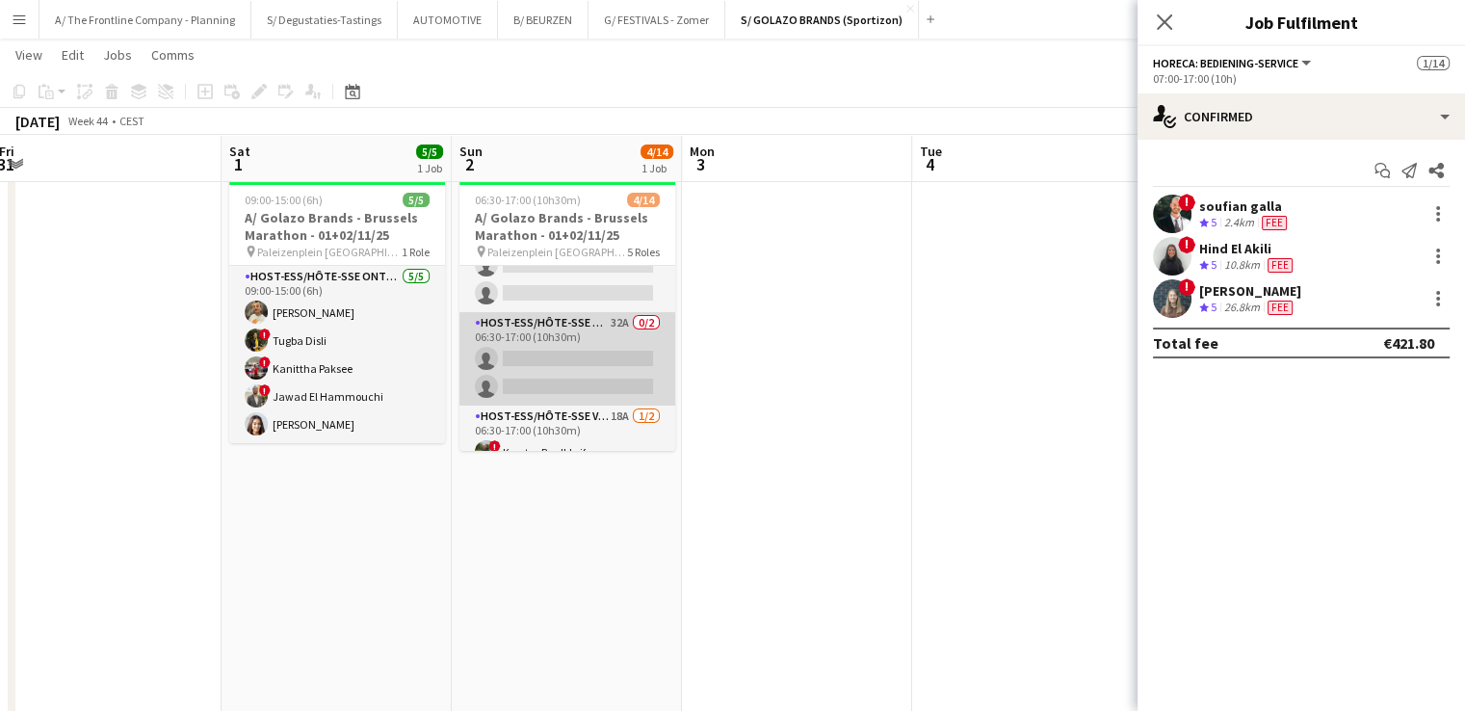
click at [595, 371] on app-card-role "Host-ess/Hôte-sse Onthaal-Accueill 32A 0/2 06:30-17:00 (10h30m) single-neutral-…" at bounding box center [567, 358] width 216 height 93
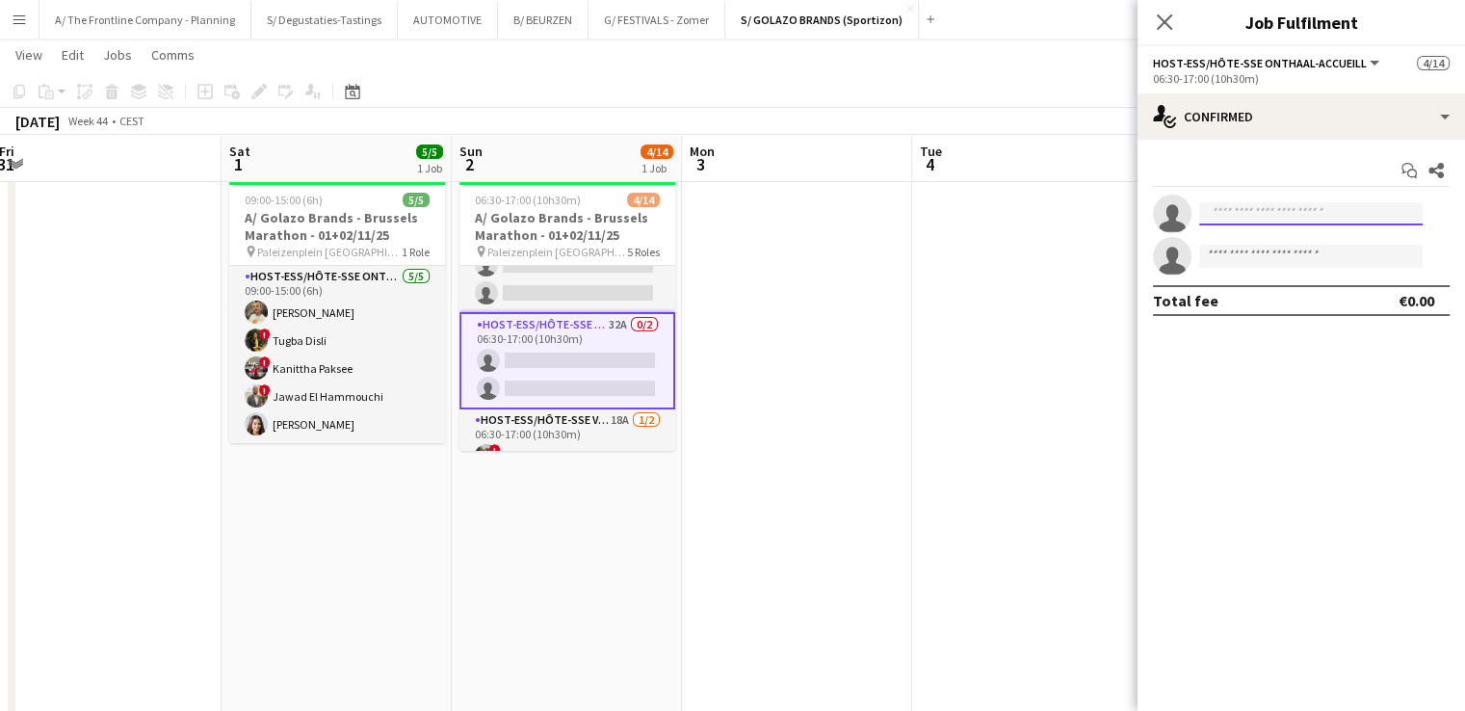
click at [1274, 209] on input at bounding box center [1310, 213] width 223 height 23
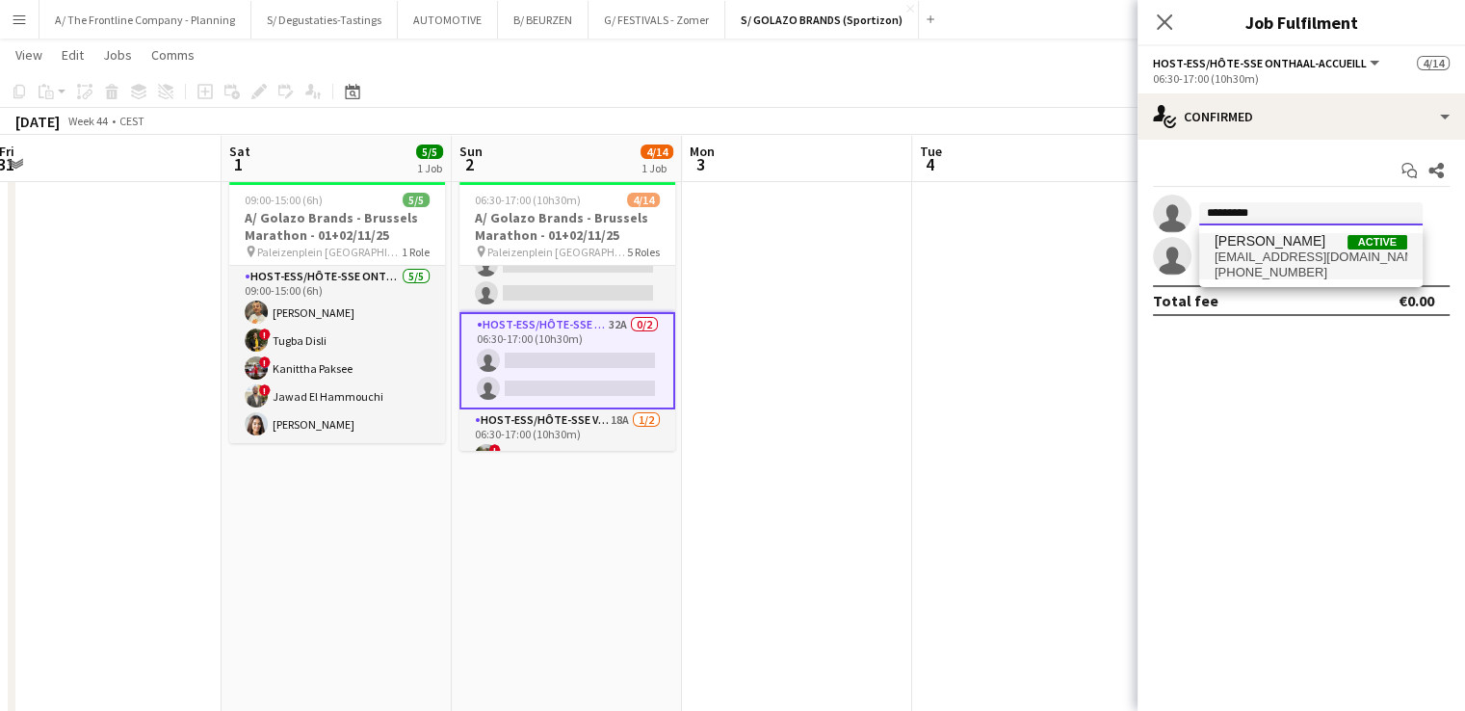
type input "*********"
click at [1290, 254] on span "iselona.marialine@gmail.com" at bounding box center [1310, 256] width 193 height 15
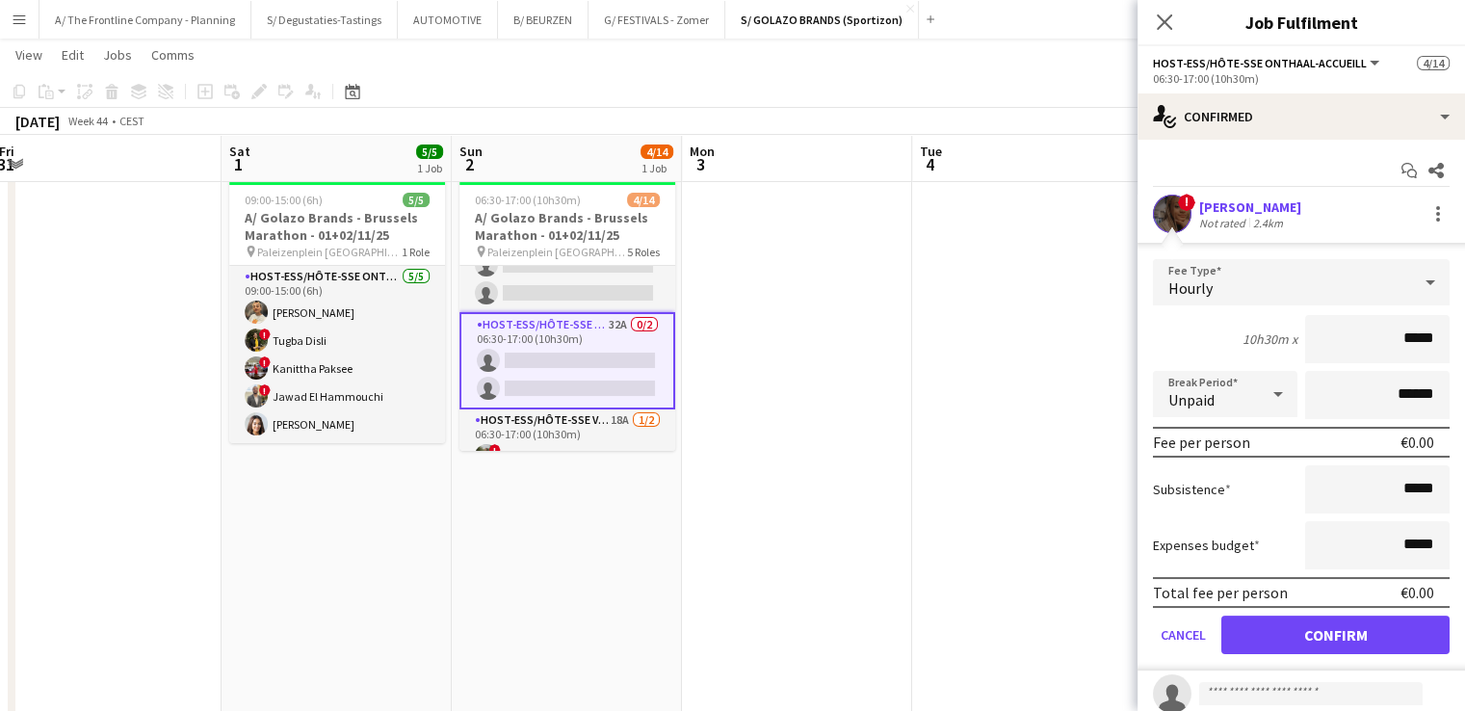
click at [1225, 217] on div "Not rated" at bounding box center [1224, 223] width 50 height 14
click at [1177, 225] on app-user-avatar at bounding box center [1172, 214] width 39 height 39
click at [1339, 625] on button "Confirm" at bounding box center [1335, 634] width 228 height 39
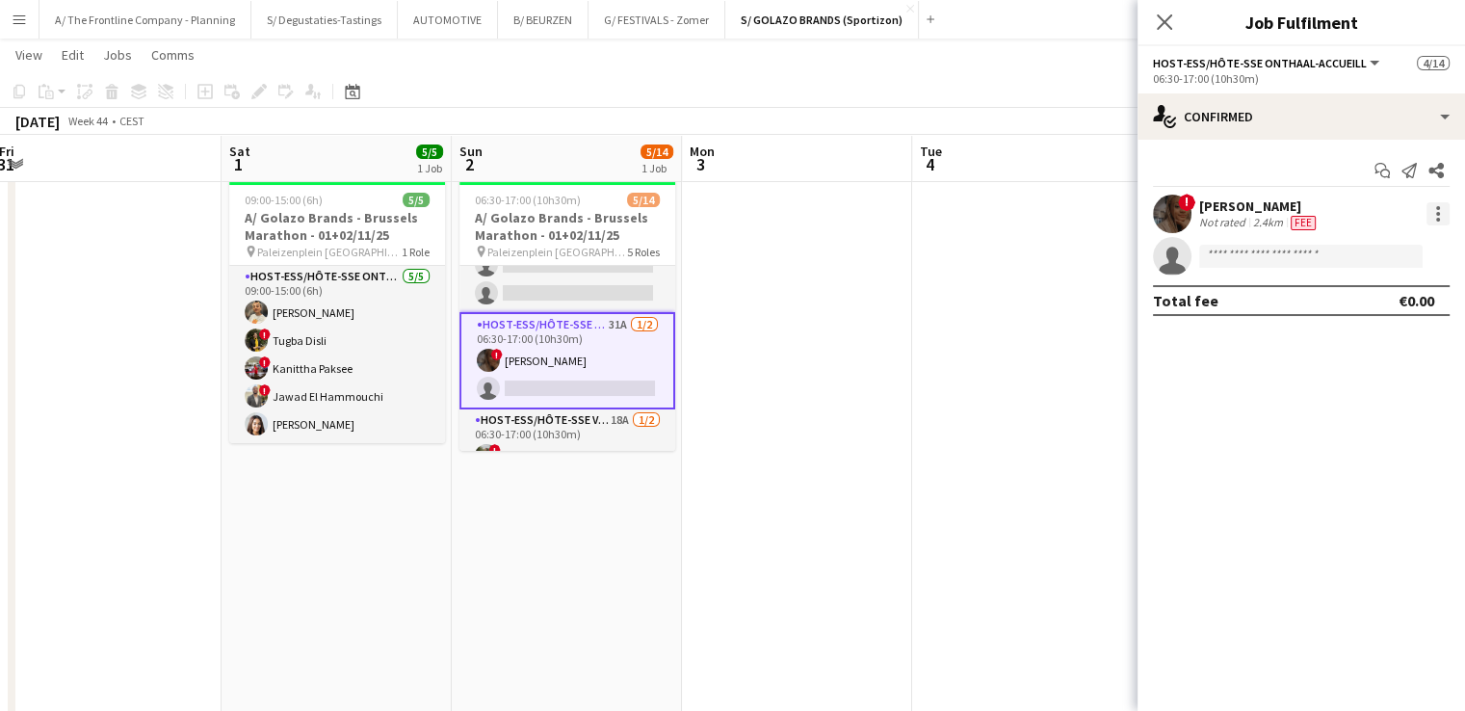
click at [1431, 215] on div at bounding box center [1437, 213] width 23 height 23
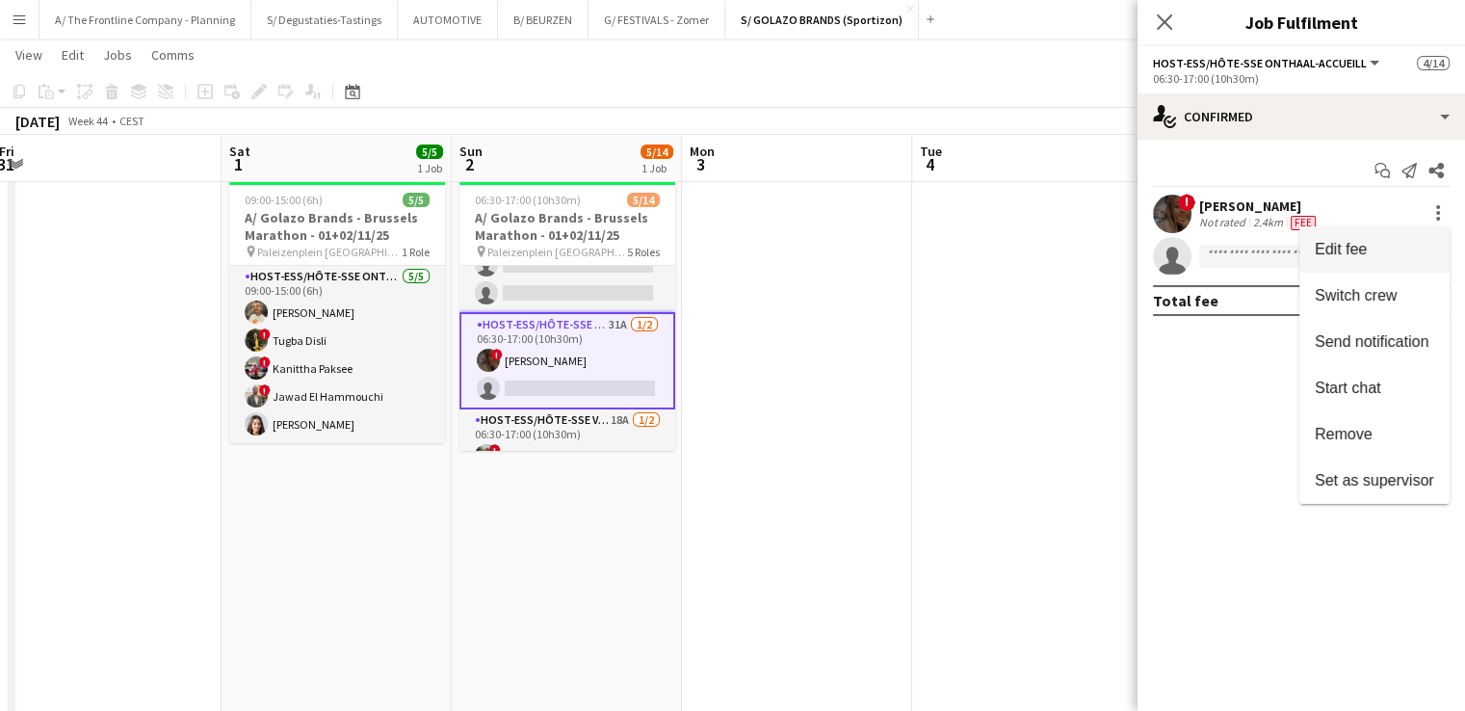
click at [1416, 250] on span "Edit fee" at bounding box center [1373, 249] width 119 height 17
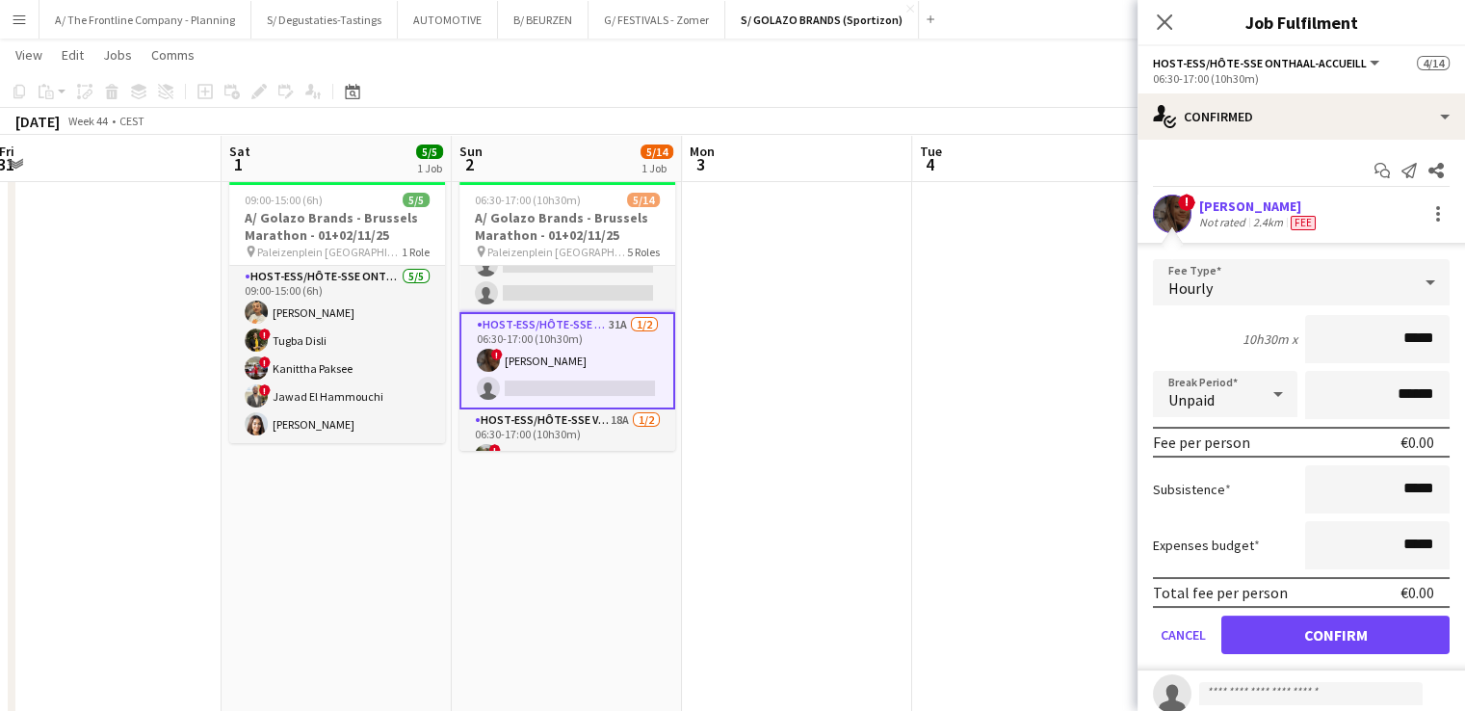
click at [1298, 221] on span "Fee" at bounding box center [1302, 223] width 25 height 14
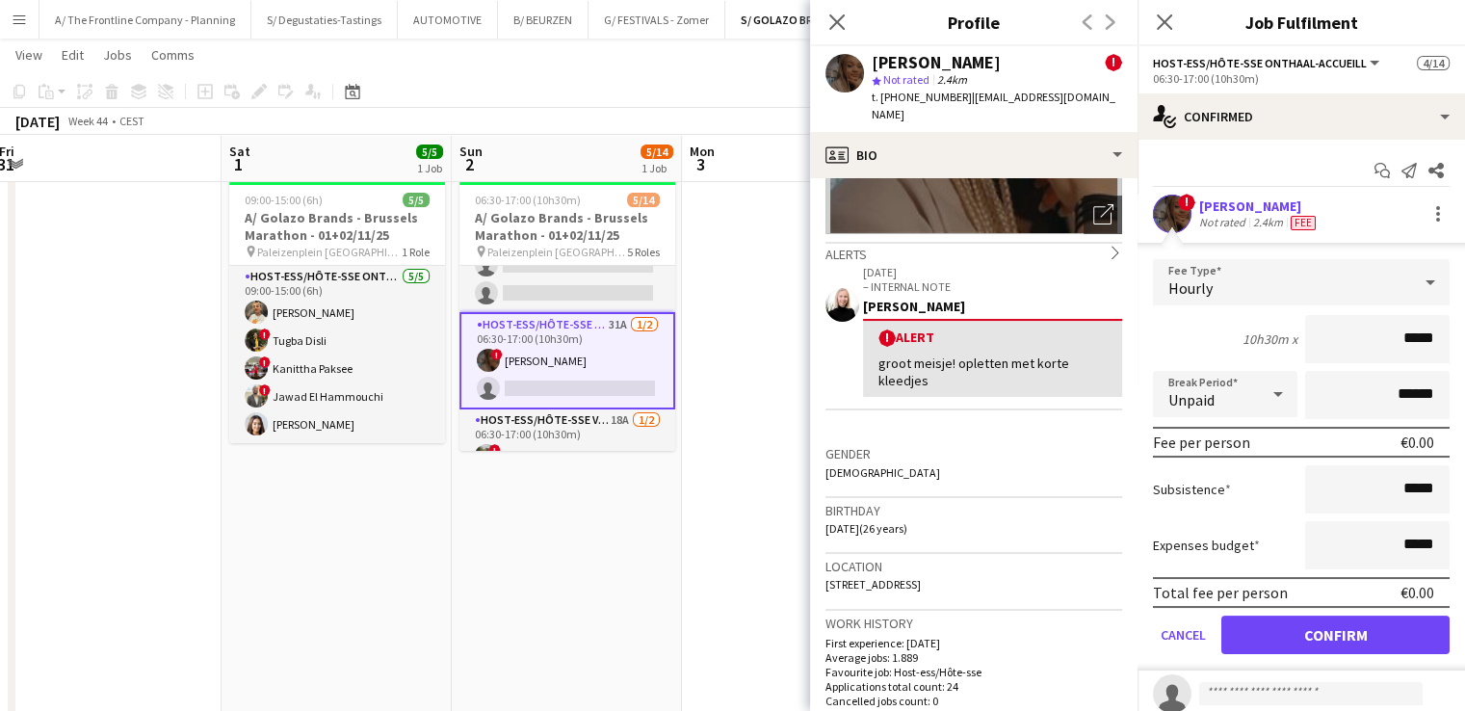
scroll to position [258, 0]
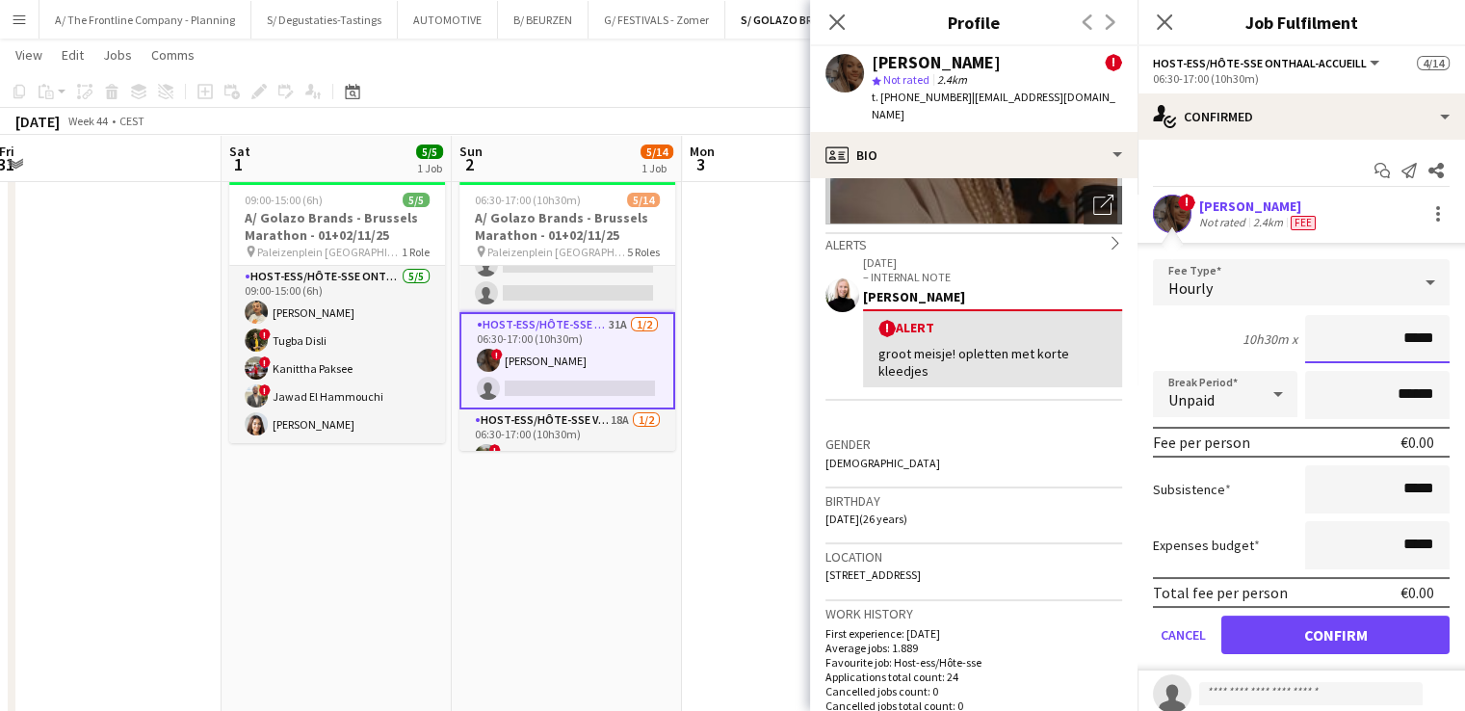
drag, startPoint x: 1390, startPoint y: 342, endPoint x: 1438, endPoint y: 346, distance: 47.3
click at [1438, 346] on form "Fee Type Hourly 10h30m x ***** Break Period Unpaid ****** Fee per person €0.00 …" at bounding box center [1300, 464] width 327 height 411
type input "******"
drag, startPoint x: 1386, startPoint y: 389, endPoint x: 1369, endPoint y: 387, distance: 16.5
click at [1369, 387] on input "******" at bounding box center [1377, 395] width 144 height 48
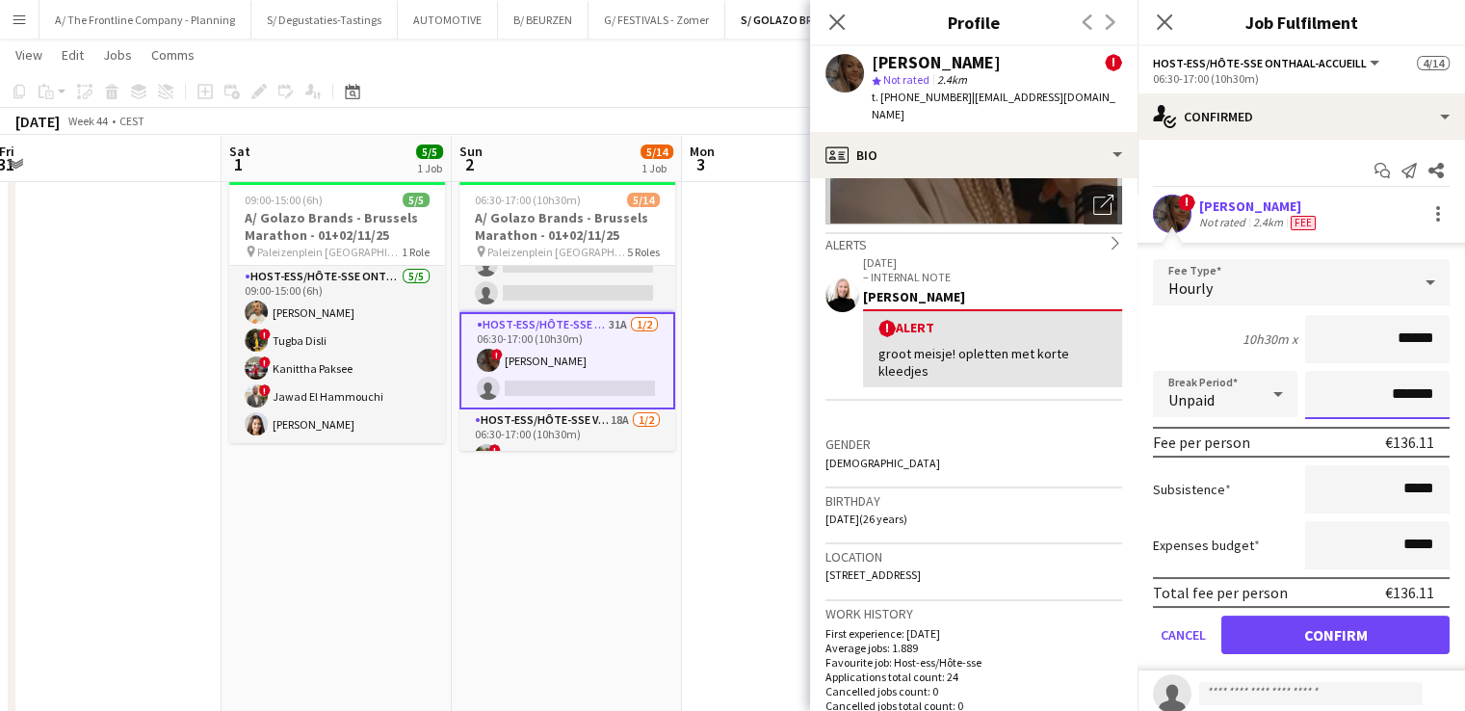
type input "******"
type input "*******"
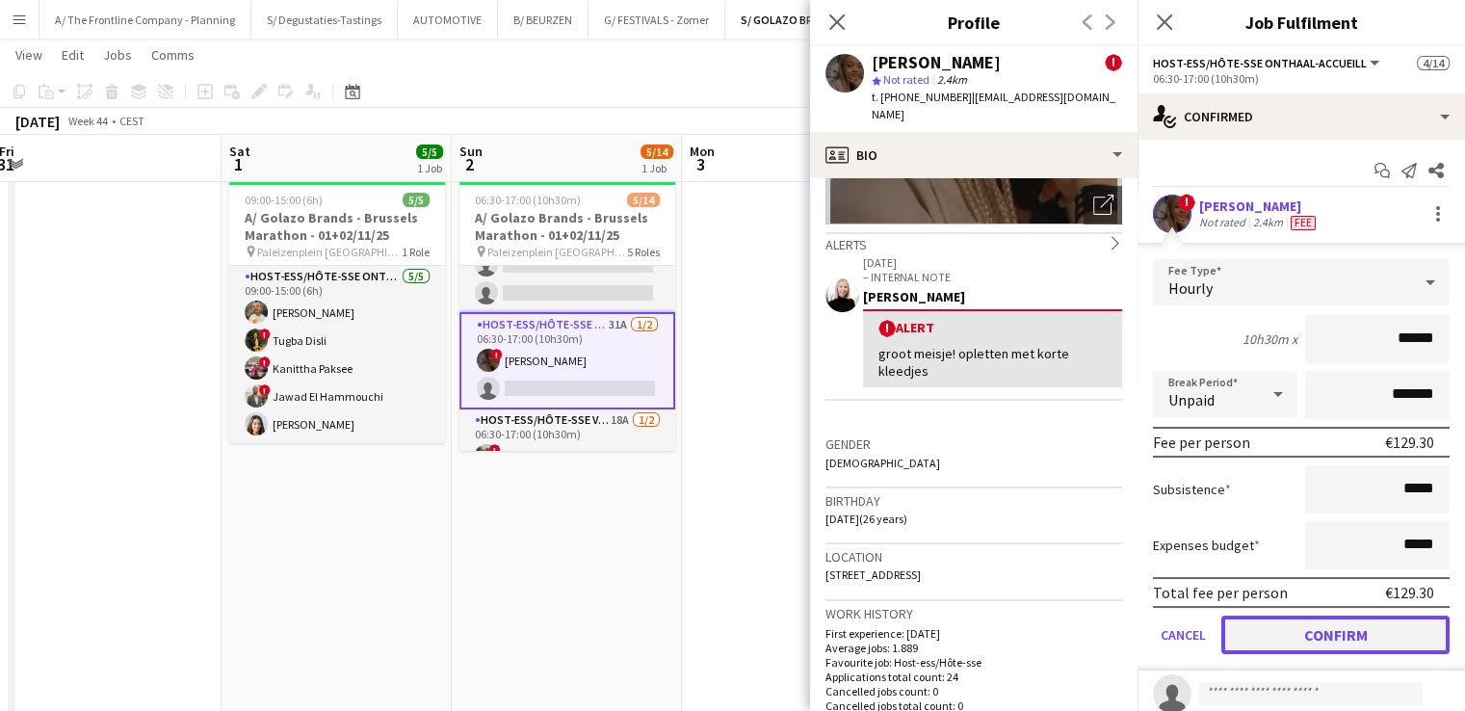
click at [1346, 626] on button "Confirm" at bounding box center [1335, 634] width 228 height 39
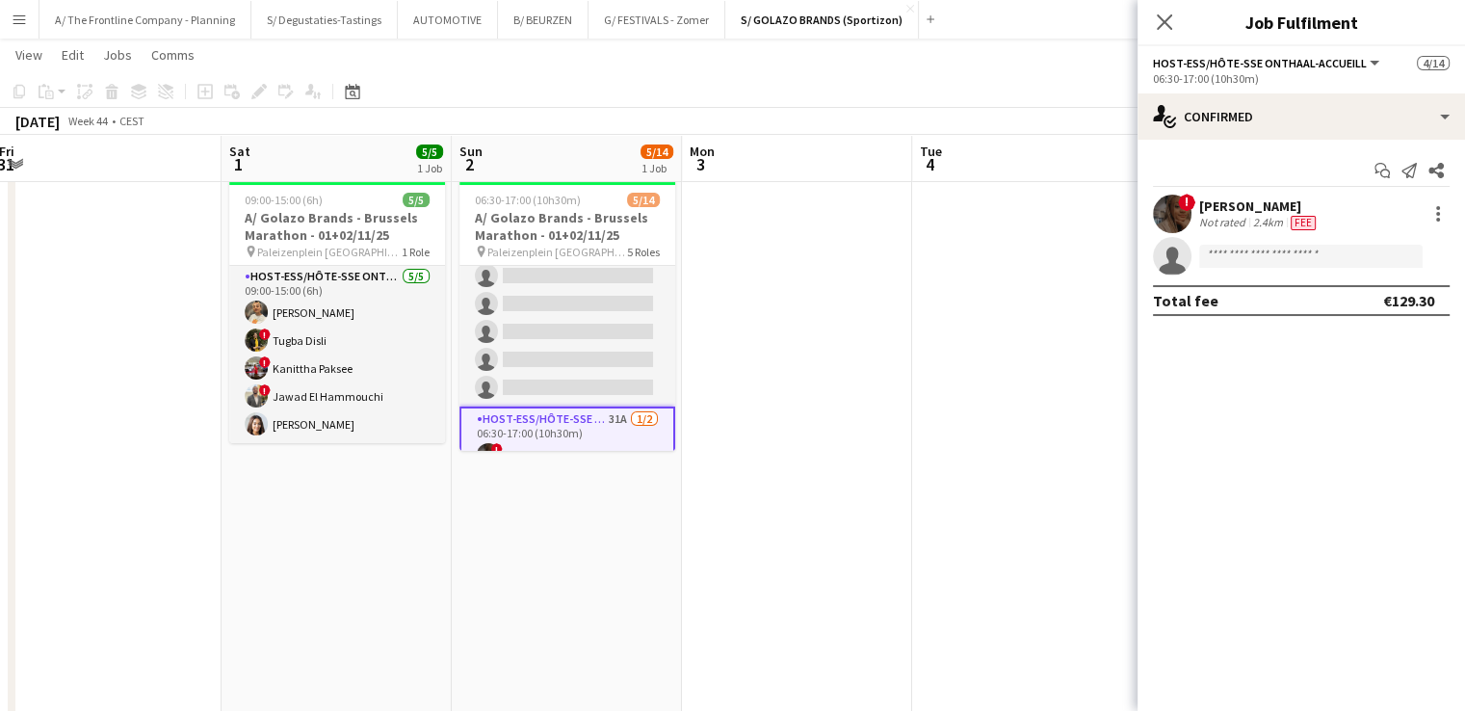
scroll to position [0, 0]
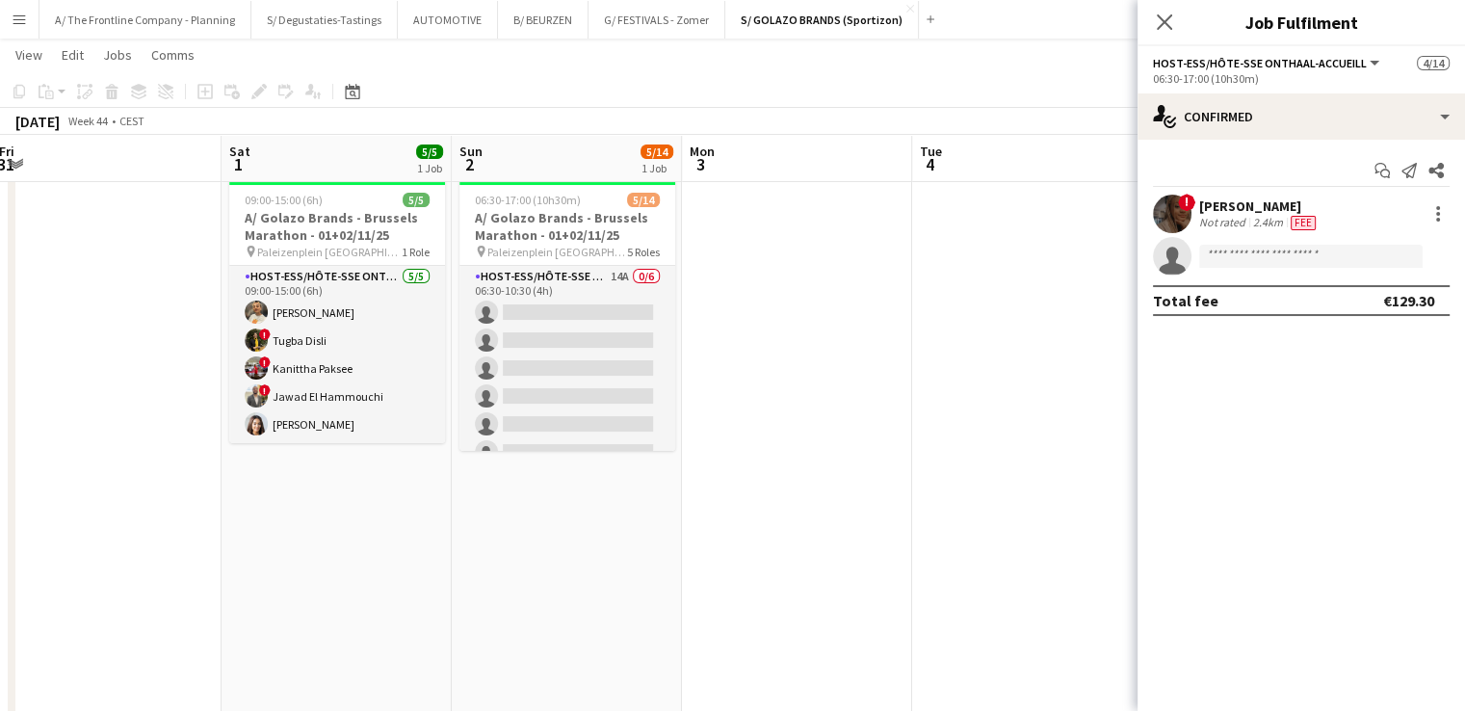
click at [605, 341] on app-card-role "Host-ess/Hôte-sse Onthaal-Accueill 14A 0/6 06:30-10:30 (4h) single-neutral-acti…" at bounding box center [567, 368] width 216 height 205
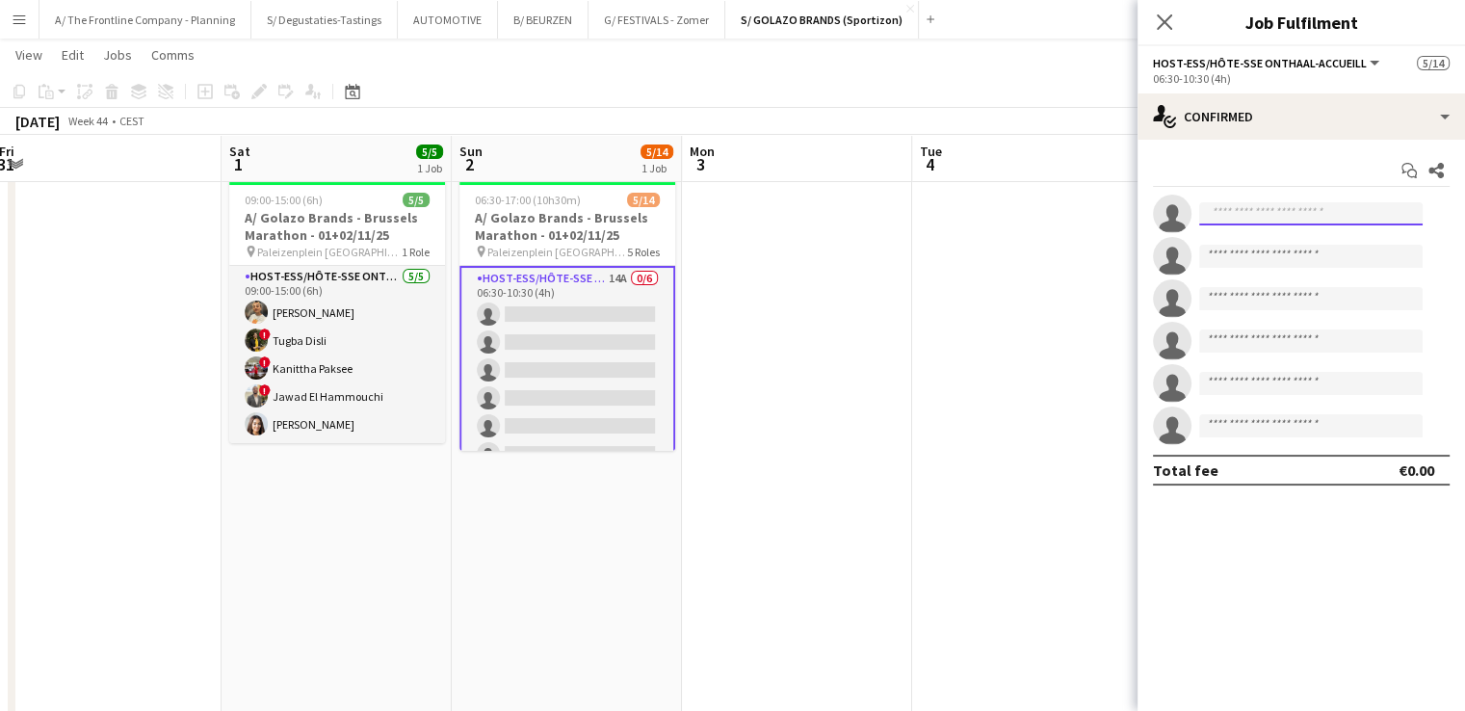
click at [1272, 212] on input at bounding box center [1310, 213] width 223 height 23
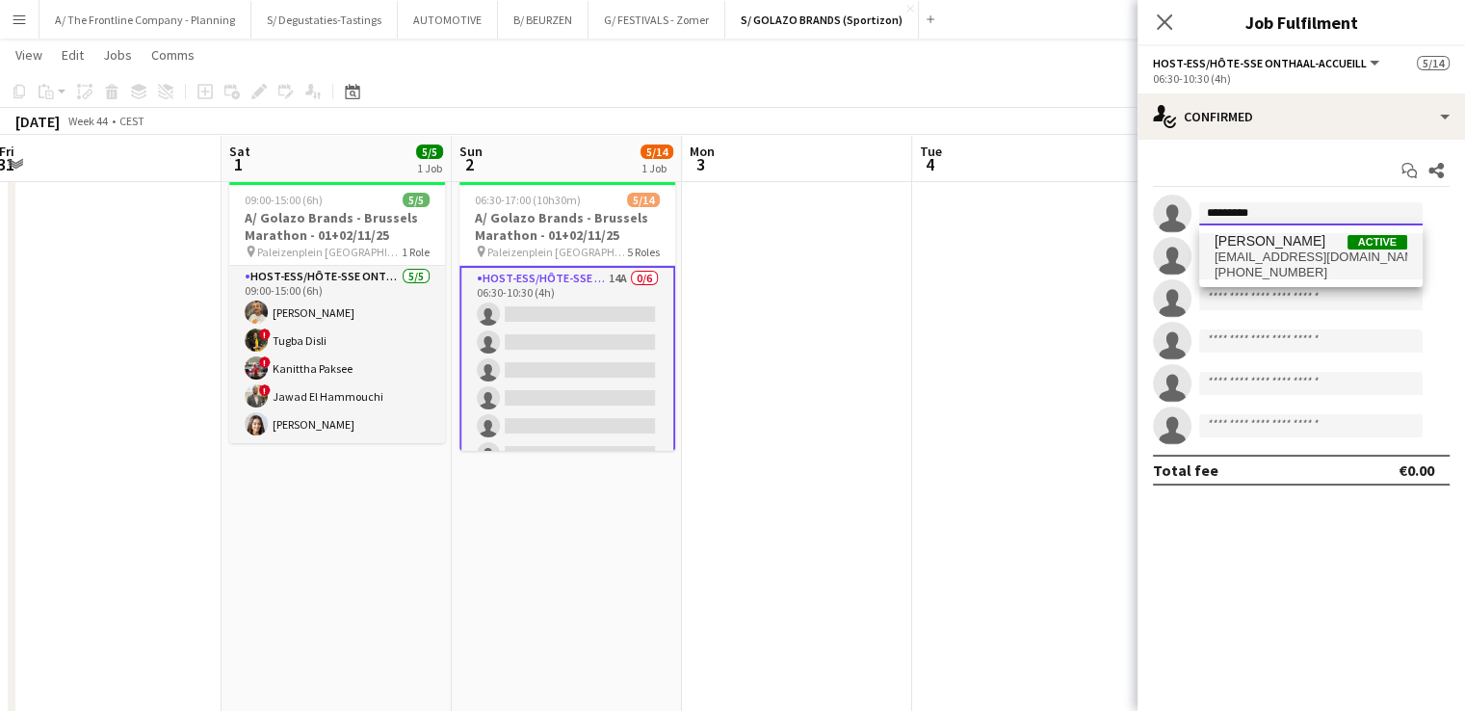
type input "*********"
click at [1280, 250] on span "ellenwatzeels@outlook.com" at bounding box center [1310, 256] width 193 height 15
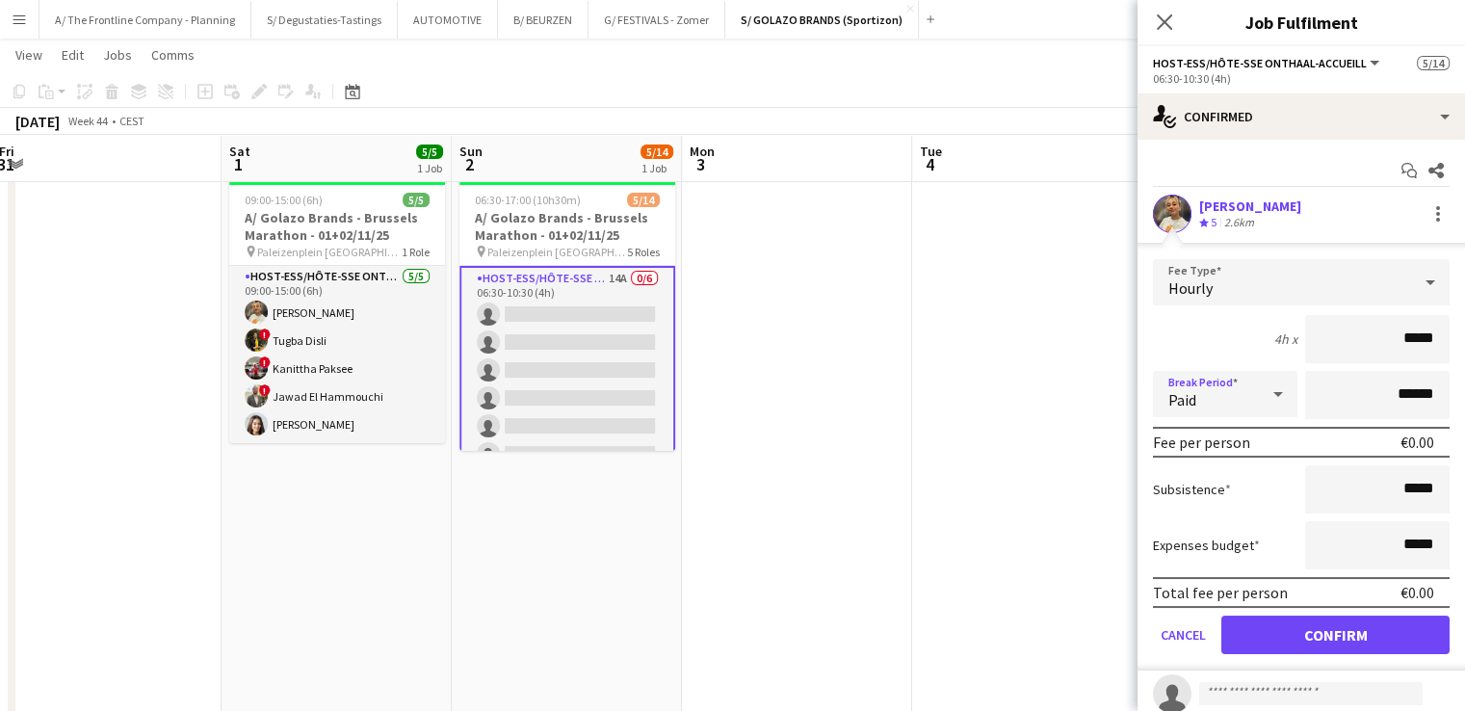
click at [1237, 385] on div "Paid" at bounding box center [1206, 394] width 106 height 46
click at [1210, 498] on span "Unpaid" at bounding box center [1221, 495] width 106 height 18
click at [1304, 633] on button "Confirm" at bounding box center [1335, 634] width 228 height 39
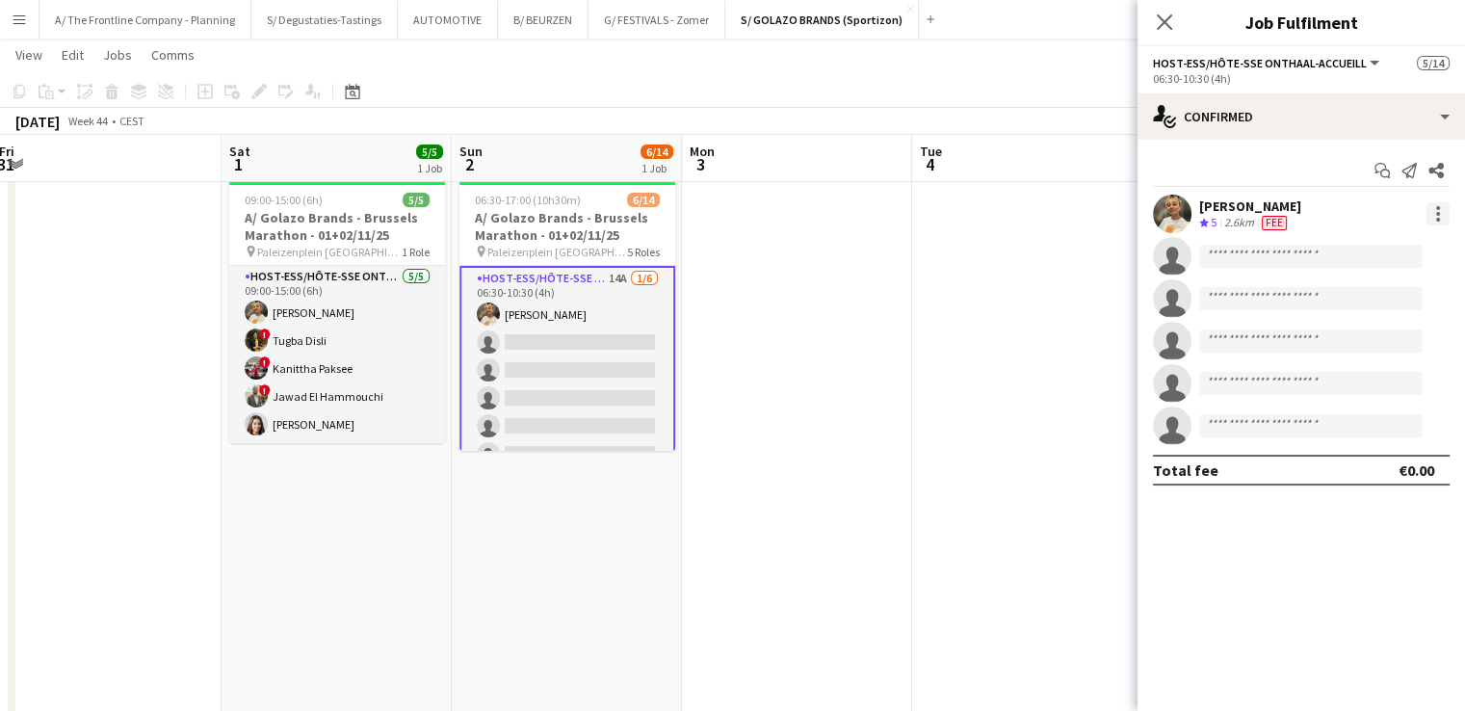
click at [1436, 216] on div at bounding box center [1437, 213] width 23 height 23
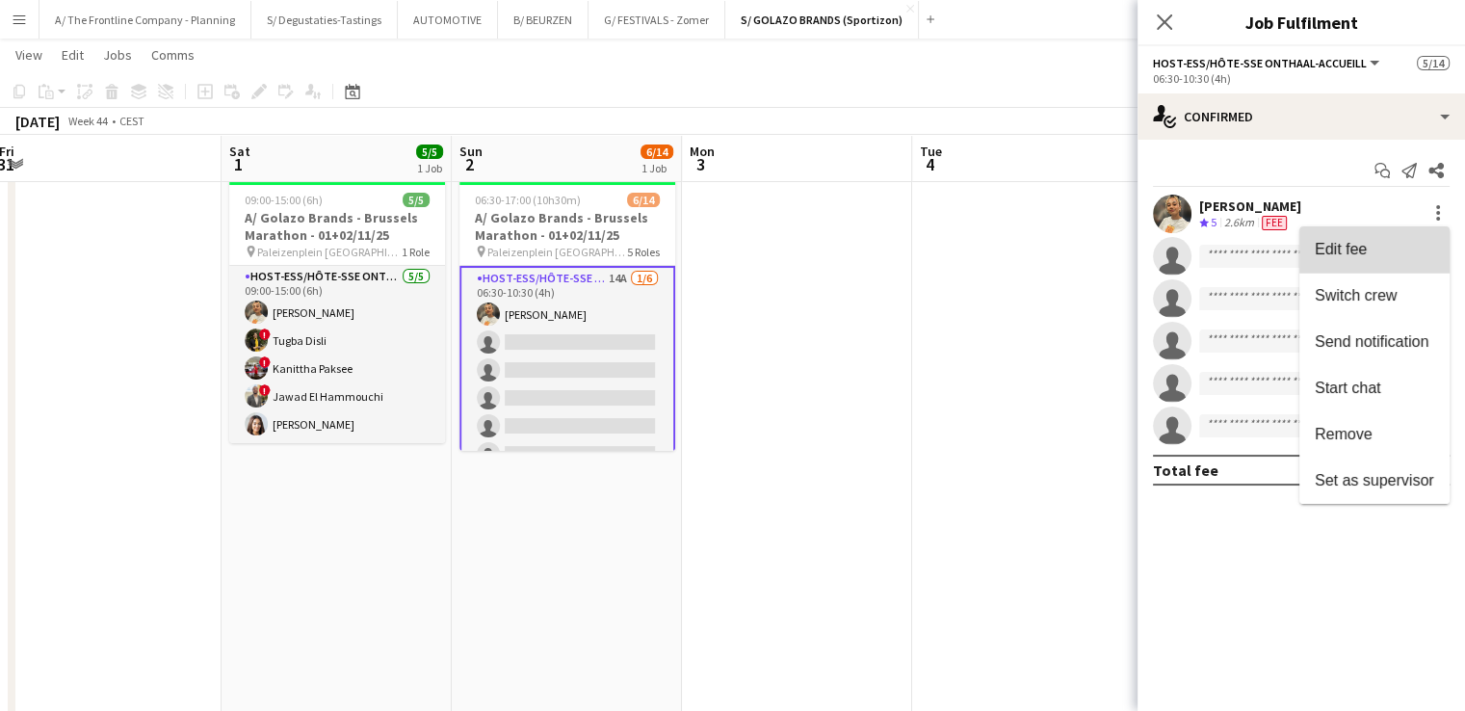
click at [1405, 259] on button "Edit fee" at bounding box center [1374, 249] width 150 height 46
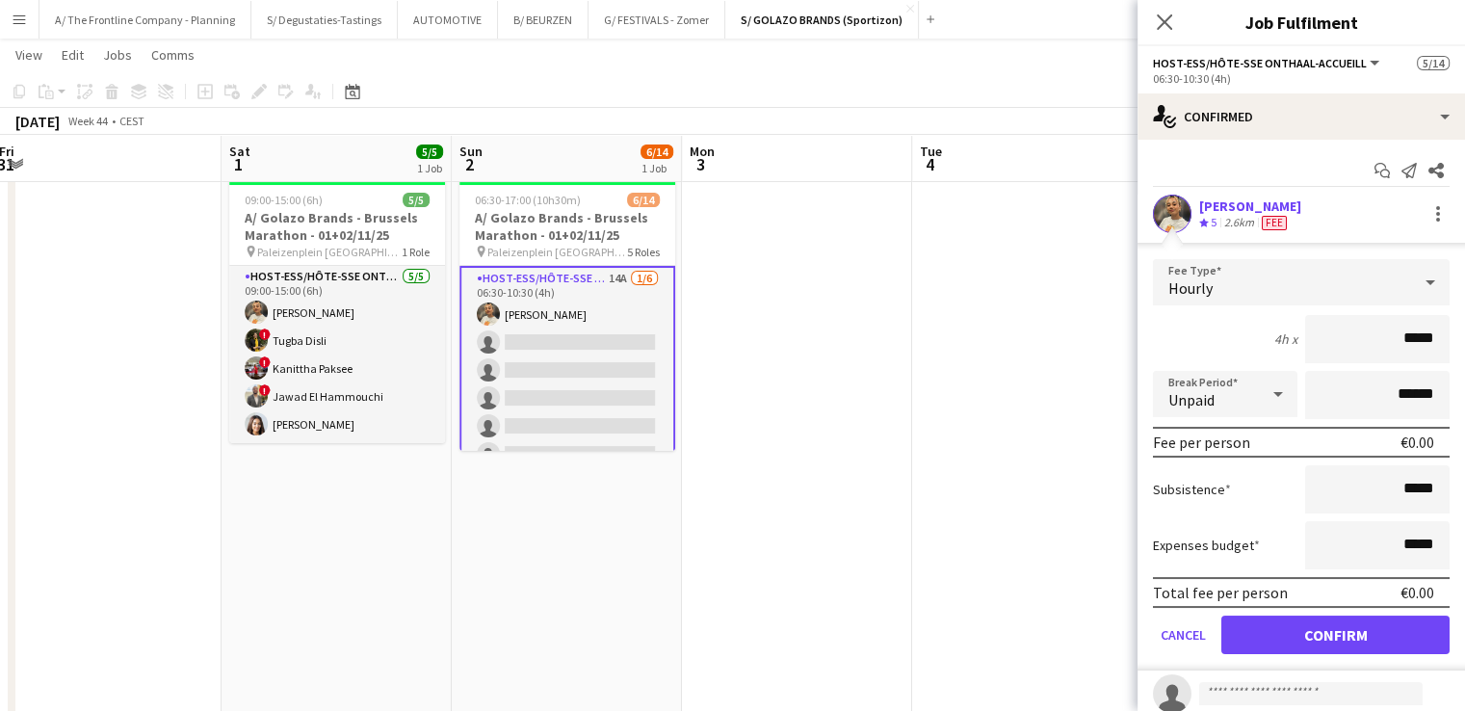
click at [1245, 209] on div "[PERSON_NAME]" at bounding box center [1250, 205] width 102 height 17
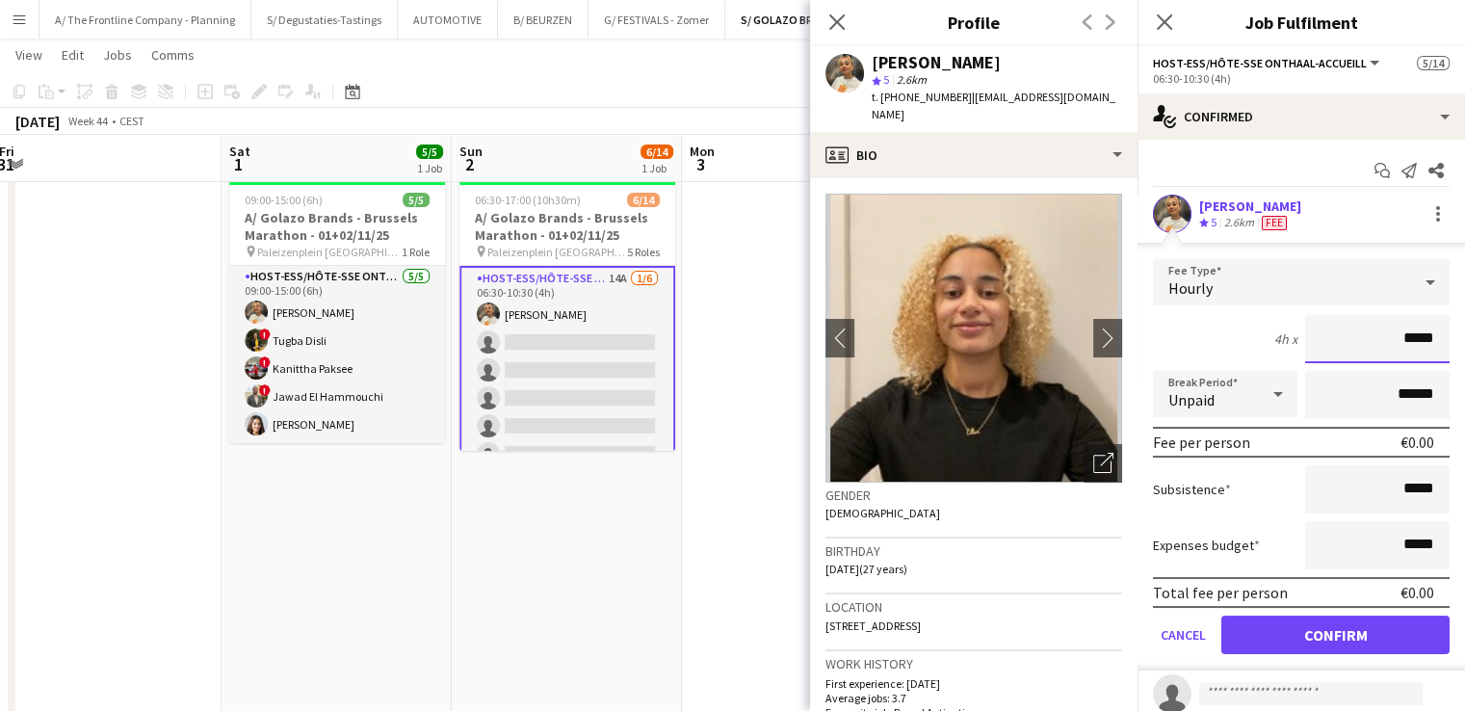
drag, startPoint x: 1394, startPoint y: 345, endPoint x: 1429, endPoint y: 350, distance: 35.0
click at [1429, 350] on input "*****" at bounding box center [1377, 339] width 144 height 48
type input "******"
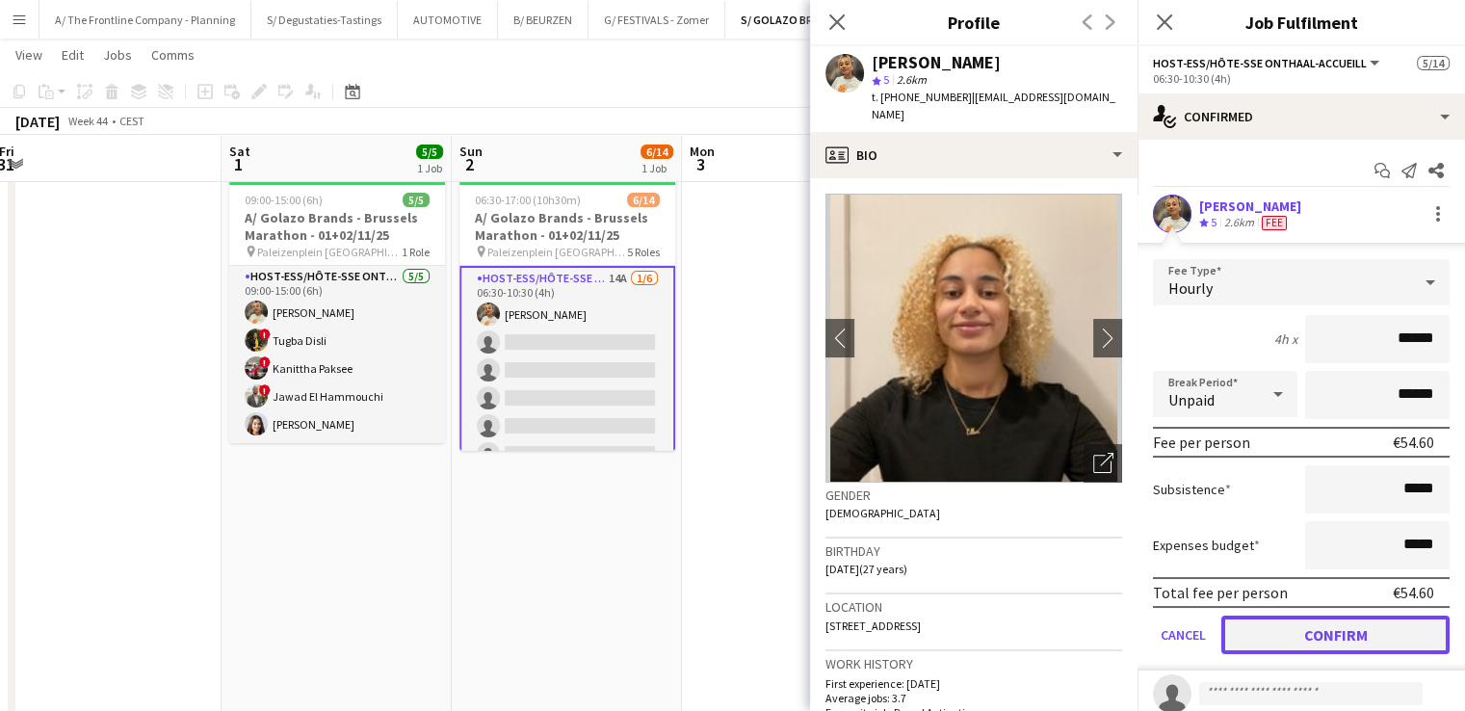
click at [1318, 634] on button "Confirm" at bounding box center [1335, 634] width 228 height 39
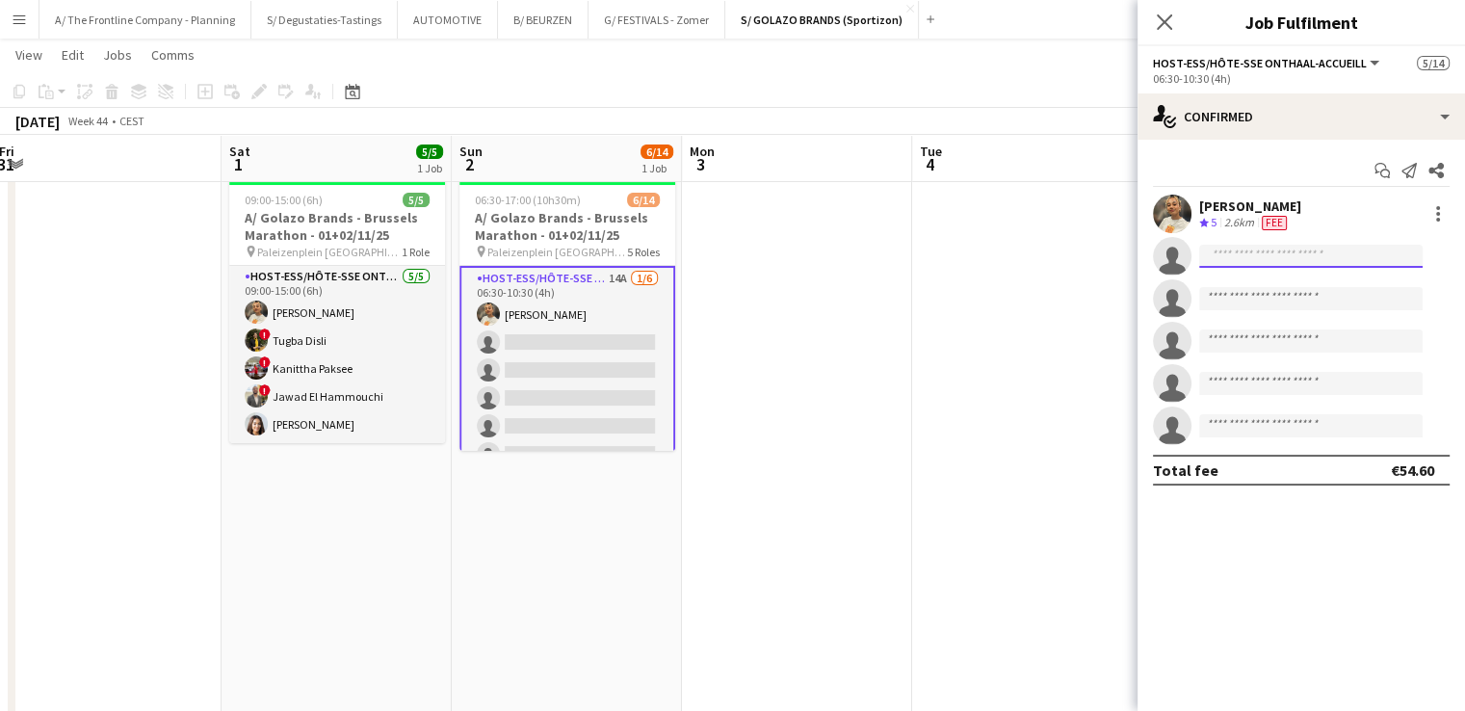
click at [1294, 257] on input at bounding box center [1310, 256] width 223 height 23
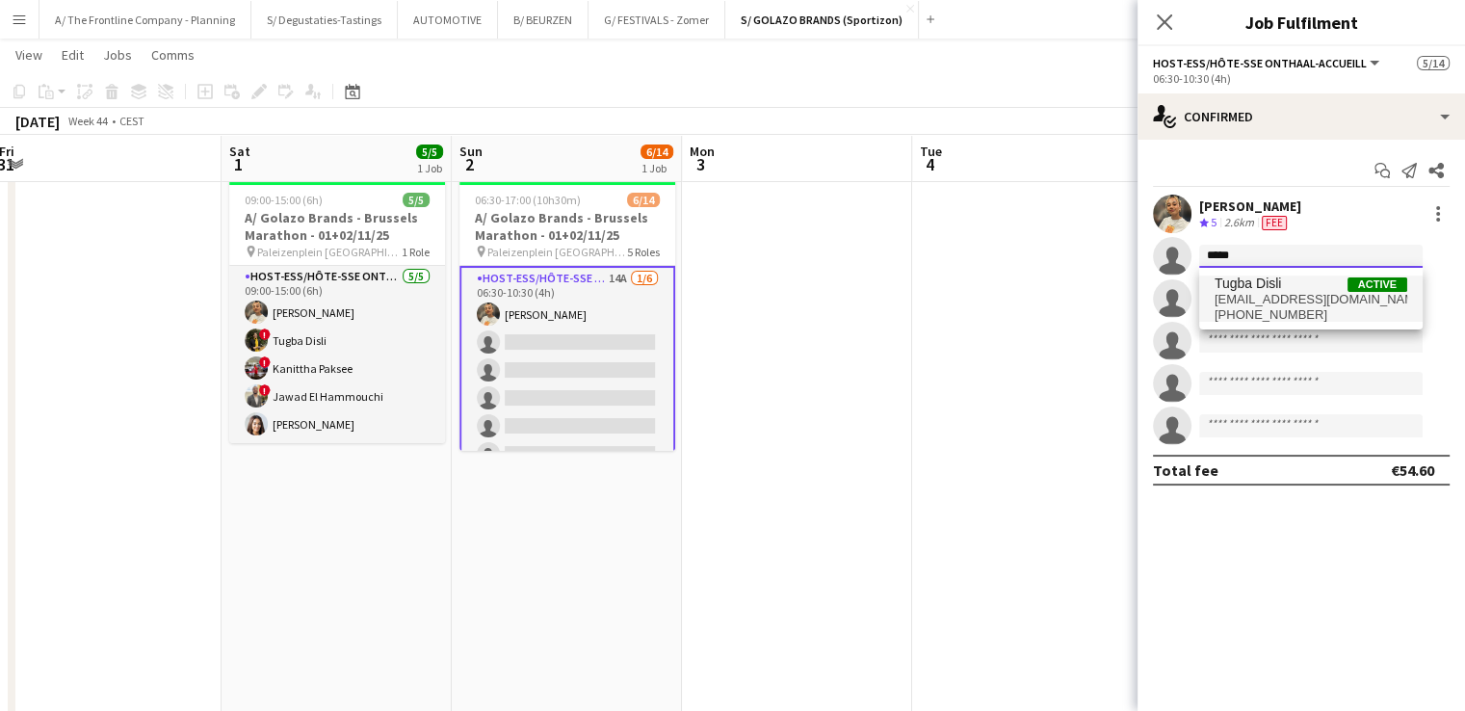
type input "*****"
click at [1294, 290] on span "Tugba Disli Active" at bounding box center [1310, 283] width 193 height 16
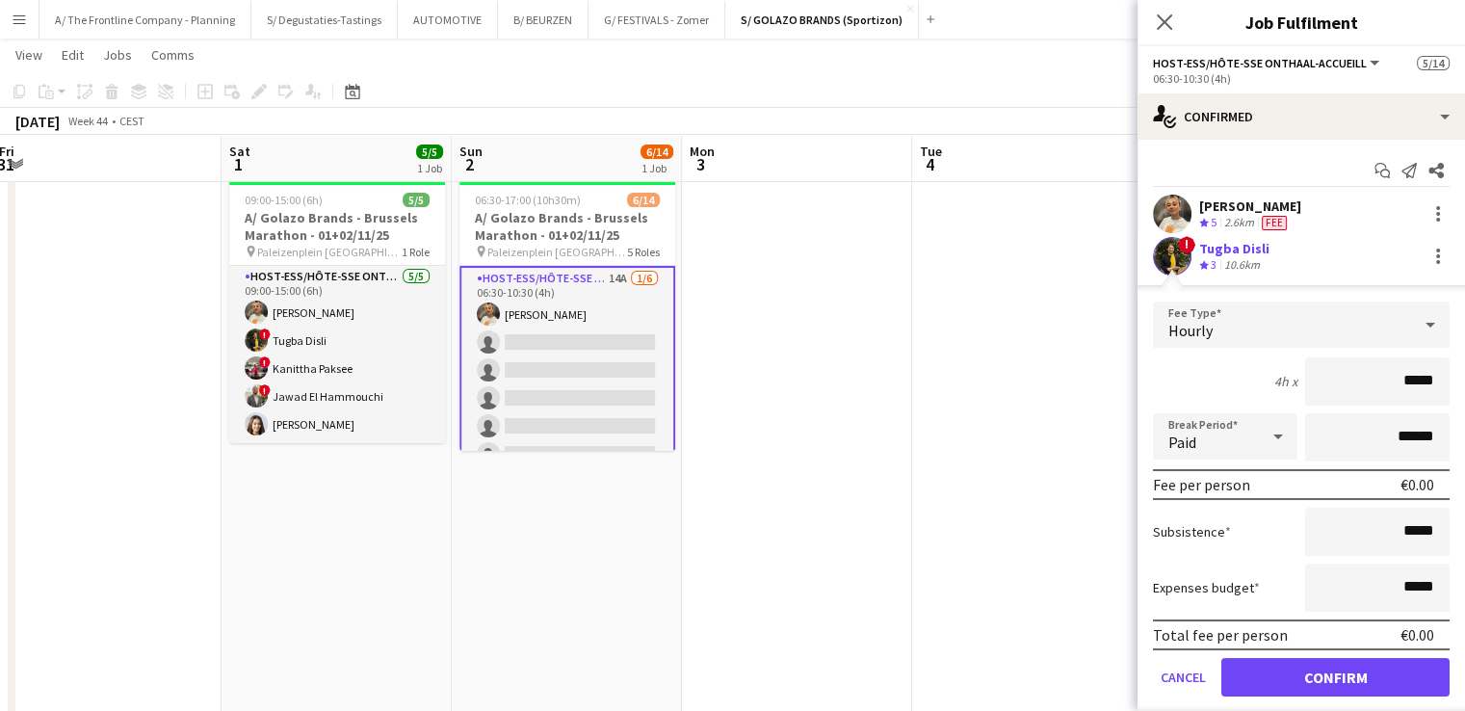
click at [1244, 448] on div "Paid" at bounding box center [1206, 436] width 106 height 46
click at [1244, 545] on span "Unpaid" at bounding box center [1221, 538] width 106 height 18
click at [1436, 260] on div at bounding box center [1438, 262] width 4 height 4
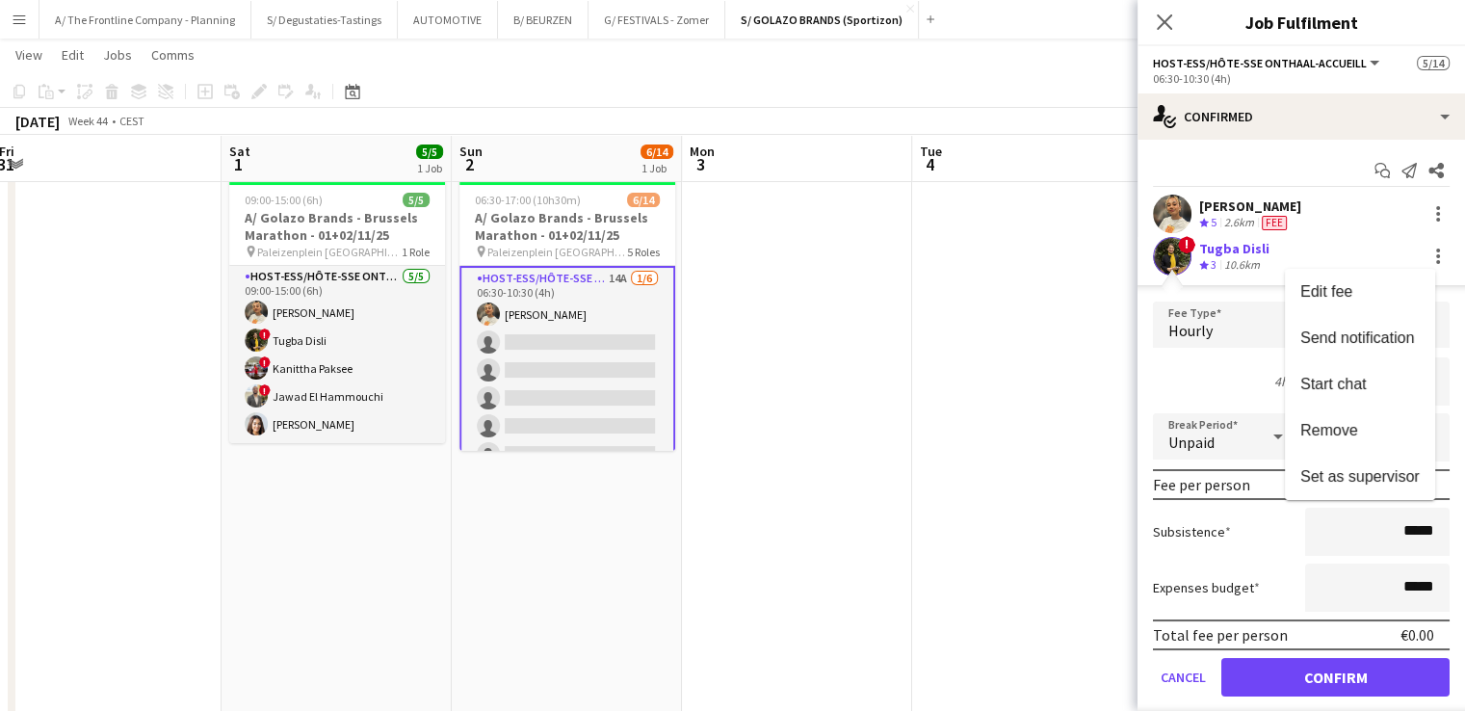
click at [1354, 670] on div at bounding box center [732, 355] width 1465 height 711
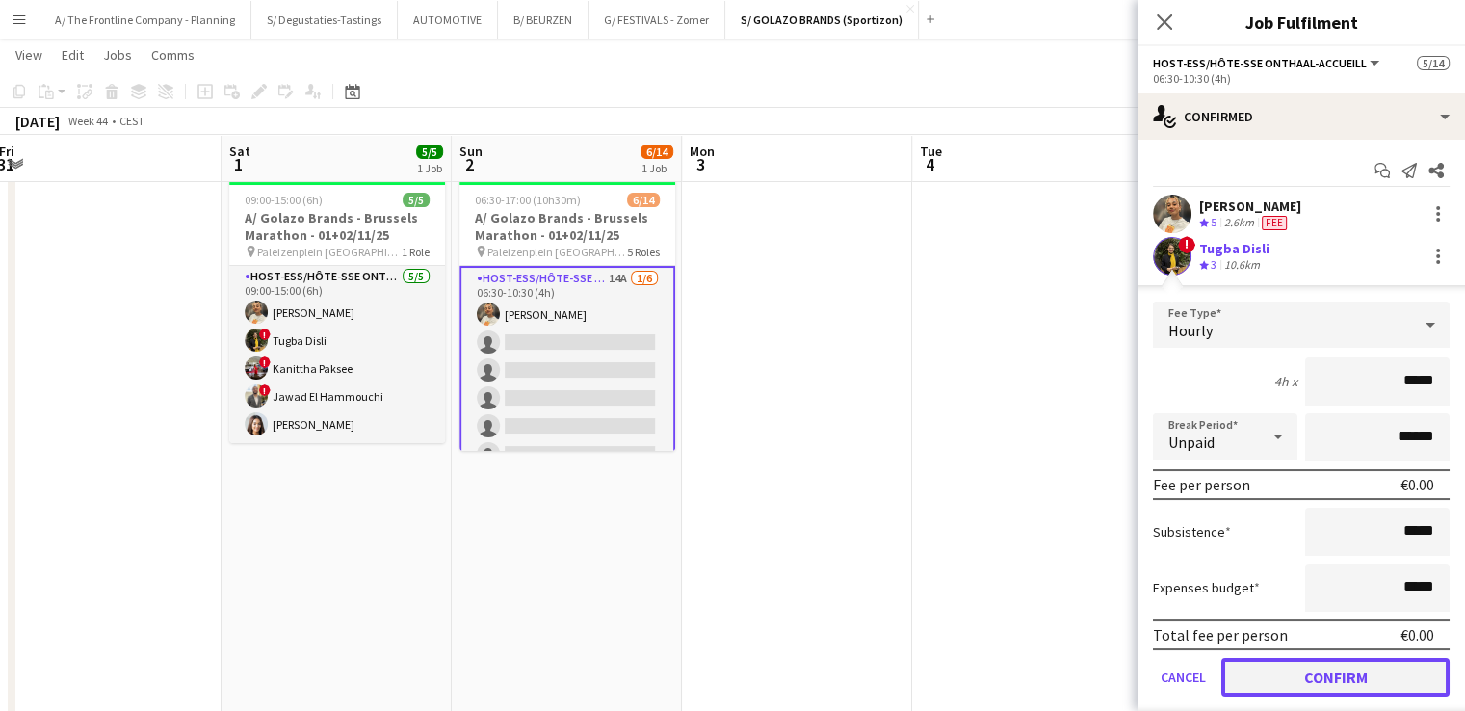
click at [1338, 672] on button "Confirm" at bounding box center [1335, 677] width 228 height 39
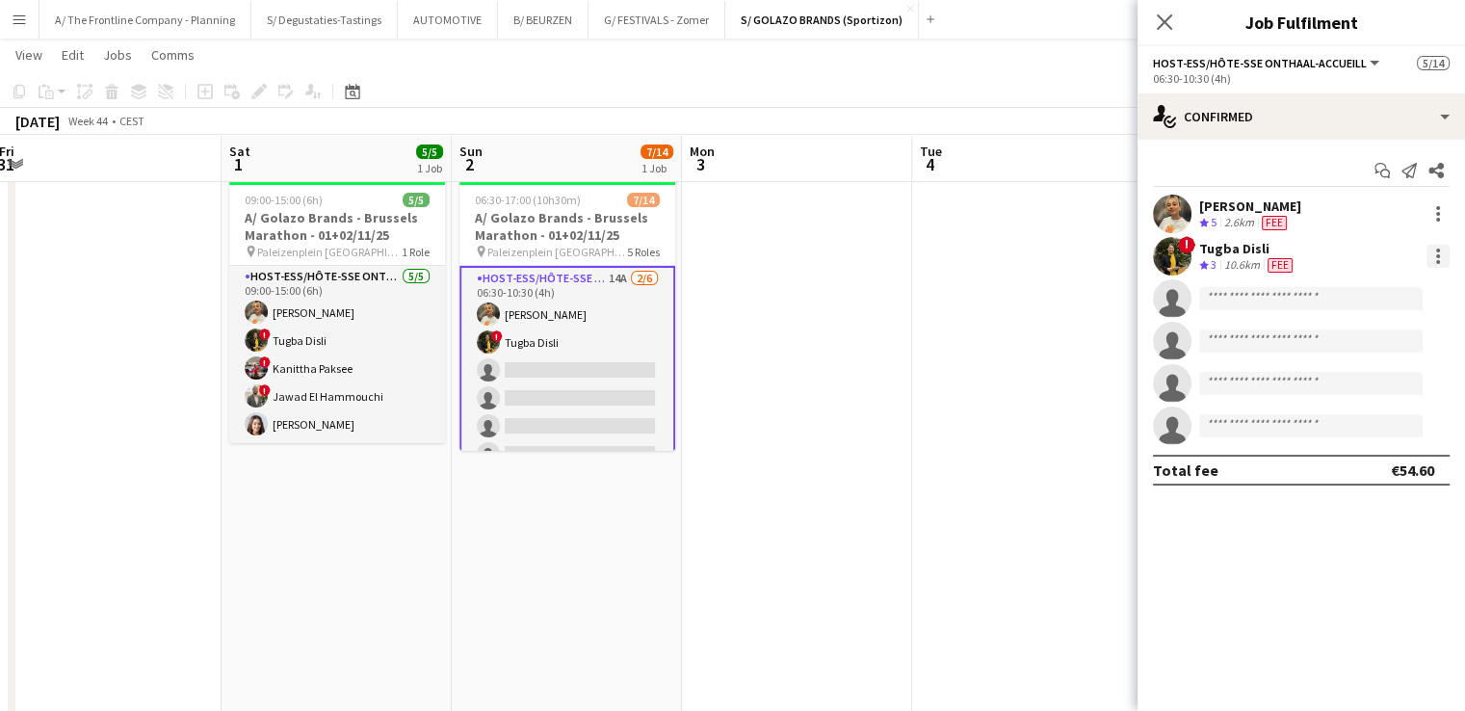
click at [1429, 265] on div at bounding box center [1437, 256] width 23 height 23
click at [1417, 301] on button "Edit fee" at bounding box center [1374, 292] width 150 height 46
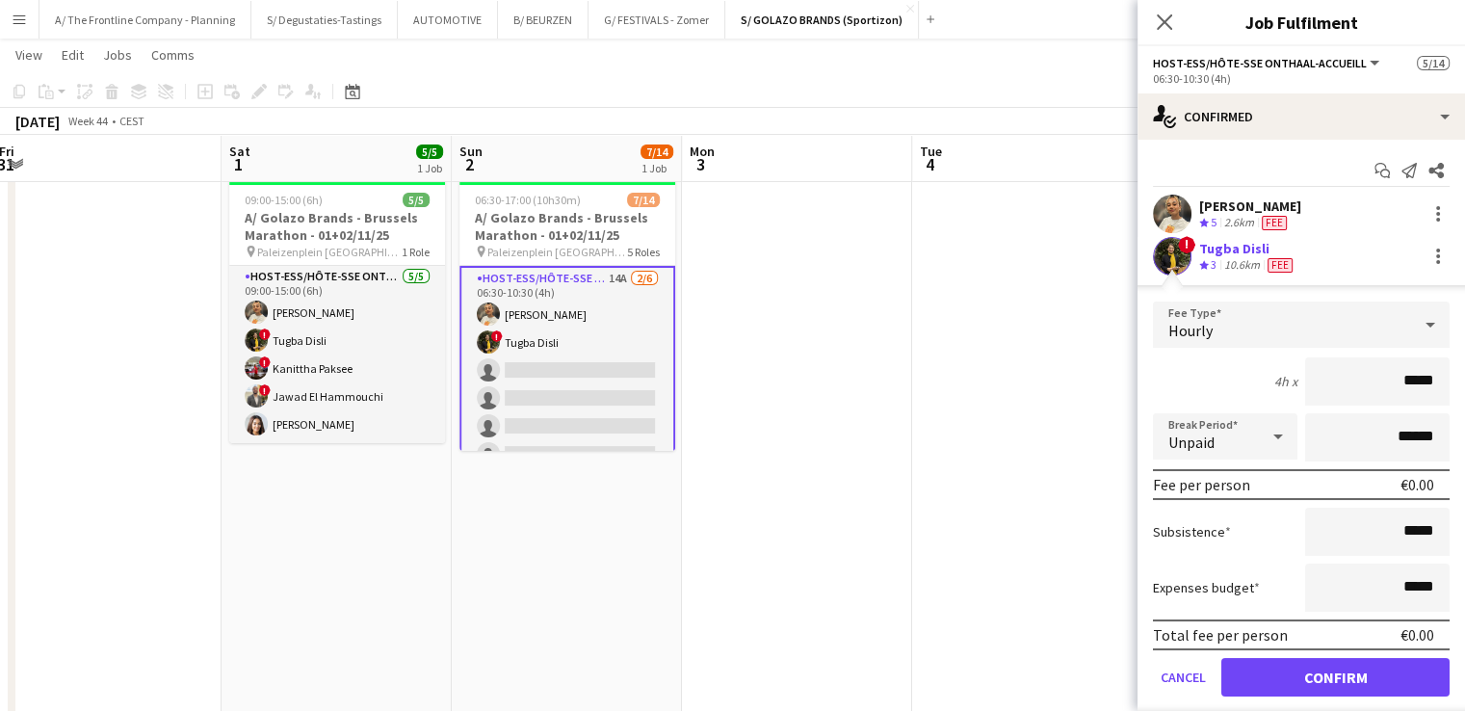
drag, startPoint x: 1394, startPoint y: 385, endPoint x: 1413, endPoint y: 378, distance: 19.5
click at [1414, 381] on input "*****" at bounding box center [1377, 381] width 144 height 48
click at [1213, 251] on div "Tugba Disli" at bounding box center [1247, 248] width 97 height 17
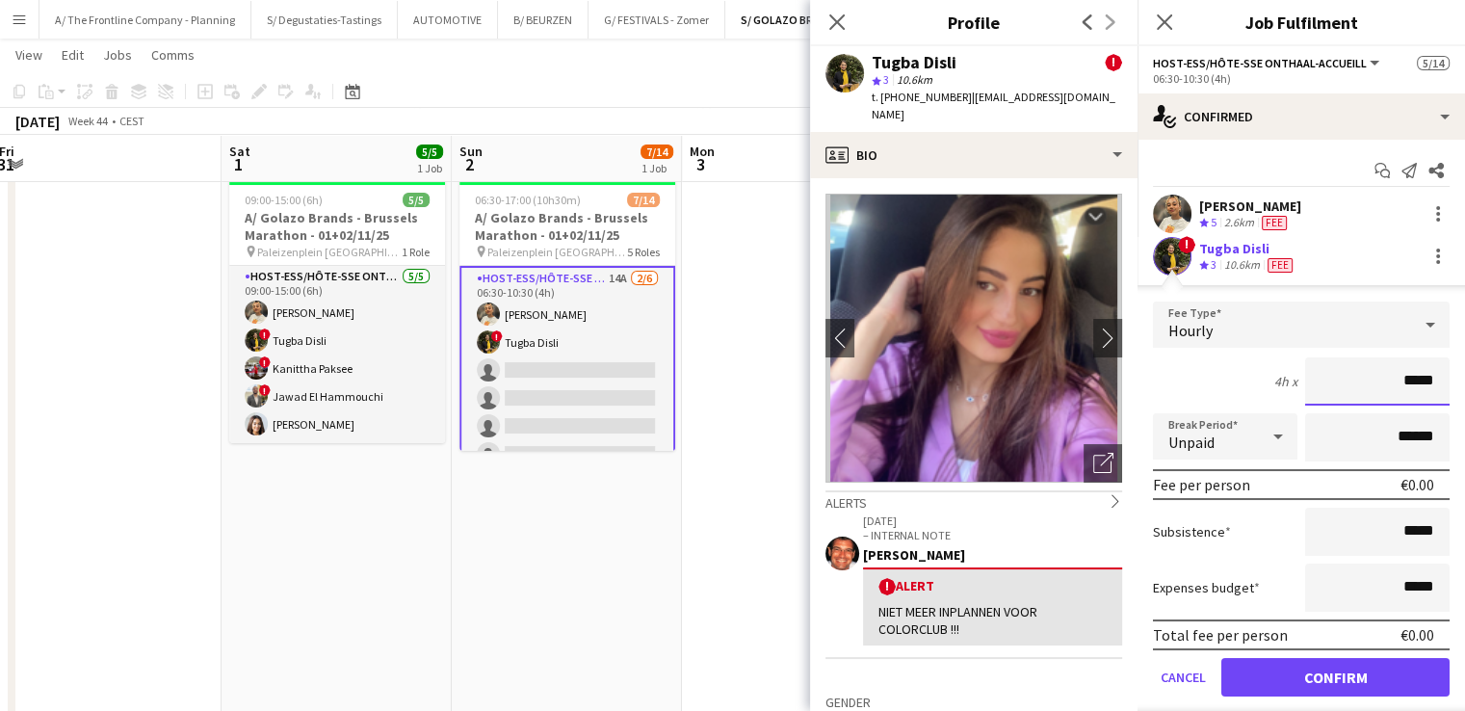
drag, startPoint x: 1394, startPoint y: 378, endPoint x: 1428, endPoint y: 376, distance: 33.8
click at [1428, 376] on input "*****" at bounding box center [1377, 381] width 144 height 48
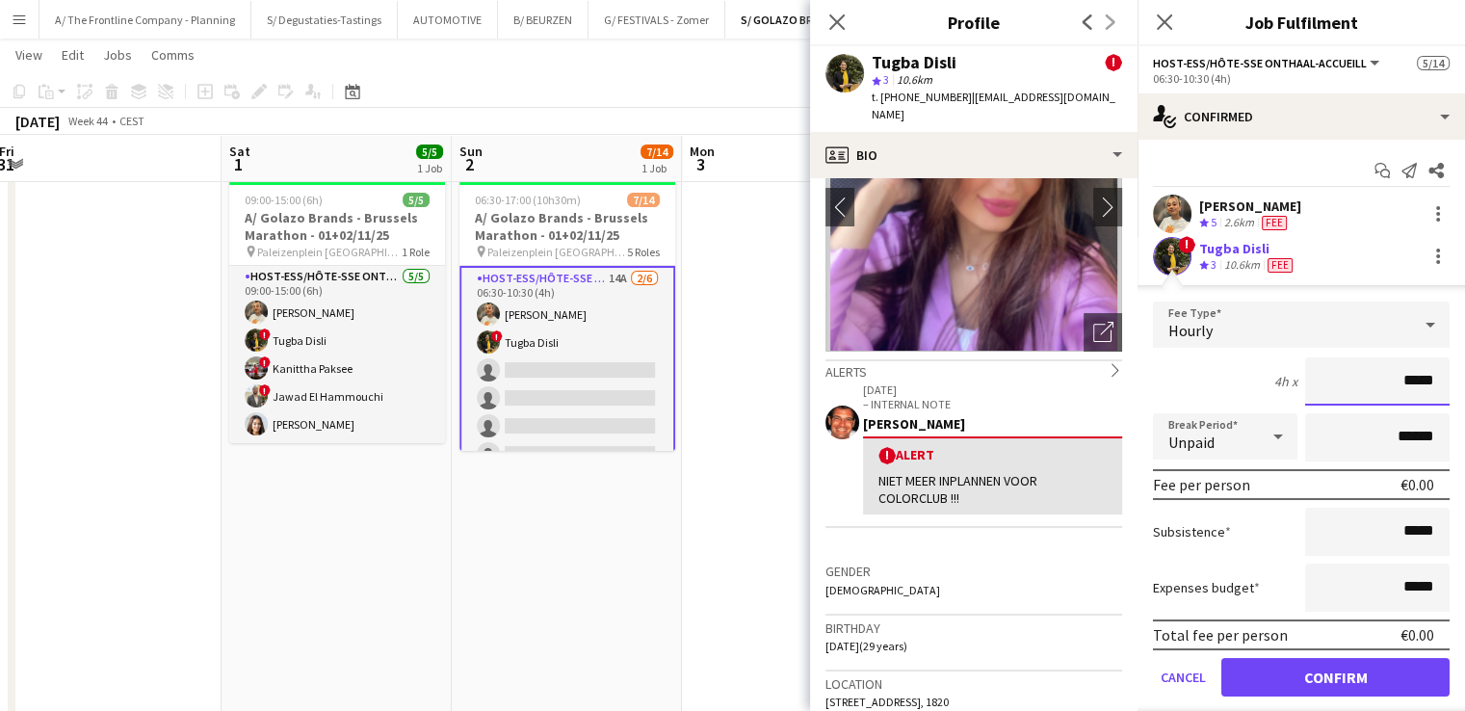
scroll to position [135, 0]
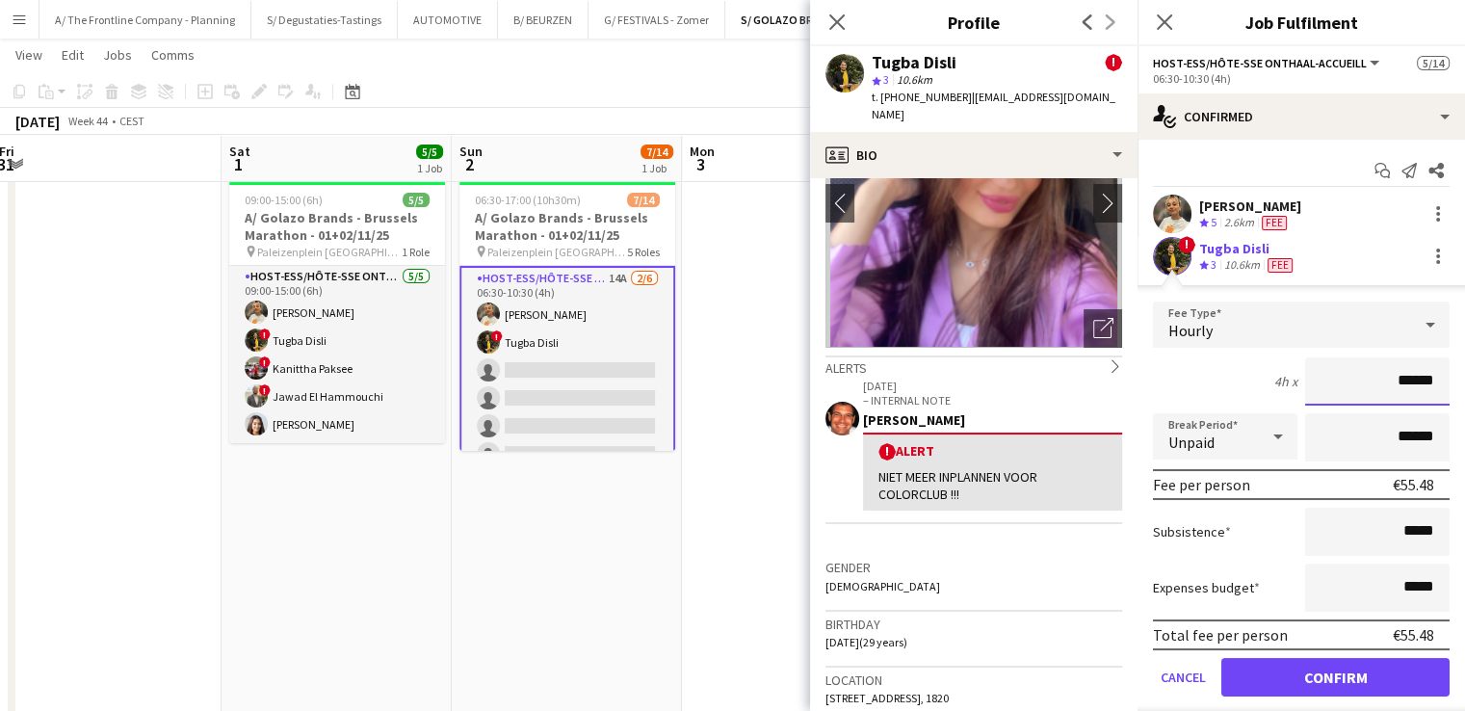
type input "******"
click at [1321, 667] on button "Confirm" at bounding box center [1335, 677] width 228 height 39
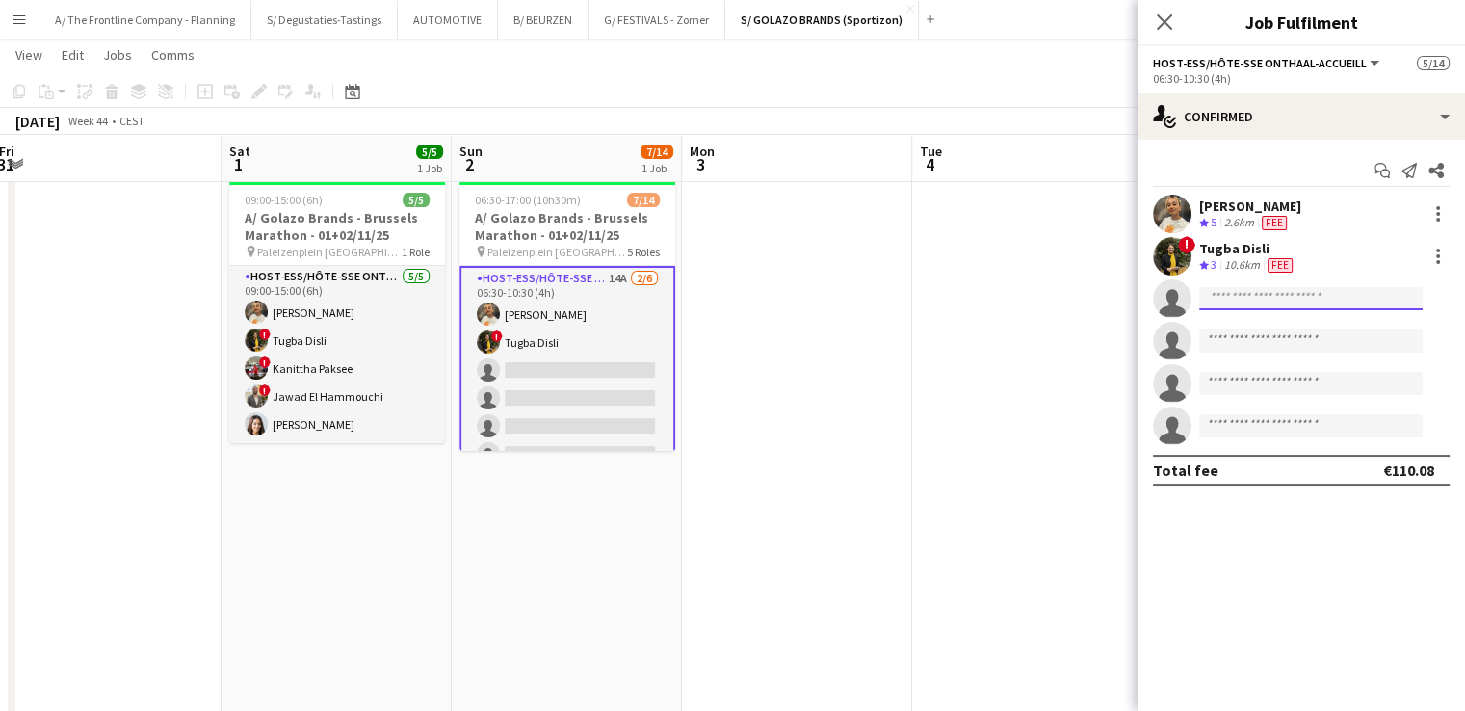
click at [1327, 298] on input at bounding box center [1310, 298] width 223 height 23
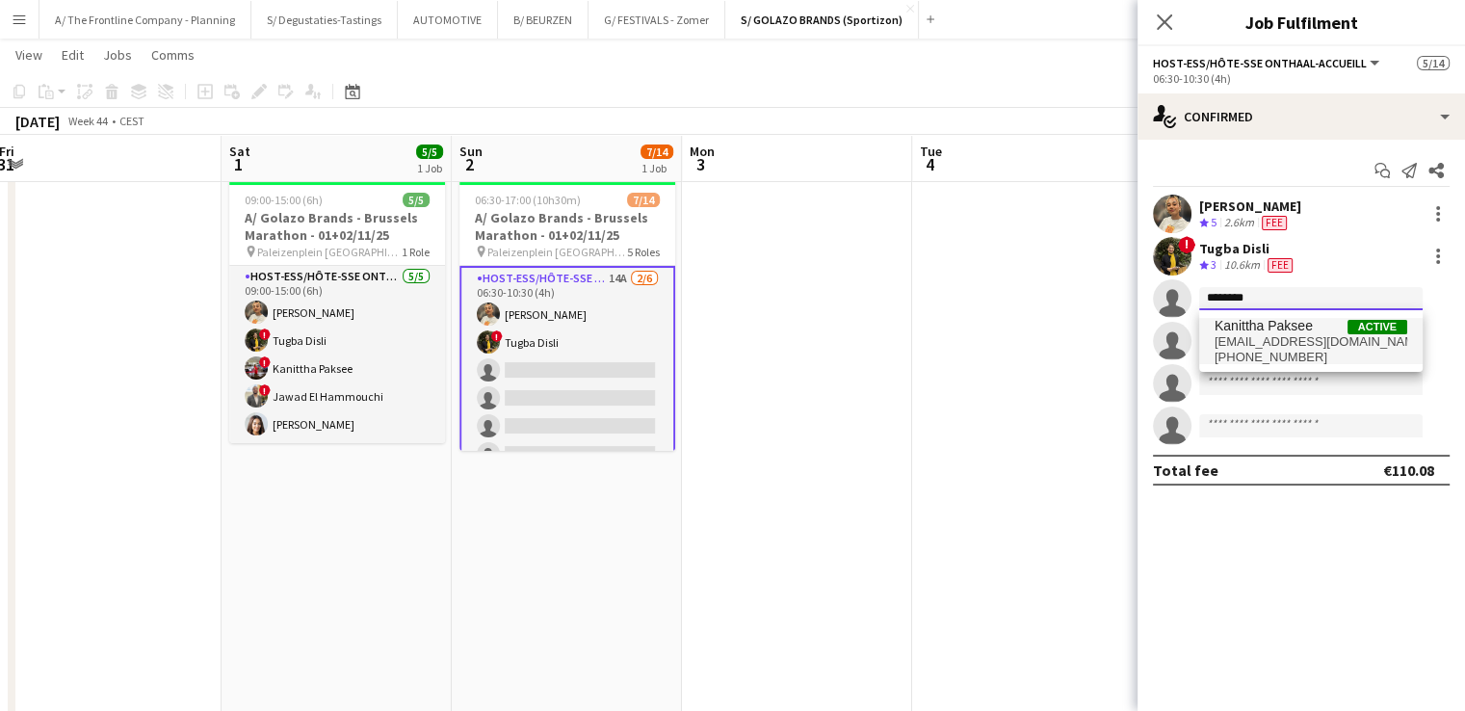
type input "********"
click at [1305, 352] on span "+32492158129" at bounding box center [1310, 357] width 193 height 15
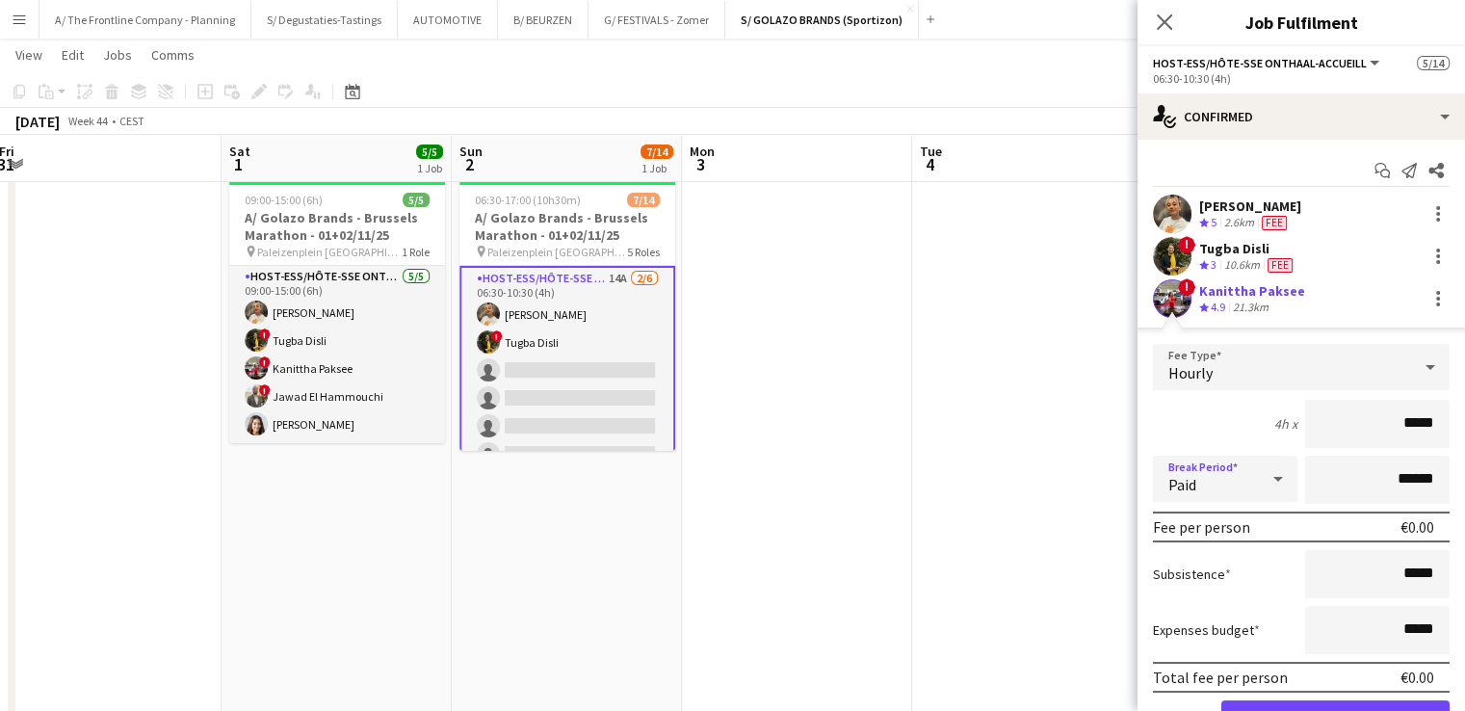
click at [1205, 478] on div "Paid" at bounding box center [1206, 478] width 106 height 46
click at [1206, 570] on mat-option "Unpaid" at bounding box center [1221, 581] width 137 height 48
drag, startPoint x: 1390, startPoint y: 427, endPoint x: 1435, endPoint y: 413, distance: 46.3
click at [1431, 423] on input "*****" at bounding box center [1377, 424] width 144 height 48
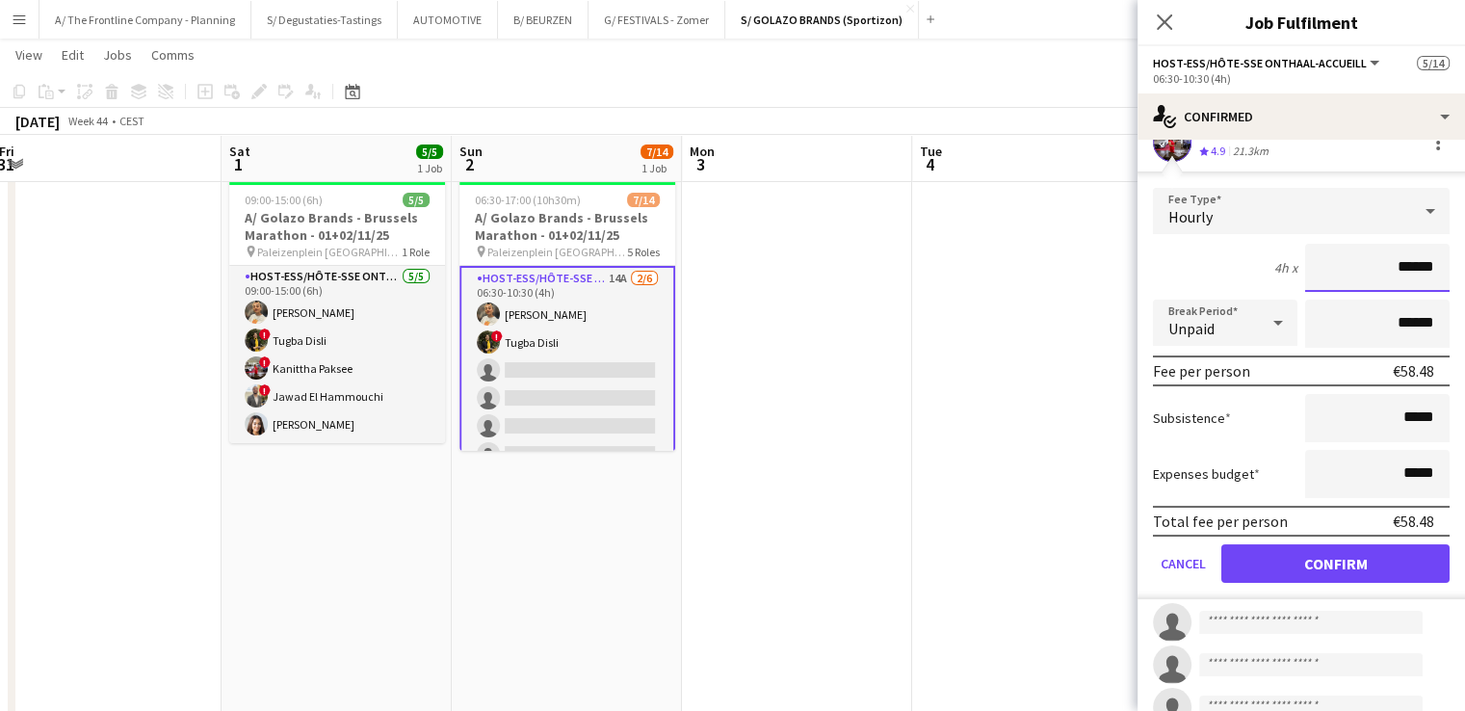
type input "******"
click at [1314, 556] on button "Confirm" at bounding box center [1335, 563] width 228 height 39
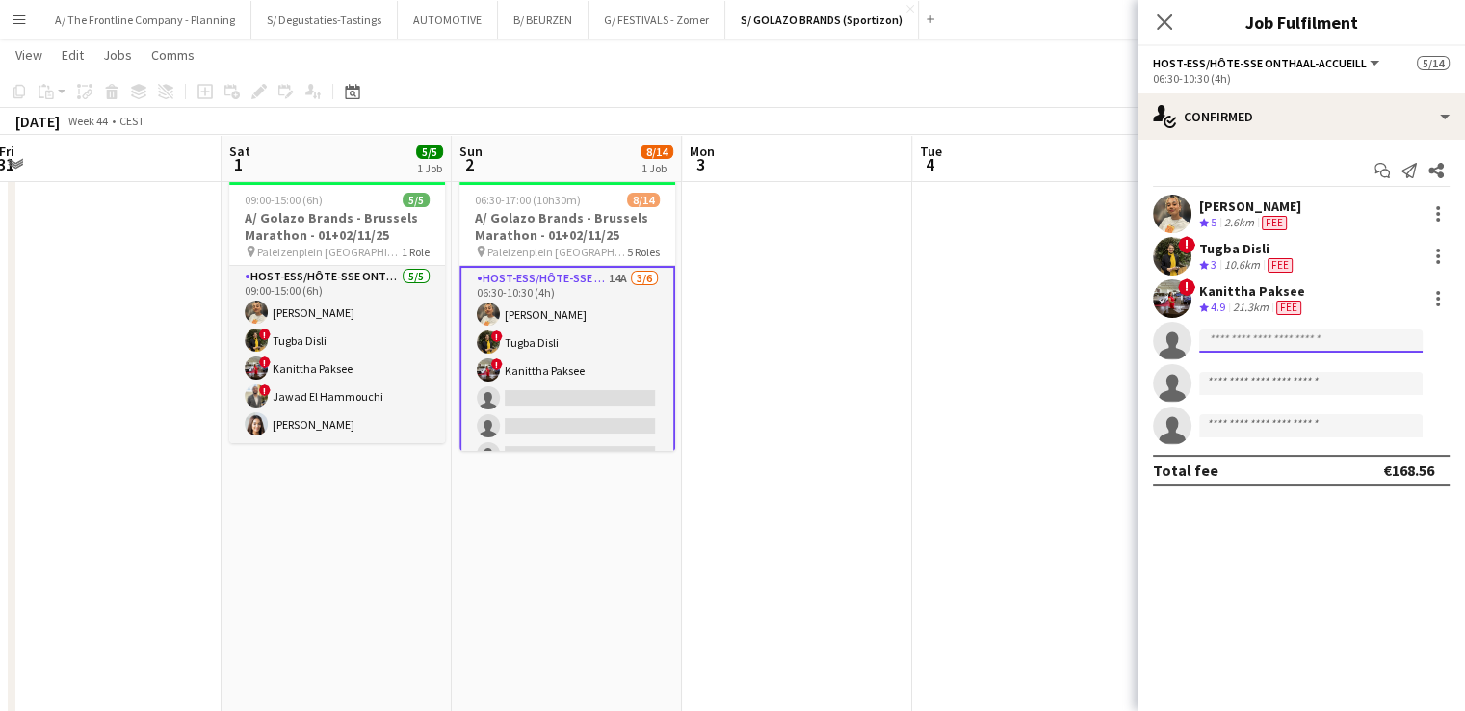
click at [1290, 347] on input at bounding box center [1310, 340] width 223 height 23
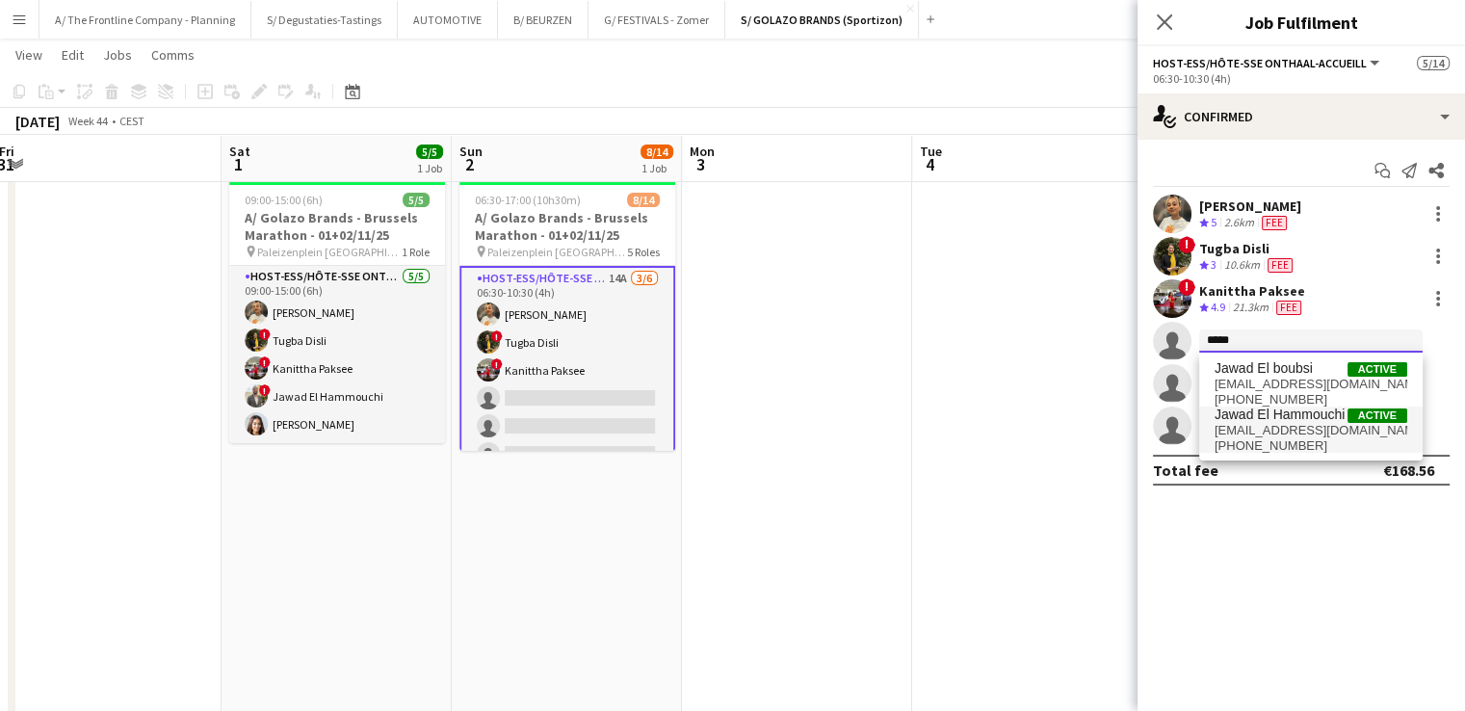
type input "*****"
click at [1290, 438] on span "+32484947102" at bounding box center [1310, 445] width 193 height 15
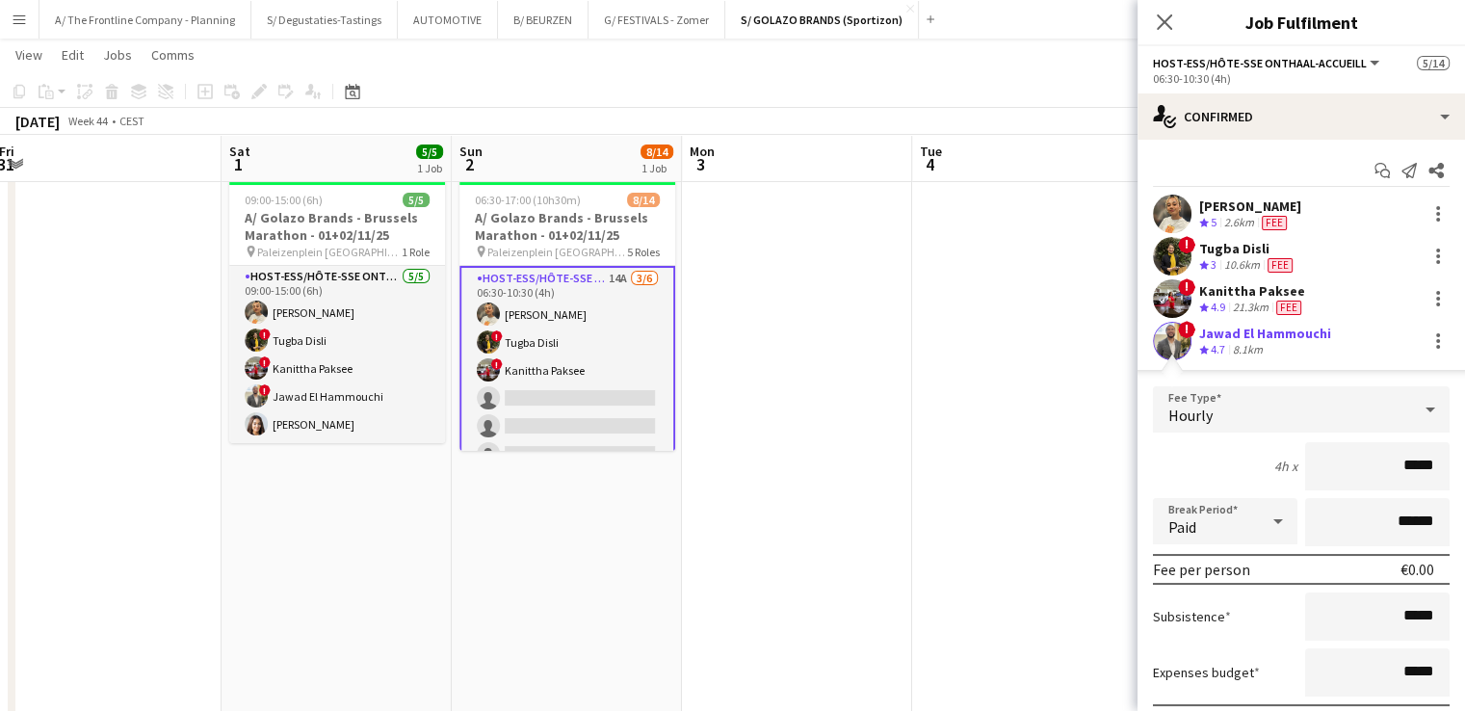
click at [1258, 513] on div at bounding box center [1277, 521] width 39 height 39
click at [1232, 614] on span "Unpaid" at bounding box center [1221, 622] width 106 height 18
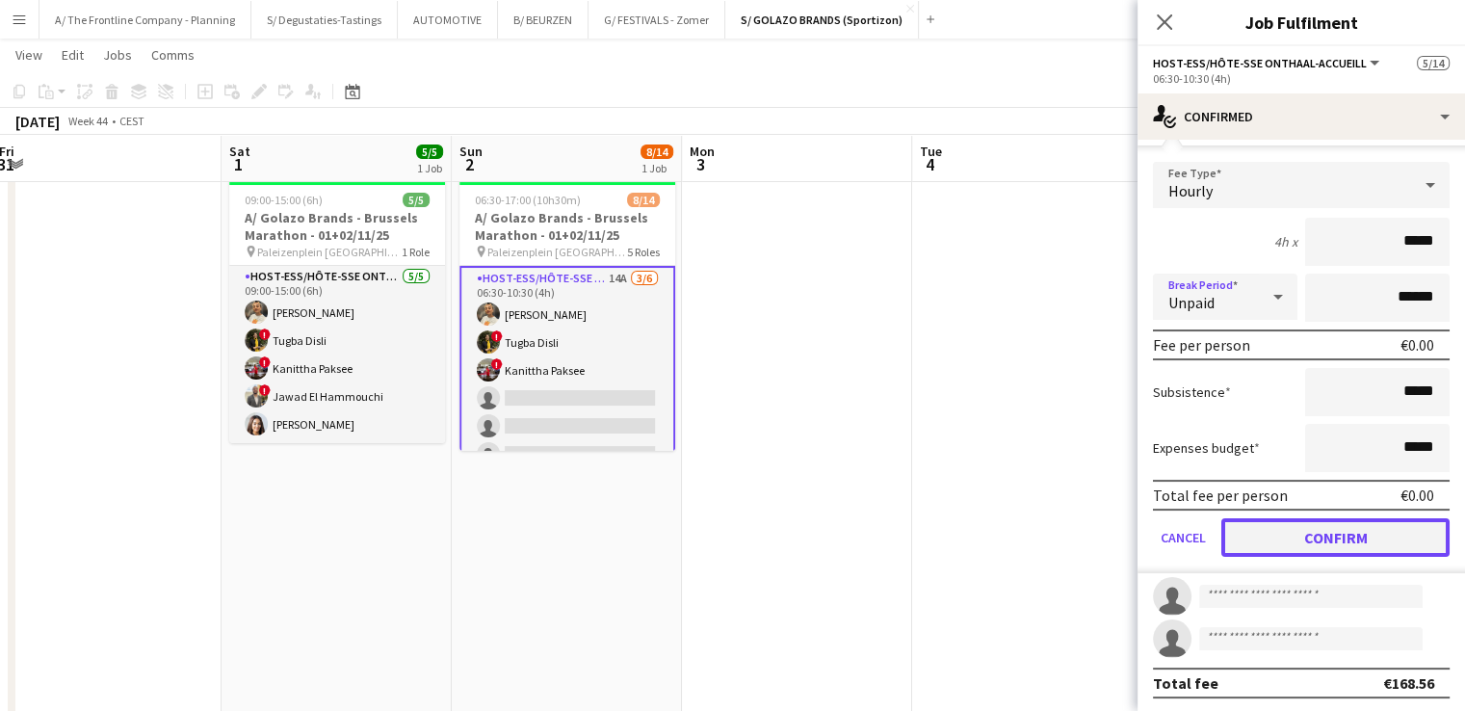
click at [1372, 542] on button "Confirm" at bounding box center [1335, 537] width 228 height 39
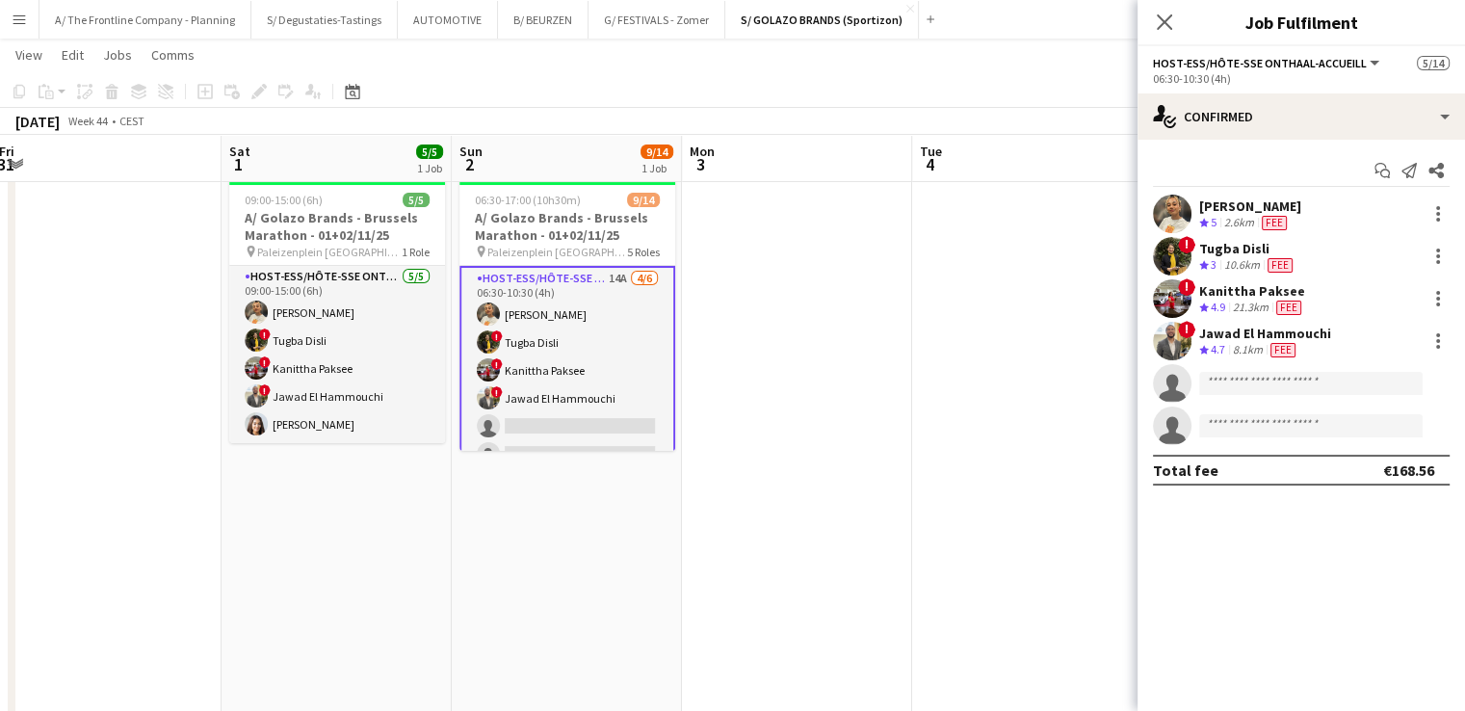
scroll to position [0, 0]
click at [1355, 340] on div "! Jawad El Hammouchi Crew rating 4.7 8.1km Fee" at bounding box center [1300, 341] width 327 height 39
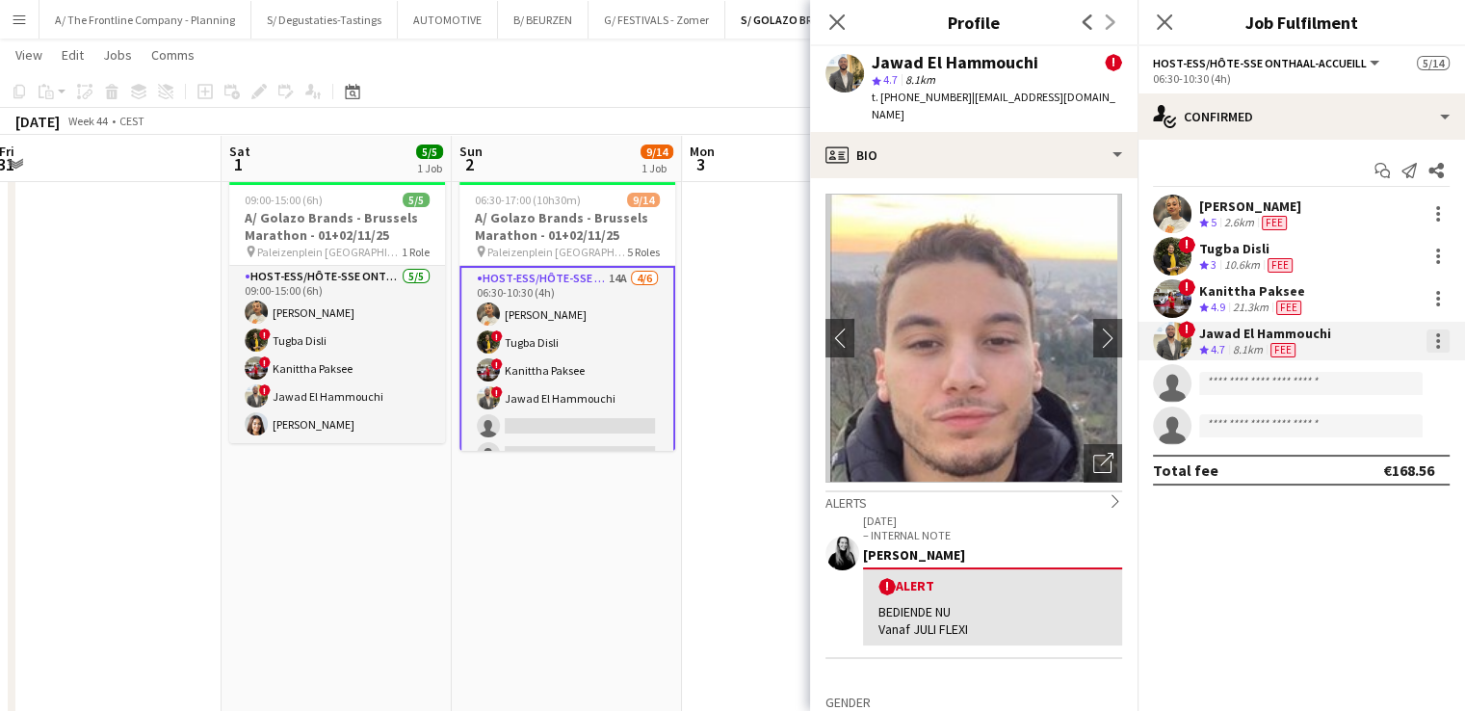
click at [1439, 346] on div at bounding box center [1438, 347] width 4 height 4
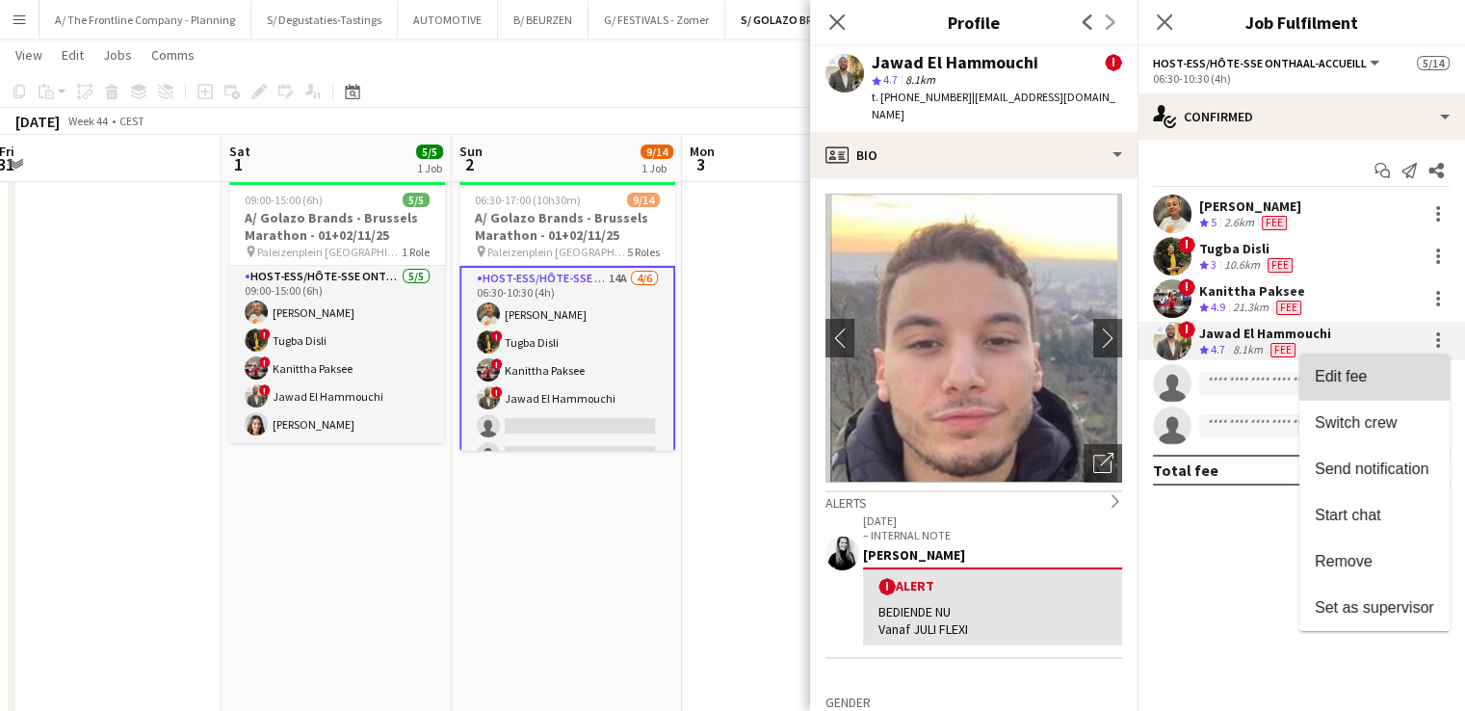
click at [1409, 383] on span "Edit fee" at bounding box center [1373, 376] width 119 height 17
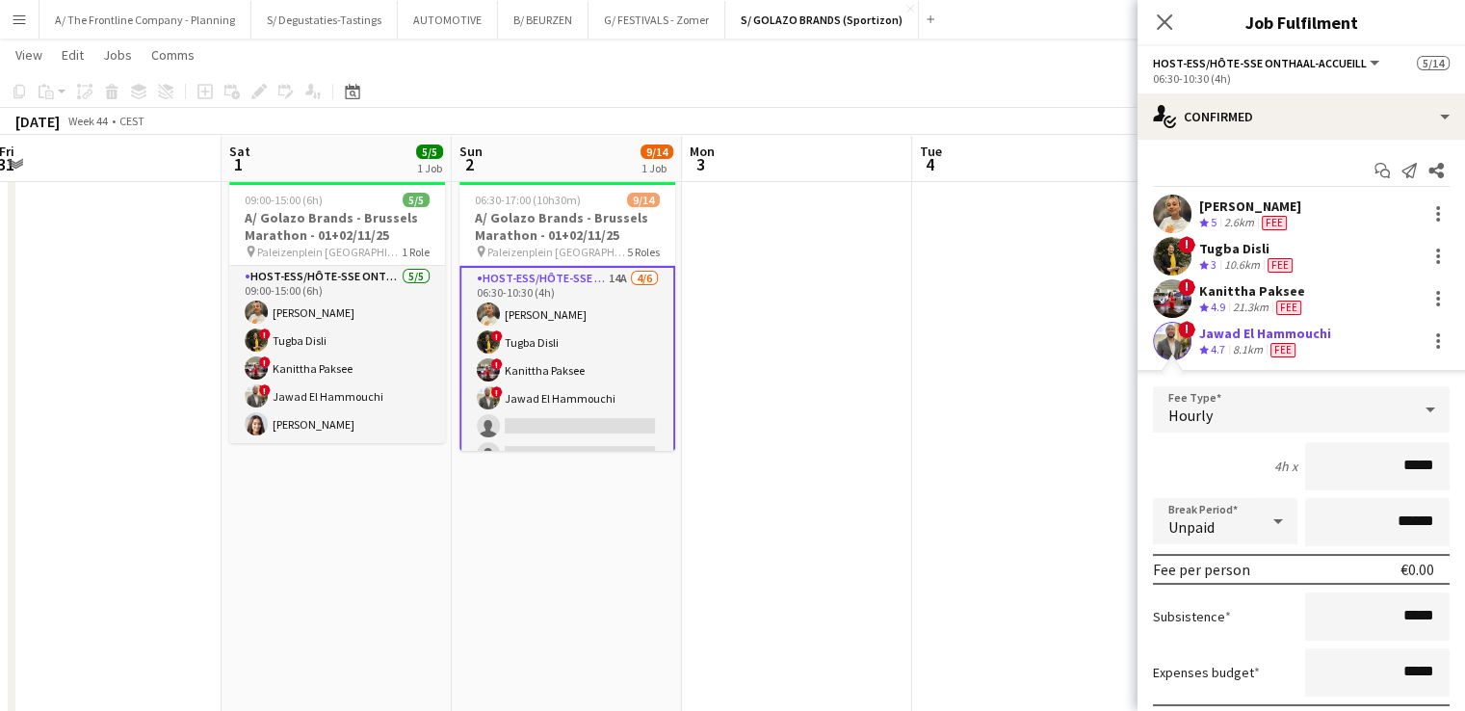
click at [1255, 323] on div "! Jawad El Hammouchi Crew rating 4.7 8.1km Fee" at bounding box center [1300, 341] width 327 height 39
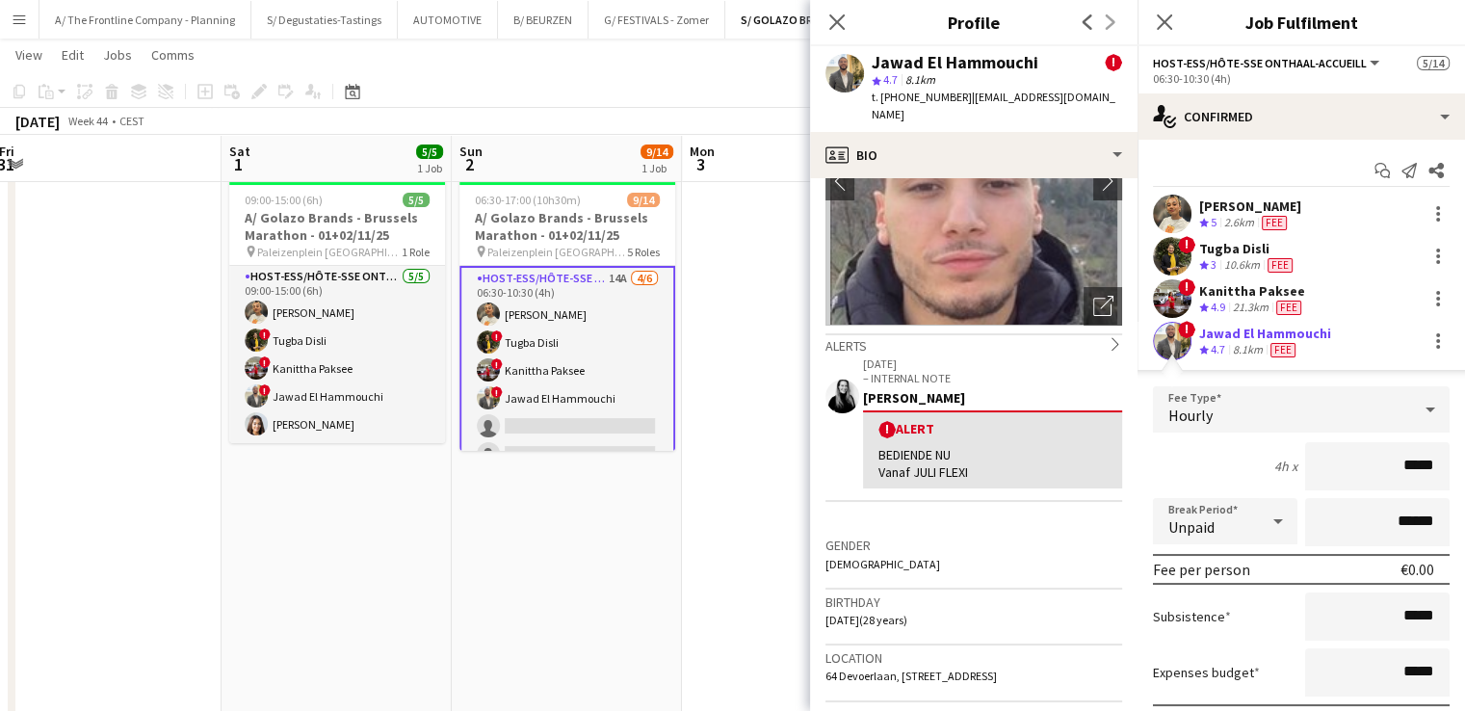
scroll to position [158, 0]
drag, startPoint x: 1394, startPoint y: 467, endPoint x: 1469, endPoint y: 468, distance: 75.1
click at [1464, 468] on html "Menu Boards Boards Boards All jobs Status Workforce Workforce My Workforce Recr…" at bounding box center [732, 378] width 1465 height 872
type input "******"
click at [1209, 472] on div "4h x ******" at bounding box center [1301, 466] width 297 height 48
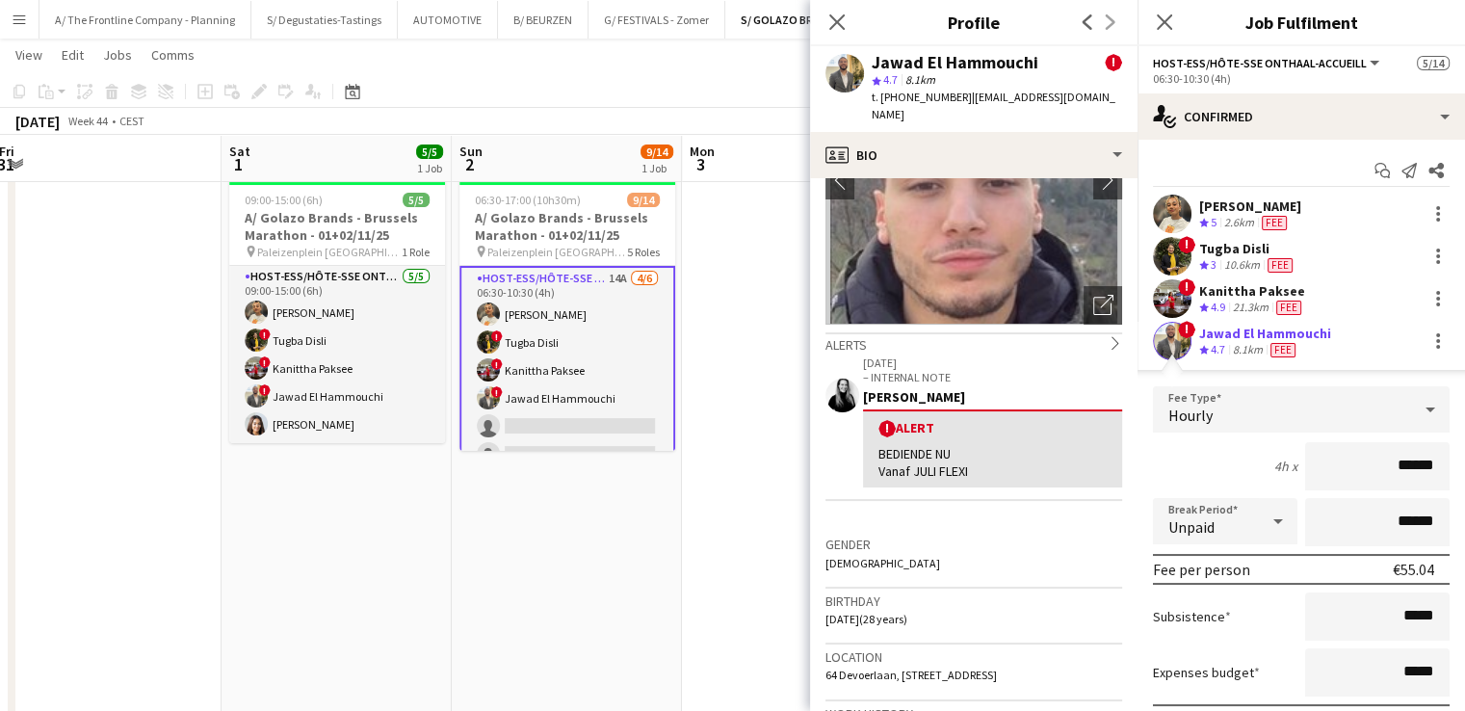
scroll to position [224, 0]
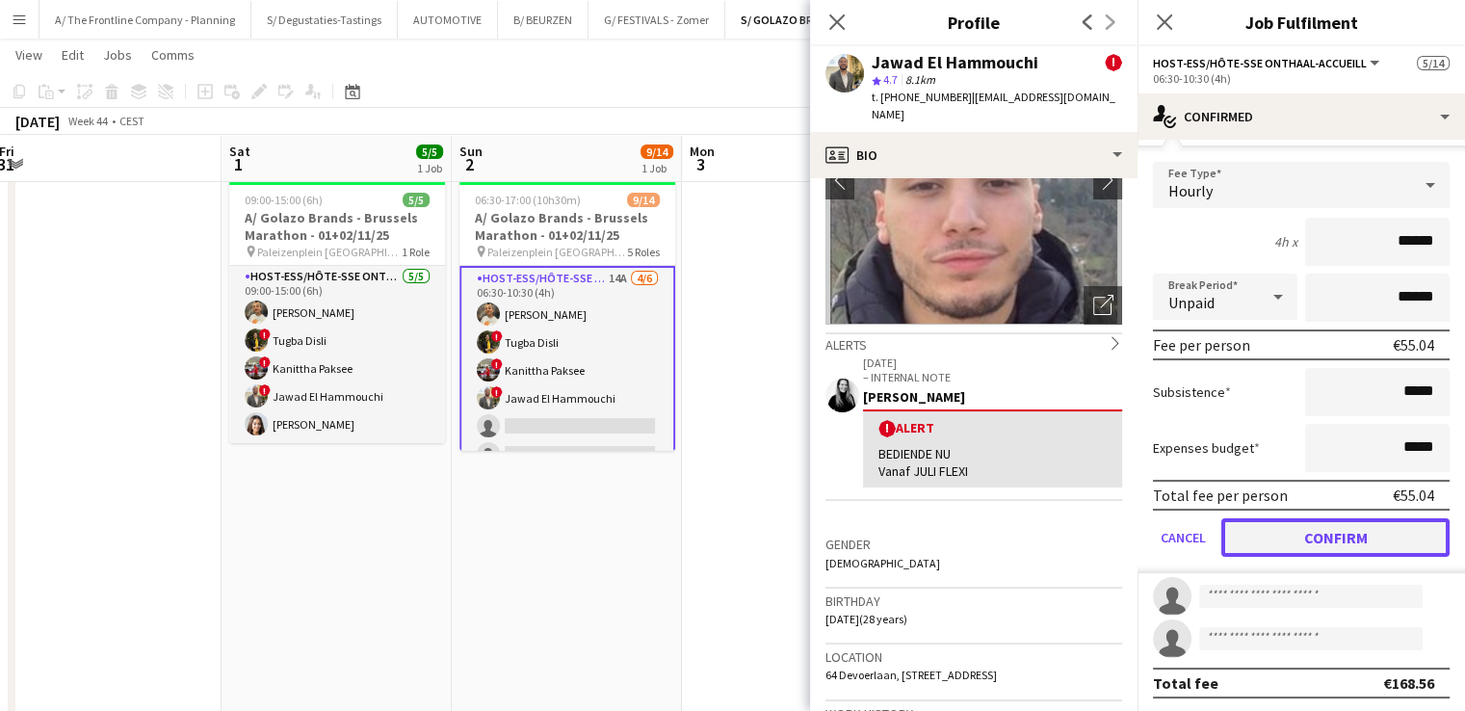
click at [1312, 541] on button "Confirm" at bounding box center [1335, 537] width 228 height 39
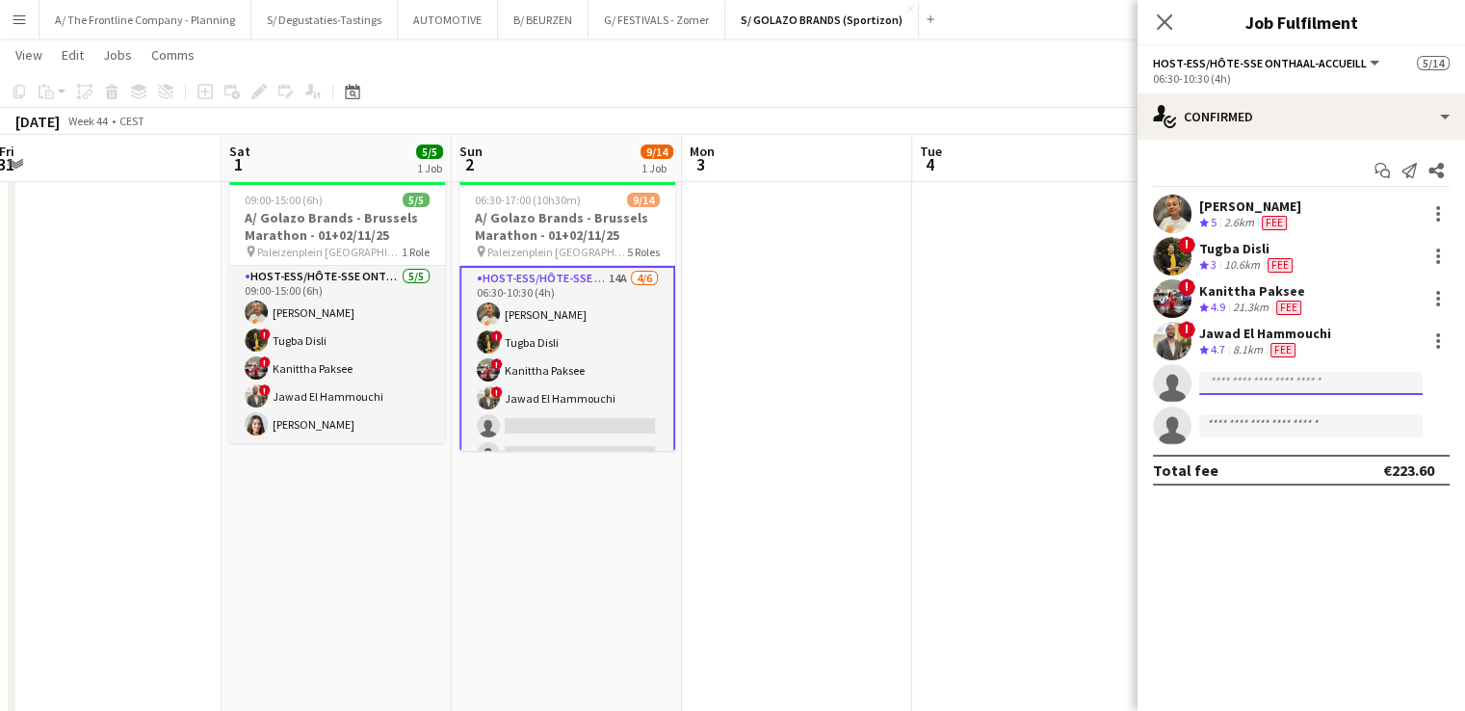
click at [1290, 382] on input at bounding box center [1310, 383] width 223 height 23
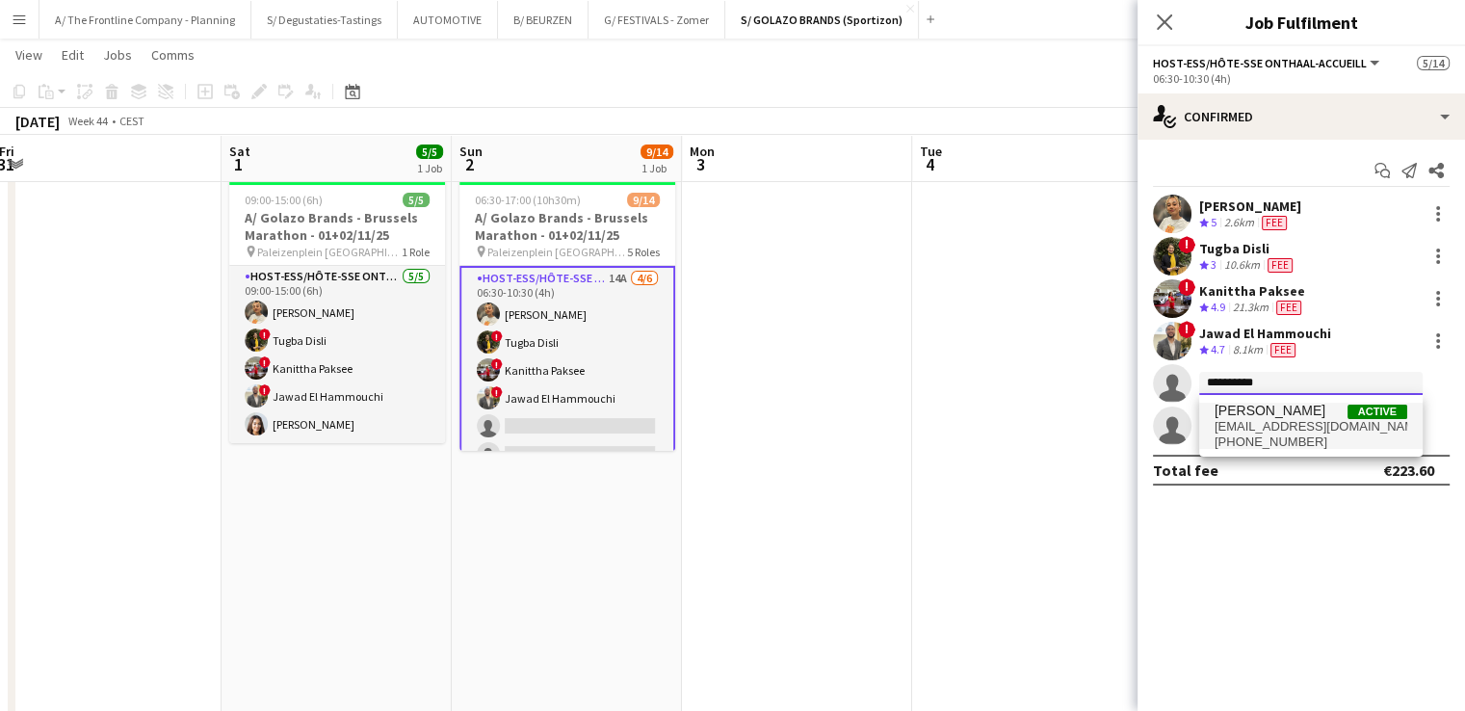
type input "**********"
click at [1305, 439] on span "+32493445990" at bounding box center [1310, 441] width 193 height 15
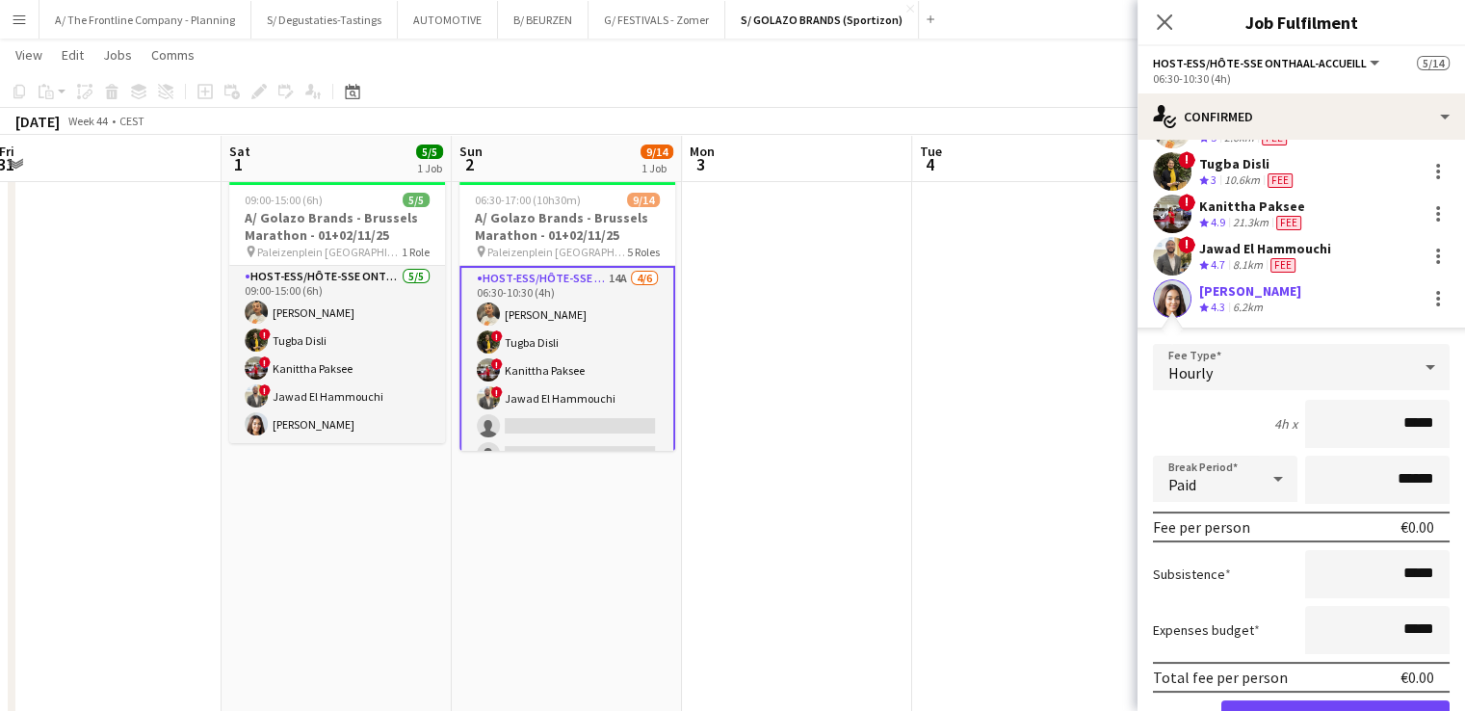
scroll to position [88, 0]
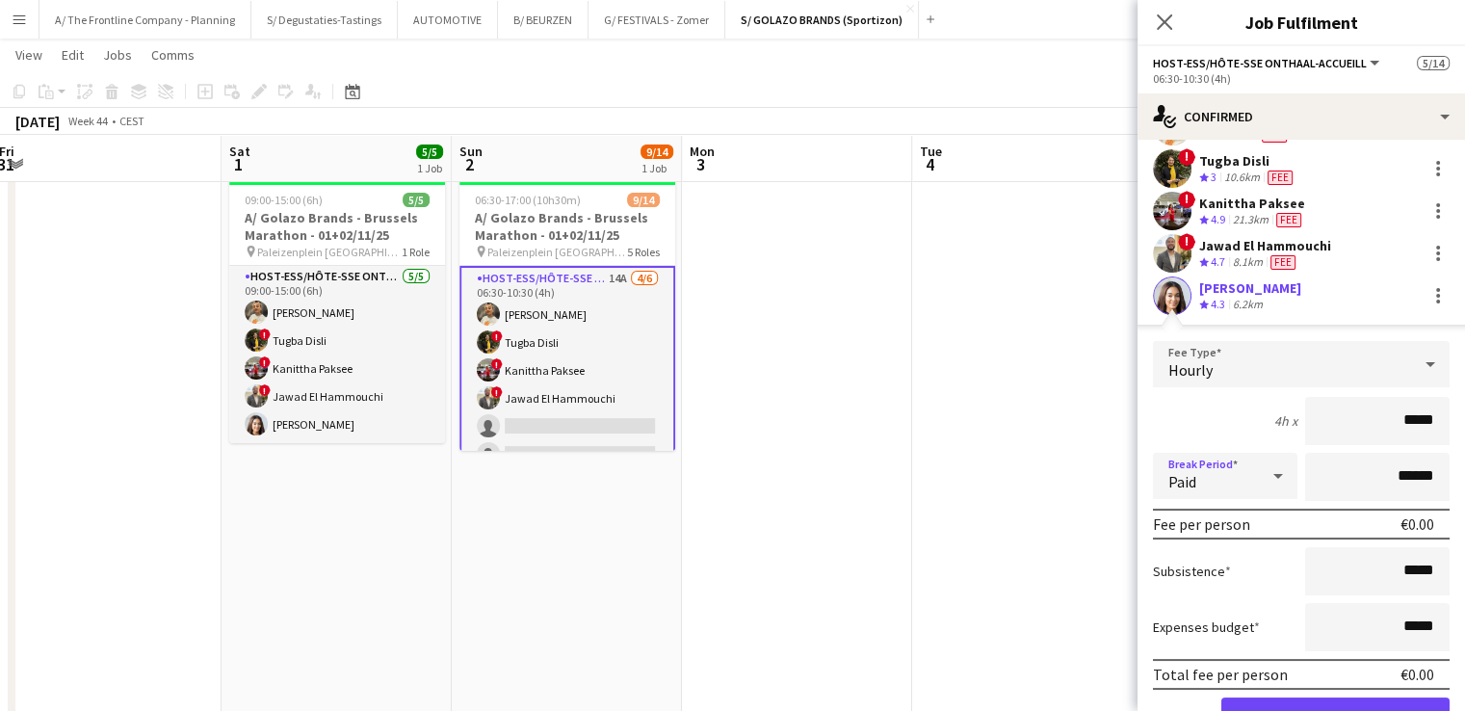
click at [1243, 478] on div "Paid" at bounding box center [1206, 476] width 106 height 46
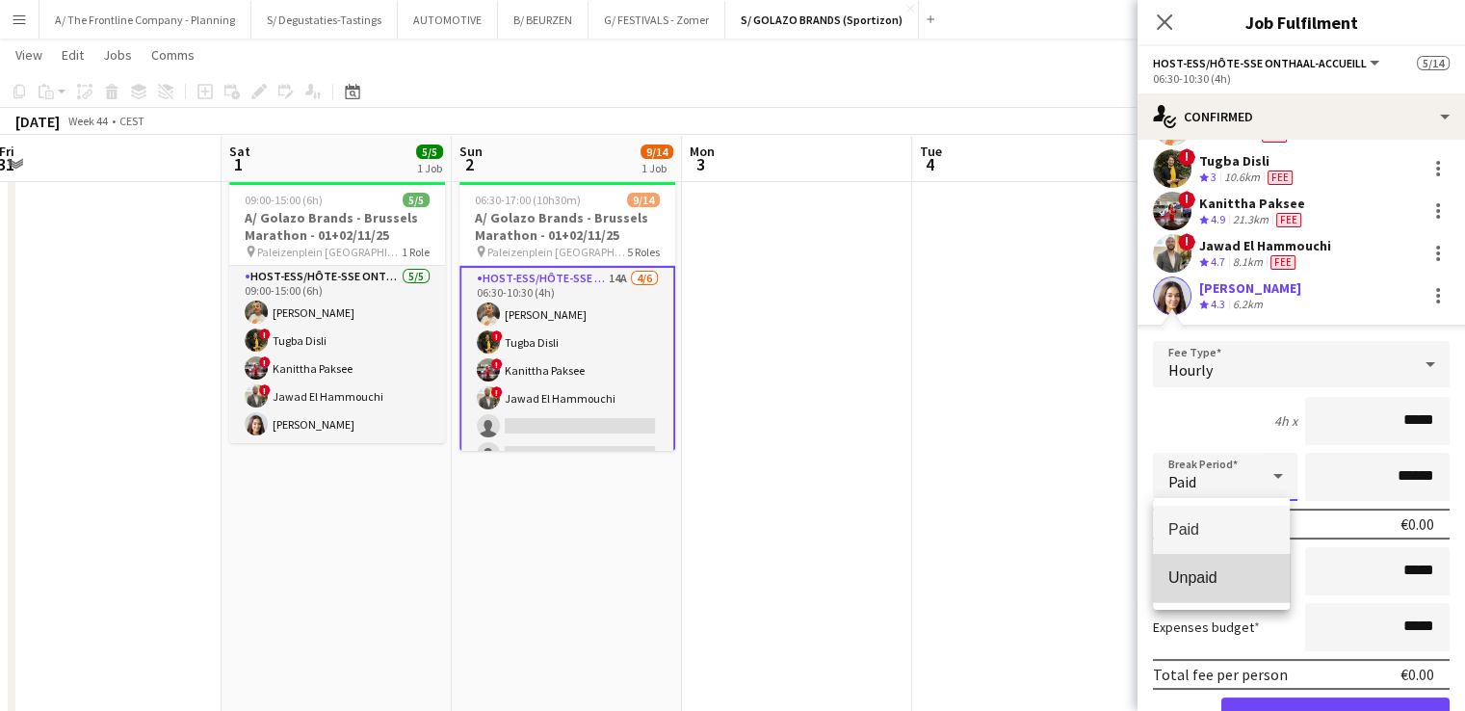
click at [1222, 590] on mat-option "Unpaid" at bounding box center [1221, 578] width 137 height 48
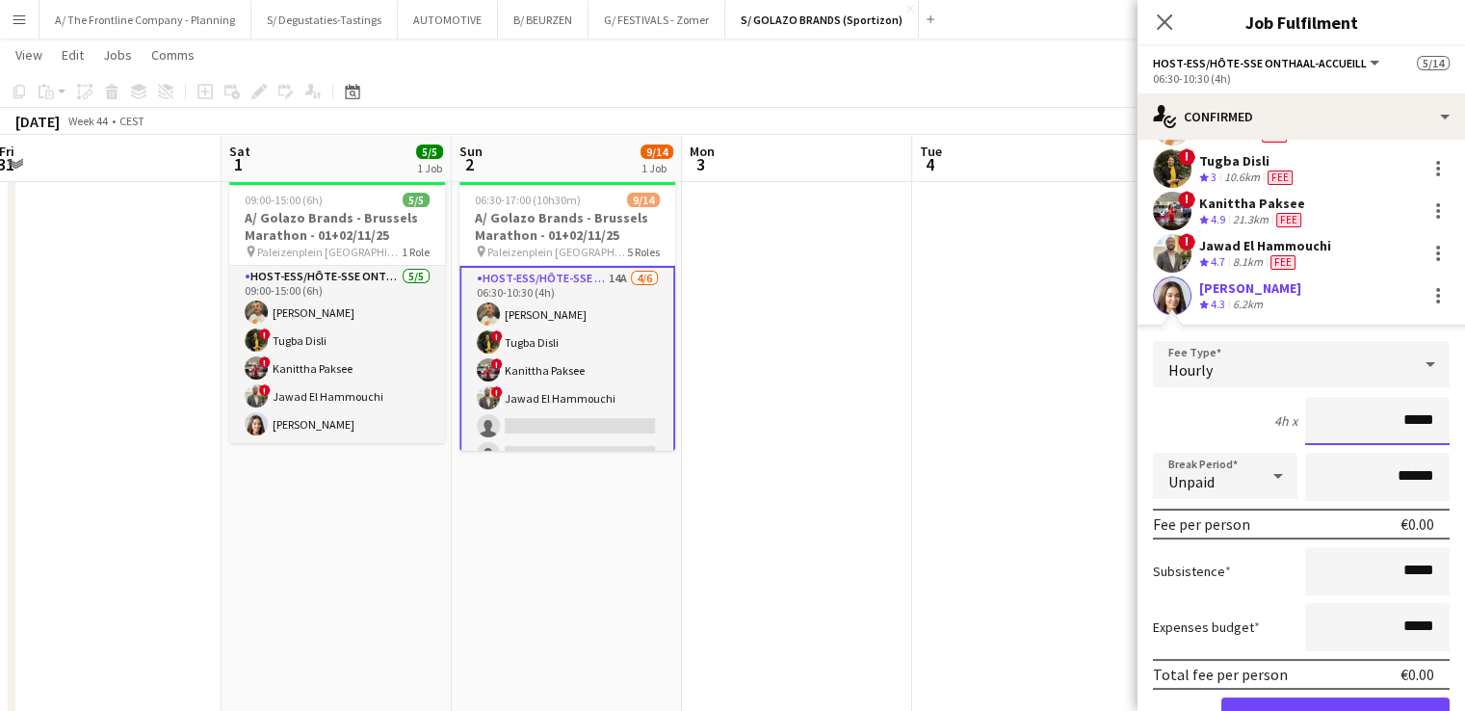
drag, startPoint x: 1393, startPoint y: 420, endPoint x: 1428, endPoint y: 422, distance: 34.7
click at [1431, 425] on input "*****" at bounding box center [1377, 421] width 144 height 48
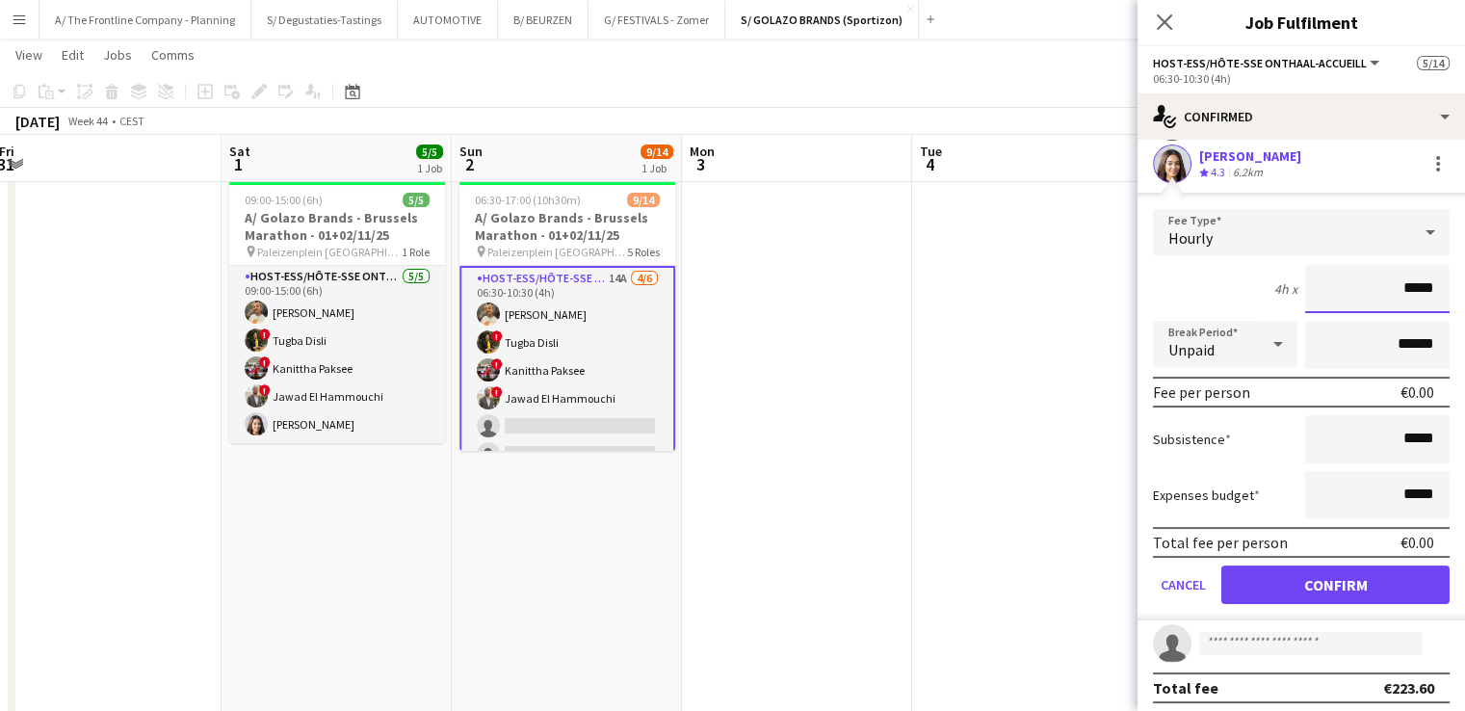
scroll to position [223, 0]
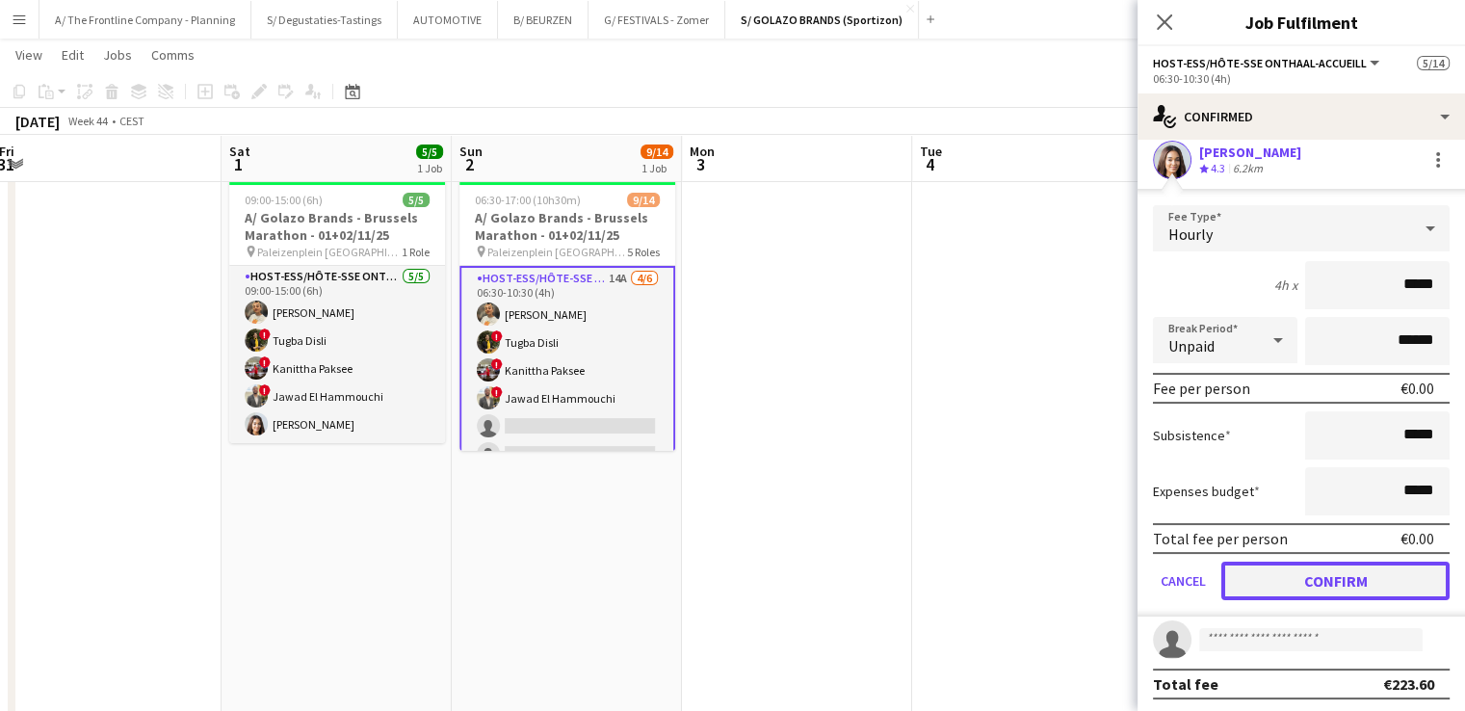
click at [1306, 587] on button "Confirm" at bounding box center [1335, 580] width 228 height 39
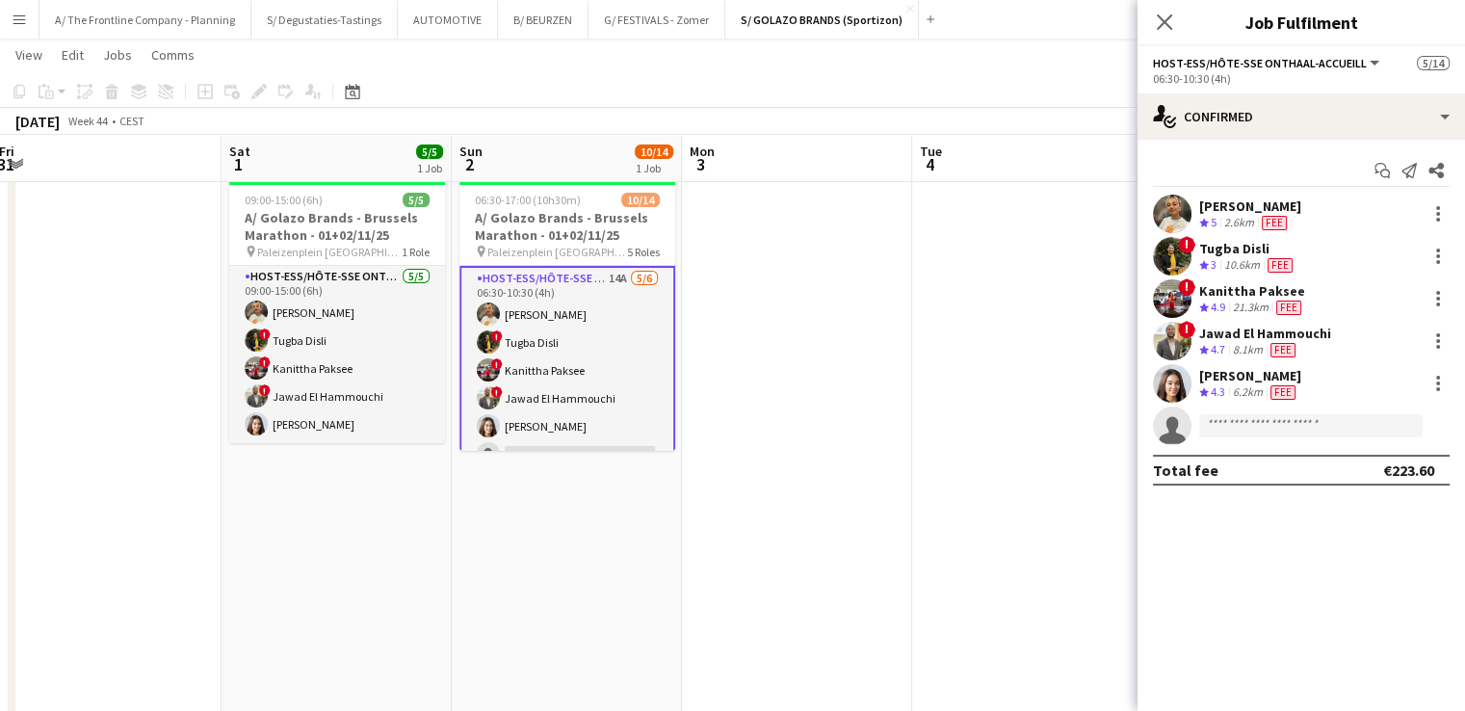
scroll to position [0, 0]
click at [1440, 382] on div at bounding box center [1437, 383] width 23 height 23
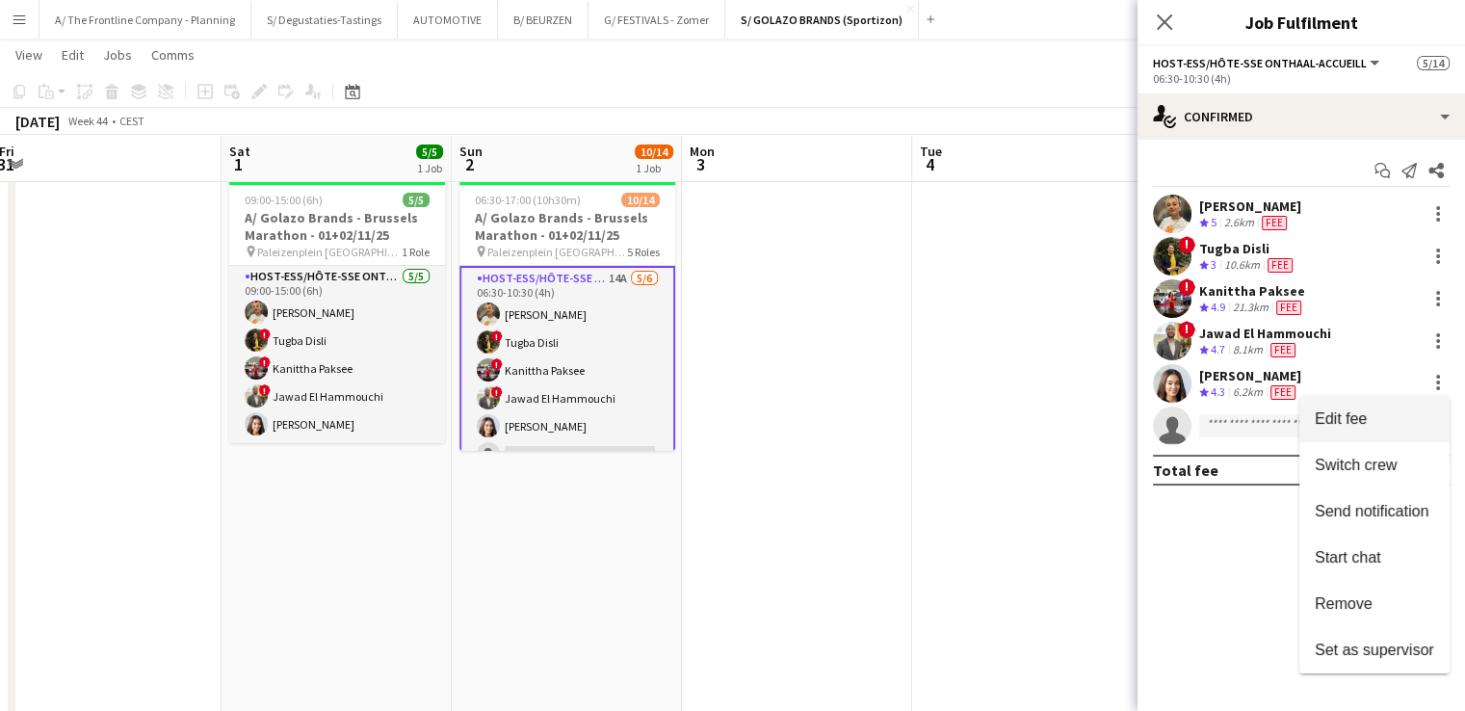
click at [1382, 429] on button "Edit fee" at bounding box center [1374, 419] width 150 height 46
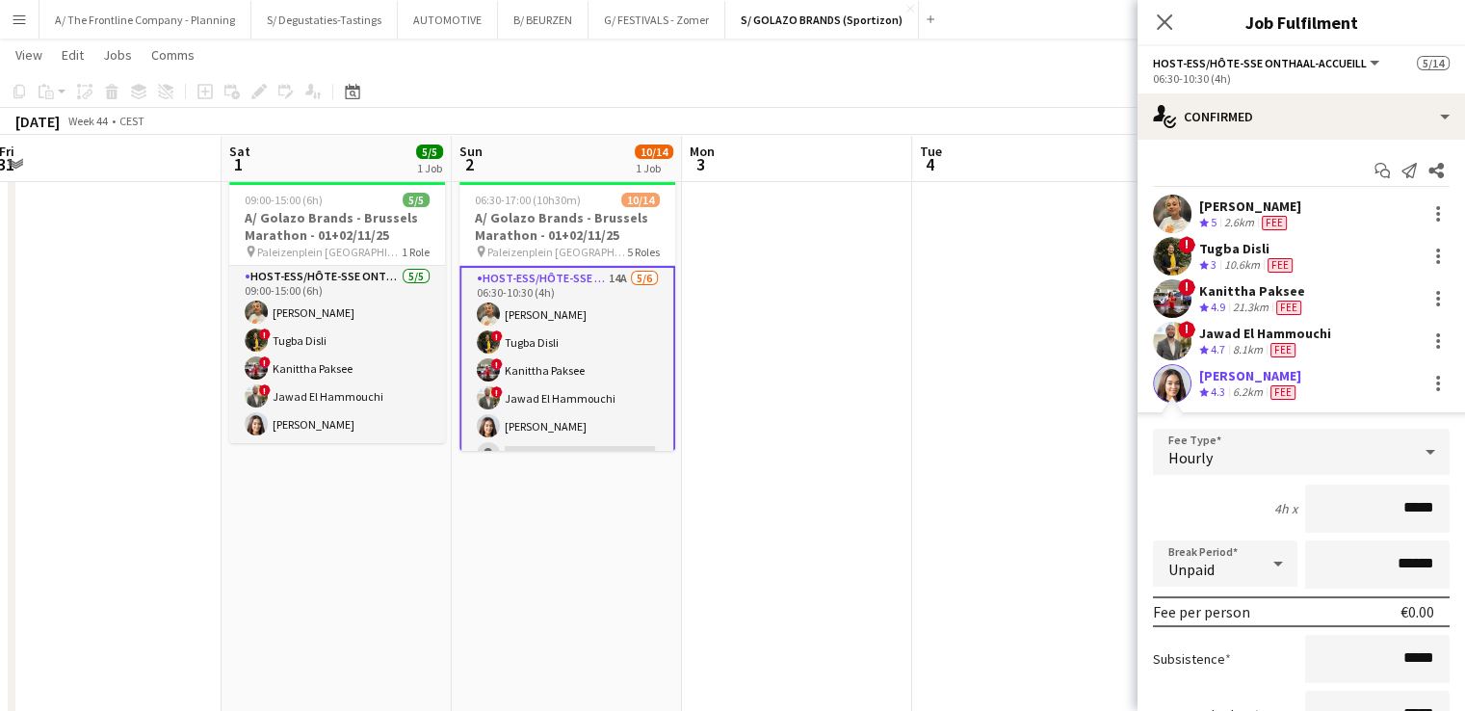
click at [1217, 378] on div "[PERSON_NAME]" at bounding box center [1250, 375] width 102 height 17
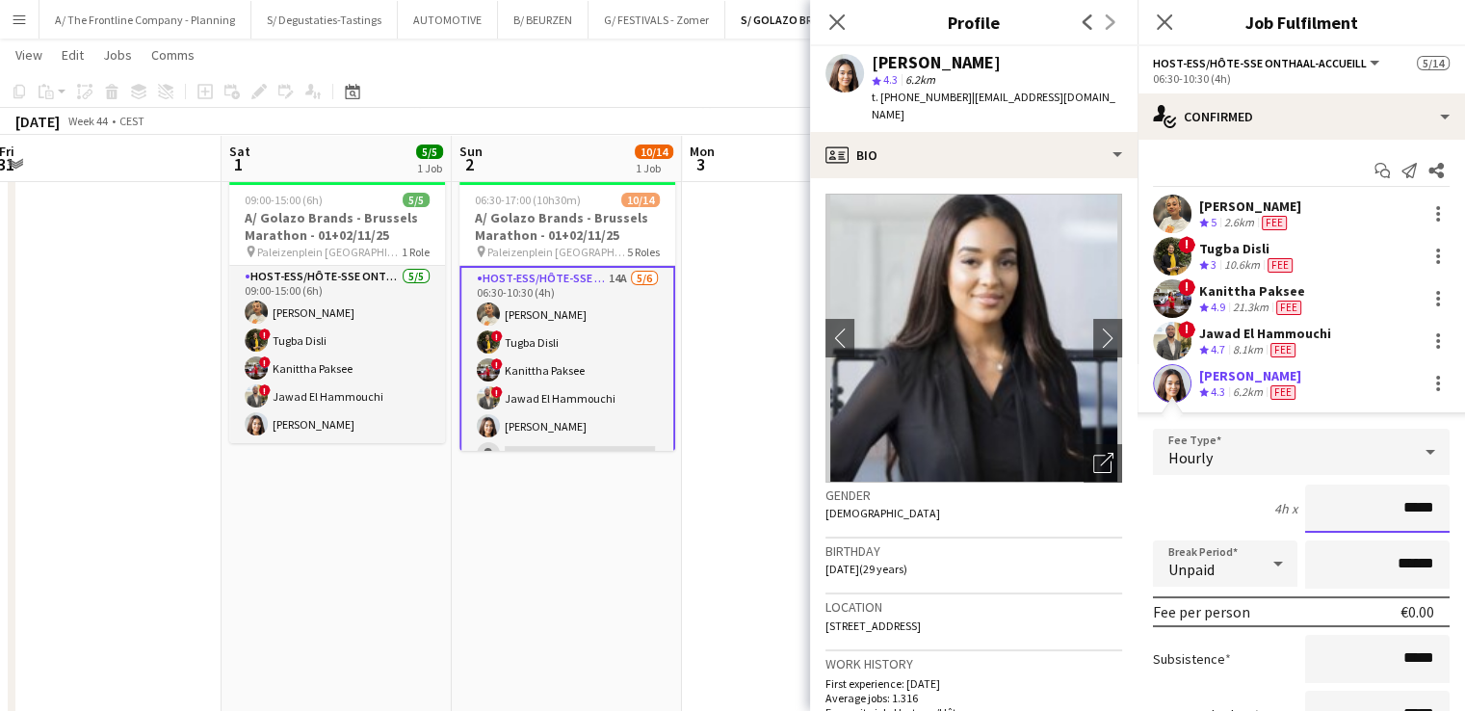
drag, startPoint x: 1390, startPoint y: 509, endPoint x: 1446, endPoint y: 511, distance: 55.9
click at [1446, 511] on form "Fee Type Hourly 4h x ***** Break Period Unpaid ****** Fee per person €0.00 Subs…" at bounding box center [1300, 633] width 327 height 411
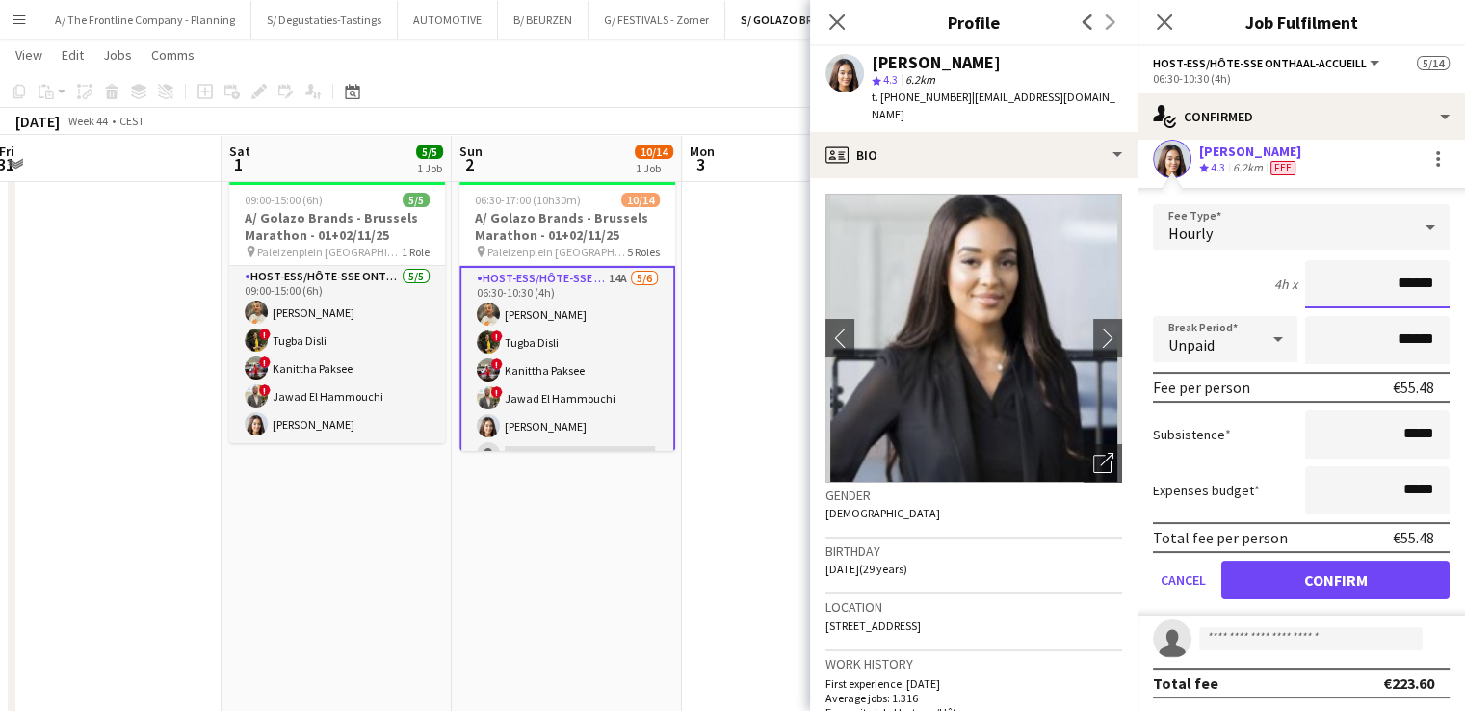
type input "******"
click at [1287, 575] on button "Confirm" at bounding box center [1335, 579] width 228 height 39
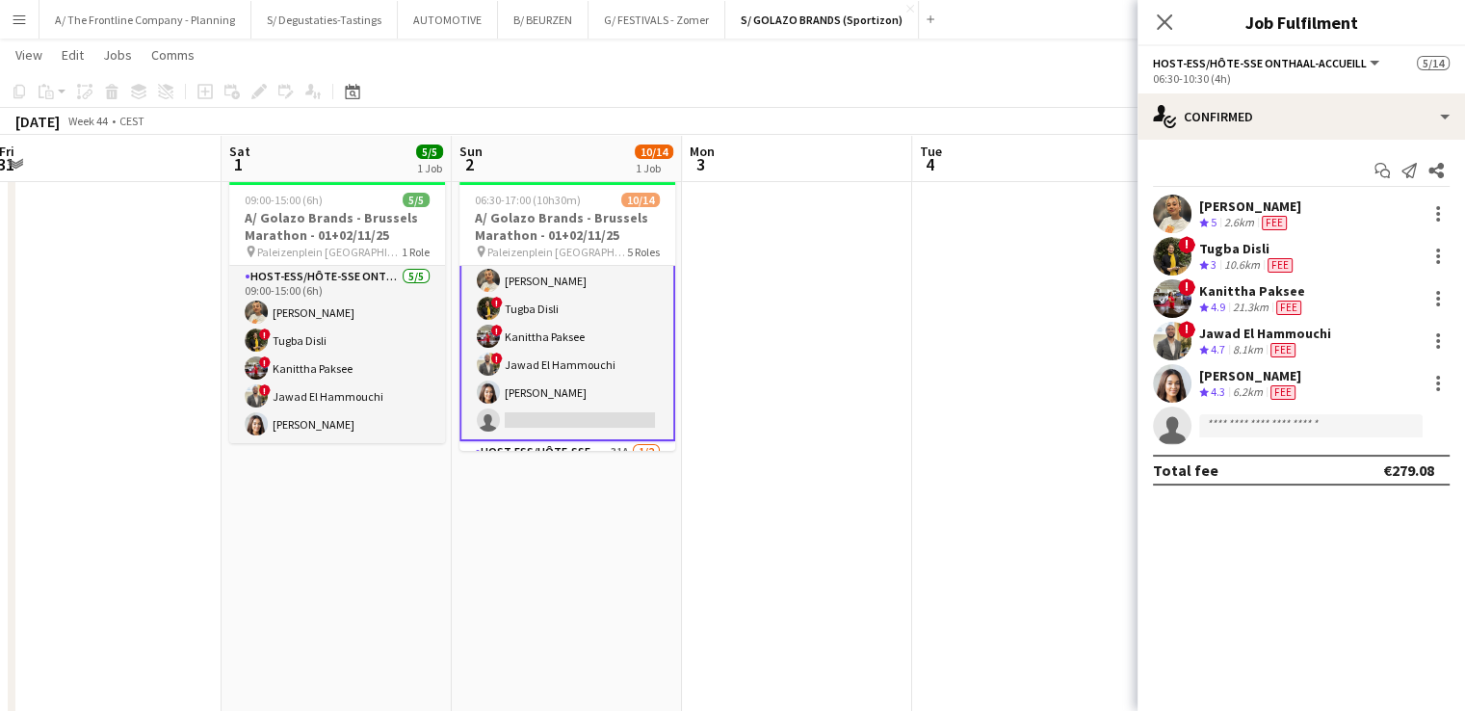
scroll to position [0, 0]
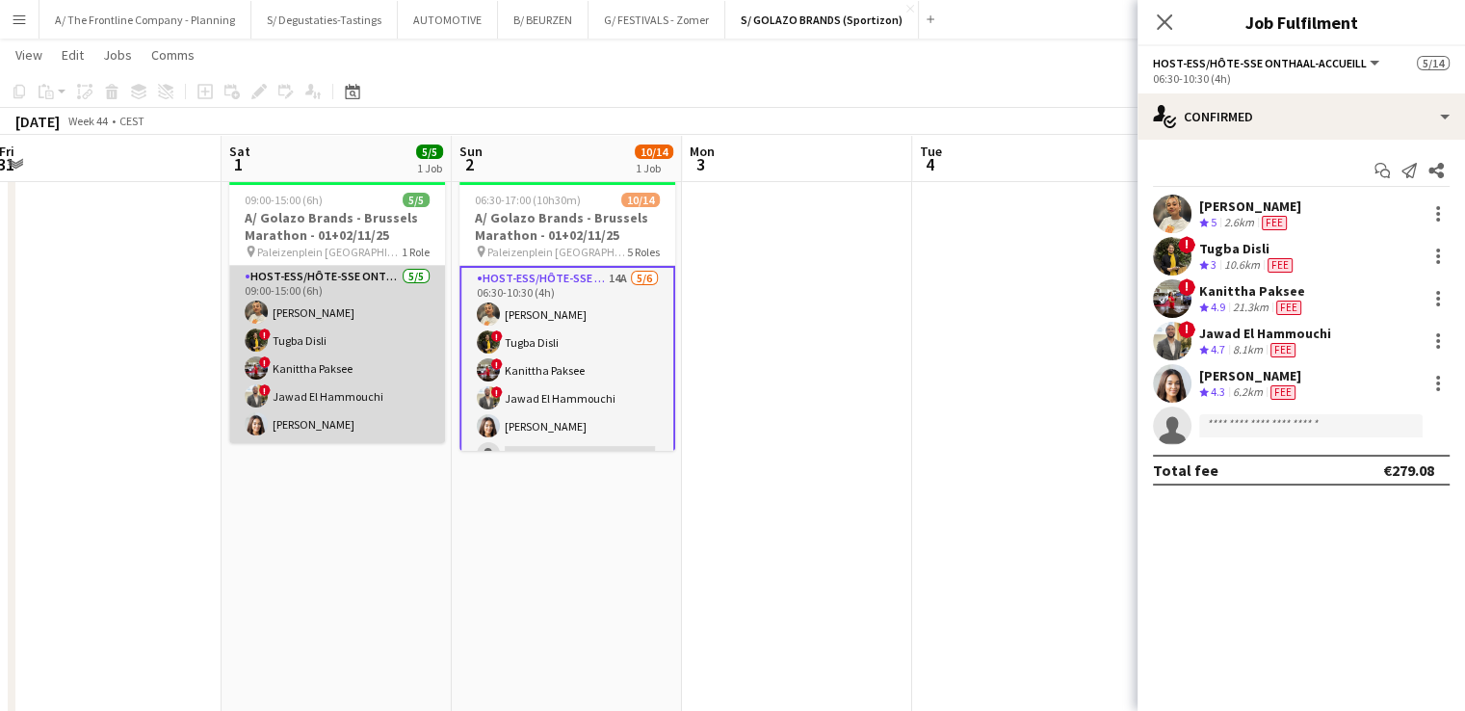
click at [314, 393] on app-card-role "Host-ess/Hôte-sse Onthaal-Accueill 5/5 09:00-15:00 (6h) Ellen Watzeels ! Tugba …" at bounding box center [337, 354] width 216 height 177
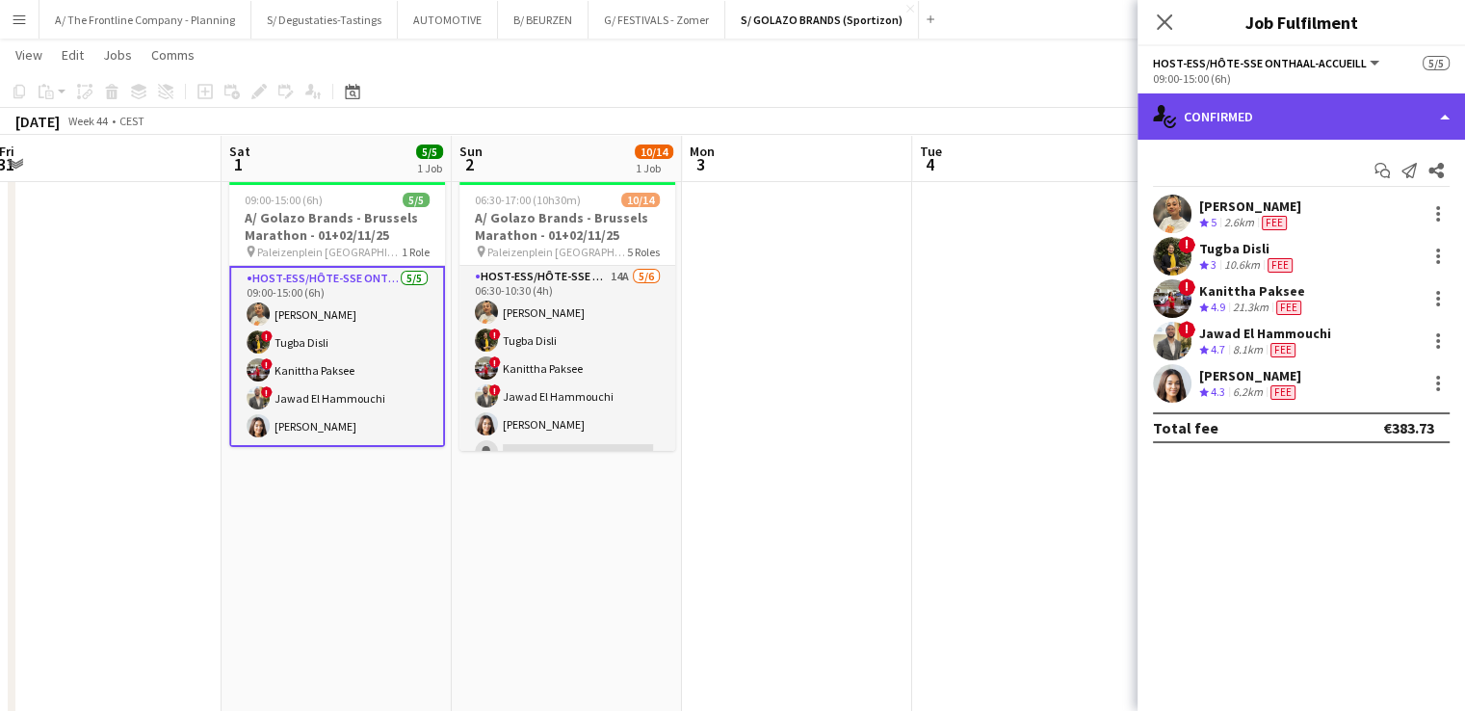
click at [1249, 118] on div "single-neutral-actions-check-2 Confirmed" at bounding box center [1300, 116] width 327 height 46
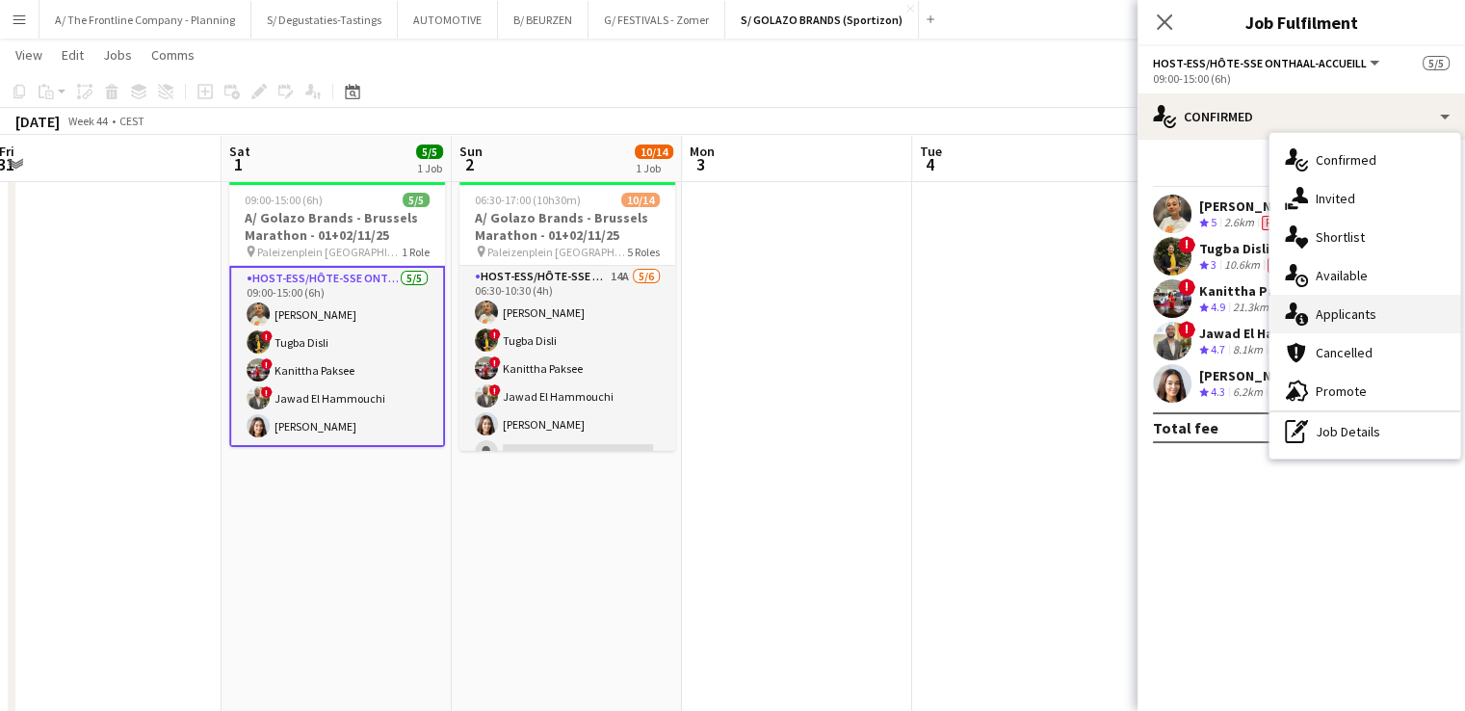
click at [1339, 311] on span "Applicants" at bounding box center [1345, 313] width 61 height 17
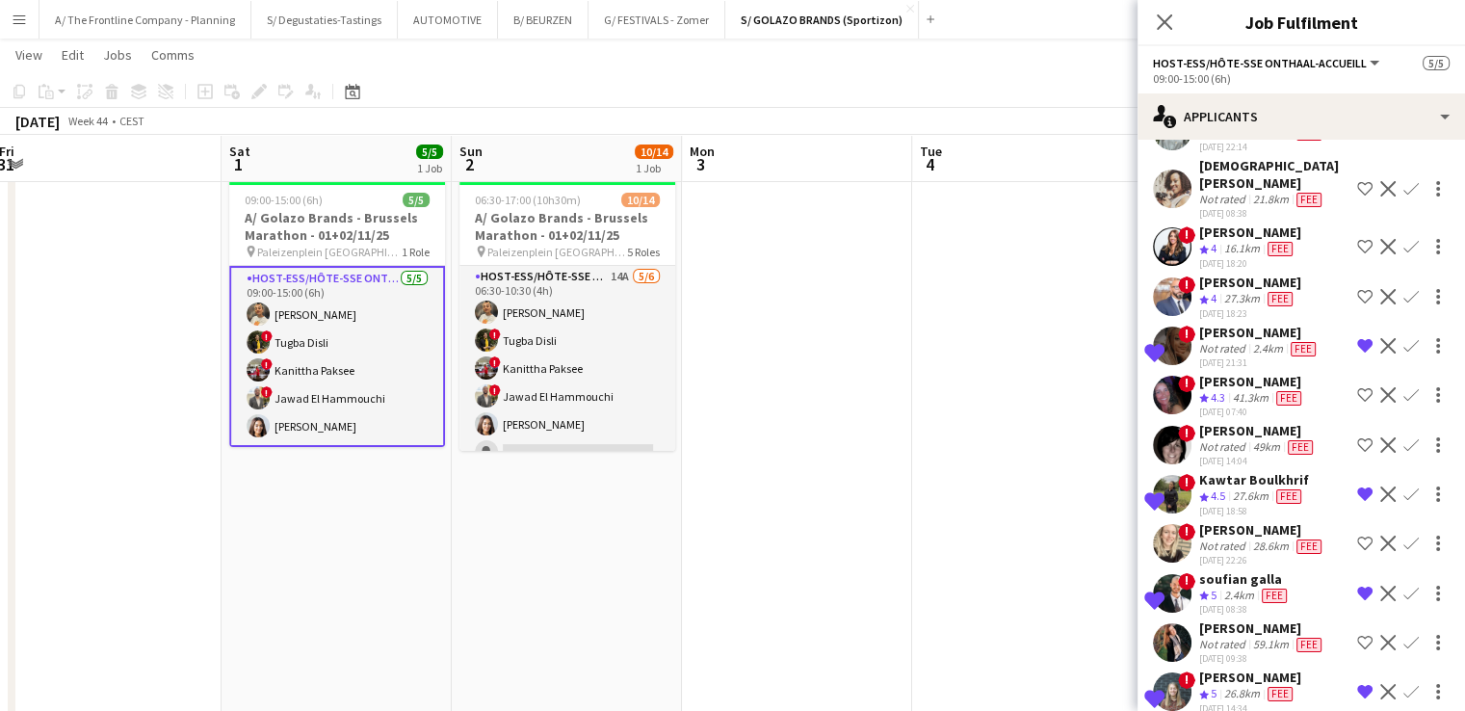
scroll to position [934, 0]
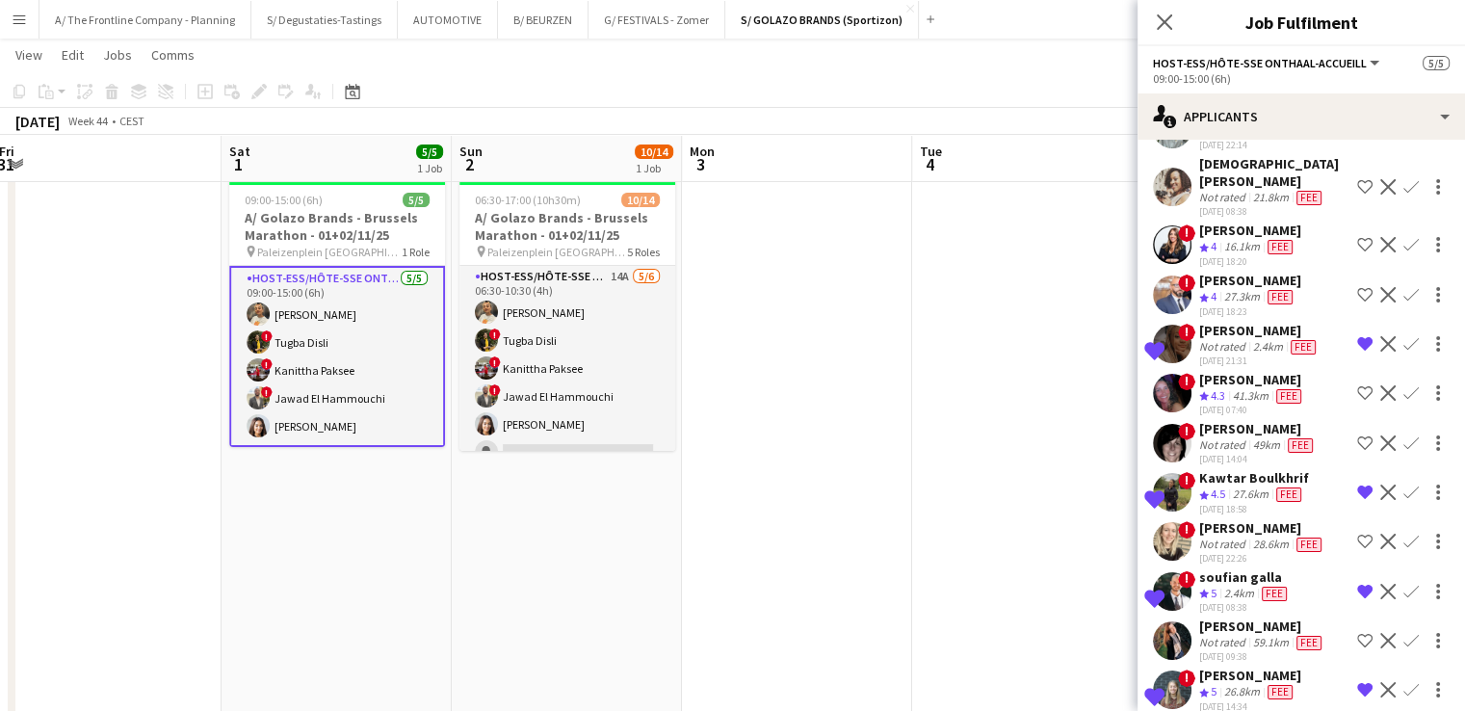
click at [1232, 536] on div "Not rated" at bounding box center [1224, 543] width 50 height 15
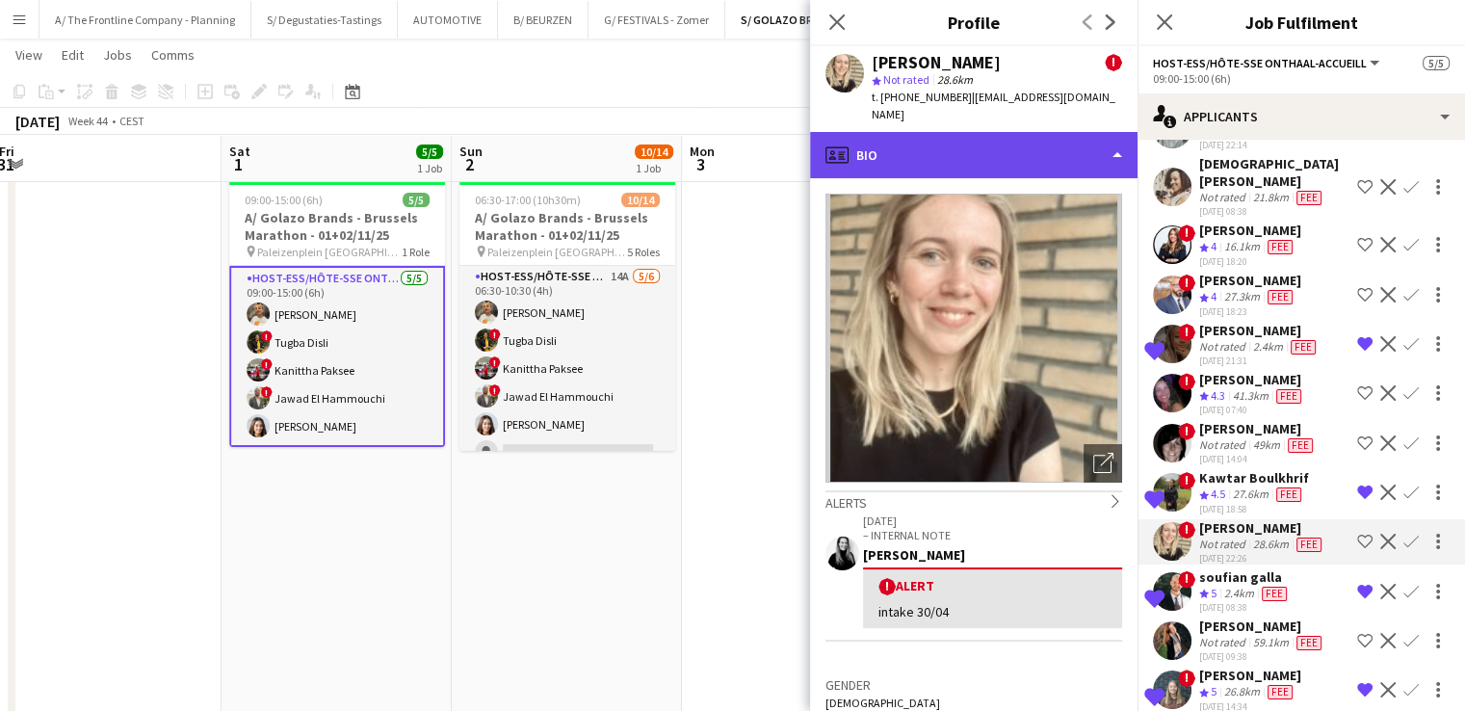
click at [994, 147] on div "profile Bio" at bounding box center [973, 155] width 327 height 46
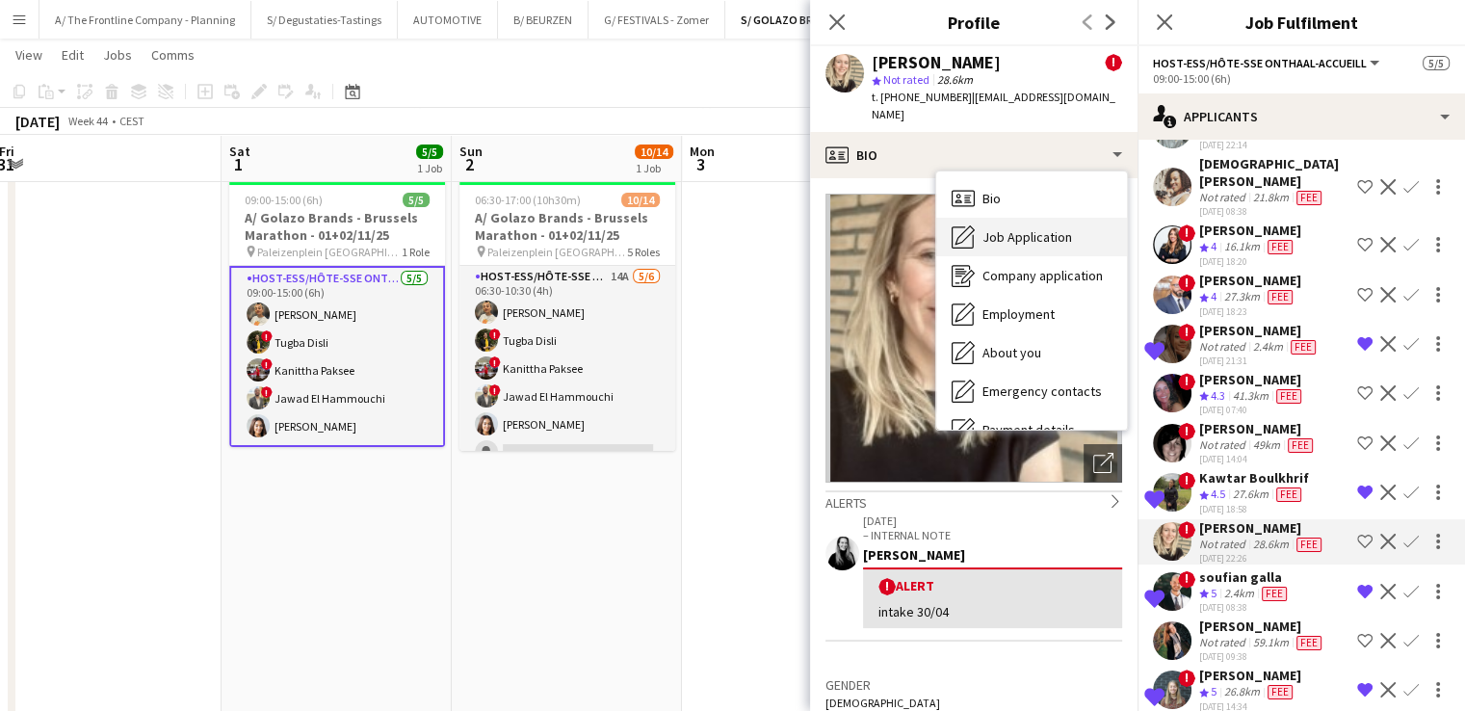
click at [1025, 228] on span "Job Application" at bounding box center [1027, 236] width 90 height 17
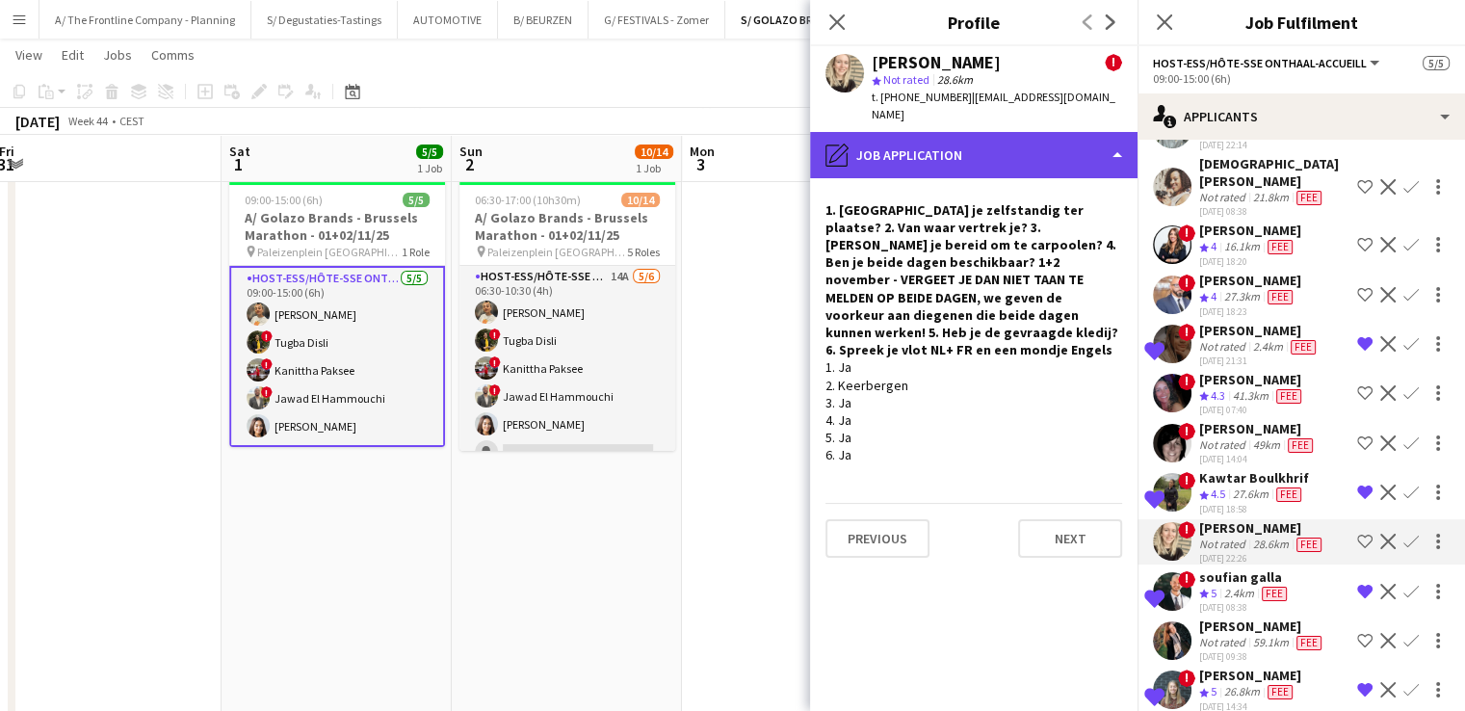
click at [998, 143] on div "pencil4 Job Application" at bounding box center [973, 155] width 327 height 46
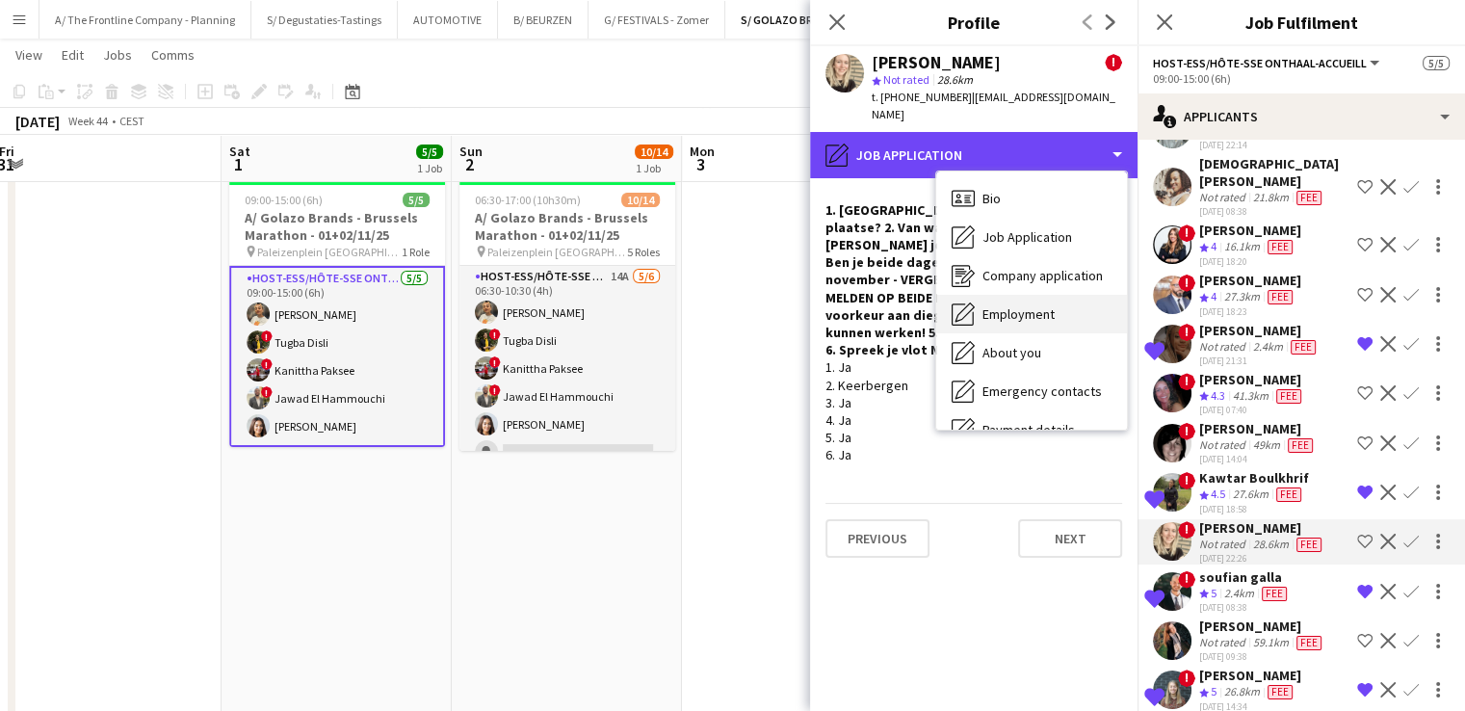
scroll to position [181, 0]
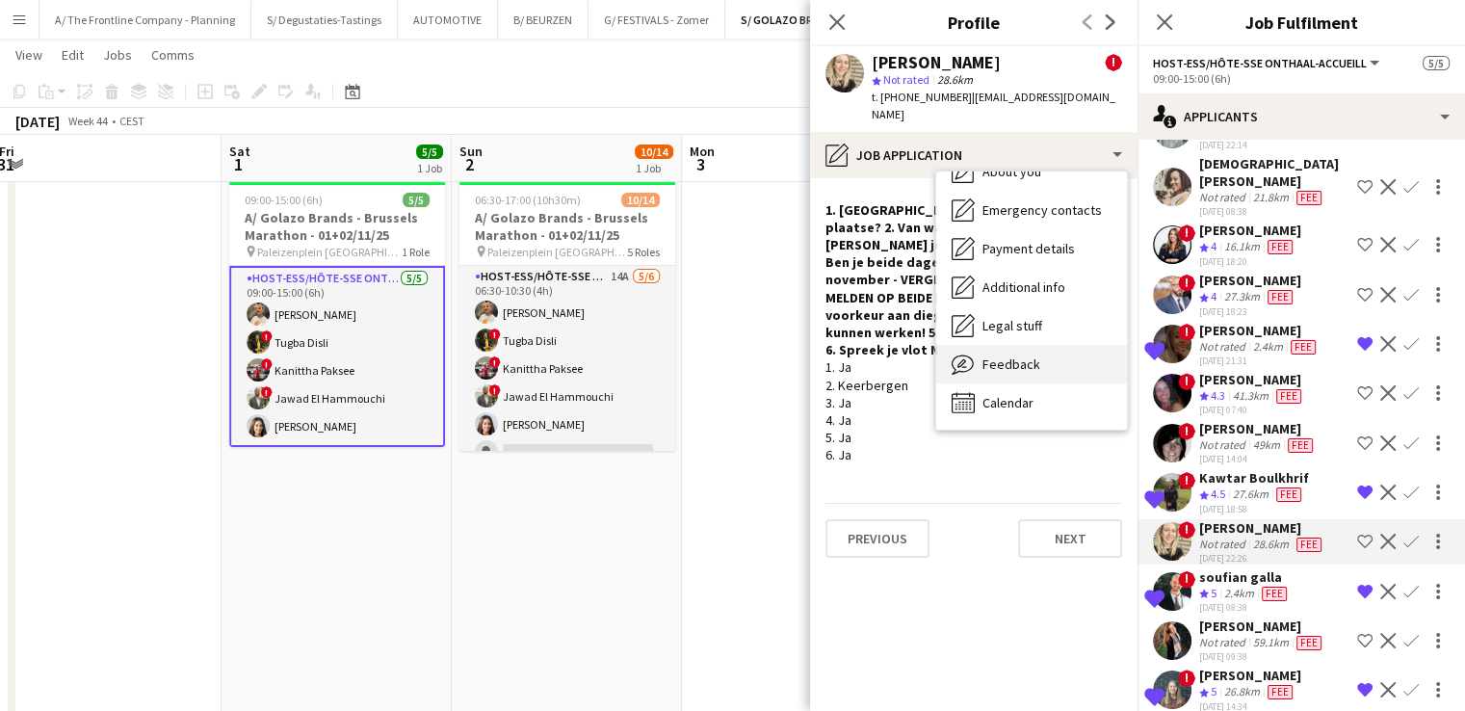
click at [1034, 355] on span "Feedback" at bounding box center [1011, 363] width 58 height 17
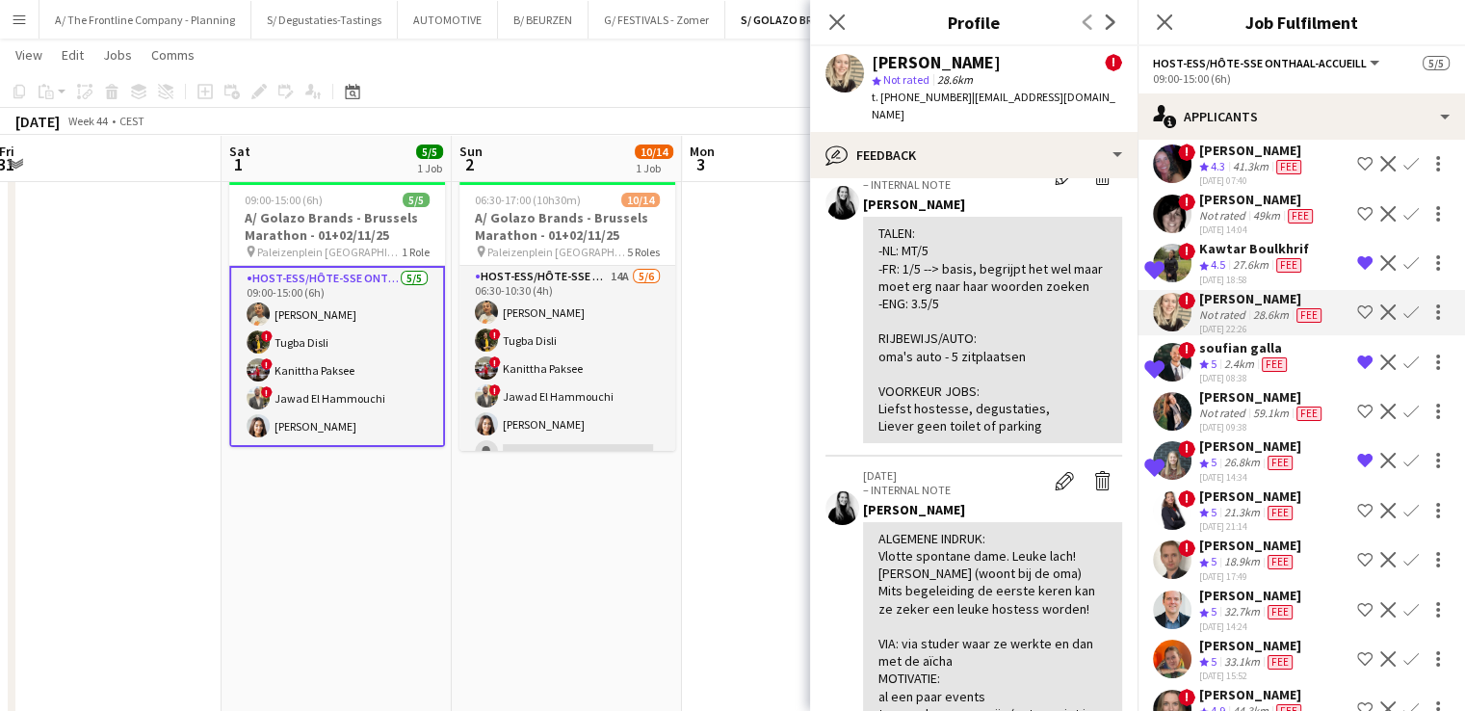
scroll to position [1163, 0]
drag, startPoint x: 1258, startPoint y: 487, endPoint x: 1280, endPoint y: 483, distance: 21.5
click at [1280, 506] on span "Fee" at bounding box center [1279, 513] width 25 height 14
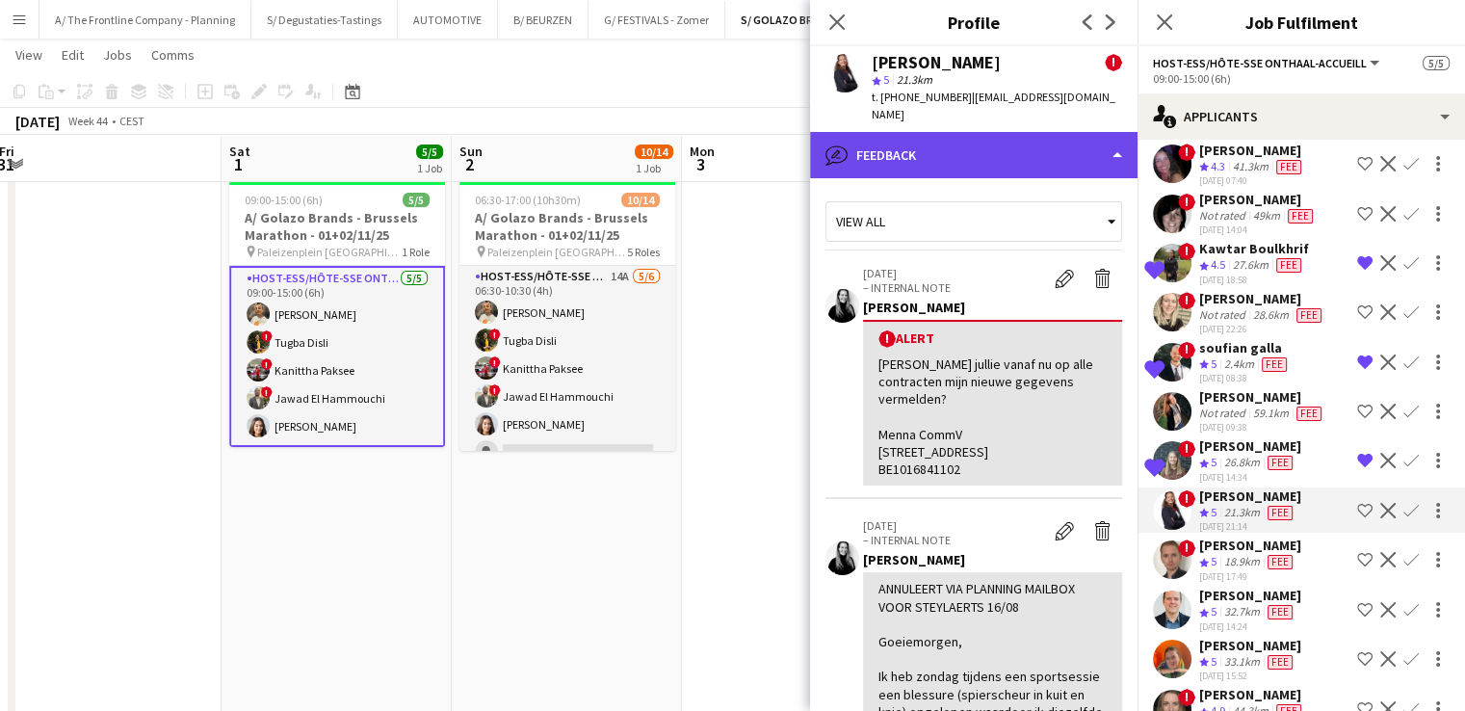
click at [939, 150] on div "bubble-pencil Feedback" at bounding box center [973, 155] width 327 height 46
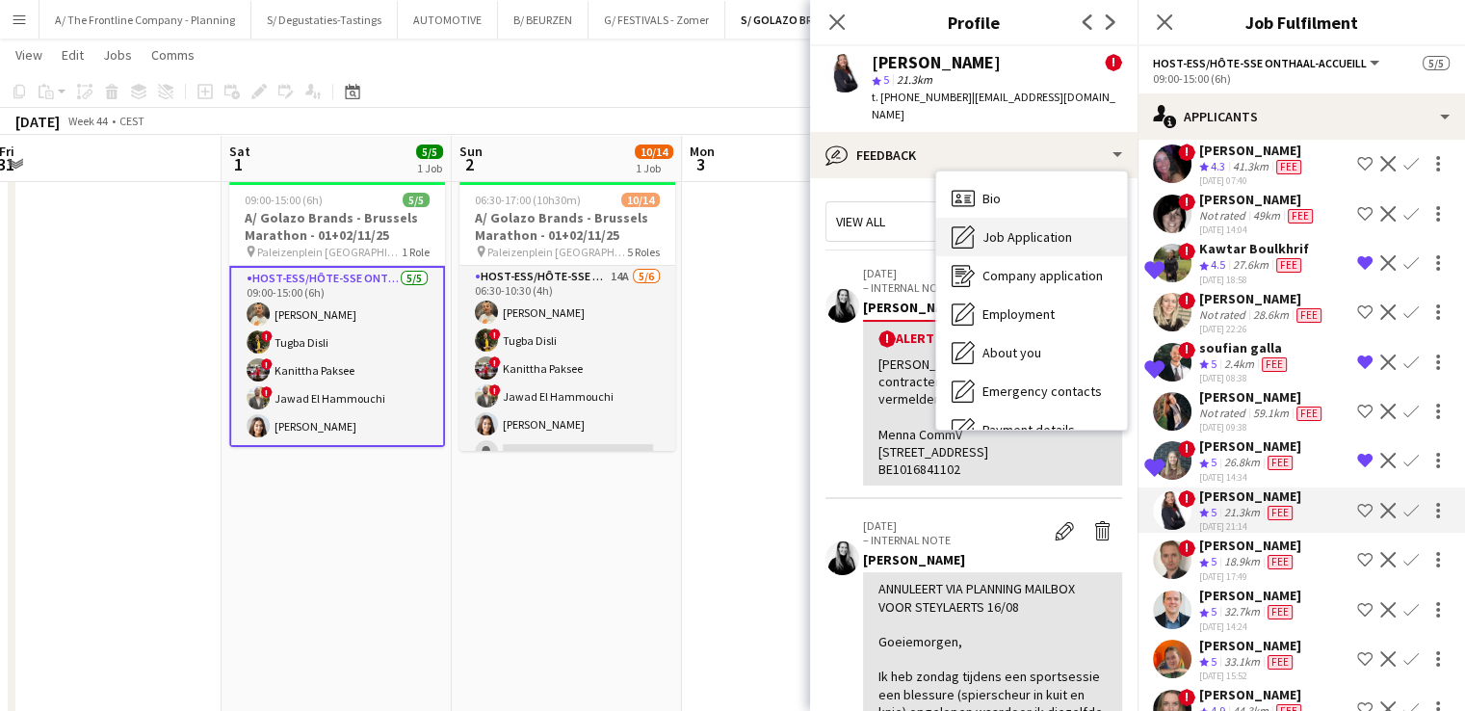
click at [1025, 242] on span "Job Application" at bounding box center [1027, 236] width 90 height 17
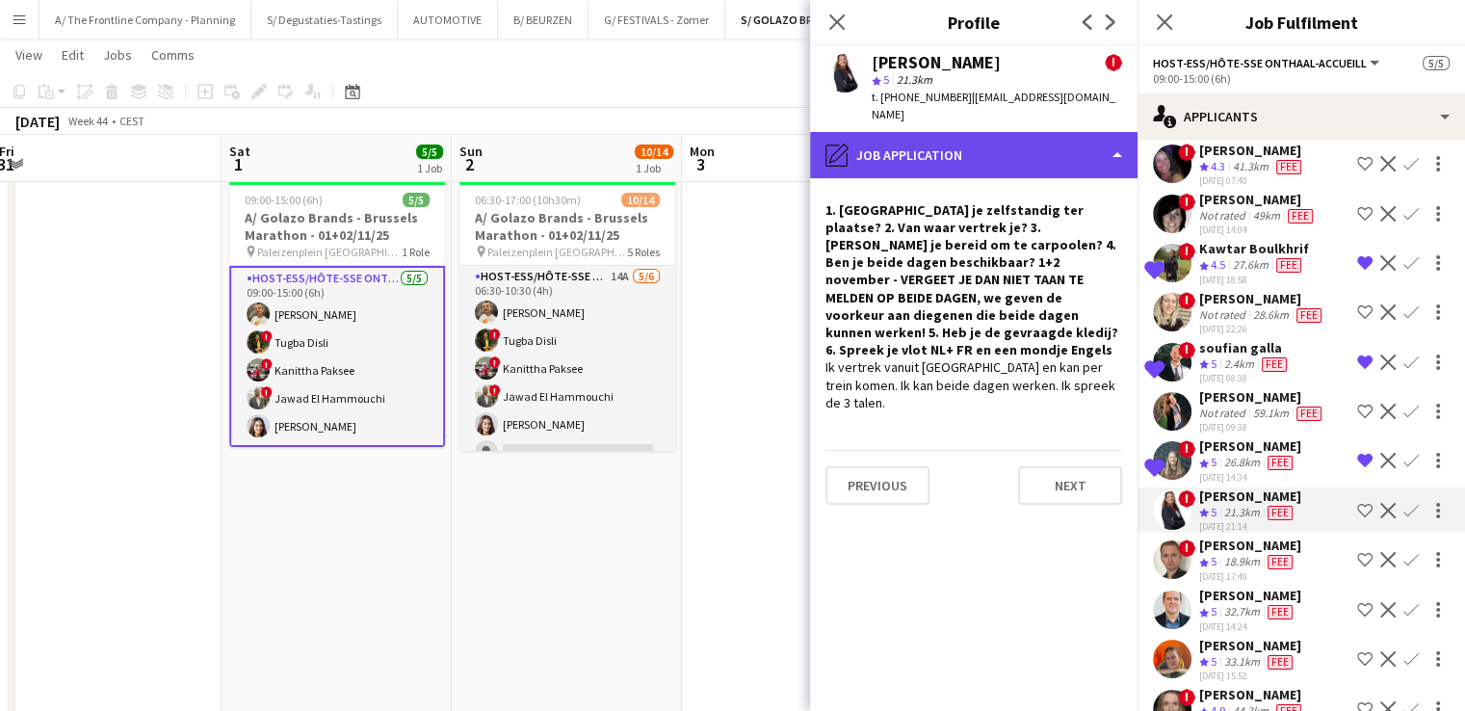
click at [957, 168] on div "pencil4 Job Application" at bounding box center [973, 155] width 327 height 46
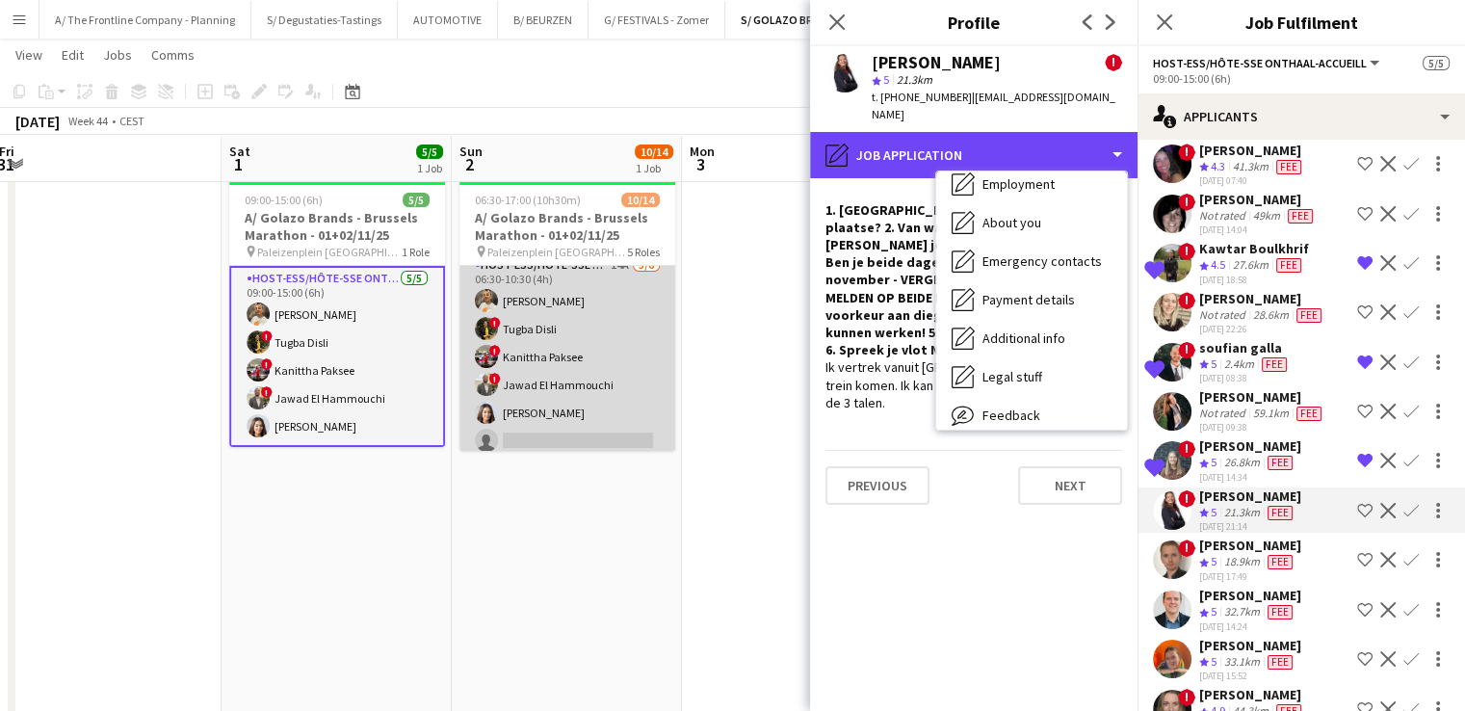
scroll to position [13, 0]
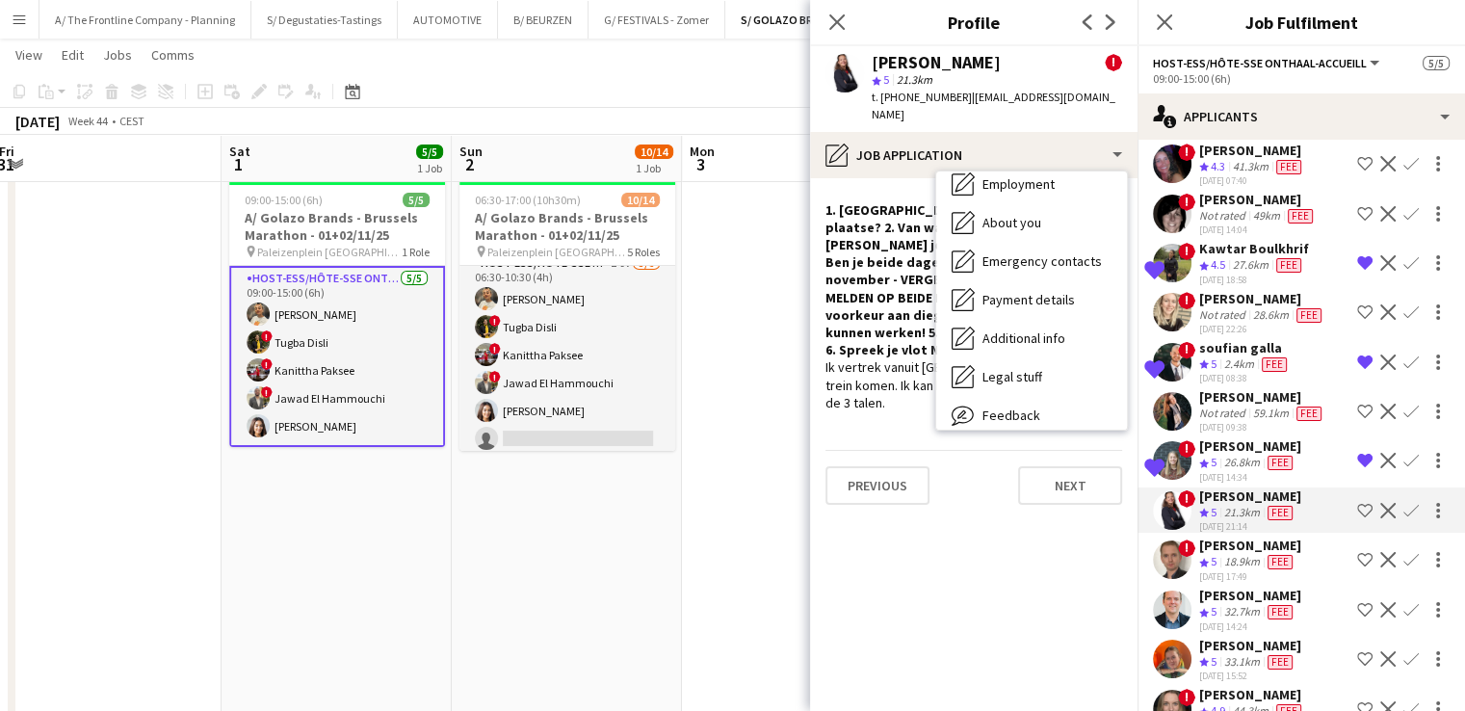
click at [322, 406] on app-card-role "Host-ess/Hôte-sse Onthaal-Accueill 5/5 09:00-15:00 (6h) Ellen Watzeels ! Tugba …" at bounding box center [337, 356] width 216 height 181
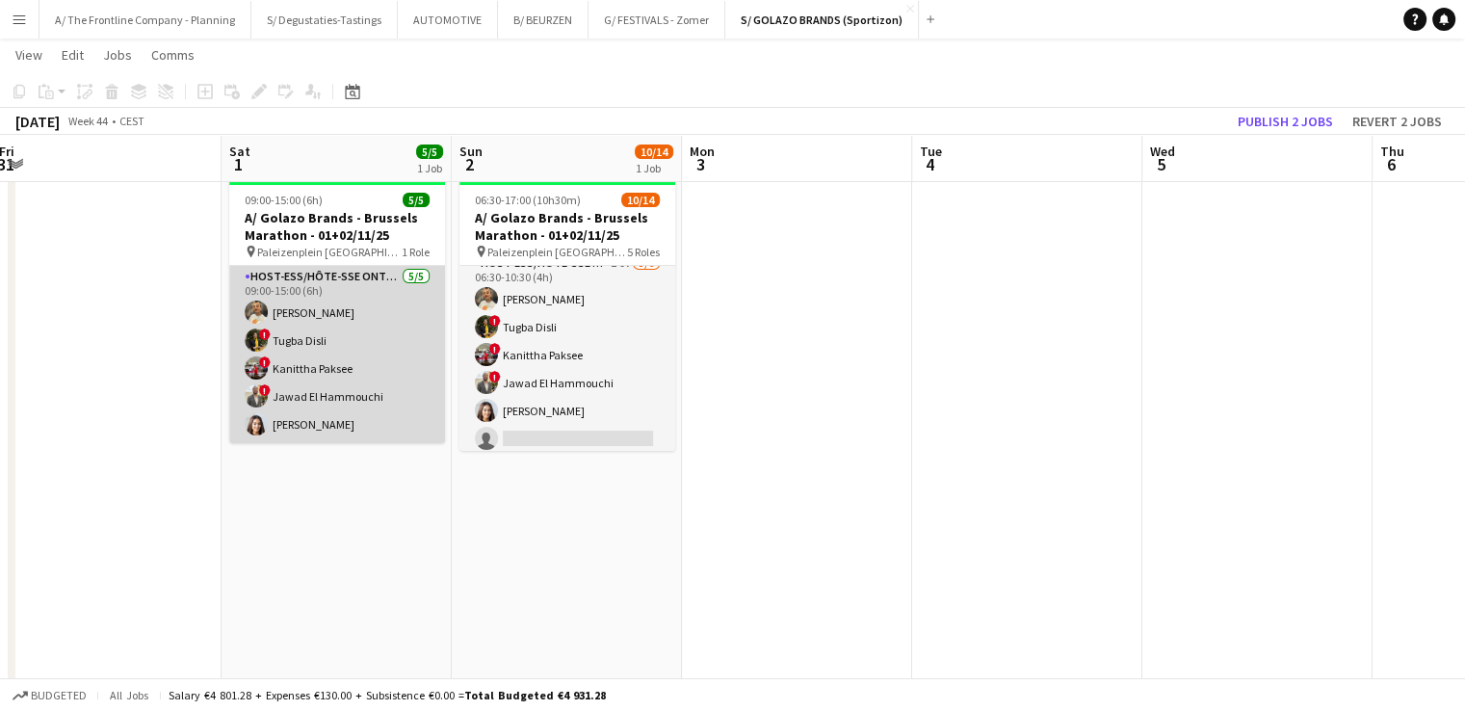
click at [320, 411] on app-card-role "Host-ess/Hôte-sse Onthaal-Accueill 5/5 09:00-15:00 (6h) Ellen Watzeels ! Tugba …" at bounding box center [337, 354] width 216 height 177
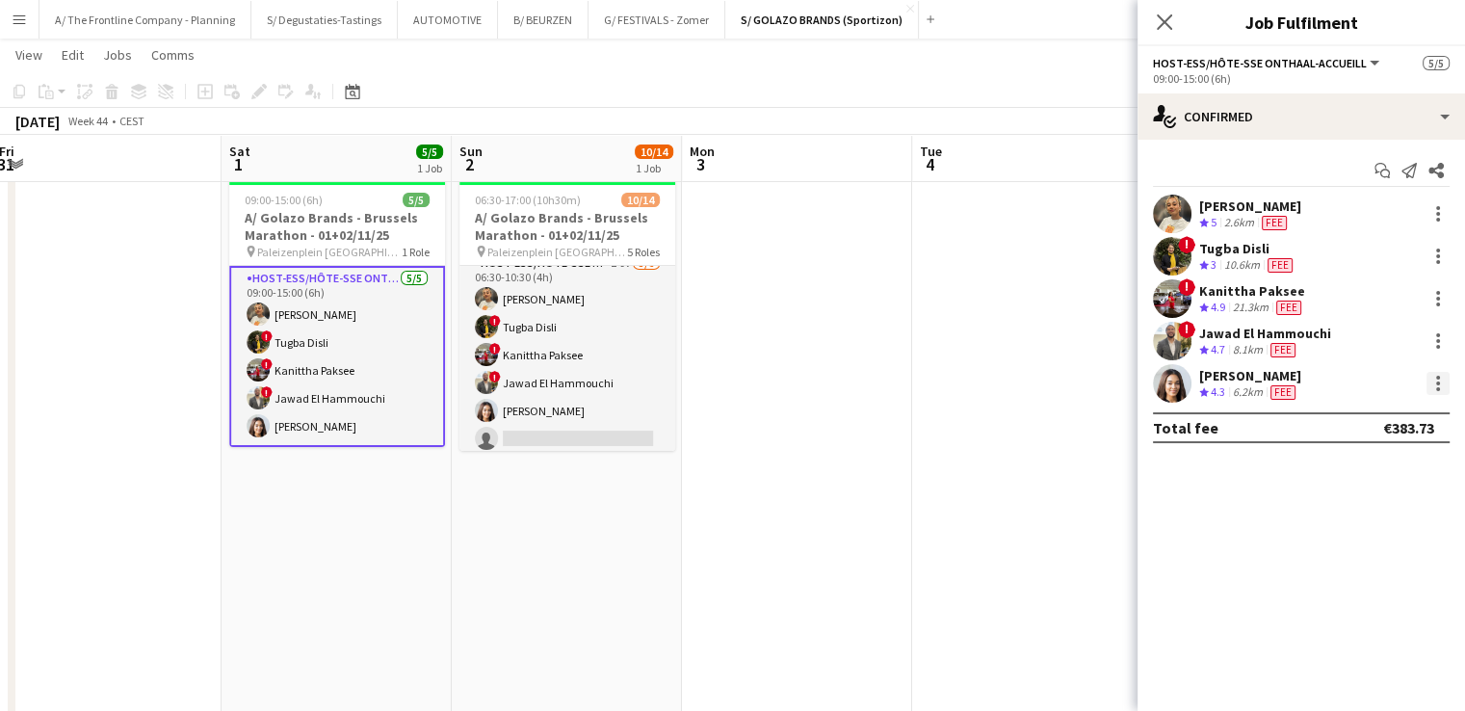
click at [1433, 389] on div at bounding box center [1437, 383] width 23 height 23
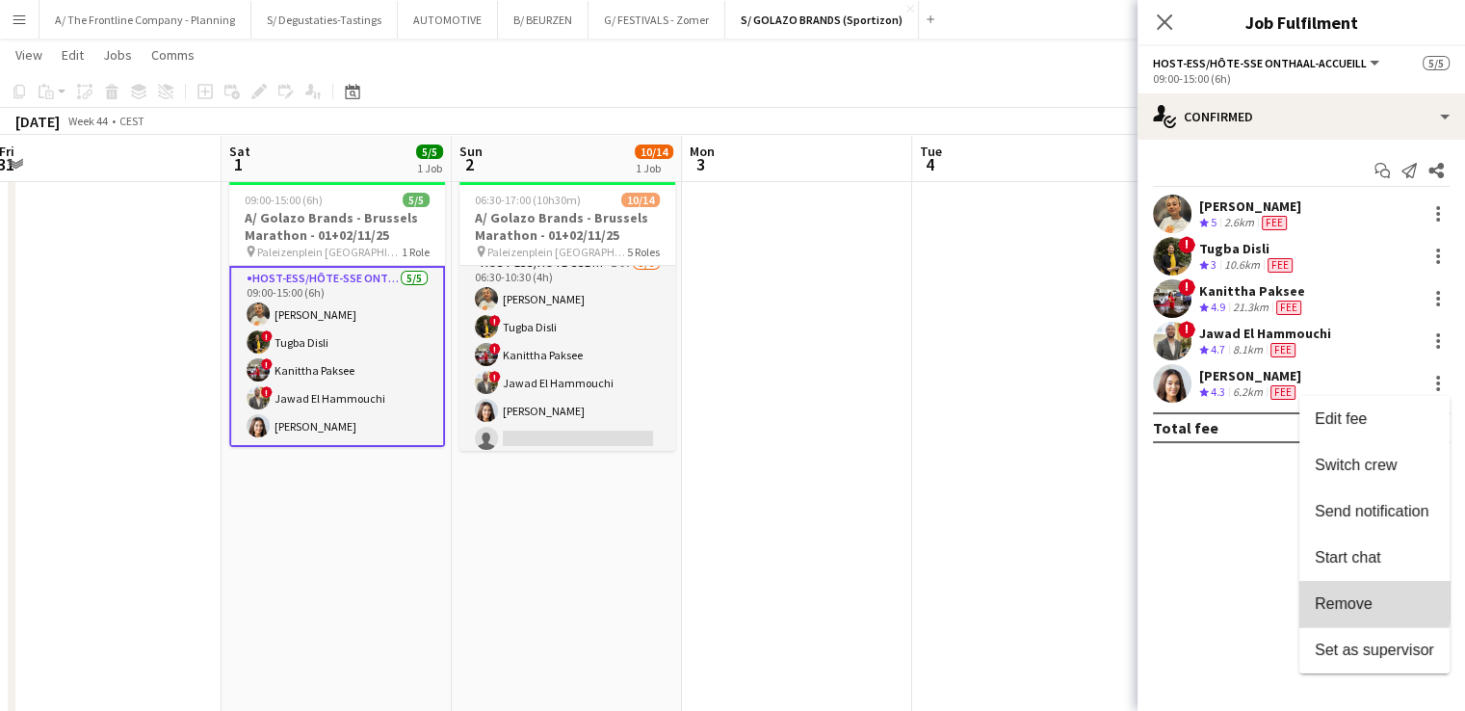
click at [1350, 597] on span "Remove" at bounding box center [1343, 603] width 58 height 16
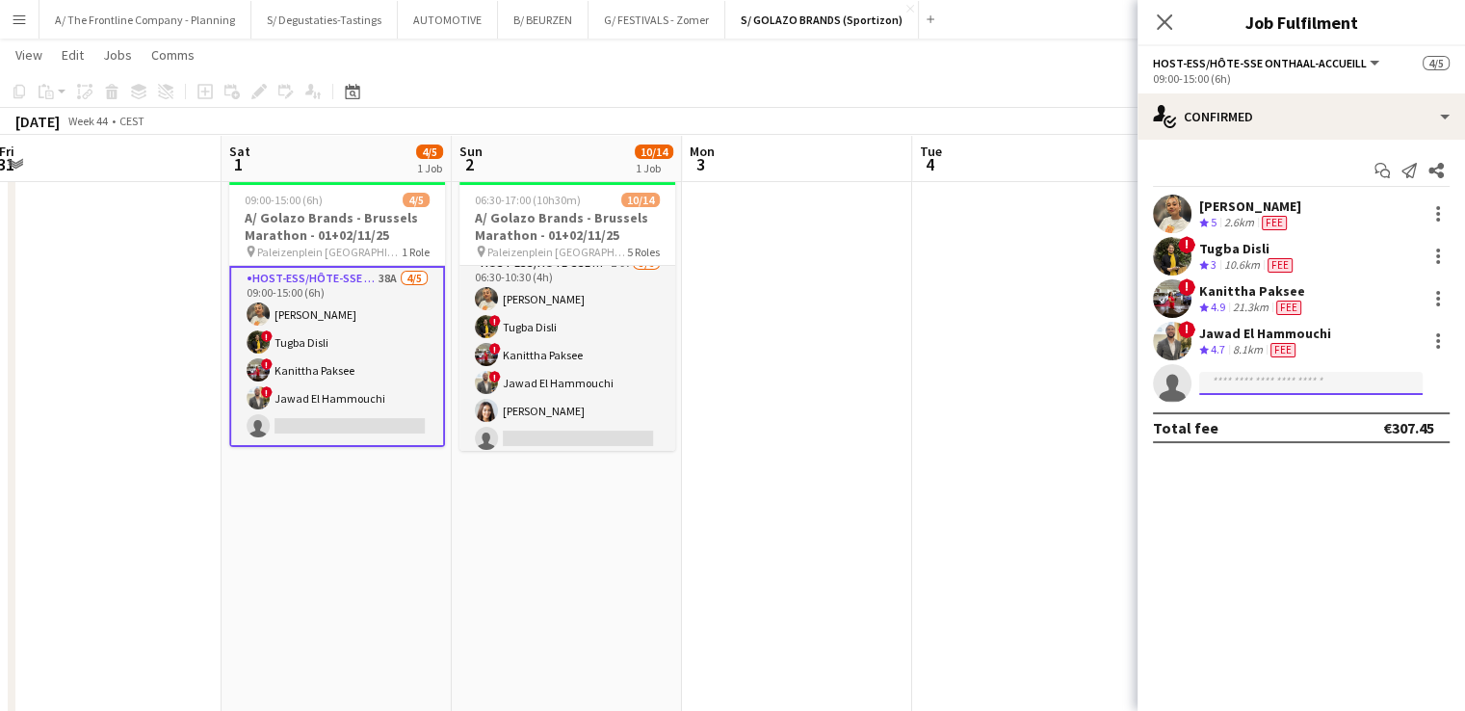
click at [1244, 386] on input at bounding box center [1310, 383] width 223 height 23
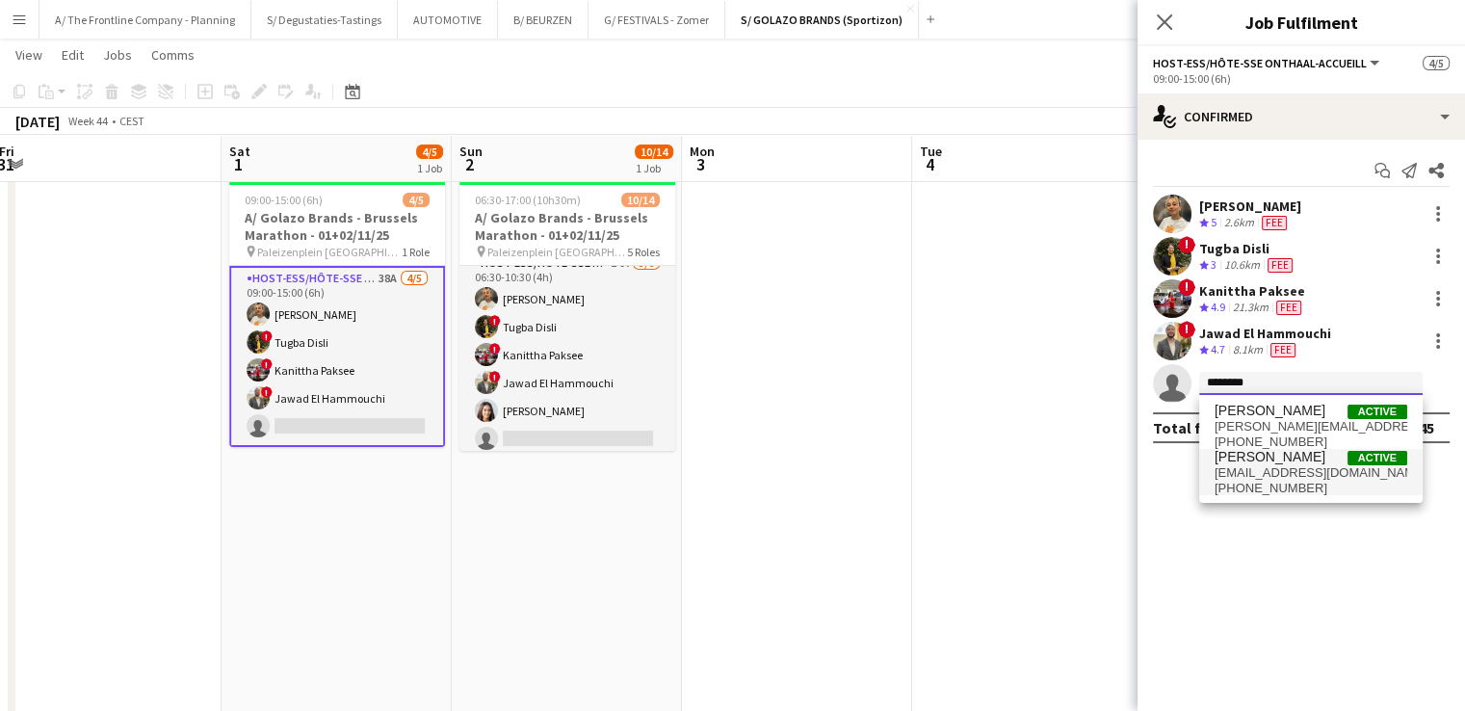
type input "********"
click at [1307, 461] on span "Brenda Servranckx" at bounding box center [1269, 457] width 111 height 16
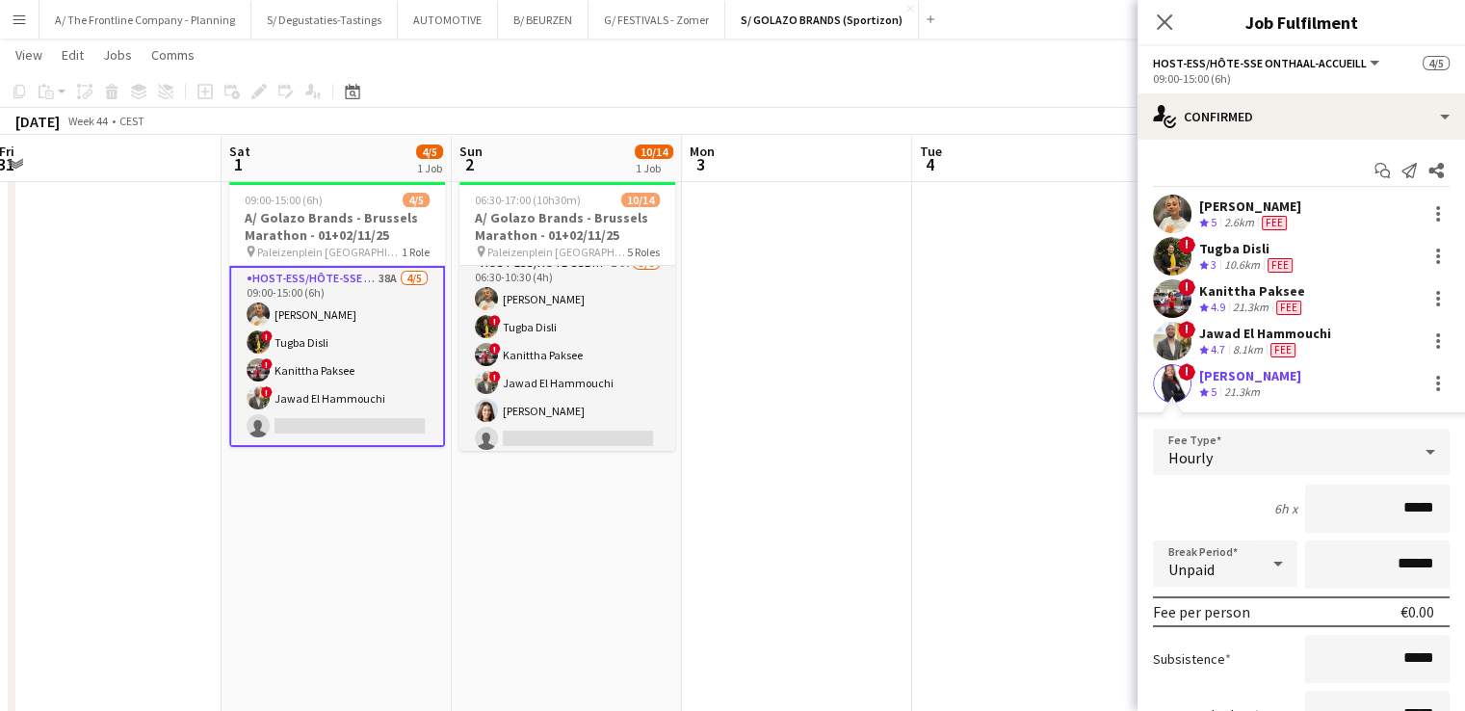
drag, startPoint x: 1390, startPoint y: 508, endPoint x: 1478, endPoint y: 499, distance: 88.2
click at [1464, 499] on html "Menu Boards Boards Boards All jobs Status Workforce Workforce My Workforce Recr…" at bounding box center [732, 378] width 1465 height 872
type input "***"
click at [1226, 509] on div "6h x ***" at bounding box center [1301, 508] width 297 height 48
click at [1383, 565] on input "******" at bounding box center [1377, 564] width 144 height 48
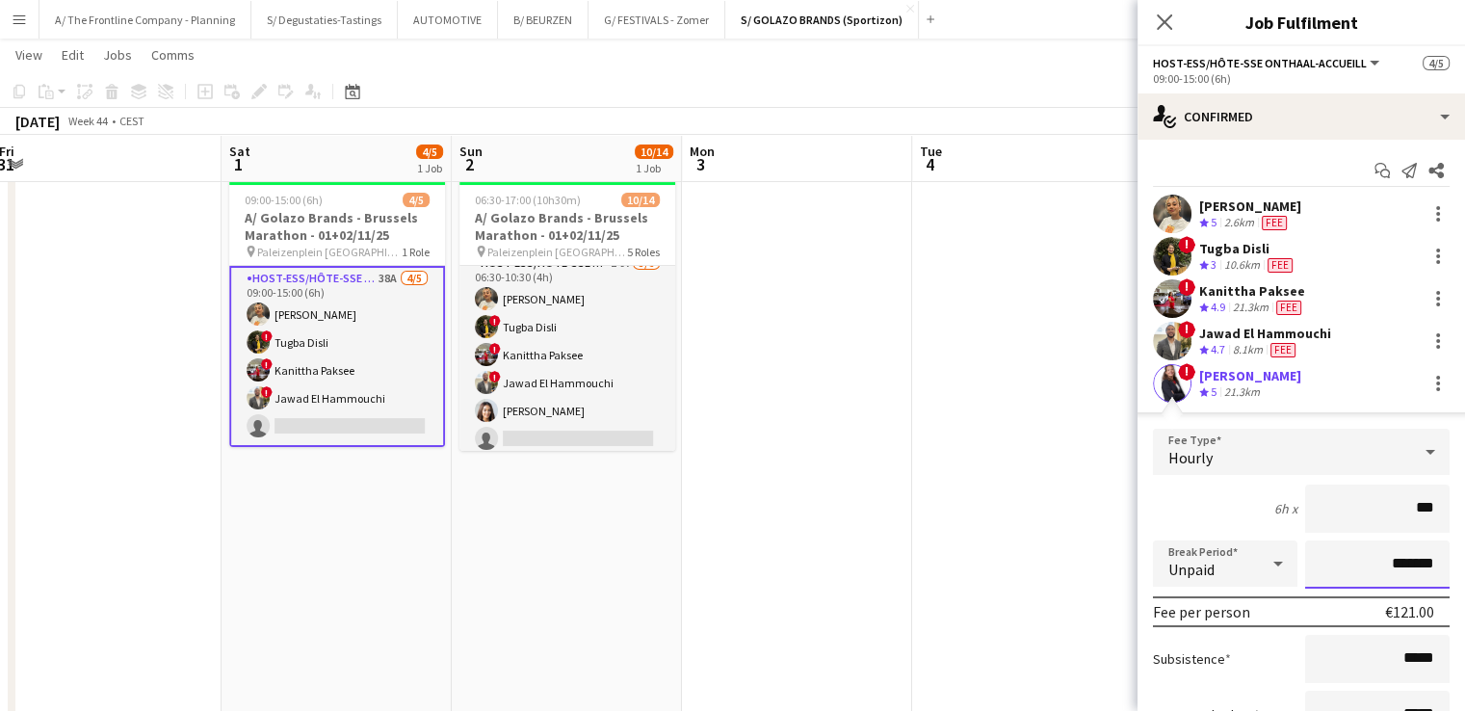
scroll to position [173, 0]
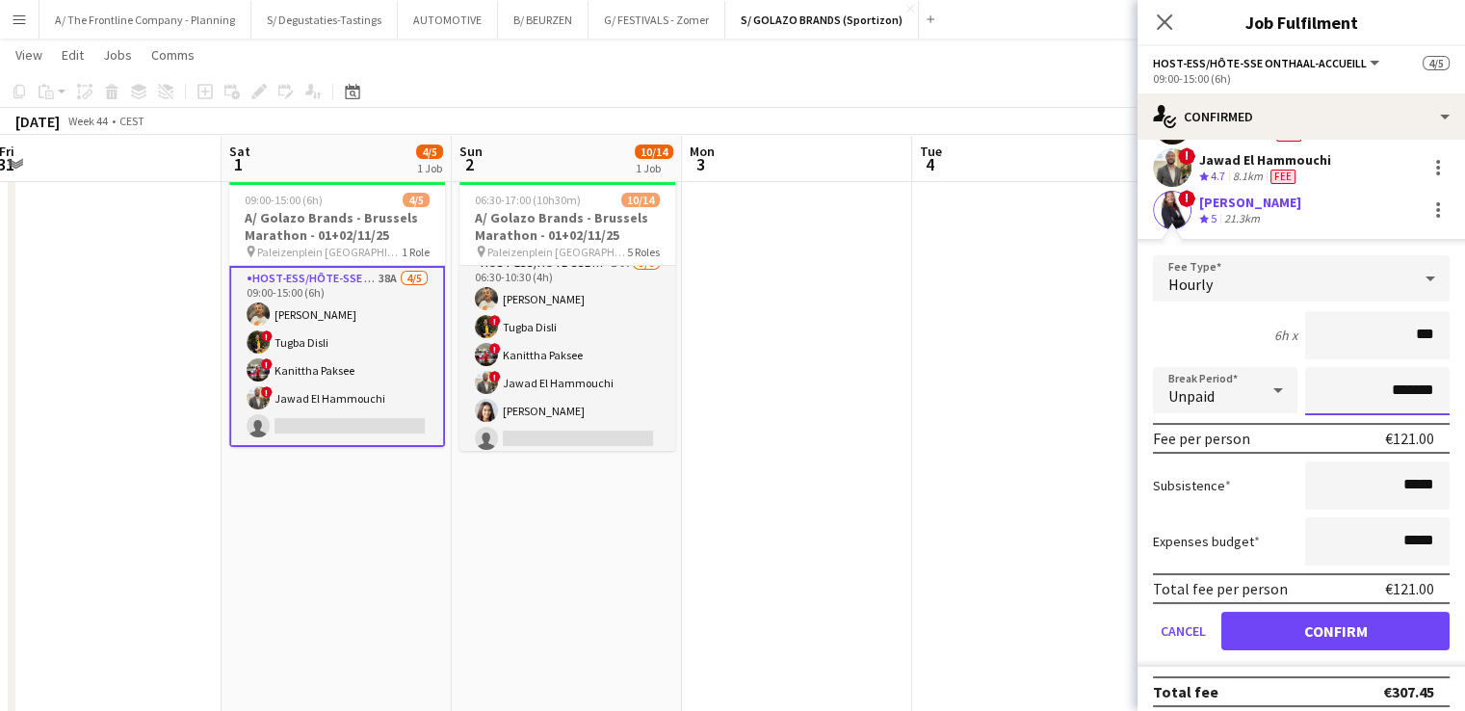
type input "*******"
click at [1327, 632] on button "Confirm" at bounding box center [1335, 630] width 228 height 39
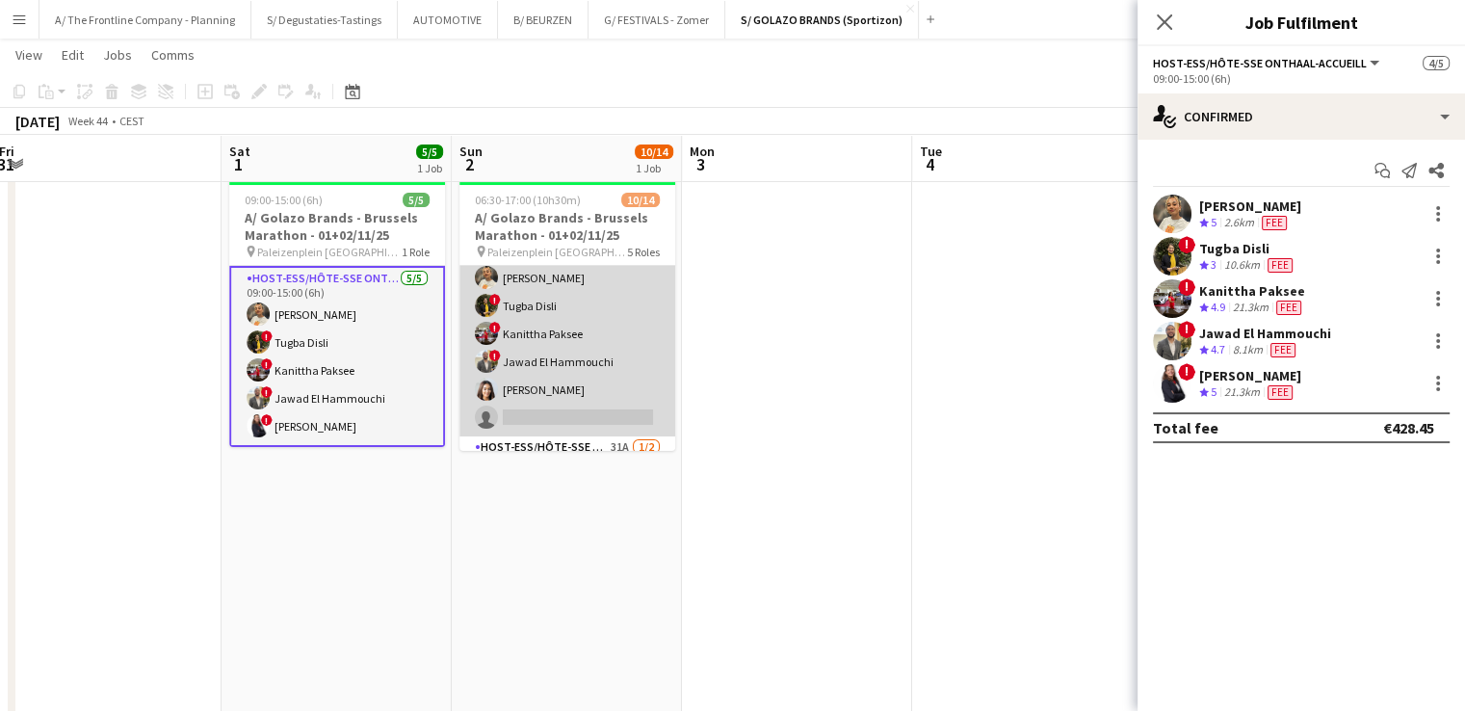
scroll to position [37, 0]
click at [599, 388] on app-card-role "Host-ess/Hôte-sse Onthaal-Accueill 14A 5/6 06:30-10:30 (4h) Ellen Watzeels ! Tu…" at bounding box center [567, 331] width 216 height 205
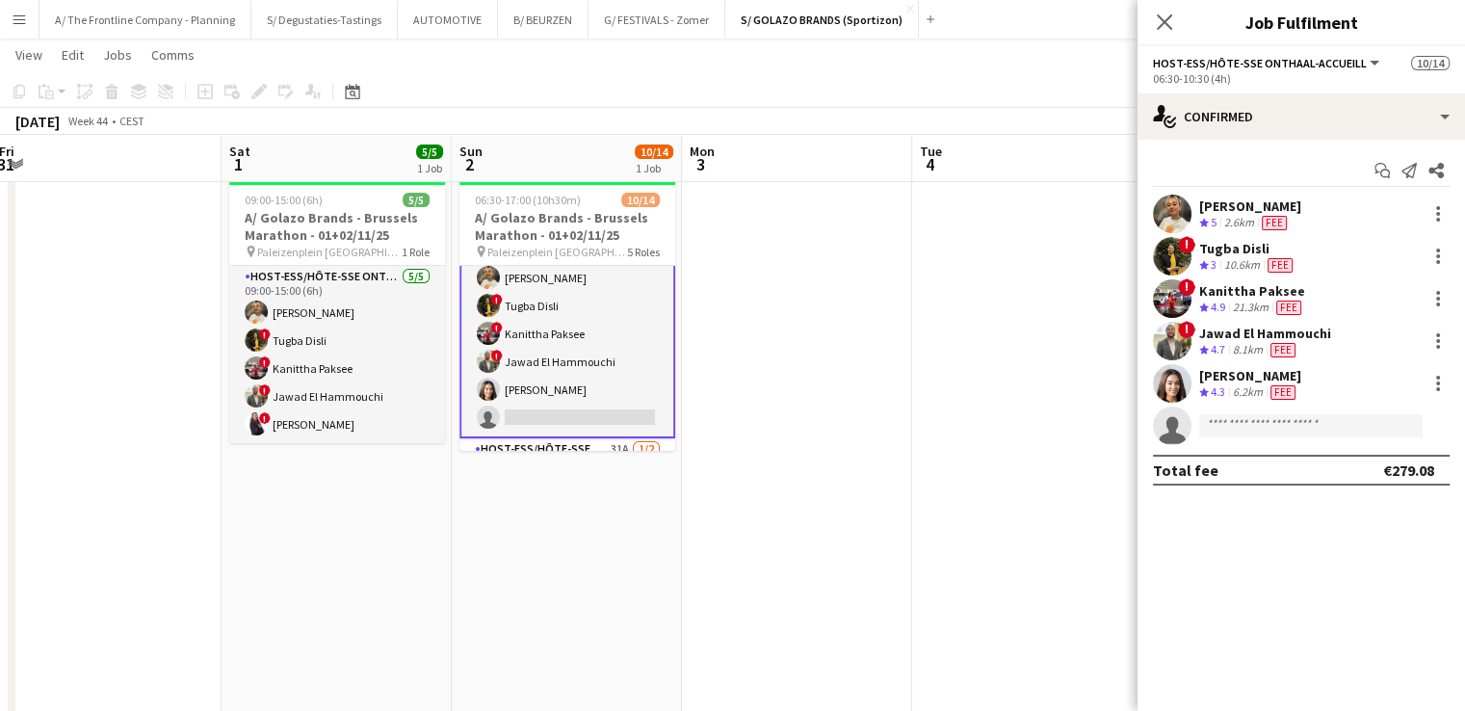
scroll to position [39, 0]
click at [1437, 378] on div at bounding box center [1438, 378] width 4 height 4
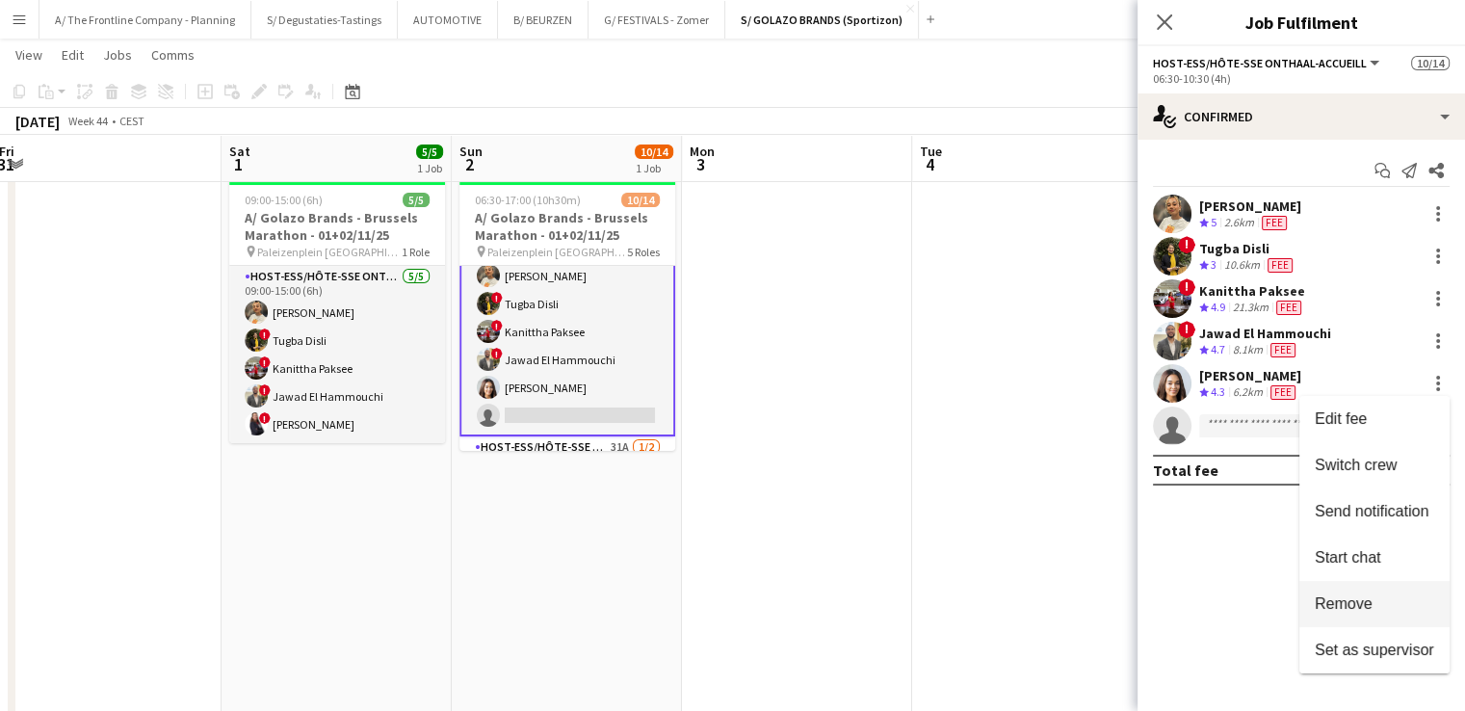
click at [1364, 594] on button "Remove" at bounding box center [1374, 604] width 150 height 46
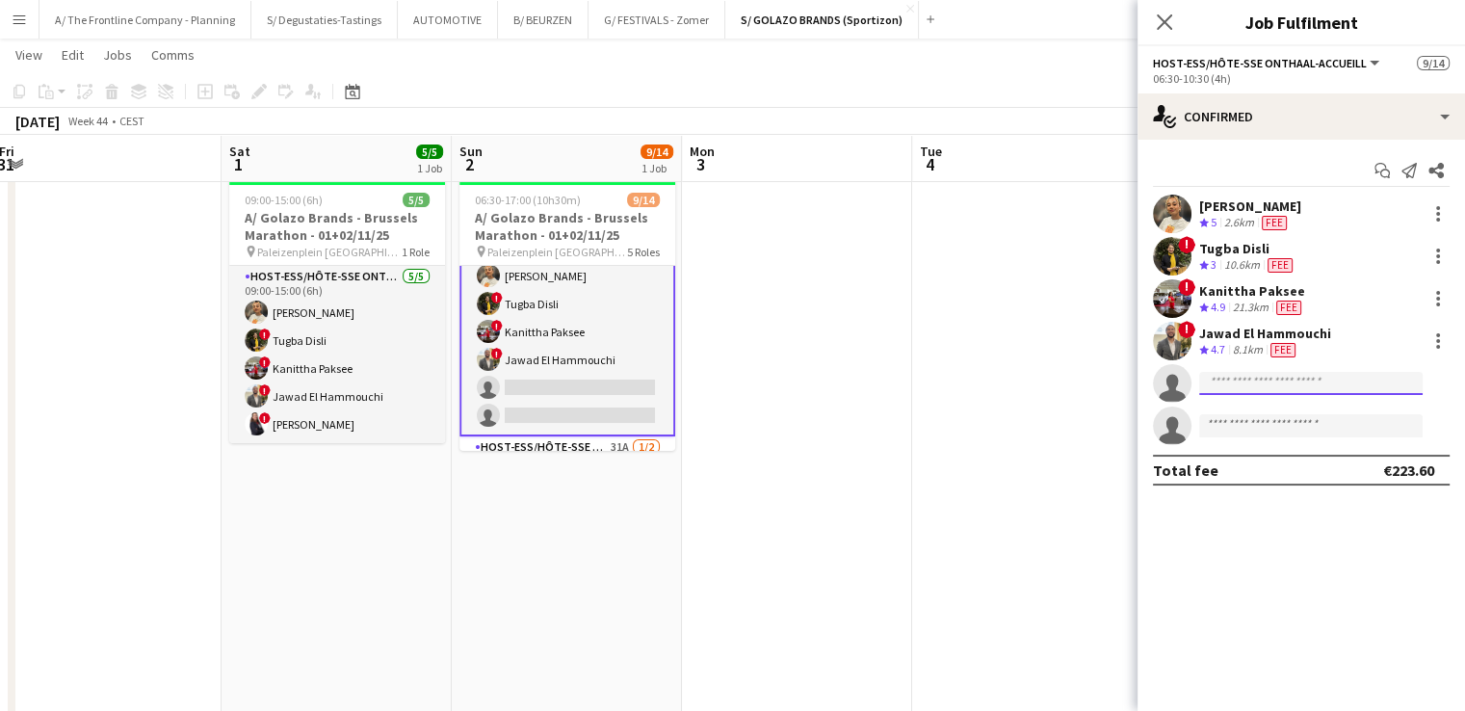
click at [1279, 386] on input at bounding box center [1310, 383] width 223 height 23
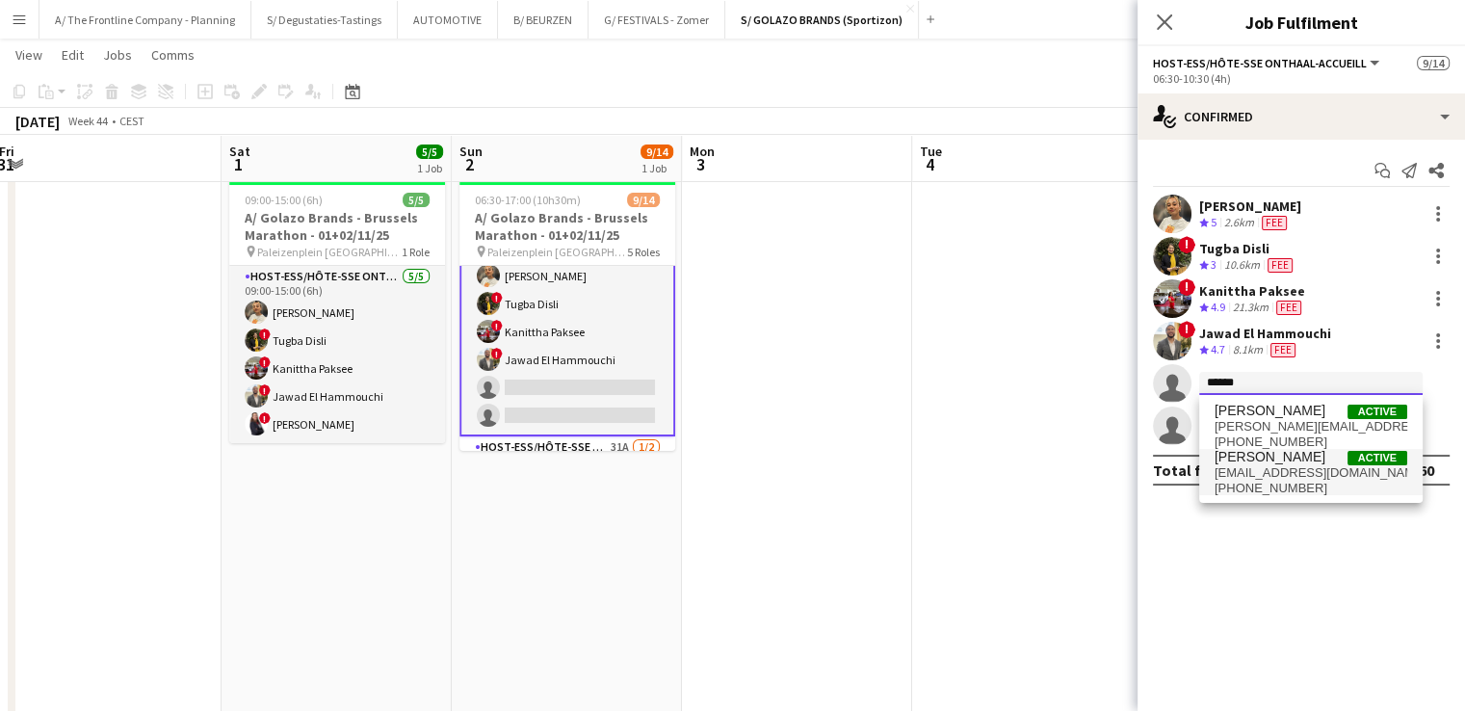
type input "******"
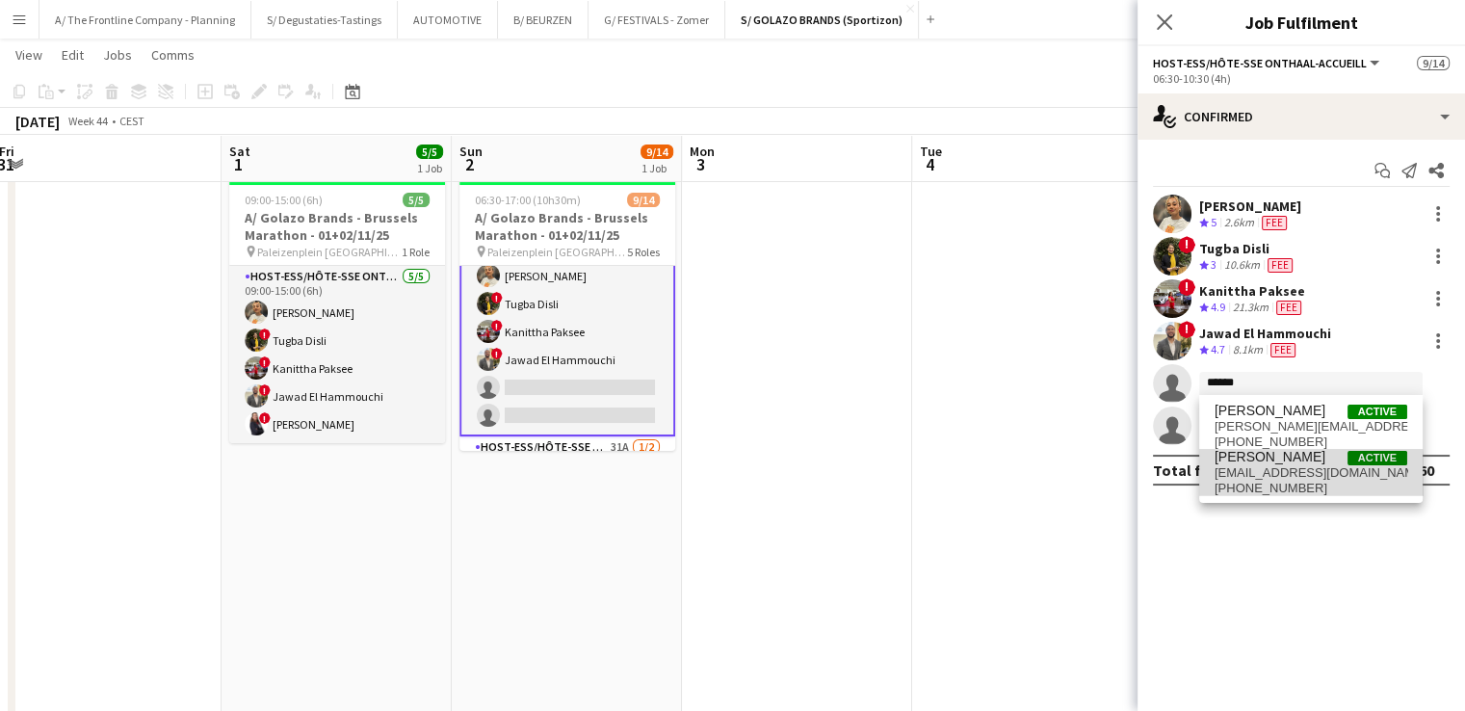
click at [1270, 479] on span "brendaservranckx76@hotmail.com" at bounding box center [1310, 472] width 193 height 15
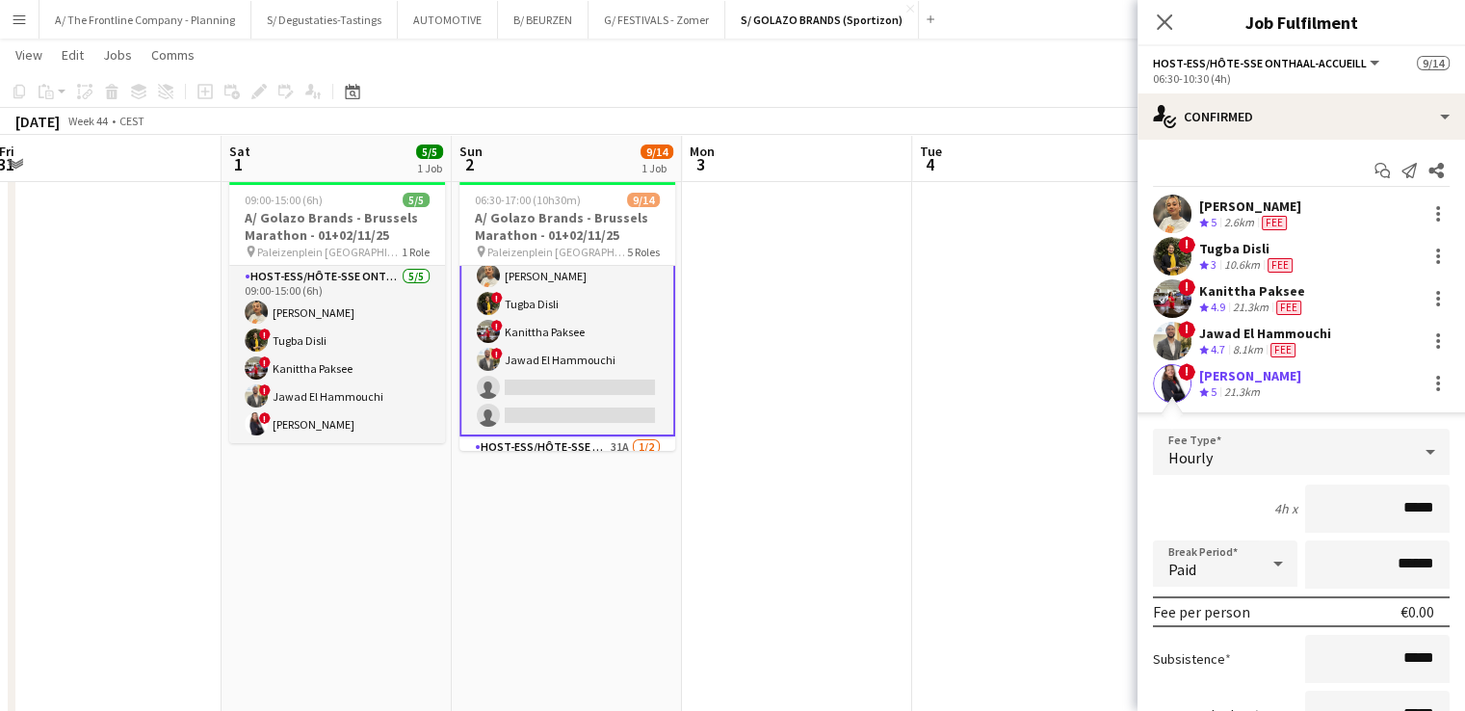
drag, startPoint x: 1395, startPoint y: 508, endPoint x: 1417, endPoint y: 509, distance: 22.2
click at [1417, 509] on input "*****" at bounding box center [1377, 508] width 144 height 48
type input "***"
click at [1207, 502] on div "4h x ***" at bounding box center [1301, 508] width 297 height 48
click at [1240, 579] on div "Paid" at bounding box center [1206, 563] width 106 height 46
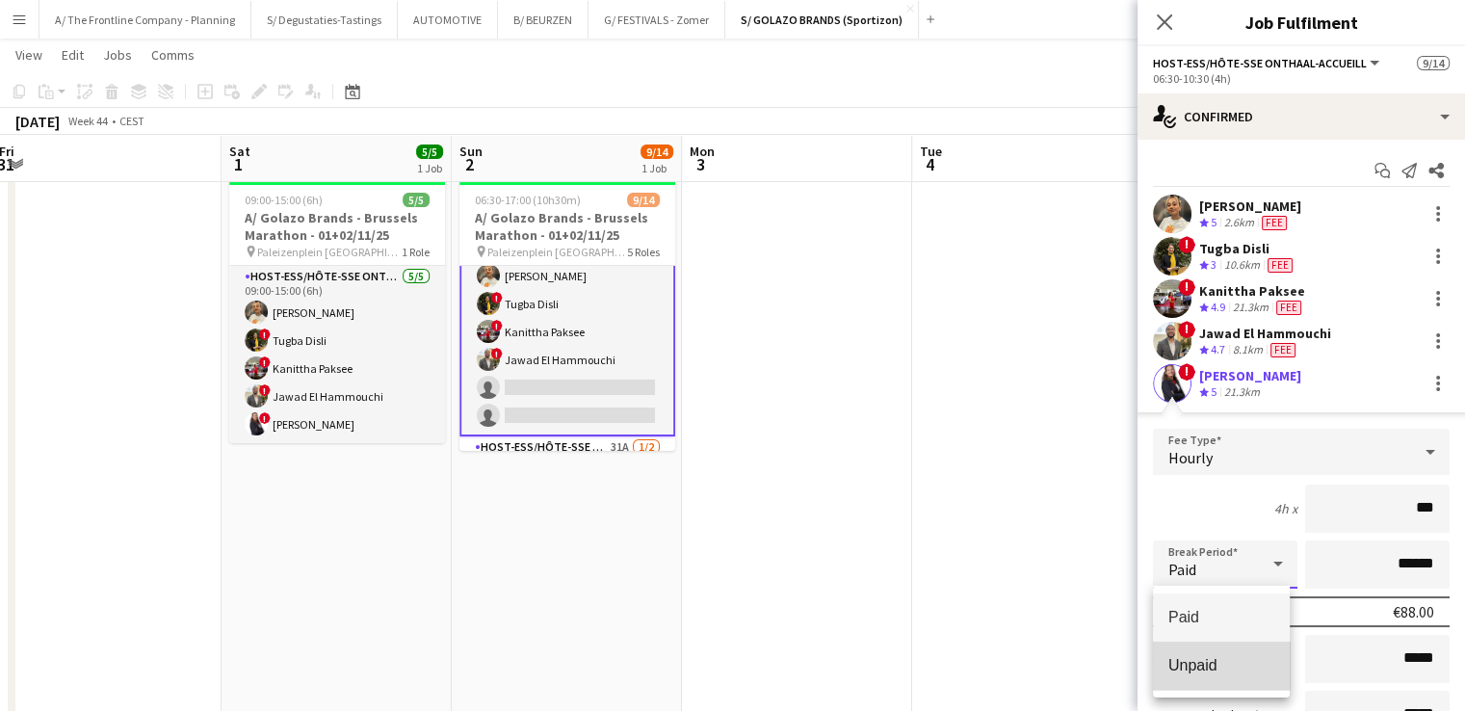
click at [1244, 661] on span "Unpaid" at bounding box center [1221, 665] width 106 height 18
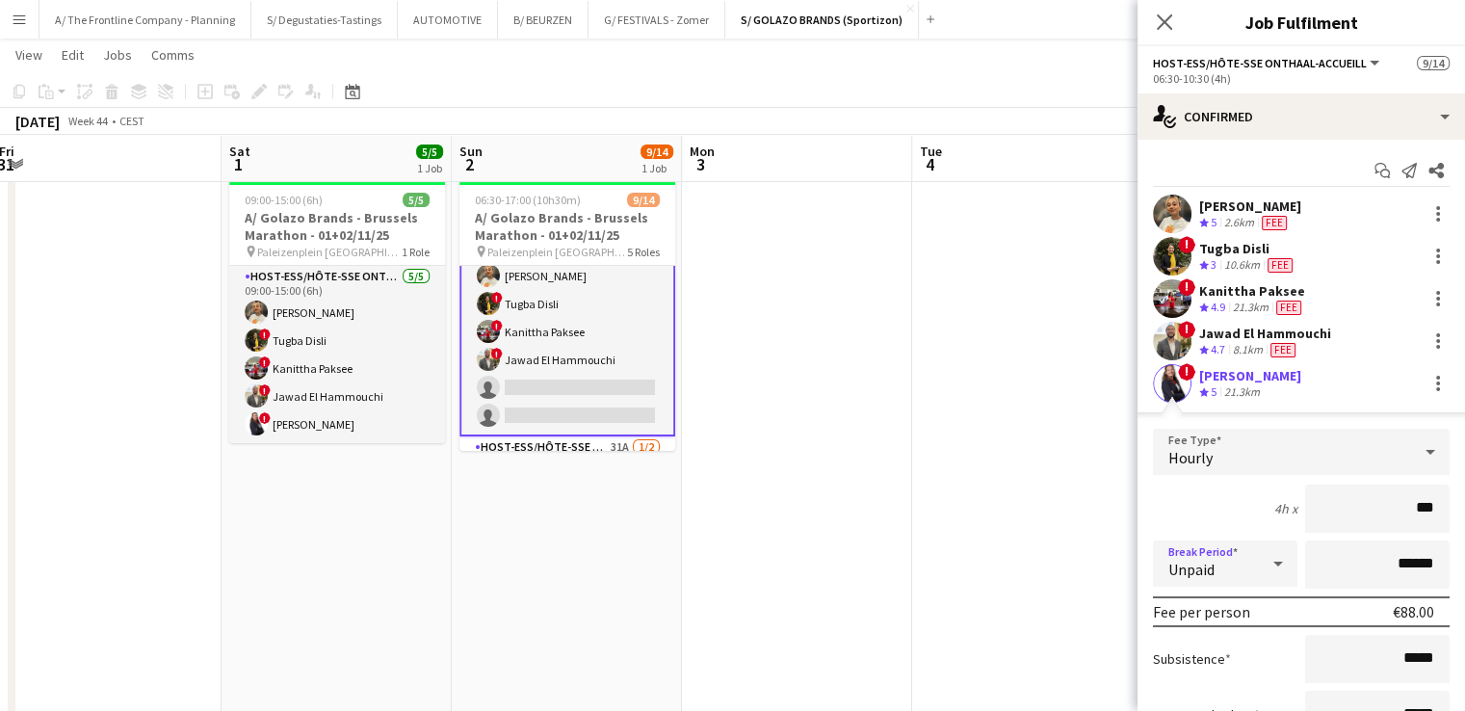
scroll to position [218, 0]
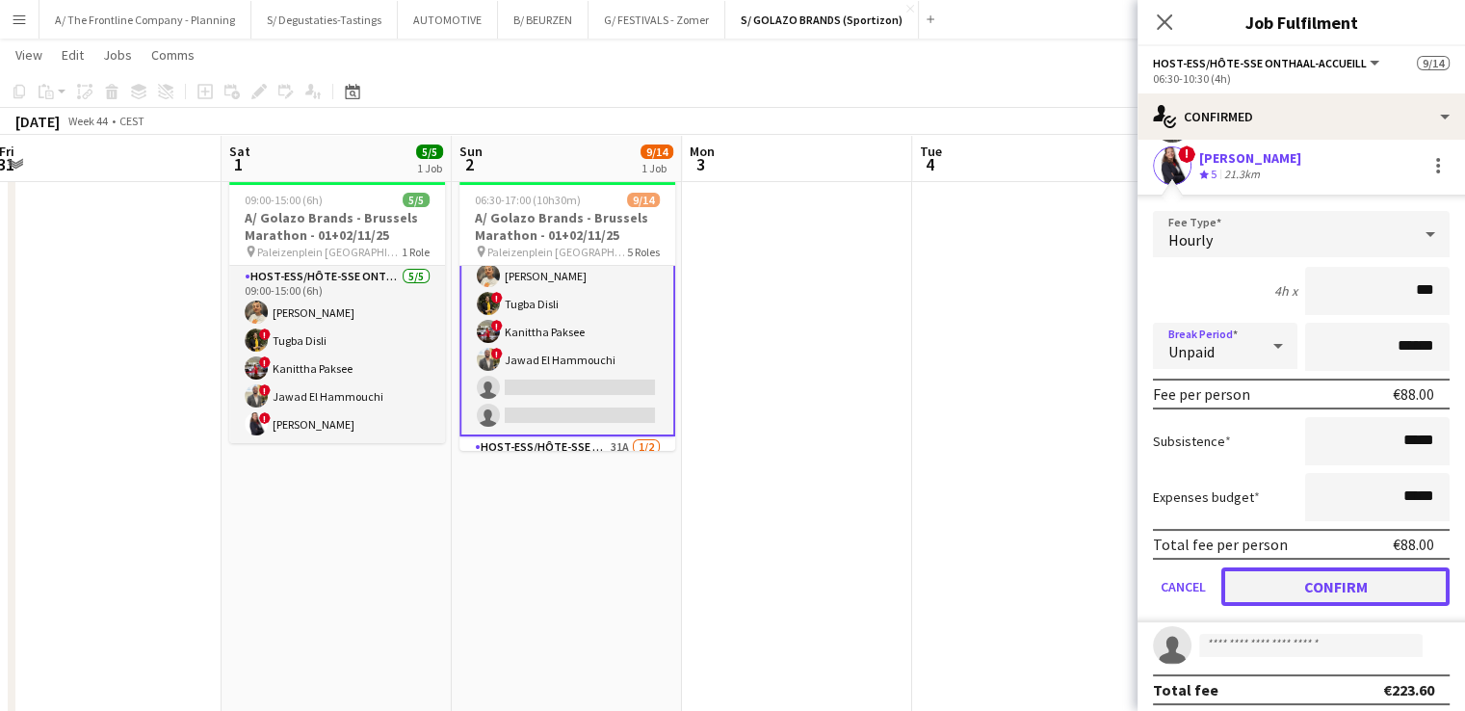
click at [1298, 591] on button "Confirm" at bounding box center [1335, 586] width 228 height 39
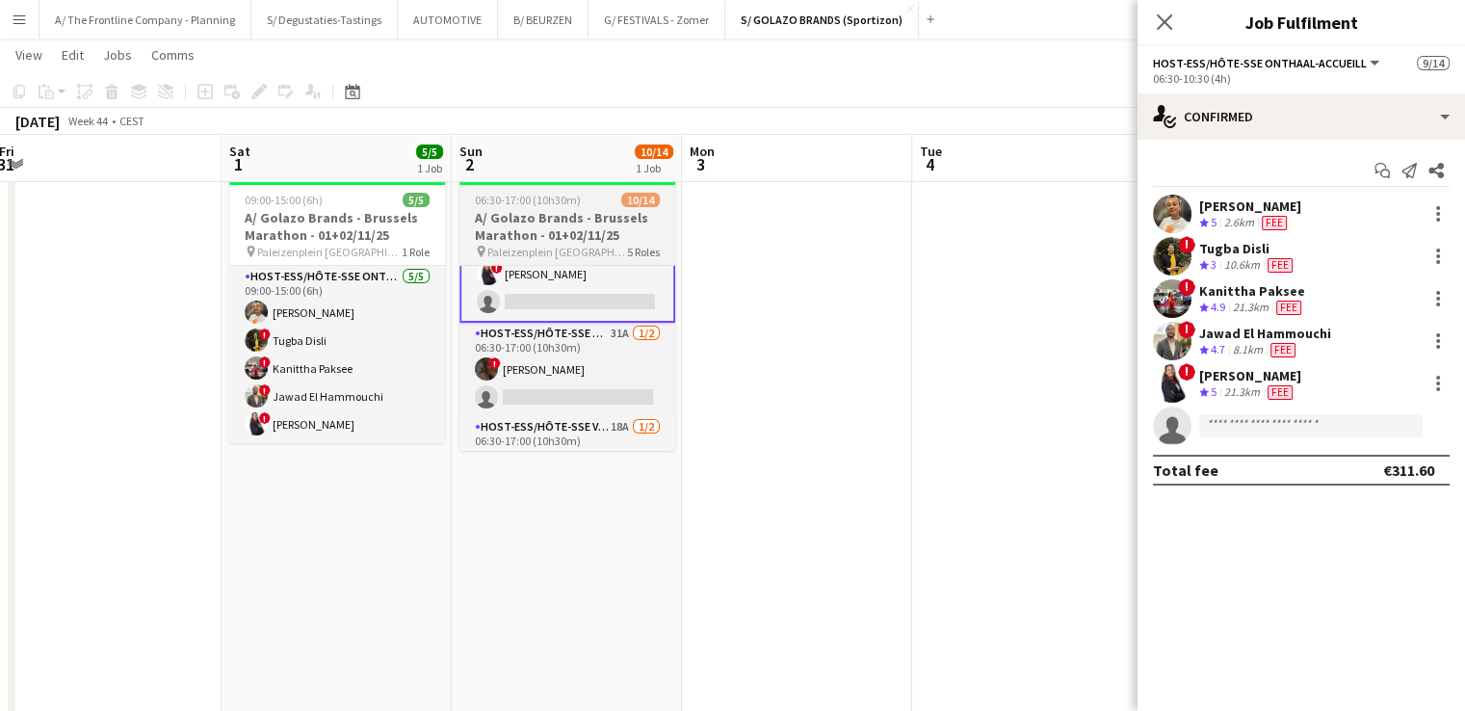
scroll to position [181, 0]
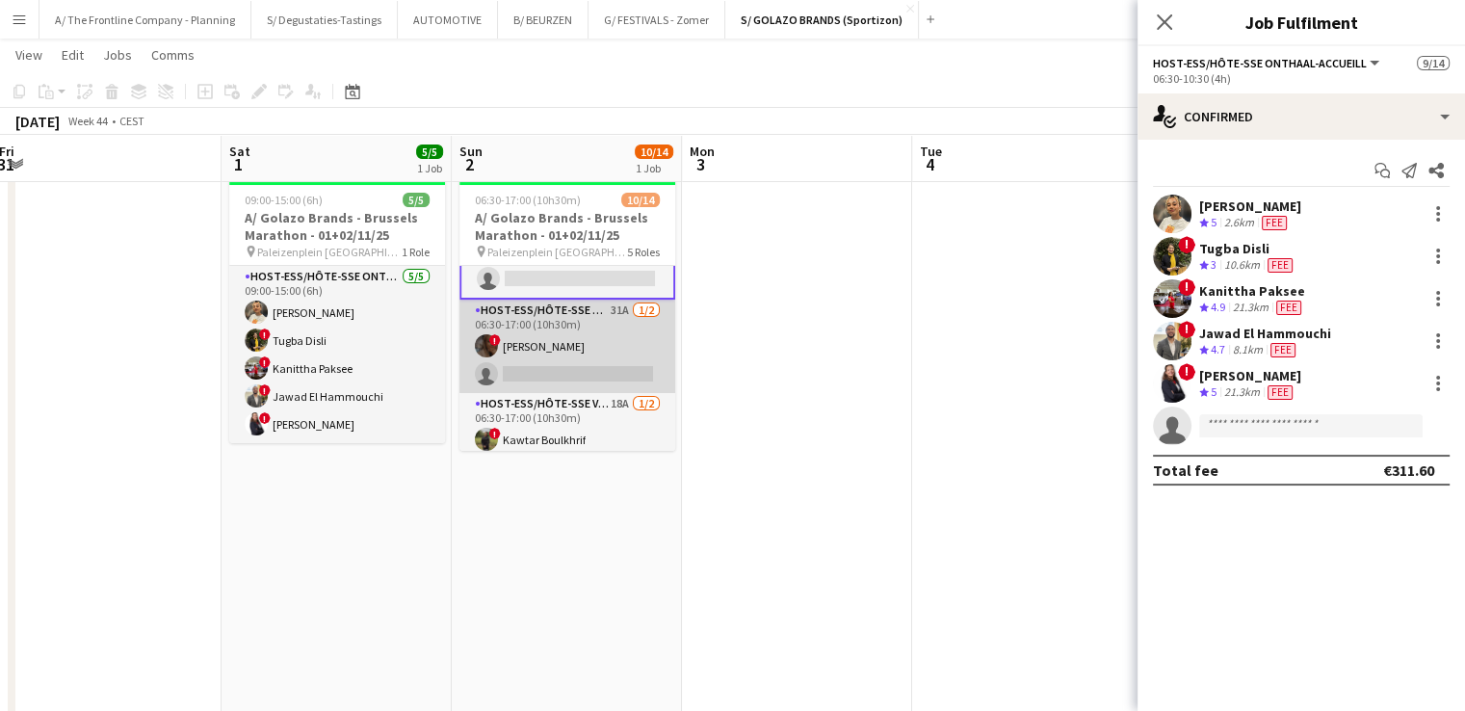
click at [558, 341] on app-card-role "Host-ess/Hôte-sse Onthaal-Accueill 31A 1/2 06:30-17:00 (10h30m) ! Marialine Ise…" at bounding box center [567, 345] width 216 height 93
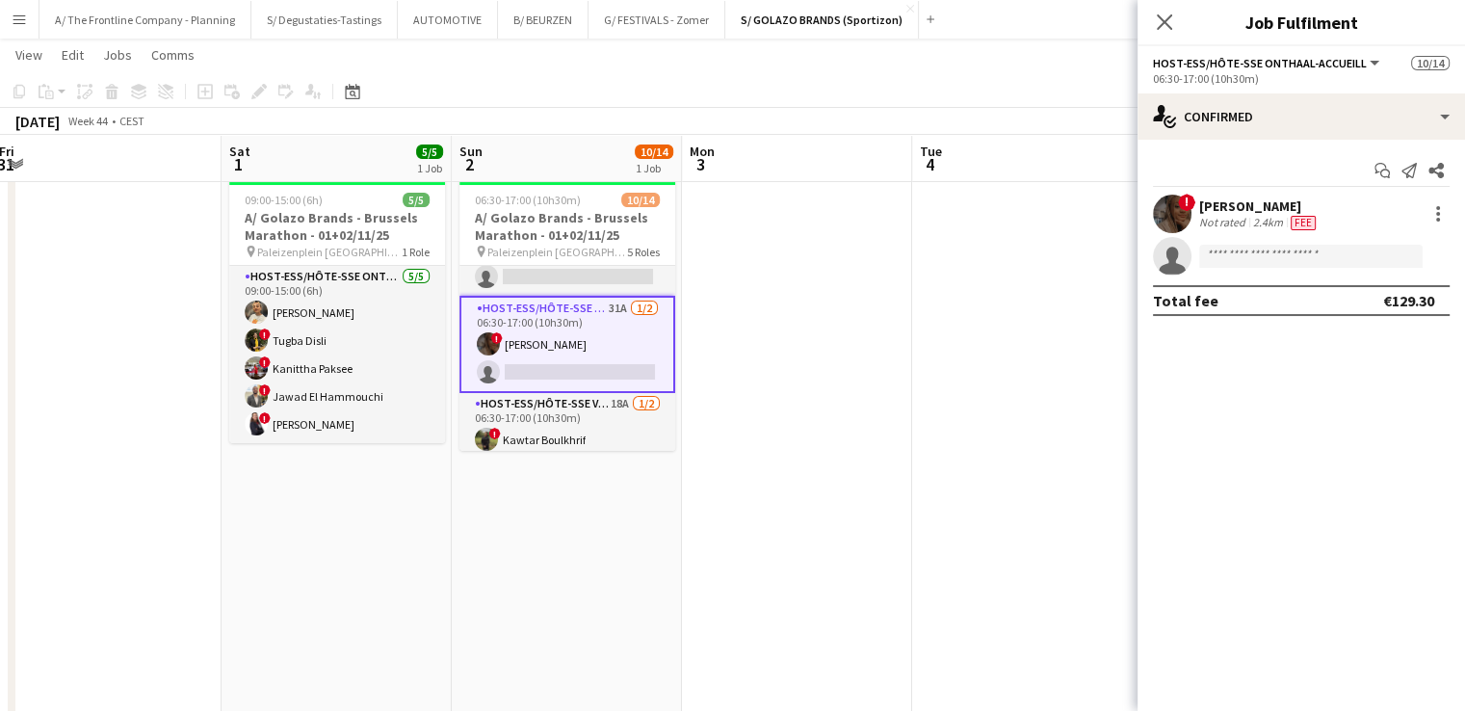
scroll to position [173, 0]
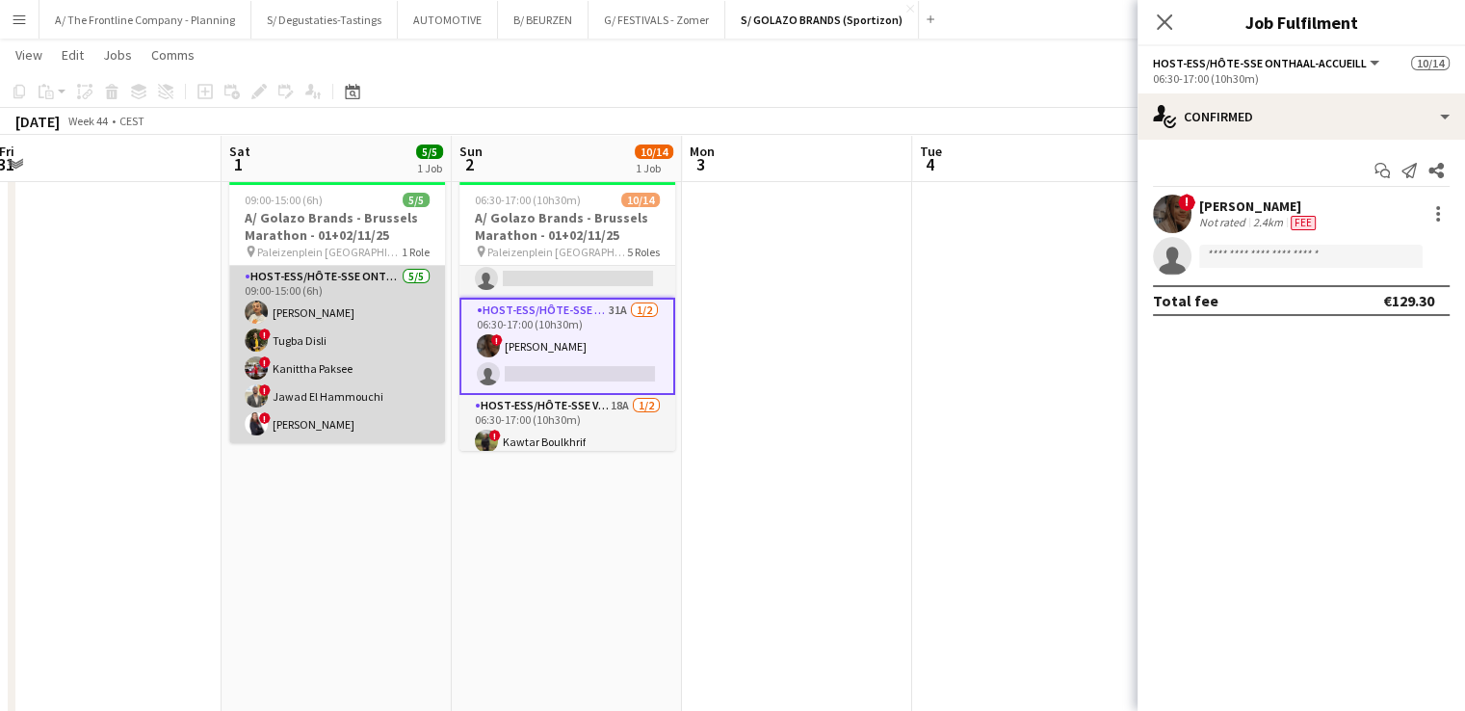
click at [379, 334] on app-card-role "Host-ess/Hôte-sse Onthaal-Accueill 5/5 09:00-15:00 (6h) Ellen Watzeels ! Tugba …" at bounding box center [337, 354] width 216 height 177
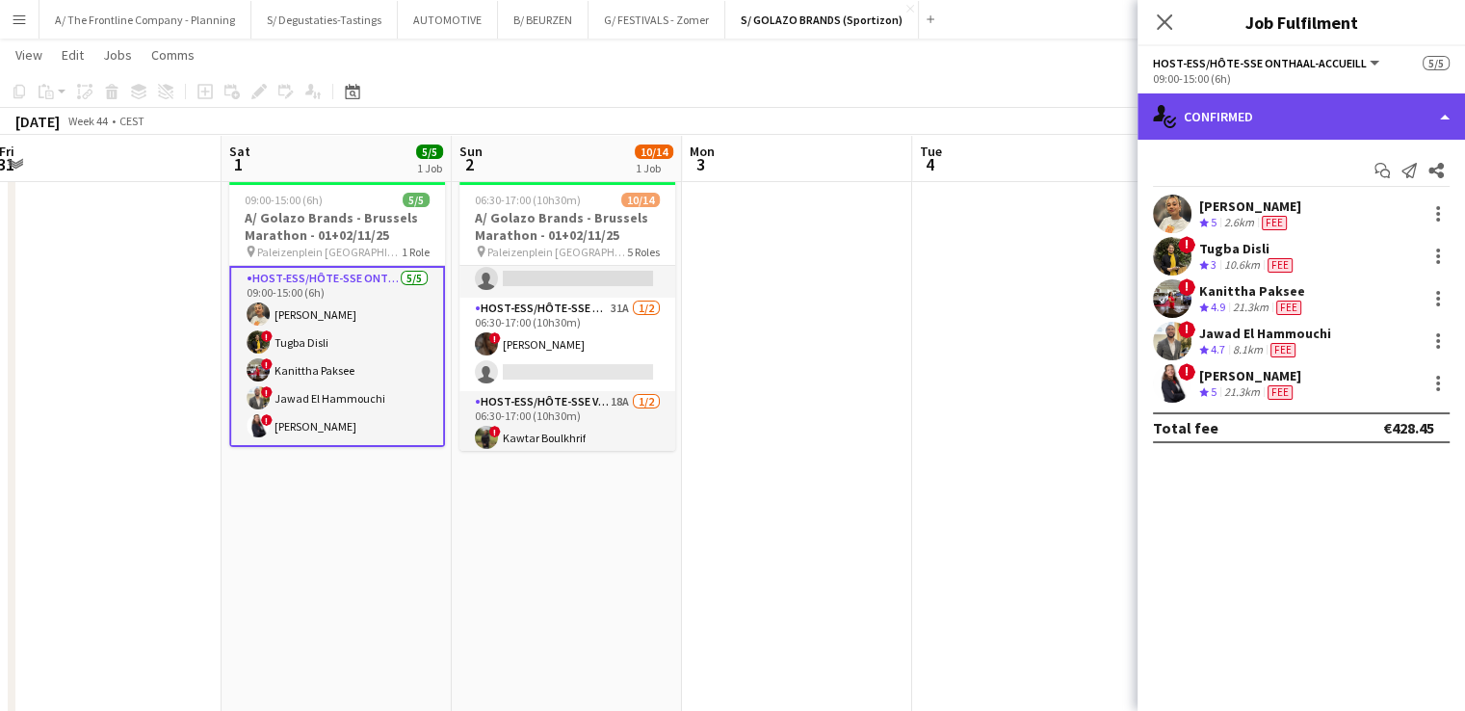
click at [1293, 105] on div "single-neutral-actions-check-2 Confirmed" at bounding box center [1300, 116] width 327 height 46
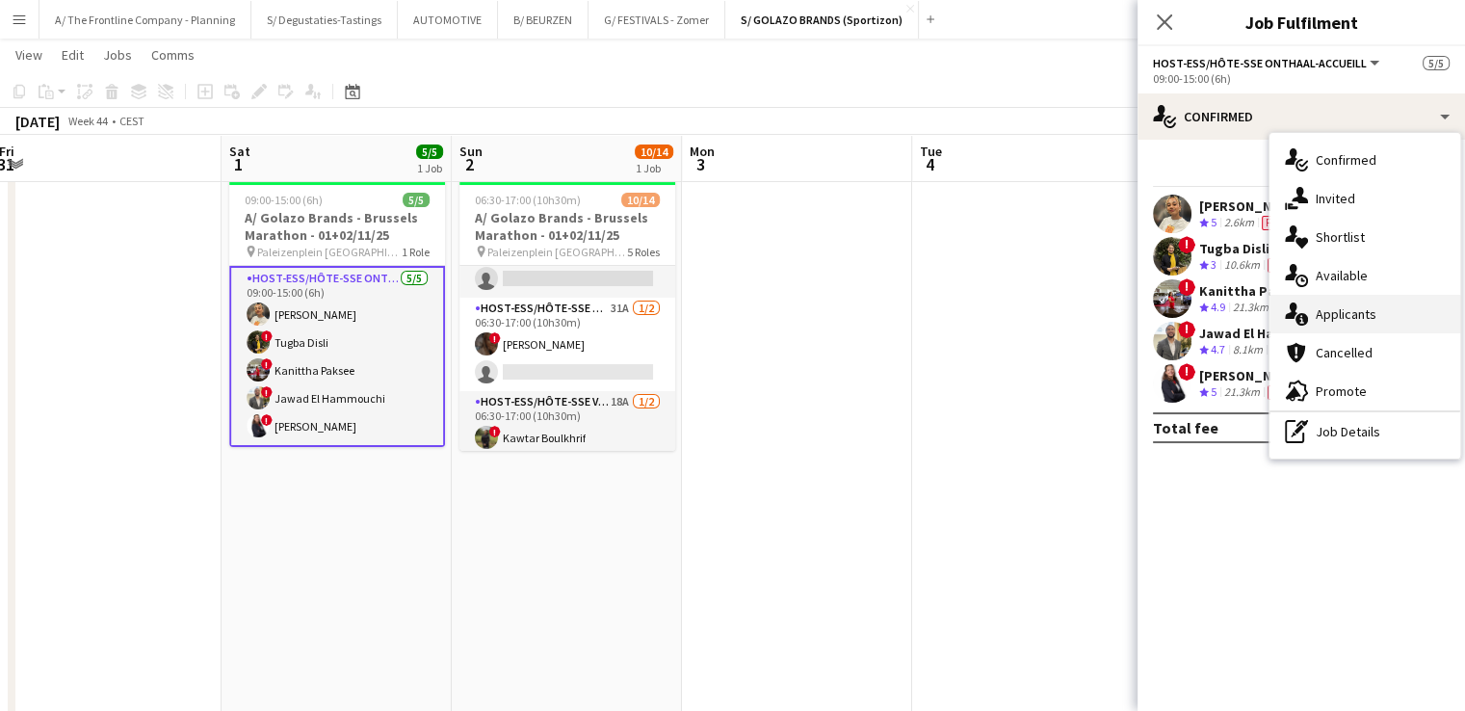
click at [1344, 312] on span "Applicants" at bounding box center [1345, 313] width 61 height 17
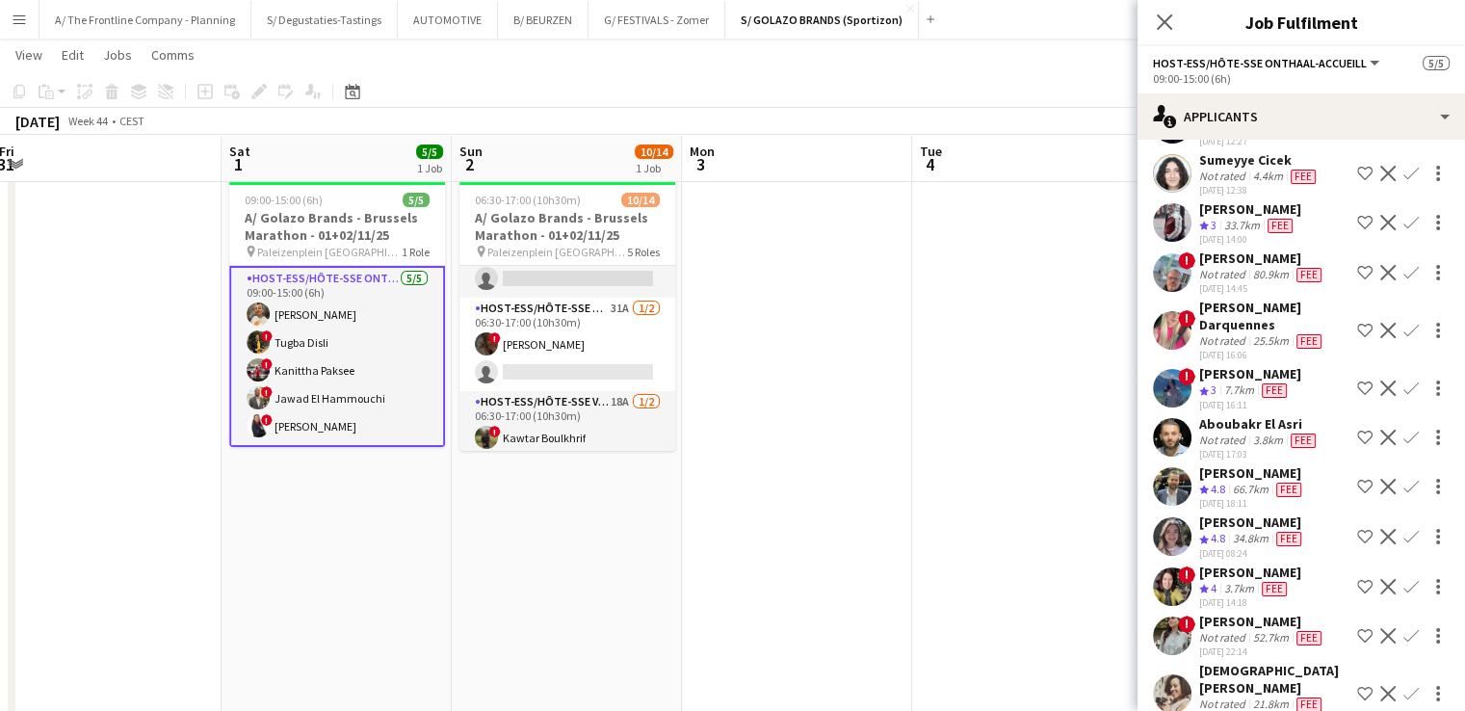
scroll to position [439, 0]
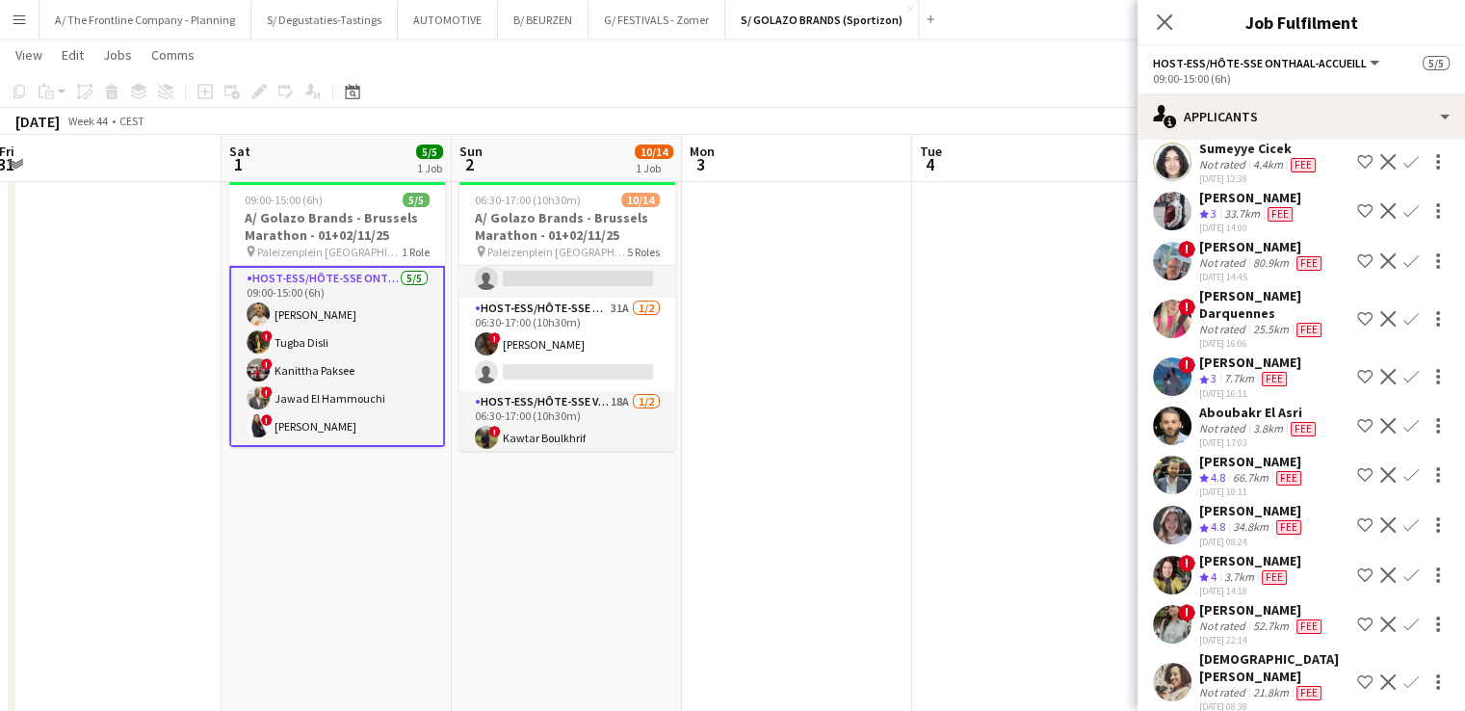
click at [1239, 486] on div "! Michaëla Nyanguile Crew rating 5 40.8km Fee 13-09-2025 12:11 Shortlist crew D…" at bounding box center [1300, 720] width 327 height 1870
click at [1243, 502] on div "Winke De Feyter" at bounding box center [1252, 510] width 106 height 17
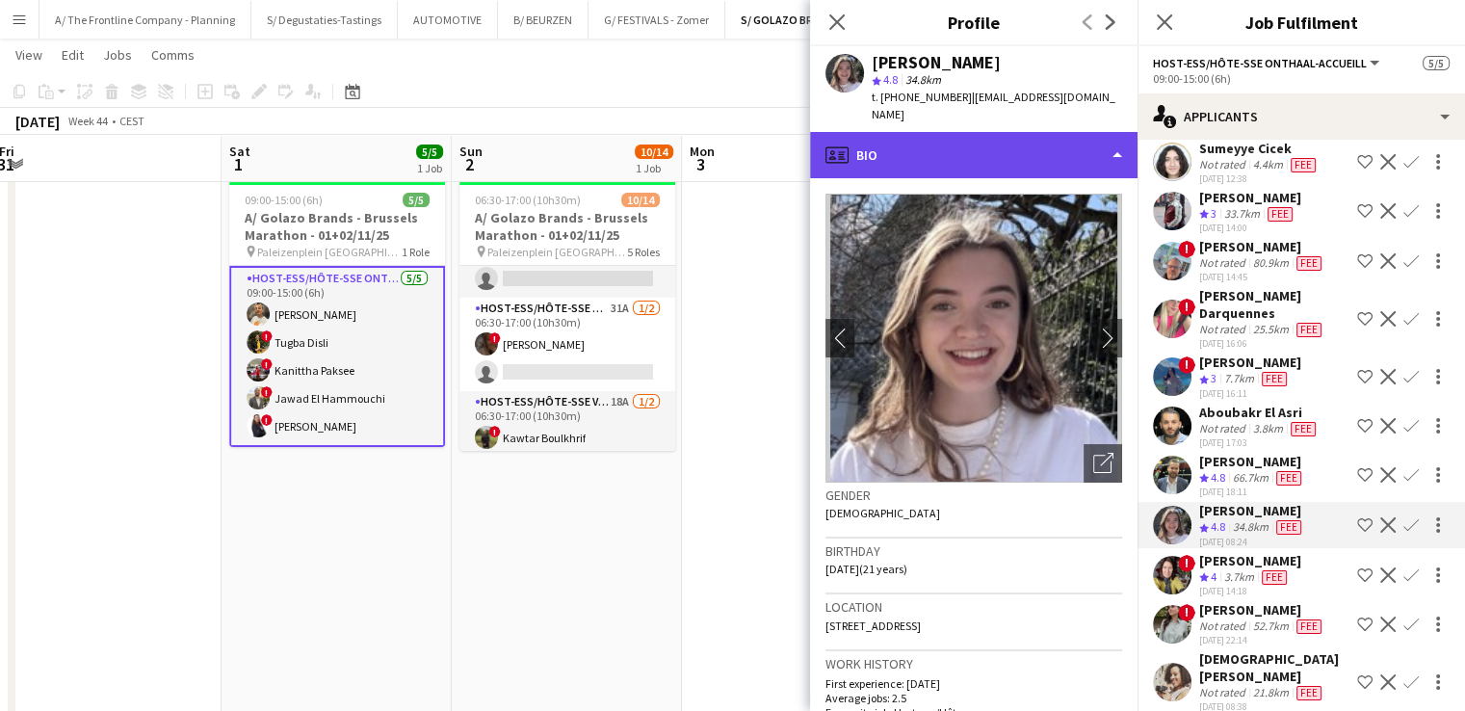
click at [1002, 138] on div "profile Bio" at bounding box center [973, 155] width 327 height 46
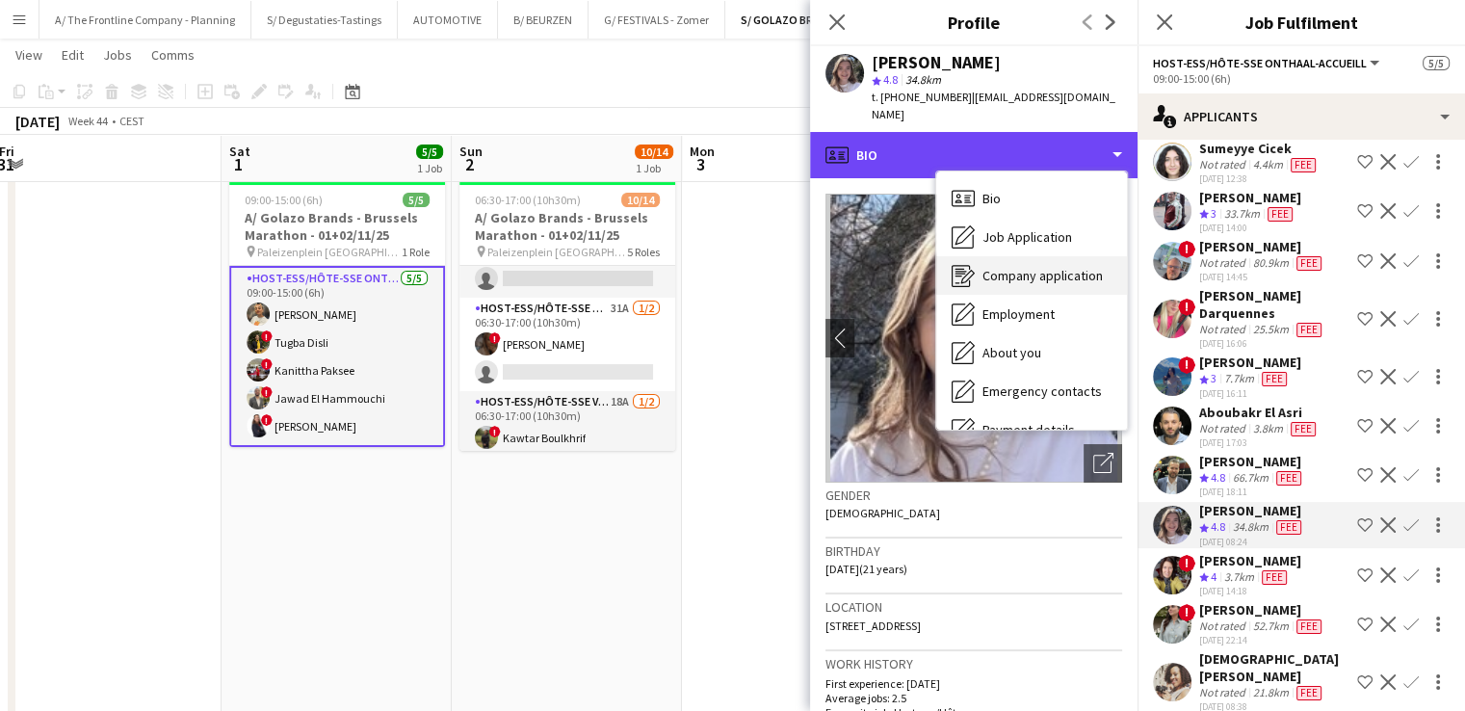
scroll to position [181, 0]
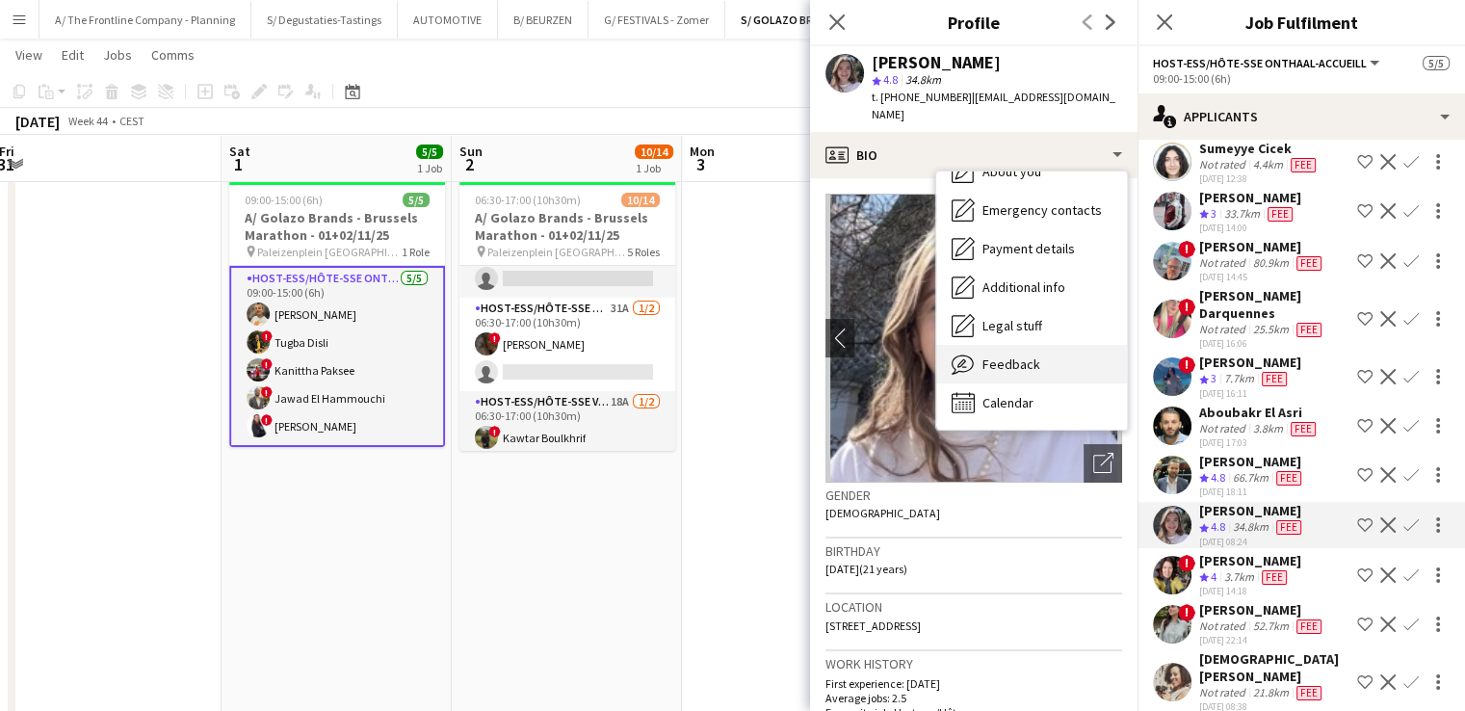
click at [1023, 355] on span "Feedback" at bounding box center [1011, 363] width 58 height 17
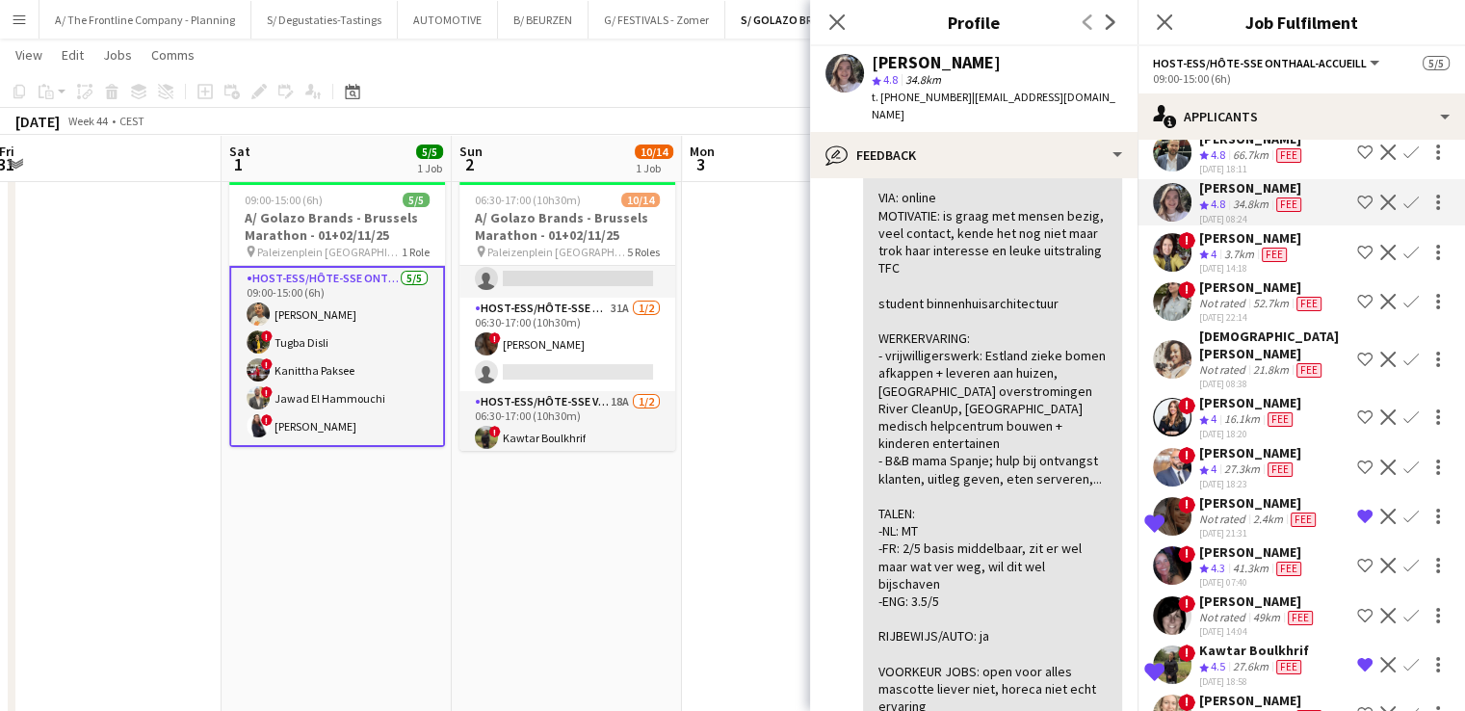
scroll to position [777, 0]
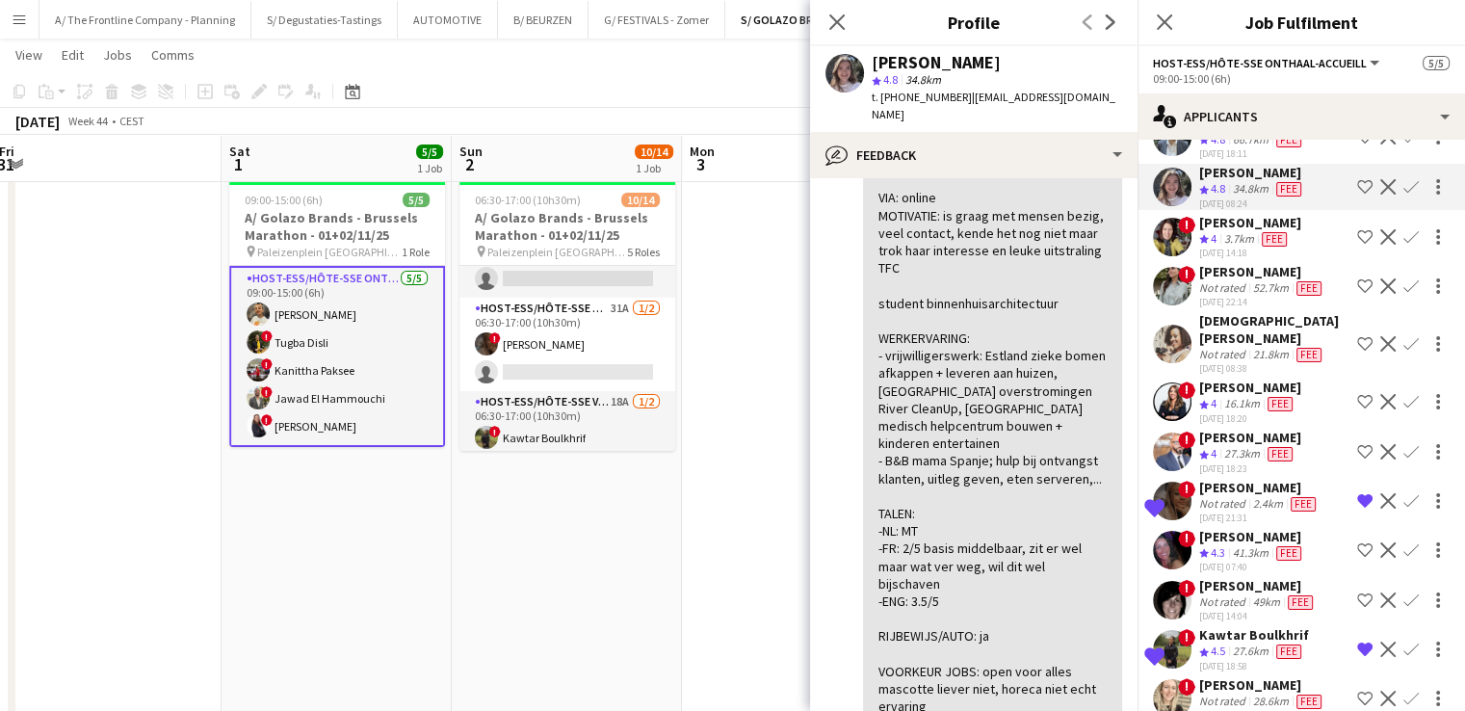
click at [1243, 528] on div "Vanessa Branco" at bounding box center [1252, 536] width 106 height 17
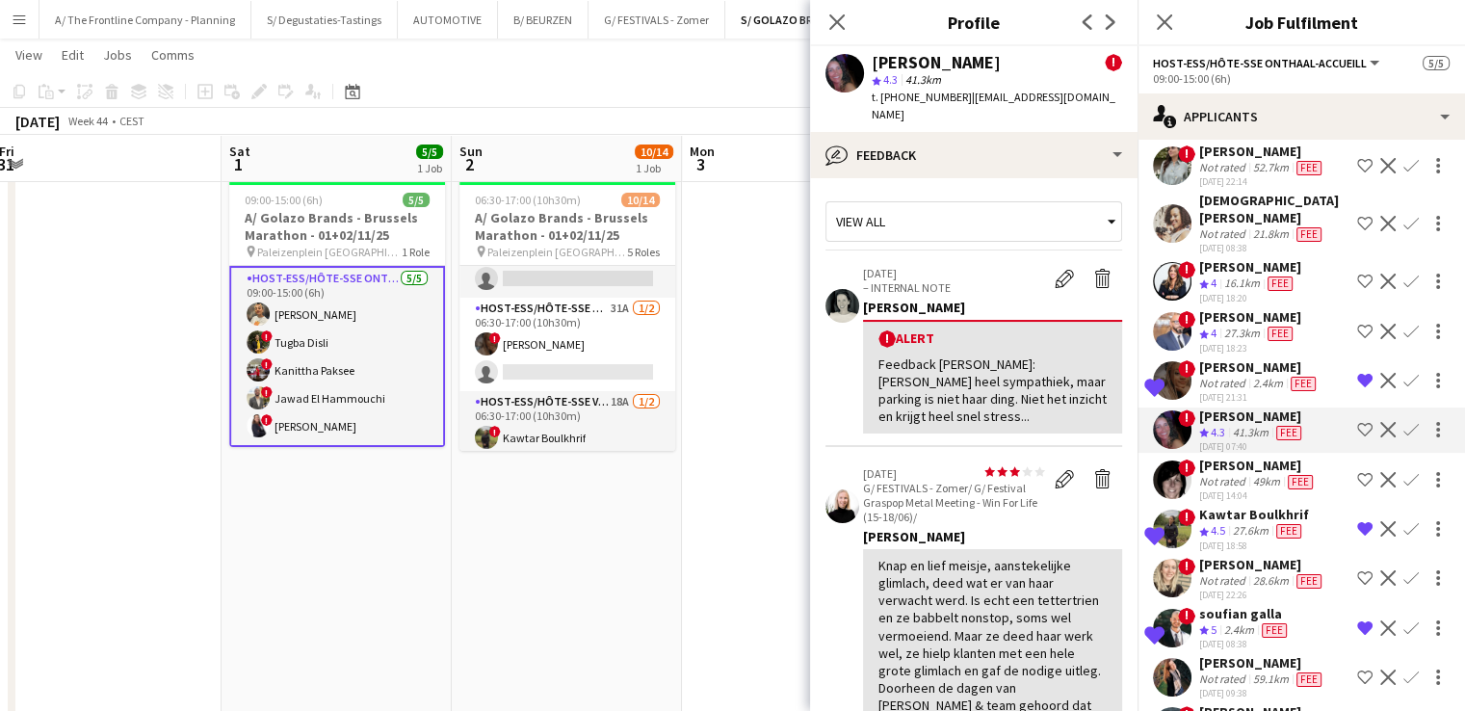
scroll to position [900, 0]
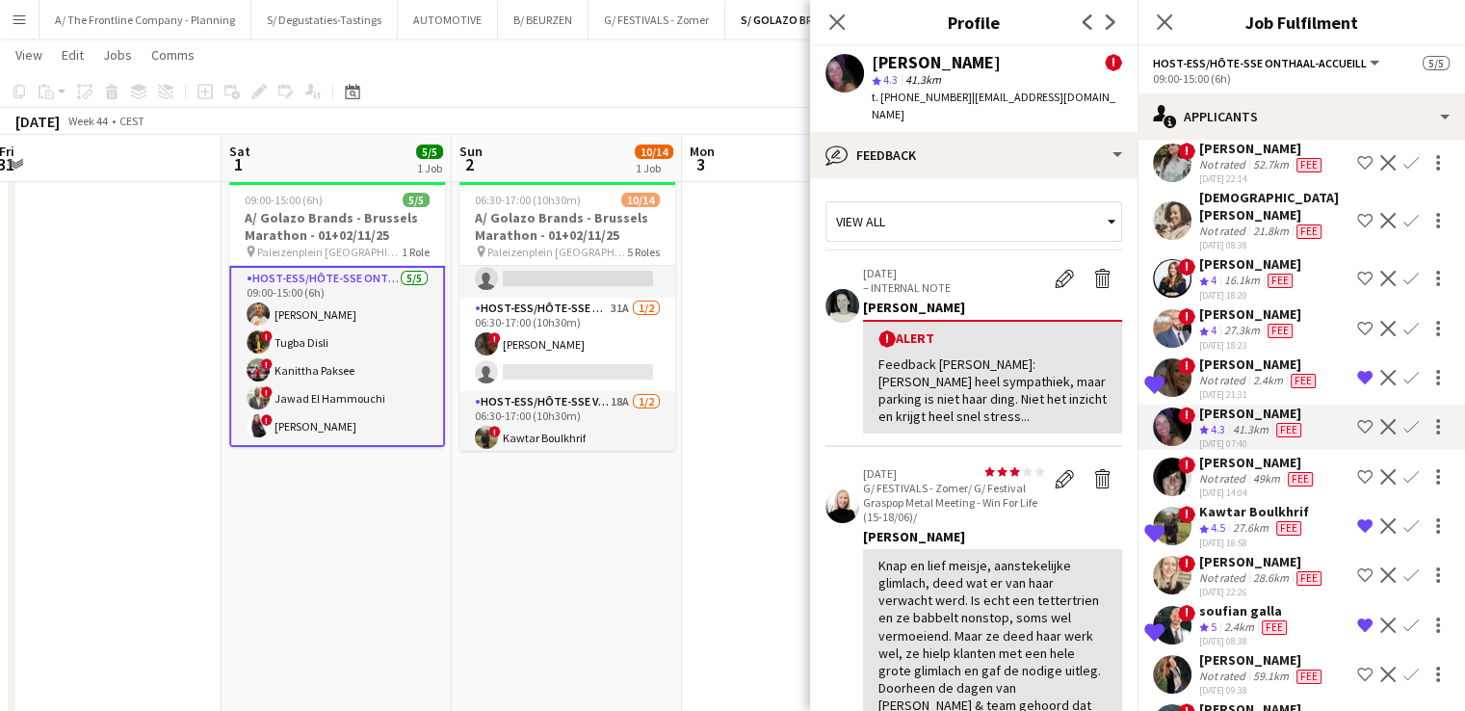
click at [1249, 570] on div "28.6km" at bounding box center [1270, 577] width 43 height 15
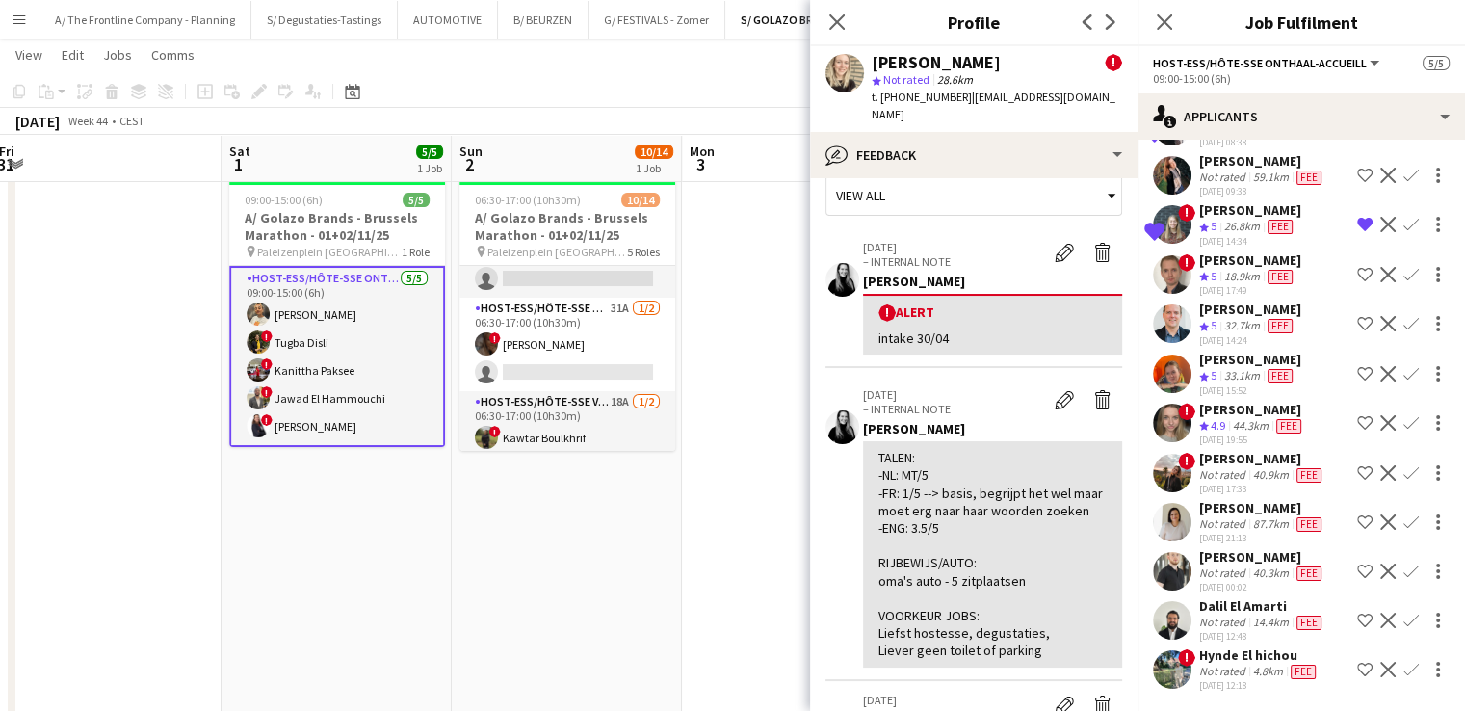
scroll to position [1432, 0]
click at [1269, 663] on div "4.8km" at bounding box center [1268, 670] width 38 height 15
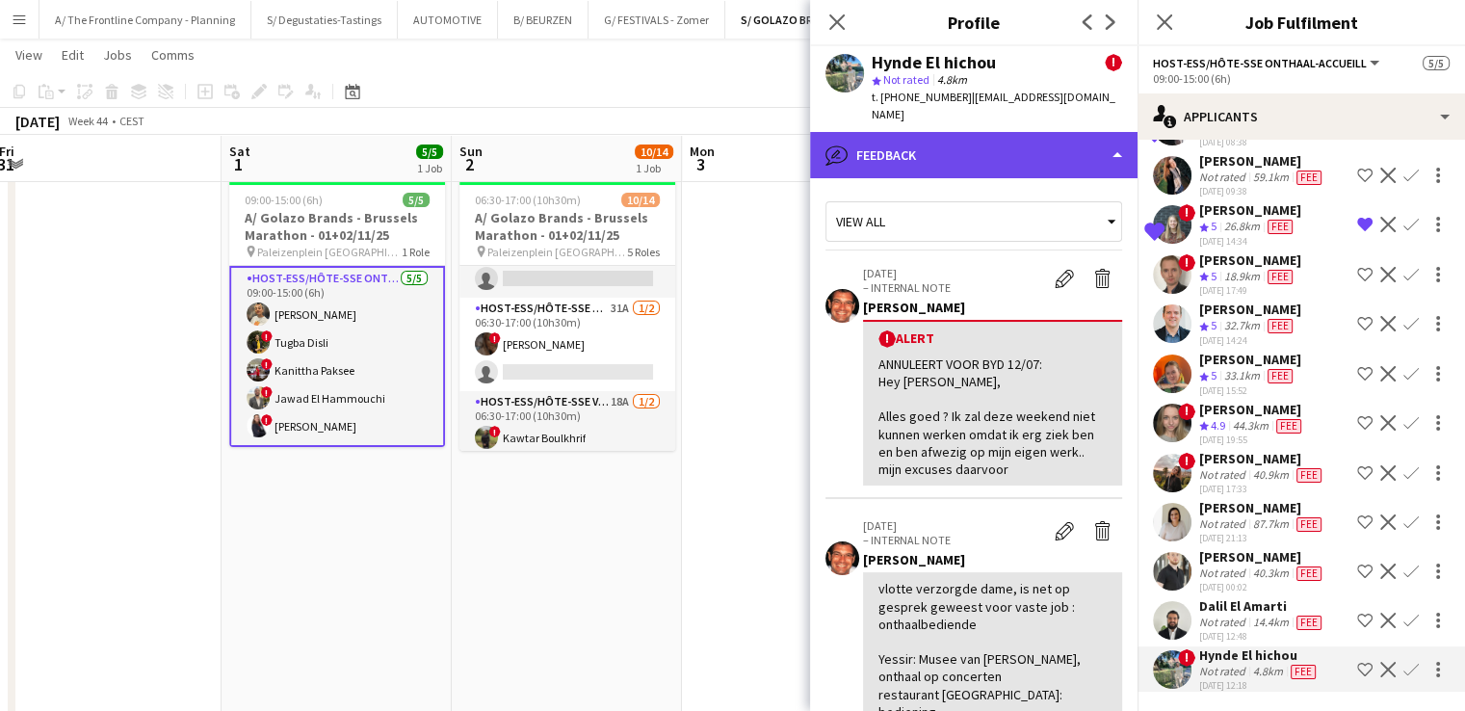
click at [939, 147] on div "bubble-pencil Feedback" at bounding box center [973, 155] width 327 height 46
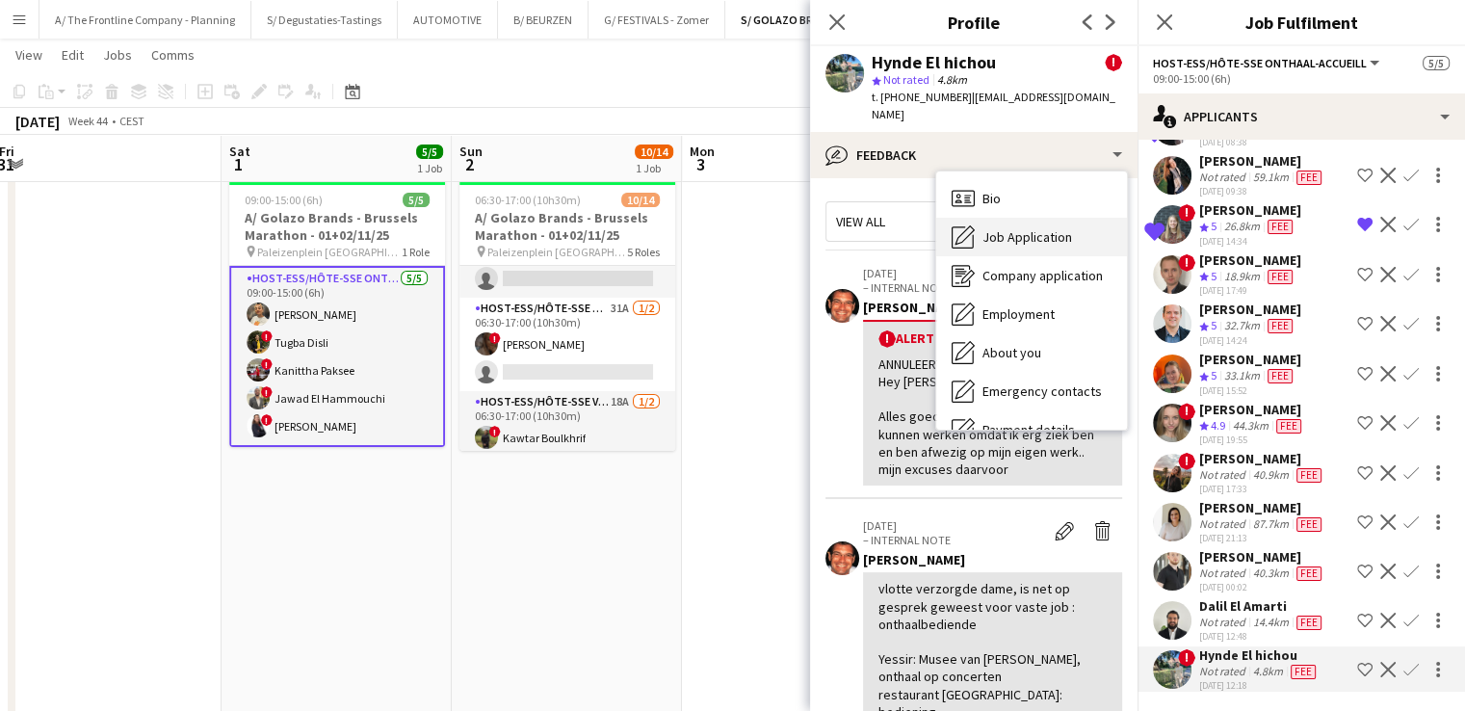
click at [994, 228] on span "Job Application" at bounding box center [1027, 236] width 90 height 17
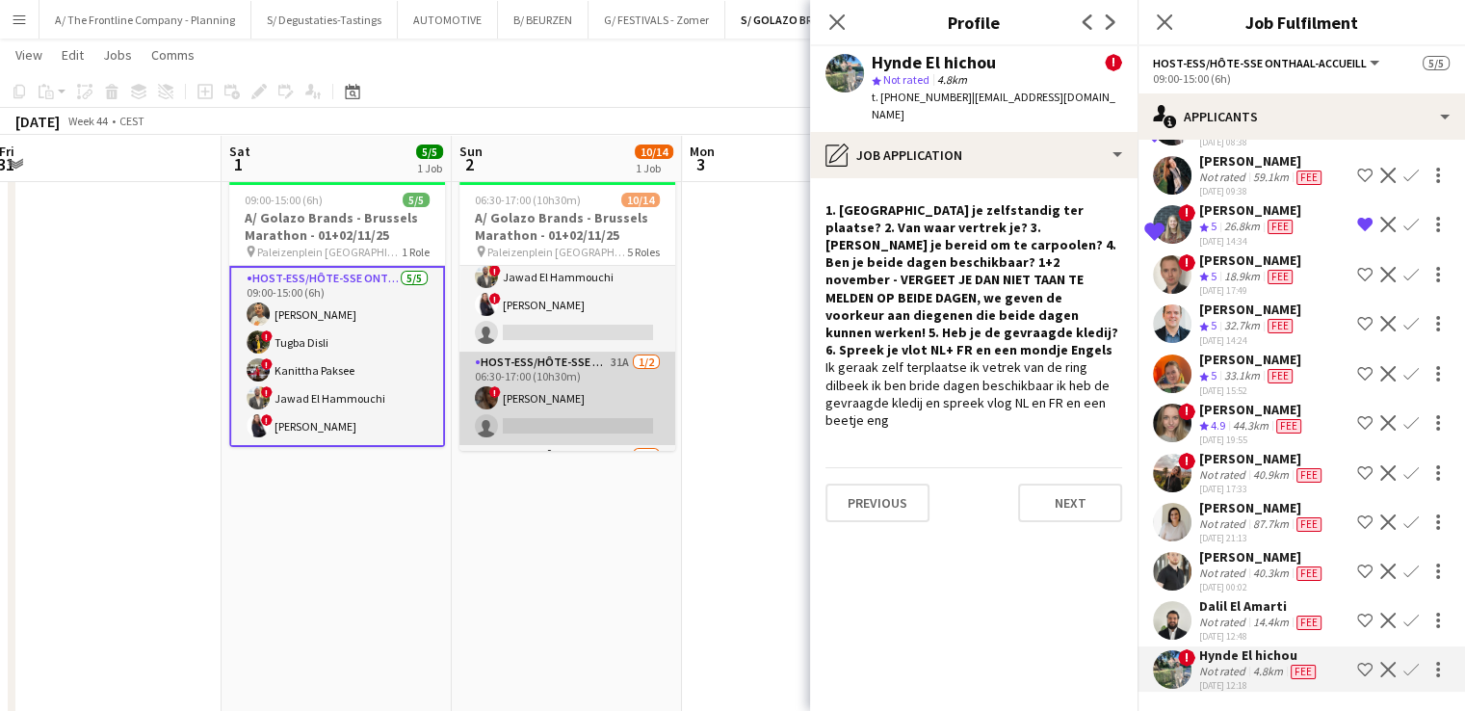
scroll to position [118, 0]
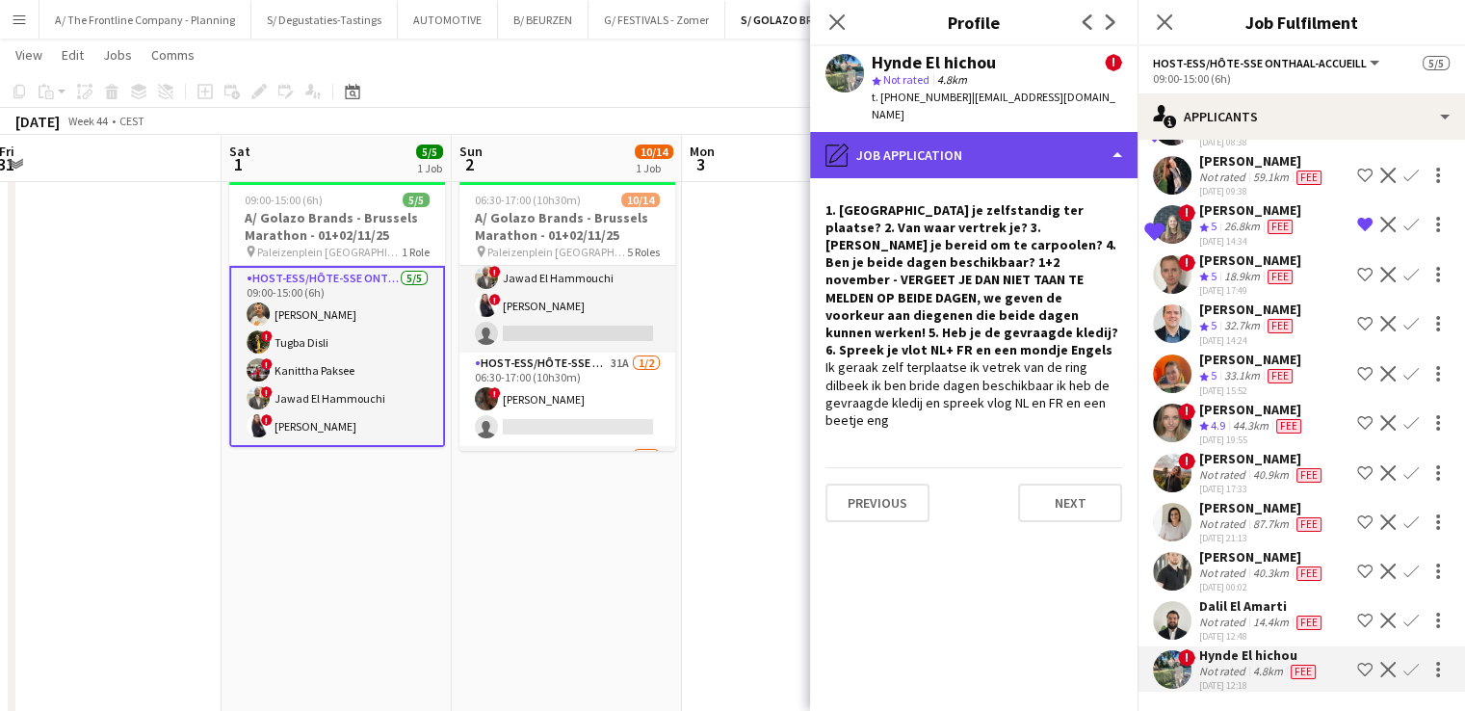
click at [930, 151] on div "pencil4 Job Application" at bounding box center [973, 155] width 327 height 46
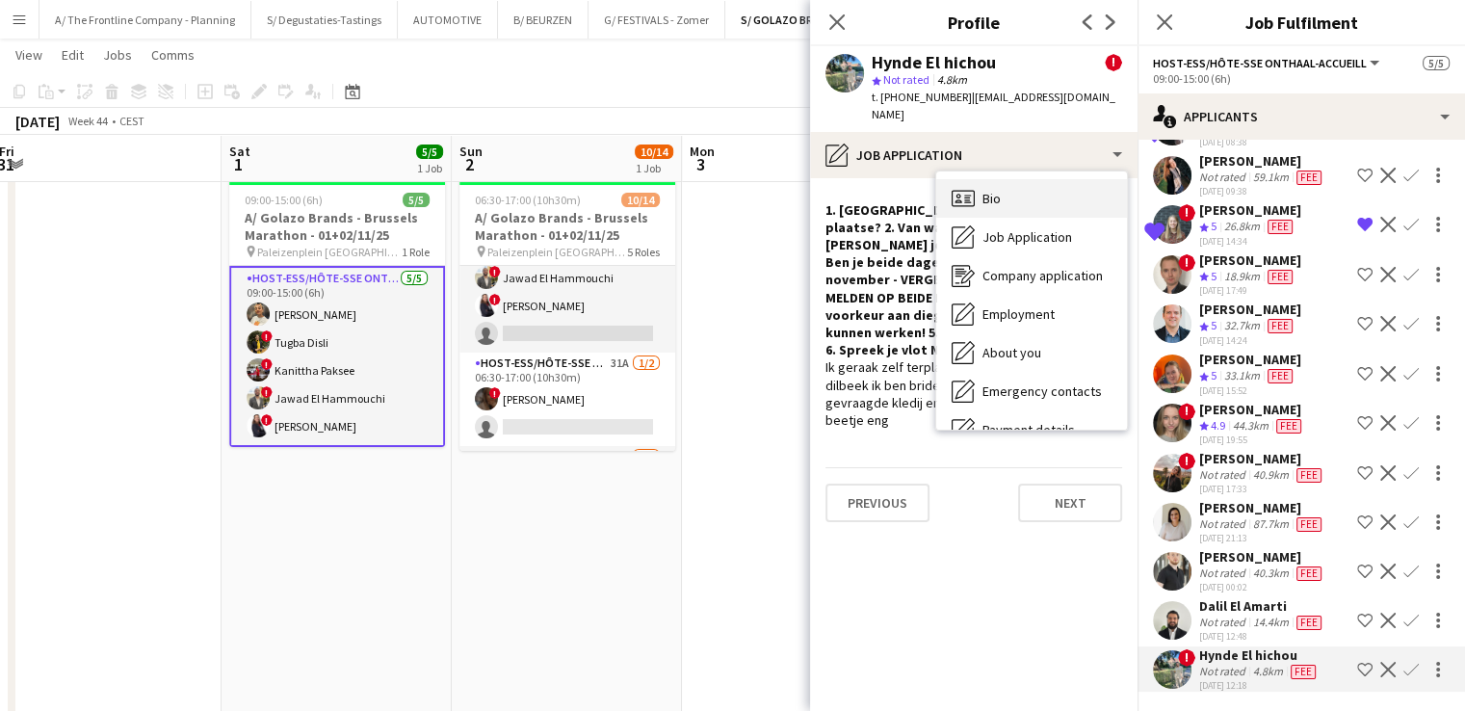
click at [1002, 179] on div "Bio Bio" at bounding box center [1031, 198] width 191 height 39
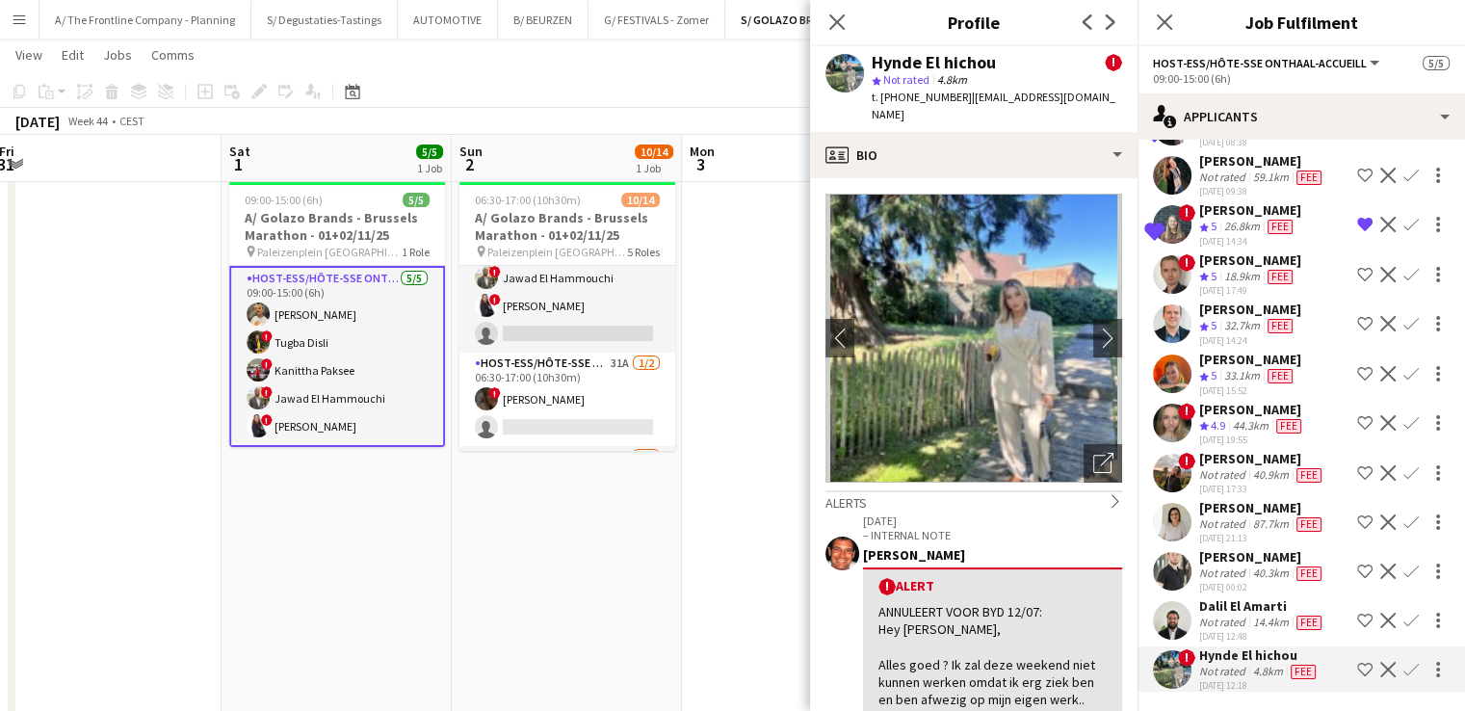
click at [1082, 342] on img at bounding box center [973, 338] width 297 height 289
click at [1094, 327] on app-icon "chevron-right" at bounding box center [1108, 337] width 30 height 20
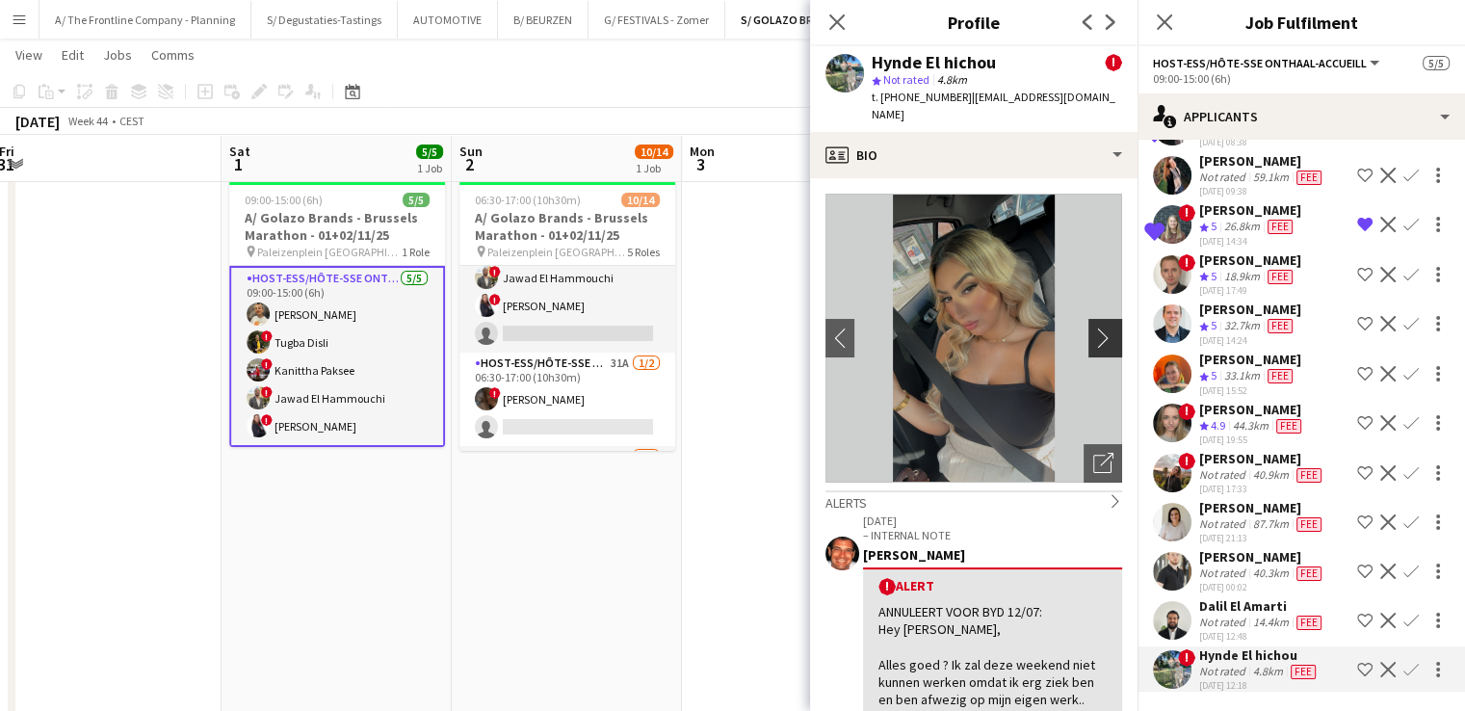
click at [1094, 327] on app-icon "chevron-right" at bounding box center [1108, 337] width 30 height 20
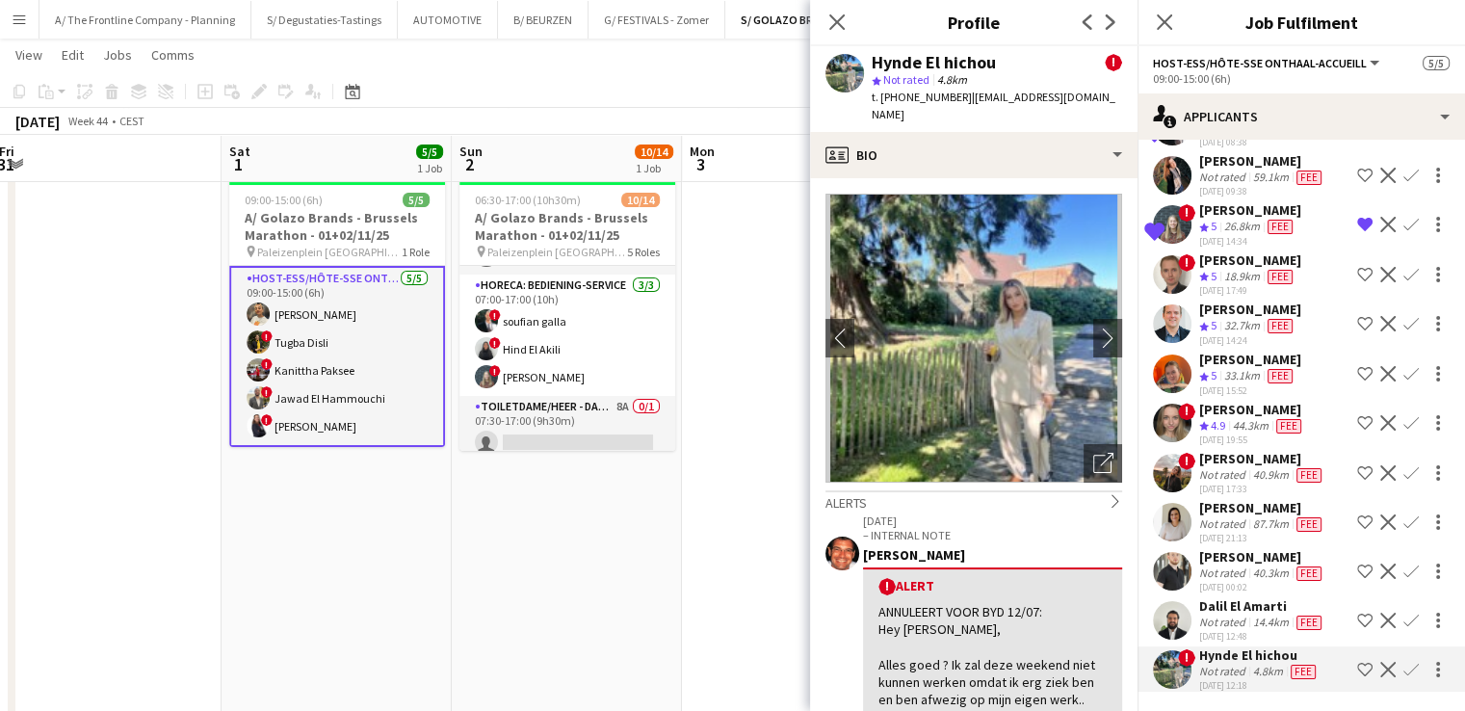
scroll to position [393, 0]
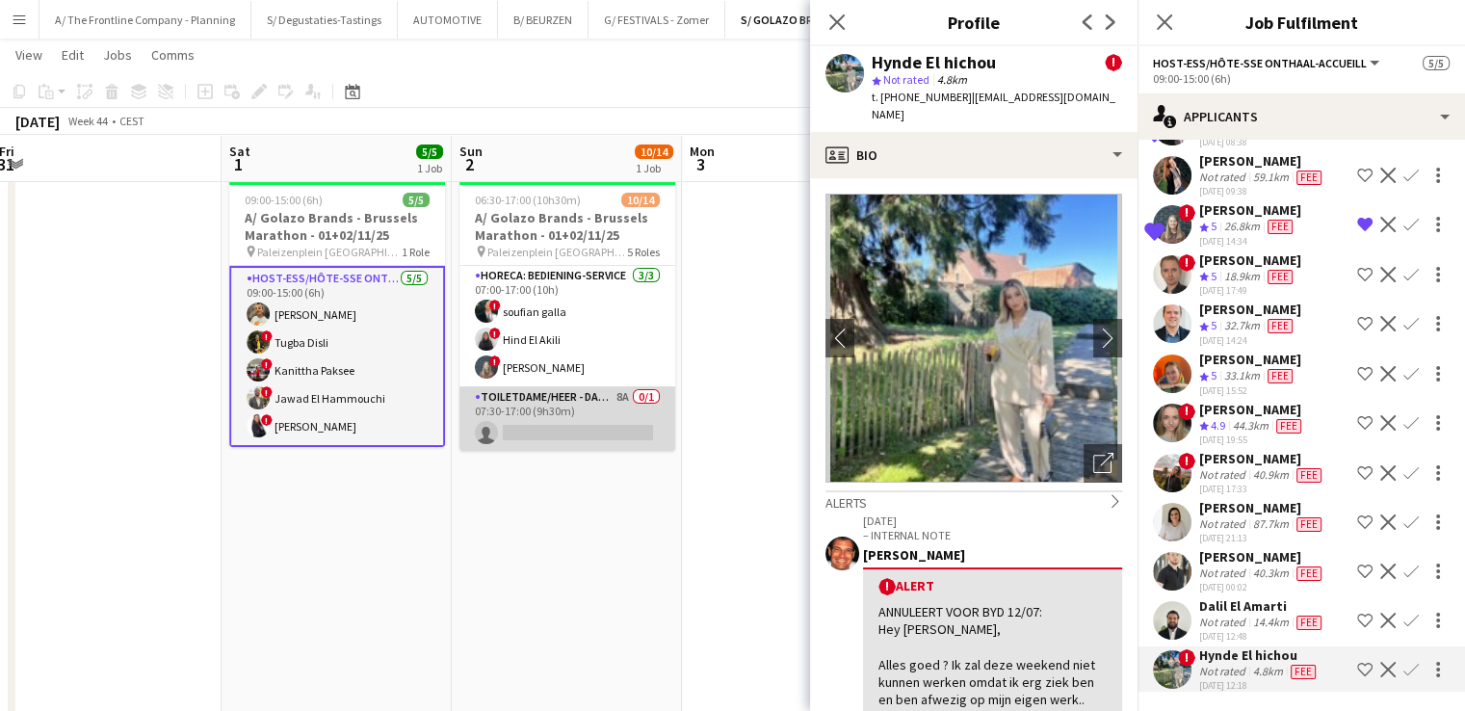
click at [565, 407] on app-card-role "Toiletdame/heer - dame/monsieur des toilettes 8A 0/1 07:30-17:00 (9h30m) single…" at bounding box center [567, 418] width 216 height 65
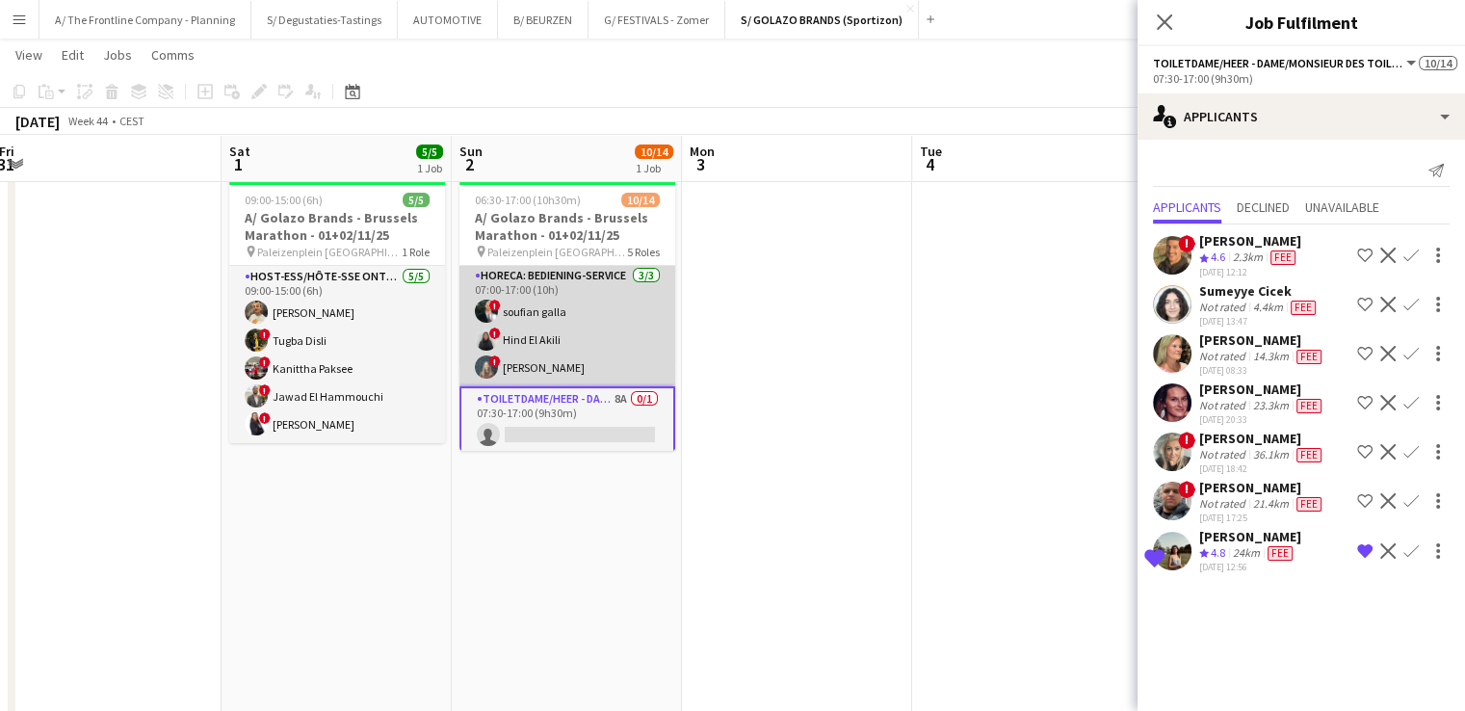
scroll to position [397, 0]
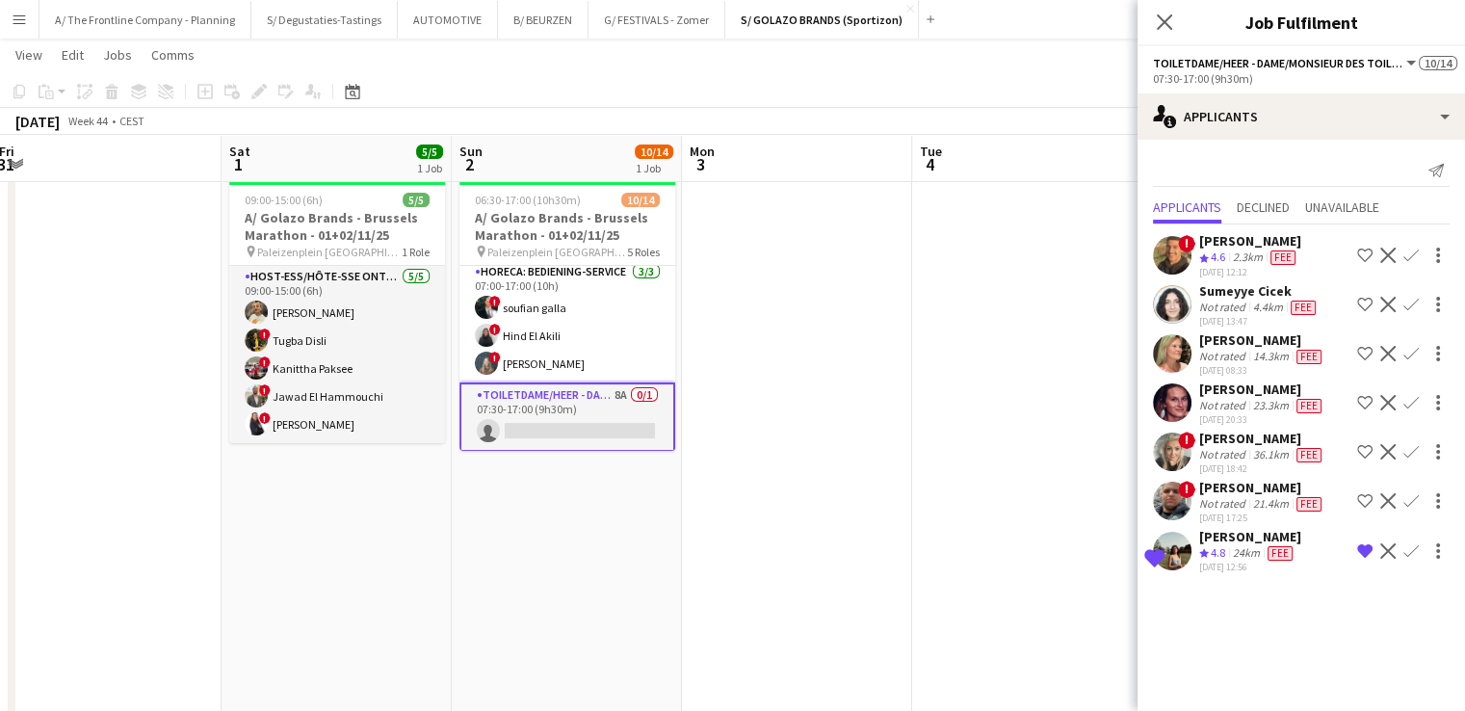
click at [1221, 536] on div "Laura Sergeant" at bounding box center [1250, 536] width 102 height 17
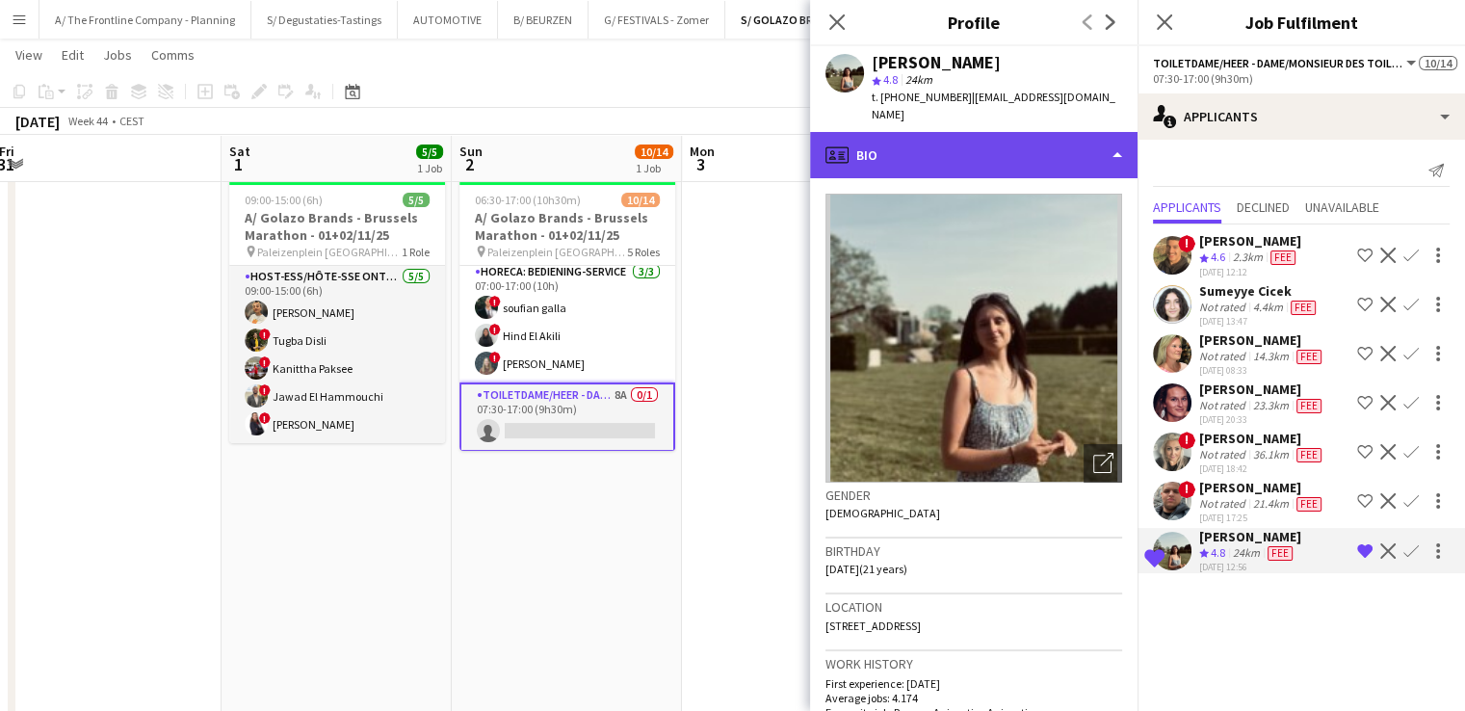
click at [983, 136] on div "profile Bio" at bounding box center [973, 155] width 327 height 46
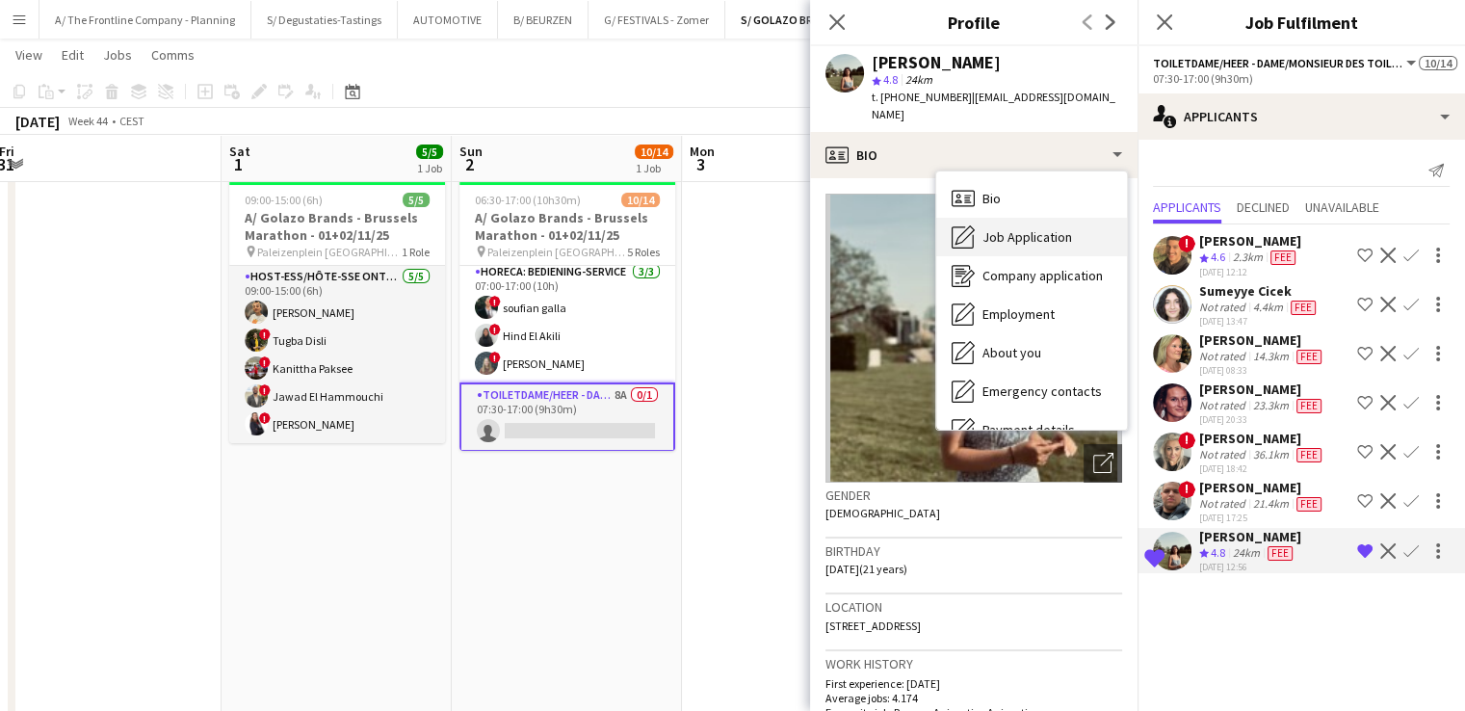
click at [1040, 228] on span "Job Application" at bounding box center [1027, 236] width 90 height 17
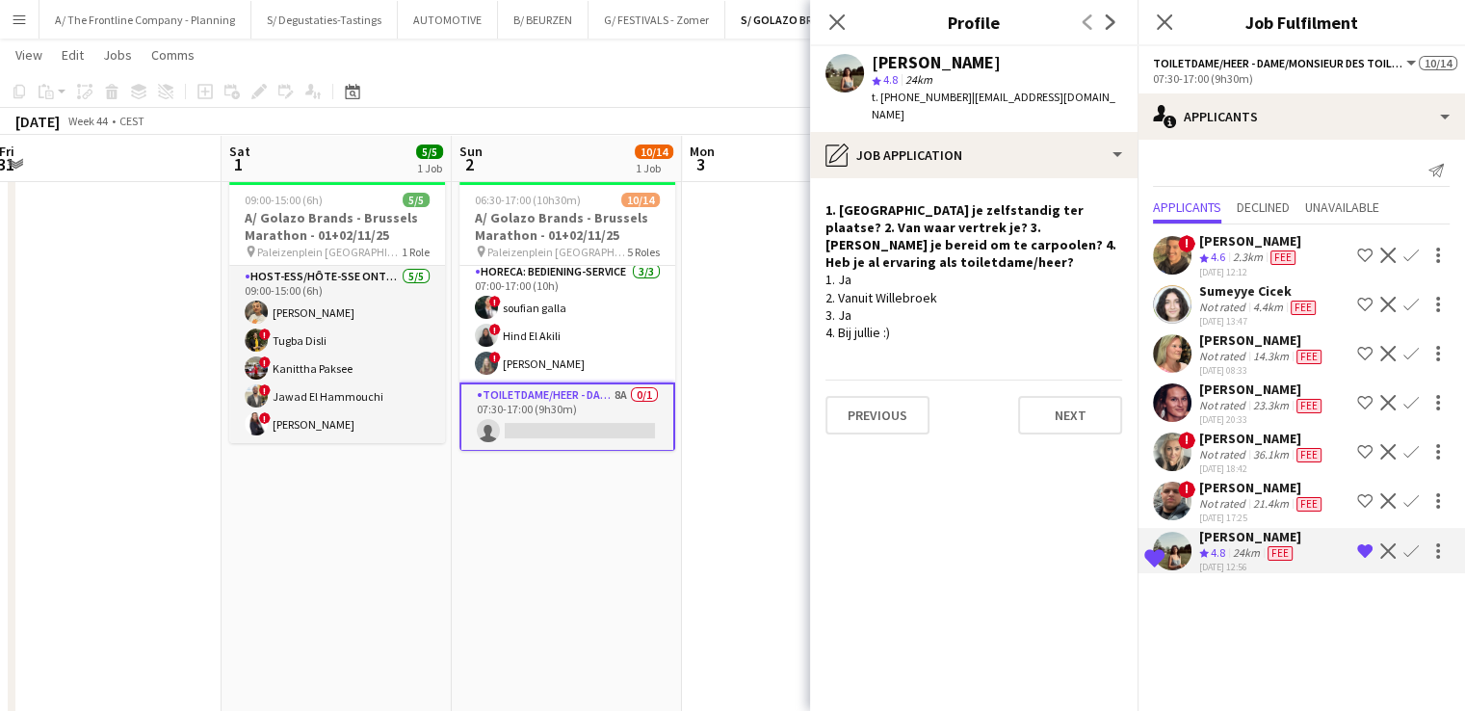
click at [1404, 543] on app-icon "Confirm" at bounding box center [1410, 550] width 15 height 15
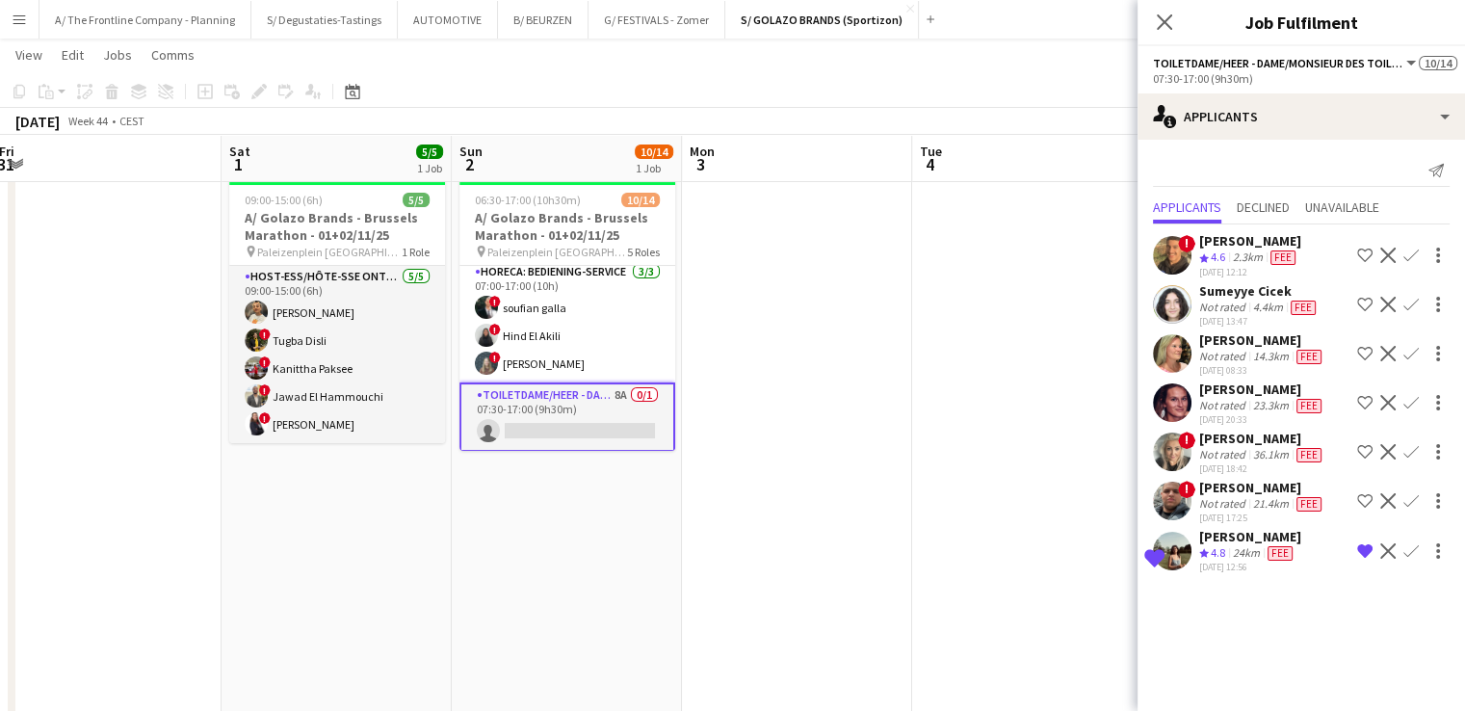
click at [1408, 544] on app-icon "Confirm" at bounding box center [1410, 550] width 15 height 15
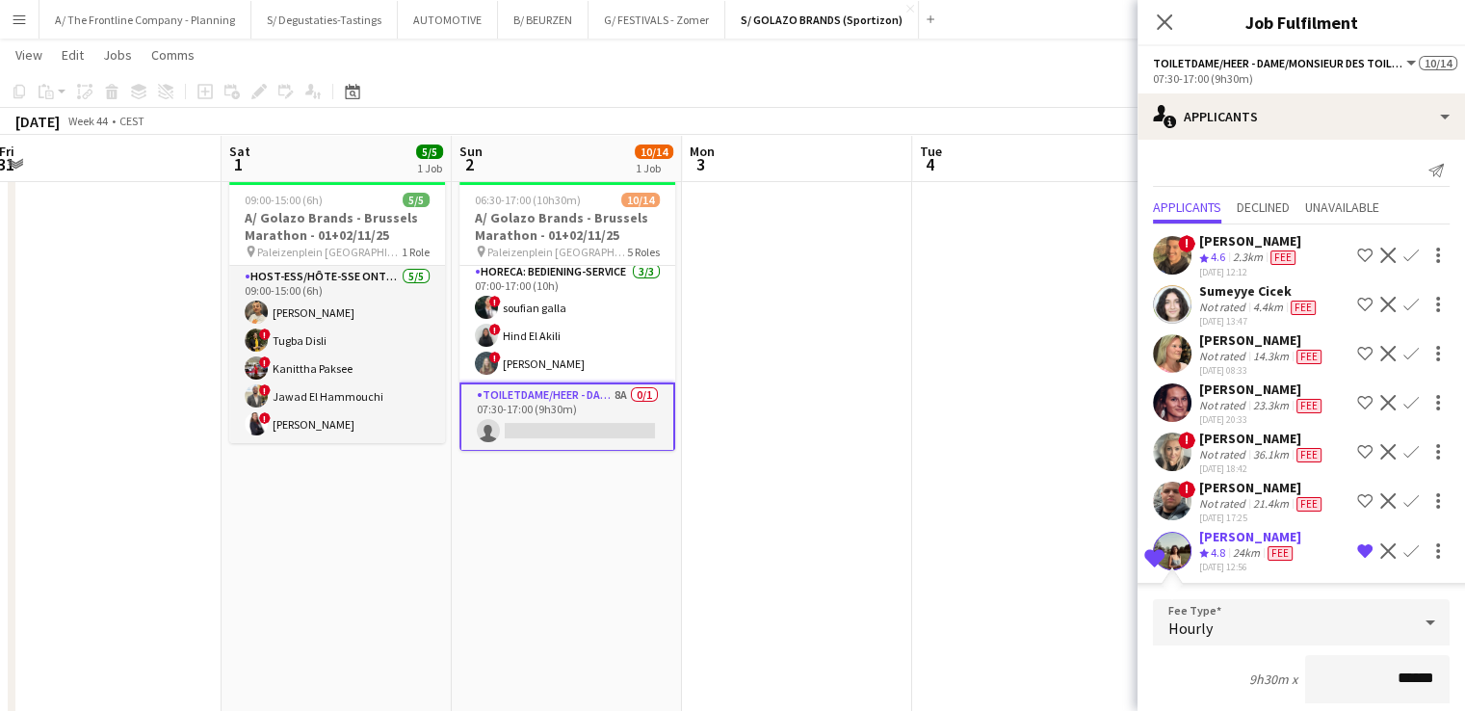
scroll to position [309, 0]
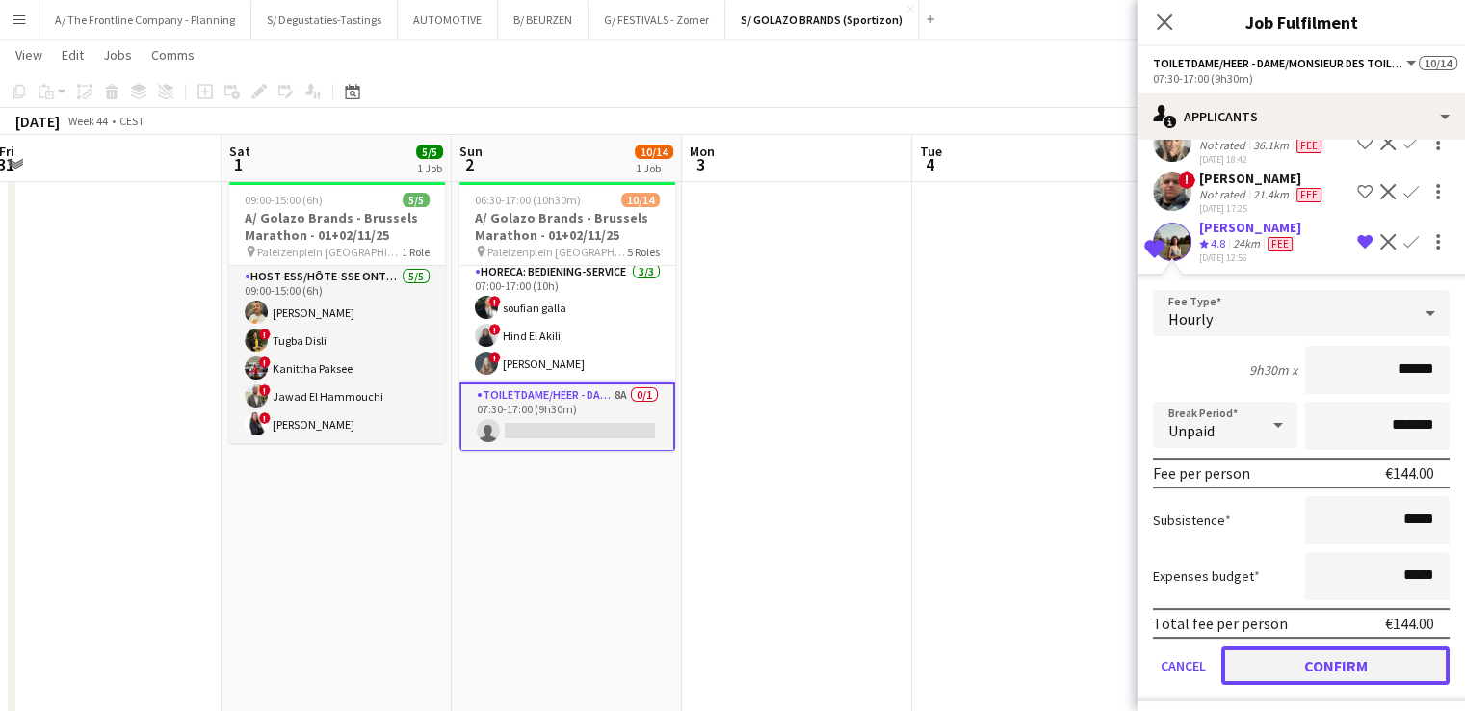
click at [1346, 663] on button "Confirm" at bounding box center [1335, 665] width 228 height 39
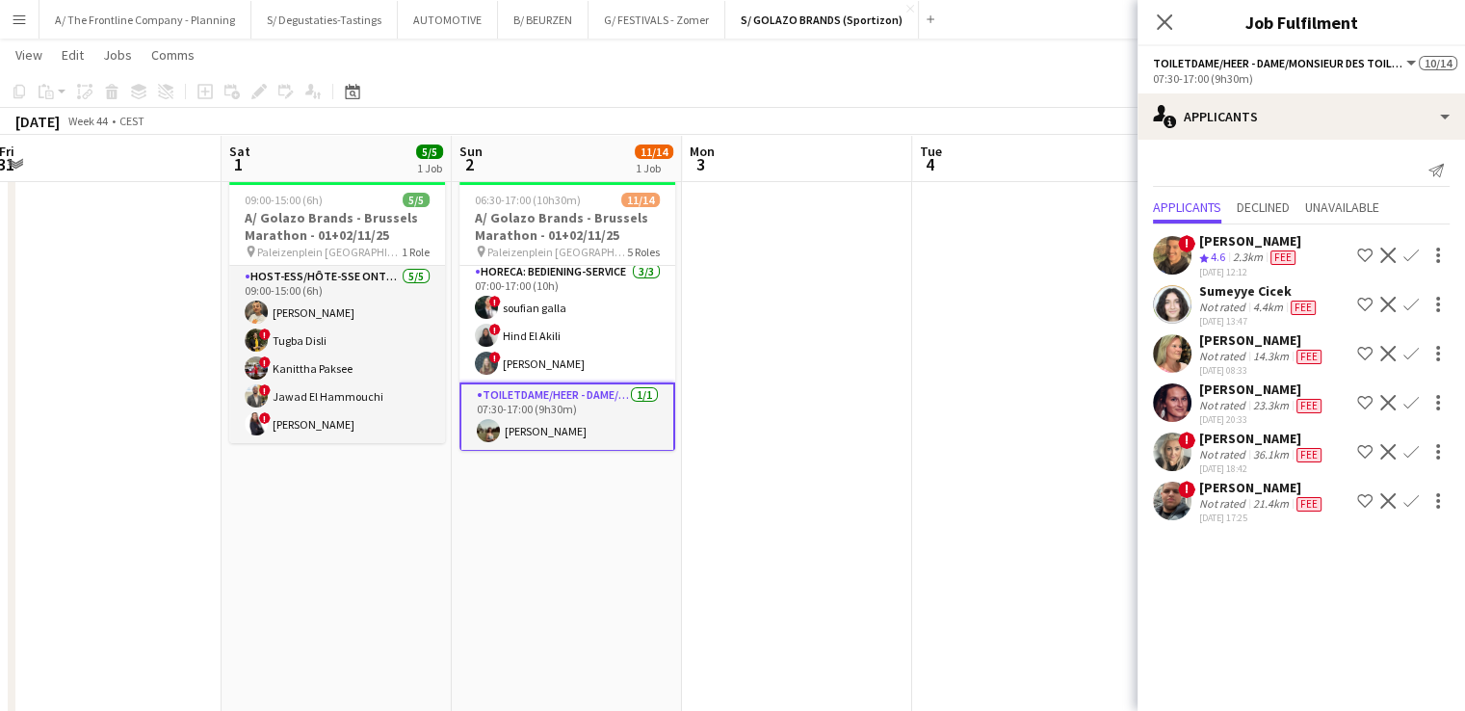
scroll to position [0, 0]
click at [780, 512] on app-date-cell at bounding box center [797, 470] width 230 height 624
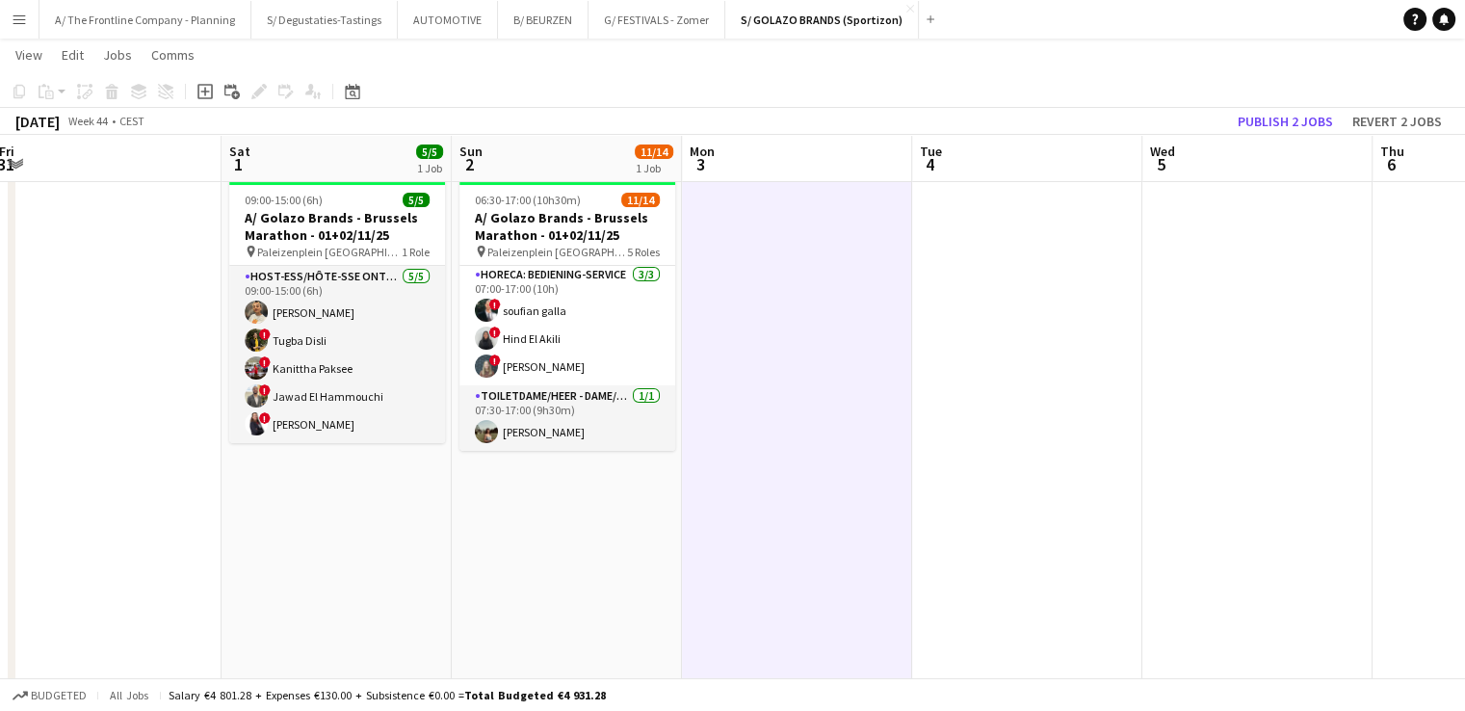
scroll to position [393, 0]
click at [1287, 114] on button "Publish 2 jobs" at bounding box center [1285, 121] width 111 height 25
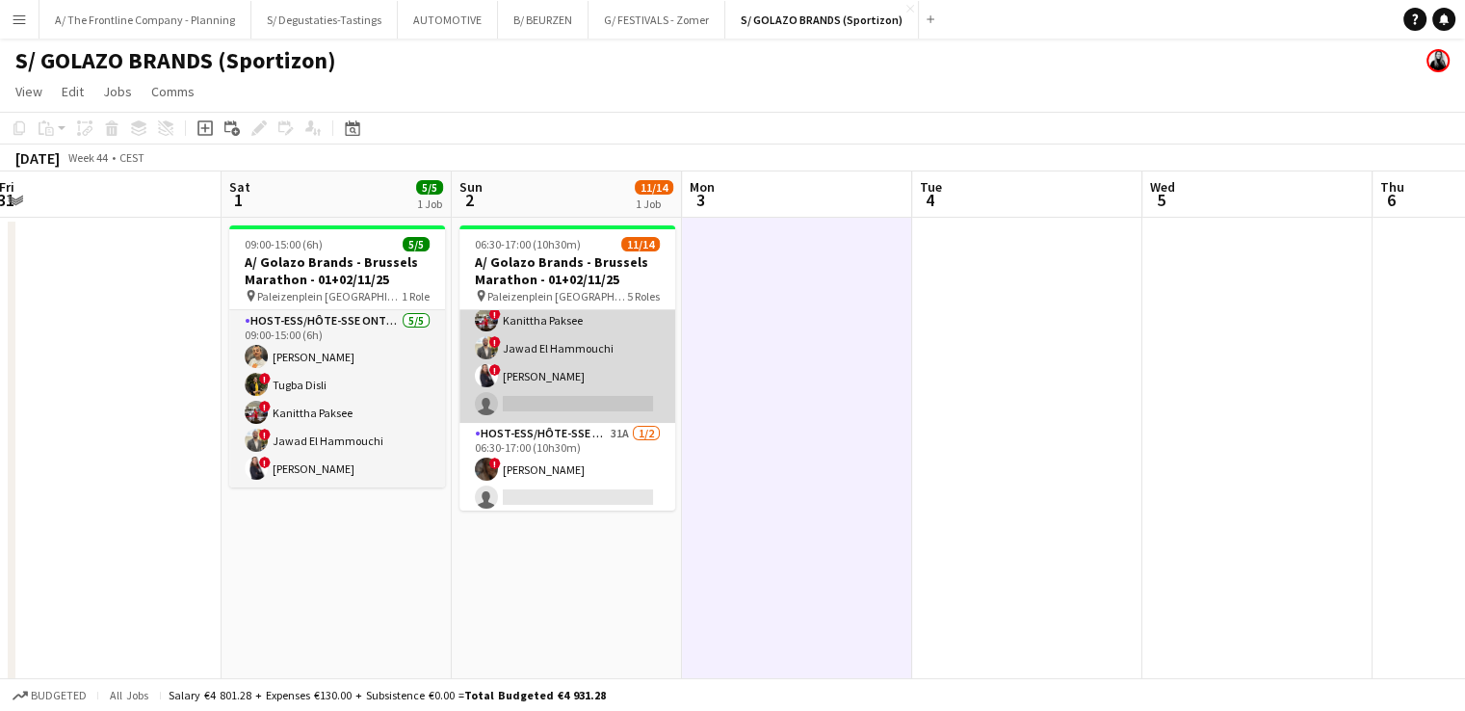
scroll to position [0, 0]
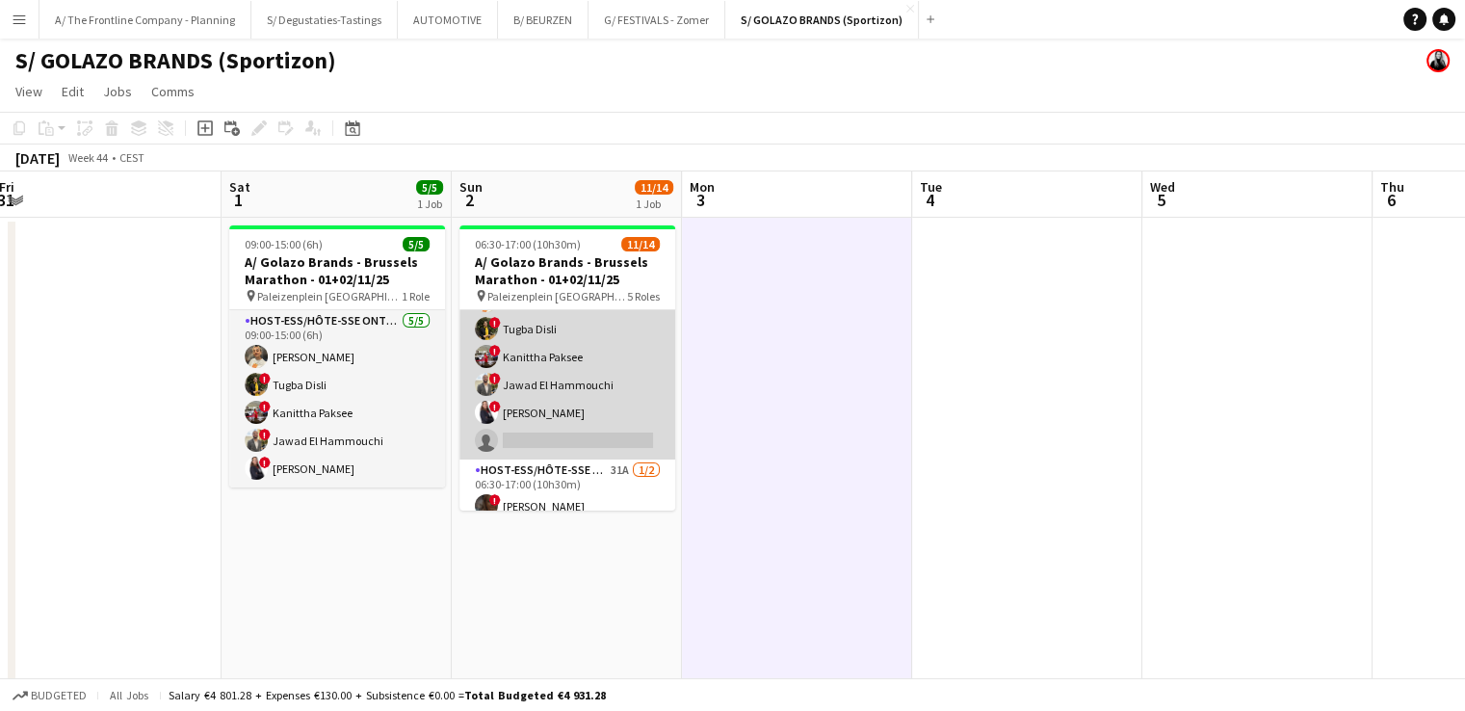
click at [570, 405] on app-card-role "Host-ess/Hôte-sse Onthaal-Accueill 14A 5/6 06:30-10:30 (4h) Ellen Watzeels ! Tu…" at bounding box center [567, 356] width 216 height 205
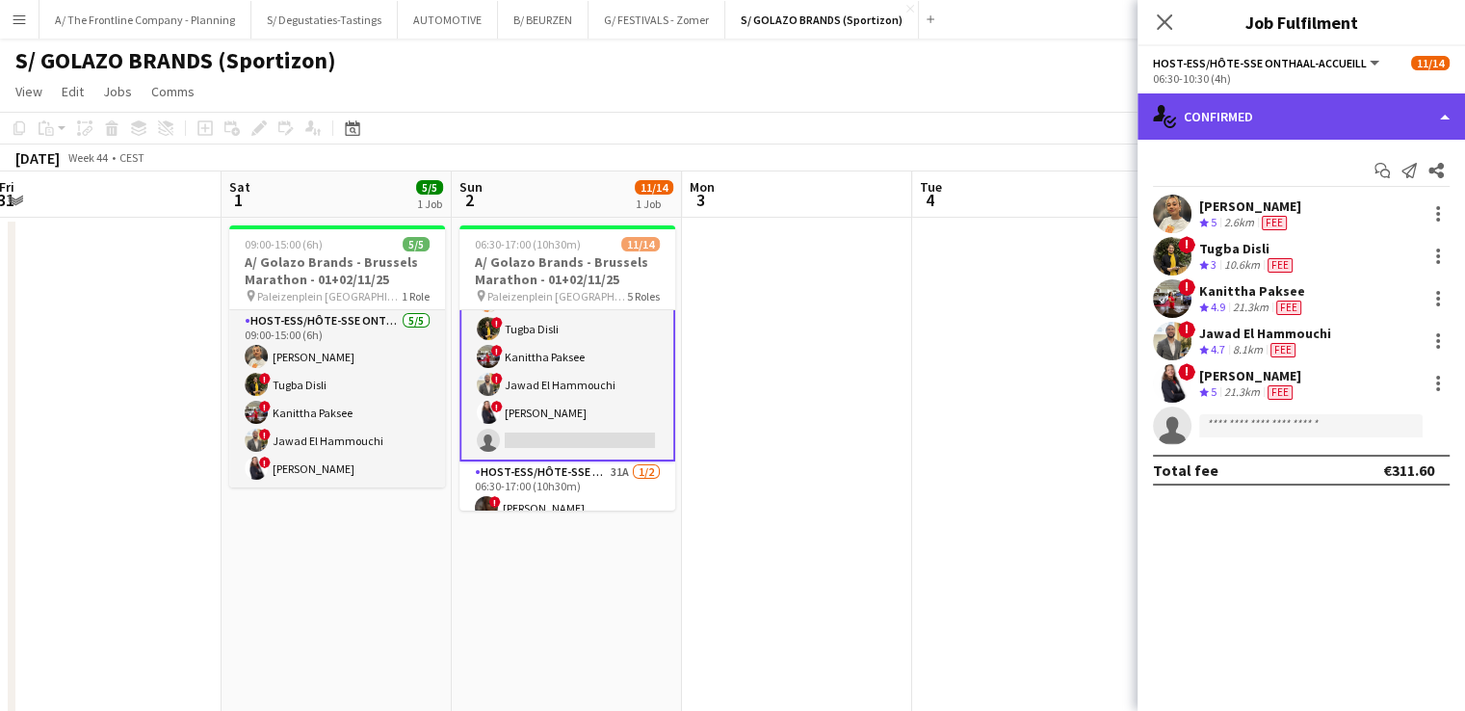
click at [1277, 101] on div "single-neutral-actions-check-2 Confirmed" at bounding box center [1300, 116] width 327 height 46
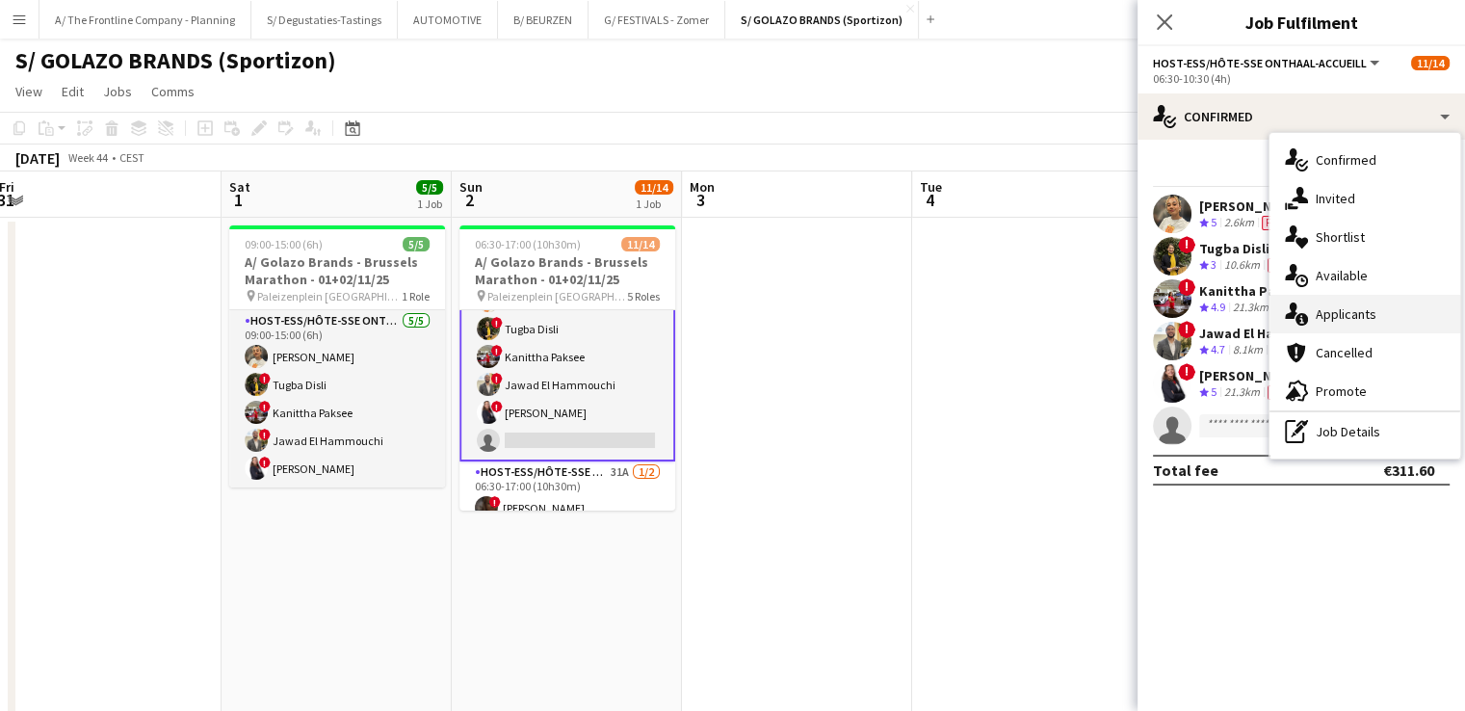
click at [1340, 321] on span "Applicants" at bounding box center [1345, 313] width 61 height 17
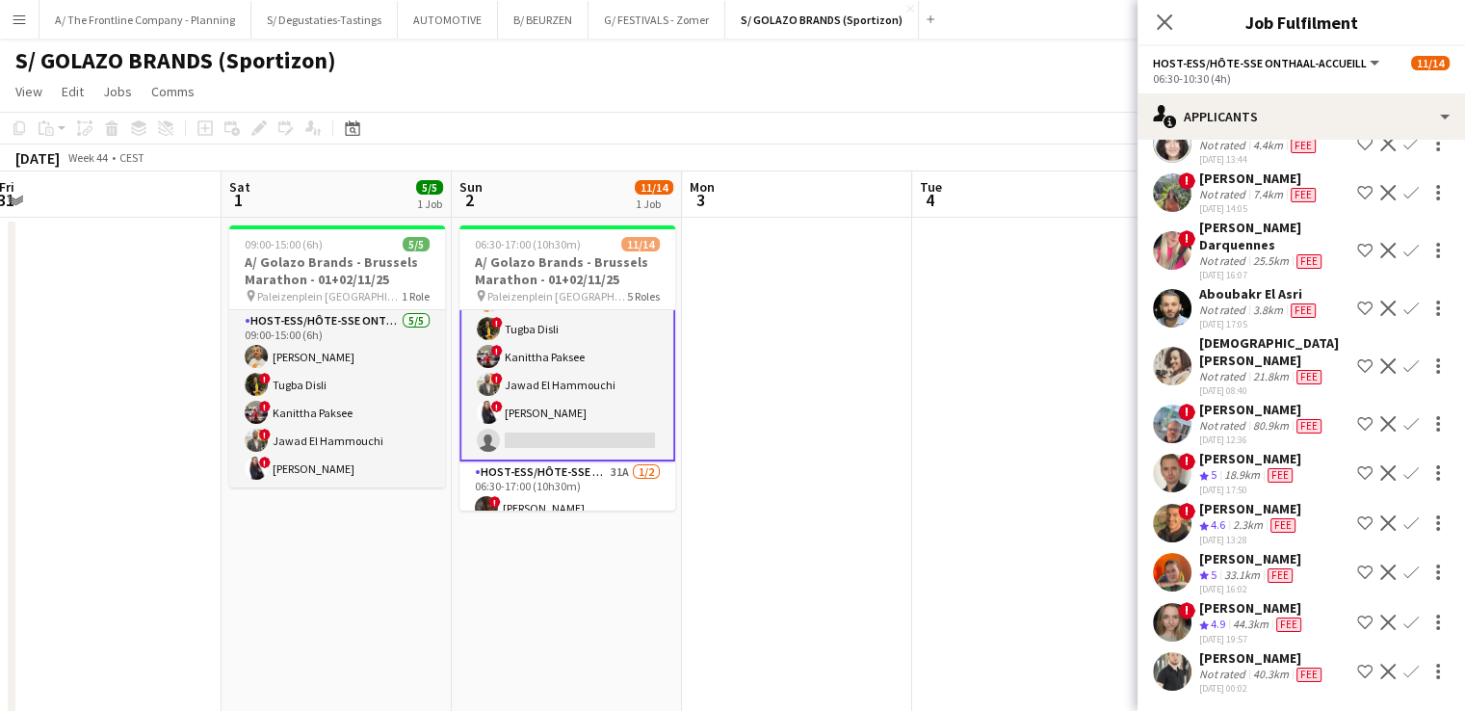
scroll to position [272, 0]
click at [651, 440] on app-card-role "Host-ess/Hôte-sse Onthaal-Accueill 14A 5/6 06:30-10:30 (4h) Ellen Watzeels ! Tu…" at bounding box center [567, 356] width 216 height 209
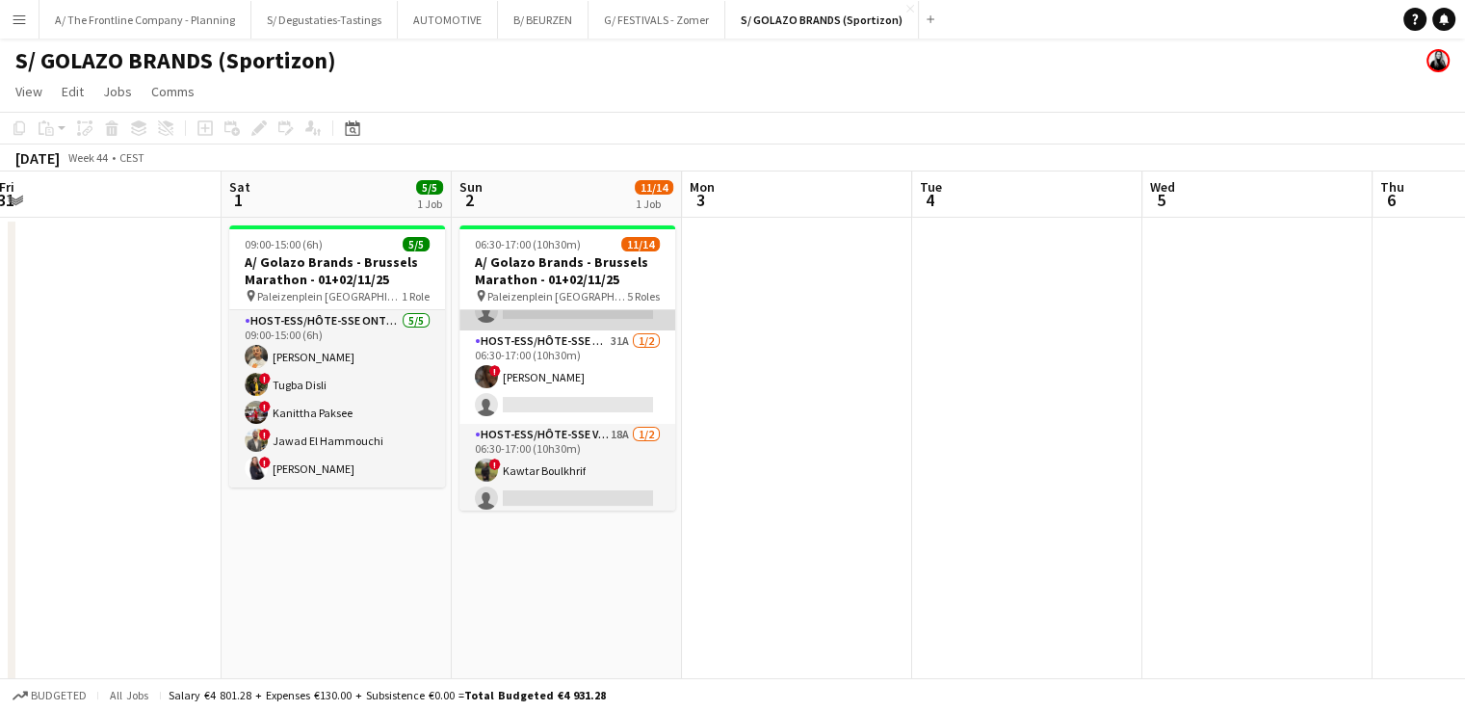
scroll to position [187, 0]
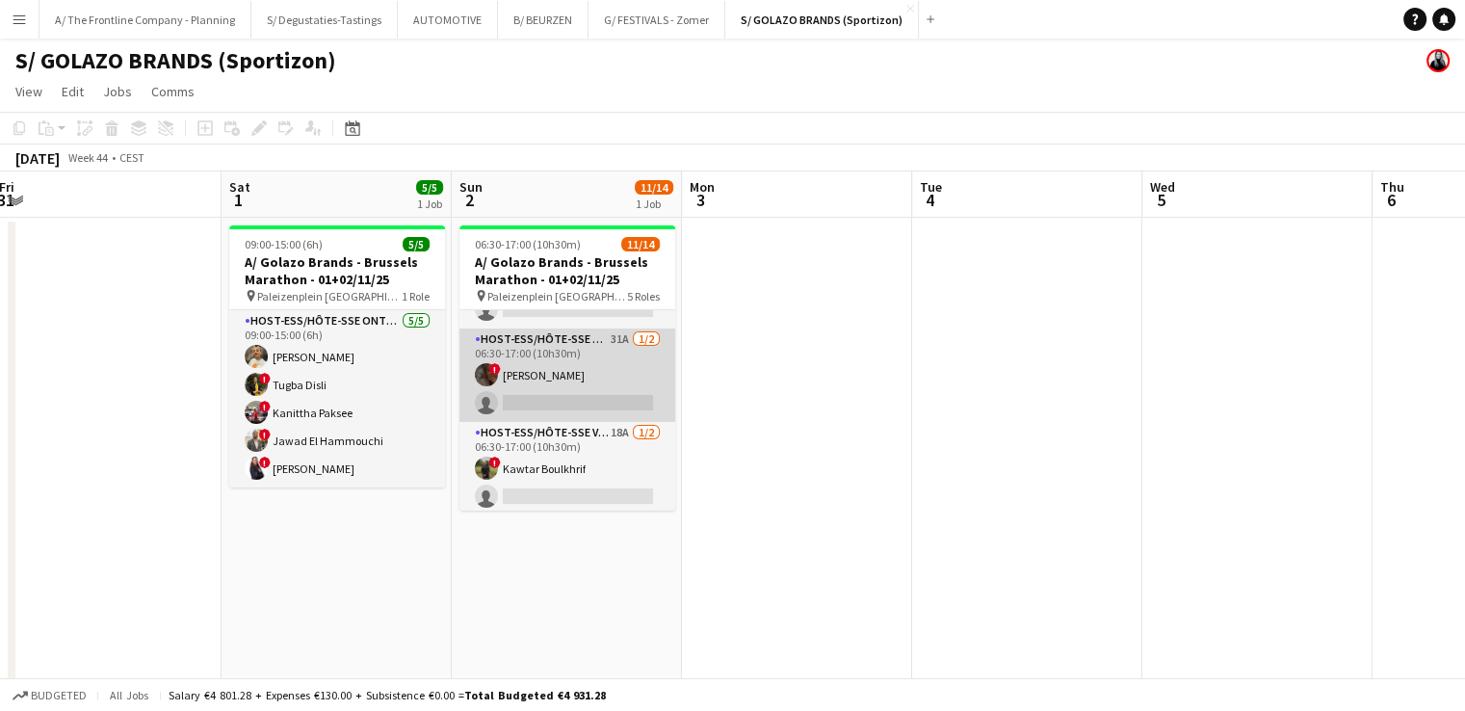
click at [569, 394] on app-card-role "Host-ess/Hôte-sse Onthaal-Accueill 31A 1/2 06:30-17:00 (10h30m) ! Marialine Ise…" at bounding box center [567, 374] width 216 height 93
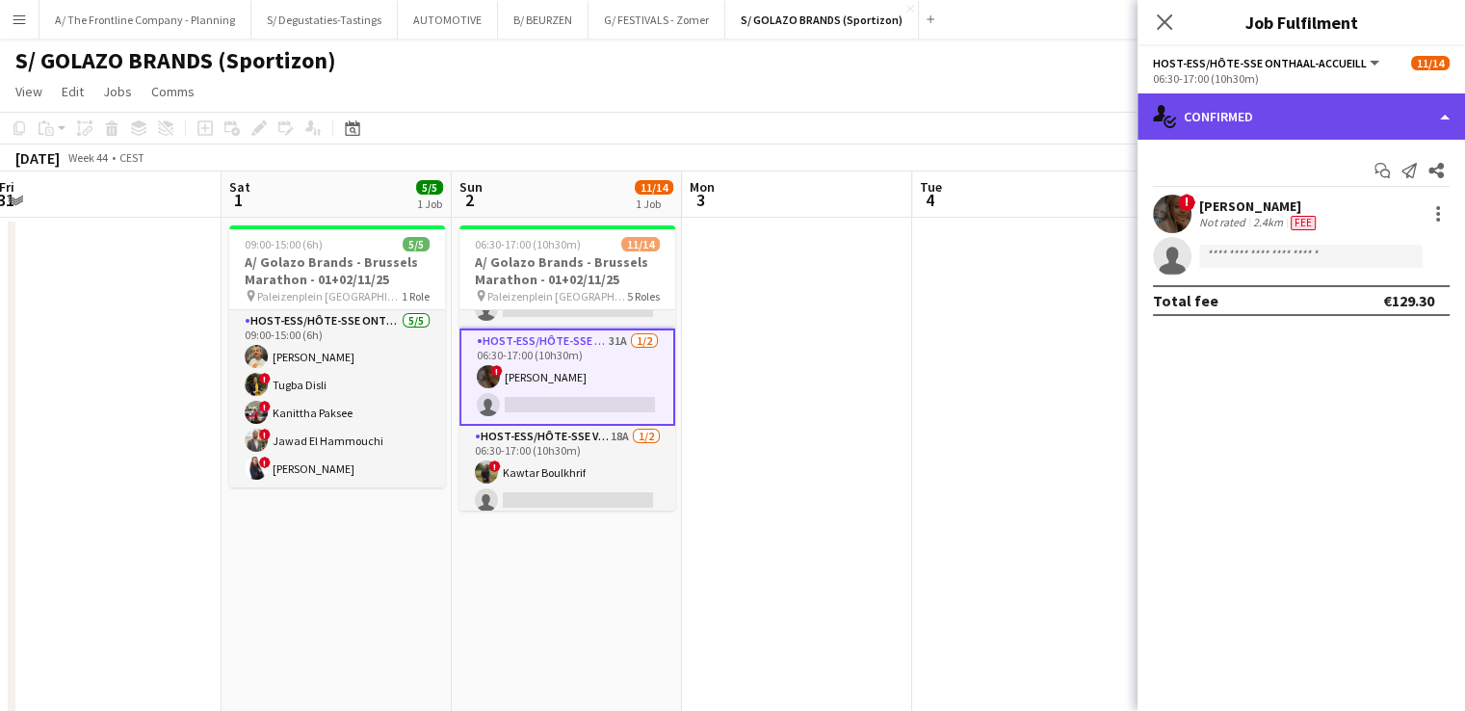
click at [1285, 127] on div "single-neutral-actions-check-2 Confirmed" at bounding box center [1300, 116] width 327 height 46
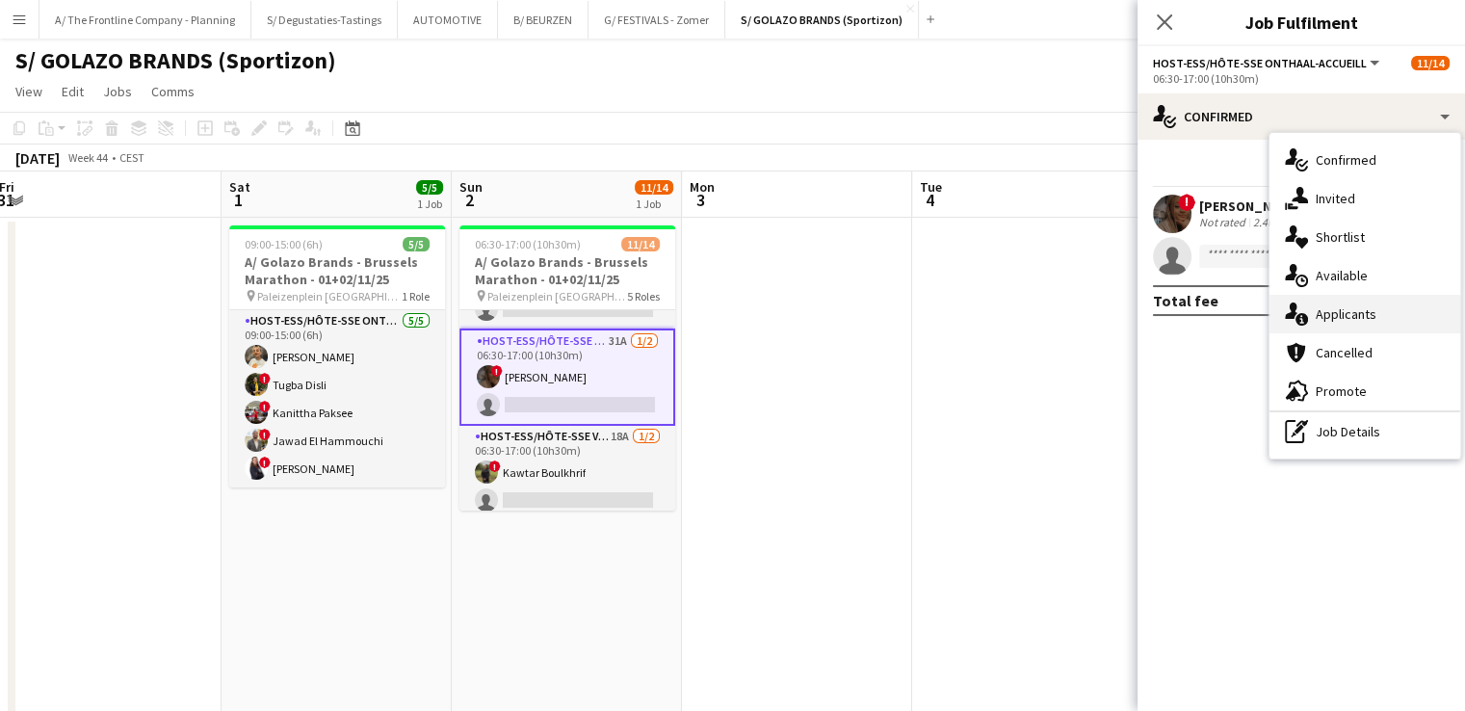
click at [1319, 328] on div "single-neutral-actions-information Applicants" at bounding box center [1364, 314] width 191 height 39
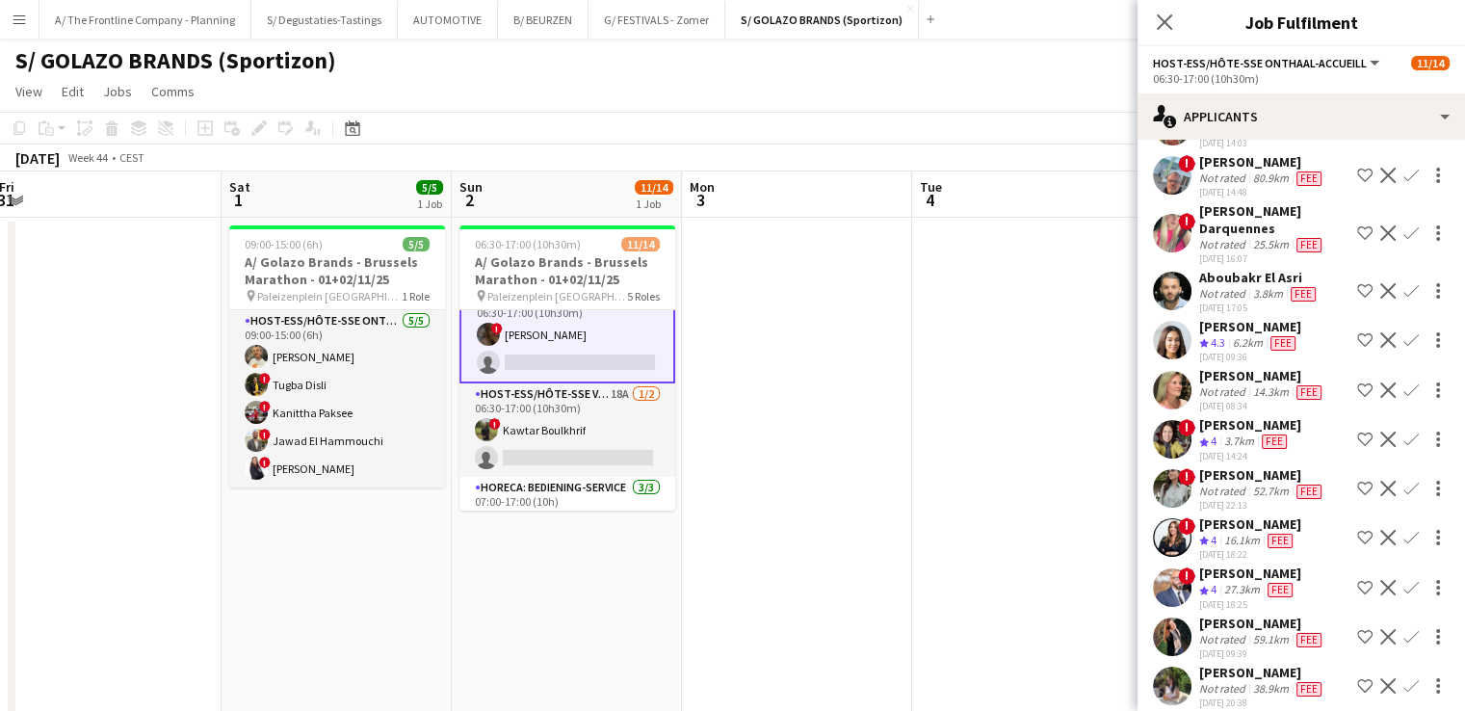
scroll to position [377, 0]
click at [1259, 467] on div "Charlotte Van Boven" at bounding box center [1262, 473] width 126 height 17
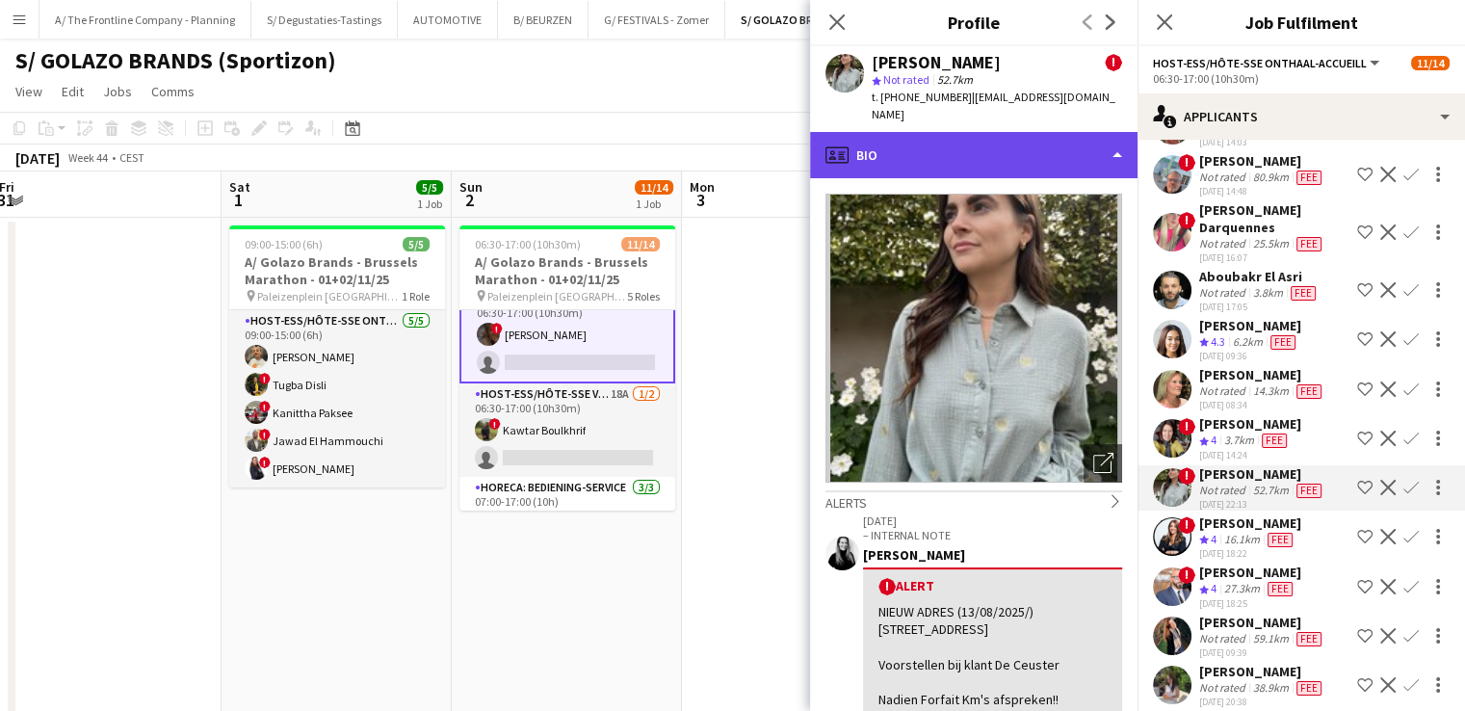
click at [1035, 155] on div "profile Bio" at bounding box center [973, 155] width 327 height 46
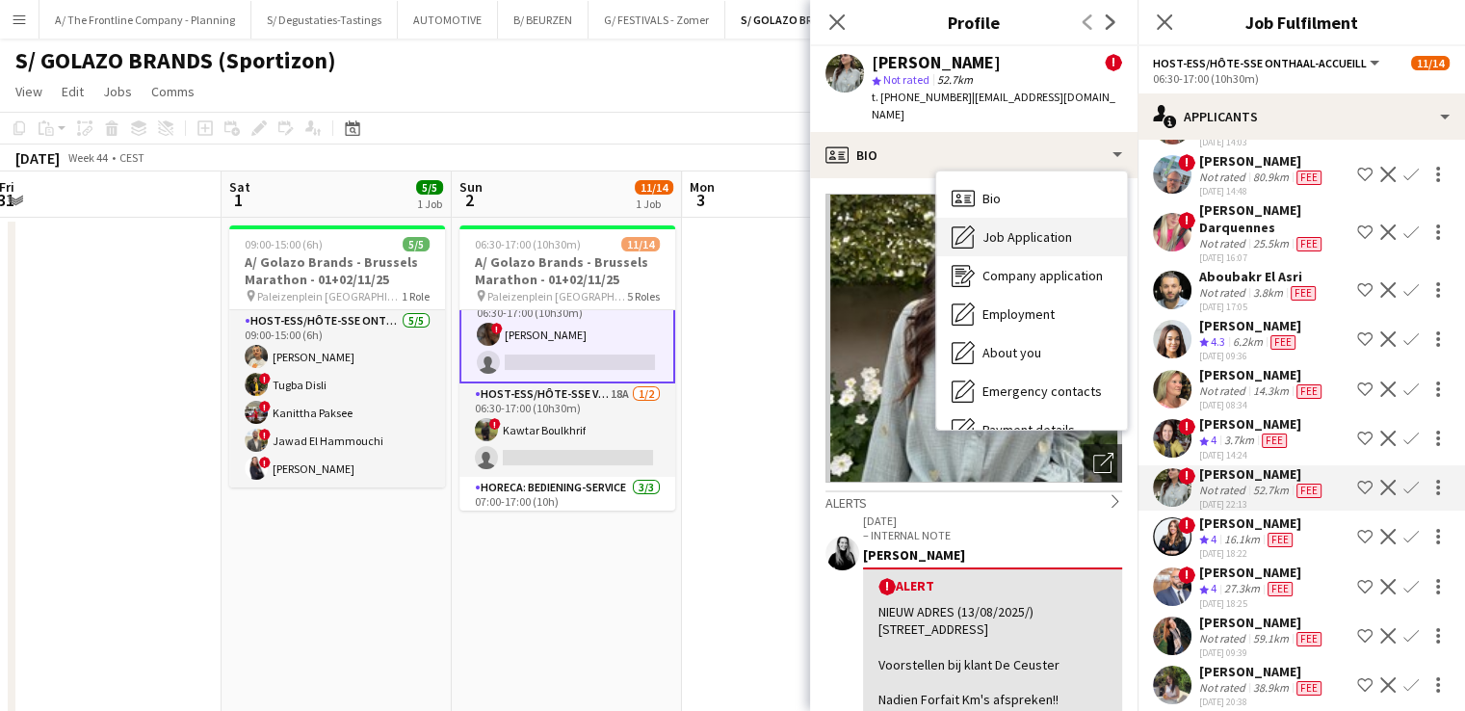
click at [1063, 228] on div "Job Application Job Application" at bounding box center [1031, 237] width 191 height 39
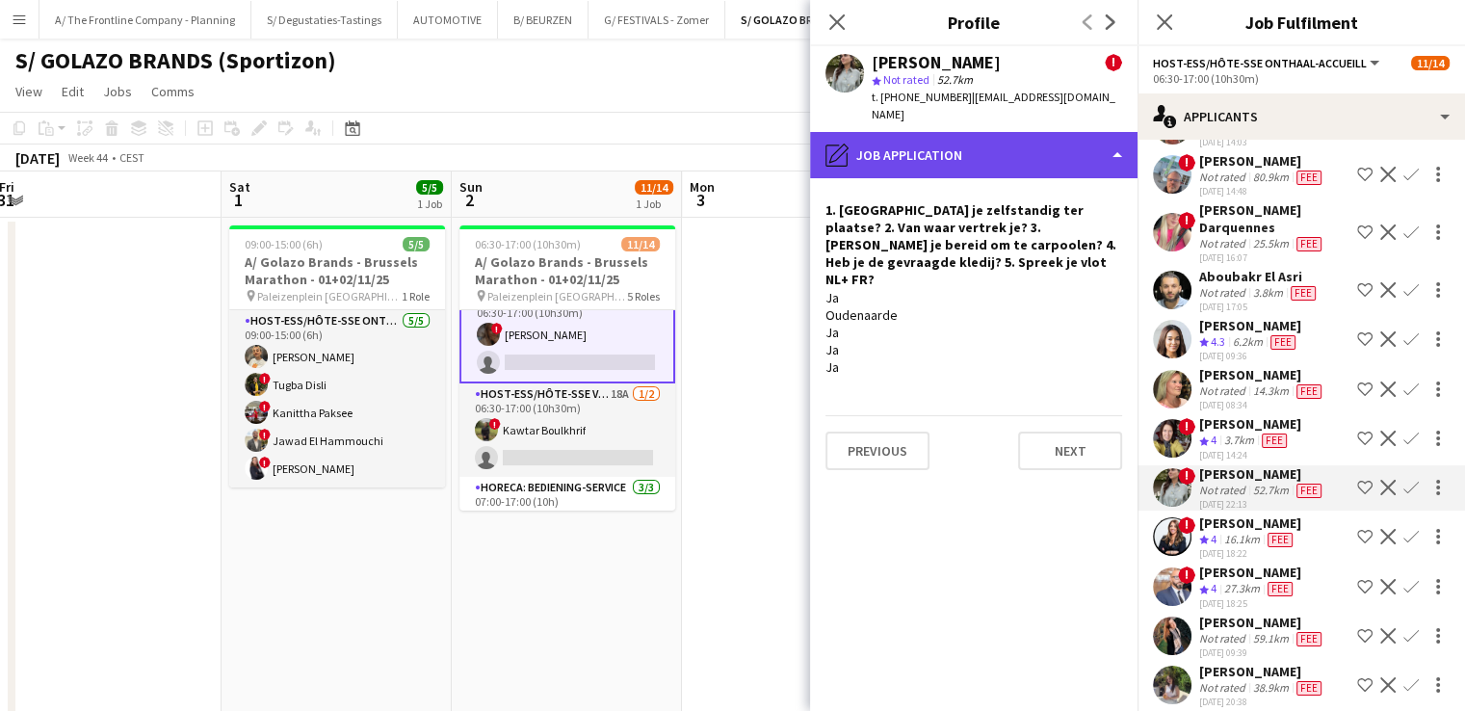
click at [991, 144] on div "pencil4 Job Application" at bounding box center [973, 155] width 327 height 46
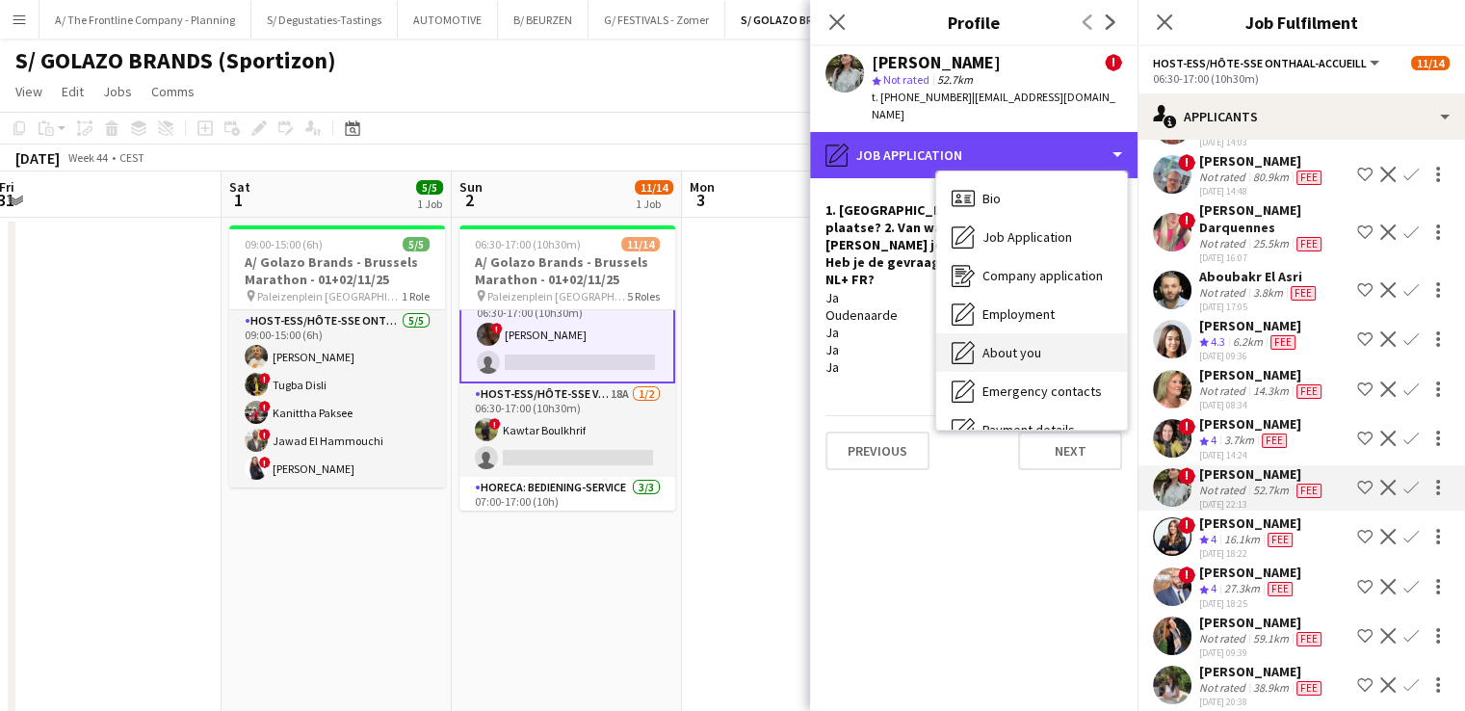
scroll to position [181, 0]
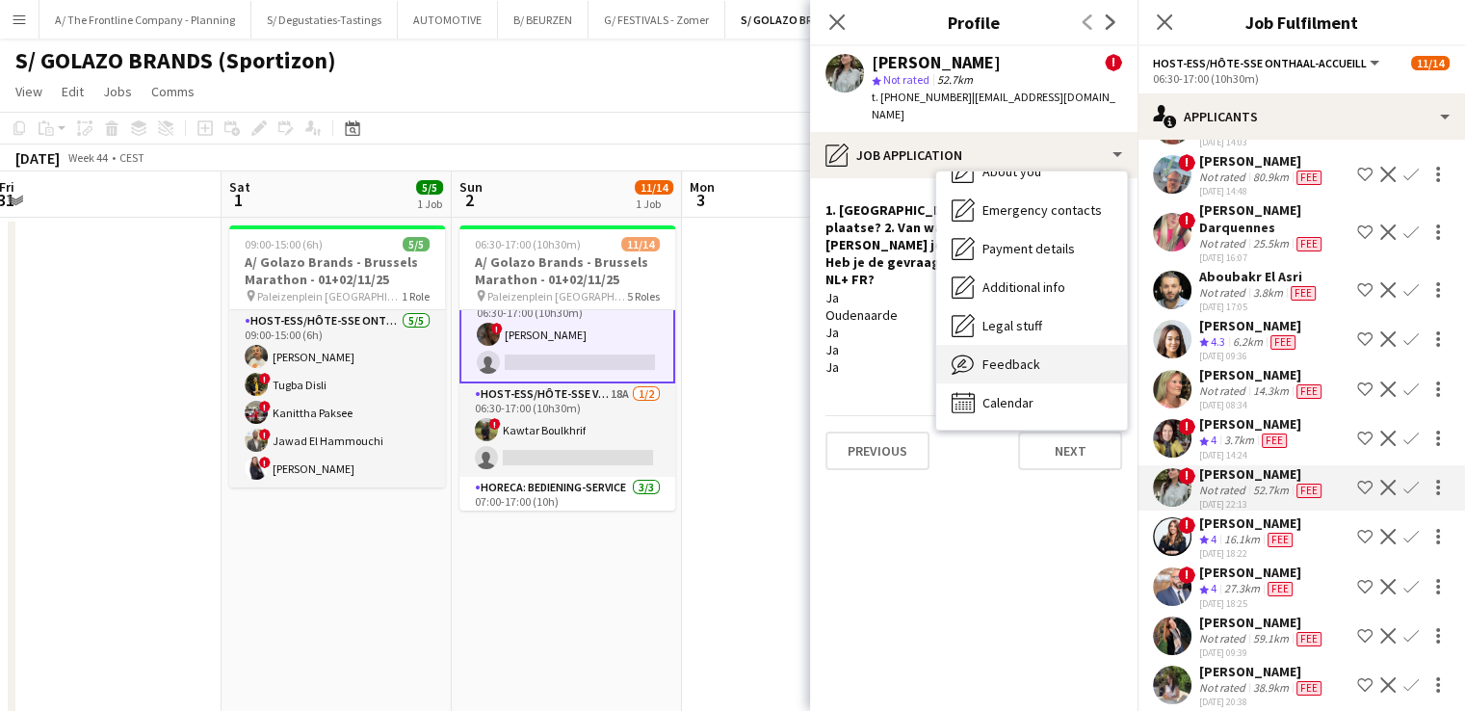
click at [1030, 355] on span "Feedback" at bounding box center [1011, 363] width 58 height 17
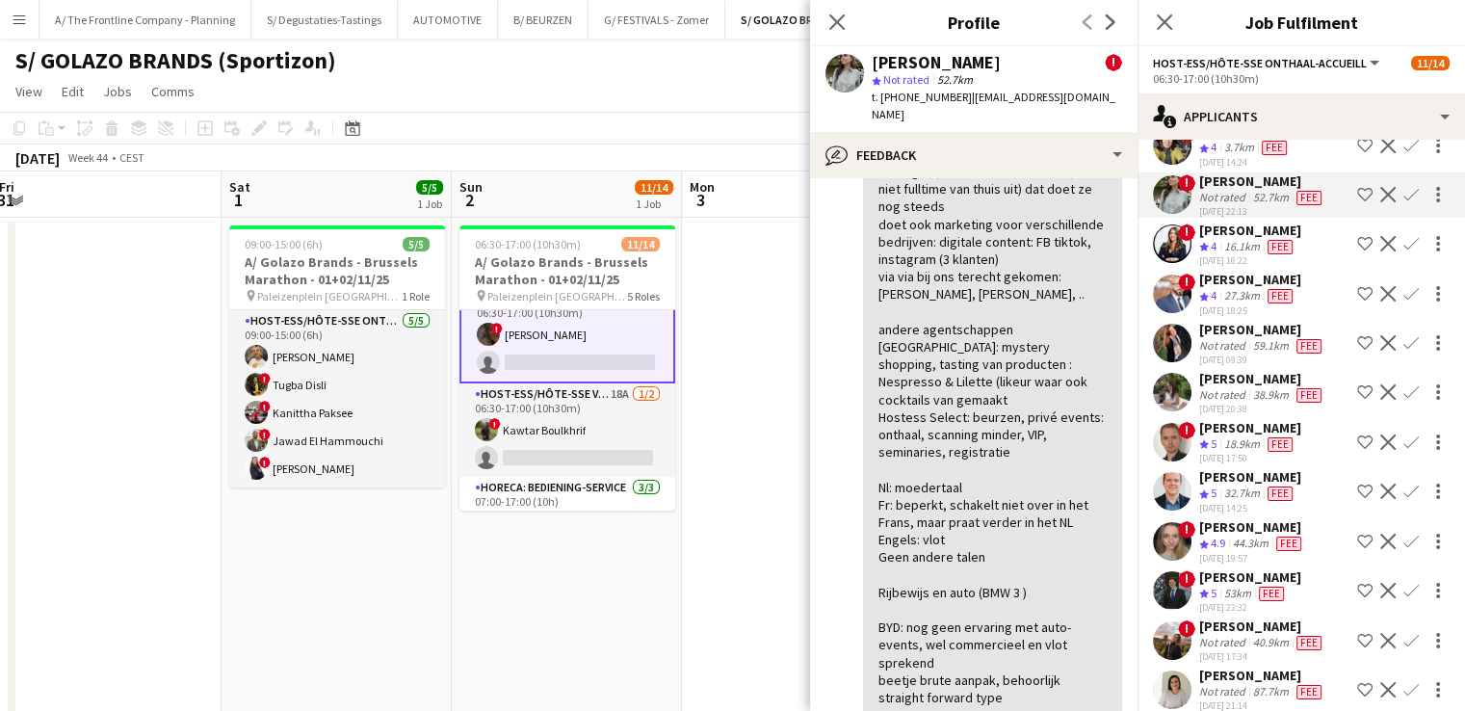
scroll to position [672, 0]
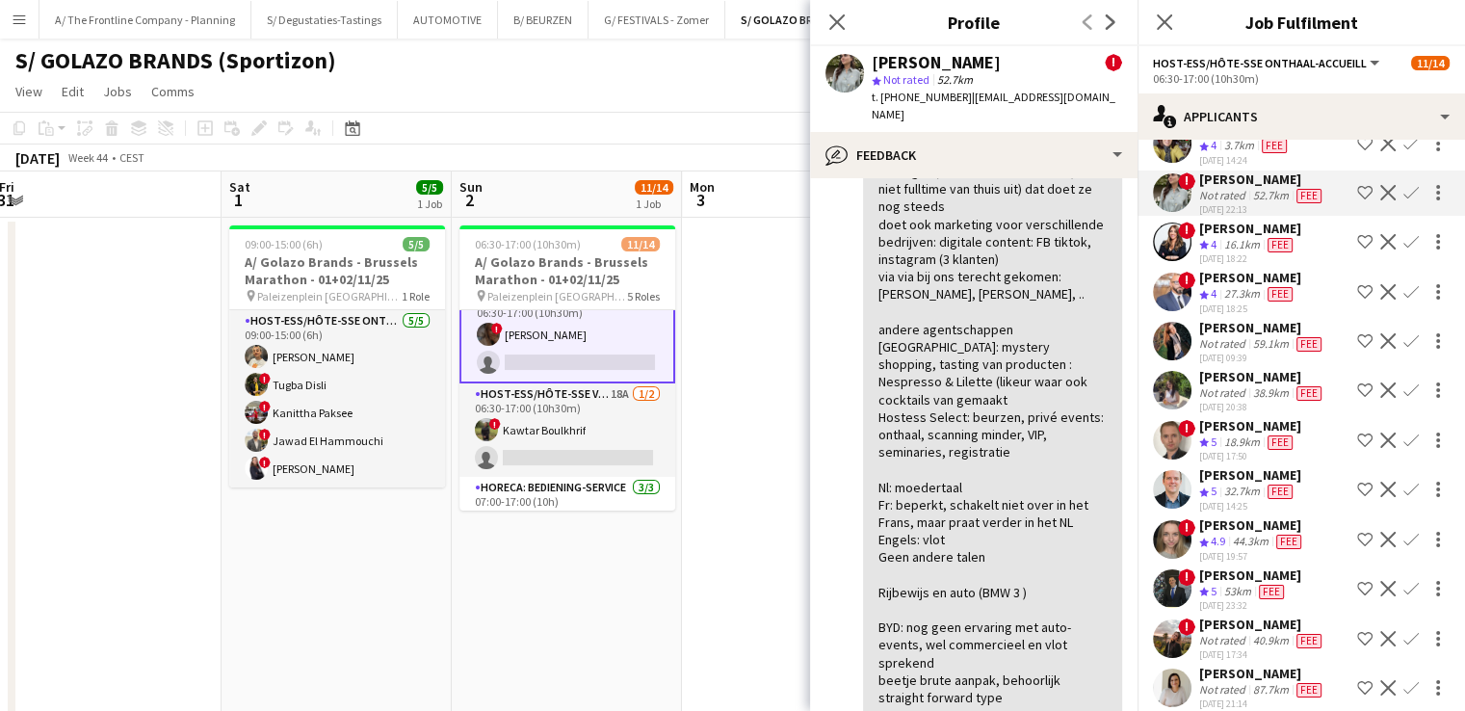
drag, startPoint x: 1243, startPoint y: 517, endPoint x: 1237, endPoint y: 502, distance: 16.5
click at [1237, 516] on div "Evelien Van De Velde" at bounding box center [1252, 524] width 106 height 17
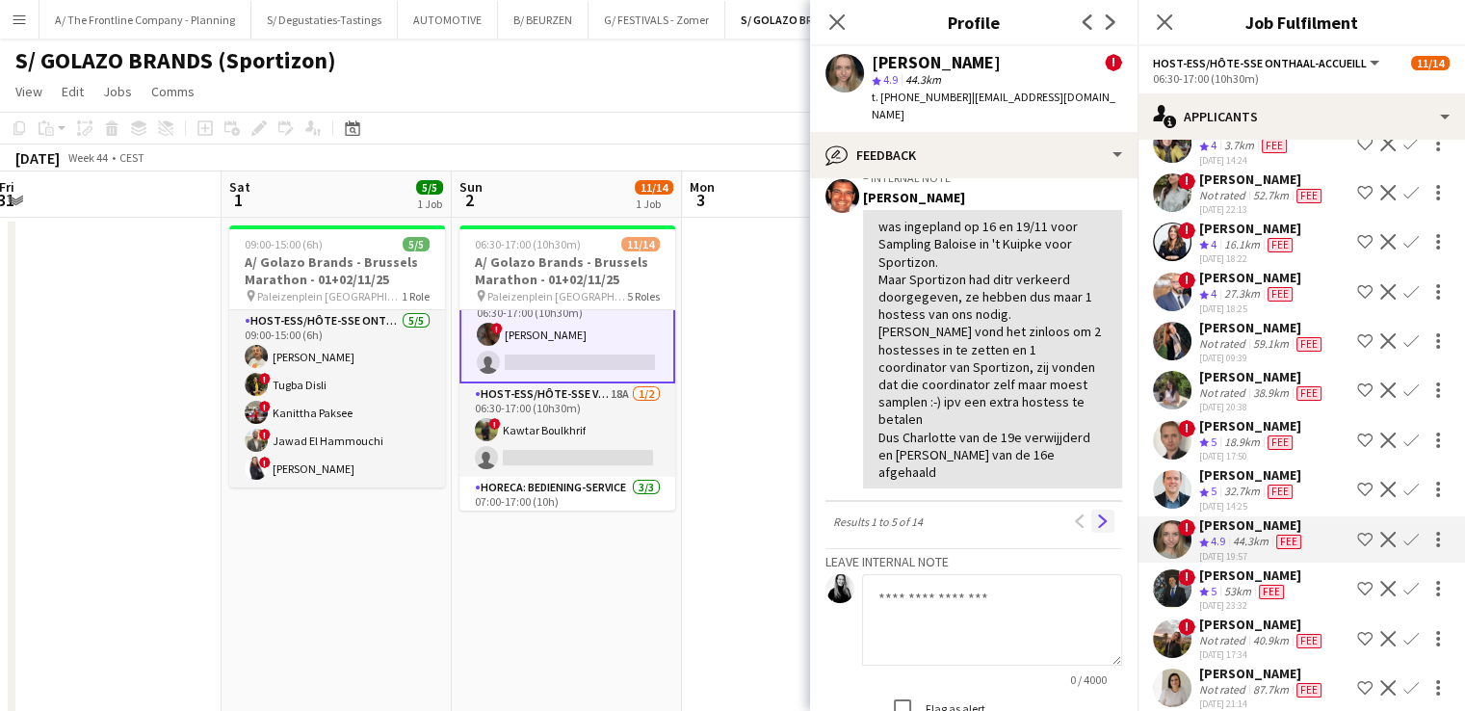
scroll to position [1252, 0]
click at [1096, 513] on app-icon "Next" at bounding box center [1102, 519] width 13 height 13
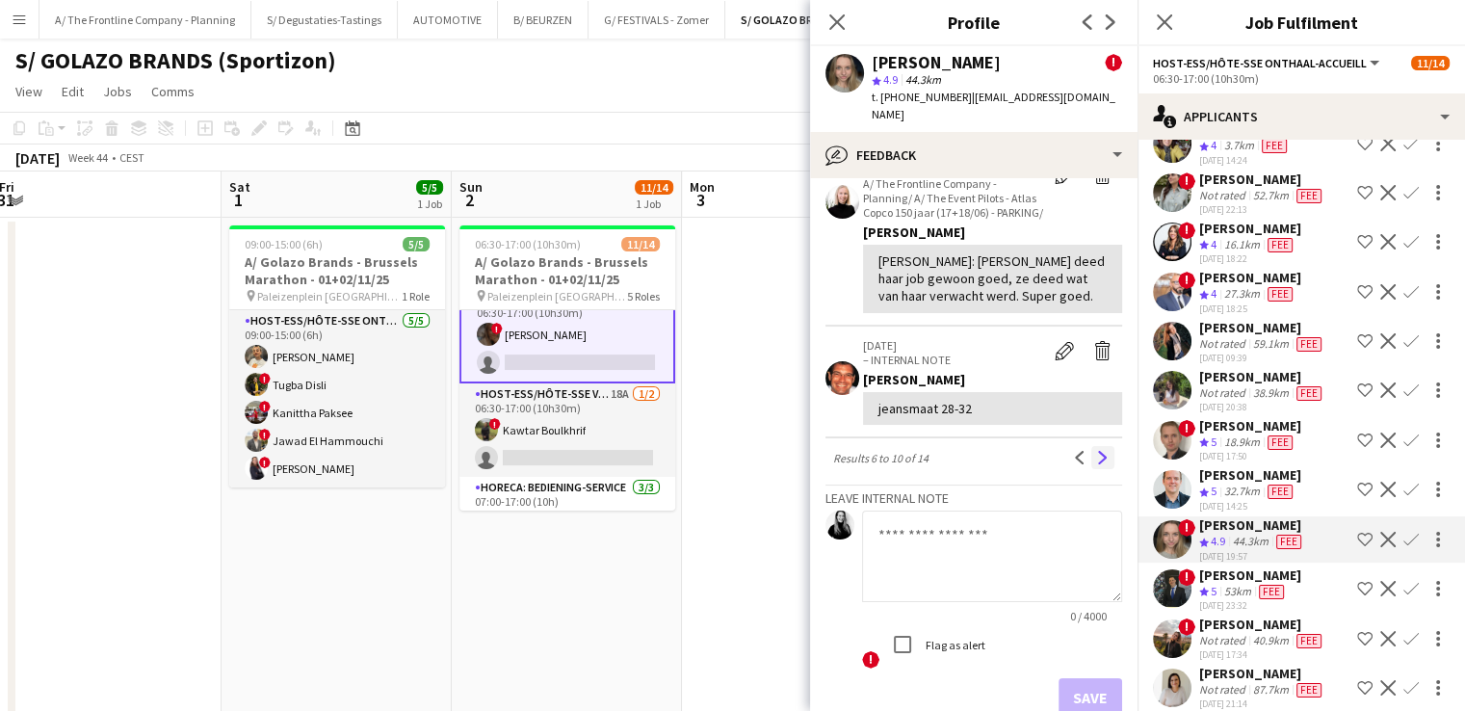
scroll to position [732, 0]
click at [1097, 458] on button "Next" at bounding box center [1102, 456] width 23 height 23
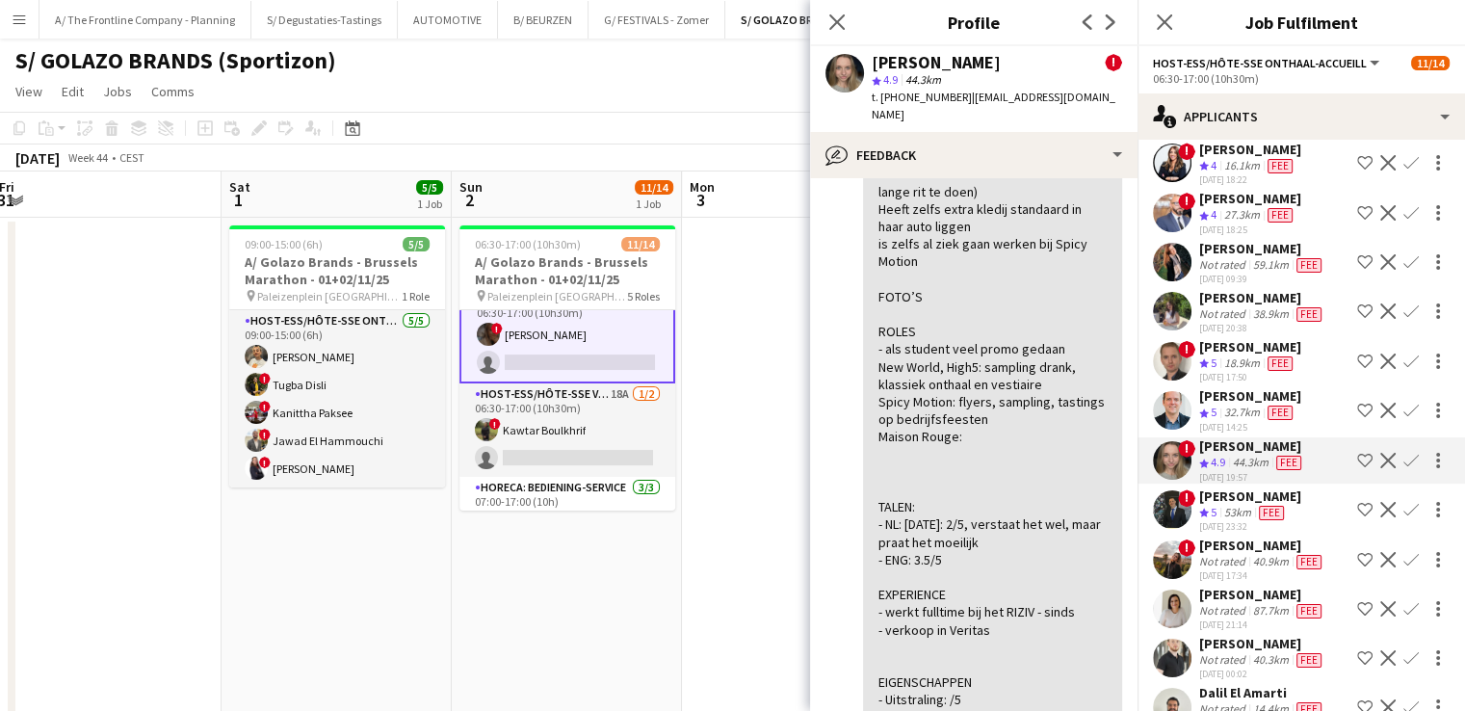
scroll to position [757, 0]
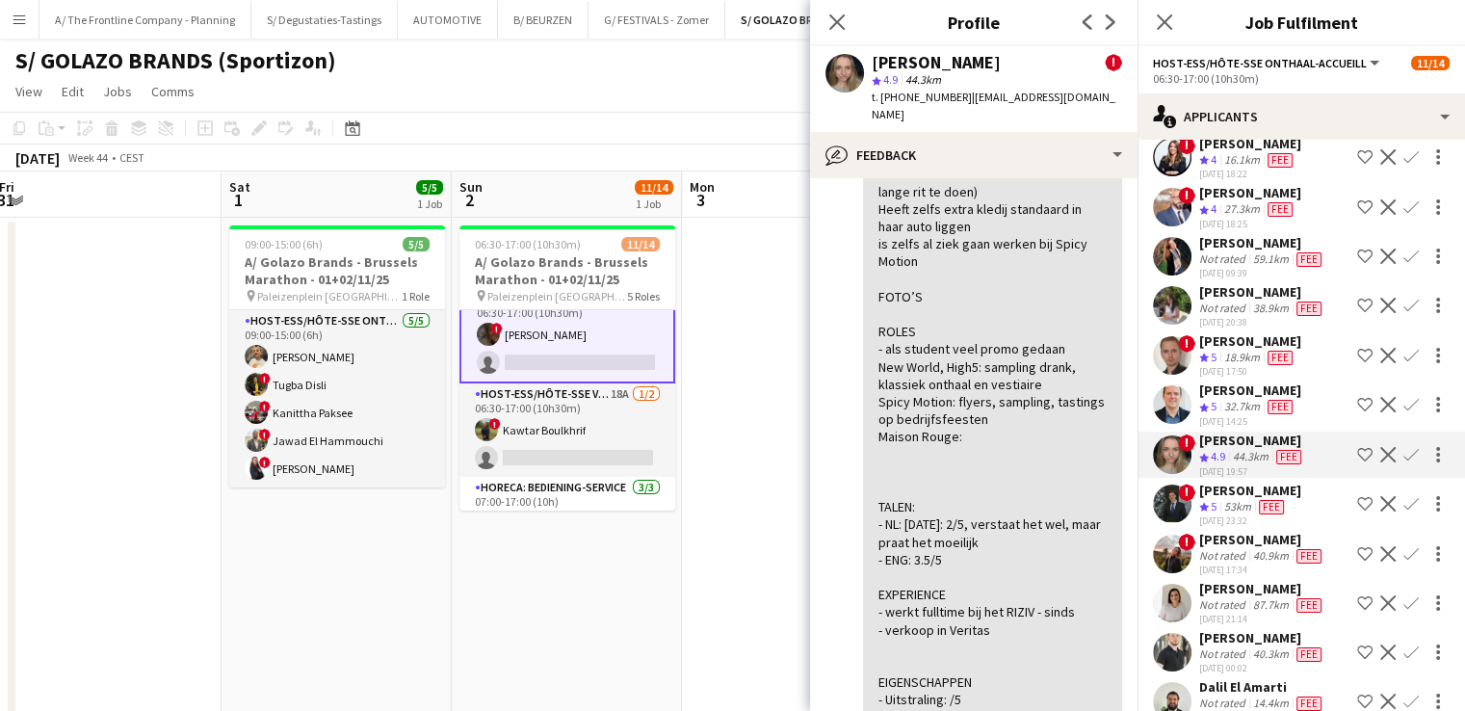
click at [1260, 548] on div "40.9km" at bounding box center [1270, 555] width 43 height 15
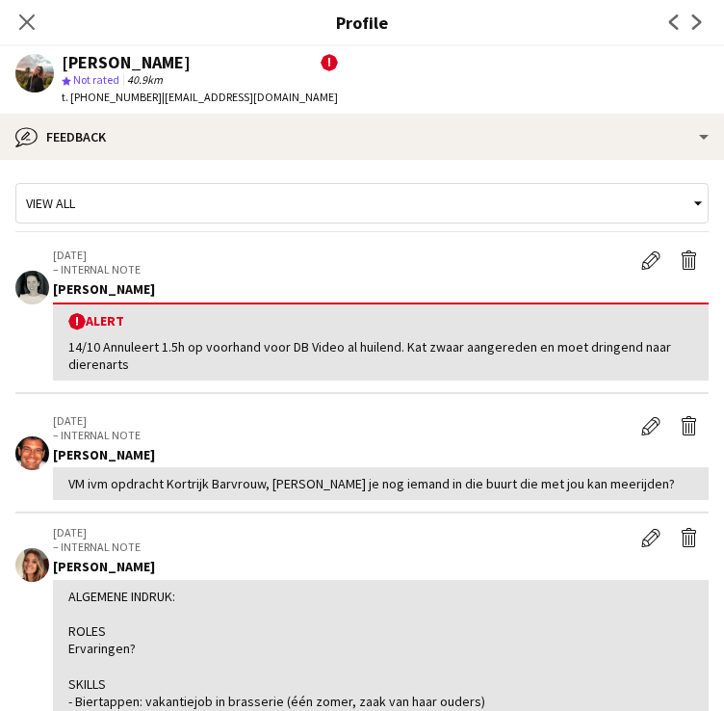
scroll to position [749, 0]
click at [21, 21] on icon "Close pop-in" at bounding box center [26, 22] width 18 height 18
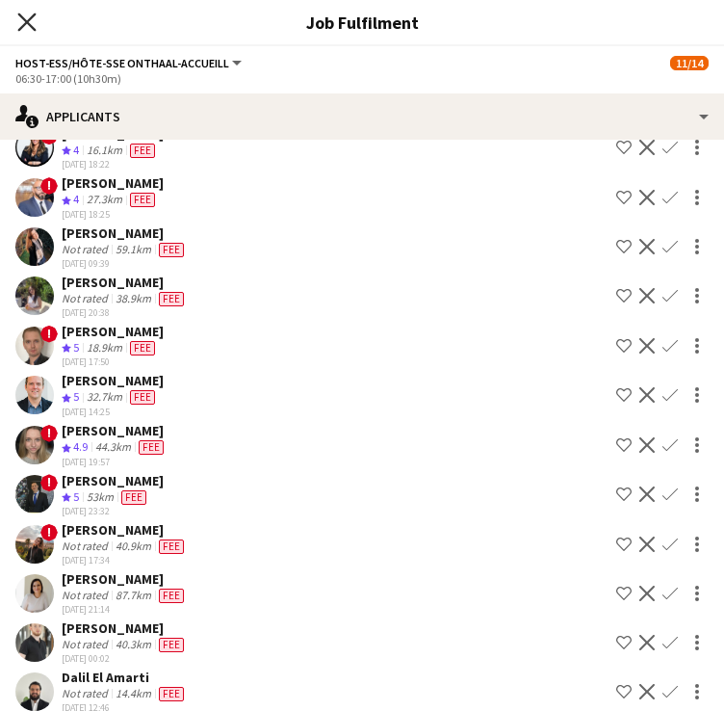
click at [27, 25] on icon "Close pop-in" at bounding box center [26, 22] width 18 height 18
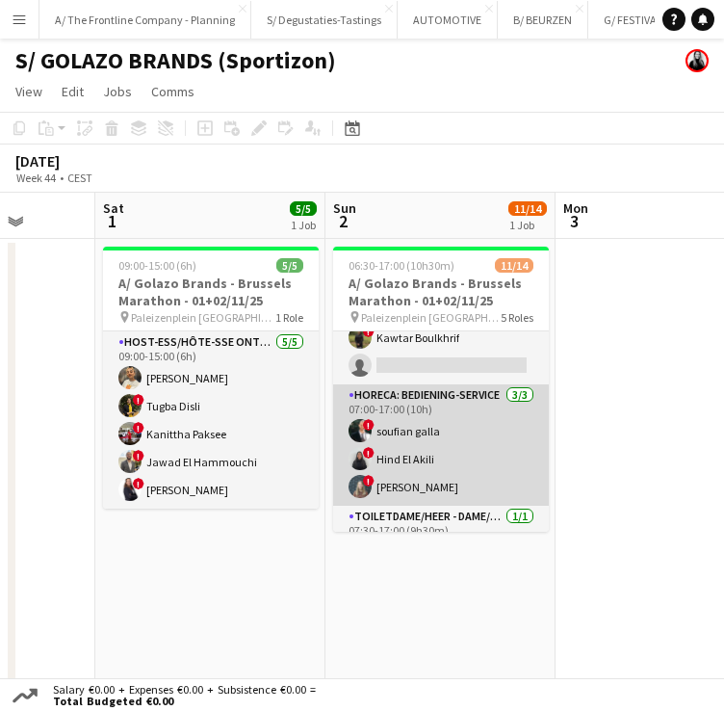
scroll to position [381, 0]
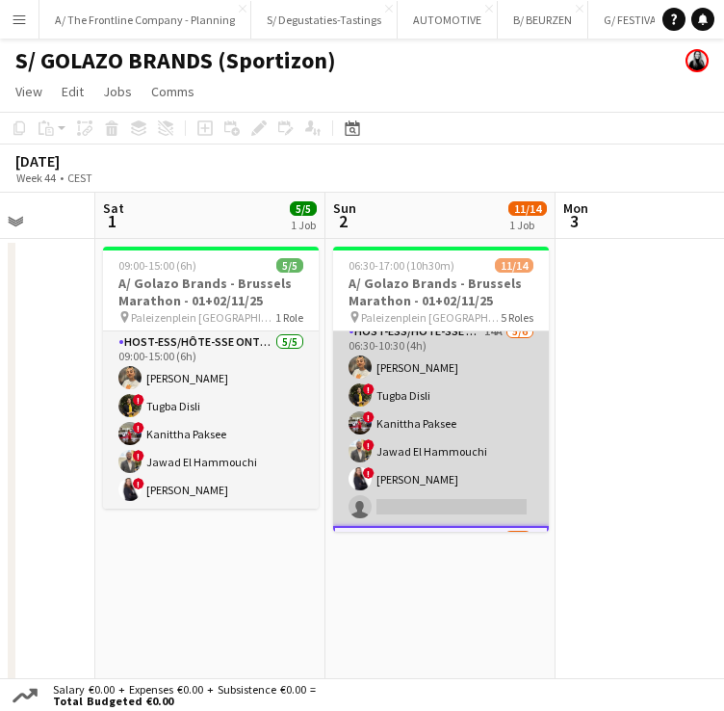
click at [451, 396] on app-card-role "Host-ess/Hôte-sse Onthaal-Accueill 14A 5/6 06:30-10:30 (4h) Ellen Watzeels ! Tu…" at bounding box center [441, 423] width 216 height 205
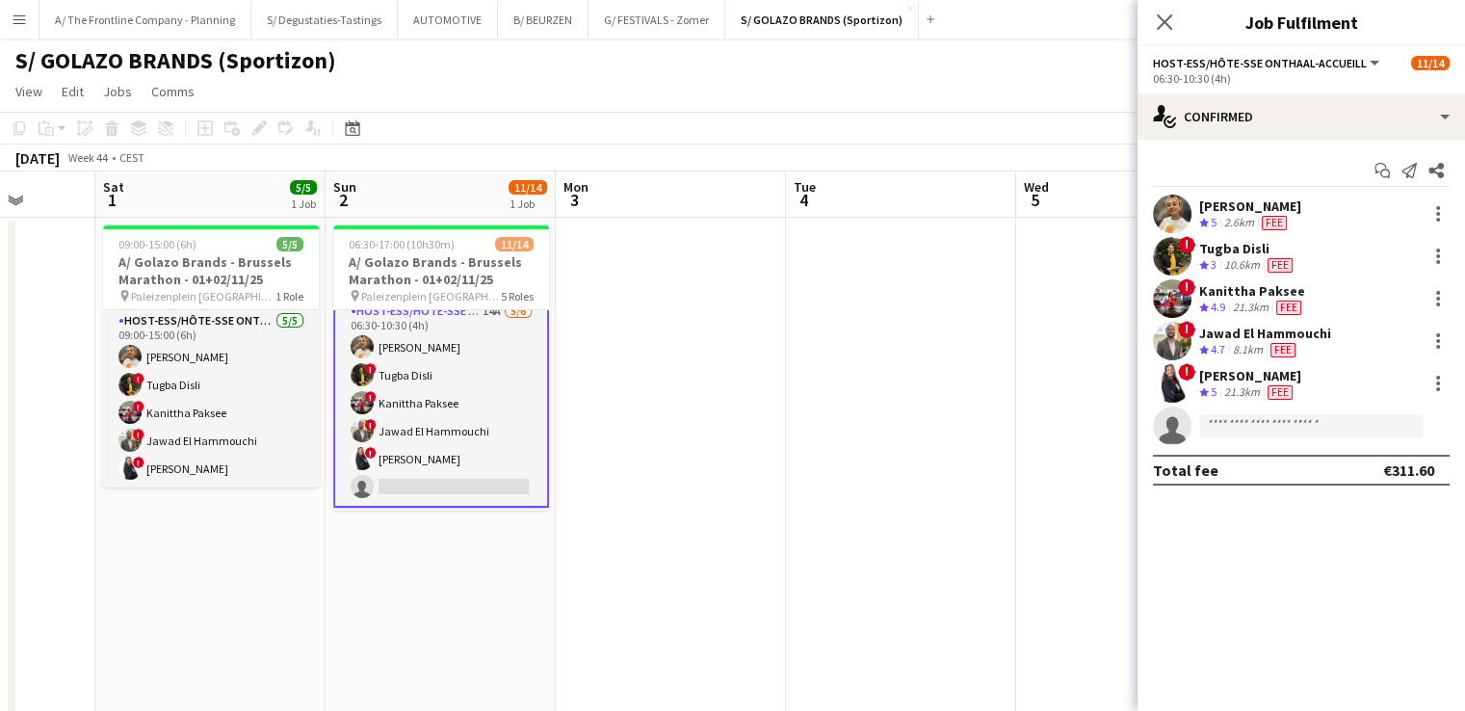
scroll to position [0, 0]
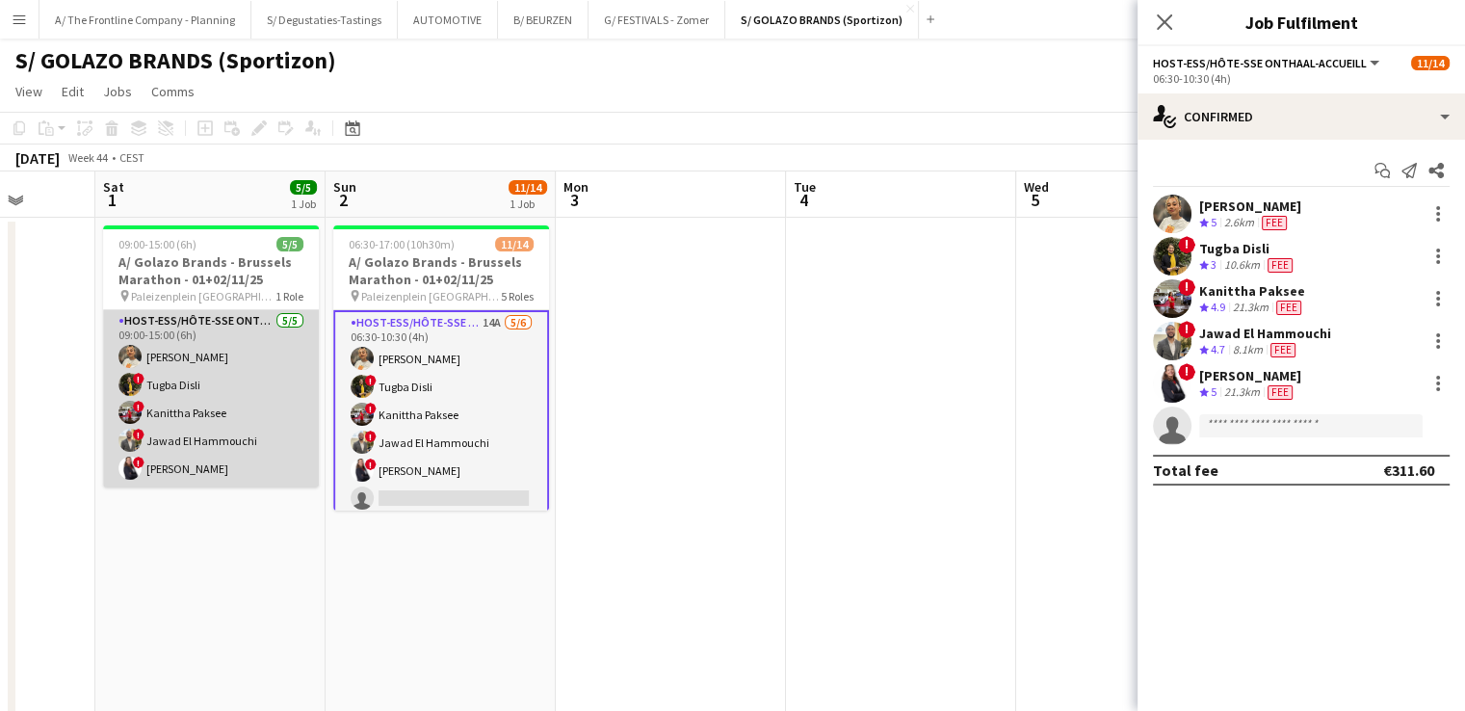
click at [208, 376] on app-card-role "Host-ess/Hôte-sse Onthaal-Accueill 5/5 09:00-15:00 (6h) Ellen Watzeels ! Tugba …" at bounding box center [211, 398] width 216 height 177
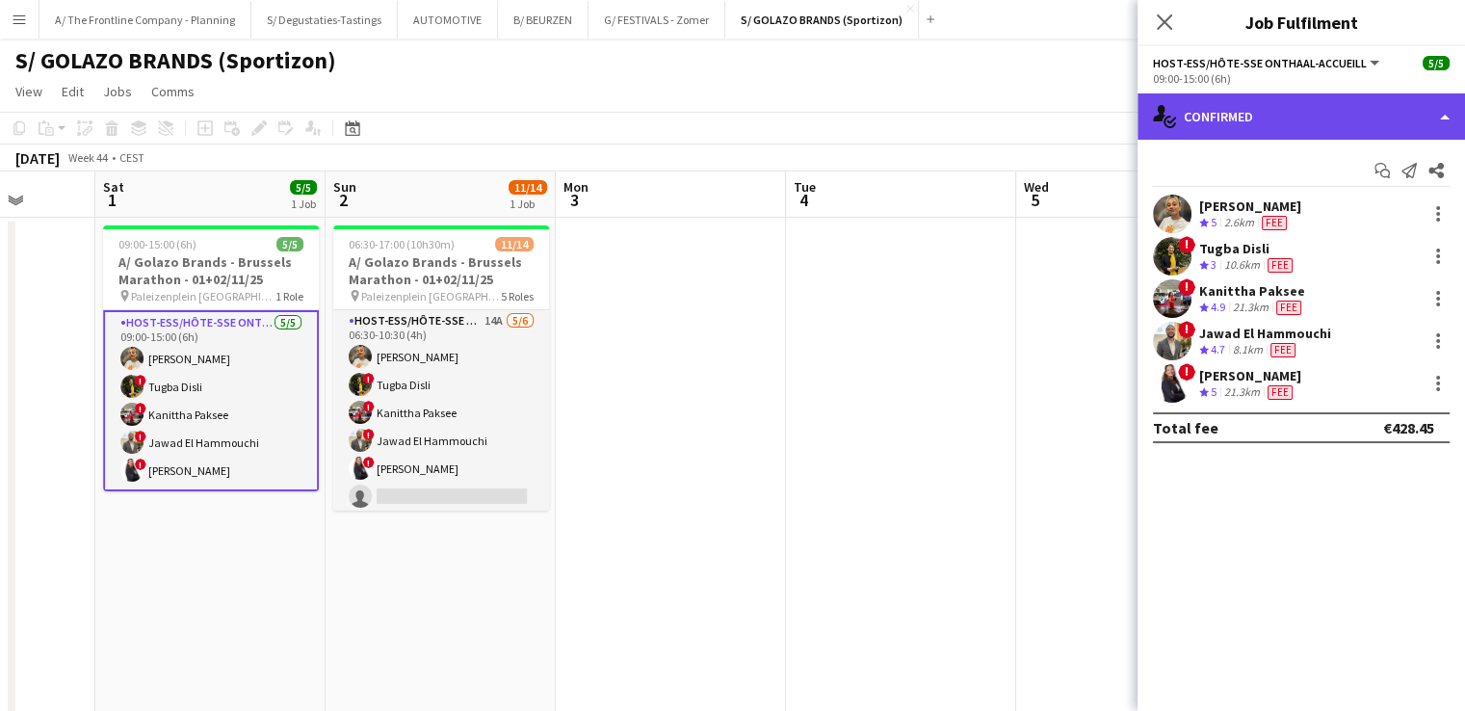
click at [1300, 135] on div "single-neutral-actions-check-2 Confirmed" at bounding box center [1300, 116] width 327 height 46
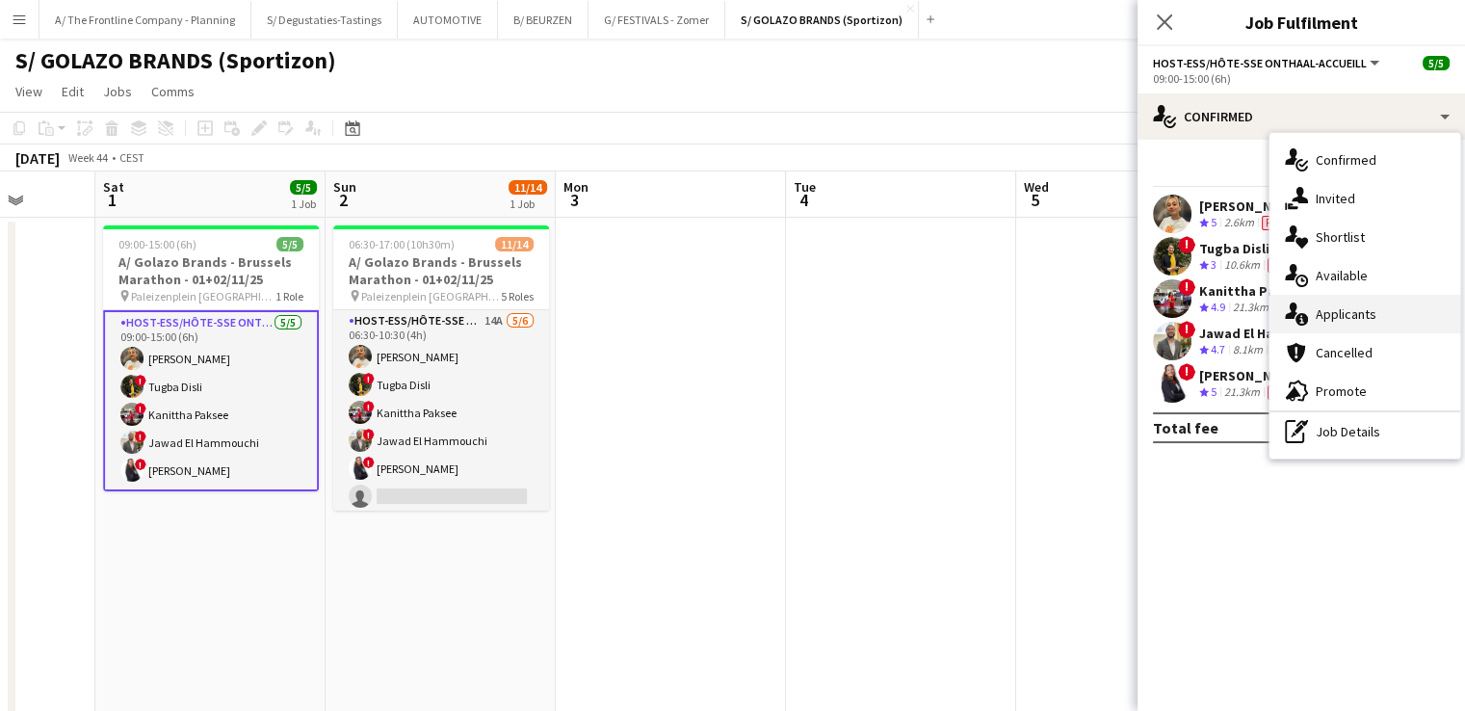
click at [1337, 309] on span "Applicants" at bounding box center [1345, 313] width 61 height 17
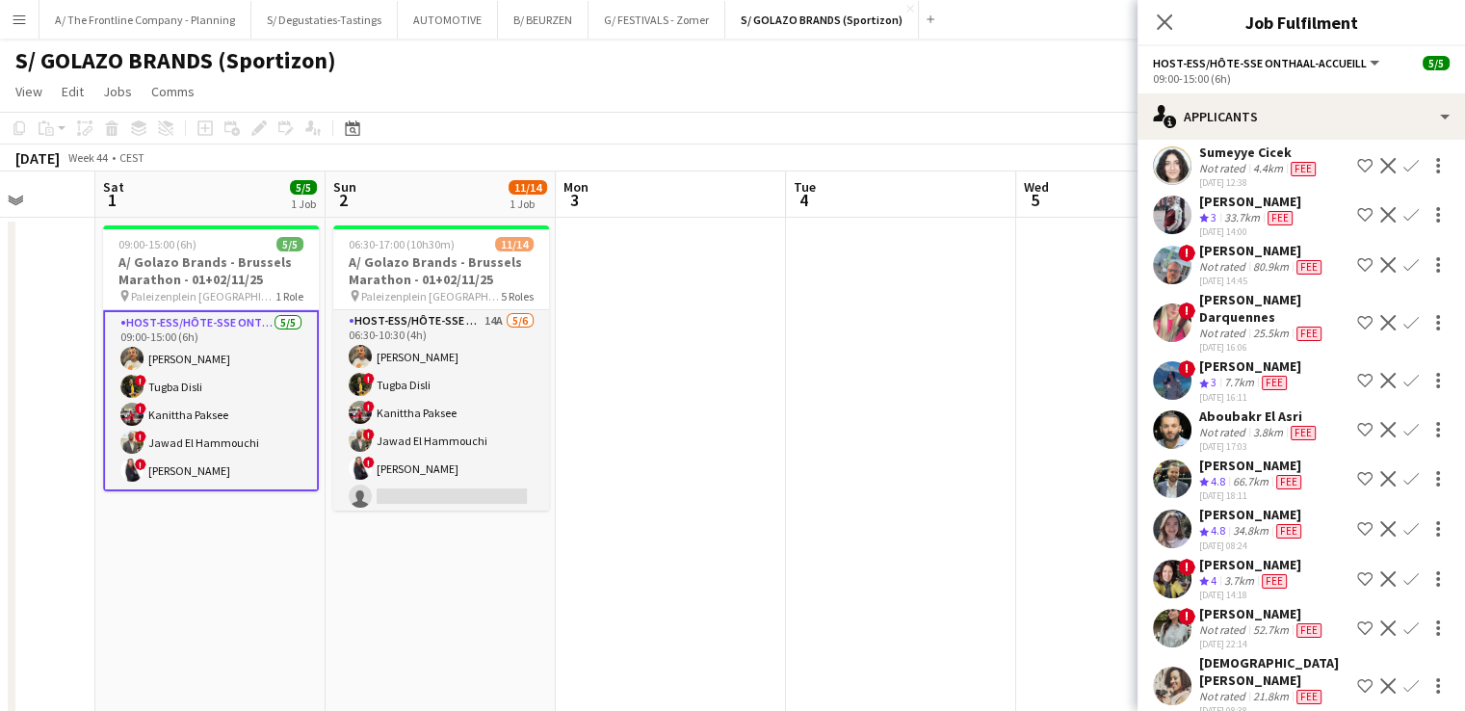
scroll to position [438, 0]
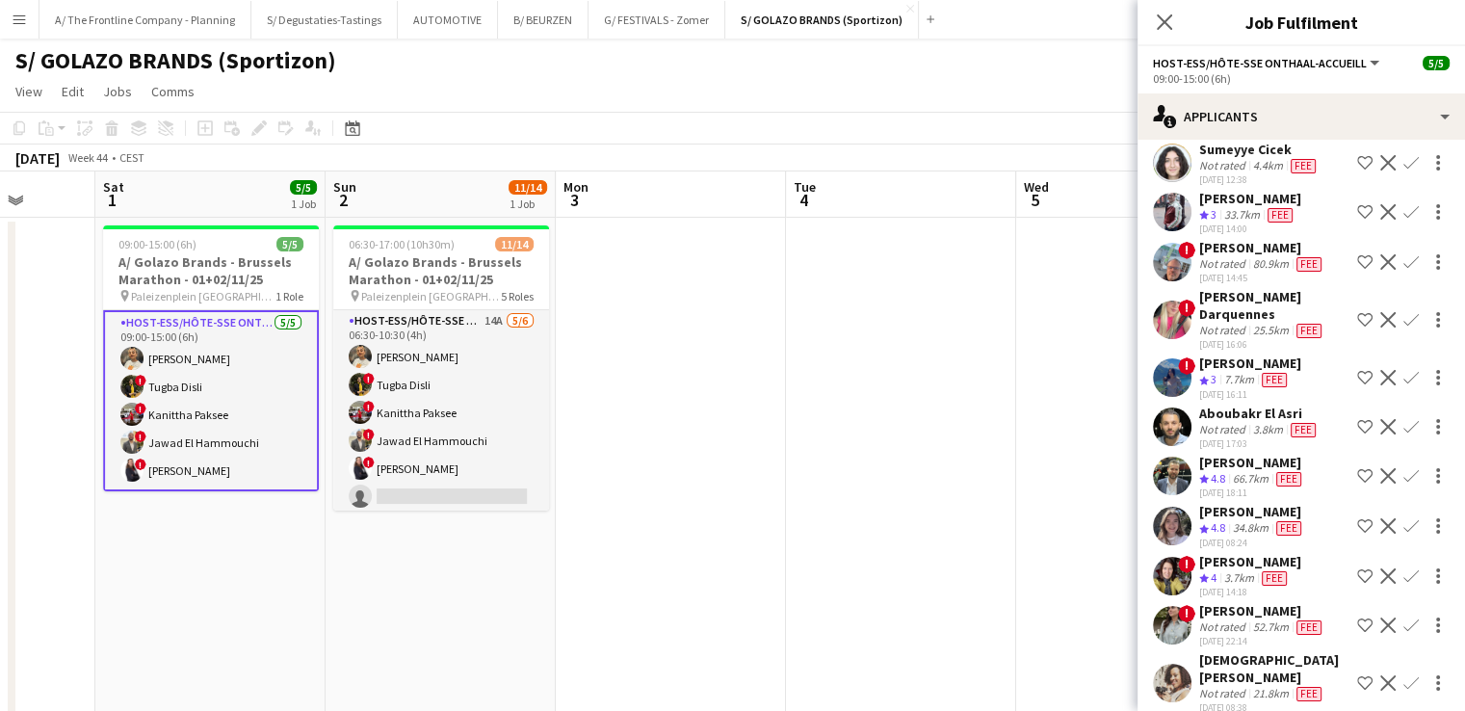
click at [1242, 388] on div "13-09-2025 16:11" at bounding box center [1250, 394] width 102 height 13
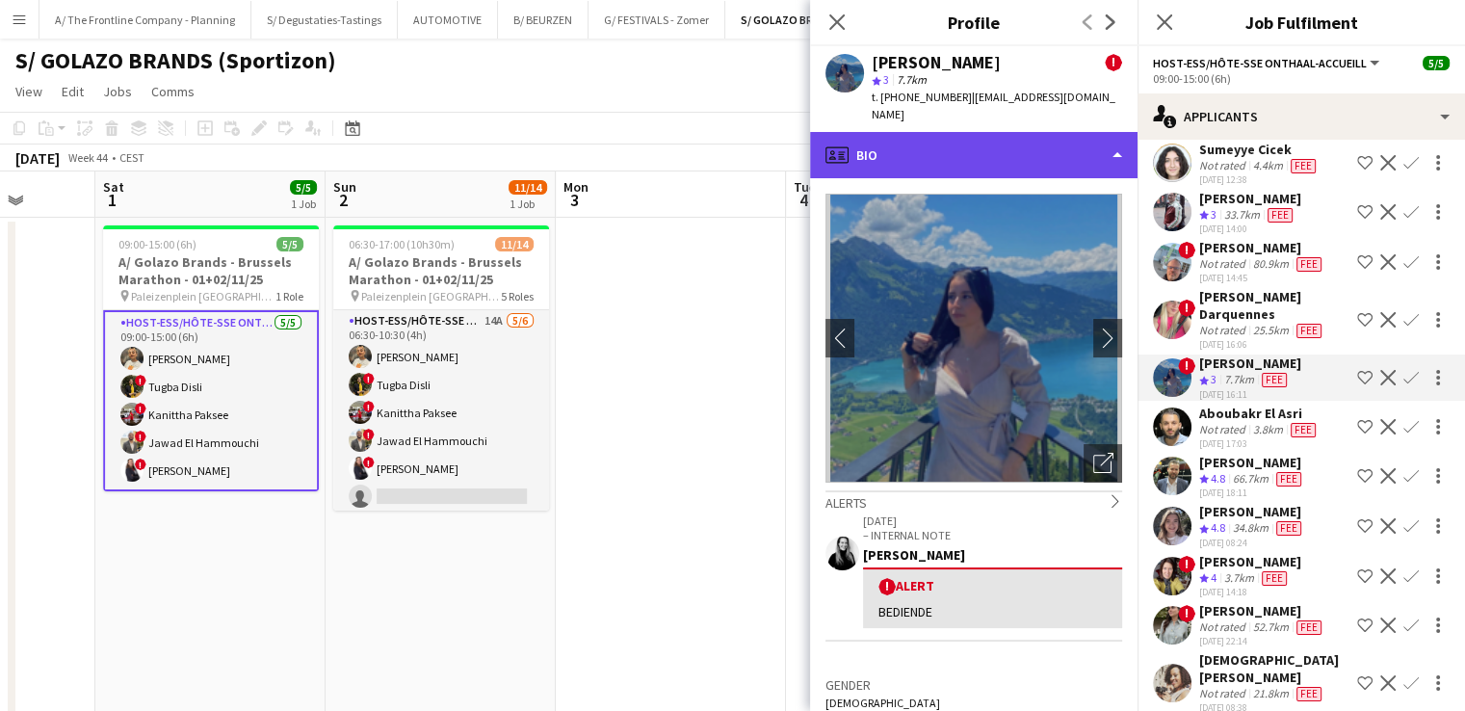
click at [974, 141] on div "profile Bio" at bounding box center [973, 155] width 327 height 46
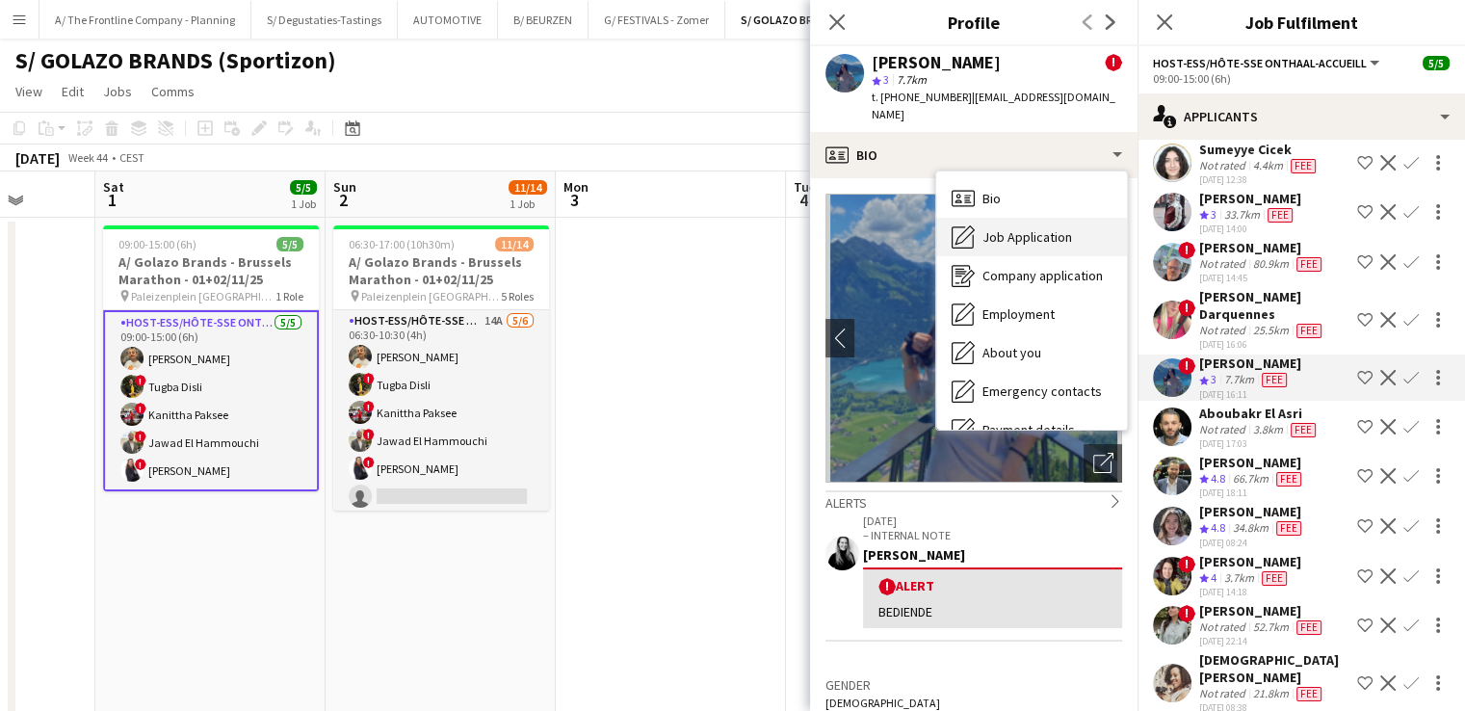
click at [1011, 228] on span "Job Application" at bounding box center [1027, 236] width 90 height 17
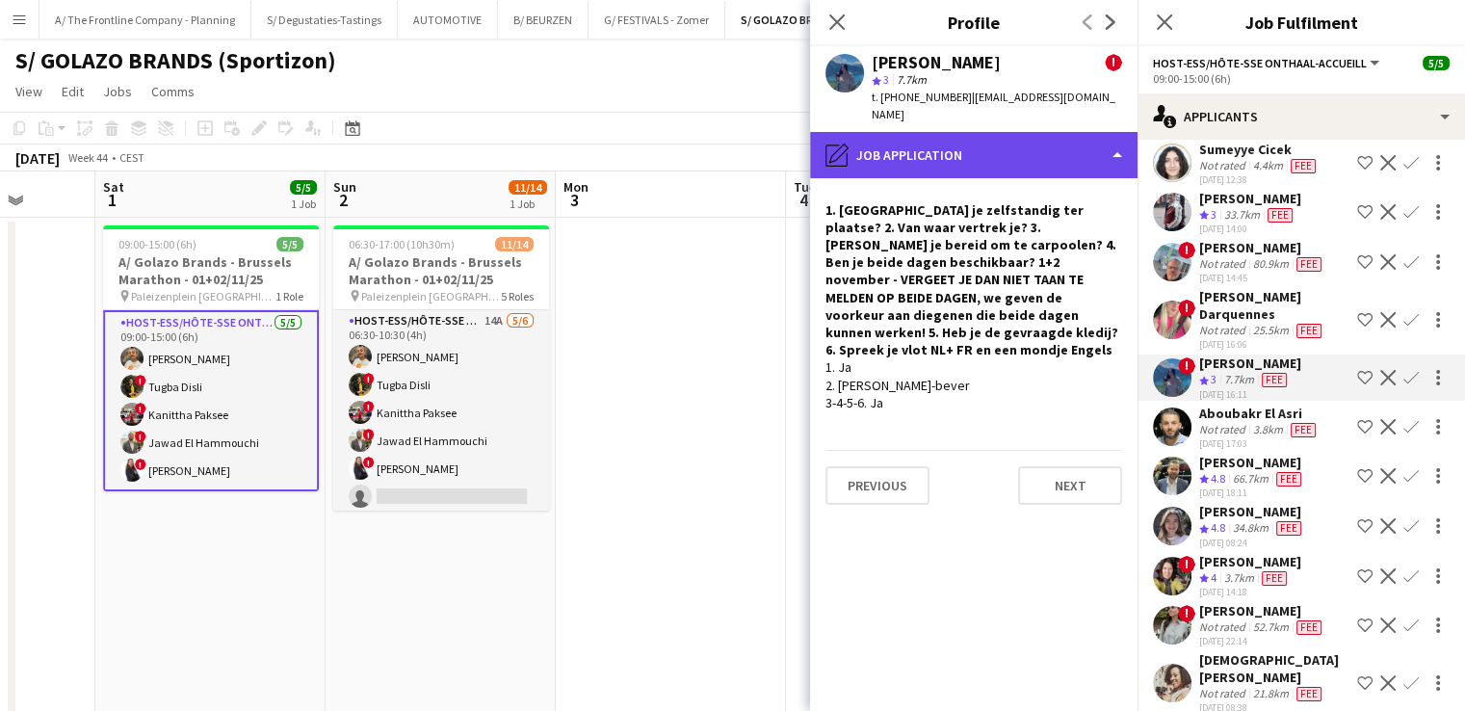
click at [1048, 155] on div "pencil4 Job Application" at bounding box center [973, 155] width 327 height 46
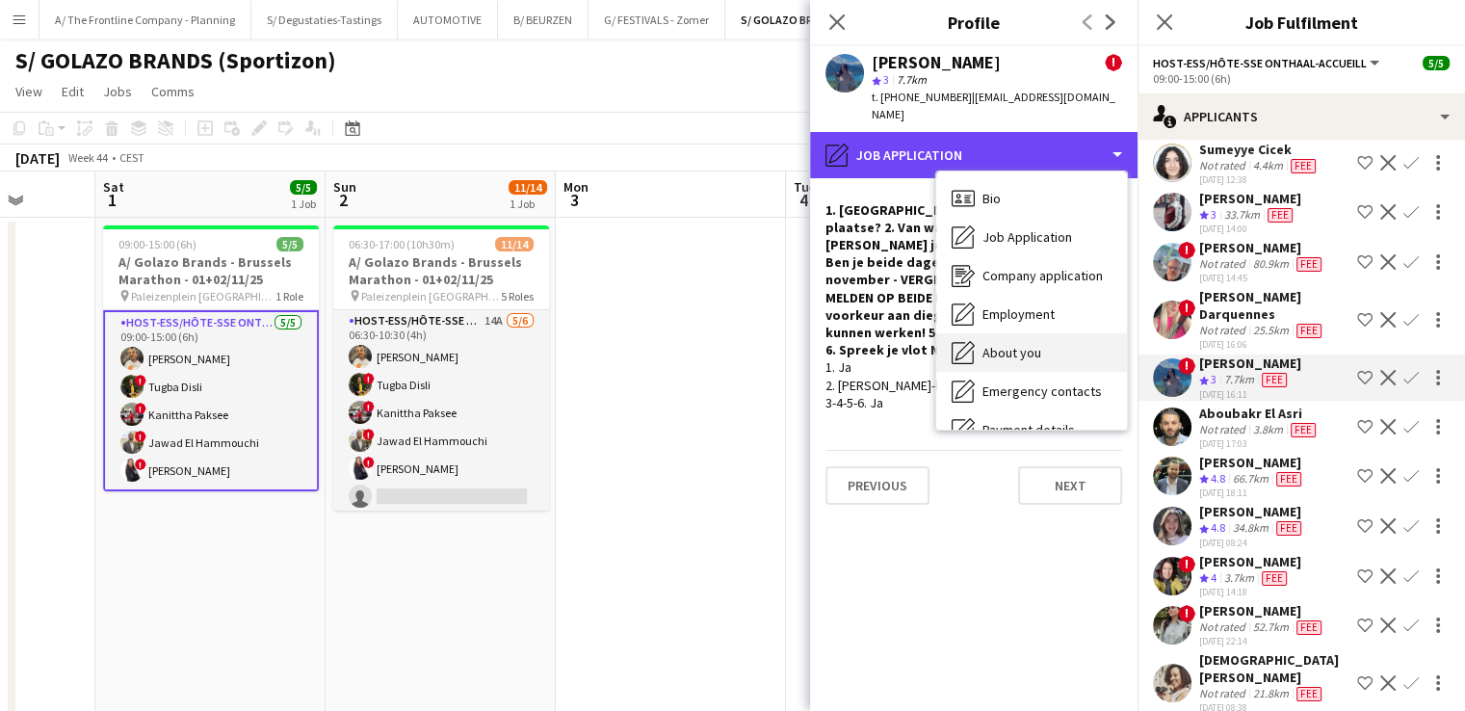
scroll to position [181, 0]
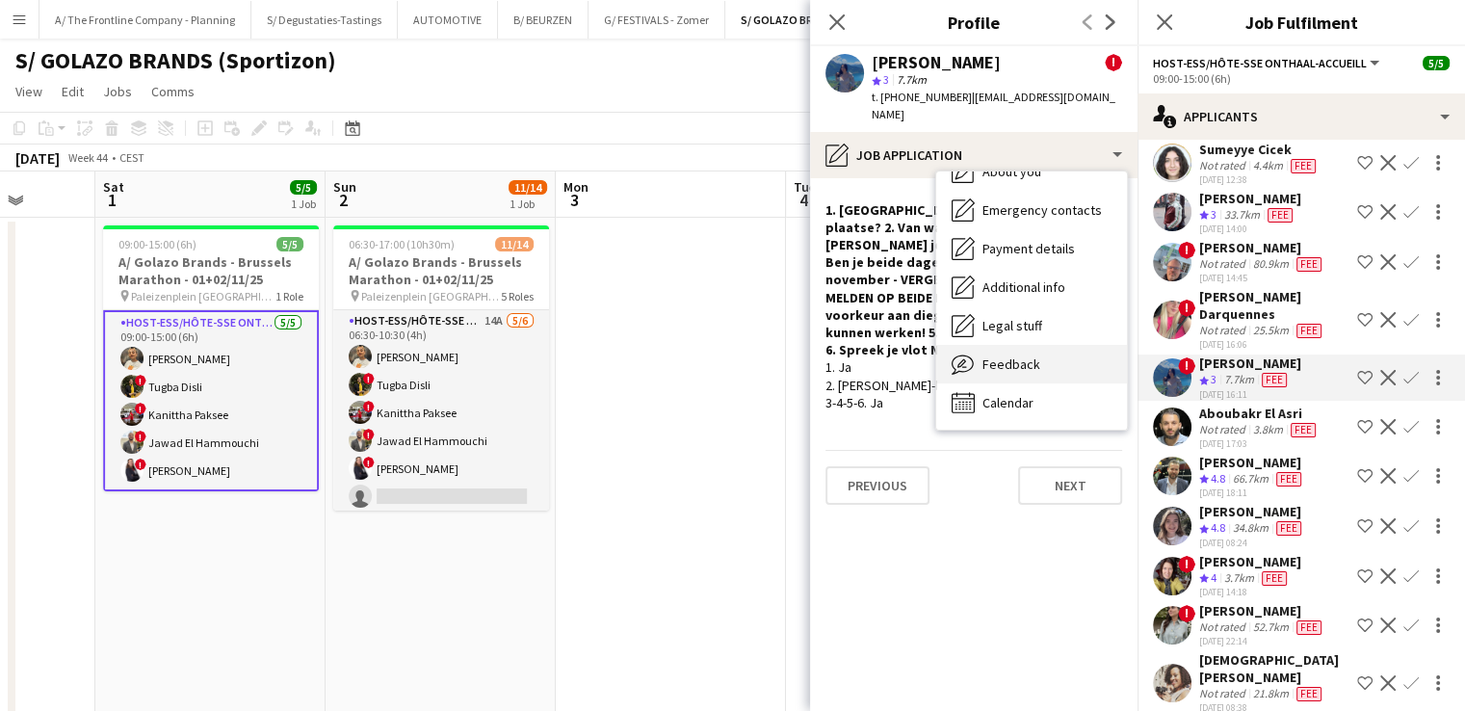
click at [1036, 351] on div "Feedback Feedback" at bounding box center [1031, 364] width 191 height 39
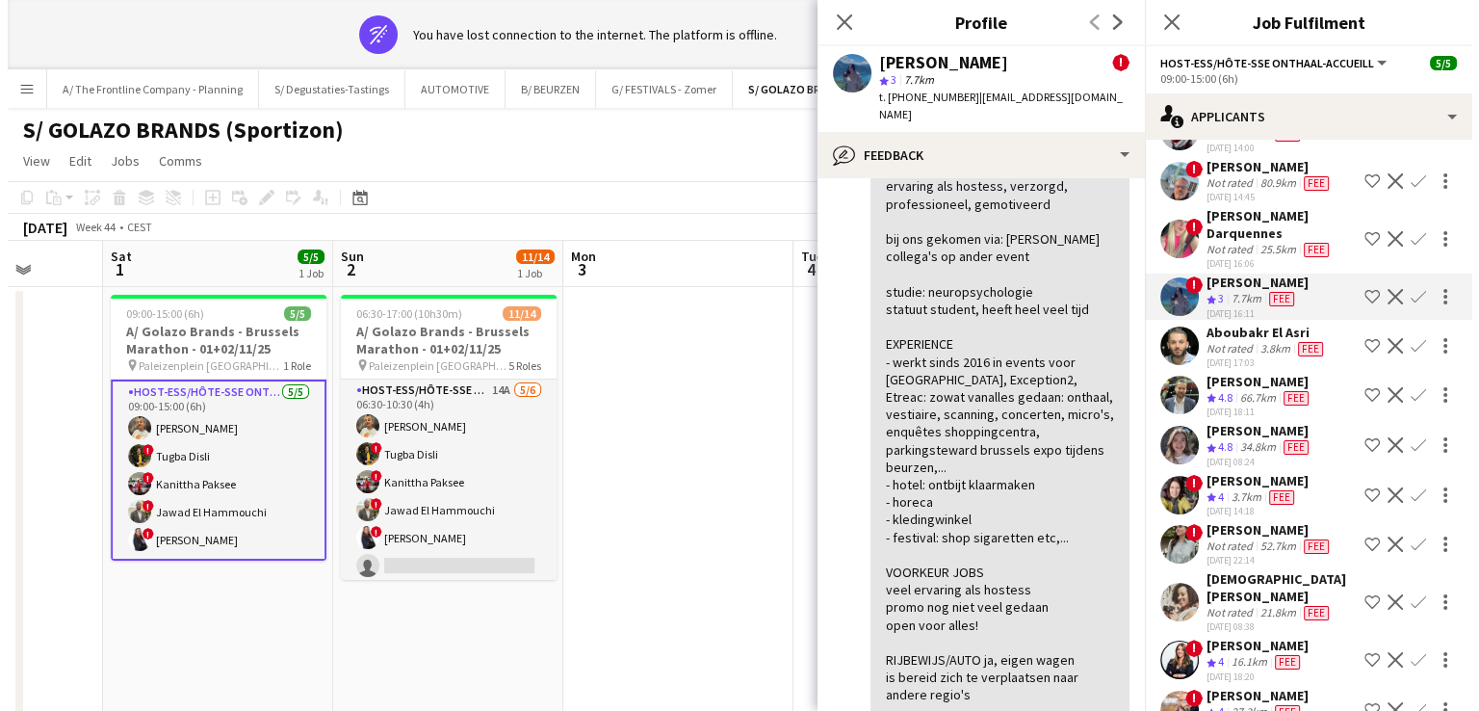
scroll to position [0, 0]
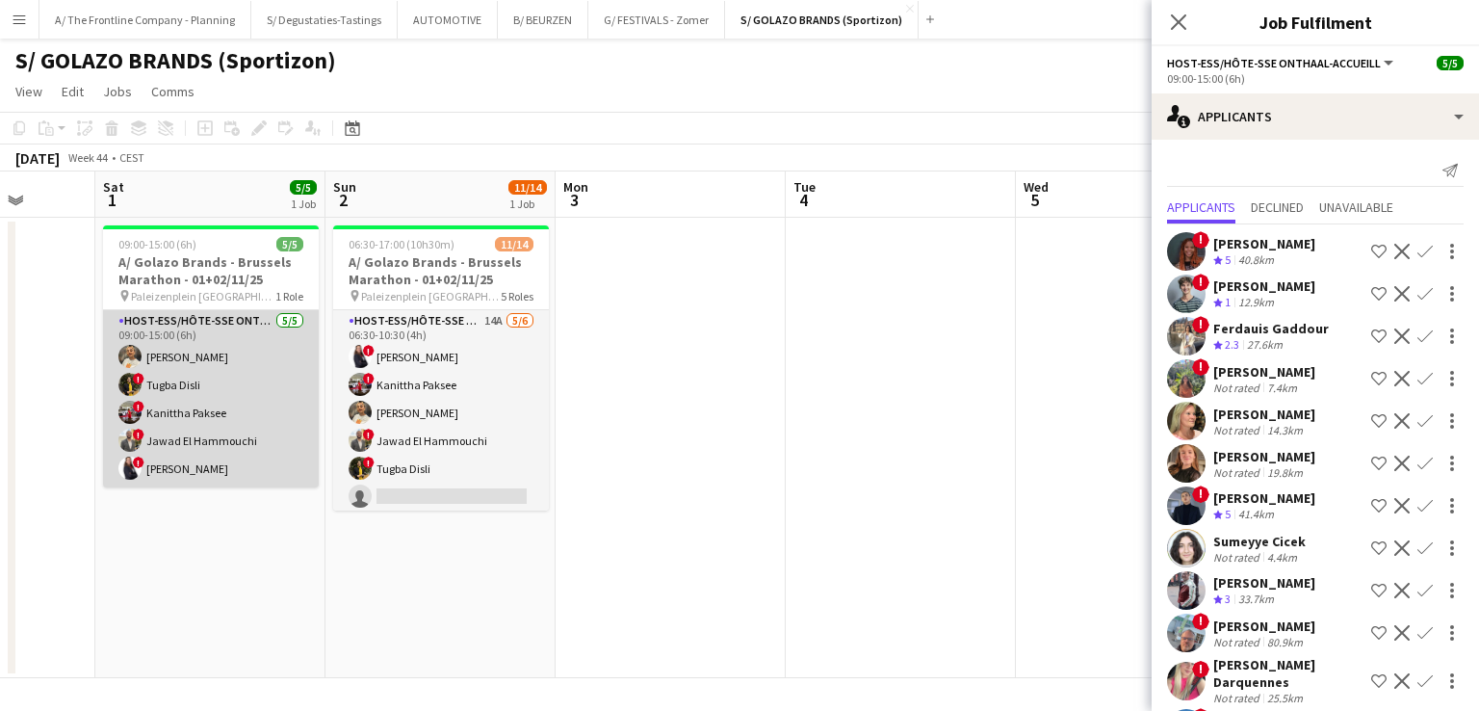
click at [201, 448] on app-card-role "Host-ess/Hôte-sse Onthaal-Accueill 5/5 09:00-15:00 (6h) Ellen Watzeels ! Tugba …" at bounding box center [211, 398] width 216 height 177
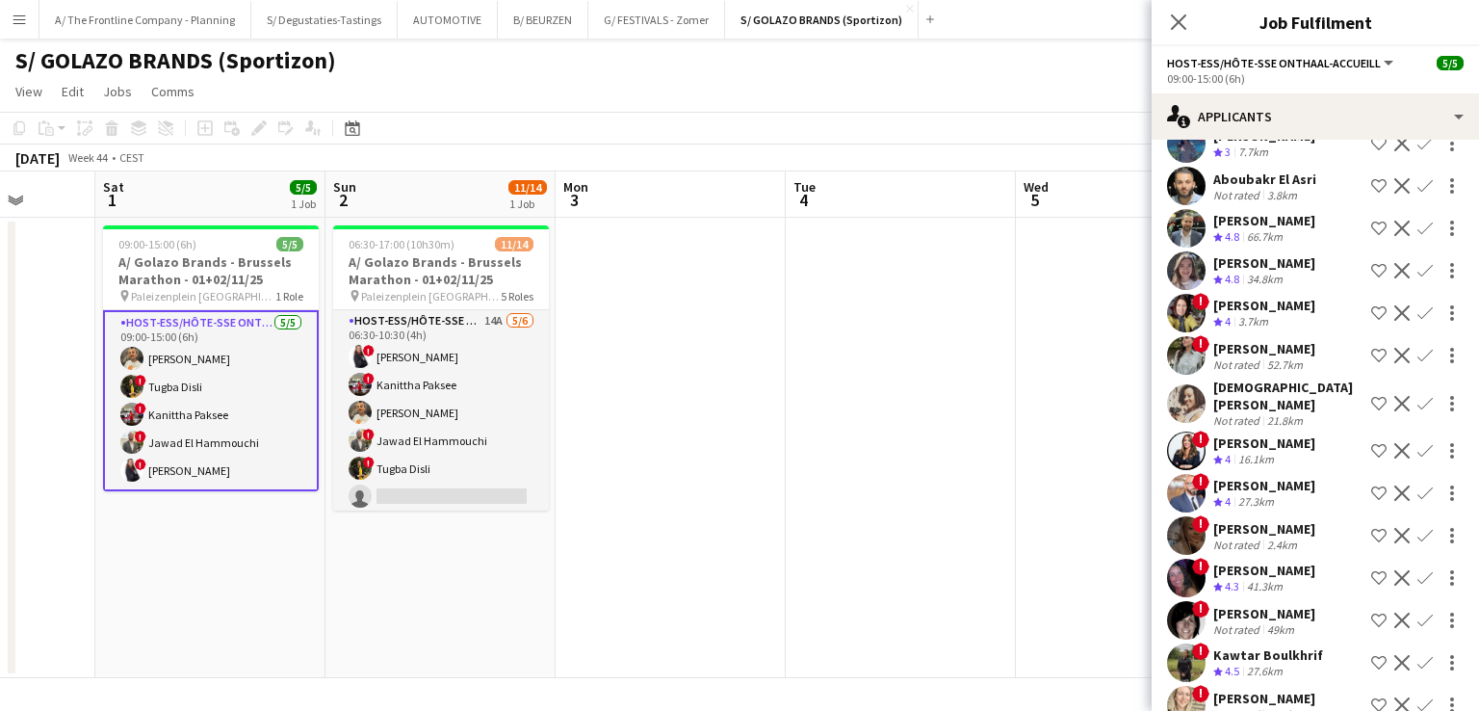
scroll to position [593, 0]
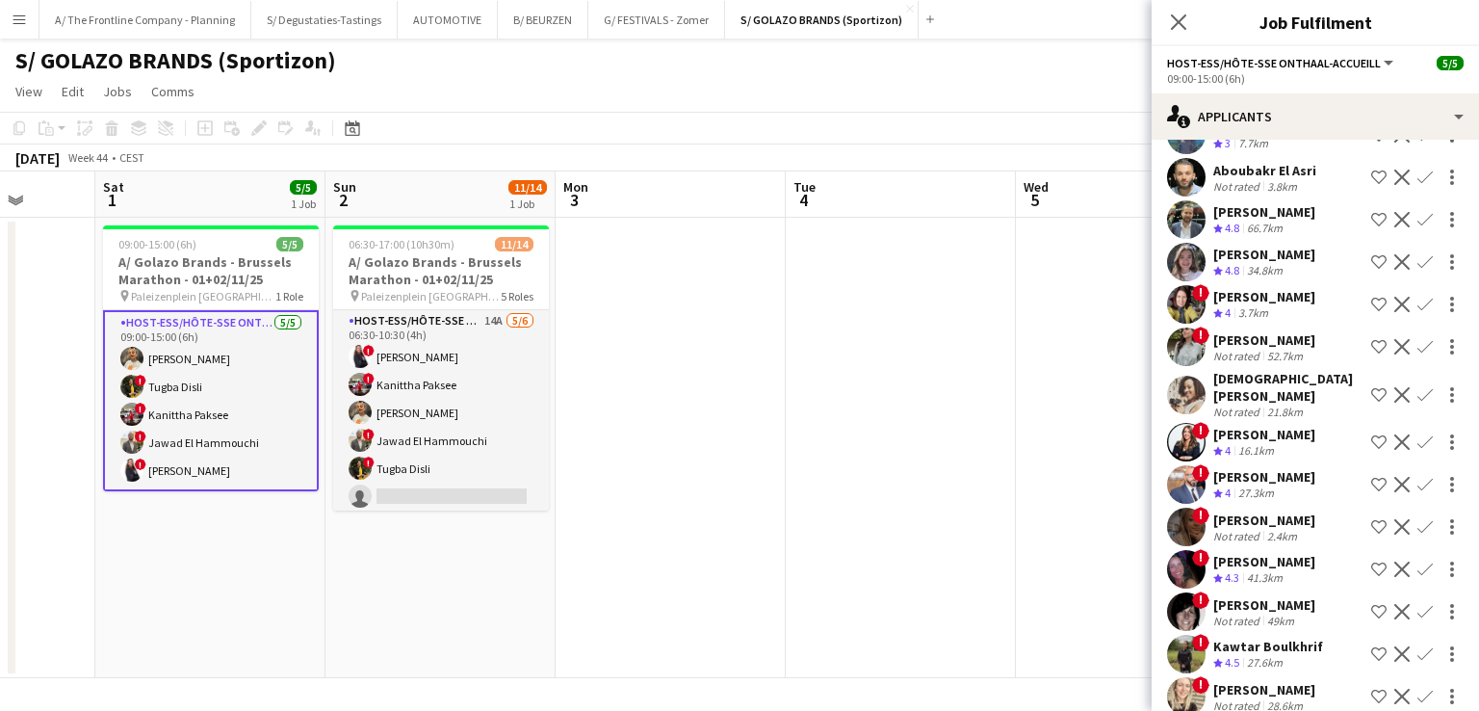
click at [1263, 357] on div "52.7km" at bounding box center [1284, 356] width 43 height 14
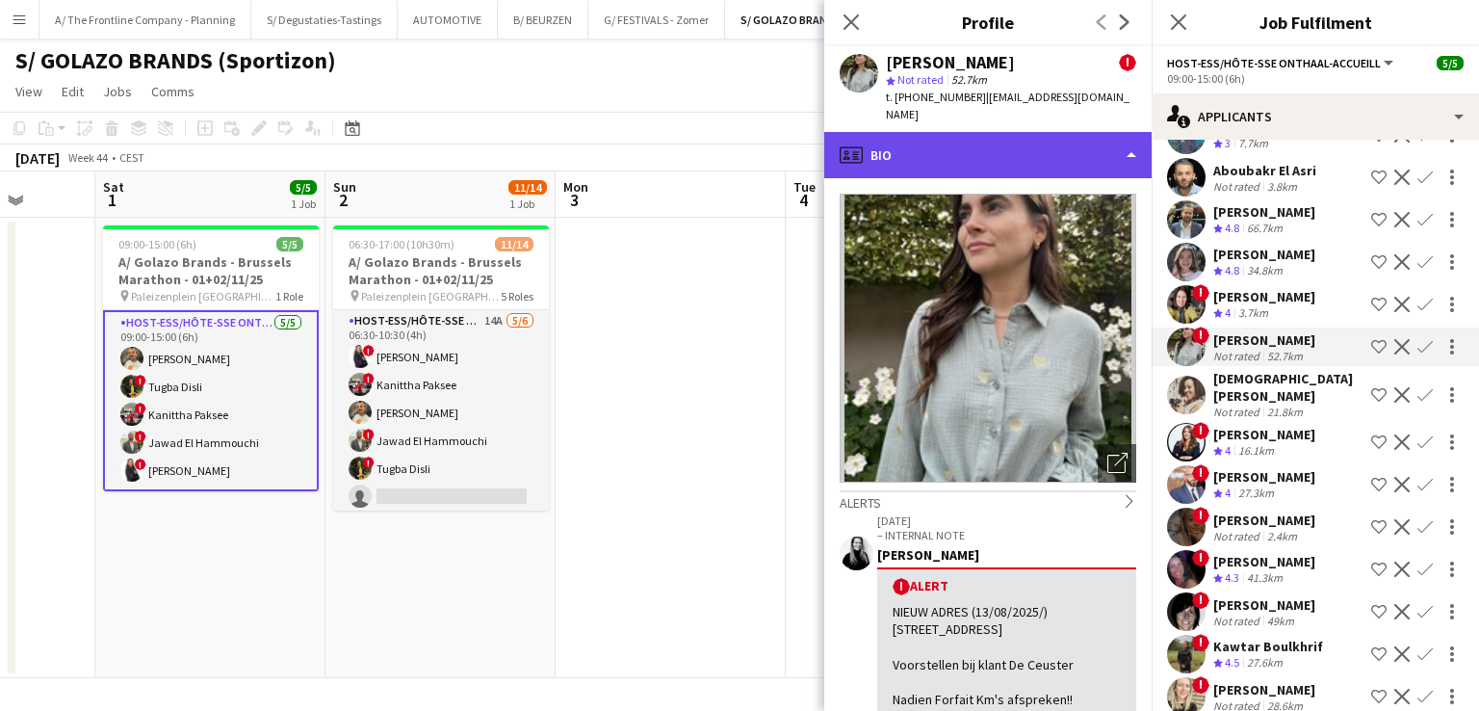
click at [961, 159] on div "profile Bio" at bounding box center [987, 155] width 327 height 46
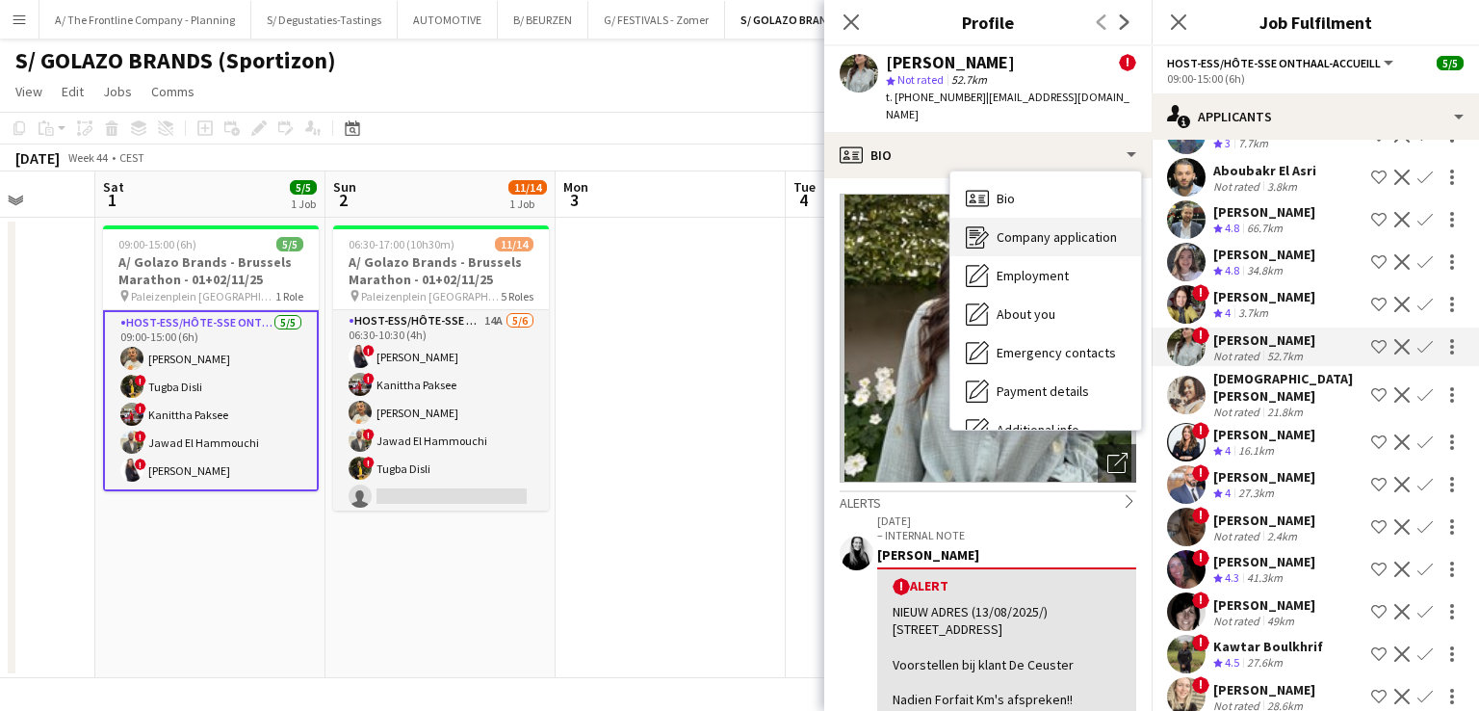
click at [1028, 231] on div "Company application Company application" at bounding box center [1045, 237] width 191 height 39
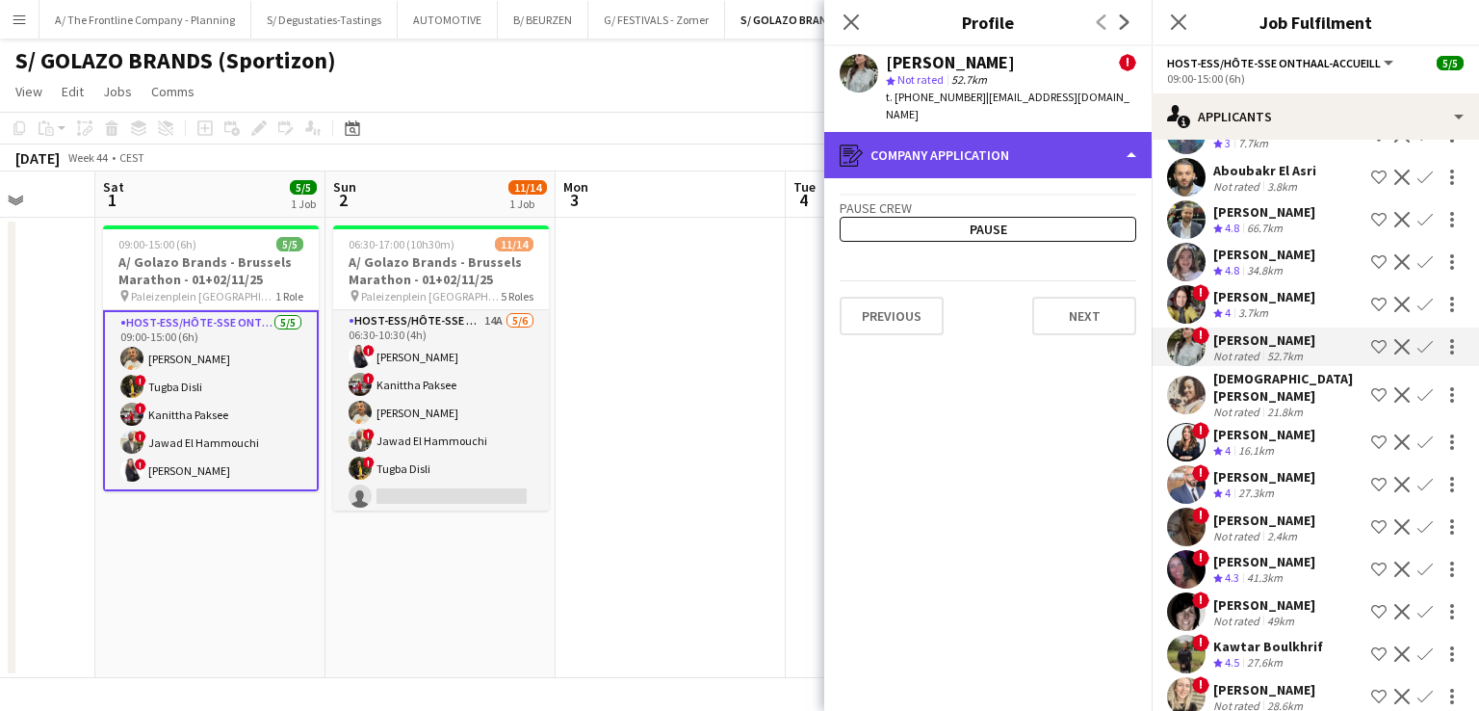
click at [969, 151] on div "register Company application" at bounding box center [987, 155] width 327 height 46
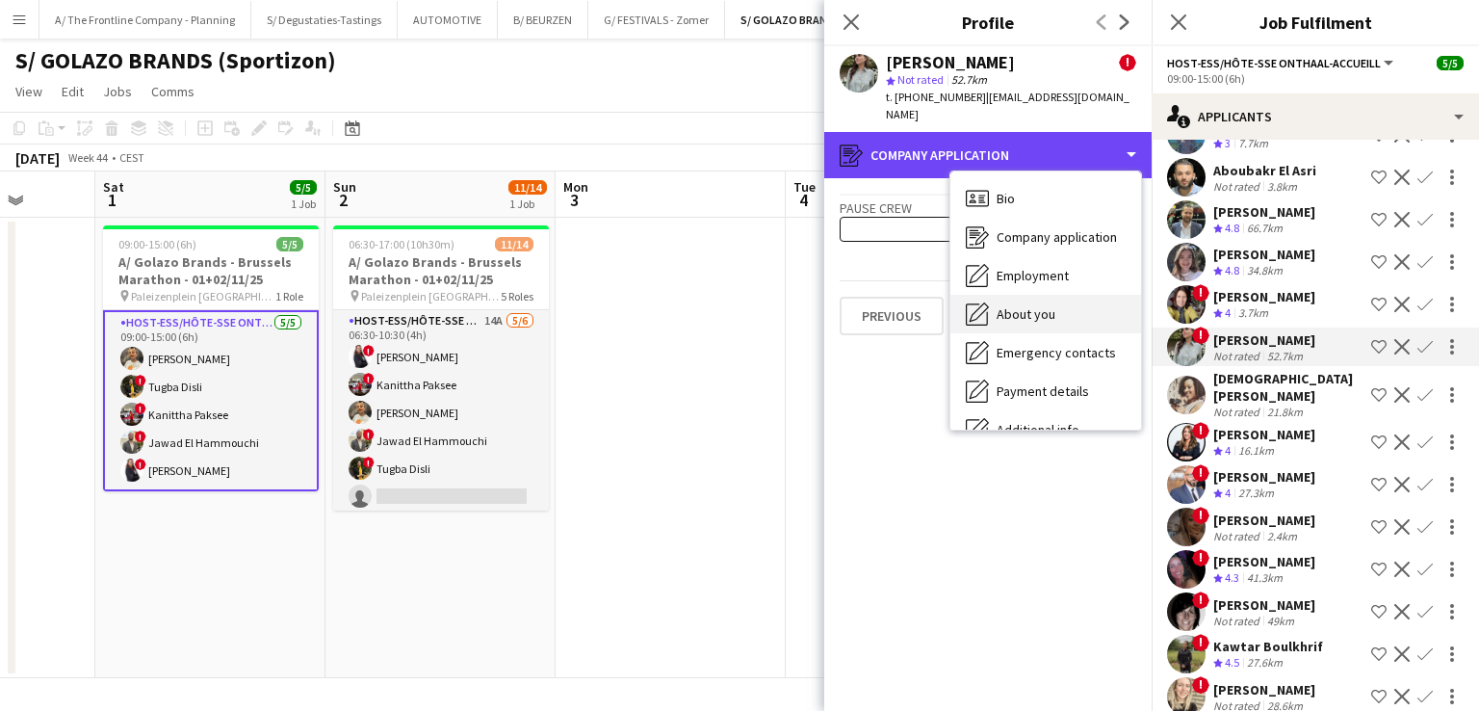
scroll to position [143, 0]
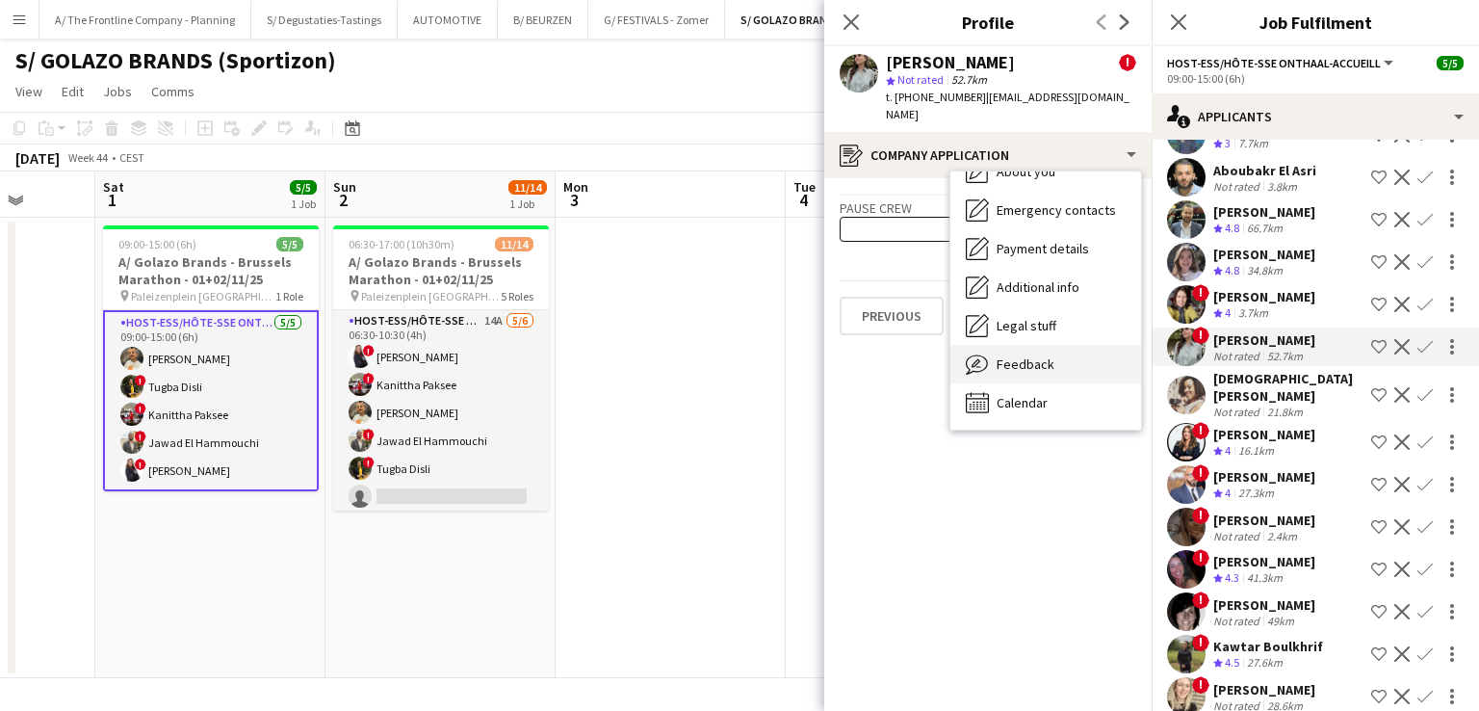
click at [1054, 345] on div "Feedback Feedback" at bounding box center [1045, 364] width 191 height 39
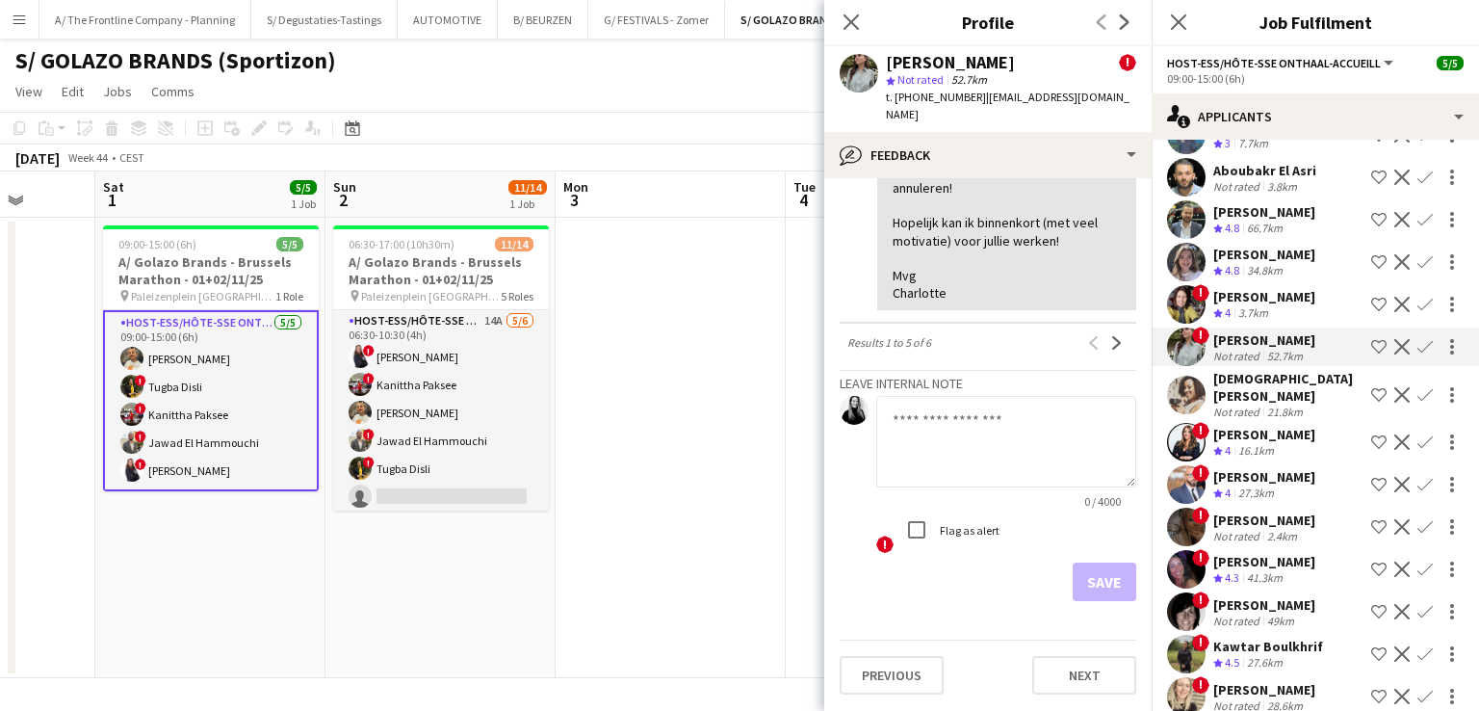
scroll to position [2202, 0]
click at [1105, 354] on button "Next" at bounding box center [1116, 342] width 23 height 23
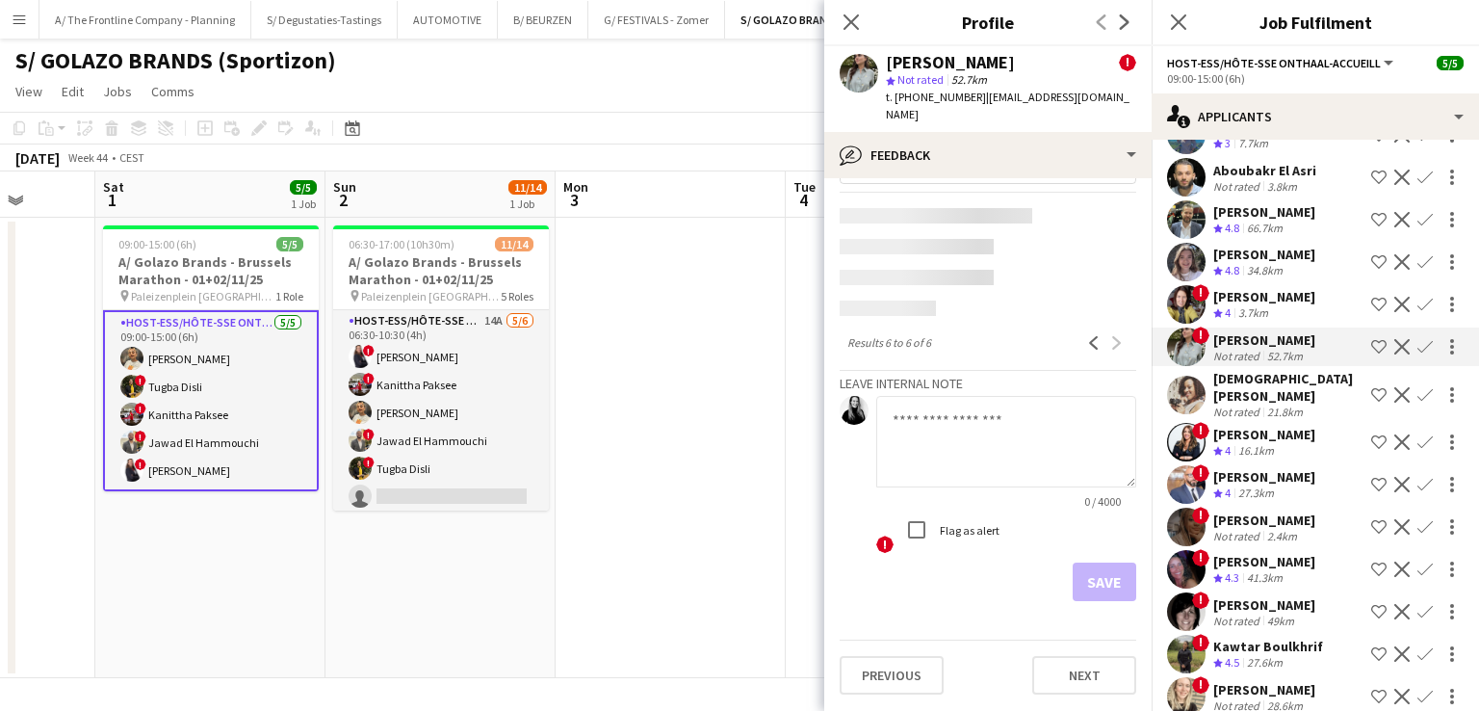
scroll to position [0, 0]
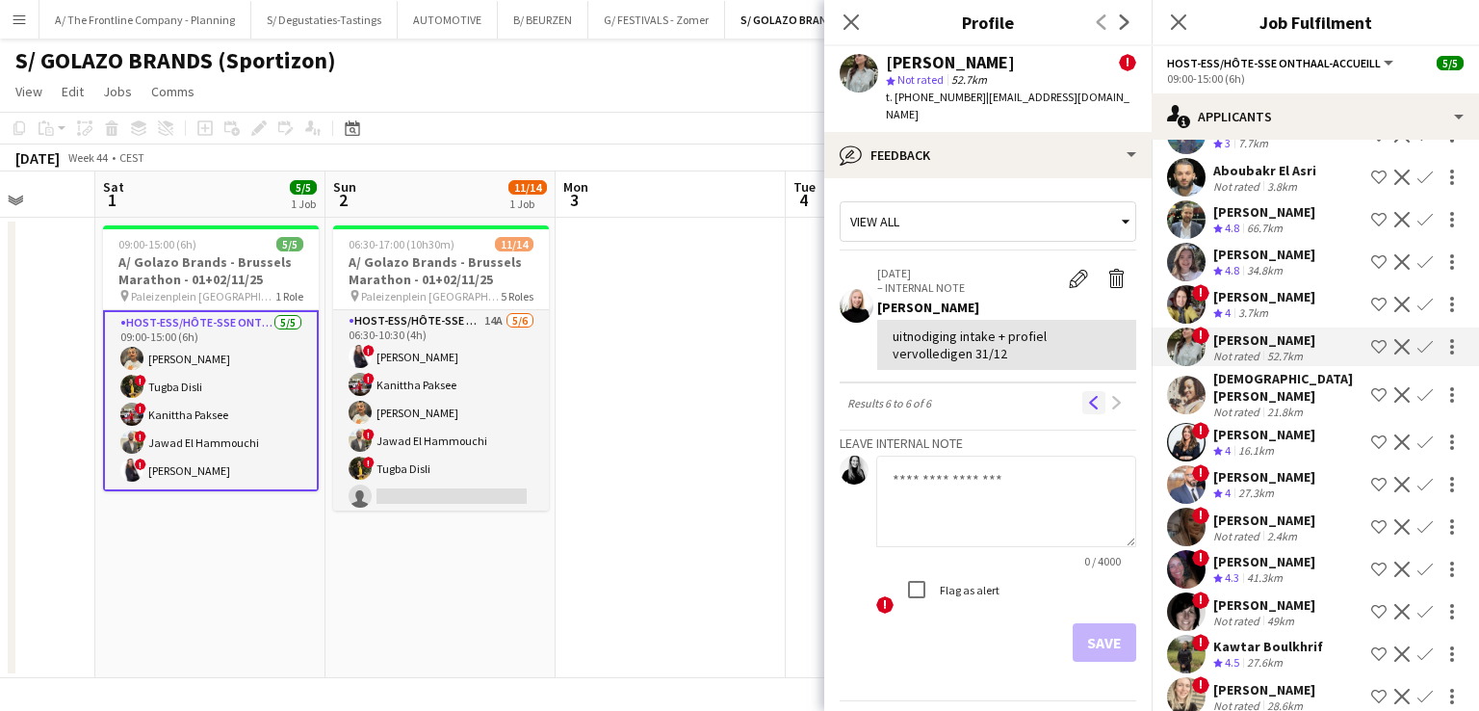
click at [1082, 391] on button "Previous" at bounding box center [1093, 402] width 23 height 23
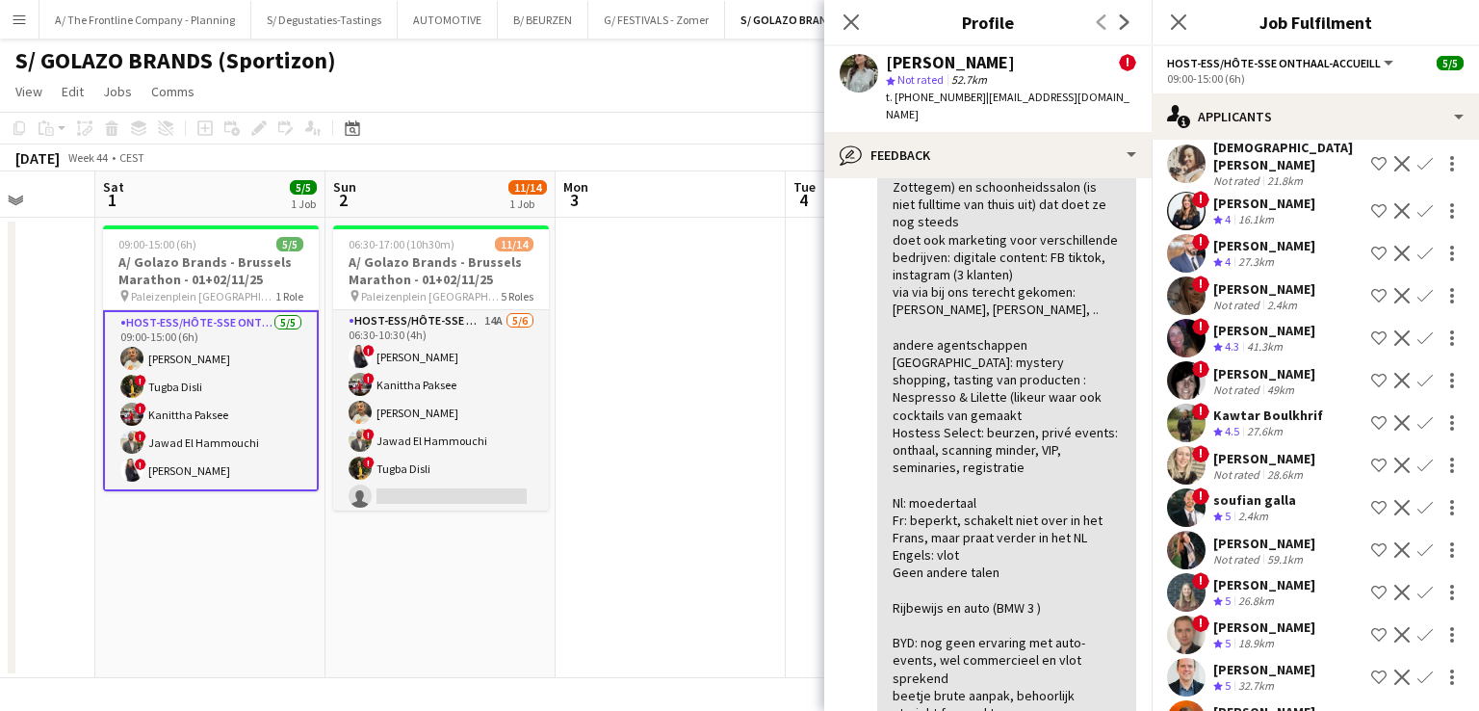
scroll to position [834, 0]
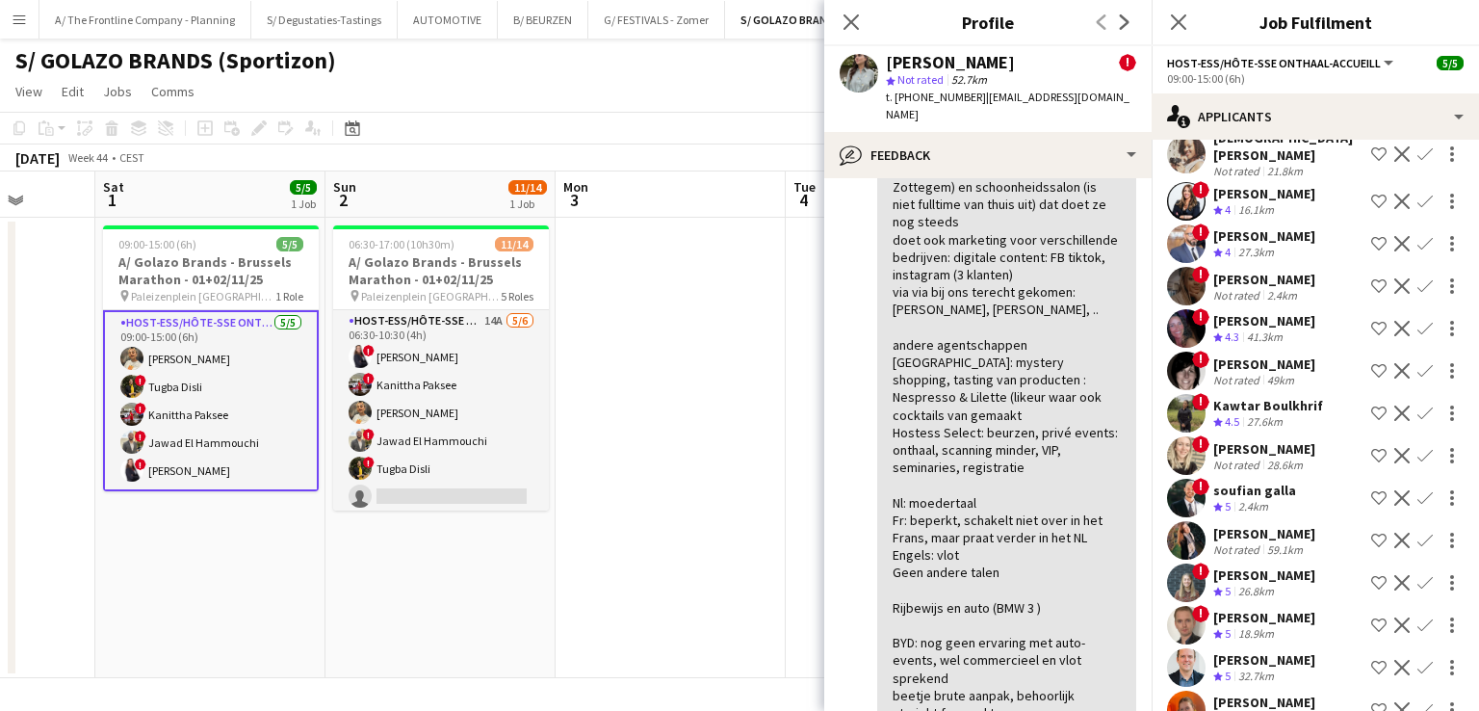
click at [1265, 453] on div "Laura Possemiers" at bounding box center [1264, 448] width 102 height 17
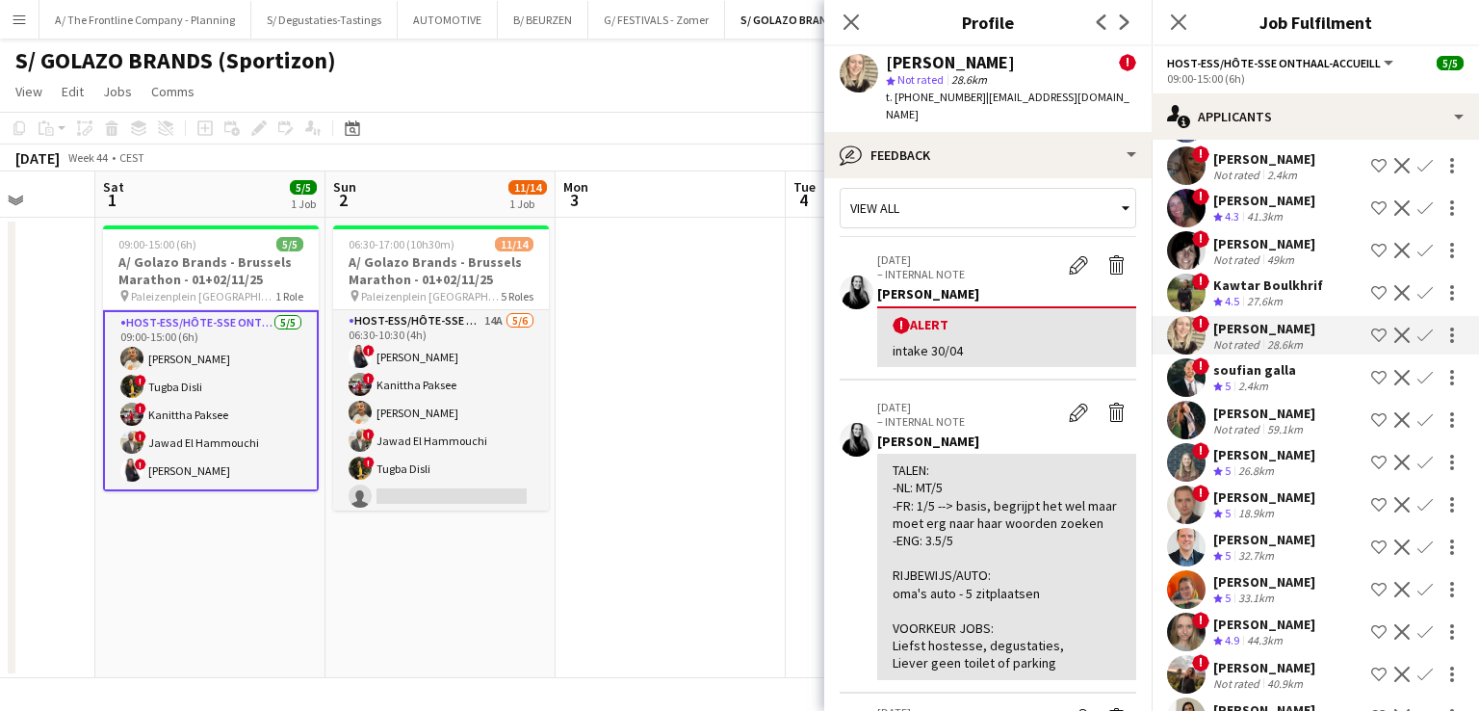
scroll to position [957, 0]
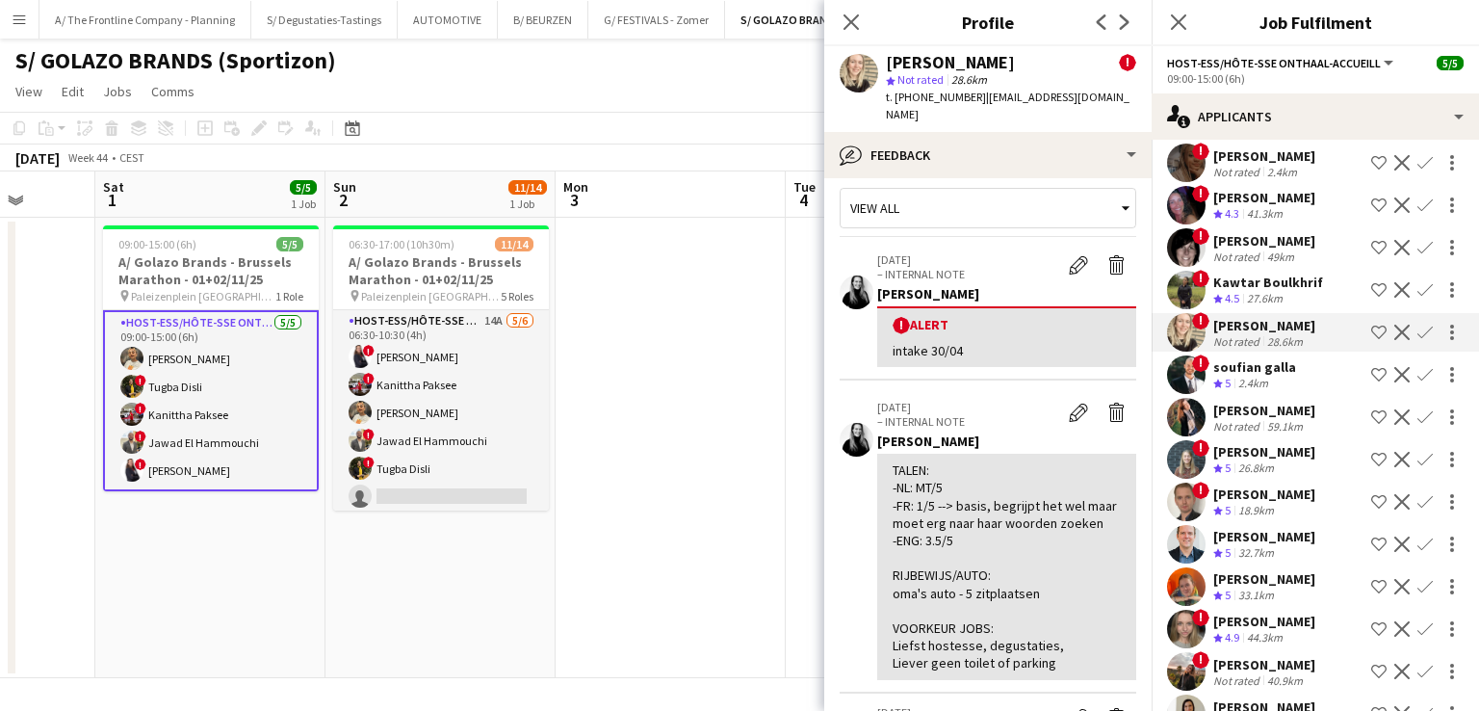
click at [1265, 429] on div "59.1km" at bounding box center [1284, 426] width 43 height 14
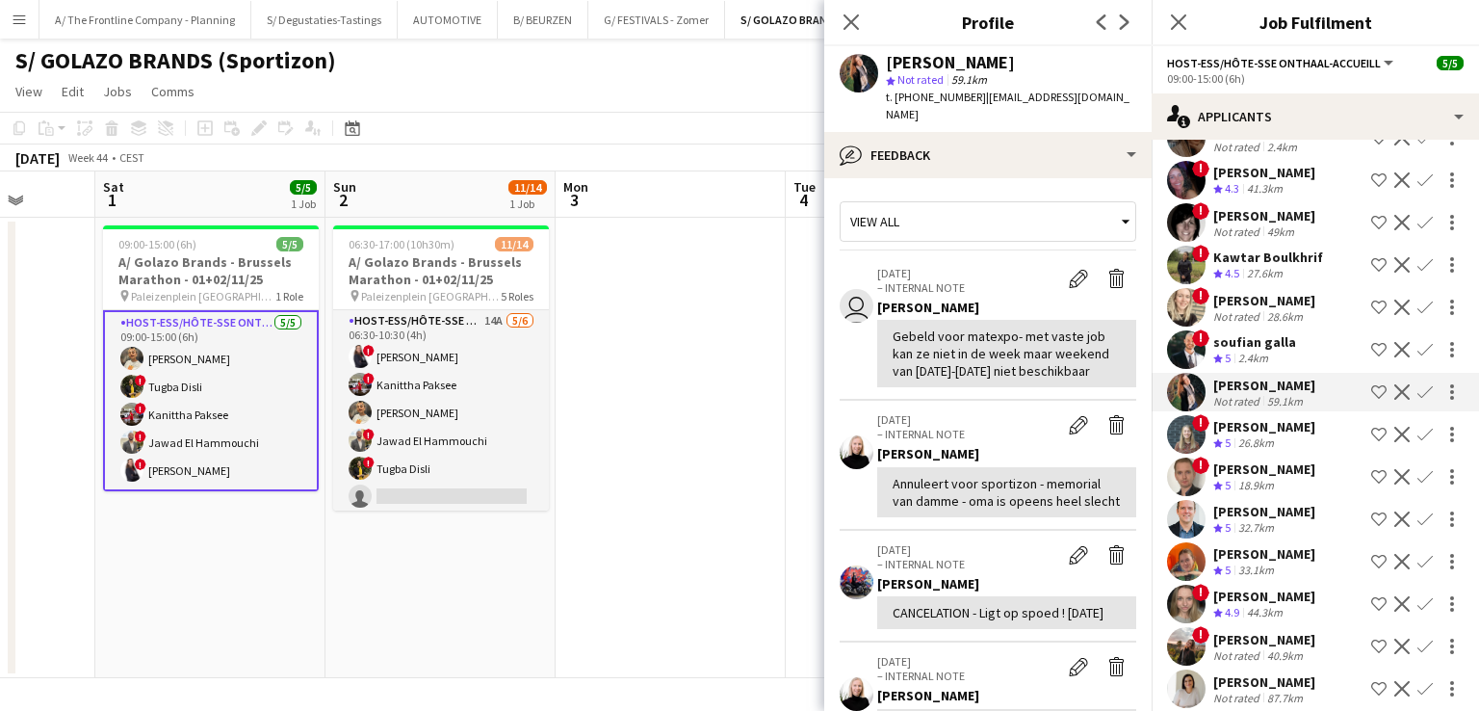
scroll to position [982, 0]
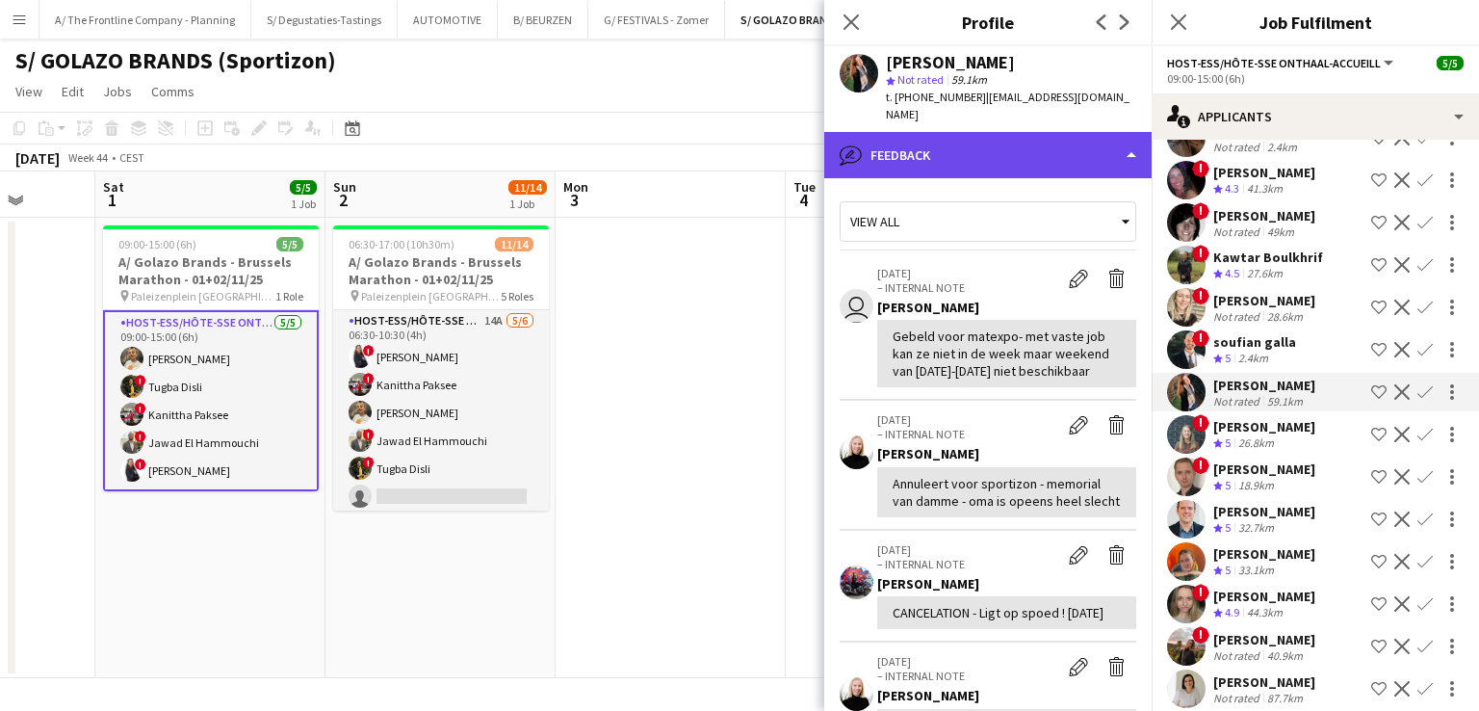
click at [972, 143] on div "bubble-pencil Feedback" at bounding box center [987, 155] width 327 height 46
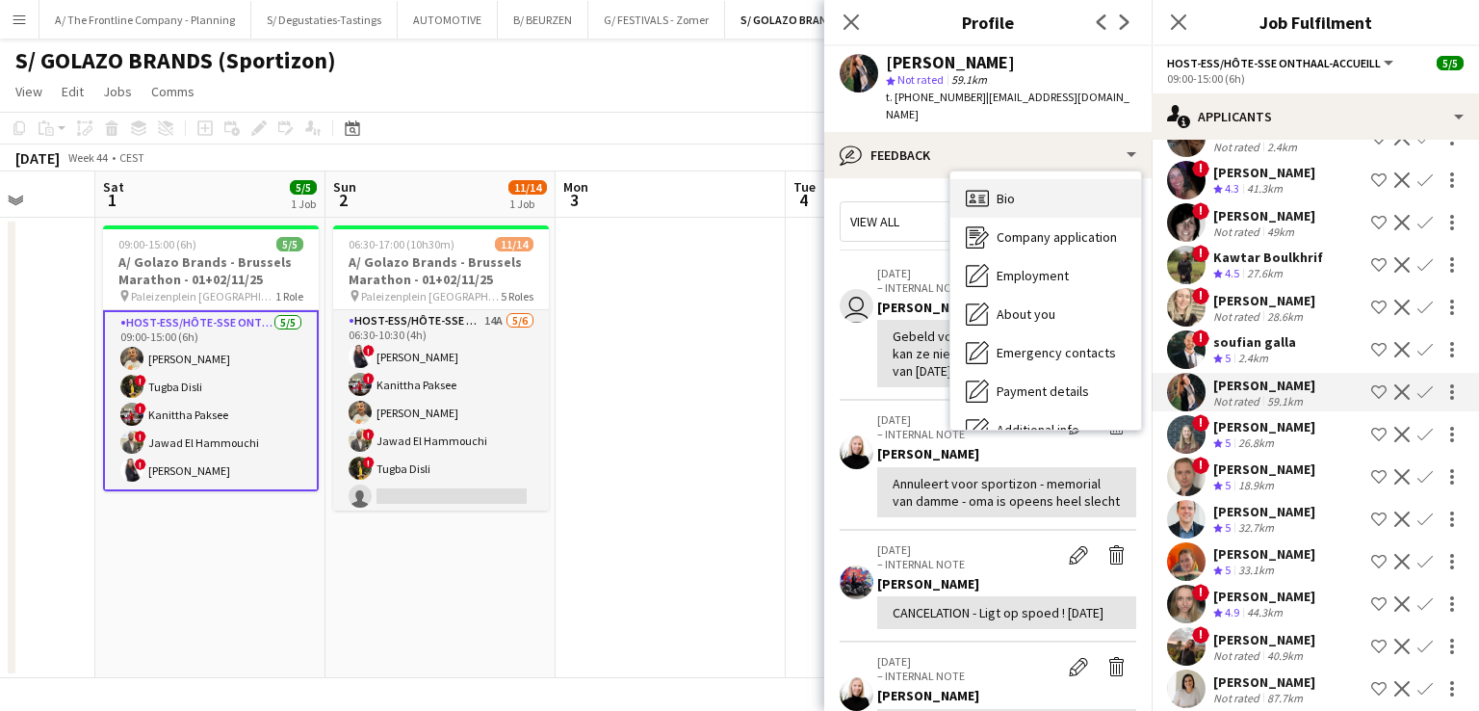
click at [1021, 181] on div "Bio Bio" at bounding box center [1045, 198] width 191 height 39
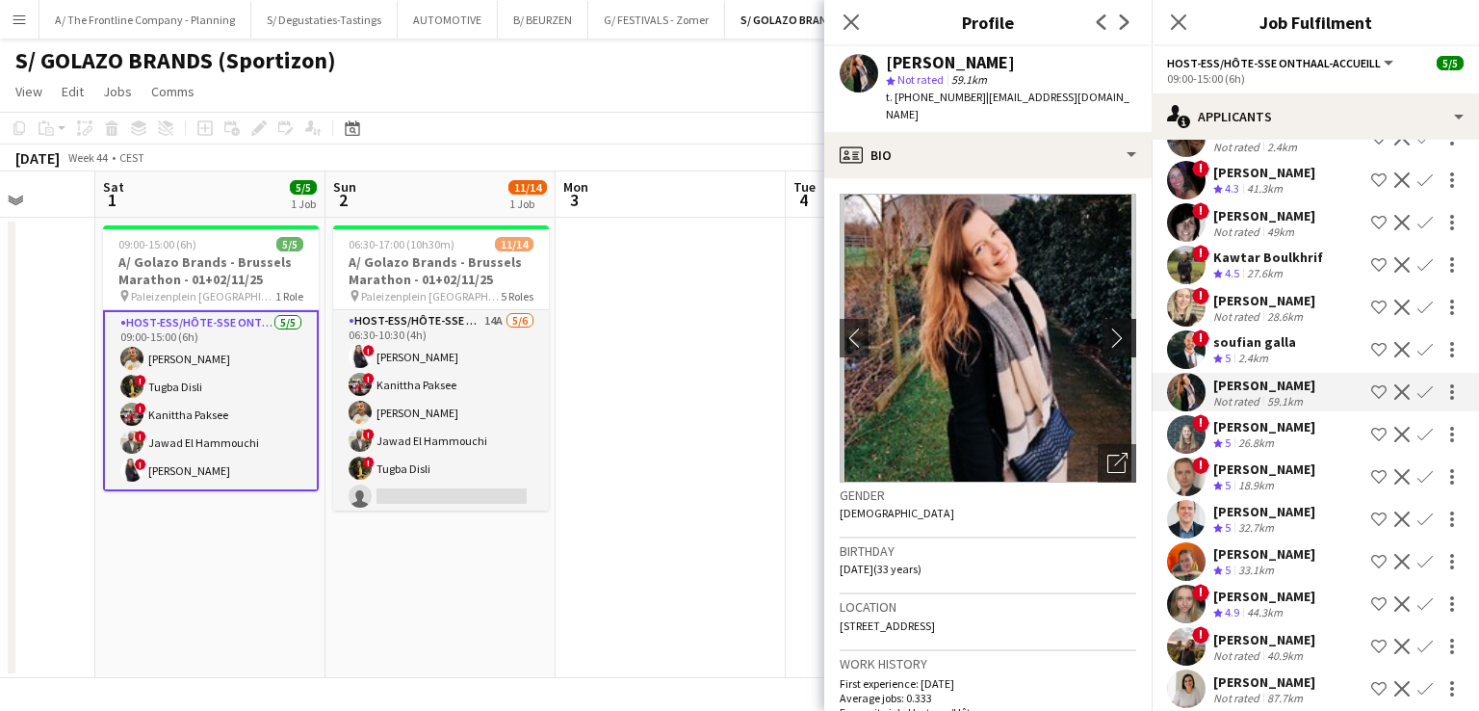
click at [1107, 328] on app-icon "chevron-right" at bounding box center [1122, 337] width 30 height 20
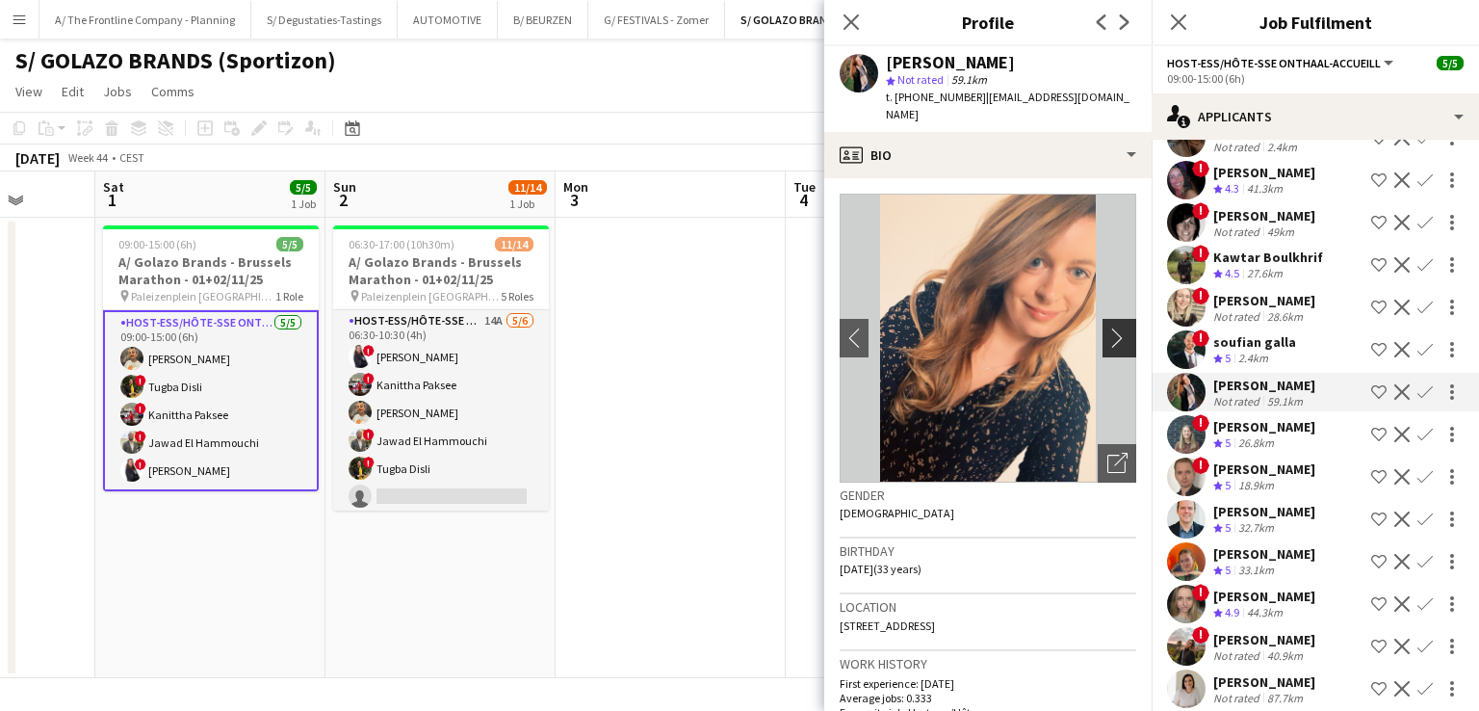
click at [1107, 328] on app-icon "chevron-right" at bounding box center [1122, 337] width 30 height 20
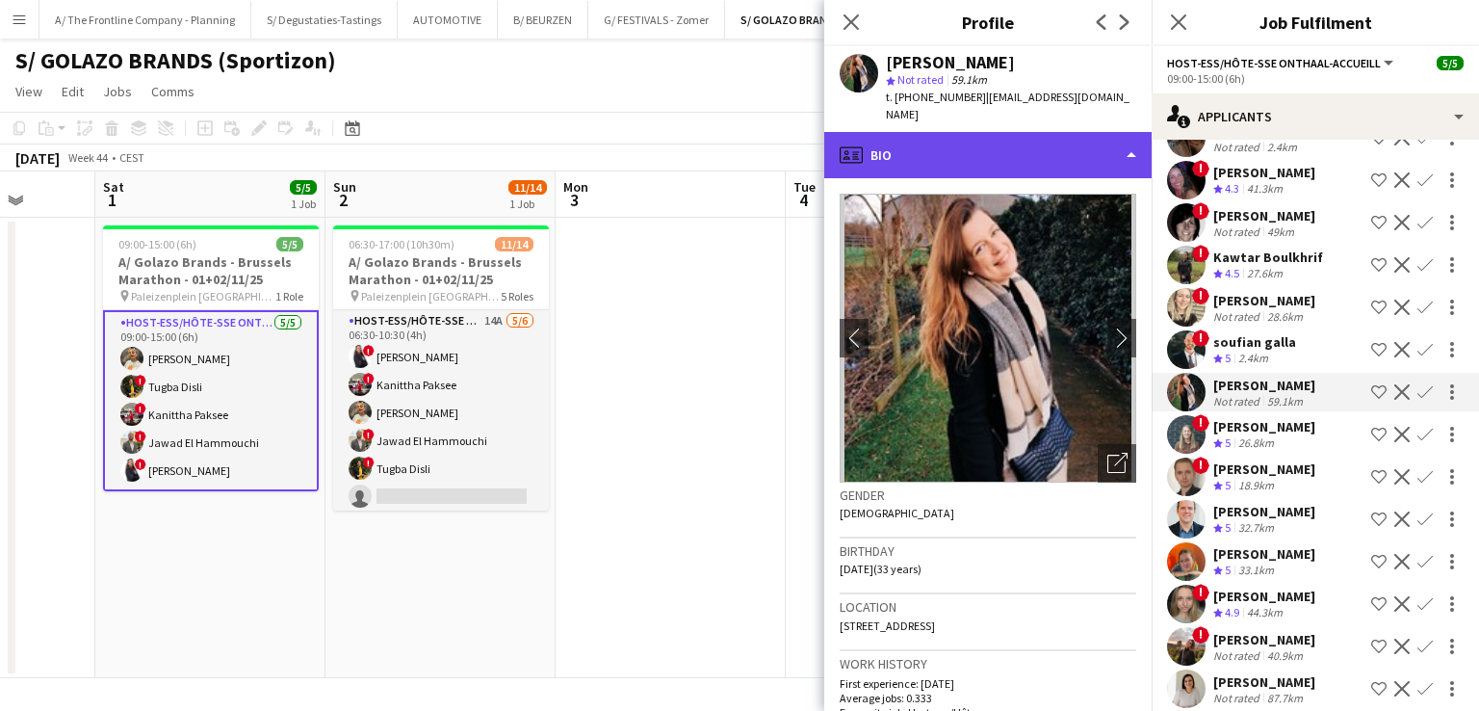
click at [1028, 155] on div "profile Bio" at bounding box center [987, 155] width 327 height 46
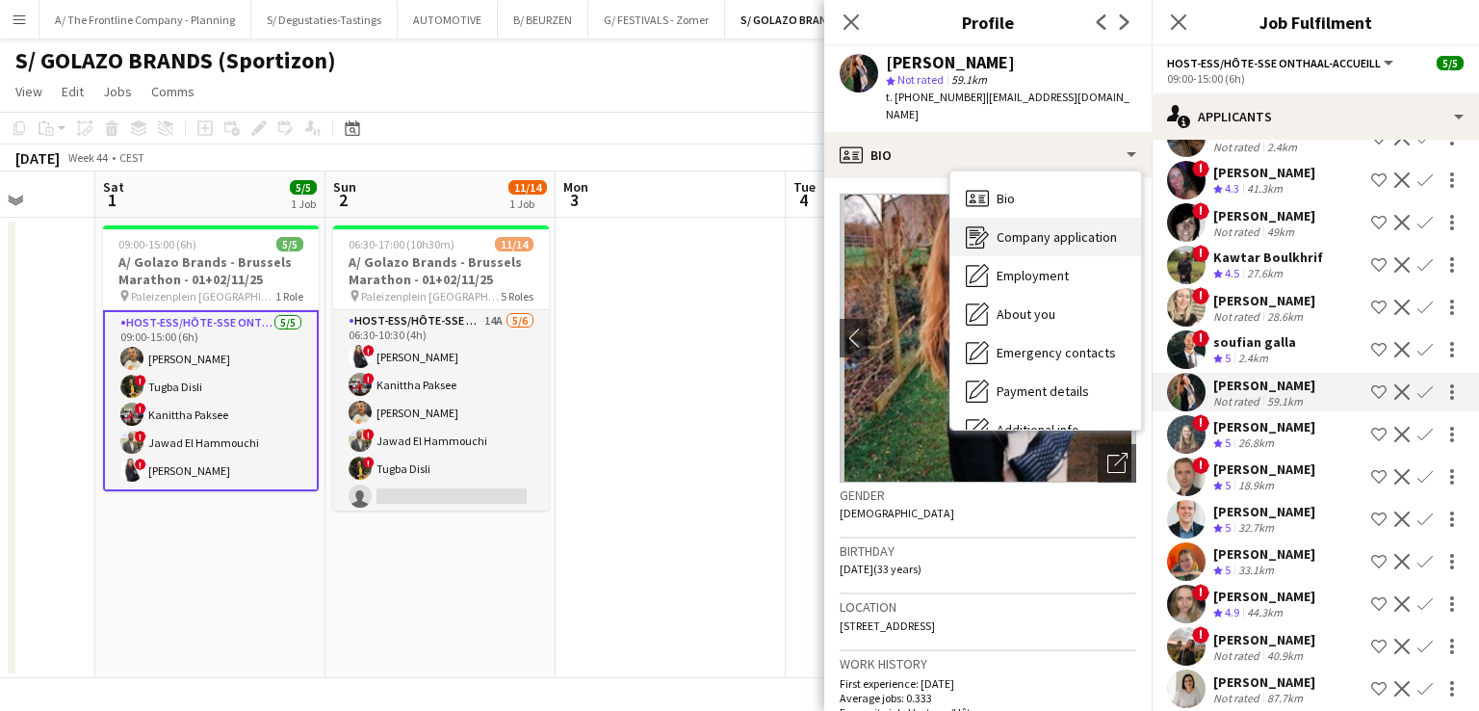
click at [1040, 228] on span "Company application" at bounding box center [1057, 236] width 120 height 17
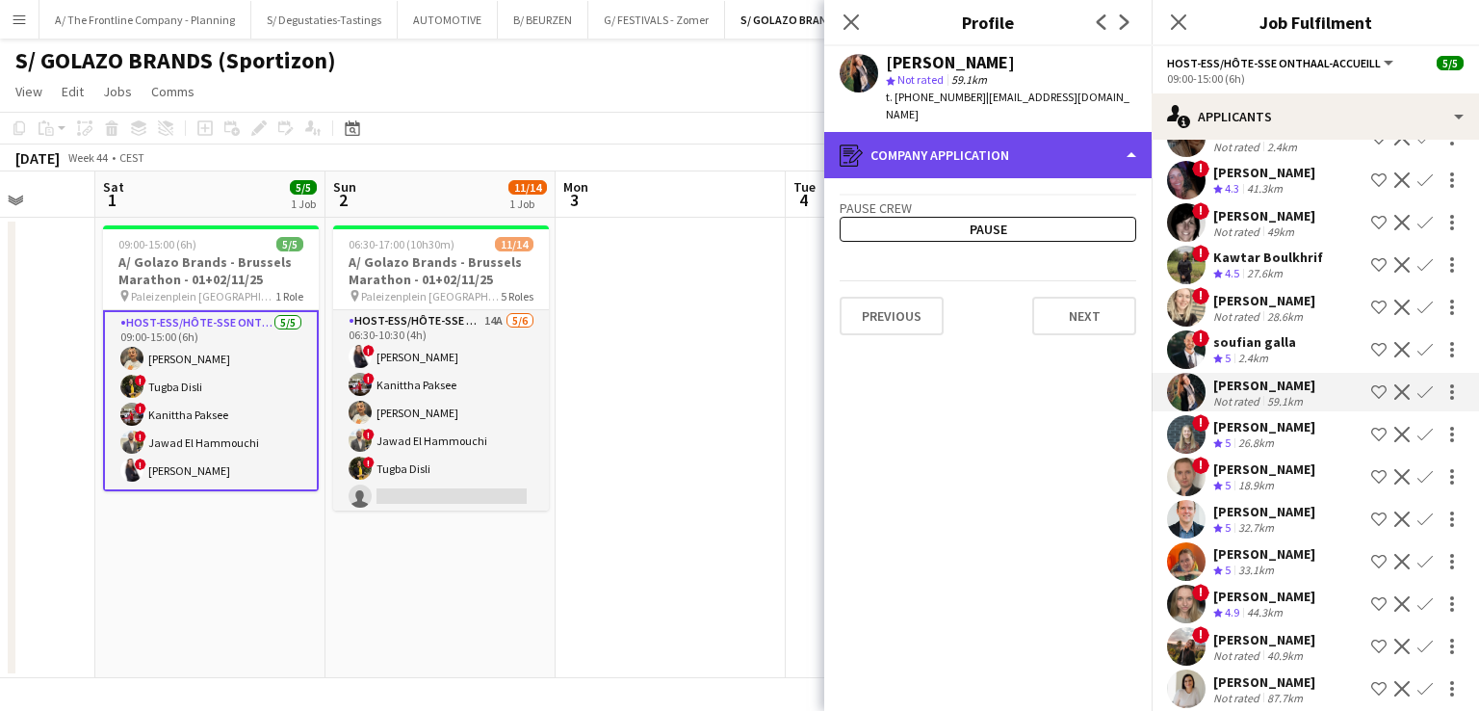
click at [1013, 142] on div "register Company application" at bounding box center [987, 155] width 327 height 46
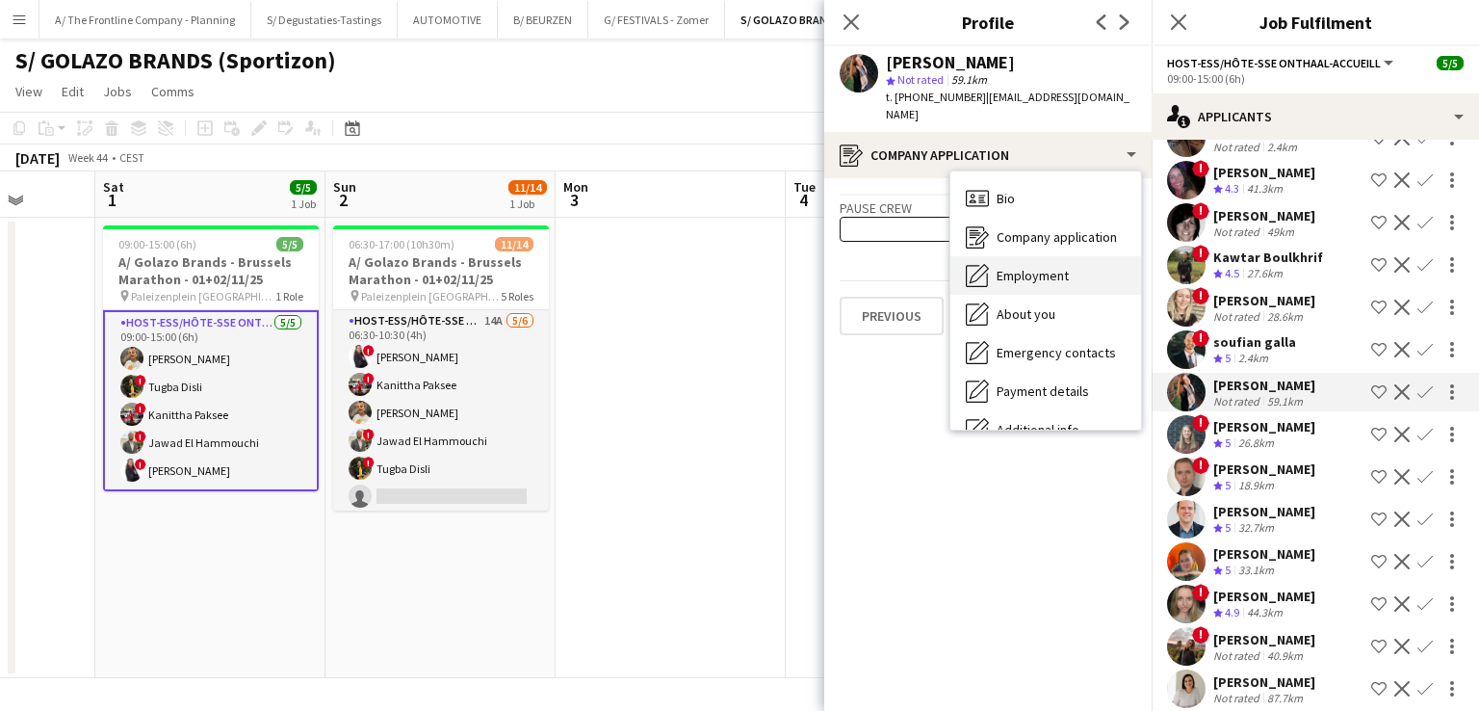
click at [1063, 267] on span "Employment" at bounding box center [1033, 275] width 72 height 17
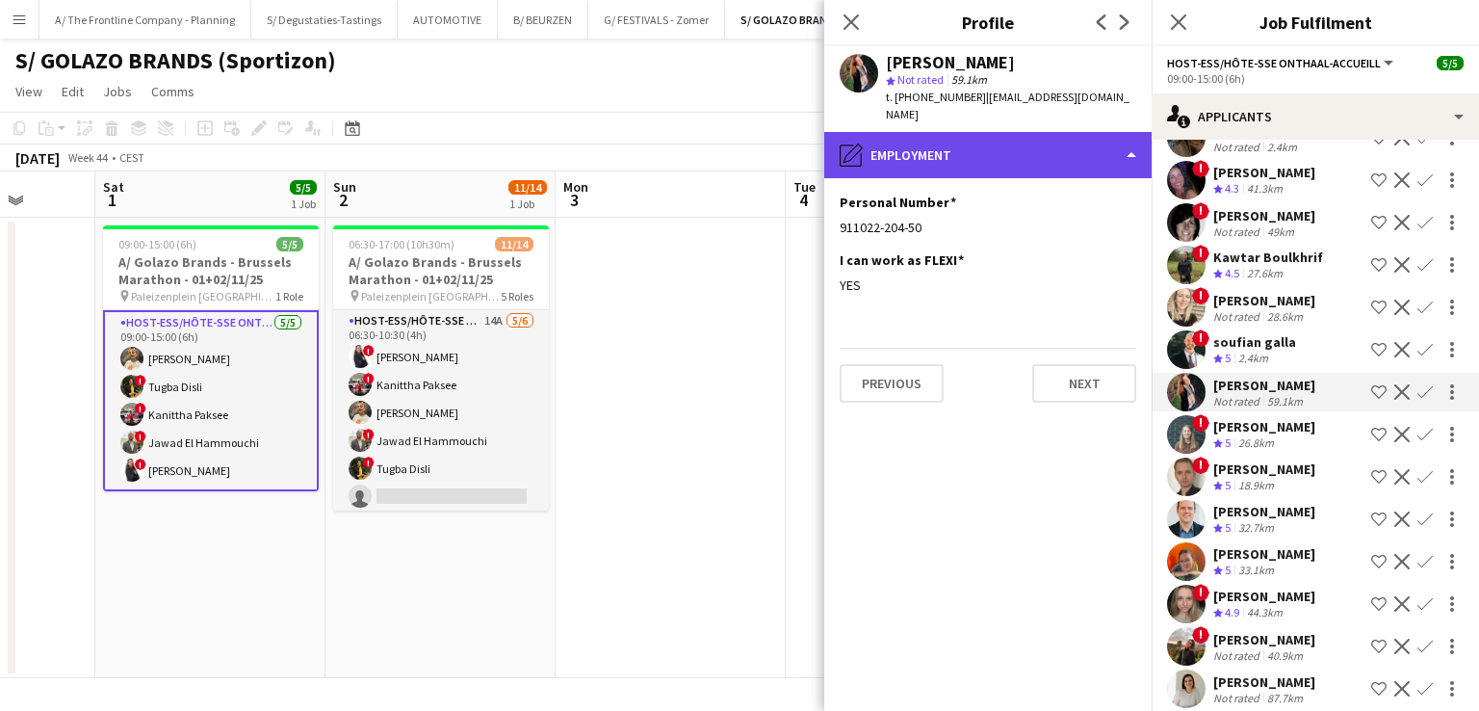
click at [1042, 153] on div "pencil4 Employment" at bounding box center [987, 155] width 327 height 46
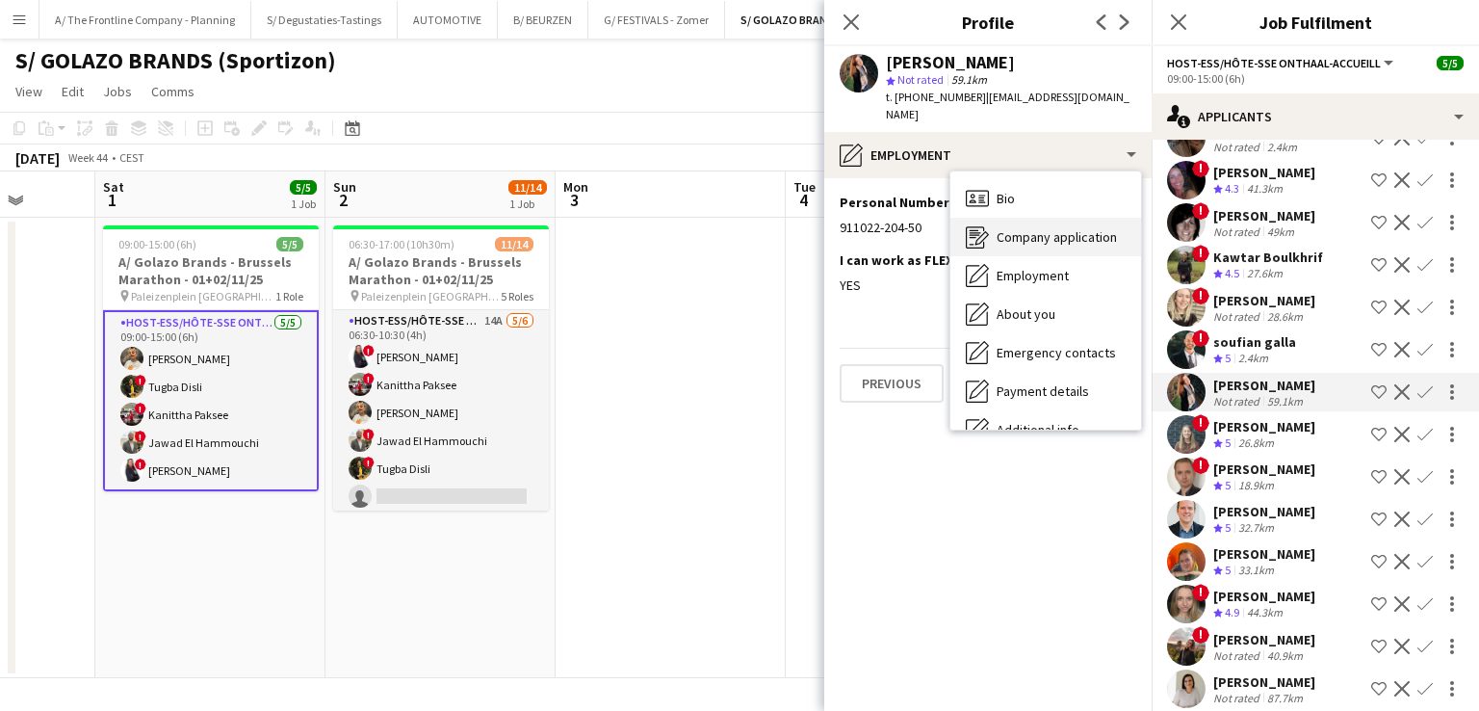
click at [1077, 218] on div "Company application Company application" at bounding box center [1045, 237] width 191 height 39
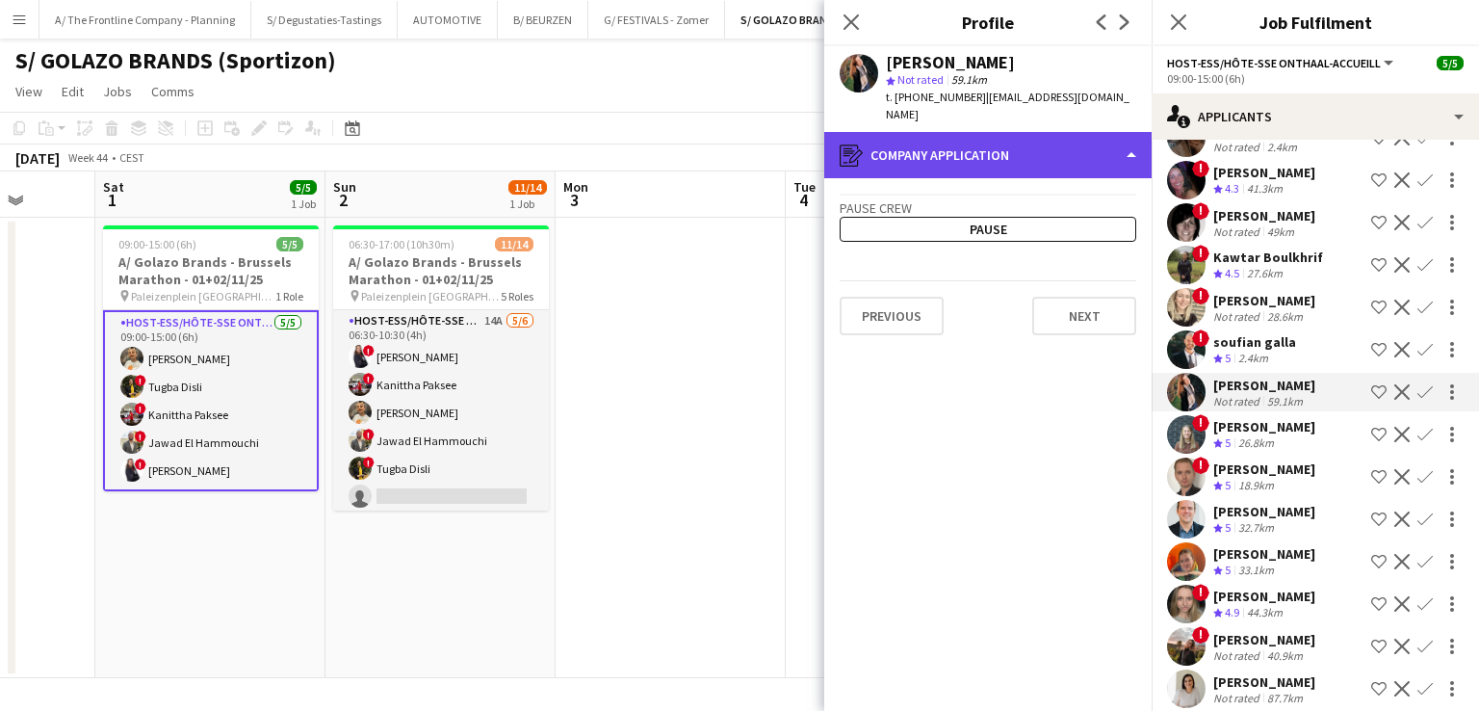
click at [1035, 146] on div "register Company application" at bounding box center [987, 155] width 327 height 46
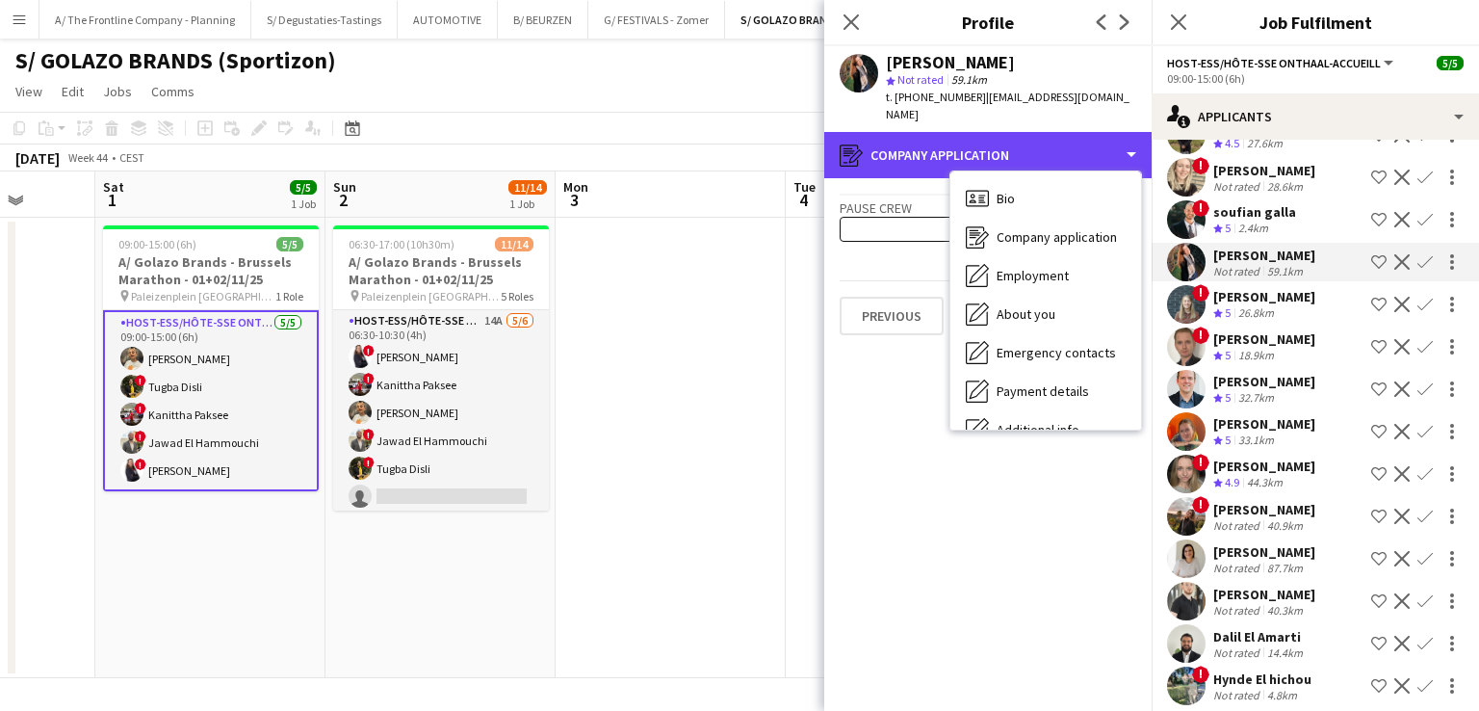
scroll to position [1125, 0]
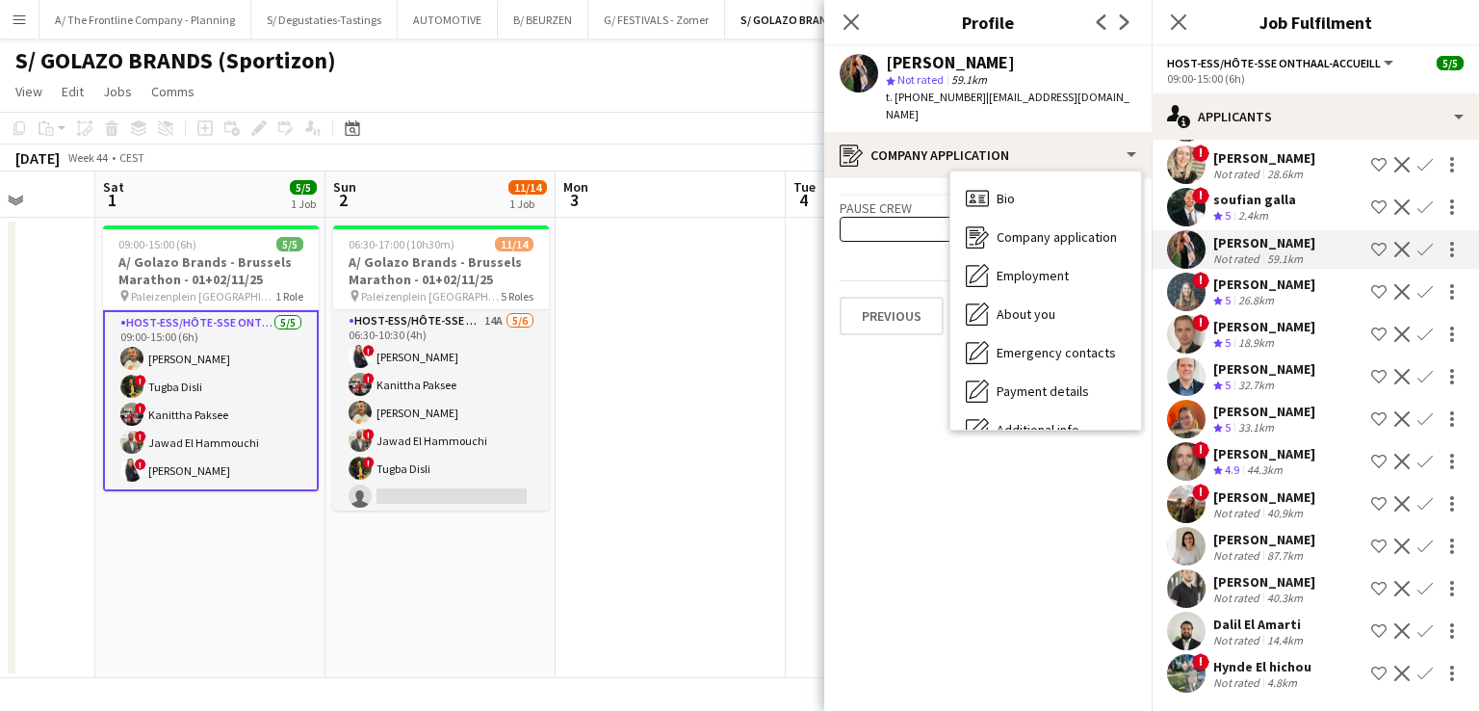
click at [1284, 548] on div "87.7km" at bounding box center [1284, 555] width 43 height 14
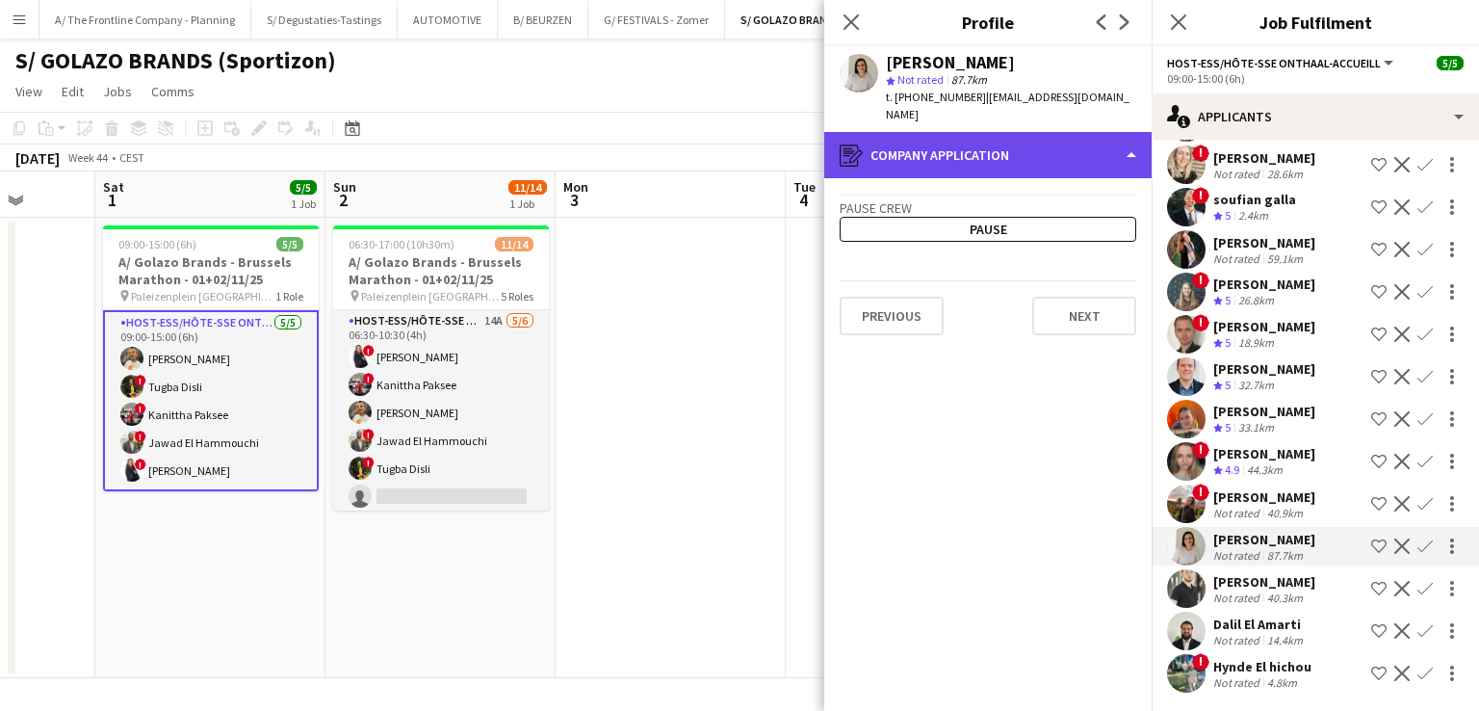
click at [1051, 132] on div "register Company application" at bounding box center [987, 155] width 327 height 46
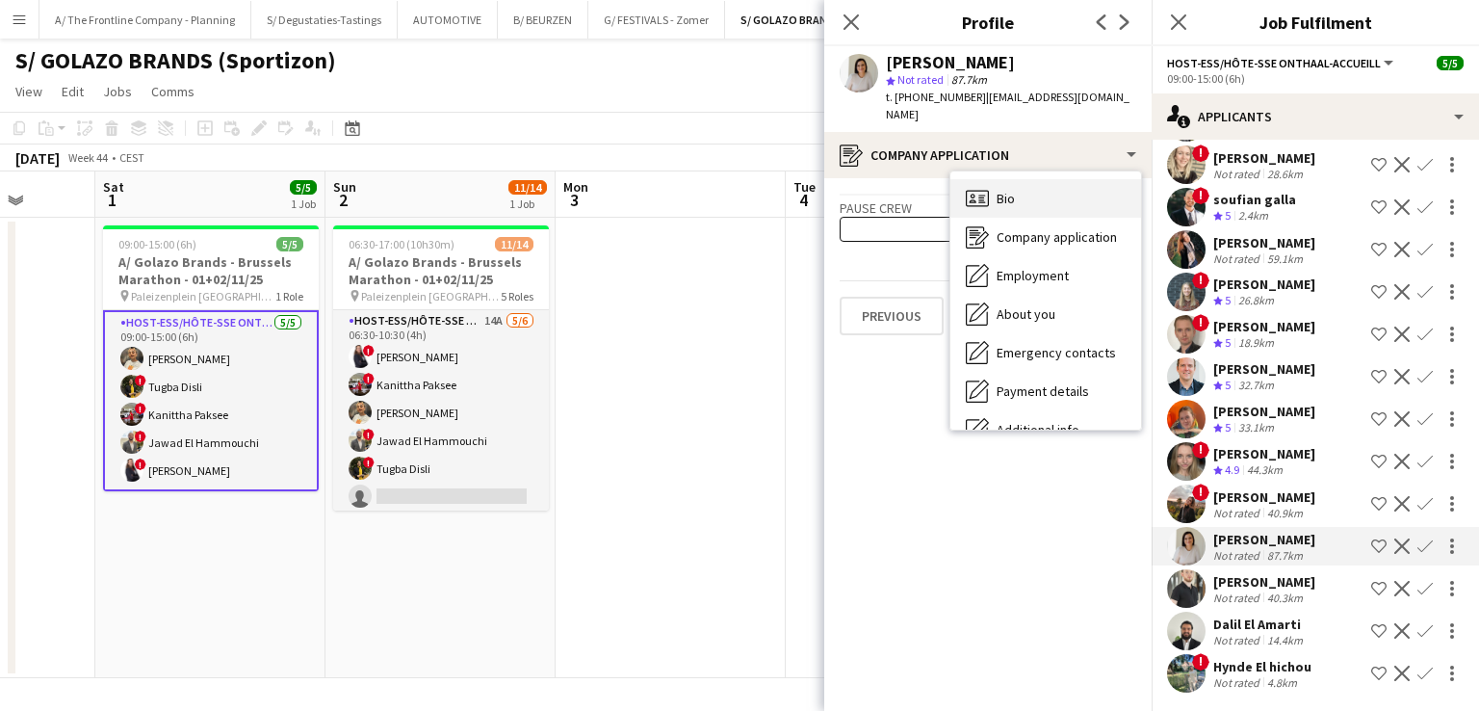
click at [1044, 184] on div "Bio Bio" at bounding box center [1045, 198] width 191 height 39
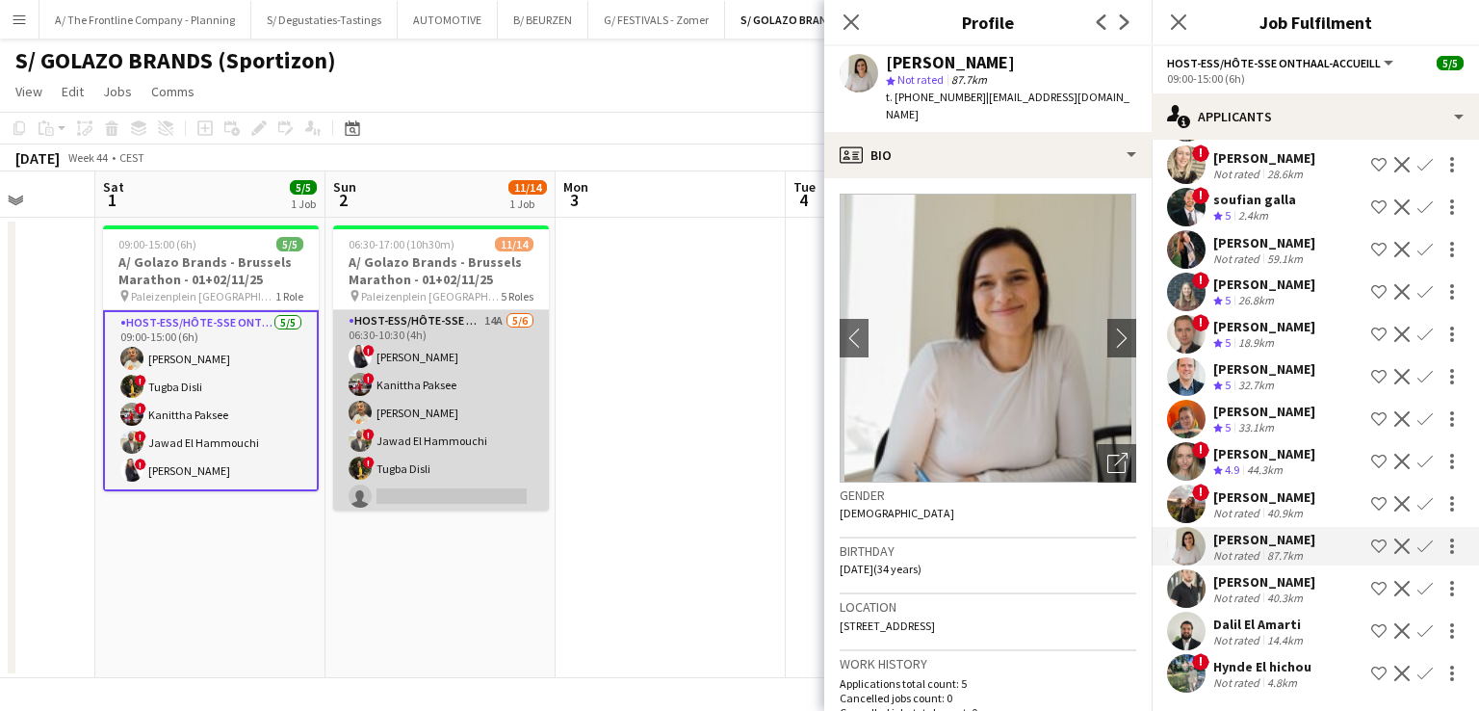
drag, startPoint x: 506, startPoint y: 433, endPoint x: 472, endPoint y: 433, distance: 34.7
click at [472, 433] on app-card-role "Host-ess/Hôte-sse Onthaal-Accueill 14A 5/6 06:30-10:30 (4h) ! Brenda Servranckx…" at bounding box center [441, 412] width 216 height 205
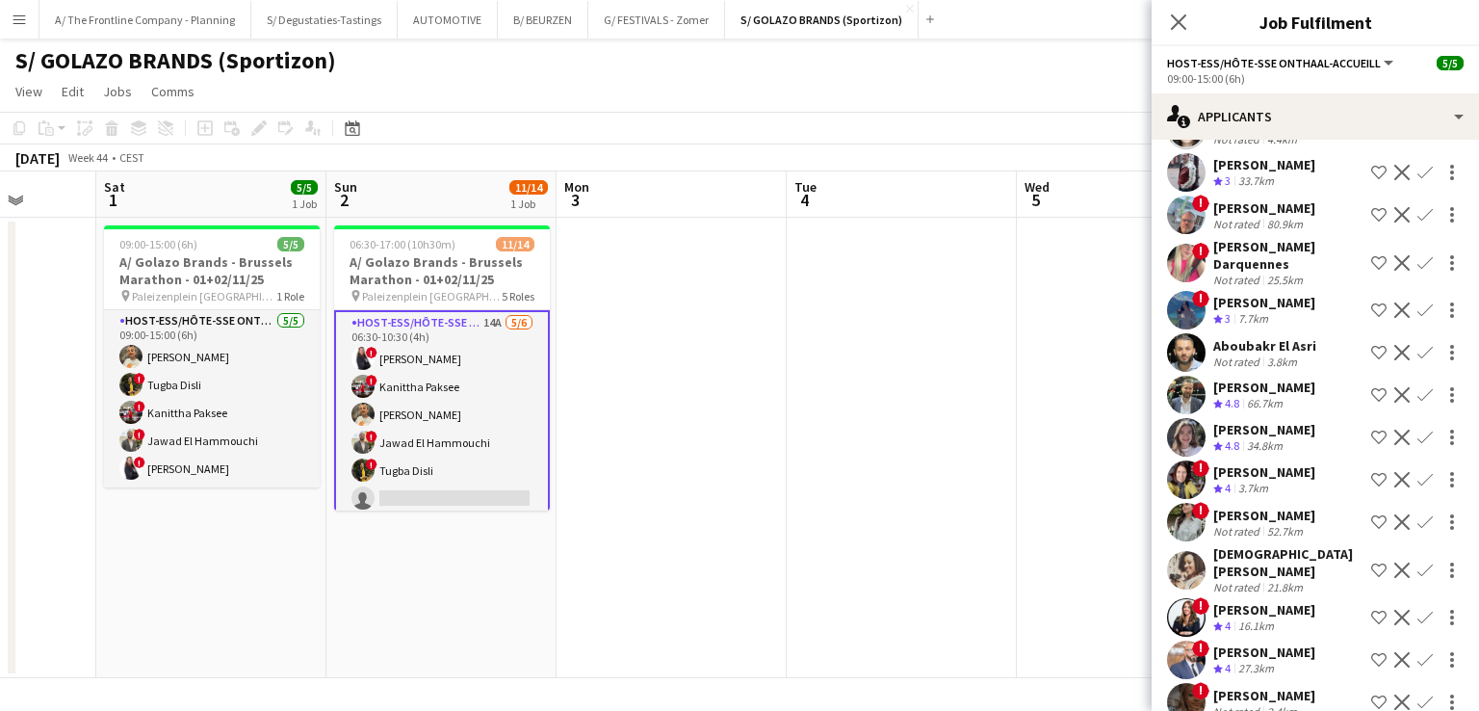
scroll to position [417, 0]
click at [1285, 394] on div "[PERSON_NAME]" at bounding box center [1264, 387] width 102 height 17
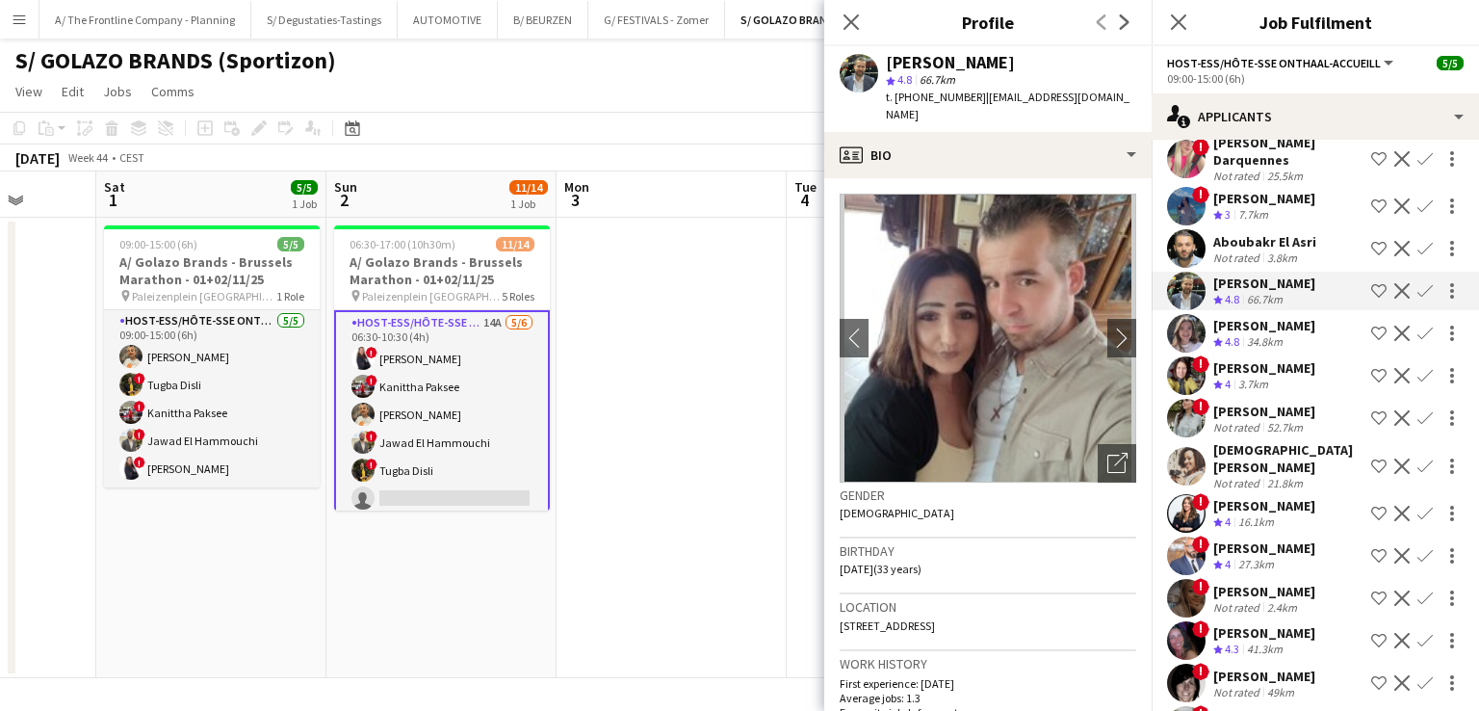
scroll to position [524, 0]
click at [1254, 499] on div "[PERSON_NAME]" at bounding box center [1264, 503] width 102 height 17
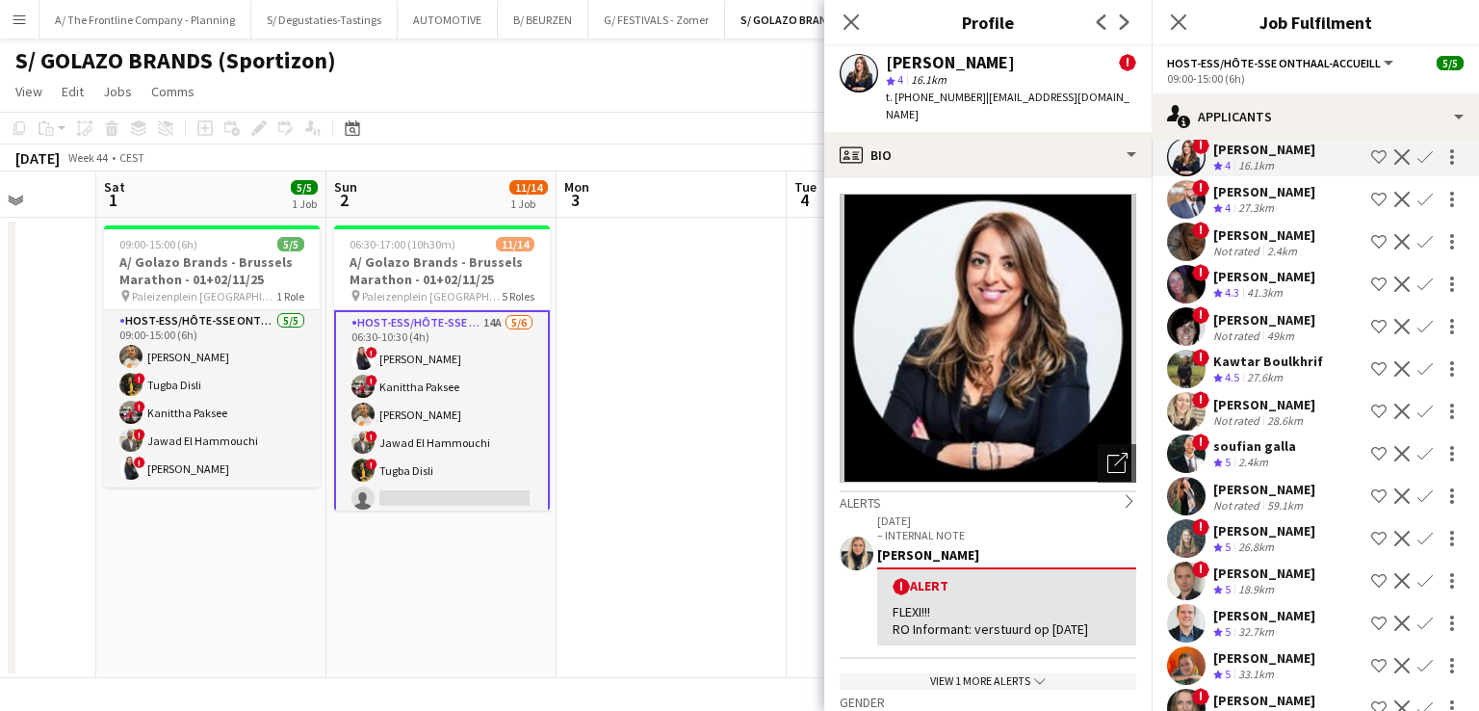
scroll to position [875, 0]
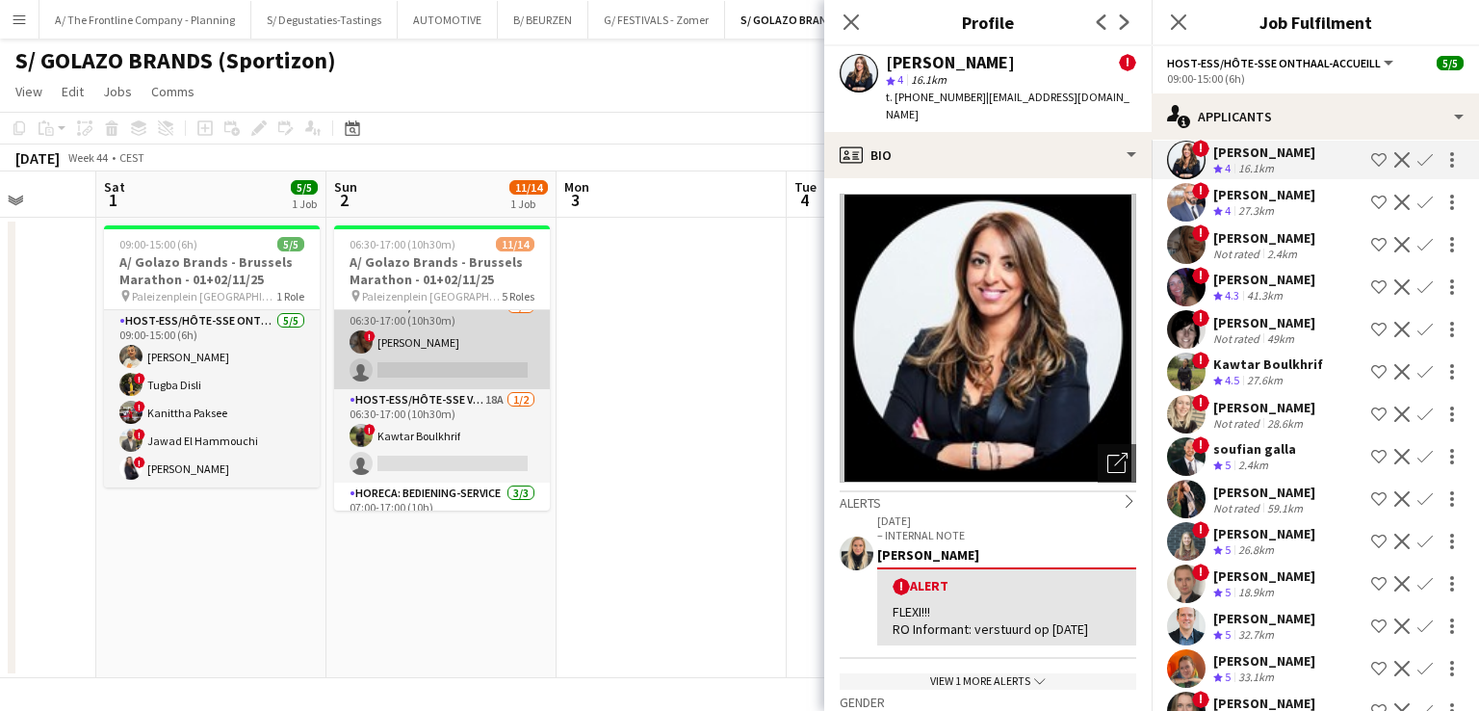
click at [450, 371] on app-card-role "Host-ess/Hôte-sse Onthaal-Accueill 31A 1/2 06:30-17:00 (10h30m) ! Marialine Ise…" at bounding box center [442, 342] width 216 height 93
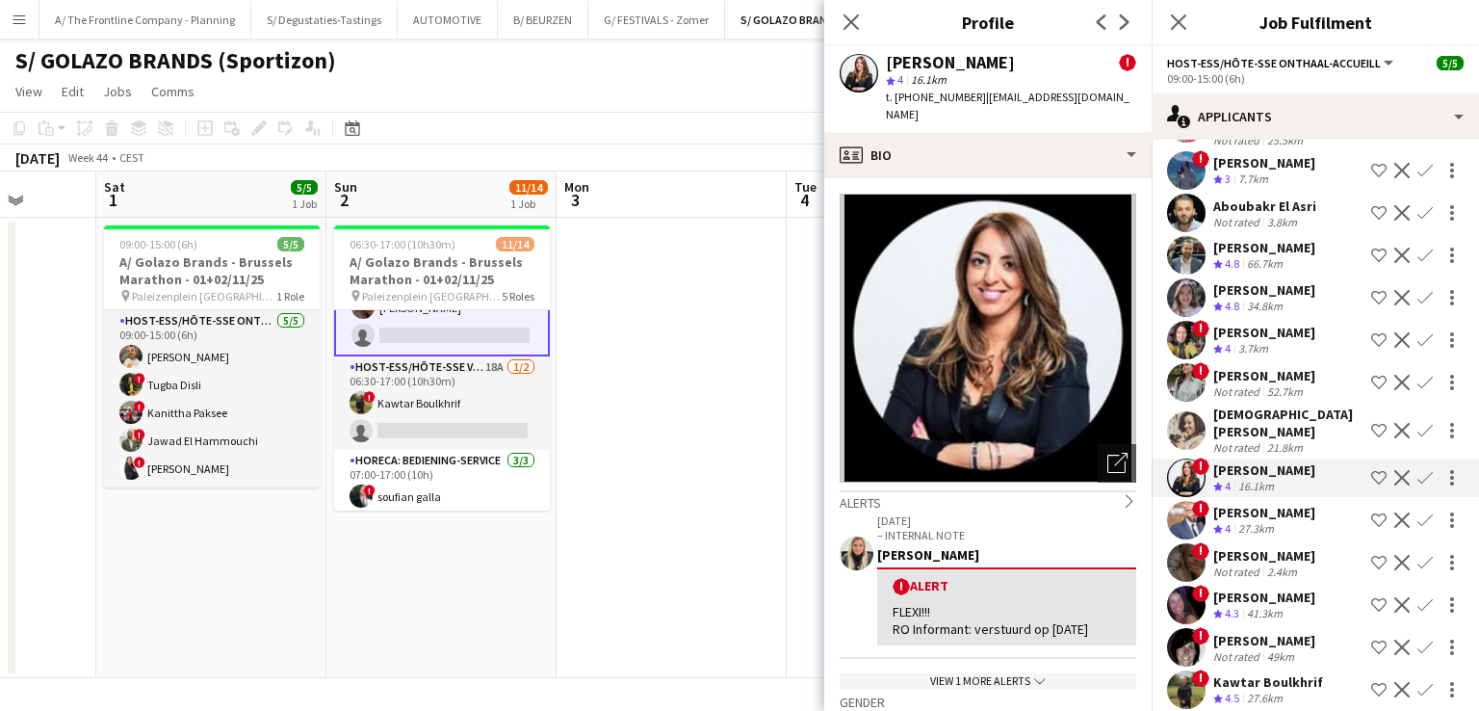
scroll to position [558, 0]
click at [1371, 469] on app-icon "Shortlist crew" at bounding box center [1378, 476] width 15 height 15
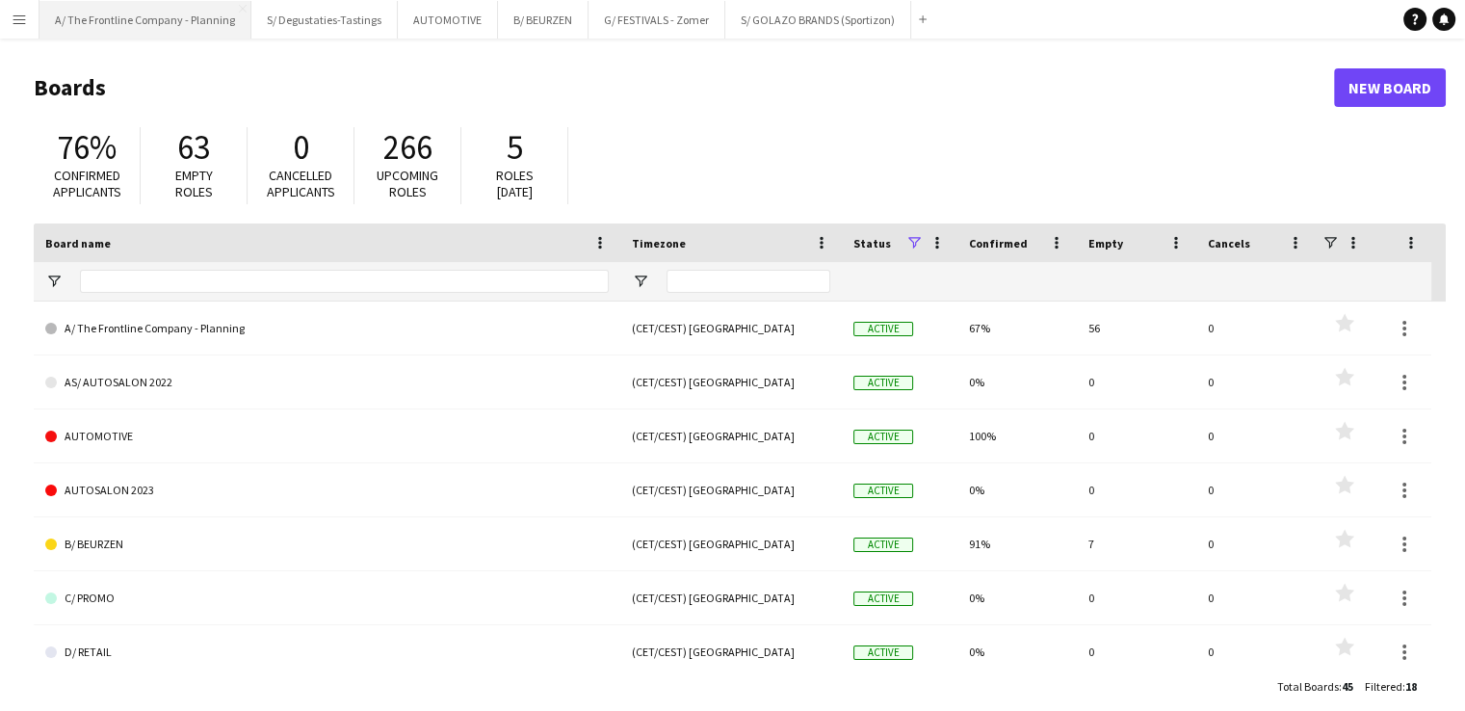
click at [135, 16] on button "A/ The Frontline Company - Planning Close" at bounding box center [145, 20] width 212 height 38
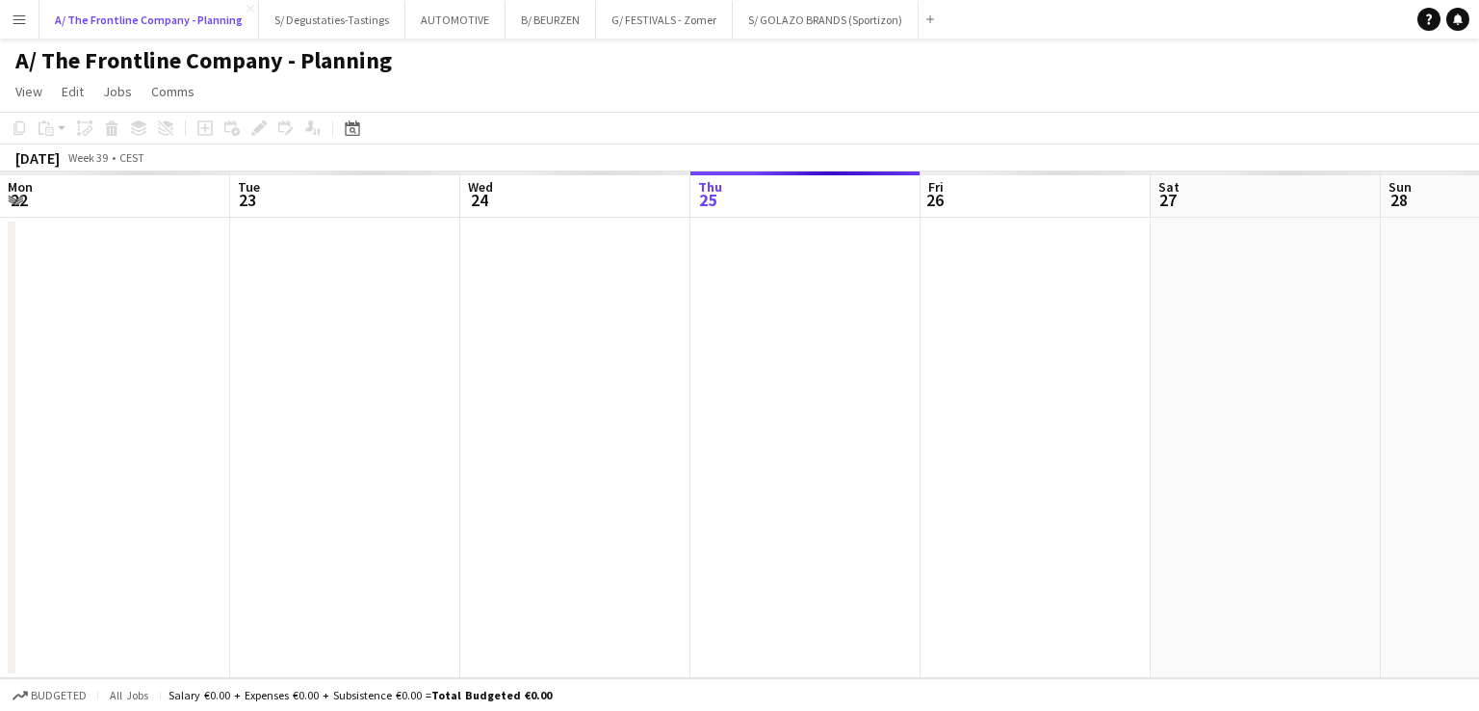
scroll to position [0, 460]
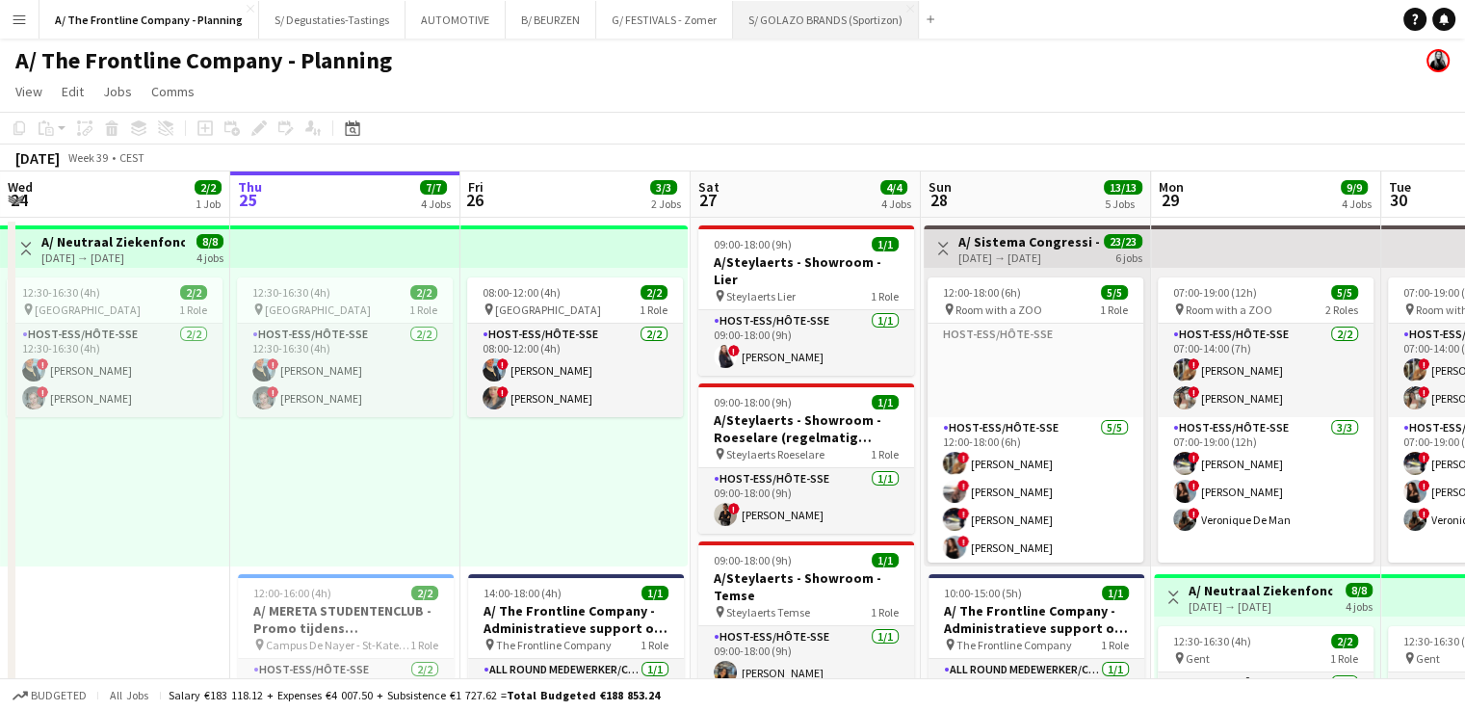
click at [779, 13] on button "S/ GOLAZO BRANDS (Sportizon) Close" at bounding box center [826, 20] width 186 height 38
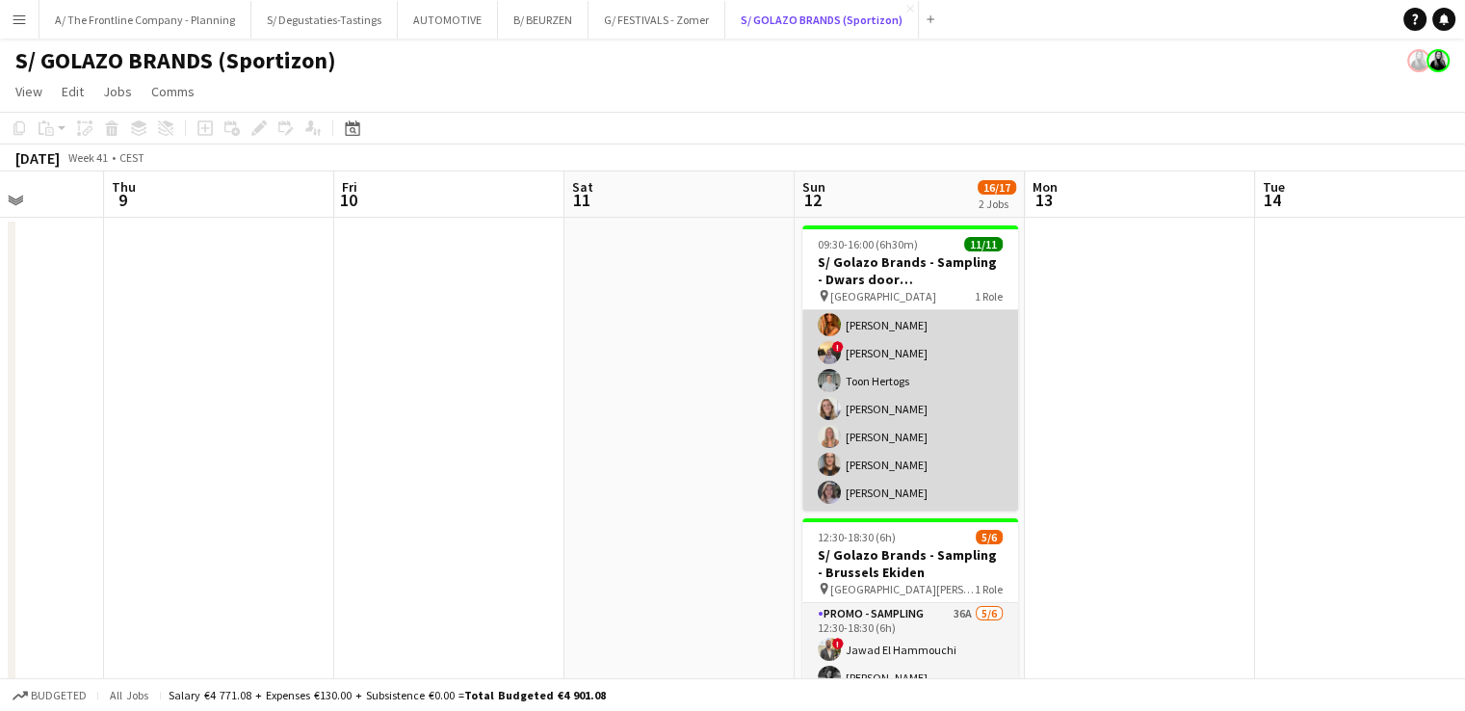
scroll to position [162, 0]
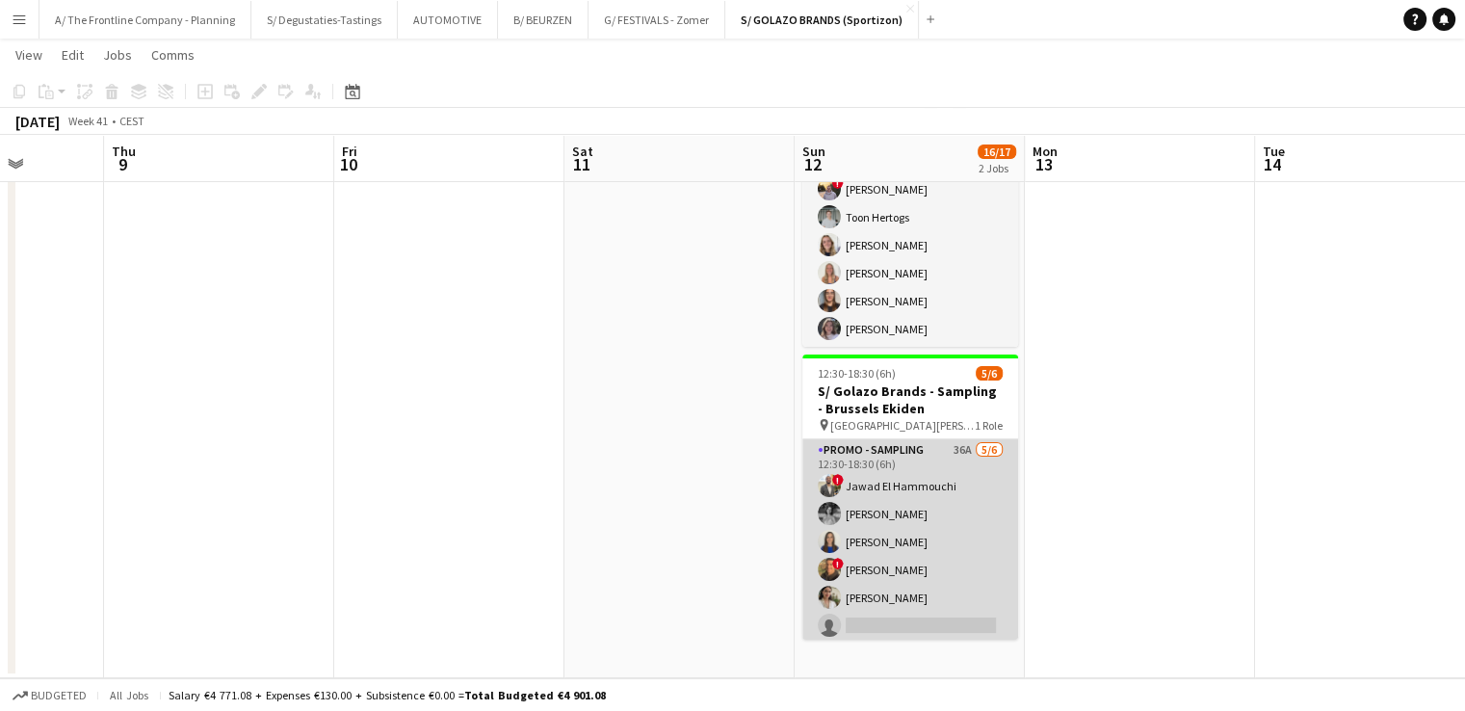
click at [920, 583] on app-card-role "Promo - Sampling 36A 5/6 12:30-18:30 (6h) ! Jawad El Hammouchi Manon Leurquin A…" at bounding box center [910, 541] width 216 height 205
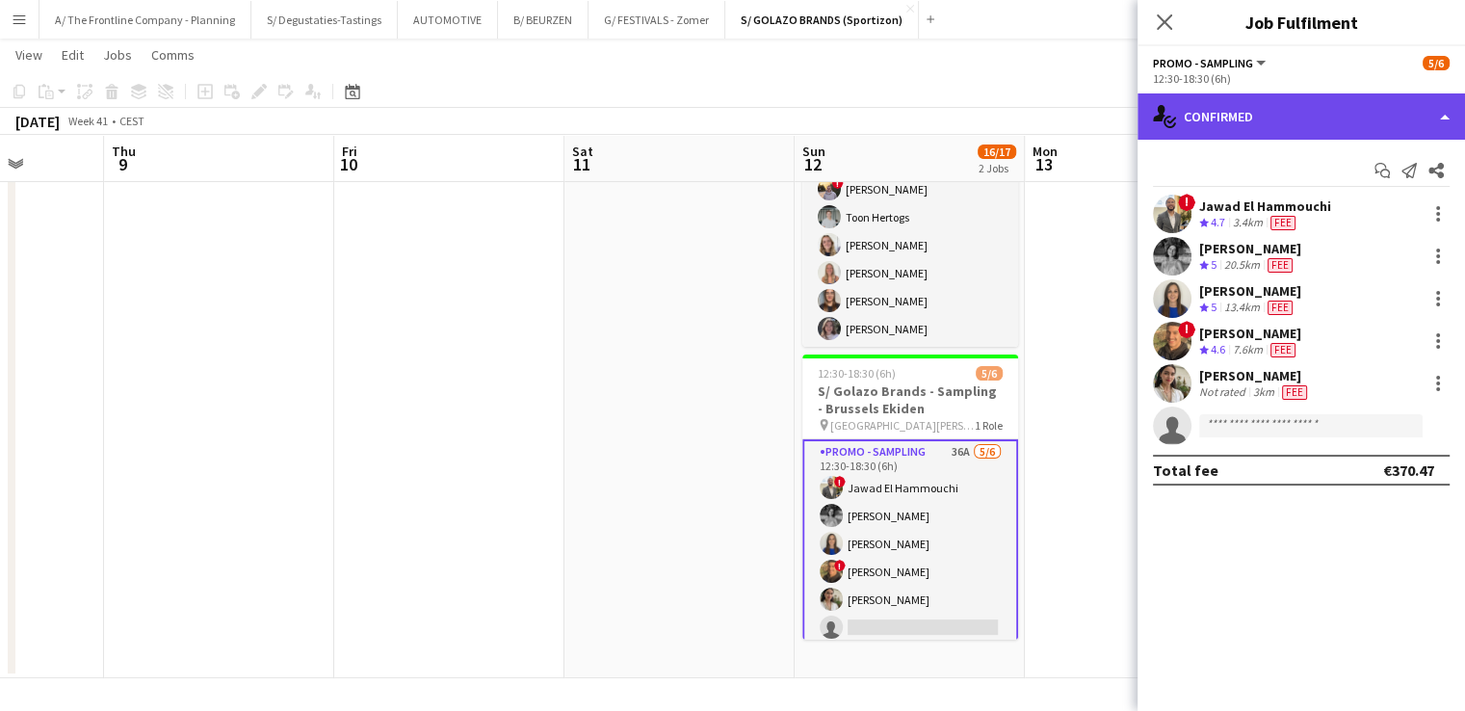
click at [1252, 102] on div "single-neutral-actions-check-2 Confirmed" at bounding box center [1300, 116] width 327 height 46
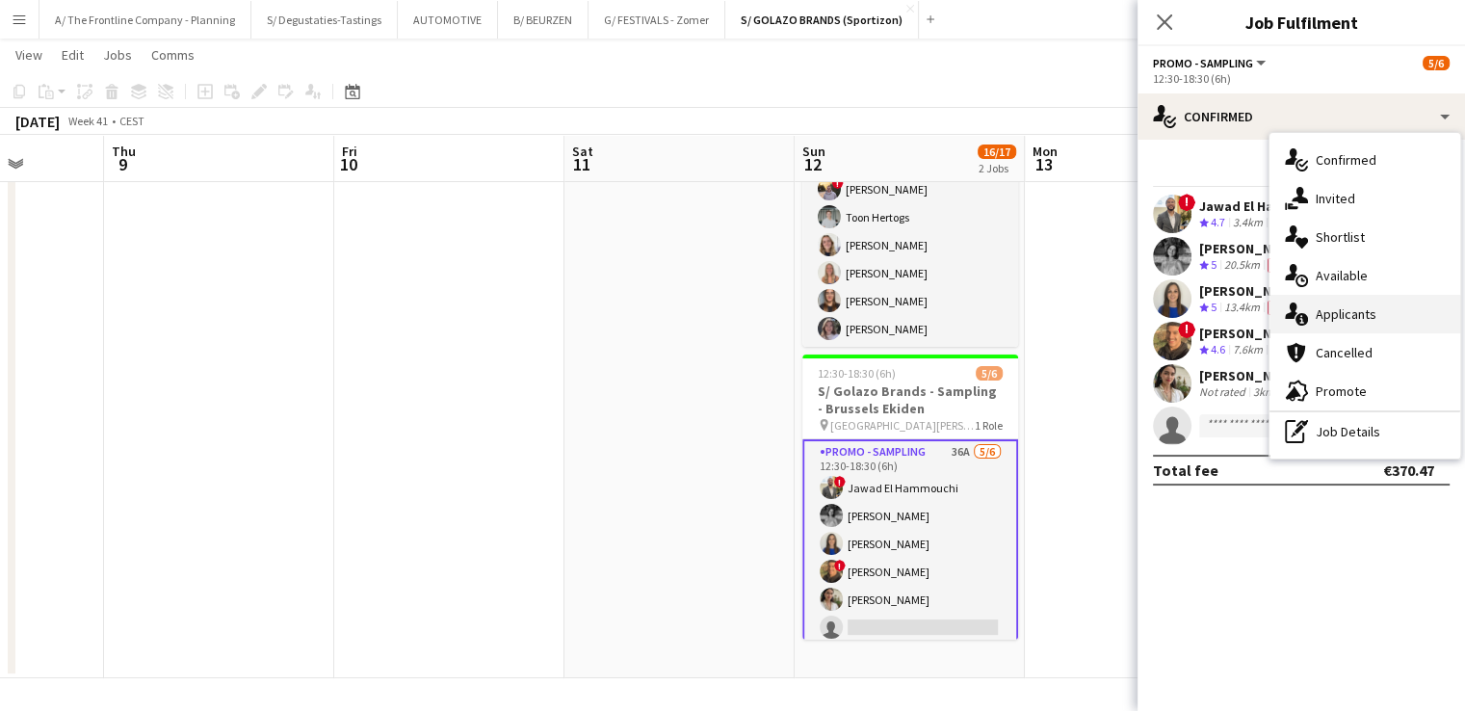
click at [1354, 317] on span "Applicants" at bounding box center [1345, 313] width 61 height 17
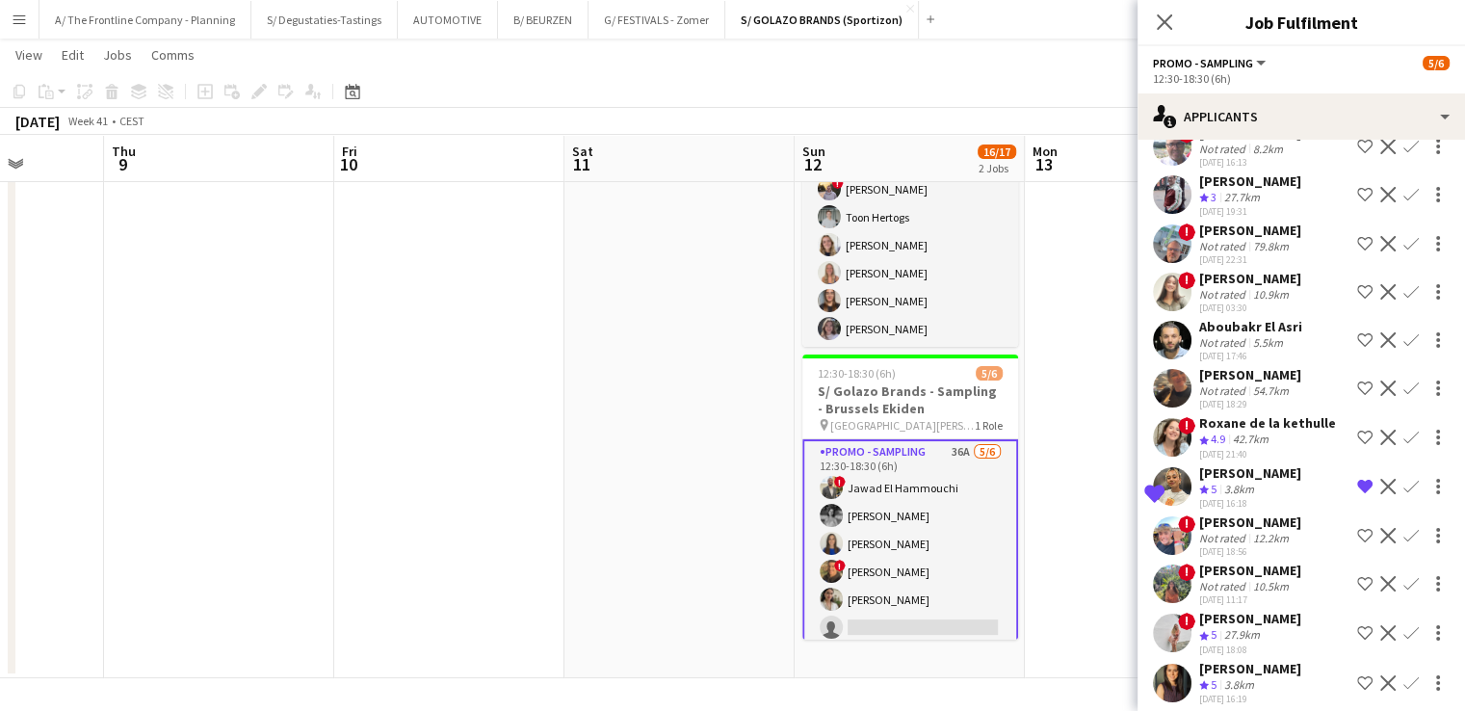
scroll to position [404, 0]
click at [1403, 482] on app-icon "Confirm" at bounding box center [1410, 485] width 15 height 15
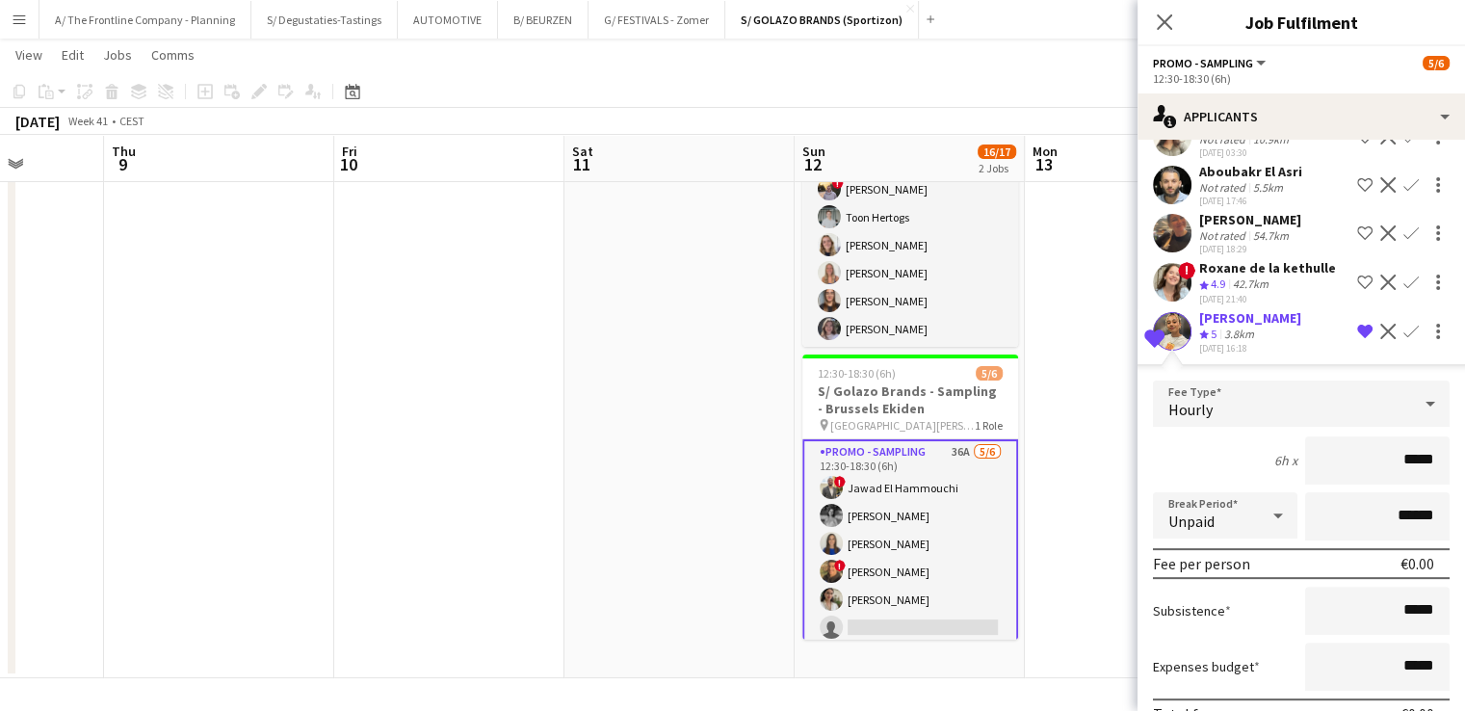
scroll to position [562, 0]
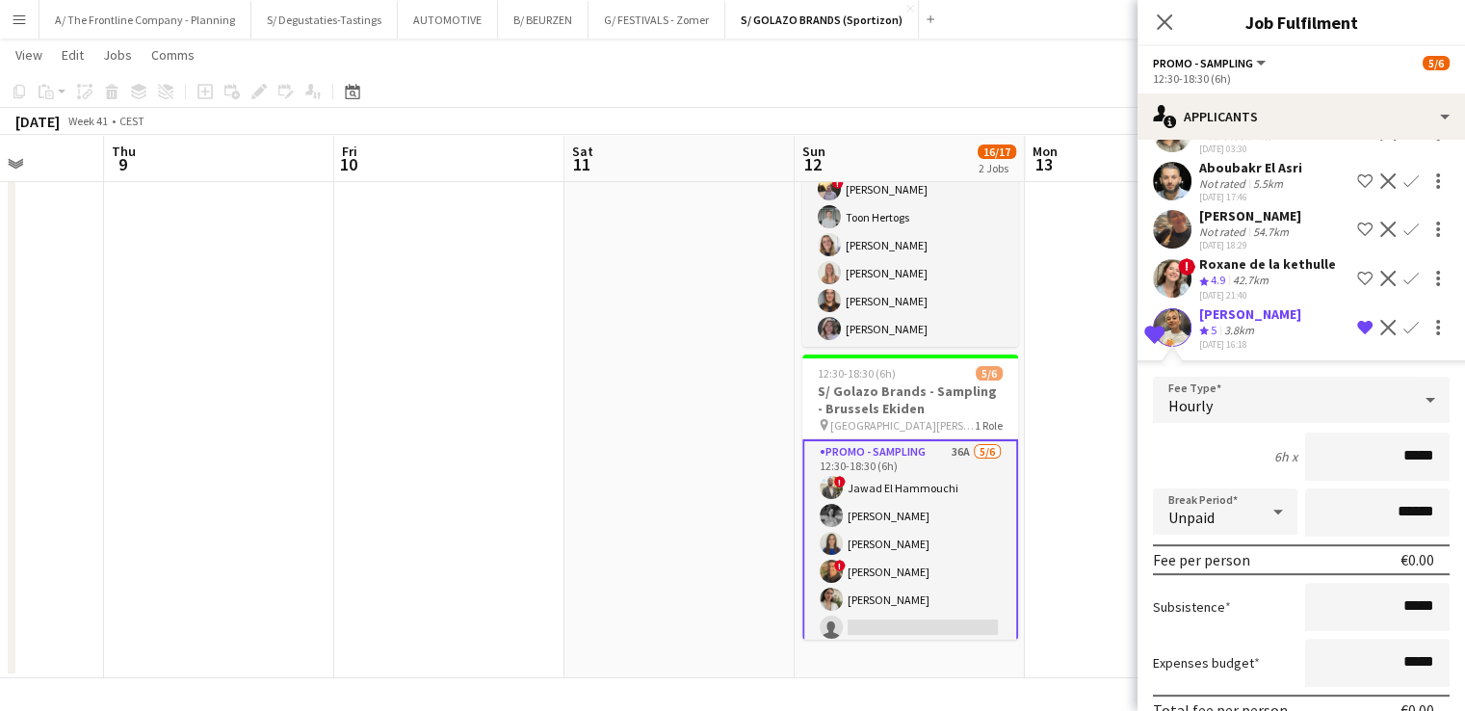
drag, startPoint x: 1393, startPoint y: 458, endPoint x: 1439, endPoint y: 463, distance: 45.5
click at [1439, 463] on form "Fee Type Hourly 6h x ***** Break Period Unpaid ****** Fee per person €0.00 Subs…" at bounding box center [1300, 581] width 327 height 411
click at [1179, 321] on app-user-avatar at bounding box center [1172, 327] width 39 height 39
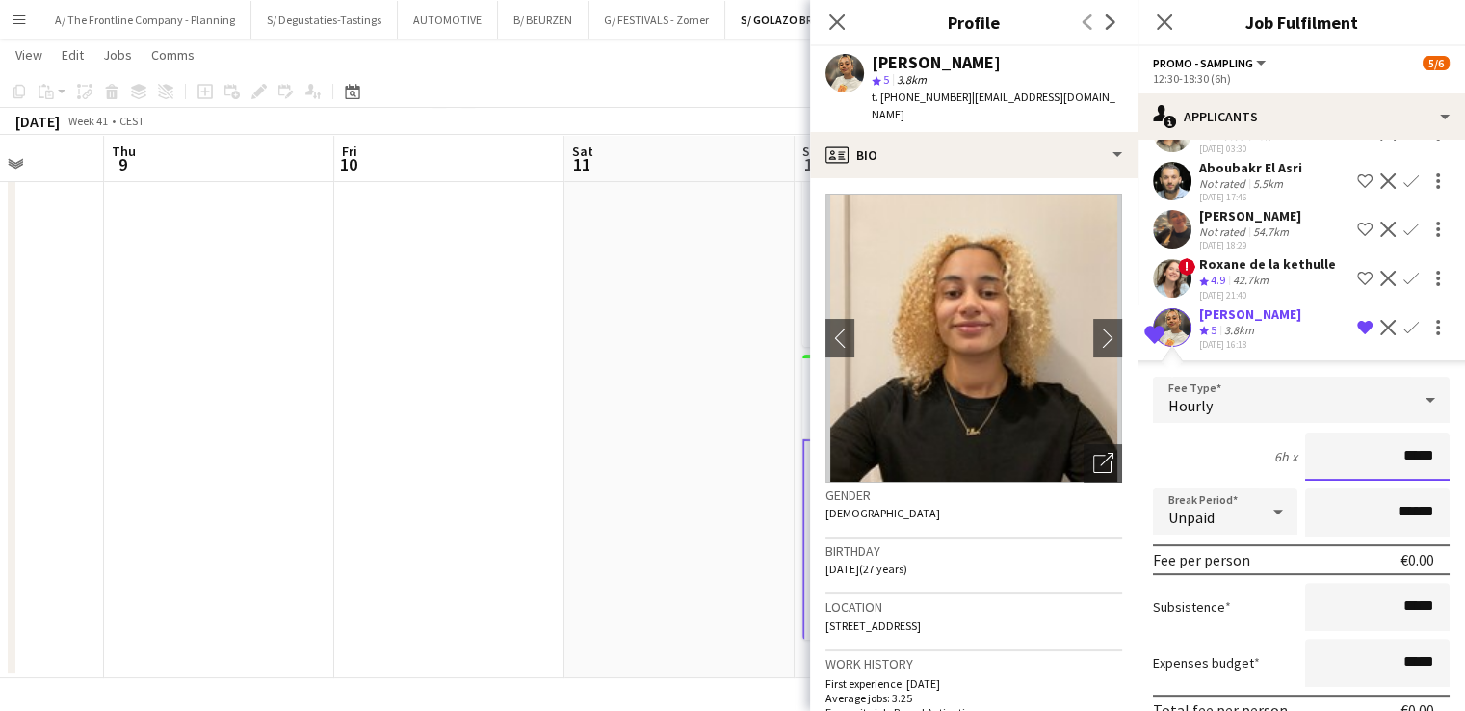
click at [1400, 441] on input "*****" at bounding box center [1377, 456] width 144 height 48
drag, startPoint x: 1394, startPoint y: 440, endPoint x: 1445, endPoint y: 447, distance: 51.5
click at [1445, 447] on form "Fee Type Hourly 6h x ***** Break Period Unpaid ****** Fee per person €0.00 Subs…" at bounding box center [1300, 581] width 327 height 411
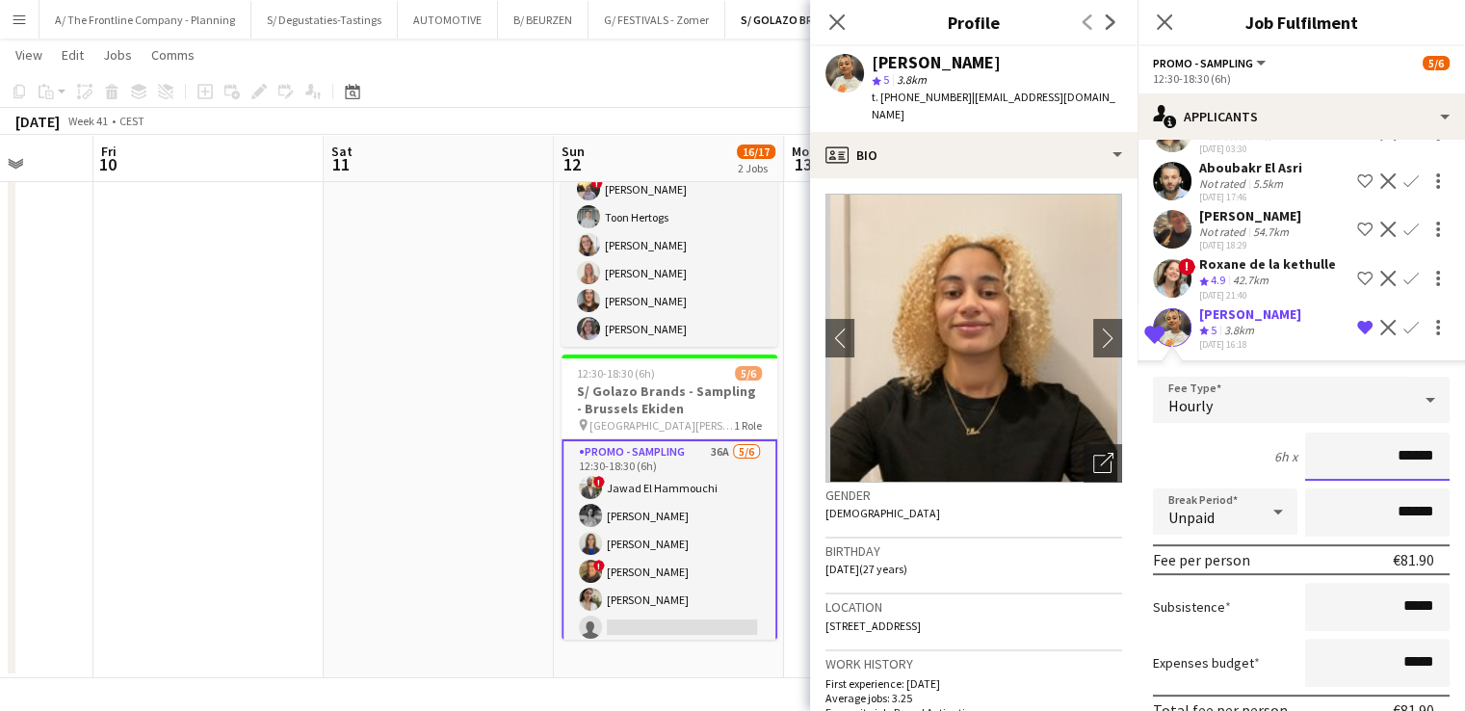
scroll to position [0, 828]
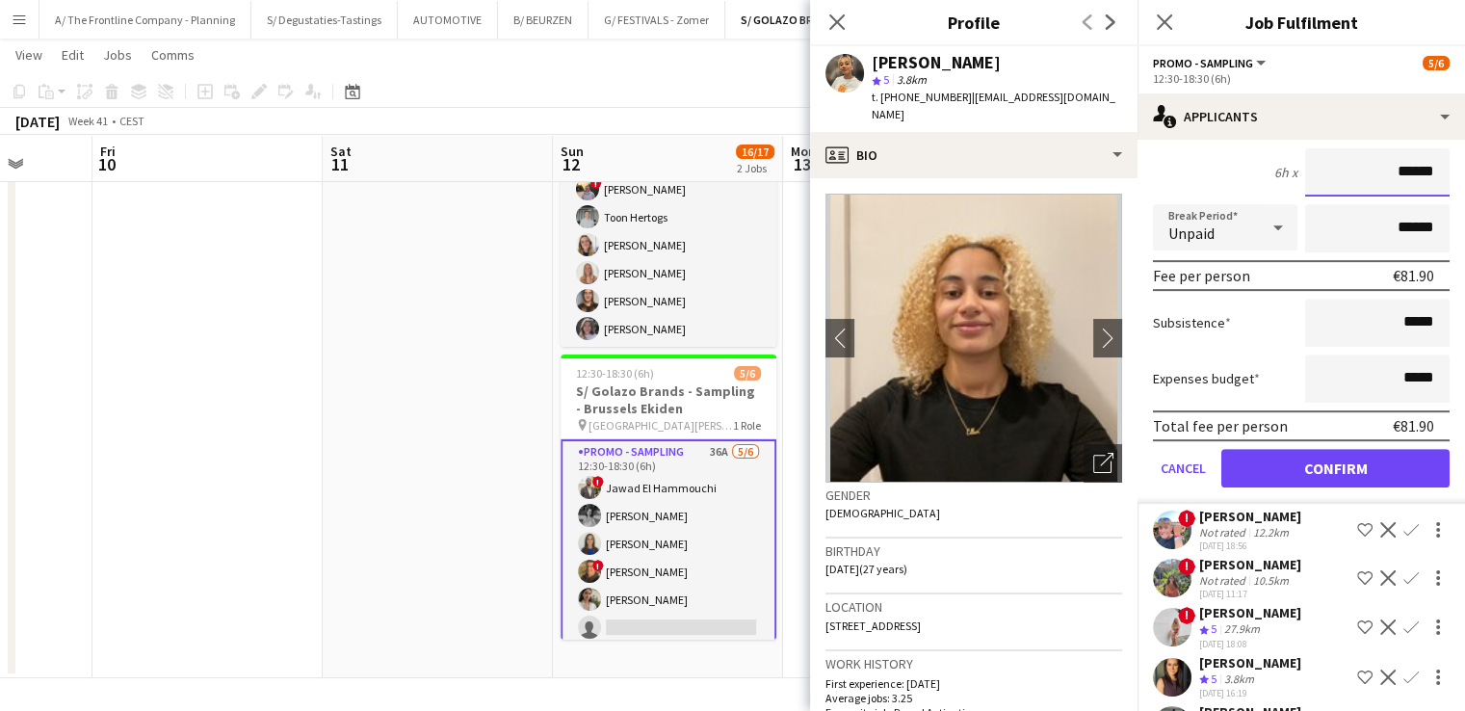
type input "******"
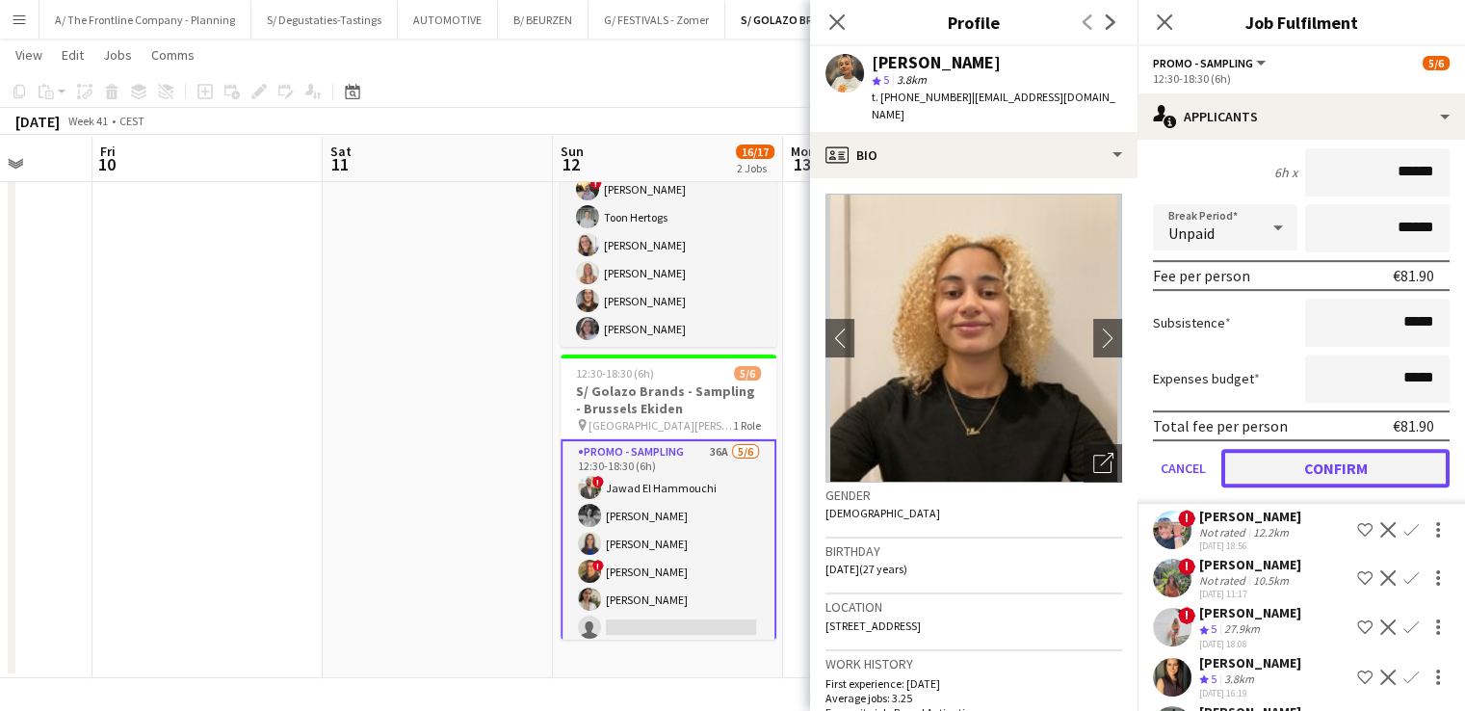
click at [1285, 459] on button "Confirm" at bounding box center [1335, 468] width 228 height 39
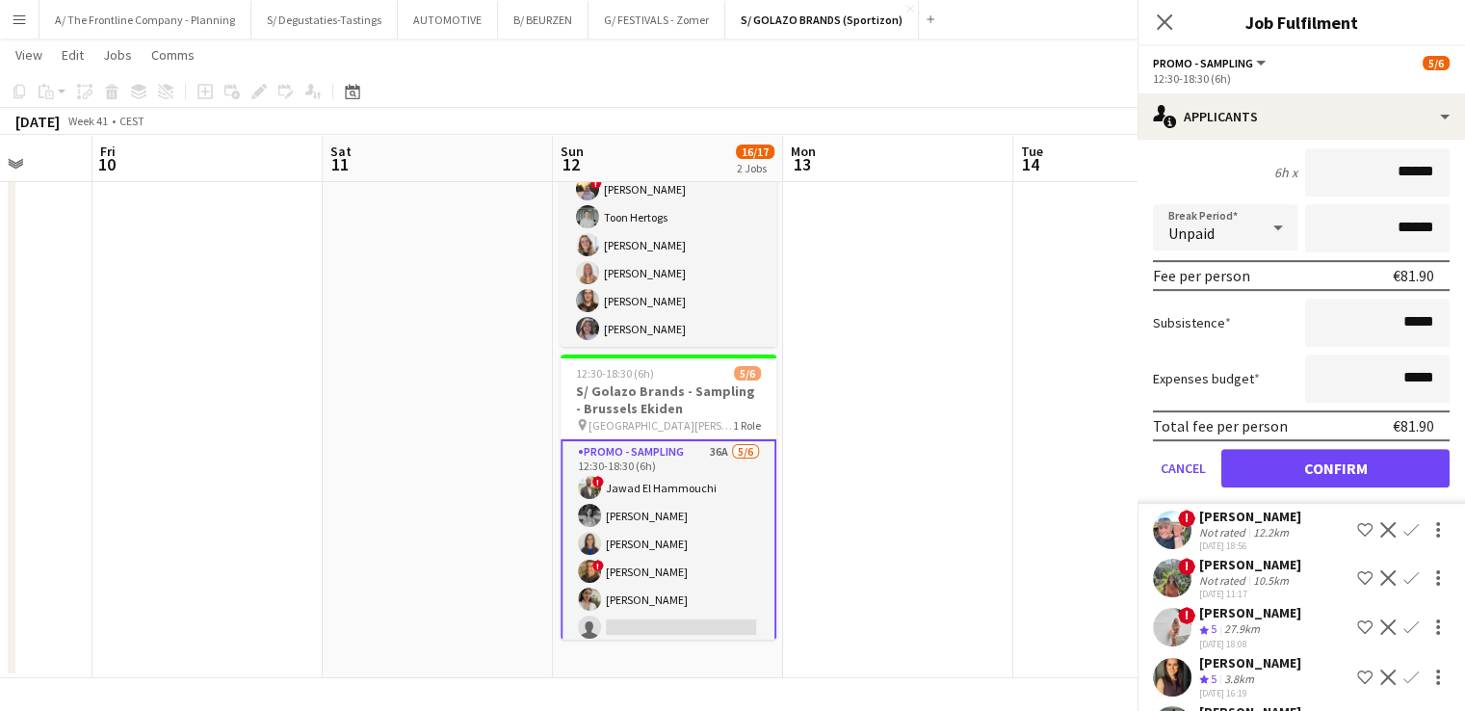
scroll to position [362, 0]
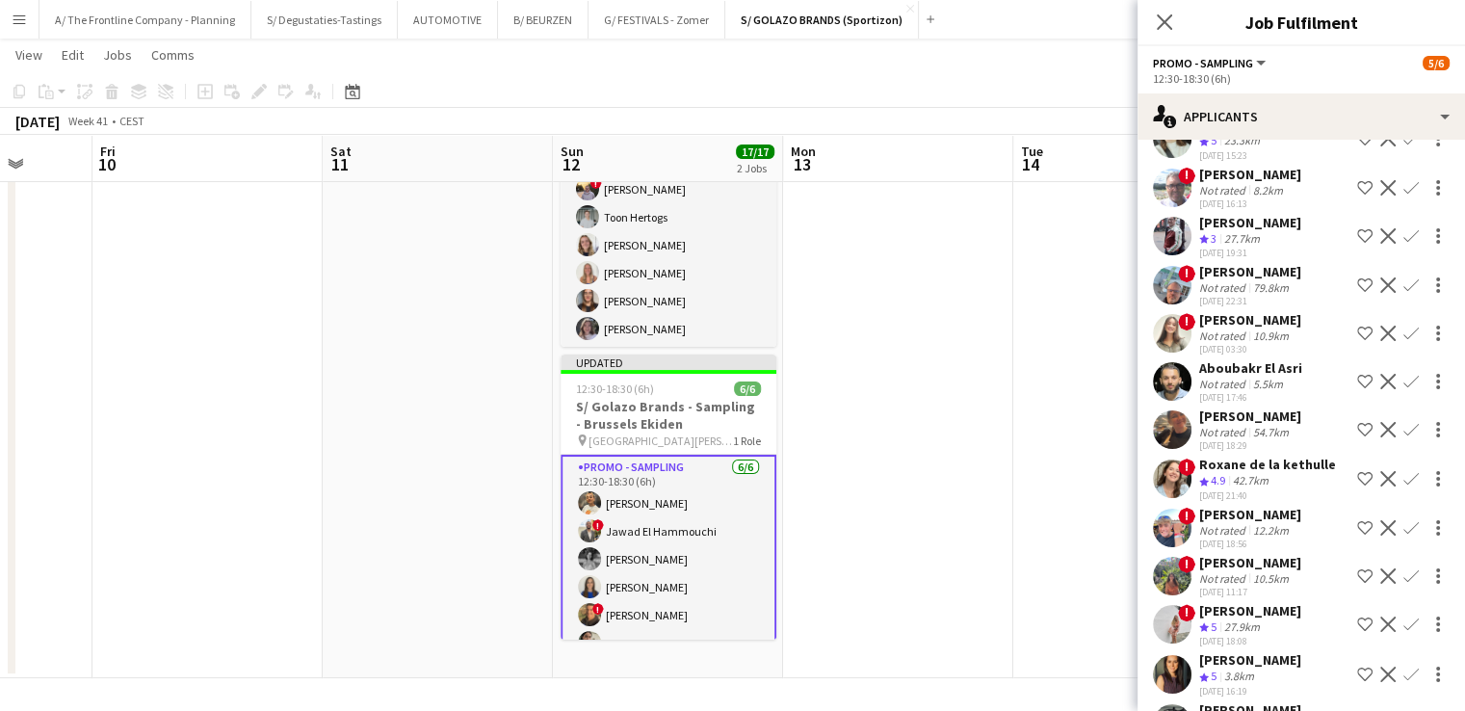
click at [882, 567] on app-date-cell at bounding box center [898, 366] width 230 height 624
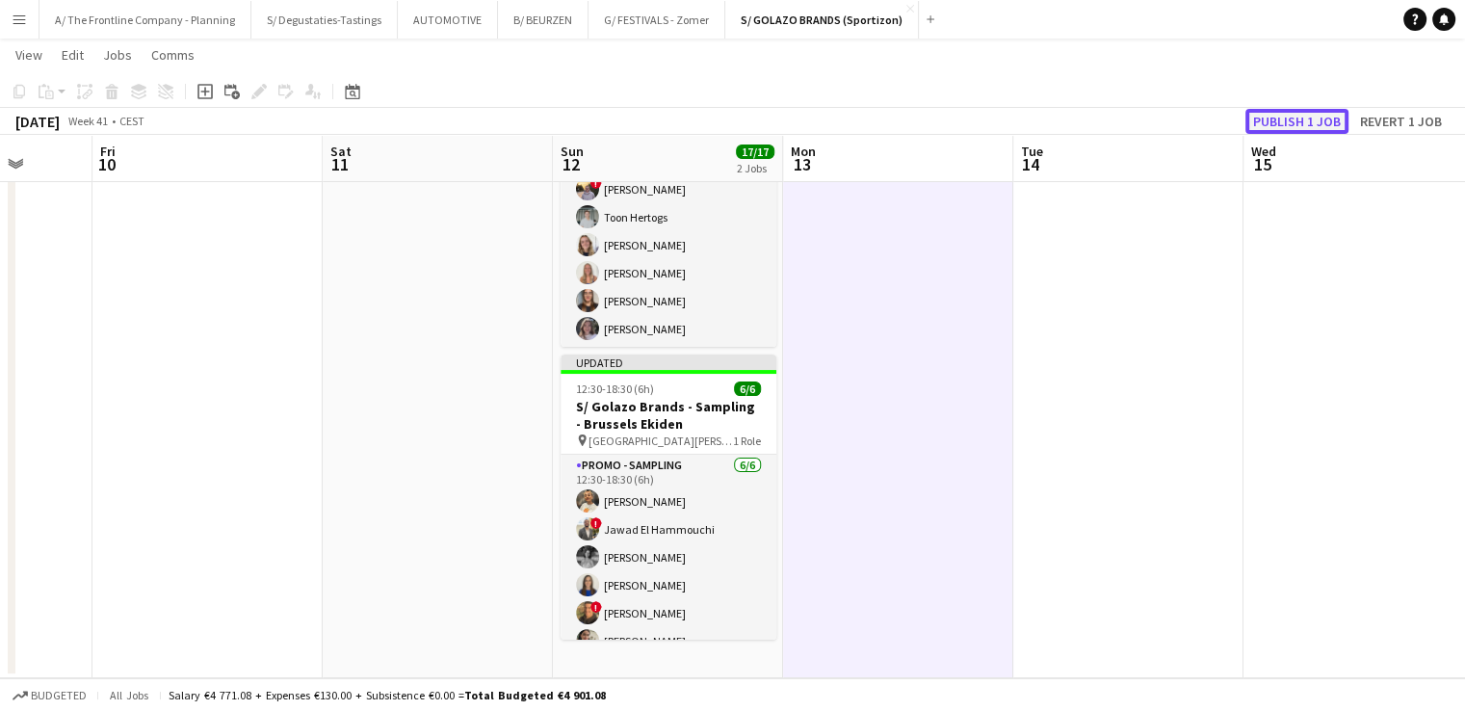
click at [1272, 116] on button "Publish 1 job" at bounding box center [1296, 121] width 103 height 25
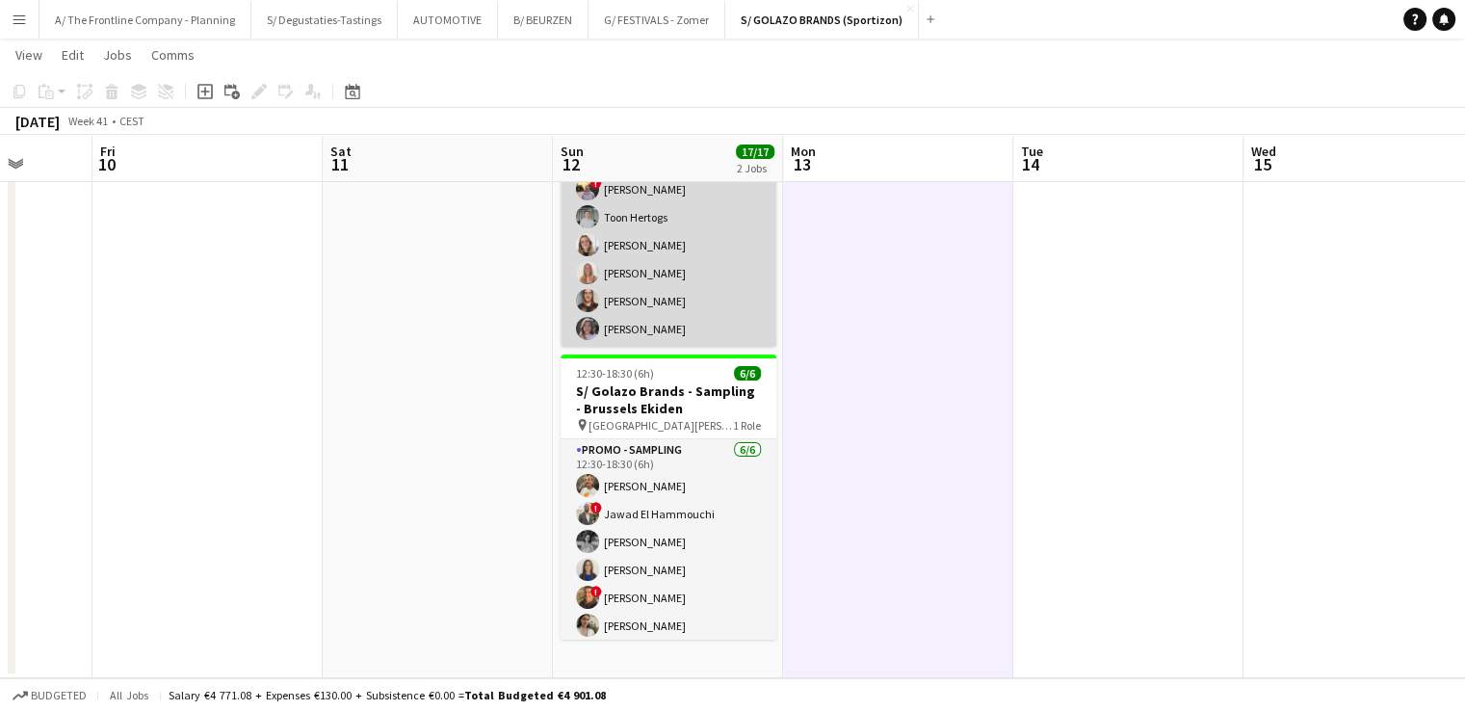
scroll to position [0, 0]
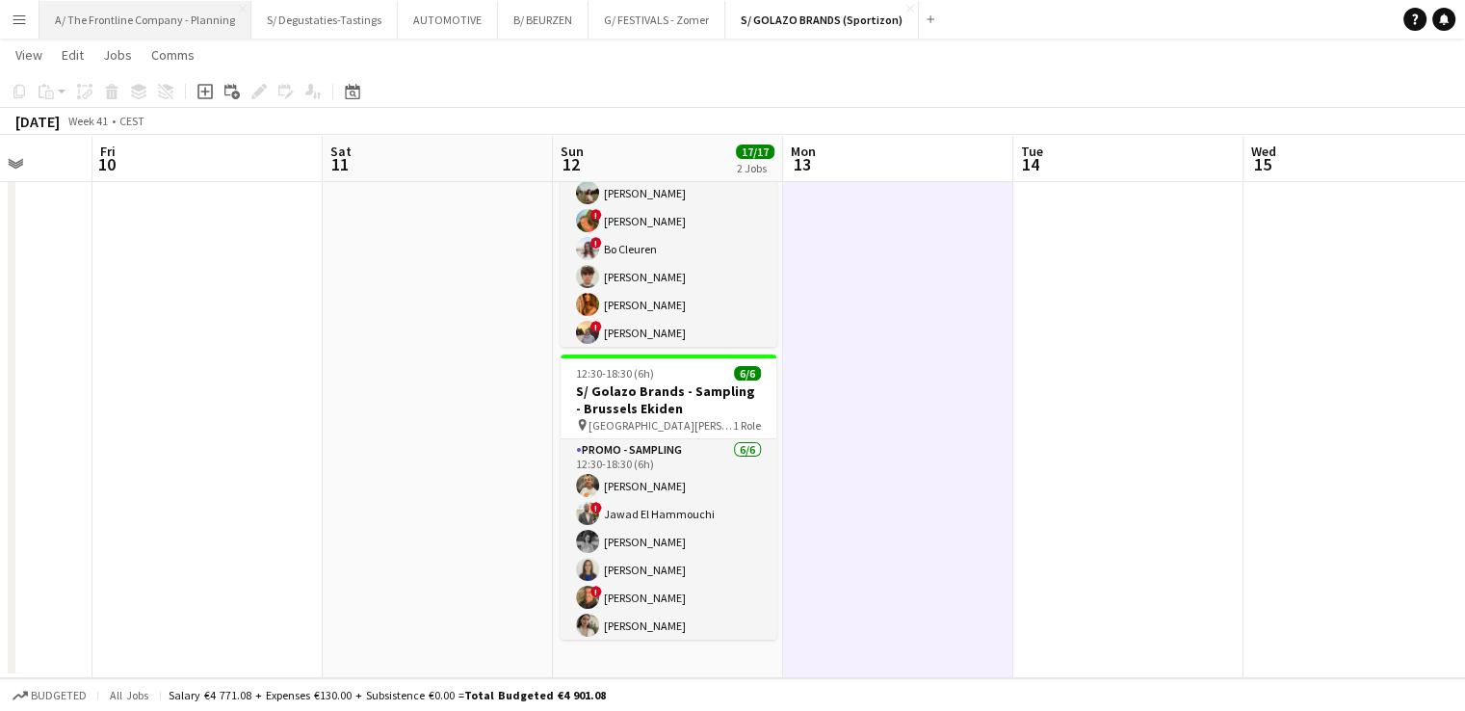
click at [181, 7] on button "A/ The Frontline Company - Planning Close" at bounding box center [145, 20] width 212 height 38
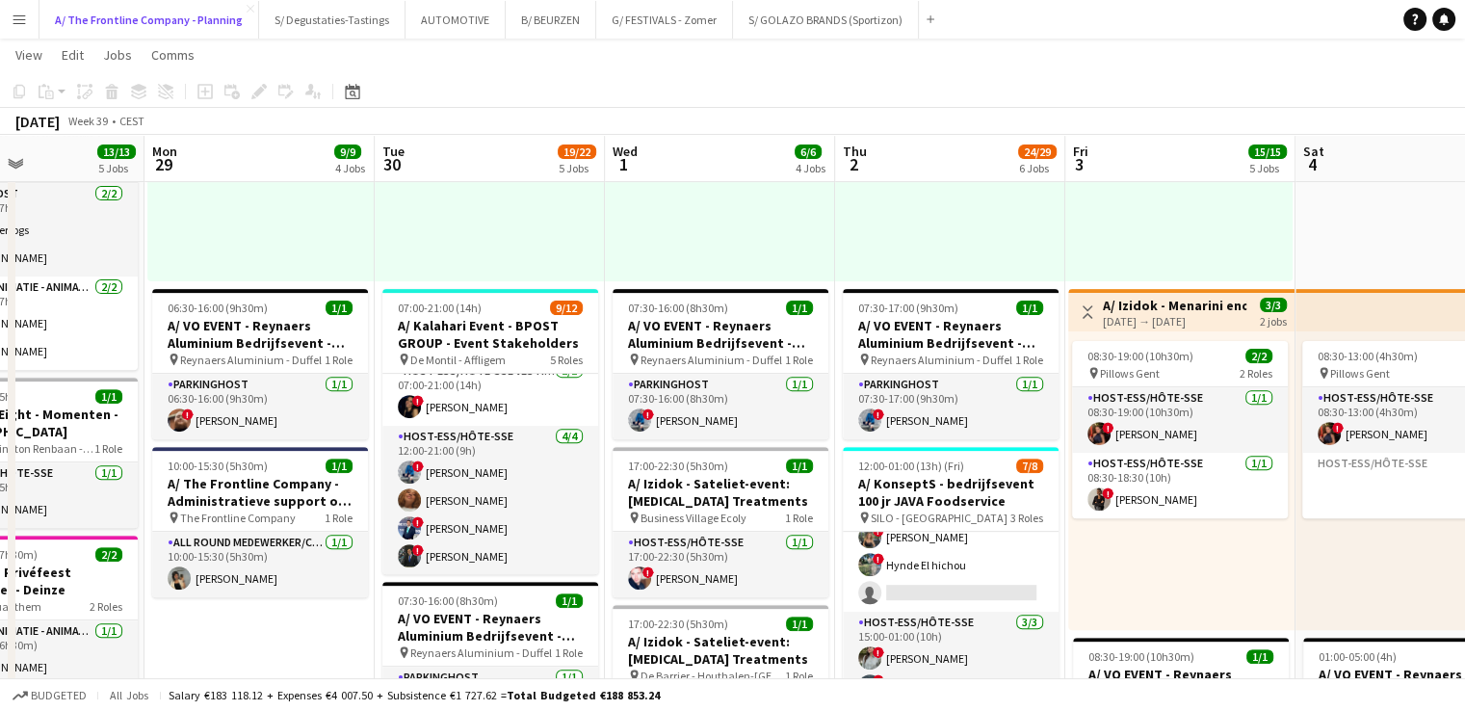
scroll to position [311, 0]
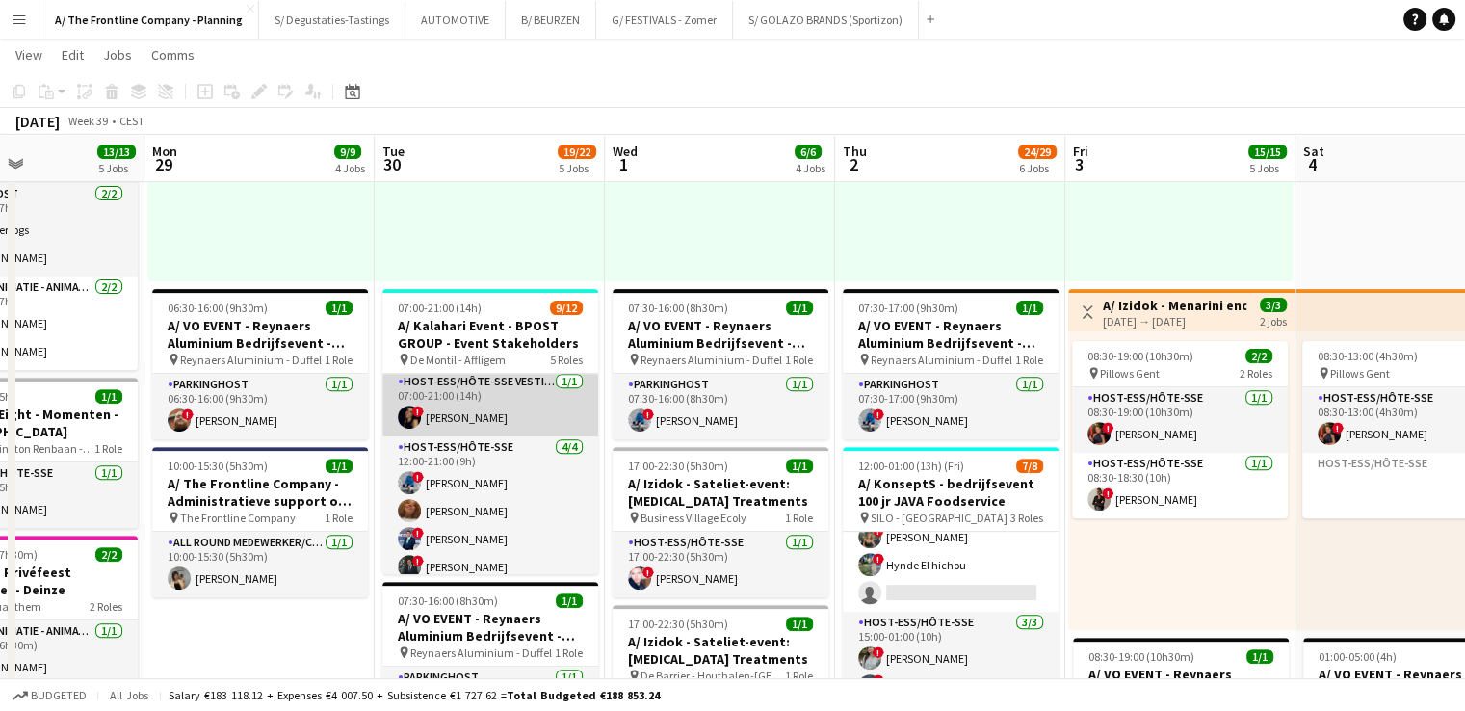
click at [435, 417] on app-card-role "Host-ess/Hôte-sse Vestiaire 1/1 07:00-21:00 (14h) ! Kirsty Gerin" at bounding box center [490, 403] width 216 height 65
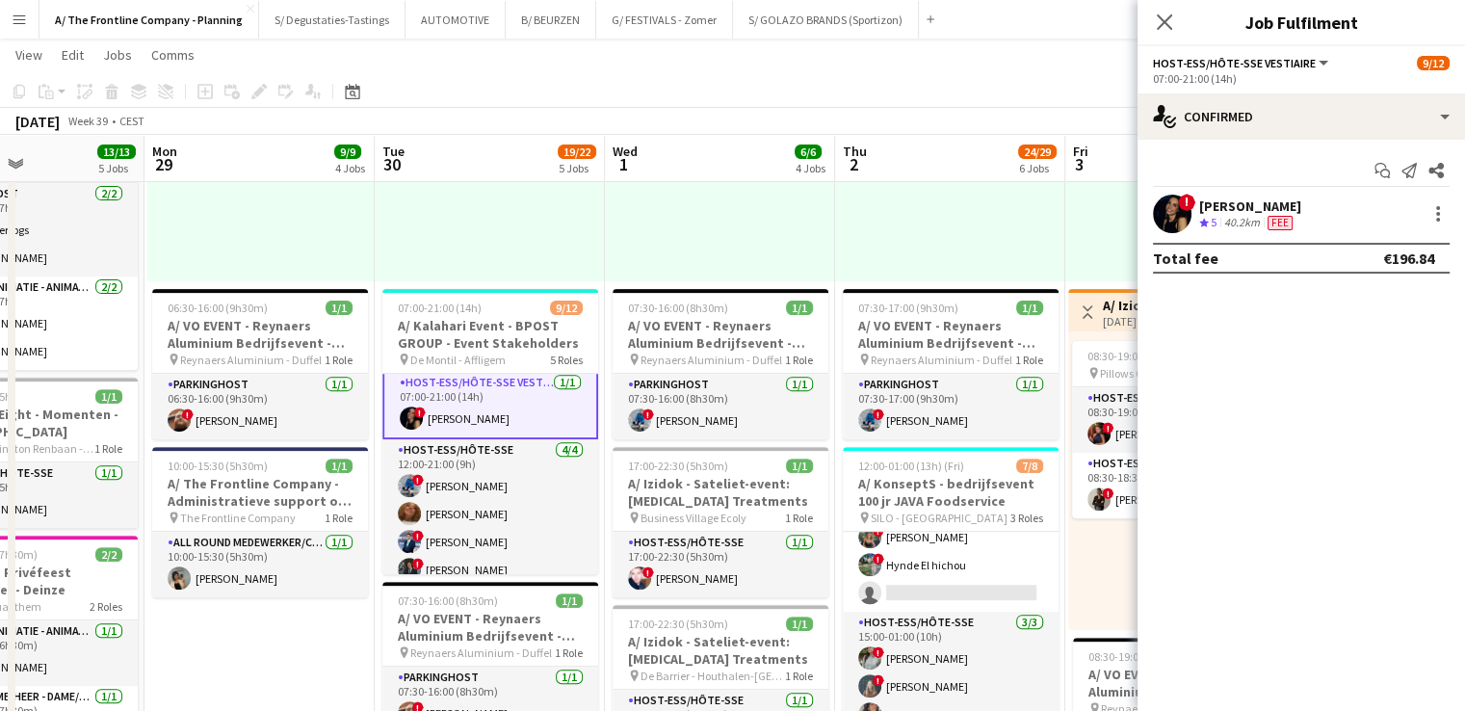
click at [1243, 211] on div "[PERSON_NAME]" at bounding box center [1250, 205] width 102 height 17
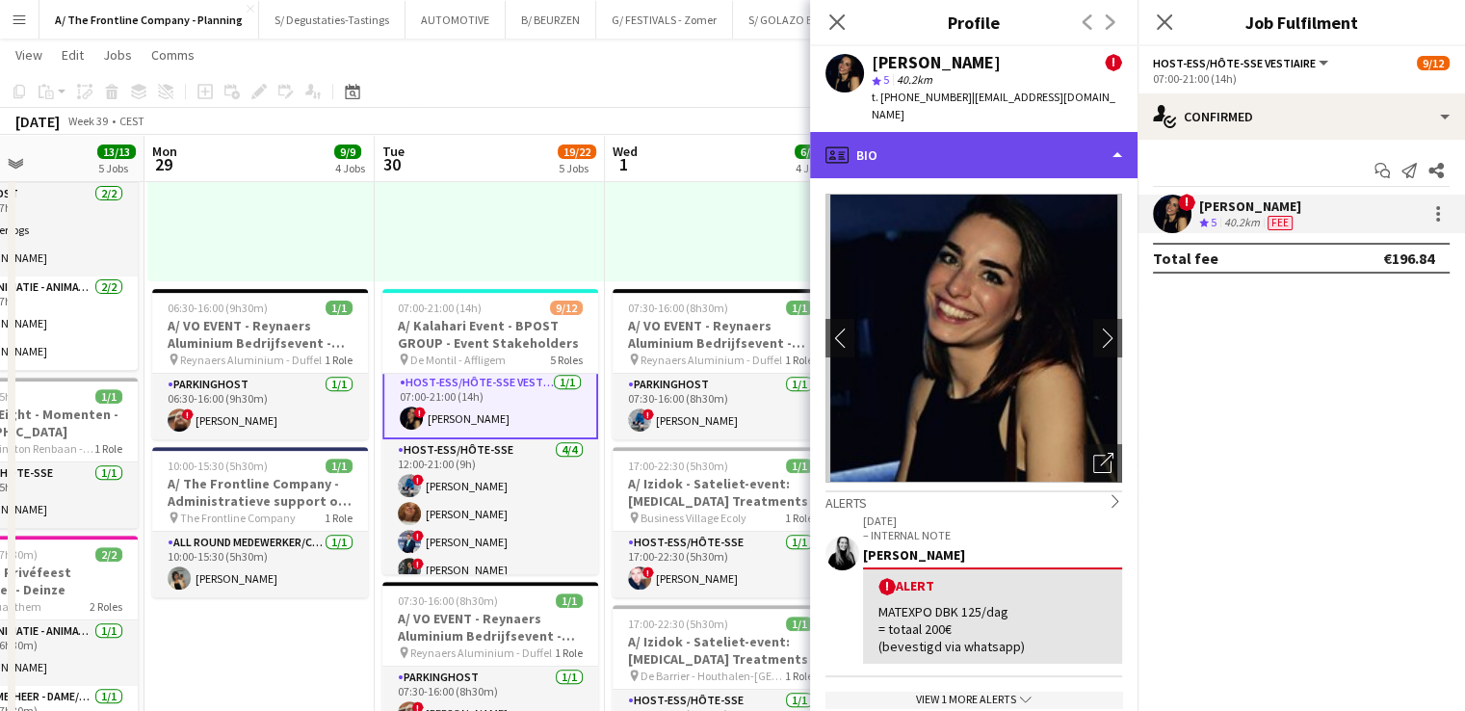
click at [973, 147] on div "profile Bio" at bounding box center [973, 155] width 327 height 46
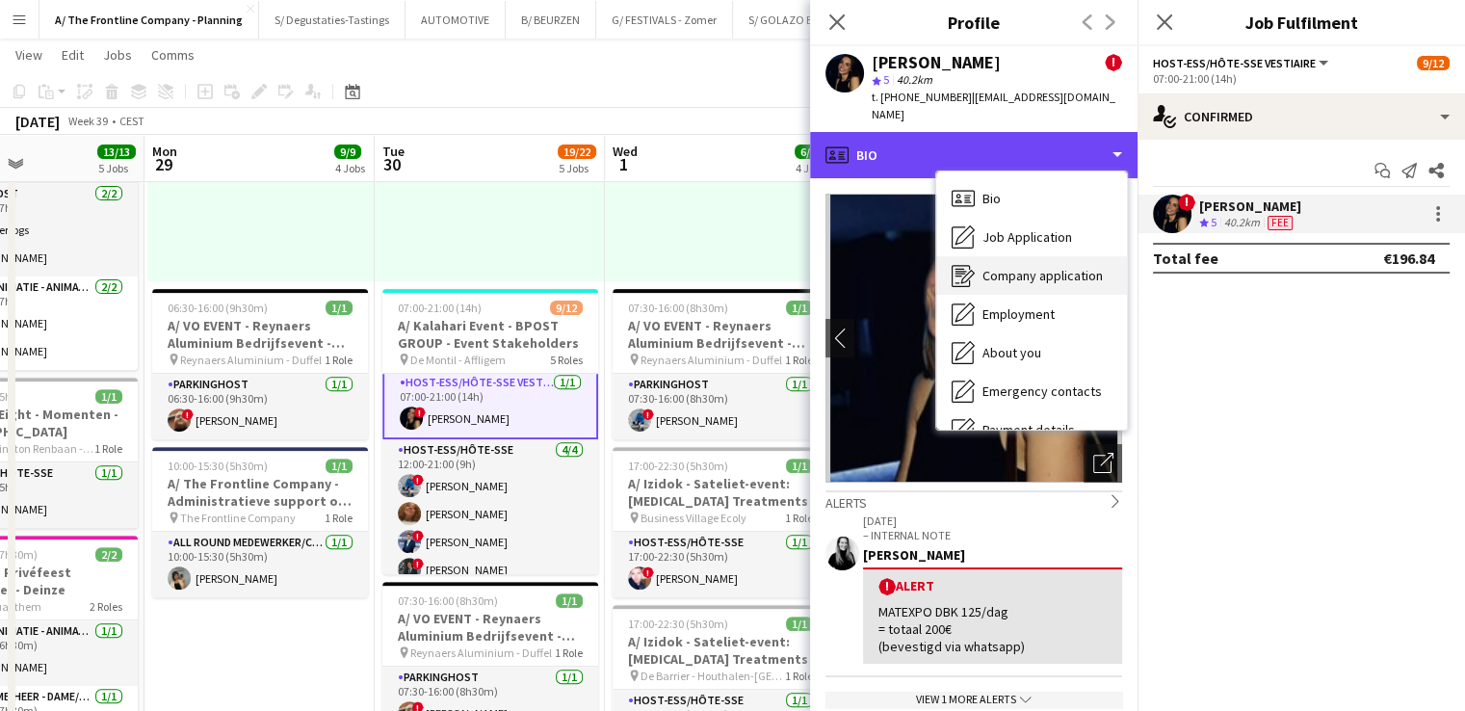
scroll to position [181, 0]
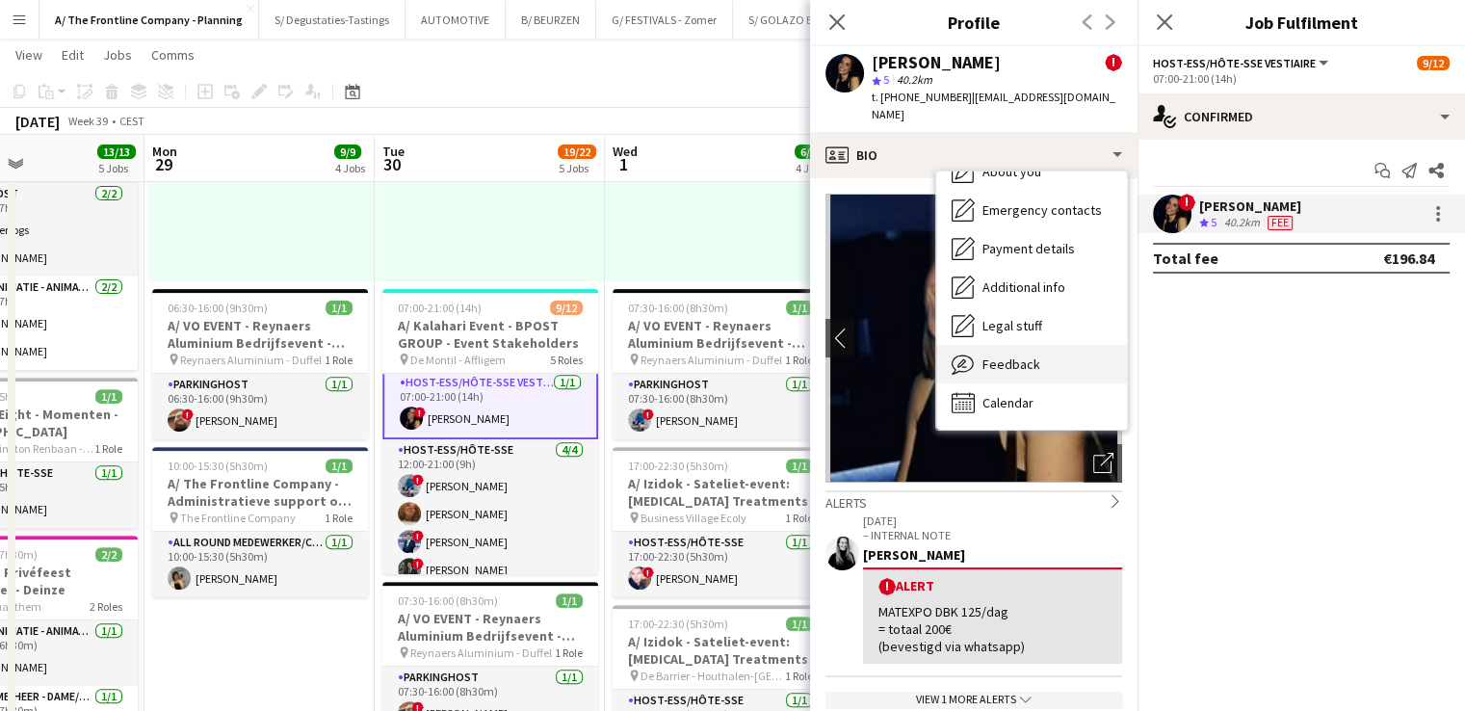
click at [1009, 355] on span "Feedback" at bounding box center [1011, 363] width 58 height 17
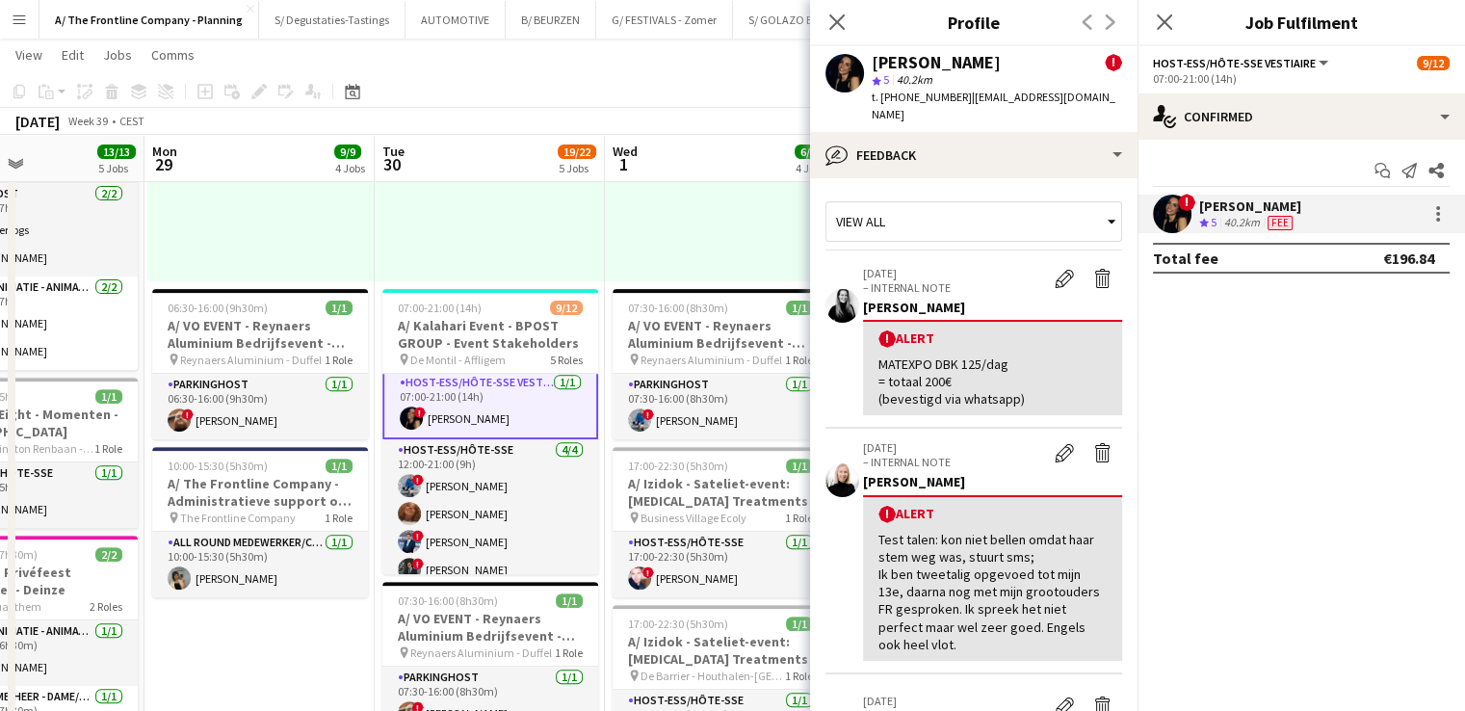
click at [951, 473] on div "Margot Cuypers" at bounding box center [992, 481] width 259 height 17
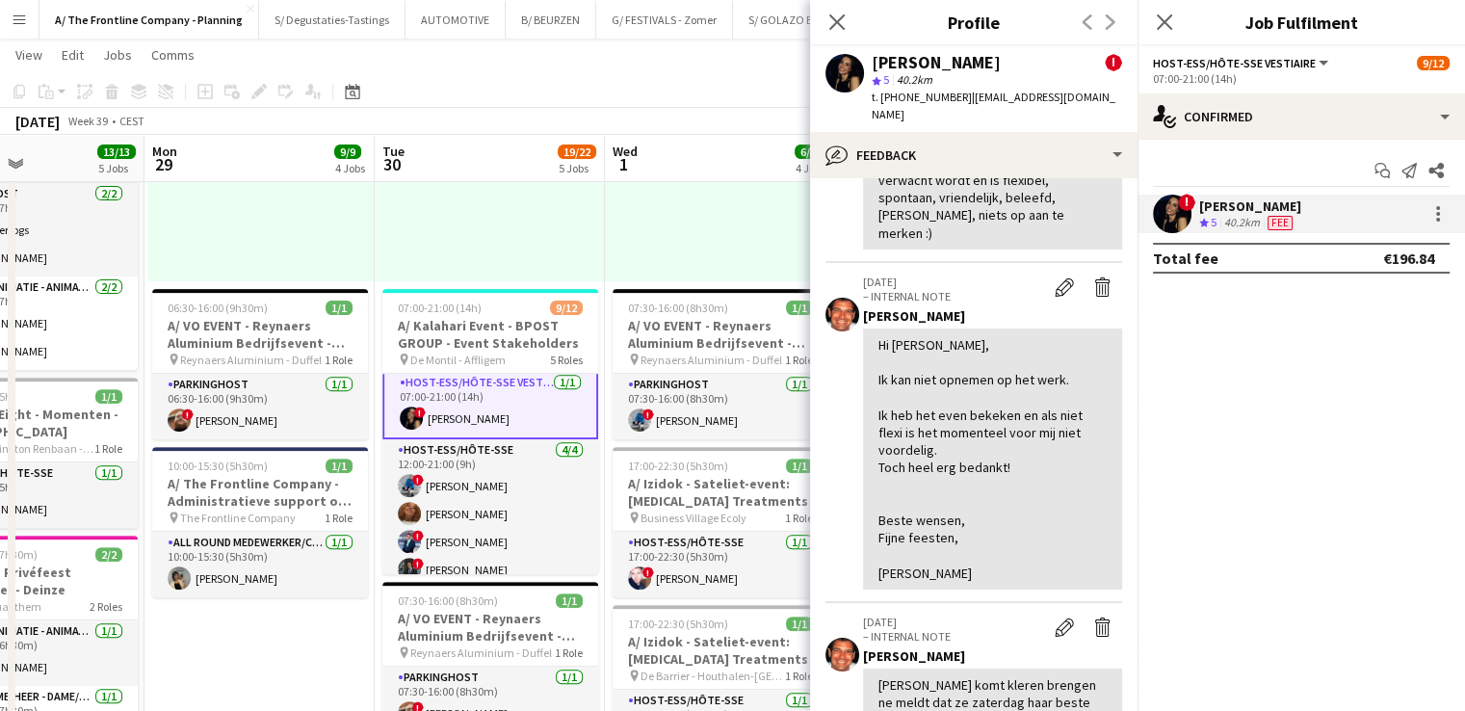
scroll to position [1551, 0]
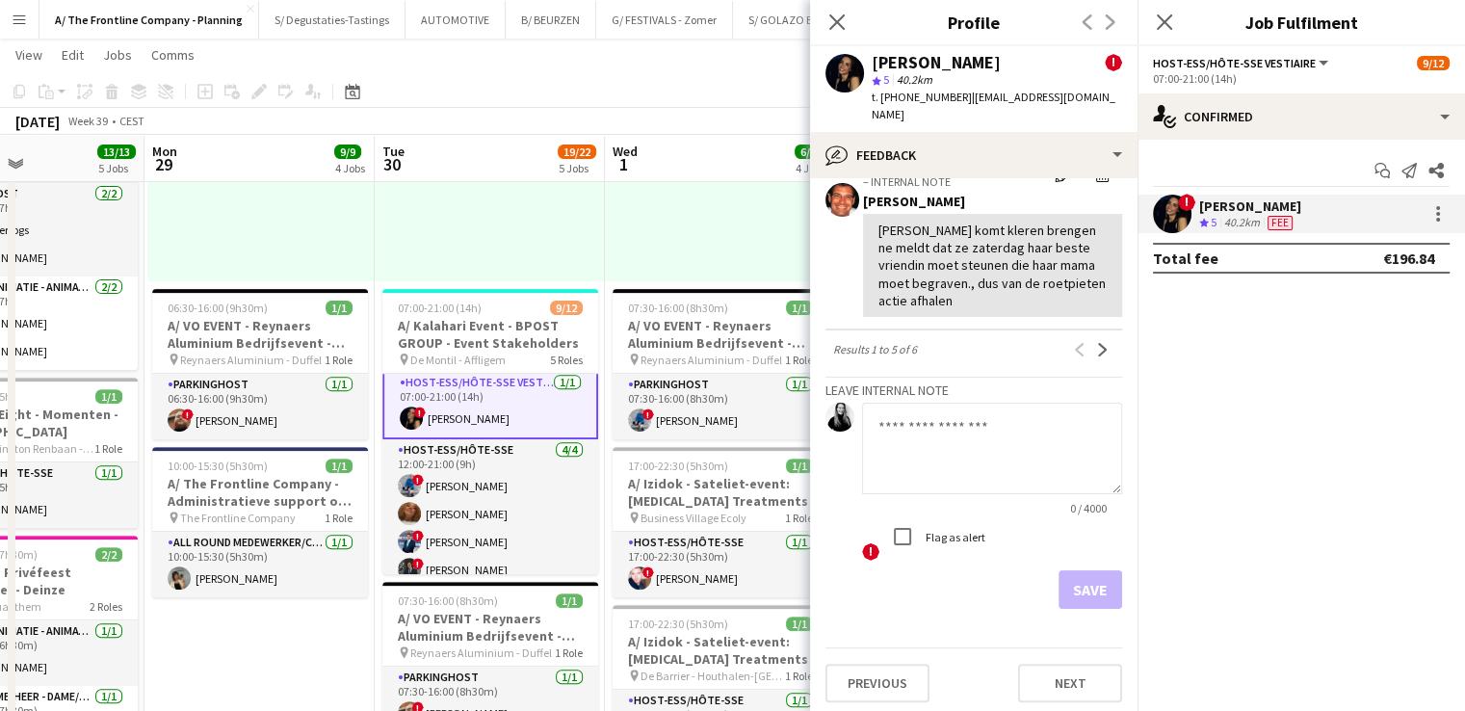
click at [940, 439] on textarea at bounding box center [992, 447] width 260 height 91
type textarea "*"
click at [924, 539] on div "Flag as alert" at bounding box center [934, 536] width 102 height 39
click at [1047, 430] on textarea "**********" at bounding box center [992, 447] width 260 height 91
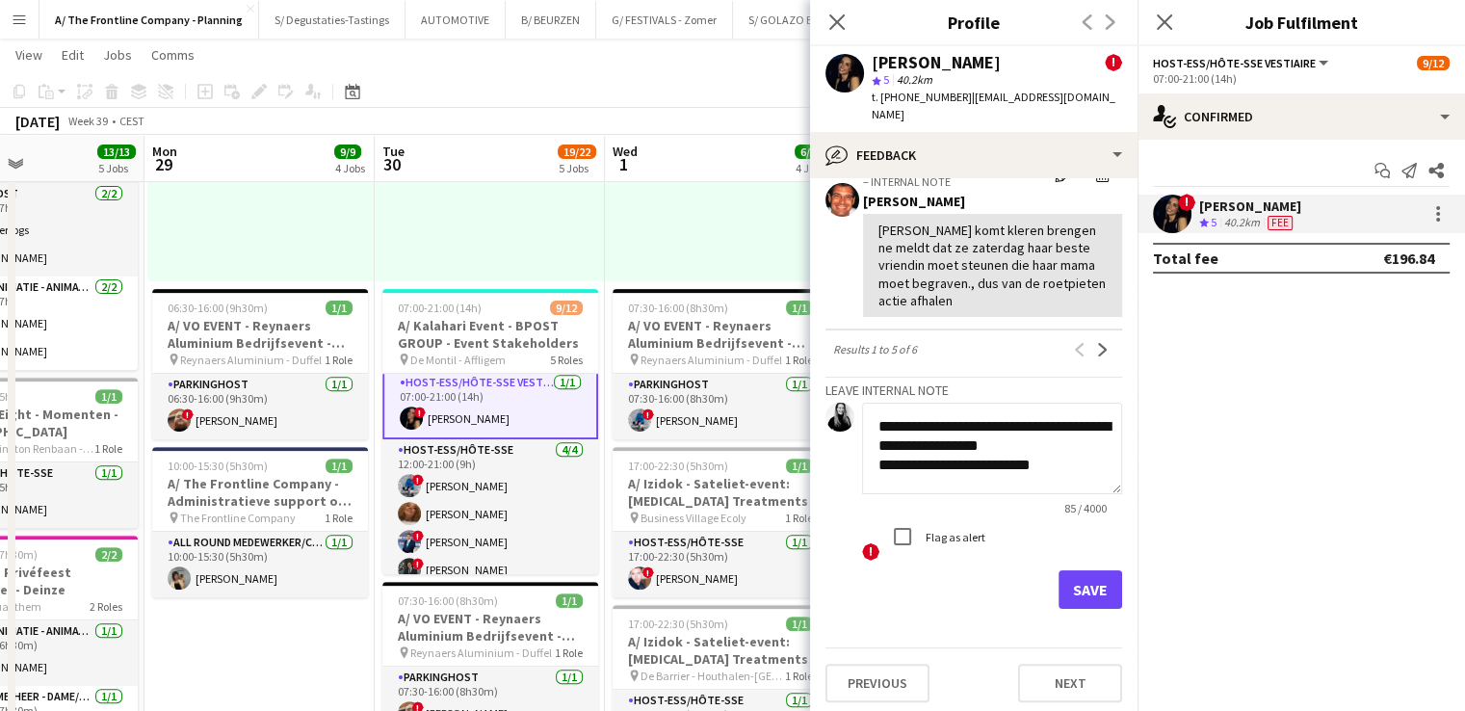
click at [1071, 452] on textarea "**********" at bounding box center [992, 447] width 260 height 91
type textarea "**********"
click at [1086, 582] on button "Save" at bounding box center [1090, 589] width 64 height 39
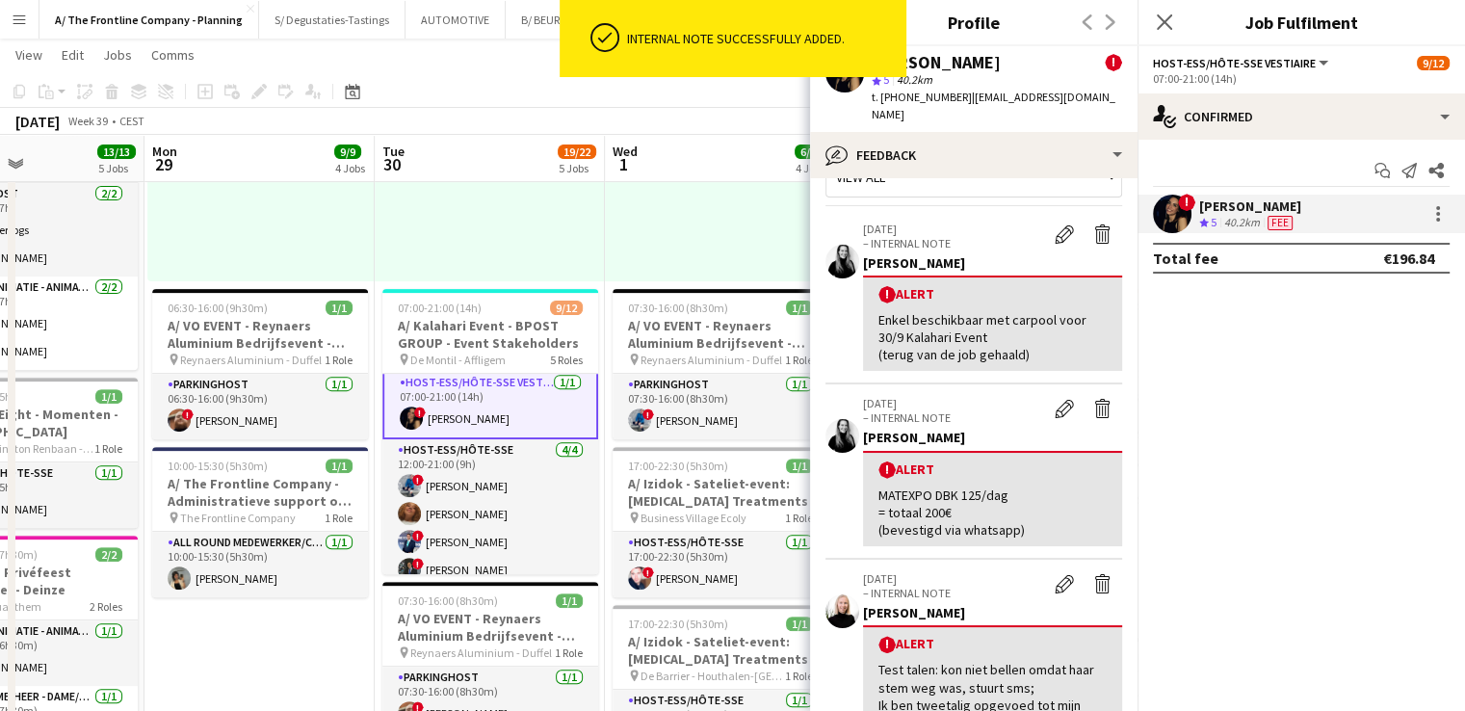
scroll to position [0, 0]
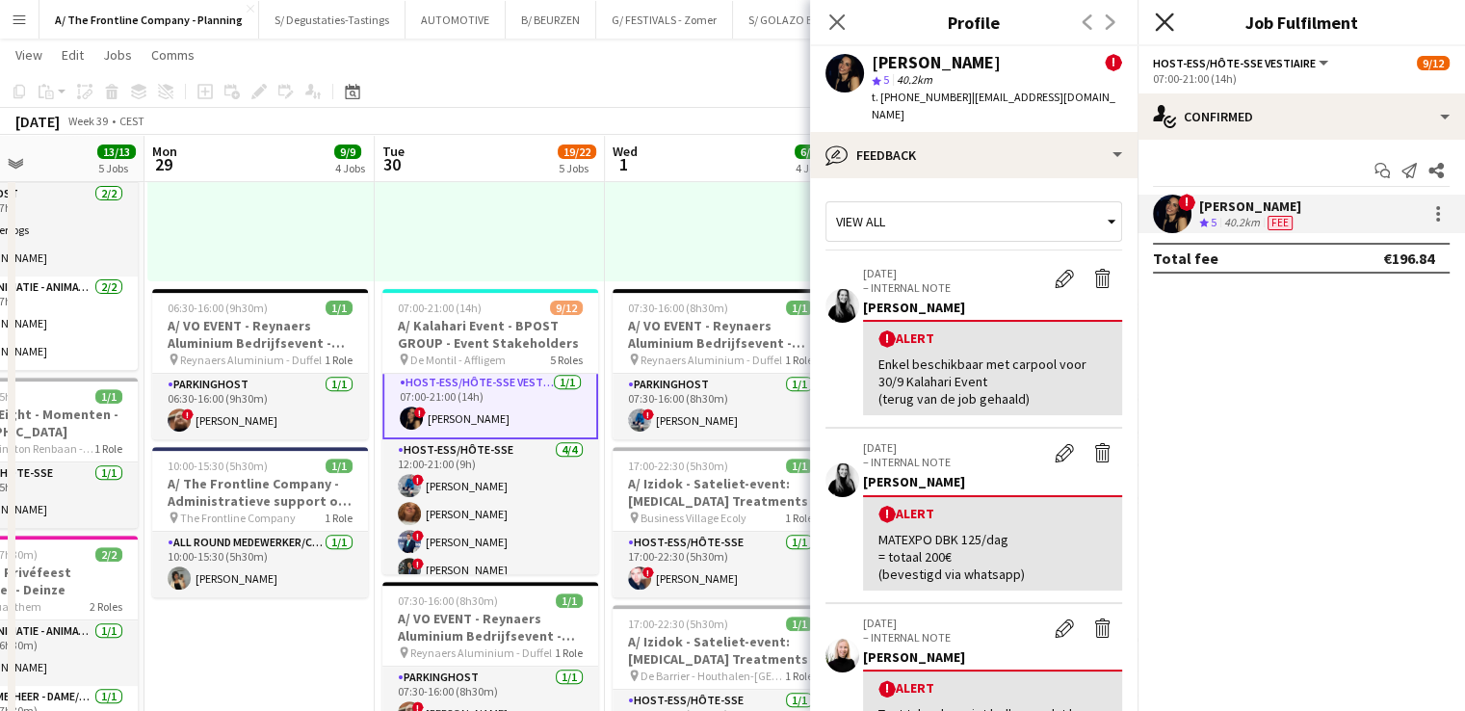
click at [1170, 20] on icon "Close pop-in" at bounding box center [1164, 22] width 18 height 18
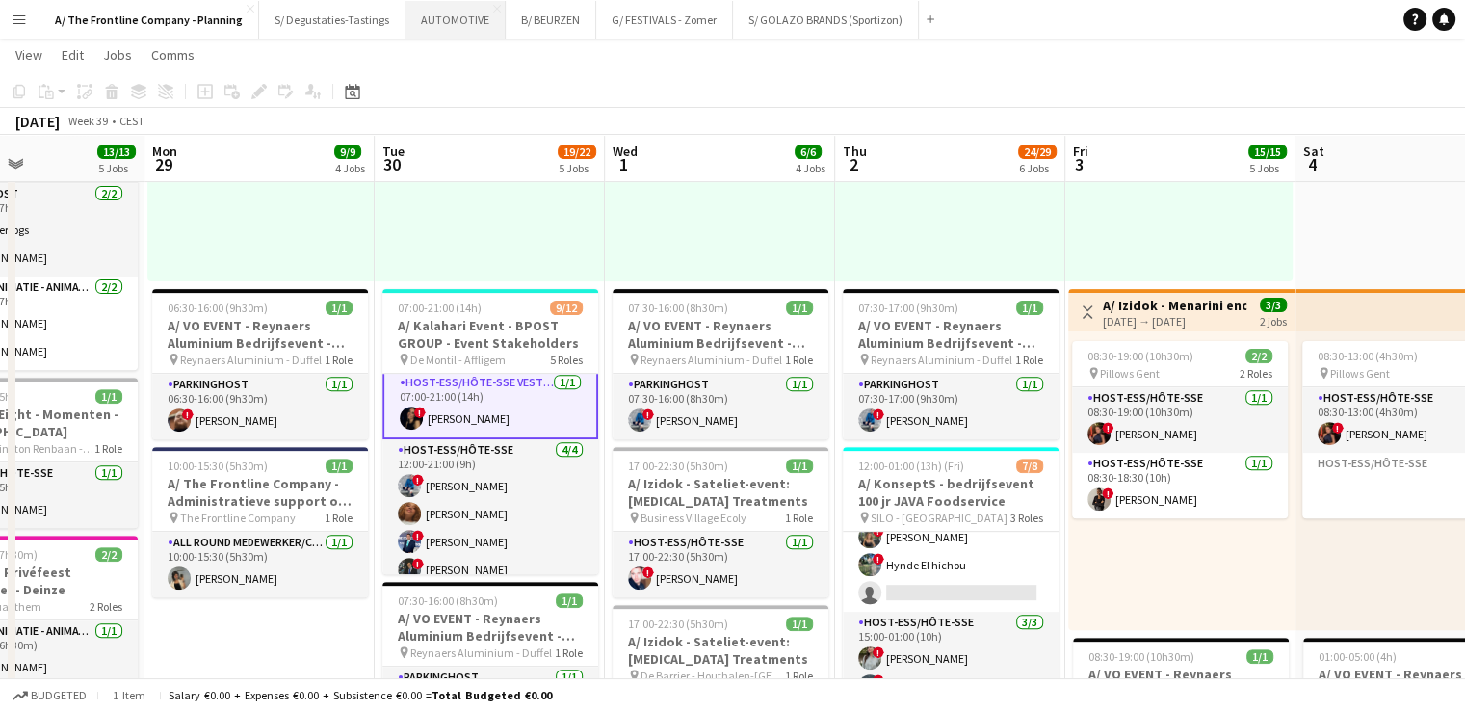
click at [441, 16] on button "AUTOMOTIVE Close" at bounding box center [455, 20] width 100 height 38
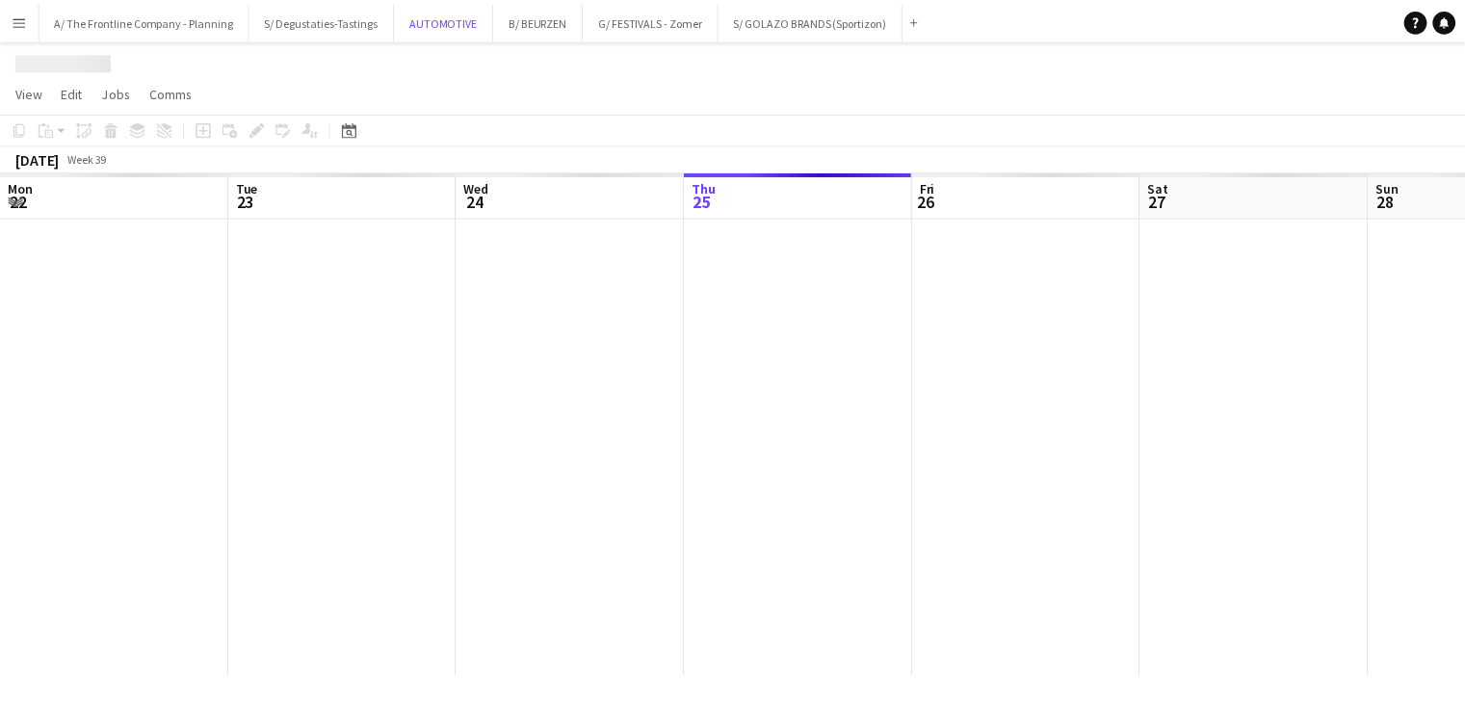
scroll to position [0, 460]
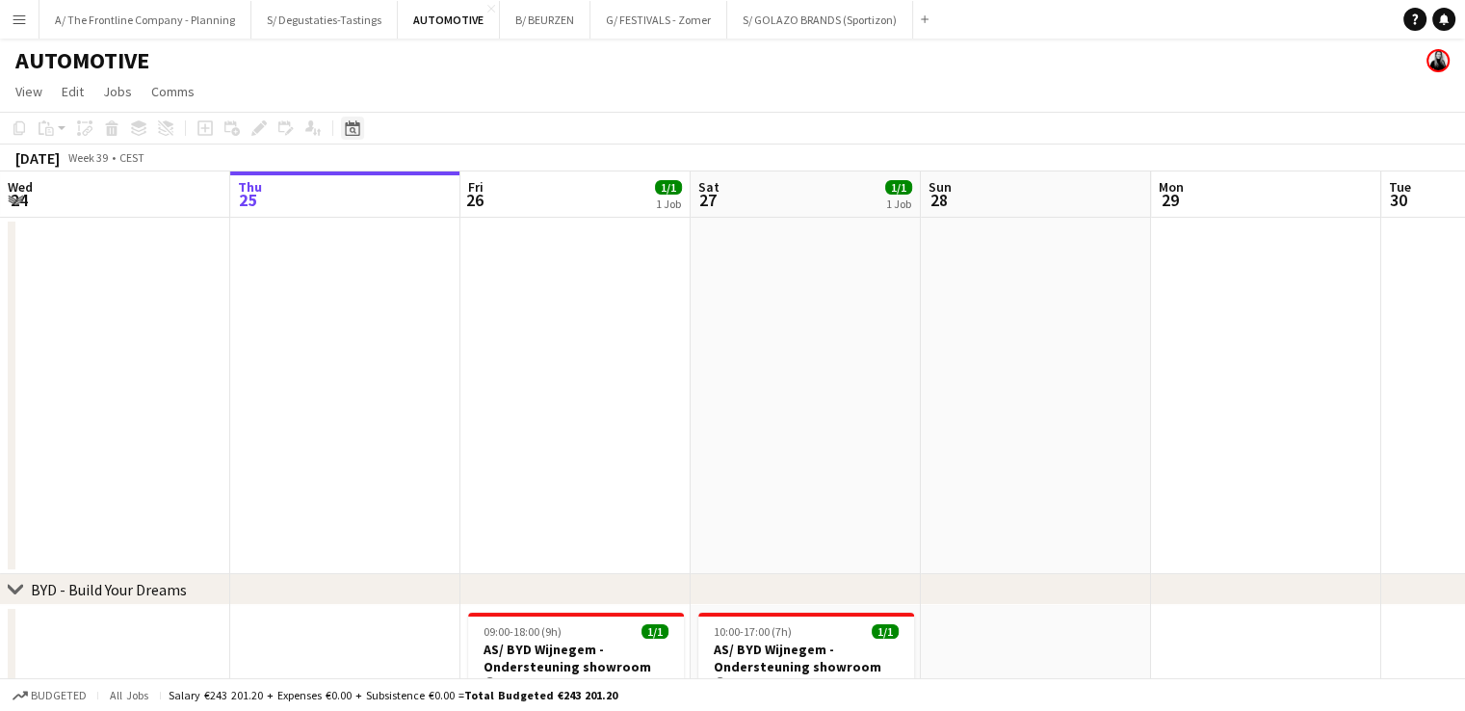
click at [356, 125] on icon at bounding box center [352, 127] width 14 height 15
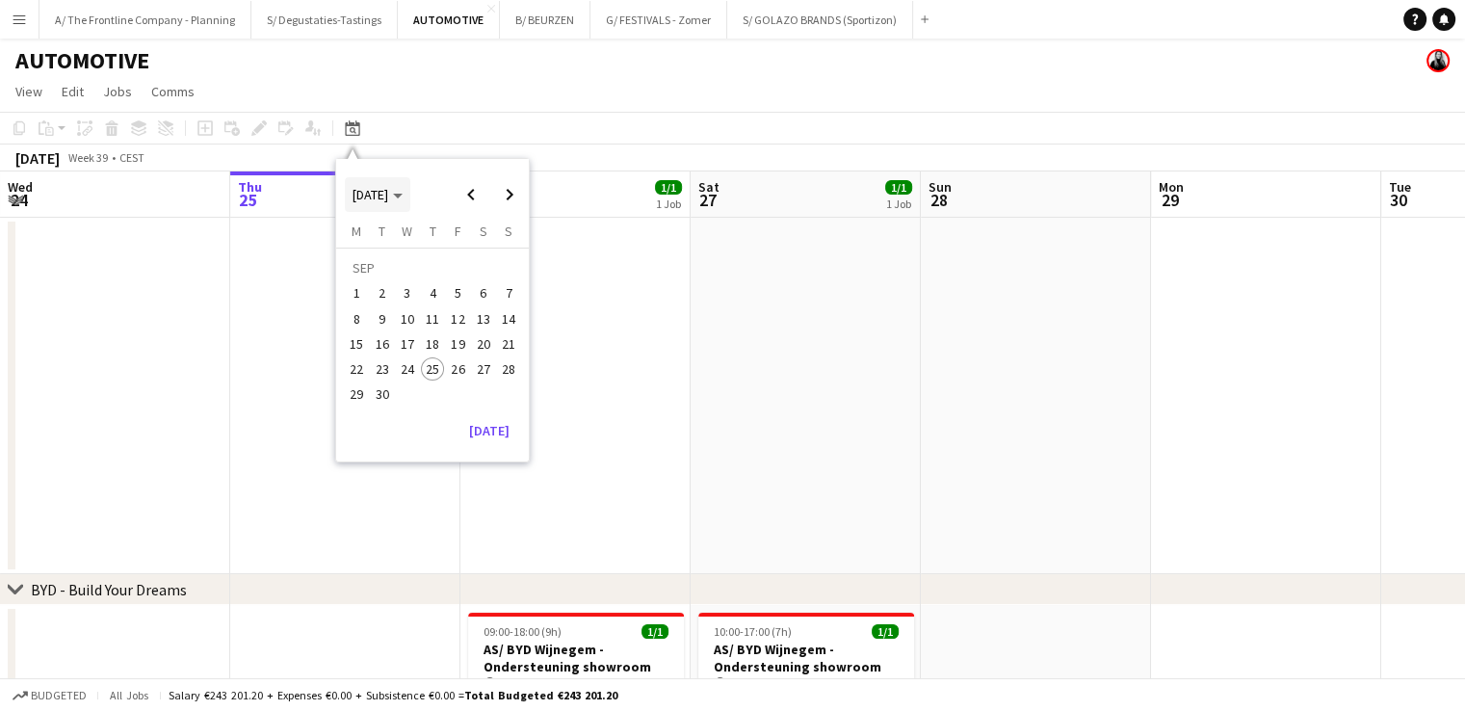
click at [402, 192] on span "SEP 2025" at bounding box center [377, 194] width 50 height 17
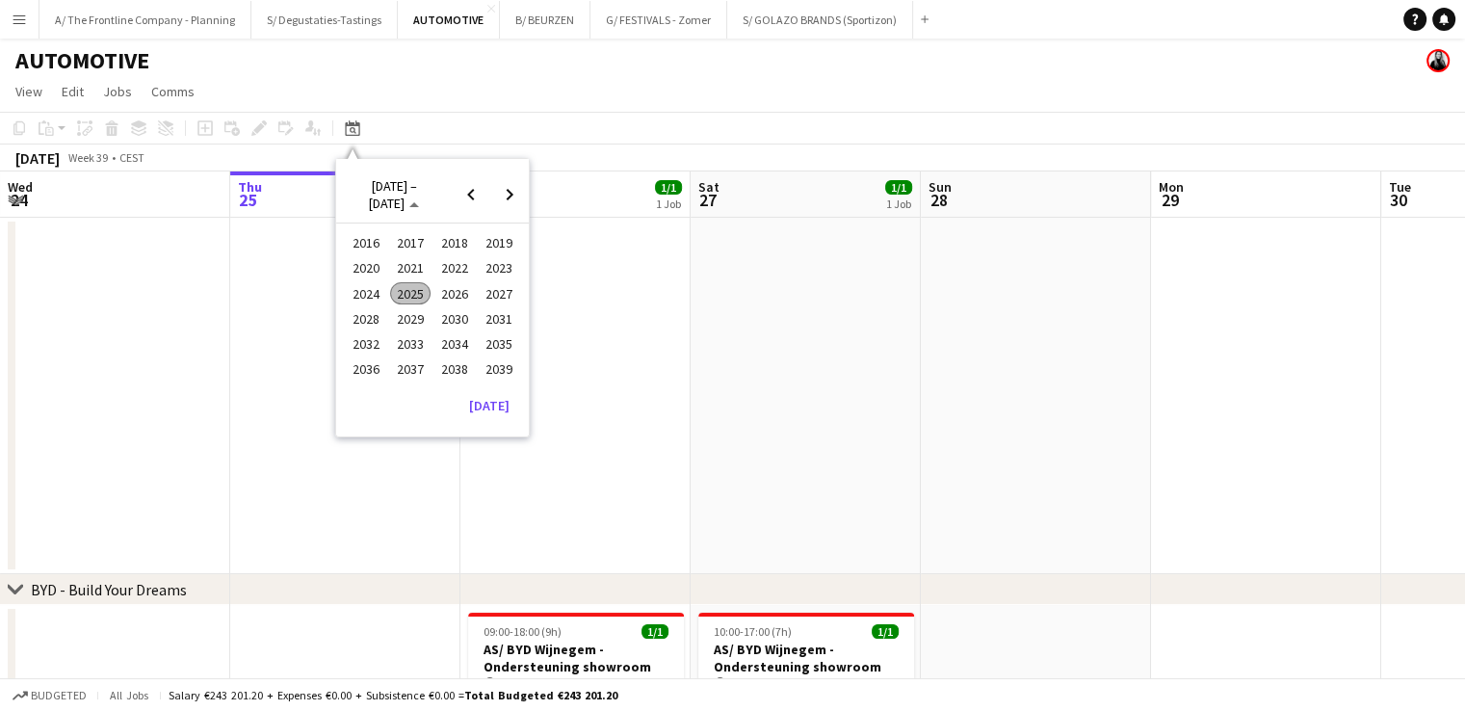
click at [382, 288] on span "2024" at bounding box center [365, 293] width 39 height 23
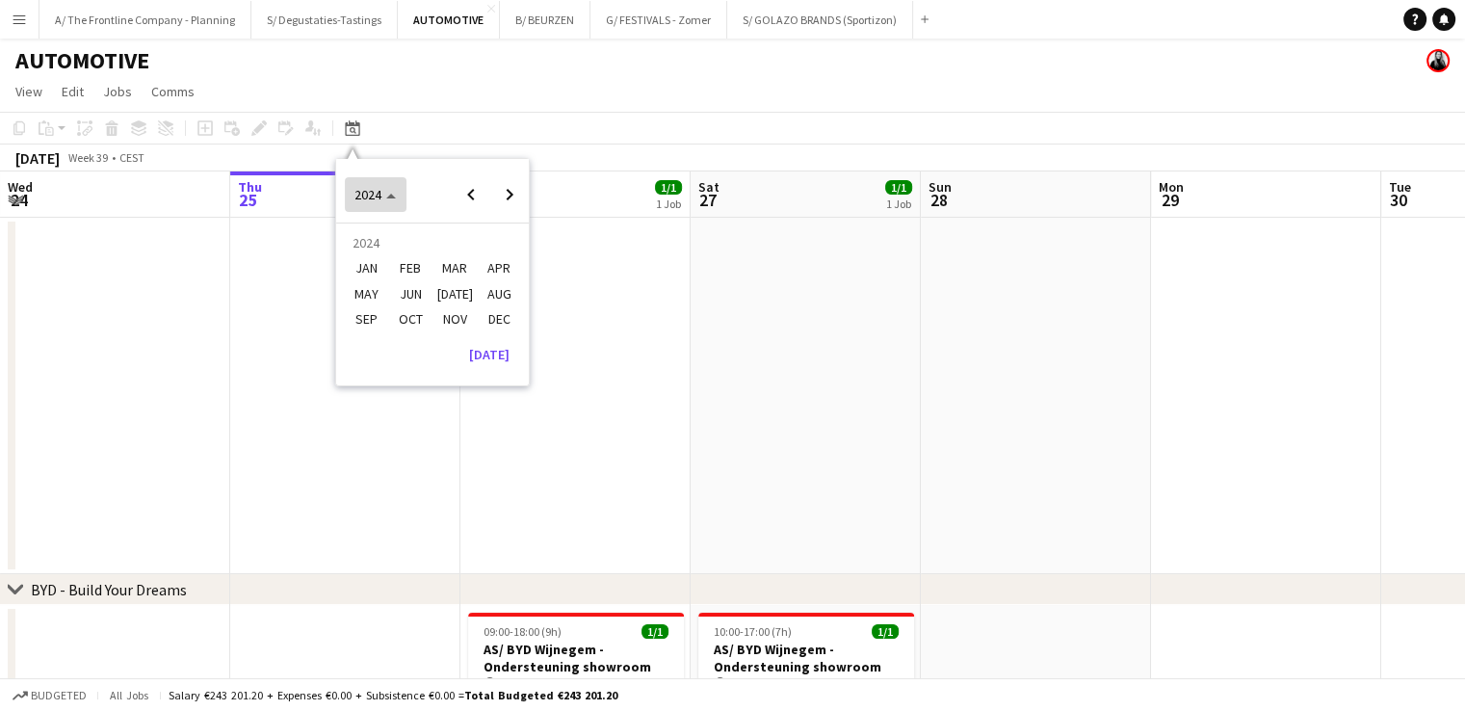
click at [371, 195] on span "2024" at bounding box center [367, 194] width 27 height 17
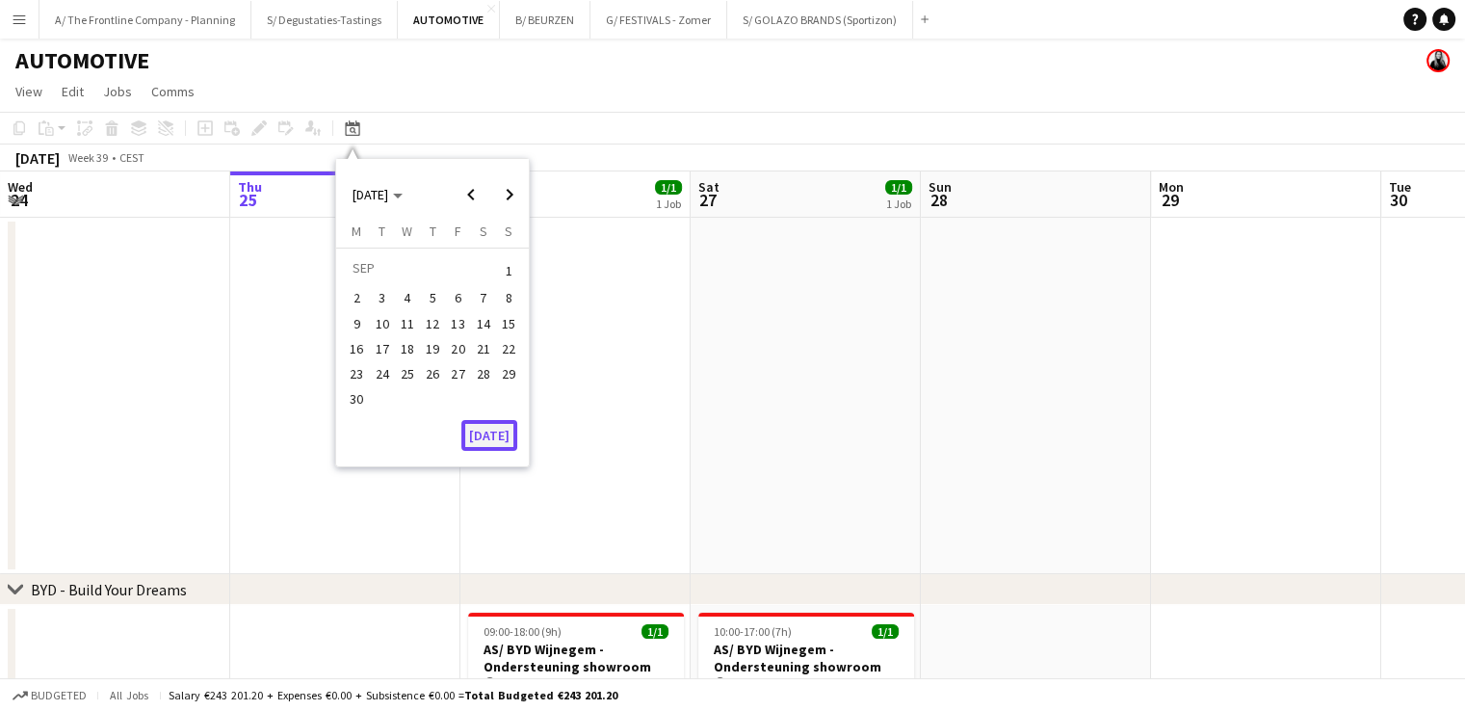
click at [497, 431] on button "[DATE]" at bounding box center [489, 435] width 56 height 31
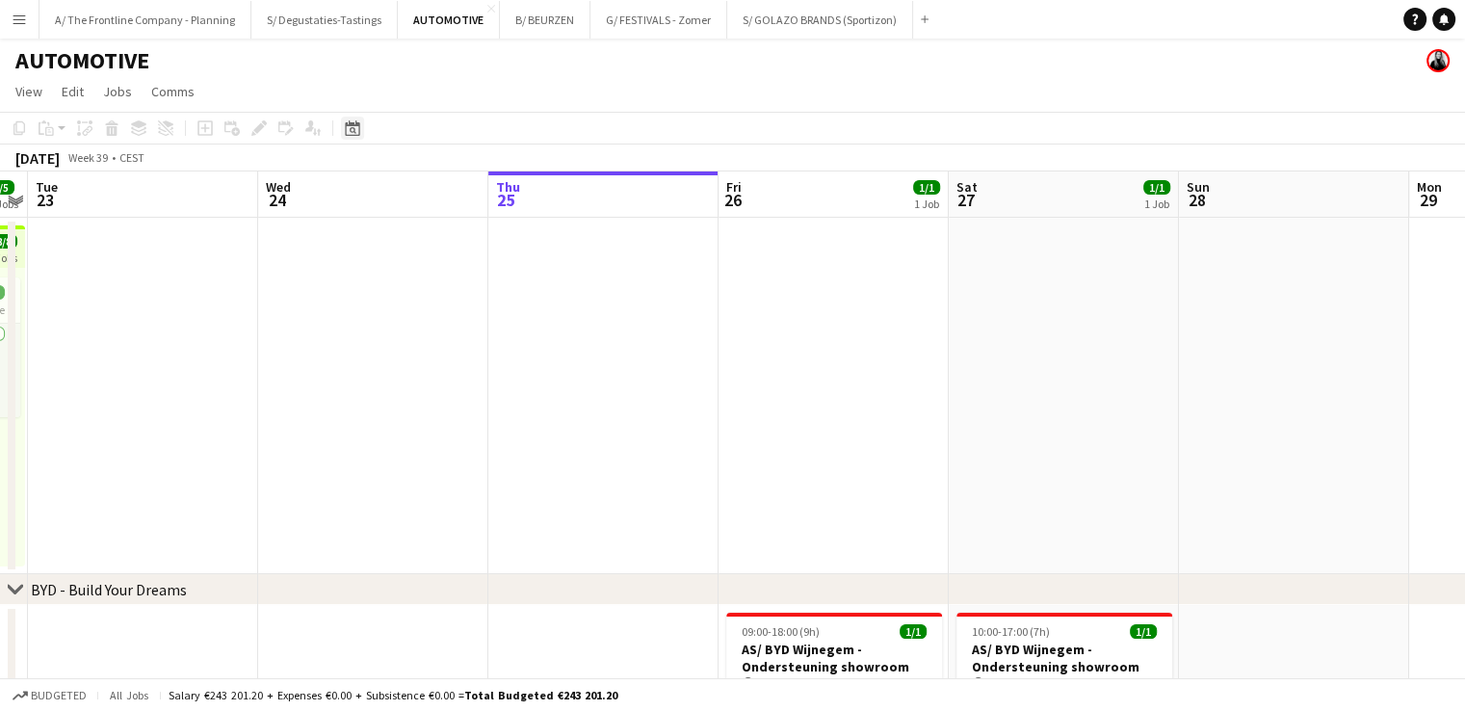
click at [355, 132] on icon "Date picker" at bounding box center [352, 127] width 15 height 15
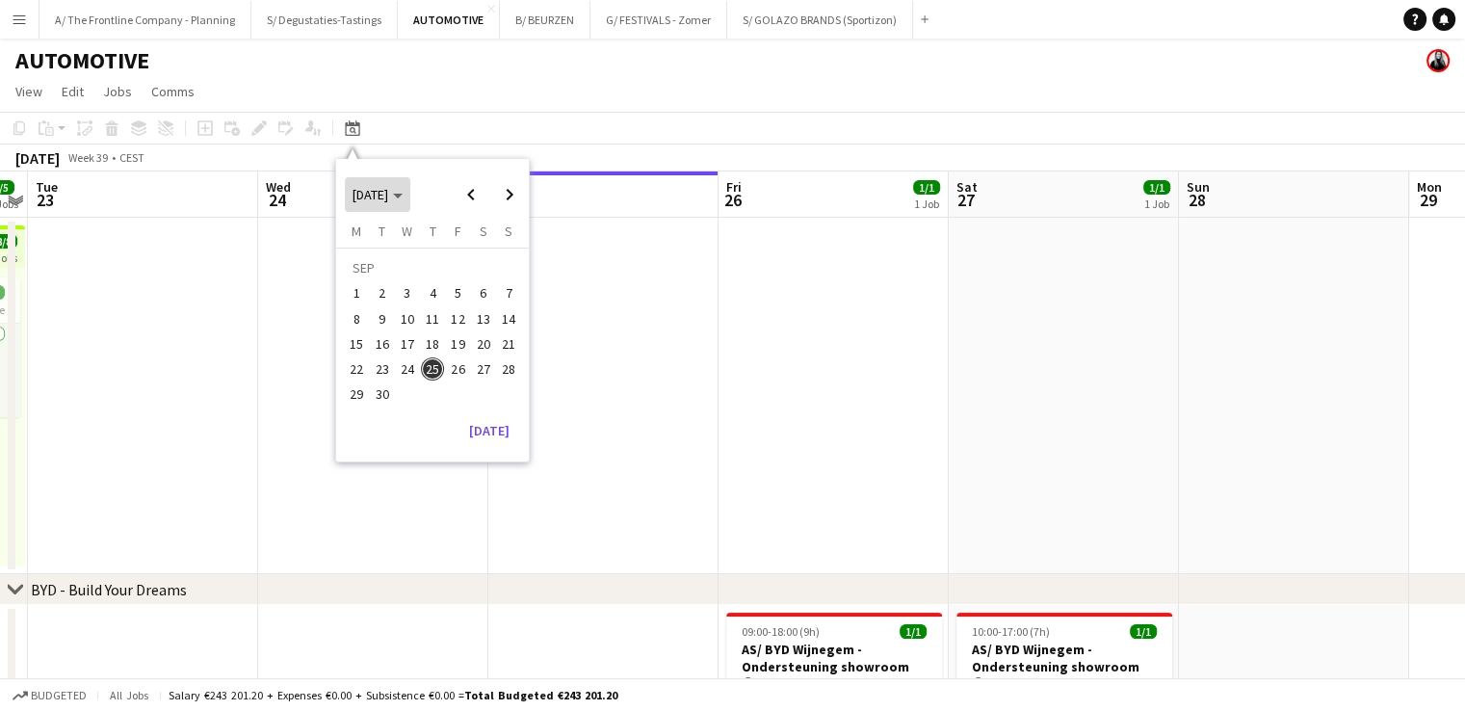
click at [387, 200] on span "SEP 2025" at bounding box center [370, 194] width 36 height 17
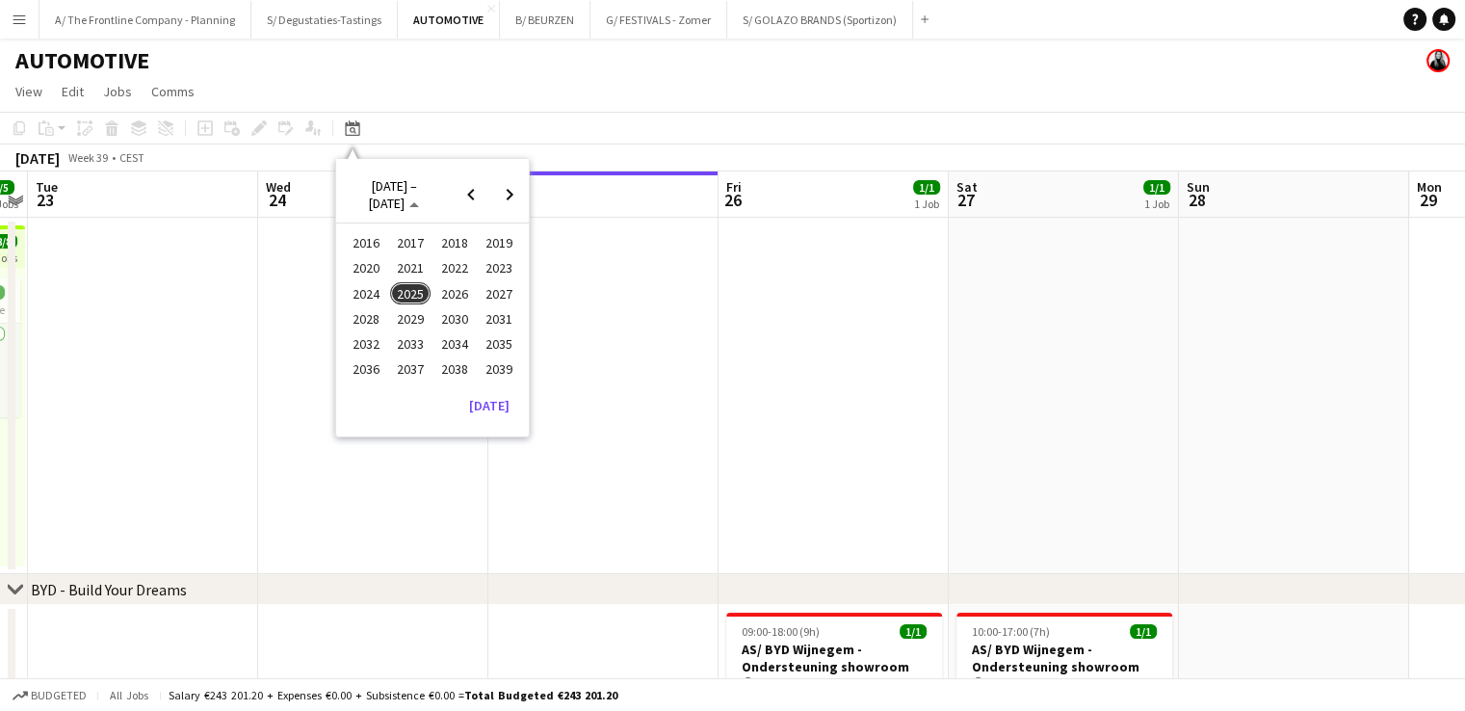
click at [405, 294] on span "2025" at bounding box center [409, 293] width 39 height 23
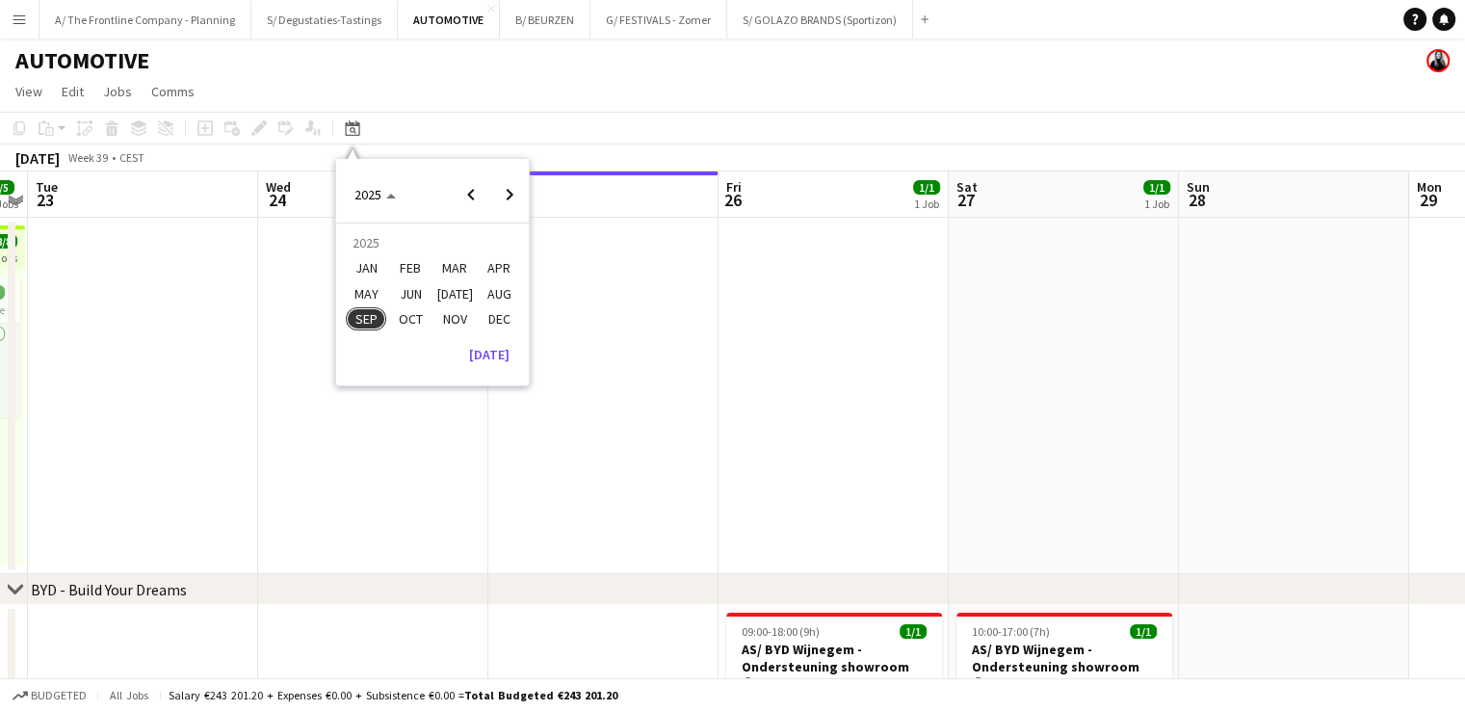
click at [367, 259] on span "JAN" at bounding box center [365, 268] width 39 height 23
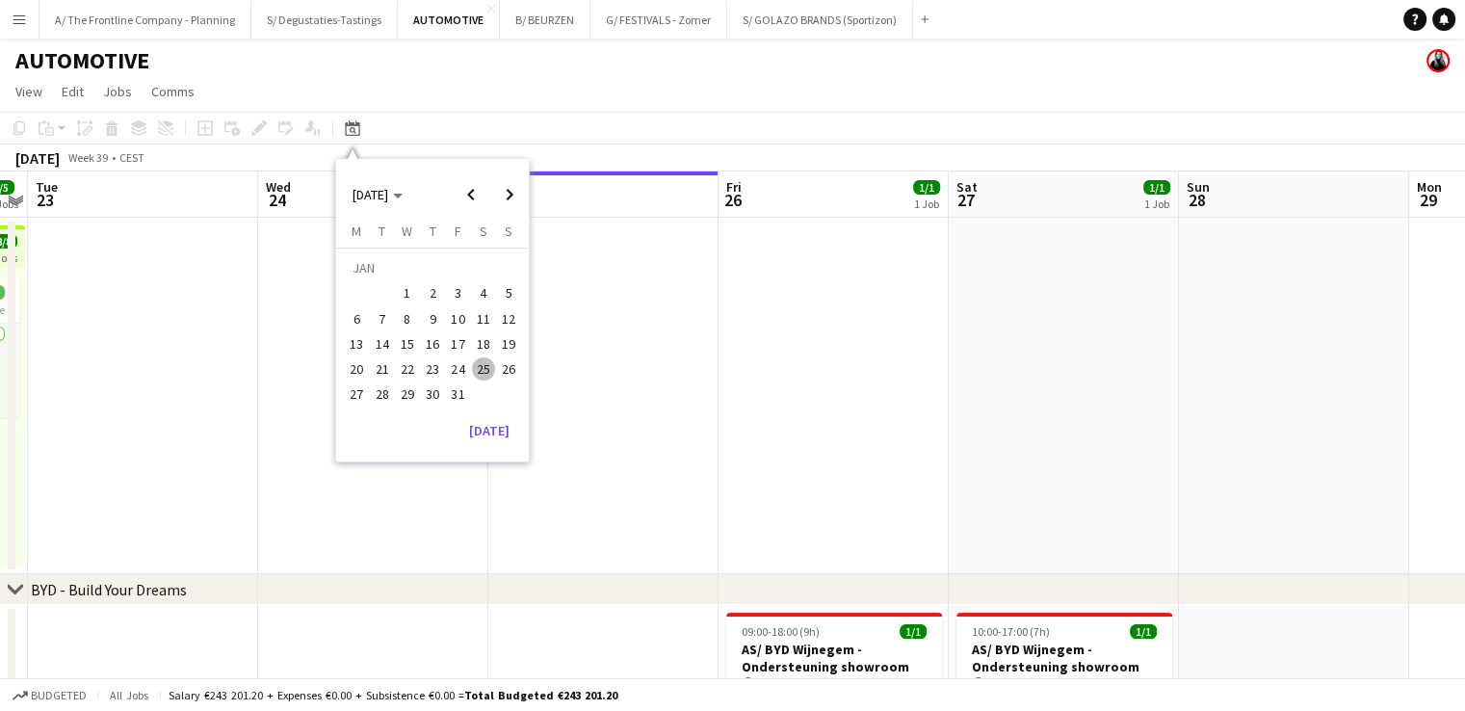
click at [416, 306] on button "8" at bounding box center [407, 318] width 25 height 25
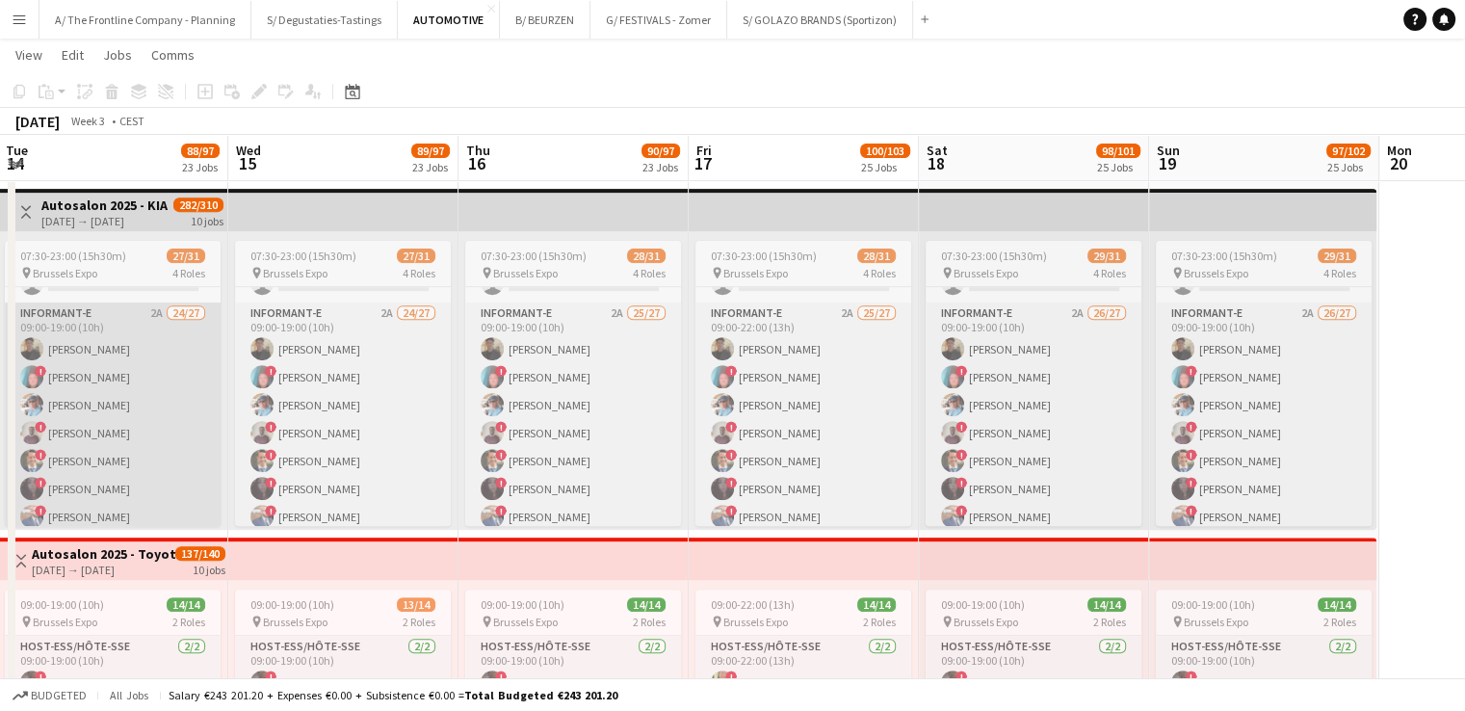
scroll to position [0, 0]
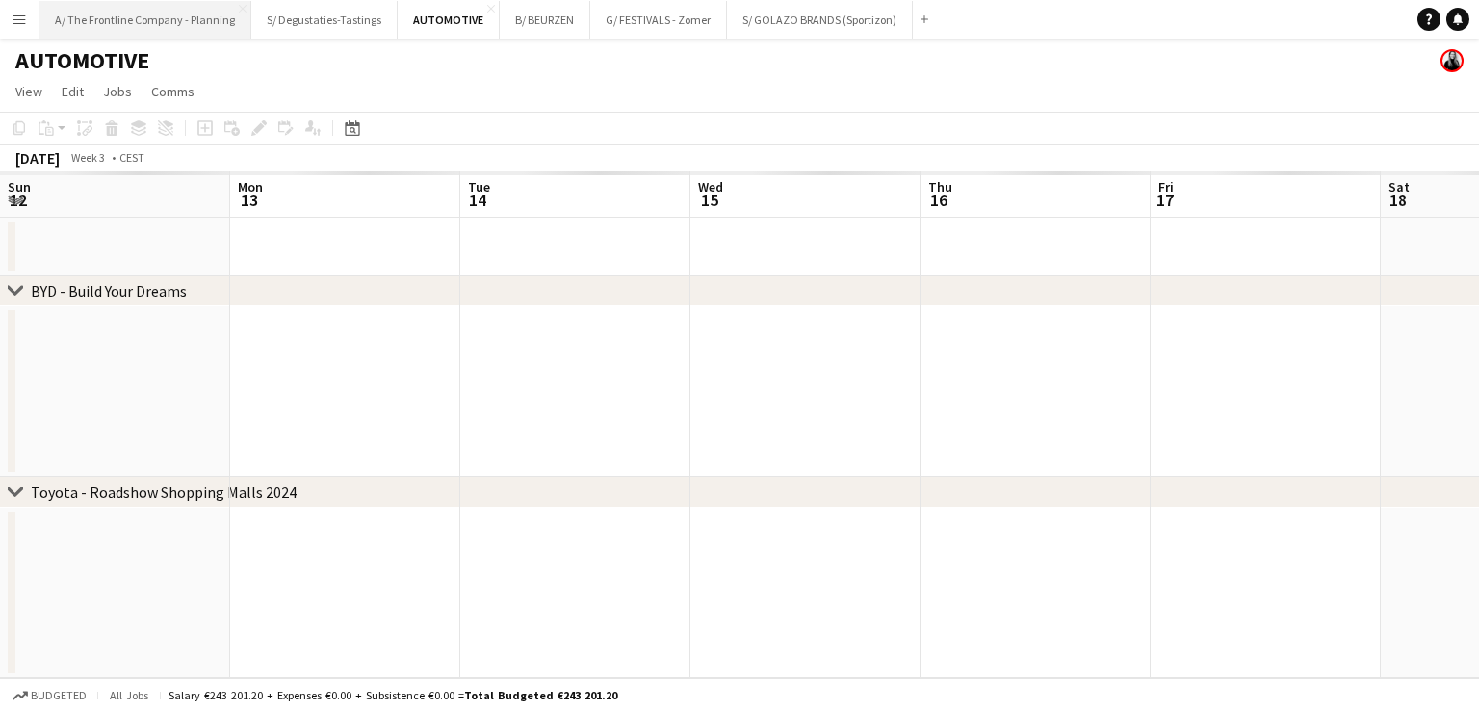
scroll to position [0, 462]
click at [16, 24] on app-icon "Menu" at bounding box center [19, 19] width 15 height 15
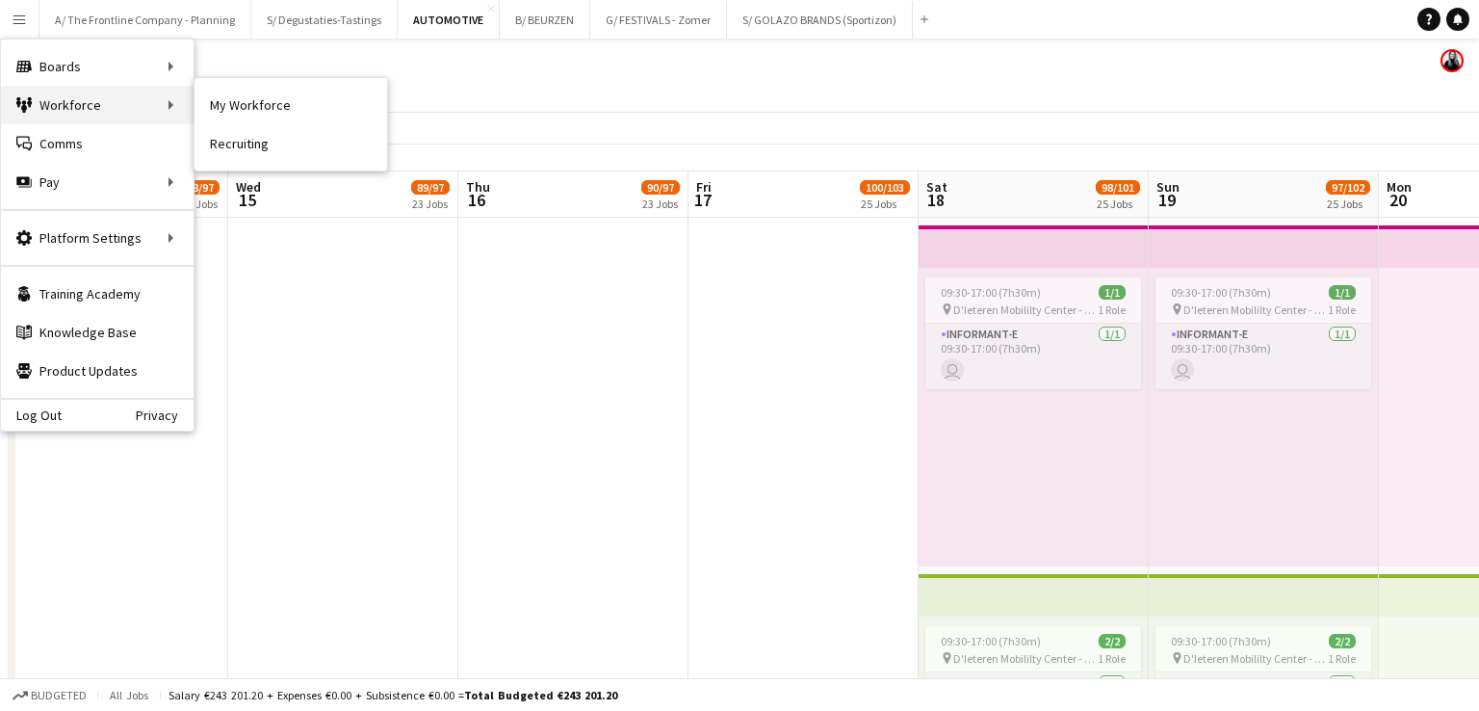
click at [73, 104] on div "Workforce Workforce" at bounding box center [97, 105] width 193 height 39
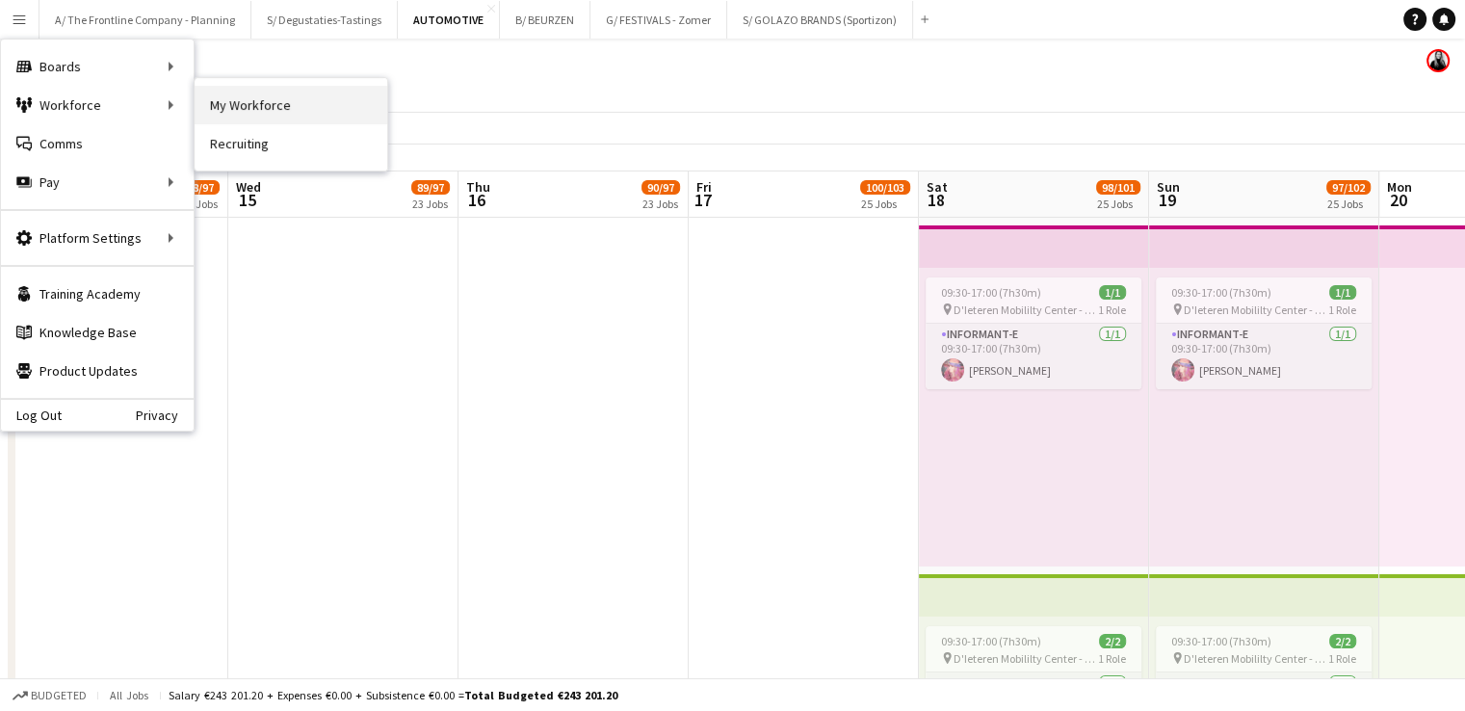
click at [231, 99] on link "My Workforce" at bounding box center [291, 105] width 193 height 39
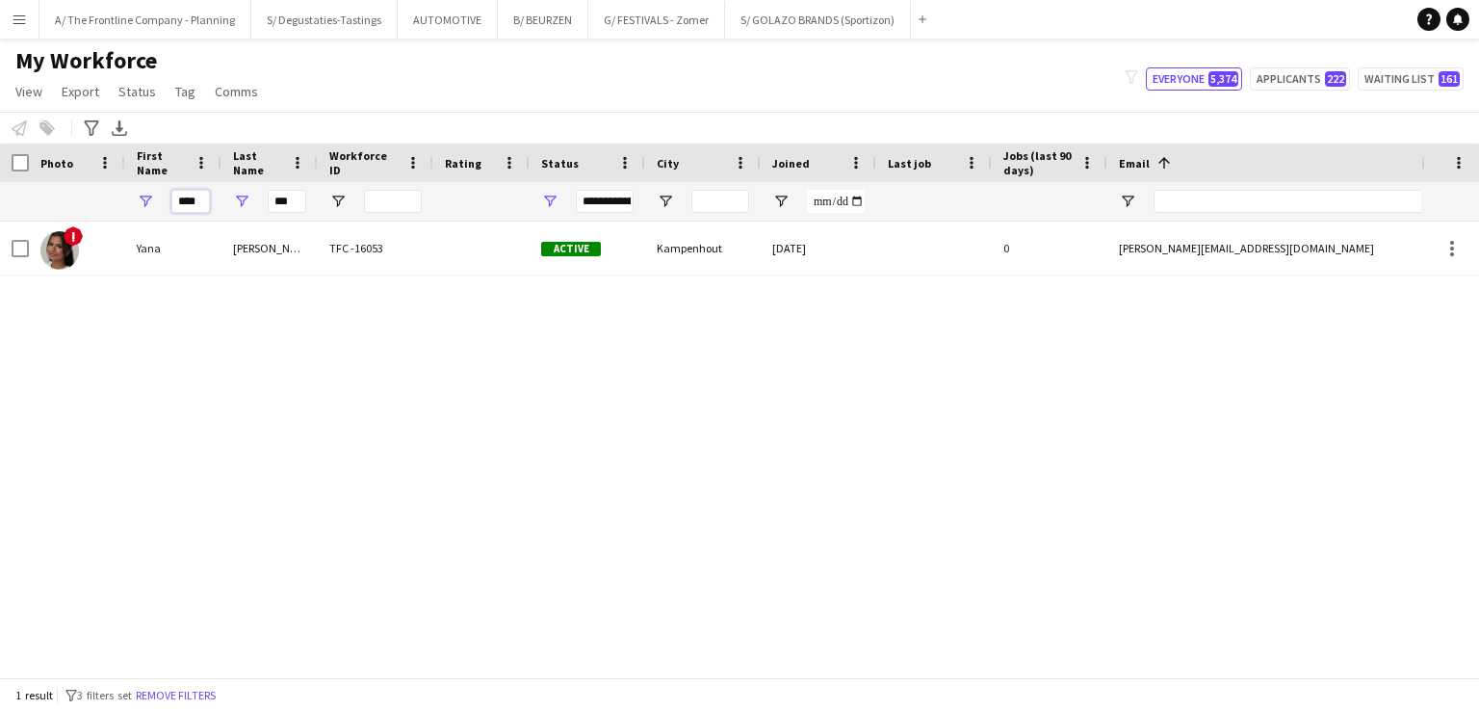
click at [193, 201] on input "****" at bounding box center [190, 201] width 39 height 23
type input "*****"
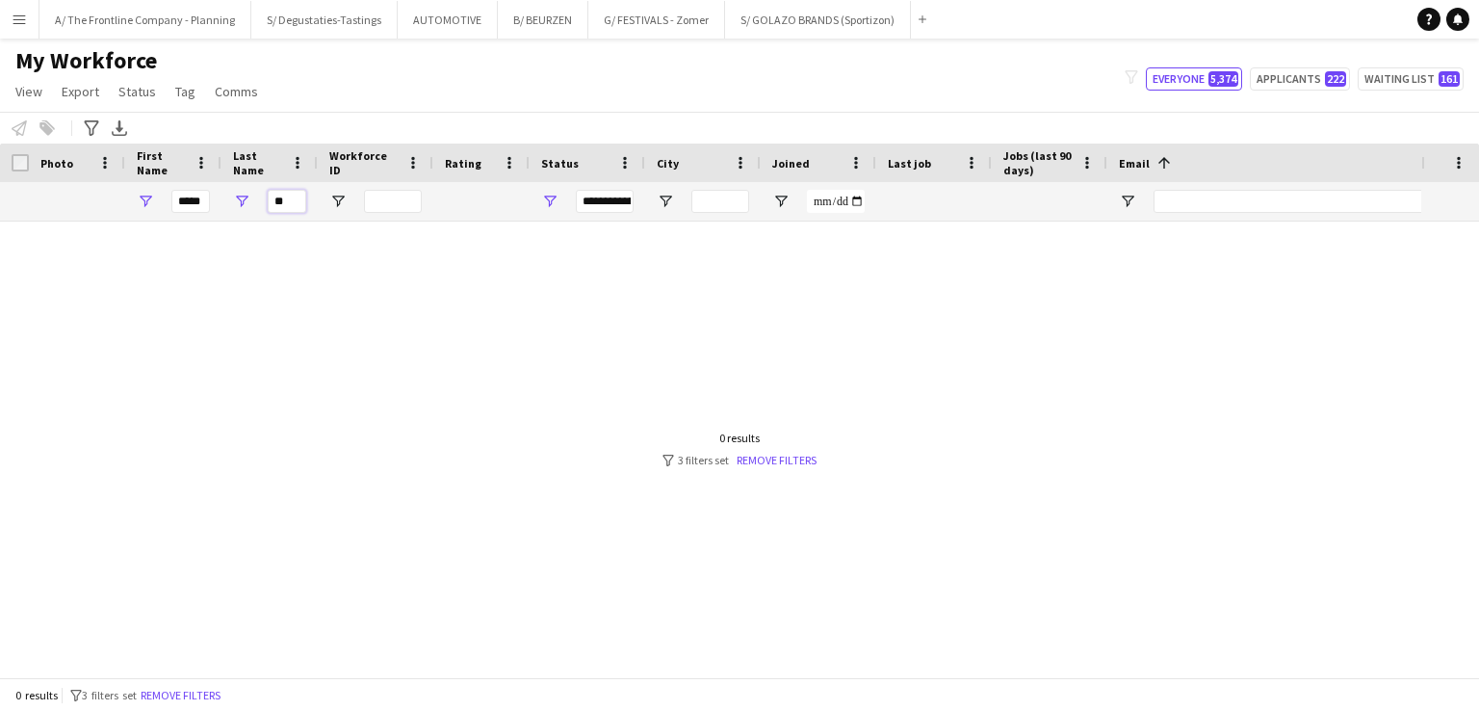
type input "*"
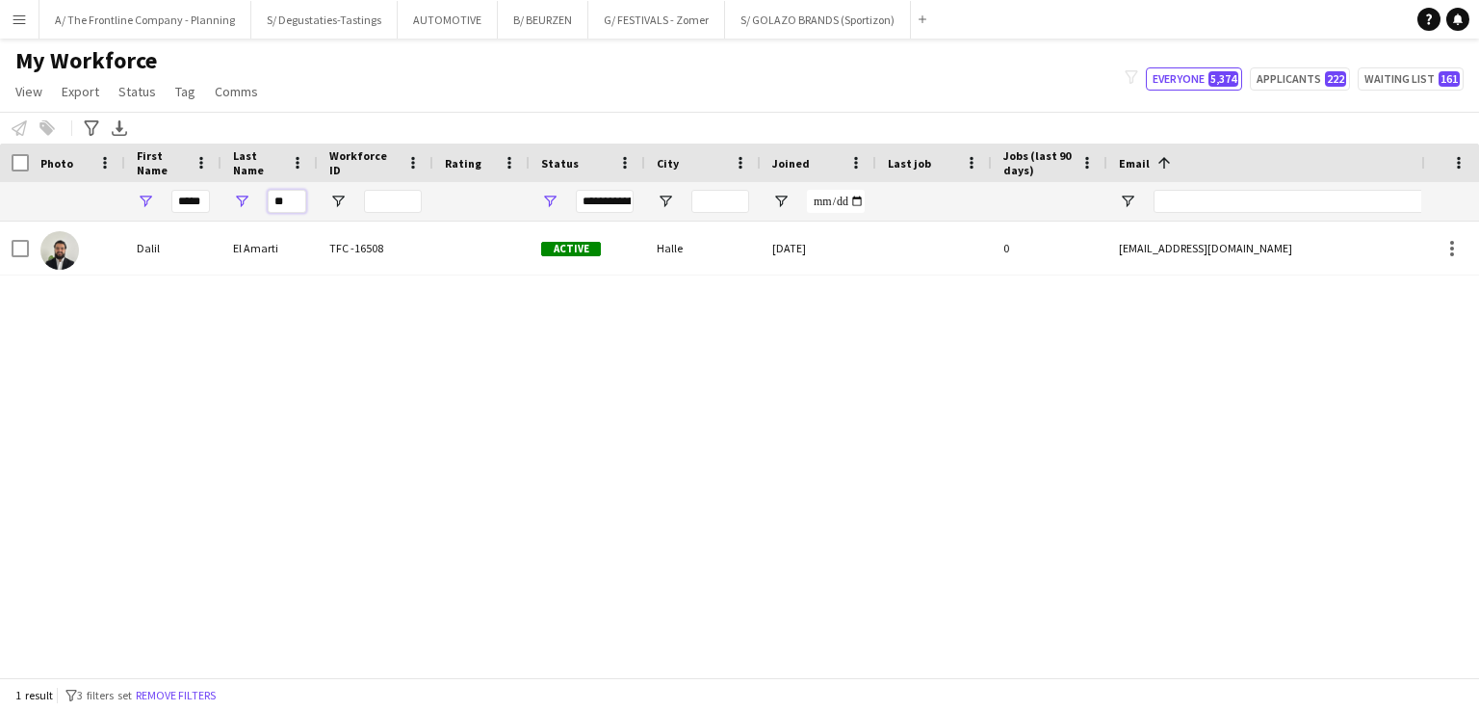
type input "*"
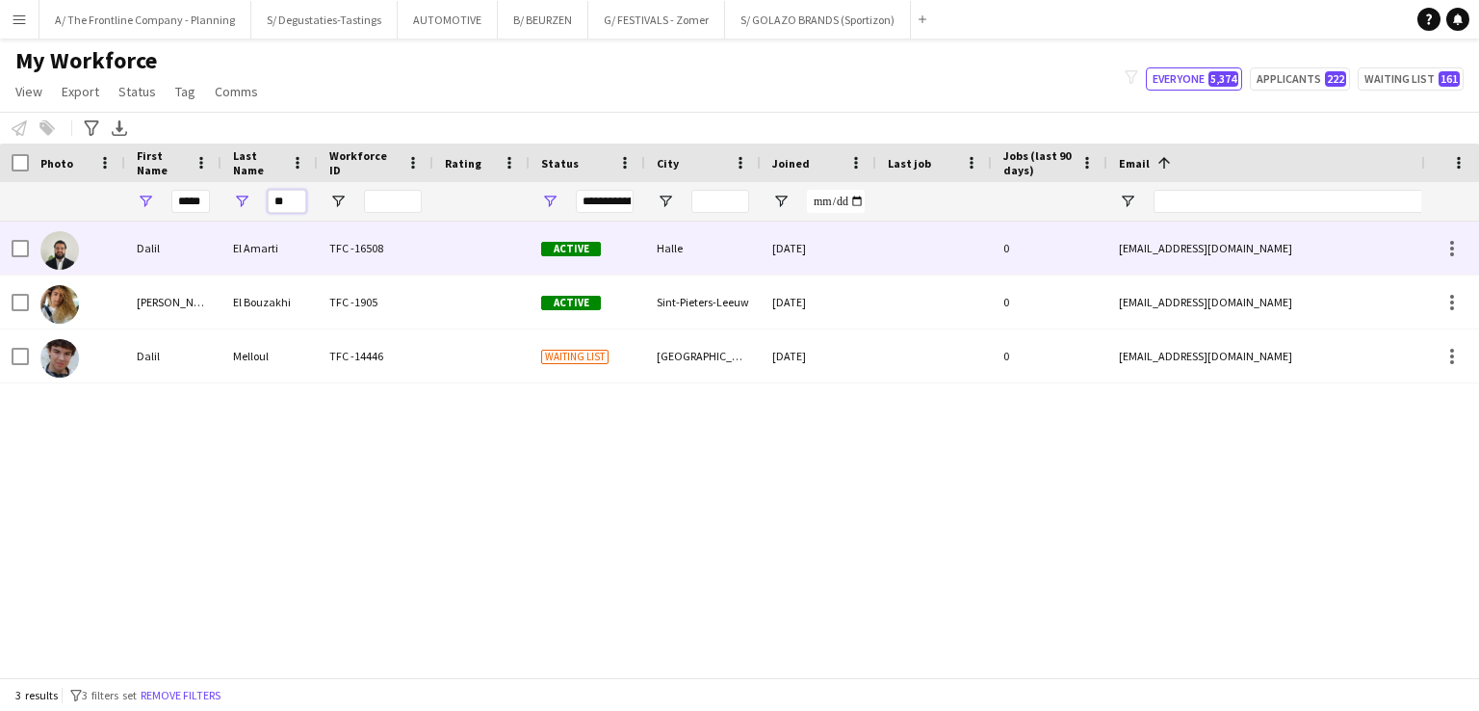
type input "**"
click at [297, 254] on div "El Amarti" at bounding box center [269, 247] width 96 height 53
